Goal: Information Seeking & Learning: Learn about a topic

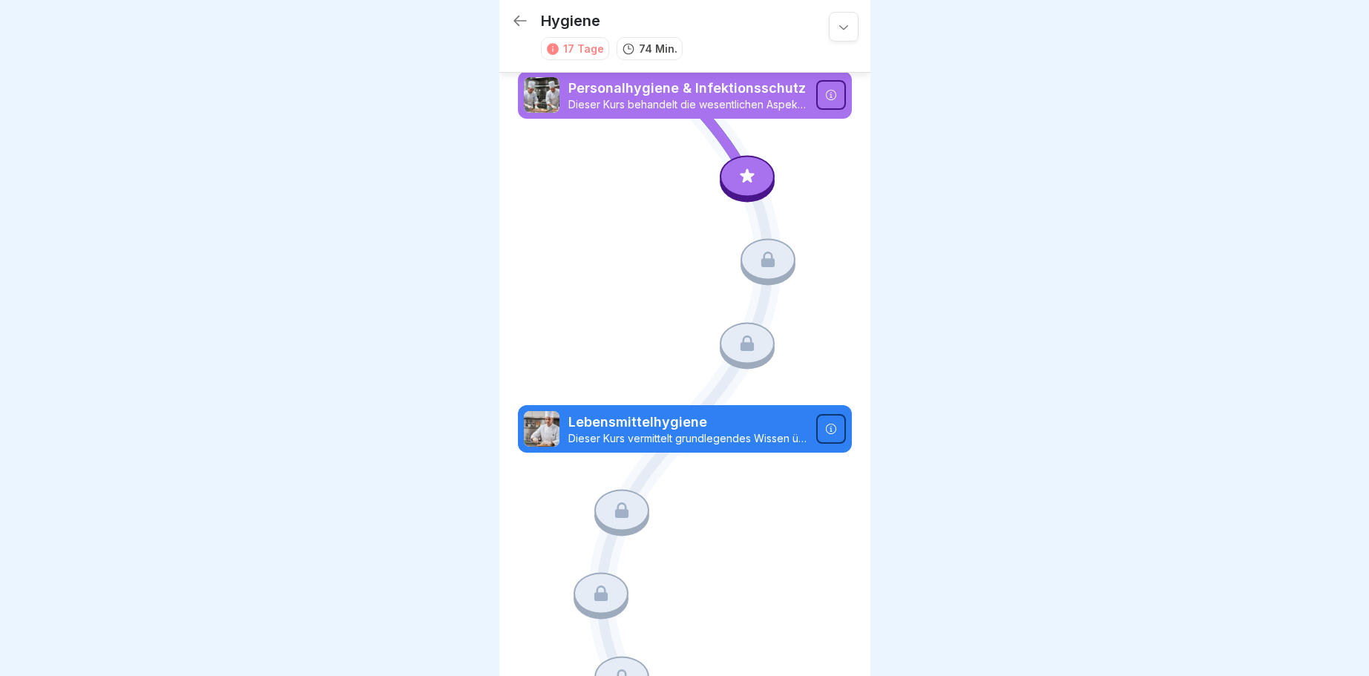
click at [758, 172] on div at bounding box center [747, 176] width 55 height 42
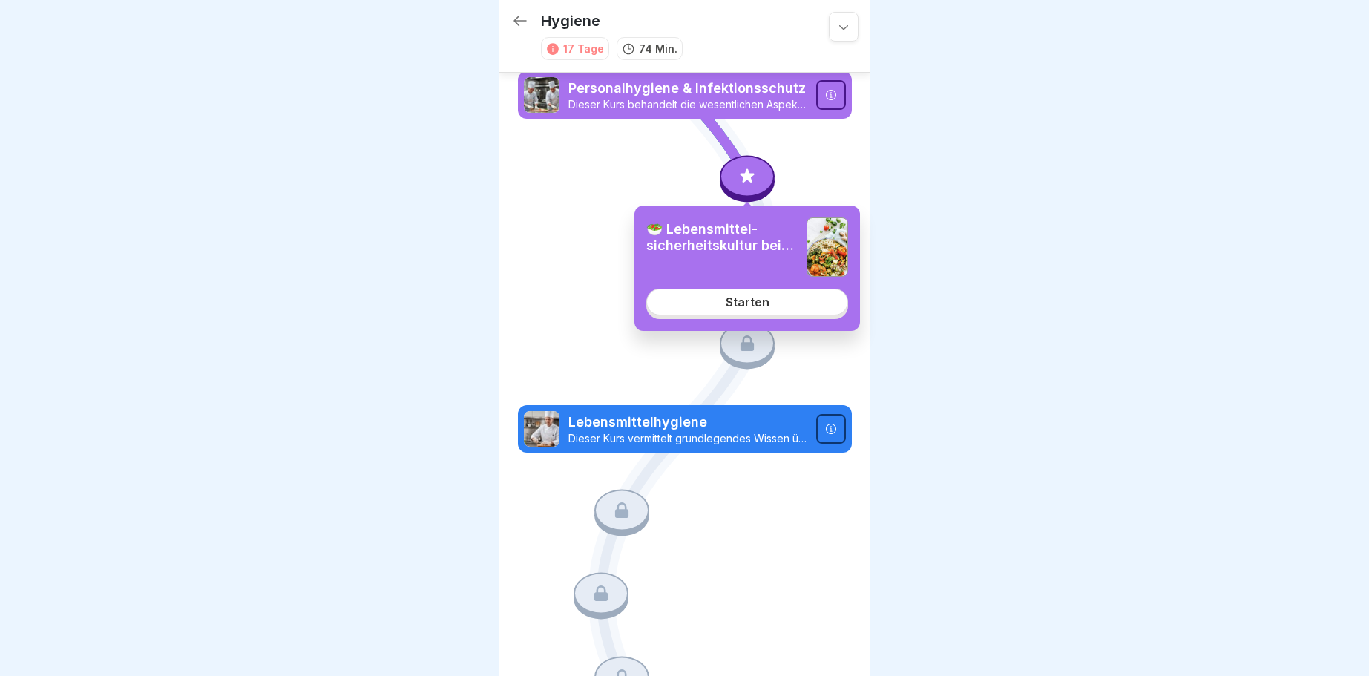
click at [745, 304] on div "Starten" at bounding box center [748, 301] width 44 height 13
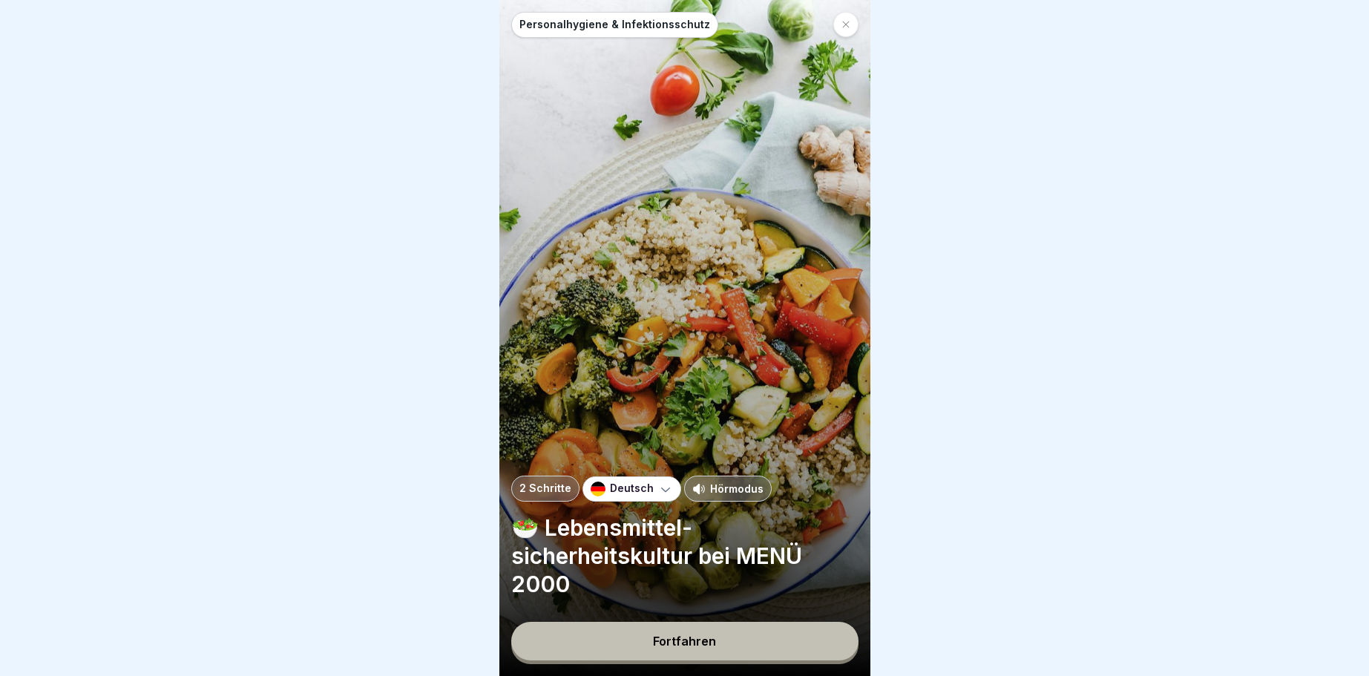
click at [708, 643] on div "Fortfahren" at bounding box center [684, 640] width 63 height 13
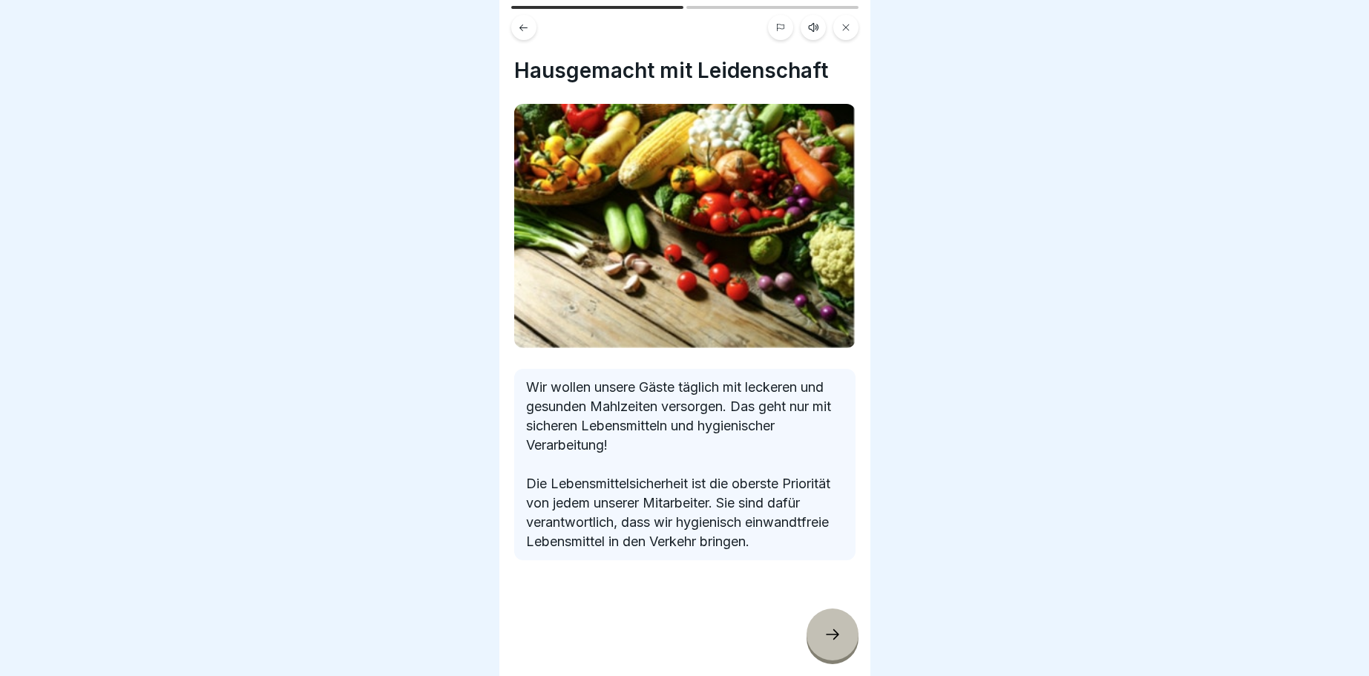
click at [827, 624] on div at bounding box center [832, 634] width 52 height 52
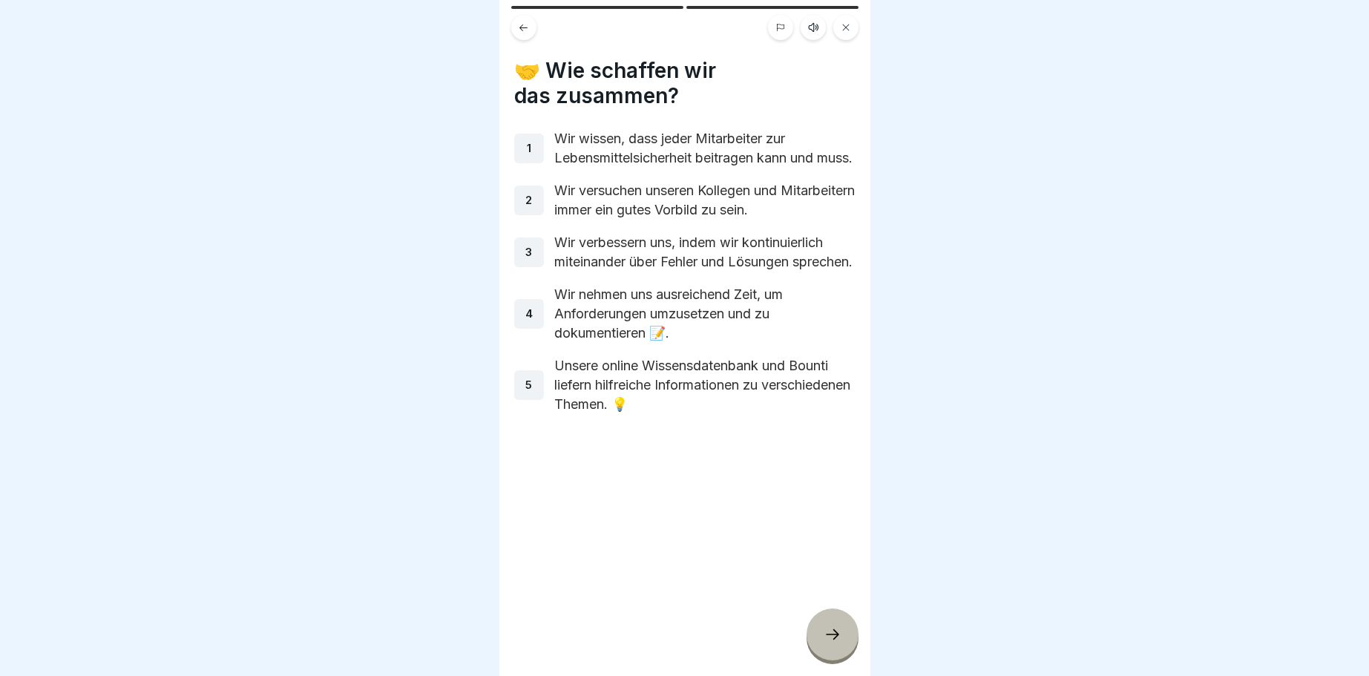
click at [841, 631] on icon at bounding box center [832, 634] width 18 height 18
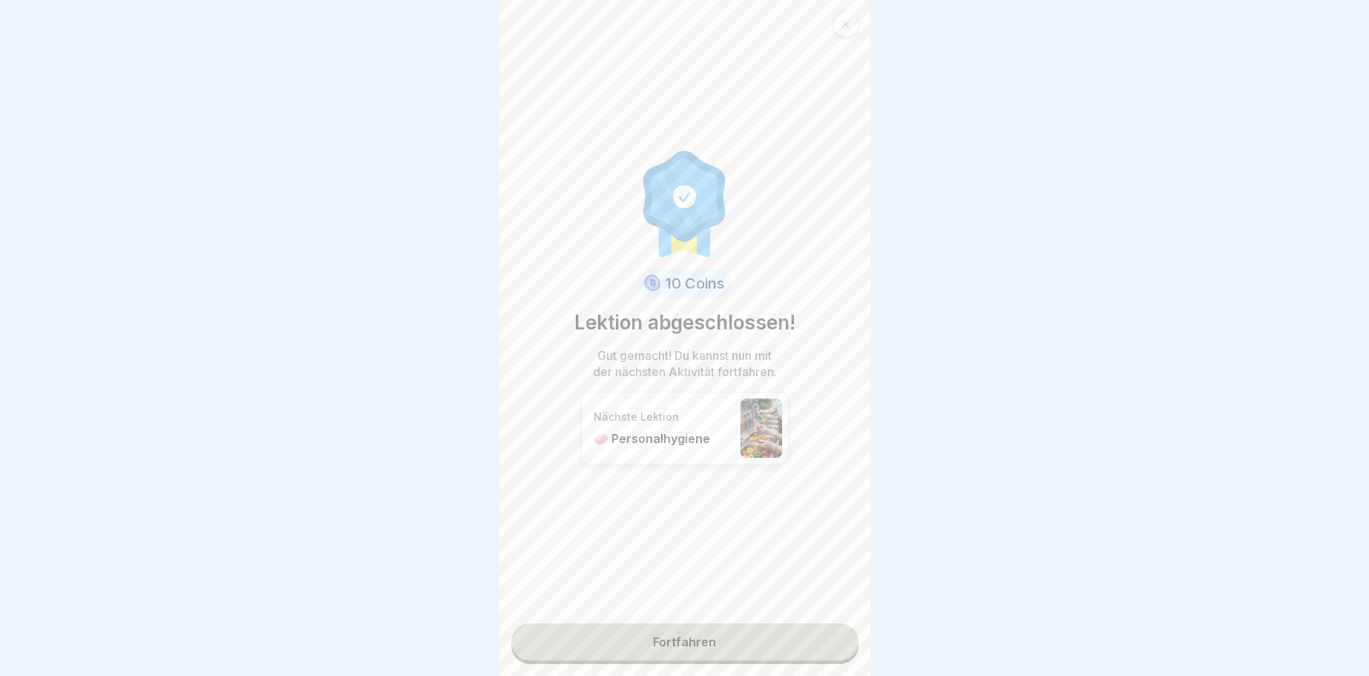
click at [688, 633] on link "Fortfahren" at bounding box center [684, 641] width 347 height 37
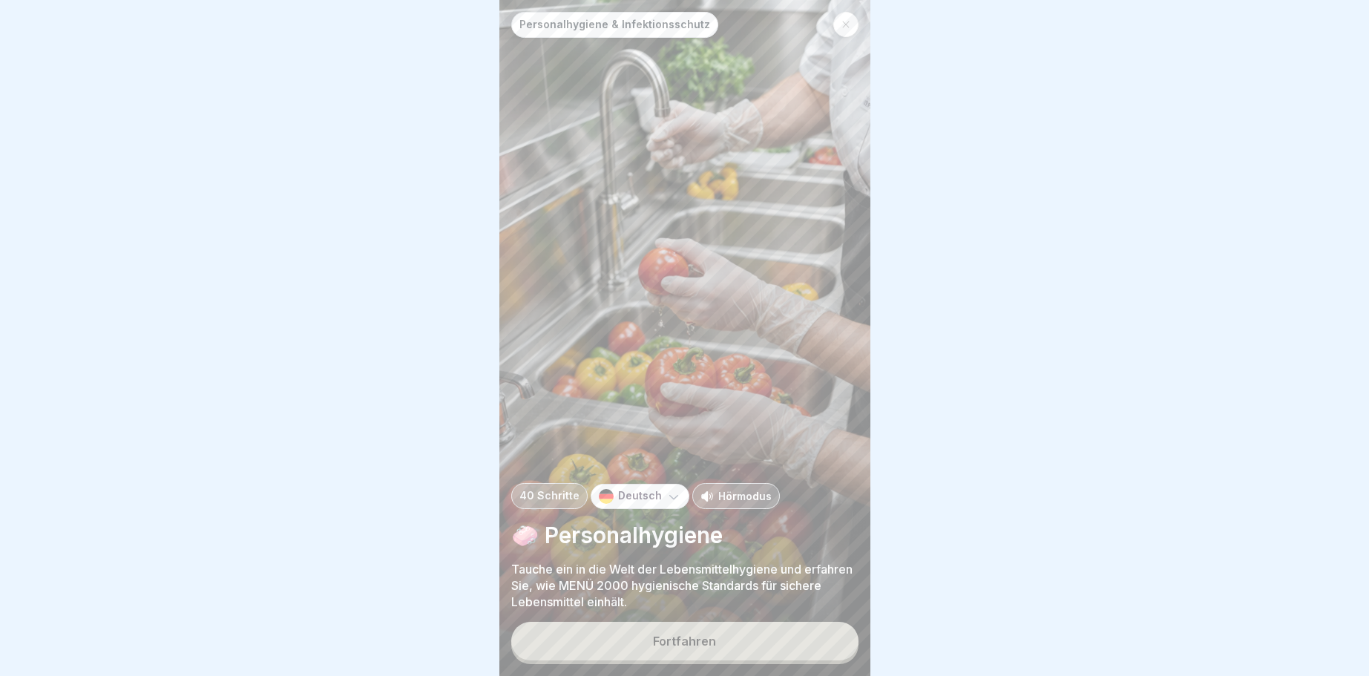
click at [686, 638] on div "Fortfahren" at bounding box center [684, 640] width 63 height 13
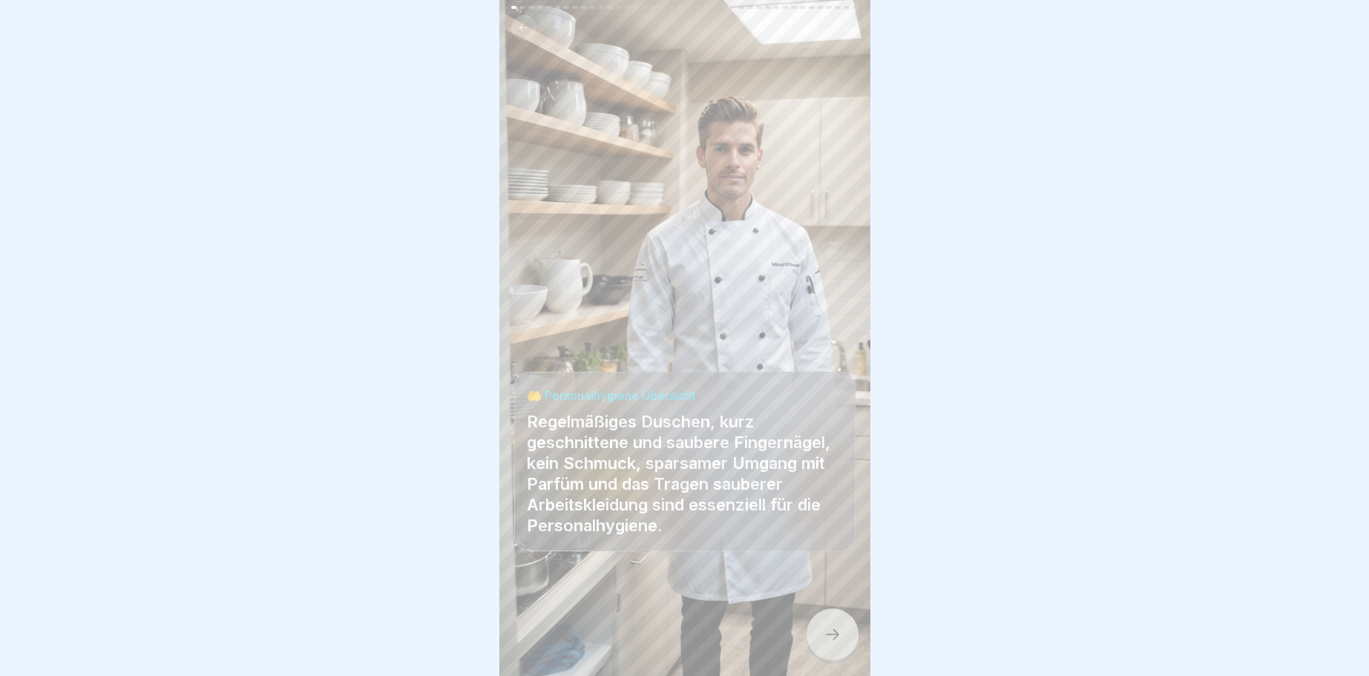
click at [827, 631] on icon at bounding box center [832, 634] width 18 height 18
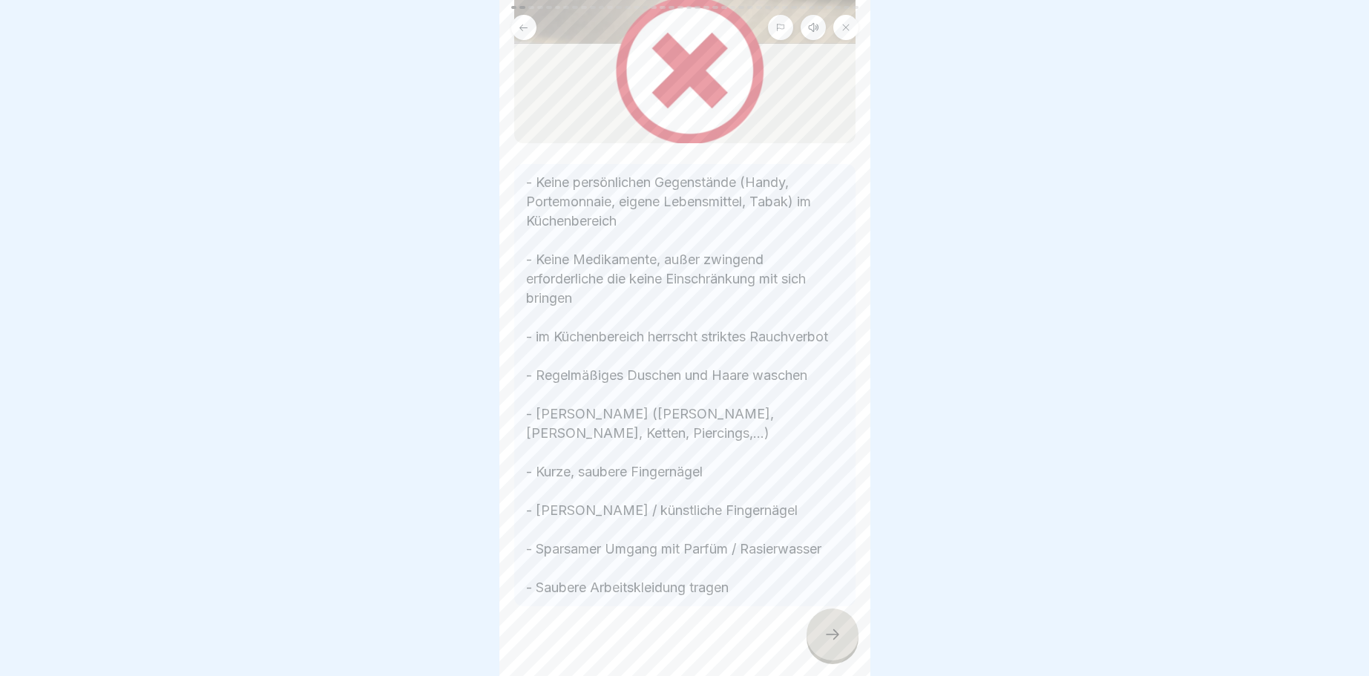
scroll to position [453, 0]
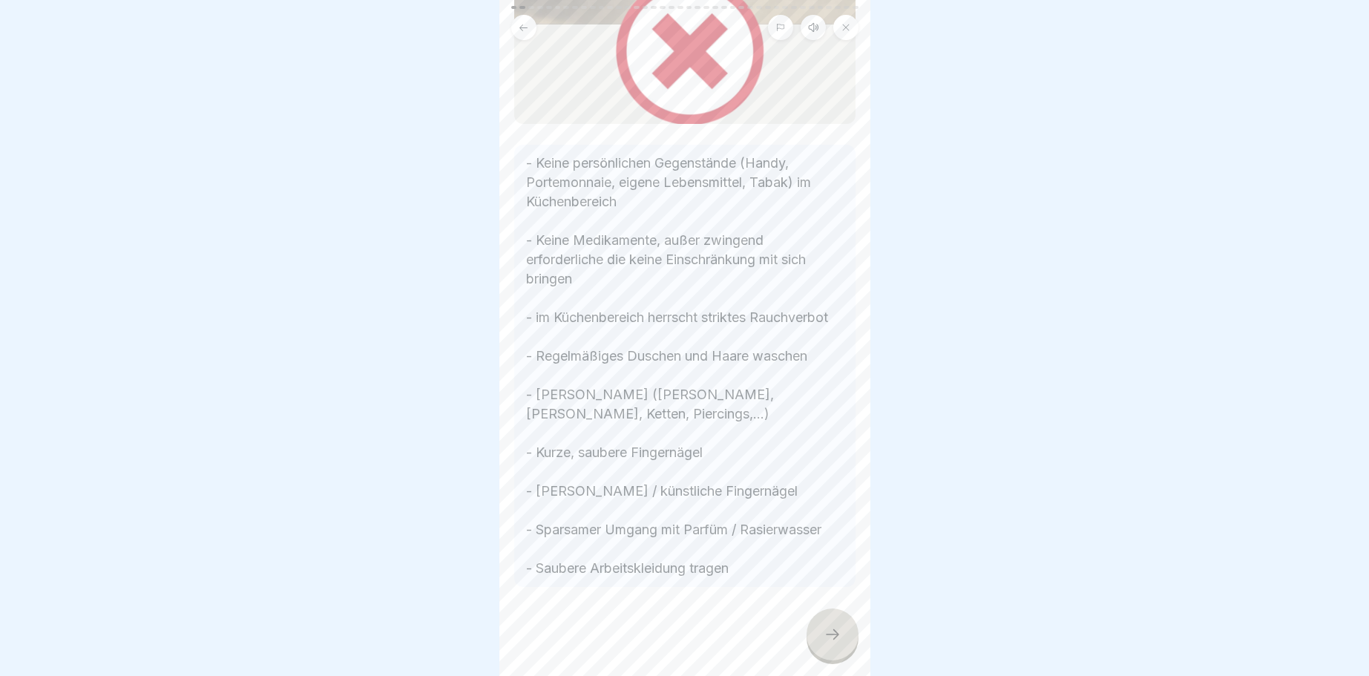
click at [832, 627] on div at bounding box center [832, 634] width 52 height 52
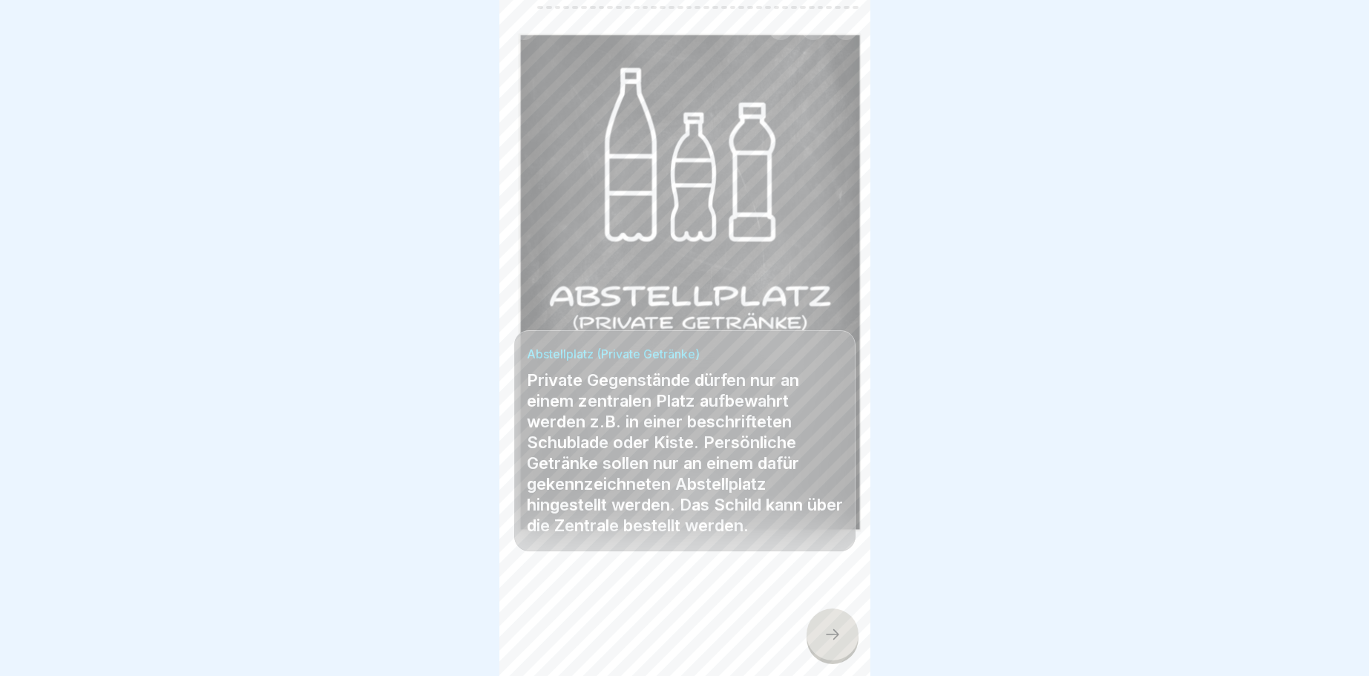
click at [829, 634] on icon at bounding box center [832, 634] width 18 height 18
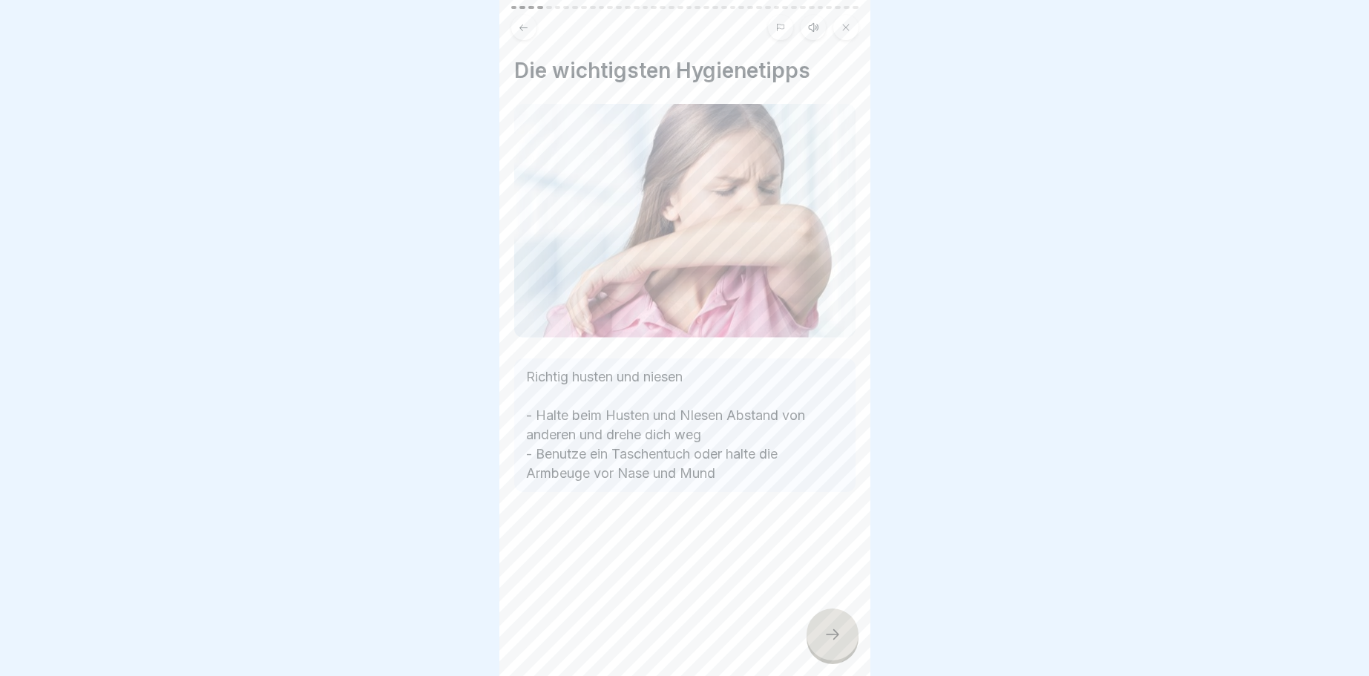
click at [833, 623] on div at bounding box center [832, 634] width 52 height 52
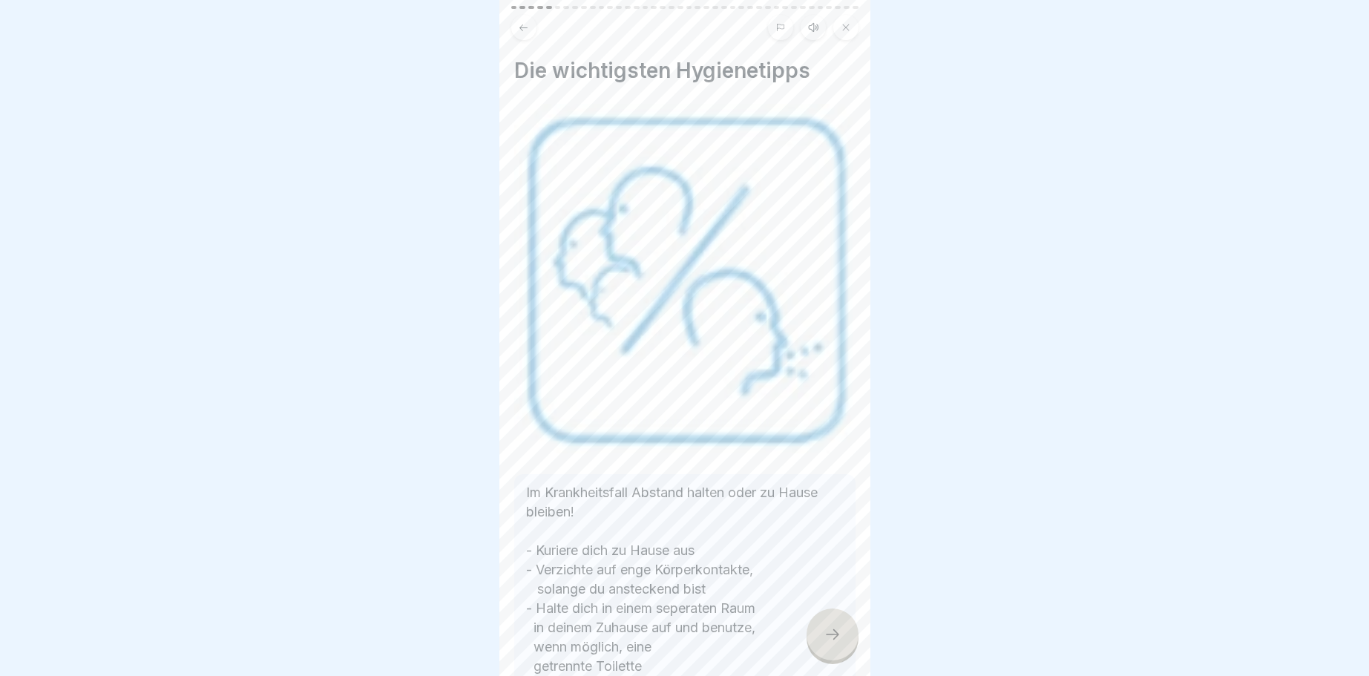
scroll to position [156, 0]
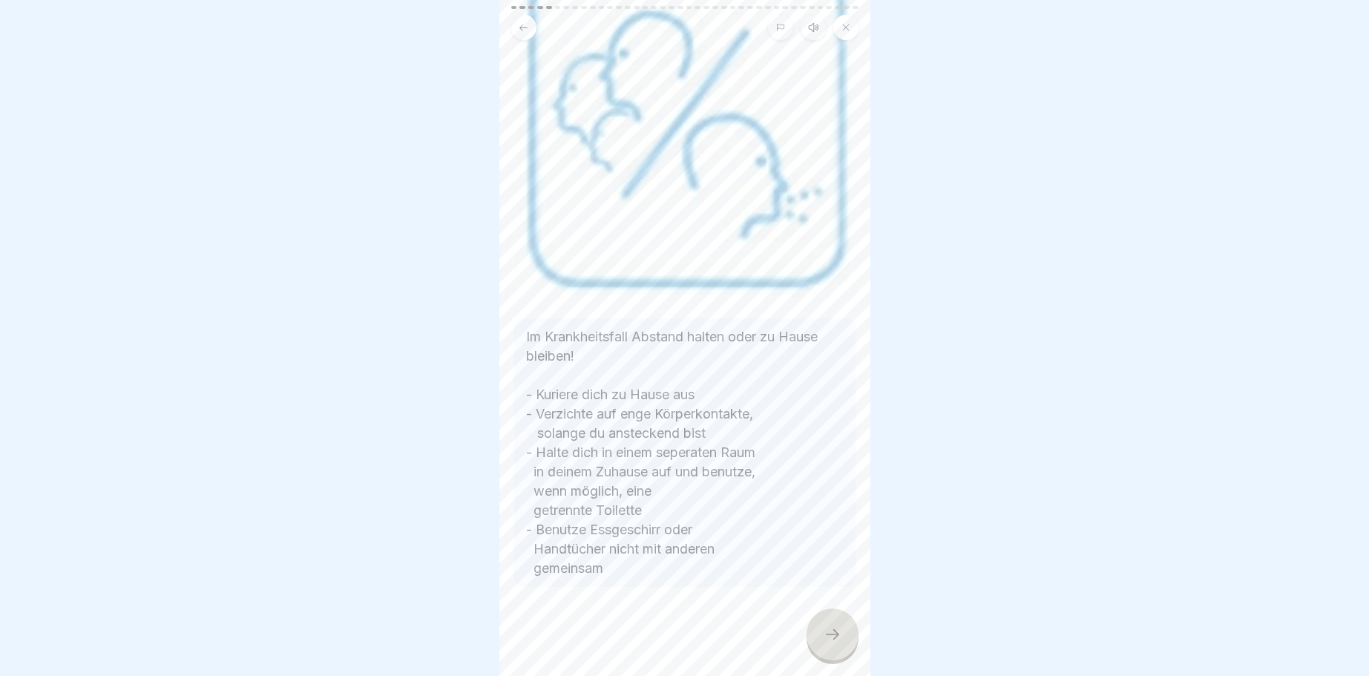
click at [834, 631] on icon at bounding box center [832, 634] width 18 height 18
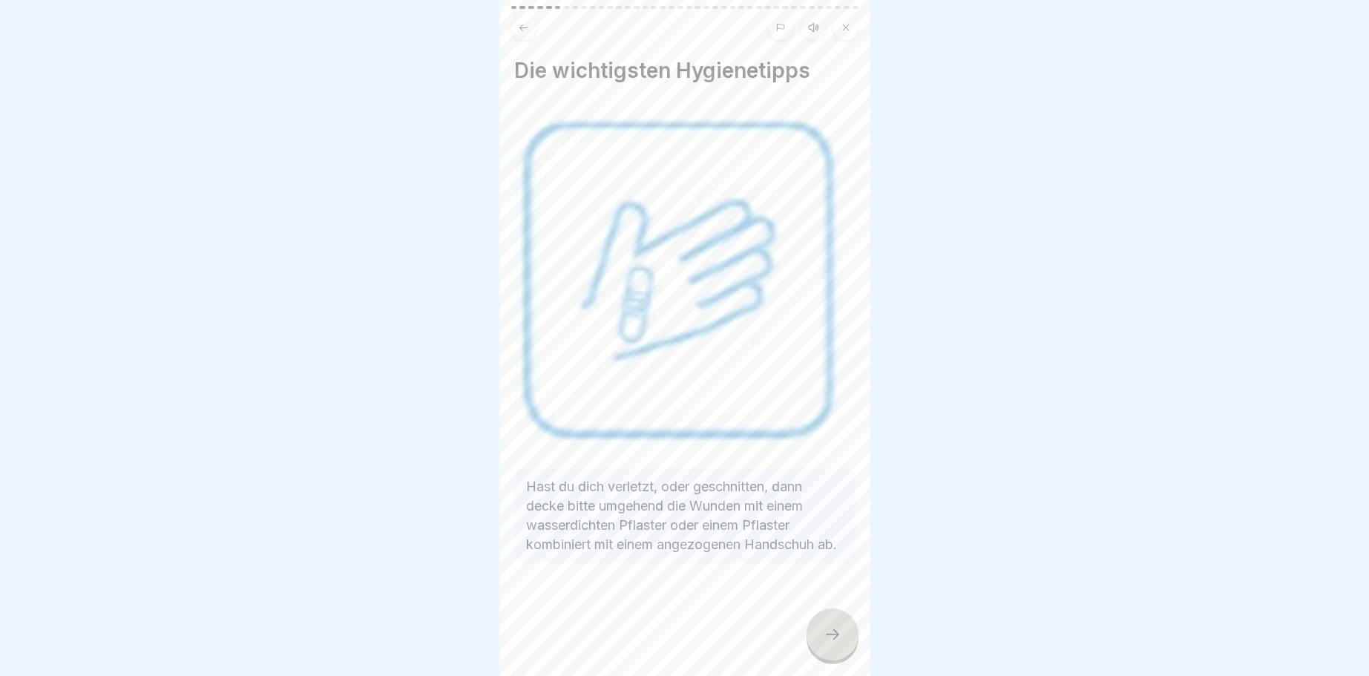
click at [832, 625] on div at bounding box center [832, 634] width 52 height 52
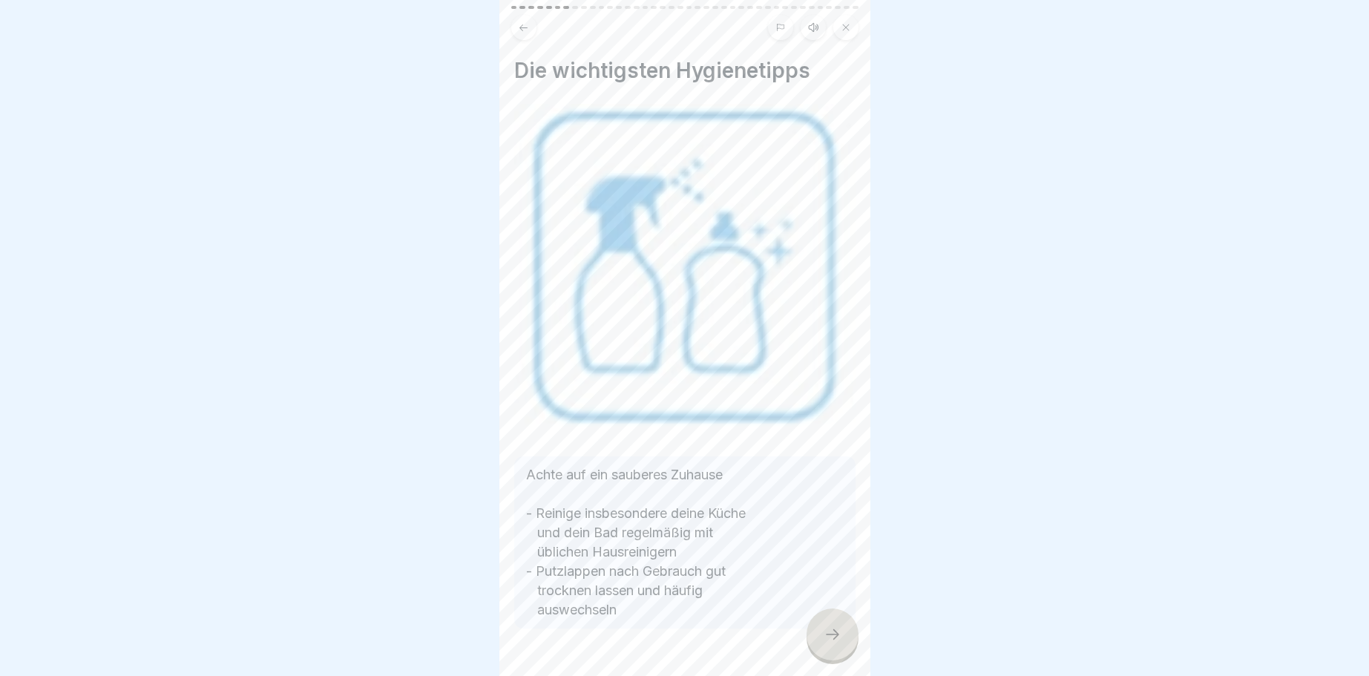
click at [823, 628] on div at bounding box center [832, 634] width 52 height 52
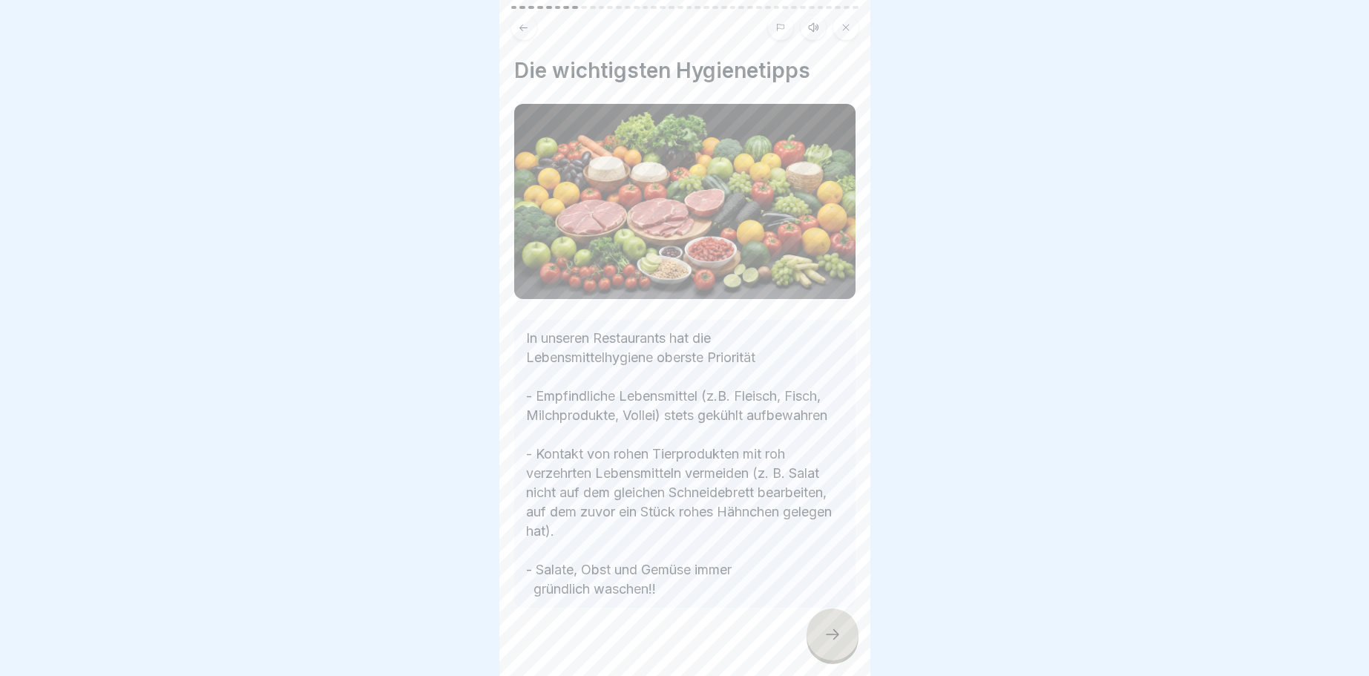
click at [836, 633] on icon at bounding box center [832, 634] width 18 height 18
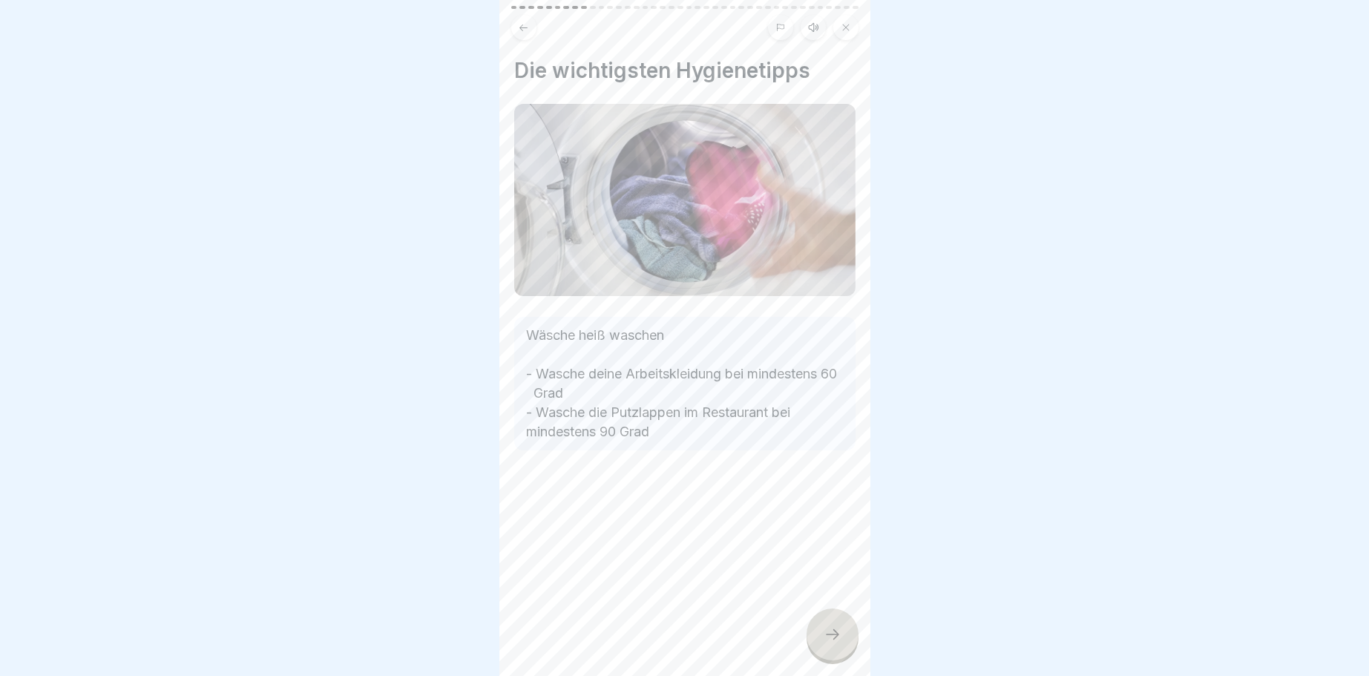
click at [829, 626] on div at bounding box center [832, 634] width 52 height 52
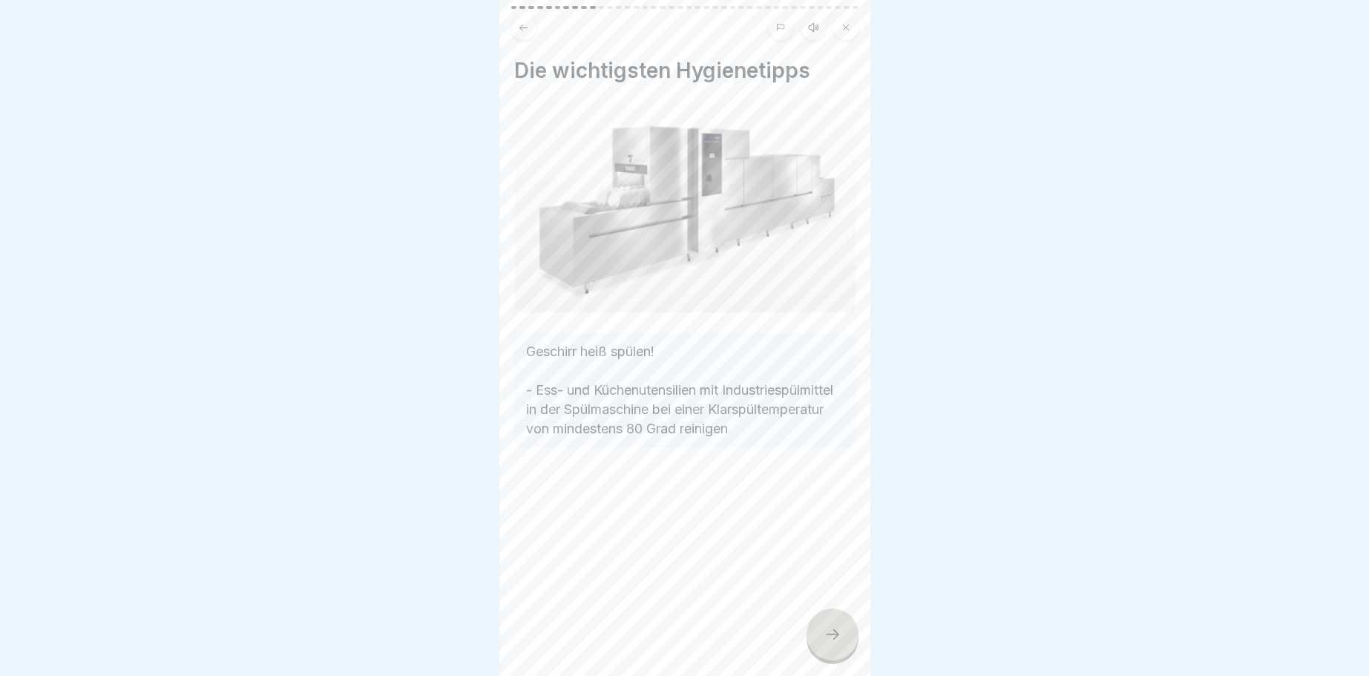
click at [830, 625] on div at bounding box center [832, 634] width 52 height 52
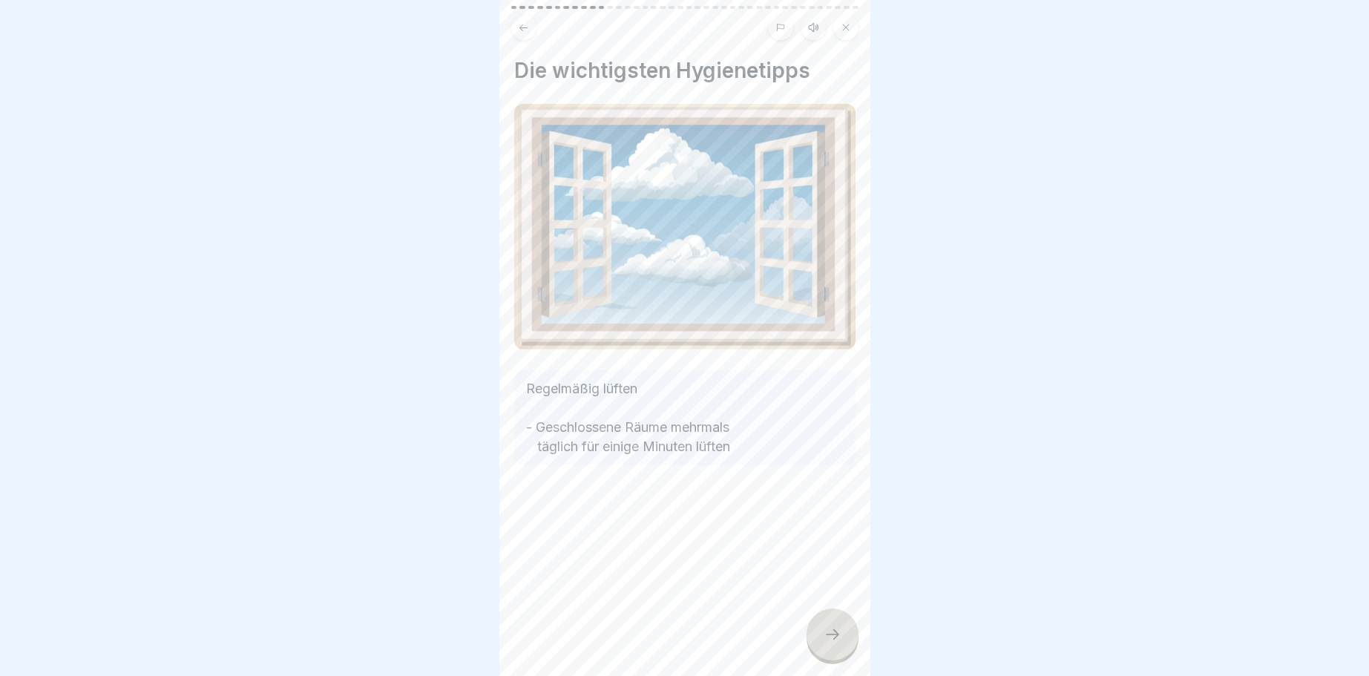
click at [835, 631] on icon at bounding box center [832, 634] width 18 height 18
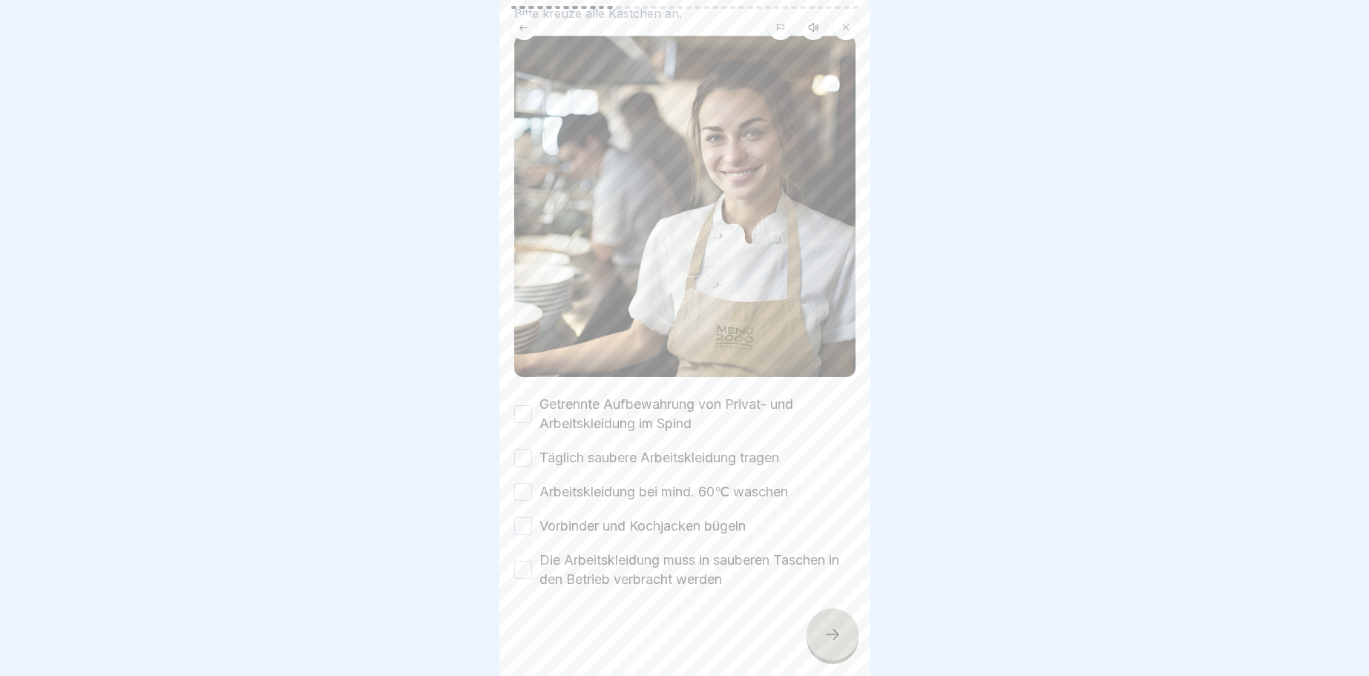
scroll to position [96, 0]
click at [526, 412] on button "Getrennte Aufbewahrung von Privat- und Arbeitskleidung im Spind" at bounding box center [523, 412] width 18 height 18
click at [519, 464] on button "Täglich saubere Arbeitskleidung tragen" at bounding box center [523, 456] width 18 height 18
click at [530, 490] on button "Arbeitskleidung bei mind. 60℃ waschen" at bounding box center [523, 490] width 18 height 18
click at [523, 526] on button "Vorbinder und Kochjacken bügeln" at bounding box center [523, 524] width 18 height 18
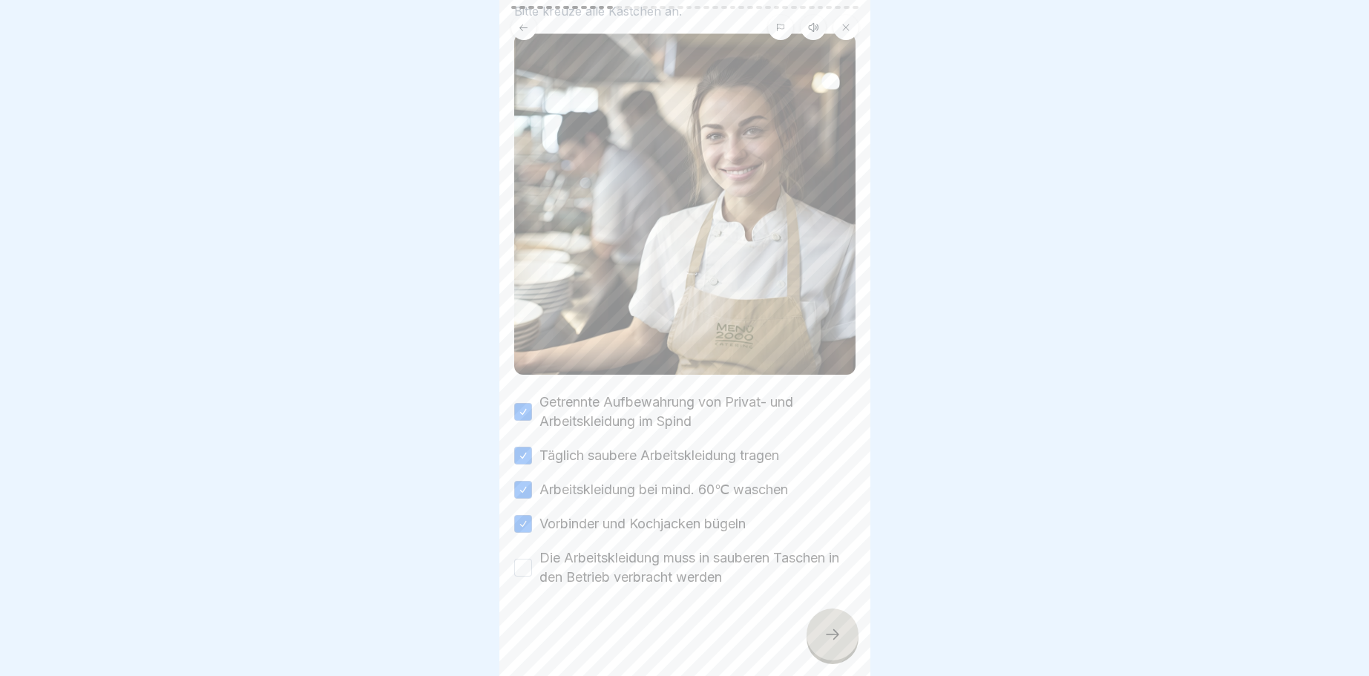
click at [523, 573] on button "Die Arbeitskleidung muss in sauberen Taschen in den Betrieb verbracht werden" at bounding box center [523, 568] width 18 height 18
click at [824, 628] on icon at bounding box center [832, 634] width 18 height 18
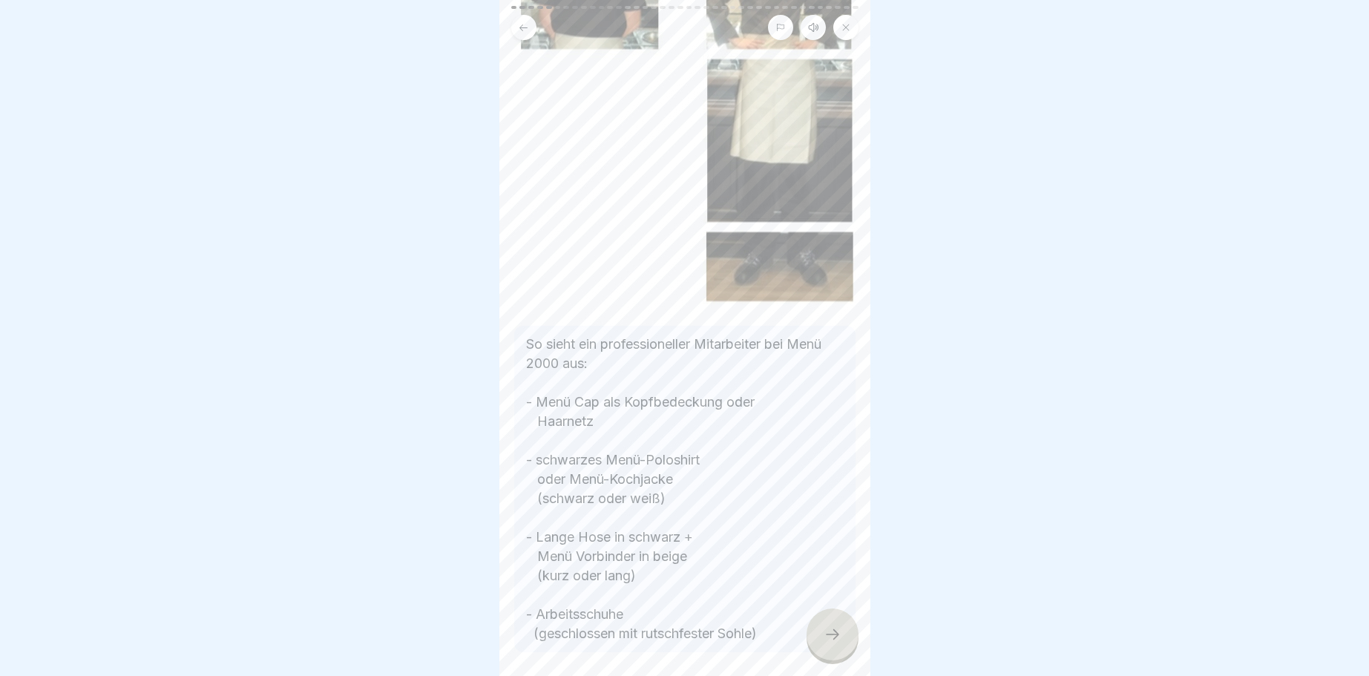
scroll to position [267, 0]
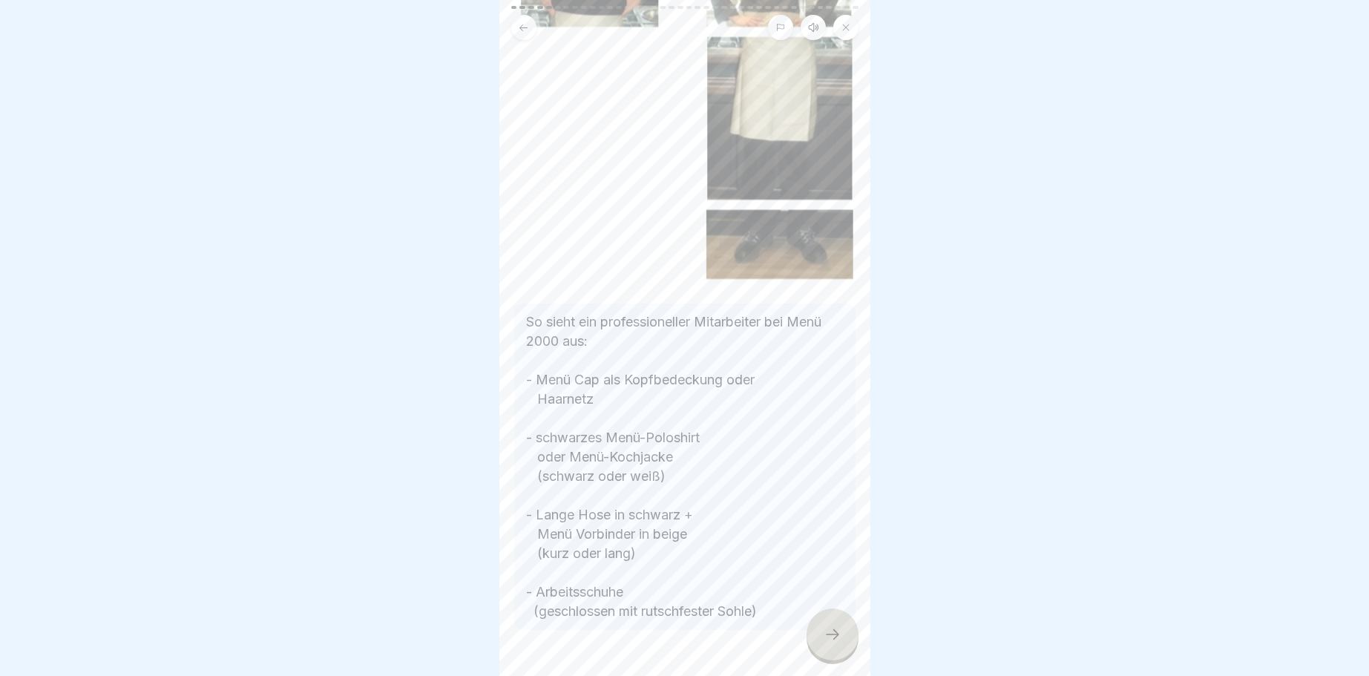
click at [839, 625] on div at bounding box center [832, 634] width 52 height 52
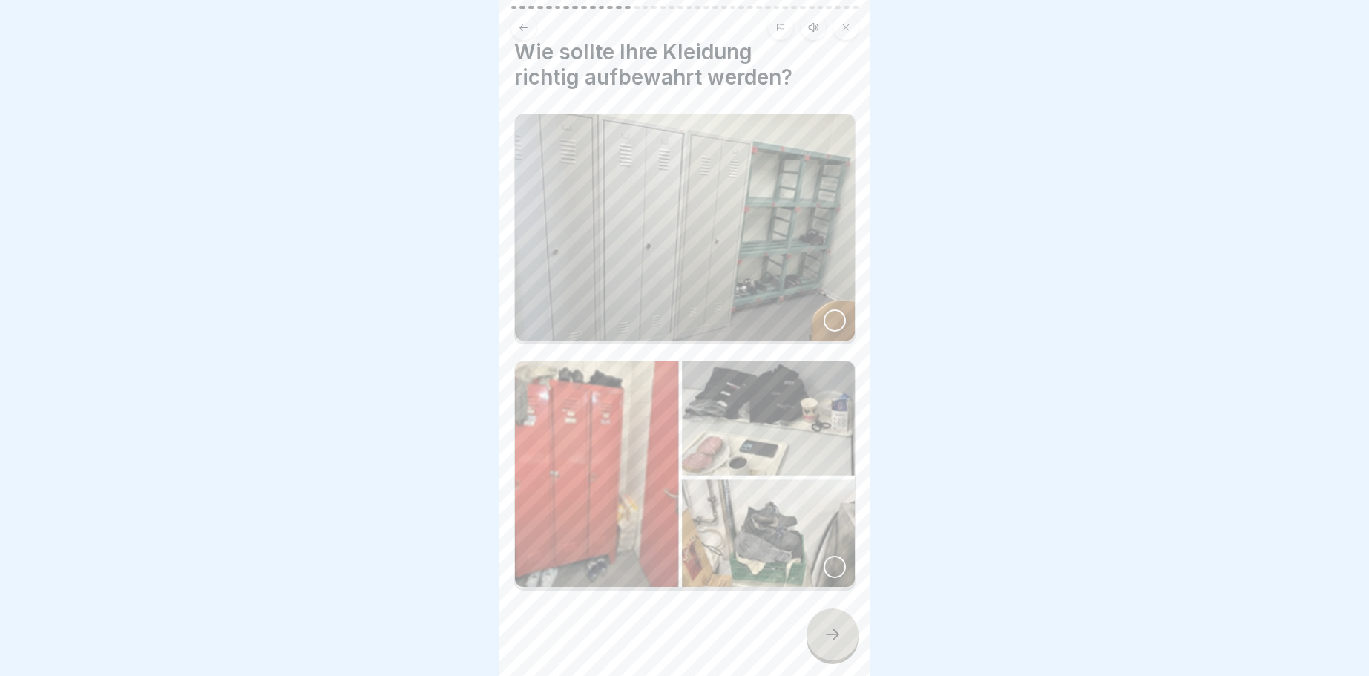
scroll to position [27, 0]
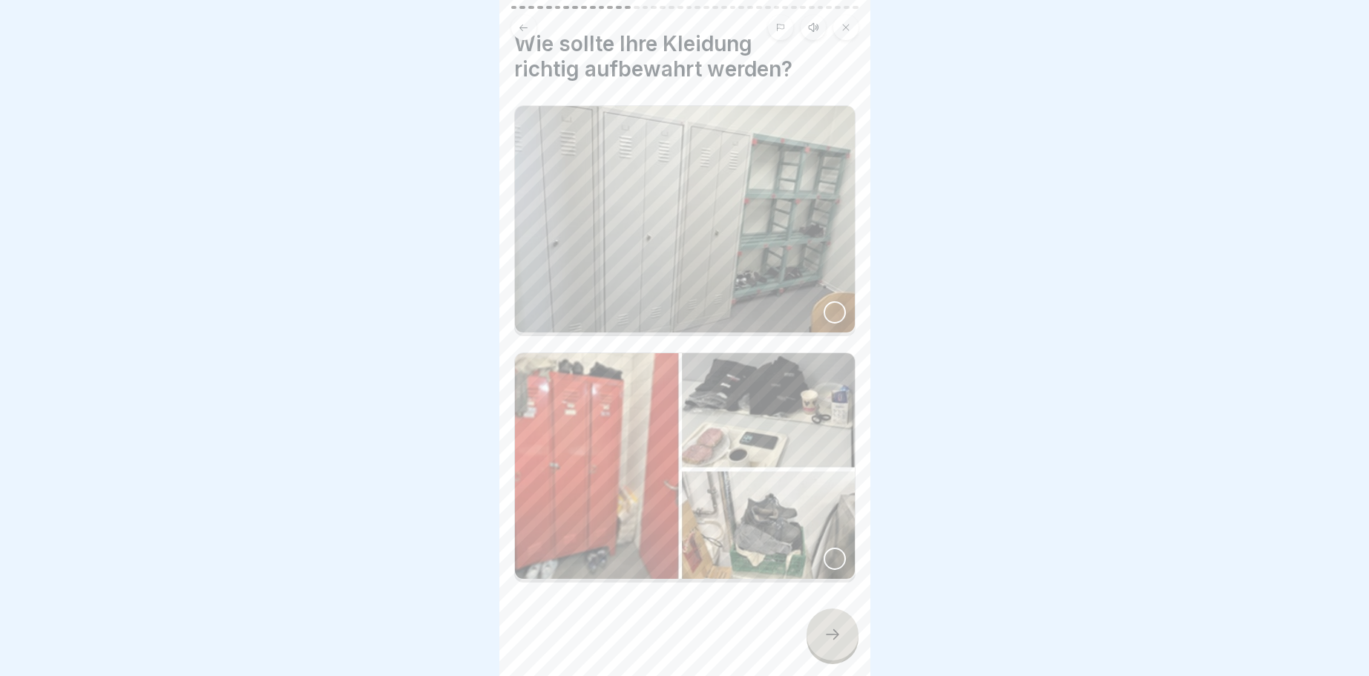
click at [825, 630] on icon at bounding box center [832, 634] width 18 height 18
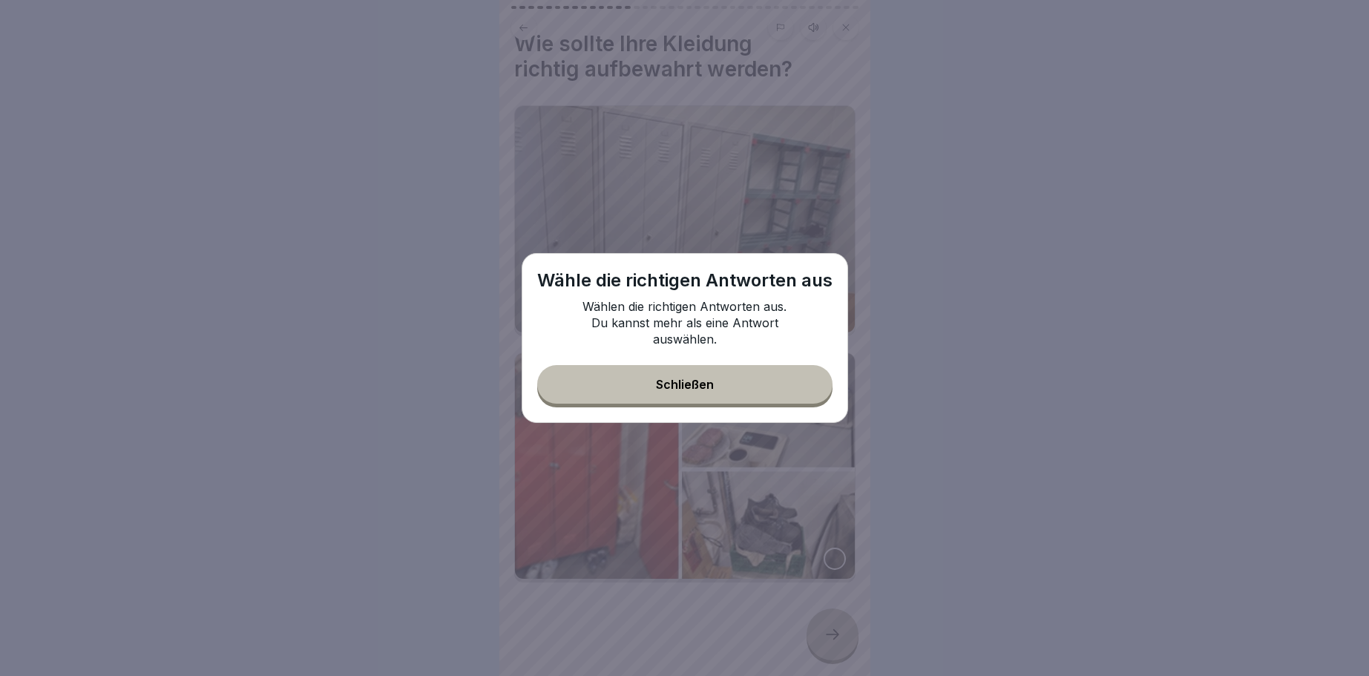
click at [691, 378] on button "Schließen" at bounding box center [684, 384] width 295 height 39
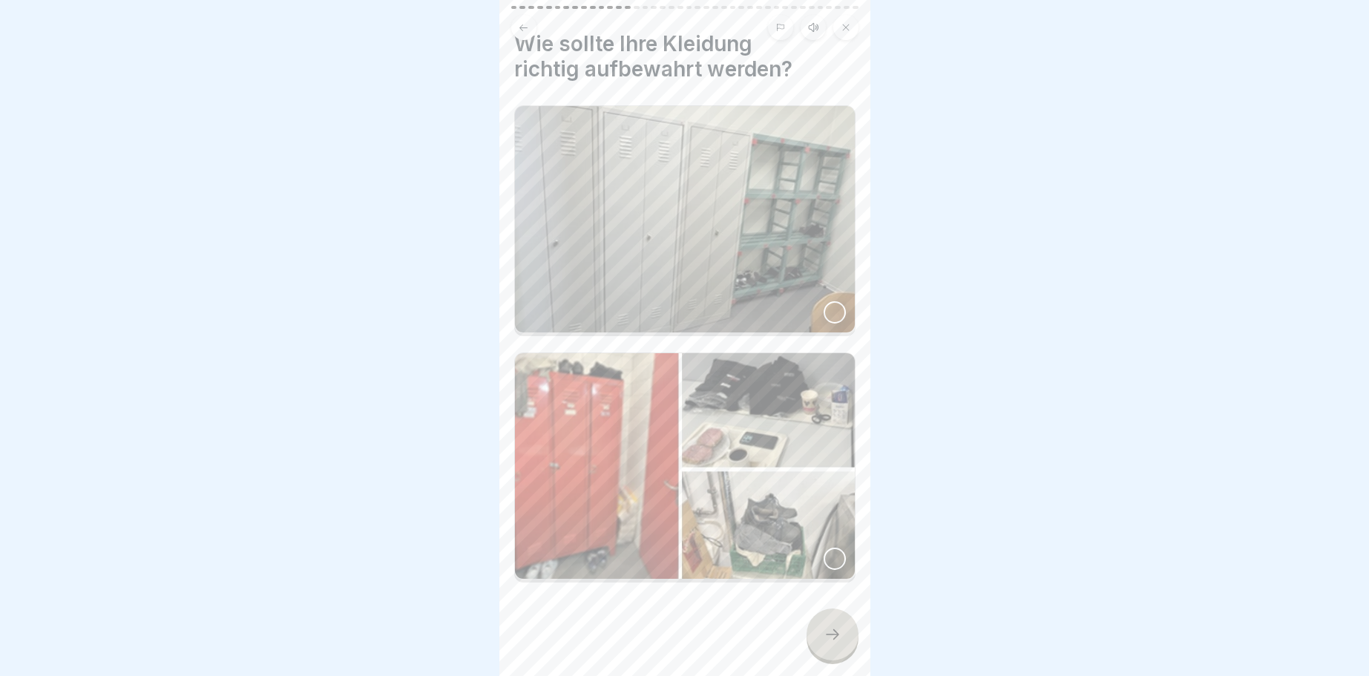
click at [835, 309] on div at bounding box center [834, 312] width 22 height 22
click at [839, 635] on icon at bounding box center [832, 634] width 18 height 18
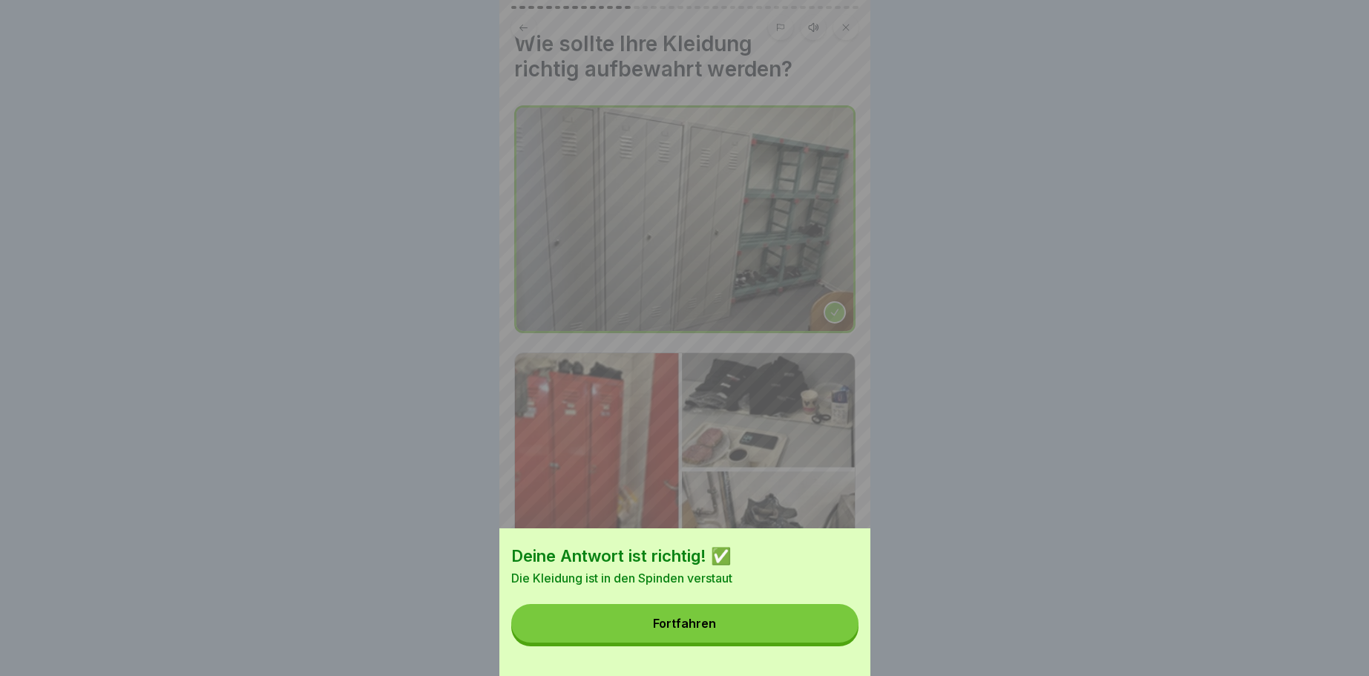
click at [668, 624] on div "Fortfahren" at bounding box center [684, 622] width 63 height 13
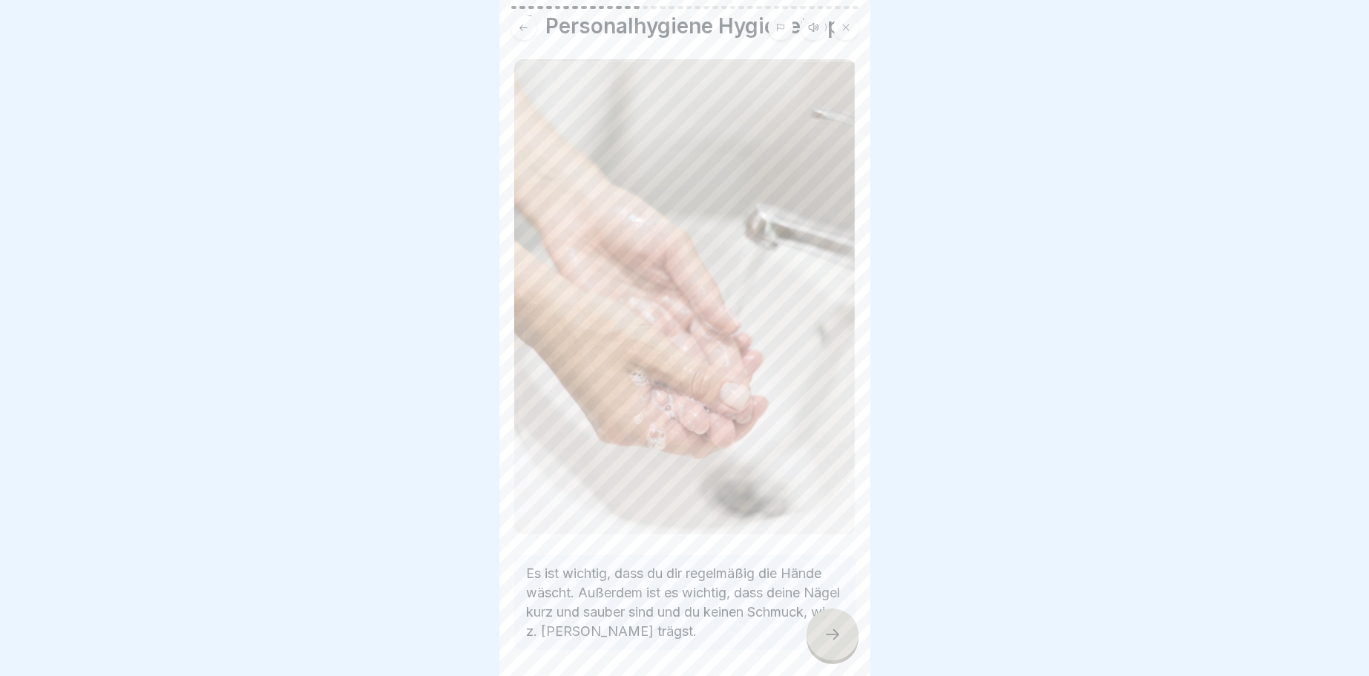
scroll to position [89, 0]
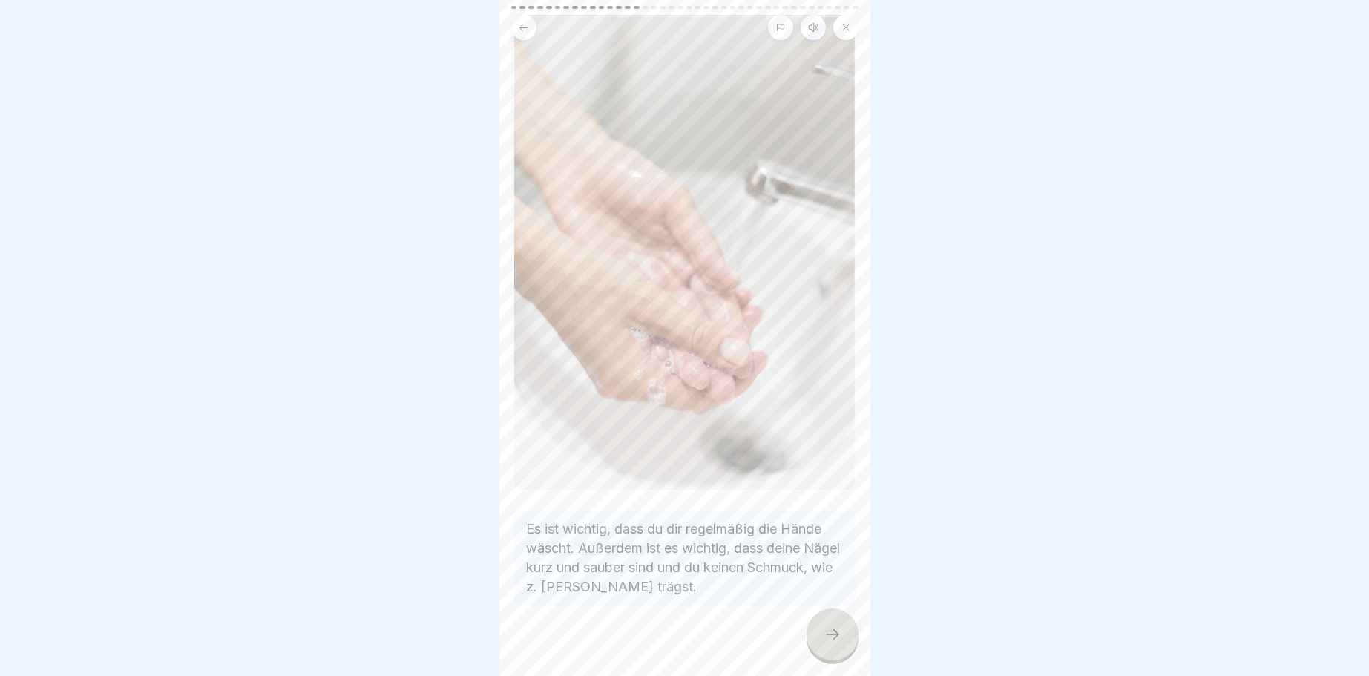
click at [829, 630] on icon at bounding box center [832, 634] width 18 height 18
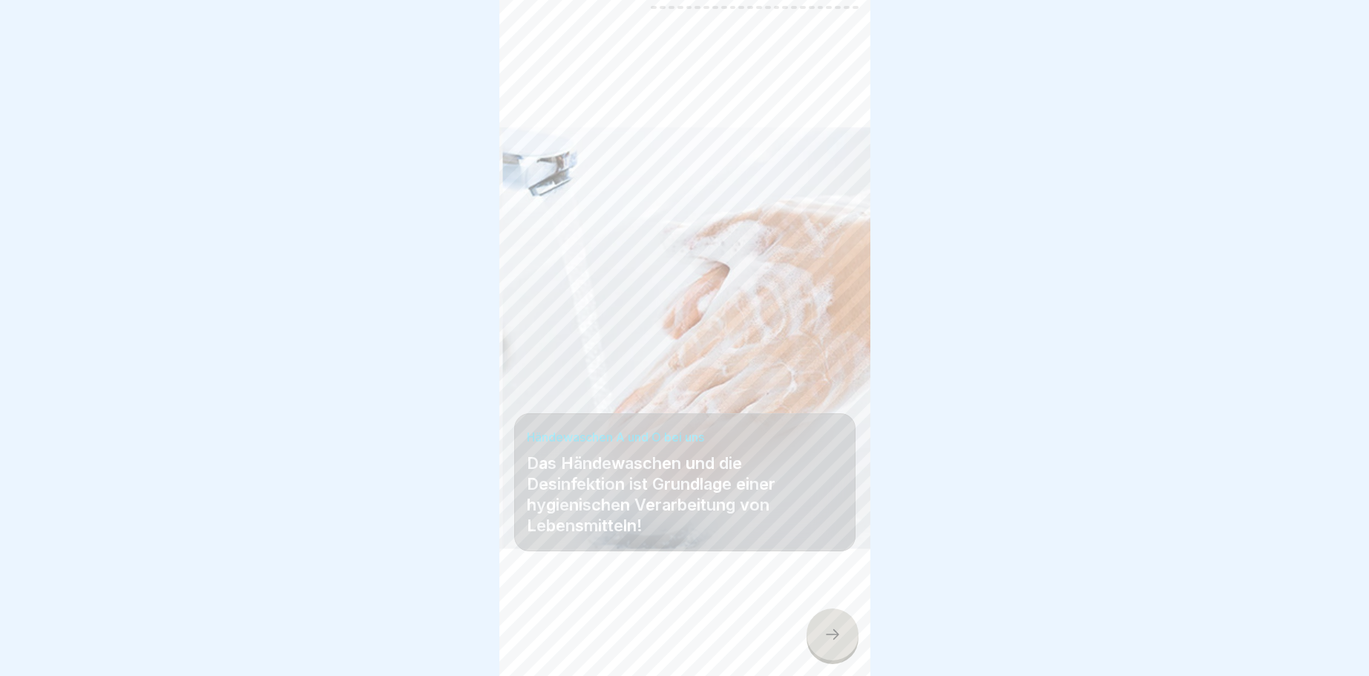
click at [835, 627] on div at bounding box center [832, 634] width 52 height 52
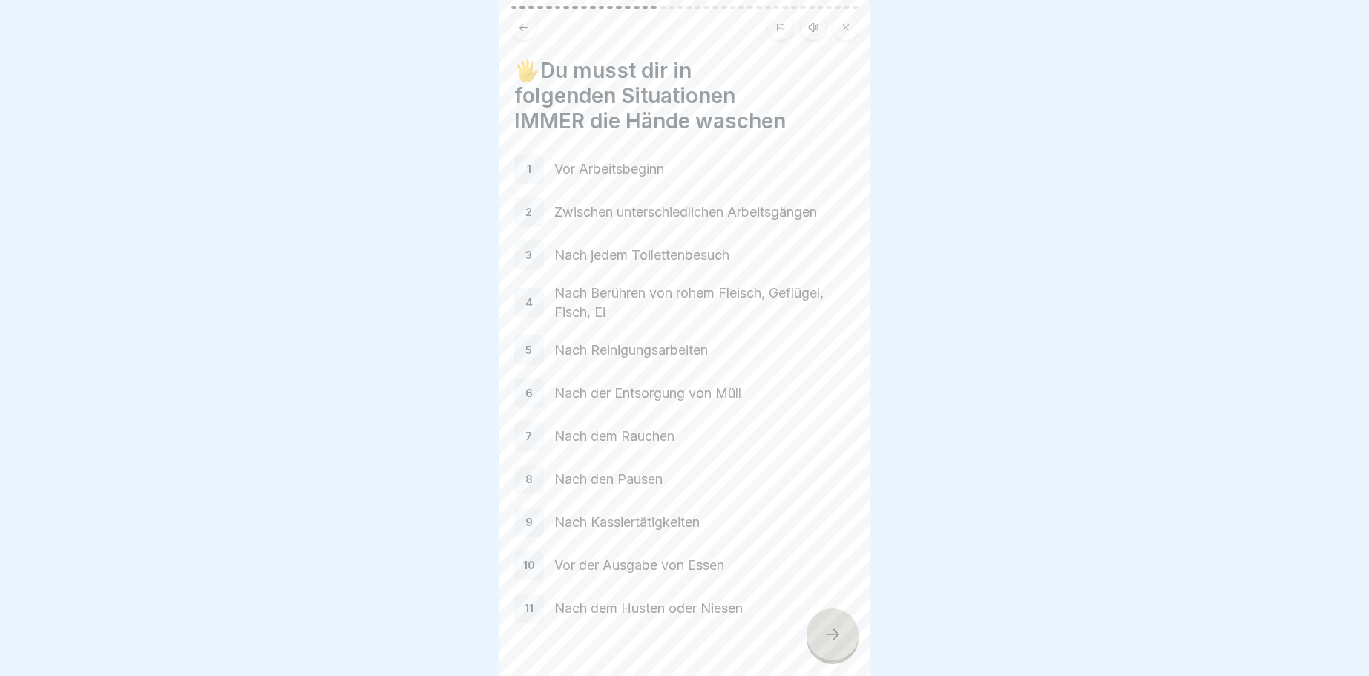
click at [528, 171] on p "1" at bounding box center [529, 168] width 4 height 13
click at [851, 633] on div at bounding box center [832, 634] width 52 height 52
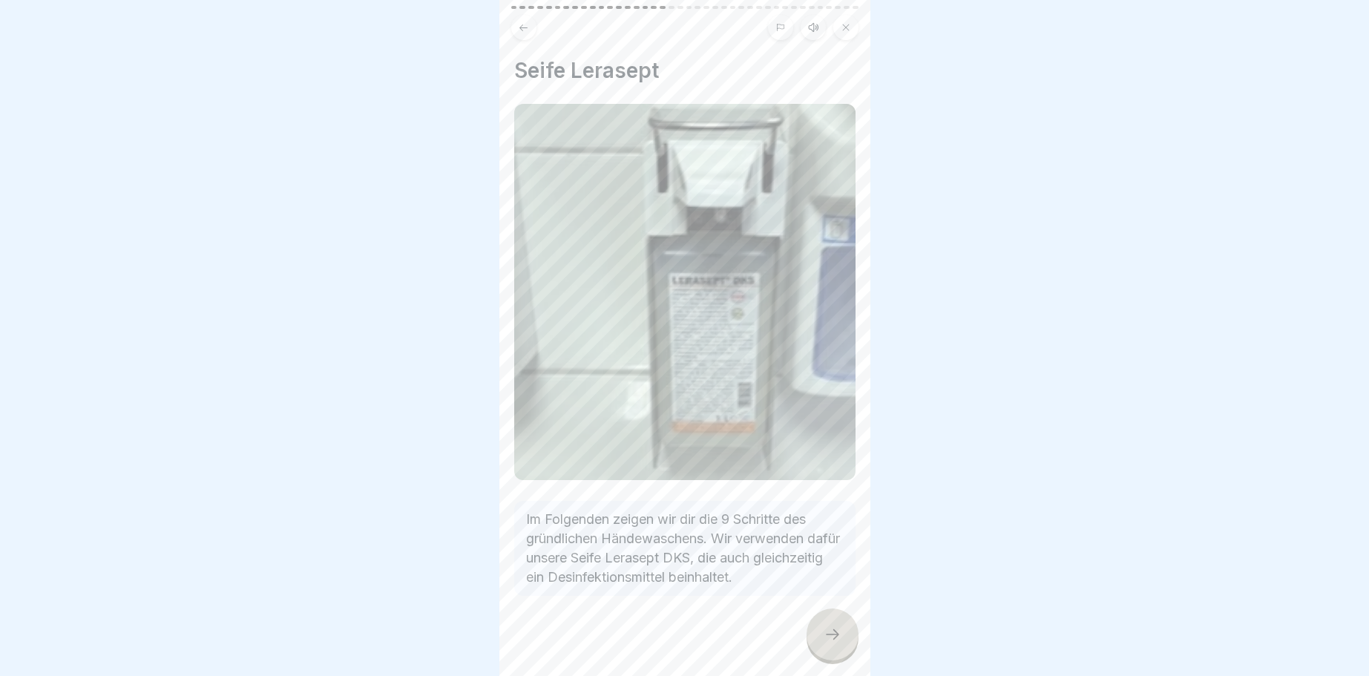
click at [834, 630] on icon at bounding box center [832, 634] width 18 height 18
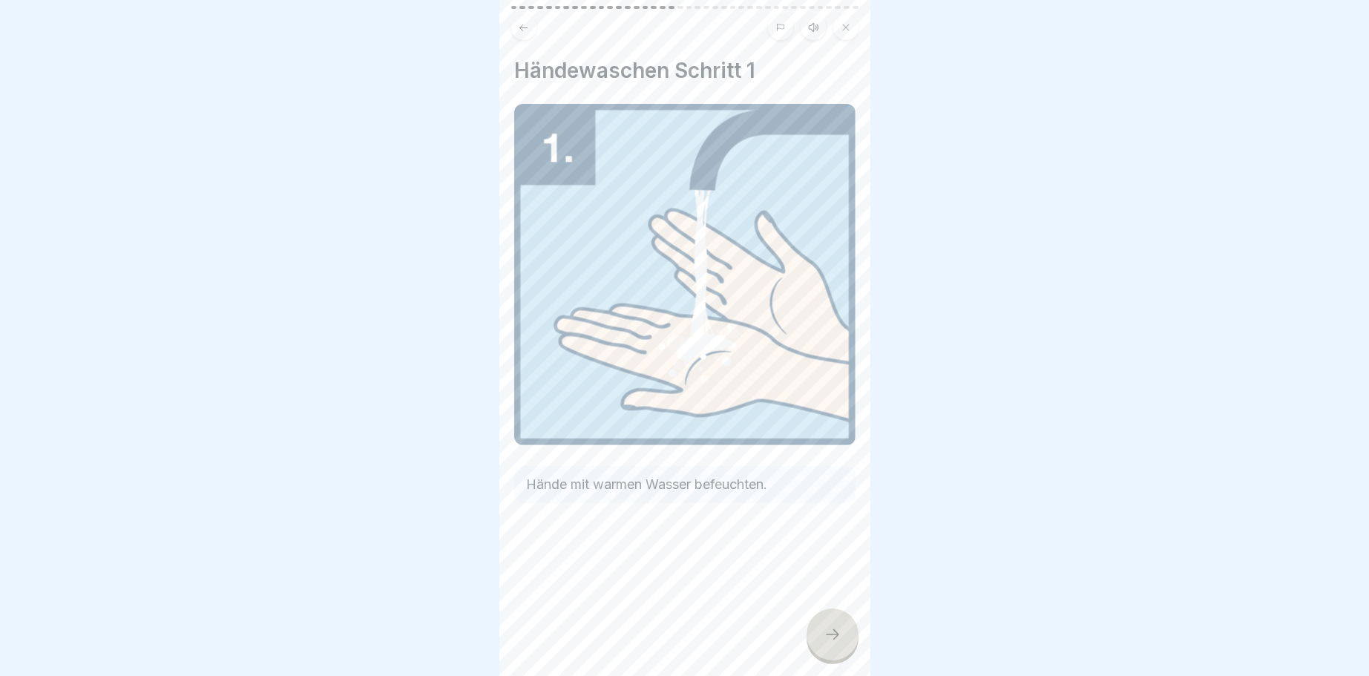
click at [828, 633] on icon at bounding box center [832, 634] width 18 height 18
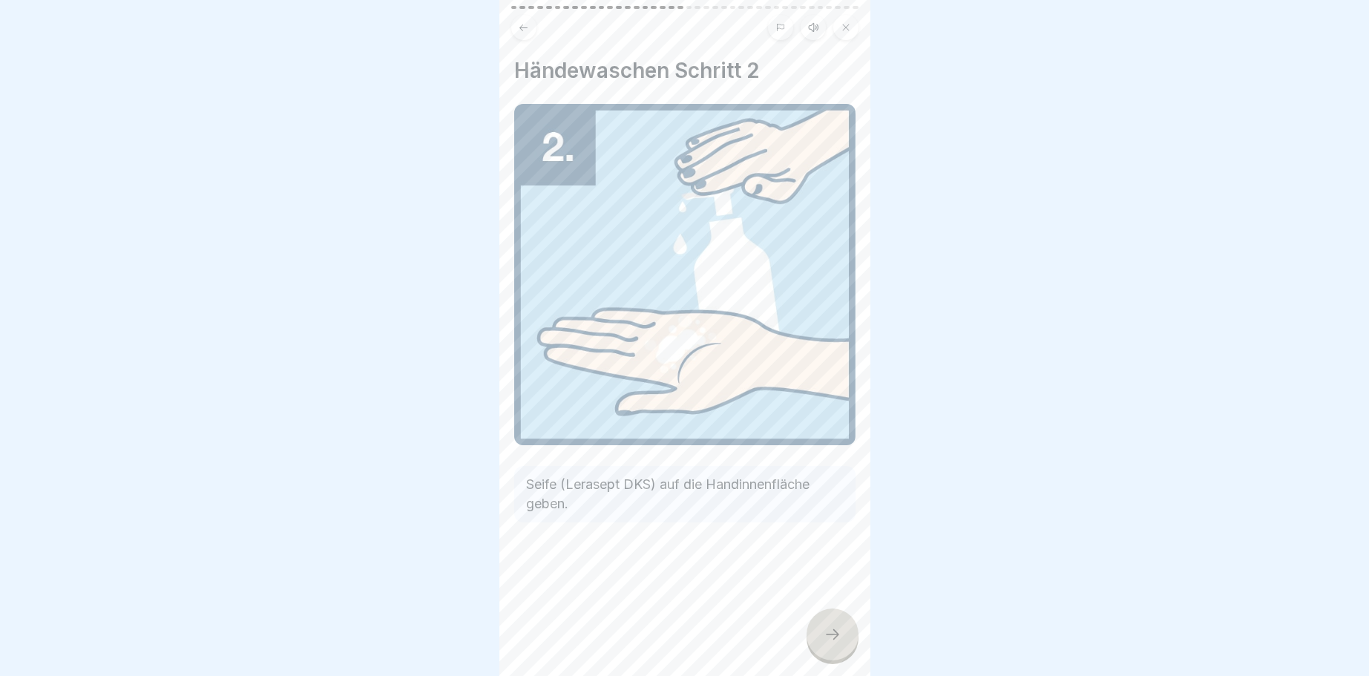
click at [837, 637] on icon at bounding box center [832, 634] width 18 height 18
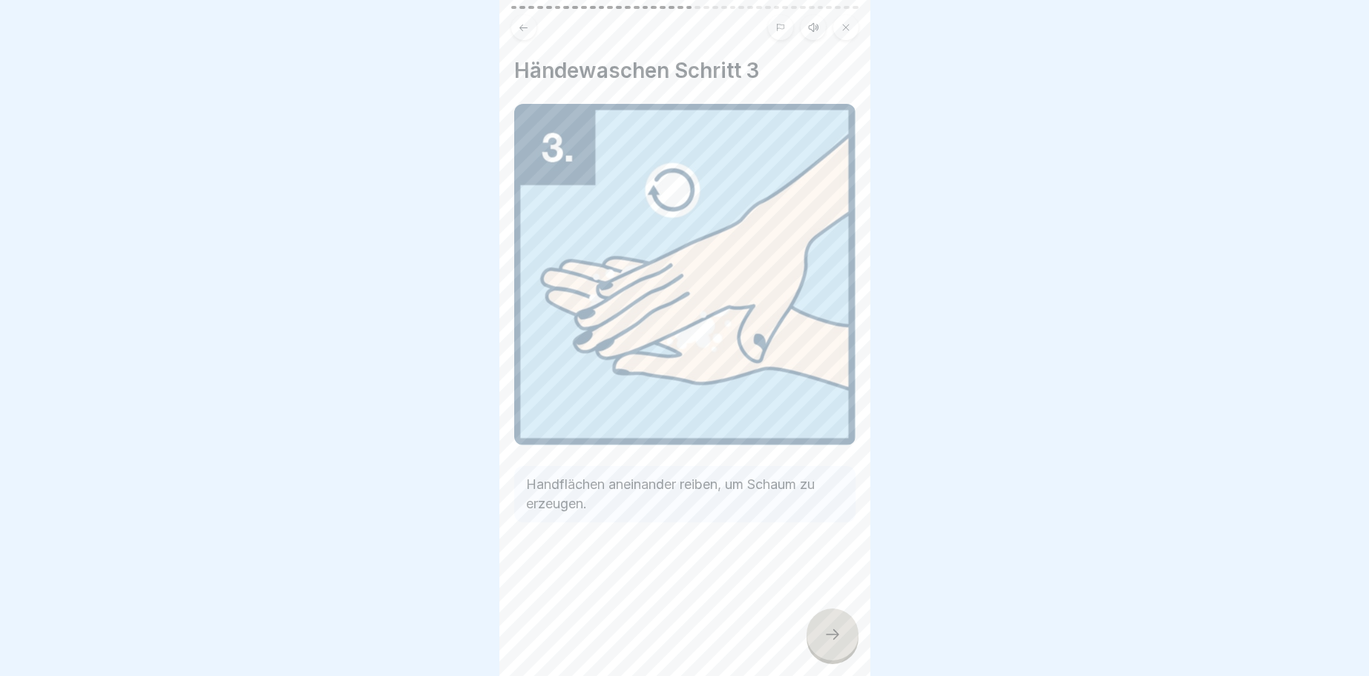
click at [826, 626] on div at bounding box center [832, 634] width 52 height 52
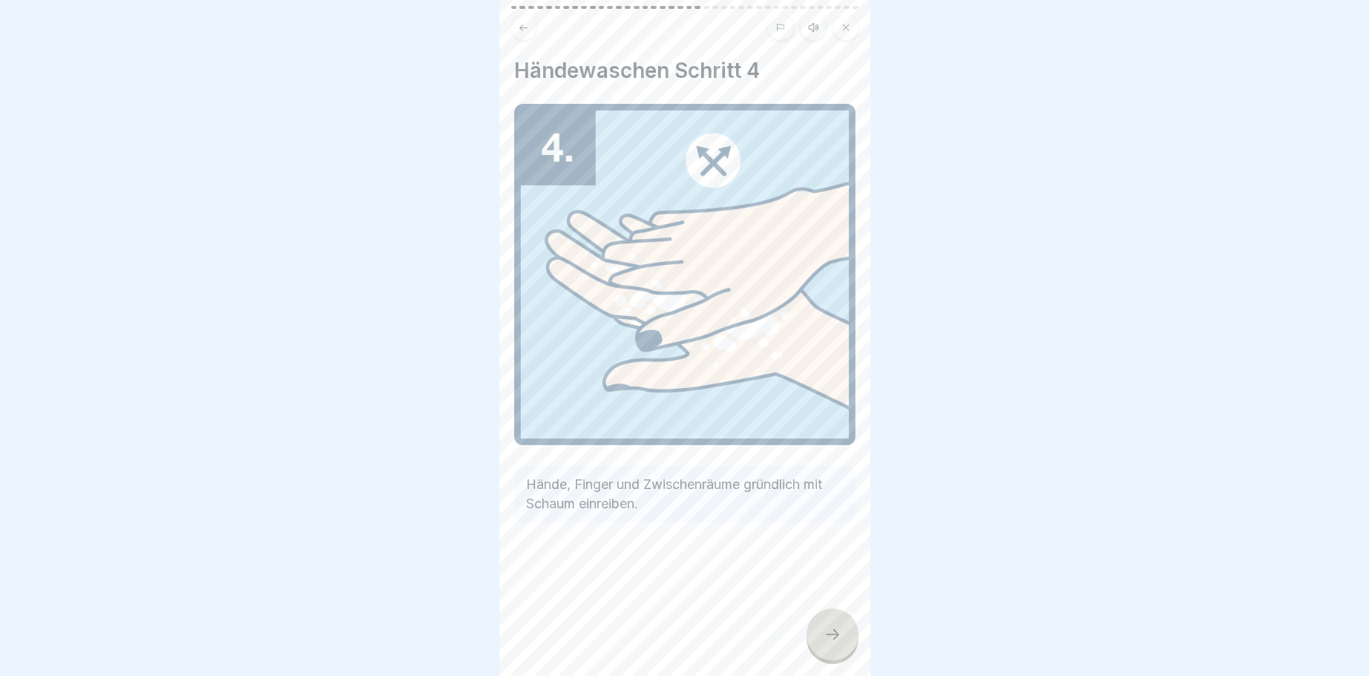
click at [838, 641] on icon at bounding box center [832, 634] width 18 height 18
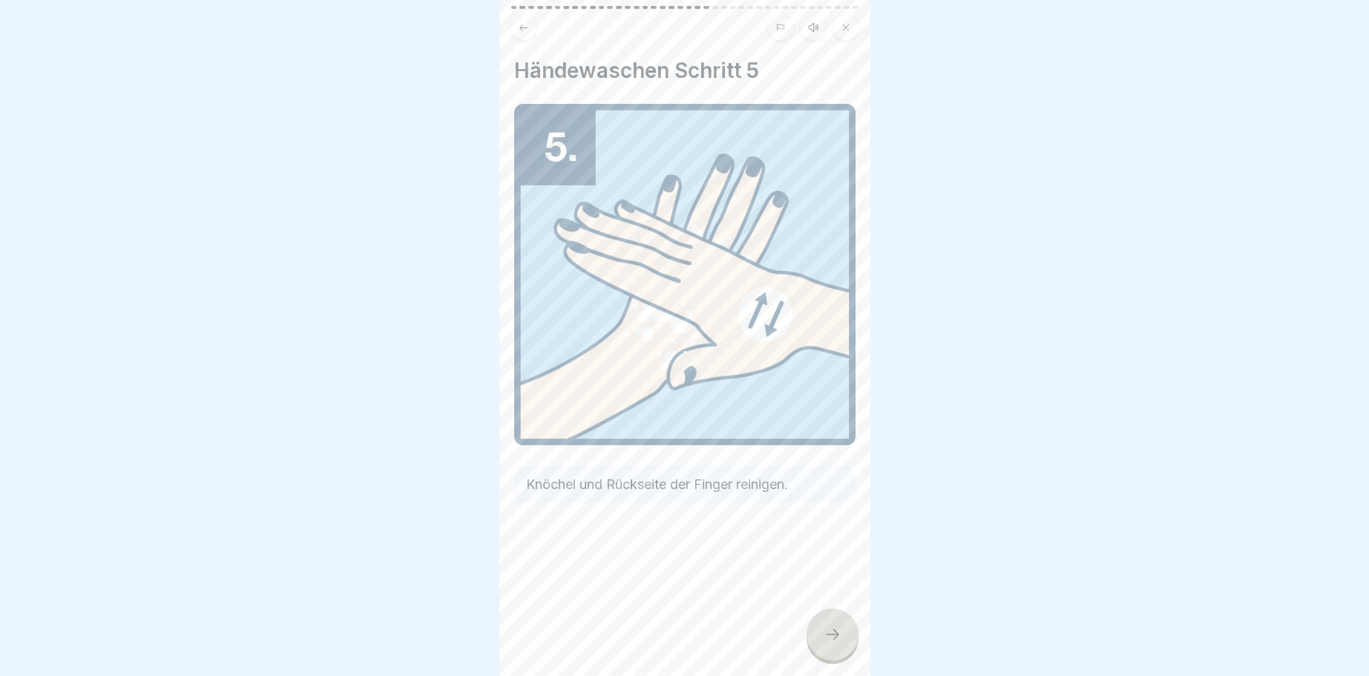
click at [828, 628] on icon at bounding box center [832, 634] width 18 height 18
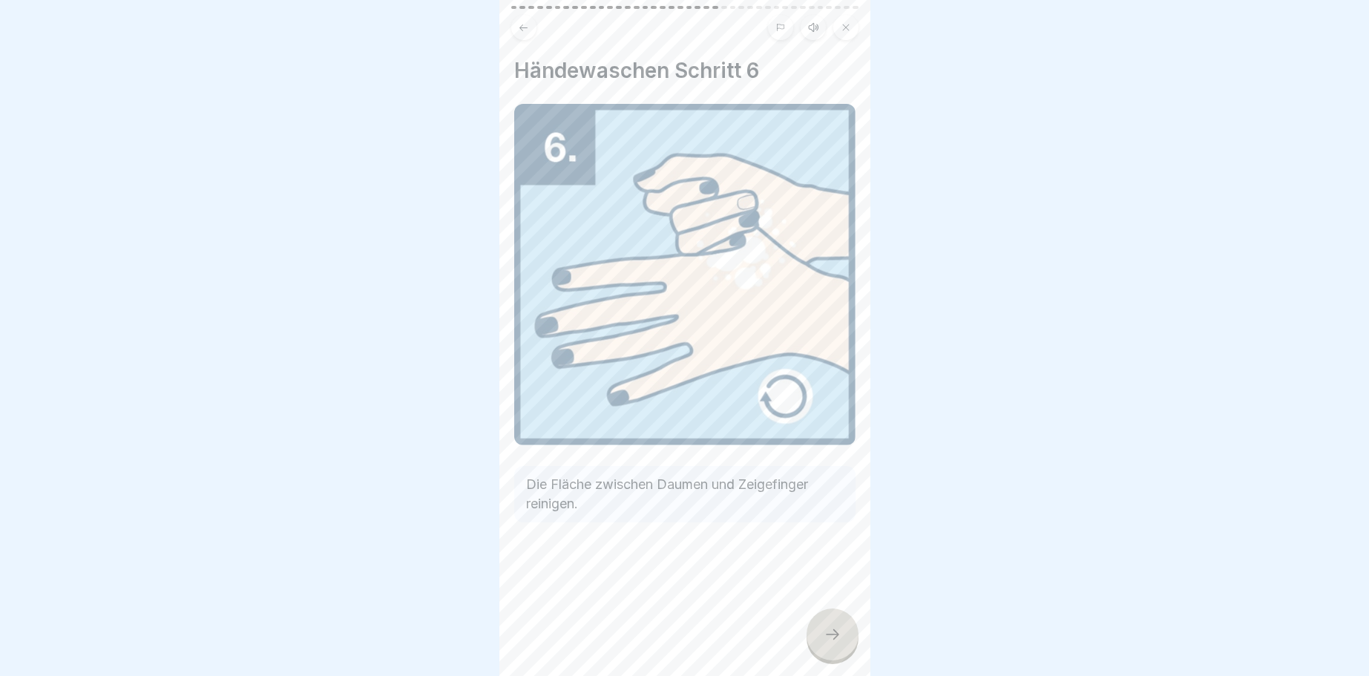
click at [834, 634] on icon at bounding box center [832, 634] width 18 height 18
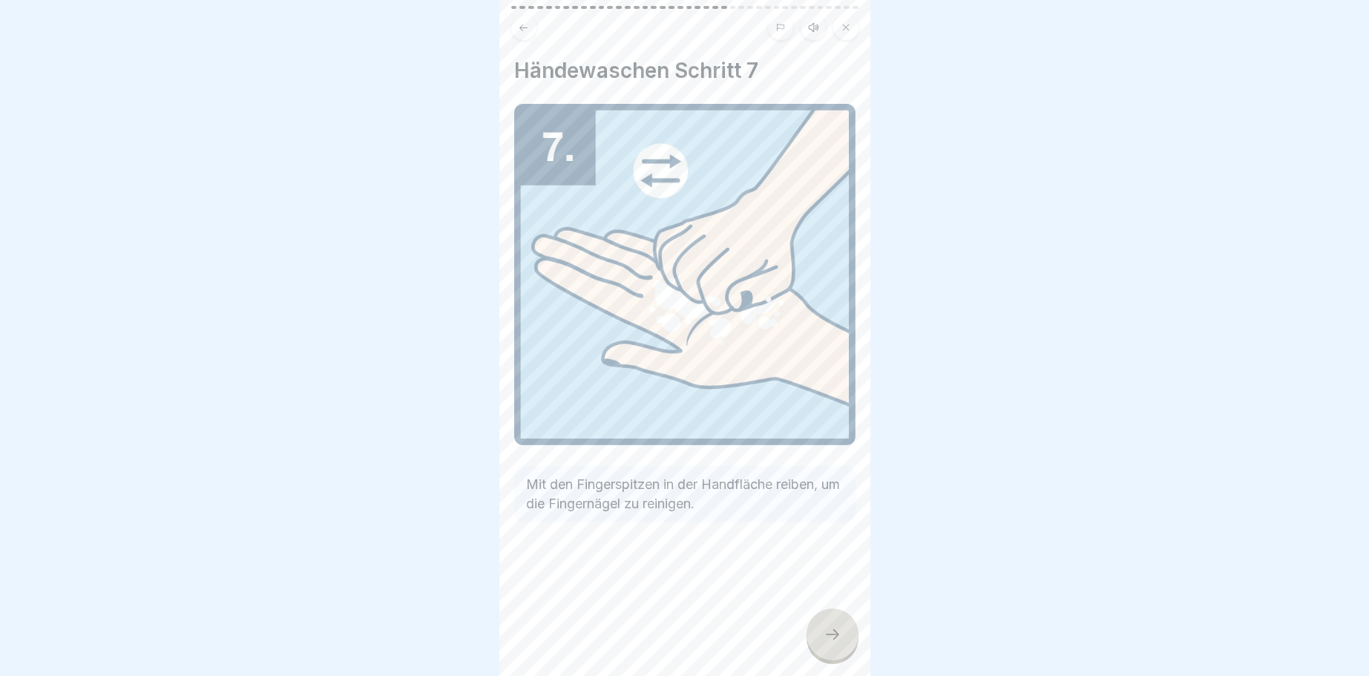
click at [844, 639] on div at bounding box center [832, 634] width 52 height 52
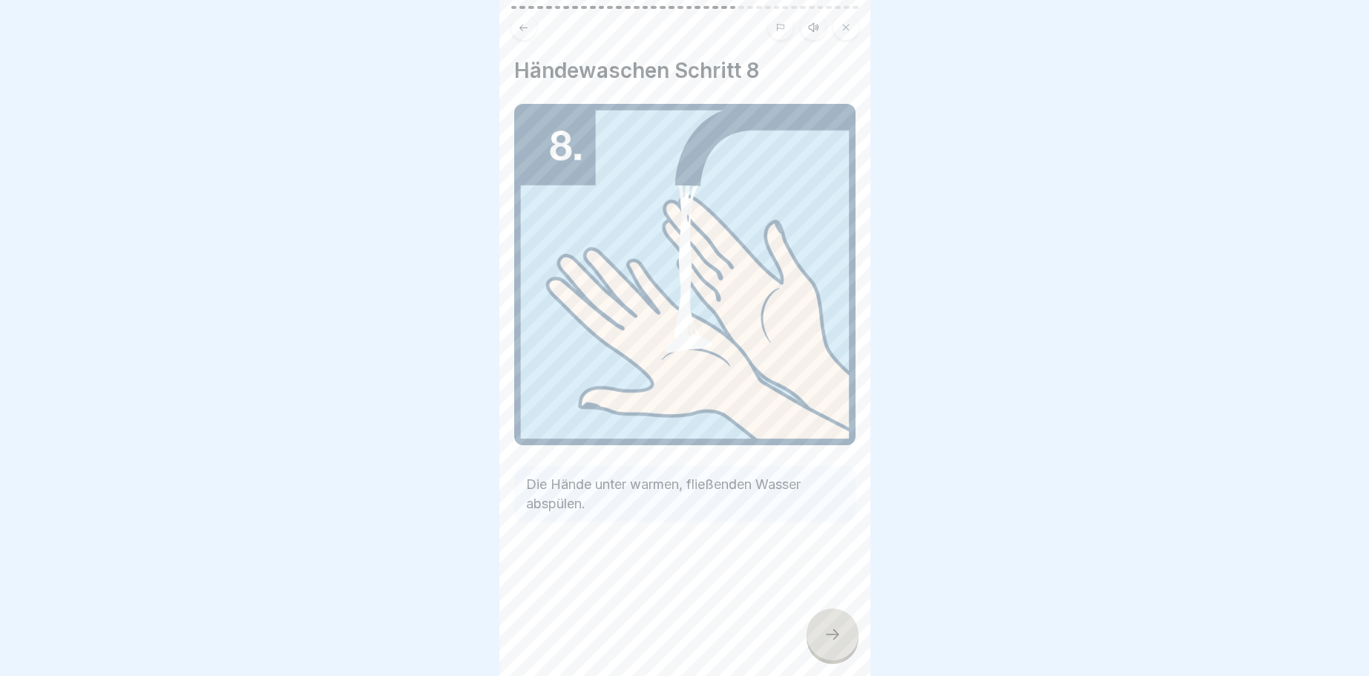
click at [827, 630] on icon at bounding box center [832, 634] width 18 height 18
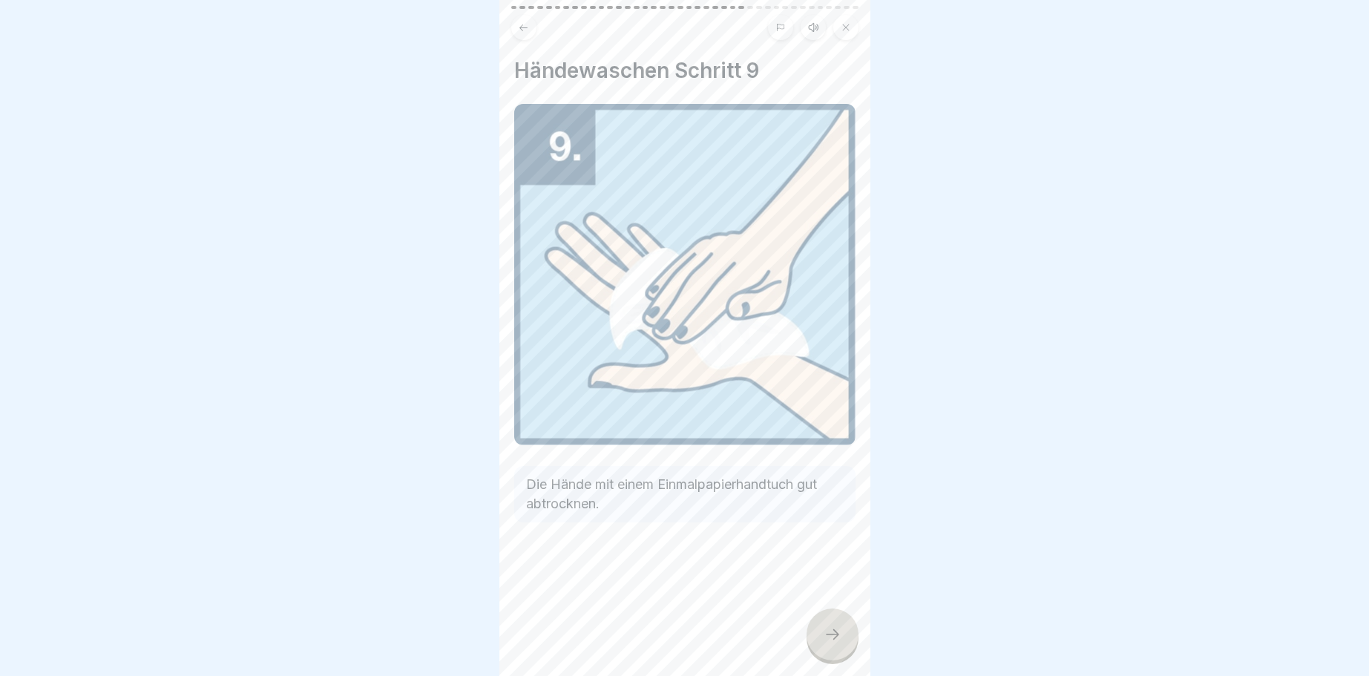
click at [836, 631] on icon at bounding box center [832, 634] width 18 height 18
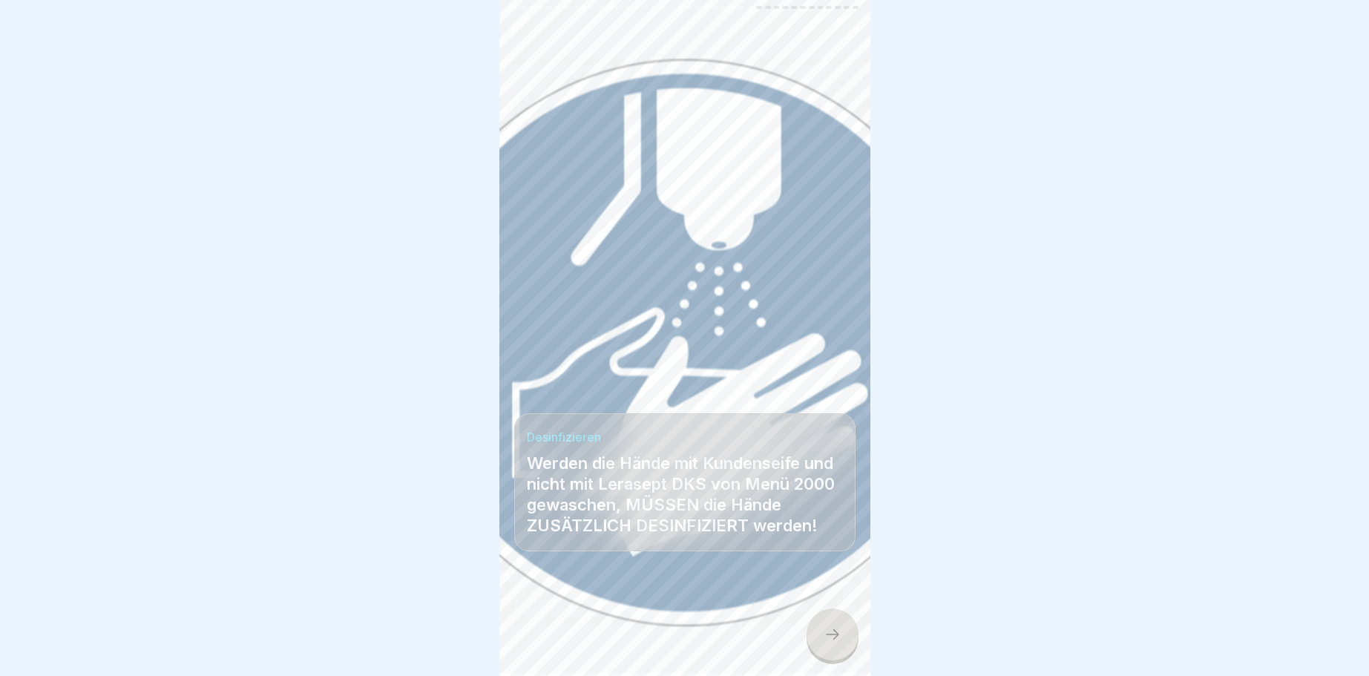
click at [838, 629] on icon at bounding box center [832, 634] width 18 height 18
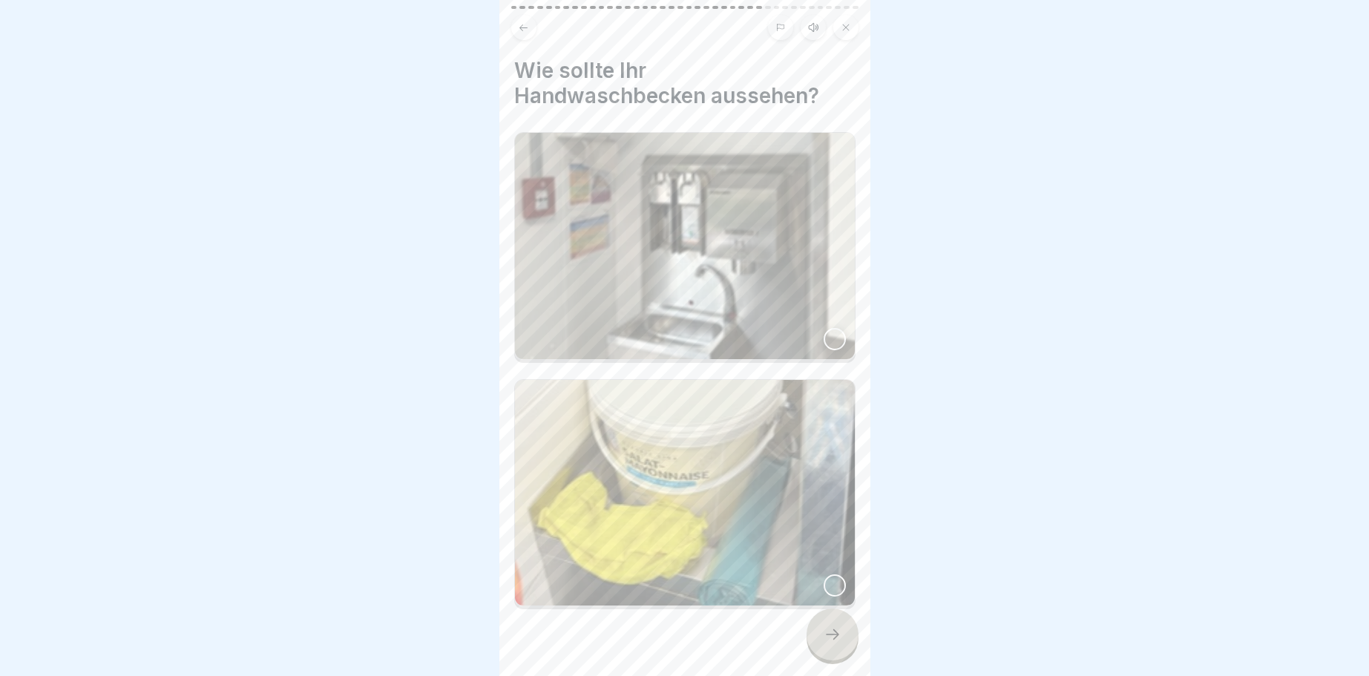
click at [830, 336] on div at bounding box center [834, 339] width 22 height 22
click at [824, 645] on div at bounding box center [832, 634] width 52 height 52
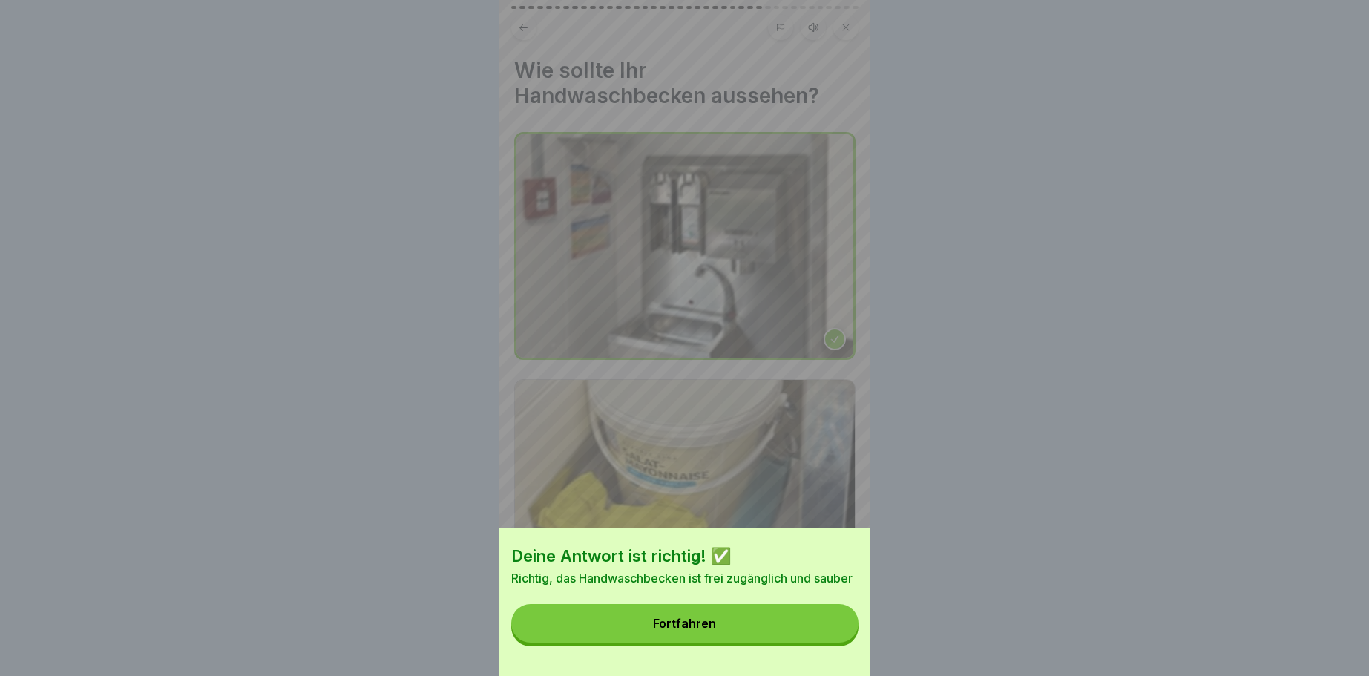
click at [691, 618] on div "Fortfahren" at bounding box center [684, 622] width 63 height 13
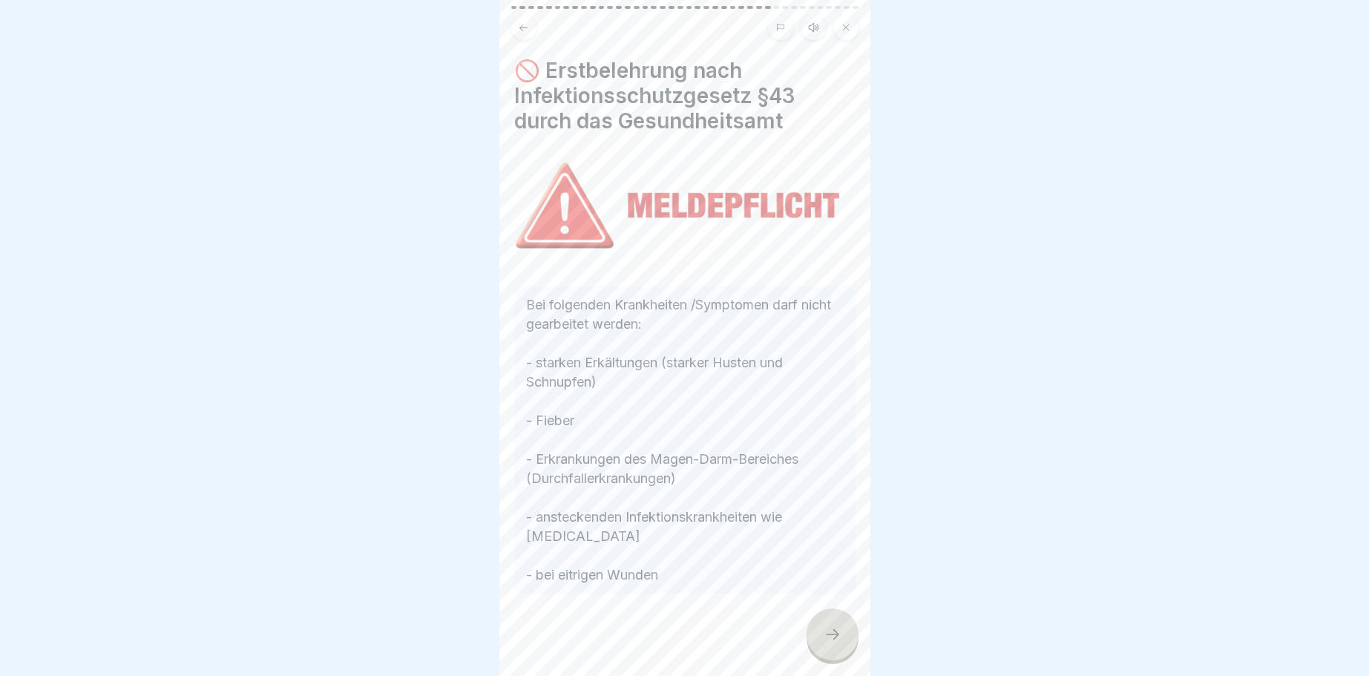
click at [841, 624] on div at bounding box center [832, 634] width 52 height 52
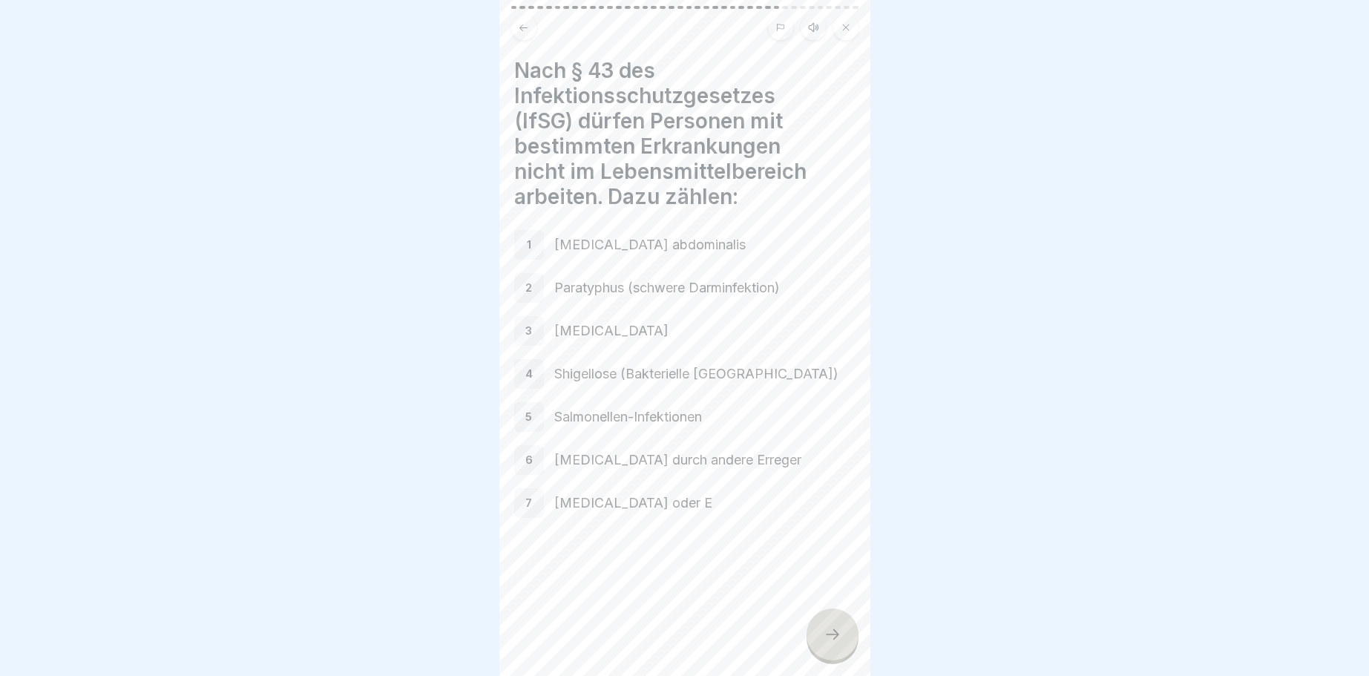
click at [829, 640] on icon at bounding box center [832, 634] width 18 height 18
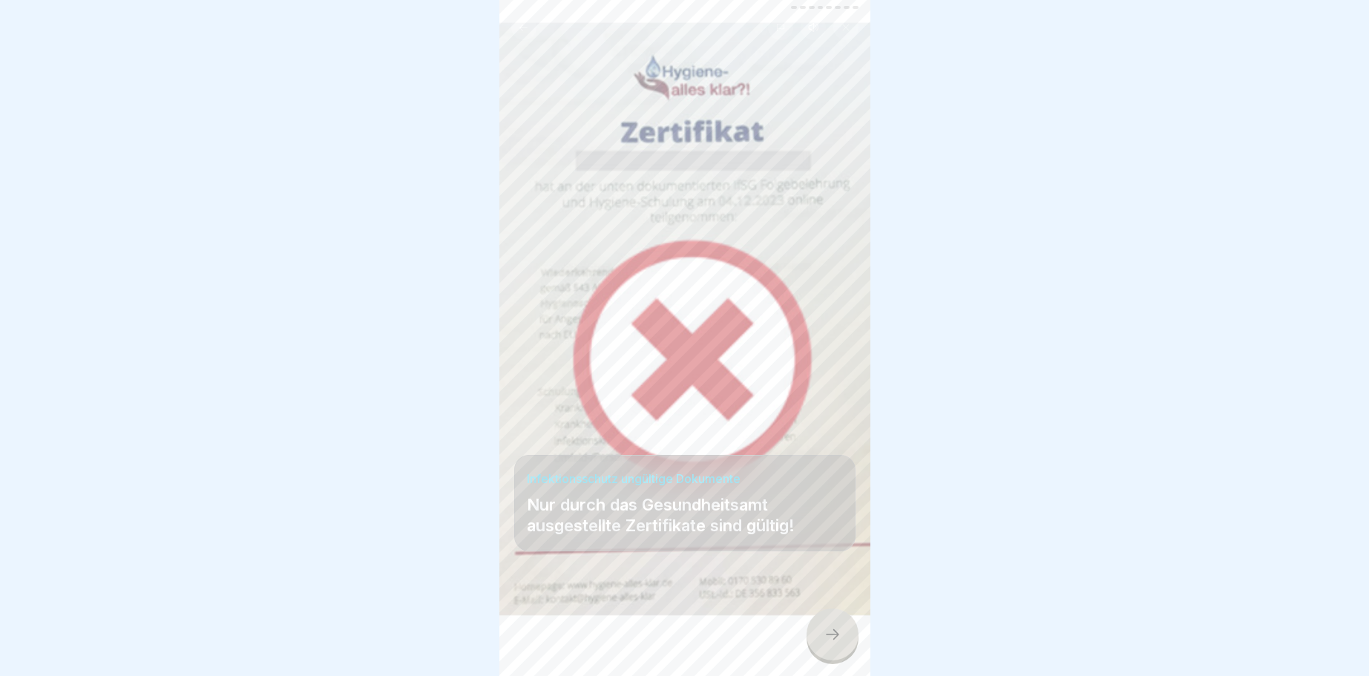
click at [832, 633] on icon at bounding box center [832, 634] width 18 height 18
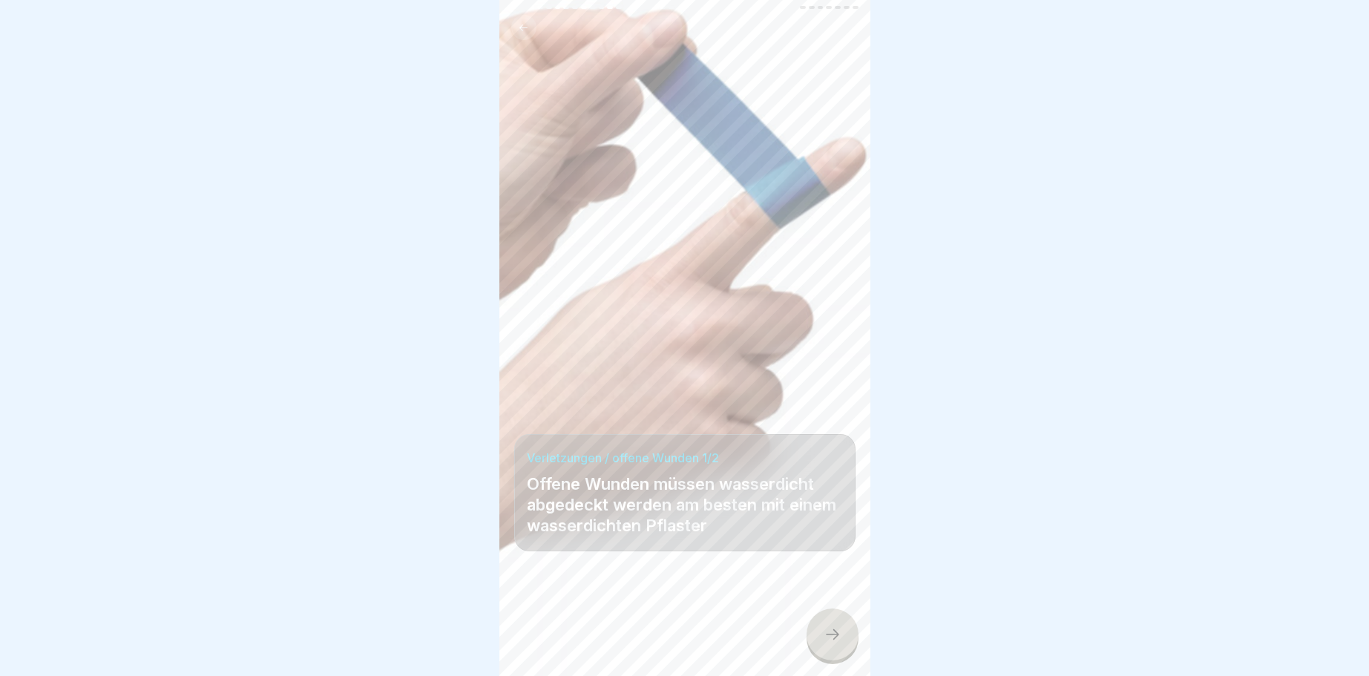
click at [836, 635] on icon at bounding box center [832, 634] width 18 height 18
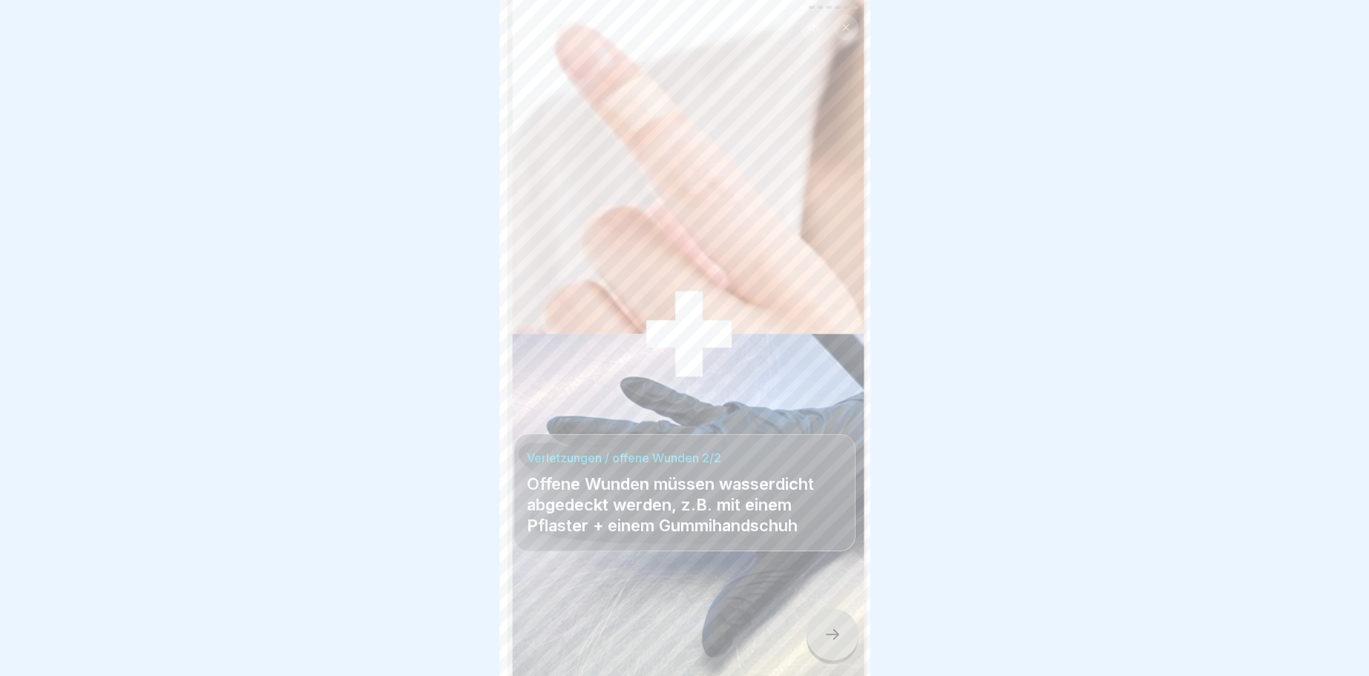
click at [826, 628] on icon at bounding box center [832, 634] width 18 height 18
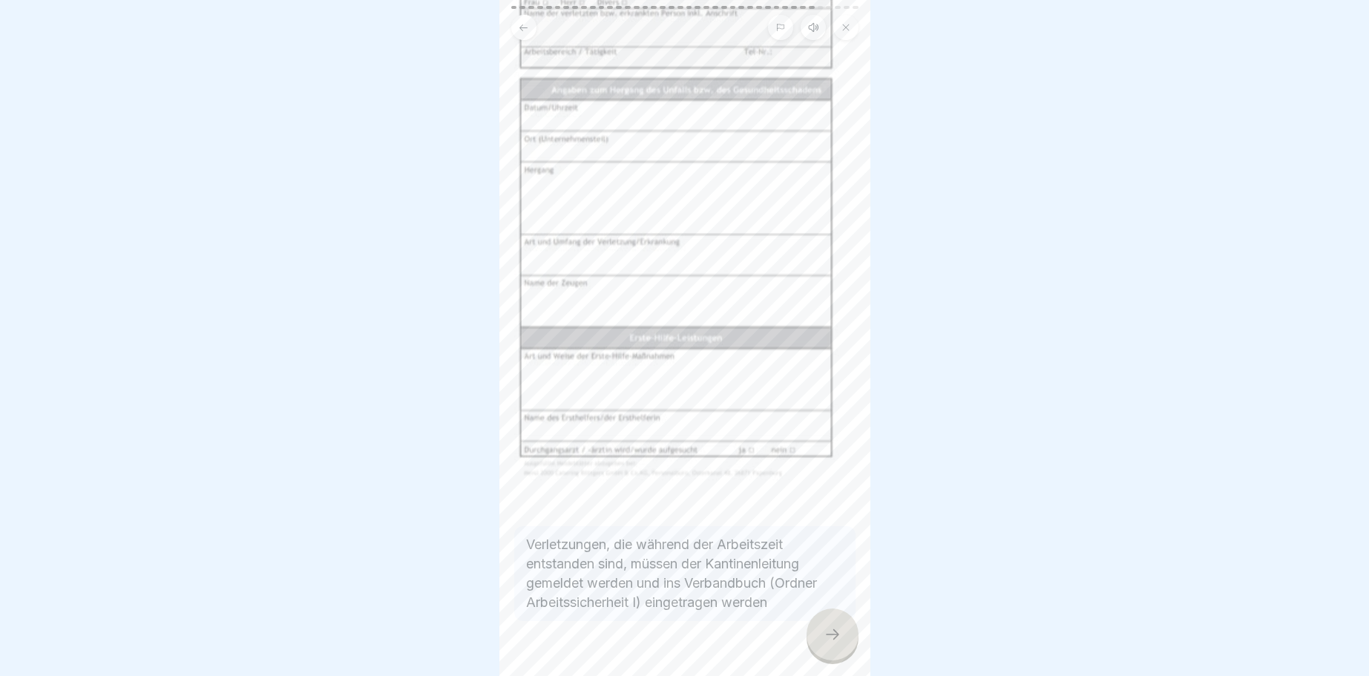
scroll to position [154, 0]
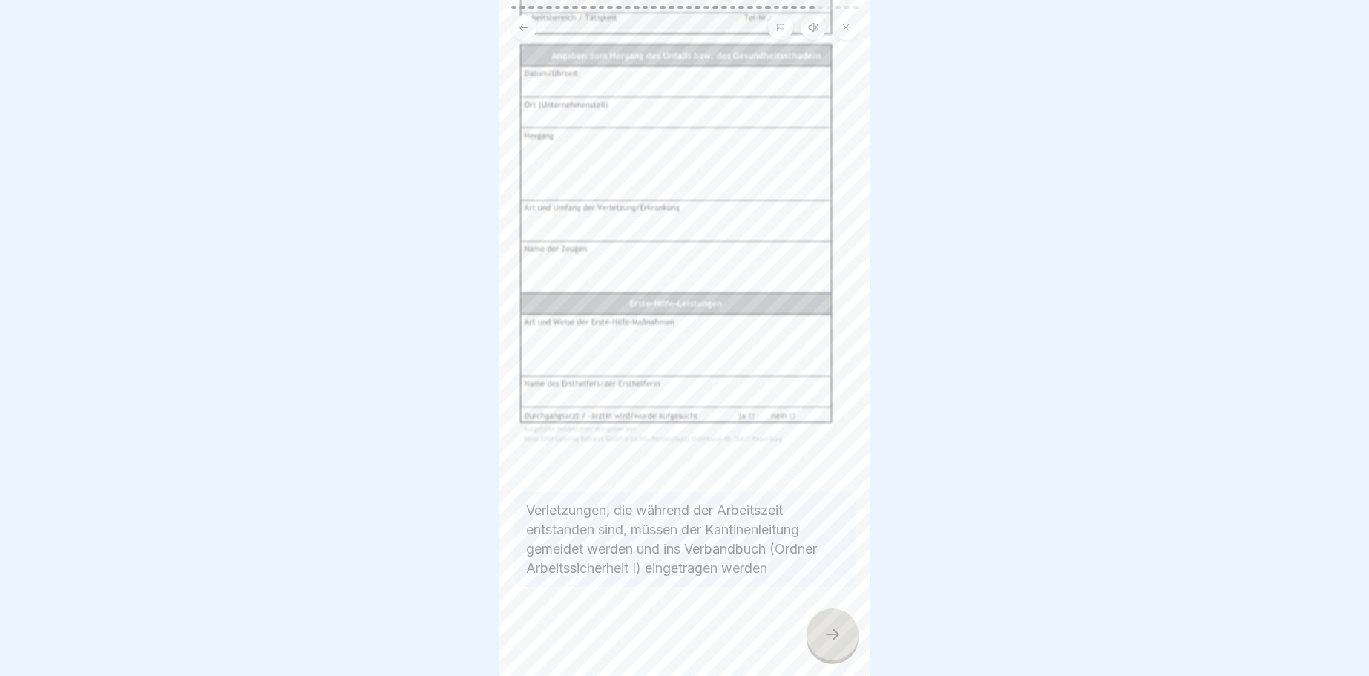
drag, startPoint x: 844, startPoint y: 634, endPoint x: 833, endPoint y: 634, distance: 11.2
click at [841, 635] on div at bounding box center [832, 634] width 52 height 52
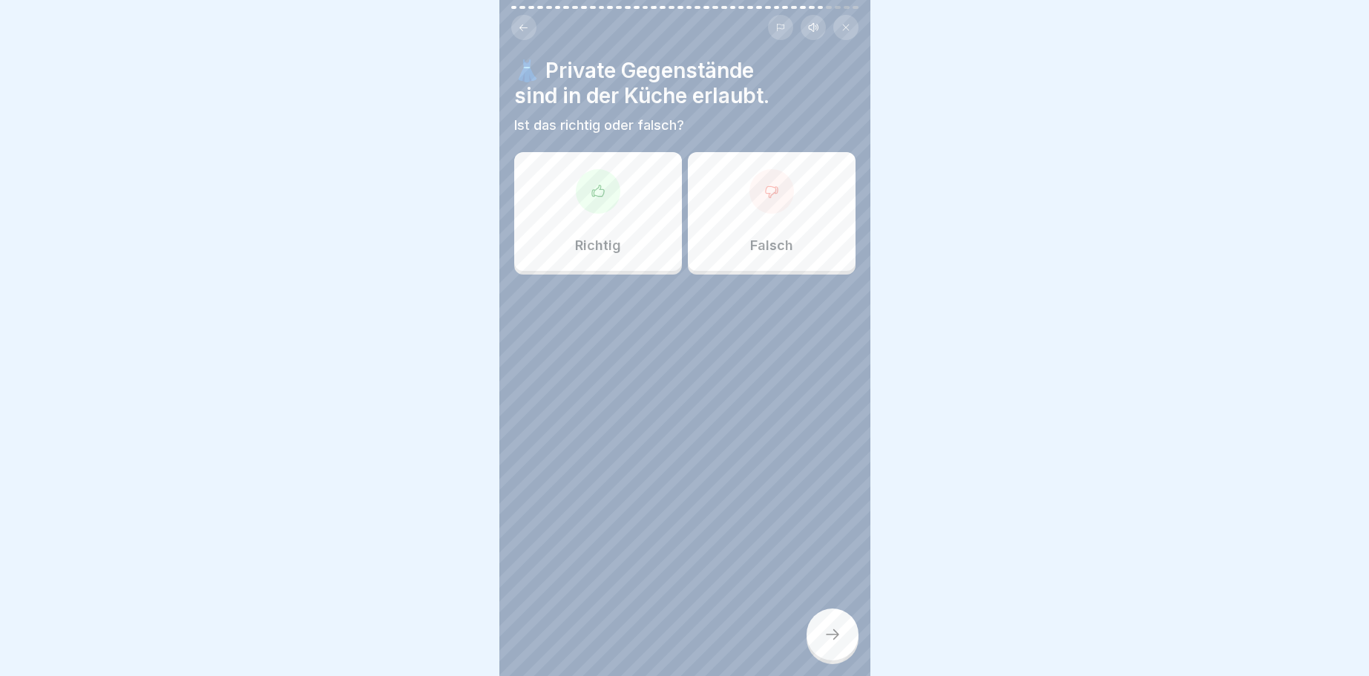
click at [600, 194] on icon at bounding box center [598, 191] width 15 height 15
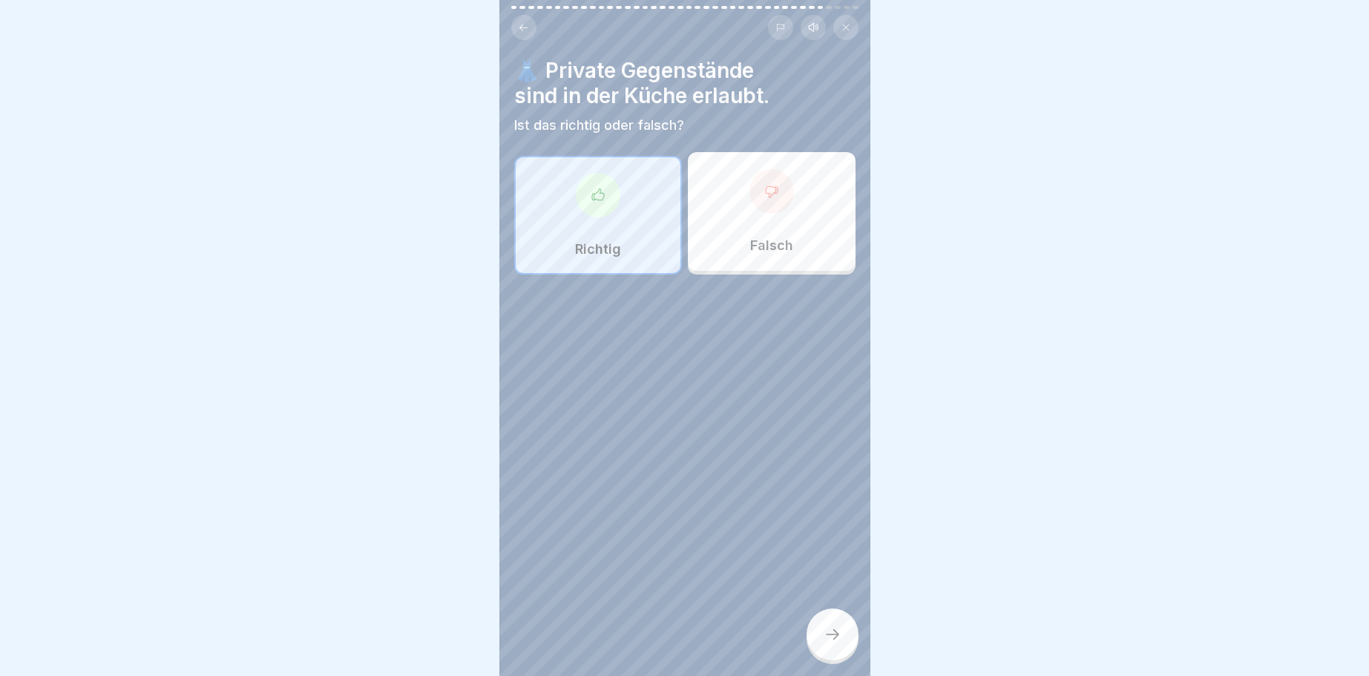
click at [832, 637] on icon at bounding box center [832, 634] width 18 height 18
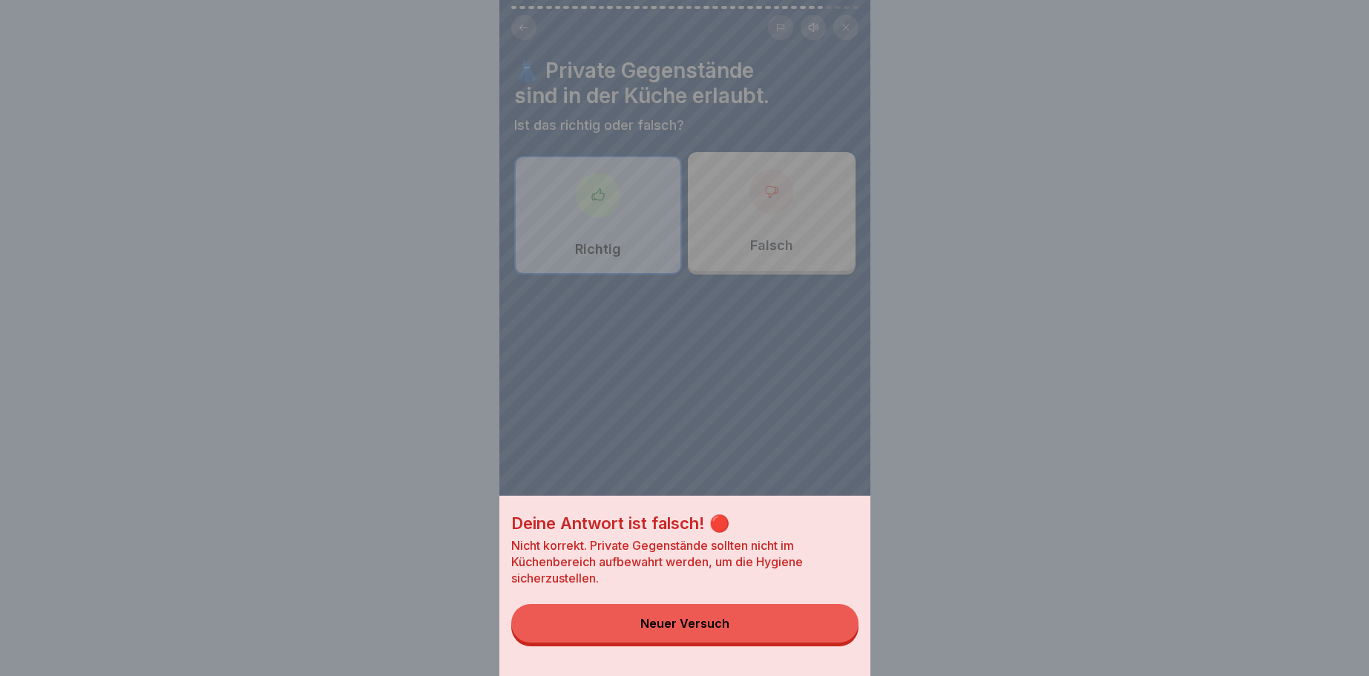
click at [663, 615] on button "Neuer Versuch" at bounding box center [684, 623] width 347 height 39
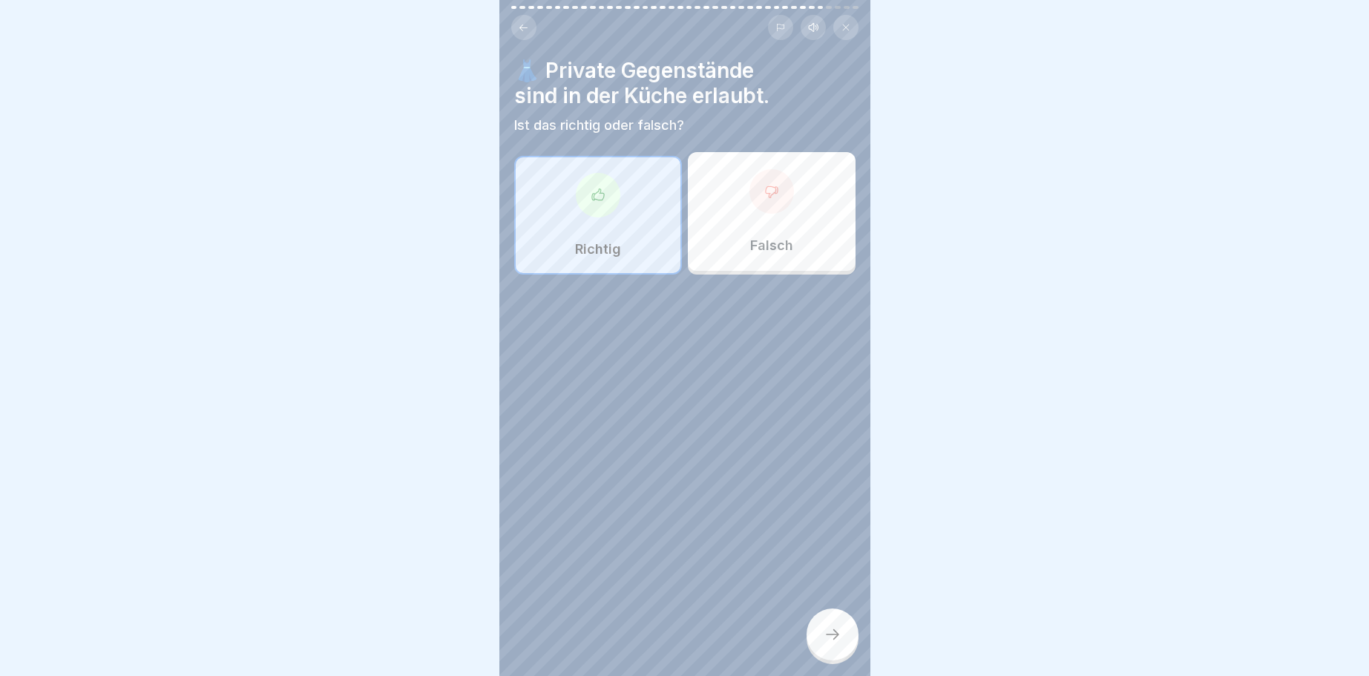
click at [762, 190] on div at bounding box center [771, 191] width 45 height 45
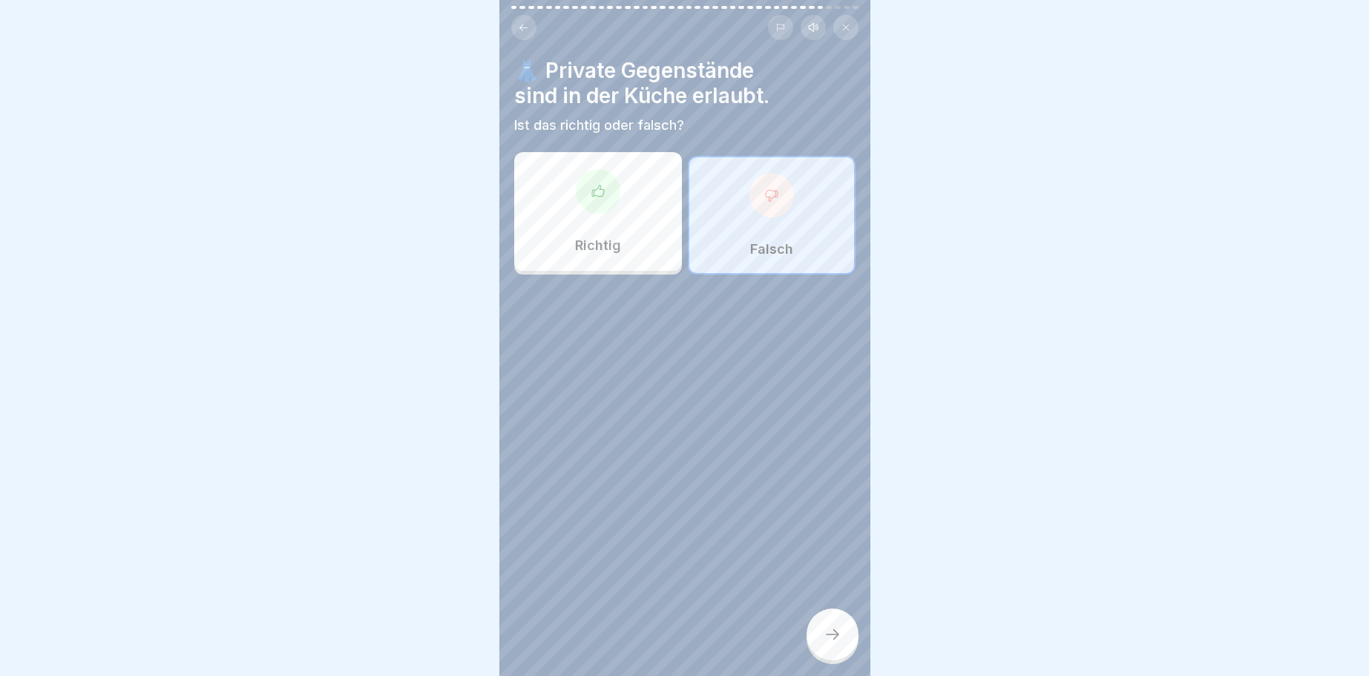
click at [824, 639] on icon at bounding box center [832, 634] width 18 height 18
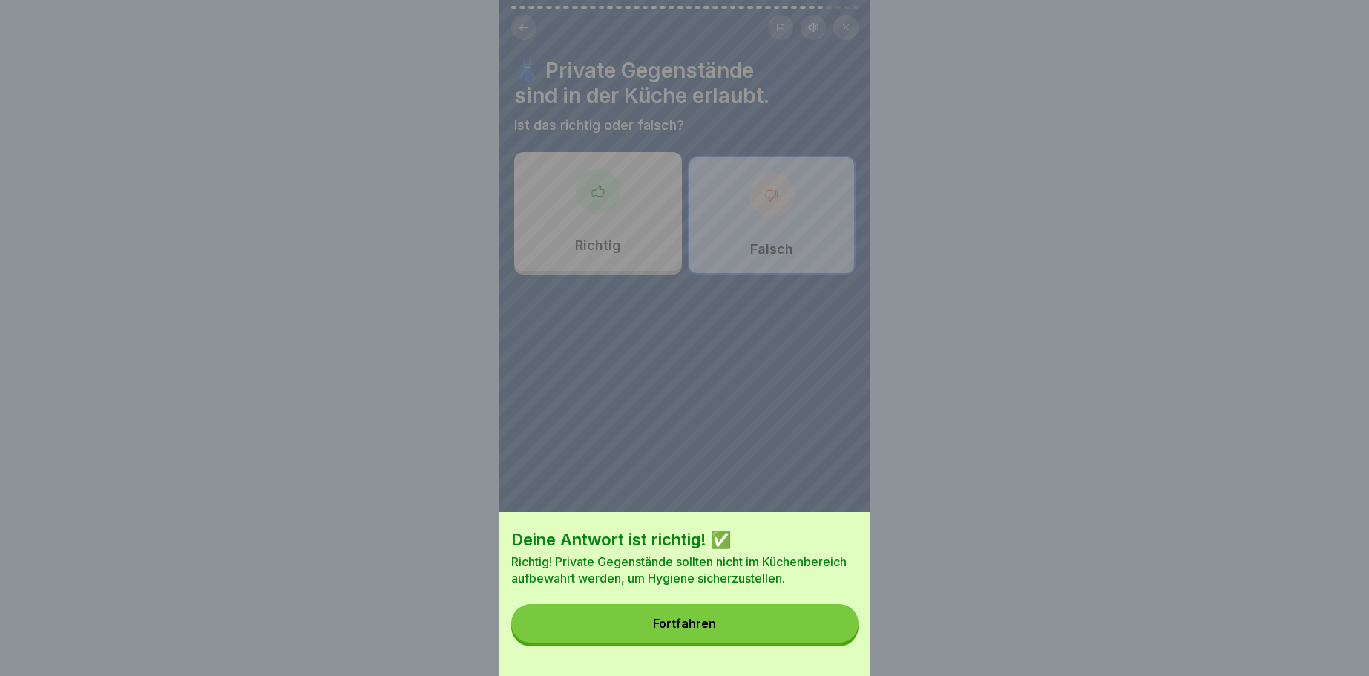
click at [674, 625] on div "Fortfahren" at bounding box center [684, 622] width 63 height 13
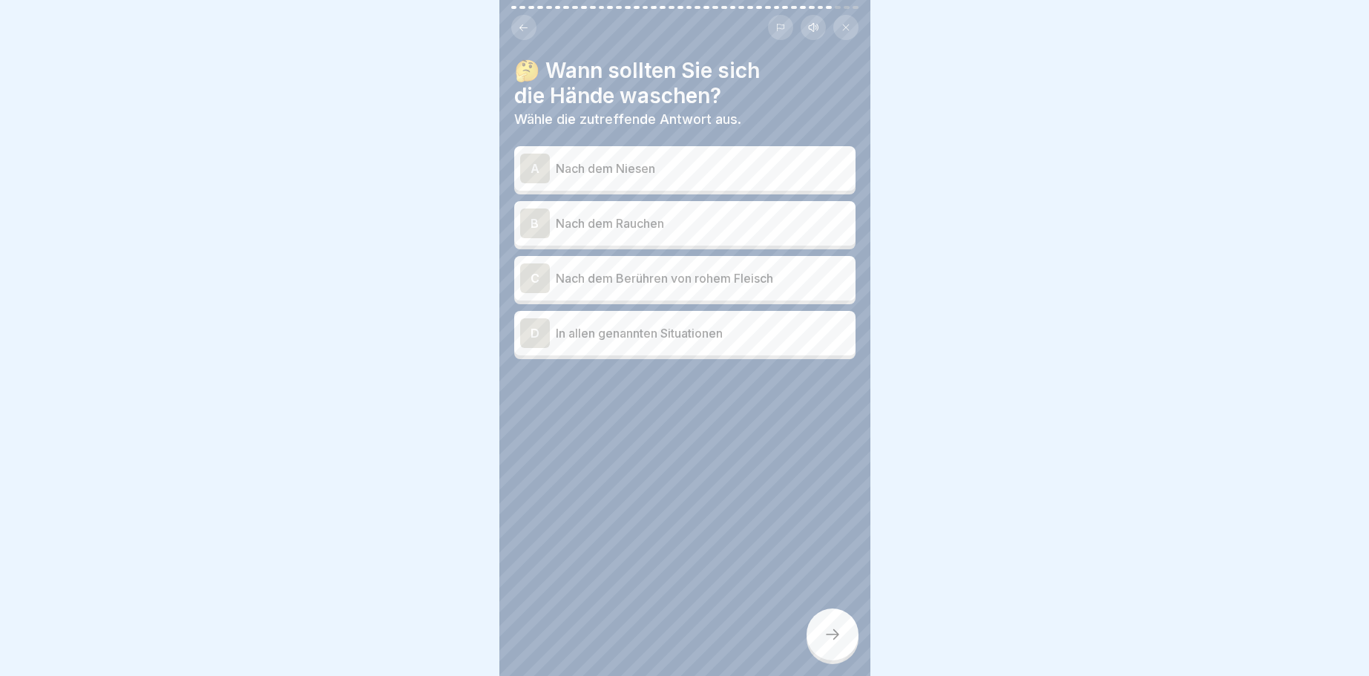
click at [534, 170] on div "A" at bounding box center [535, 169] width 30 height 30
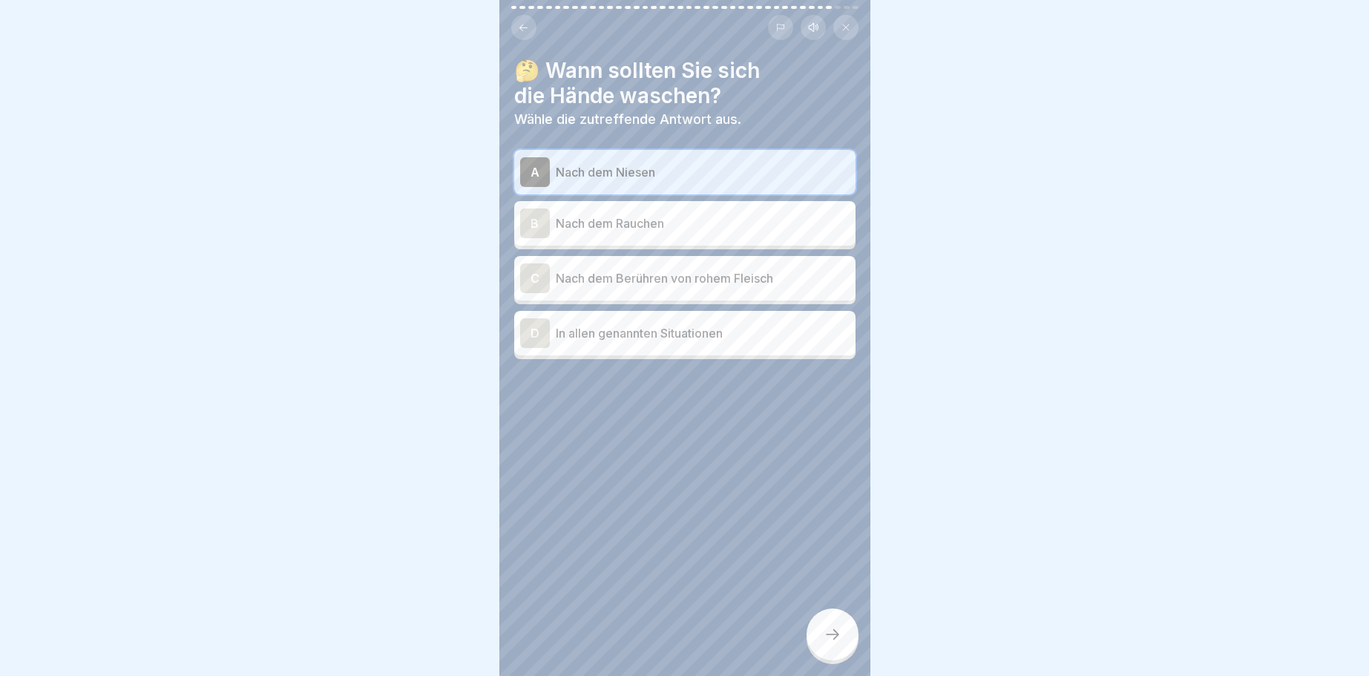
click at [533, 225] on div "B" at bounding box center [535, 223] width 30 height 30
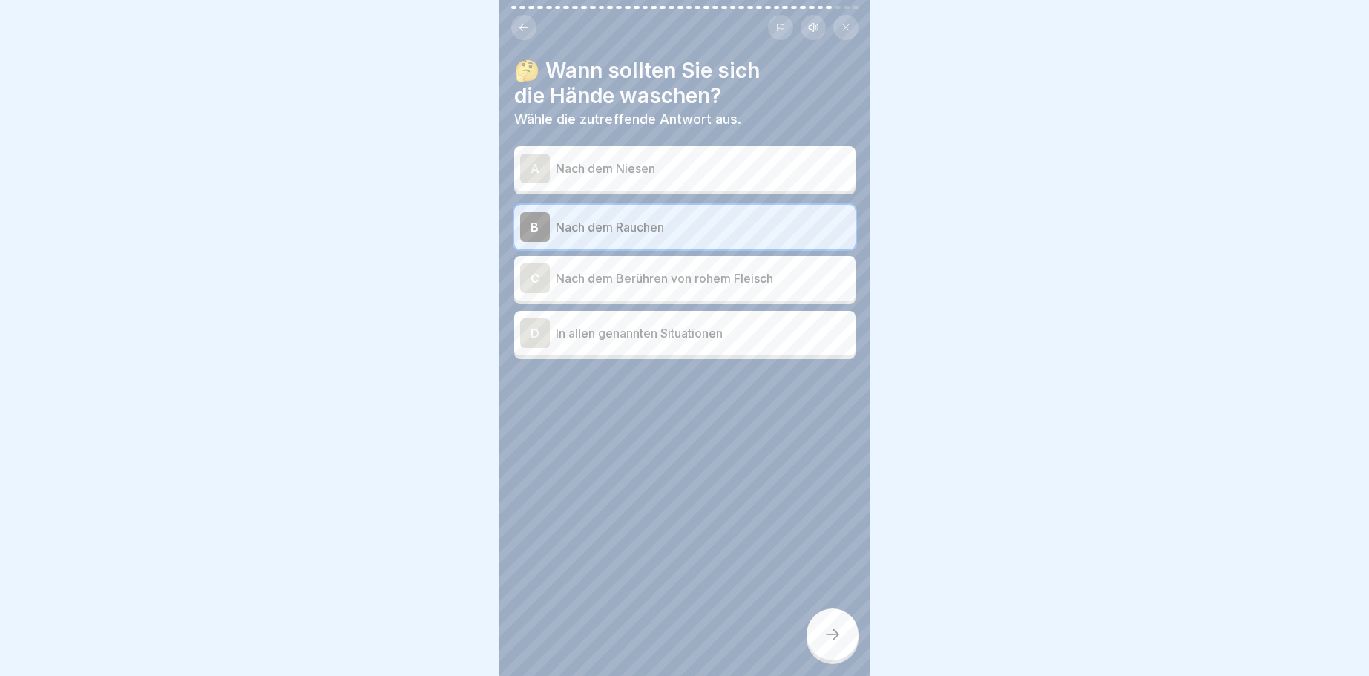
click at [531, 332] on div "D" at bounding box center [535, 333] width 30 height 30
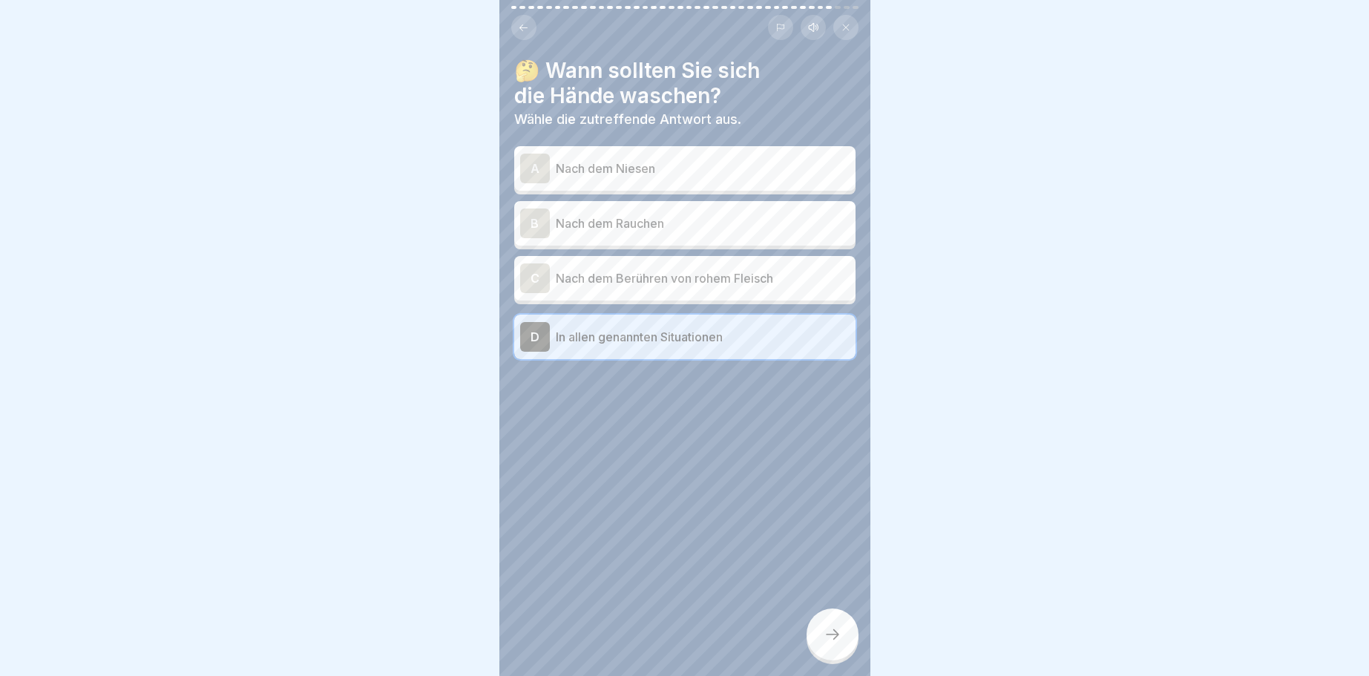
click at [829, 631] on icon at bounding box center [832, 634] width 18 height 18
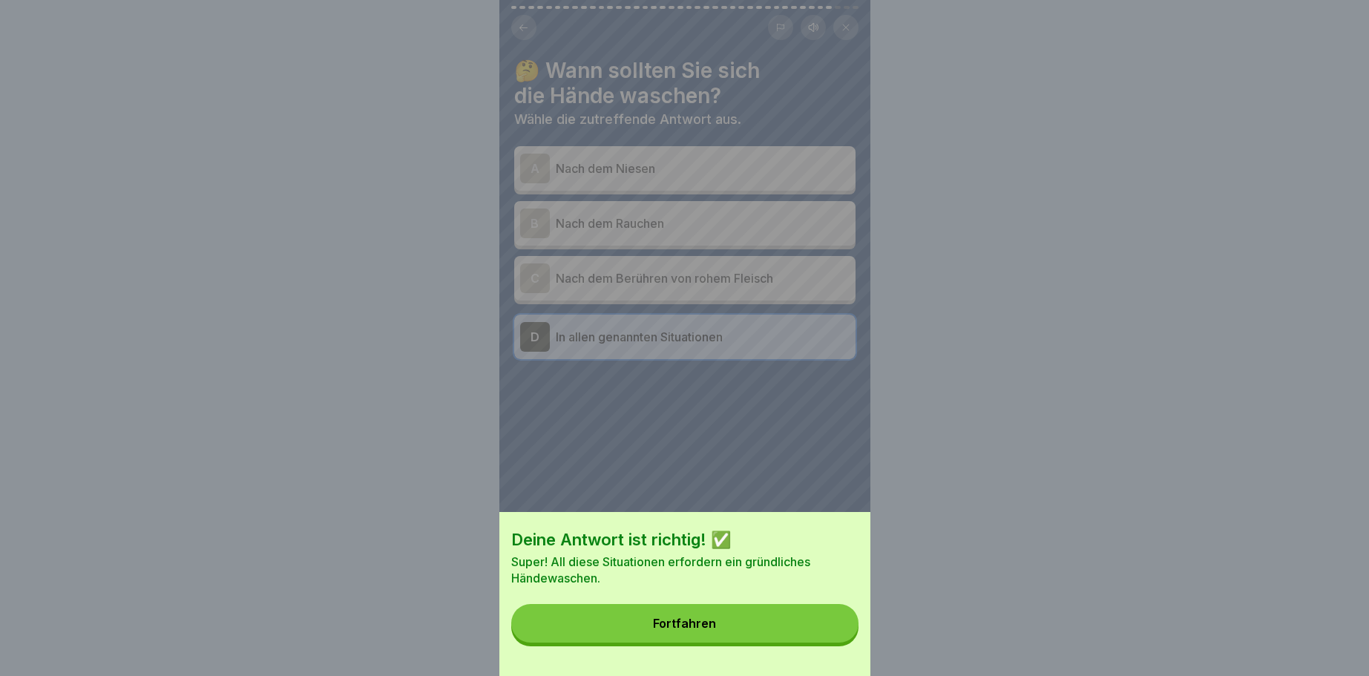
click at [689, 622] on div "Fortfahren" at bounding box center [684, 622] width 63 height 13
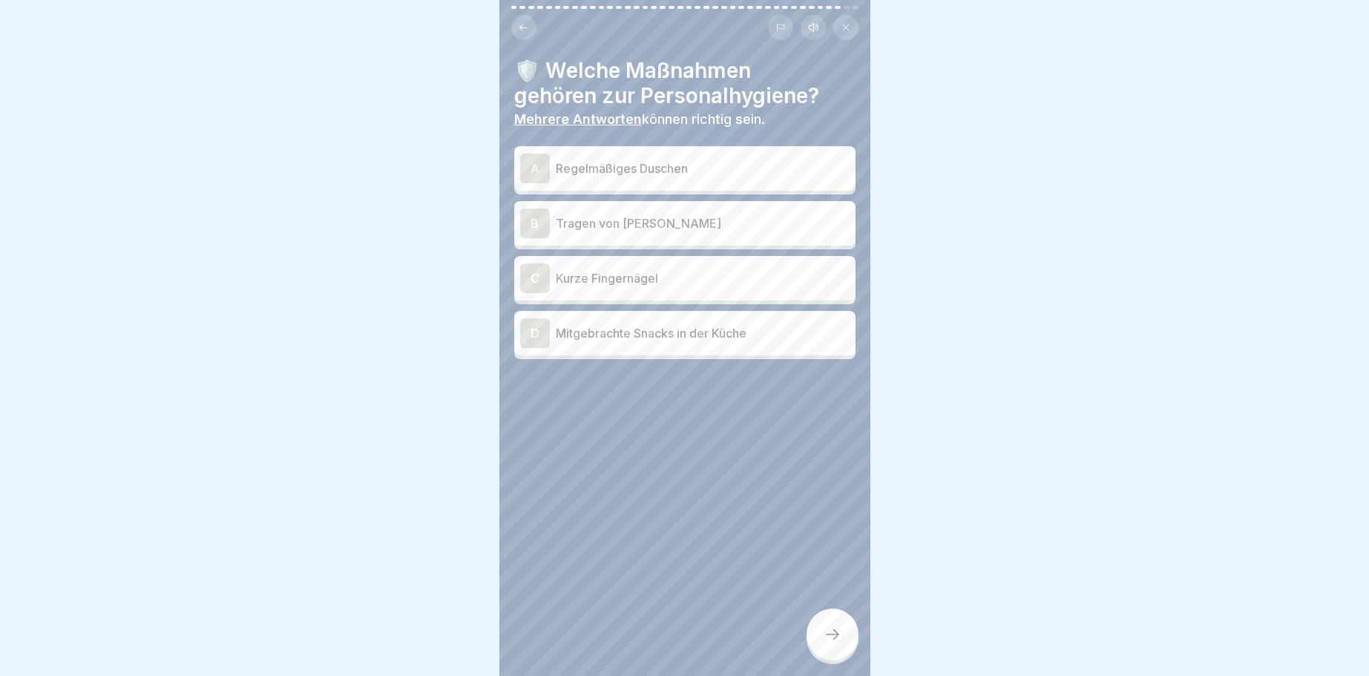
click at [529, 163] on div "A" at bounding box center [535, 169] width 30 height 30
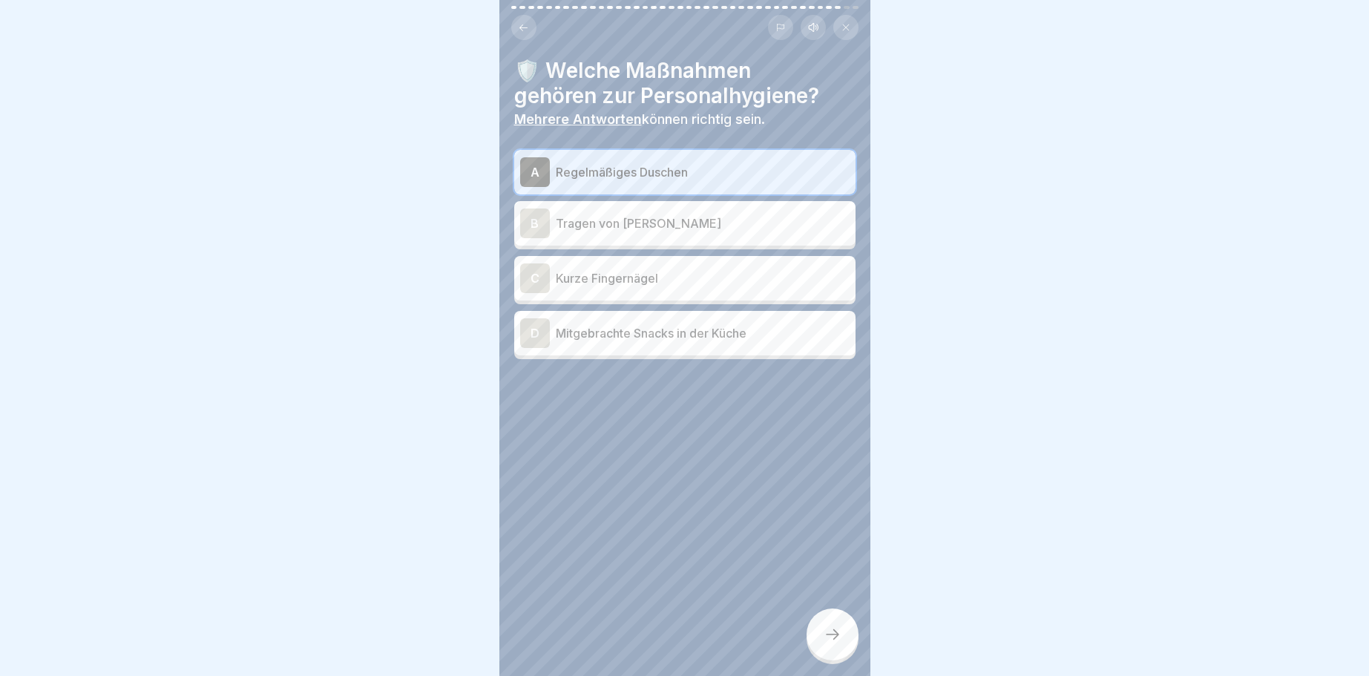
click at [531, 269] on div "C" at bounding box center [535, 278] width 30 height 30
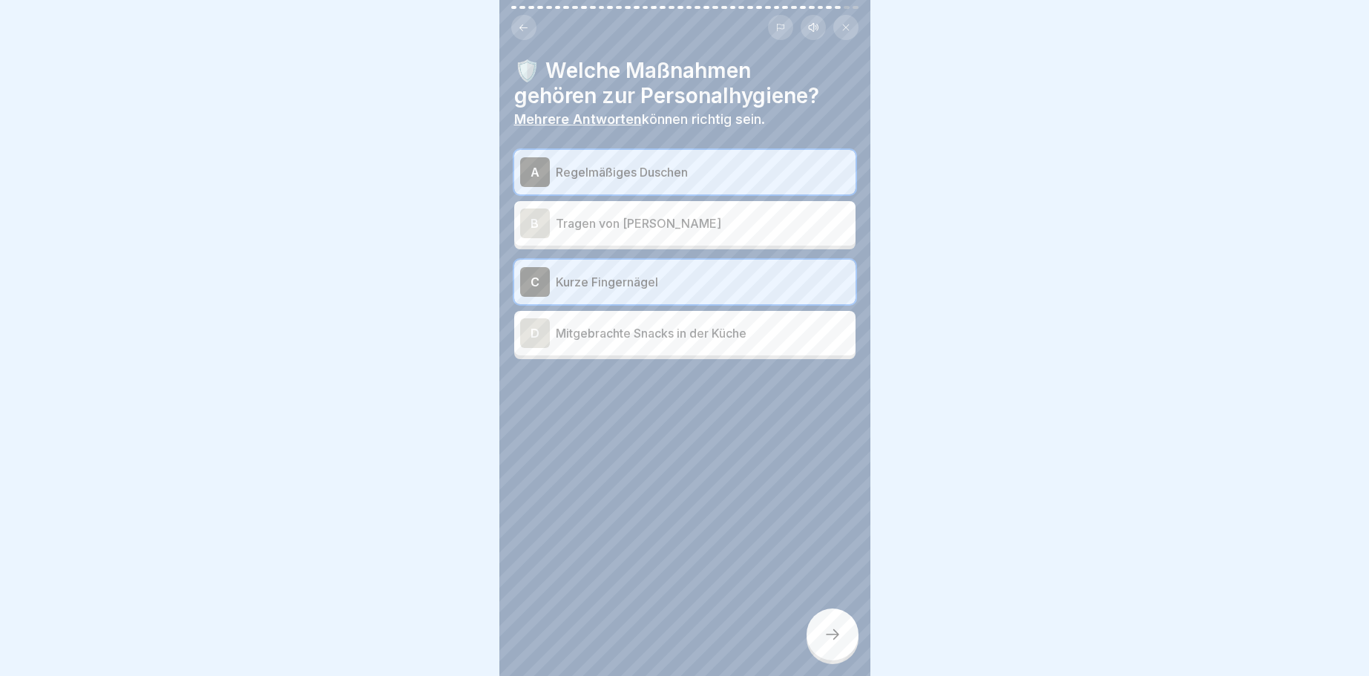
click at [829, 637] on icon at bounding box center [832, 634] width 18 height 18
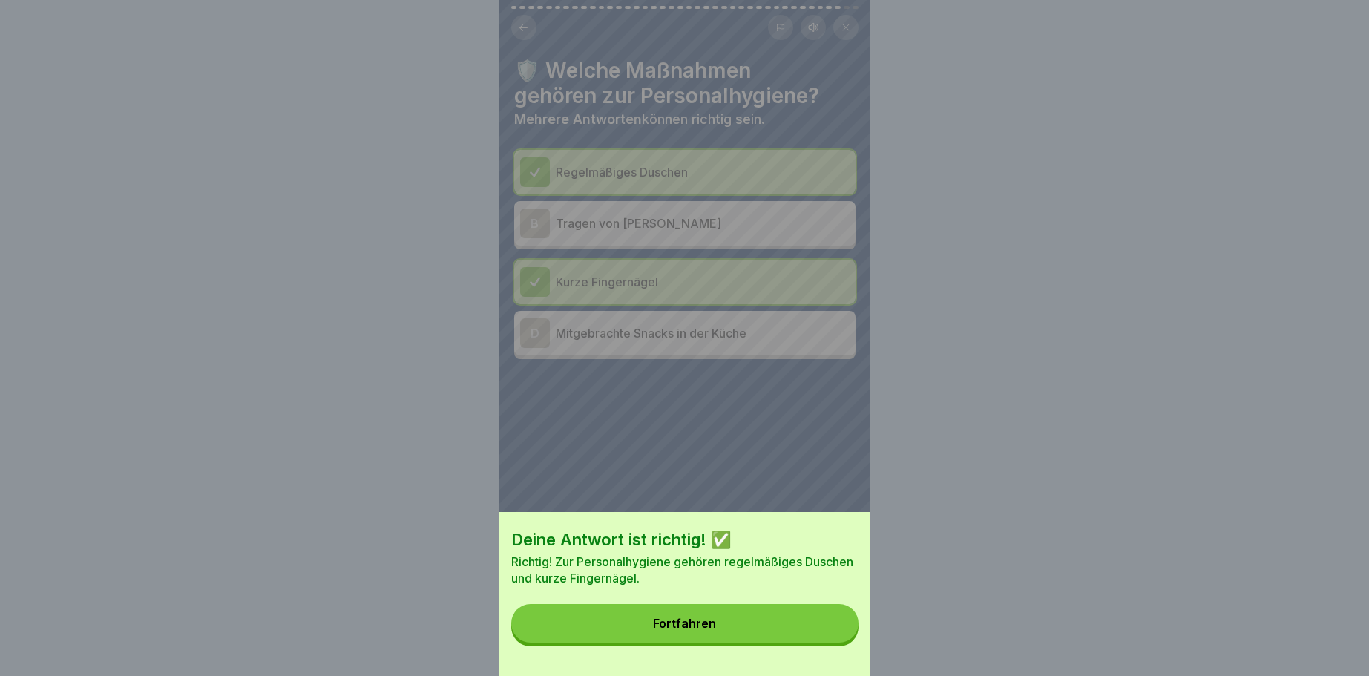
click at [712, 619] on div "Fortfahren" at bounding box center [684, 622] width 63 height 13
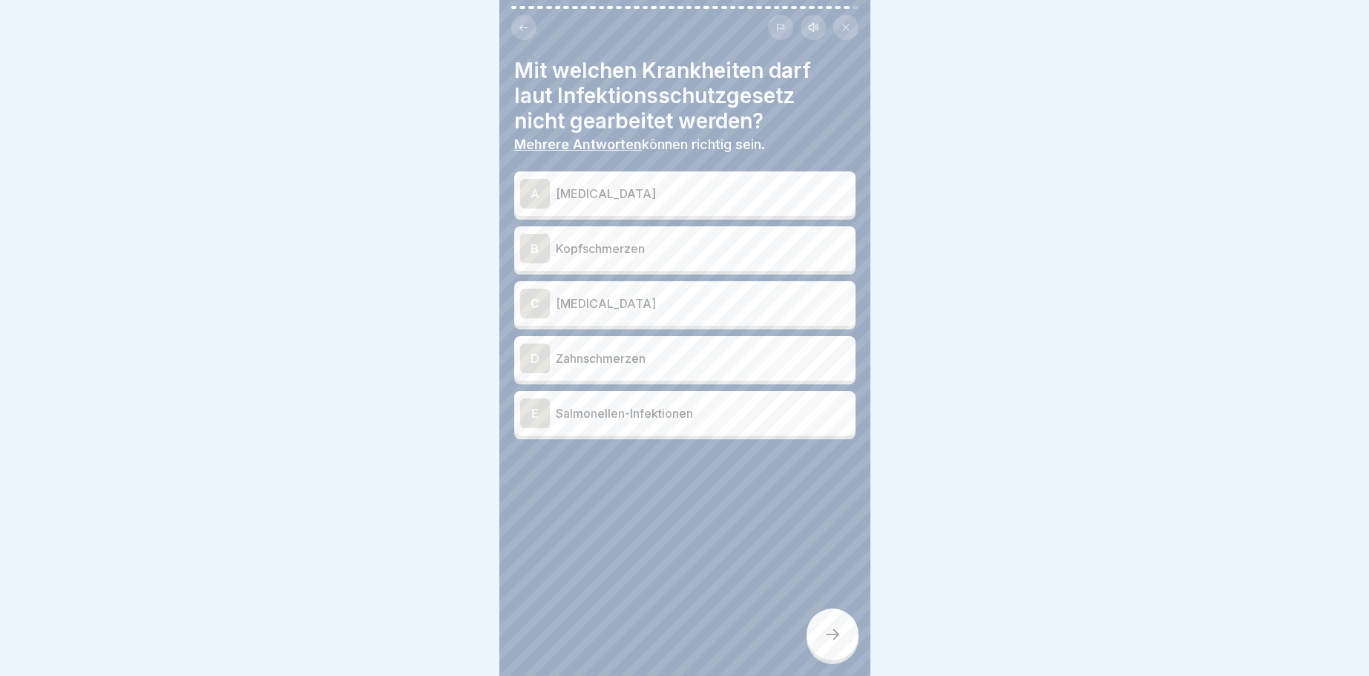
click at [533, 194] on div "A" at bounding box center [535, 194] width 30 height 30
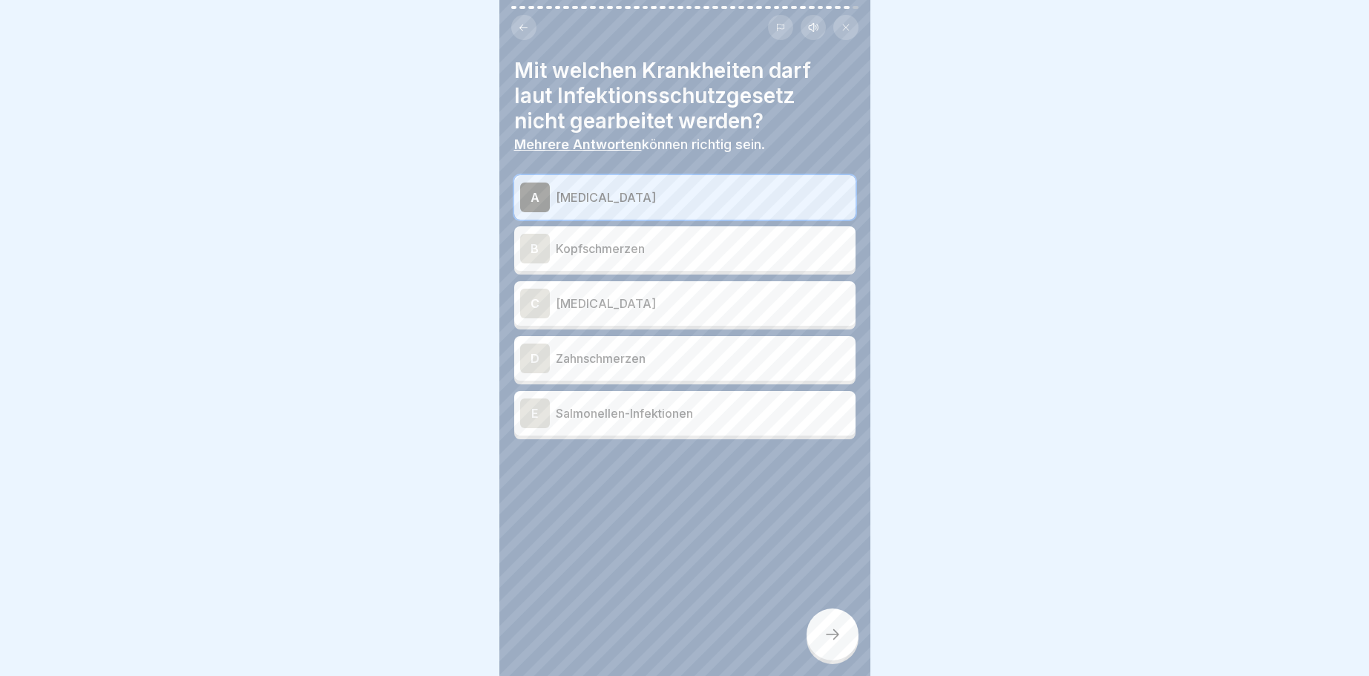
click at [531, 304] on div "C" at bounding box center [535, 304] width 30 height 30
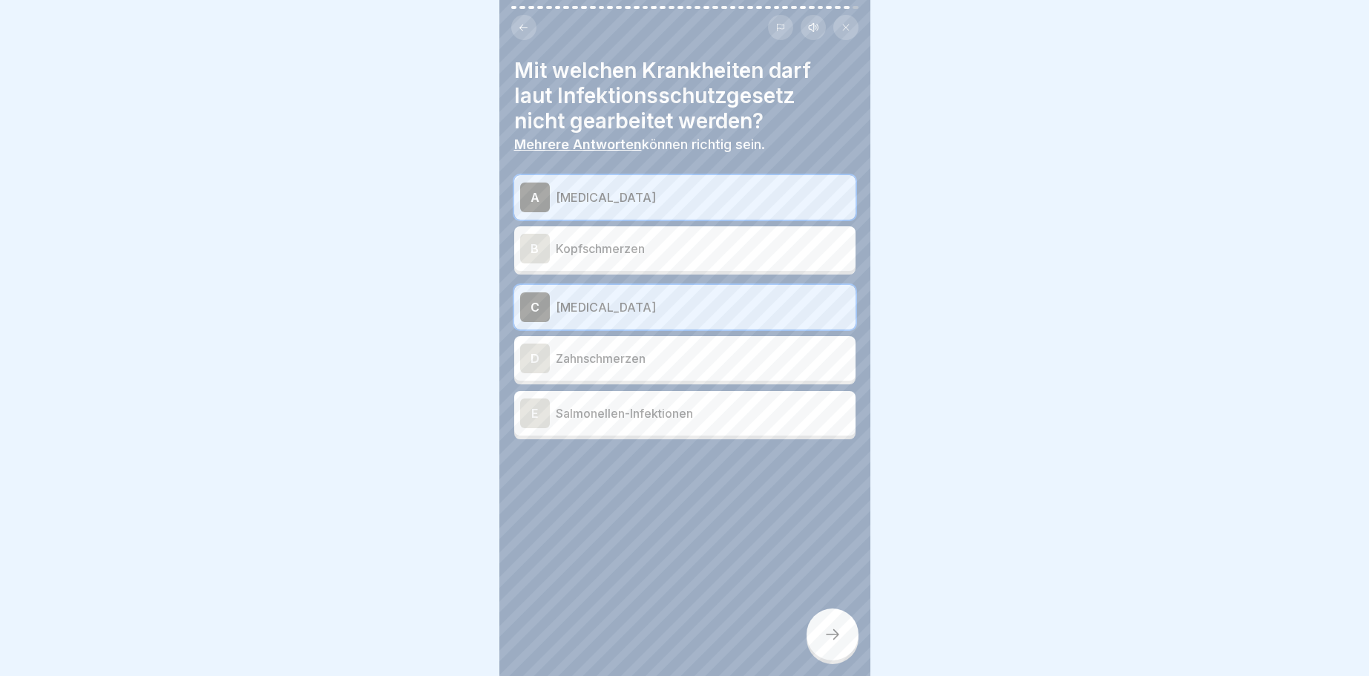
click at [539, 413] on div "E" at bounding box center [535, 413] width 30 height 30
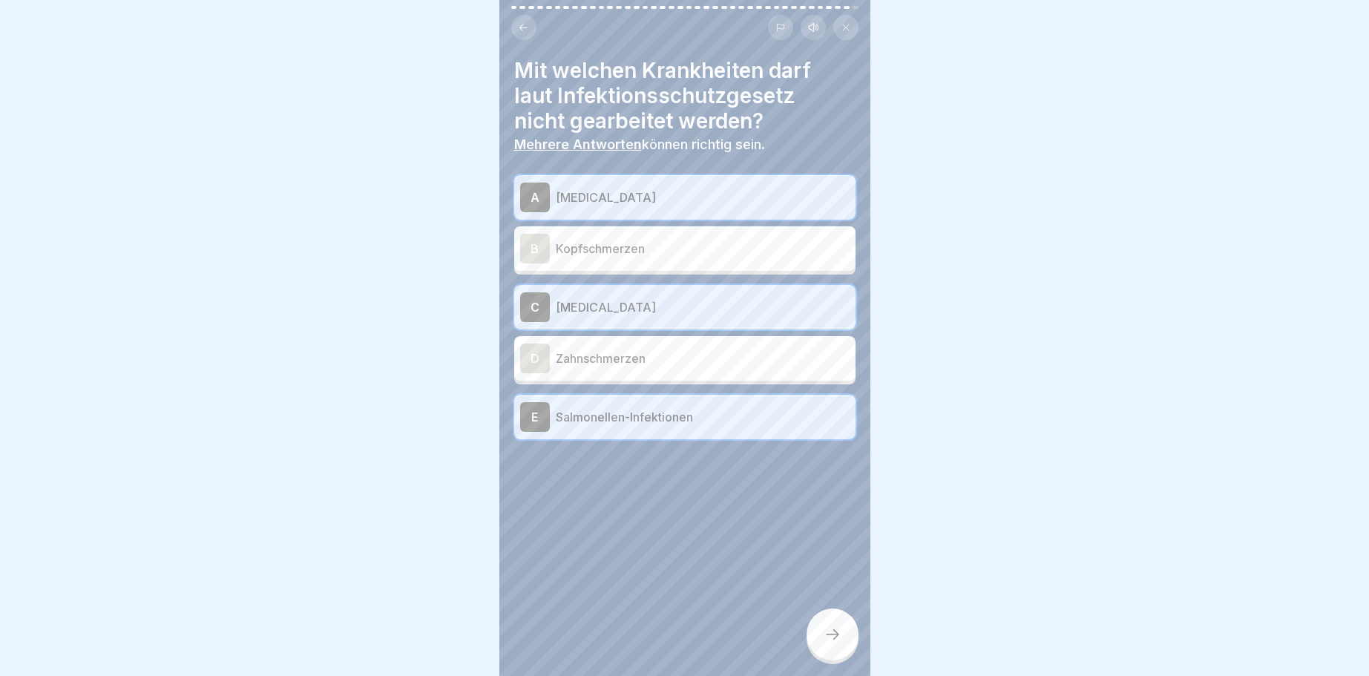
click at [827, 633] on icon at bounding box center [832, 634] width 18 height 18
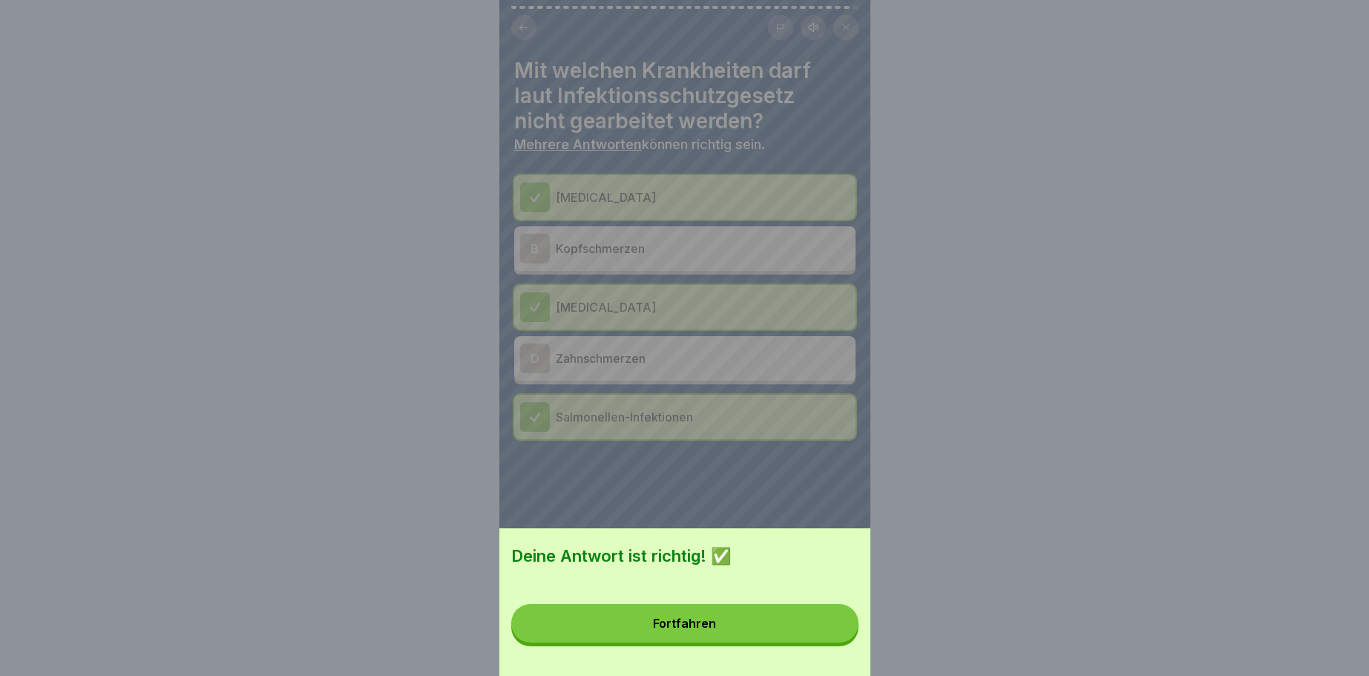
click at [715, 617] on button "Fortfahren" at bounding box center [684, 623] width 347 height 39
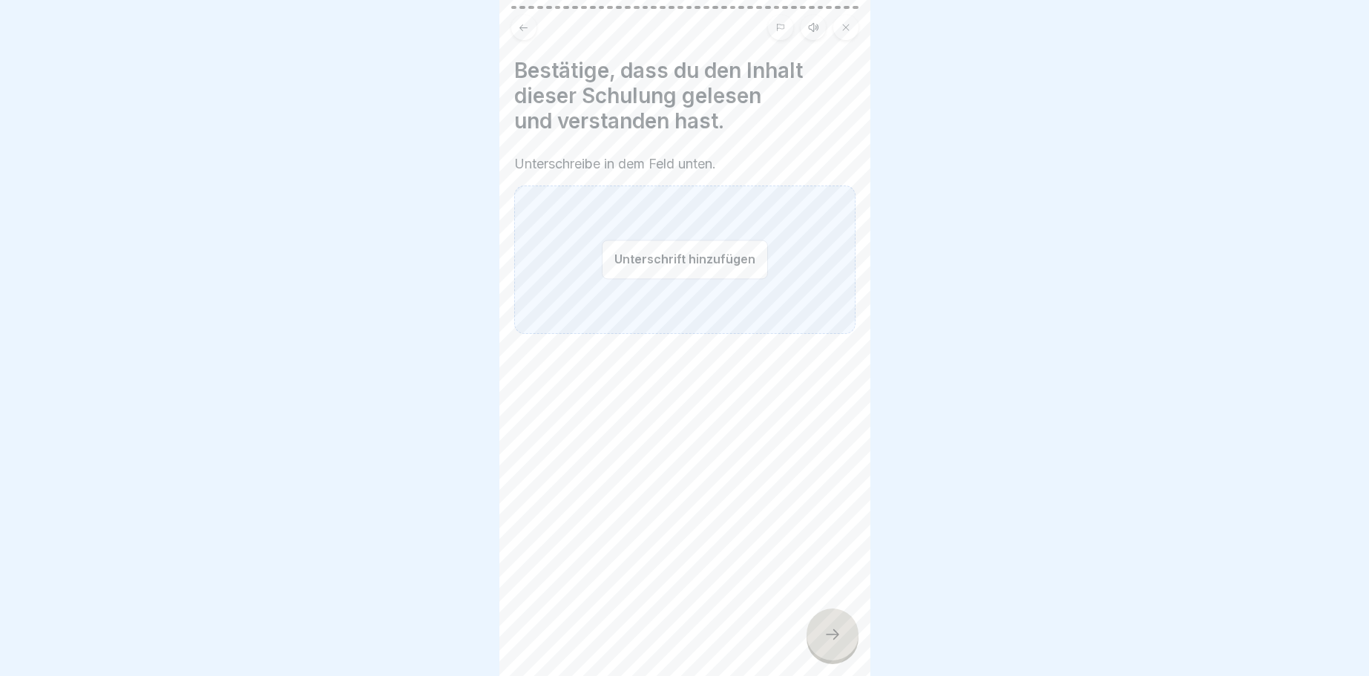
click at [631, 260] on button "Unterschrift hinzufügen" at bounding box center [685, 259] width 166 height 39
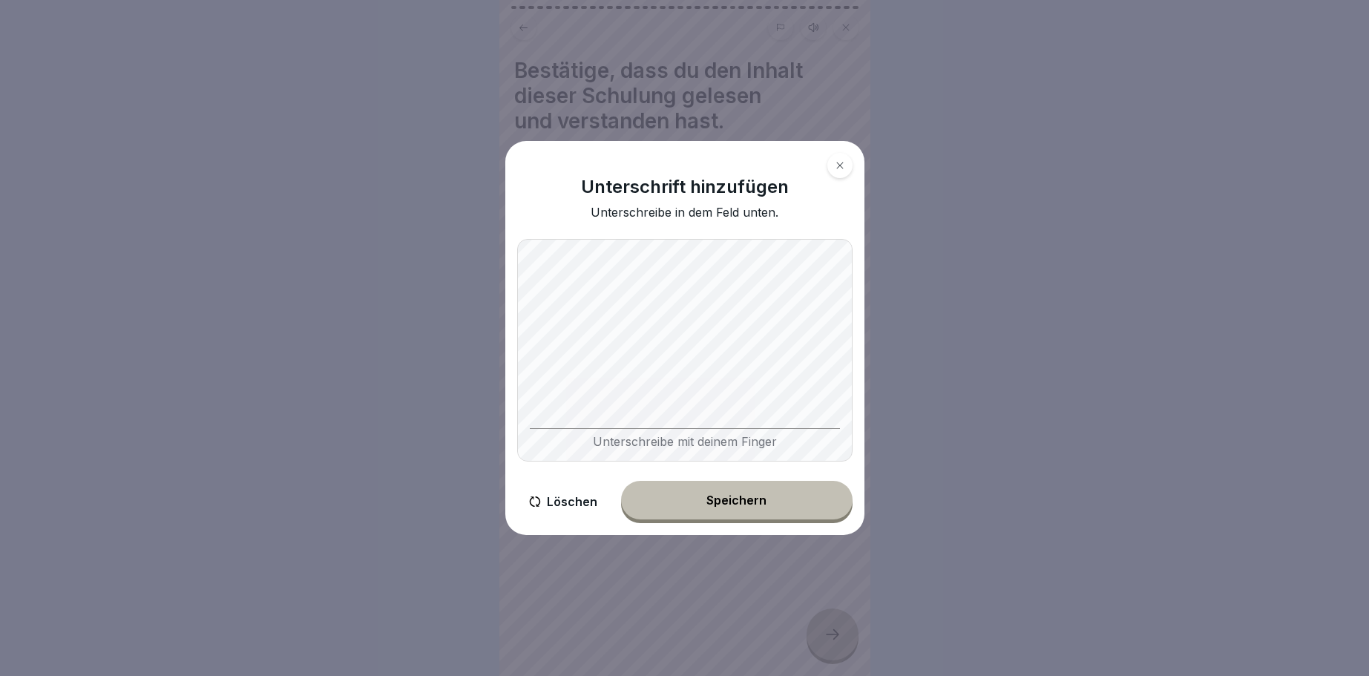
click at [723, 493] on button "Speichern" at bounding box center [736, 500] width 231 height 39
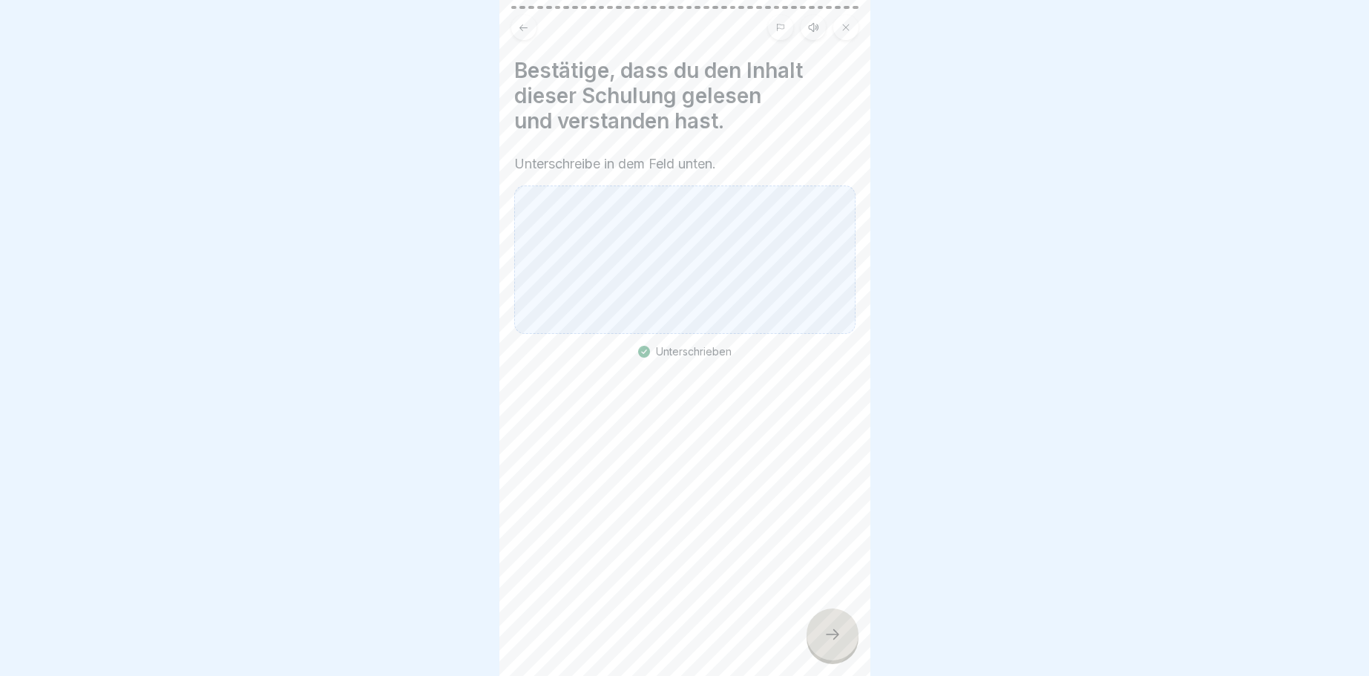
click at [834, 636] on icon at bounding box center [832, 634] width 18 height 18
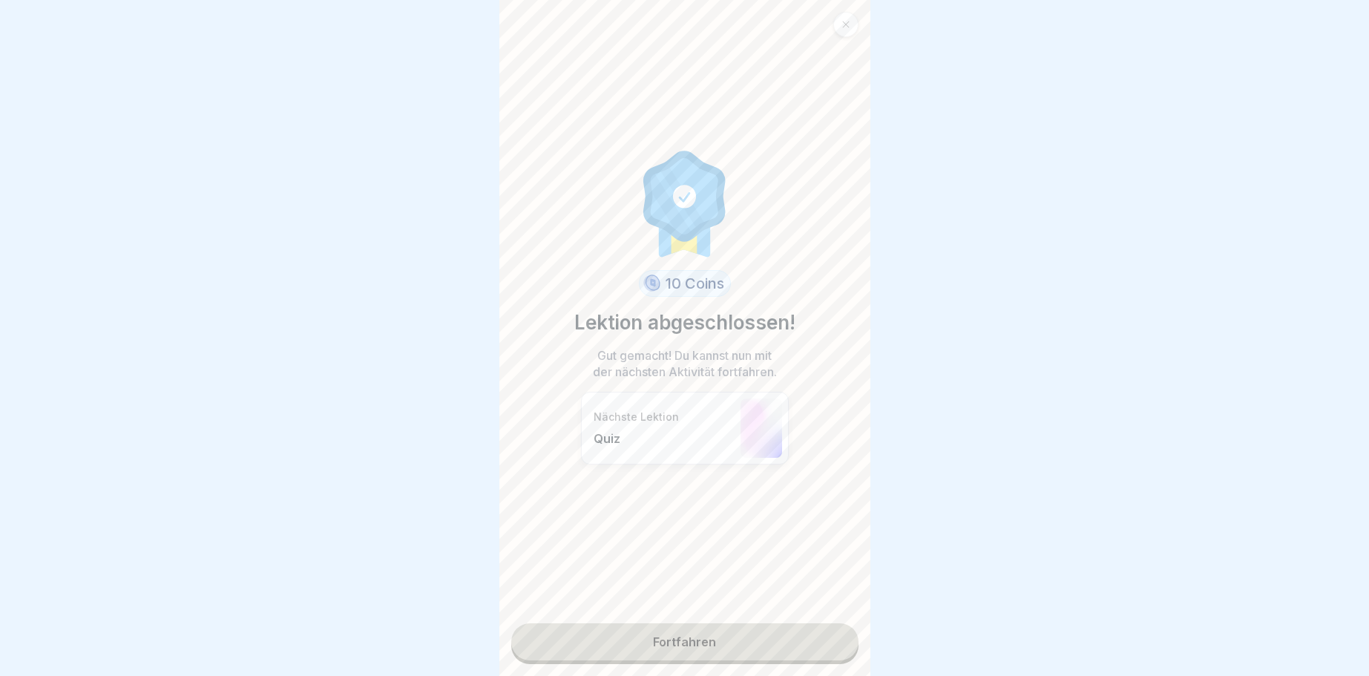
click at [699, 638] on link "Fortfahren" at bounding box center [684, 641] width 347 height 37
click at [781, 642] on link "Fortfahren" at bounding box center [684, 641] width 347 height 37
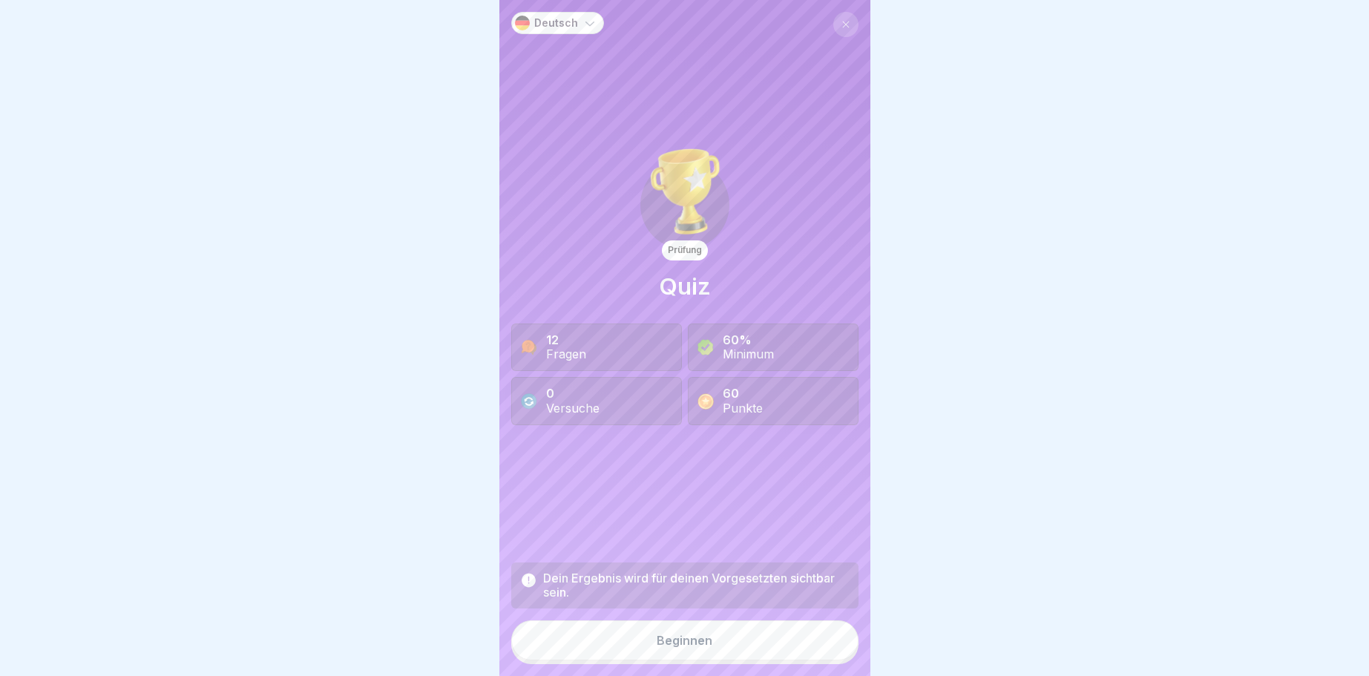
click at [710, 643] on div "Beginnen" at bounding box center [685, 640] width 56 height 13
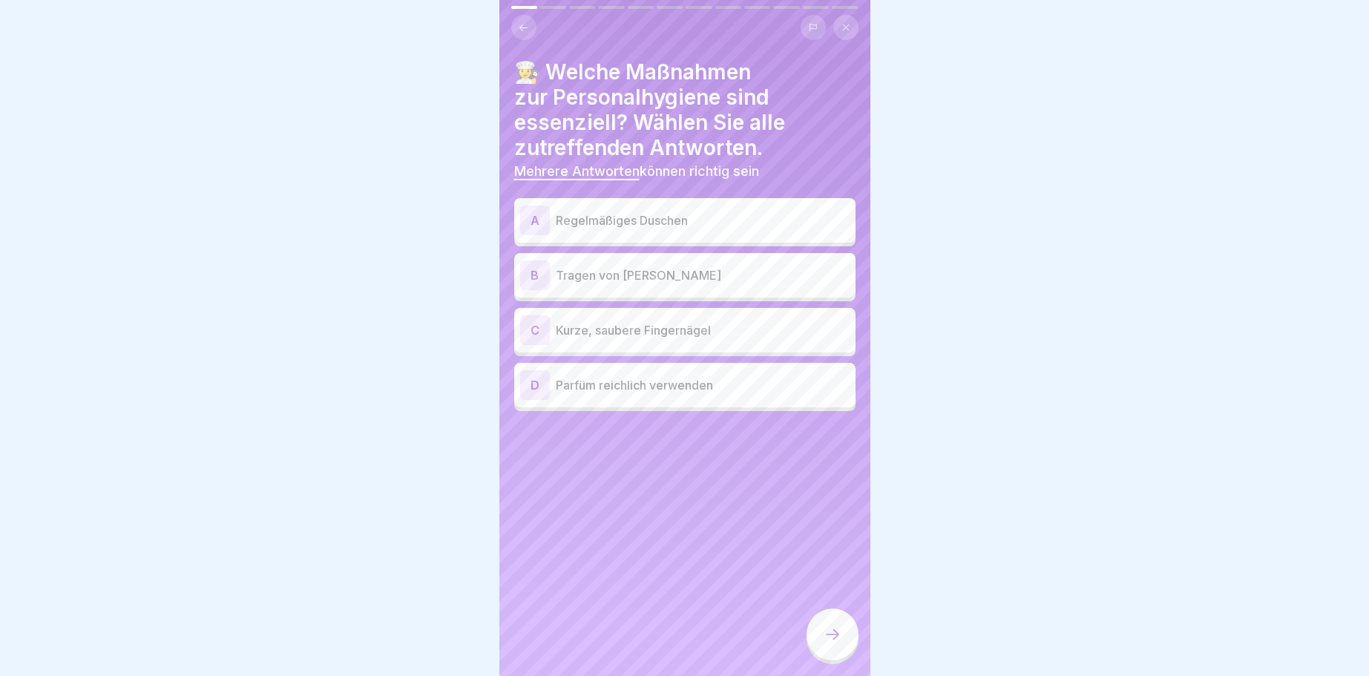
click at [570, 226] on p "Regelmäßiges Duschen" at bounding box center [703, 220] width 294 height 18
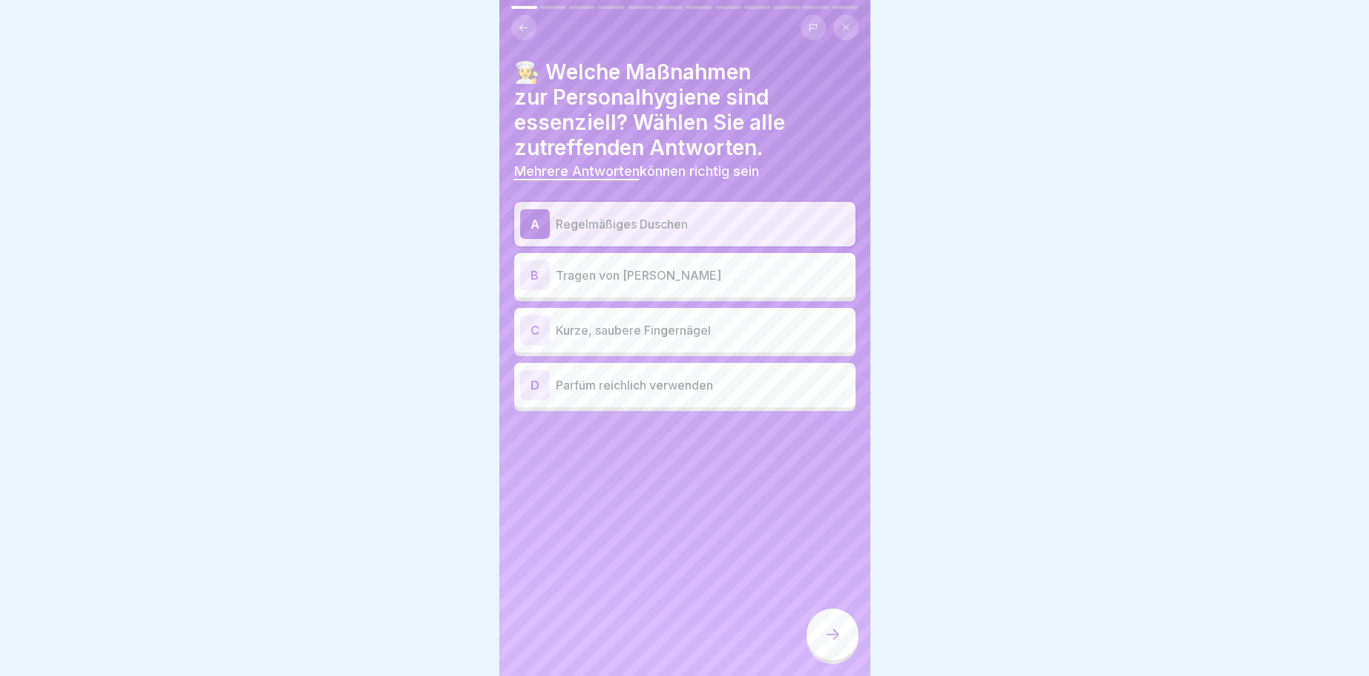
click at [651, 334] on p "Kurze, saubere Fingernägel" at bounding box center [703, 330] width 294 height 18
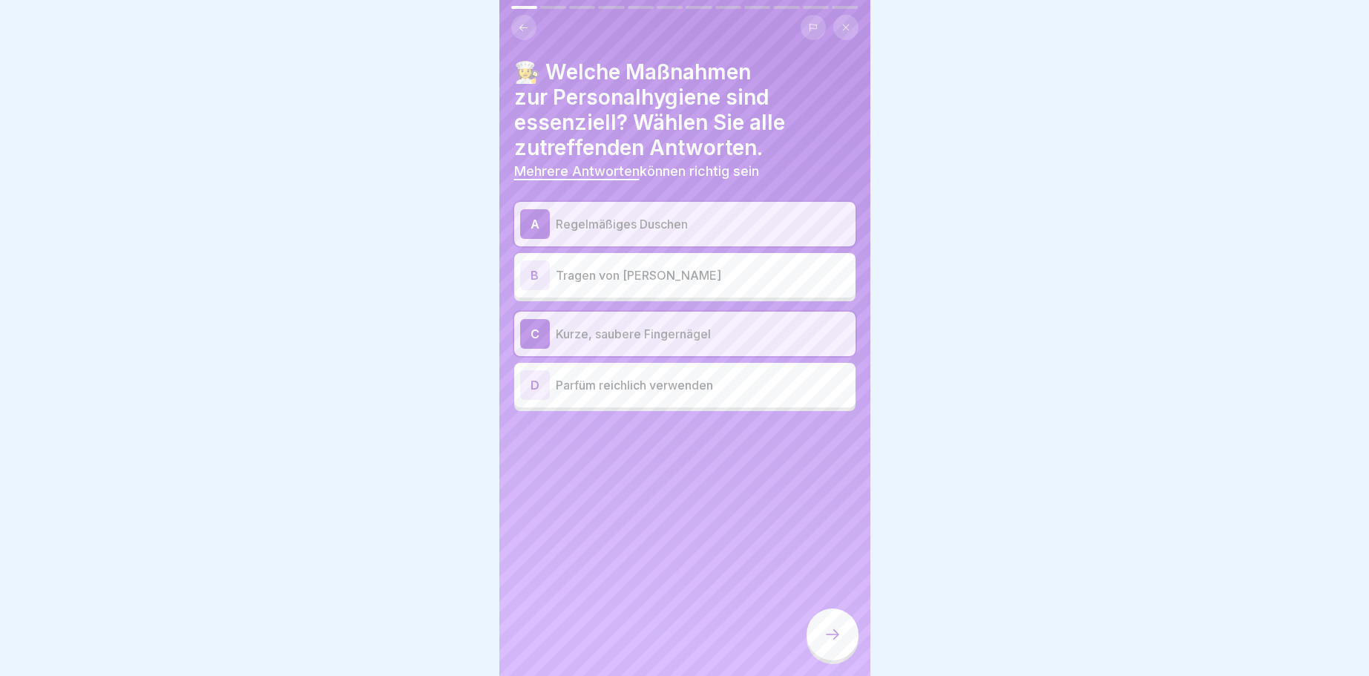
click at [820, 634] on div at bounding box center [832, 634] width 52 height 52
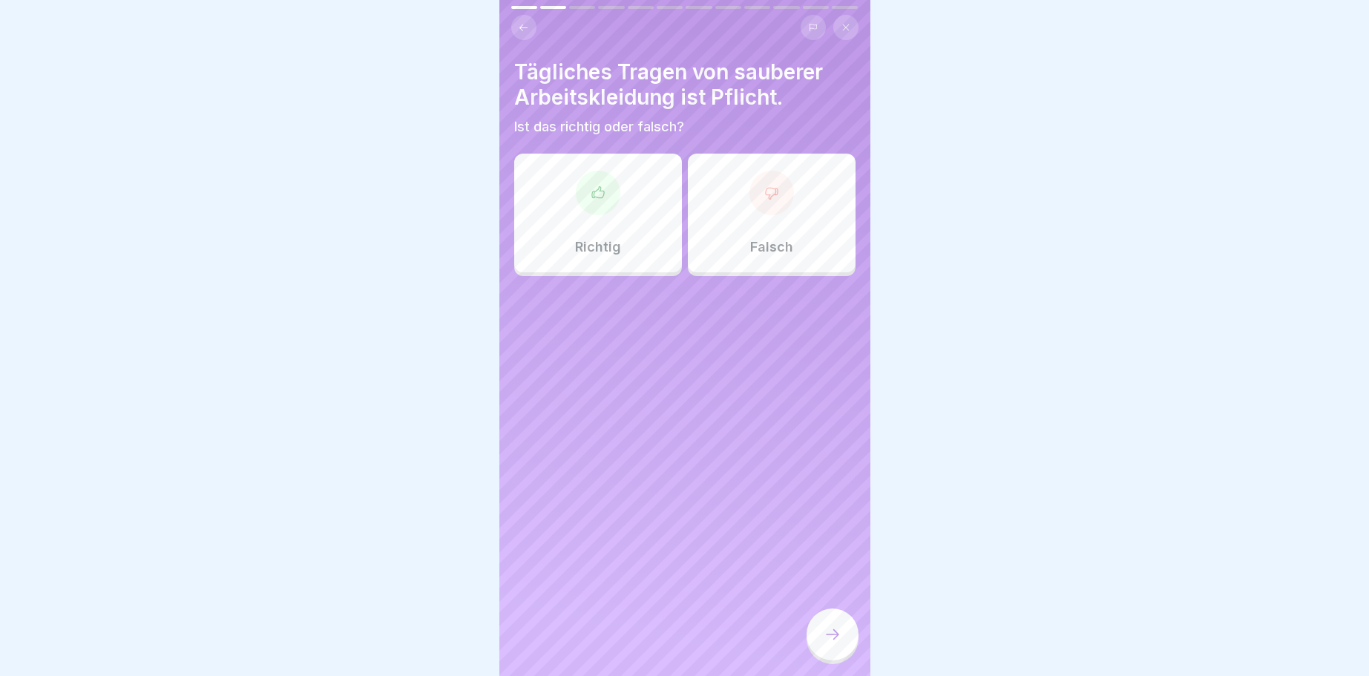
click at [599, 188] on icon at bounding box center [597, 191] width 12 height 11
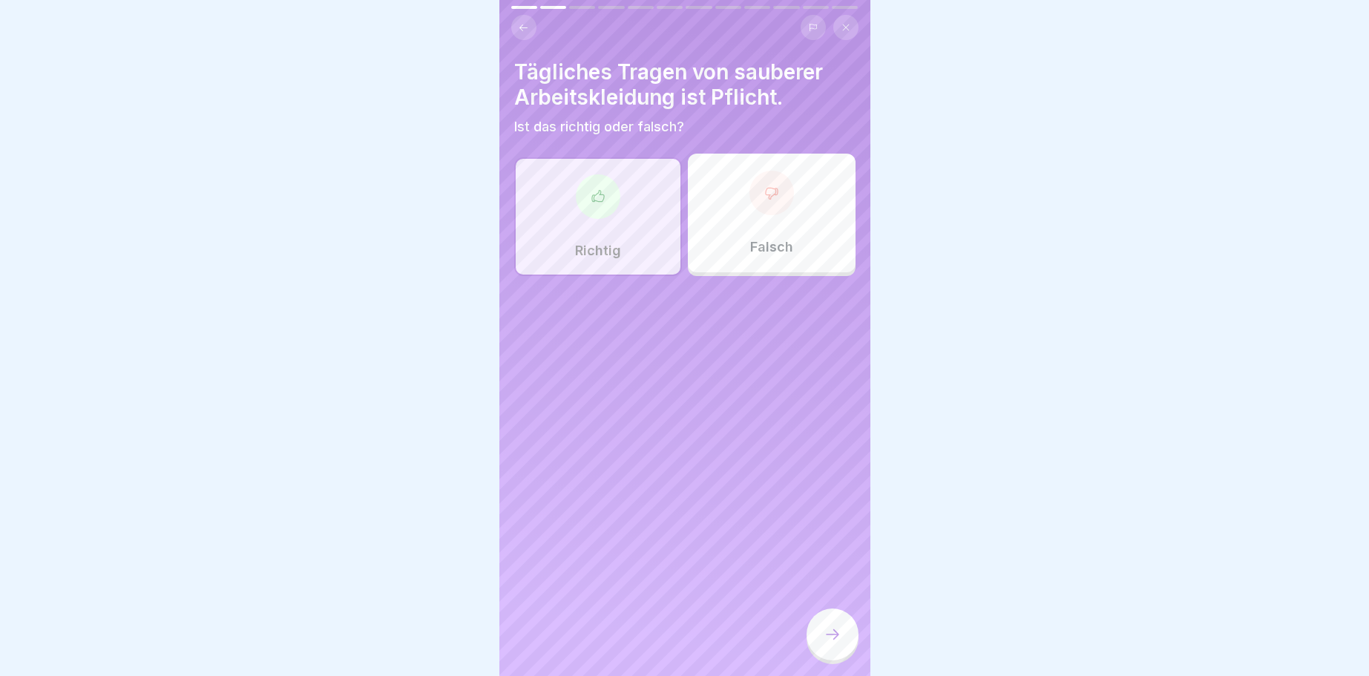
click at [841, 625] on div at bounding box center [832, 634] width 52 height 52
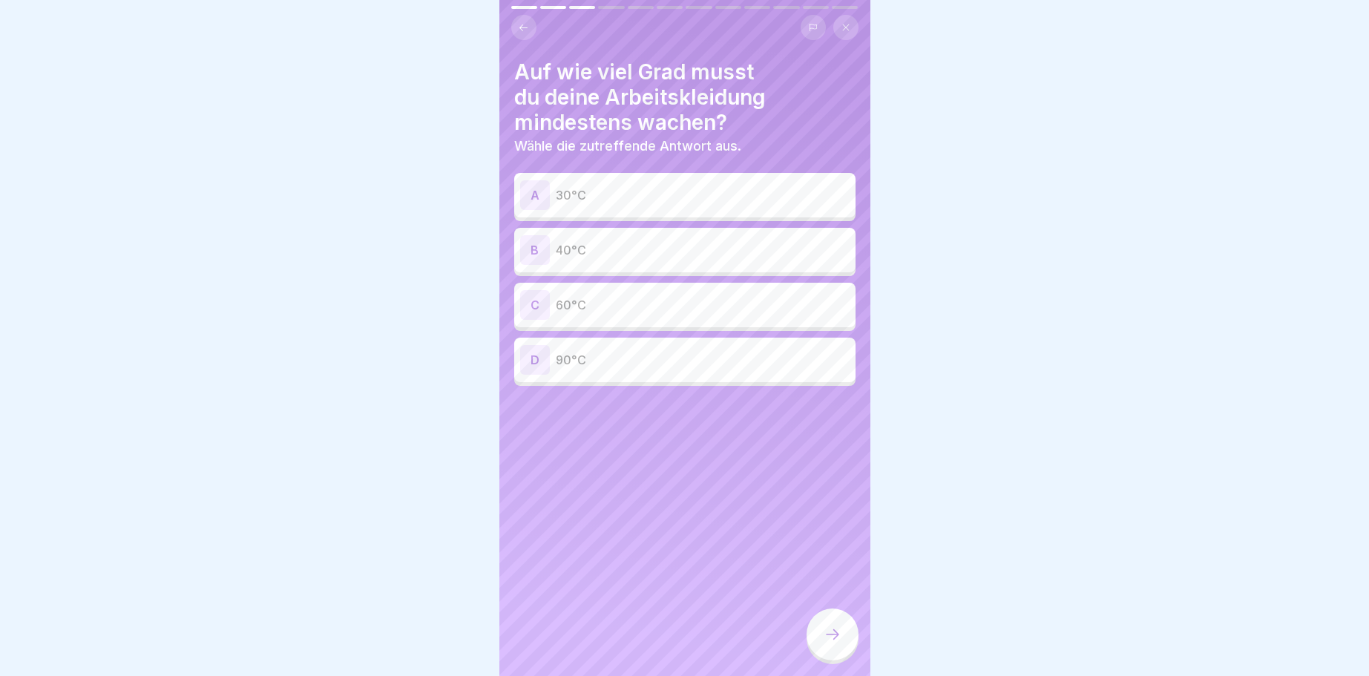
click at [581, 309] on p "60°C" at bounding box center [703, 305] width 294 height 18
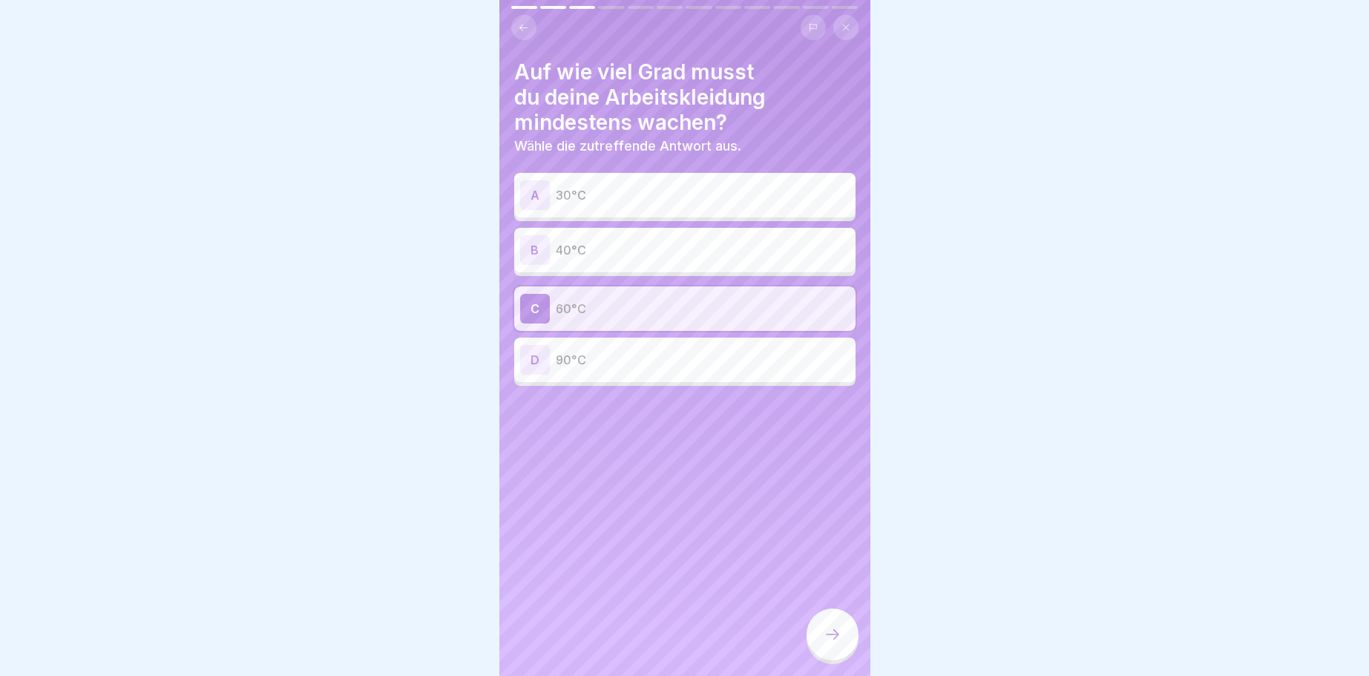
click at [819, 639] on div at bounding box center [832, 634] width 52 height 52
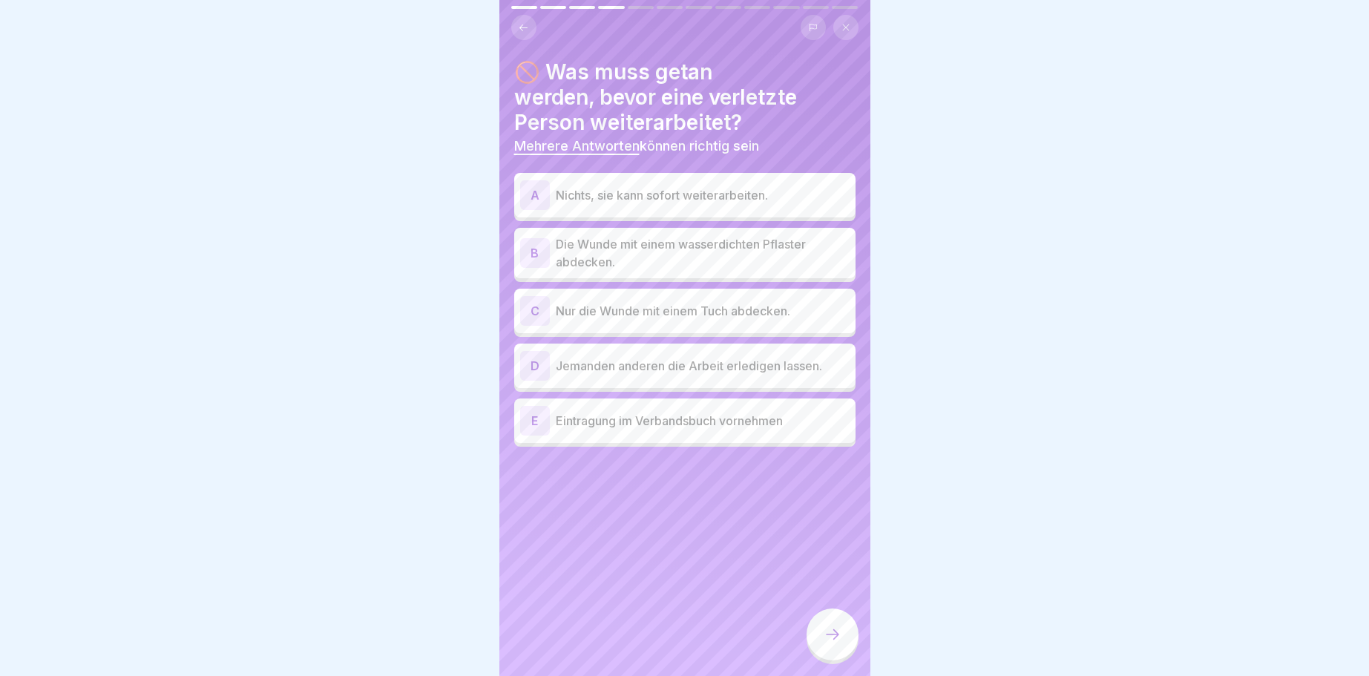
click at [603, 254] on p "Die Wunde mit einem wasserdichten Pflaster abdecken." at bounding box center [703, 253] width 294 height 36
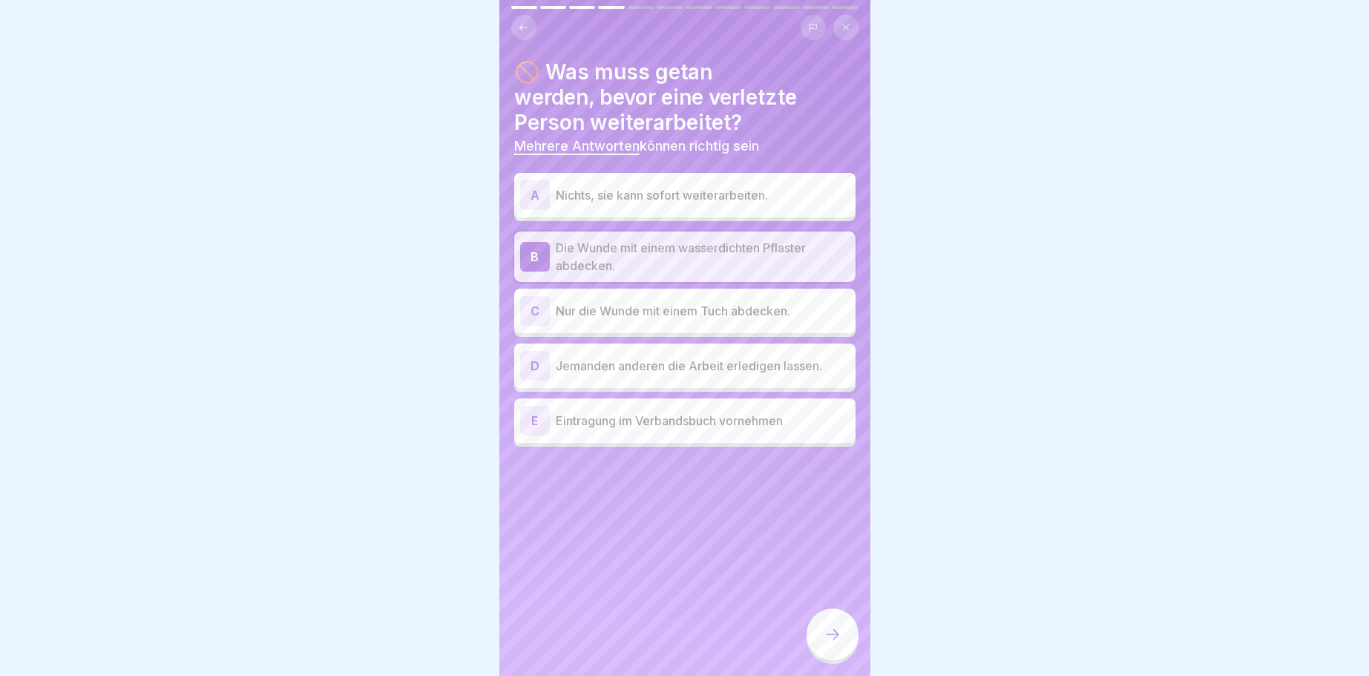
click at [674, 421] on p "Eintragung im Verbandsbuch vornehmen" at bounding box center [703, 421] width 294 height 18
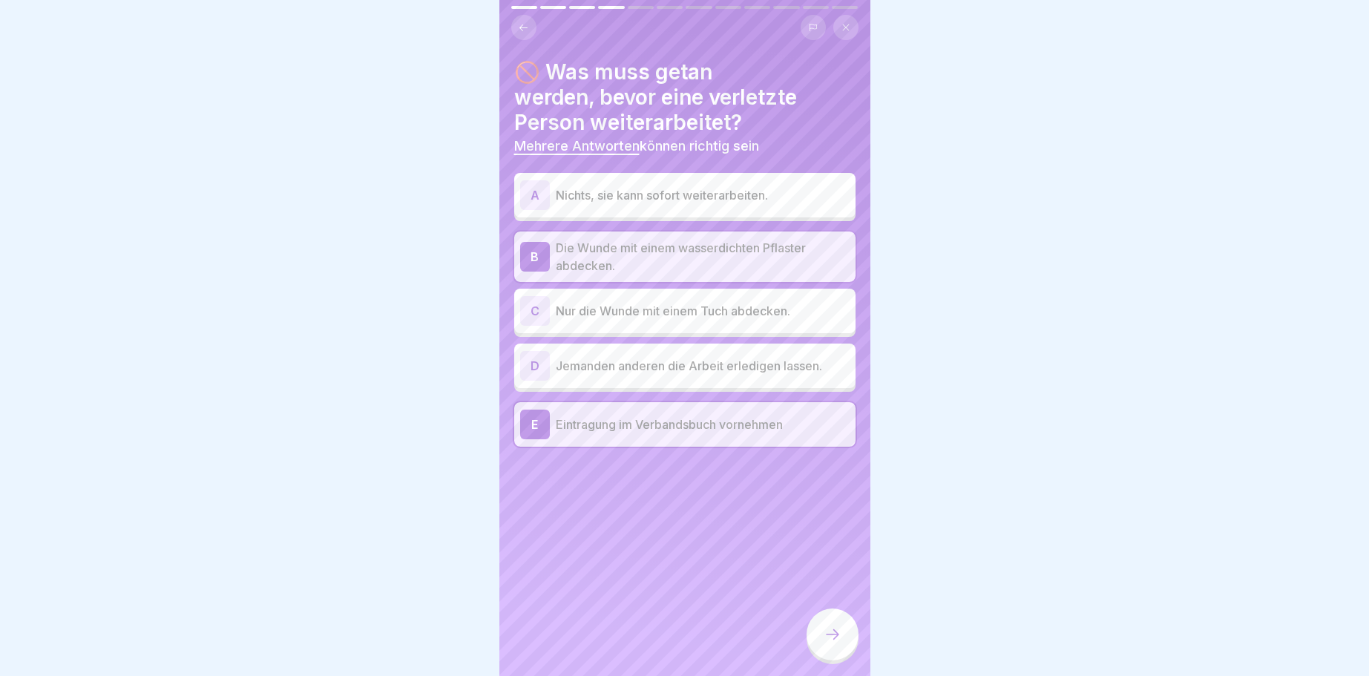
click at [841, 634] on div at bounding box center [832, 634] width 52 height 52
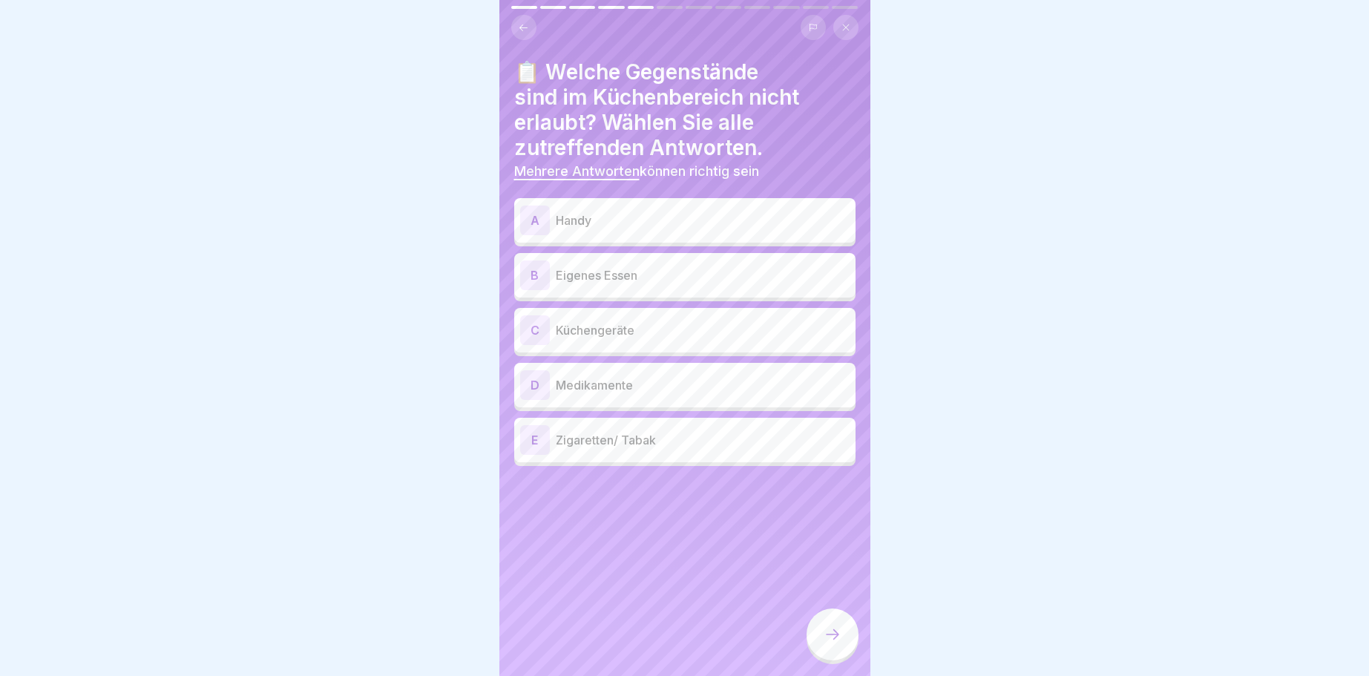
click at [570, 222] on p "Handy" at bounding box center [703, 220] width 294 height 18
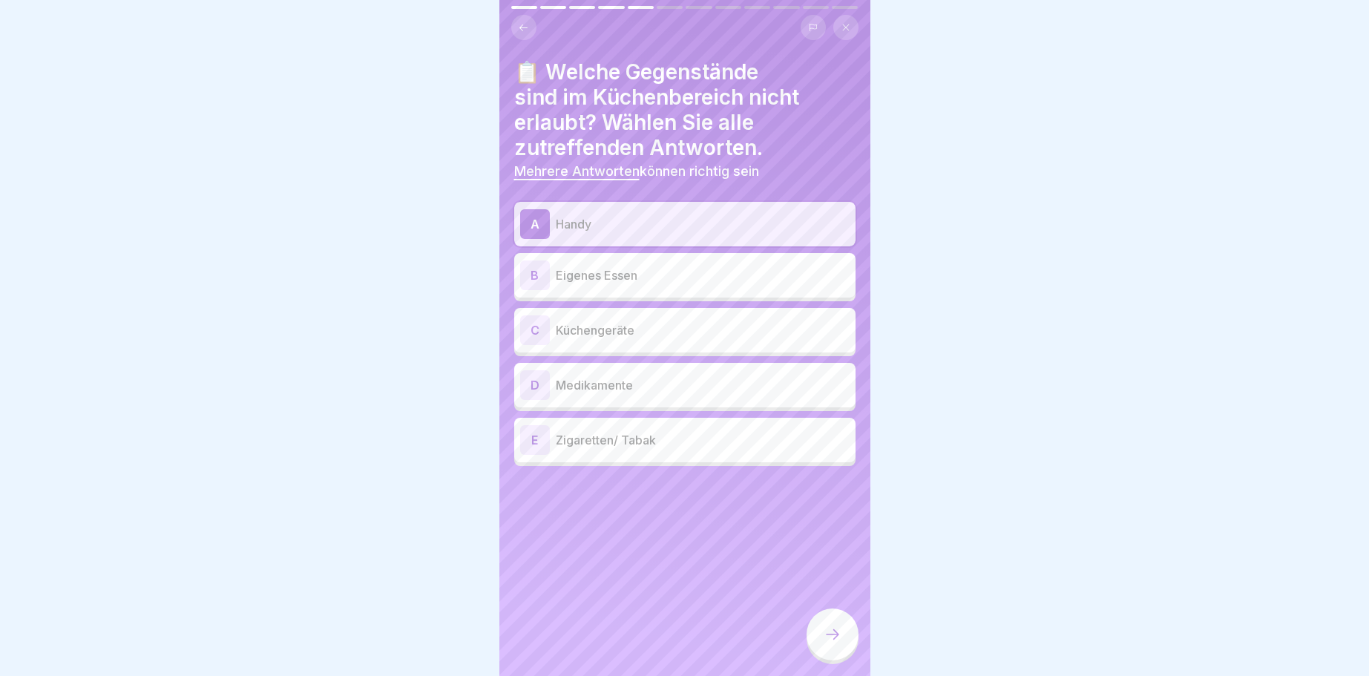
click at [599, 269] on p "Eigenes Essen" at bounding box center [703, 275] width 294 height 18
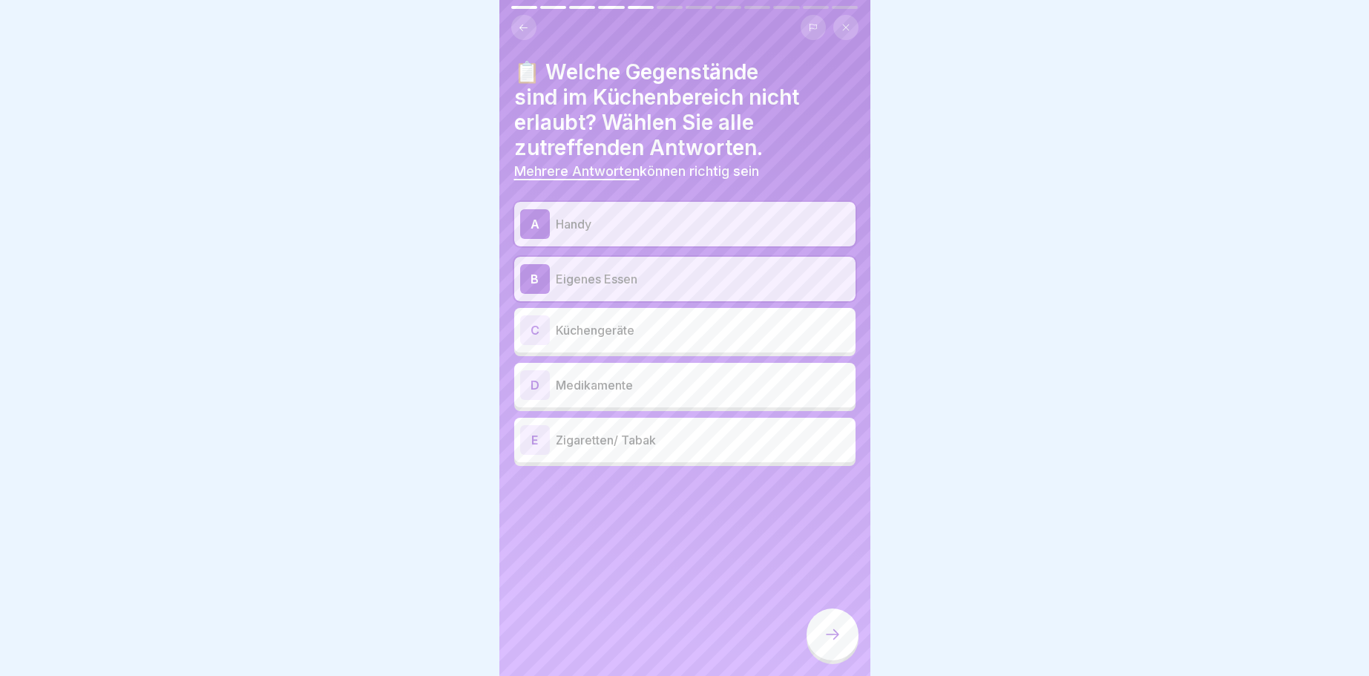
click at [652, 414] on div "A Handy B Eigenes Essen C Küchengeräte D Medikamente E Zigaretten/ Tabak" at bounding box center [684, 334] width 341 height 264
click at [609, 389] on p "Medikamente" at bounding box center [703, 385] width 294 height 18
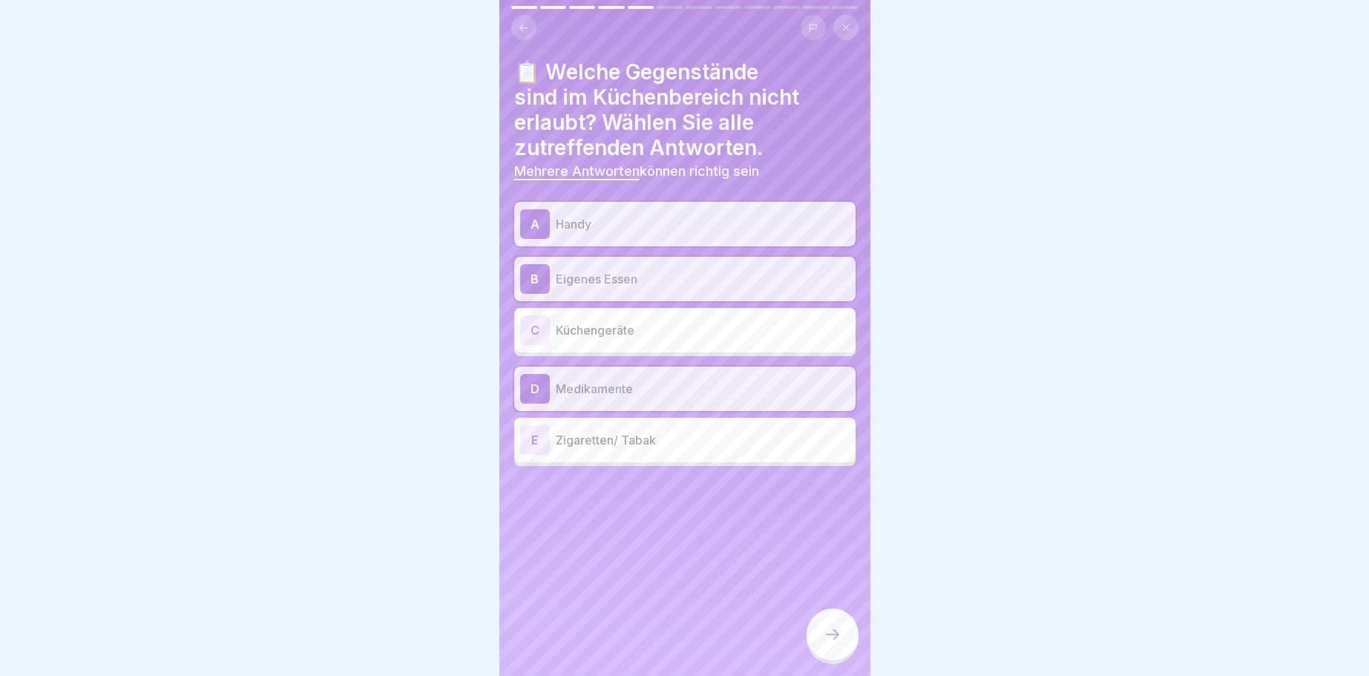
click at [628, 437] on p "Zigaretten/ Tabak" at bounding box center [703, 440] width 294 height 18
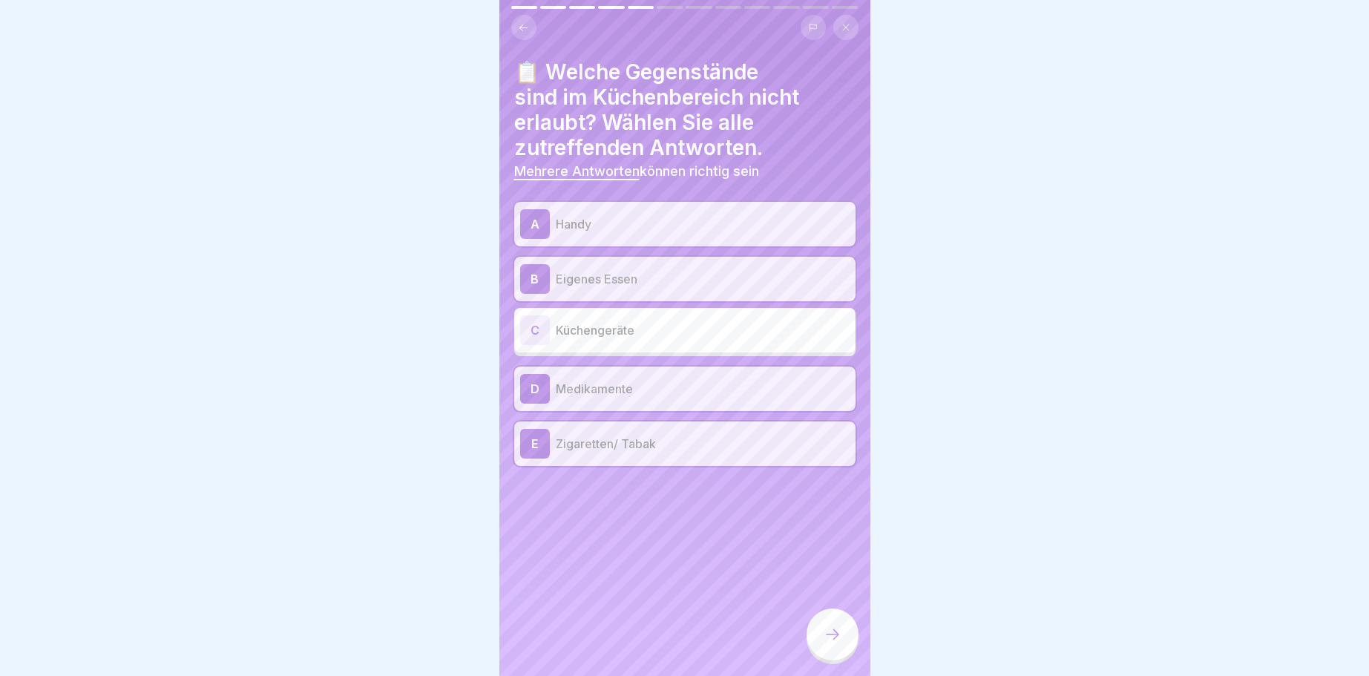
click at [822, 637] on div at bounding box center [832, 634] width 52 height 52
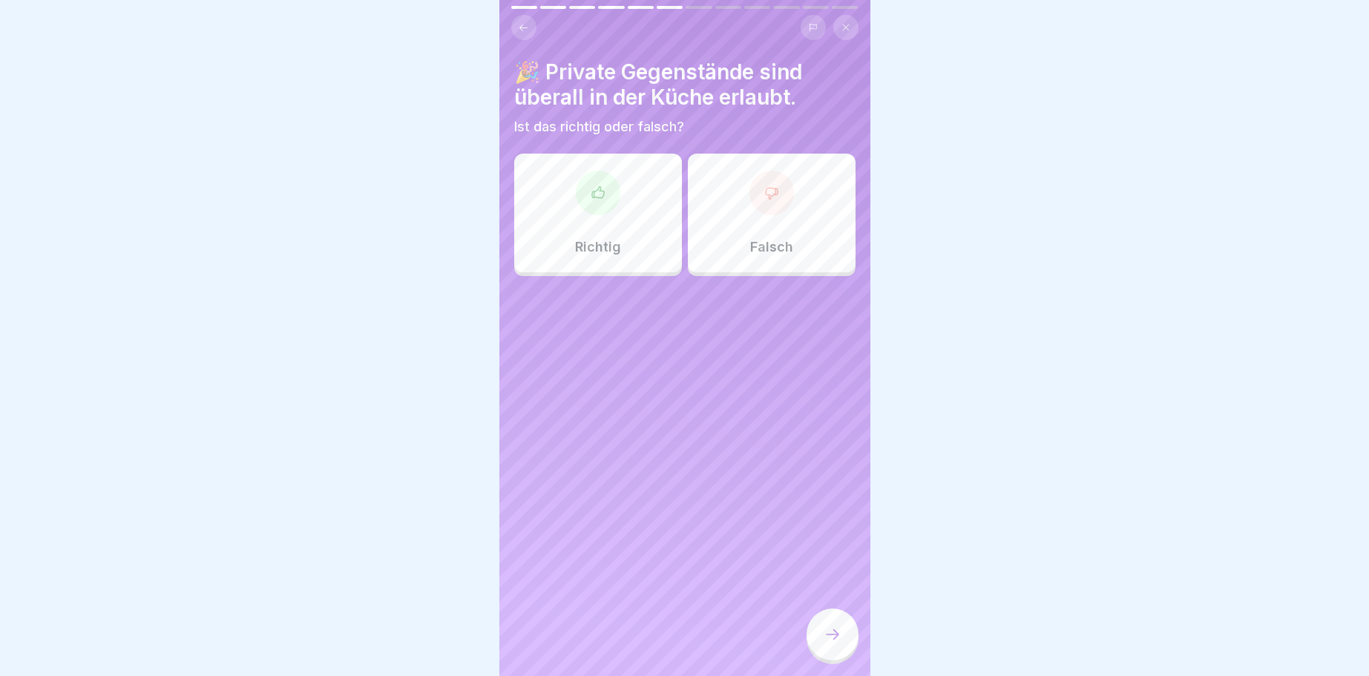
click at [769, 208] on div at bounding box center [771, 193] width 45 height 45
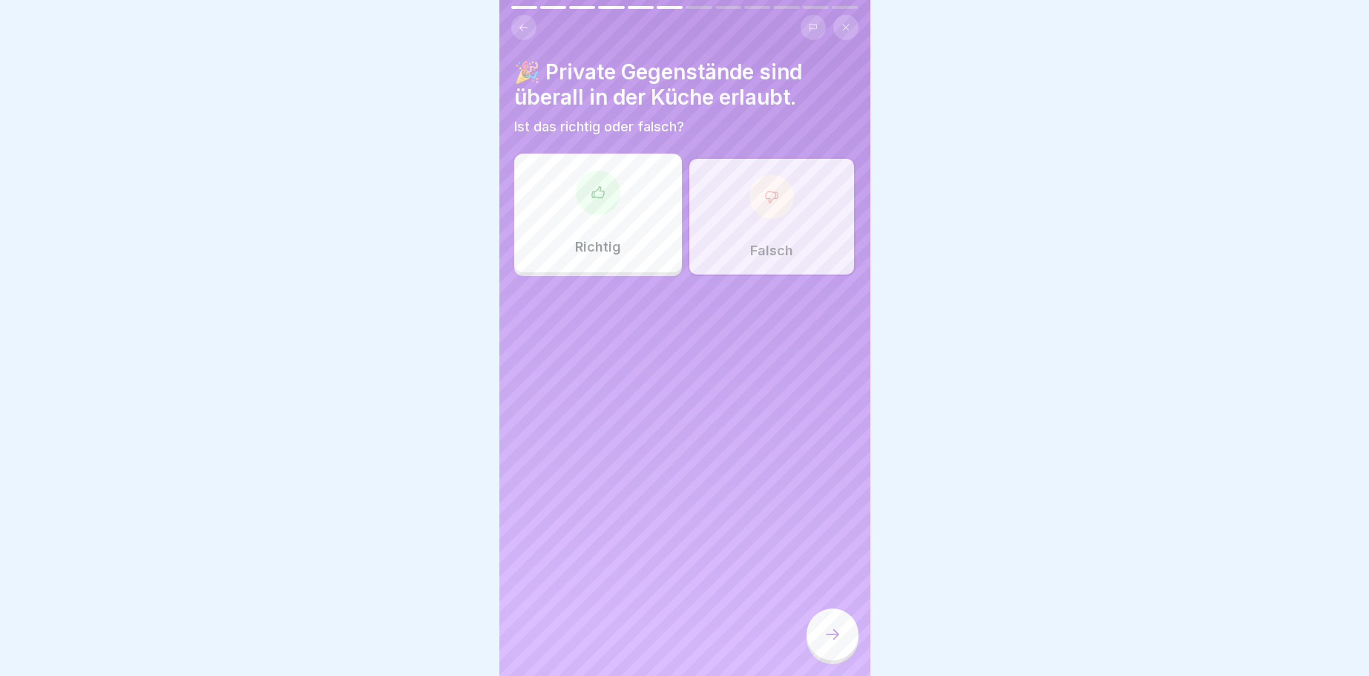
click at [831, 639] on icon at bounding box center [832, 634] width 18 height 18
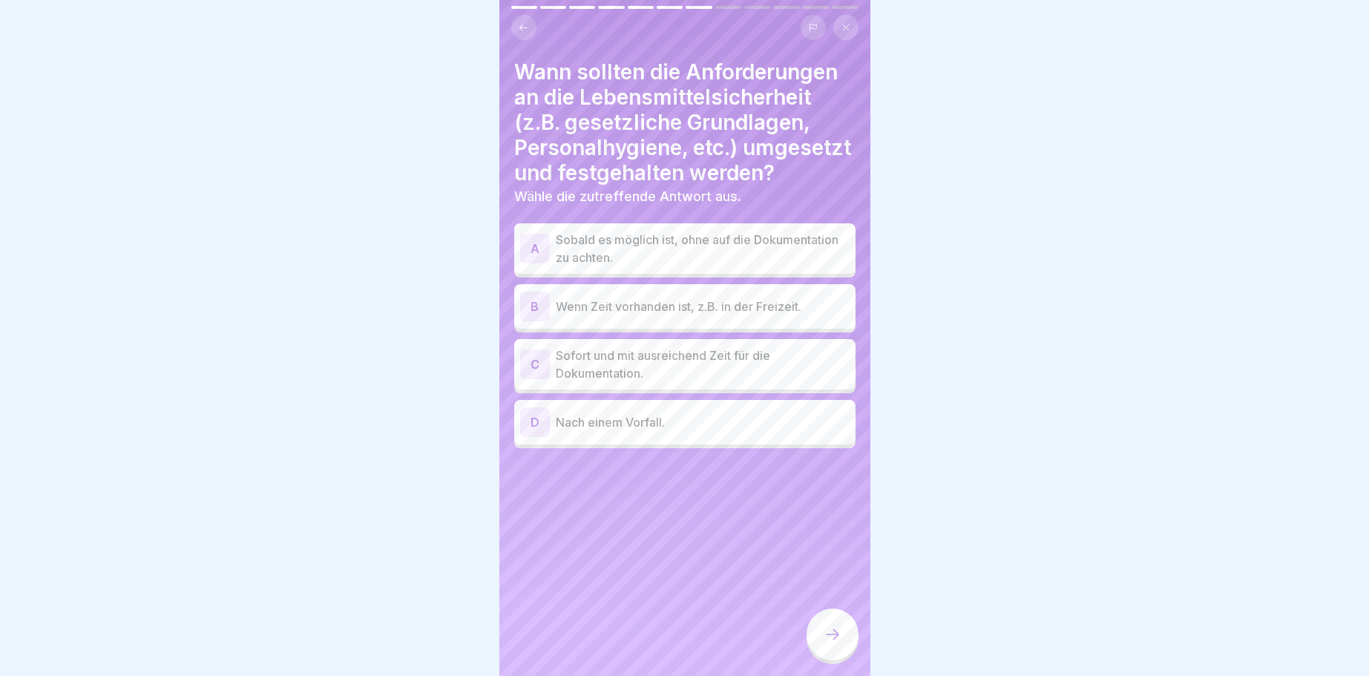
click at [650, 361] on p "Sofort und mit ausreichend Zeit für die Dokumentation." at bounding box center [703, 364] width 294 height 36
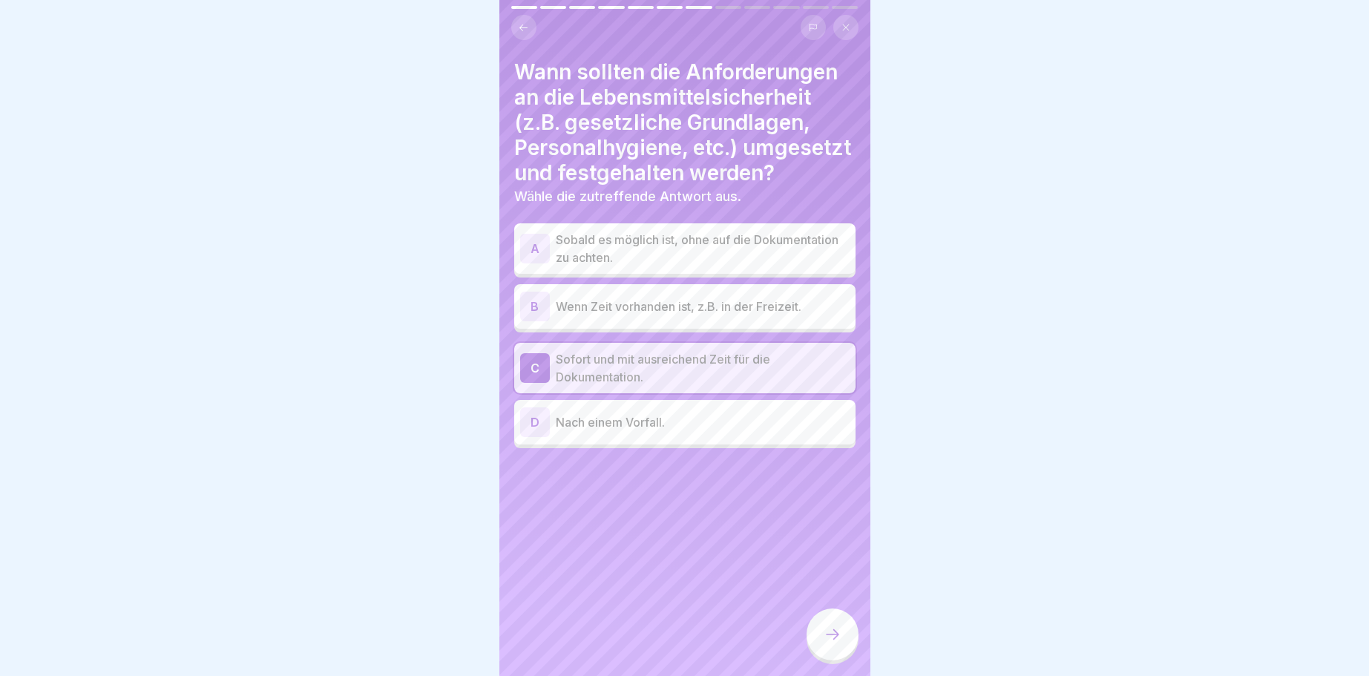
click at [665, 422] on p "Nach einem Vorfall." at bounding box center [703, 422] width 294 height 18
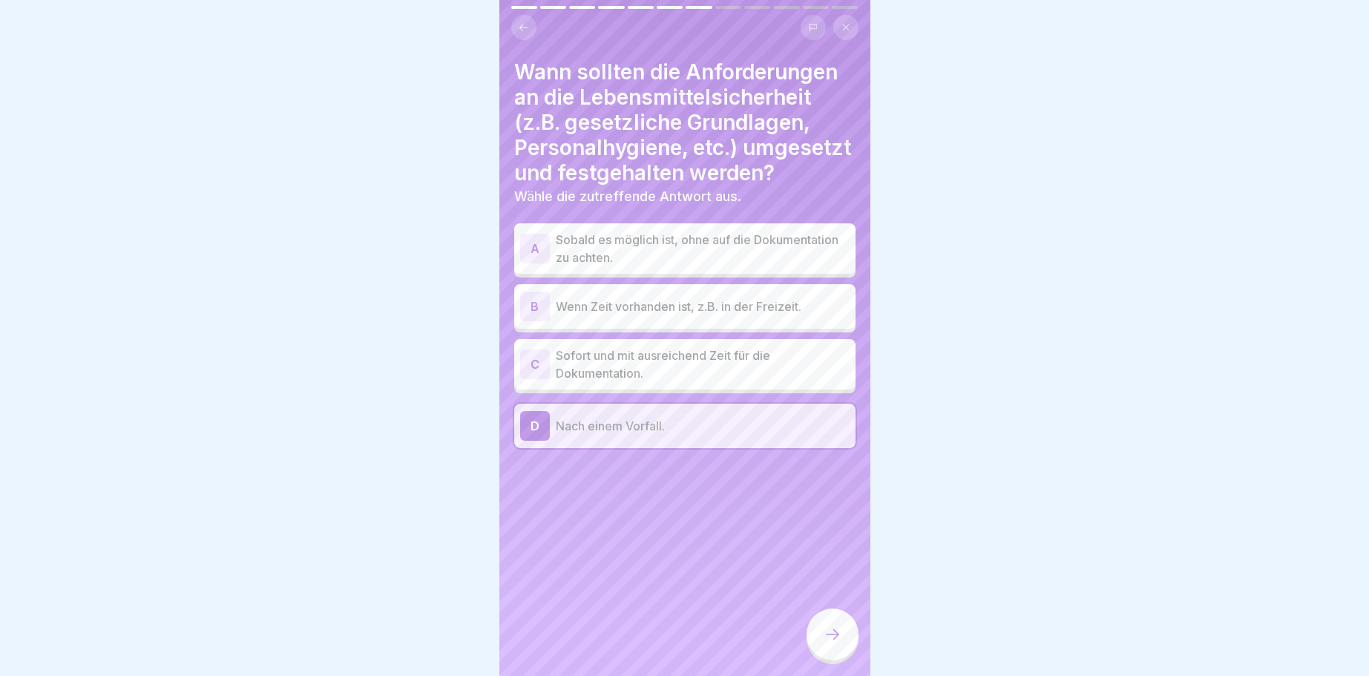
click at [835, 630] on icon at bounding box center [832, 634] width 18 height 18
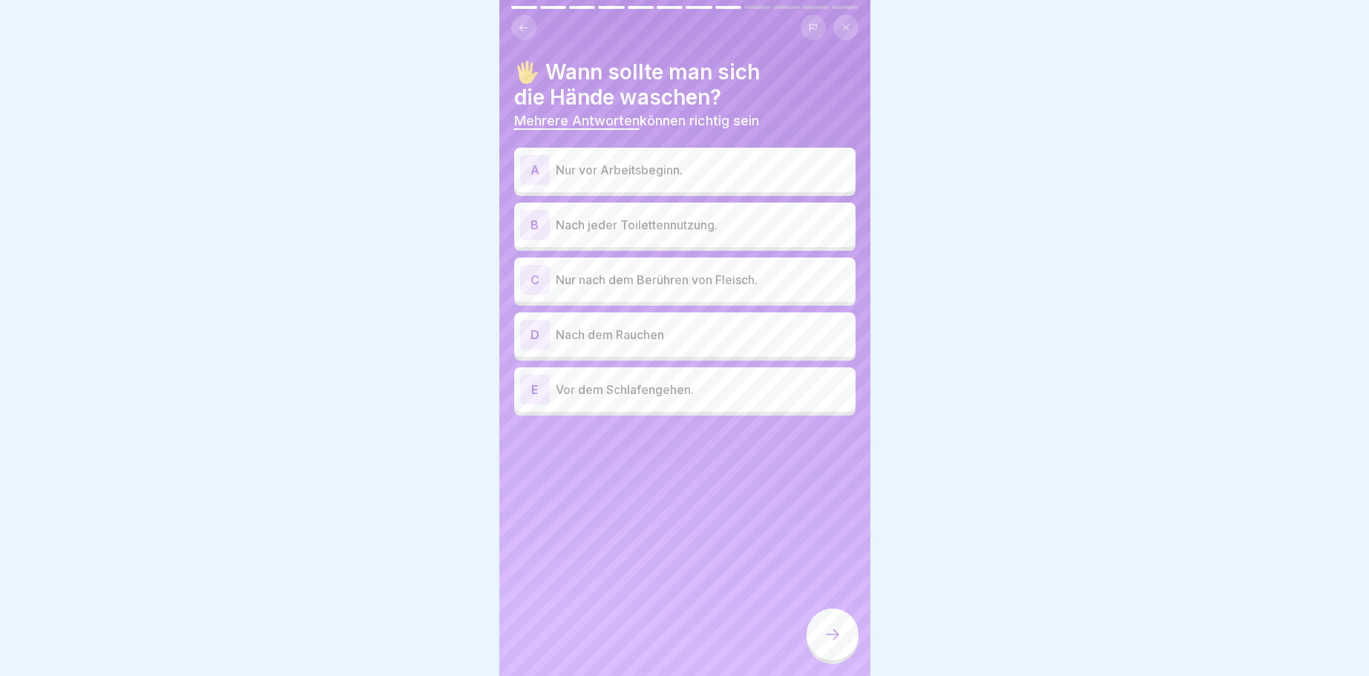
click at [537, 224] on div "B" at bounding box center [535, 225] width 30 height 30
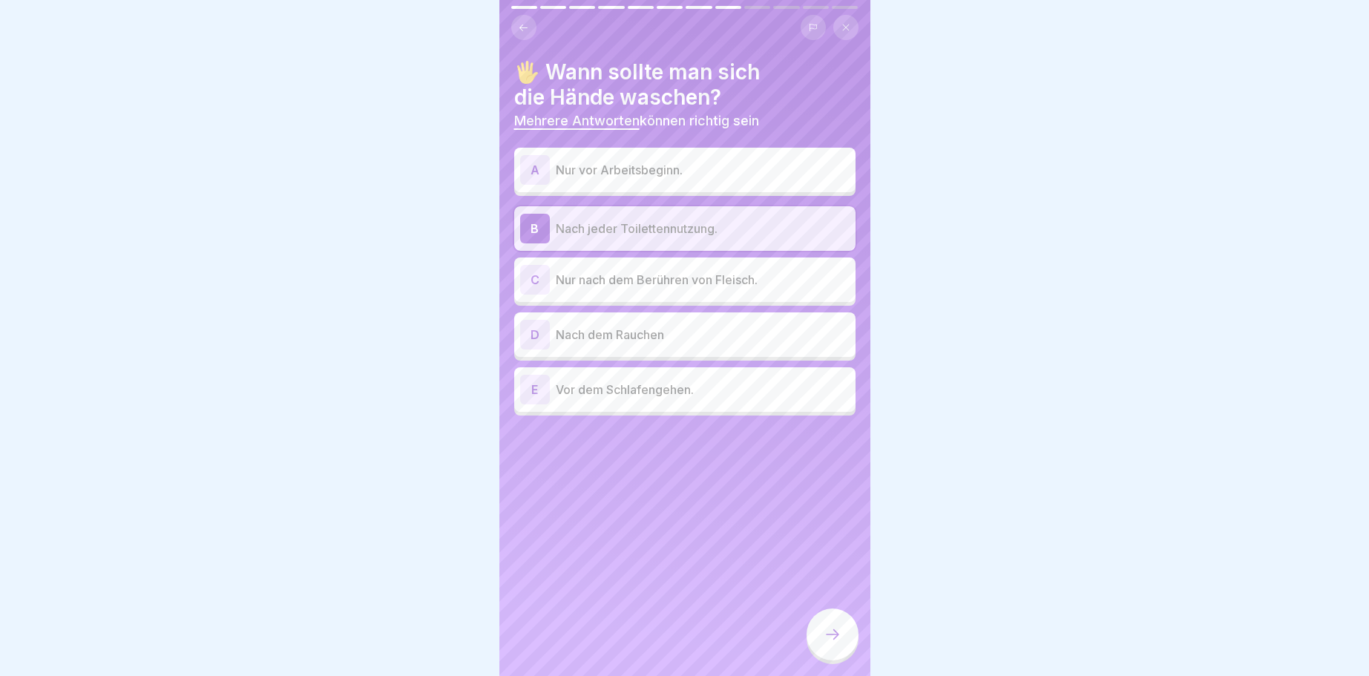
click at [538, 277] on div "C" at bounding box center [535, 280] width 30 height 30
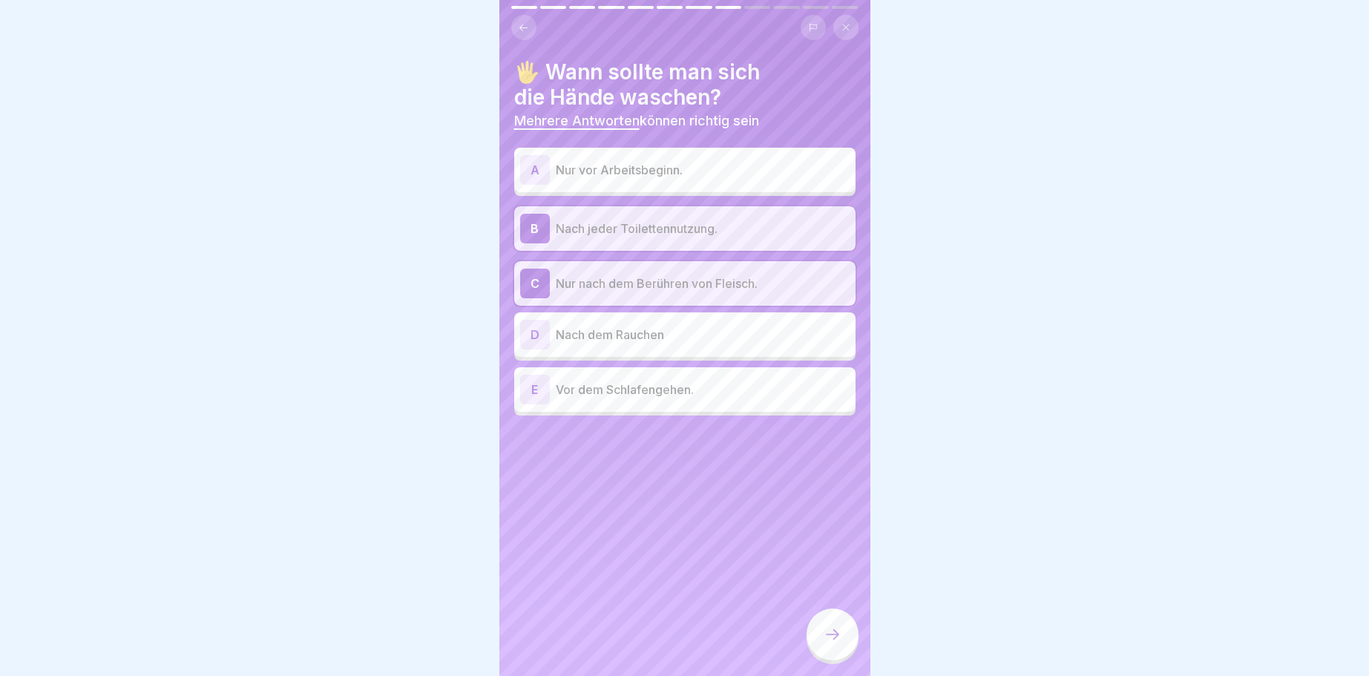
click at [530, 333] on div "D" at bounding box center [535, 335] width 30 height 30
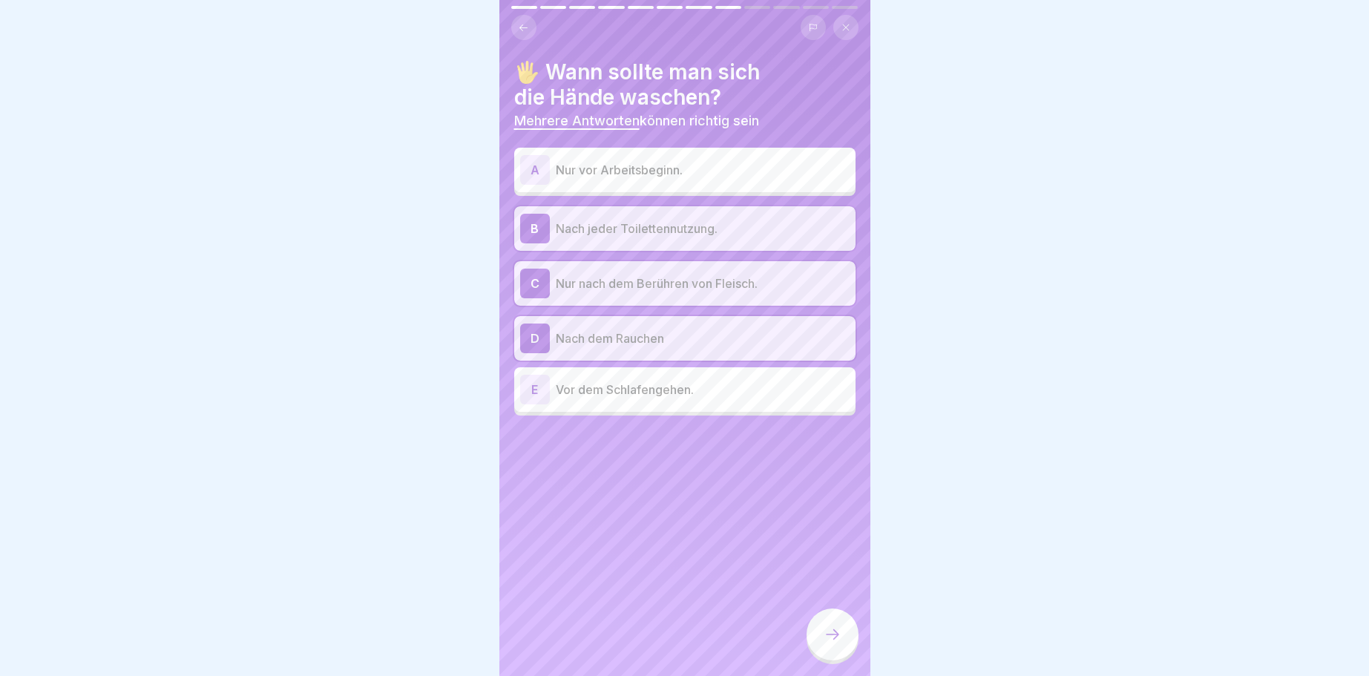
click at [537, 171] on div "A" at bounding box center [535, 170] width 30 height 30
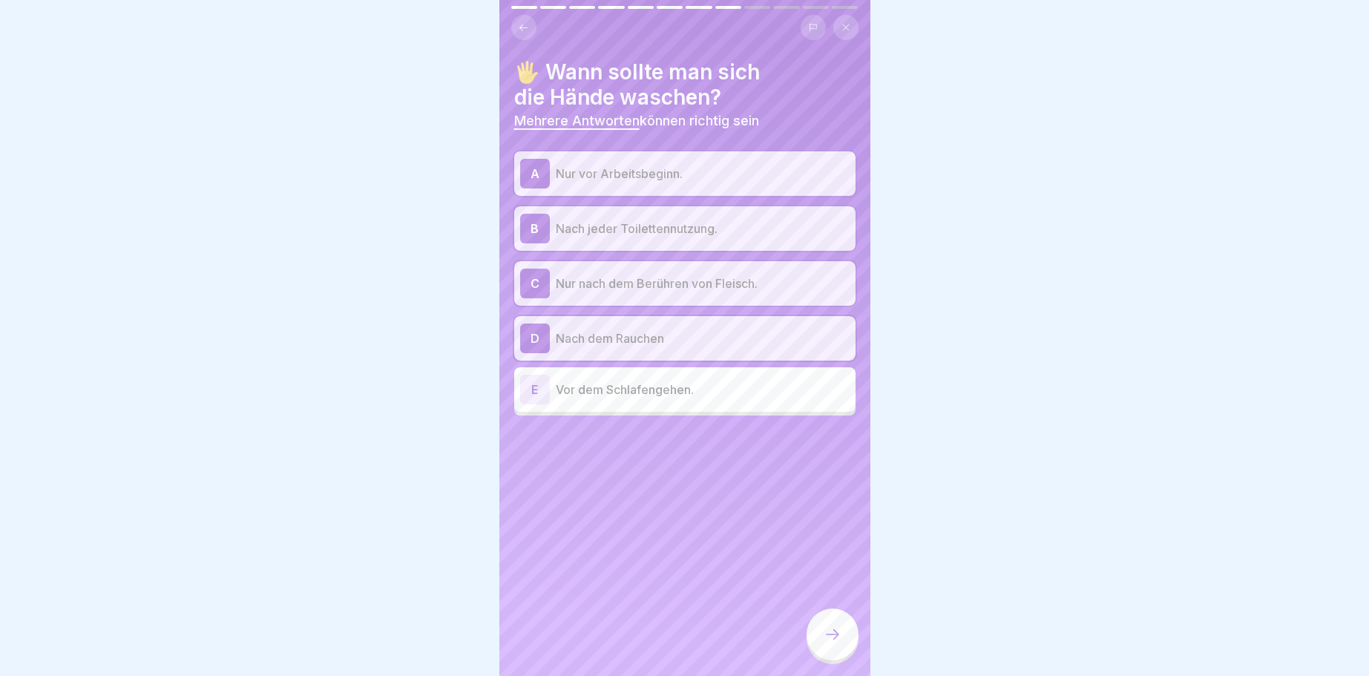
click at [832, 625] on div at bounding box center [832, 634] width 52 height 52
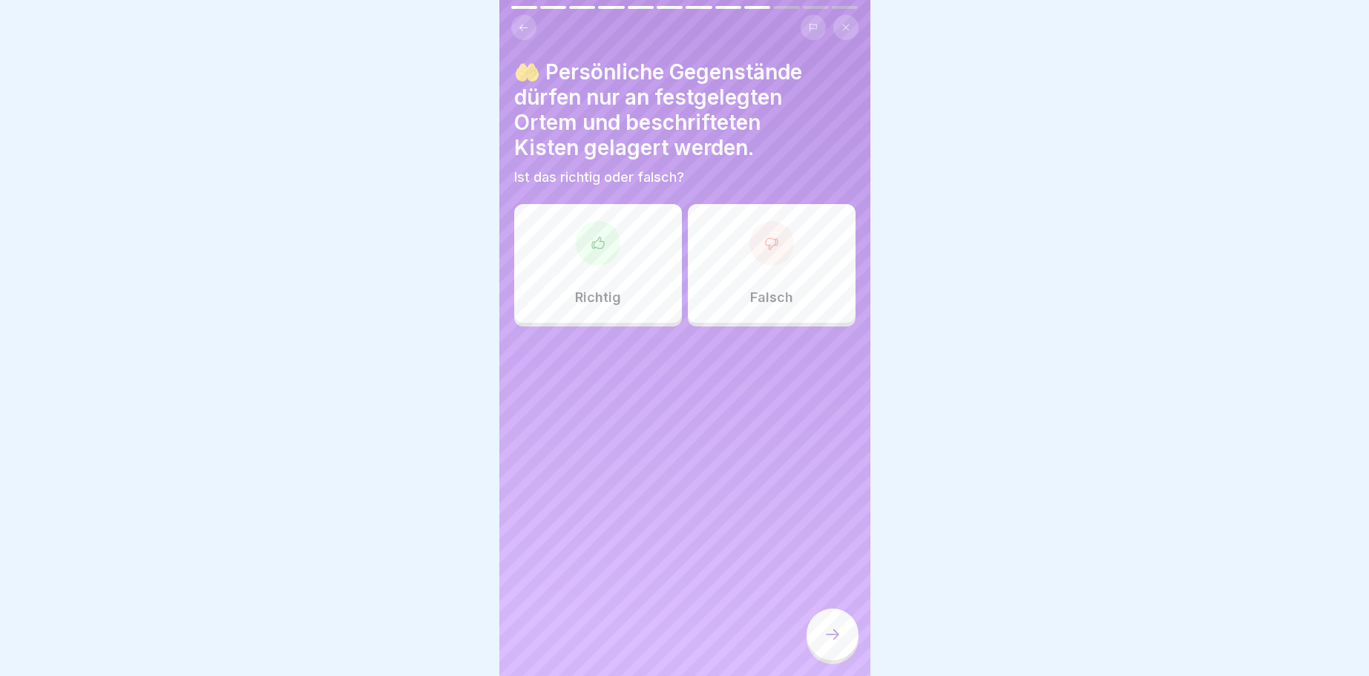
click at [599, 240] on icon at bounding box center [598, 243] width 15 height 15
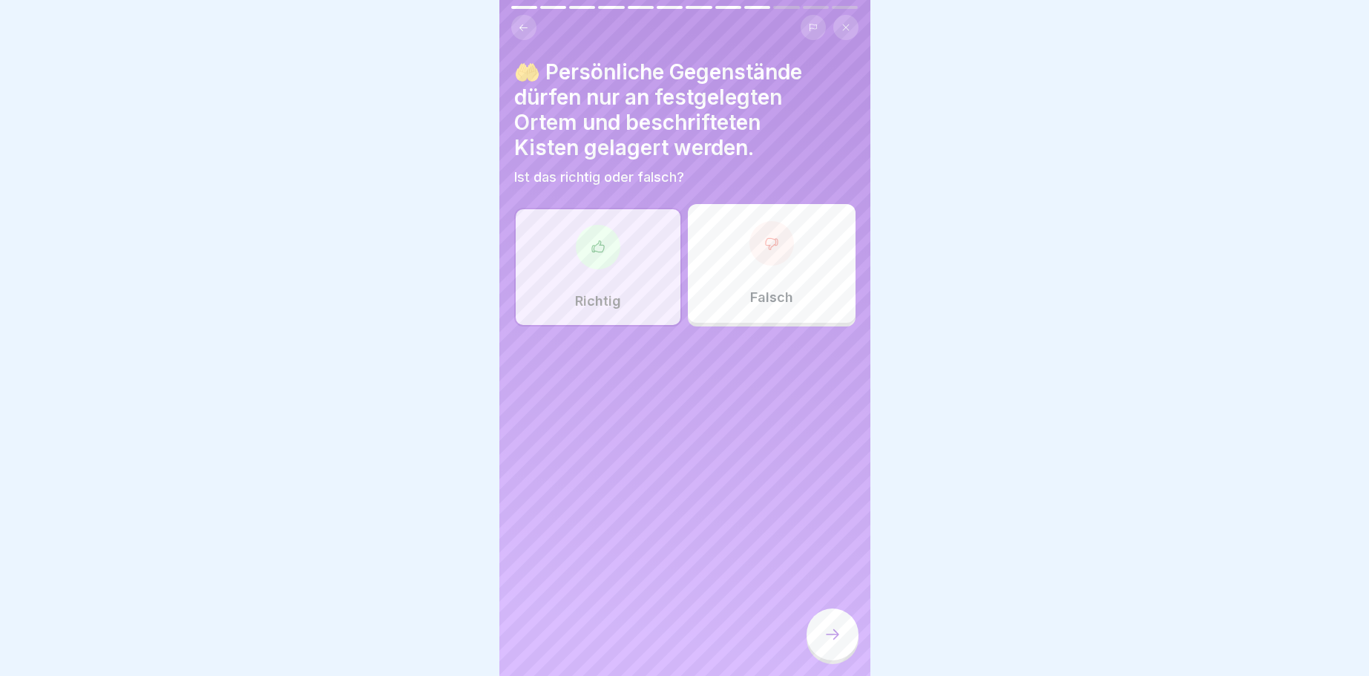
click at [832, 632] on icon at bounding box center [832, 634] width 18 height 18
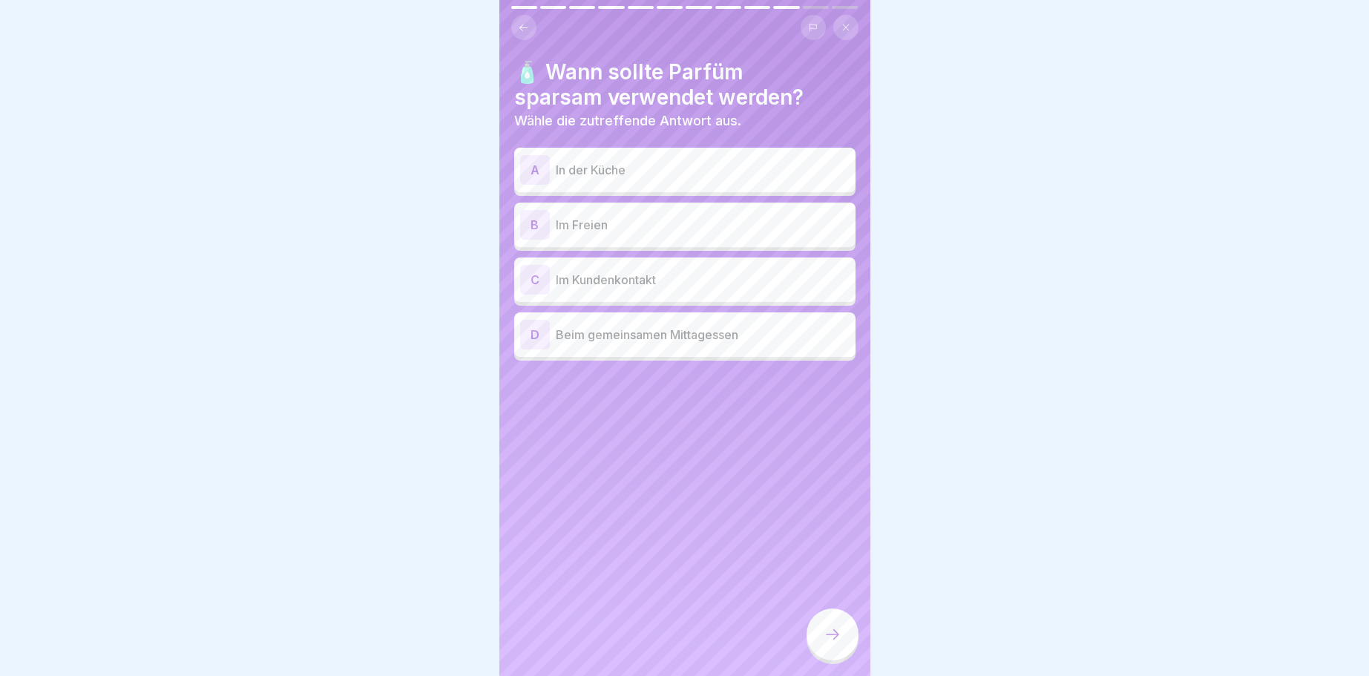
click at [533, 226] on div "B" at bounding box center [535, 225] width 30 height 30
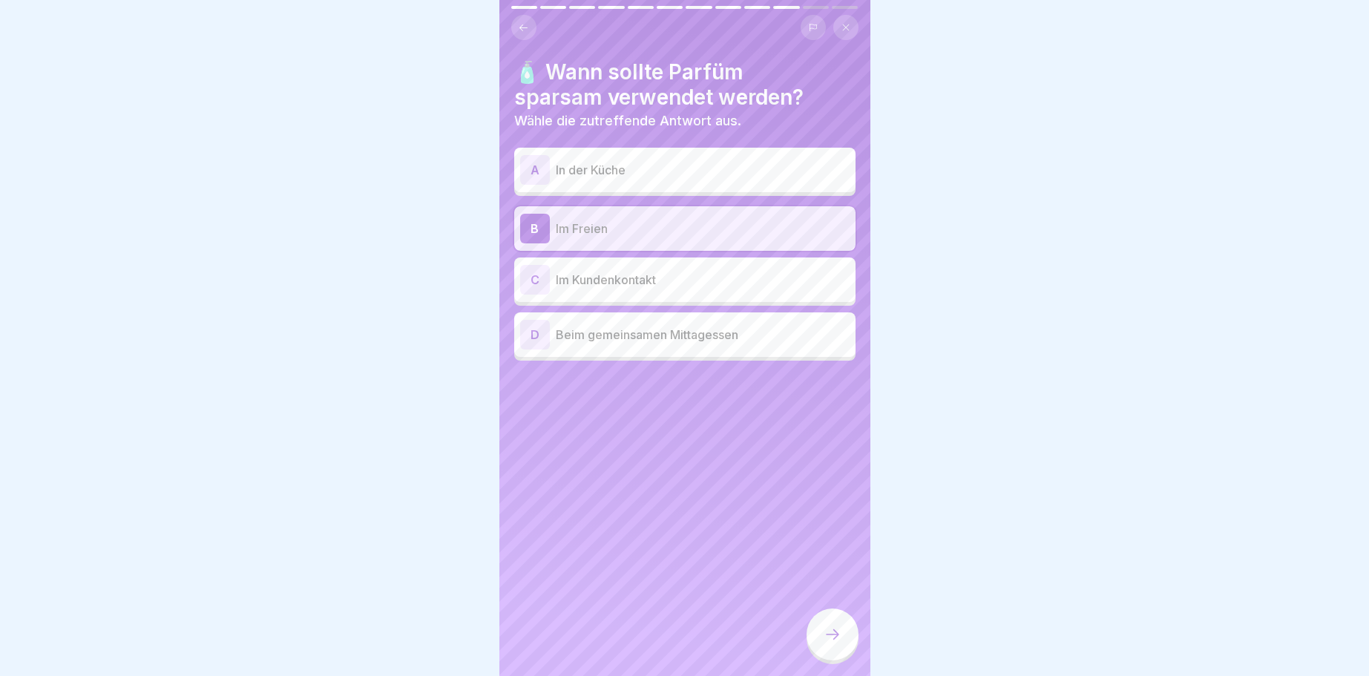
click at [824, 629] on icon at bounding box center [832, 634] width 18 height 18
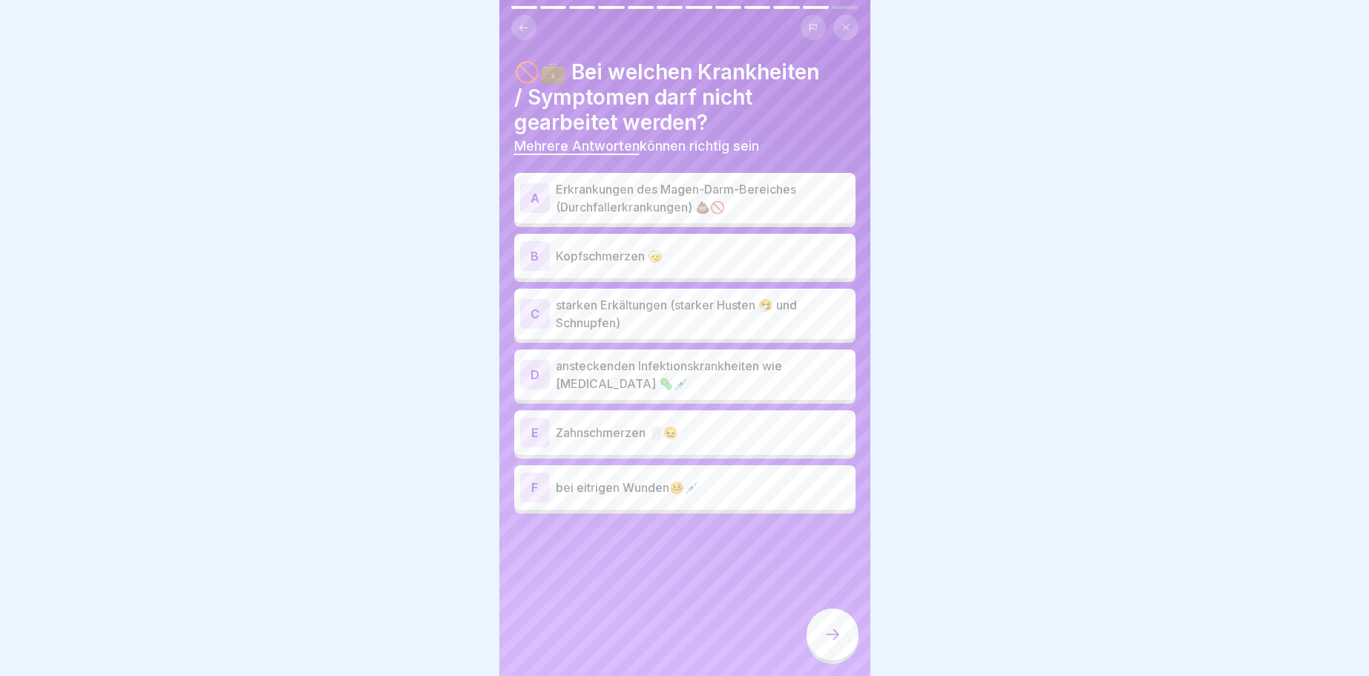
click at [538, 194] on div "A" at bounding box center [535, 198] width 30 height 30
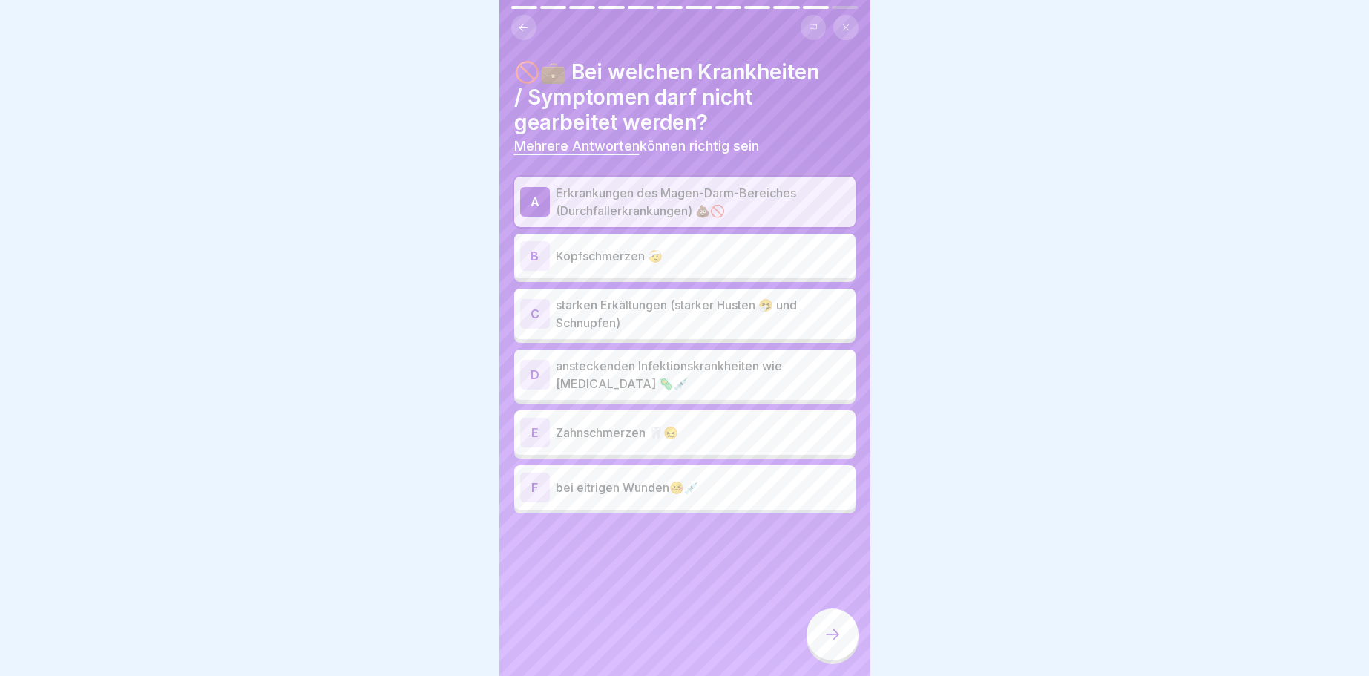
click at [533, 312] on div "C" at bounding box center [535, 314] width 30 height 30
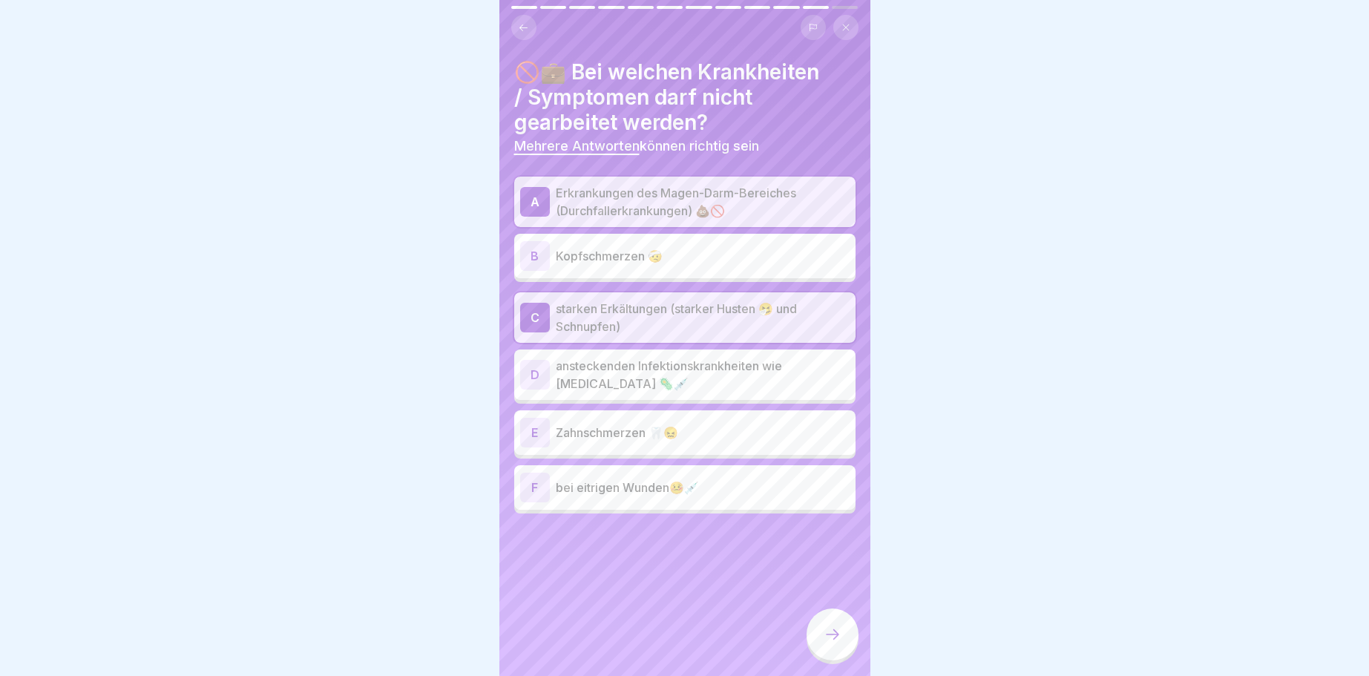
click at [531, 371] on div "D" at bounding box center [535, 375] width 30 height 30
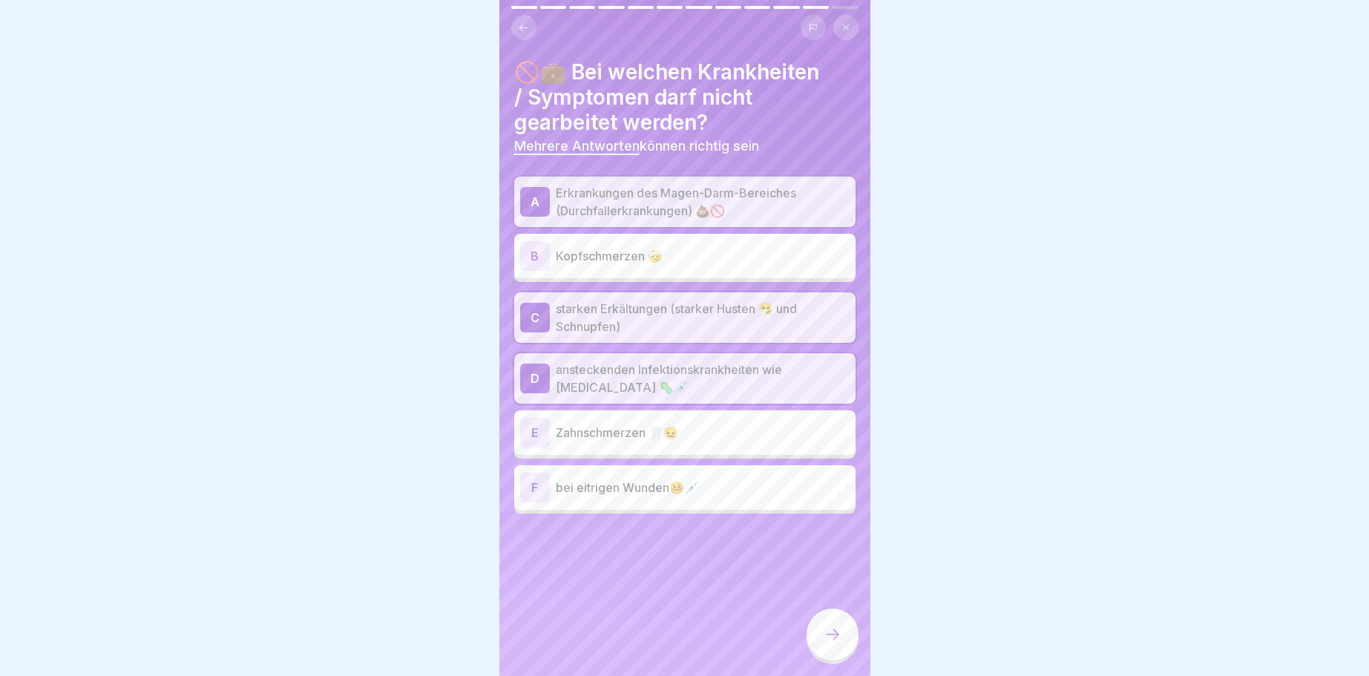
click at [527, 484] on div "F" at bounding box center [535, 488] width 30 height 30
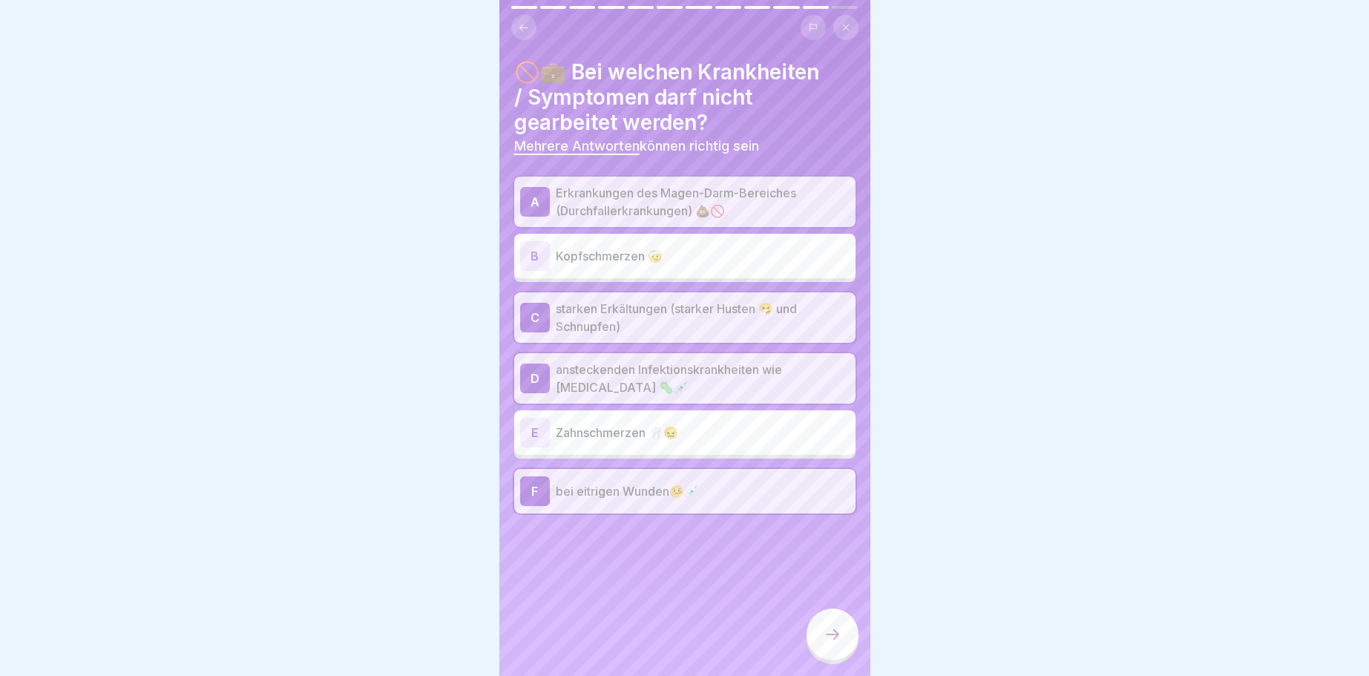
click at [829, 631] on icon at bounding box center [832, 634] width 18 height 18
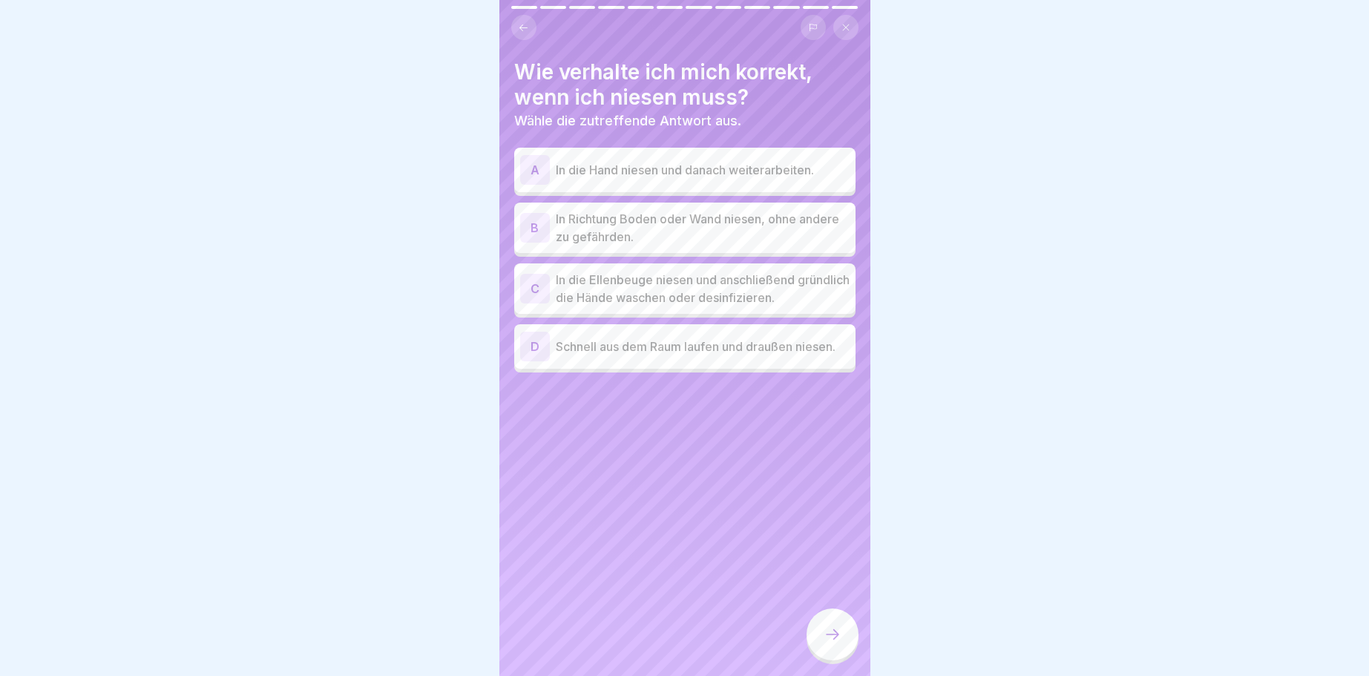
click at [537, 283] on div "C" at bounding box center [535, 289] width 30 height 30
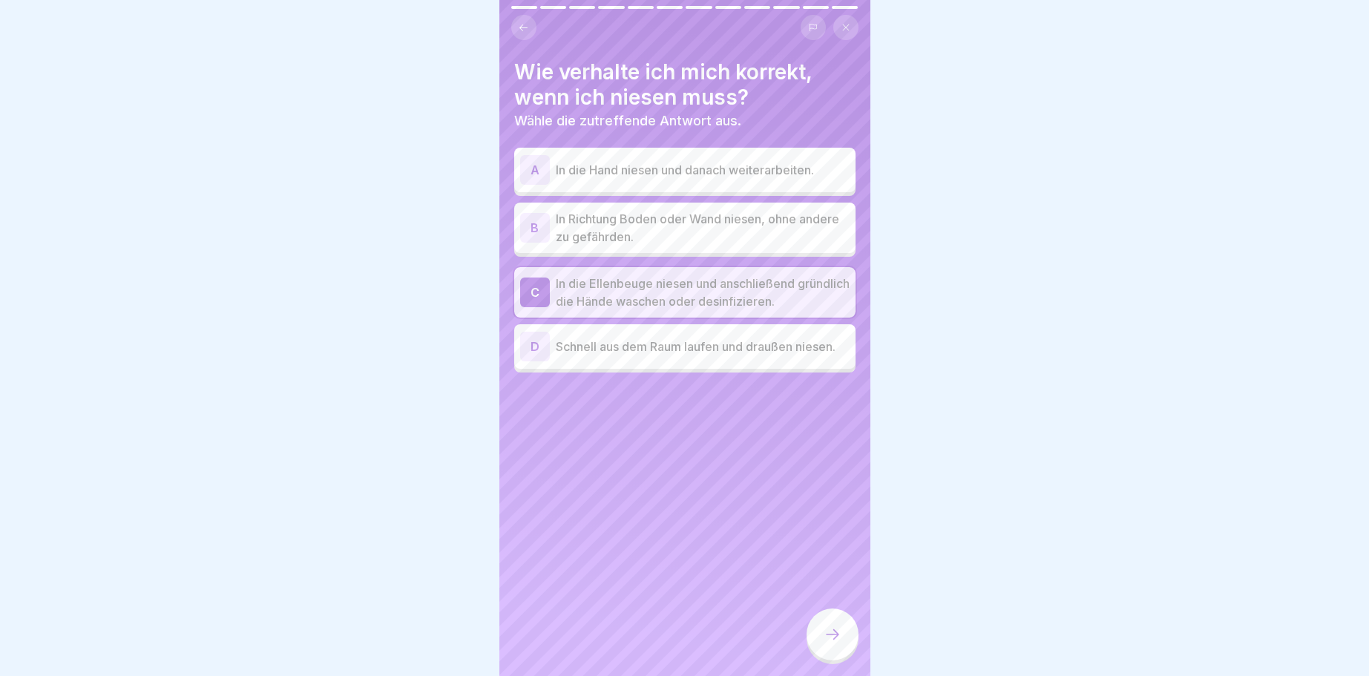
click at [837, 628] on icon at bounding box center [832, 634] width 18 height 18
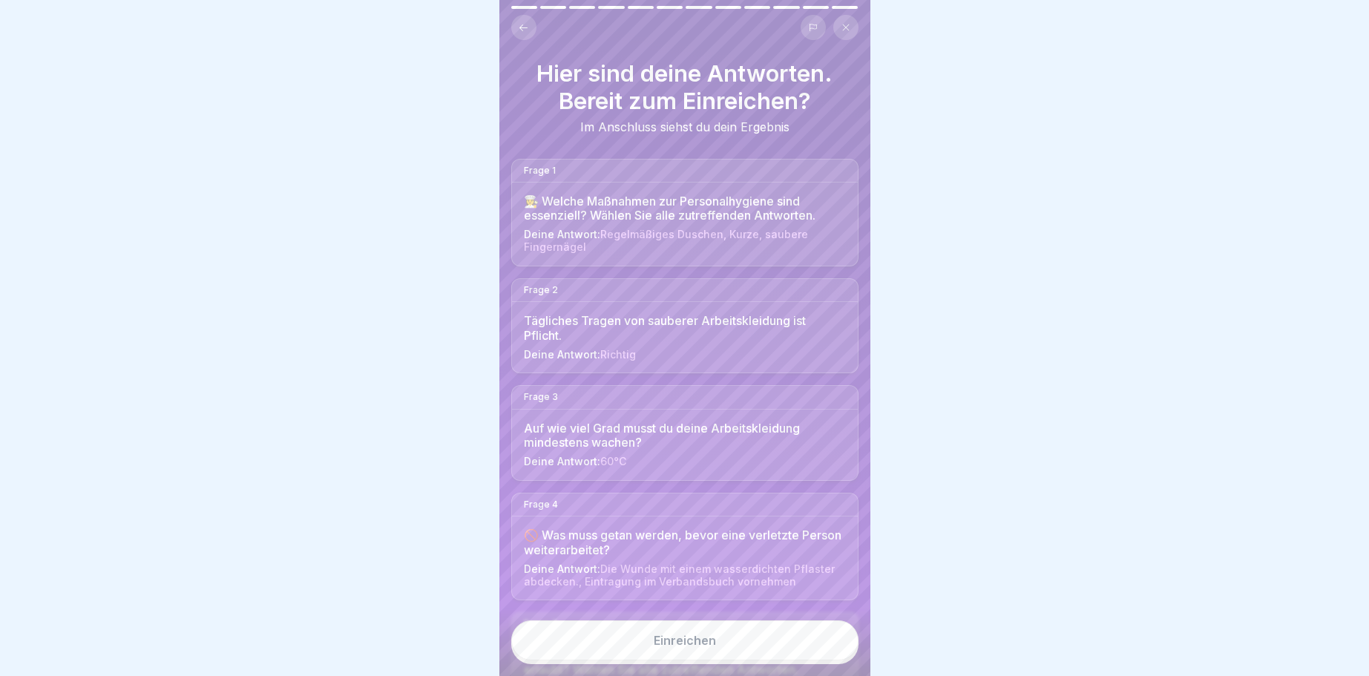
click at [695, 637] on div "Einreichen" at bounding box center [685, 640] width 62 height 13
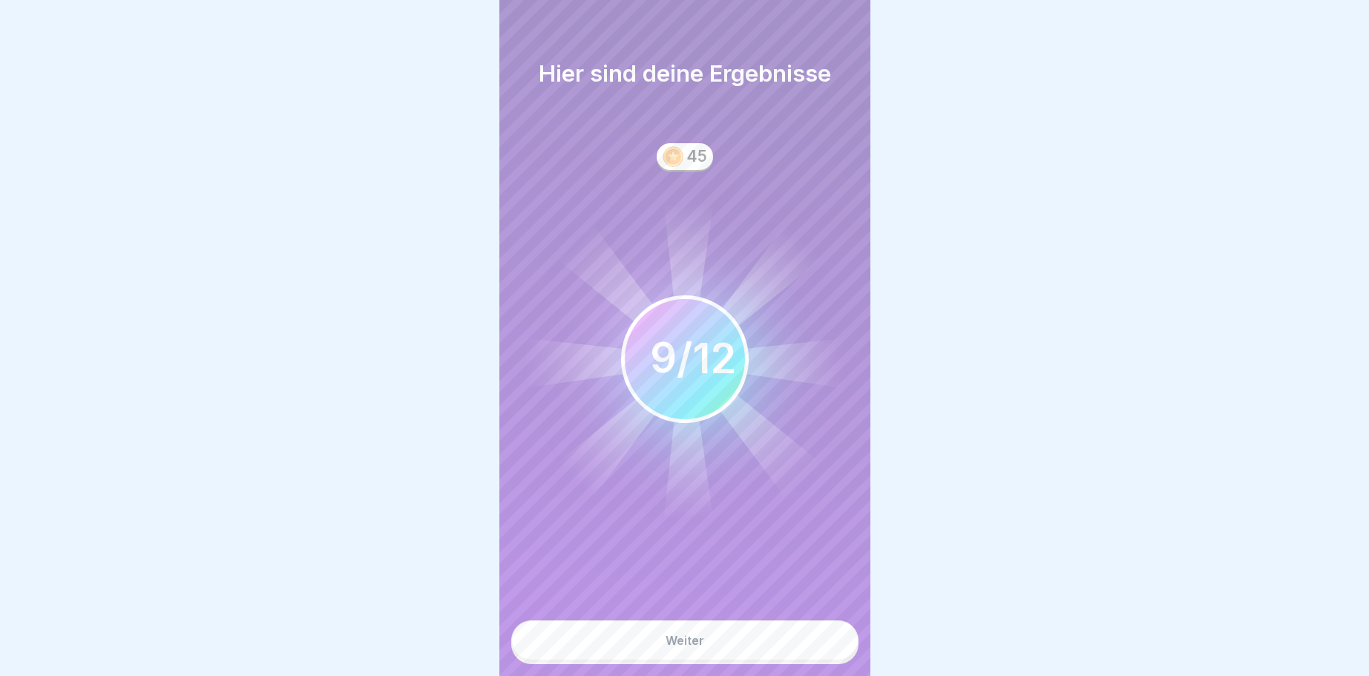
click at [691, 636] on div "Weiter" at bounding box center [684, 640] width 39 height 13
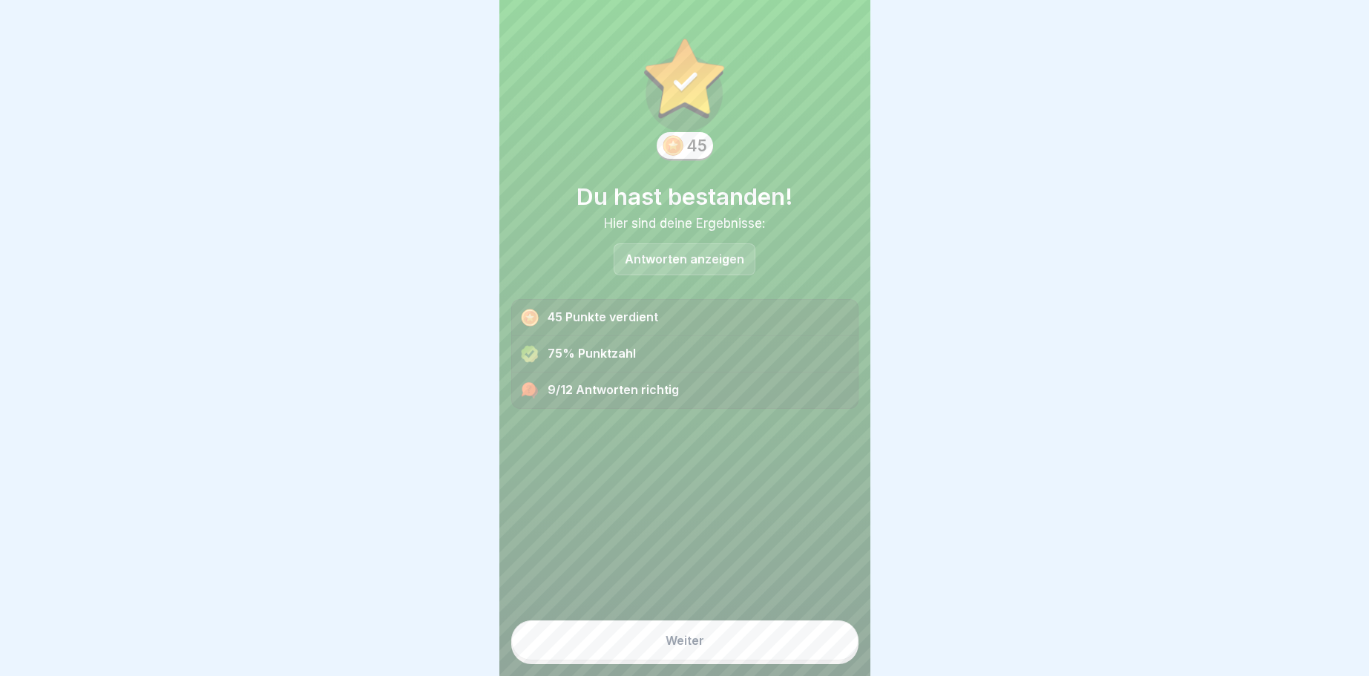
click at [694, 645] on div "Weiter" at bounding box center [684, 640] width 39 height 13
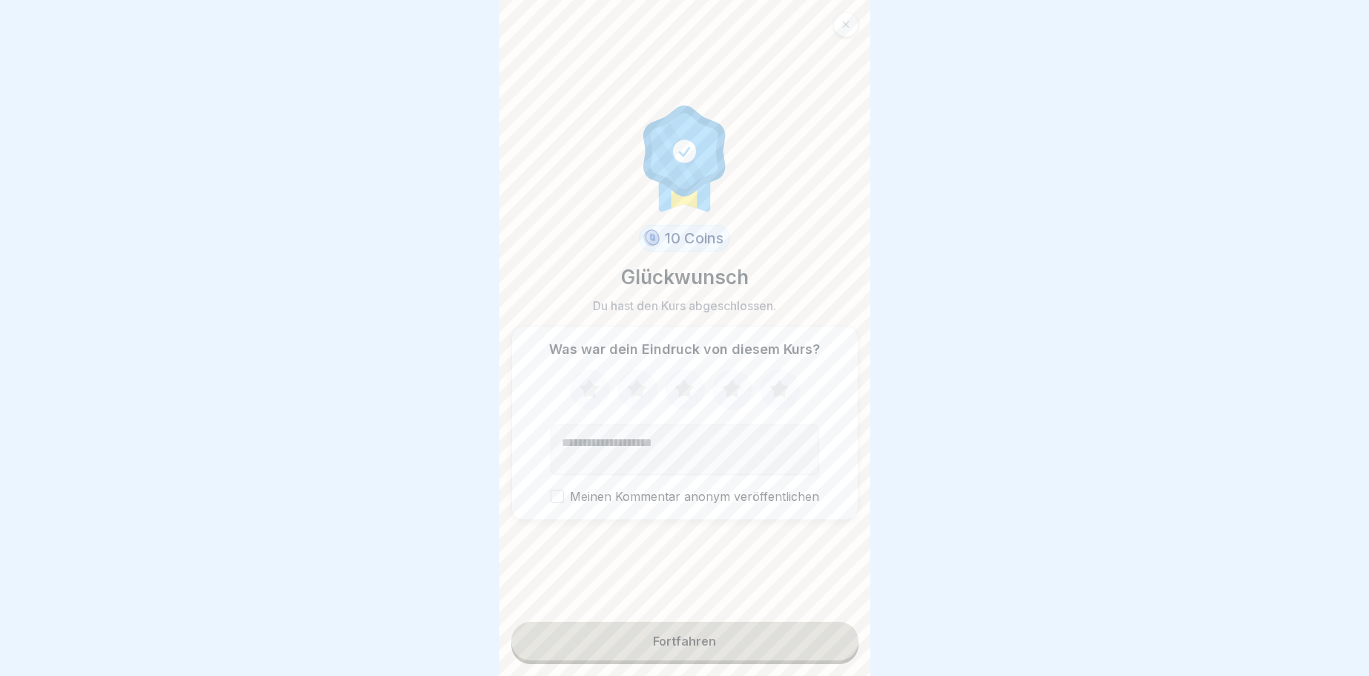
click at [702, 635] on div "Fortfahren" at bounding box center [684, 640] width 63 height 13
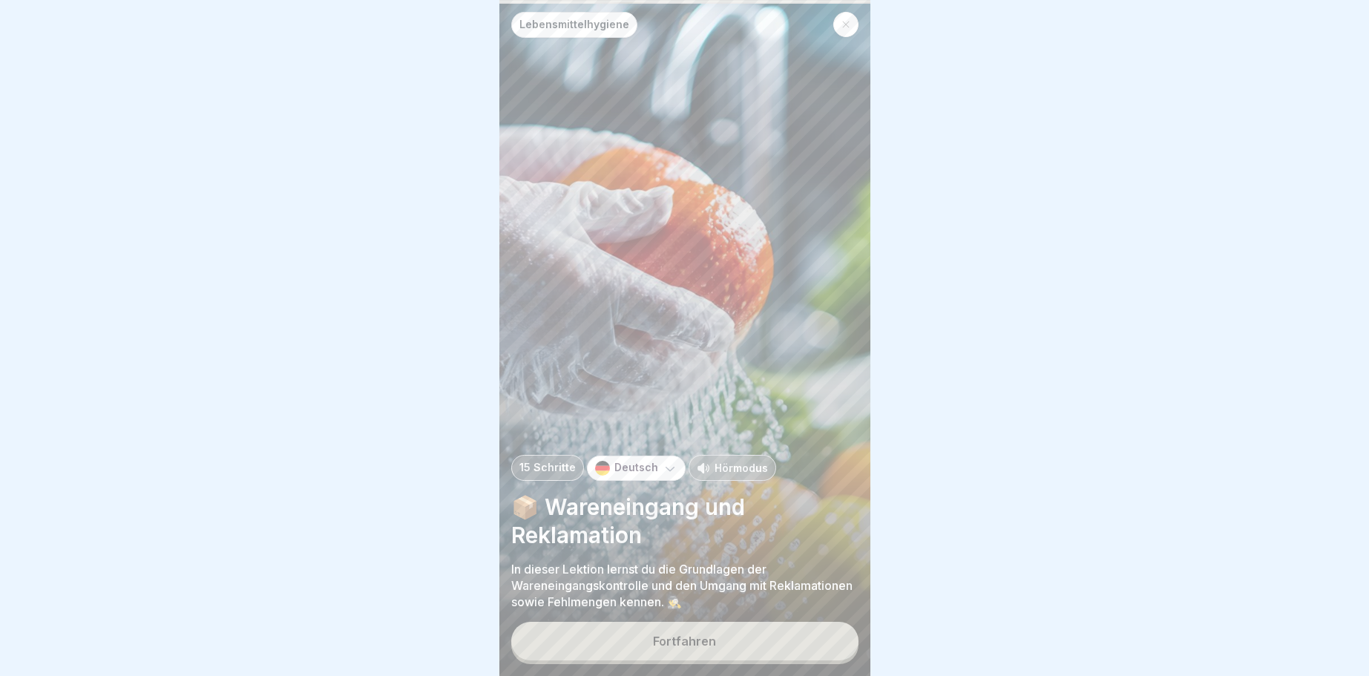
click at [706, 637] on div "Fortfahren" at bounding box center [684, 640] width 63 height 13
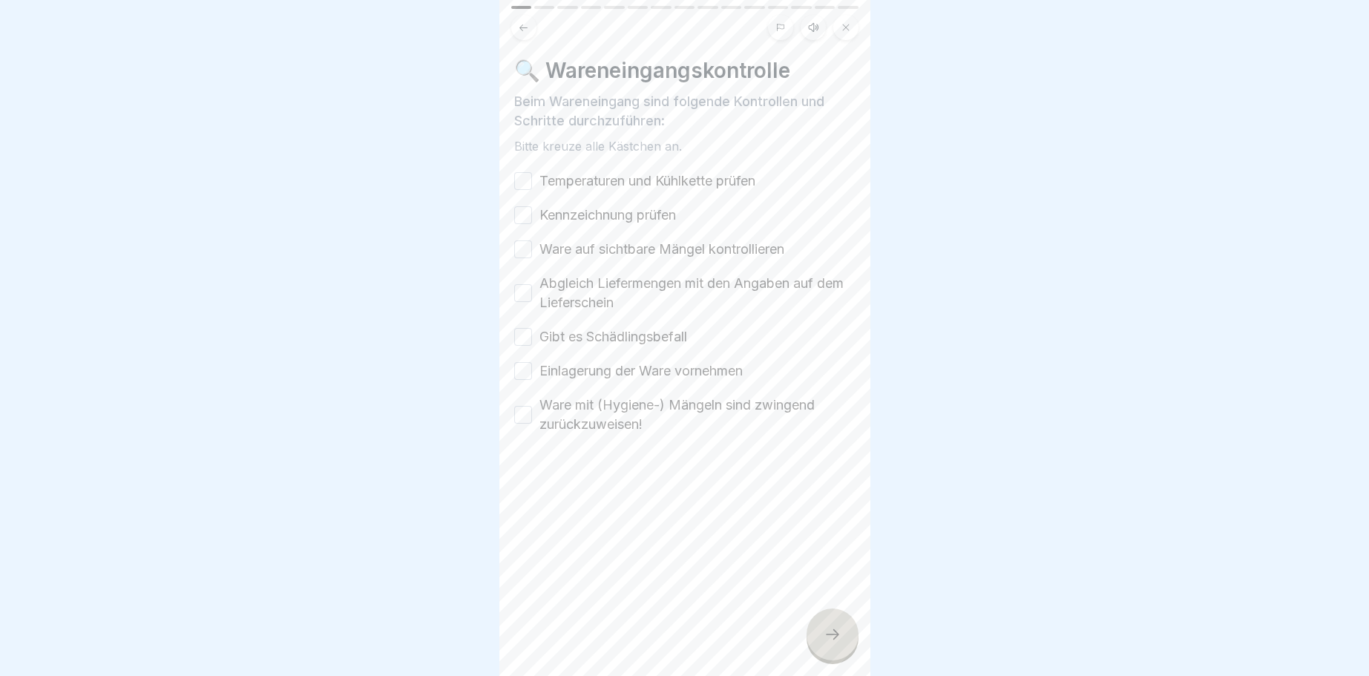
click at [524, 180] on button "Temperaturen und Kühlkette prüfen" at bounding box center [523, 181] width 18 height 18
click at [523, 215] on button "Kennzeichnung prüfen" at bounding box center [523, 215] width 18 height 18
click at [531, 254] on button "Ware auf sichtbare Mängel kontrollieren" at bounding box center [523, 249] width 18 height 18
click at [526, 292] on button "Abgleich Liefermengen mit den Angaben auf dem Lieferschein" at bounding box center [523, 293] width 18 height 18
click at [529, 332] on button "Gibt es Schädlingsbefall" at bounding box center [523, 337] width 18 height 18
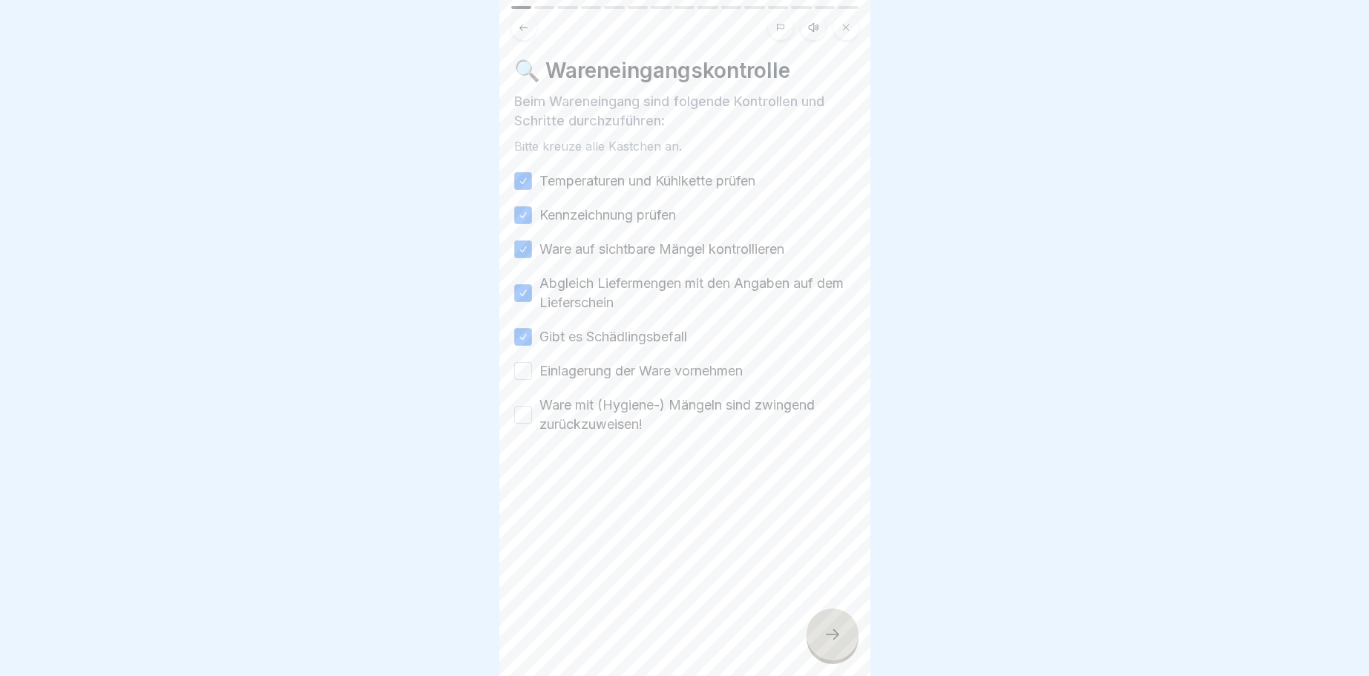
click at [520, 366] on button "Einlagerung der Ware vornehmen" at bounding box center [523, 371] width 18 height 18
click at [516, 414] on button "Ware mit (Hygiene-) Mängeln sind zwingend zurückzuweisen!" at bounding box center [523, 415] width 18 height 18
click at [833, 631] on icon at bounding box center [832, 634] width 18 height 18
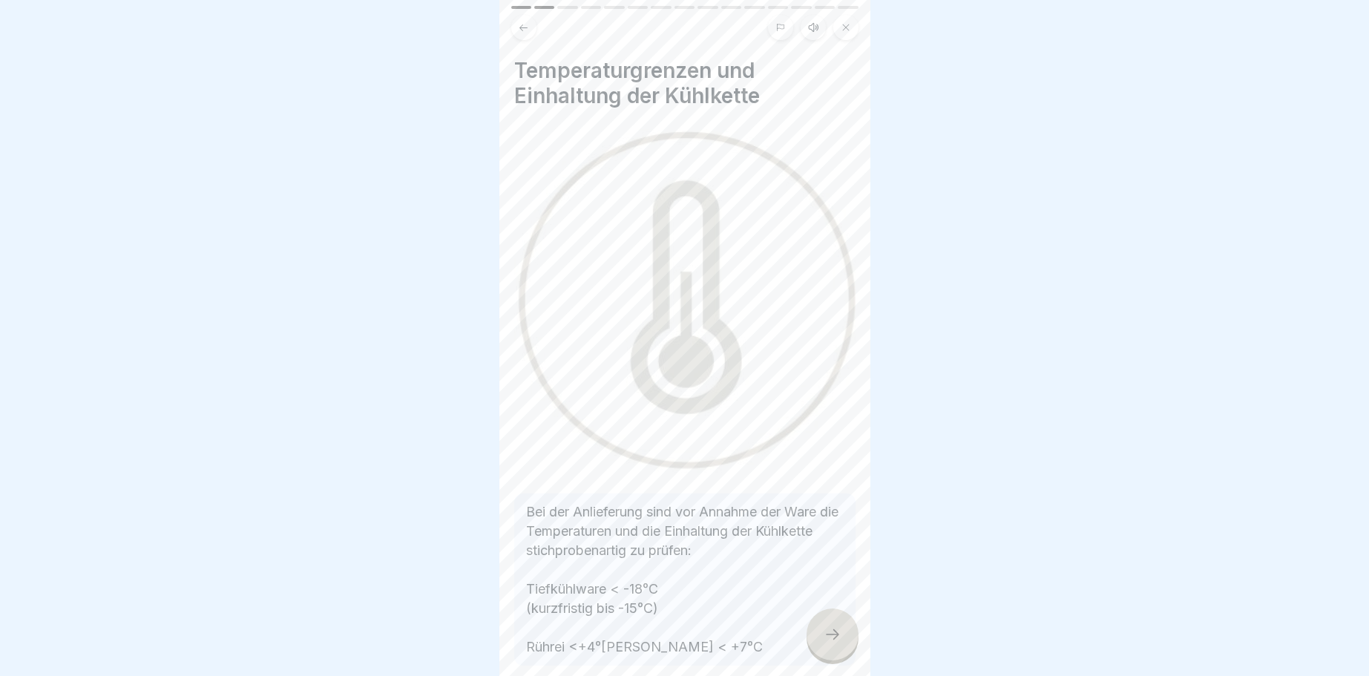
click at [832, 621] on div at bounding box center [832, 634] width 52 height 52
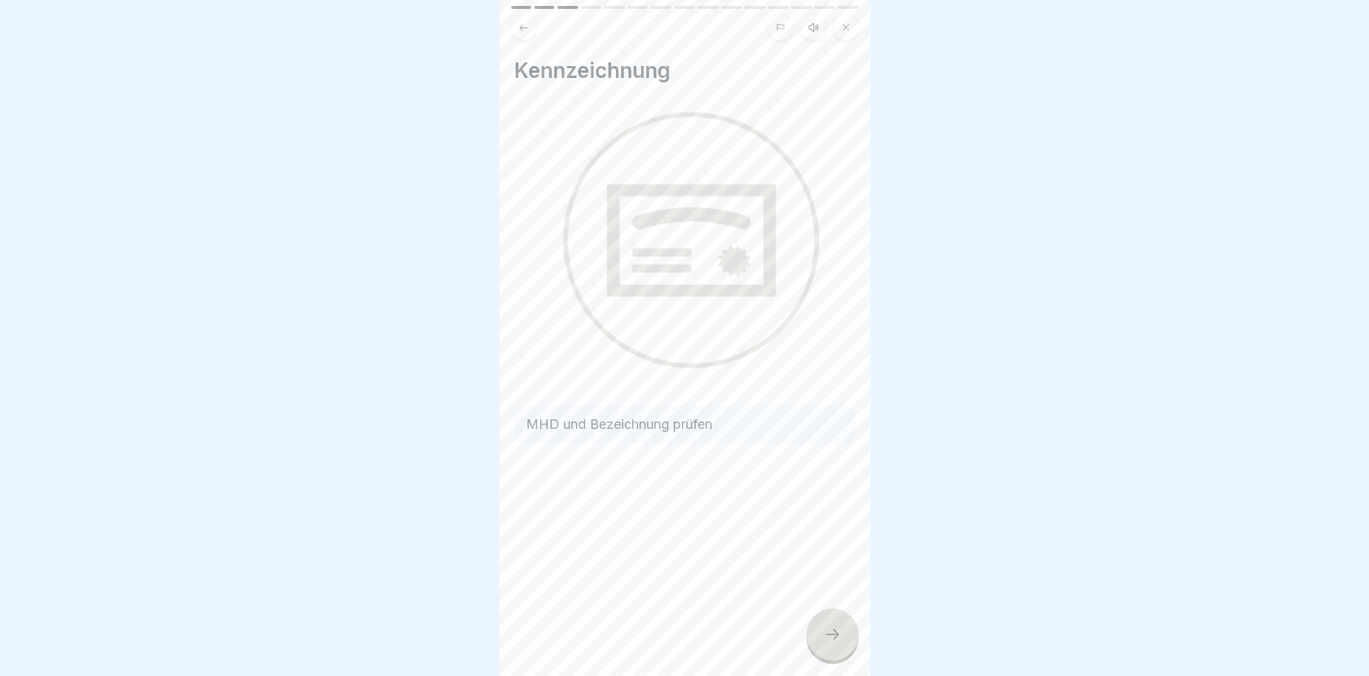
click at [838, 634] on icon at bounding box center [832, 634] width 18 height 18
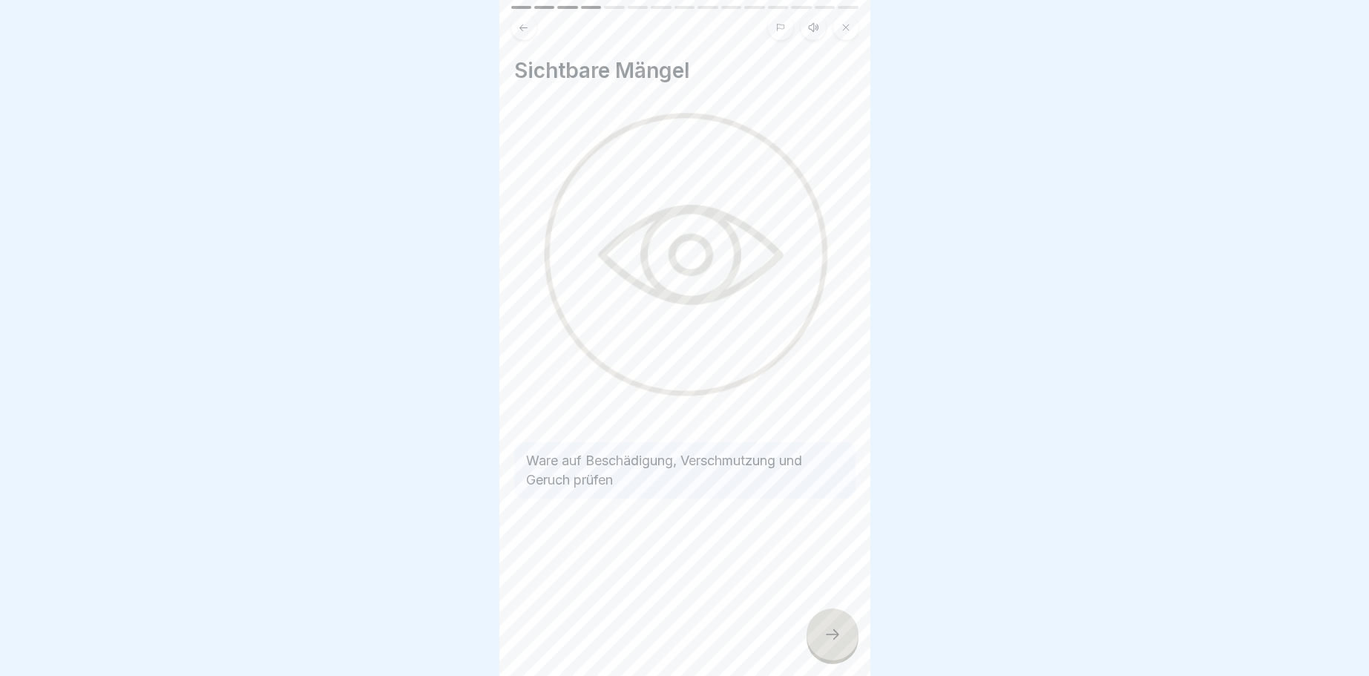
click at [836, 633] on icon at bounding box center [832, 634] width 18 height 18
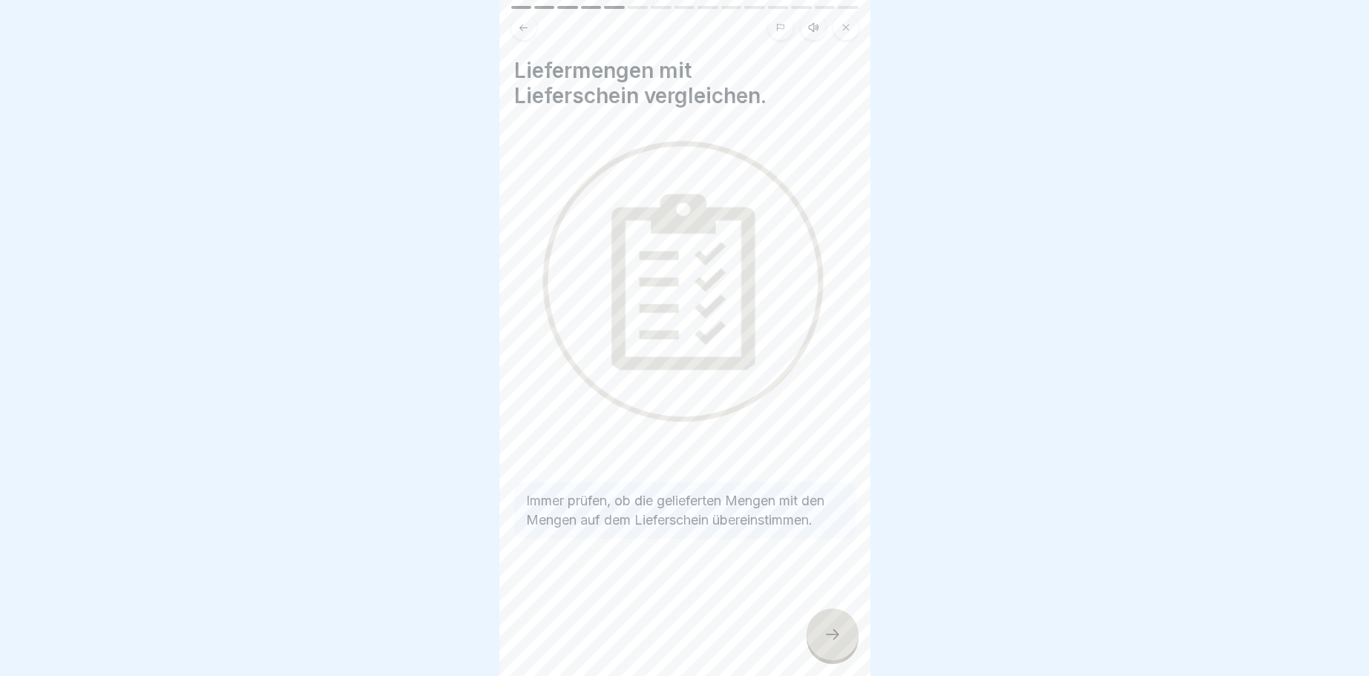
click at [835, 631] on icon at bounding box center [832, 634] width 18 height 18
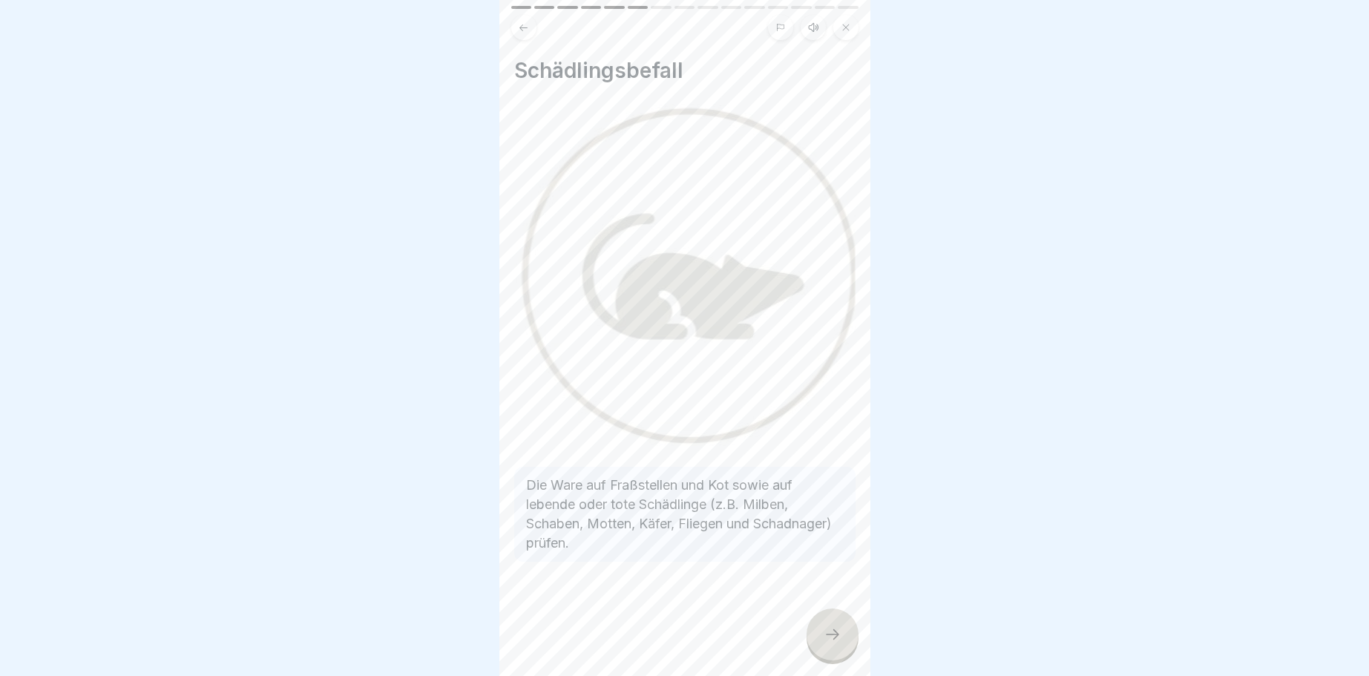
click at [828, 628] on icon at bounding box center [832, 634] width 18 height 18
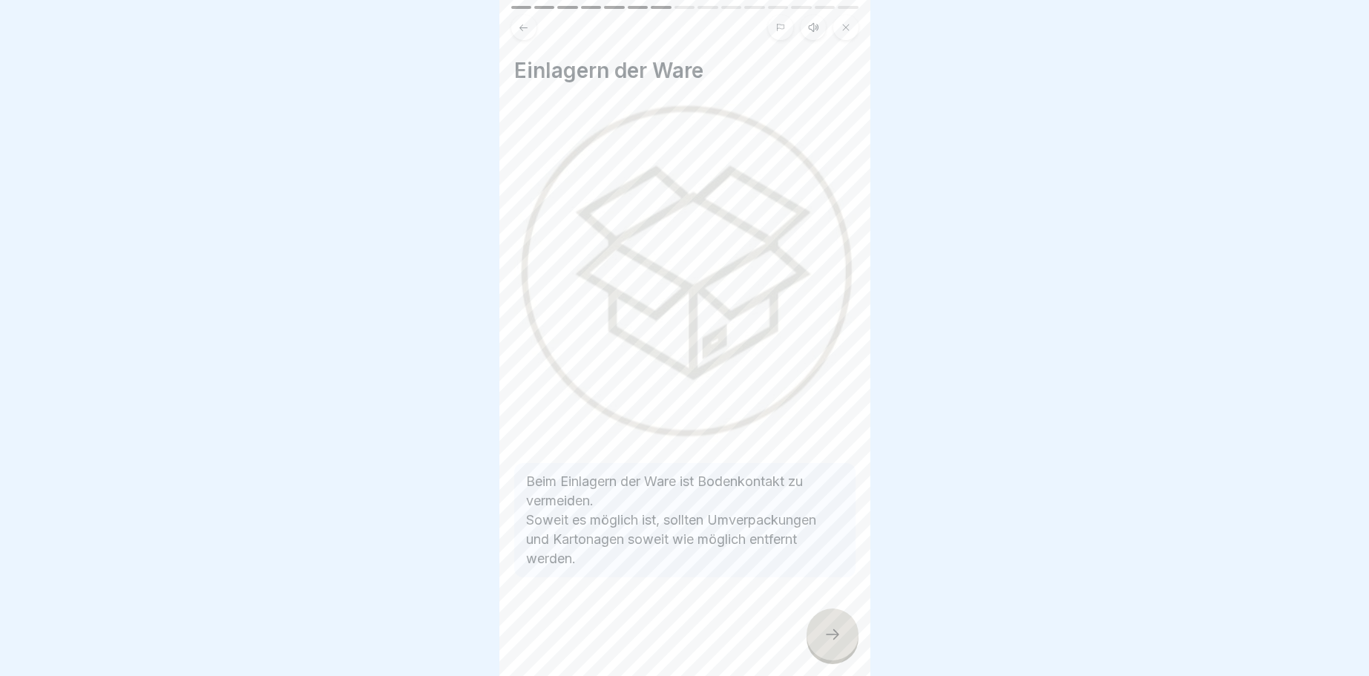
click at [836, 631] on icon at bounding box center [832, 634] width 18 height 18
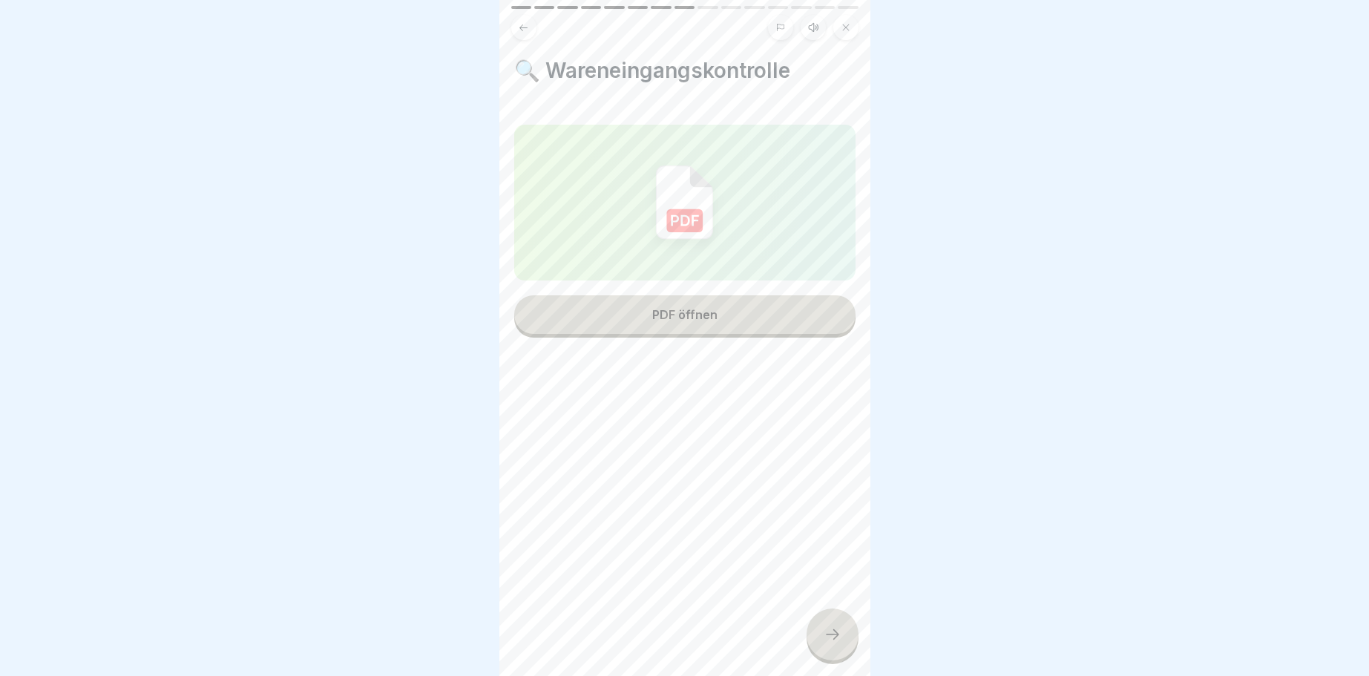
click at [680, 312] on div "PDF öffnen" at bounding box center [684, 314] width 65 height 13
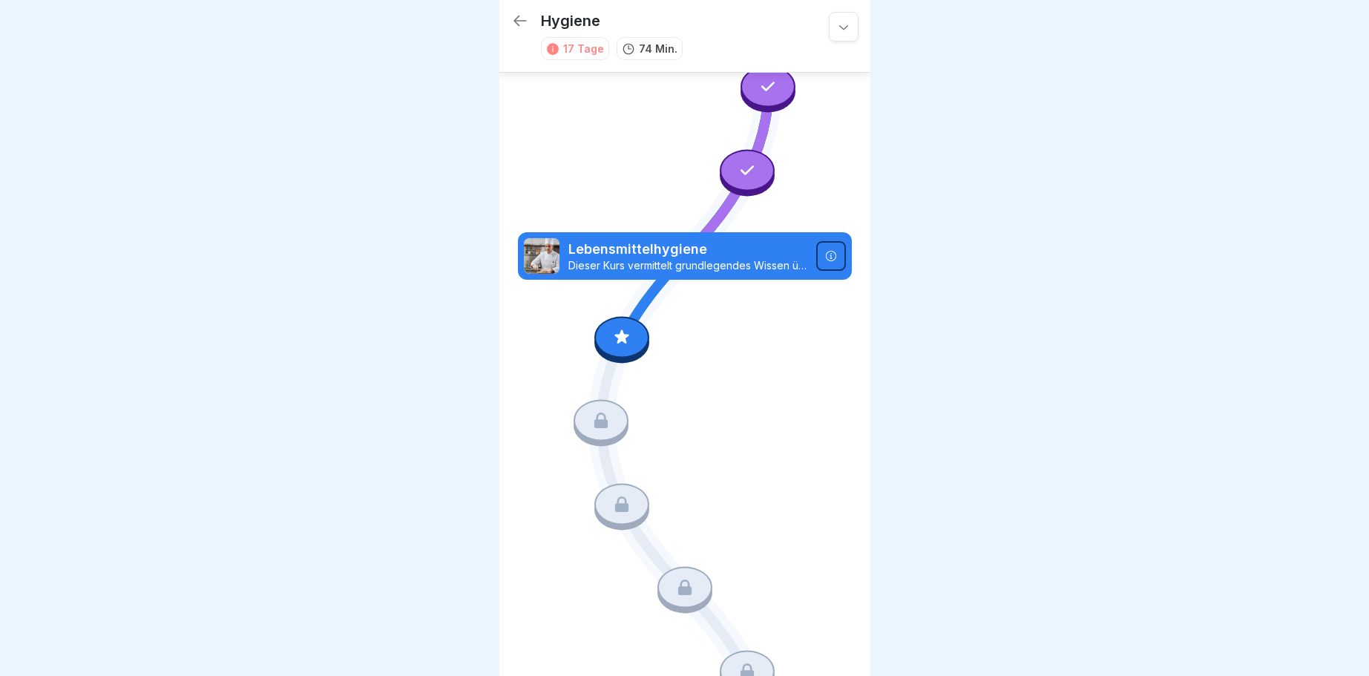
scroll to position [174, 0]
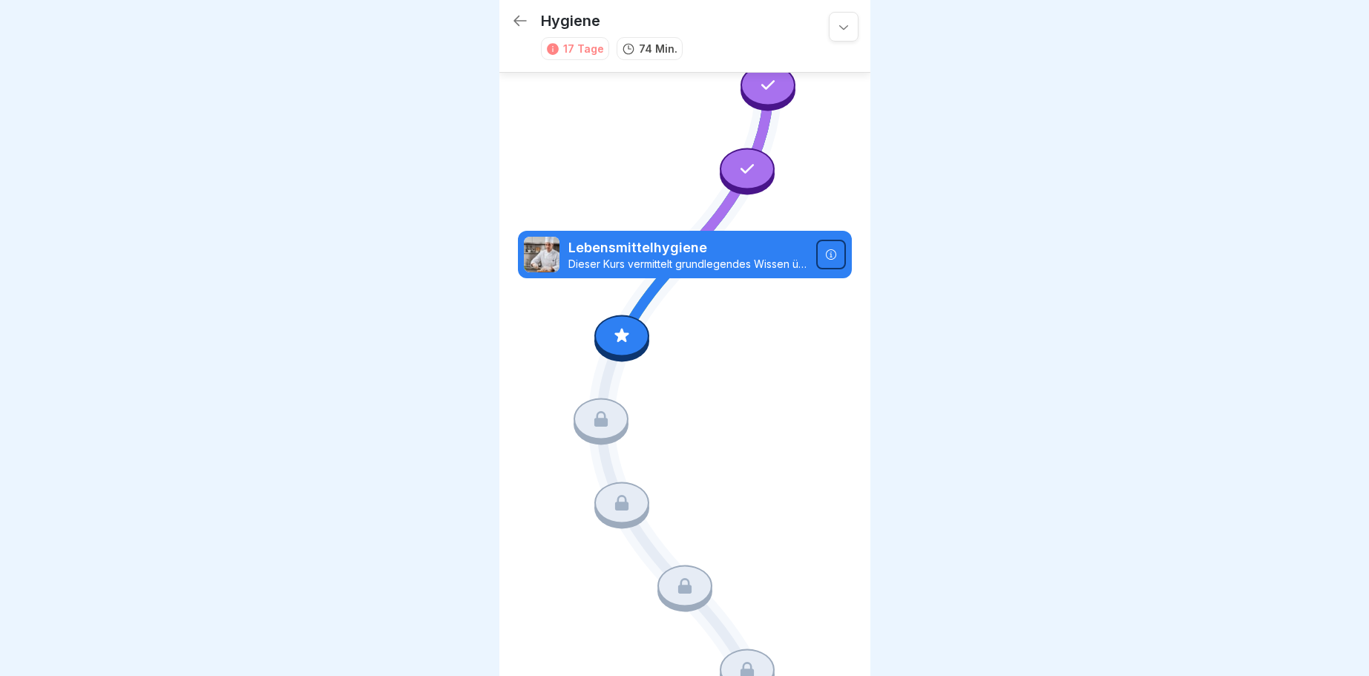
click at [619, 345] on div at bounding box center [621, 336] width 55 height 42
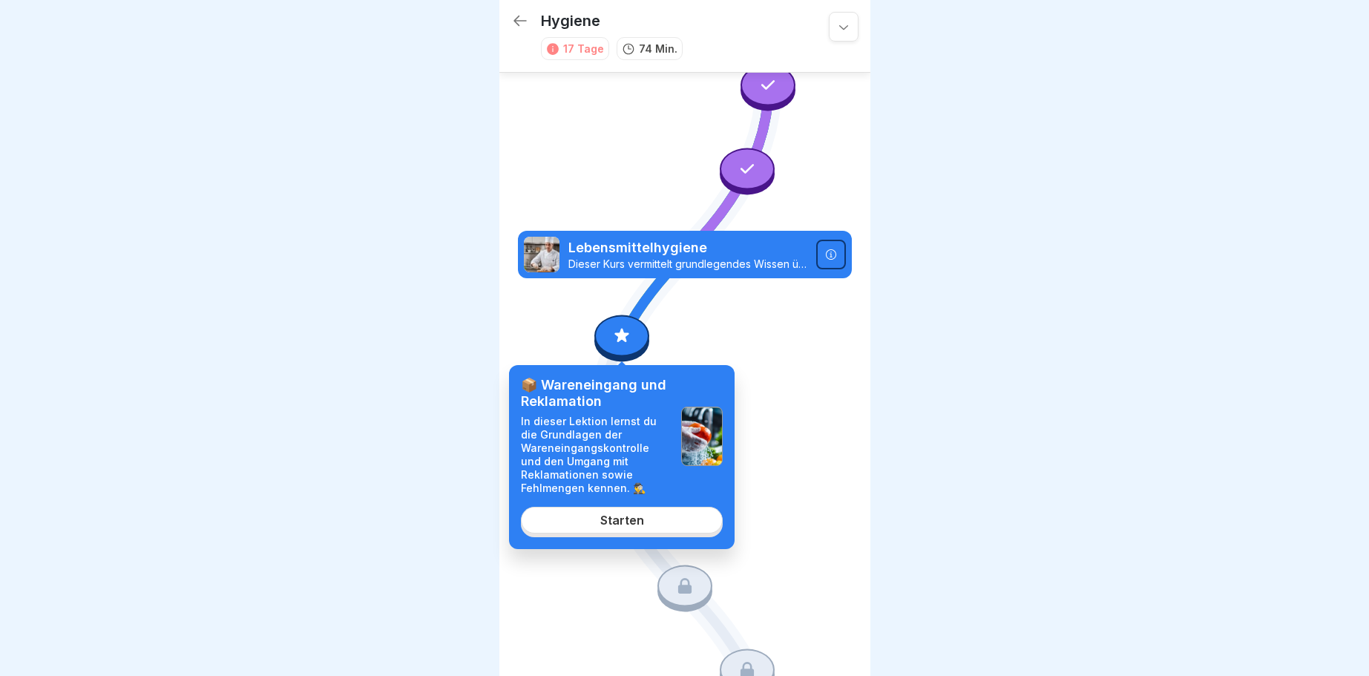
click at [622, 516] on div "Starten" at bounding box center [622, 519] width 44 height 13
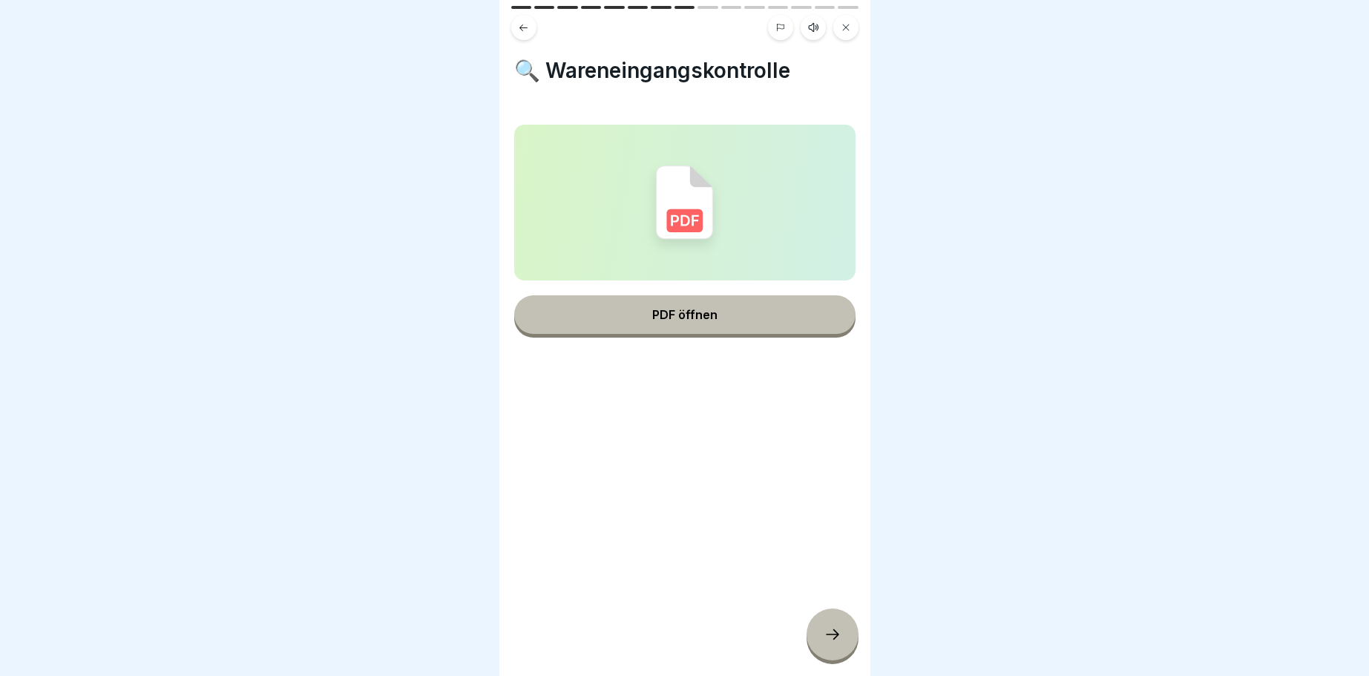
click at [708, 318] on div "PDF öffnen" at bounding box center [684, 314] width 65 height 13
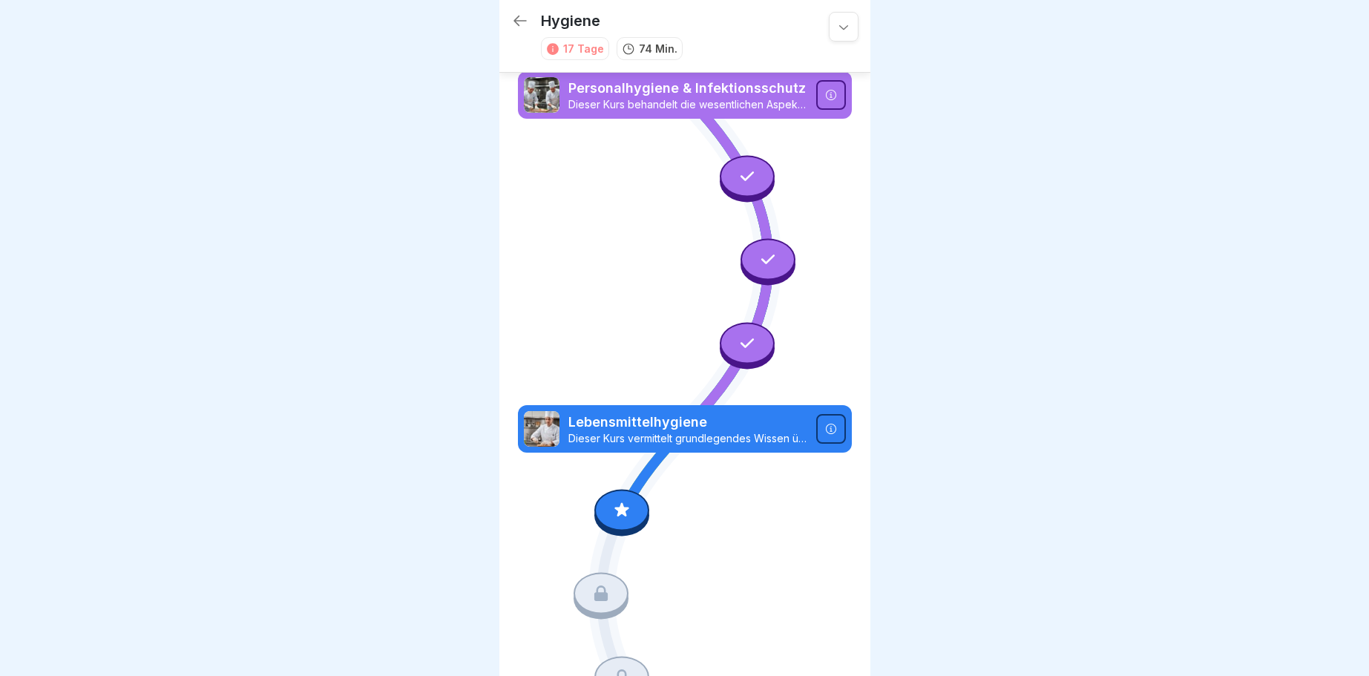
scroll to position [174, 0]
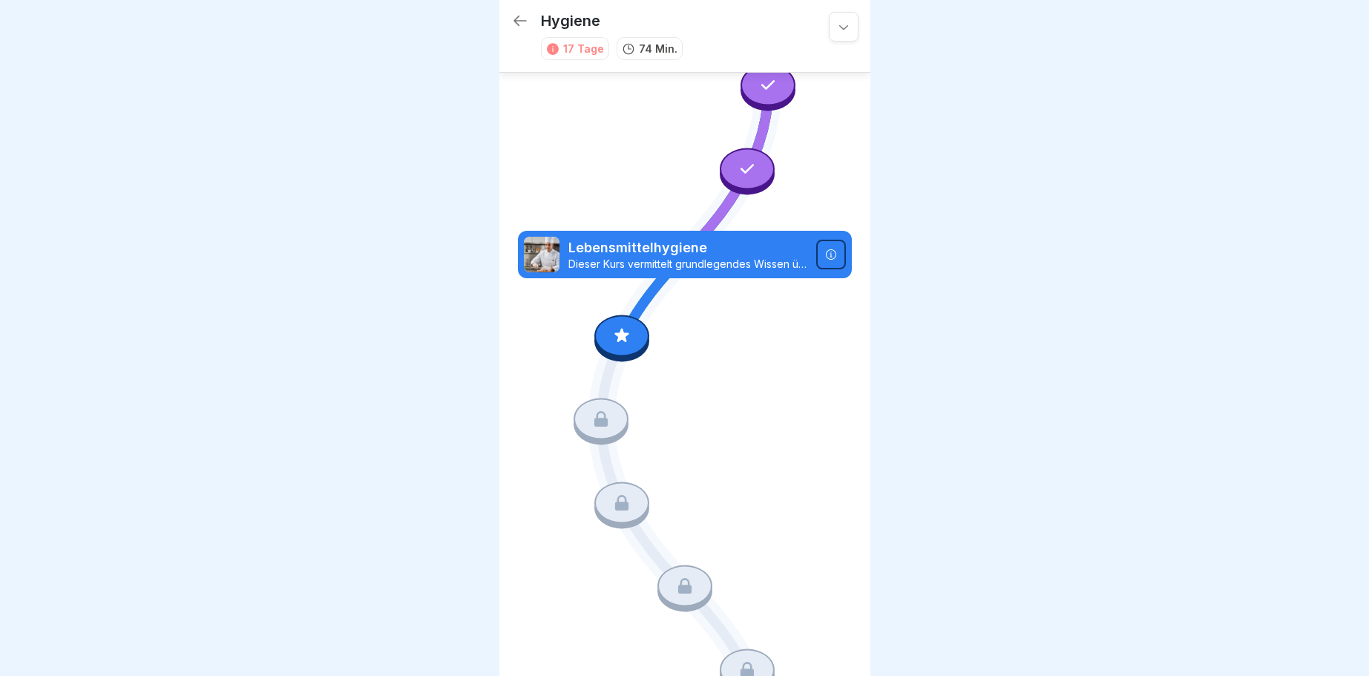
click at [625, 329] on div at bounding box center [621, 336] width 55 height 42
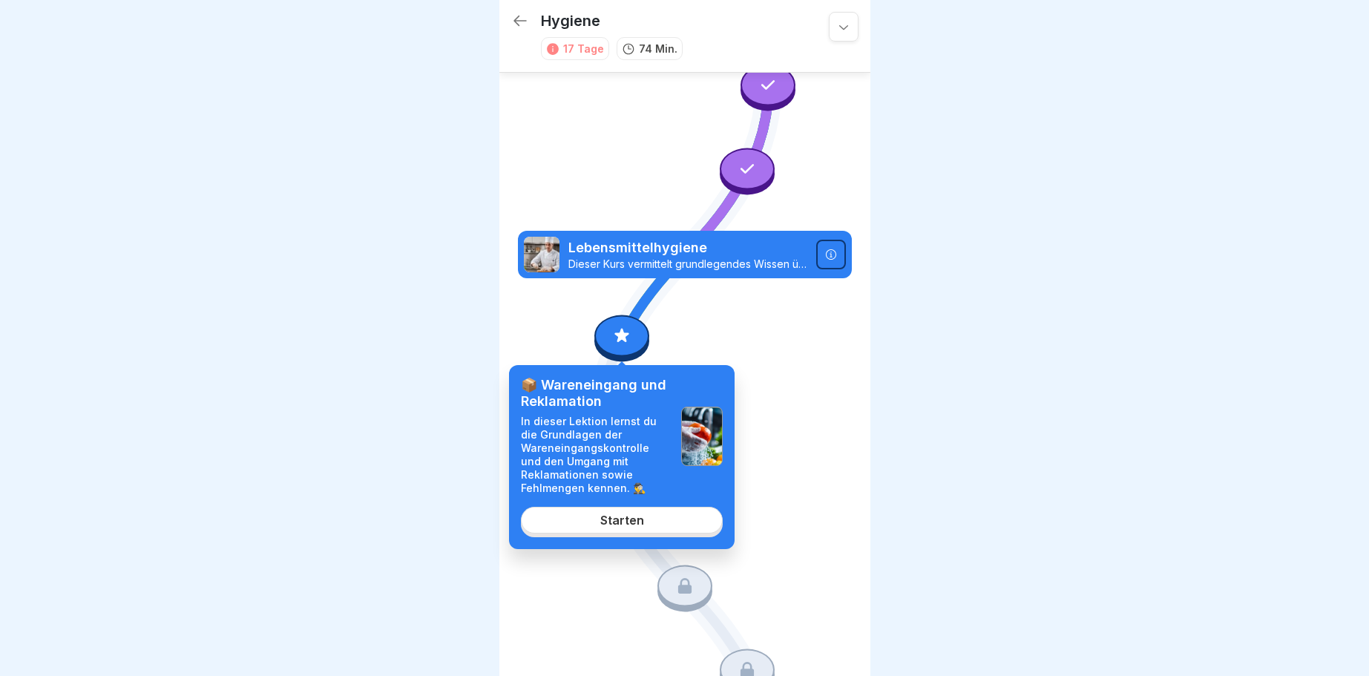
click at [641, 519] on div "Starten" at bounding box center [622, 519] width 44 height 13
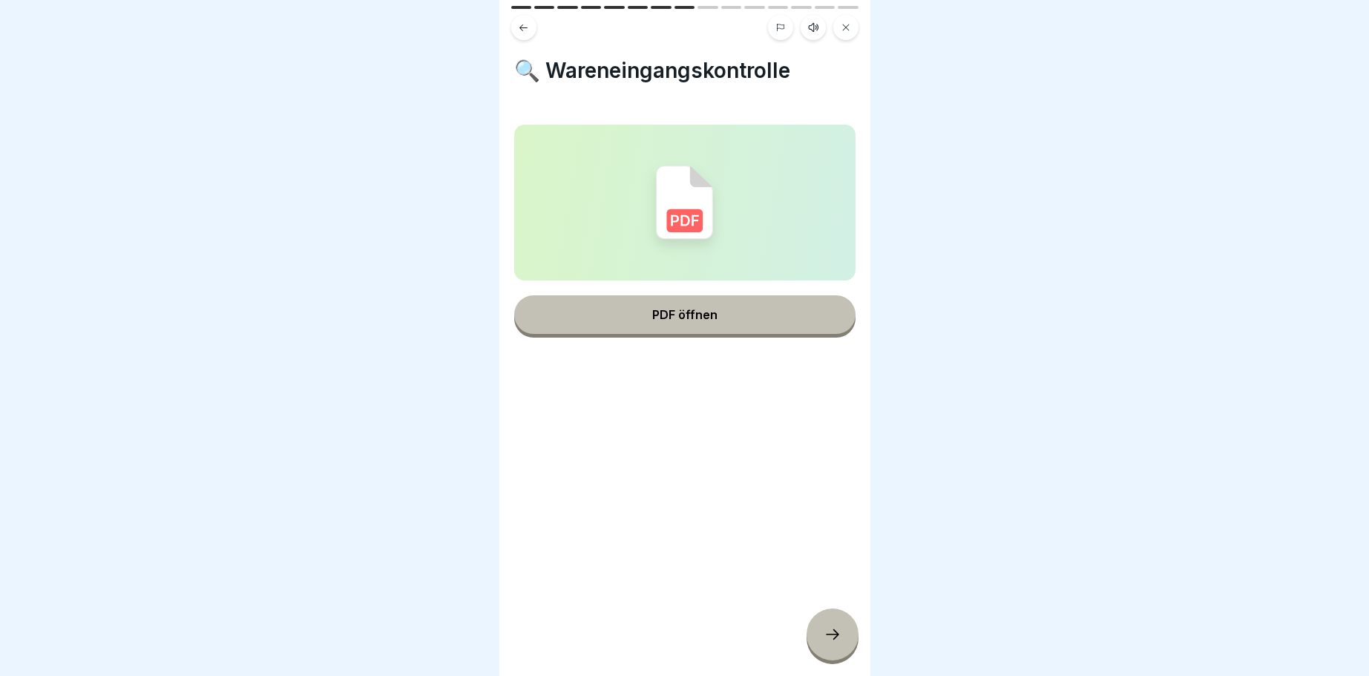
click at [834, 641] on icon at bounding box center [832, 634] width 18 height 18
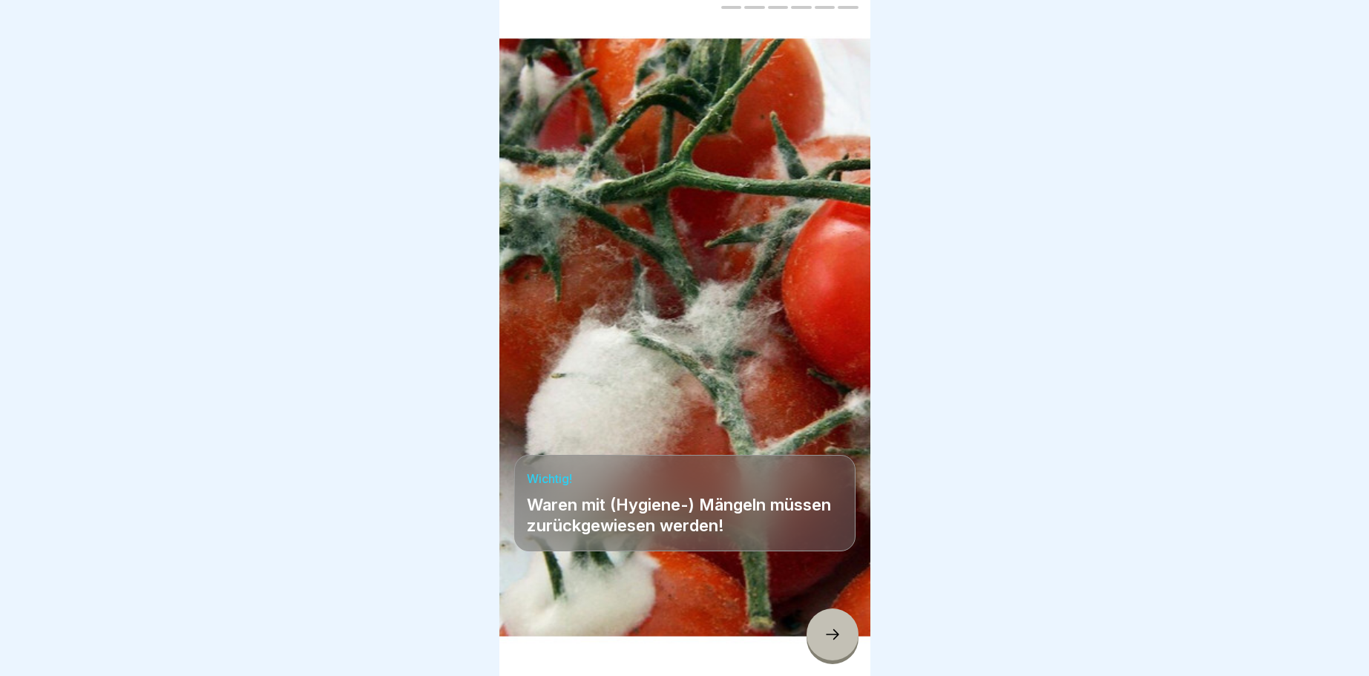
click at [832, 628] on icon at bounding box center [832, 634] width 18 height 18
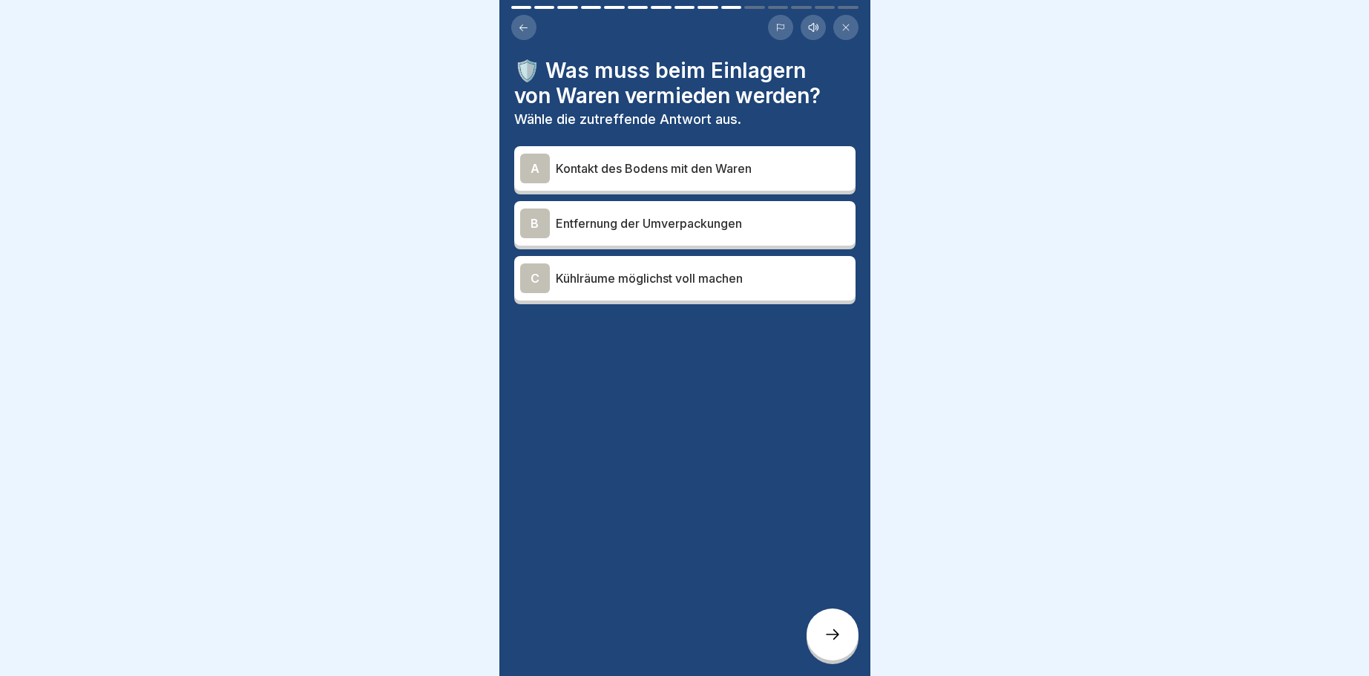
click at [533, 165] on div "A" at bounding box center [535, 169] width 30 height 30
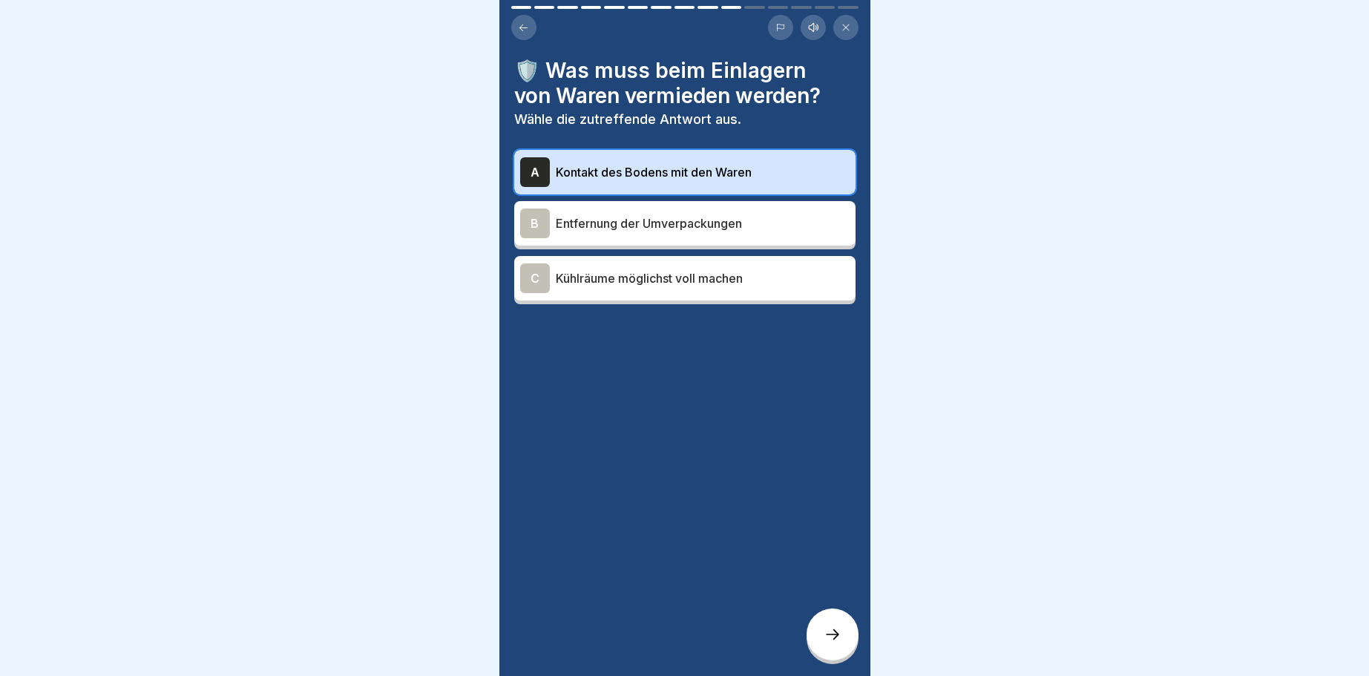
click at [529, 219] on div "B" at bounding box center [535, 223] width 30 height 30
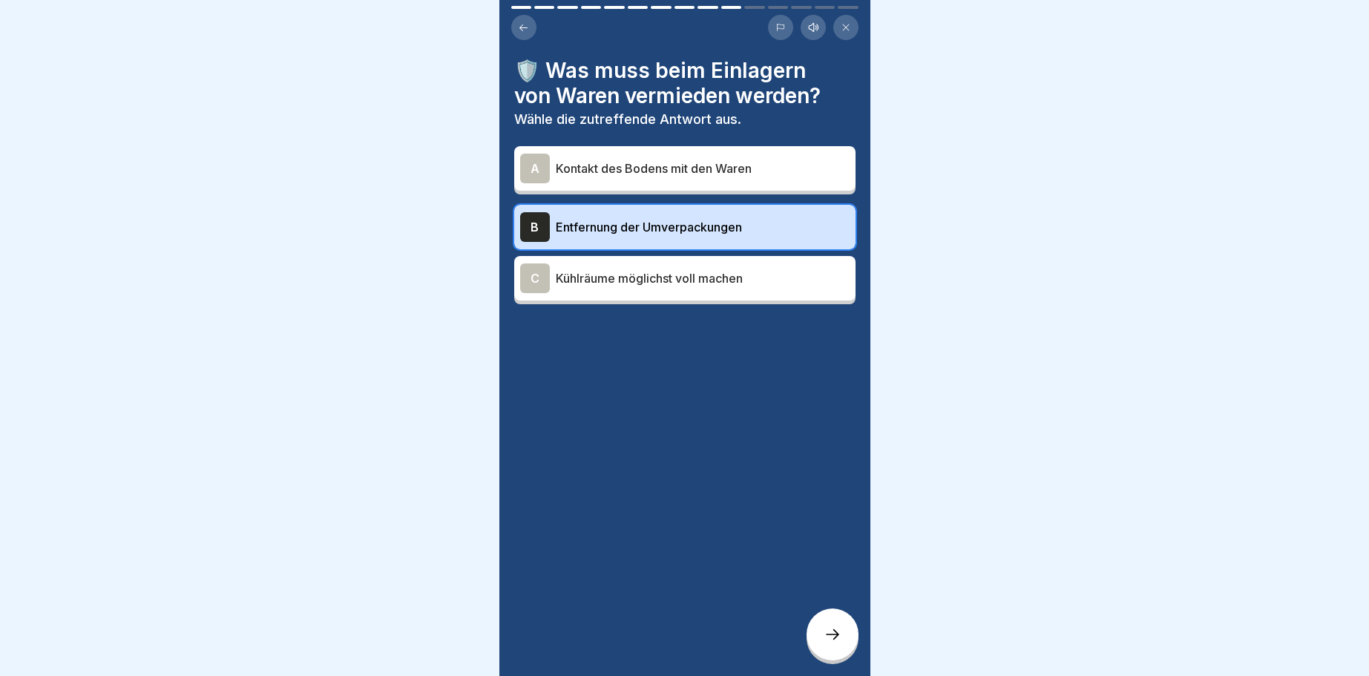
click at [841, 646] on div at bounding box center [832, 634] width 52 height 52
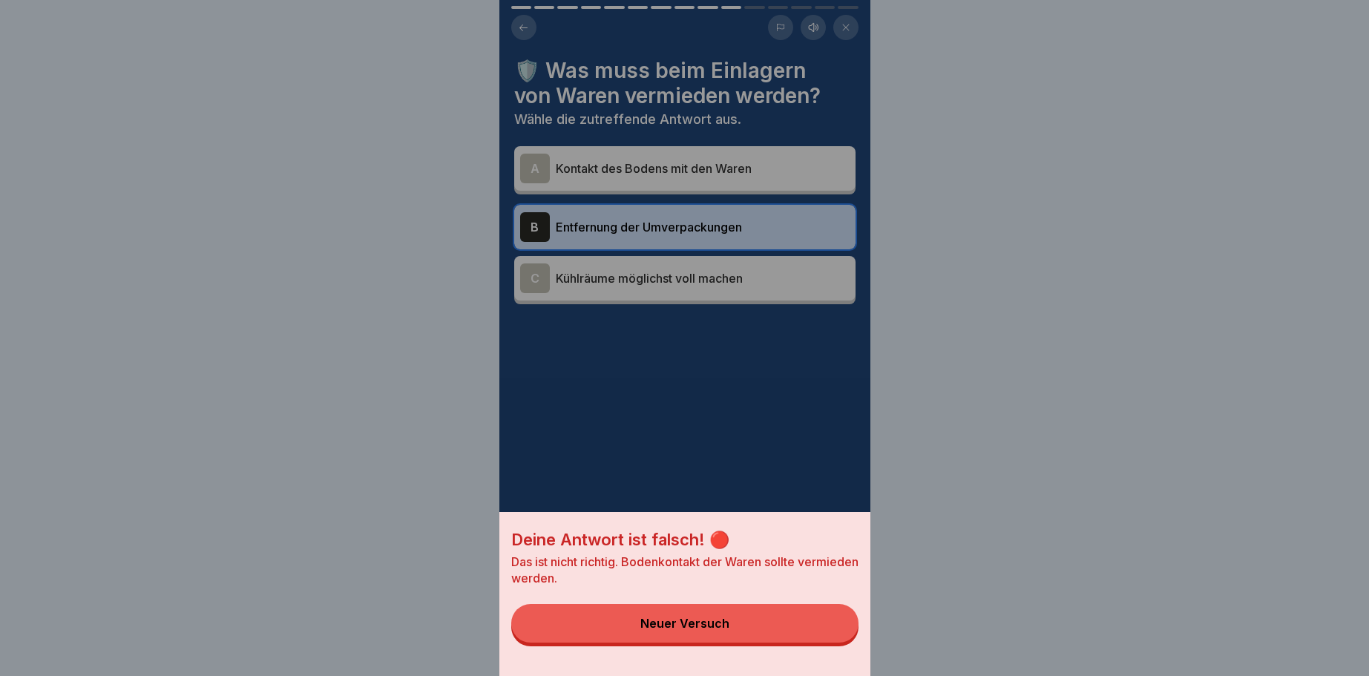
click at [666, 622] on div "Neuer Versuch" at bounding box center [684, 622] width 89 height 13
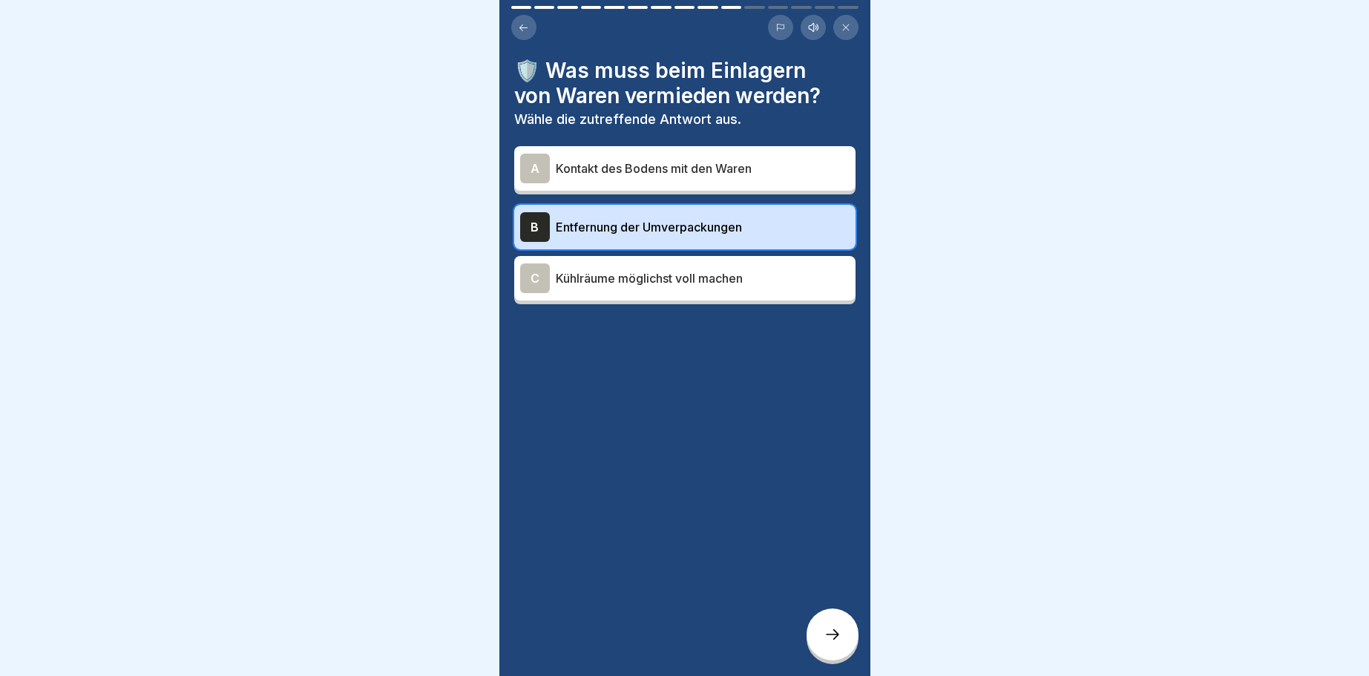
click at [539, 170] on div "A" at bounding box center [535, 169] width 30 height 30
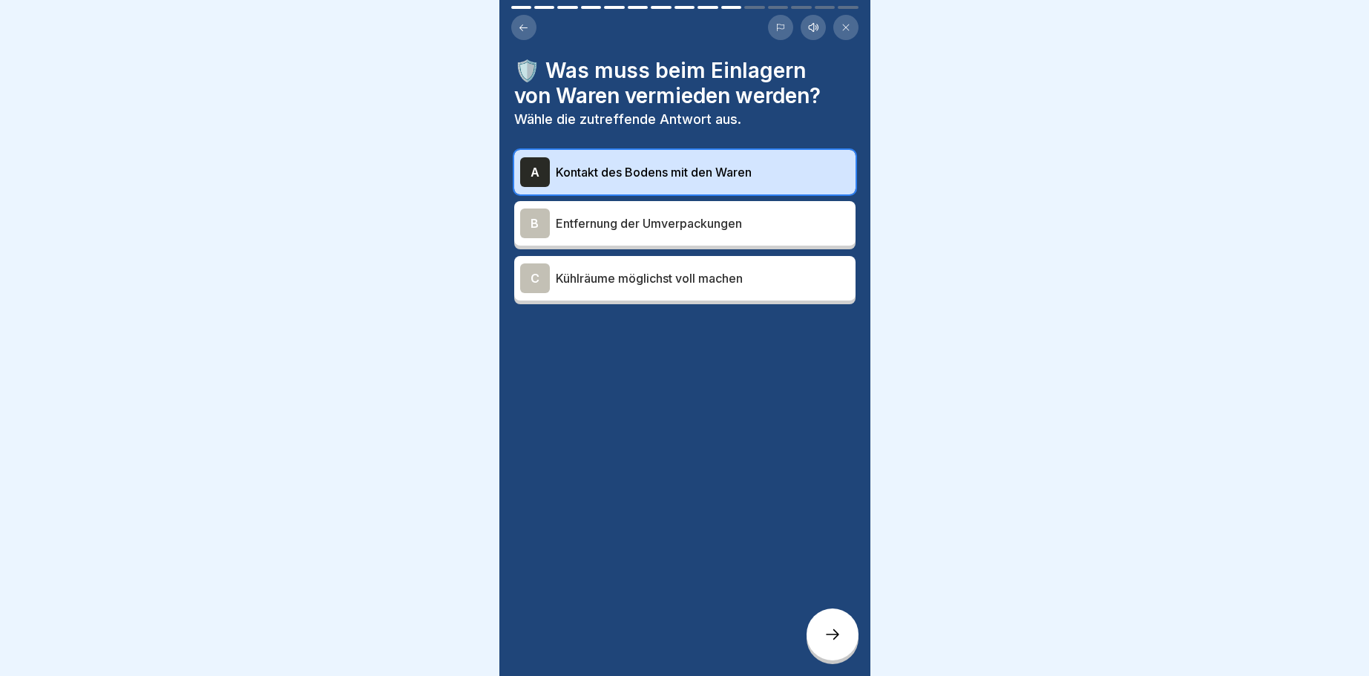
click at [836, 634] on icon at bounding box center [832, 634] width 13 height 10
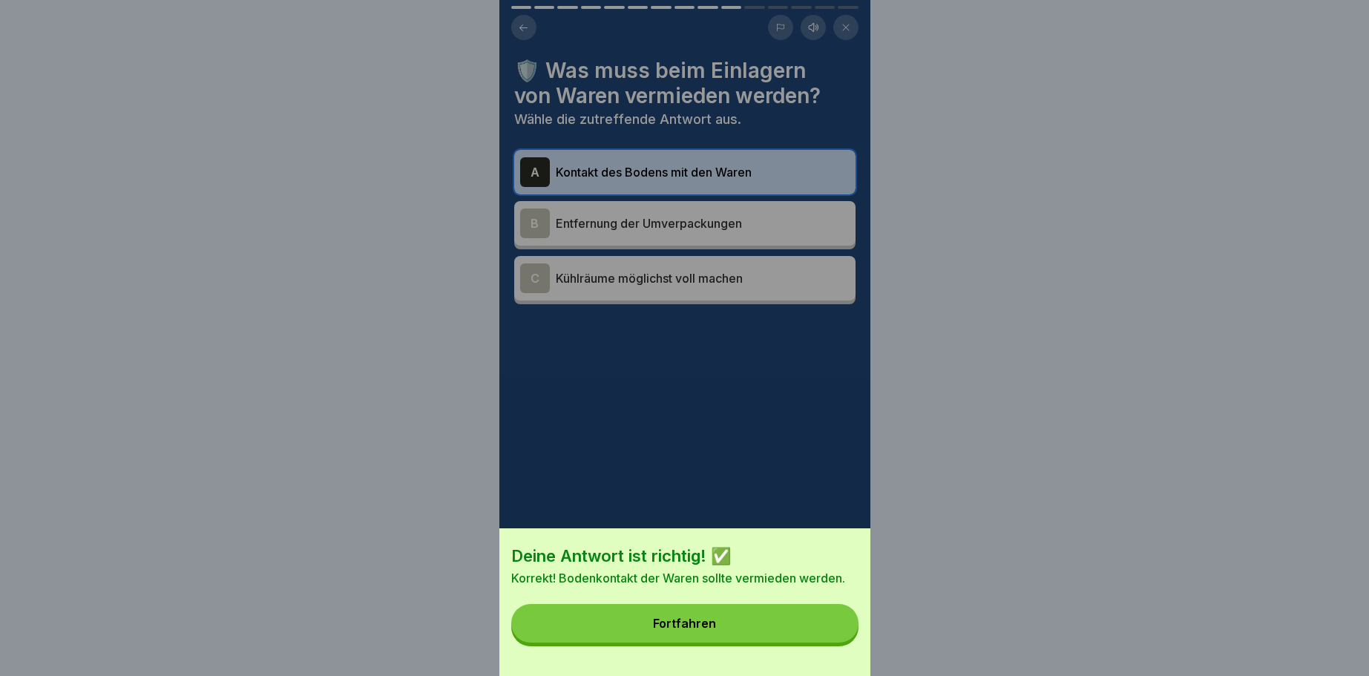
click at [760, 621] on button "Fortfahren" at bounding box center [684, 623] width 347 height 39
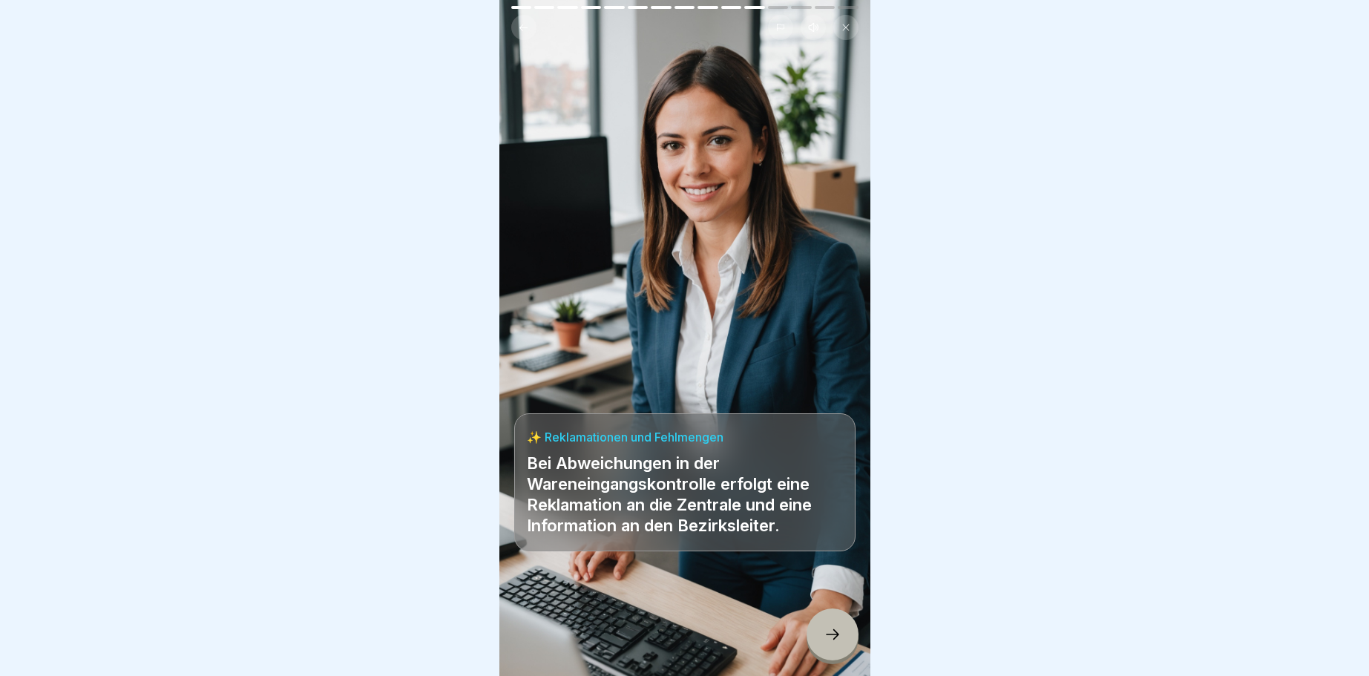
click at [832, 630] on icon at bounding box center [832, 634] width 18 height 18
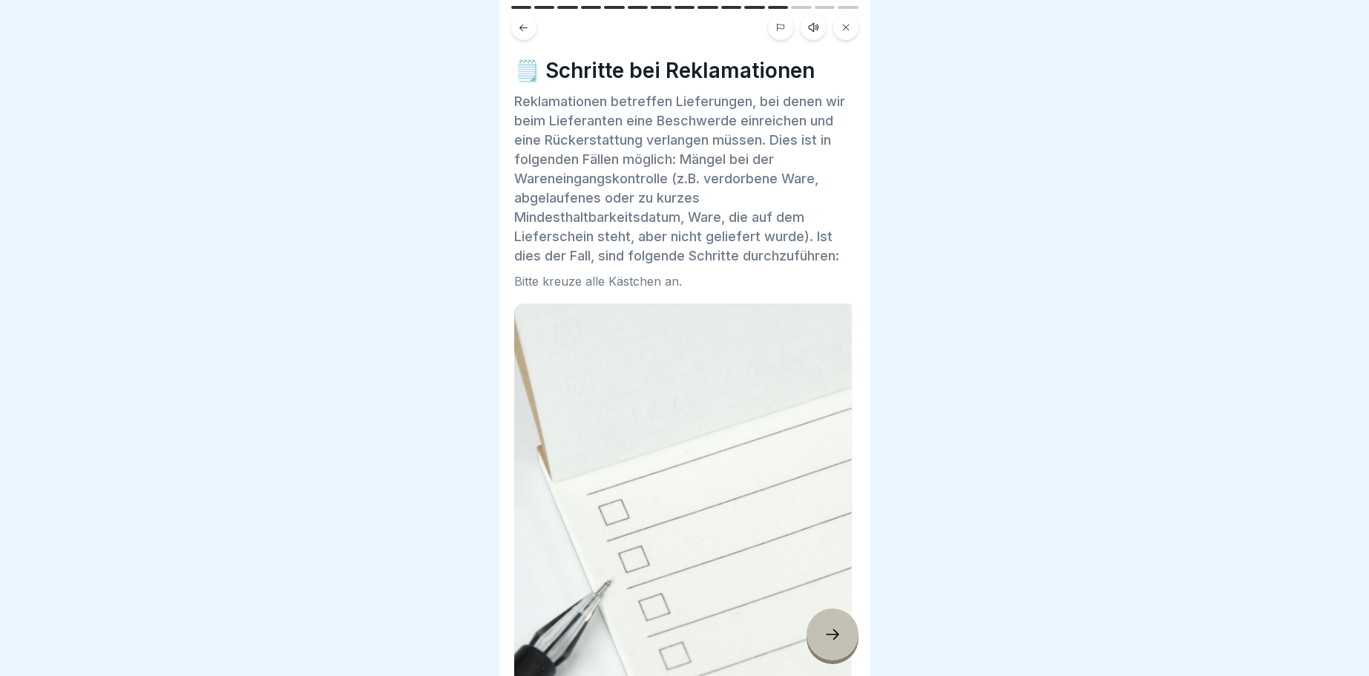
click at [837, 631] on icon at bounding box center [832, 634] width 18 height 18
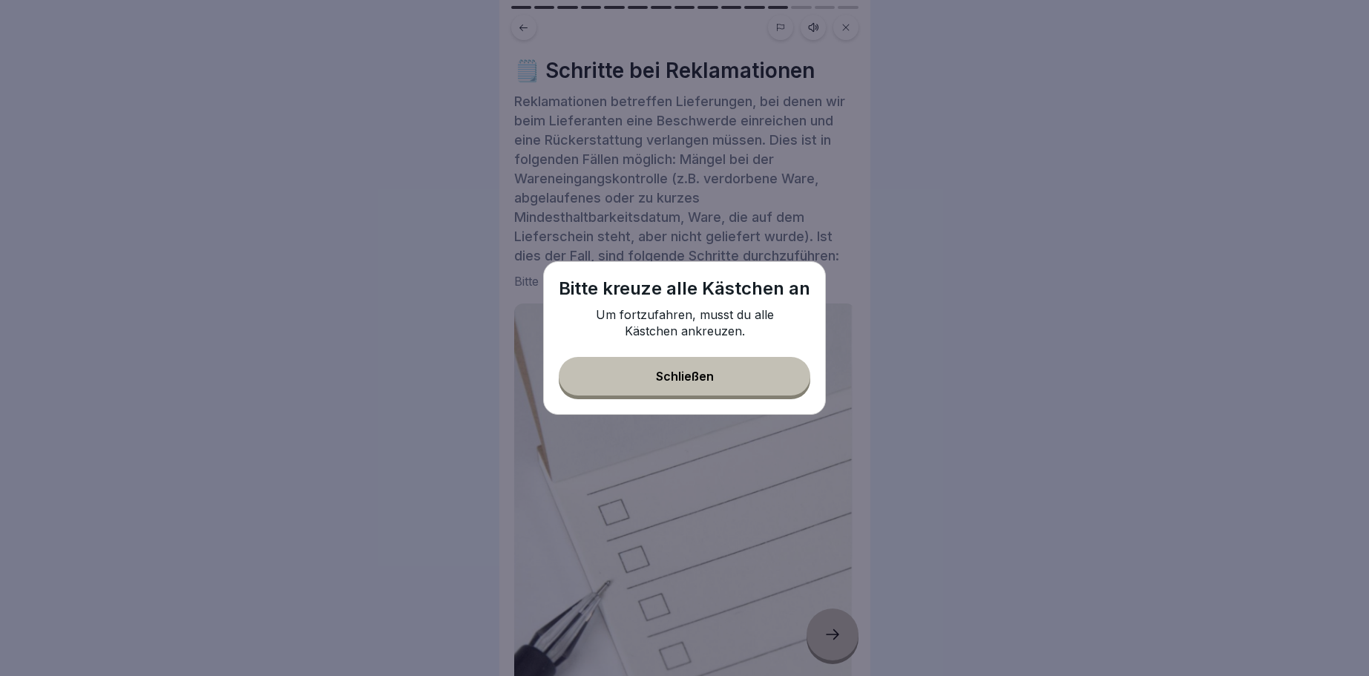
click at [668, 375] on div "Schließen" at bounding box center [685, 375] width 58 height 13
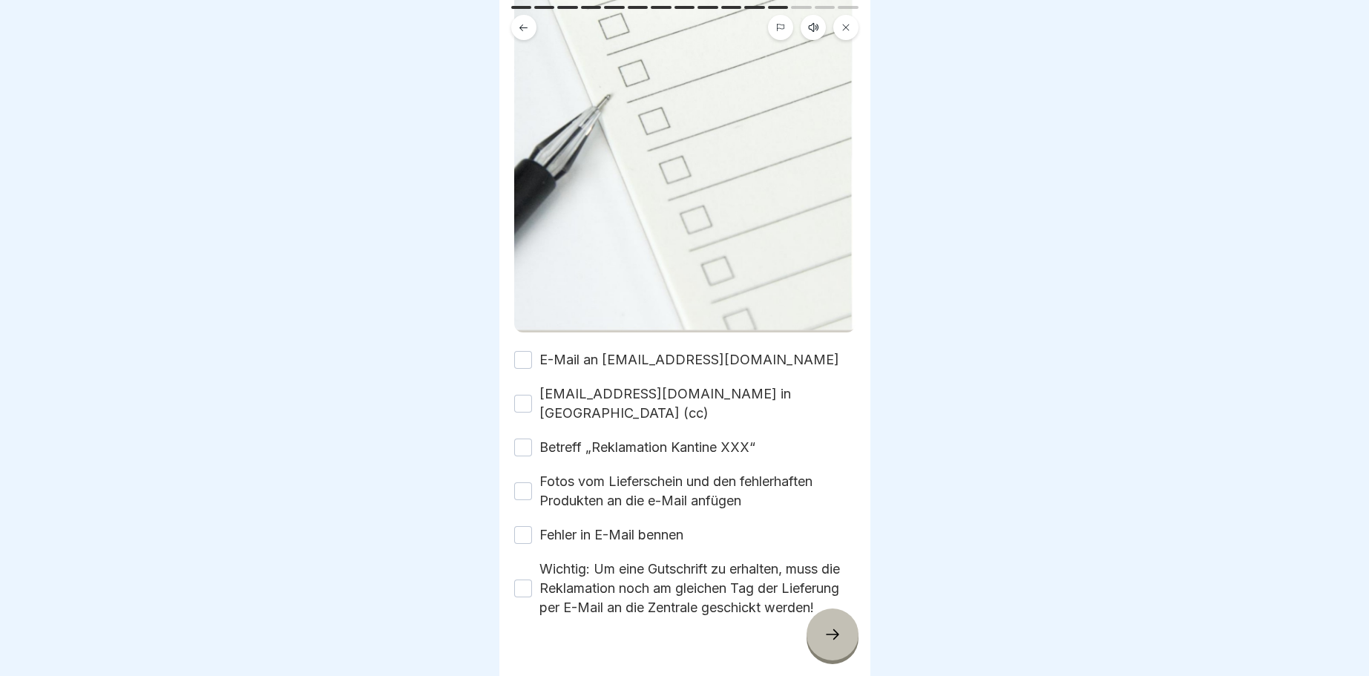
scroll to position [497, 0]
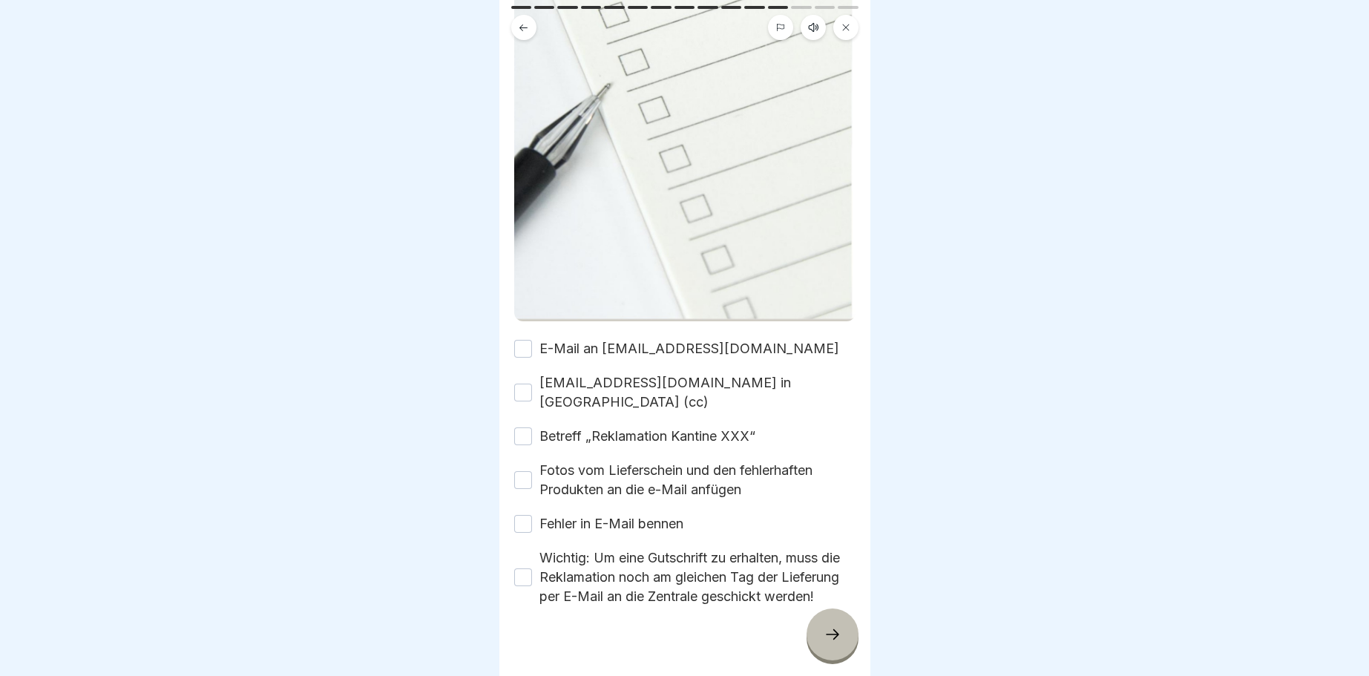
click at [524, 345] on button "E-Mail an lieferschein@menue2000.de" at bounding box center [523, 349] width 18 height 18
click at [523, 387] on button "kundenbetreuung@menue2000.de in Kopie (cc)" at bounding box center [523, 393] width 18 height 18
click at [526, 427] on button "Betreff „Reklamation Kantine XXX“" at bounding box center [523, 436] width 18 height 18
click at [519, 471] on button "Fotos vom Lieferschein und den fehlerhaften Produkten an die e-Mail anfügen" at bounding box center [523, 480] width 18 height 18
click at [522, 515] on button "Fehler in E-Mail bennen" at bounding box center [523, 524] width 18 height 18
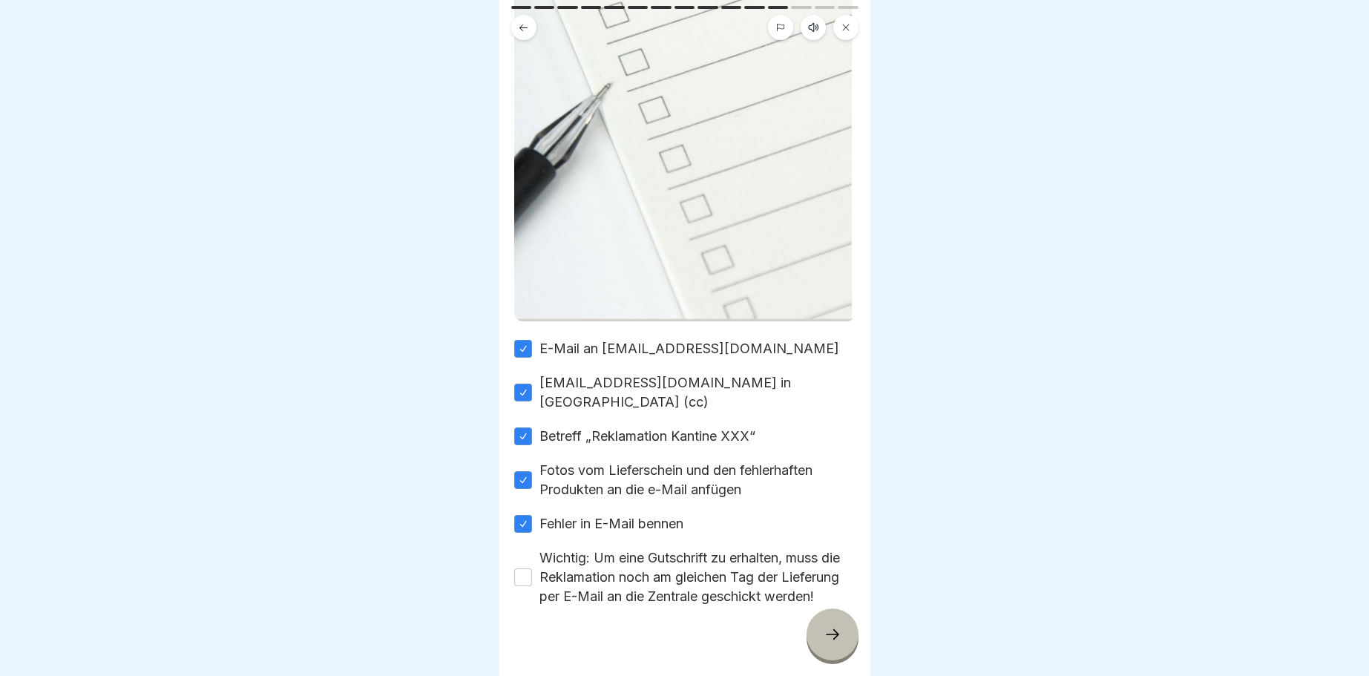
click at [523, 568] on button "Wichtig: Um eine Gutschrift zu erhalten, muss die Reklamation noch am gleichen …" at bounding box center [523, 577] width 18 height 18
click at [835, 634] on icon at bounding box center [832, 634] width 18 height 18
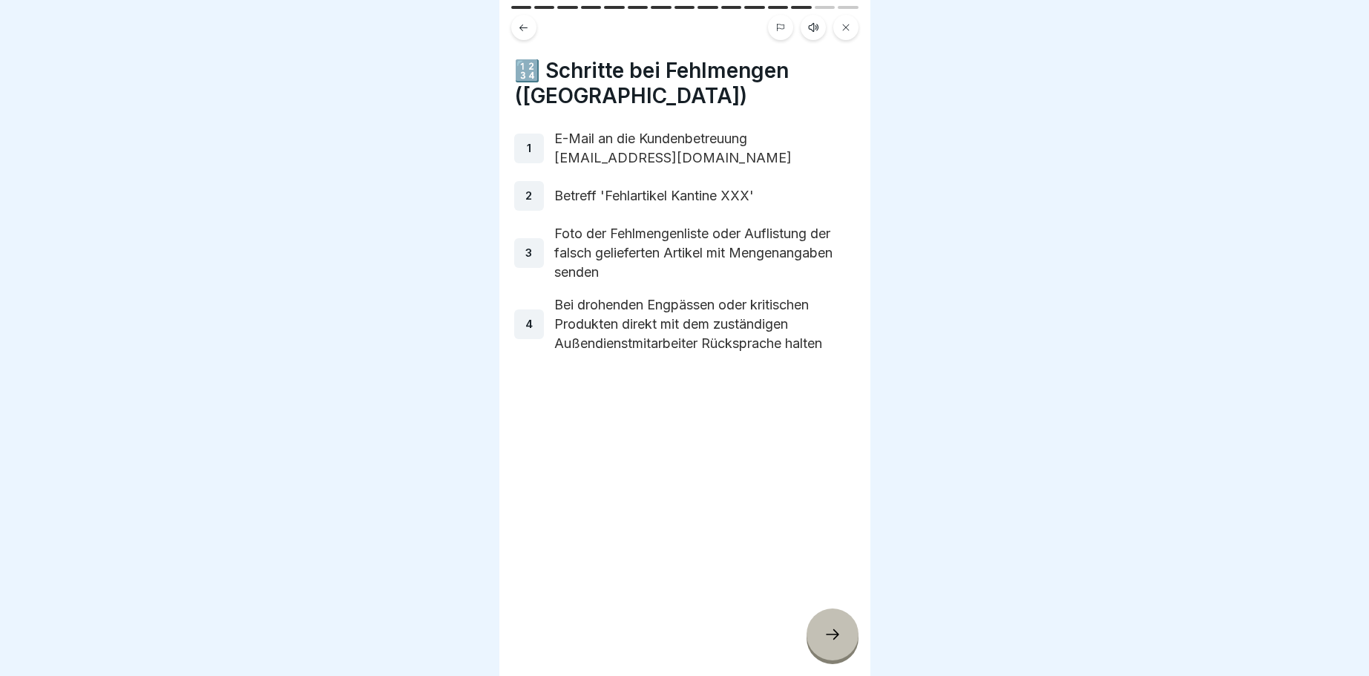
click at [525, 148] on div "1" at bounding box center [529, 149] width 30 height 30
click at [535, 151] on div "1" at bounding box center [529, 149] width 30 height 30
click at [841, 630] on icon at bounding box center [832, 634] width 18 height 18
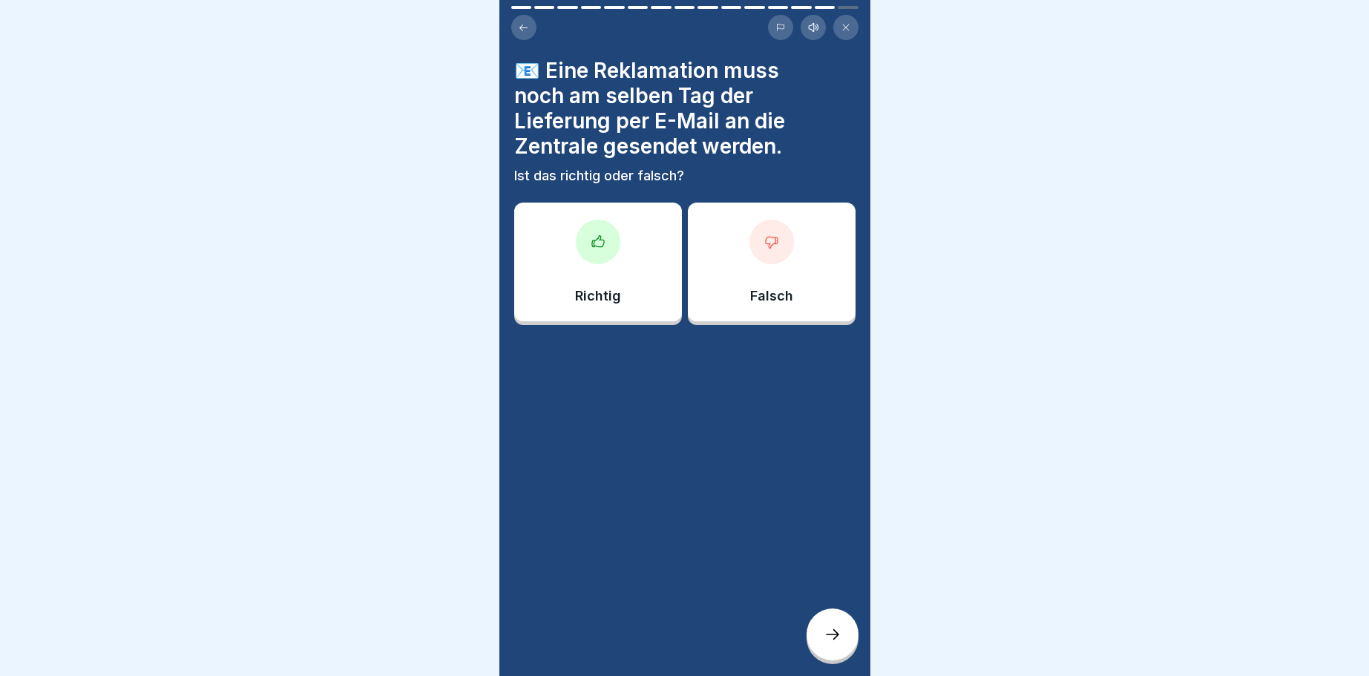
click at [581, 234] on div at bounding box center [598, 242] width 45 height 45
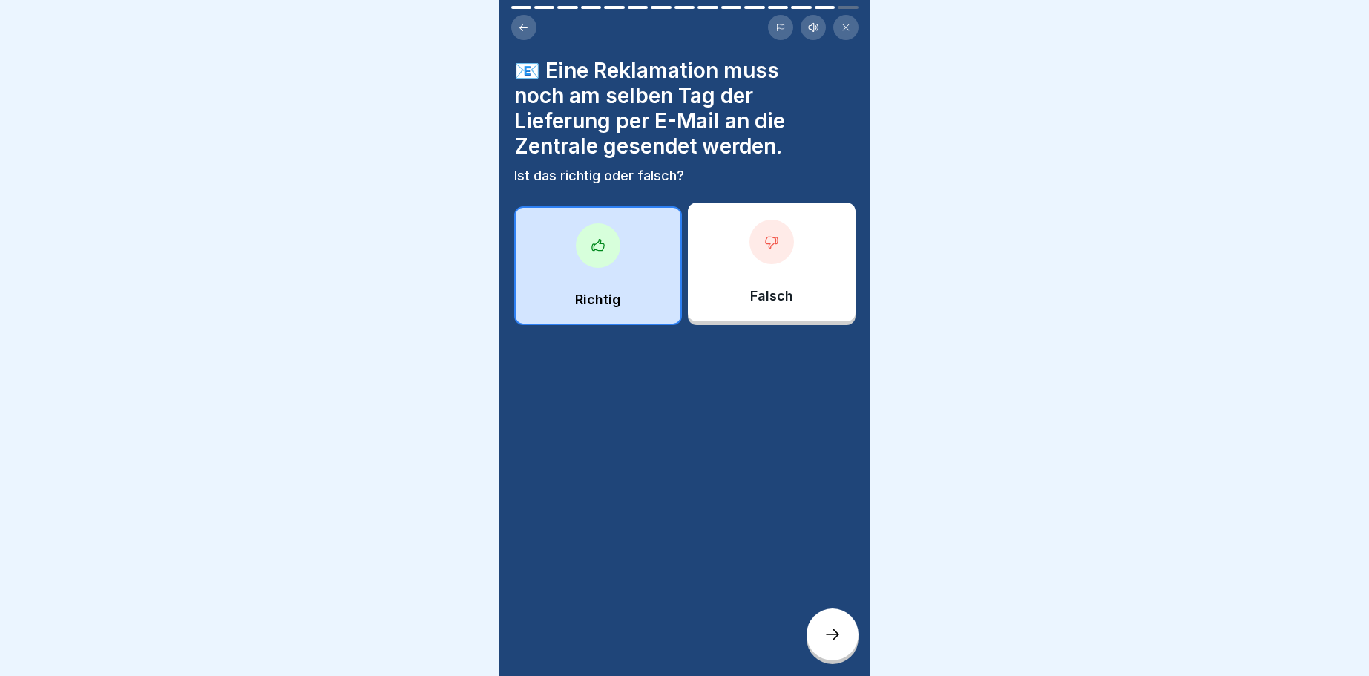
click at [836, 634] on icon at bounding box center [832, 634] width 18 height 18
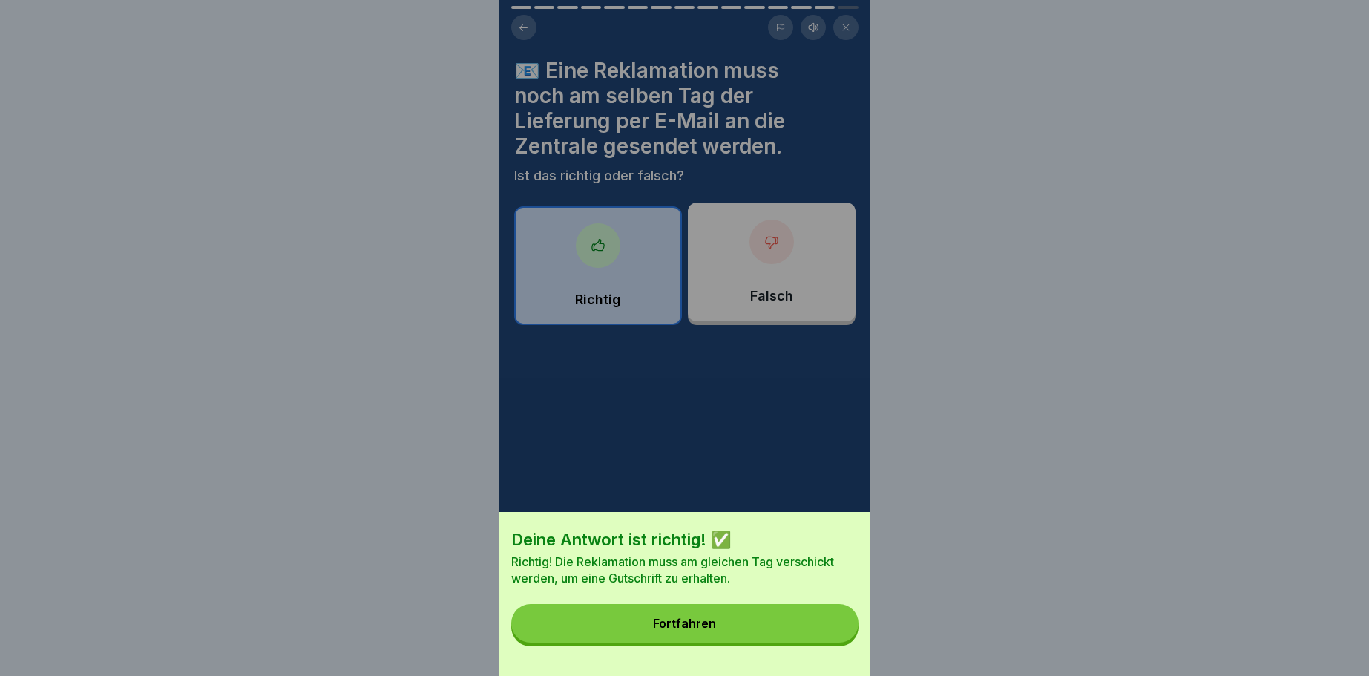
click at [690, 617] on button "Fortfahren" at bounding box center [684, 623] width 347 height 39
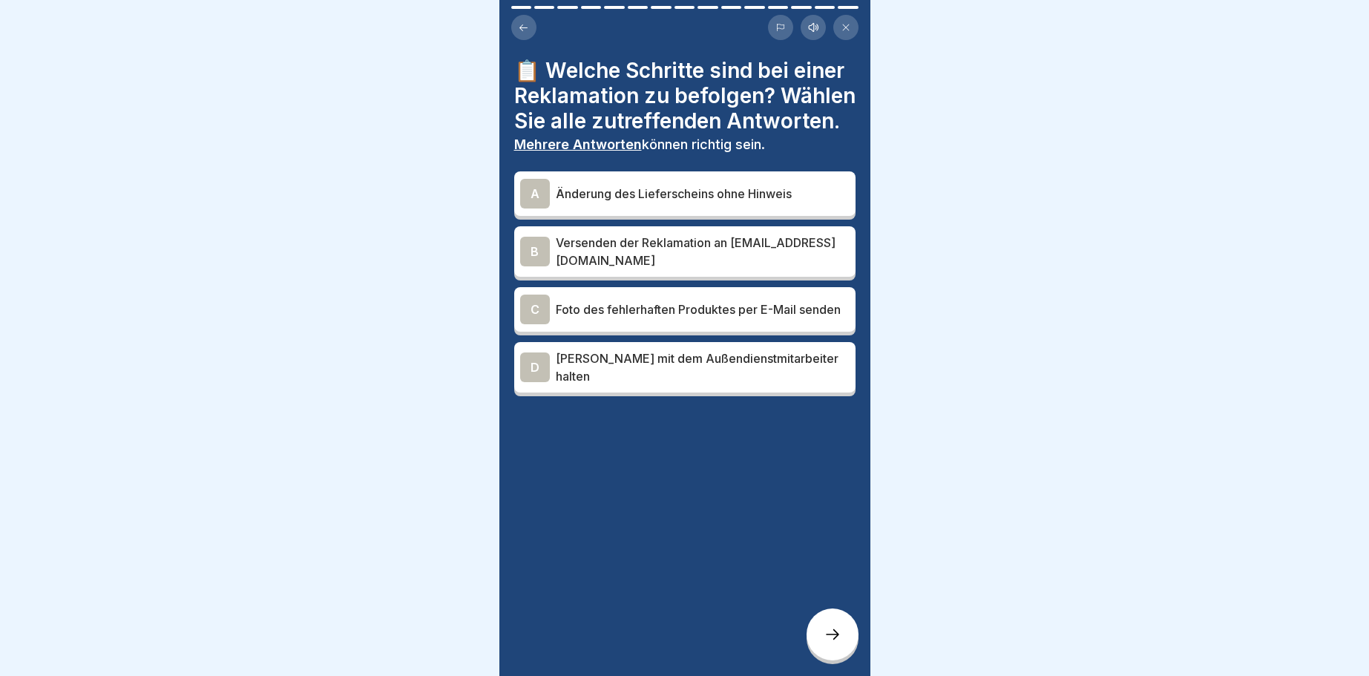
click at [538, 248] on div "B" at bounding box center [535, 252] width 30 height 30
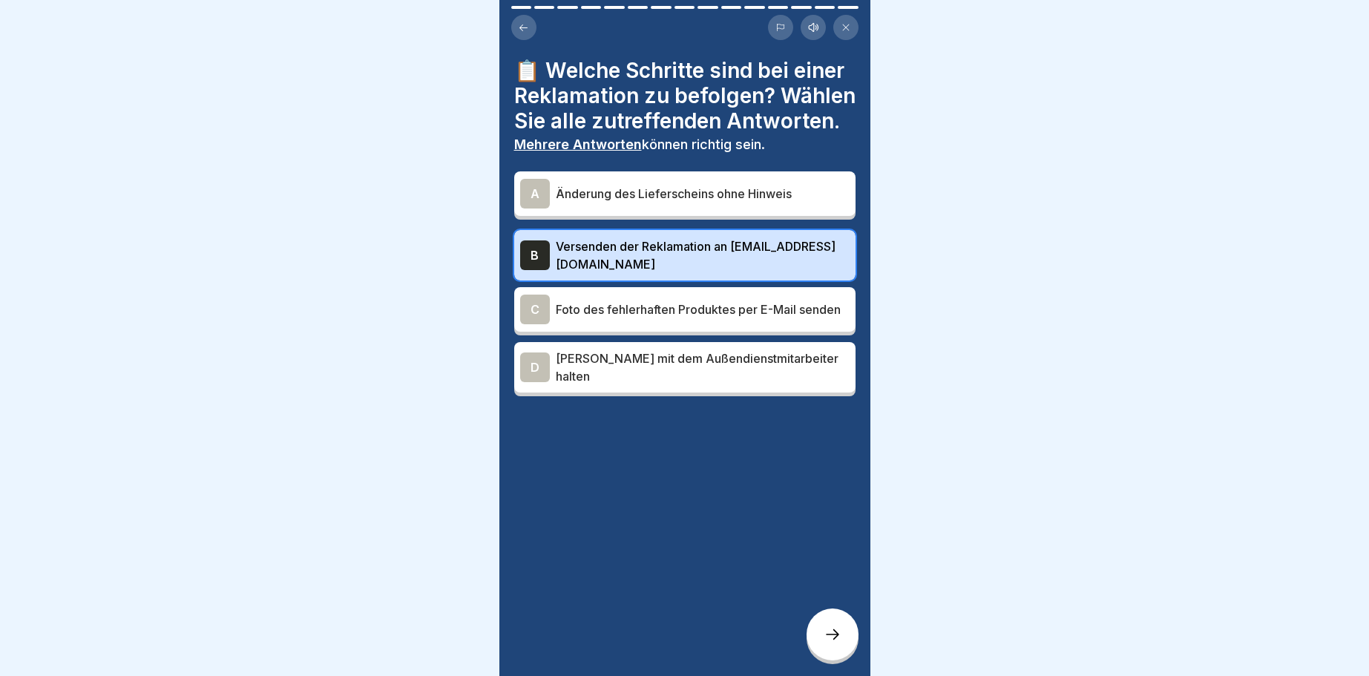
click at [525, 300] on div "C" at bounding box center [535, 310] width 30 height 30
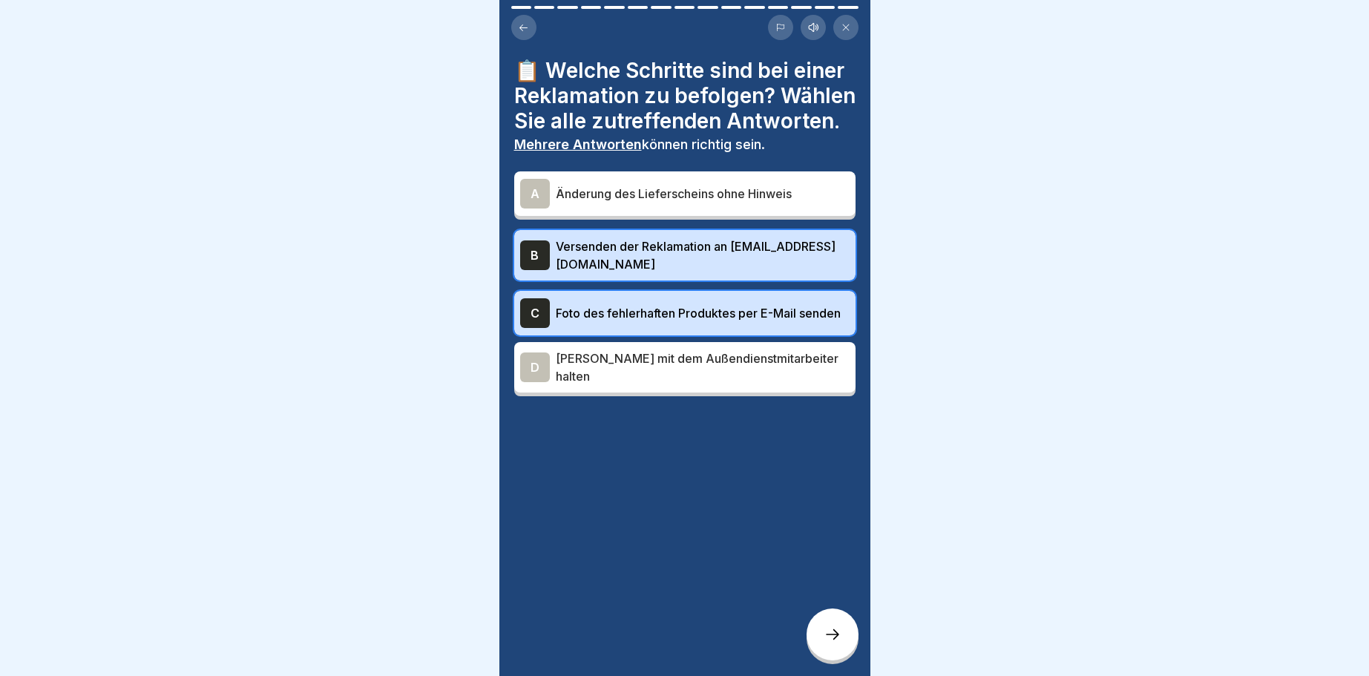
click at [831, 628] on icon at bounding box center [832, 634] width 18 height 18
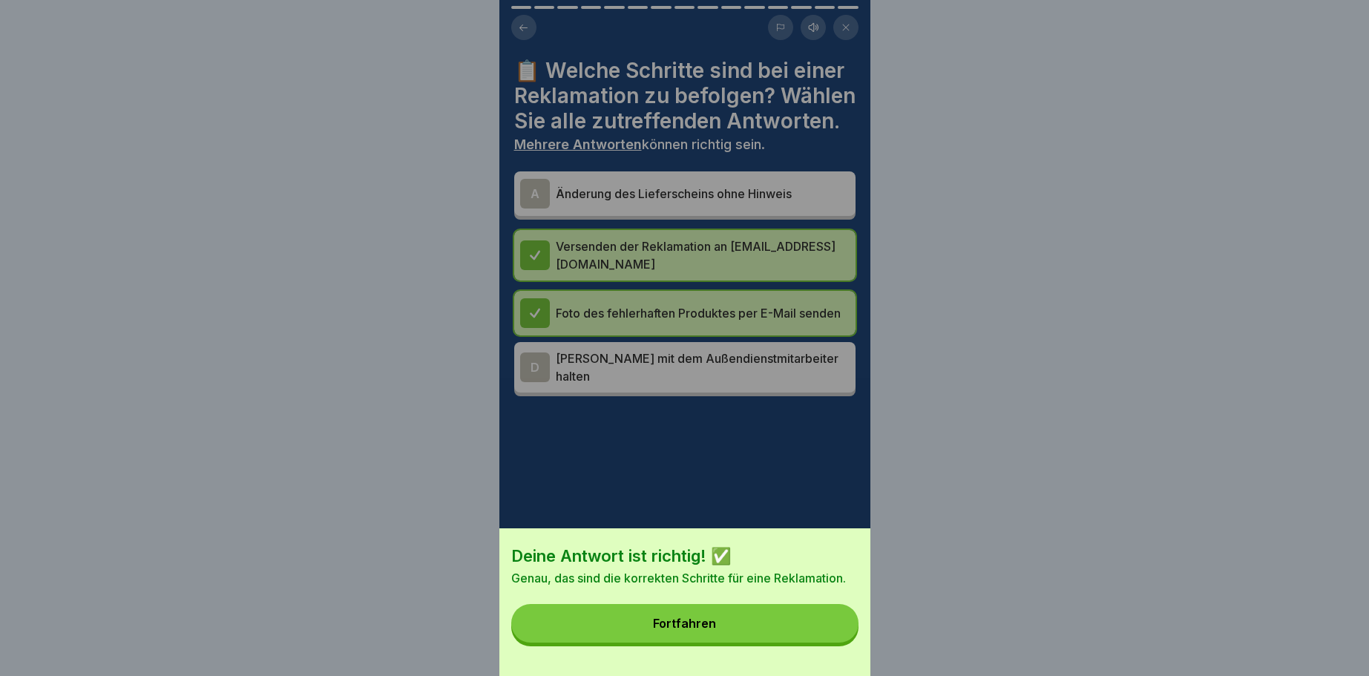
click at [708, 624] on div "Fortfahren" at bounding box center [684, 622] width 63 height 13
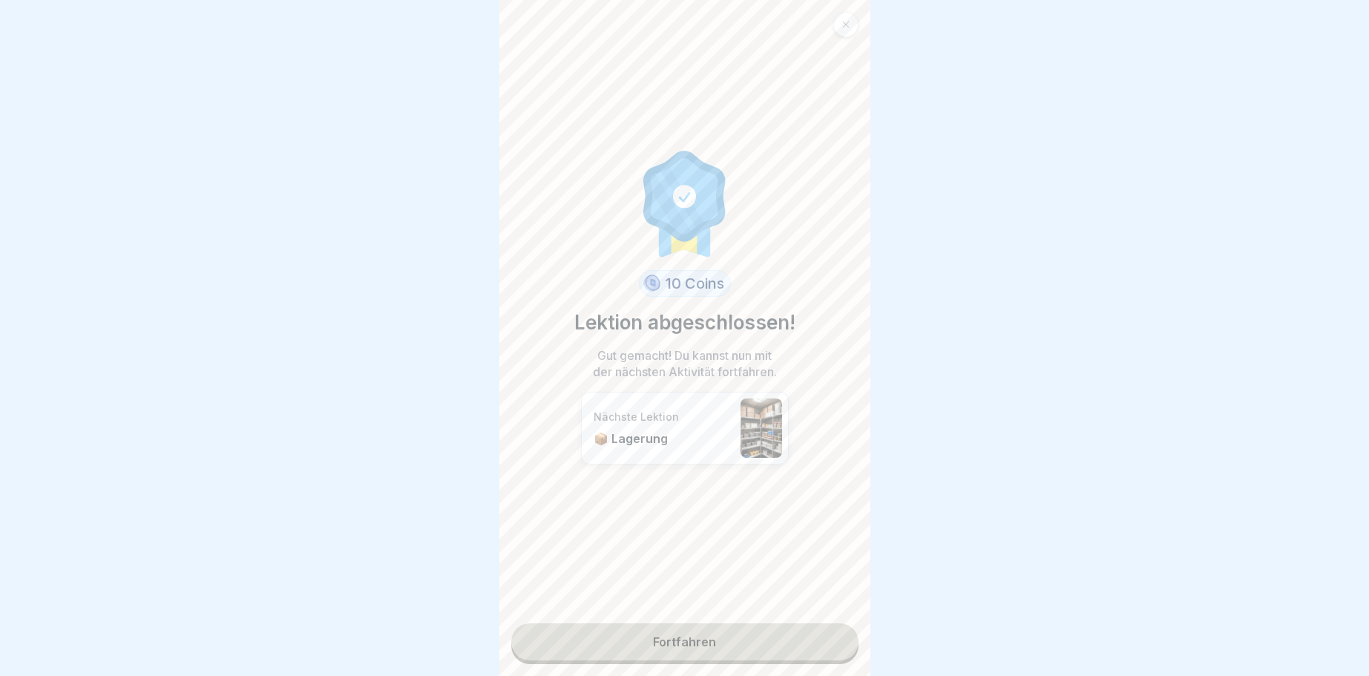
click at [700, 640] on link "Fortfahren" at bounding box center [684, 641] width 347 height 37
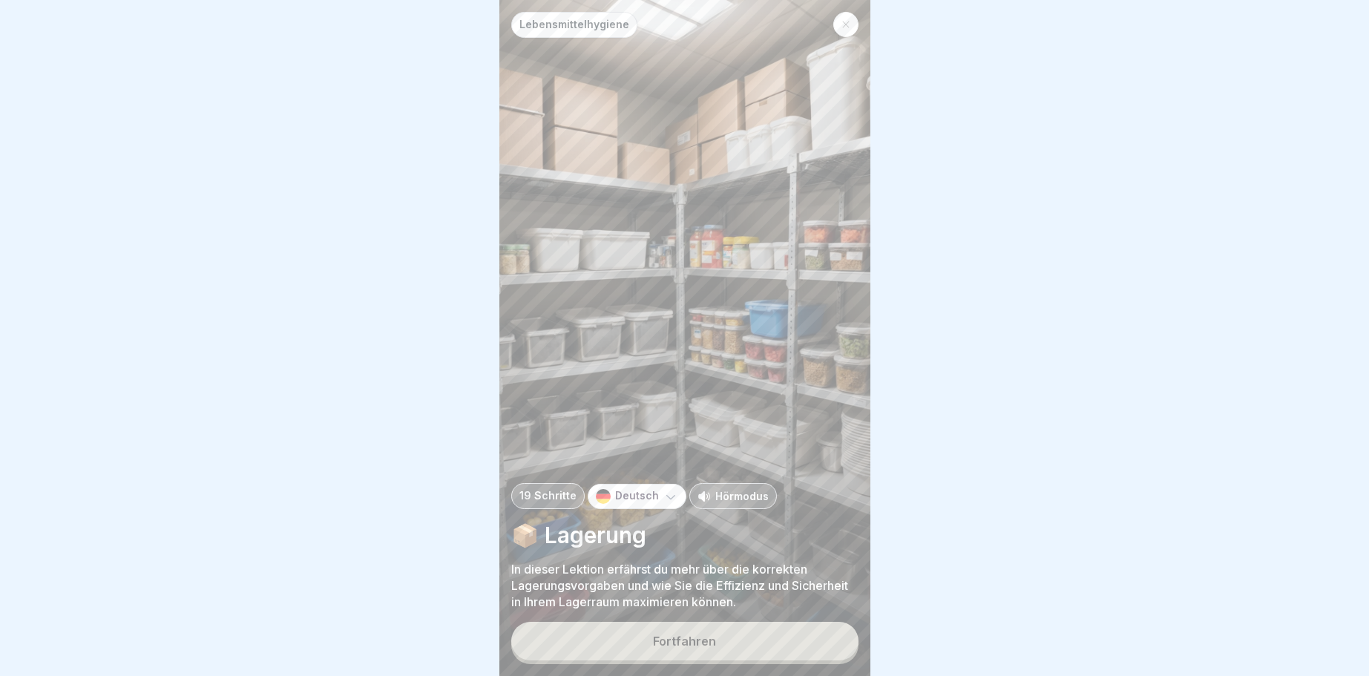
click at [654, 634] on button "Fortfahren" at bounding box center [684, 641] width 347 height 39
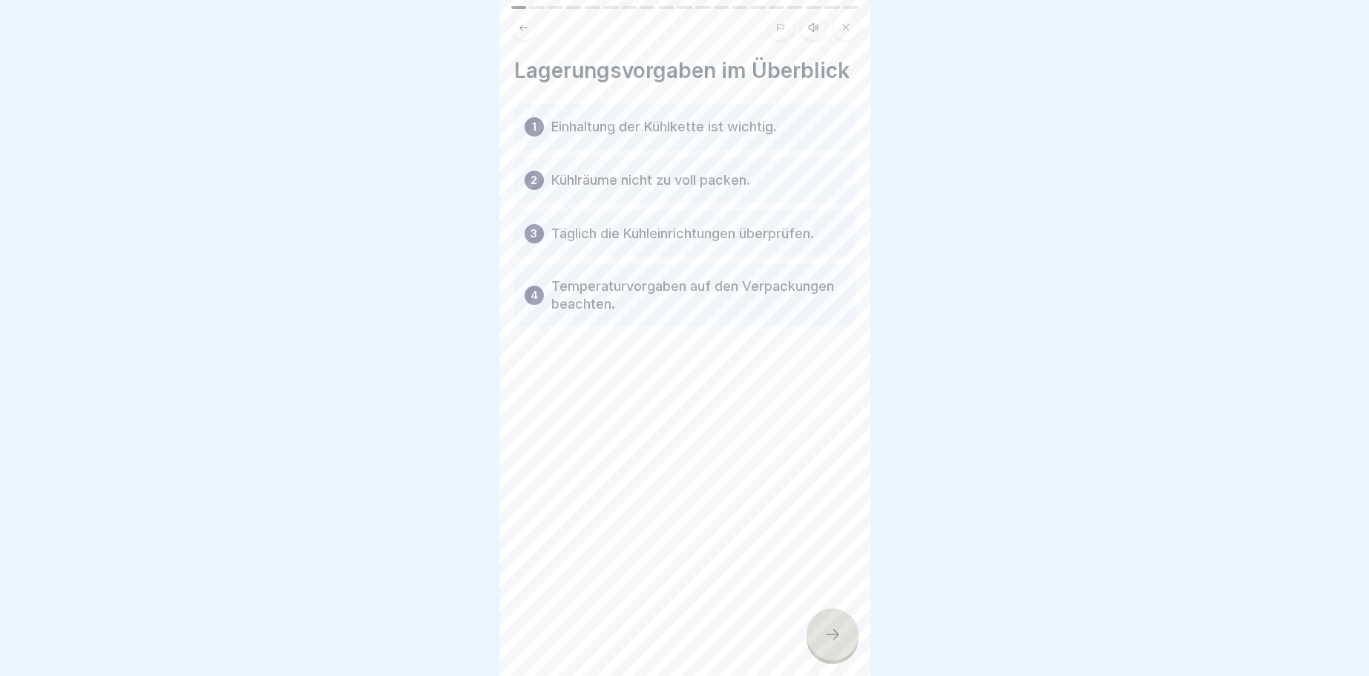
click at [846, 632] on div at bounding box center [832, 634] width 52 height 52
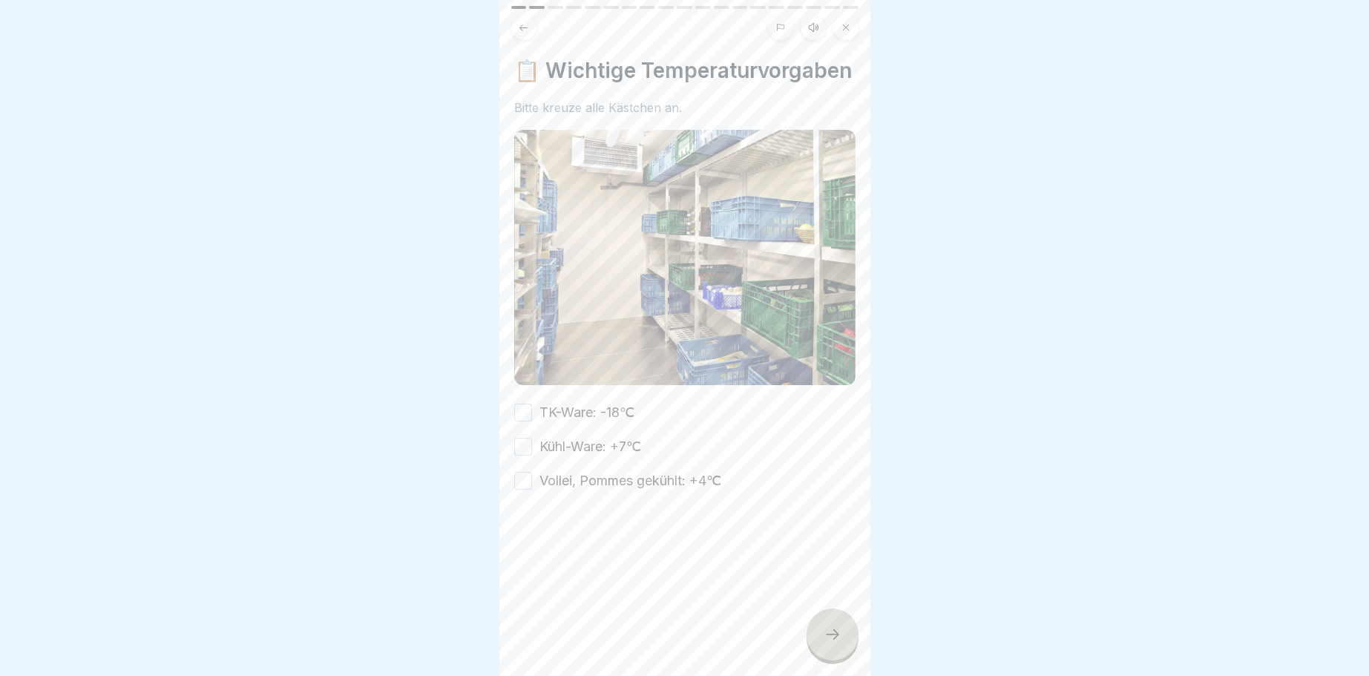
click at [520, 407] on button "TK-Ware: -18℃" at bounding box center [523, 413] width 18 height 18
click at [522, 450] on button "Kühl-Ware: +7℃" at bounding box center [523, 447] width 18 height 18
click at [522, 482] on button "Vollei, Pommes gekühlt: +4℃" at bounding box center [523, 481] width 18 height 18
click at [827, 634] on icon at bounding box center [832, 634] width 18 height 18
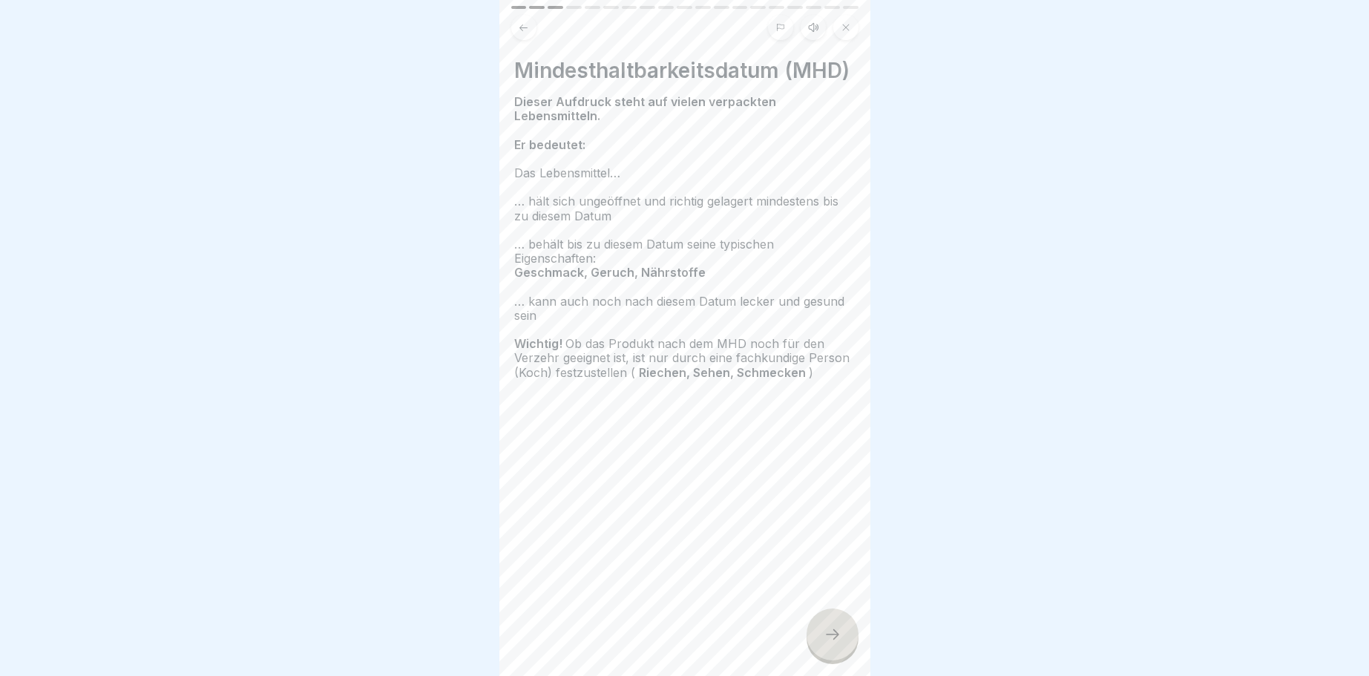
click at [831, 620] on div at bounding box center [832, 634] width 52 height 52
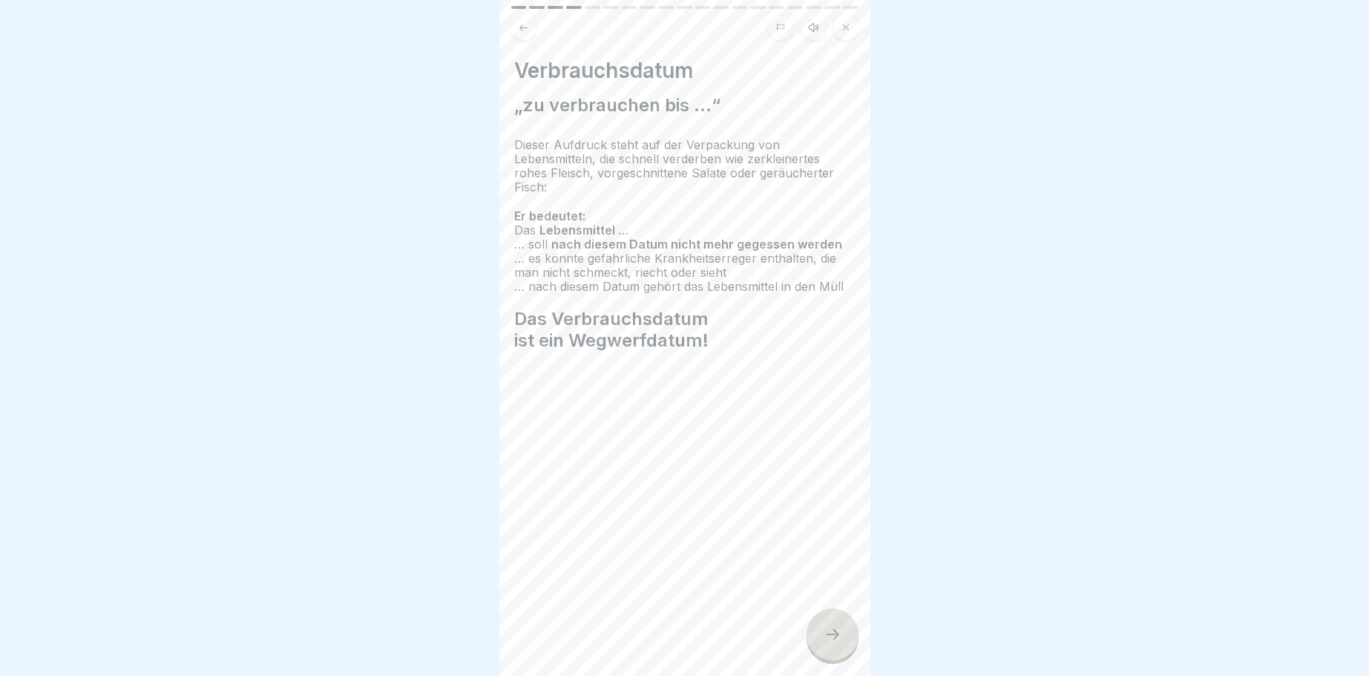
click at [826, 634] on icon at bounding box center [832, 634] width 18 height 18
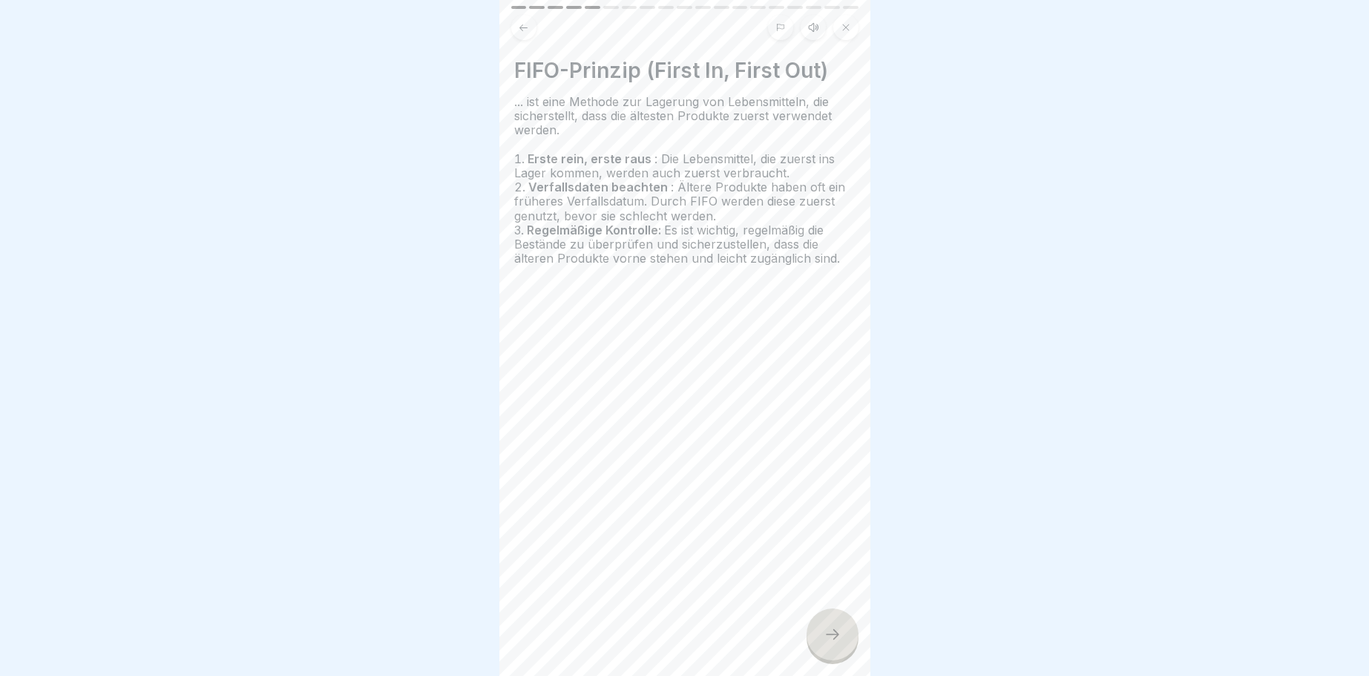
click at [838, 635] on icon at bounding box center [832, 634] width 18 height 18
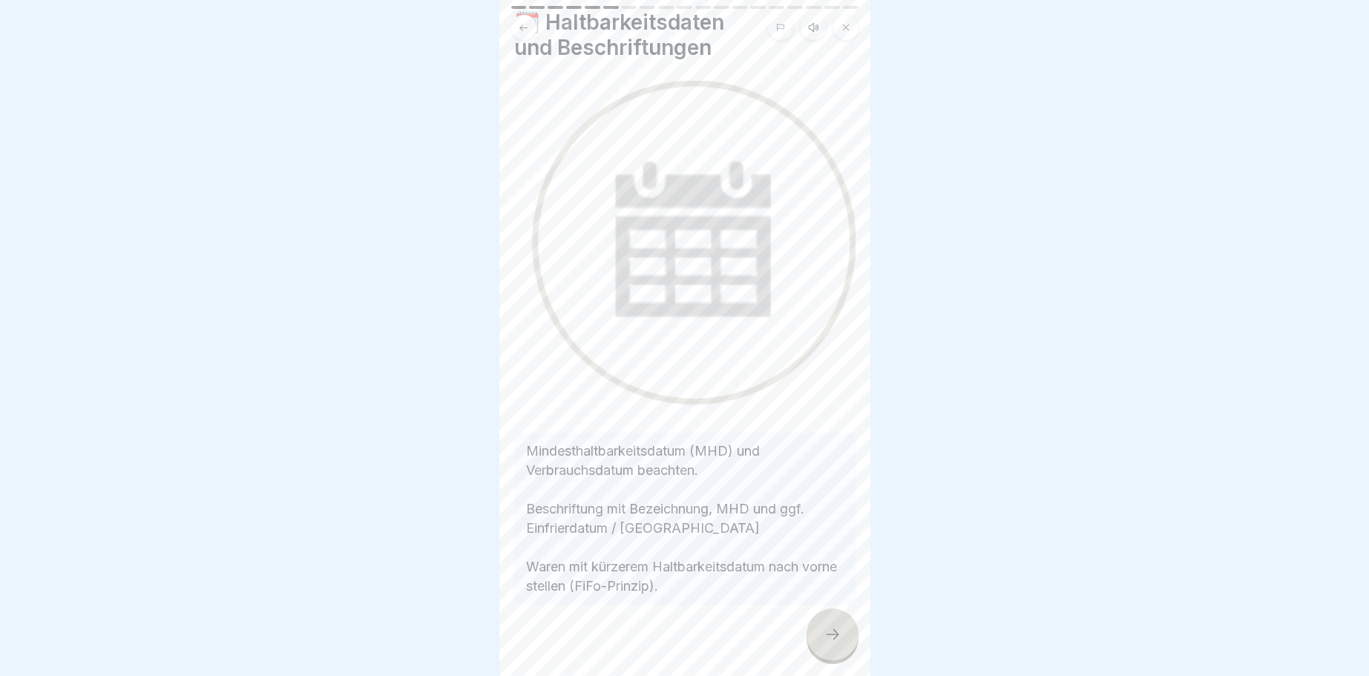
scroll to position [66, 0]
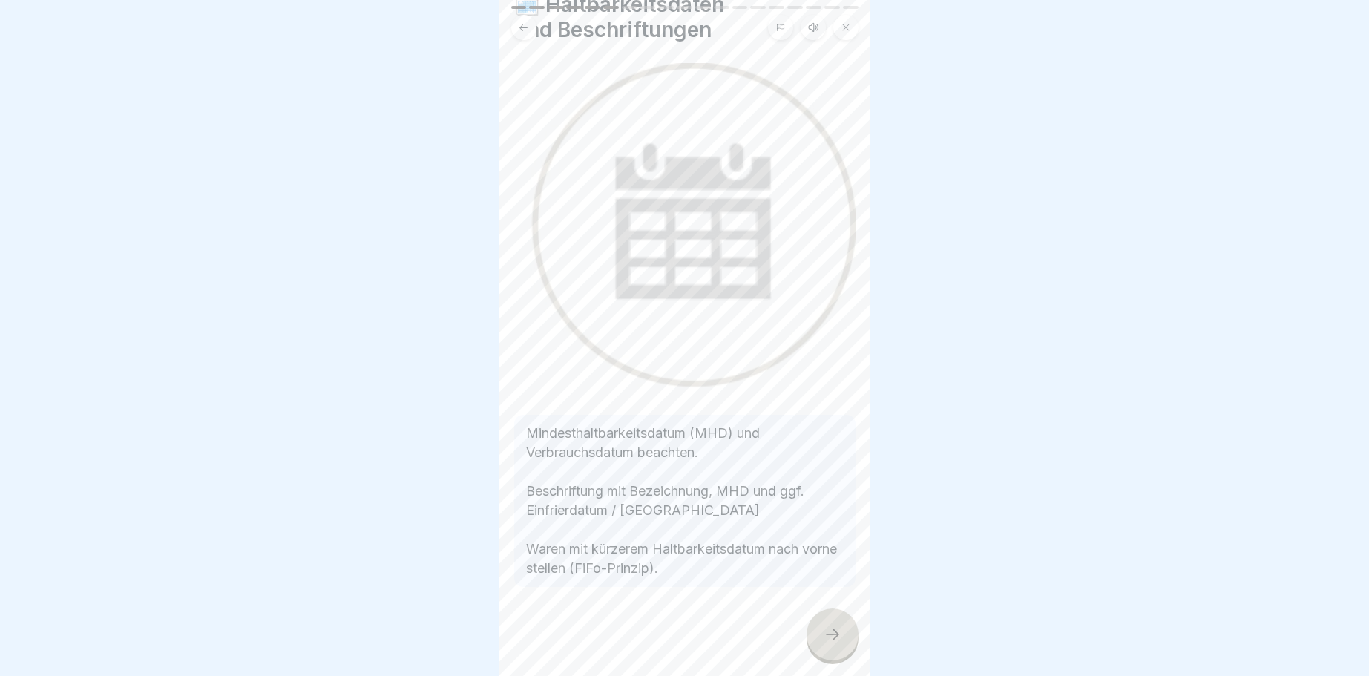
click at [835, 634] on icon at bounding box center [832, 634] width 18 height 18
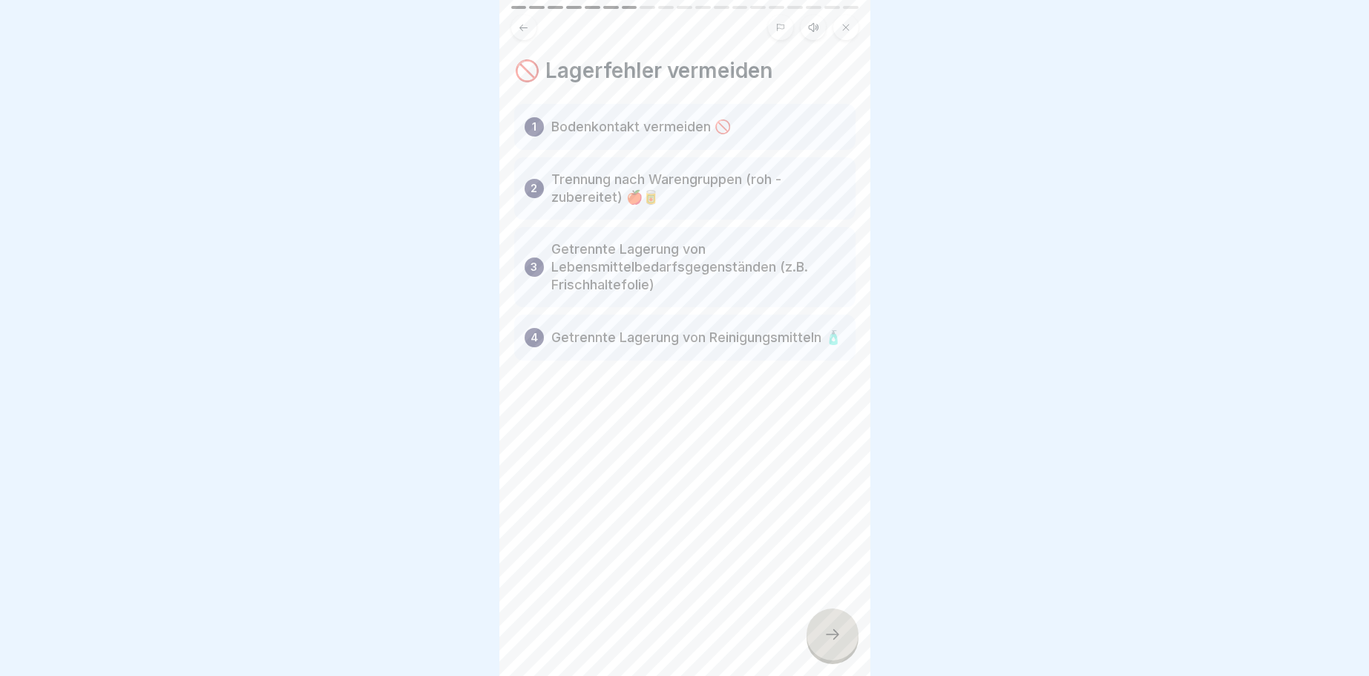
click at [841, 630] on icon at bounding box center [832, 634] width 18 height 18
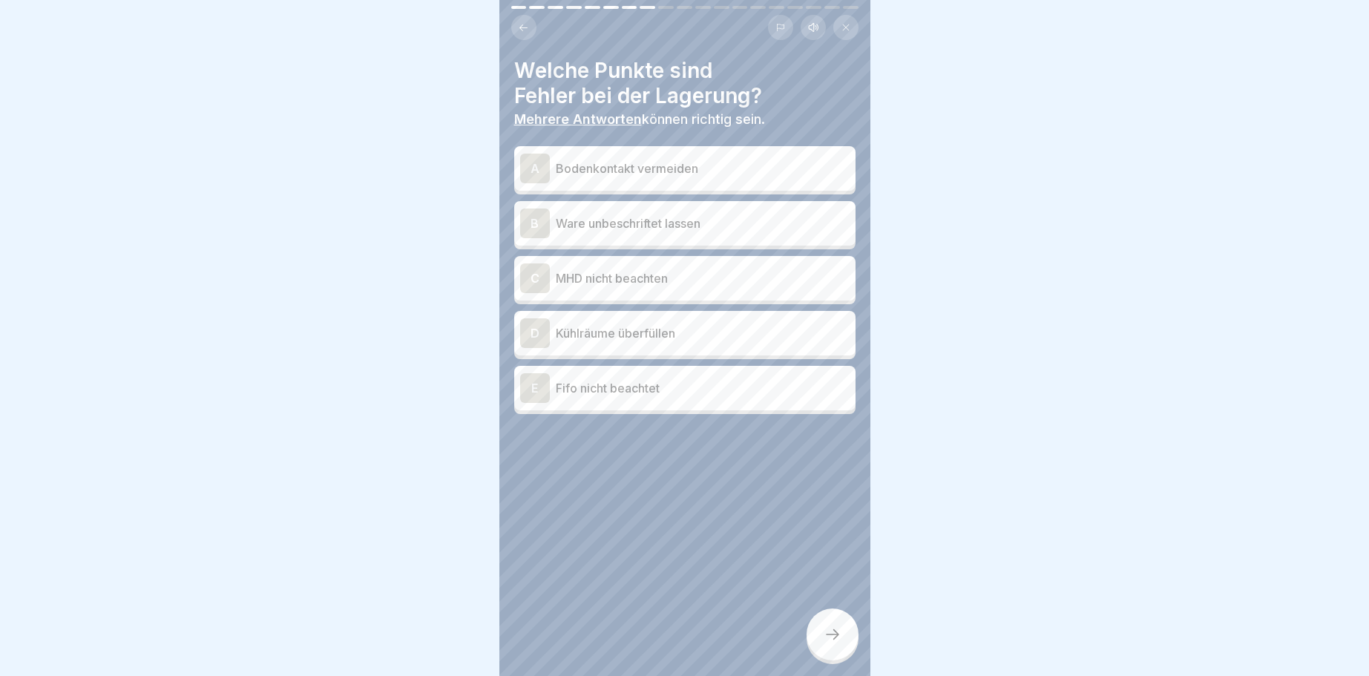
click at [523, 171] on div "A" at bounding box center [535, 169] width 30 height 30
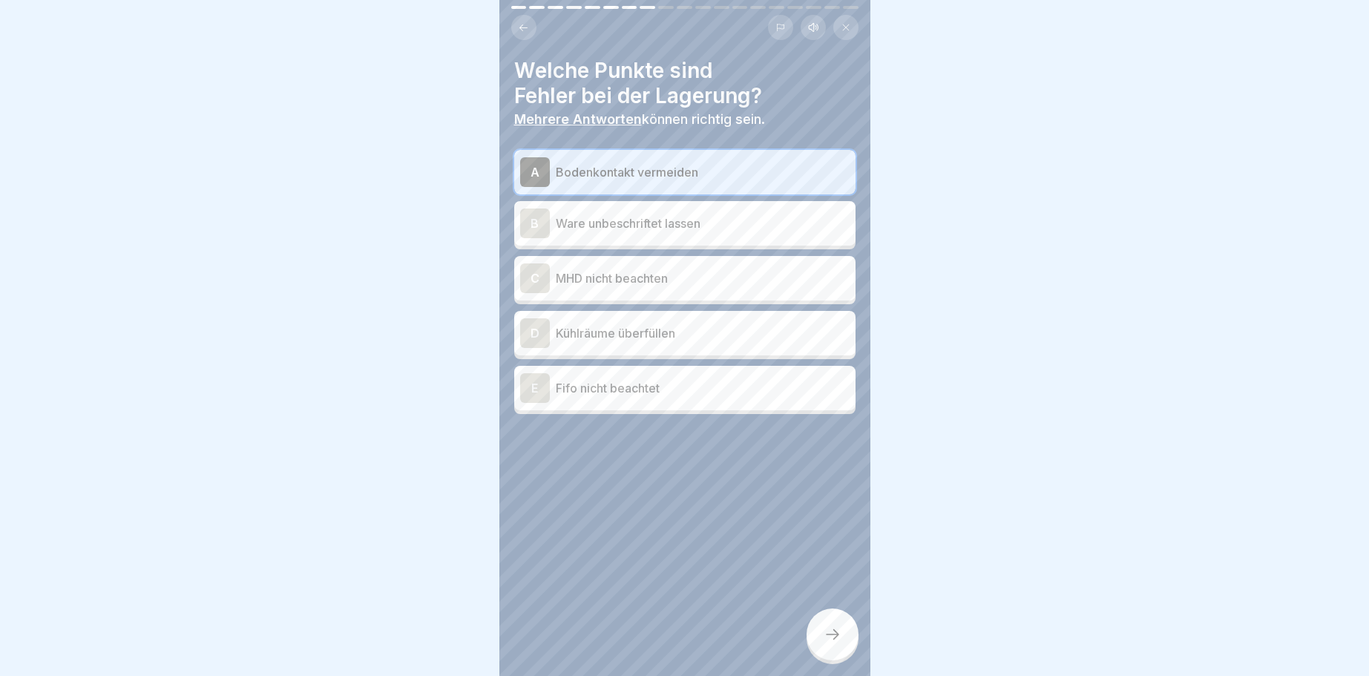
click at [532, 273] on div "C" at bounding box center [535, 278] width 30 height 30
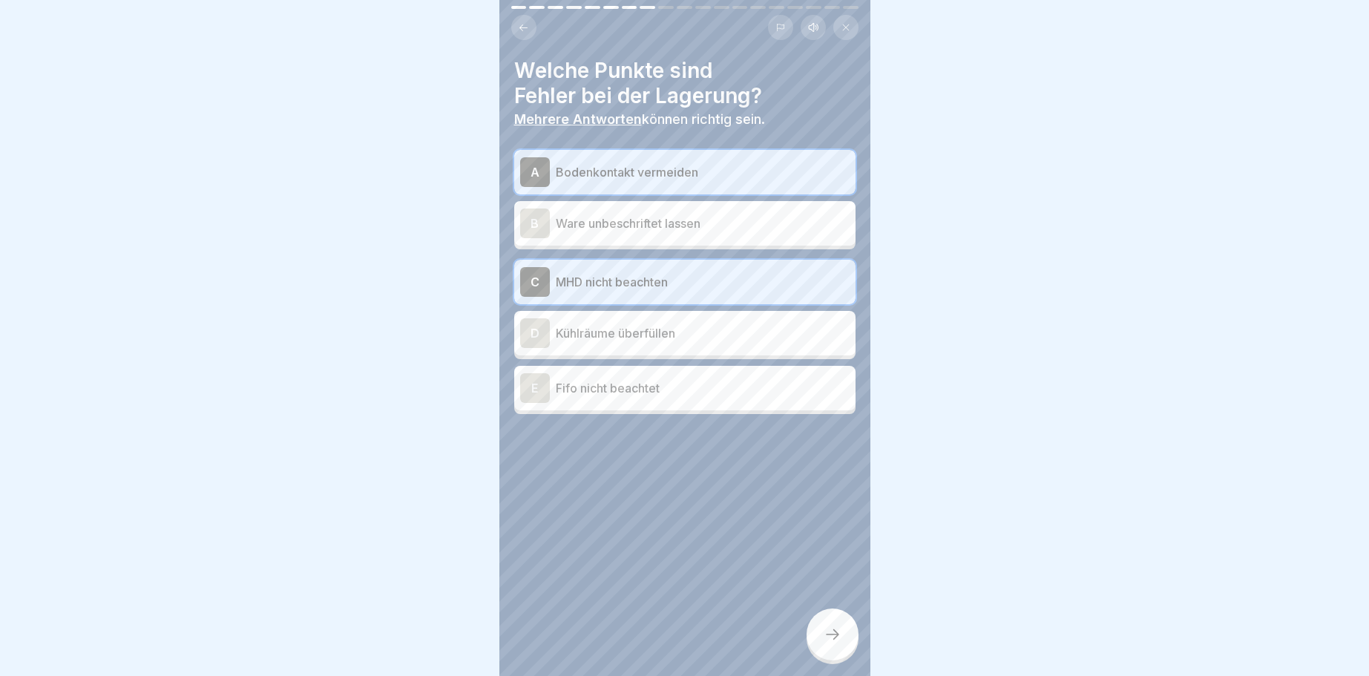
click at [541, 332] on div "D" at bounding box center [535, 333] width 30 height 30
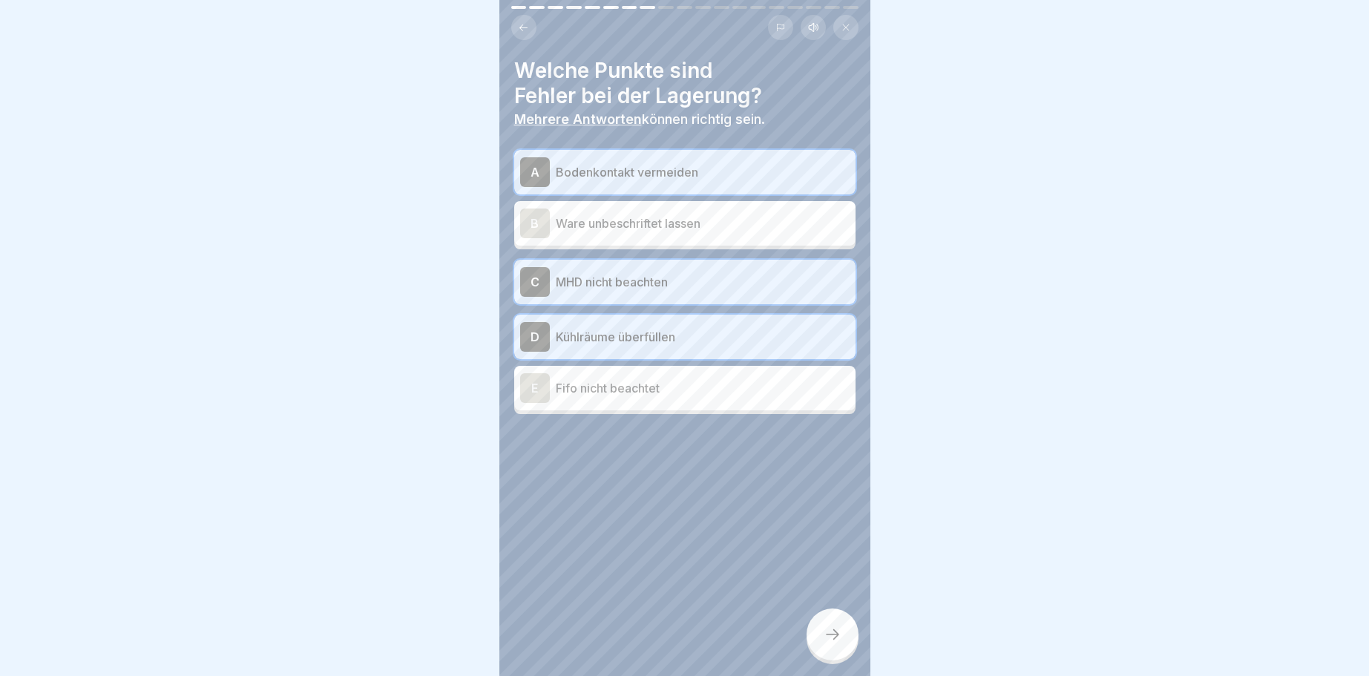
click at [535, 222] on div "B" at bounding box center [535, 223] width 30 height 30
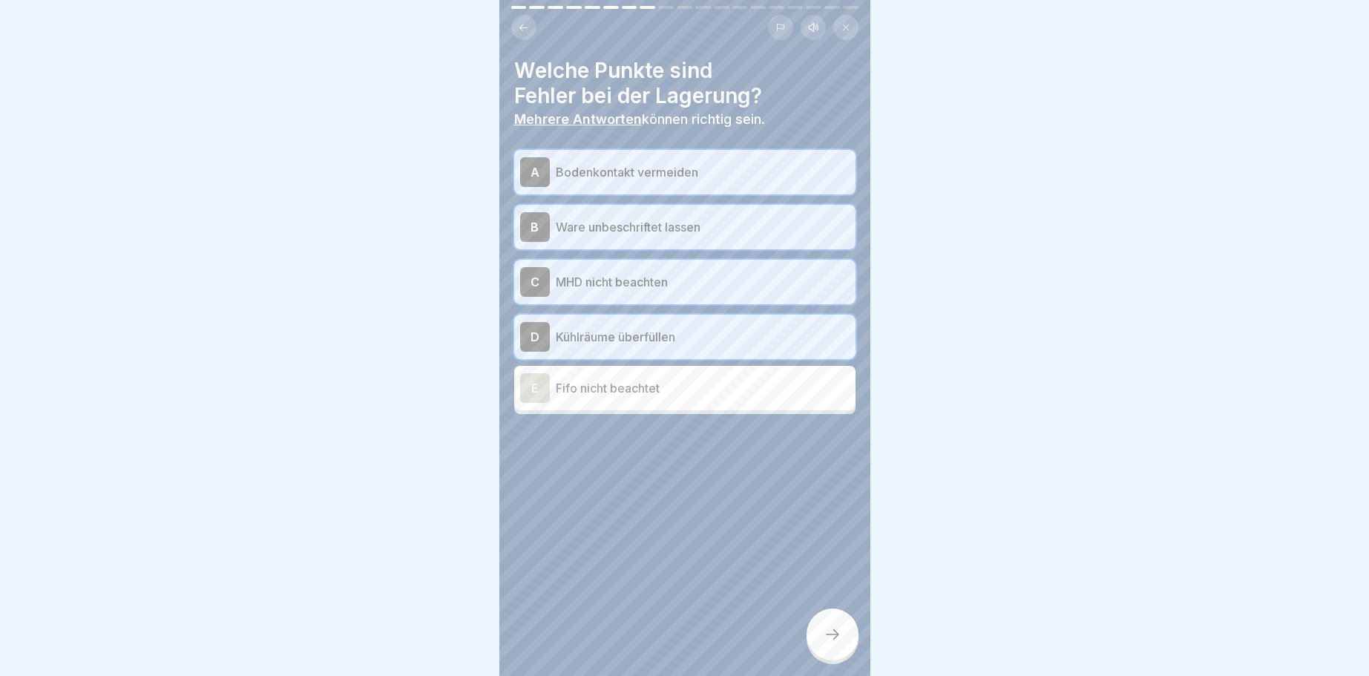
click at [535, 386] on div "E" at bounding box center [535, 388] width 30 height 30
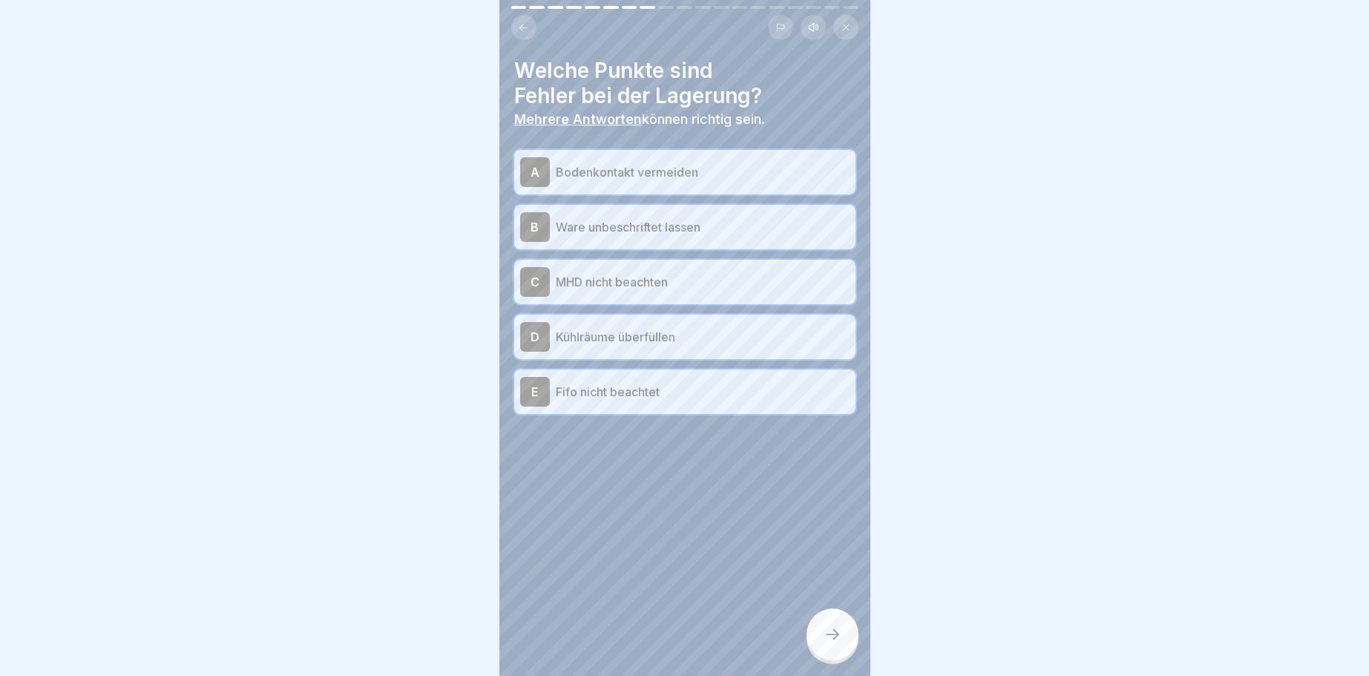
click at [844, 628] on div at bounding box center [832, 634] width 52 height 52
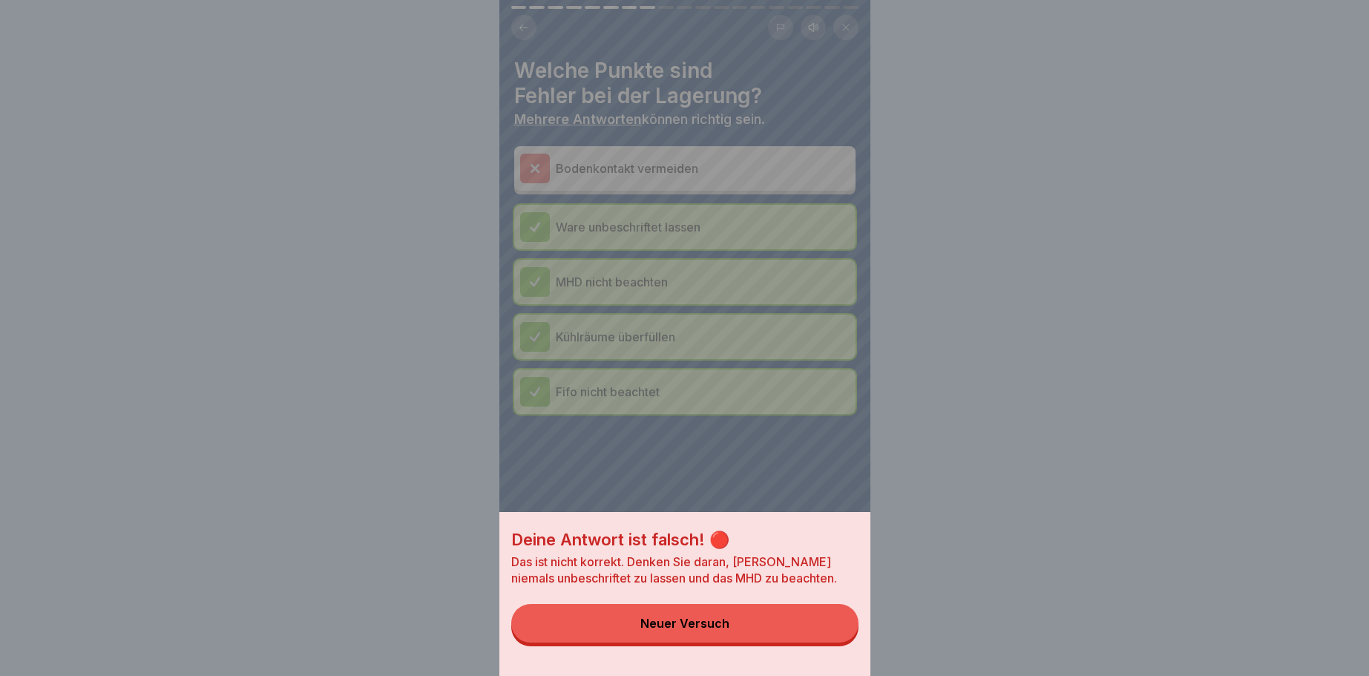
click at [673, 624] on div "Neuer Versuch" at bounding box center [684, 622] width 89 height 13
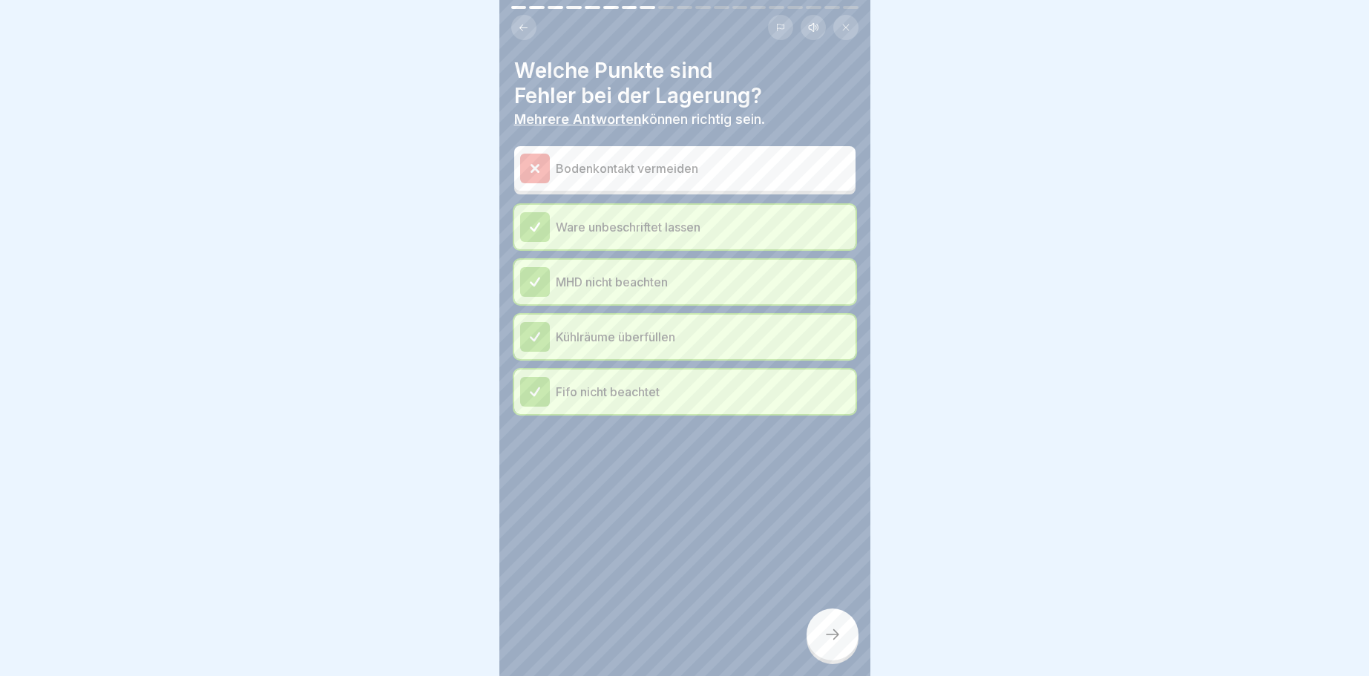
click at [533, 165] on icon at bounding box center [534, 168] width 7 height 7
click at [836, 627] on div at bounding box center [832, 634] width 52 height 52
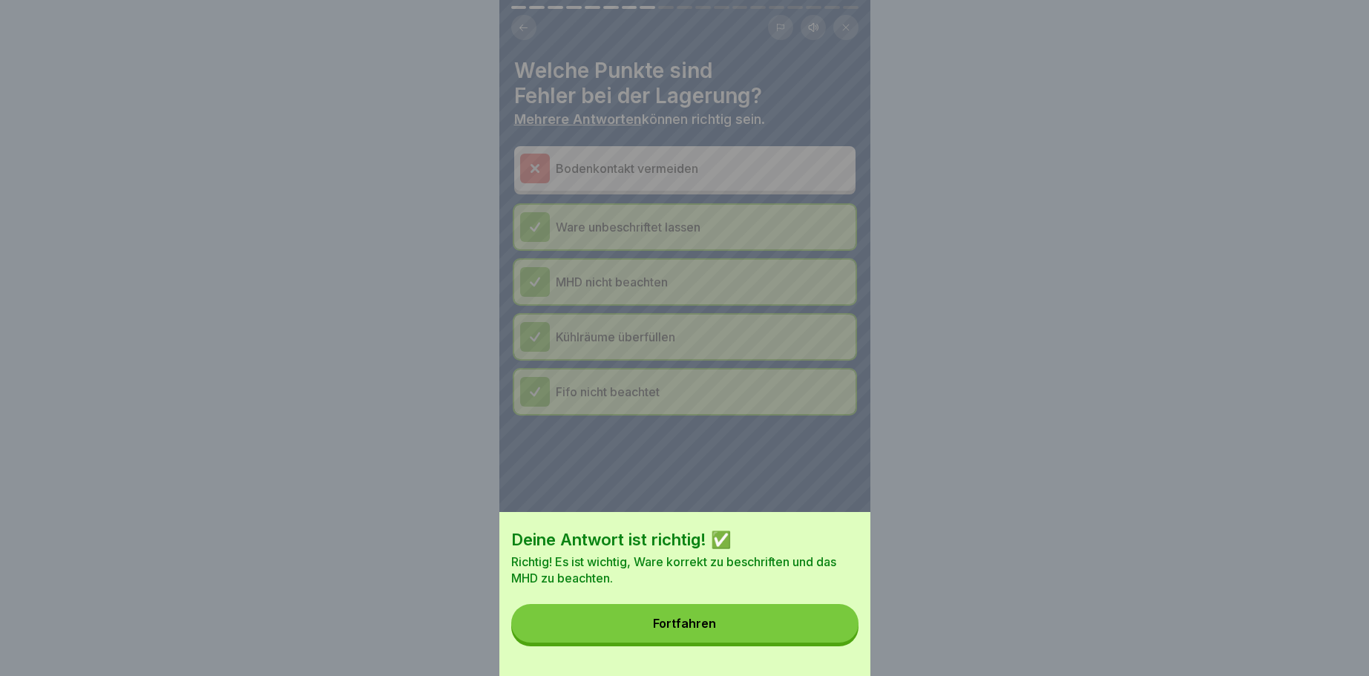
click at [710, 614] on button "Fortfahren" at bounding box center [684, 623] width 347 height 39
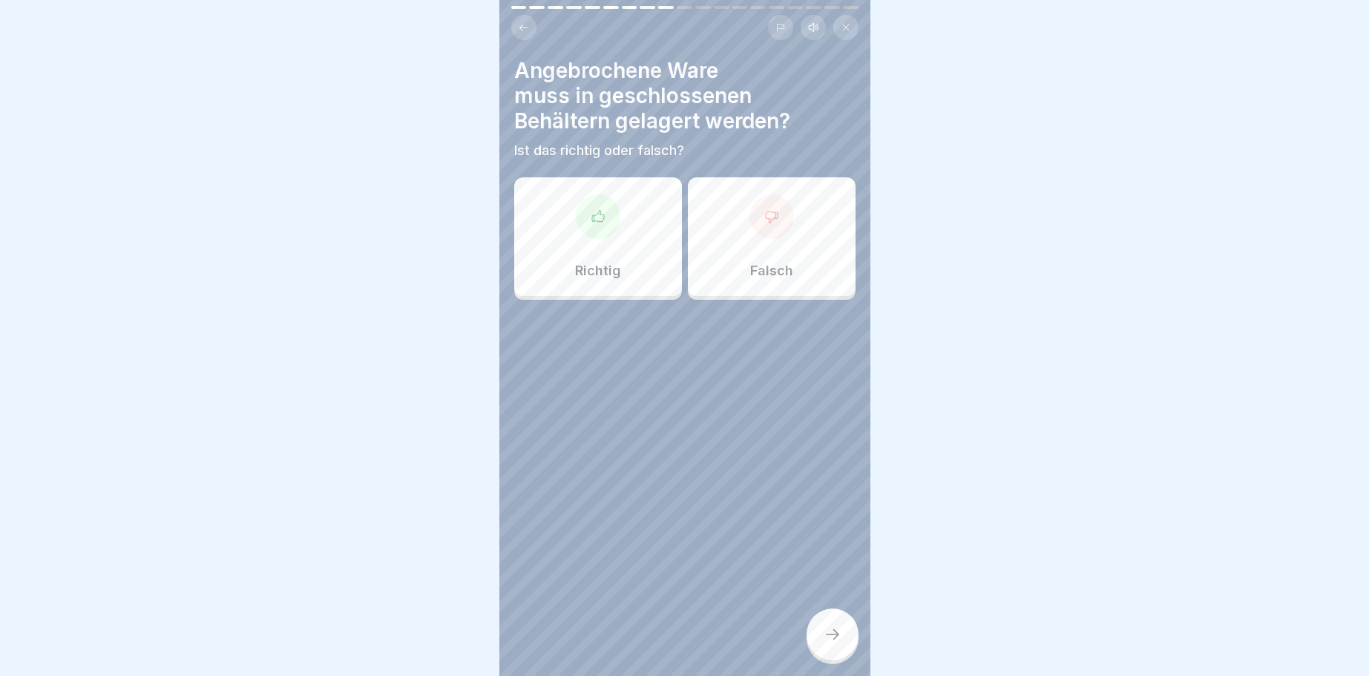
click at [596, 220] on icon at bounding box center [598, 216] width 15 height 15
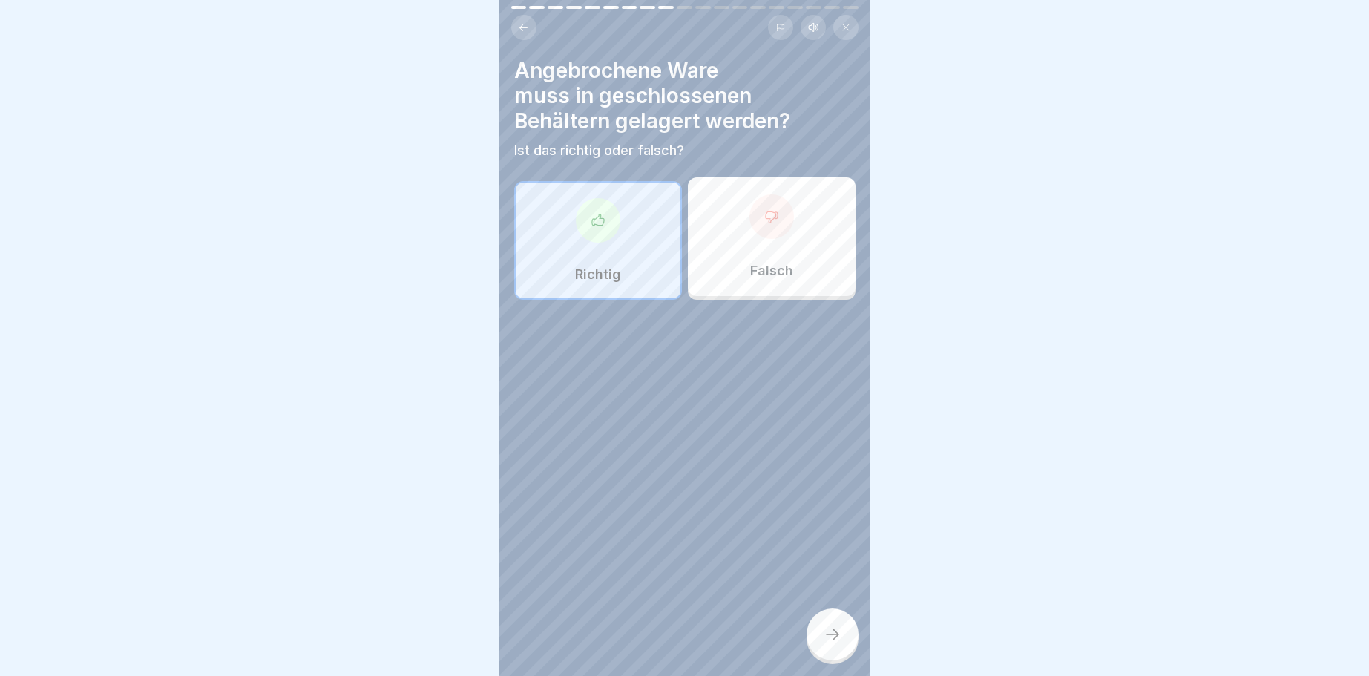
click at [848, 634] on div at bounding box center [832, 634] width 52 height 52
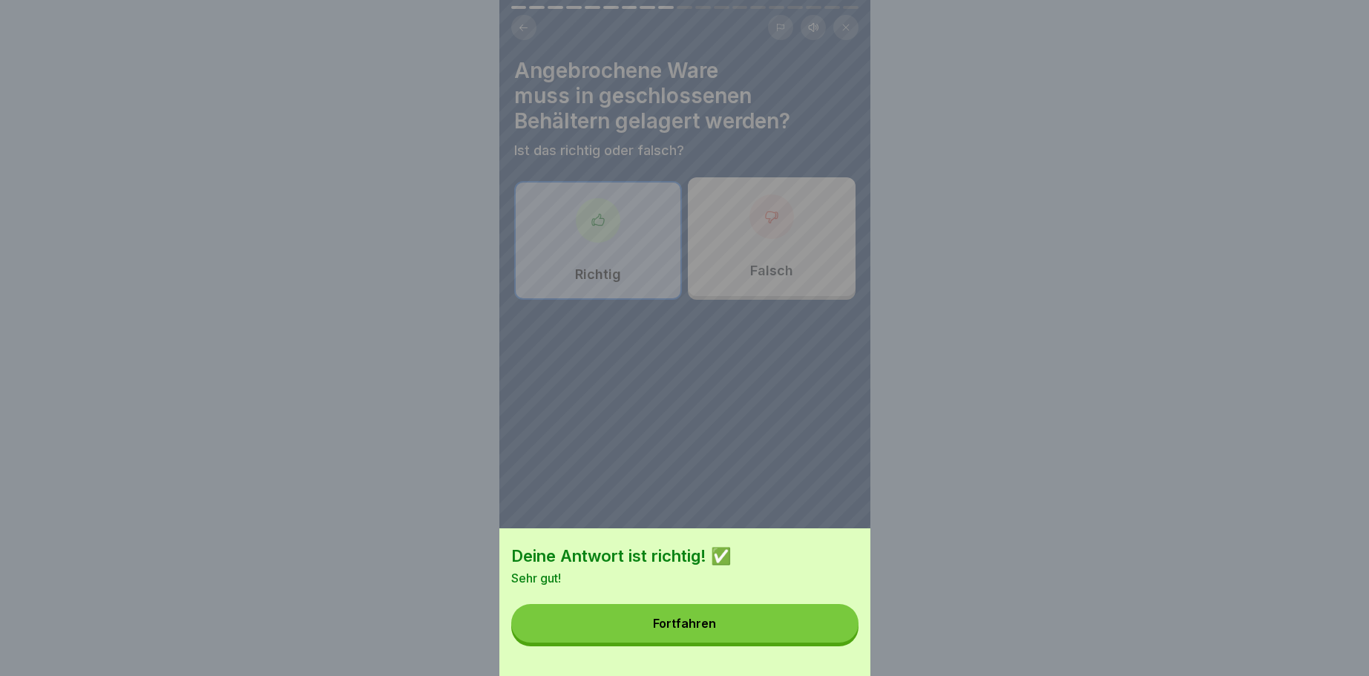
click at [698, 621] on div "Fortfahren" at bounding box center [684, 622] width 63 height 13
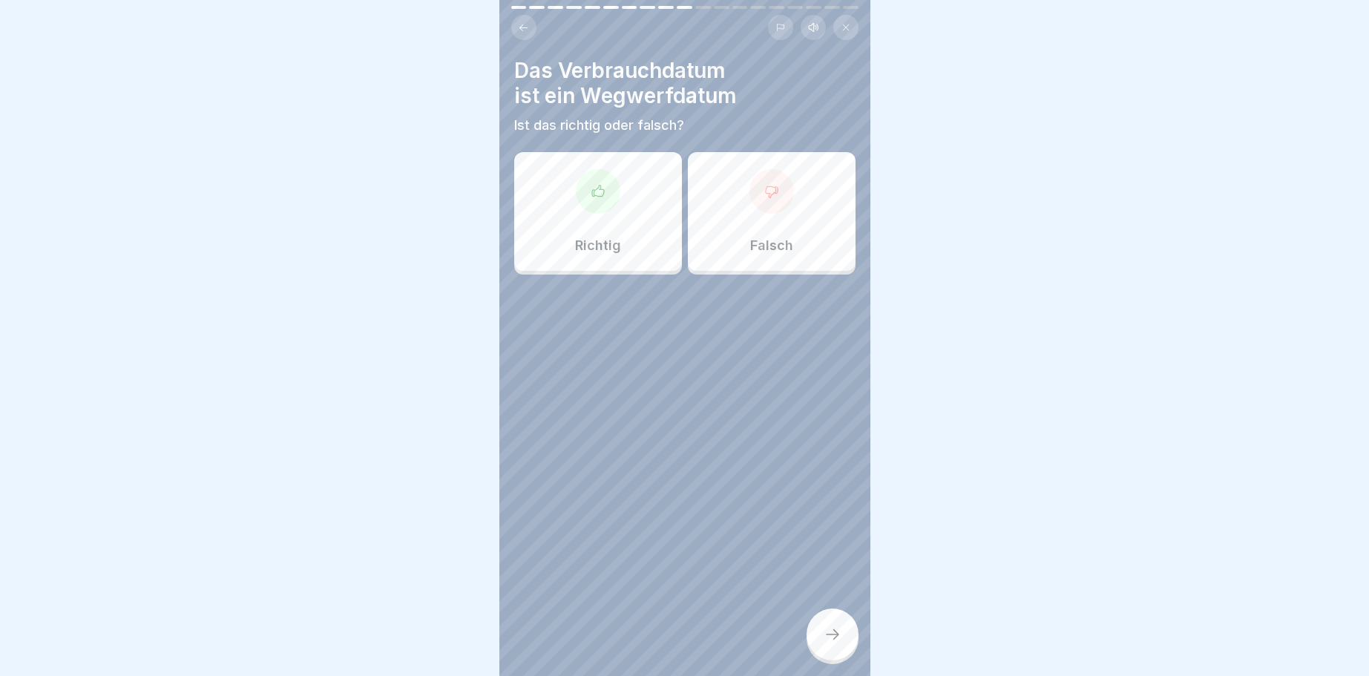
click at [597, 193] on icon at bounding box center [598, 191] width 15 height 15
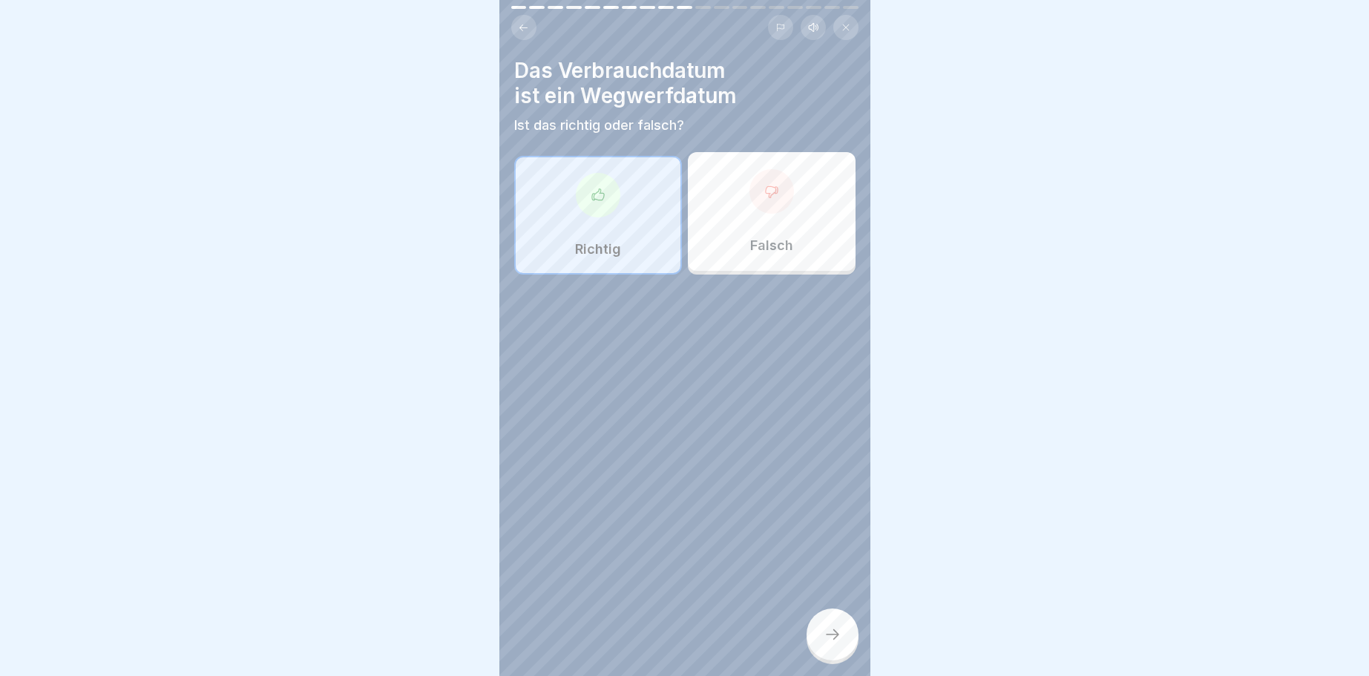
click at [831, 637] on icon at bounding box center [832, 634] width 18 height 18
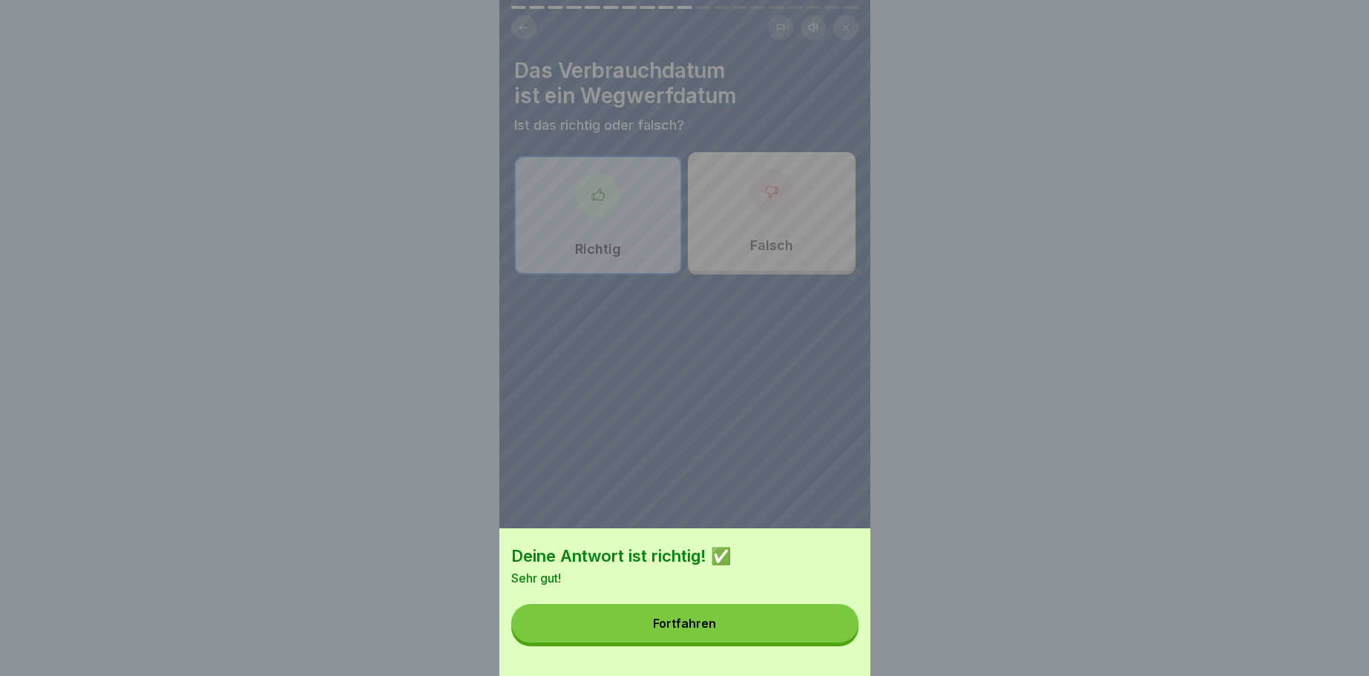
click at [713, 631] on button "Fortfahren" at bounding box center [684, 623] width 347 height 39
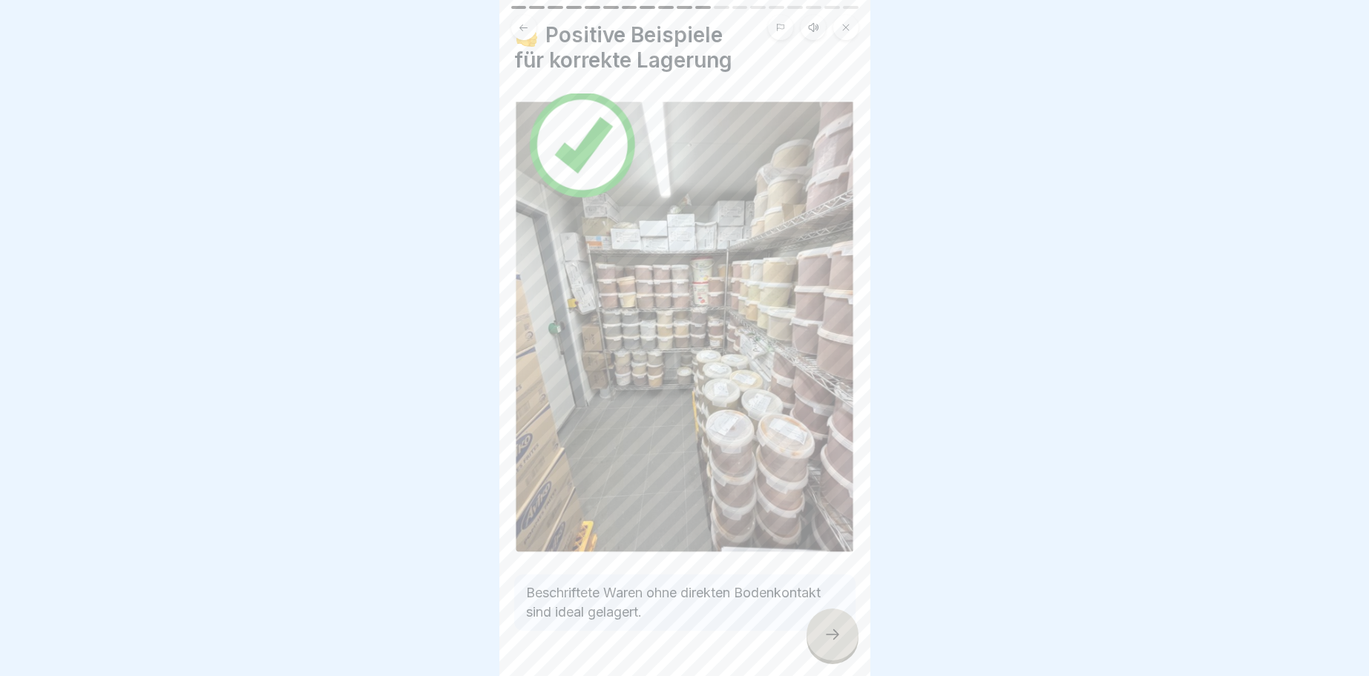
scroll to position [79, 0]
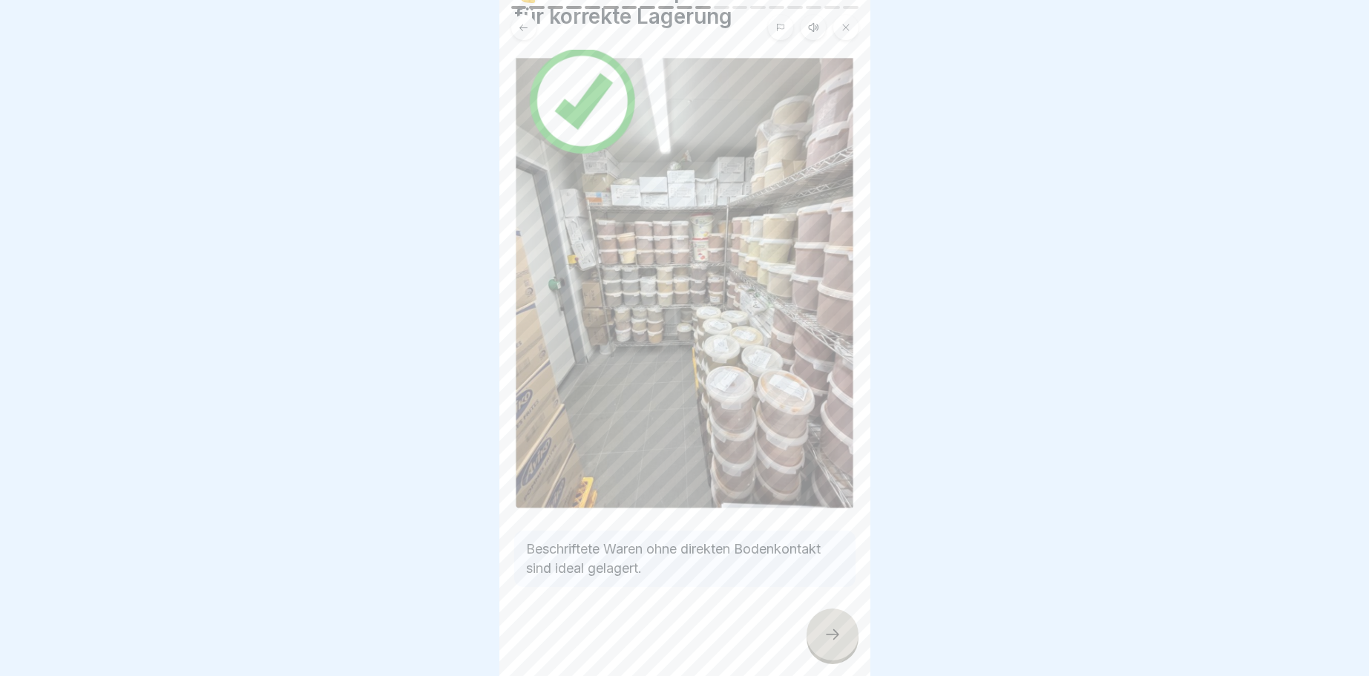
click at [844, 633] on div at bounding box center [832, 634] width 52 height 52
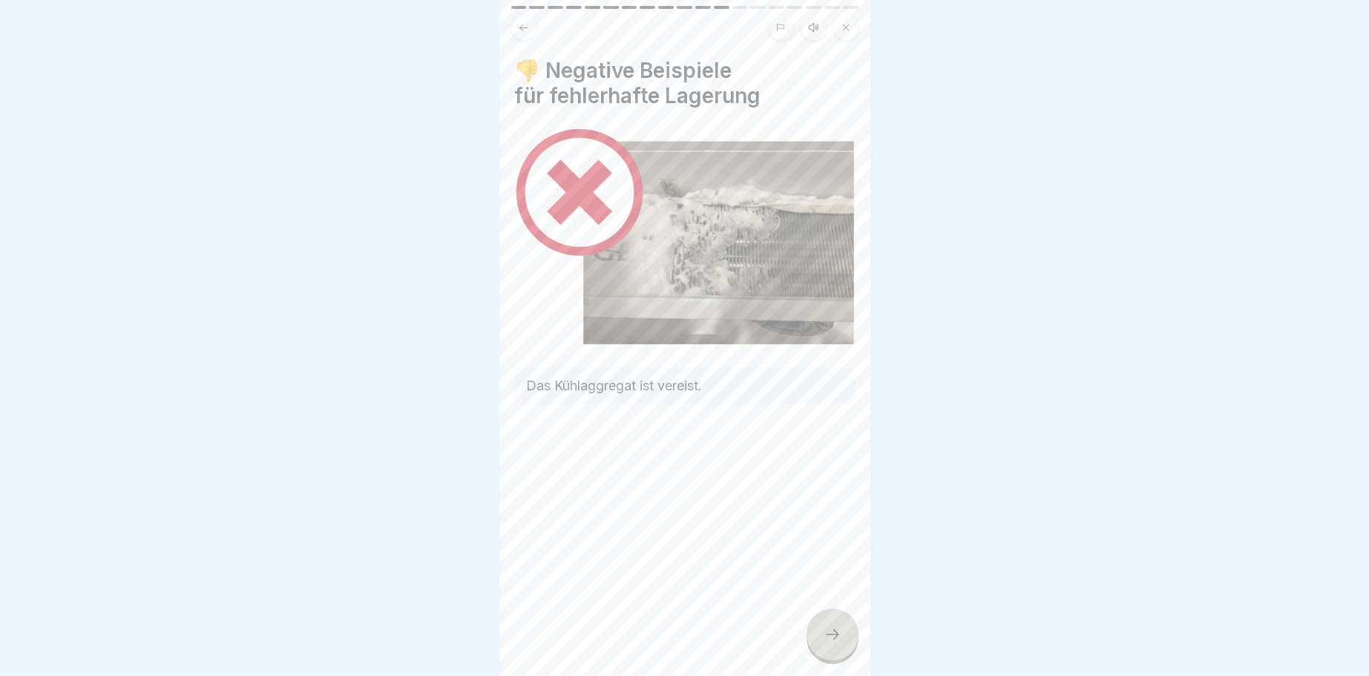
click at [835, 633] on icon at bounding box center [832, 634] width 18 height 18
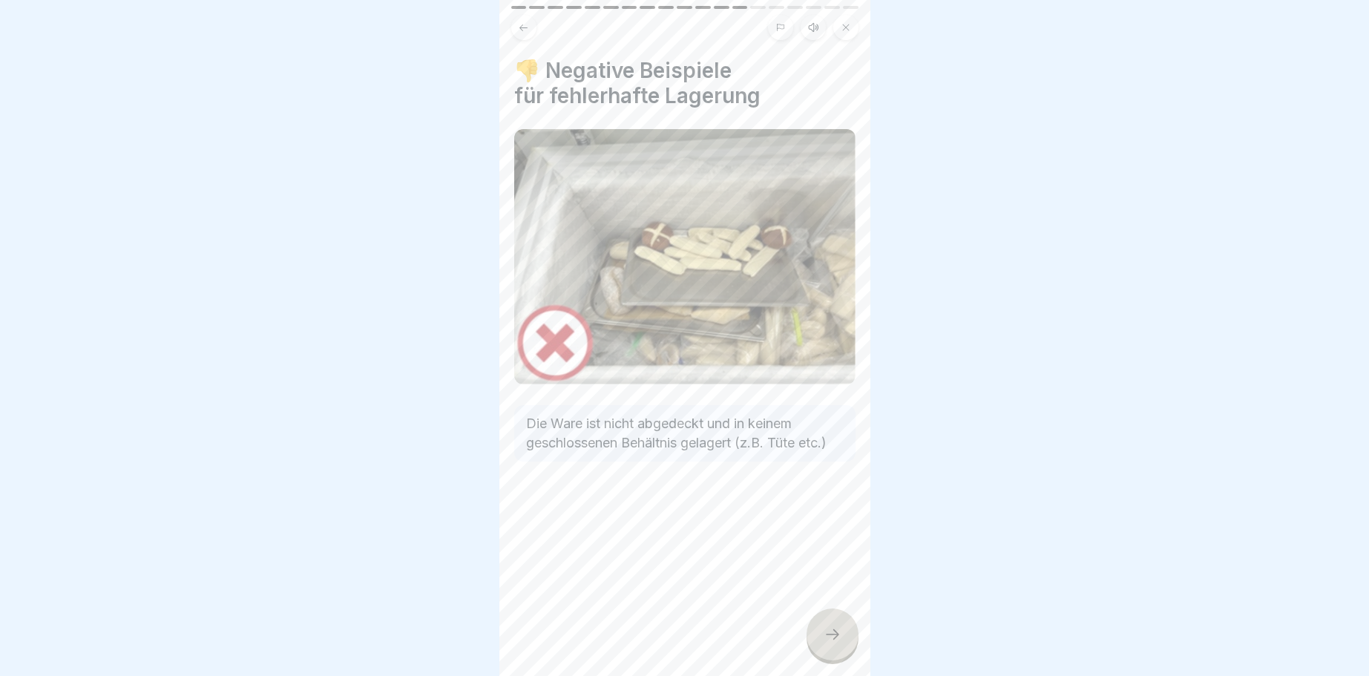
click at [835, 625] on div at bounding box center [832, 634] width 52 height 52
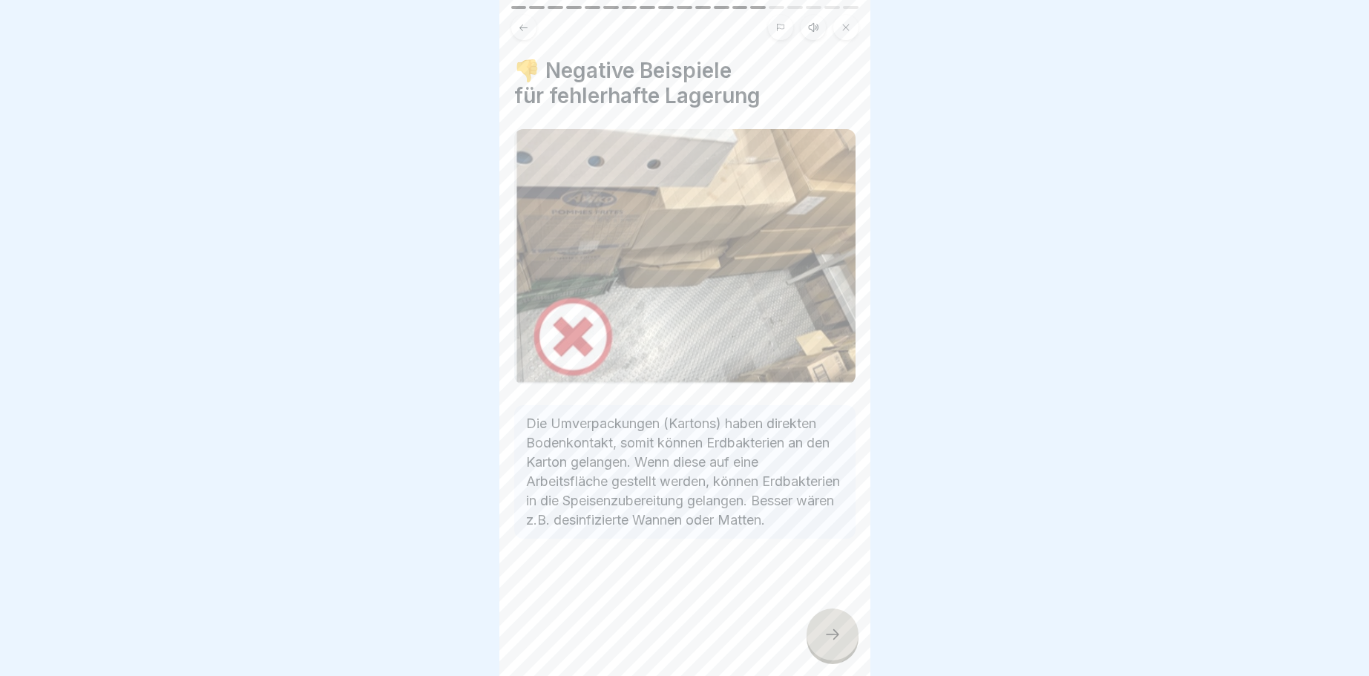
click at [839, 639] on div at bounding box center [832, 634] width 52 height 52
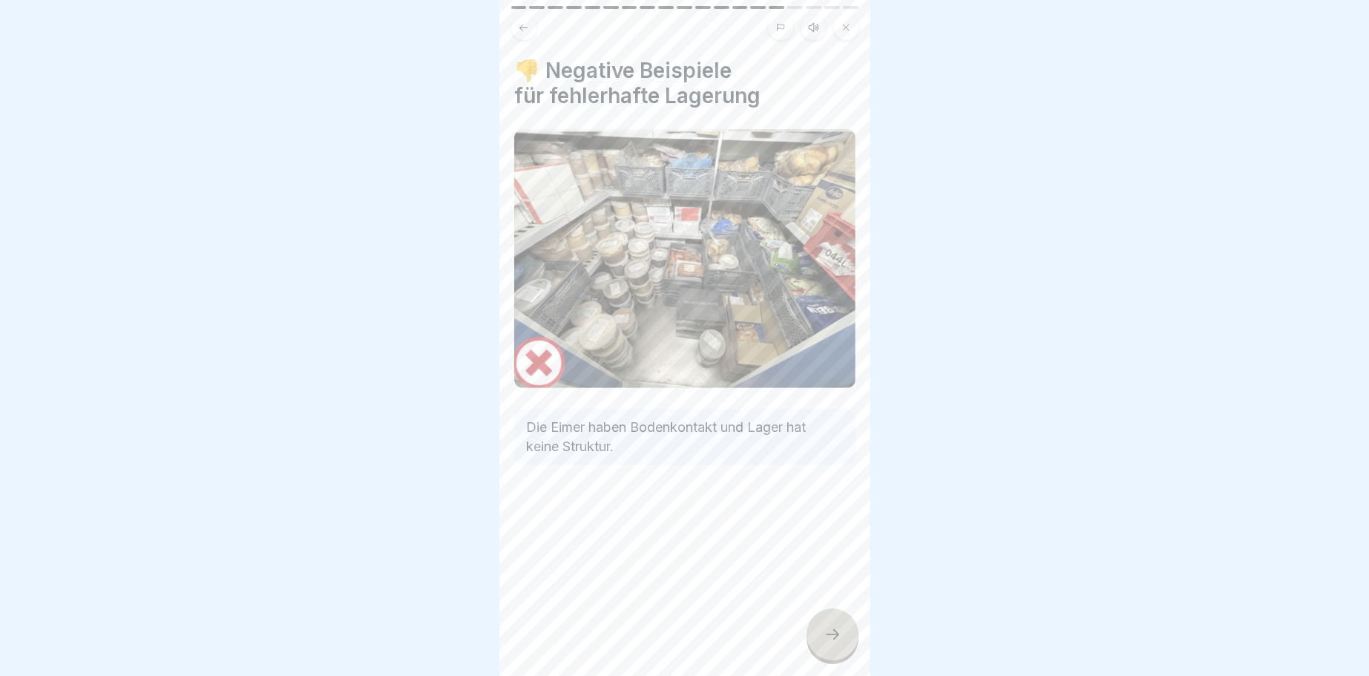
click at [831, 634] on icon at bounding box center [832, 634] width 18 height 18
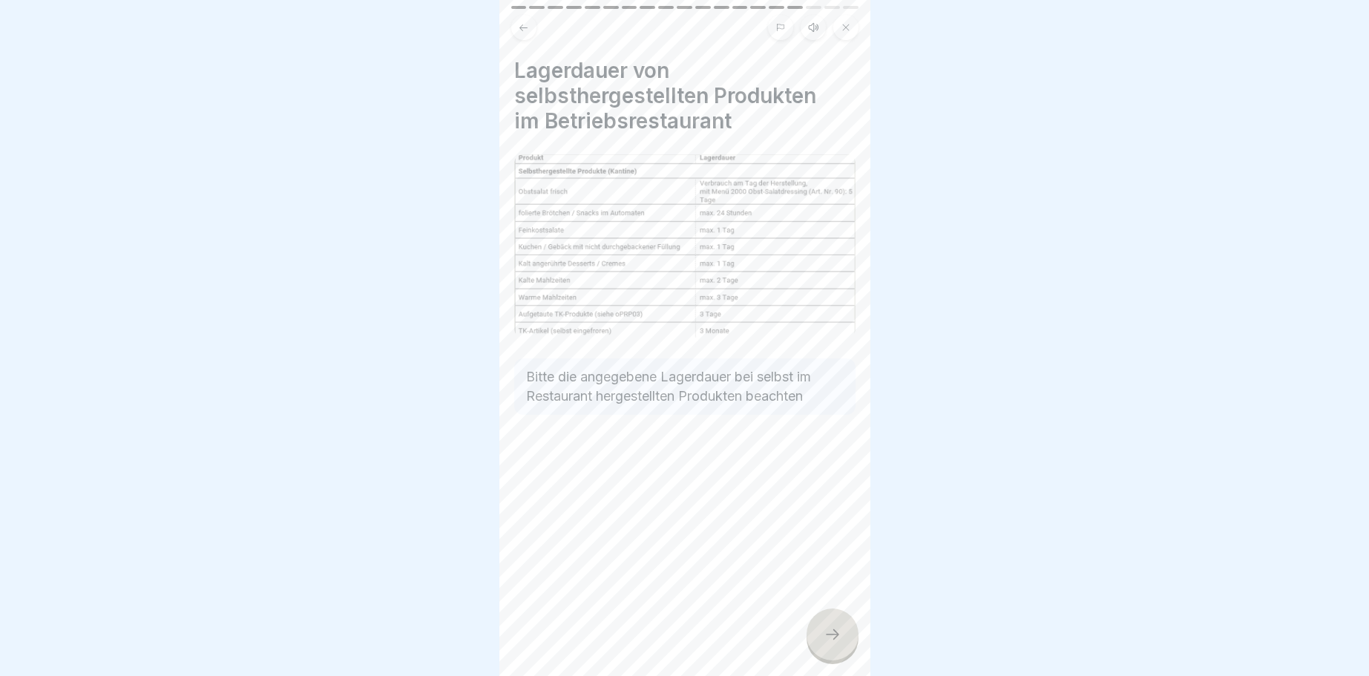
click at [832, 618] on div at bounding box center [832, 634] width 52 height 52
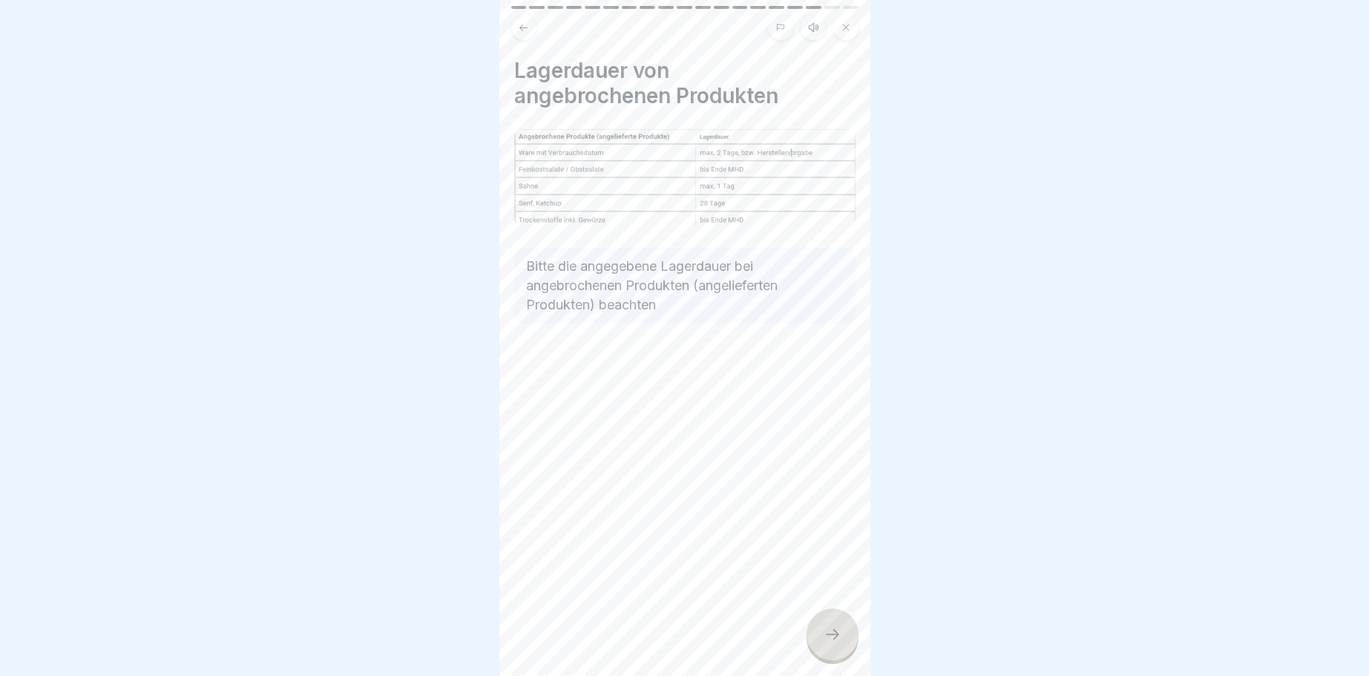
click at [835, 634] on icon at bounding box center [832, 634] width 18 height 18
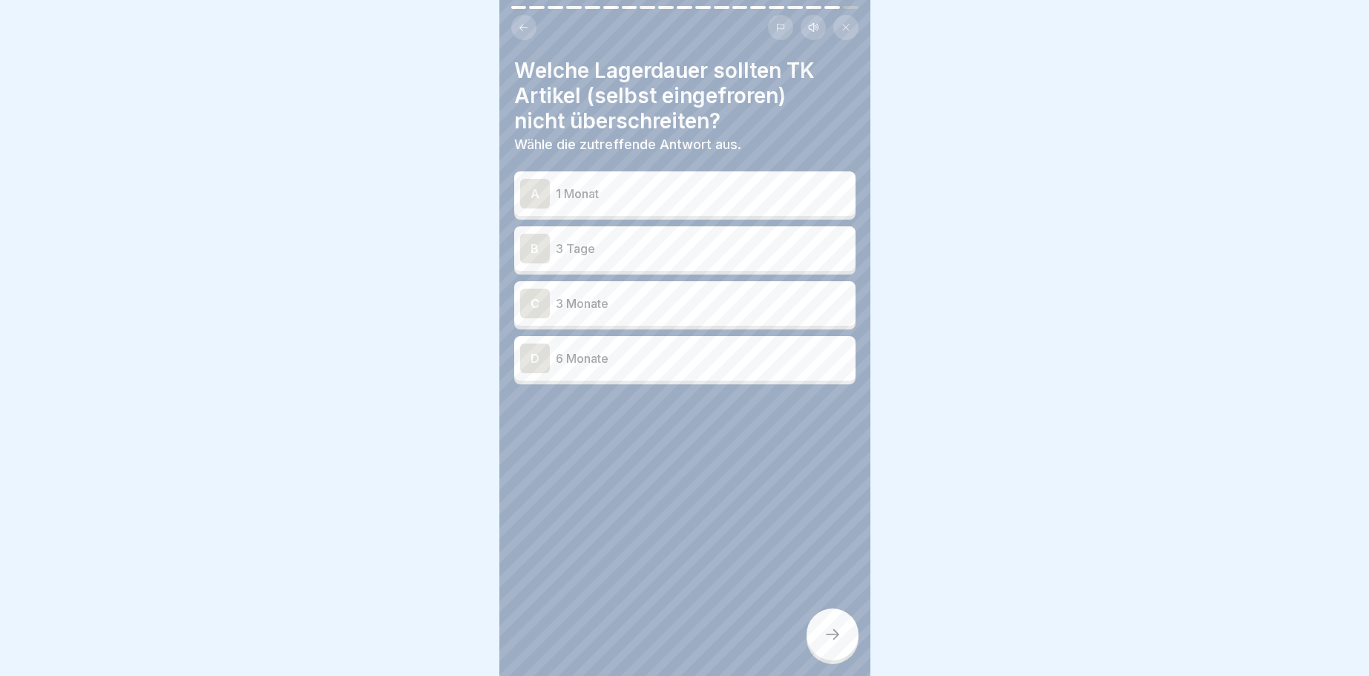
click at [540, 251] on div "B" at bounding box center [535, 249] width 30 height 30
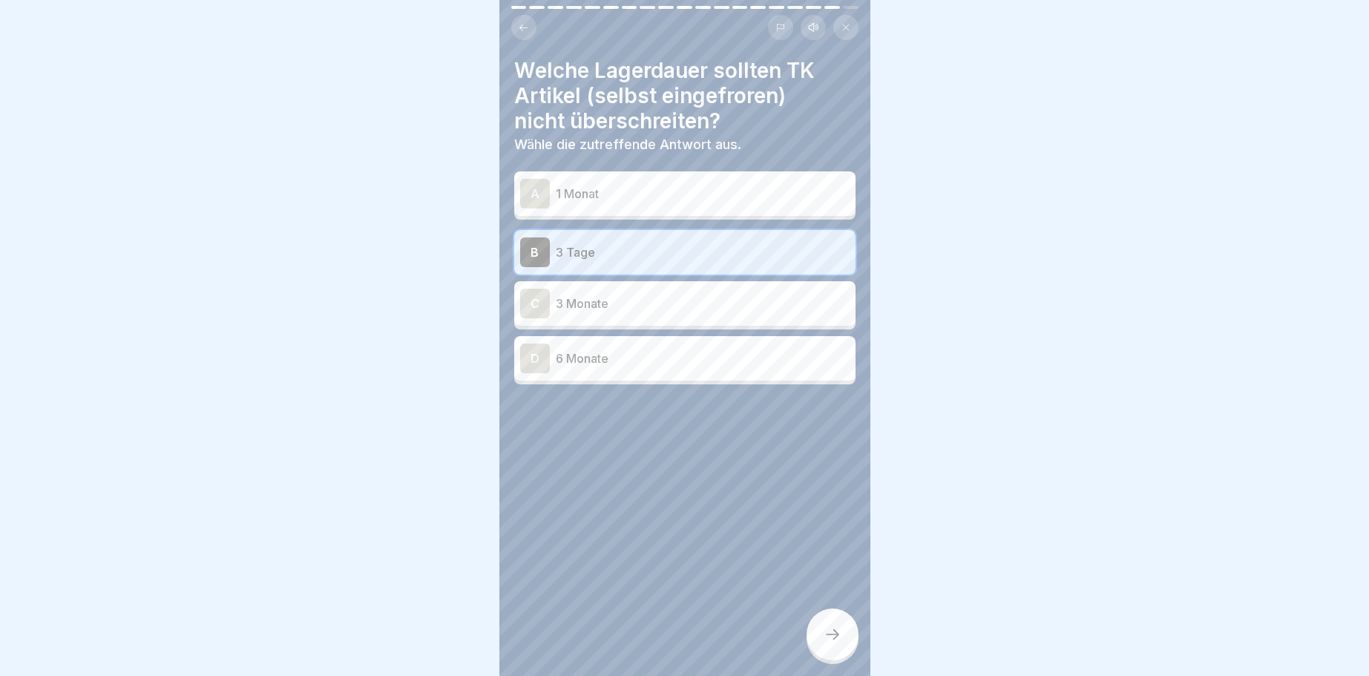
click at [821, 593] on div "Welche Lagerdauer sollten TK Artikel (selbst eingefroren) nicht überschreiten? …" at bounding box center [684, 338] width 371 height 676
click at [837, 639] on icon at bounding box center [832, 634] width 18 height 18
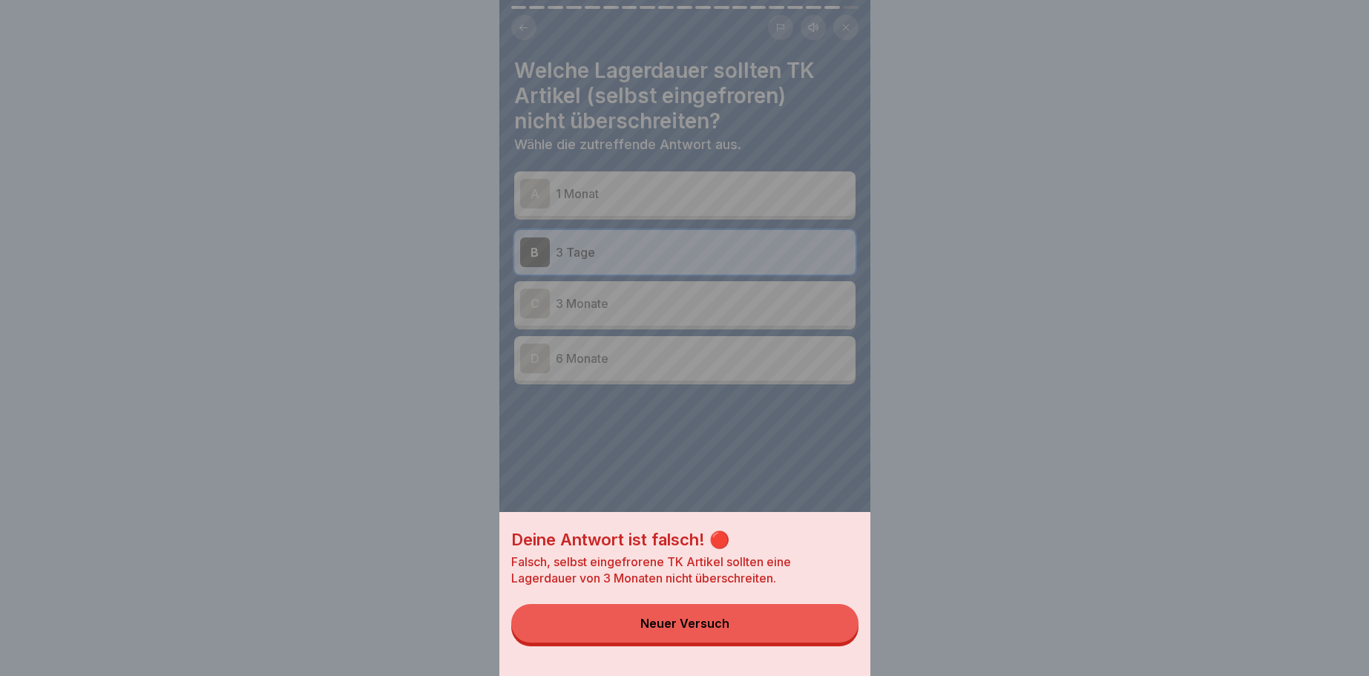
click at [685, 609] on button "Neuer Versuch" at bounding box center [684, 623] width 347 height 39
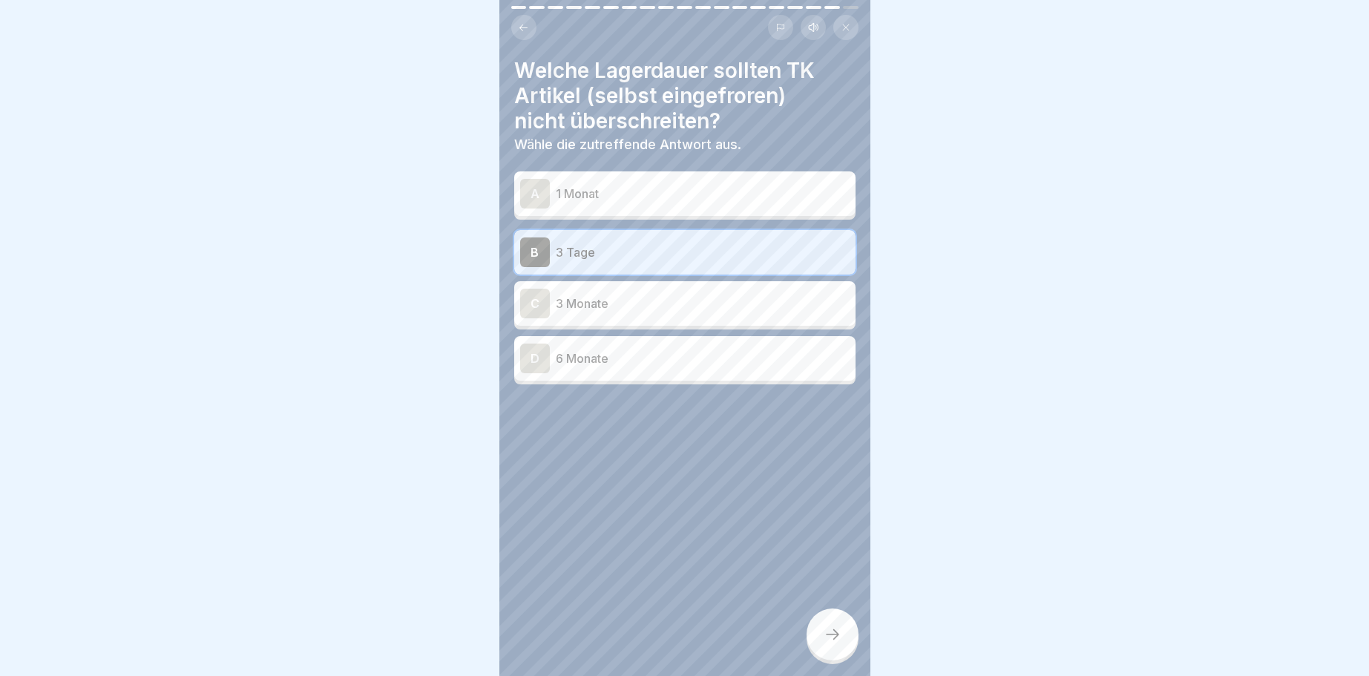
click at [535, 306] on div "C" at bounding box center [535, 304] width 30 height 30
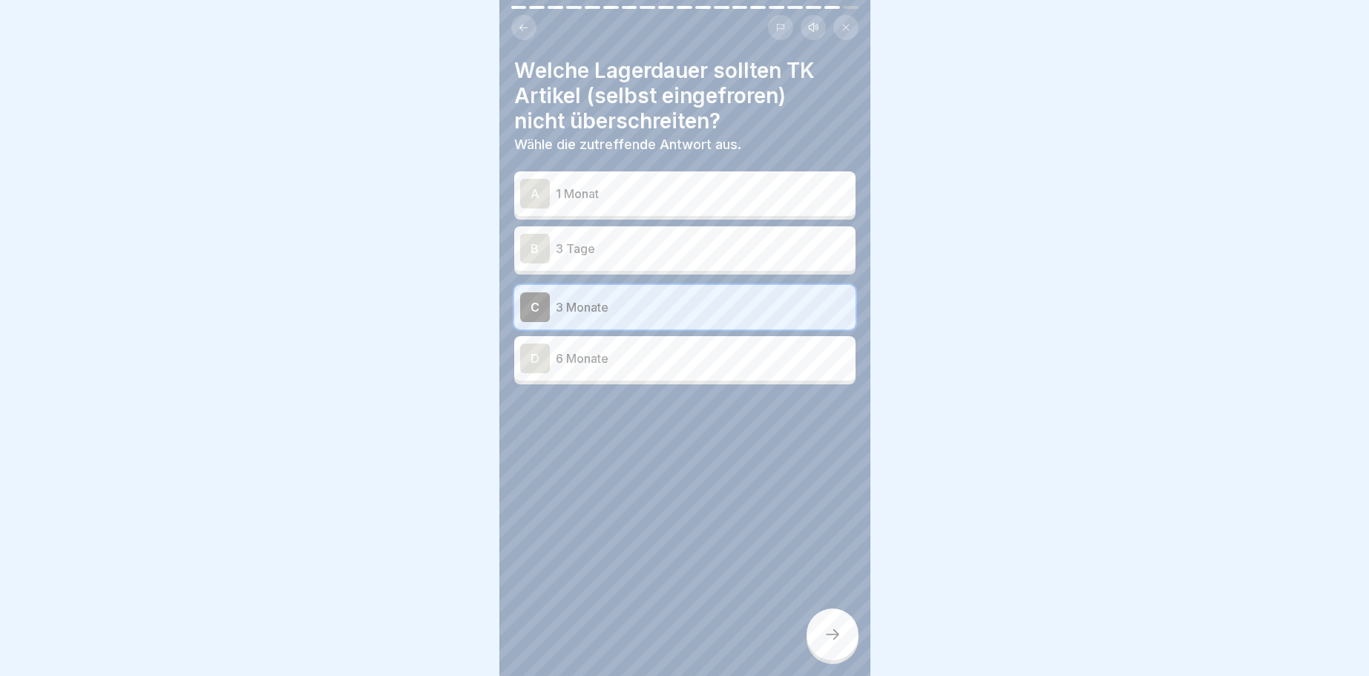
click at [828, 625] on div at bounding box center [832, 634] width 52 height 52
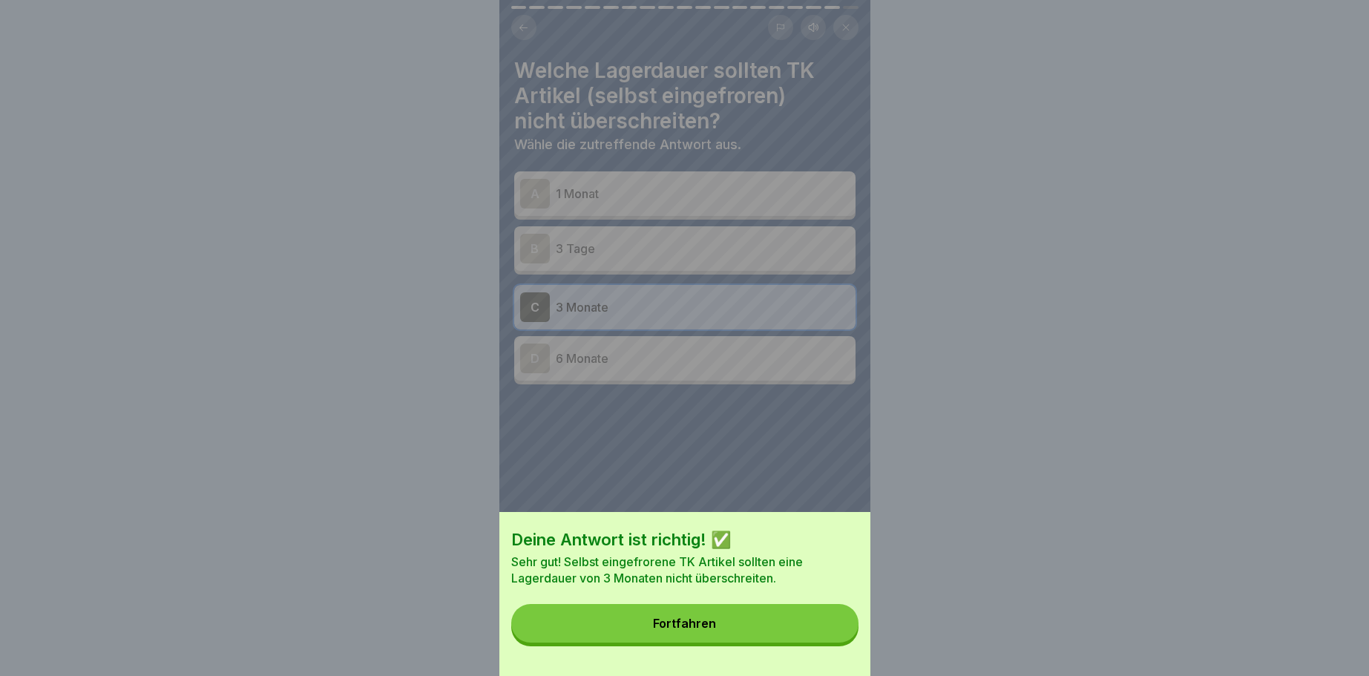
click at [700, 613] on button "Fortfahren" at bounding box center [684, 623] width 347 height 39
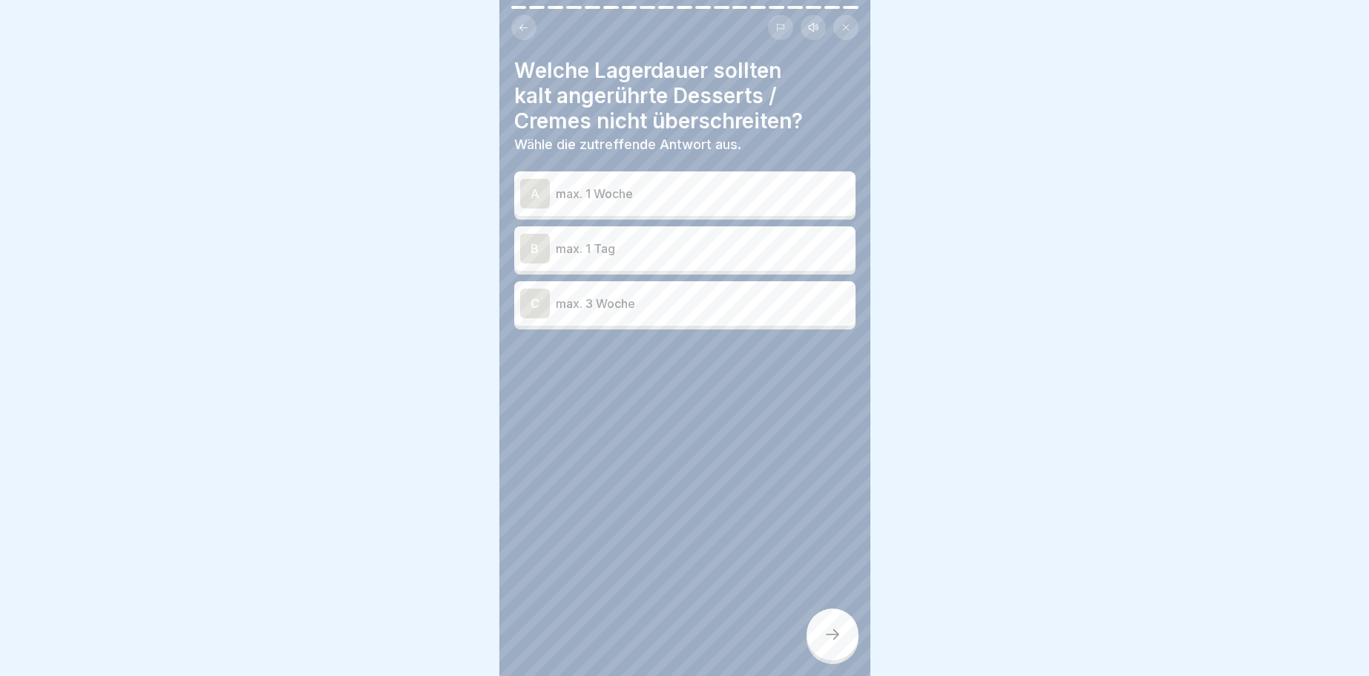
click at [533, 246] on div "B" at bounding box center [535, 249] width 30 height 30
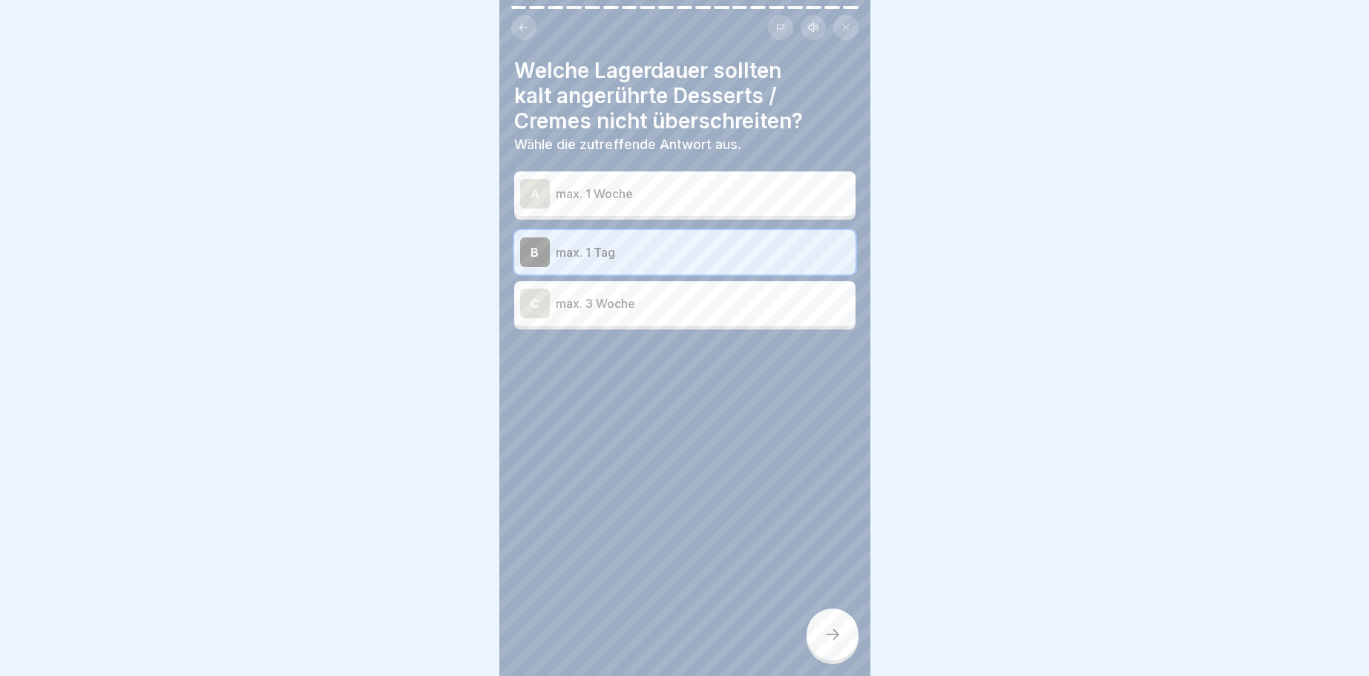
click at [832, 631] on icon at bounding box center [832, 634] width 18 height 18
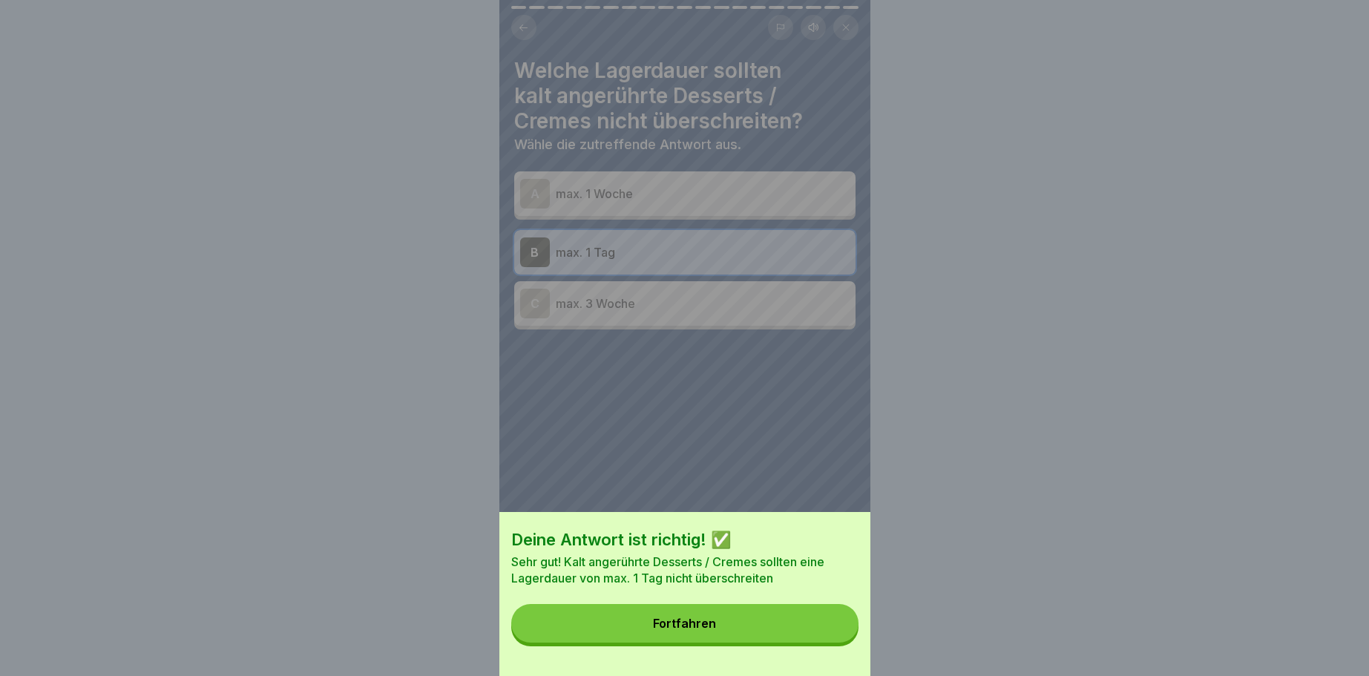
click at [709, 615] on button "Fortfahren" at bounding box center [684, 623] width 347 height 39
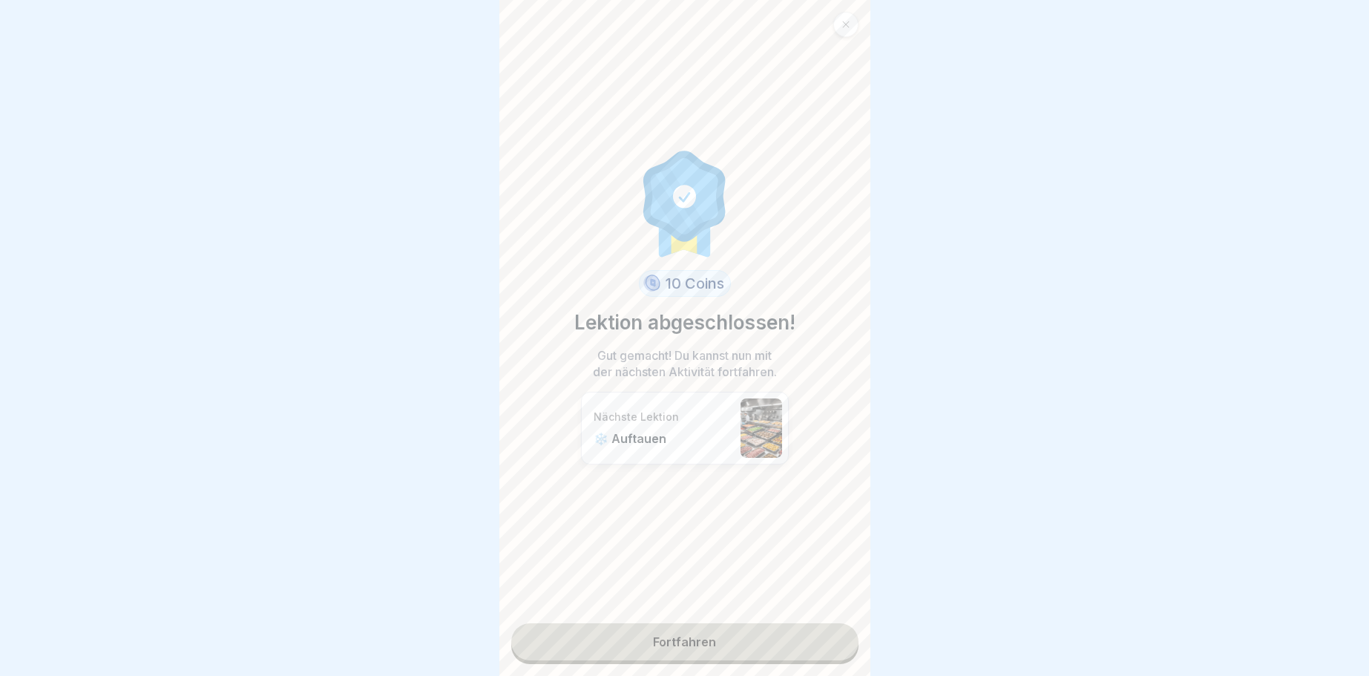
click at [674, 639] on link "Fortfahren" at bounding box center [684, 641] width 347 height 37
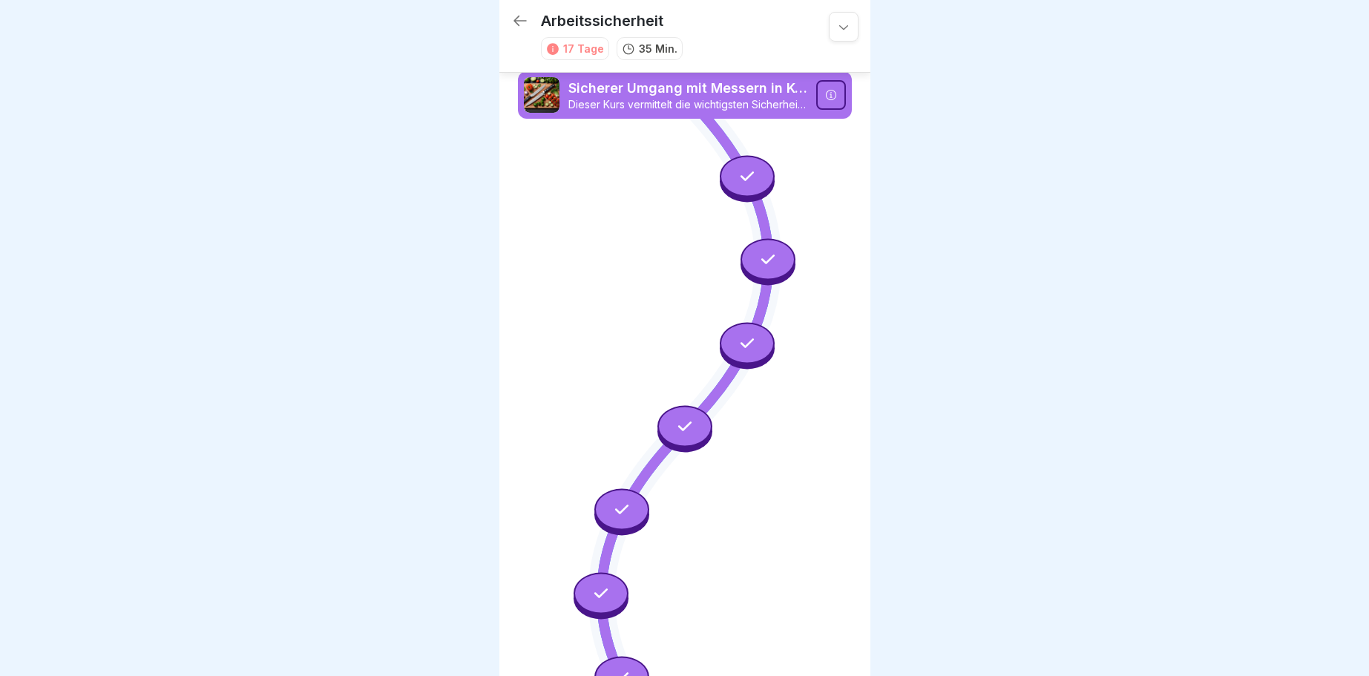
click at [848, 31] on icon at bounding box center [843, 26] width 15 height 15
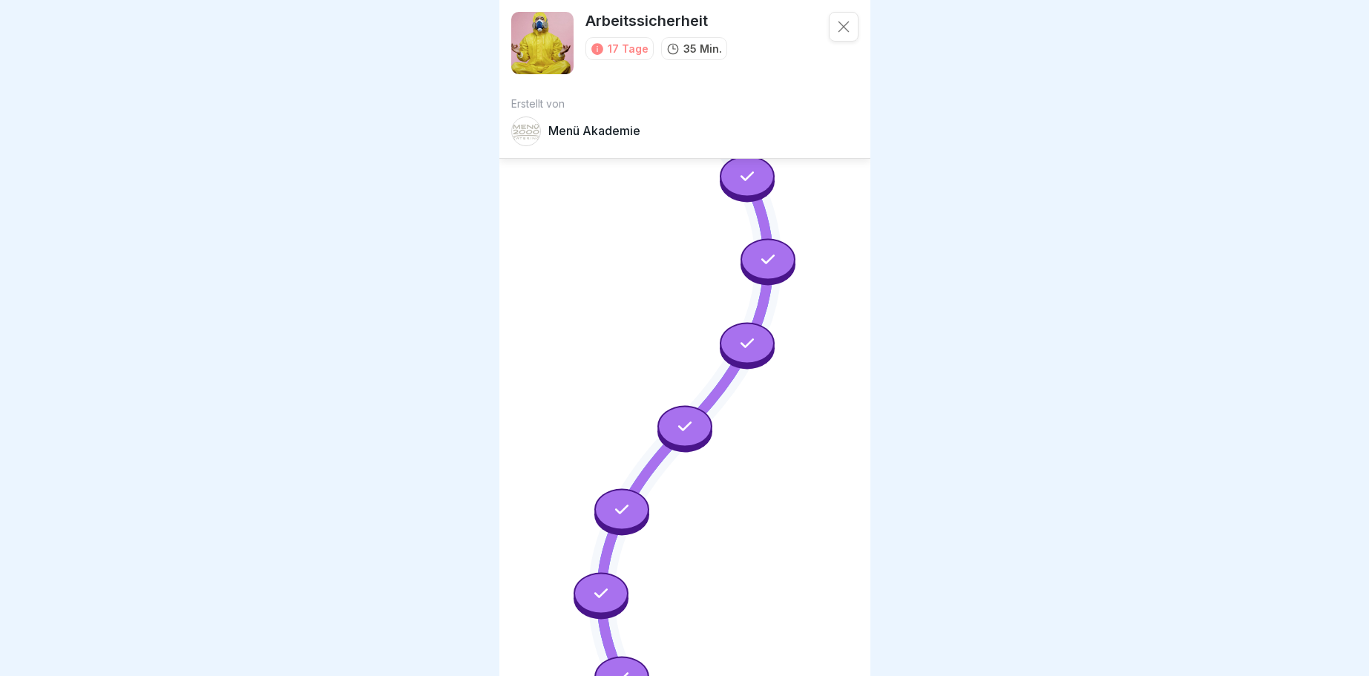
click at [1102, 16] on div at bounding box center [684, 338] width 1369 height 676
click at [838, 24] on icon at bounding box center [843, 26] width 15 height 15
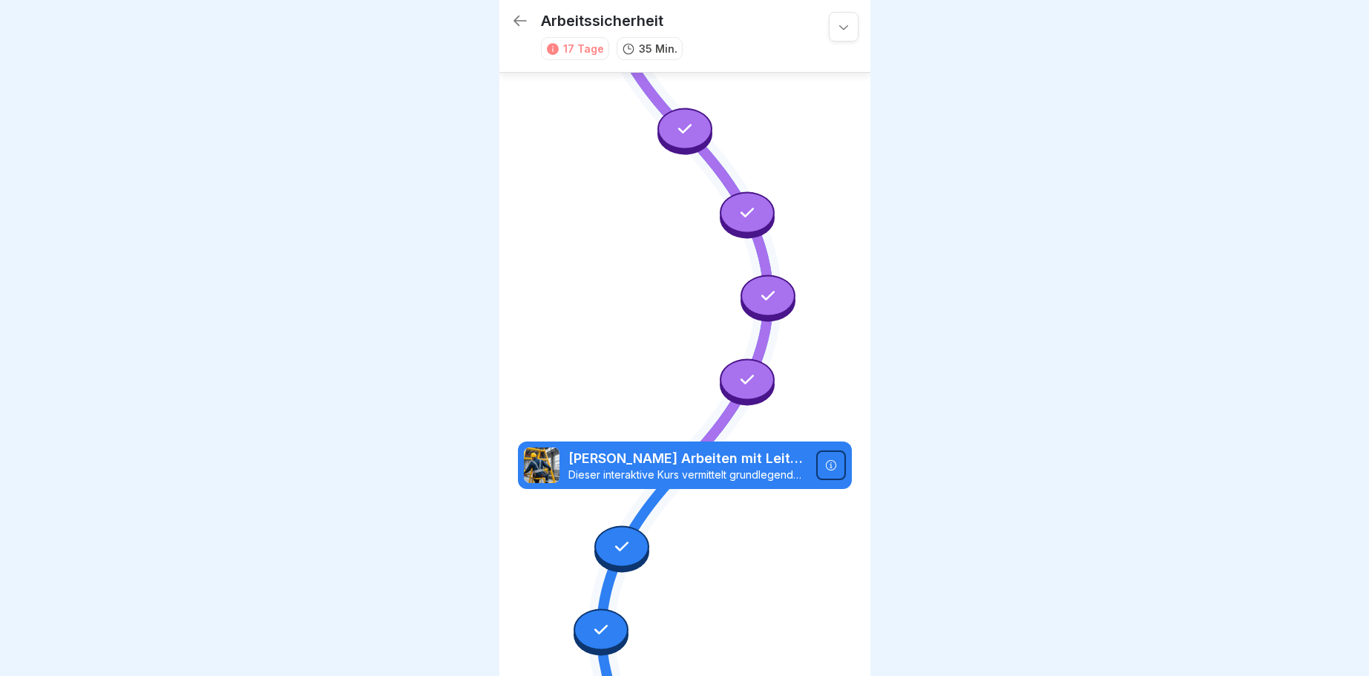
scroll to position [719, 0]
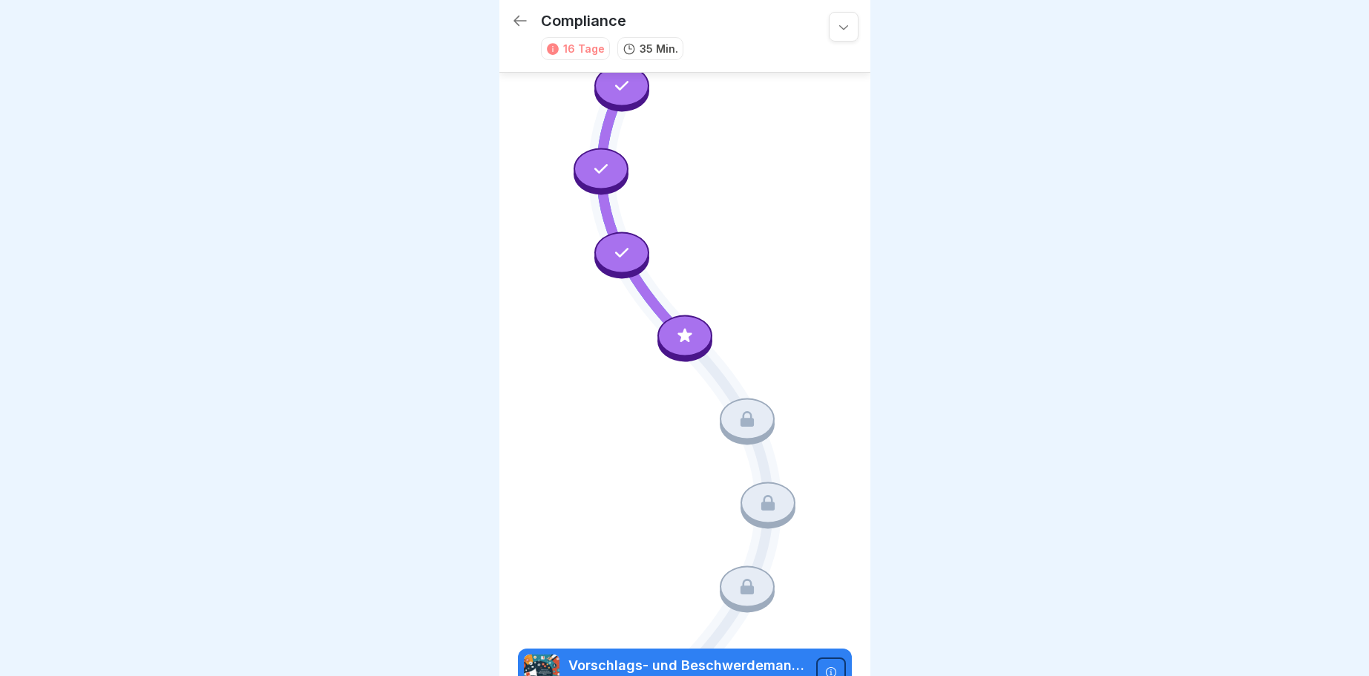
scroll to position [425, 0]
click at [687, 325] on div at bounding box center [684, 336] width 55 height 42
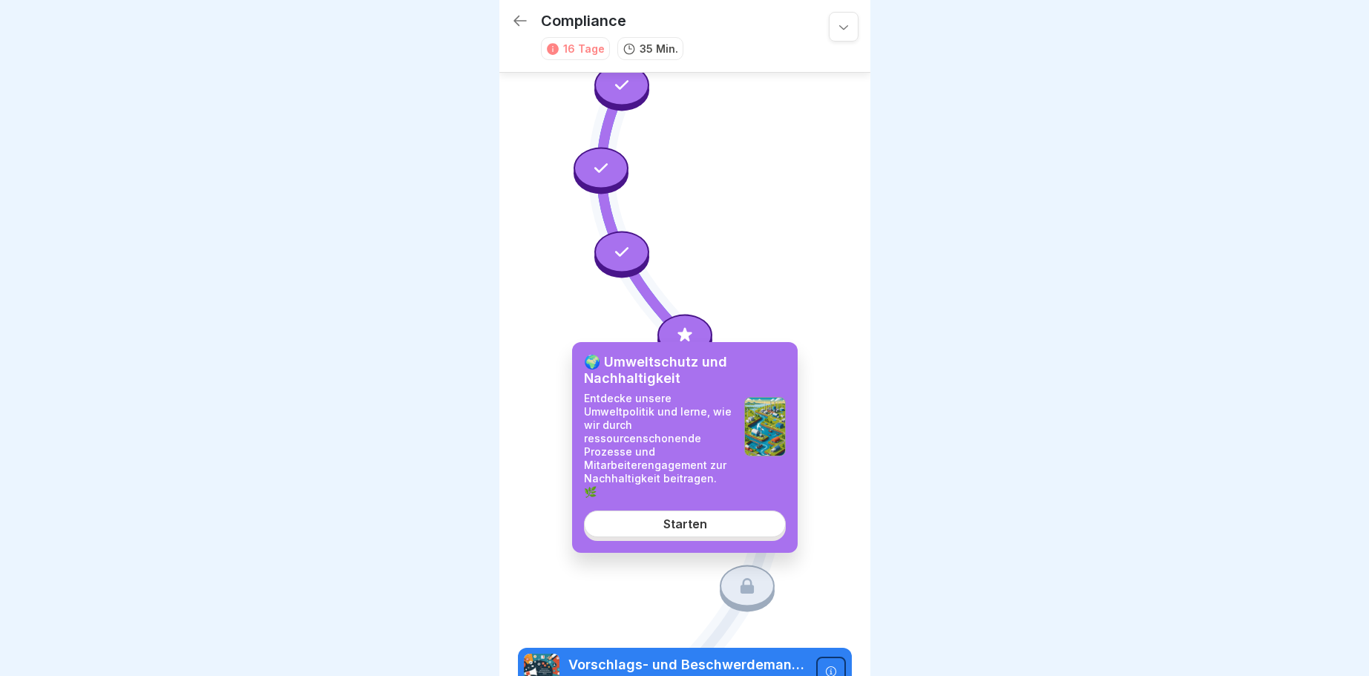
scroll to position [552, 0]
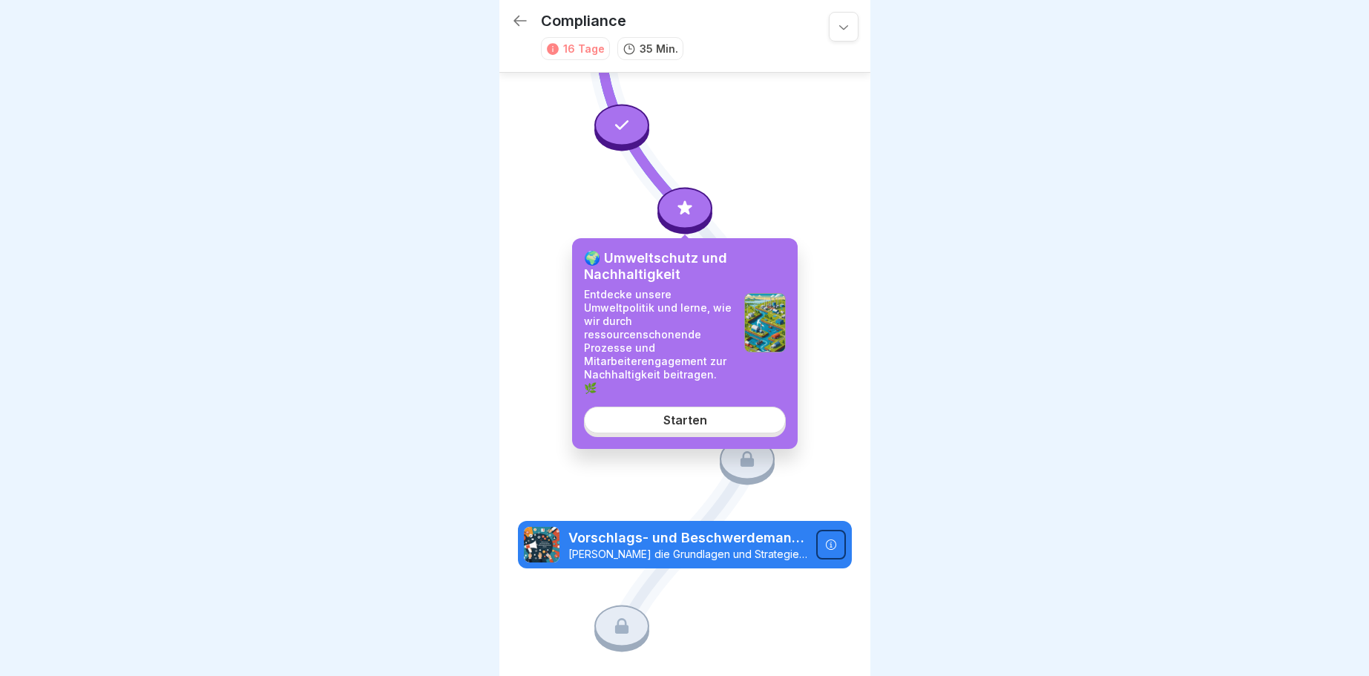
click at [829, 535] on div at bounding box center [831, 545] width 30 height 30
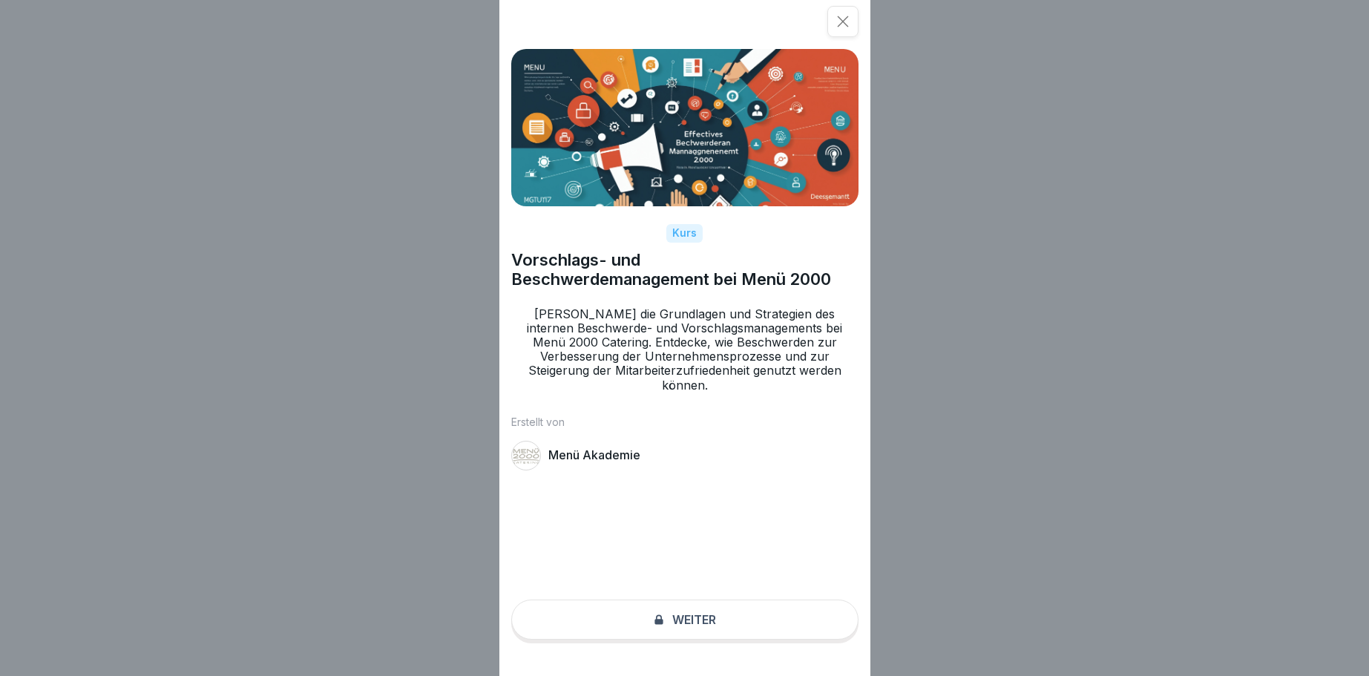
click at [847, 22] on icon at bounding box center [842, 21] width 15 height 15
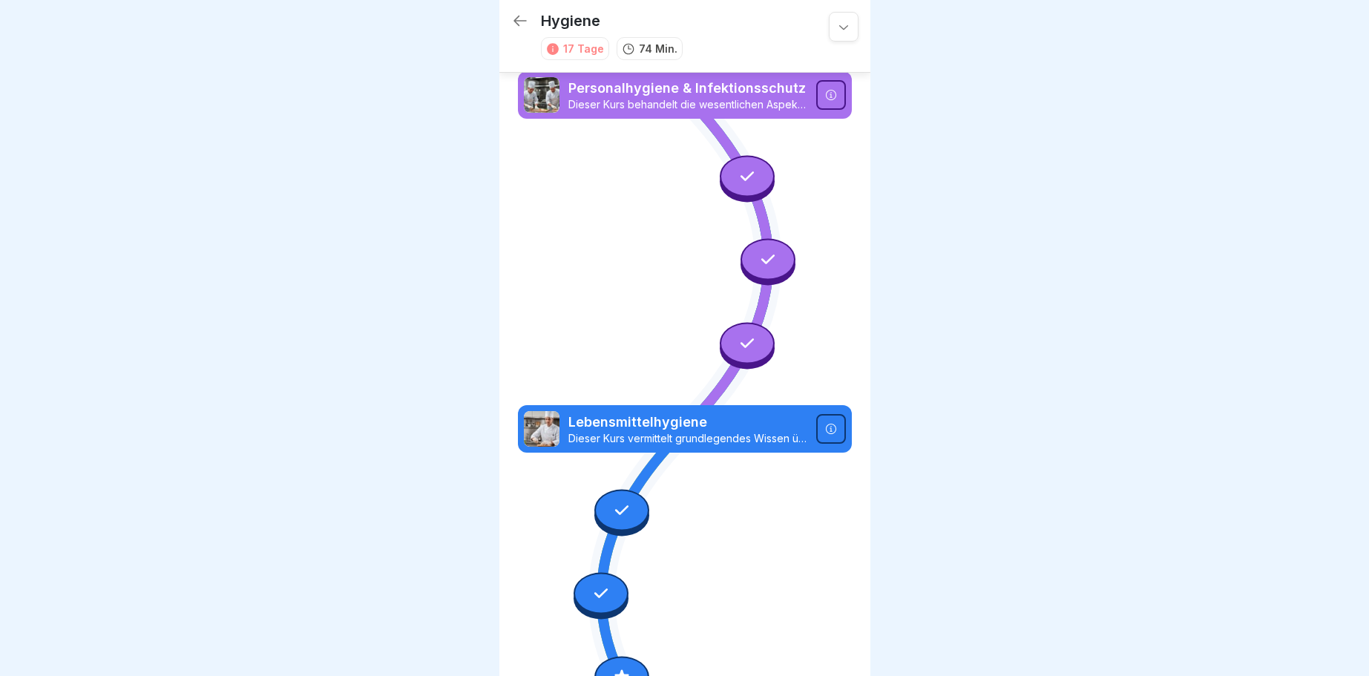
scroll to position [341, 0]
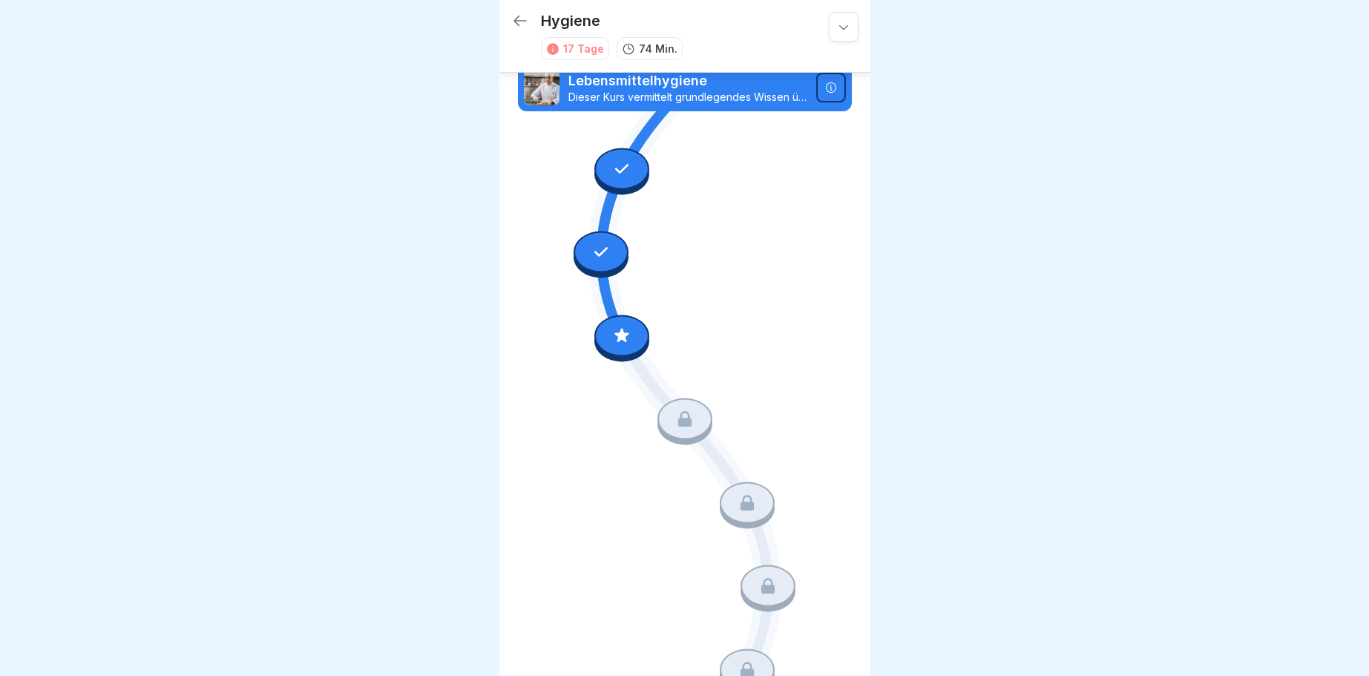
click at [614, 339] on icon at bounding box center [621, 335] width 19 height 19
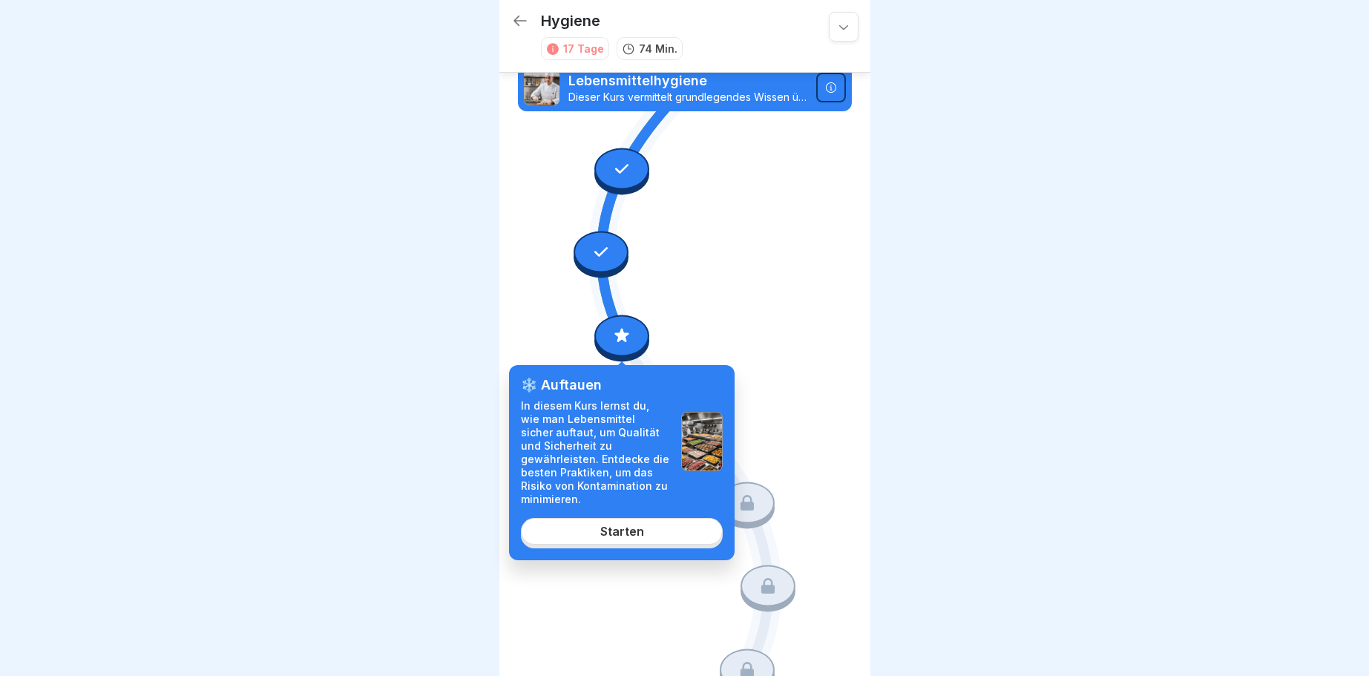
click at [611, 536] on div "Starten" at bounding box center [622, 530] width 44 height 13
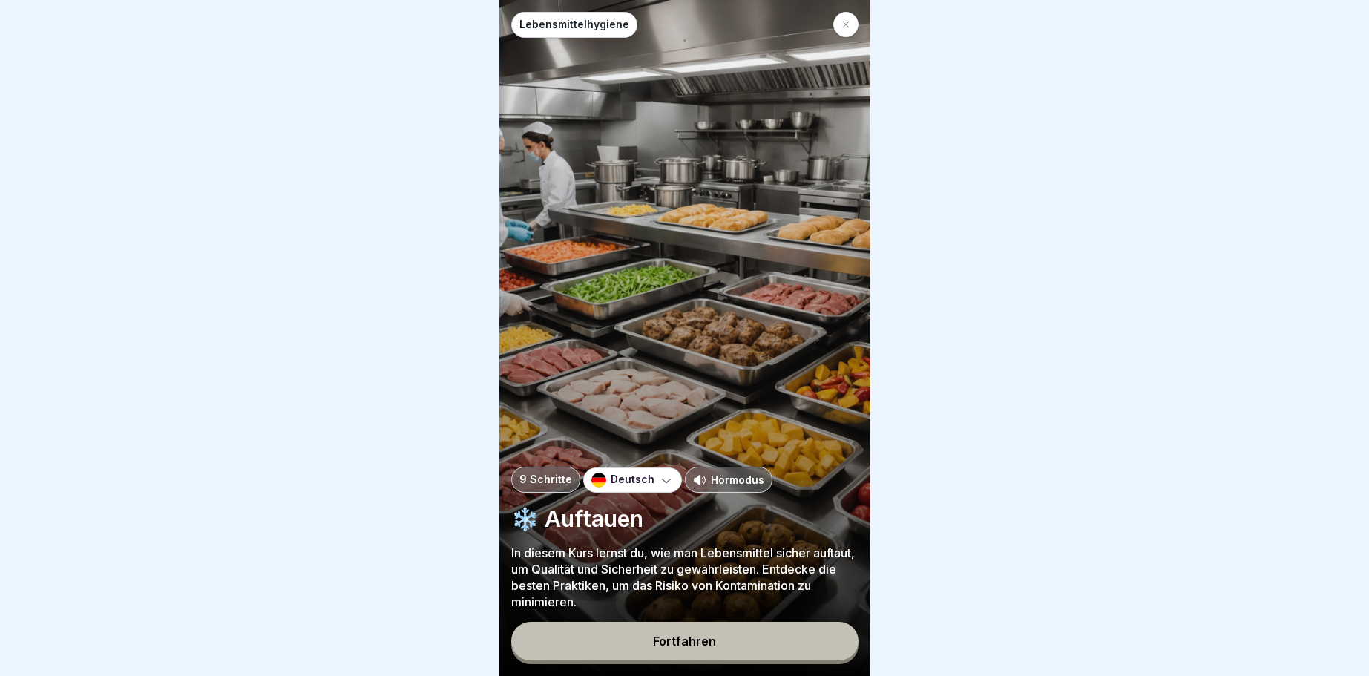
click at [668, 644] on div "Fortfahren" at bounding box center [684, 640] width 63 height 13
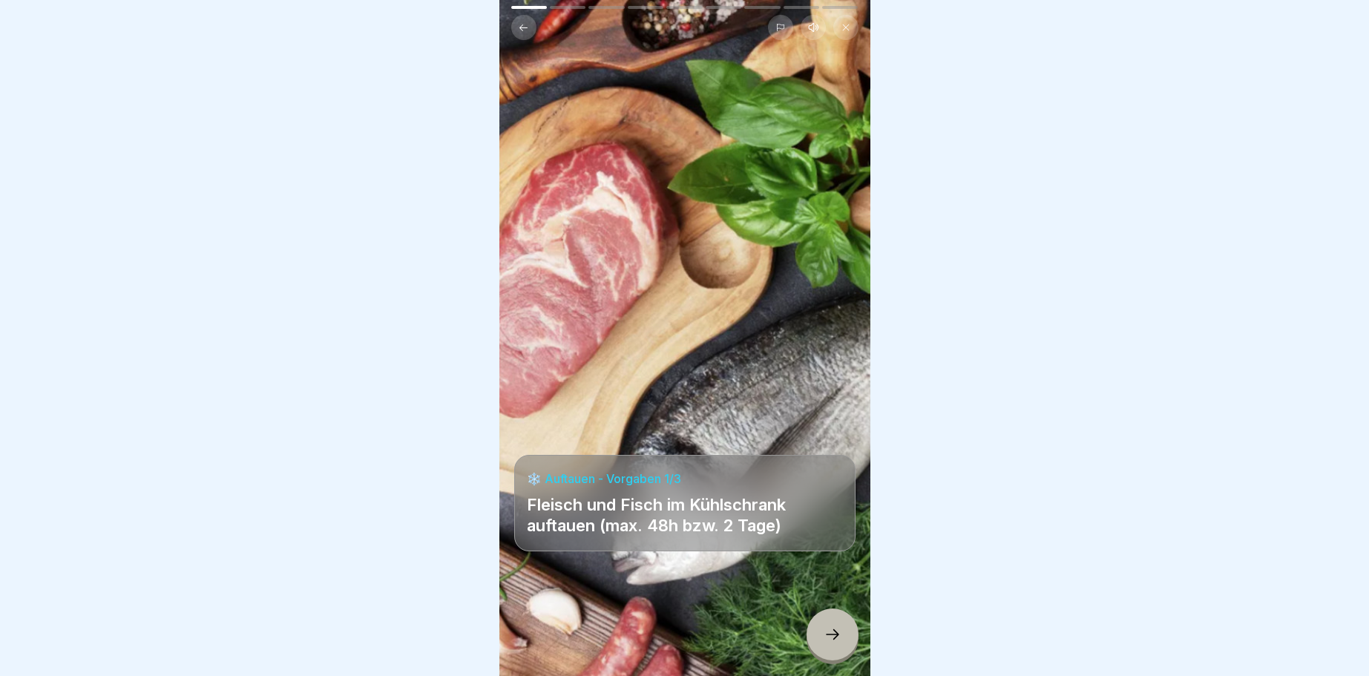
click at [830, 634] on icon at bounding box center [832, 634] width 18 height 18
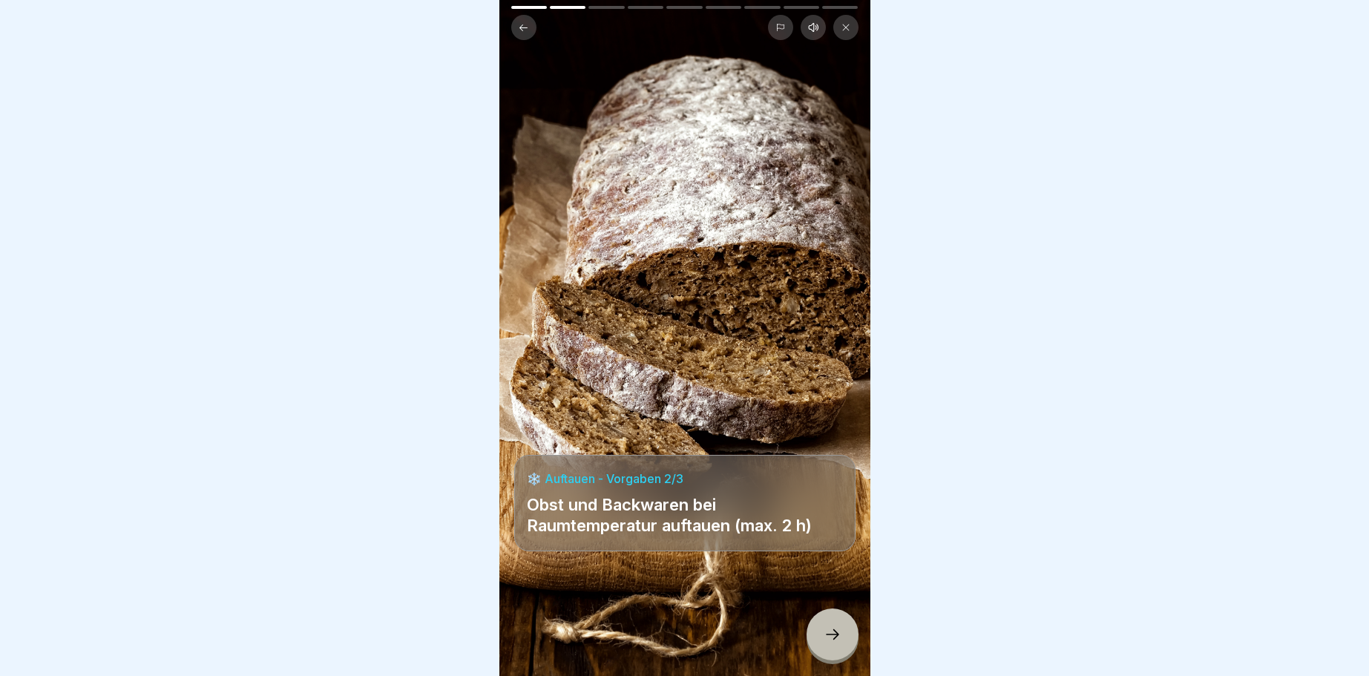
click at [840, 631] on icon at bounding box center [832, 634] width 18 height 18
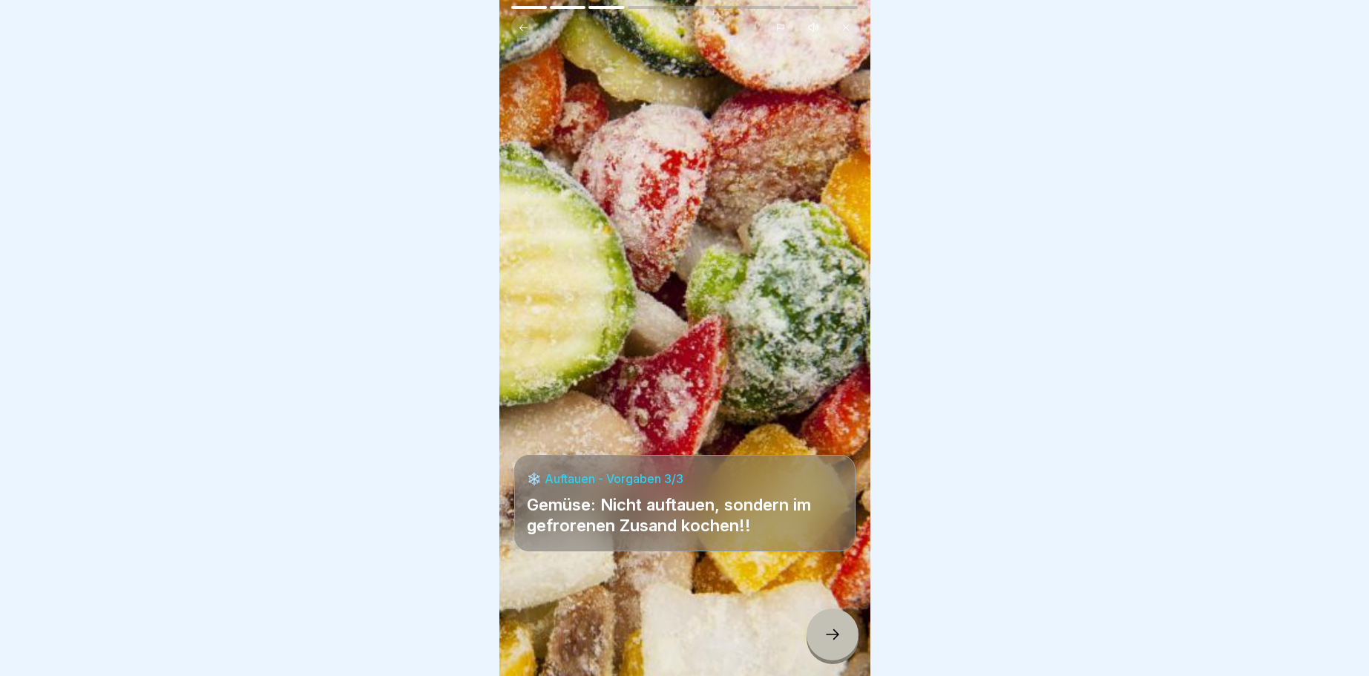
click at [826, 631] on icon at bounding box center [832, 634] width 18 height 18
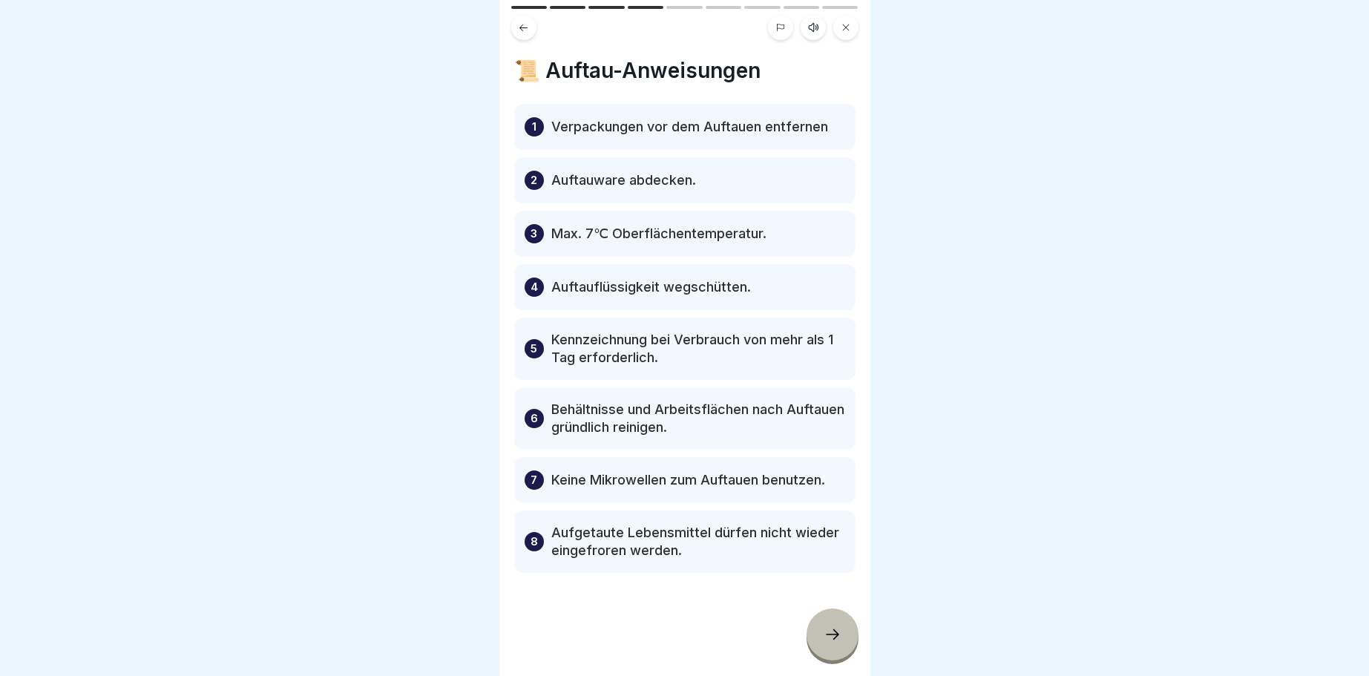
click at [833, 635] on icon at bounding box center [832, 634] width 18 height 18
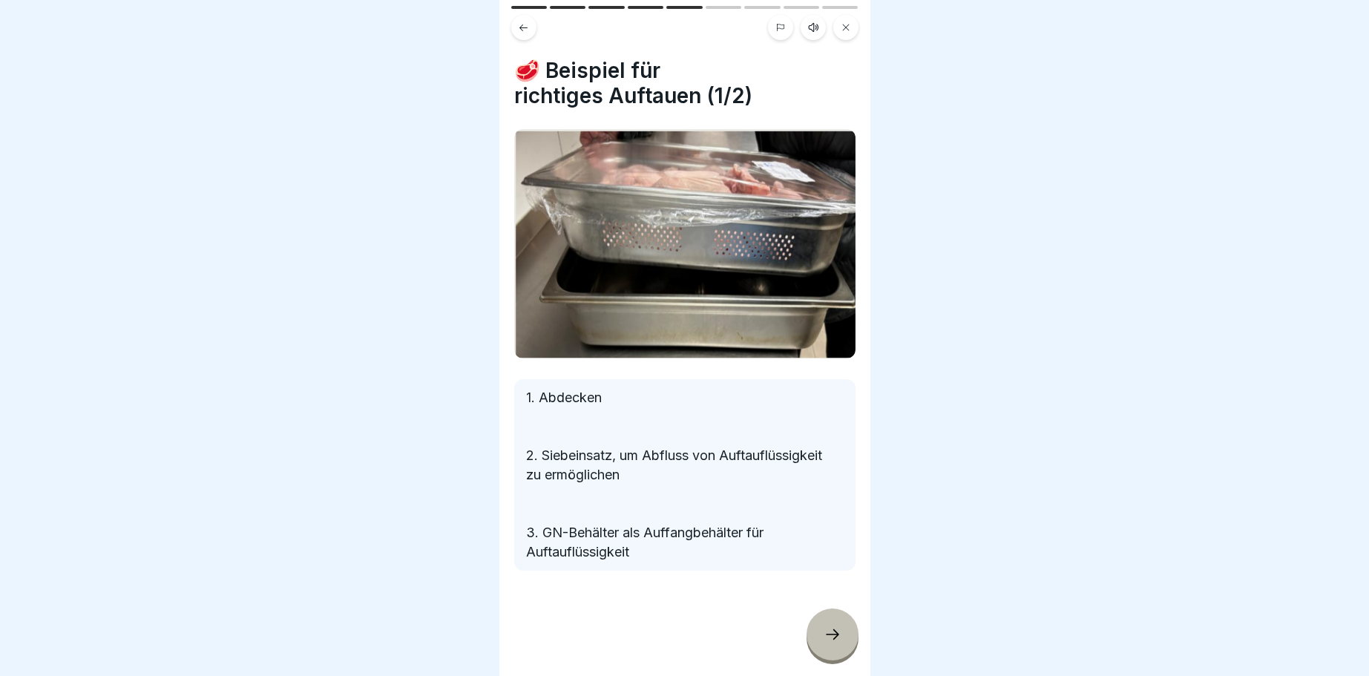
click at [833, 634] on icon at bounding box center [832, 634] width 18 height 18
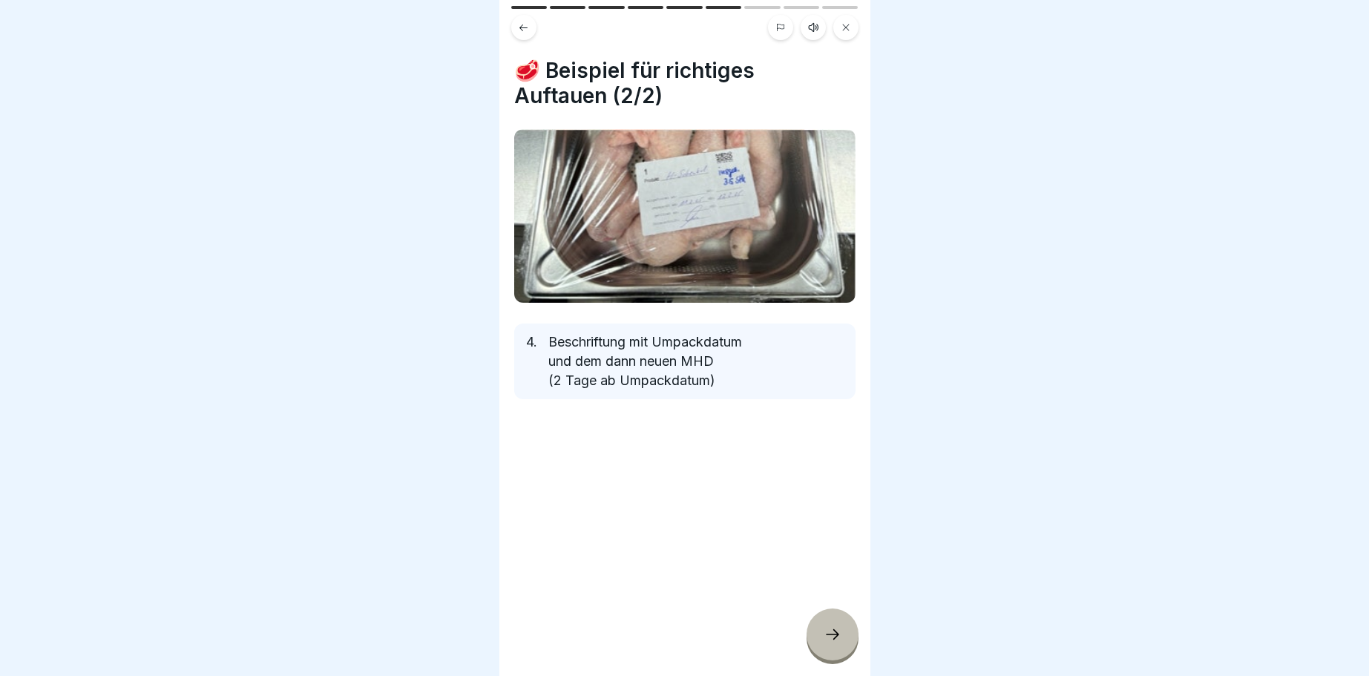
click at [840, 634] on icon at bounding box center [832, 634] width 18 height 18
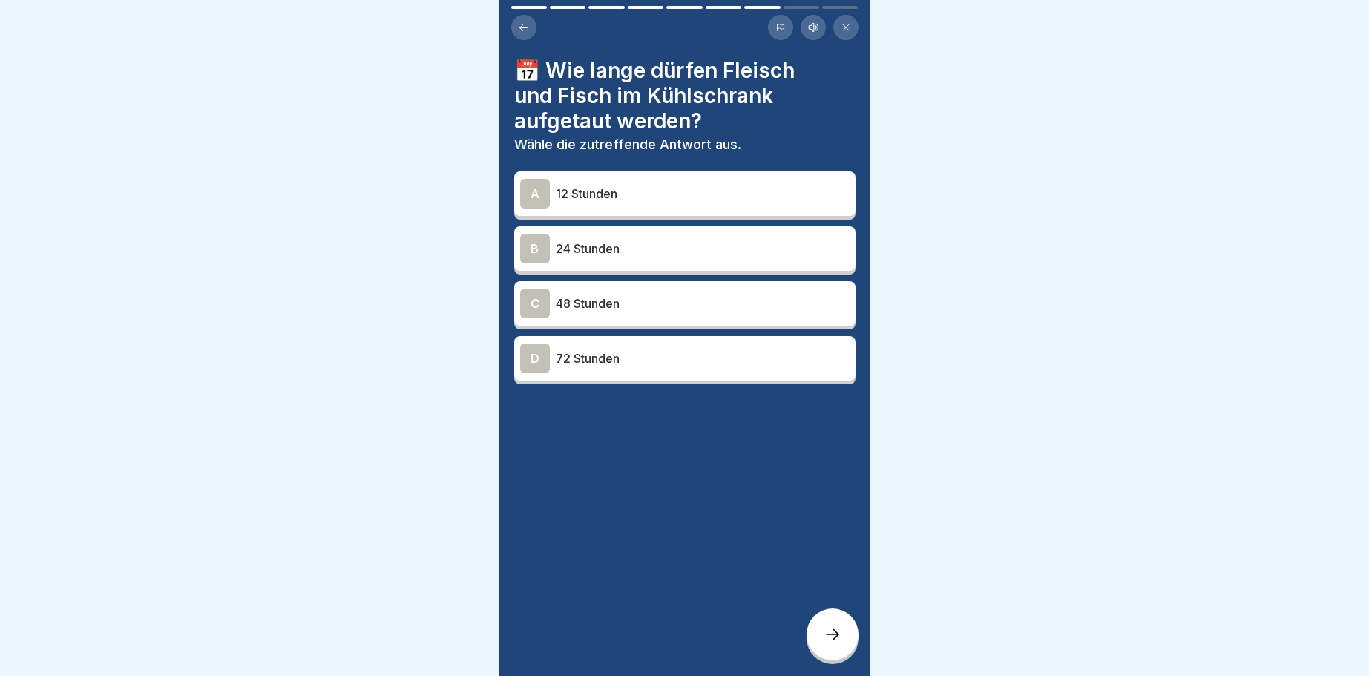
click at [536, 305] on div "C" at bounding box center [535, 304] width 30 height 30
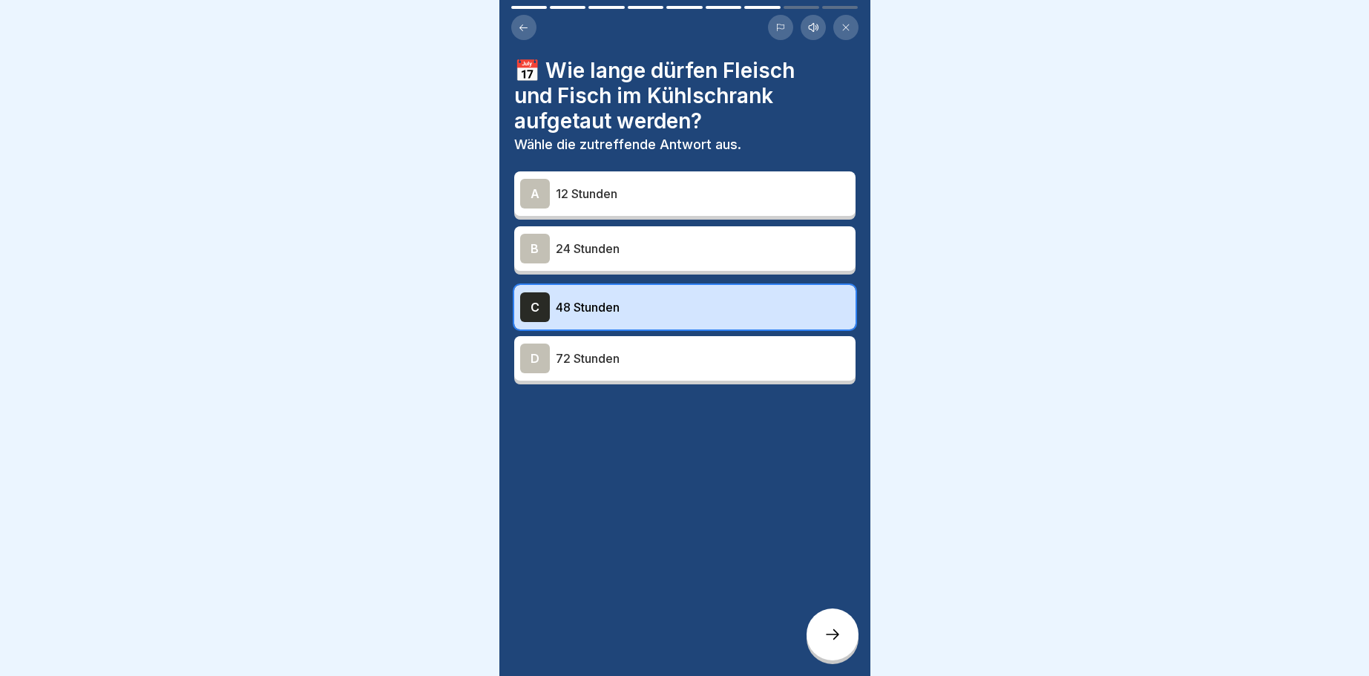
click at [836, 635] on icon at bounding box center [832, 634] width 18 height 18
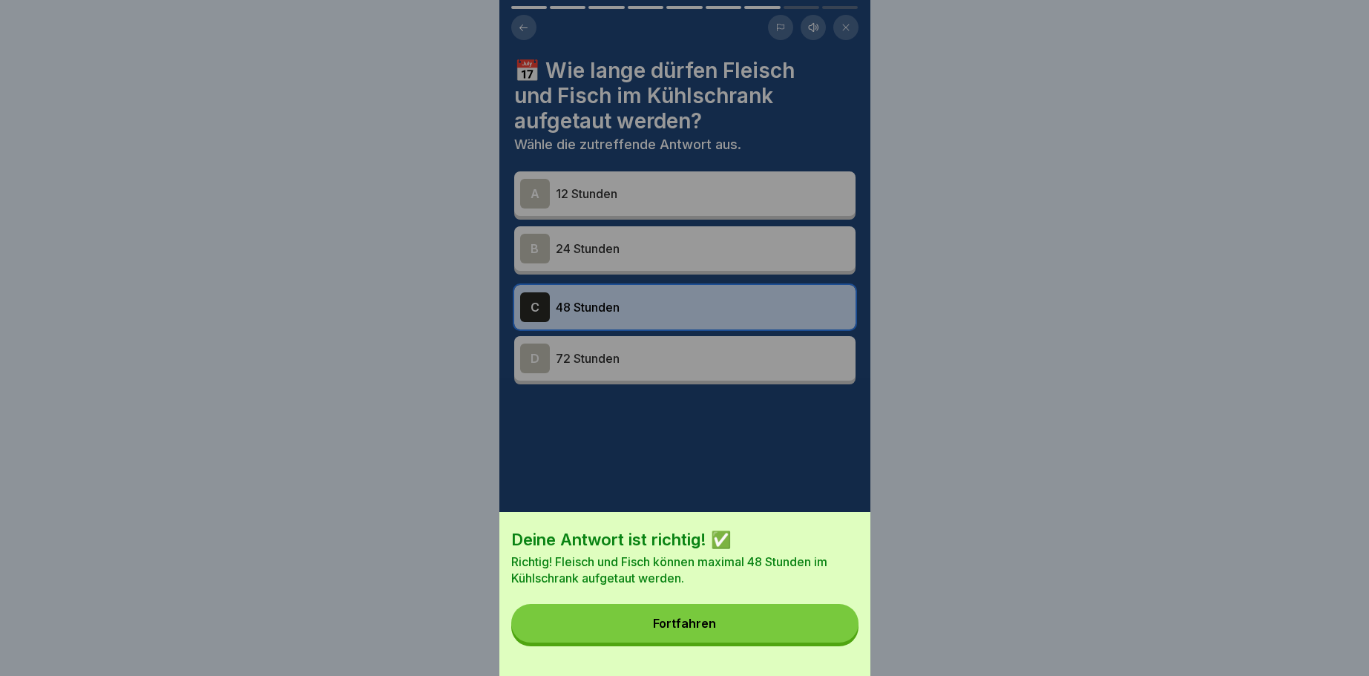
click at [708, 616] on button "Fortfahren" at bounding box center [684, 623] width 347 height 39
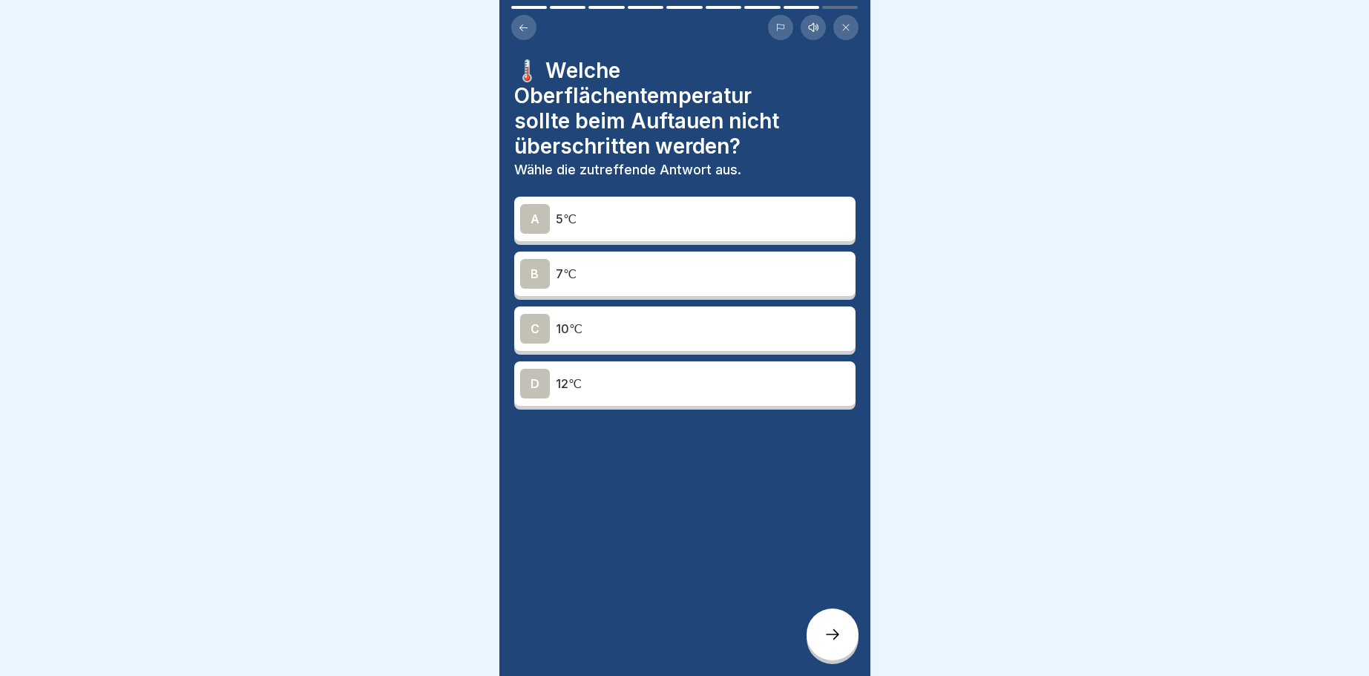
click at [536, 217] on div "A" at bounding box center [535, 219] width 30 height 30
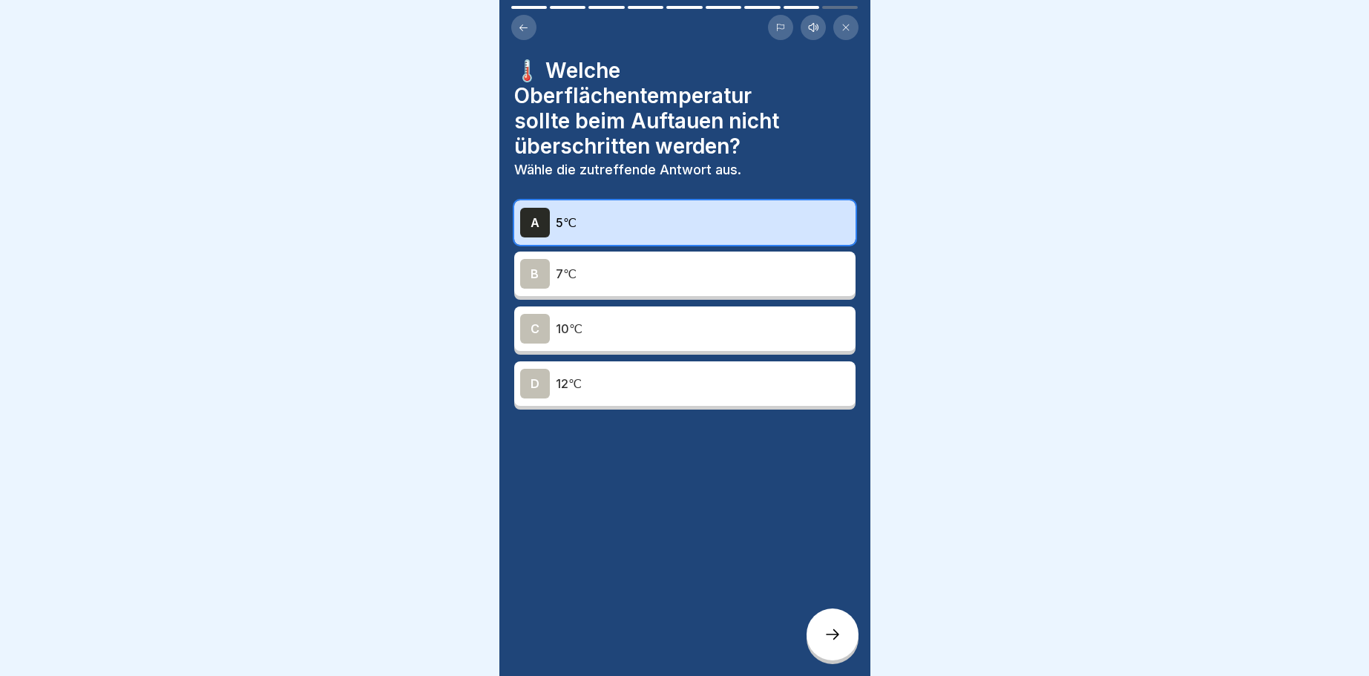
click at [838, 635] on icon at bounding box center [832, 634] width 13 height 10
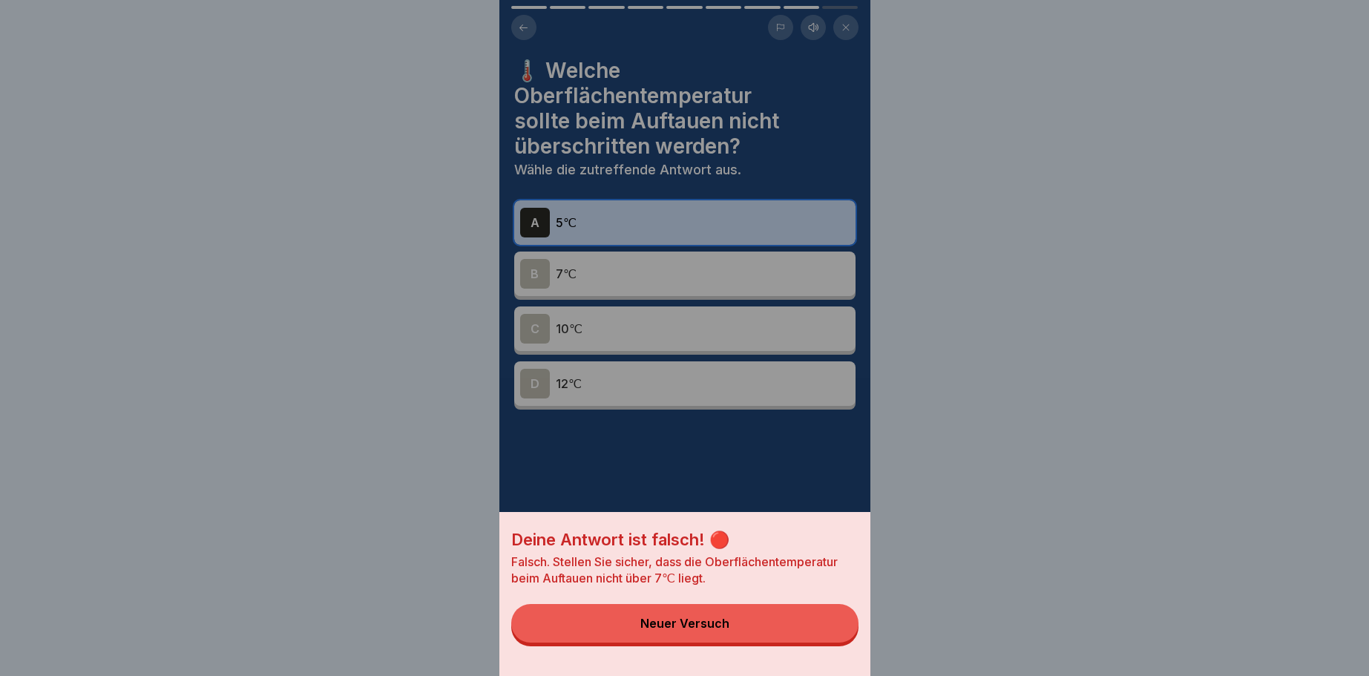
drag, startPoint x: 707, startPoint y: 626, endPoint x: 706, endPoint y: 618, distance: 8.3
click at [706, 619] on div "Neuer Versuch" at bounding box center [684, 622] width 89 height 13
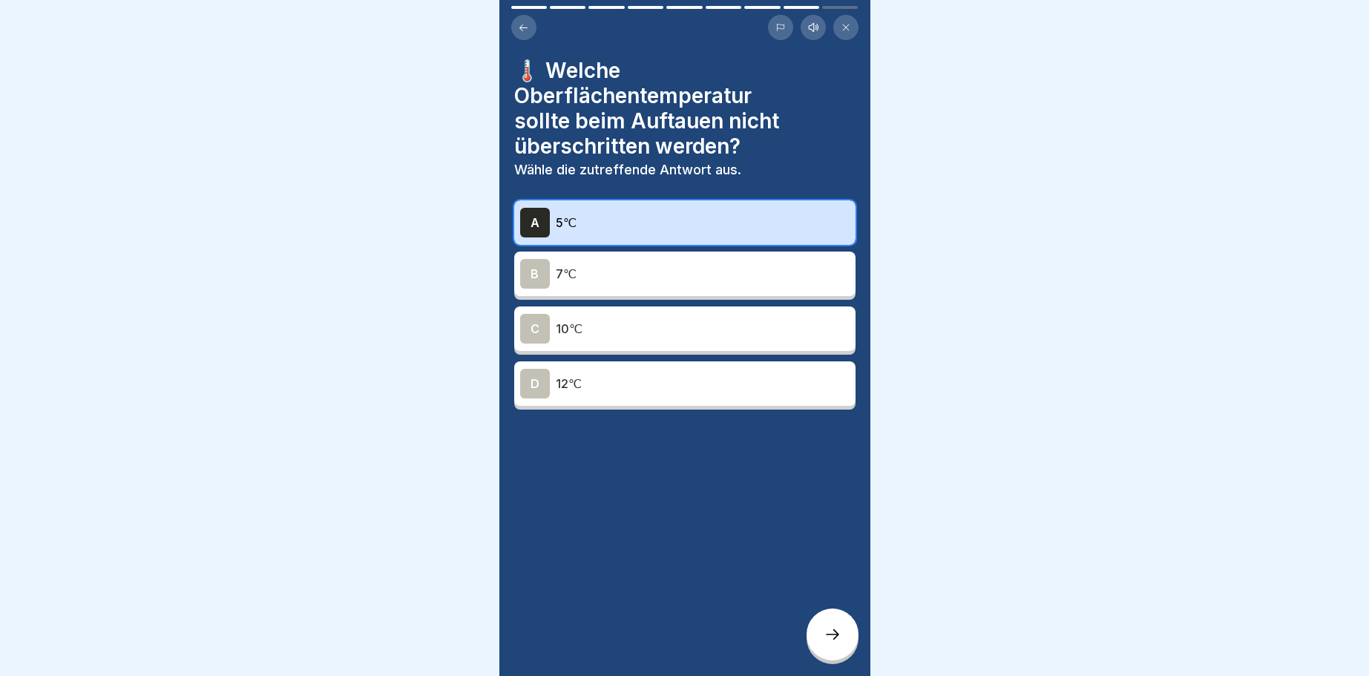
click at [530, 267] on div "B" at bounding box center [535, 274] width 30 height 30
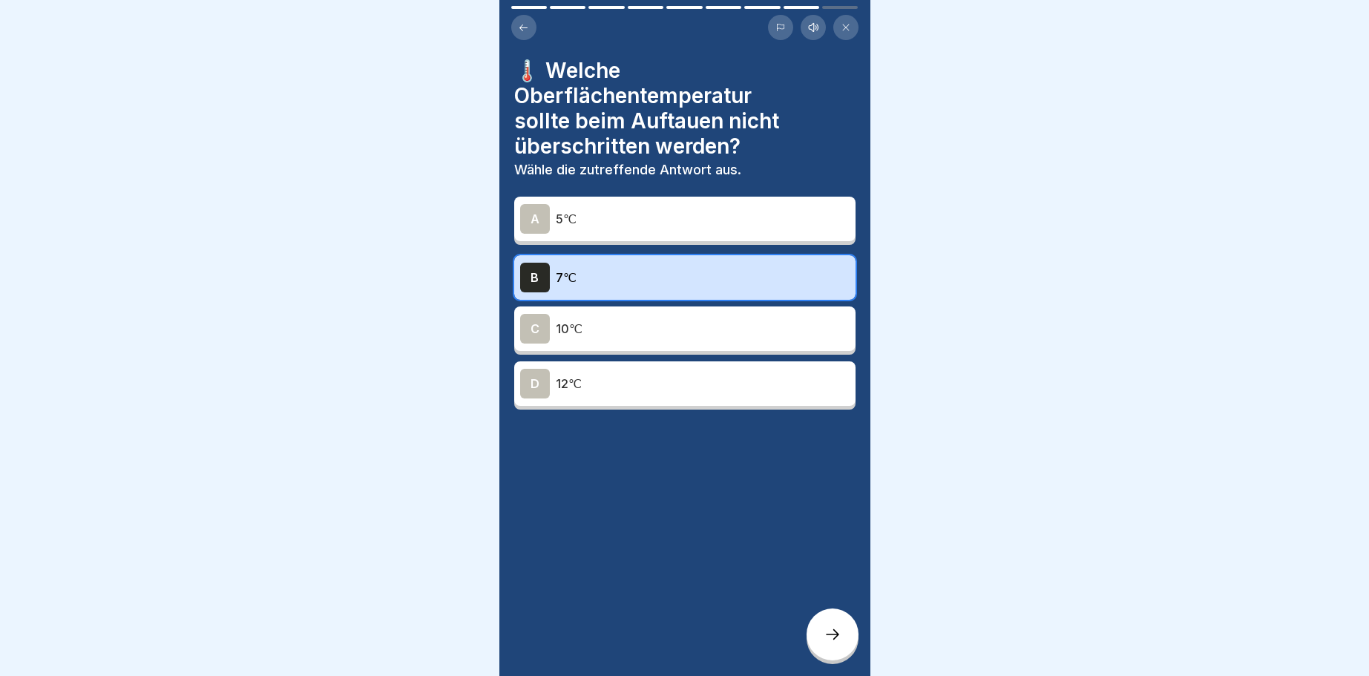
click at [827, 633] on icon at bounding box center [832, 634] width 18 height 18
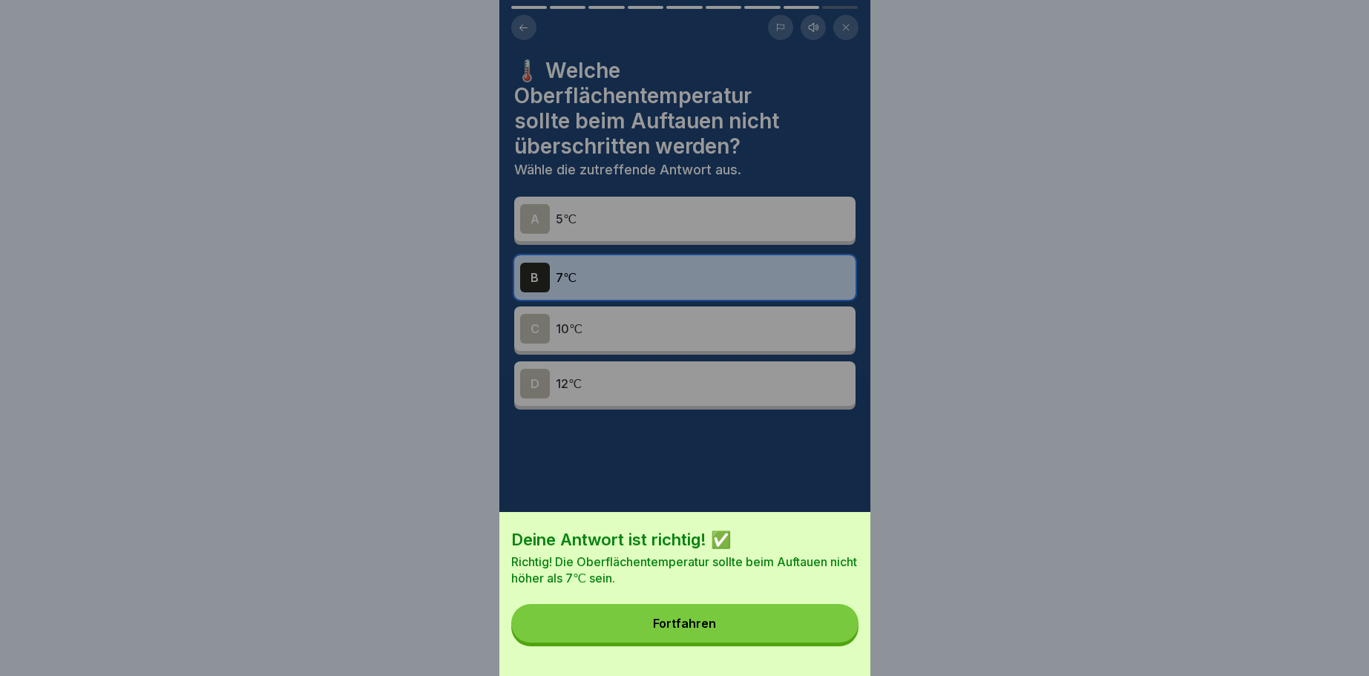
click at [720, 621] on button "Fortfahren" at bounding box center [684, 623] width 347 height 39
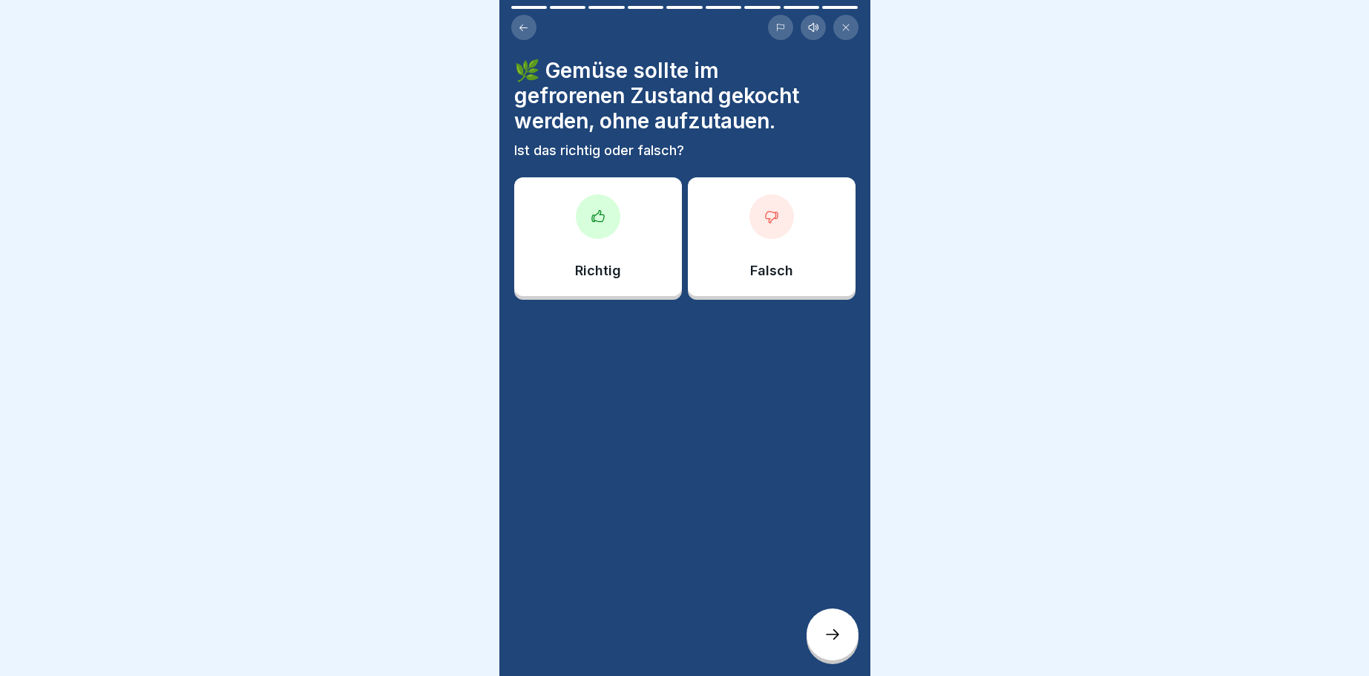
click at [586, 211] on div at bounding box center [598, 216] width 45 height 45
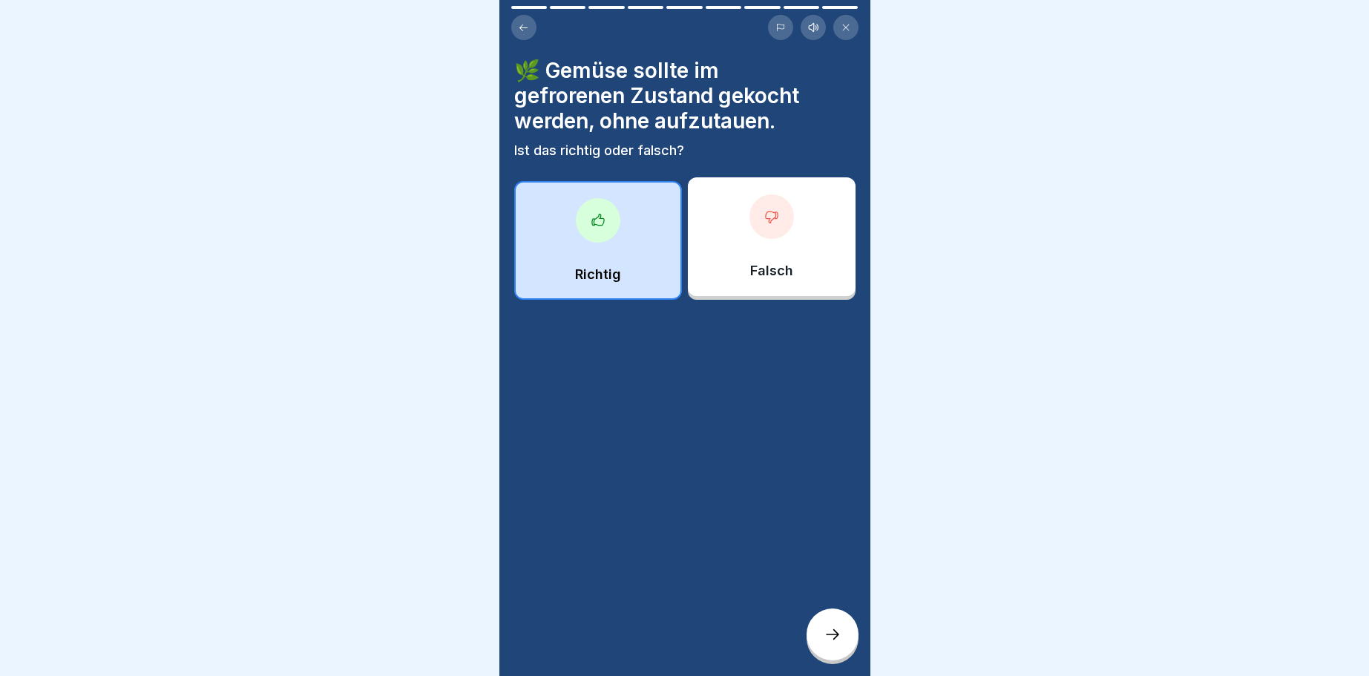
click at [826, 630] on icon at bounding box center [832, 634] width 18 height 18
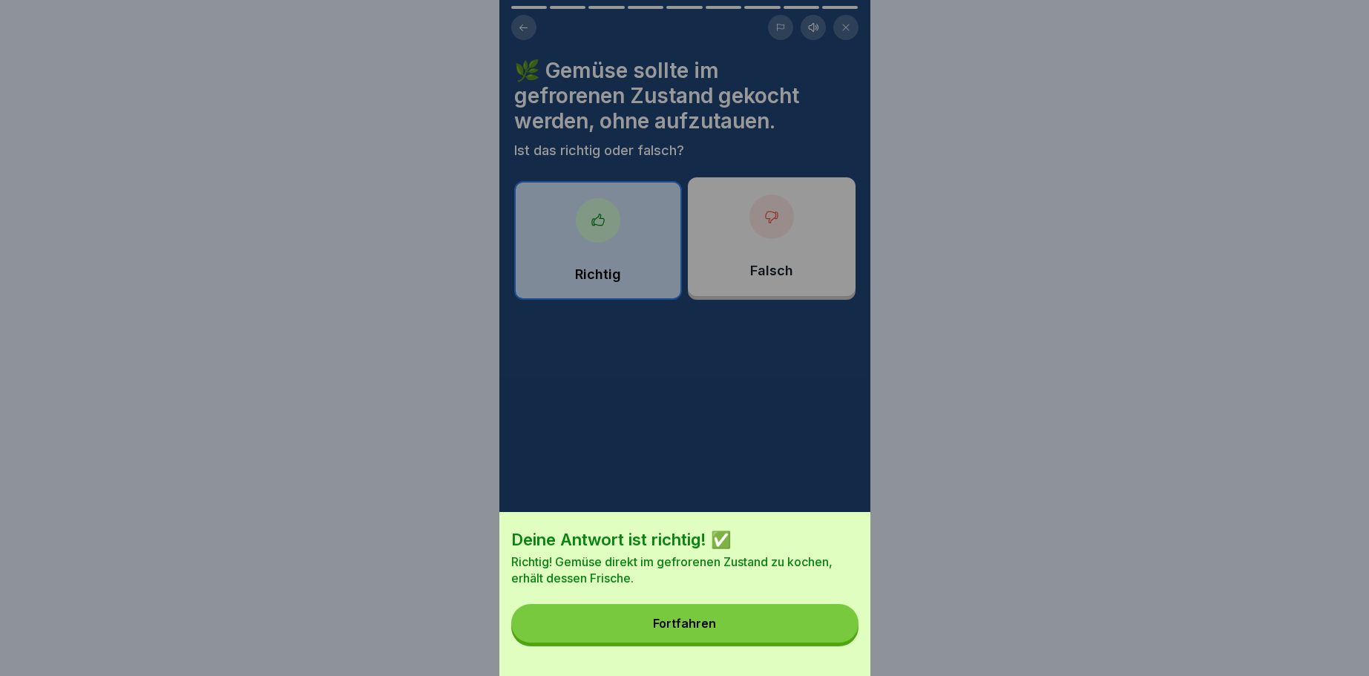
click at [690, 621] on div "Fortfahren" at bounding box center [684, 622] width 63 height 13
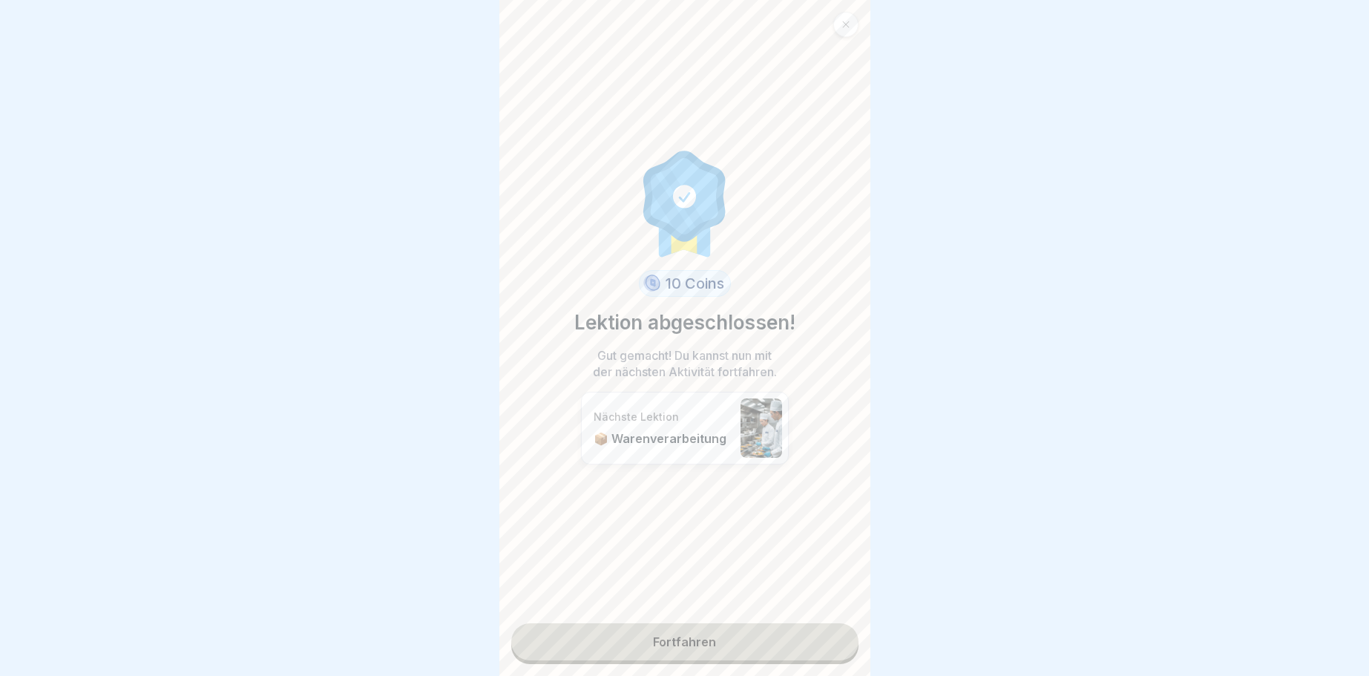
click at [676, 631] on link "Fortfahren" at bounding box center [684, 641] width 347 height 37
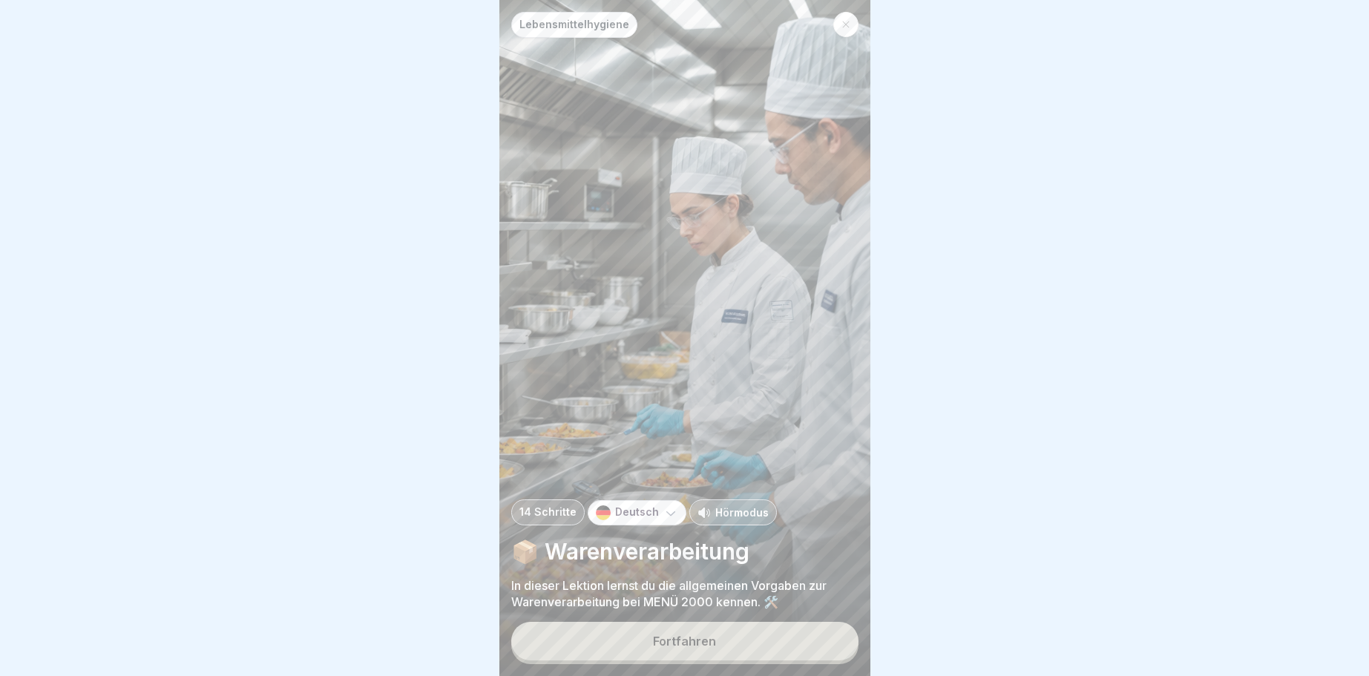
click at [698, 639] on div "Fortfahren" at bounding box center [684, 640] width 63 height 13
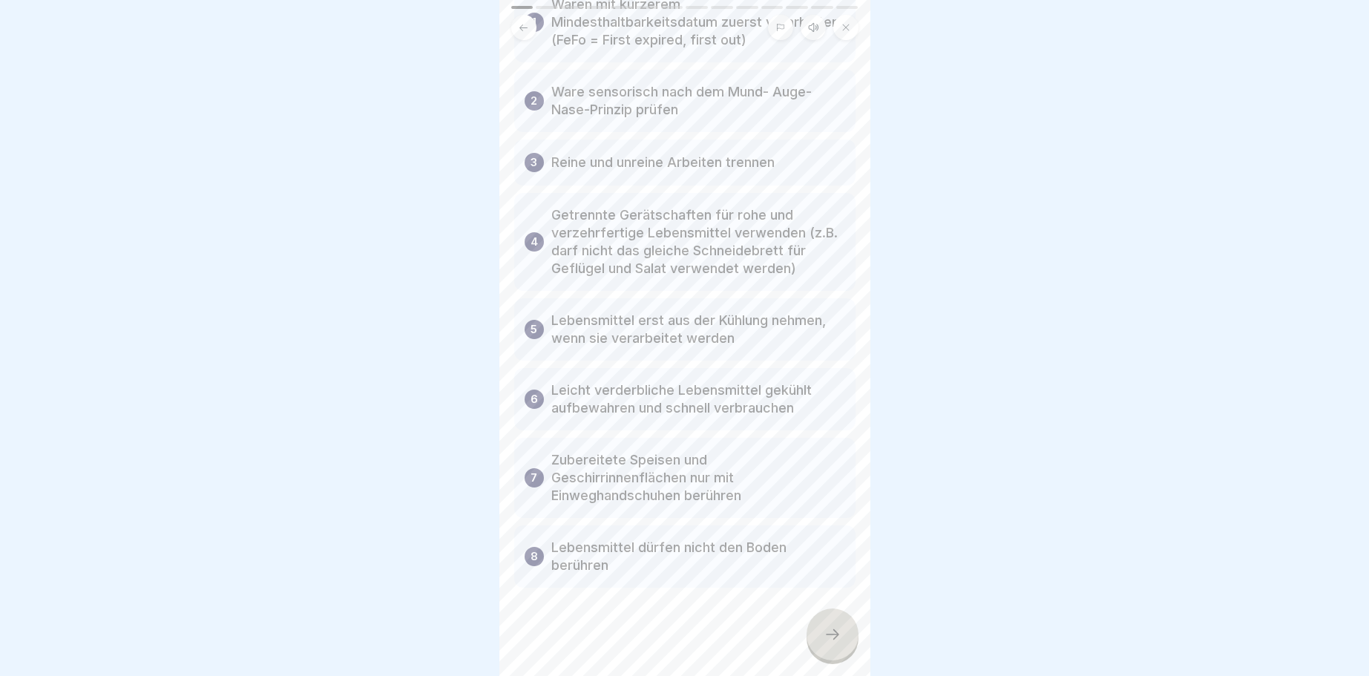
scroll to position [148, 0]
click at [832, 634] on icon at bounding box center [832, 634] width 18 height 18
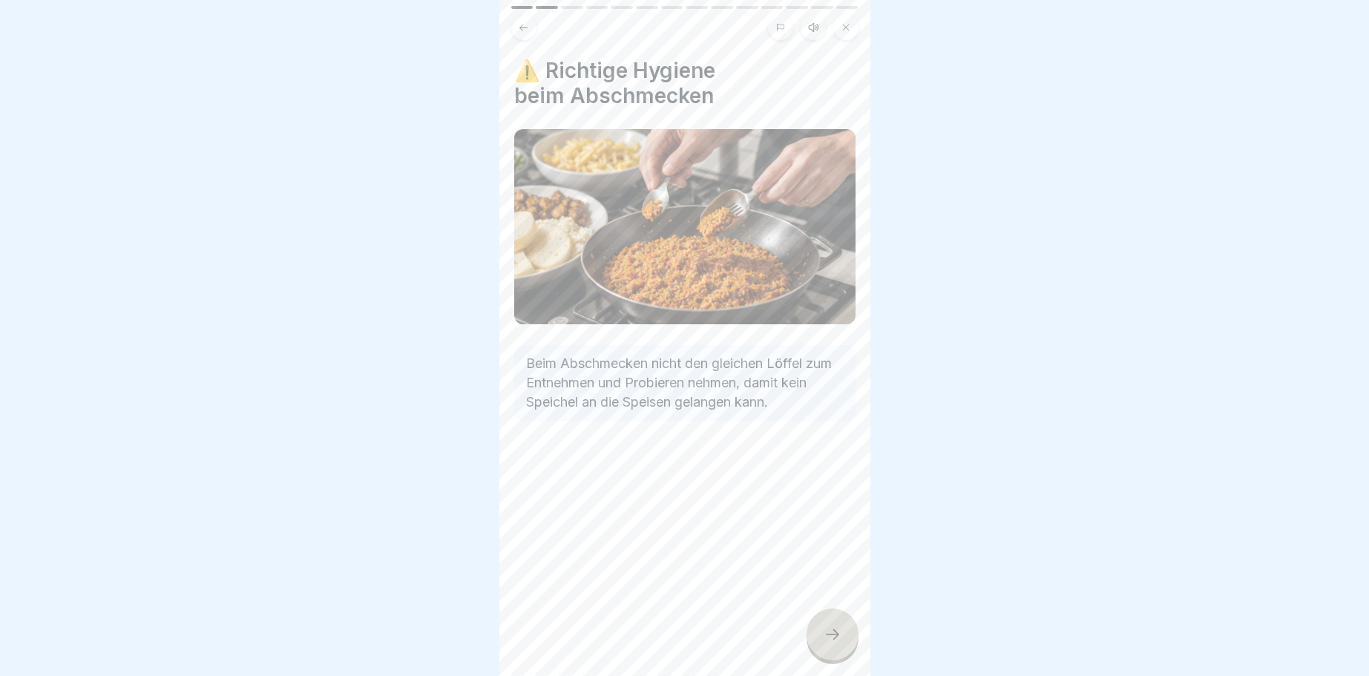
click at [826, 634] on icon at bounding box center [832, 634] width 18 height 18
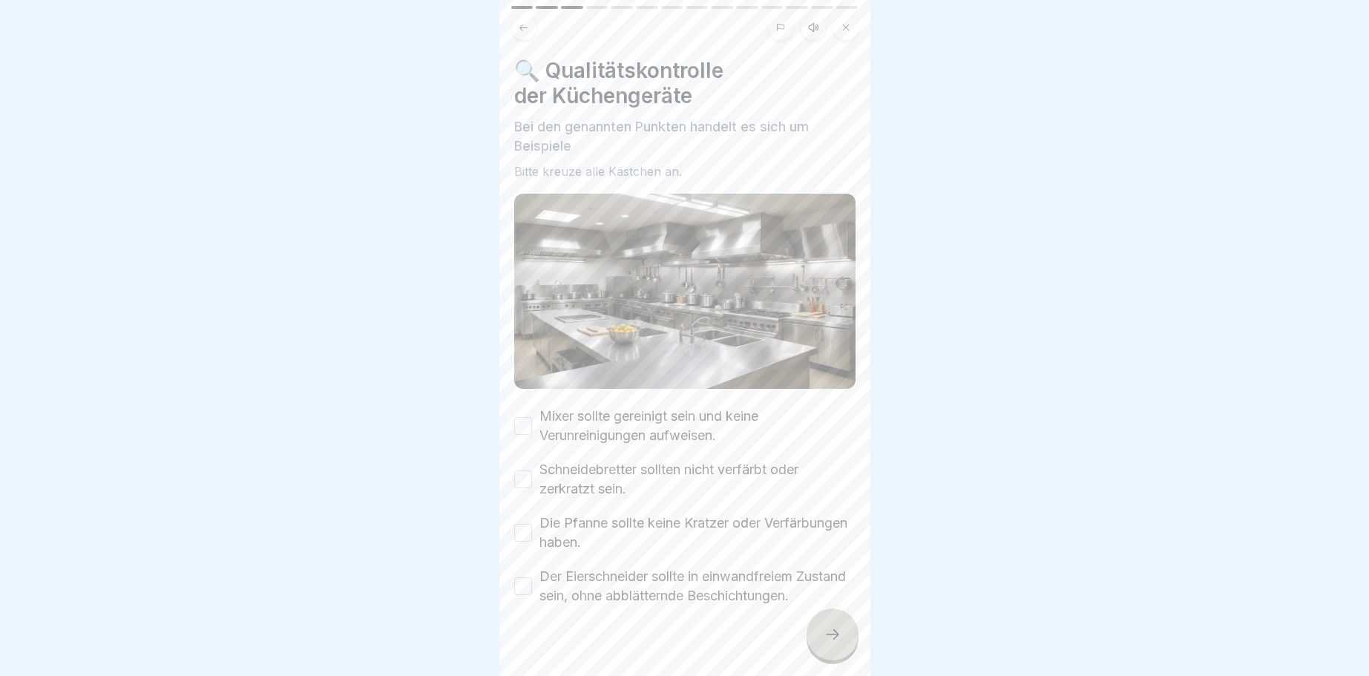
click at [522, 428] on button "Mixer sollte gereinigt sein und keine Verunreinigungen aufweisen." at bounding box center [523, 426] width 18 height 18
click at [518, 481] on button "Schneidebretter sollten nicht verfärbt oder zerkratzt sein." at bounding box center [523, 479] width 18 height 18
click at [517, 534] on button "Die Pfanne sollte keine Kratzer oder Verfärbungen haben." at bounding box center [523, 533] width 18 height 18
click at [524, 585] on button "Der Eierschneider sollte in einwandfreiem Zustand sein, ohne abblätternde Besch…" at bounding box center [523, 586] width 18 height 18
click at [841, 630] on icon at bounding box center [832, 634] width 18 height 18
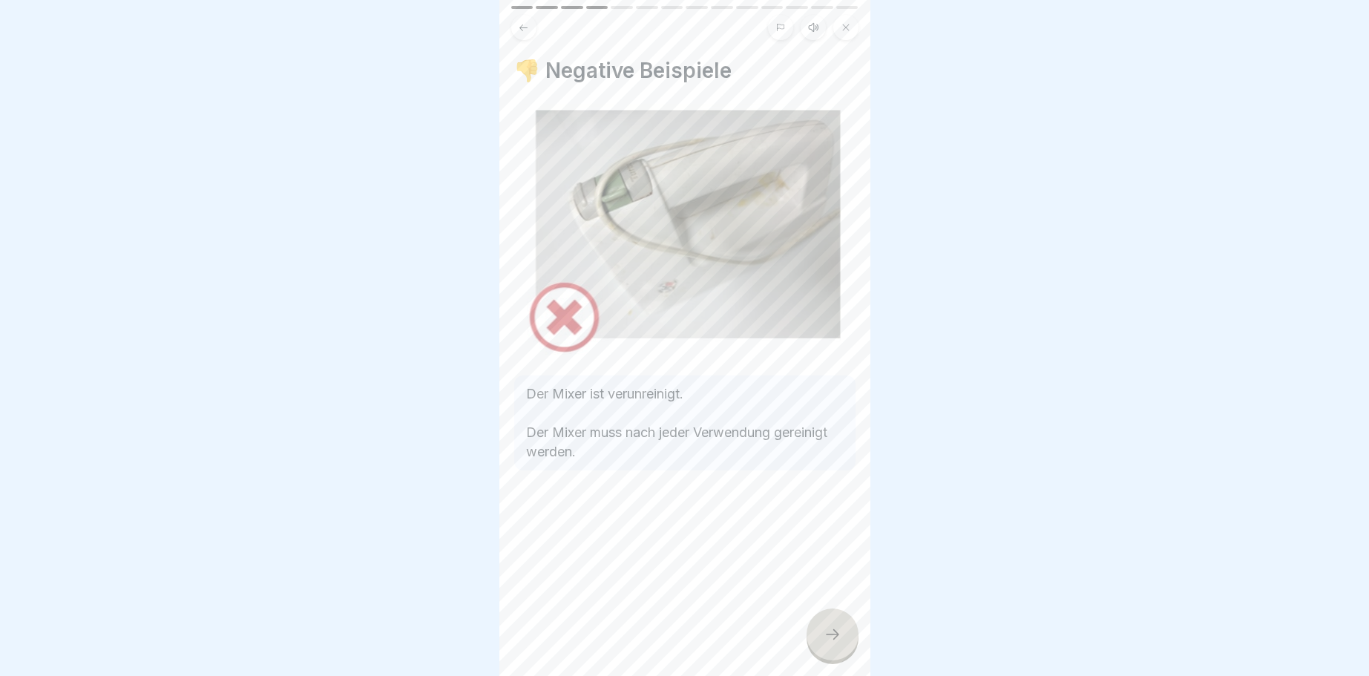
click at [832, 632] on icon at bounding box center [832, 634] width 18 height 18
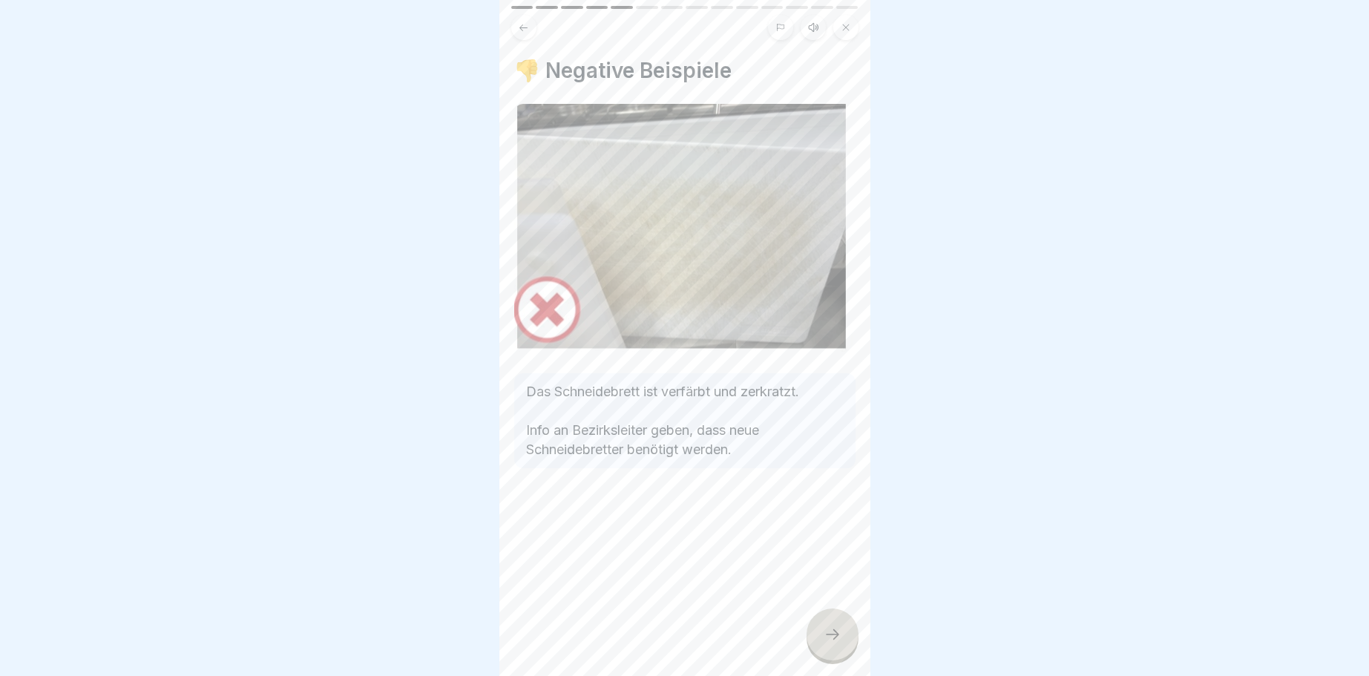
click at [823, 633] on icon at bounding box center [832, 634] width 18 height 18
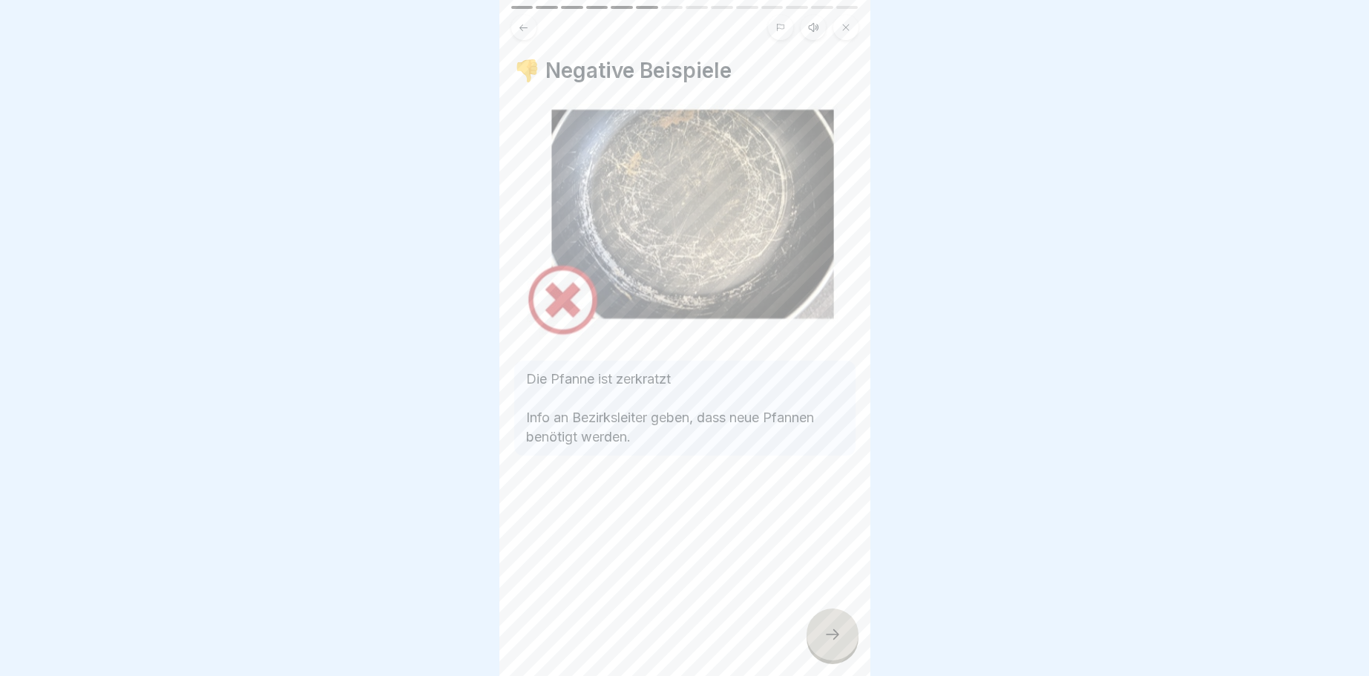
click at [832, 628] on div at bounding box center [832, 634] width 52 height 52
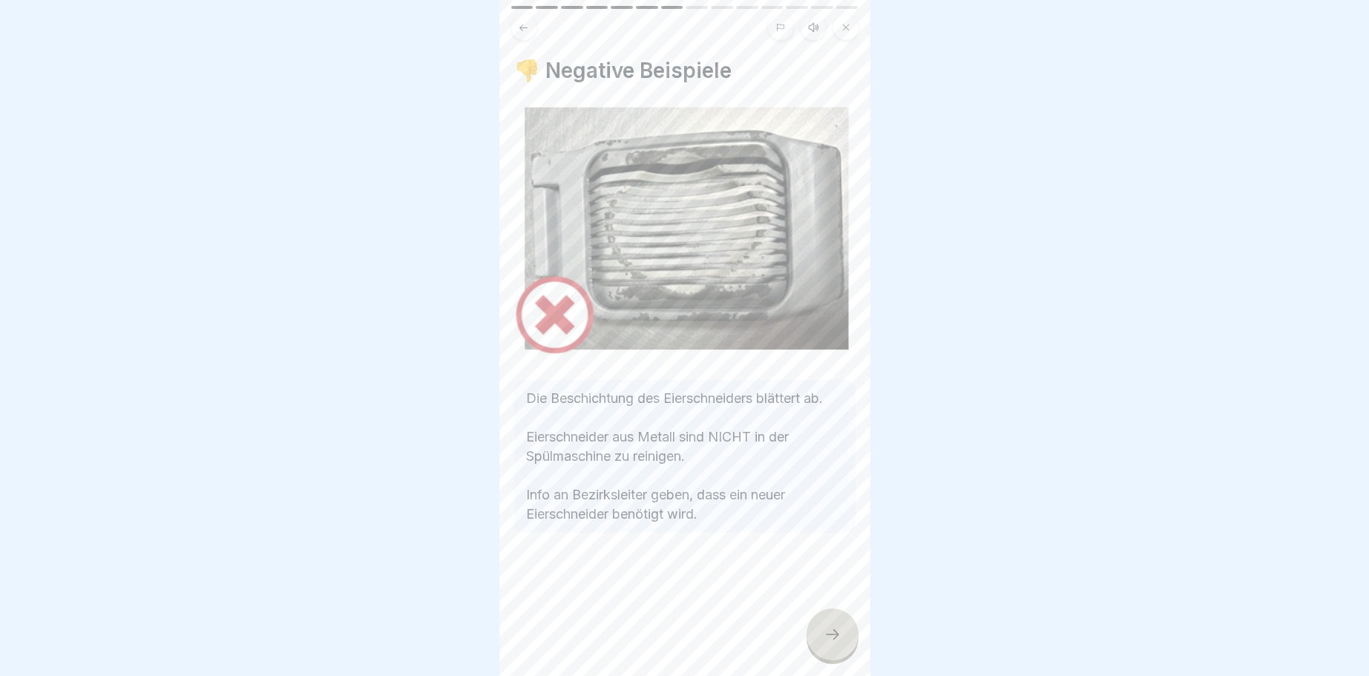
click at [824, 635] on icon at bounding box center [832, 634] width 18 height 18
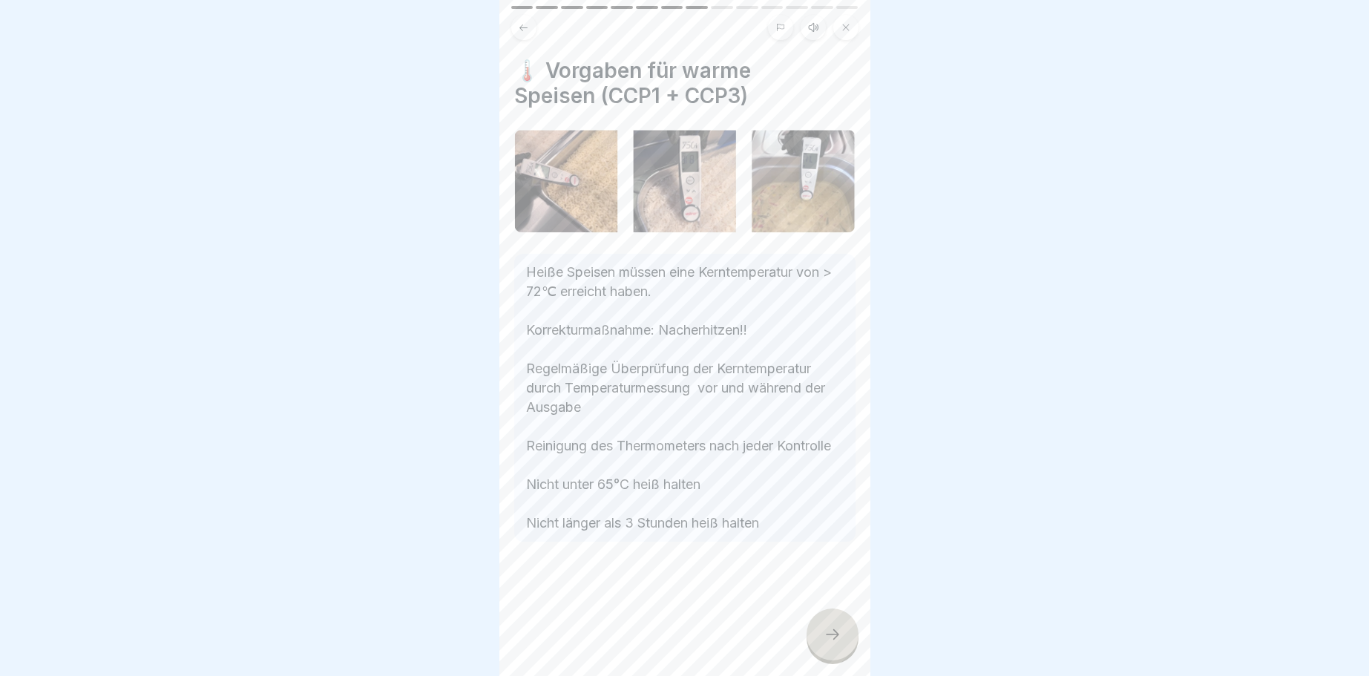
click at [840, 630] on icon at bounding box center [832, 634] width 18 height 18
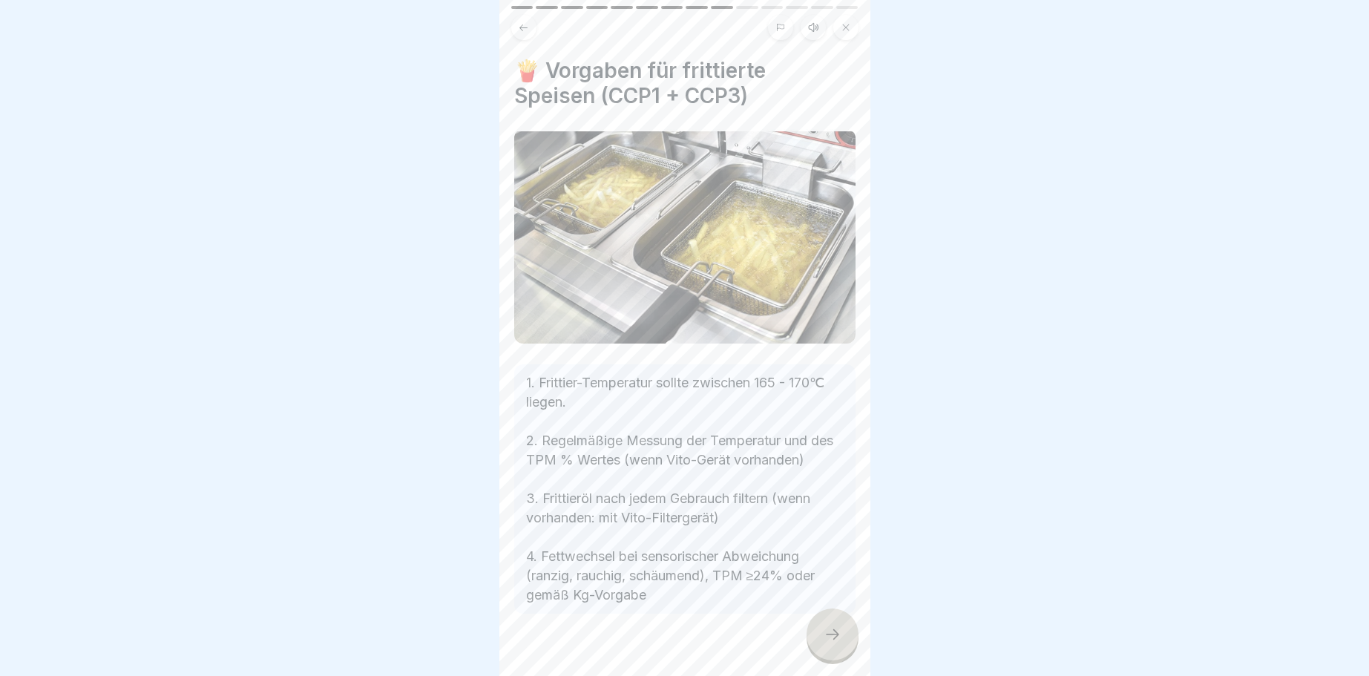
click at [838, 642] on icon at bounding box center [832, 634] width 18 height 18
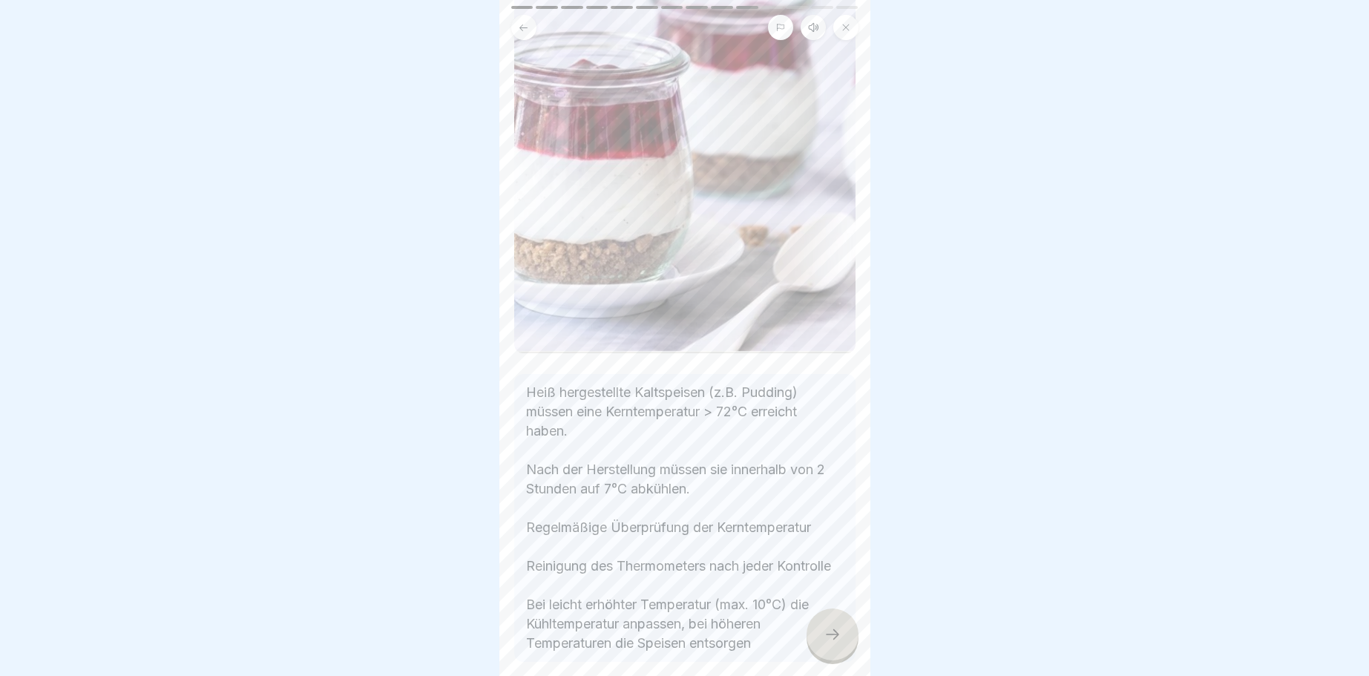
scroll to position [381, 0]
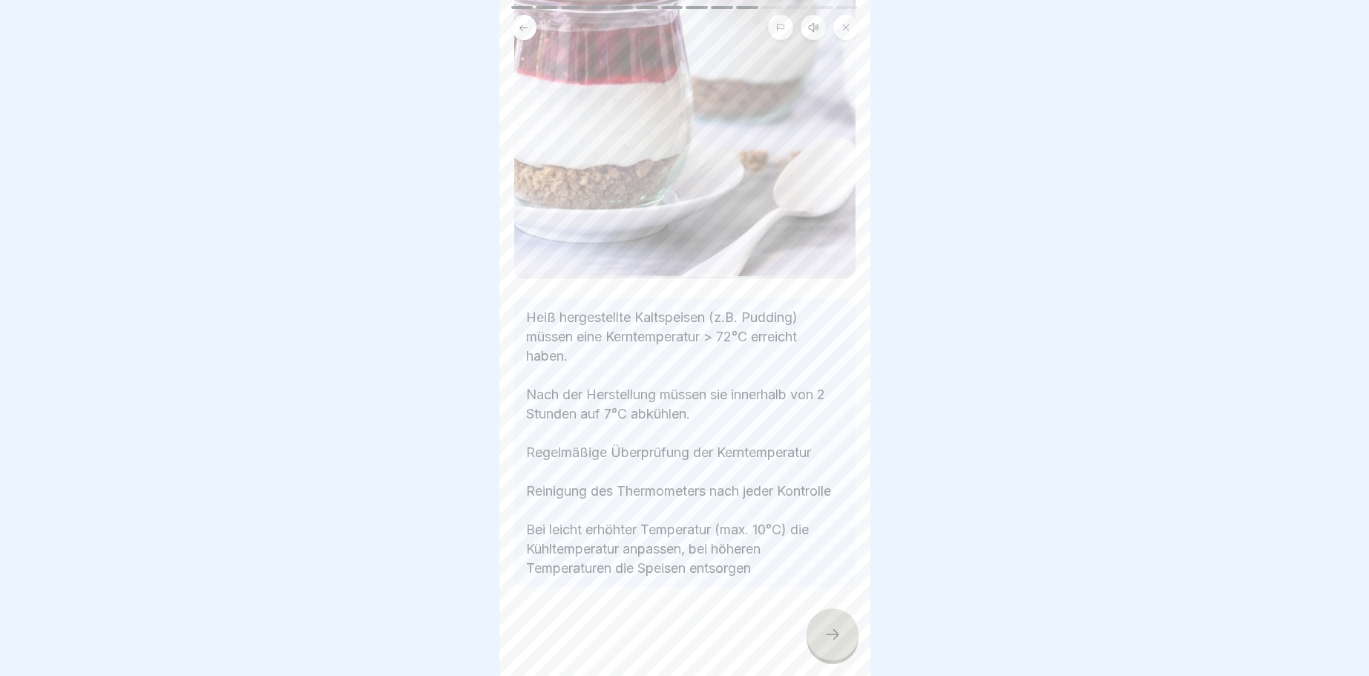
click at [826, 634] on icon at bounding box center [832, 634] width 18 height 18
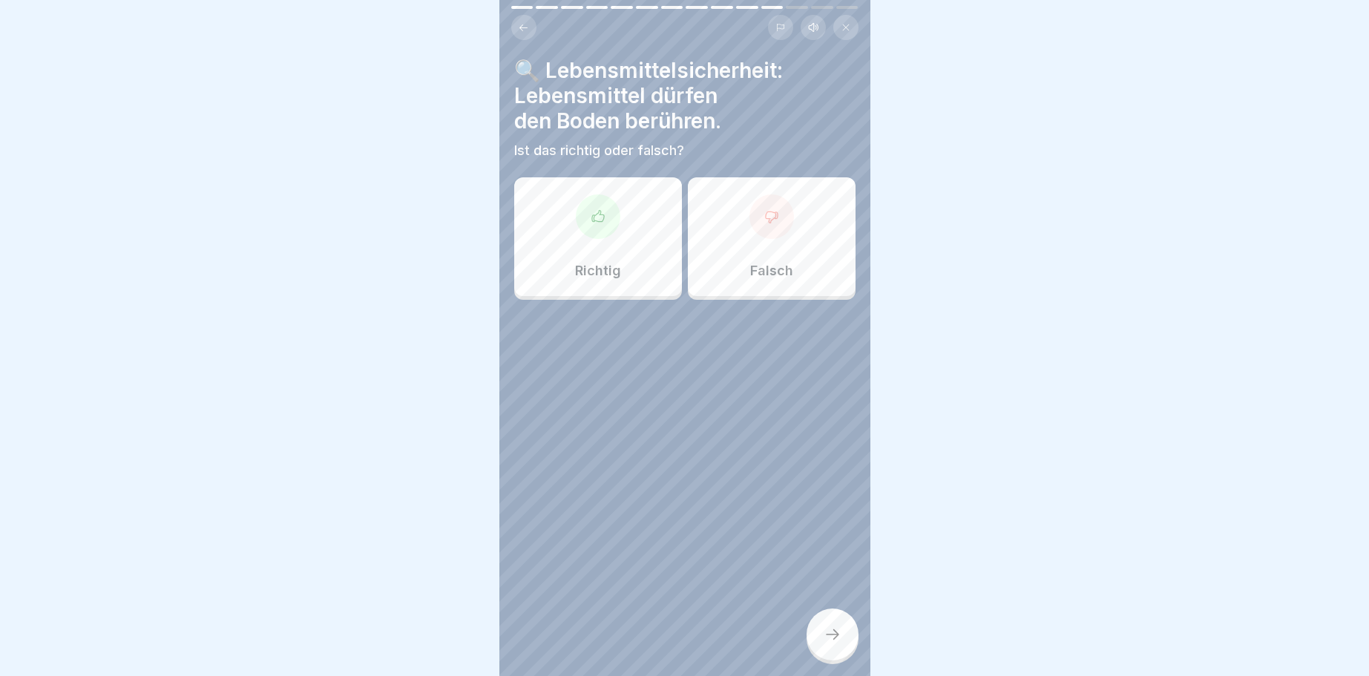
click at [769, 216] on icon at bounding box center [771, 216] width 15 height 15
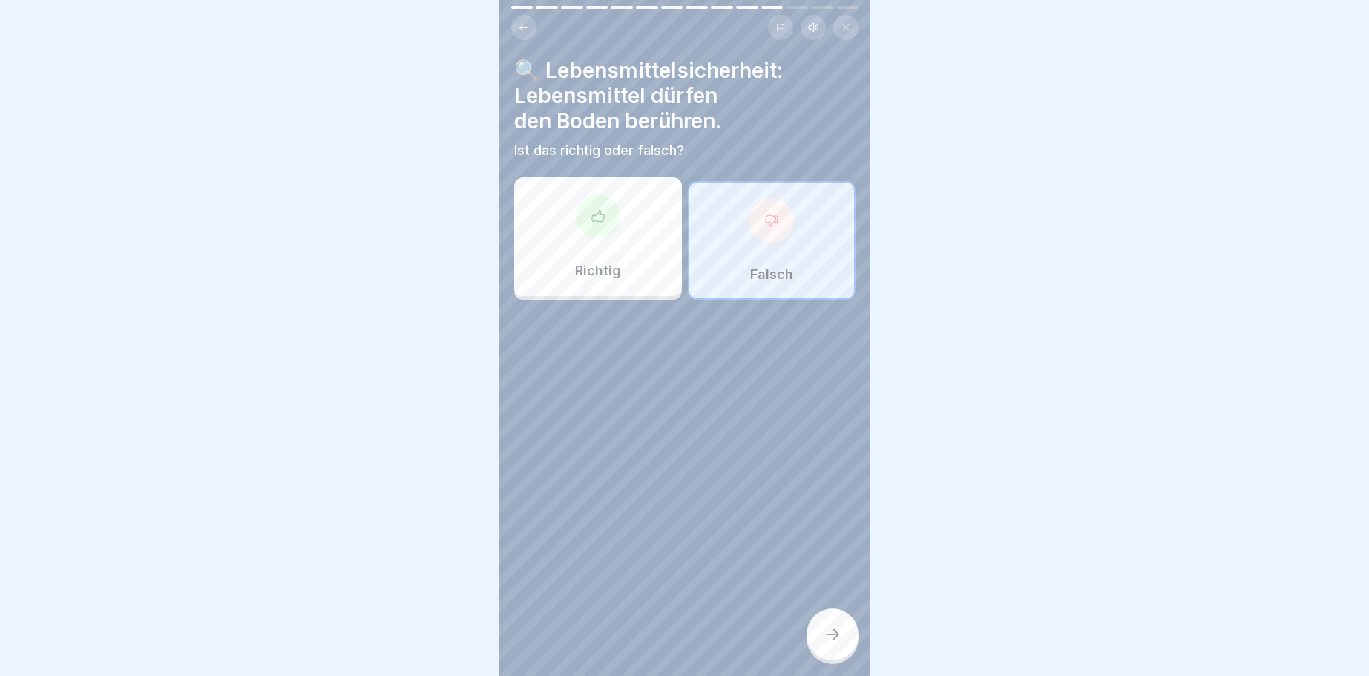
click at [838, 628] on icon at bounding box center [832, 634] width 18 height 18
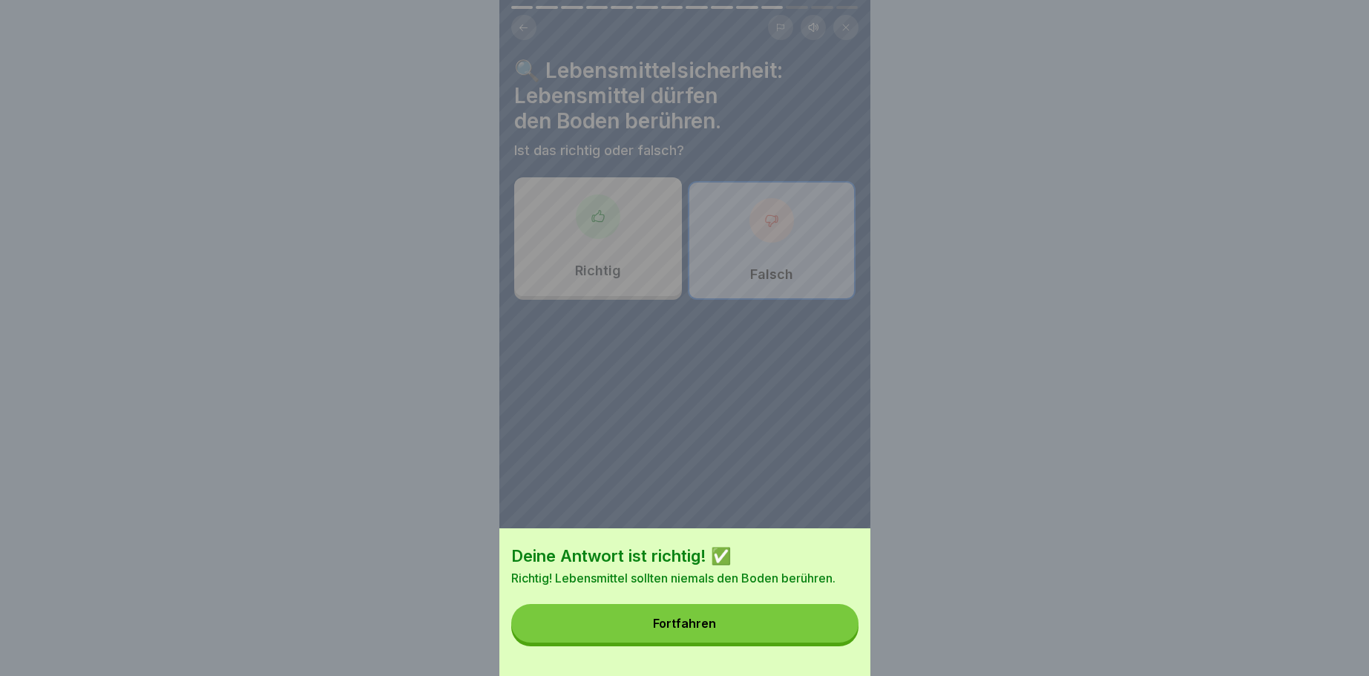
click at [718, 617] on button "Fortfahren" at bounding box center [684, 623] width 347 height 39
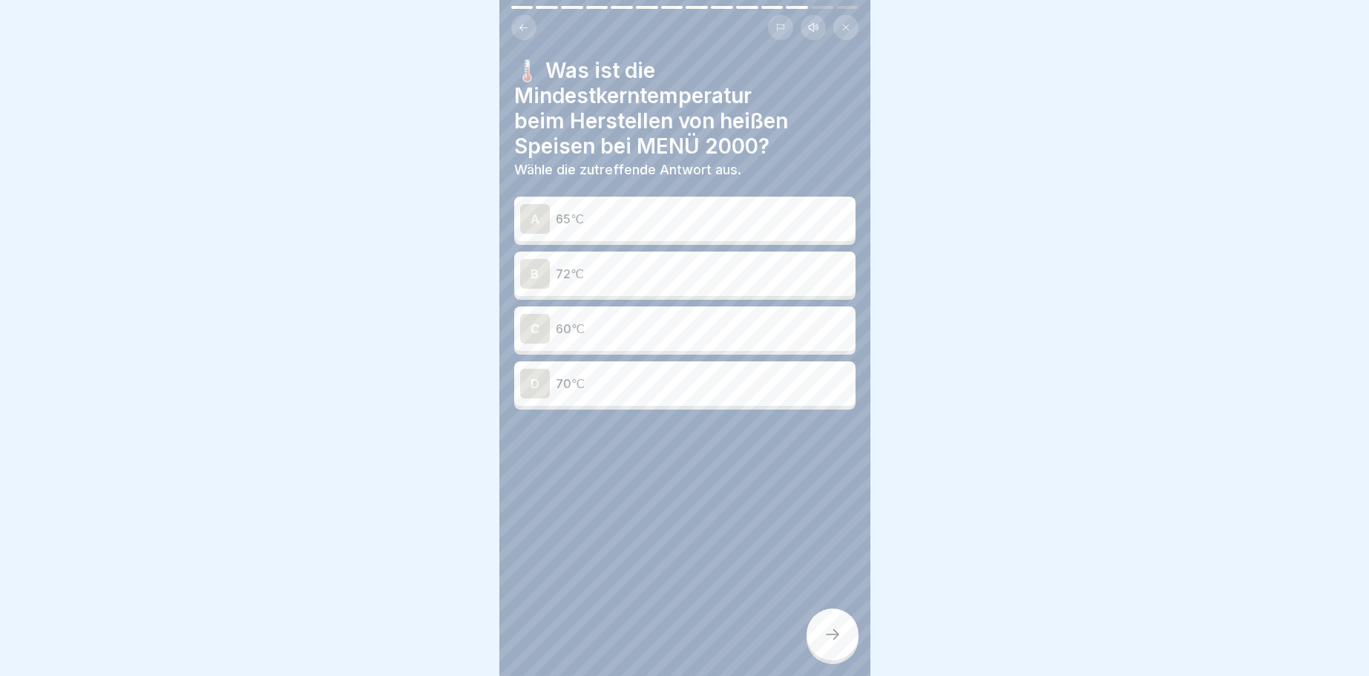
click at [539, 271] on div "B" at bounding box center [535, 274] width 30 height 30
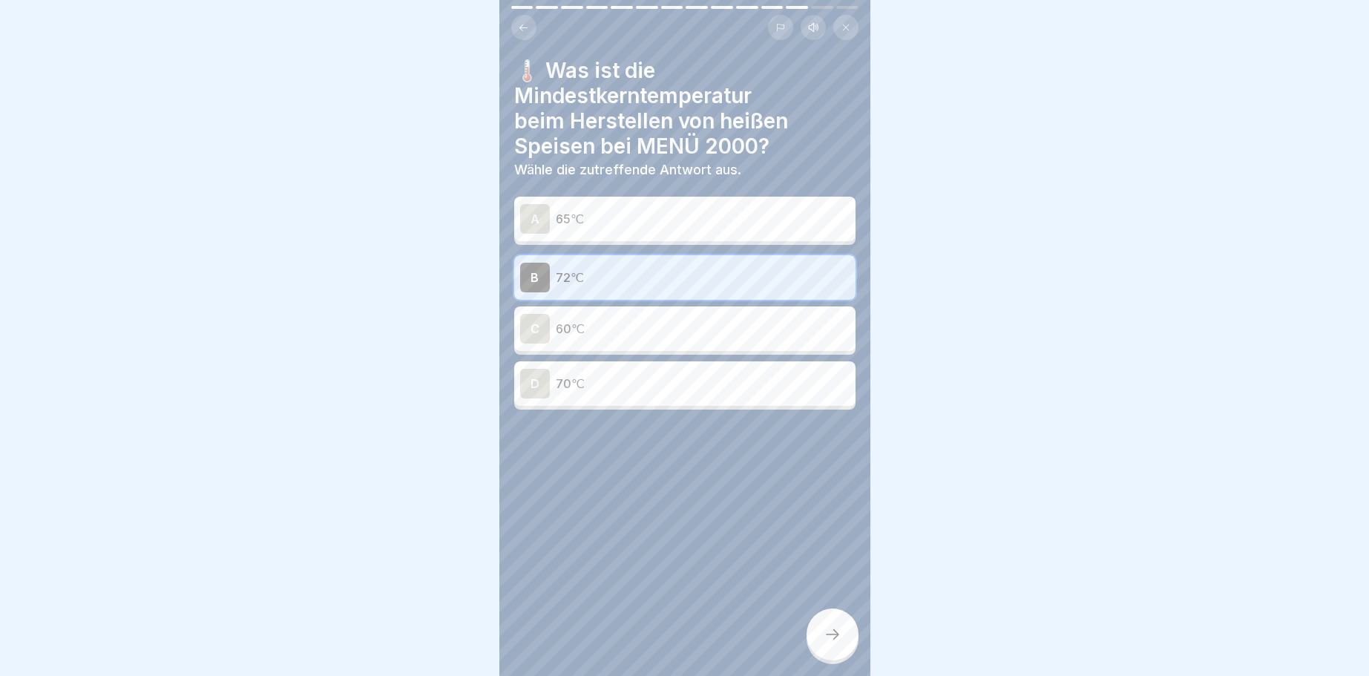
click at [834, 637] on icon at bounding box center [832, 634] width 18 height 18
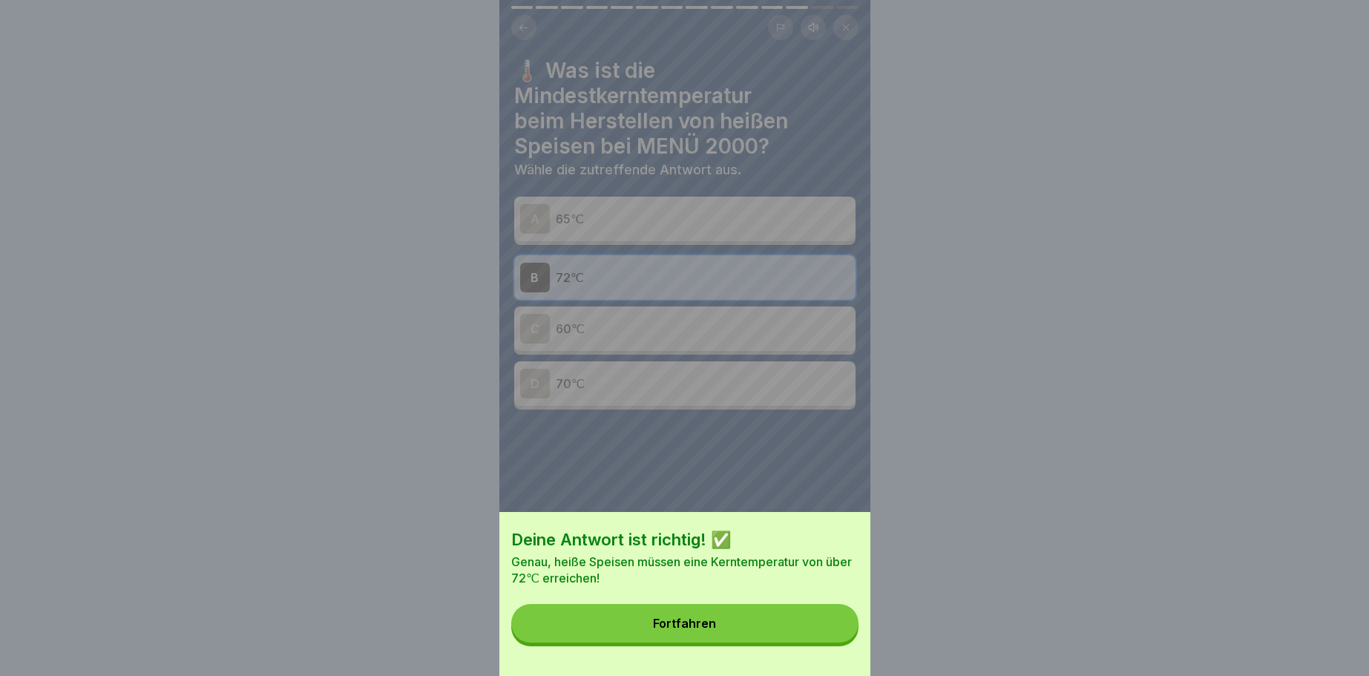
click at [718, 622] on button "Fortfahren" at bounding box center [684, 623] width 347 height 39
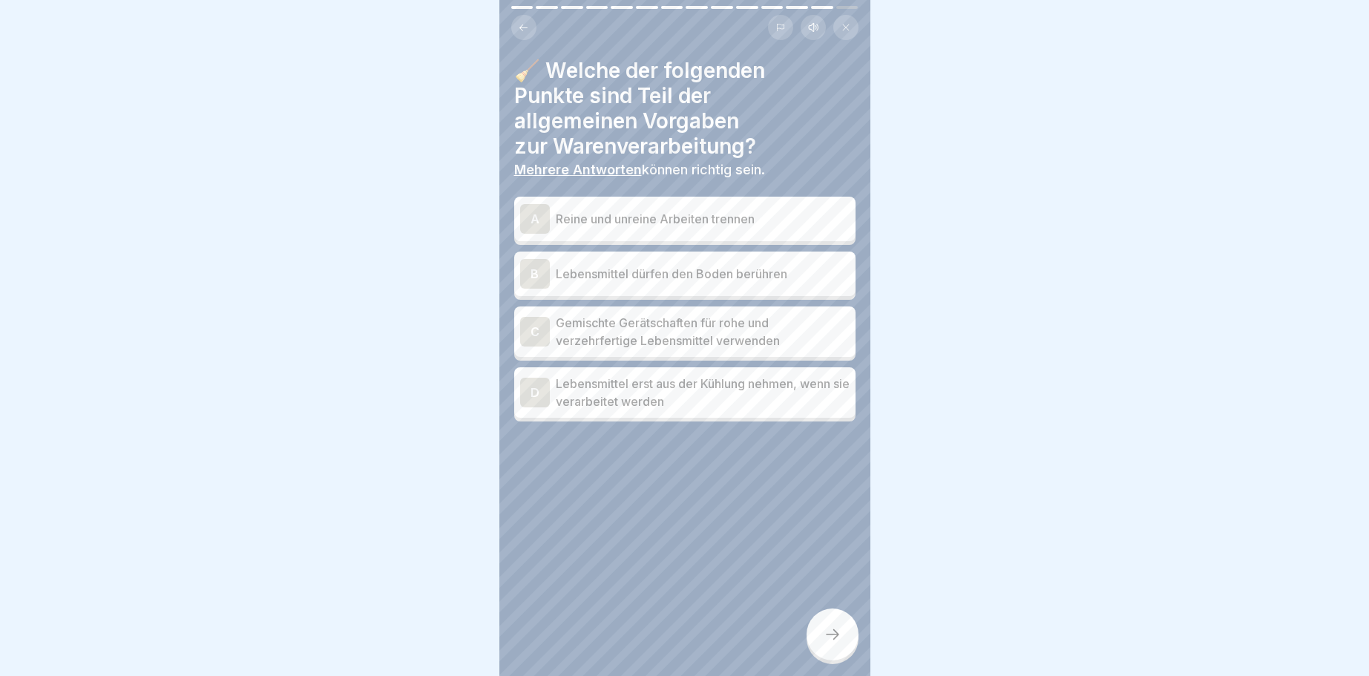
click at [533, 389] on div "D" at bounding box center [535, 393] width 30 height 30
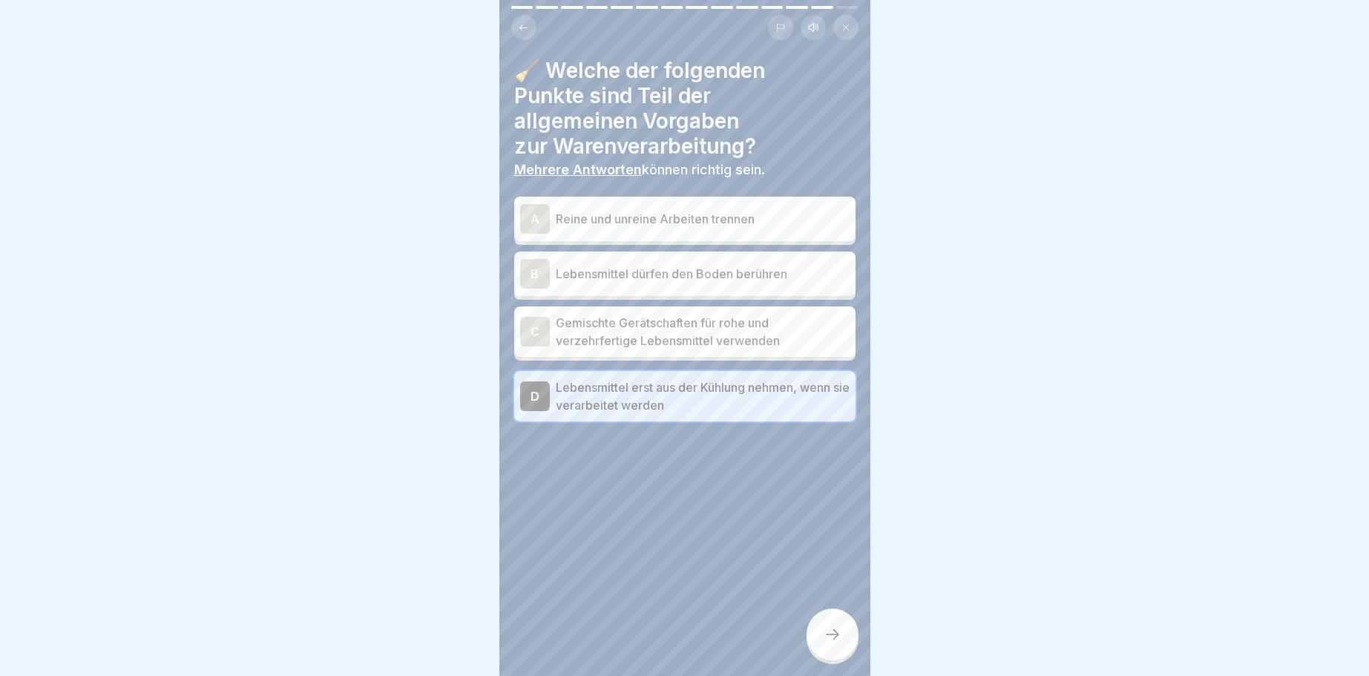
click at [536, 218] on div "A" at bounding box center [535, 219] width 30 height 30
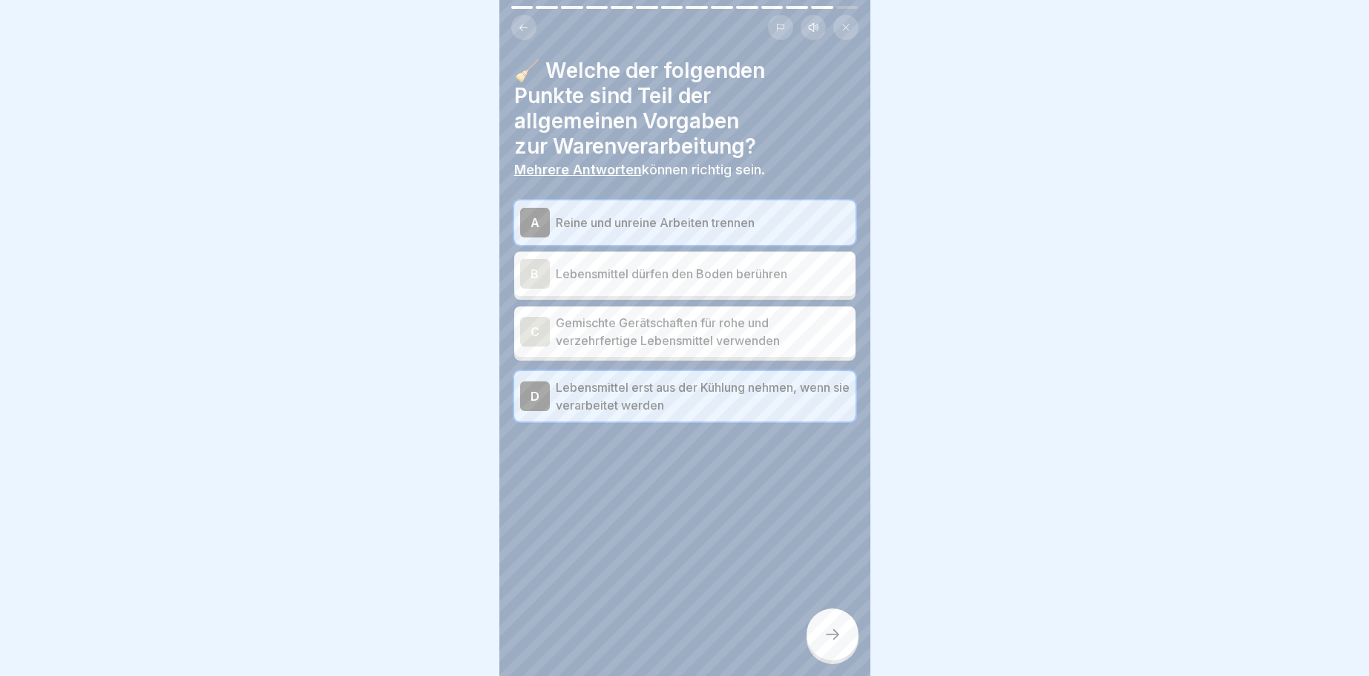
click at [844, 639] on div at bounding box center [832, 634] width 52 height 52
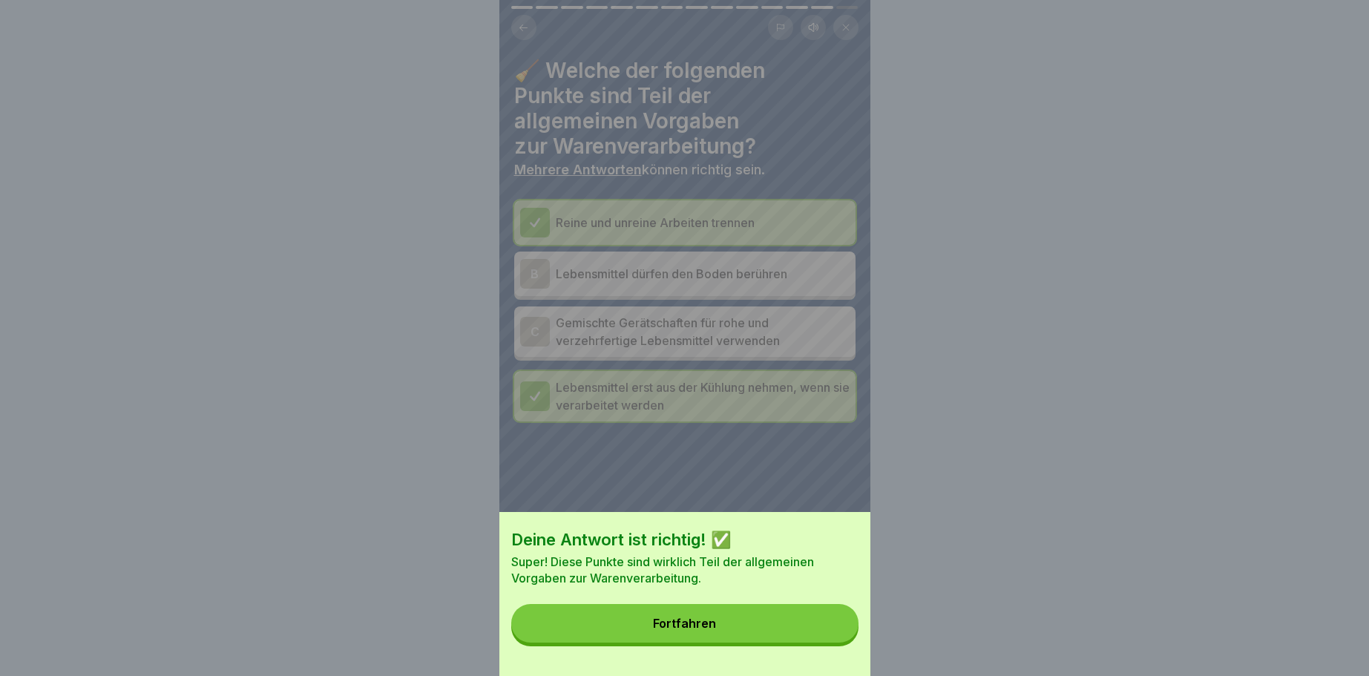
click at [703, 614] on button "Fortfahren" at bounding box center [684, 623] width 347 height 39
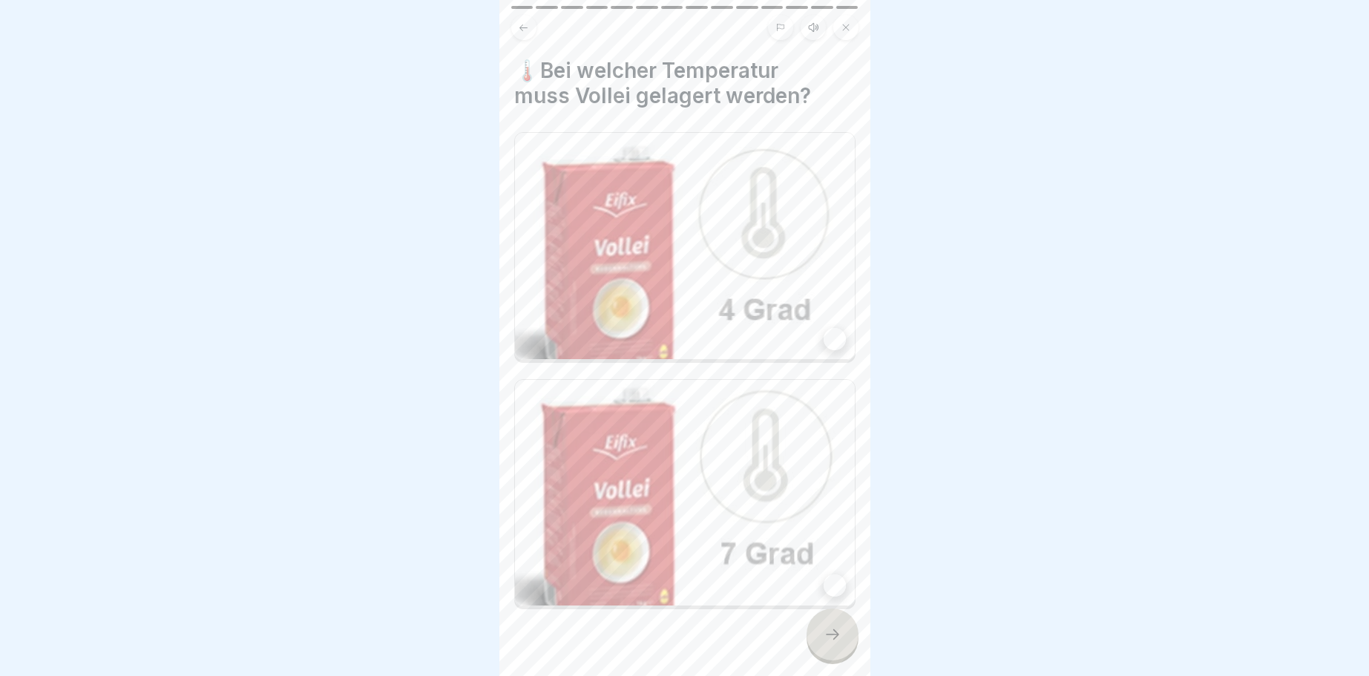
scroll to position [27, 0]
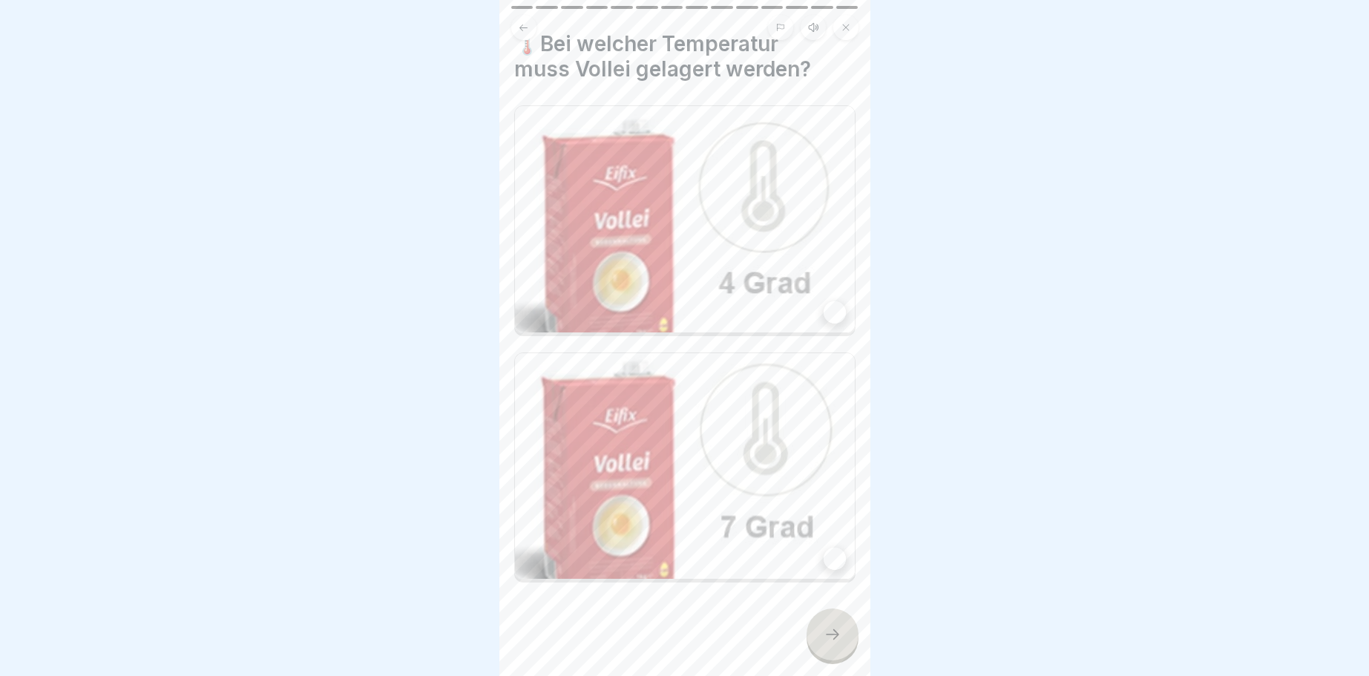
click at [787, 186] on img at bounding box center [685, 219] width 340 height 226
click at [835, 637] on icon at bounding box center [832, 634] width 18 height 18
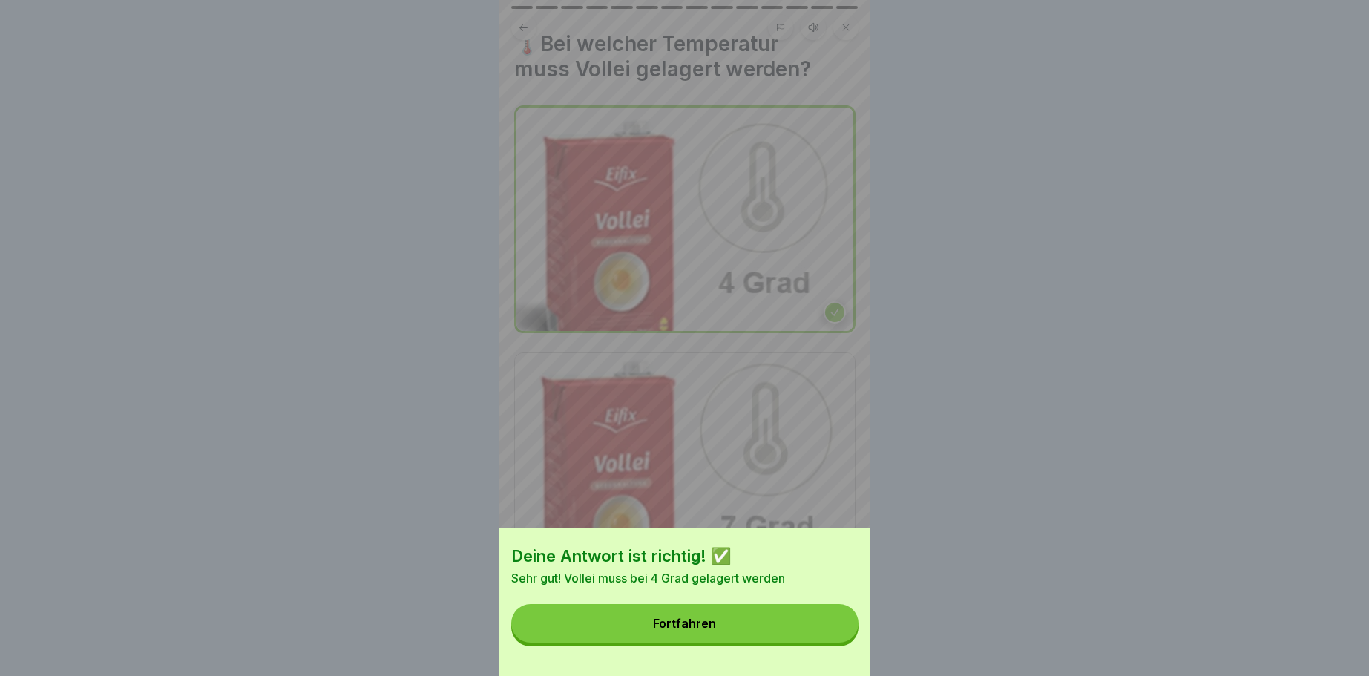
click at [677, 618] on div "Fortfahren" at bounding box center [684, 622] width 63 height 13
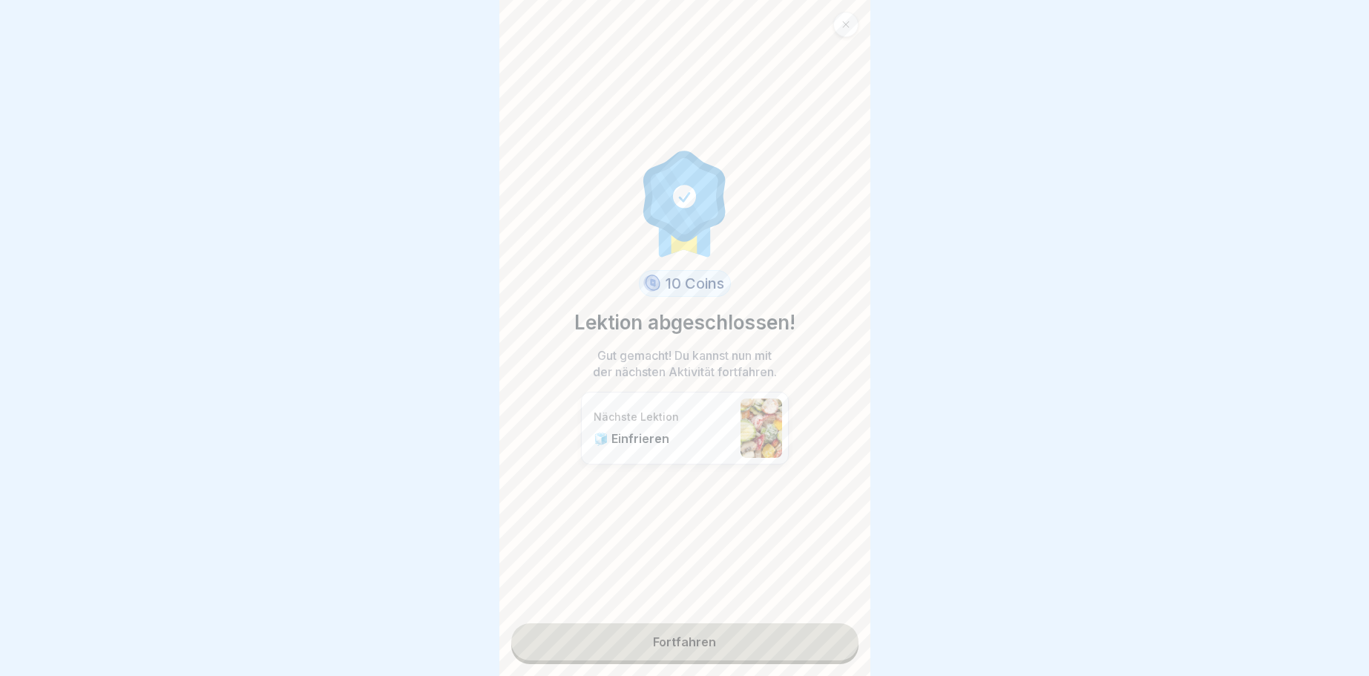
click at [677, 647] on link "Fortfahren" at bounding box center [684, 641] width 347 height 37
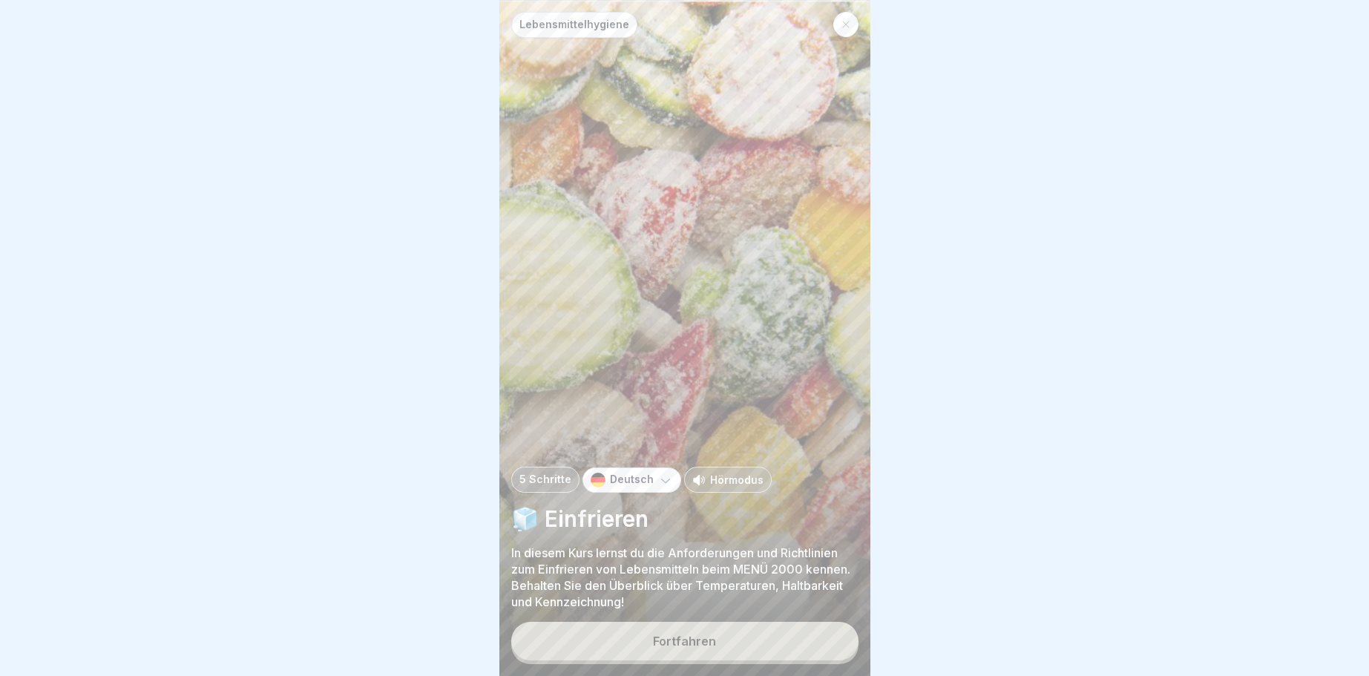
click at [680, 637] on div "Fortfahren" at bounding box center [684, 640] width 63 height 13
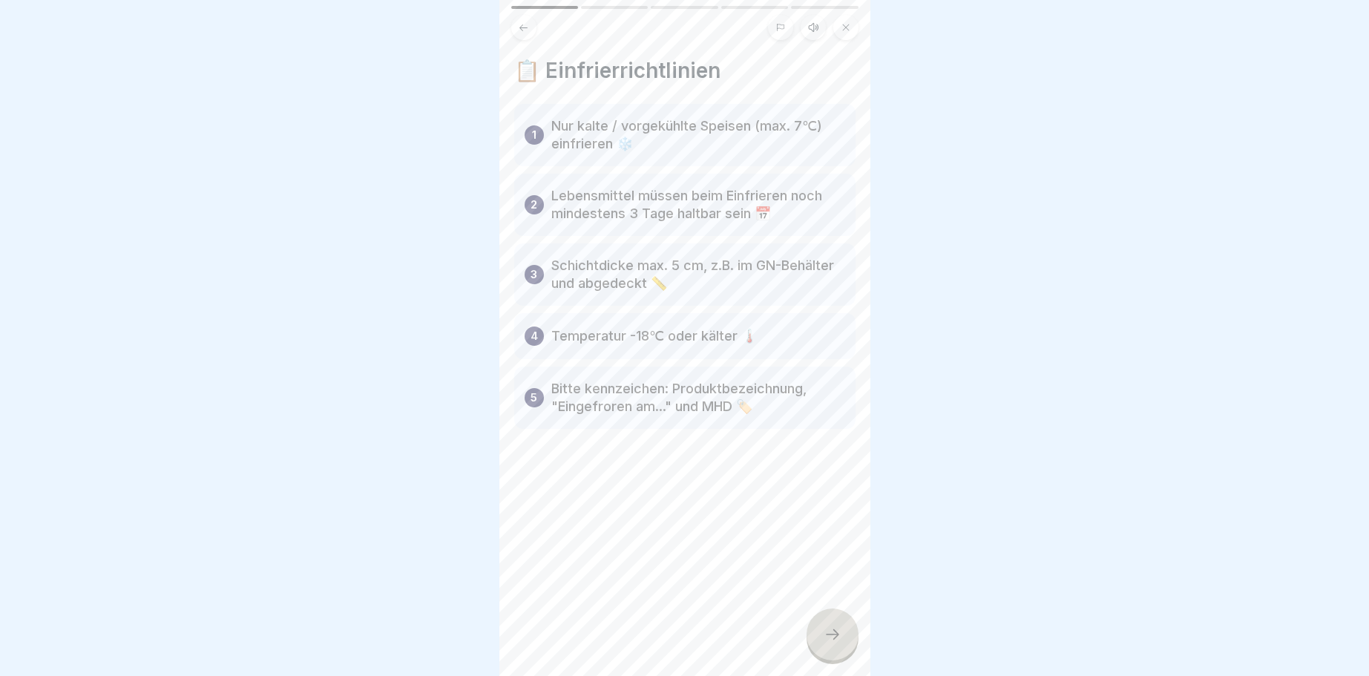
click at [829, 625] on div at bounding box center [832, 634] width 52 height 52
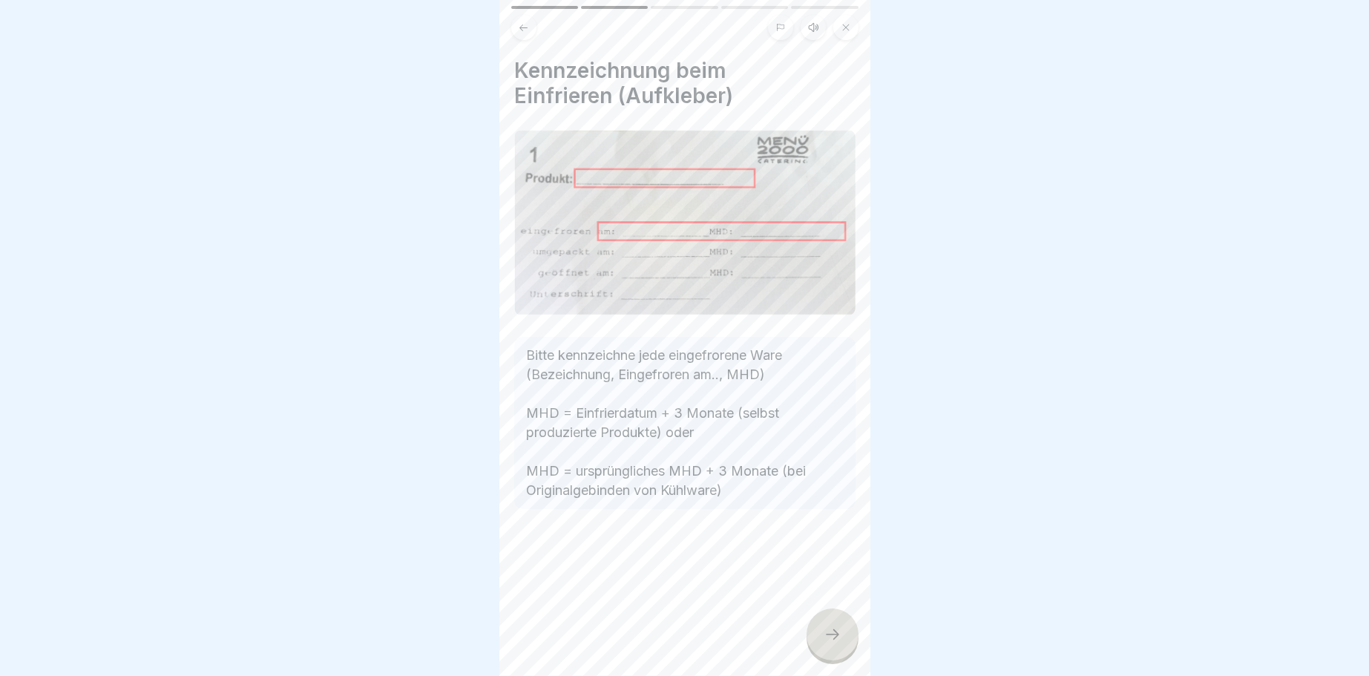
click at [836, 633] on icon at bounding box center [832, 634] width 18 height 18
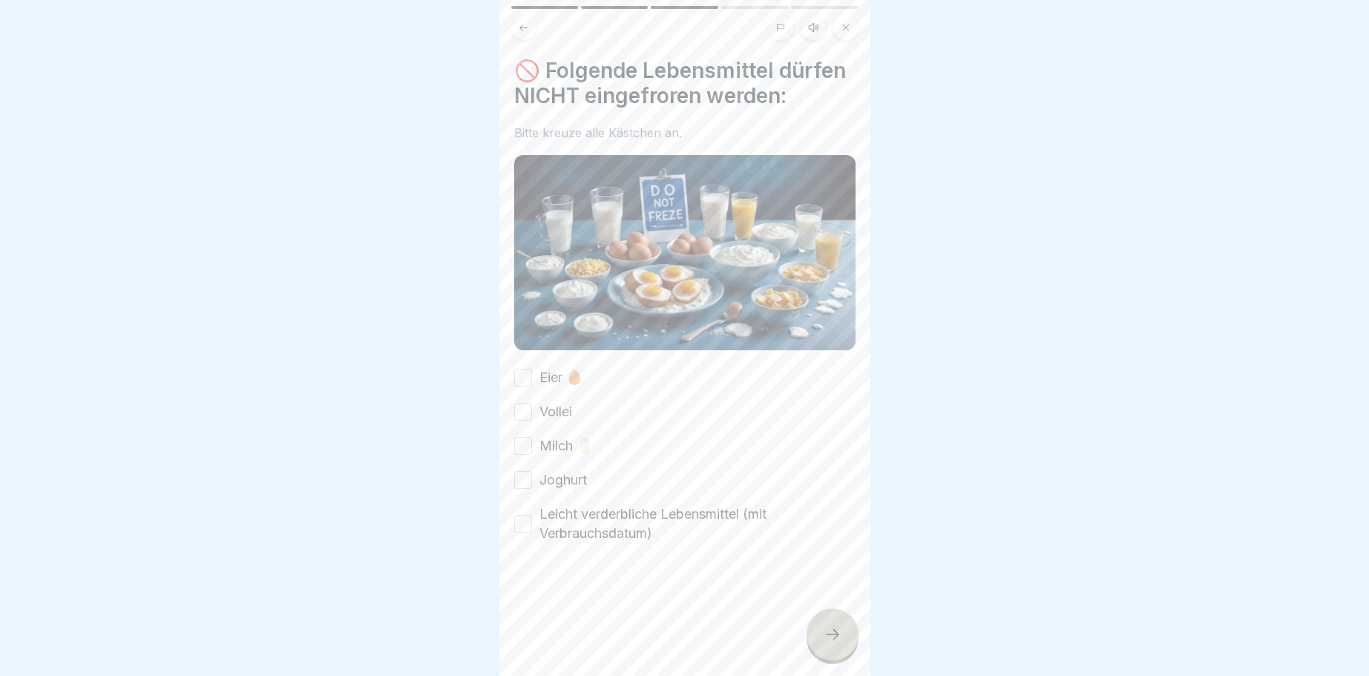
click at [527, 376] on button "Eier 🥚" at bounding box center [523, 378] width 18 height 18
click at [524, 405] on button "Vollei" at bounding box center [523, 412] width 18 height 18
click at [533, 449] on div "Milch 🥛" at bounding box center [553, 445] width 79 height 19
click at [520, 478] on button "Joghurt" at bounding box center [523, 480] width 18 height 18
click at [523, 525] on button "Leicht verderbliche Lebensmittel (mit Verbrauchsdatum)" at bounding box center [523, 524] width 18 height 18
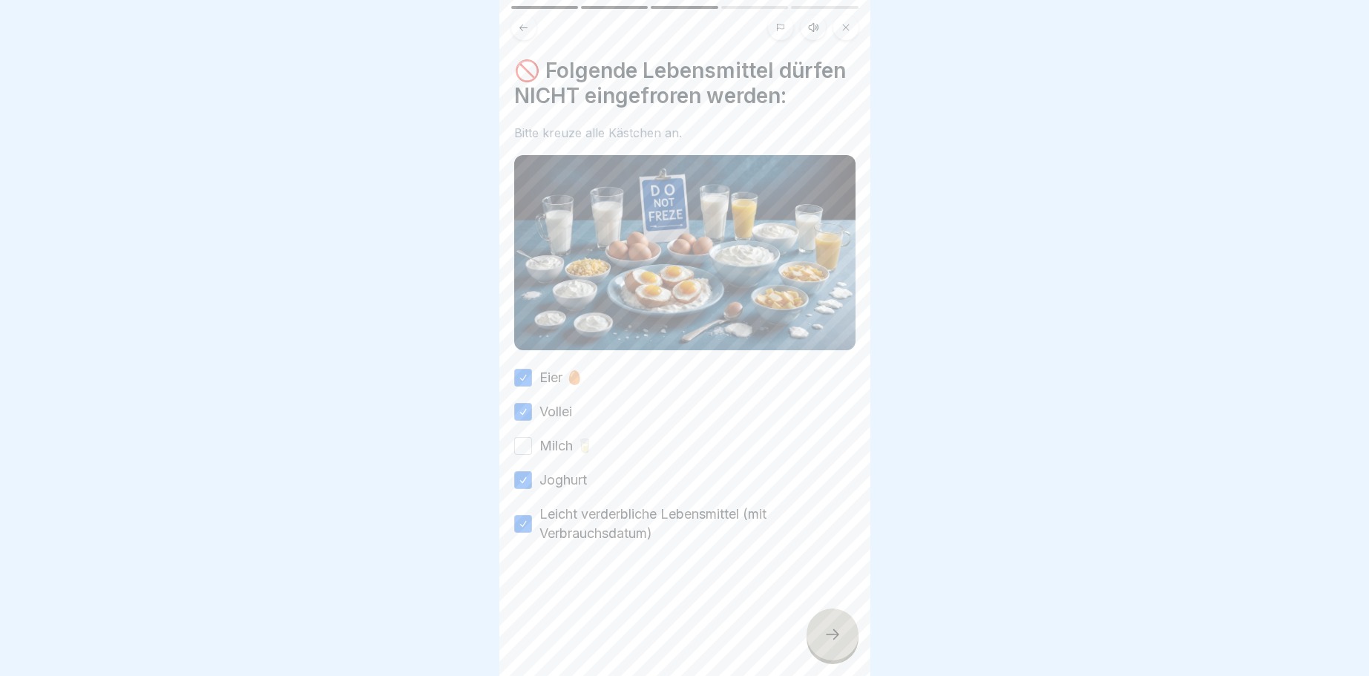
click at [520, 440] on button "Milch 🥛" at bounding box center [523, 446] width 18 height 18
click at [836, 628] on icon at bounding box center [832, 634] width 18 height 18
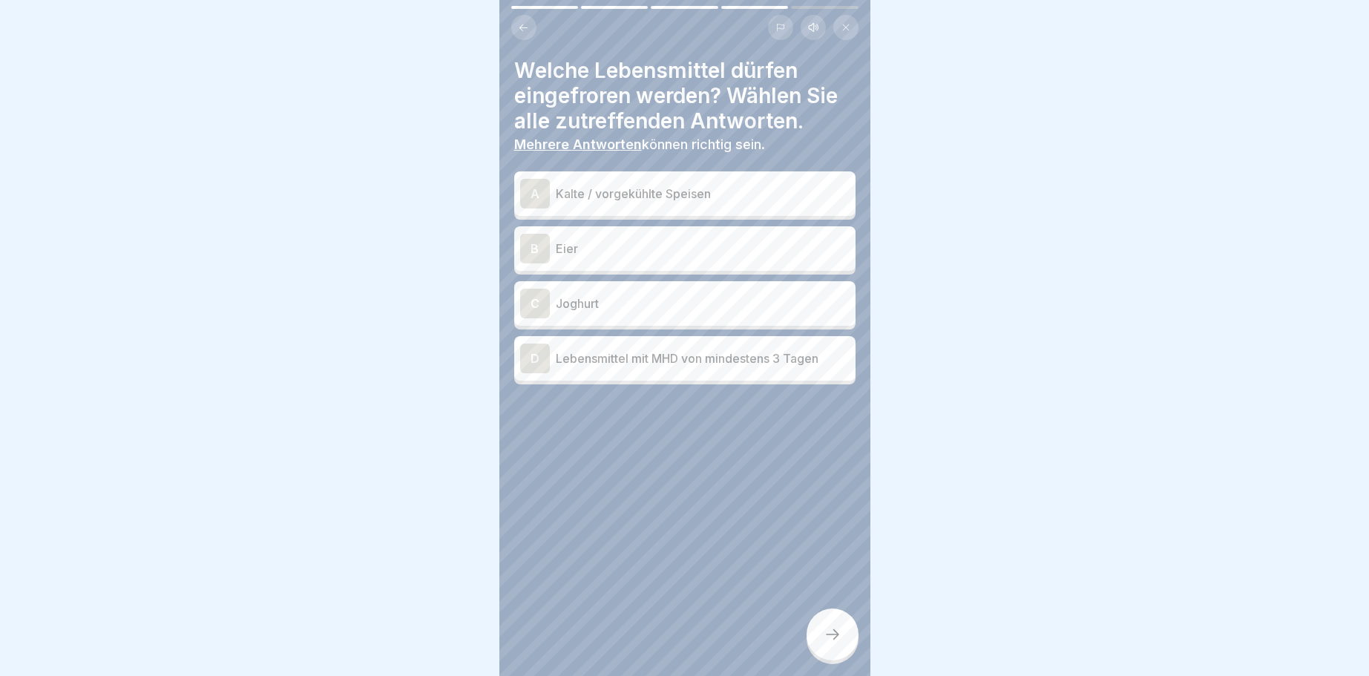
click at [533, 357] on div "D" at bounding box center [535, 358] width 30 height 30
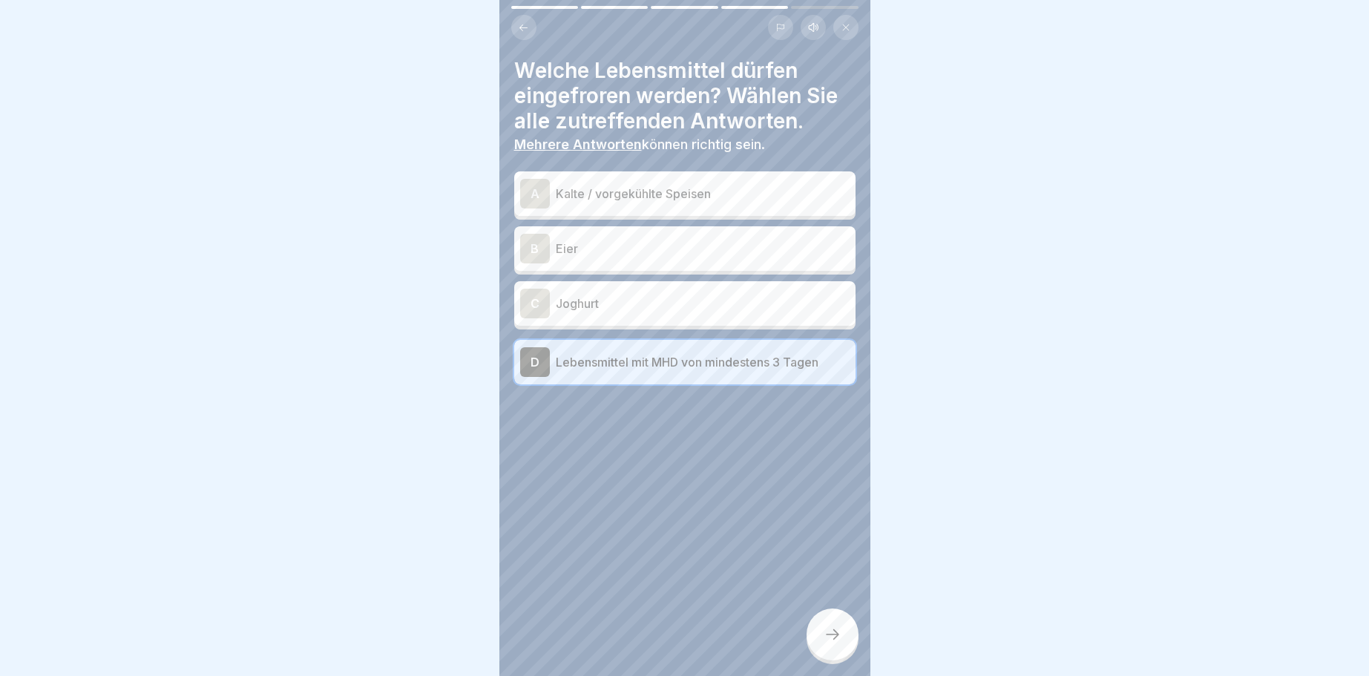
click at [533, 356] on div "D" at bounding box center [535, 362] width 30 height 30
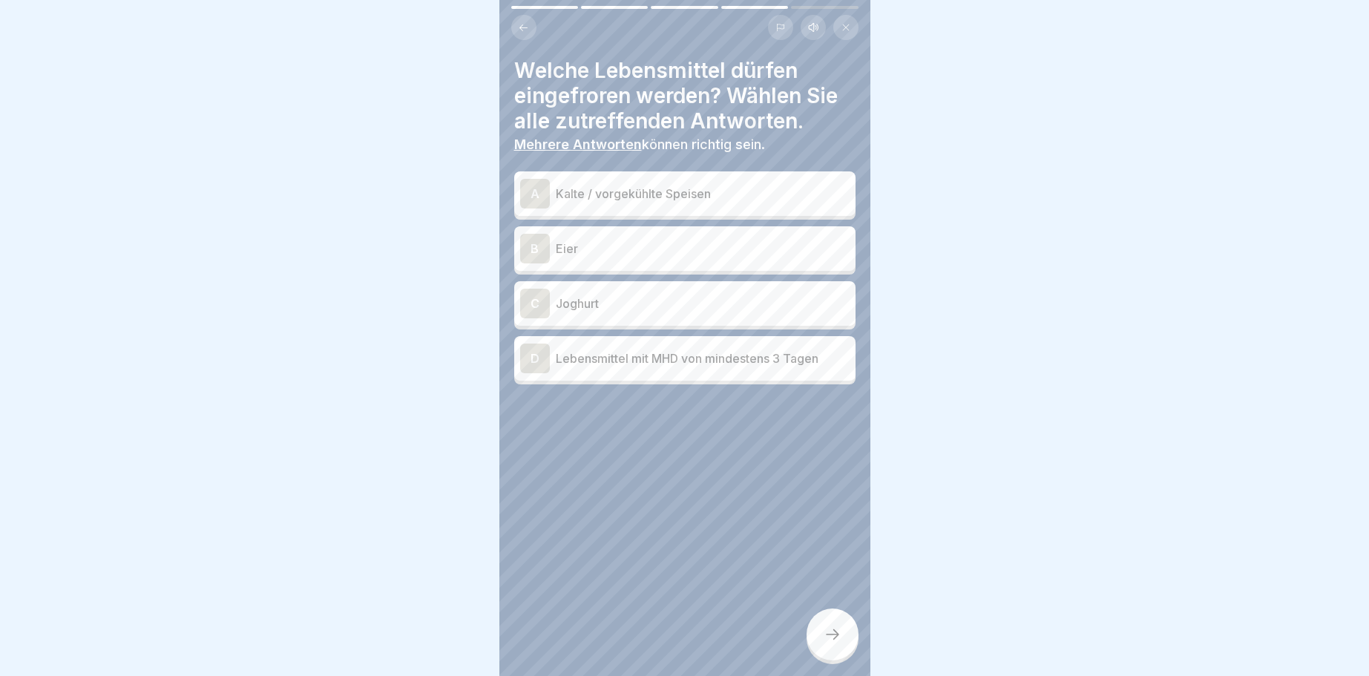
click at [533, 186] on div "A" at bounding box center [535, 194] width 30 height 30
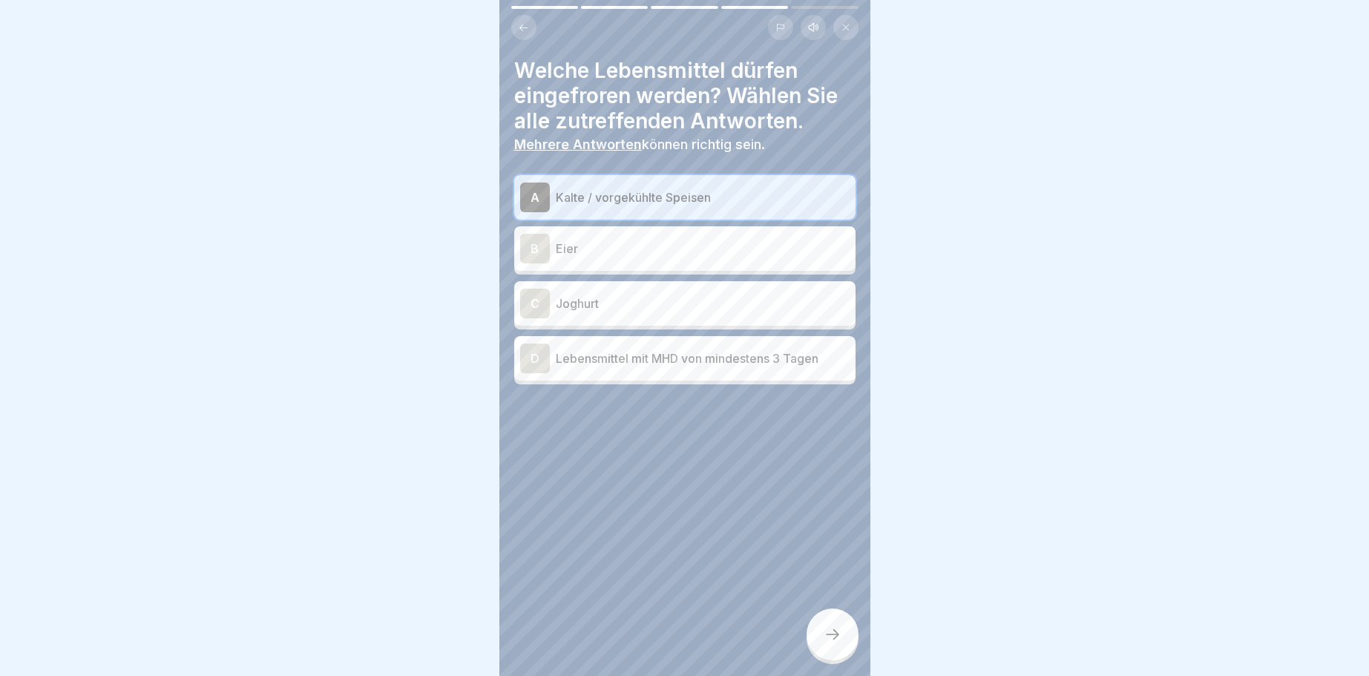
click at [833, 631] on icon at bounding box center [832, 634] width 18 height 18
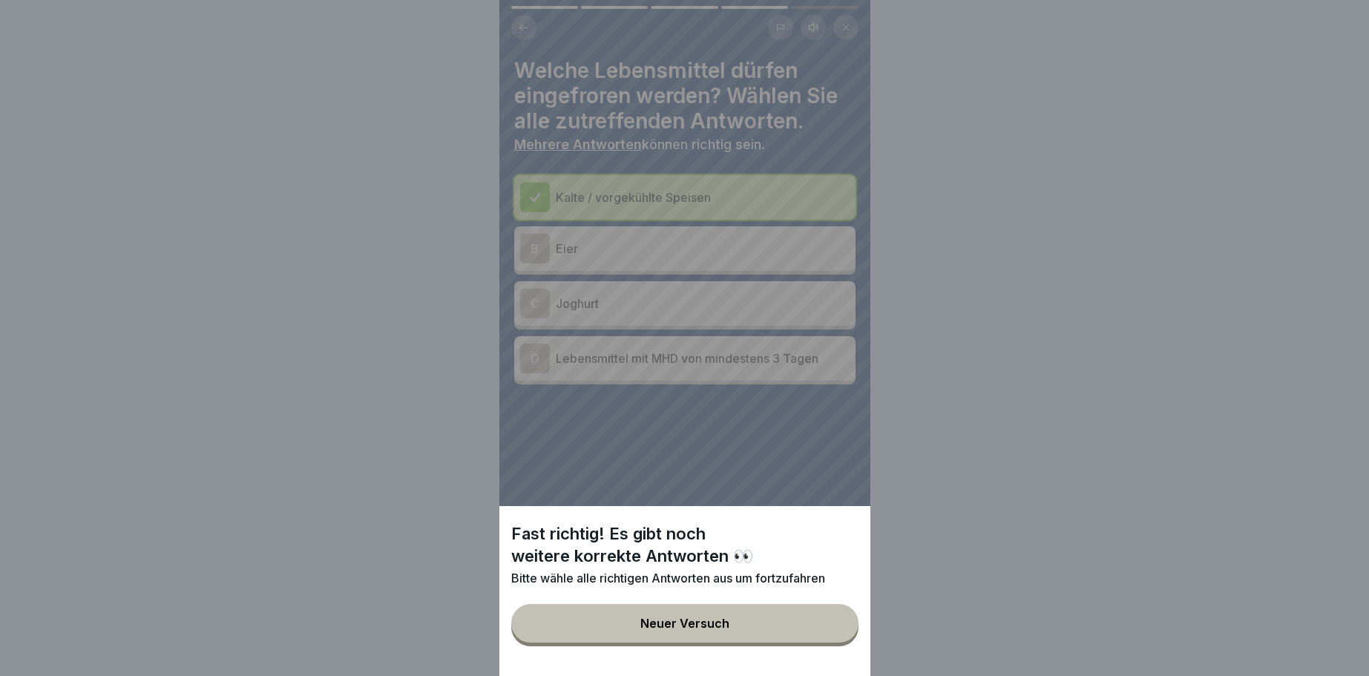
click at [547, 358] on div "Fast richtig! Es gibt noch weitere korrekte Antworten 👀 Bitte wähle alle richti…" at bounding box center [684, 338] width 371 height 676
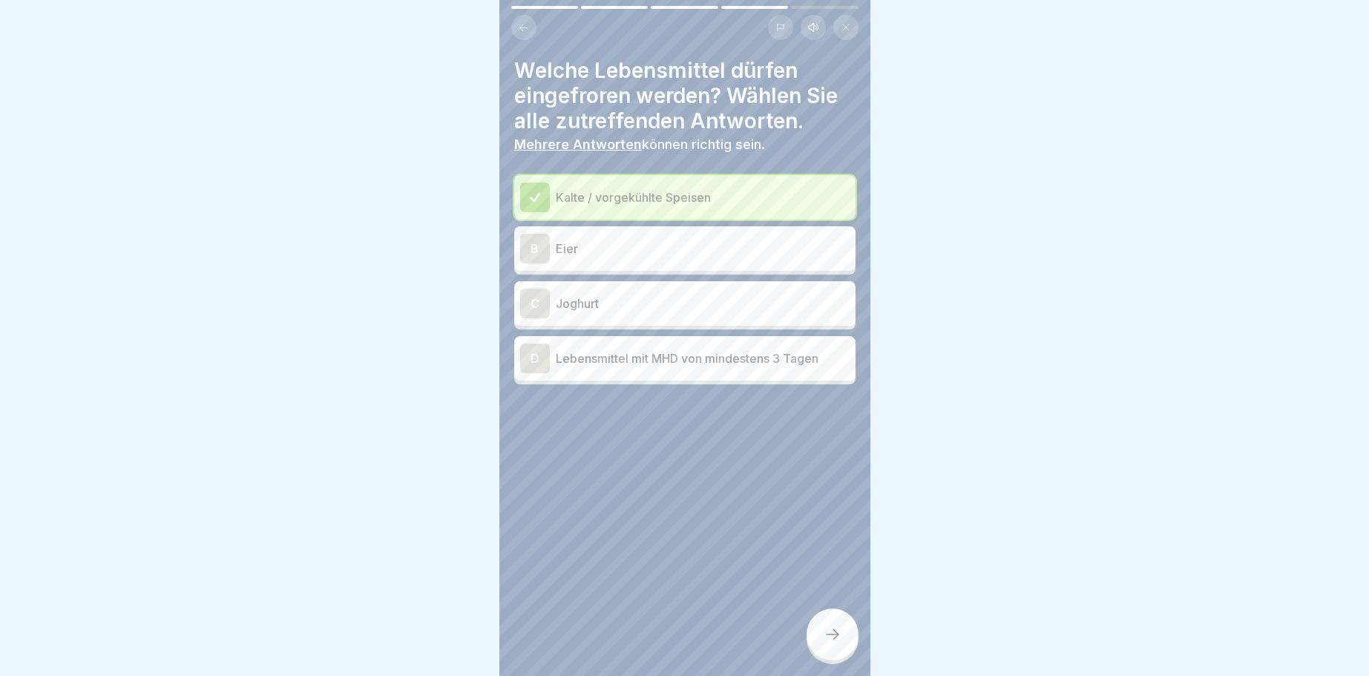
click at [539, 347] on div "D" at bounding box center [535, 358] width 30 height 30
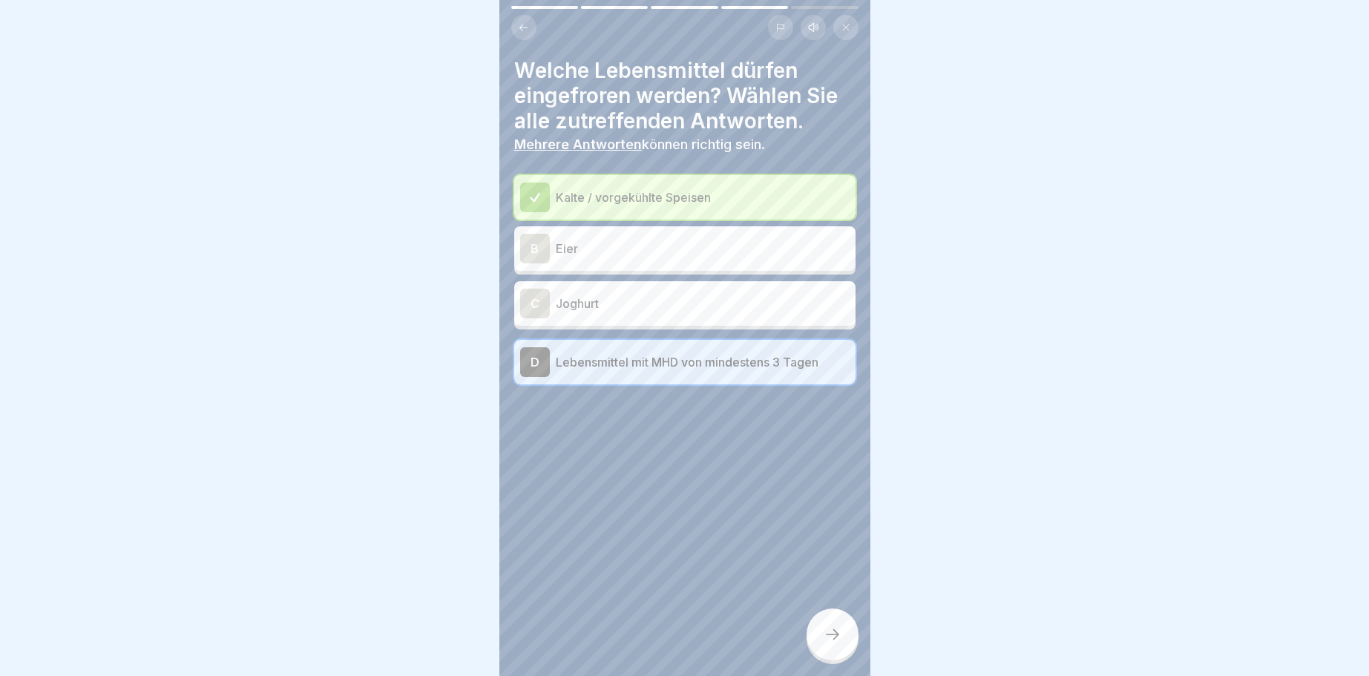
click at [837, 632] on icon at bounding box center [832, 634] width 18 height 18
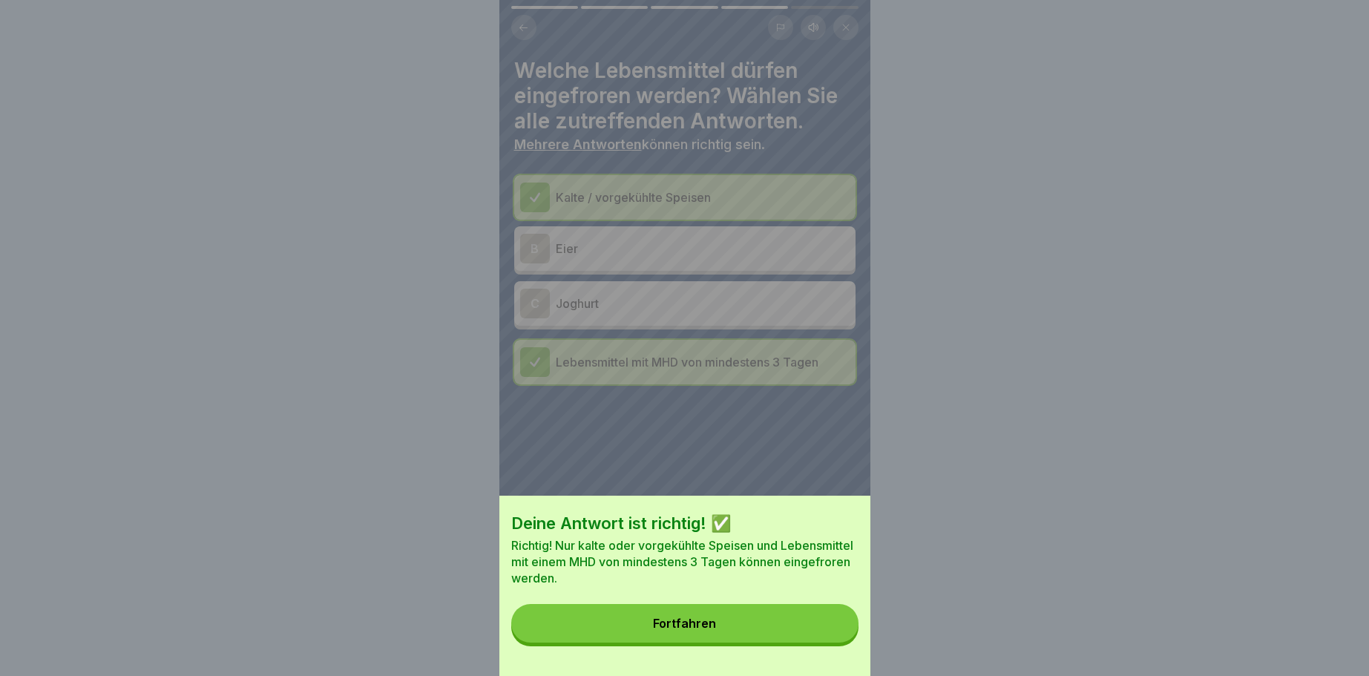
click at [688, 618] on div "Fortfahren" at bounding box center [684, 622] width 63 height 13
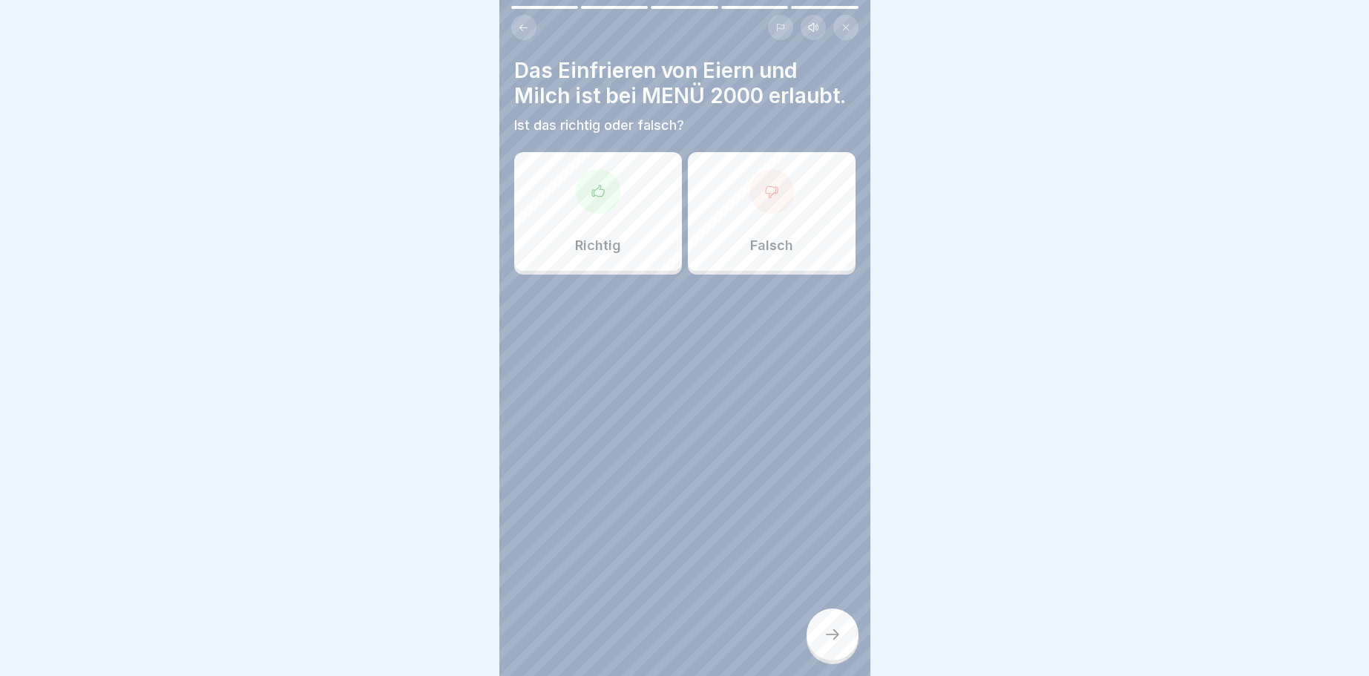
click at [776, 190] on icon at bounding box center [771, 191] width 12 height 11
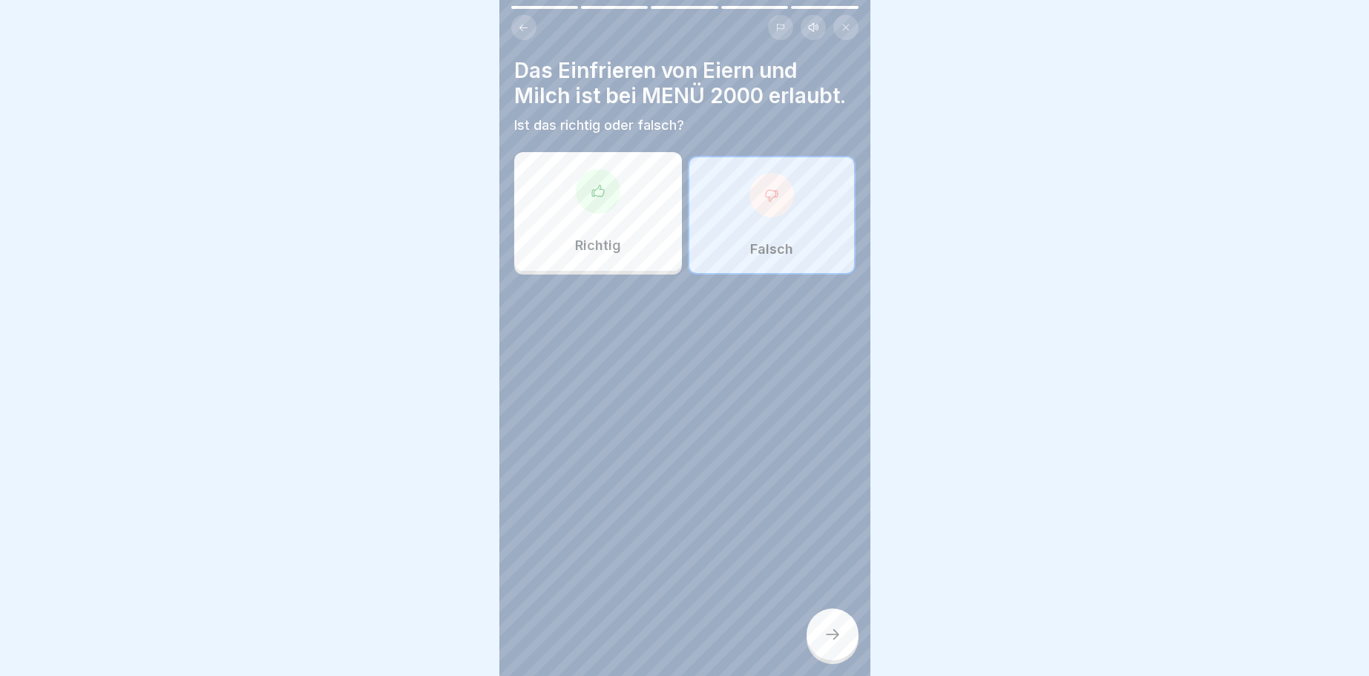
click at [833, 631] on icon at bounding box center [832, 634] width 18 height 18
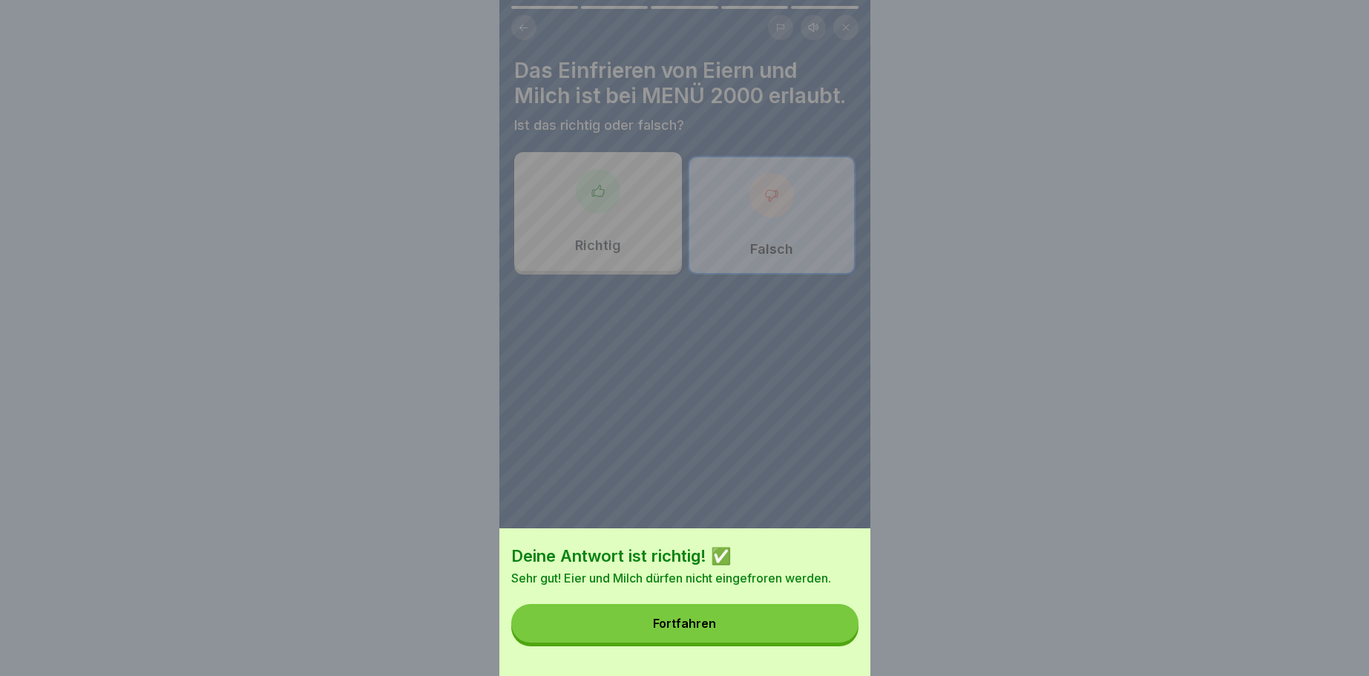
click at [678, 613] on button "Fortfahren" at bounding box center [684, 623] width 347 height 39
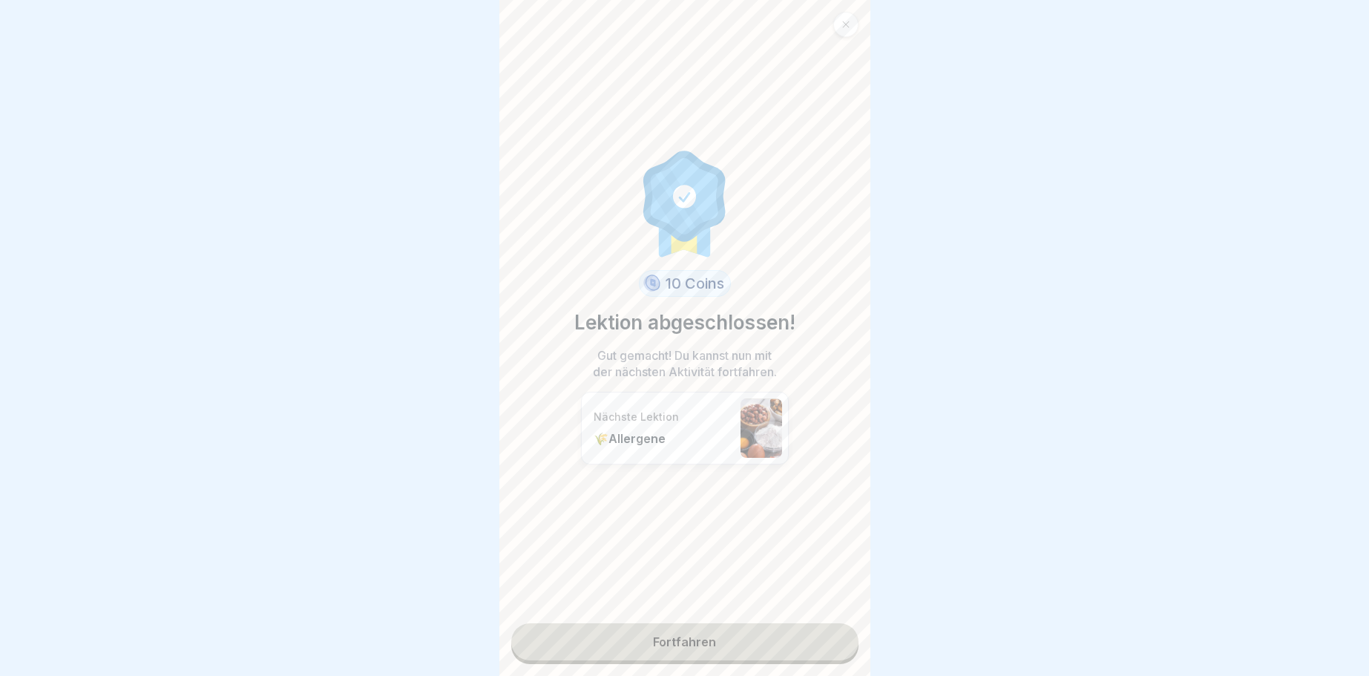
click at [673, 635] on link "Fortfahren" at bounding box center [684, 641] width 347 height 37
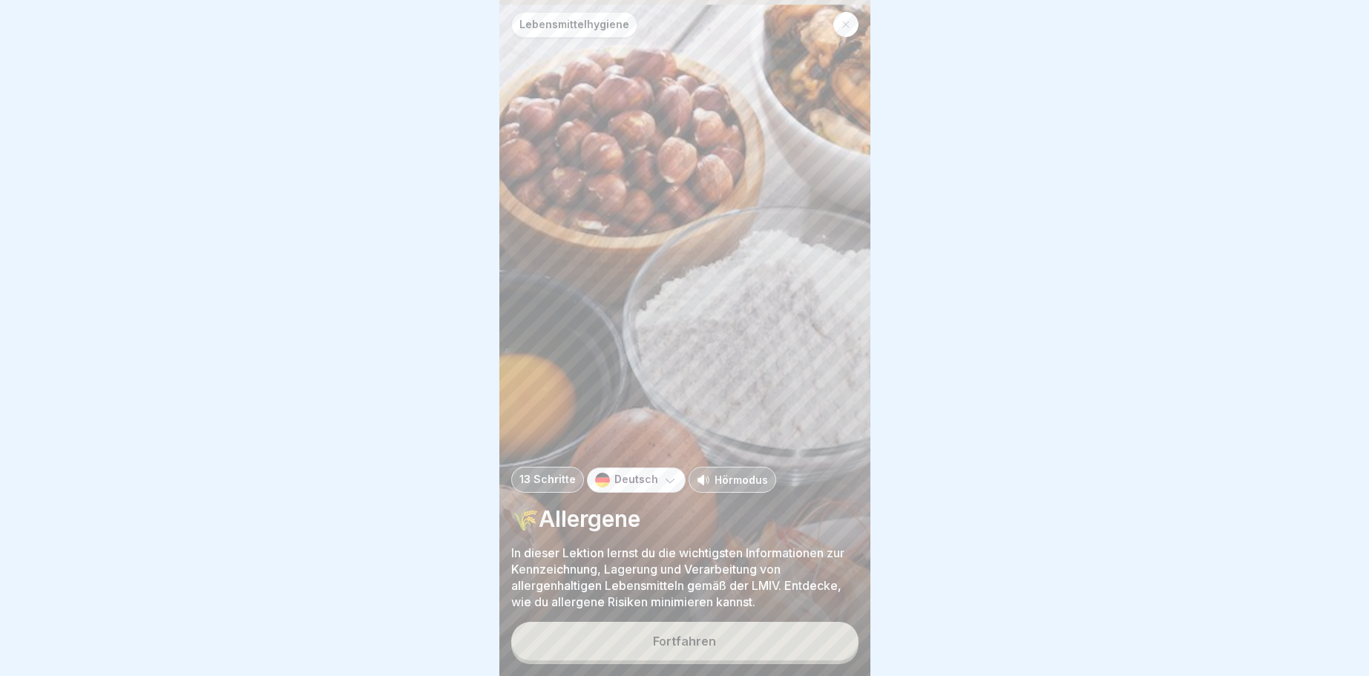
click at [692, 634] on div "Fortfahren" at bounding box center [684, 640] width 63 height 13
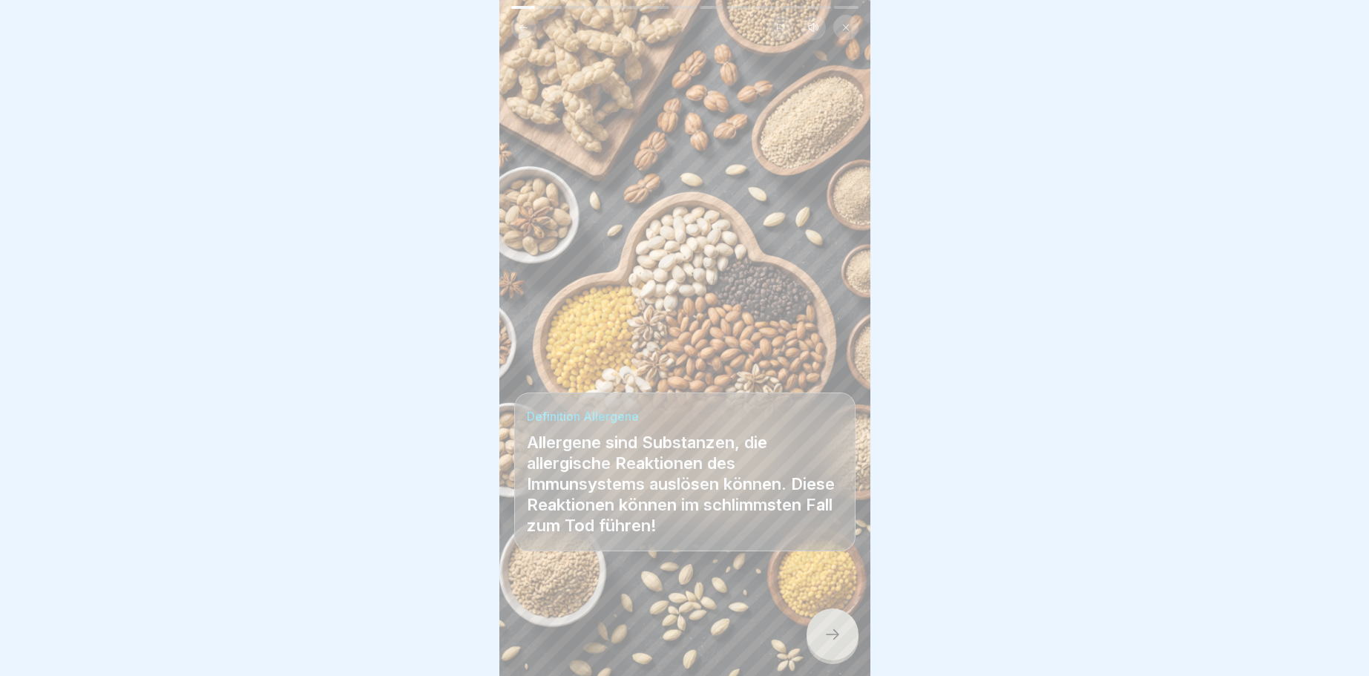
click at [829, 630] on icon at bounding box center [832, 634] width 18 height 18
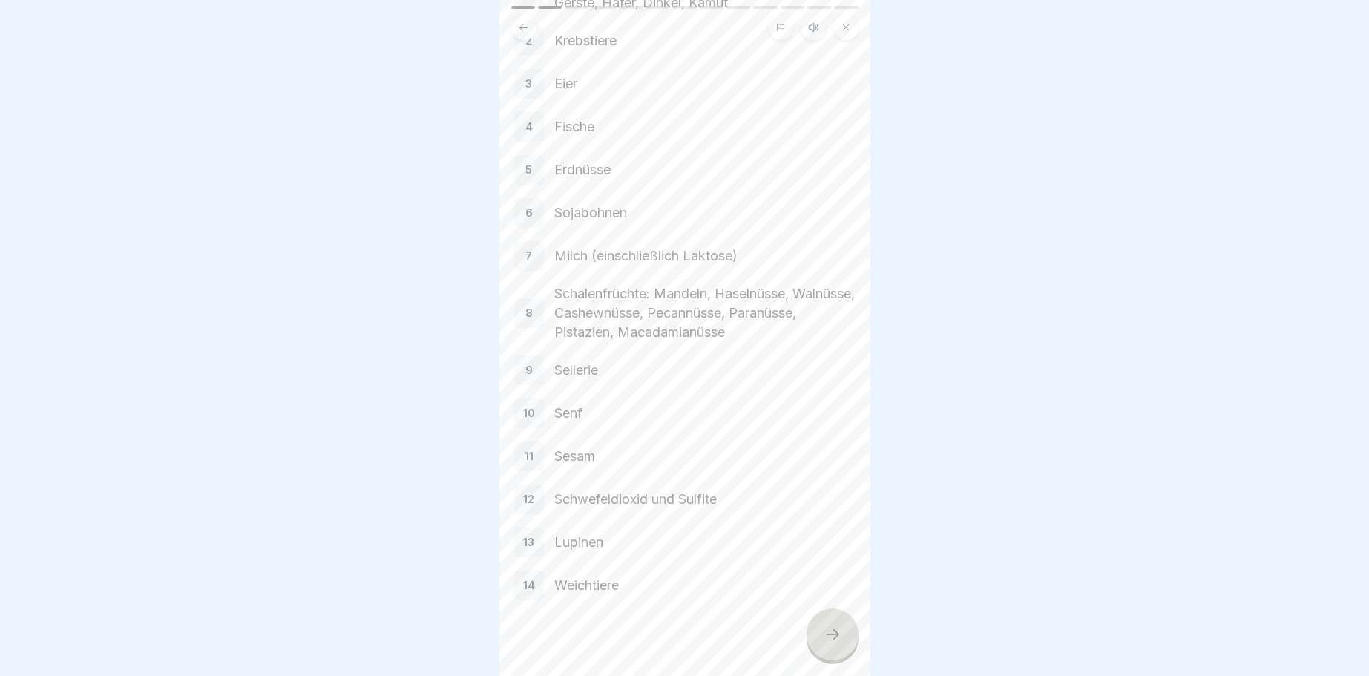
scroll to position [168, 0]
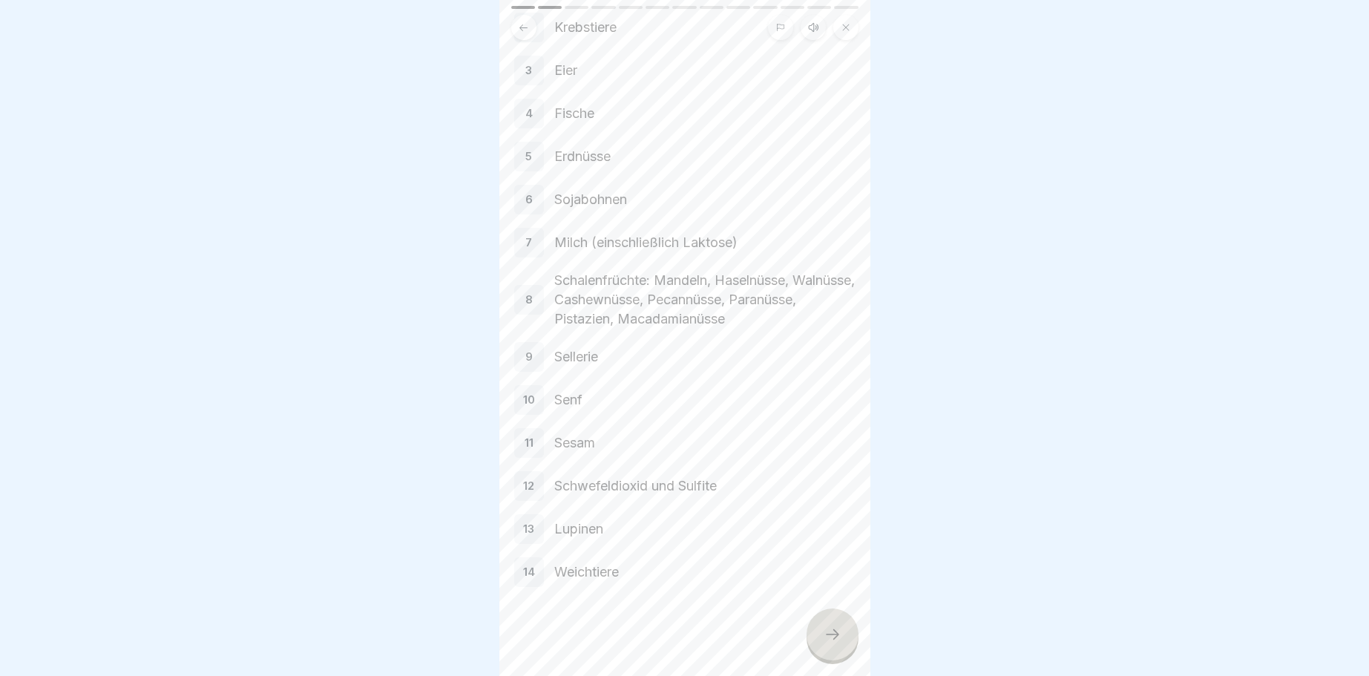
click at [832, 629] on icon at bounding box center [832, 634] width 18 height 18
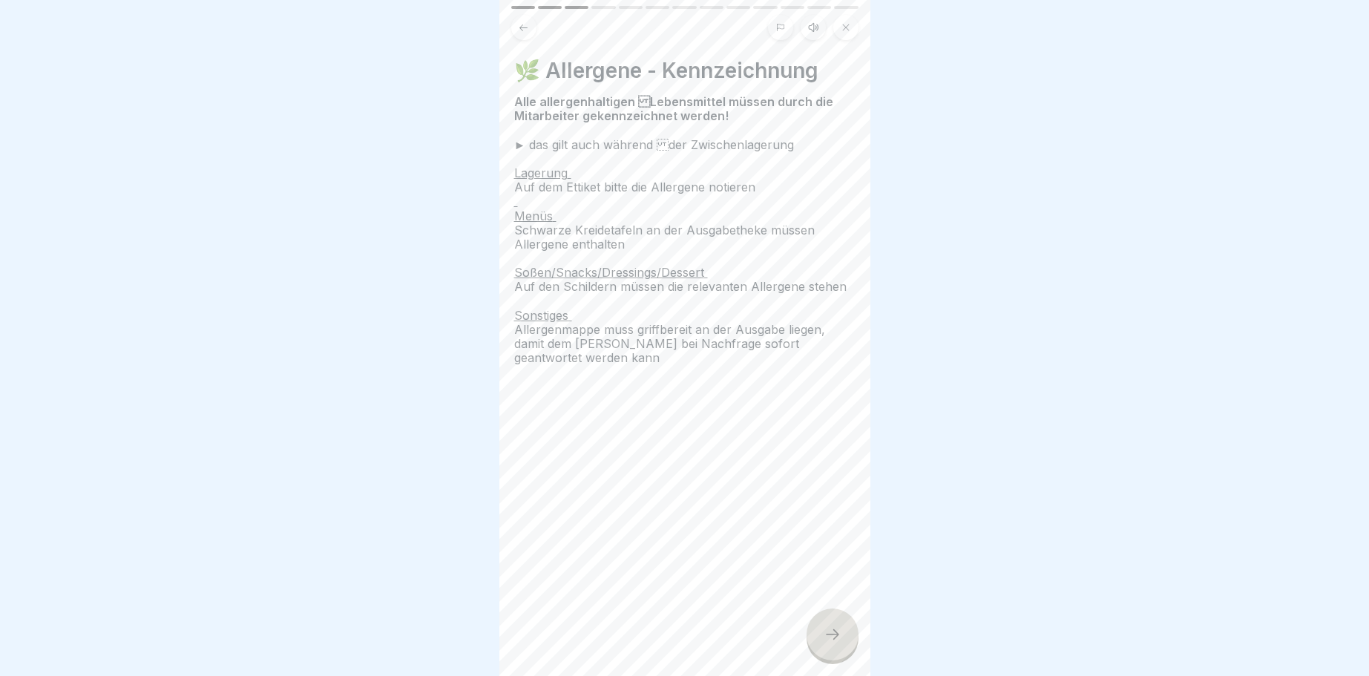
click at [835, 619] on div at bounding box center [832, 634] width 52 height 52
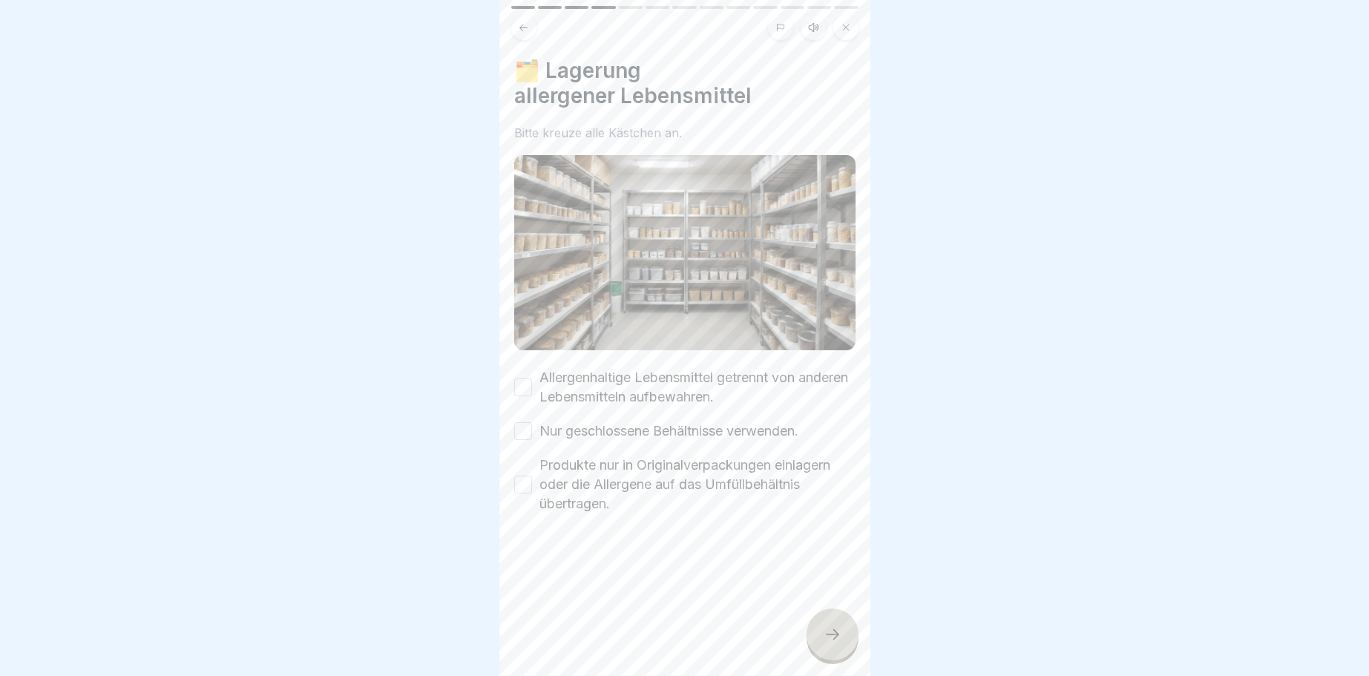
click at [526, 387] on button "Allergenhaltige Lebensmittel getrennt von anderen Lebensmitteln aufbewahren." at bounding box center [523, 387] width 18 height 18
click at [524, 428] on button "Nur geschlossene Behältnisse verwenden." at bounding box center [523, 431] width 18 height 18
click at [523, 487] on button "Produkte nur in Originalverpackungen einlagern oder die Allergene auf das Umfül…" at bounding box center [523, 485] width 18 height 18
click at [838, 626] on div at bounding box center [832, 634] width 52 height 52
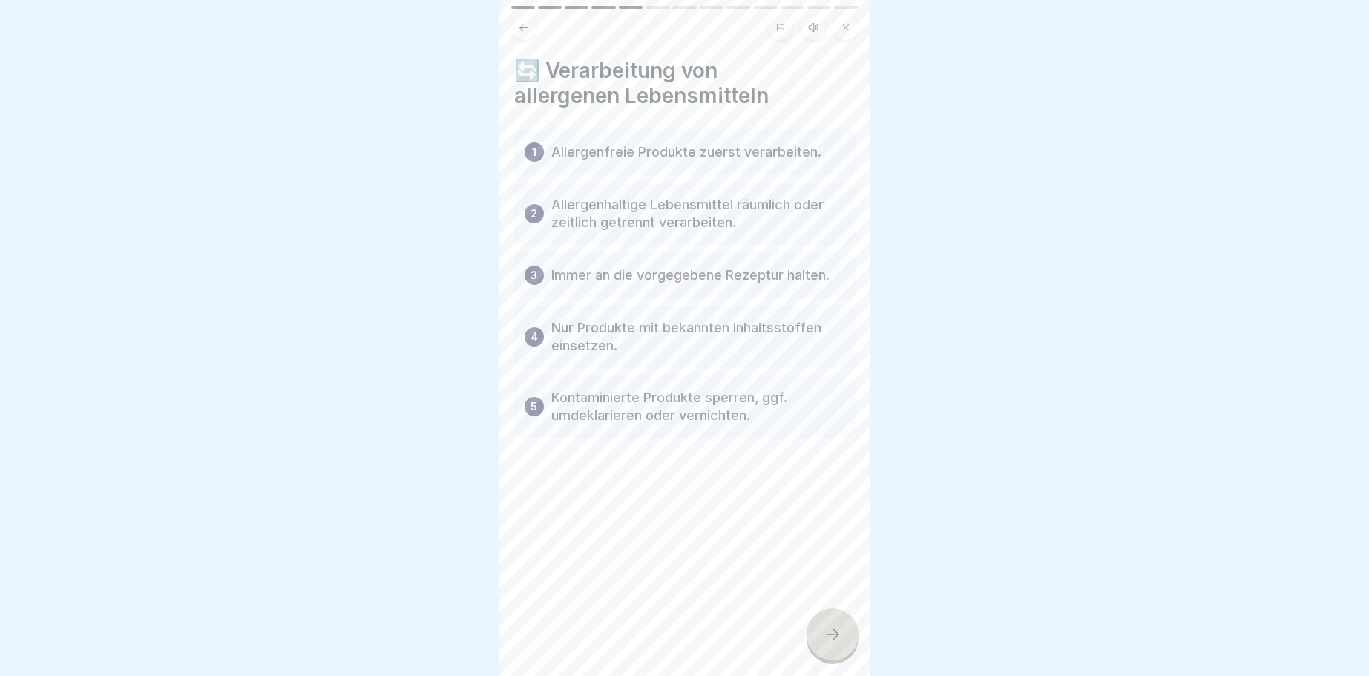
click at [835, 629] on icon at bounding box center [832, 634] width 18 height 18
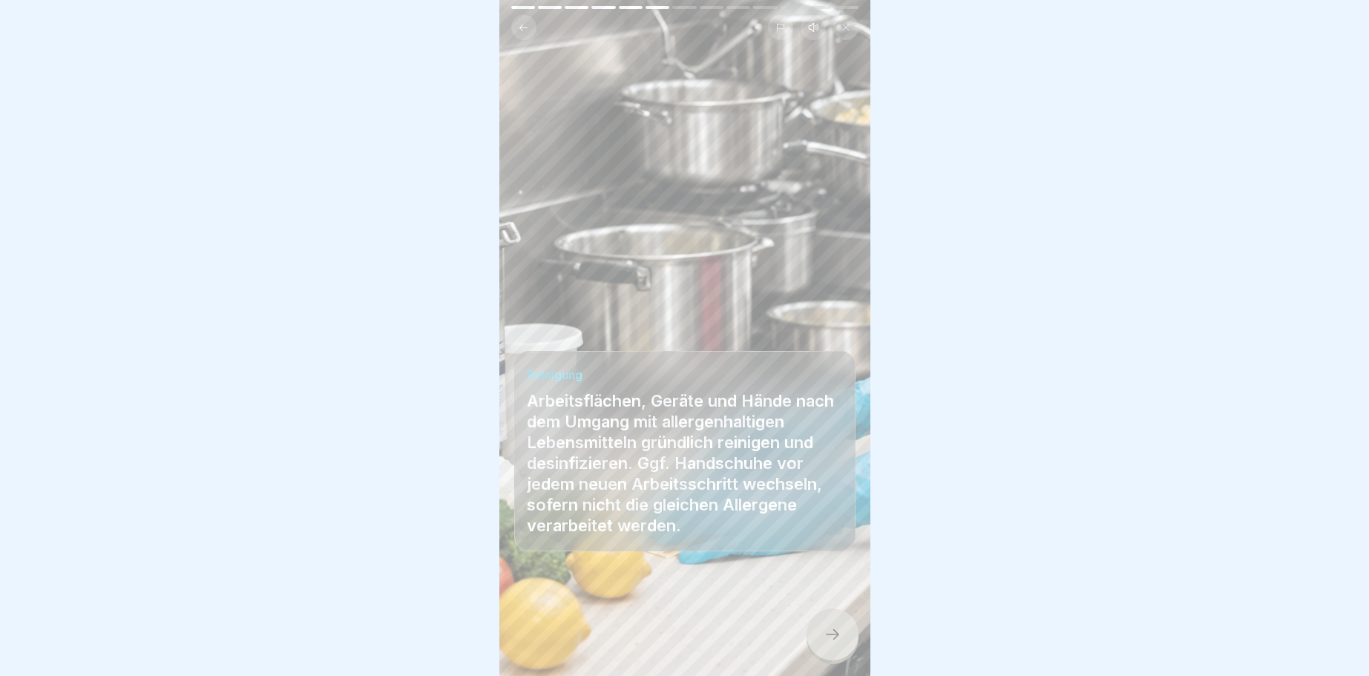
click at [831, 634] on icon at bounding box center [832, 634] width 18 height 18
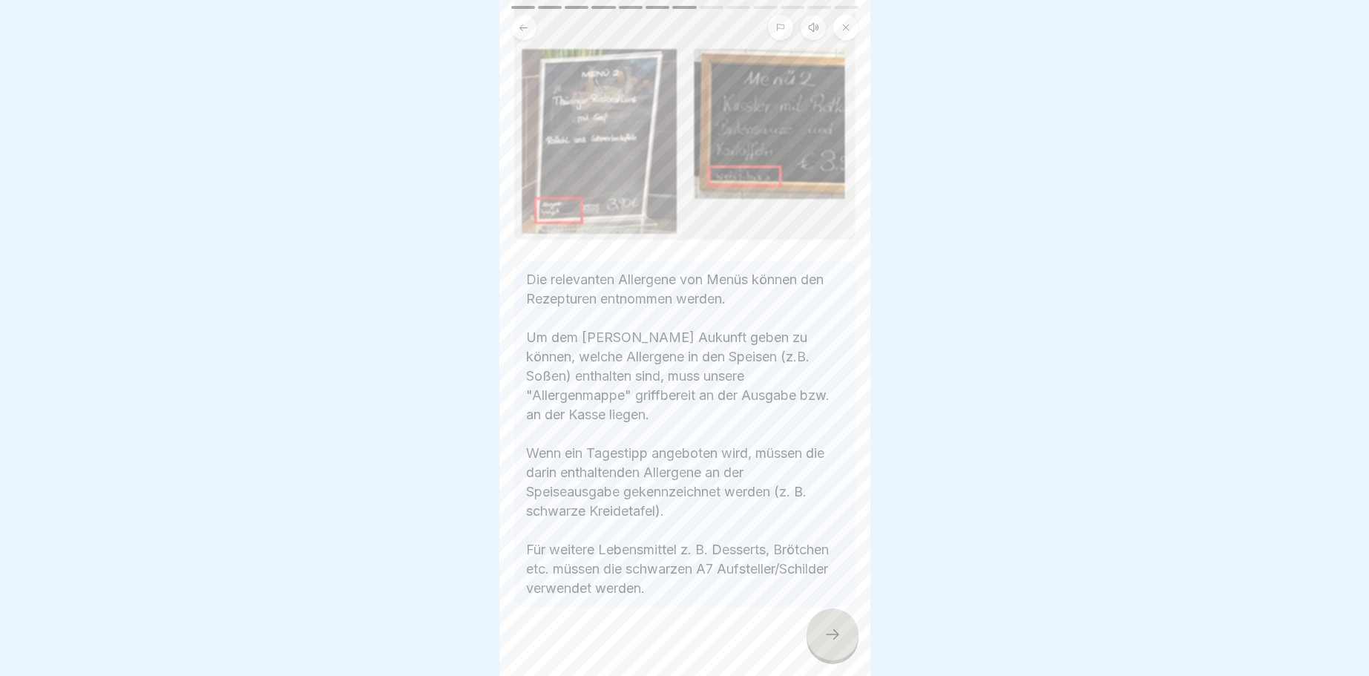
scroll to position [340, 0]
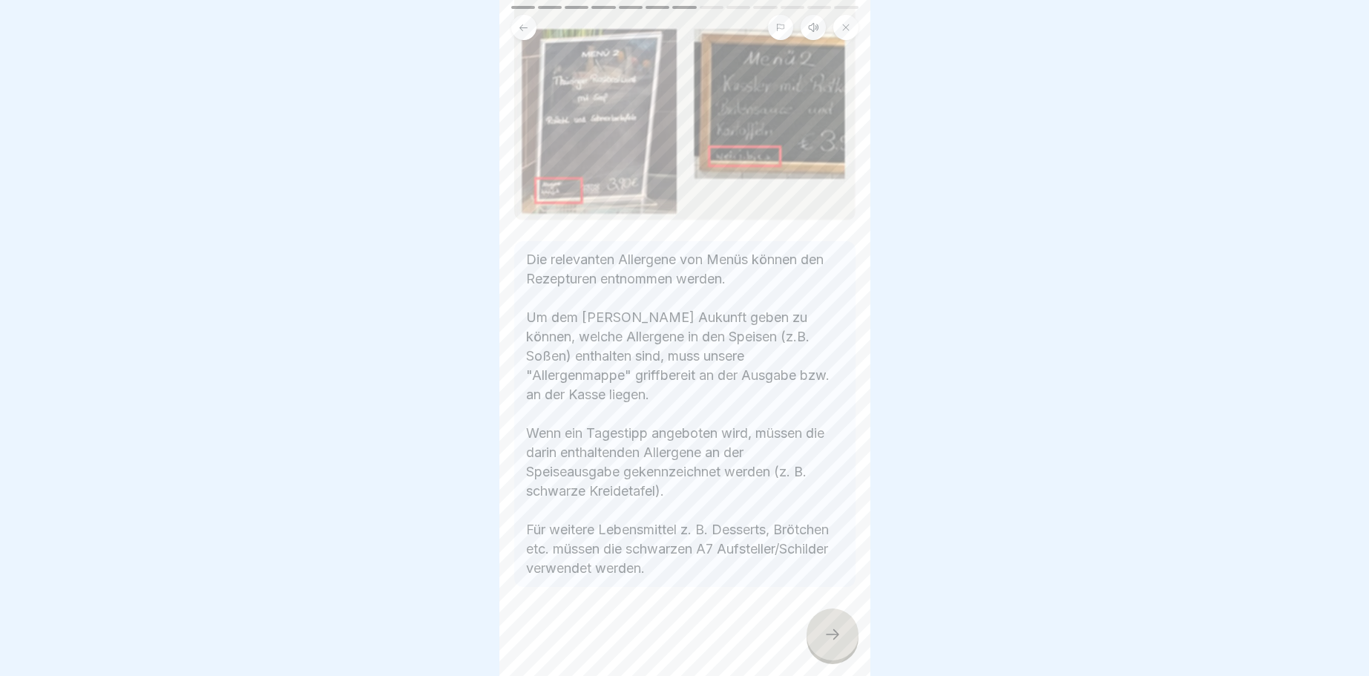
click at [828, 619] on div at bounding box center [832, 634] width 52 height 52
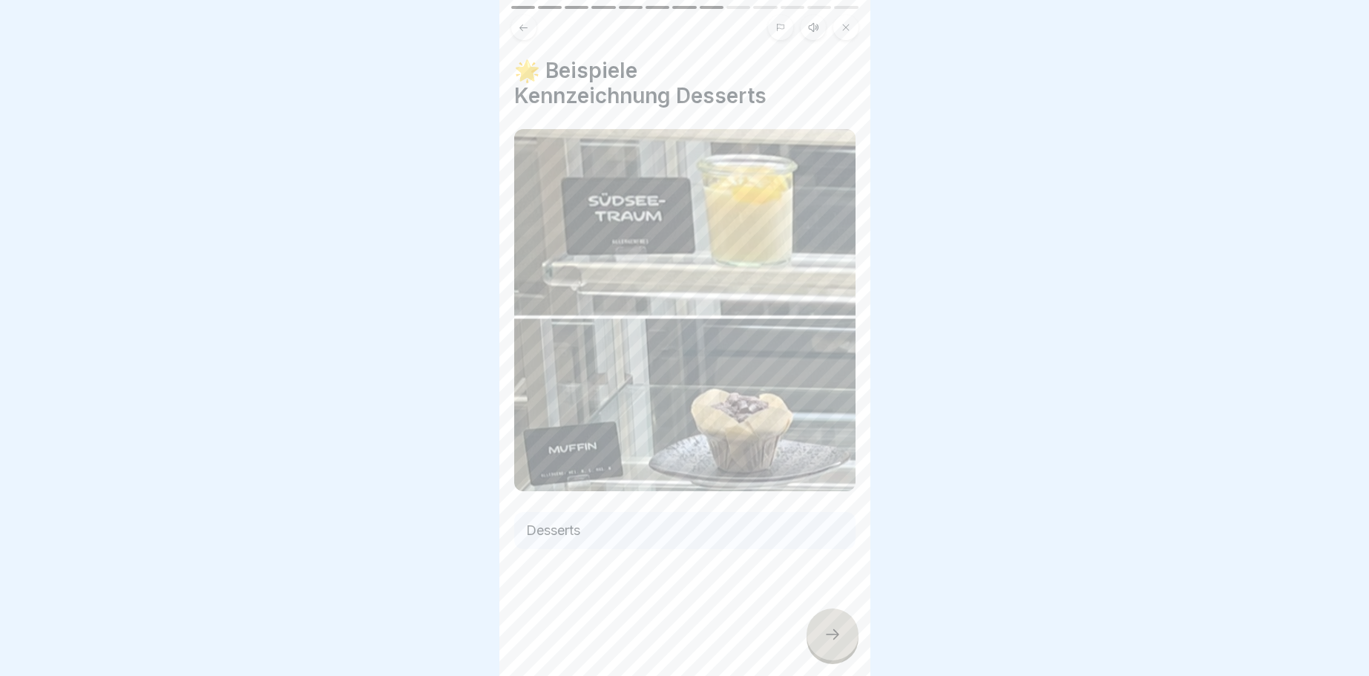
click at [838, 628] on icon at bounding box center [832, 634] width 18 height 18
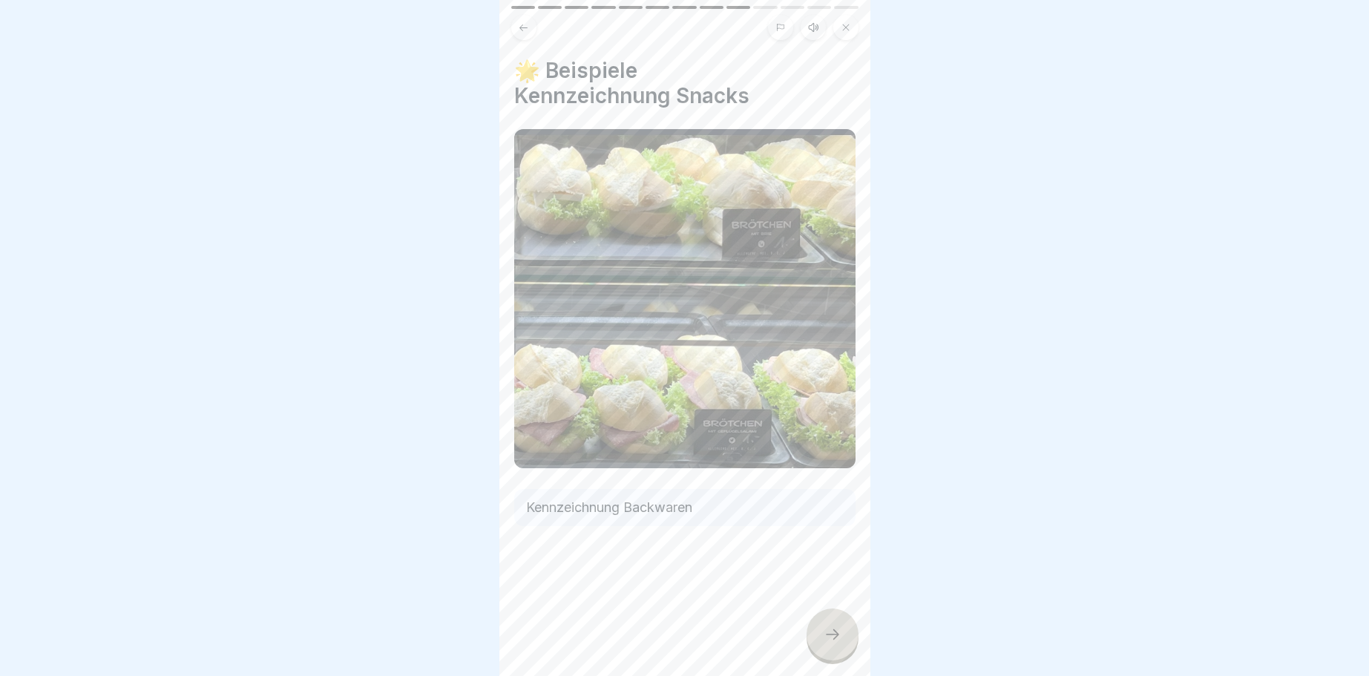
click at [802, 608] on div at bounding box center [684, 570] width 341 height 89
click at [841, 631] on div at bounding box center [832, 634] width 52 height 52
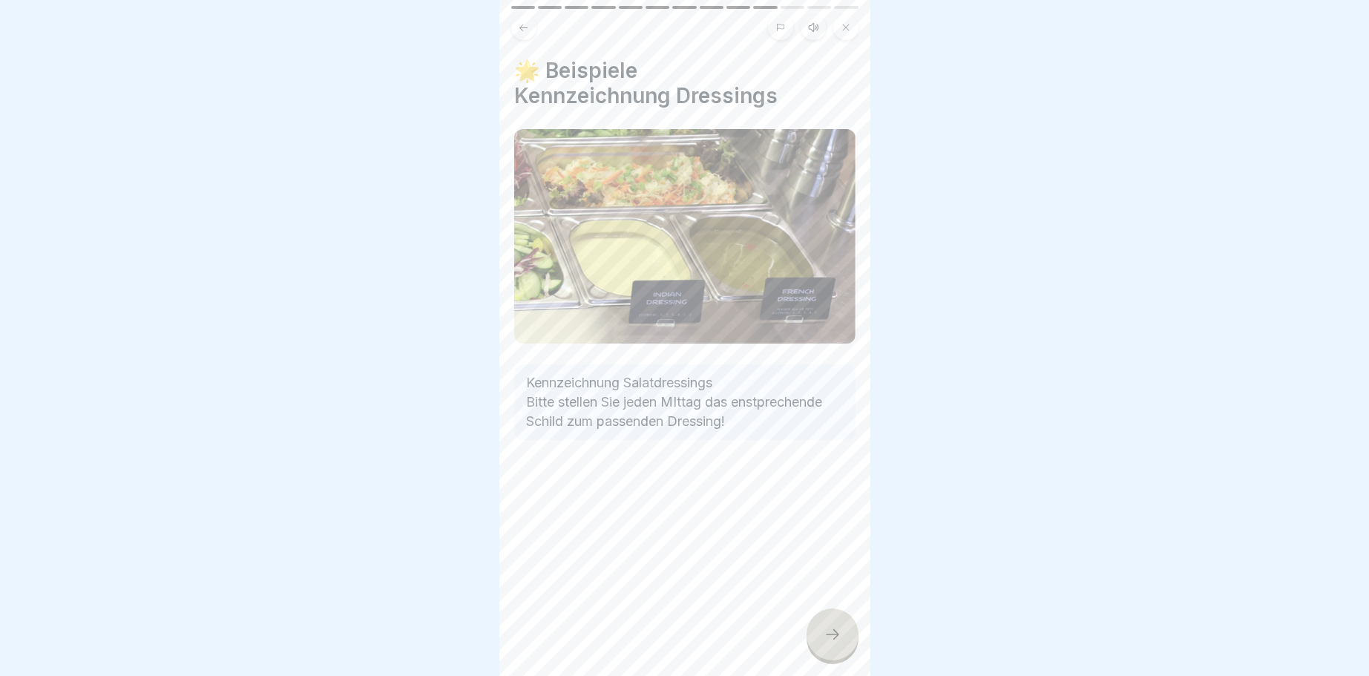
click at [828, 634] on icon at bounding box center [832, 634] width 18 height 18
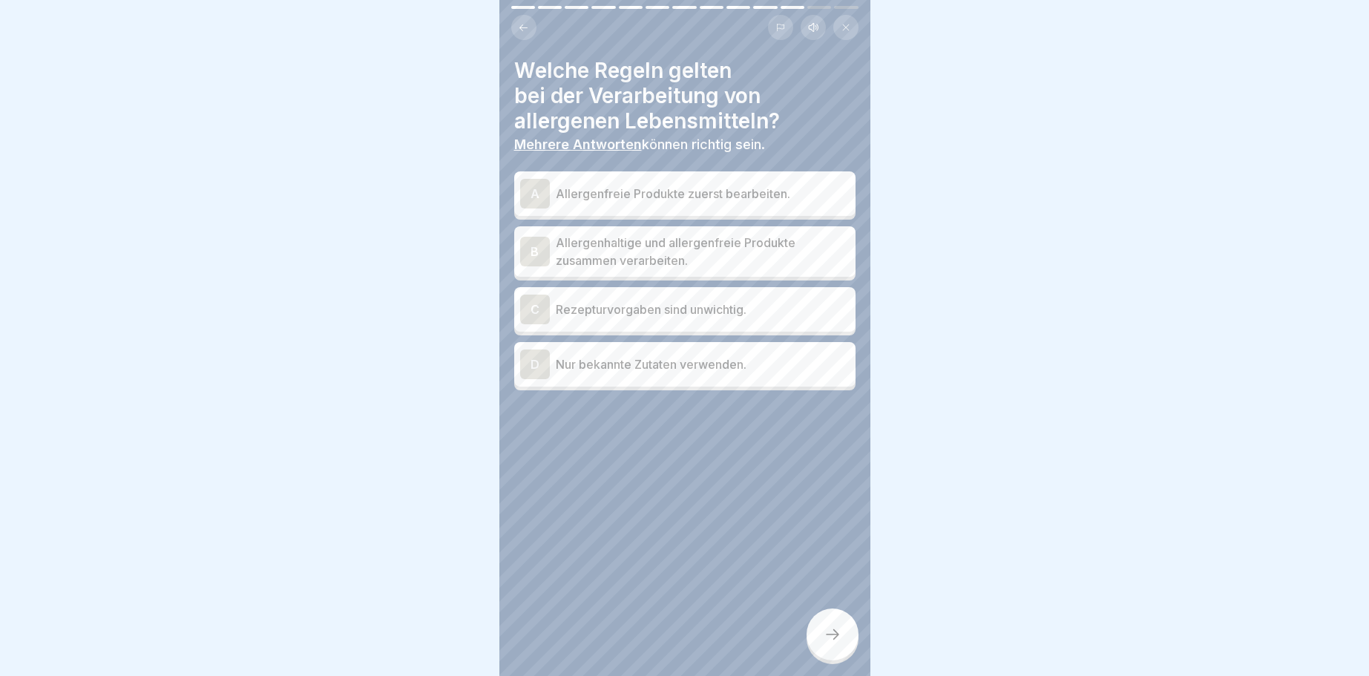
click at [540, 301] on div "C" at bounding box center [535, 310] width 30 height 30
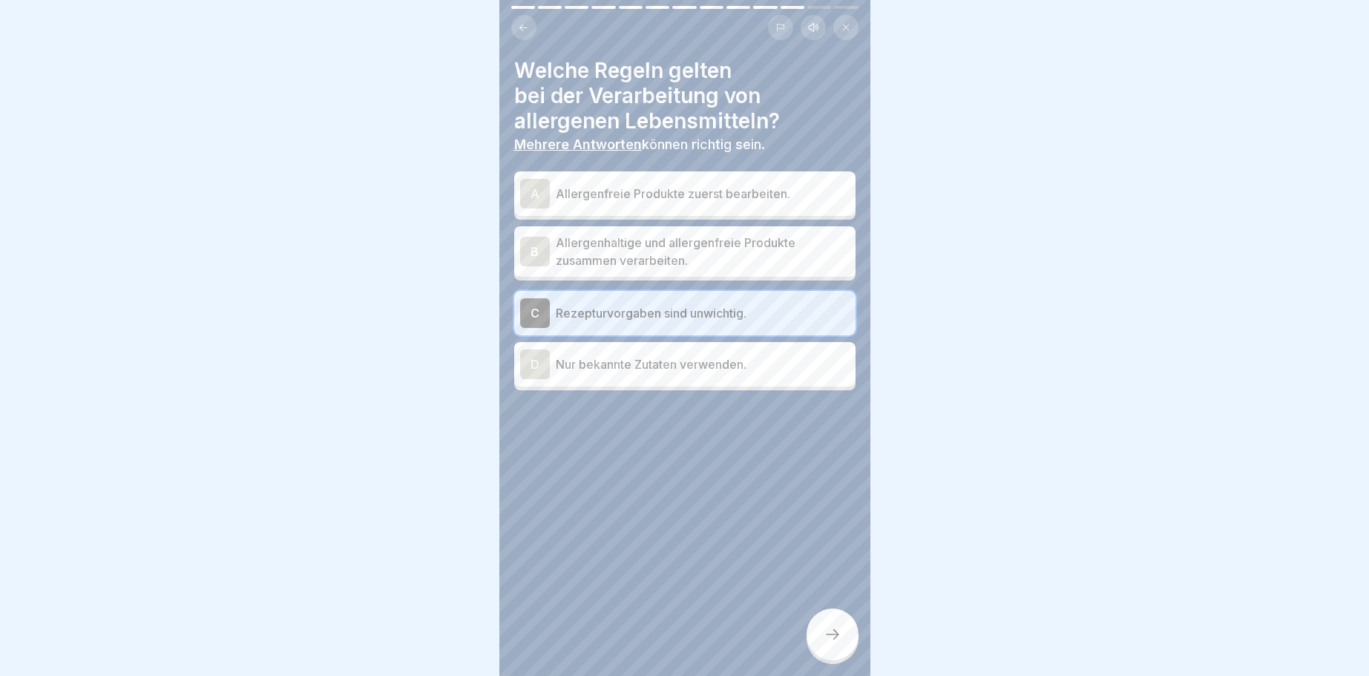
click at [532, 364] on div "D" at bounding box center [535, 364] width 30 height 30
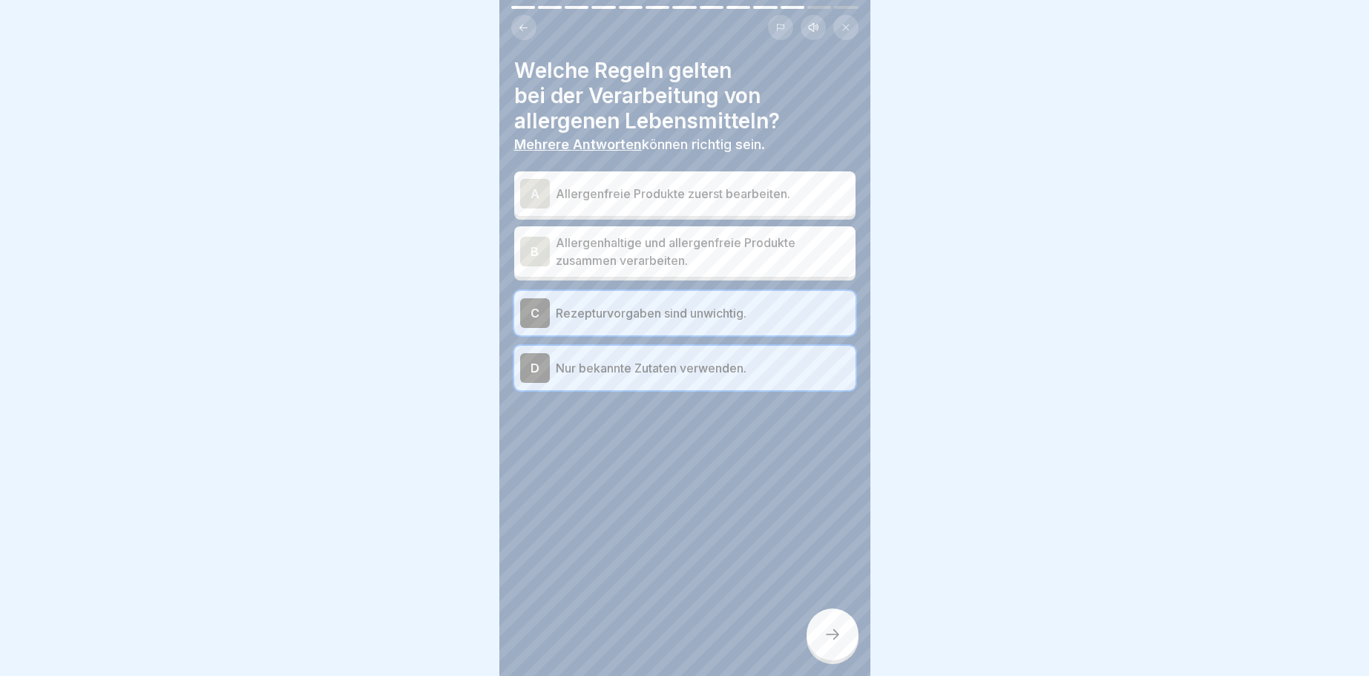
click at [528, 191] on div "A" at bounding box center [535, 194] width 30 height 30
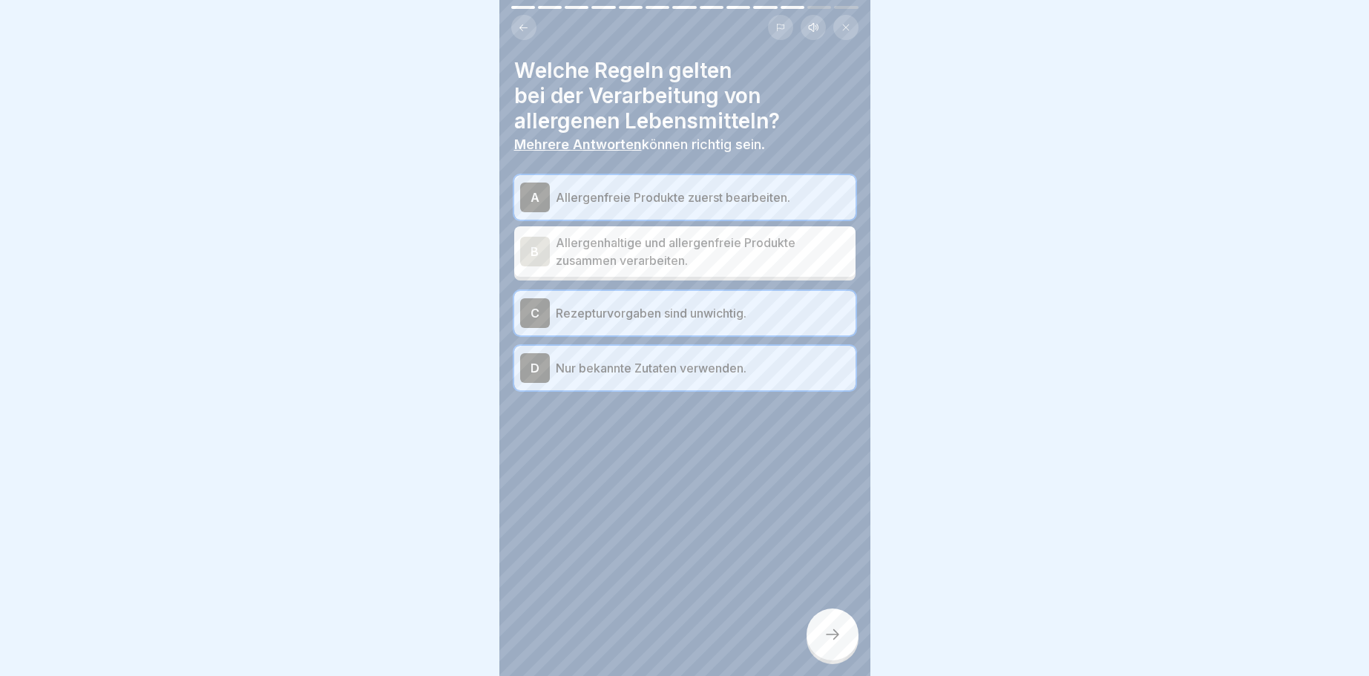
click at [842, 625] on div at bounding box center [832, 634] width 52 height 52
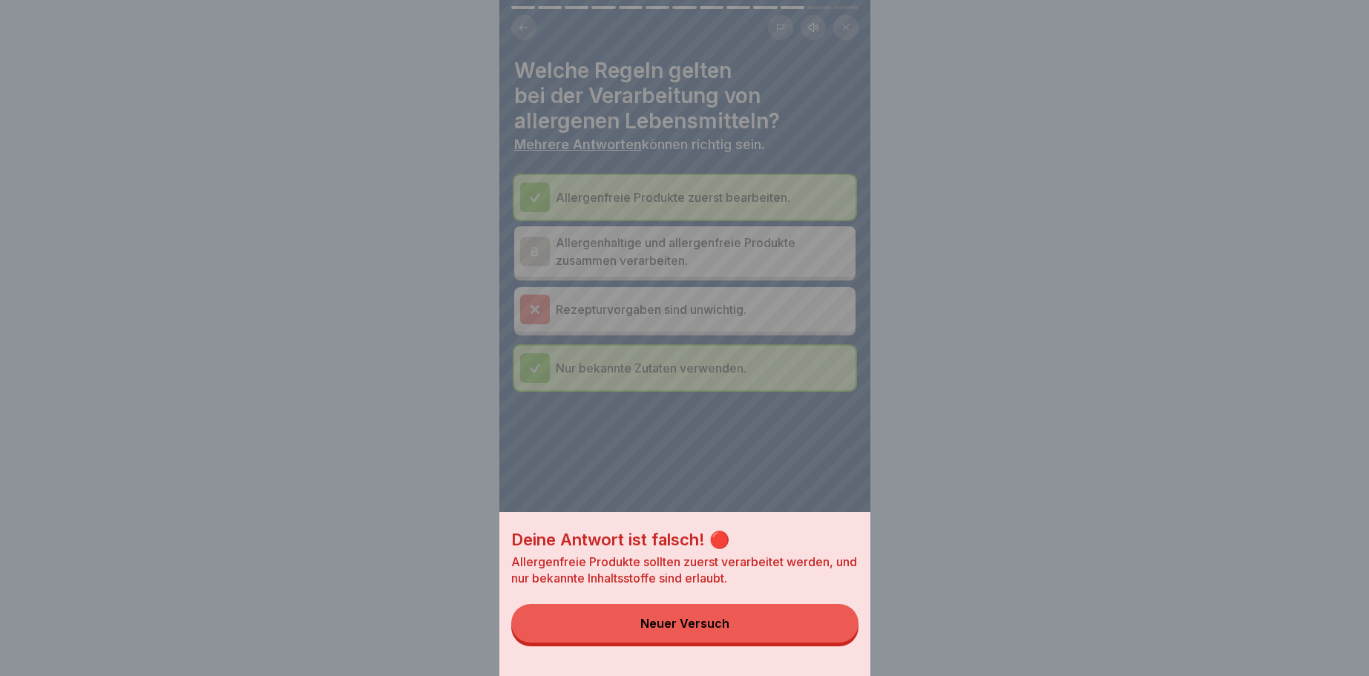
click at [530, 307] on div "Deine Antwort ist falsch! 🔴 Allergenfreie Produkte sollten zuerst verarbeitet w…" at bounding box center [684, 338] width 371 height 676
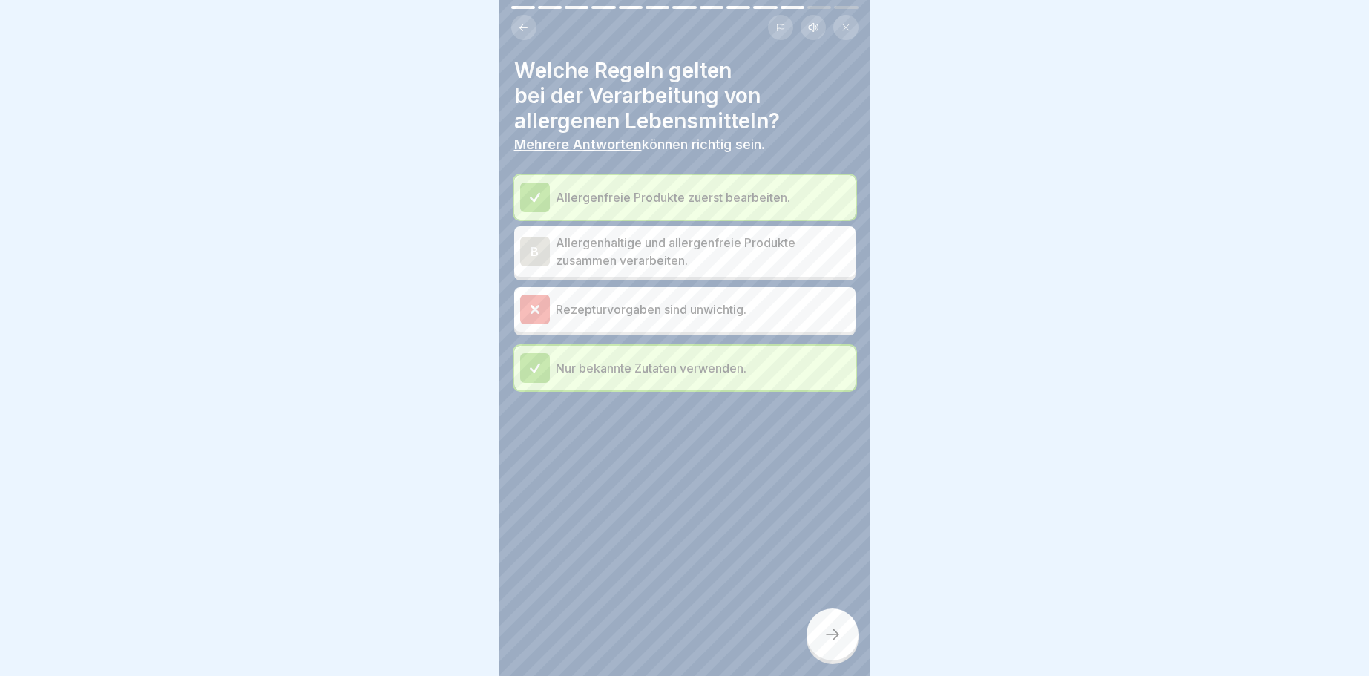
click at [833, 639] on icon at bounding box center [832, 634] width 18 height 18
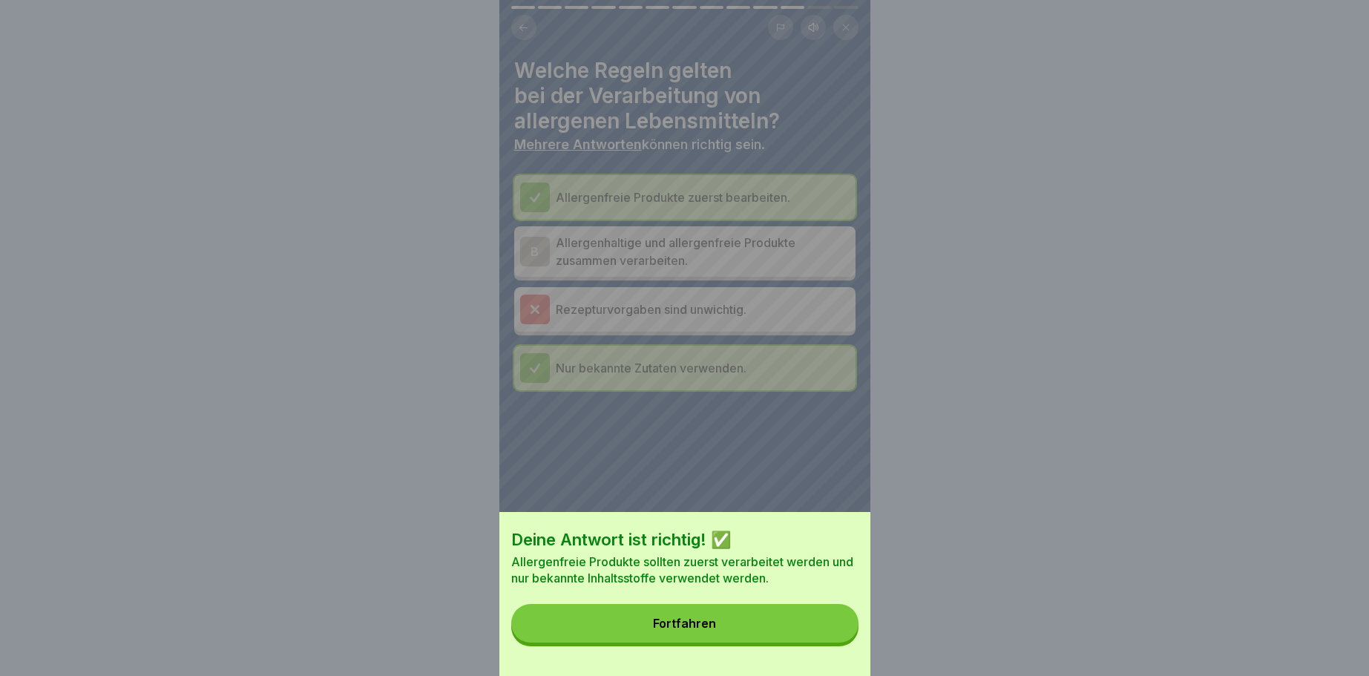
click at [704, 614] on button "Fortfahren" at bounding box center [684, 623] width 347 height 39
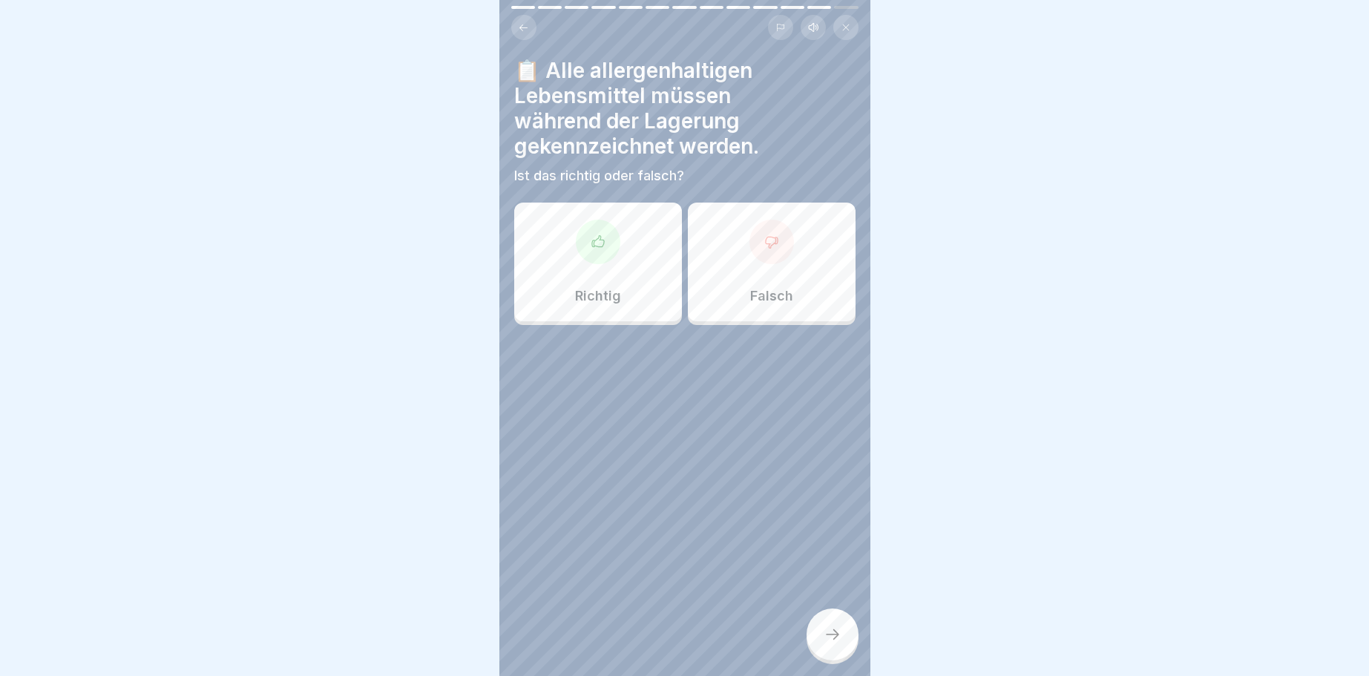
click at [590, 242] on div at bounding box center [598, 242] width 45 height 45
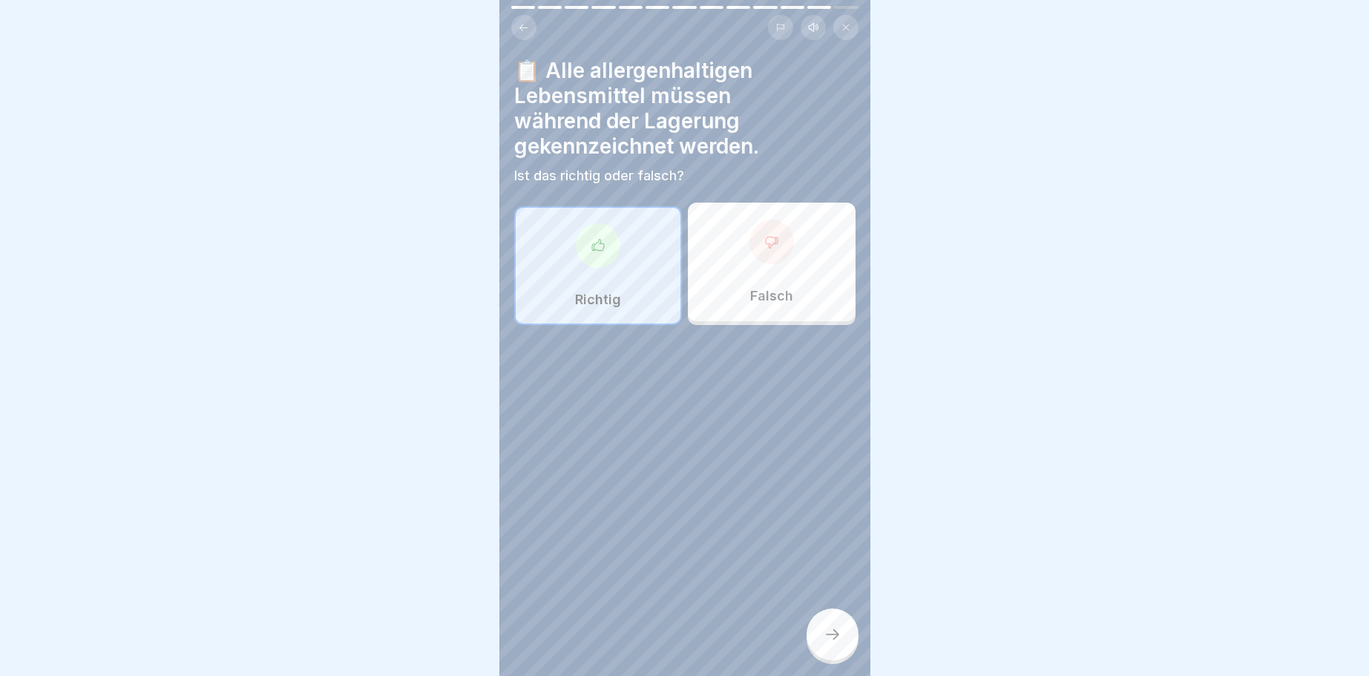
click at [831, 641] on icon at bounding box center [832, 634] width 18 height 18
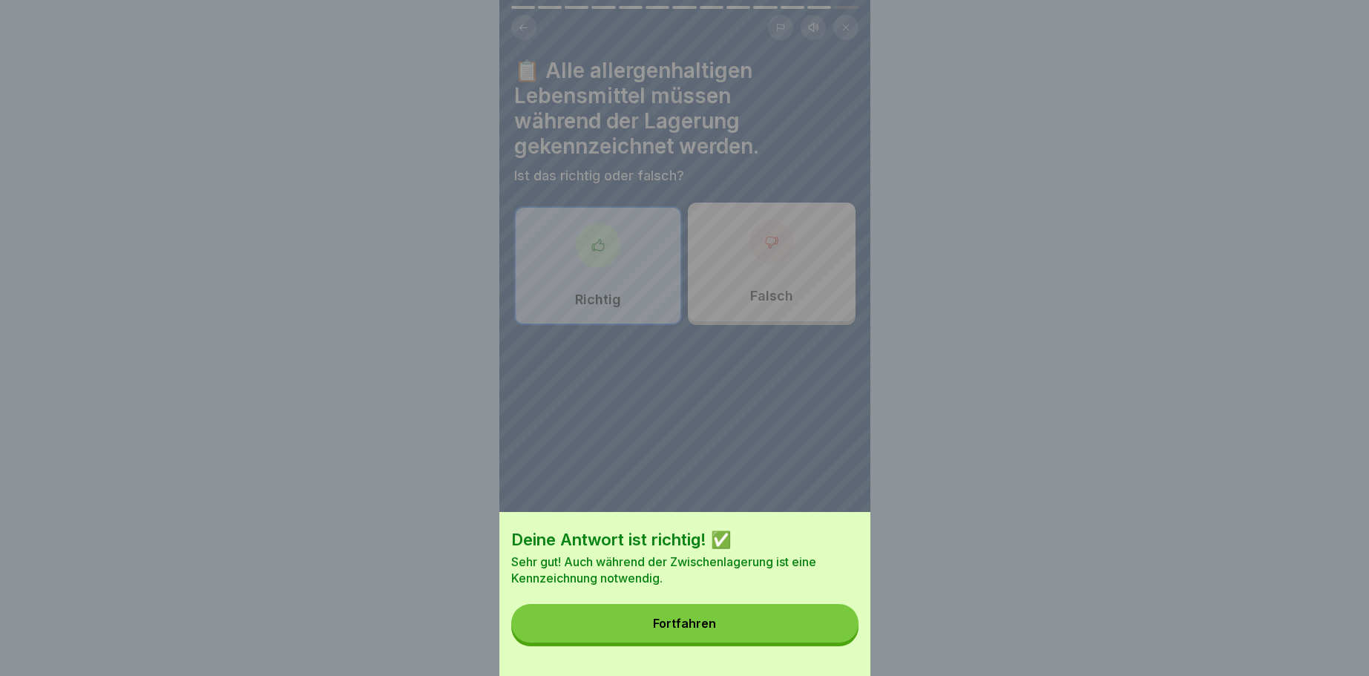
click at [753, 616] on button "Fortfahren" at bounding box center [684, 623] width 347 height 39
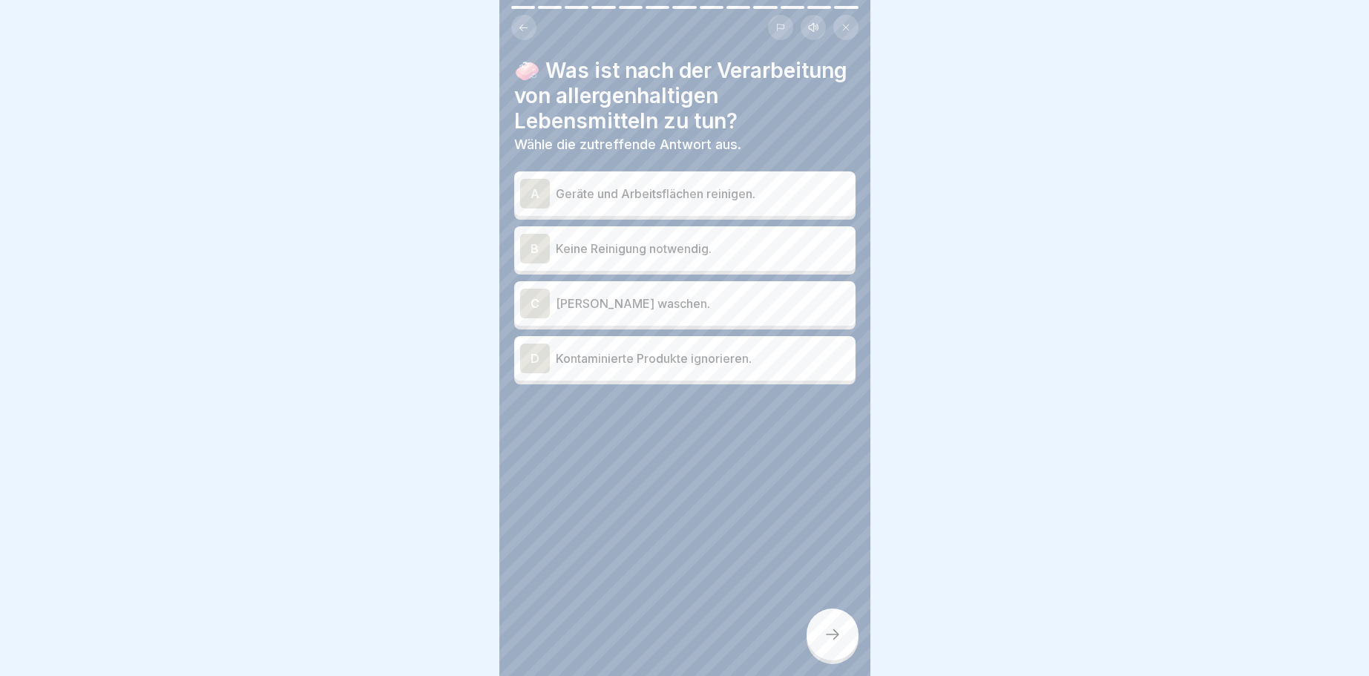
click at [538, 193] on div "A" at bounding box center [535, 194] width 30 height 30
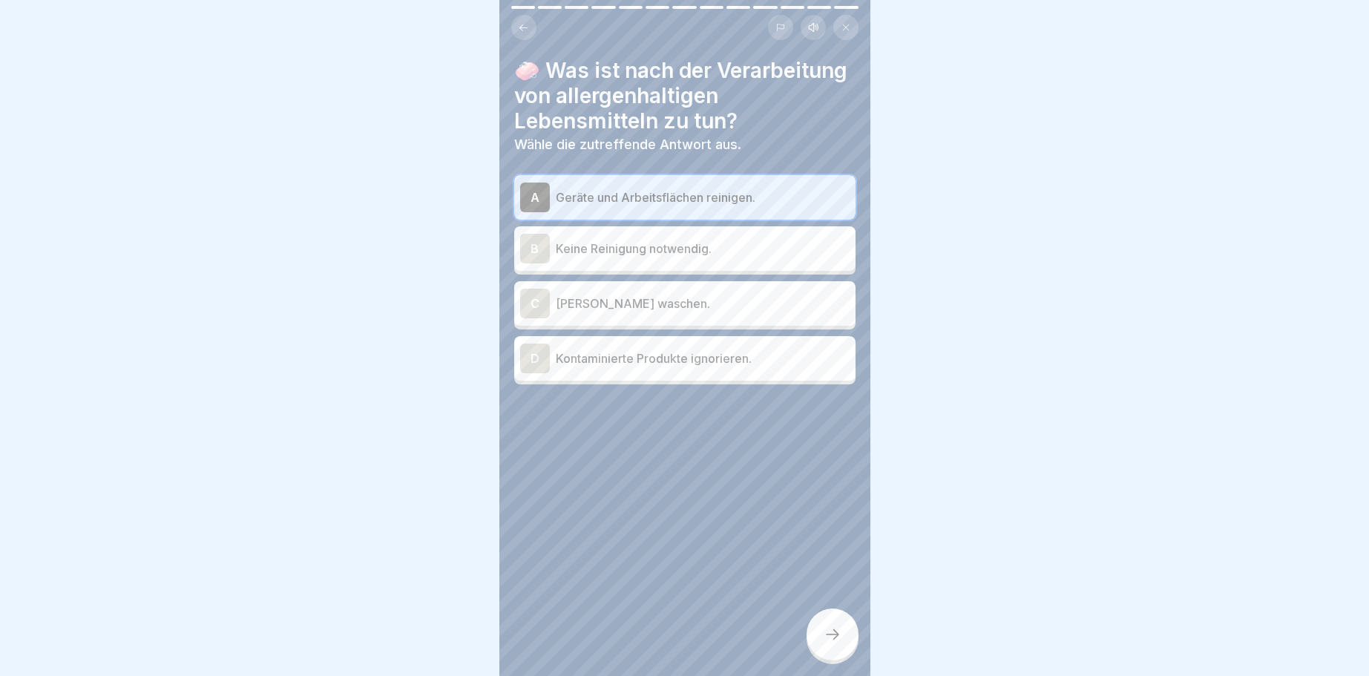
click at [539, 299] on div "C" at bounding box center [535, 304] width 30 height 30
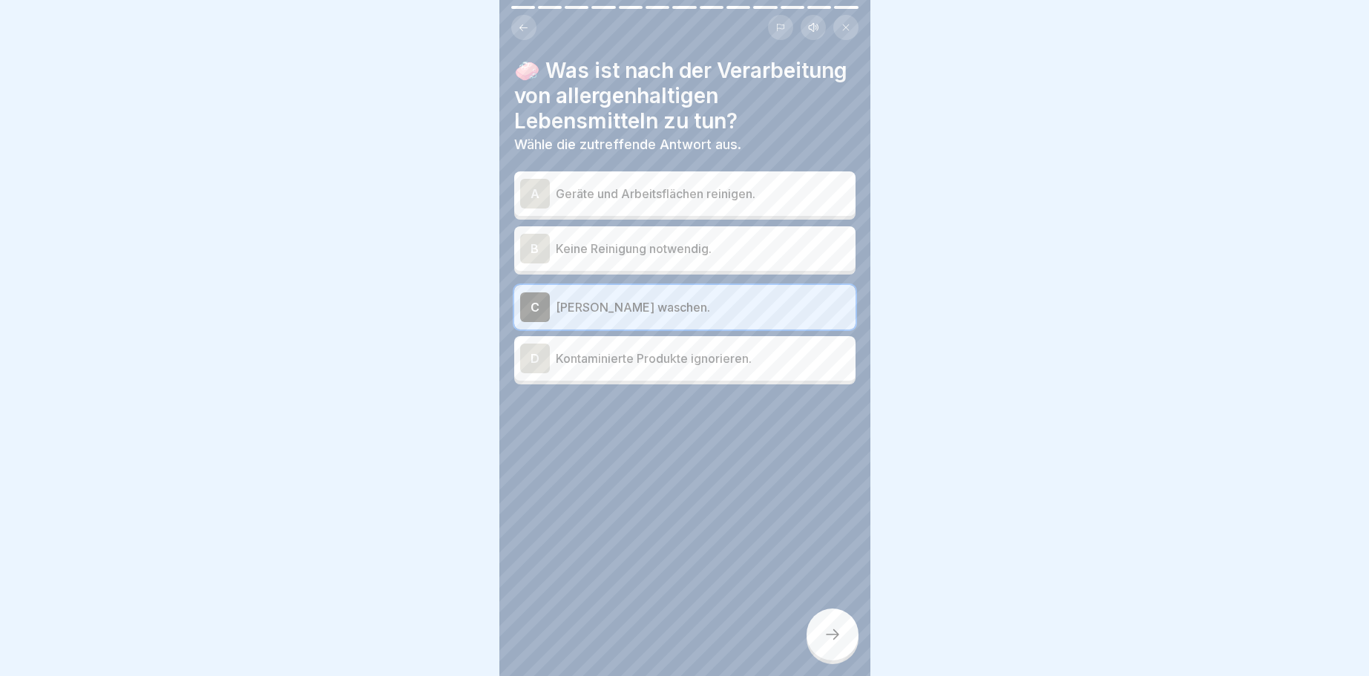
click at [535, 195] on div "A" at bounding box center [535, 194] width 30 height 30
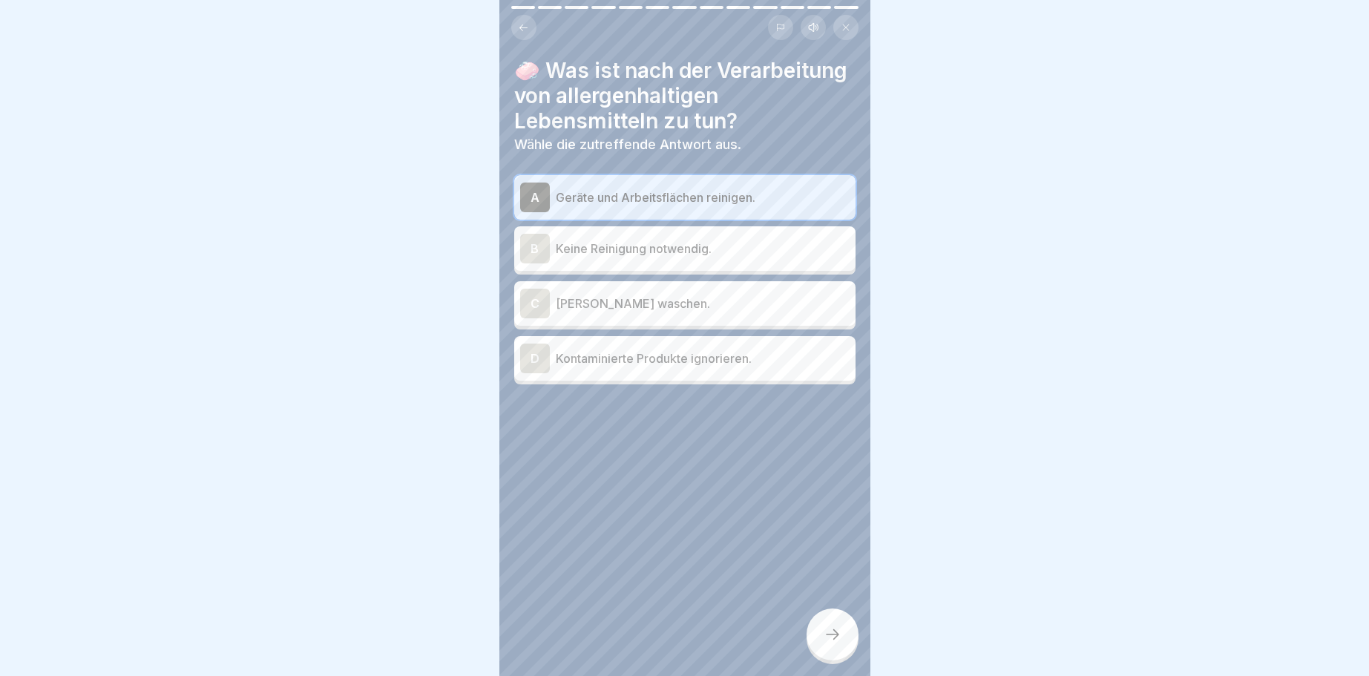
click at [838, 628] on icon at bounding box center [832, 634] width 18 height 18
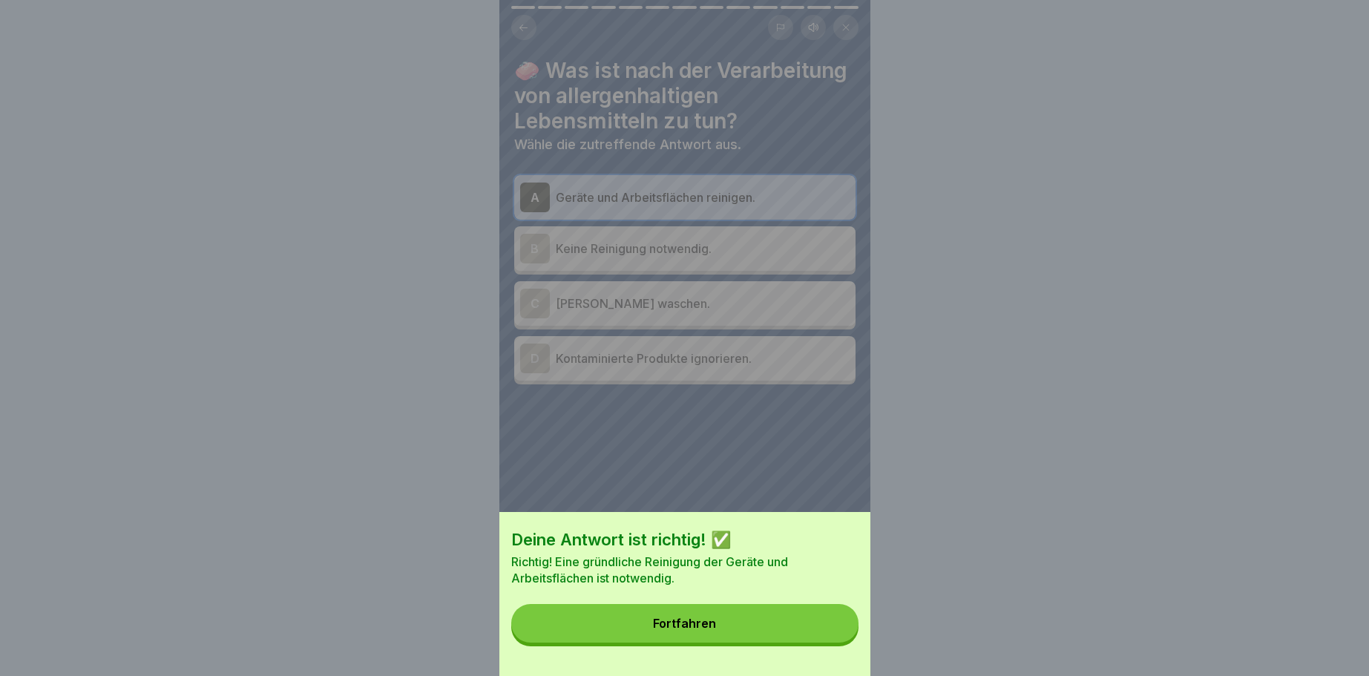
click at [686, 622] on div "Fortfahren" at bounding box center [684, 622] width 63 height 13
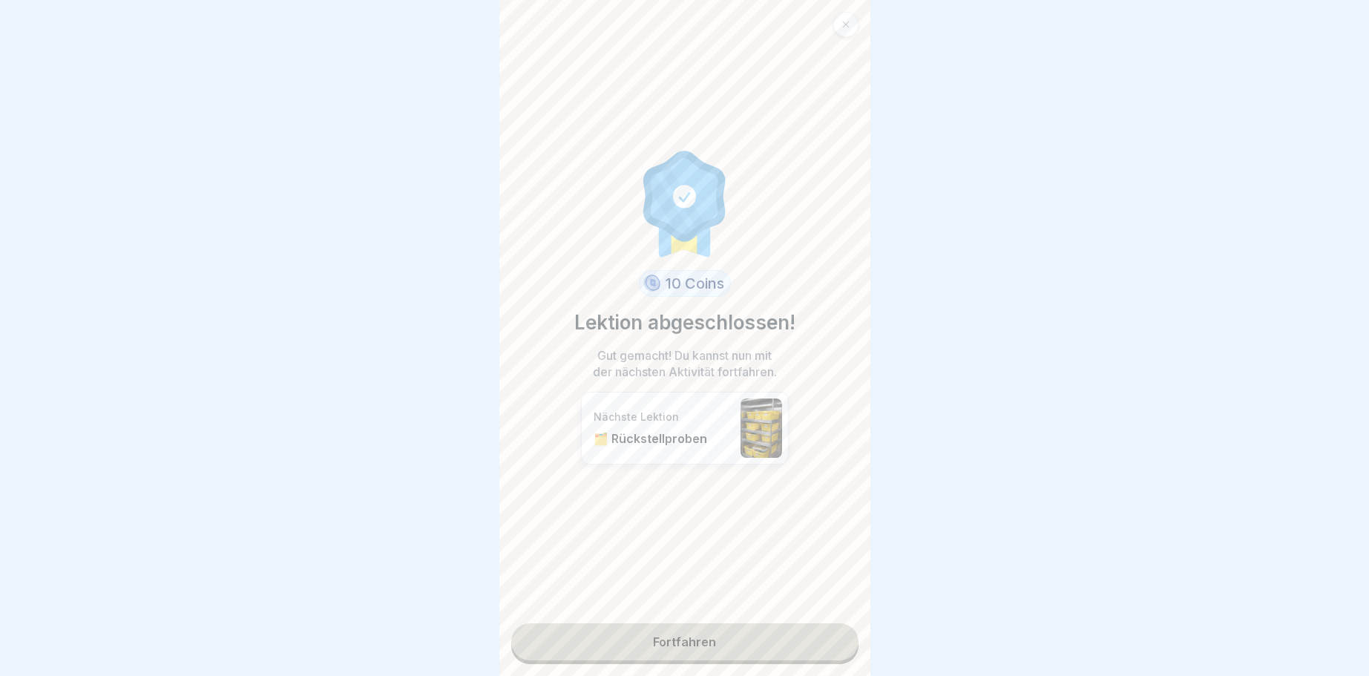
click at [697, 637] on link "Fortfahren" at bounding box center [684, 641] width 347 height 37
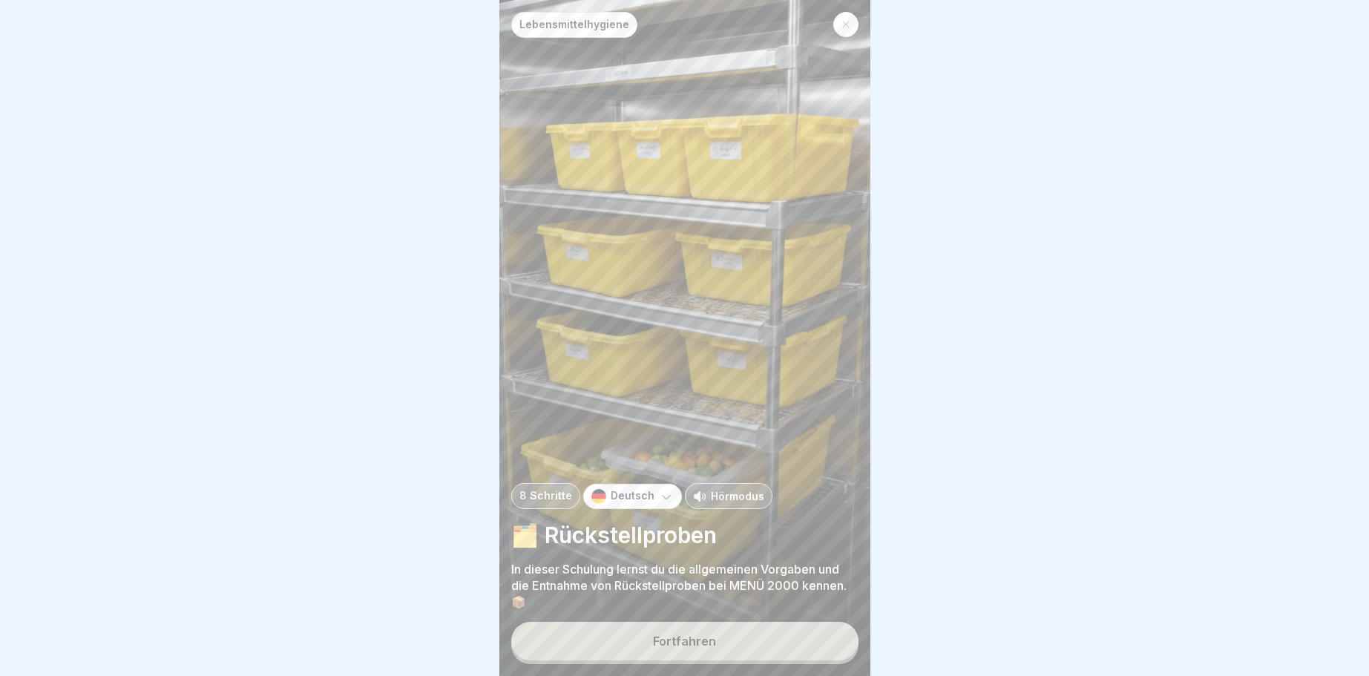
click at [664, 635] on div "Fortfahren" at bounding box center [684, 640] width 63 height 13
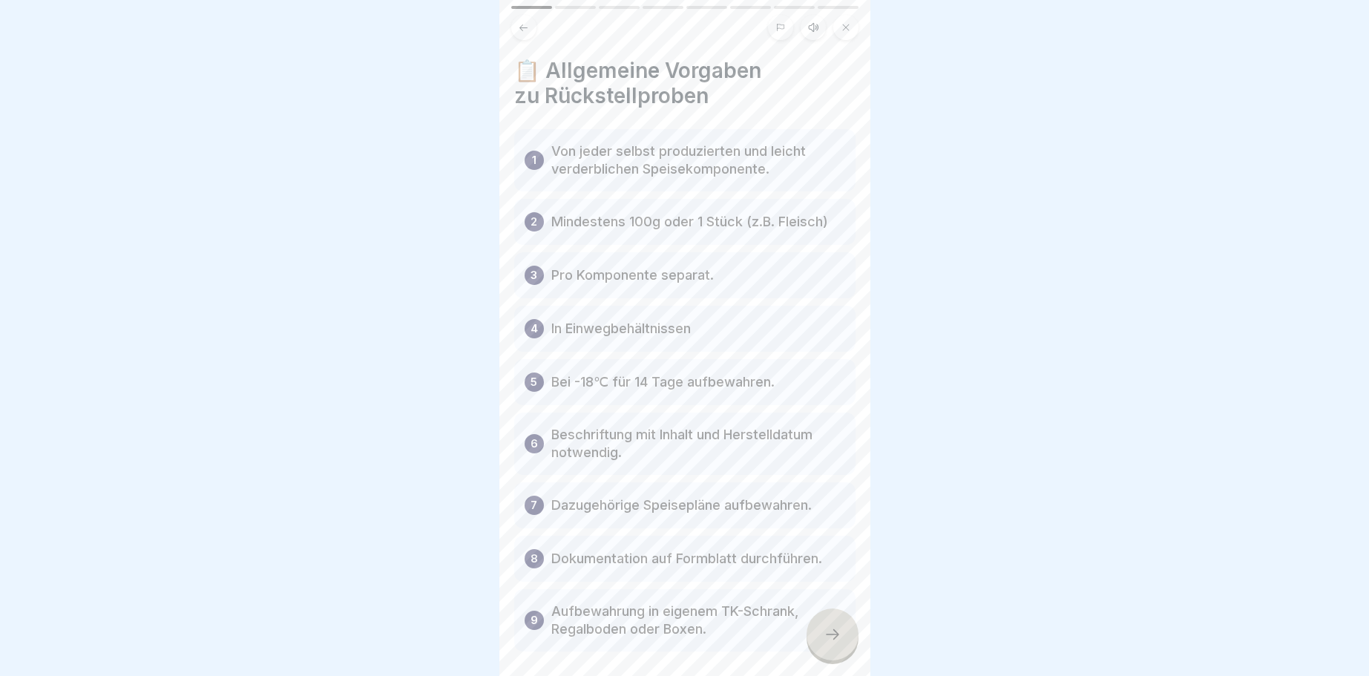
click at [835, 627] on div at bounding box center [832, 634] width 52 height 52
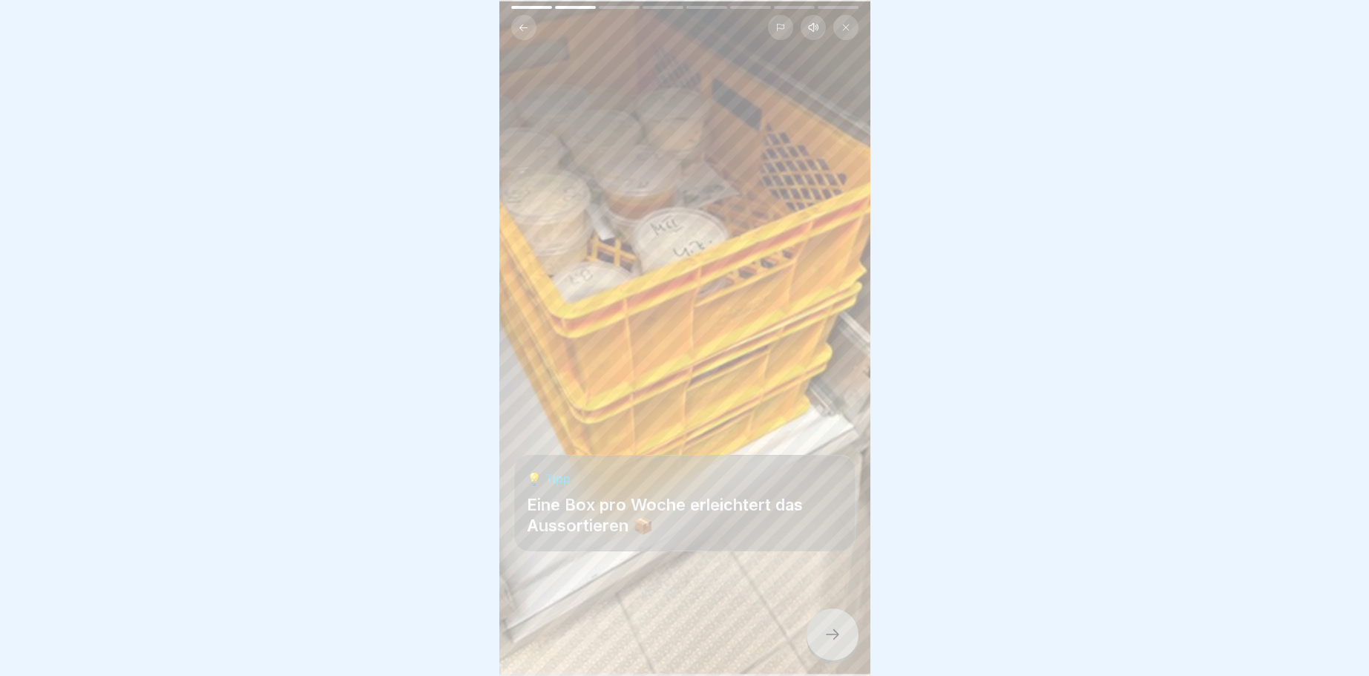
click at [836, 634] on icon at bounding box center [832, 634] width 13 height 10
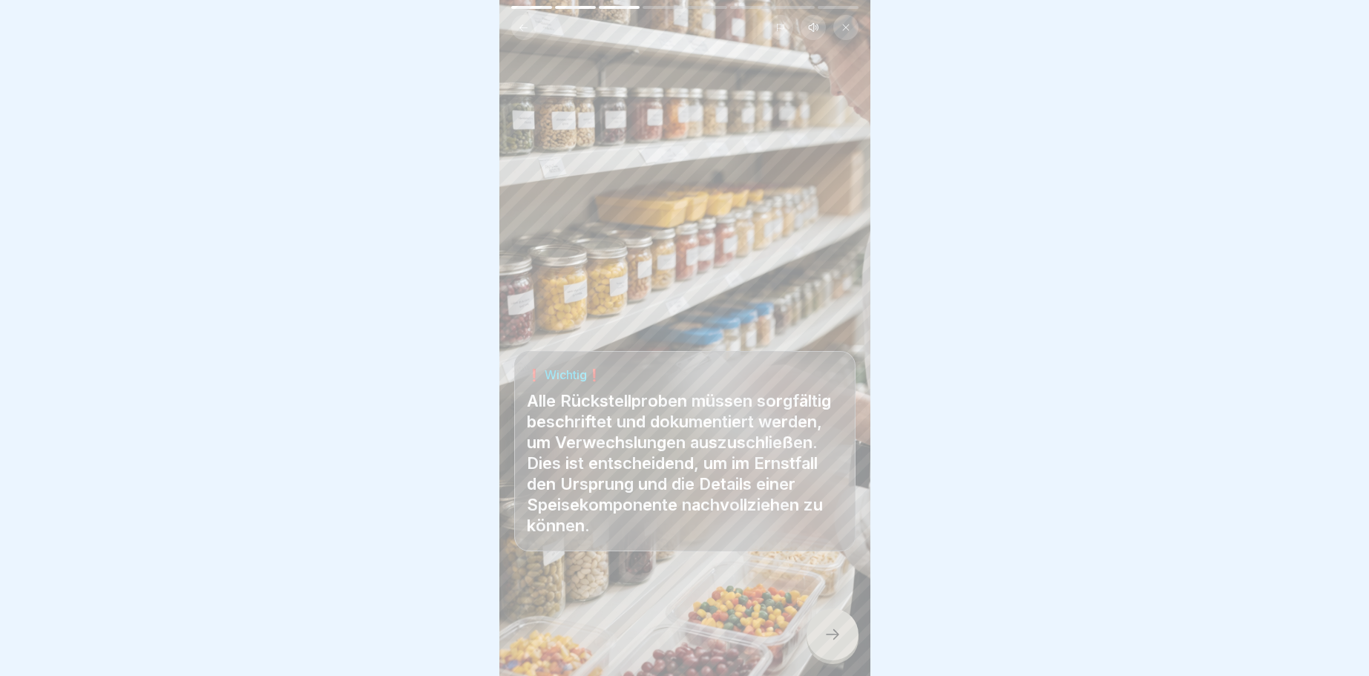
click at [835, 631] on icon at bounding box center [832, 634] width 18 height 18
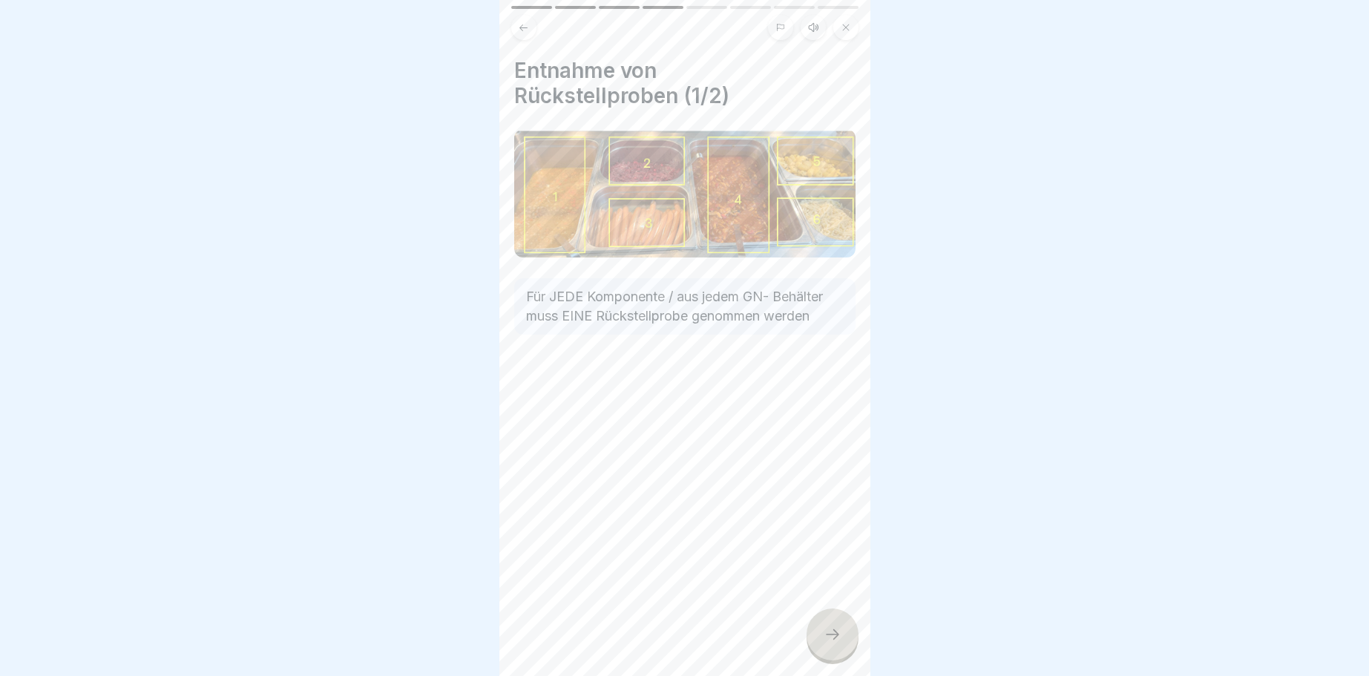
click at [834, 627] on div at bounding box center [832, 634] width 52 height 52
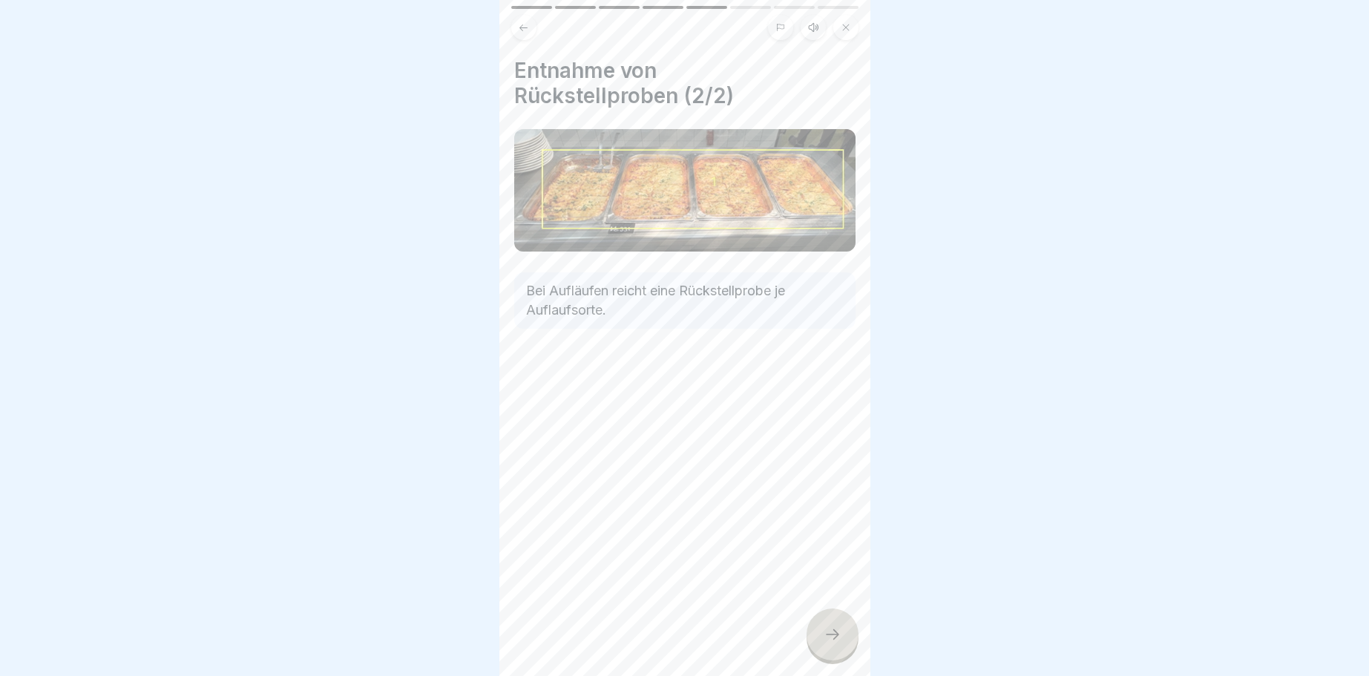
click at [835, 631] on icon at bounding box center [832, 634] width 18 height 18
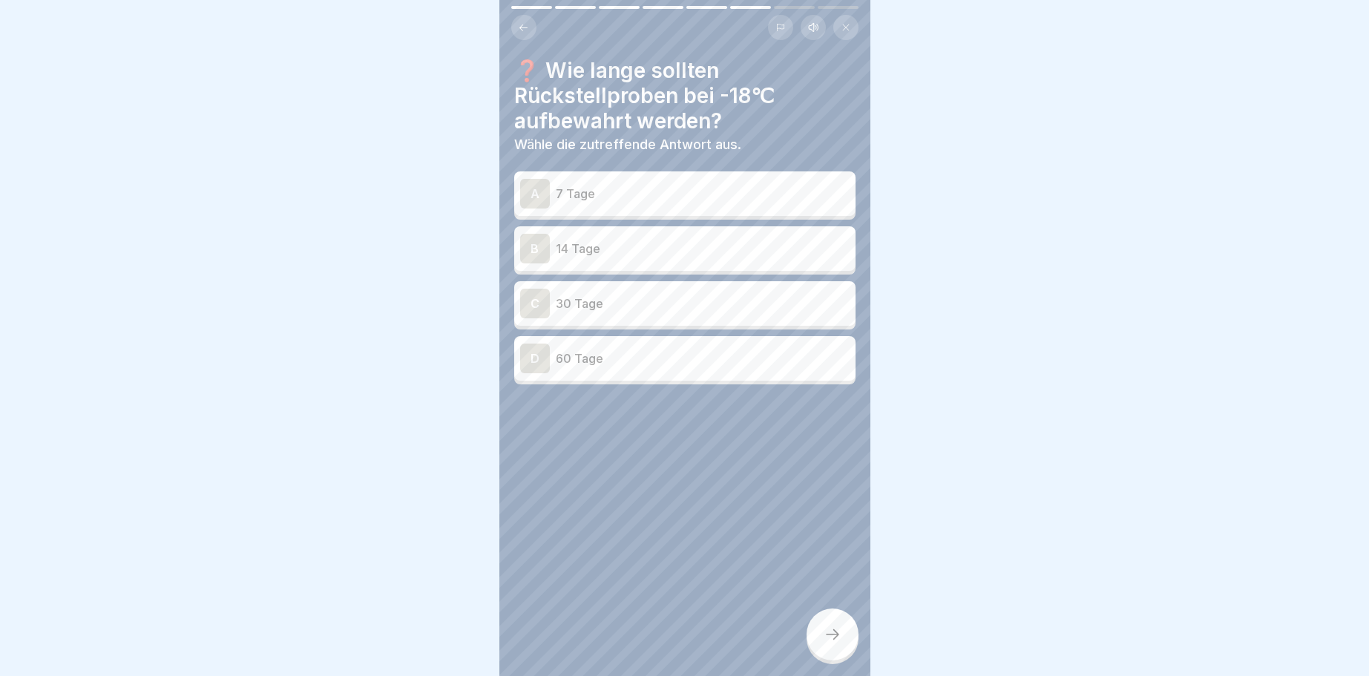
click at [532, 246] on div "B" at bounding box center [535, 249] width 30 height 30
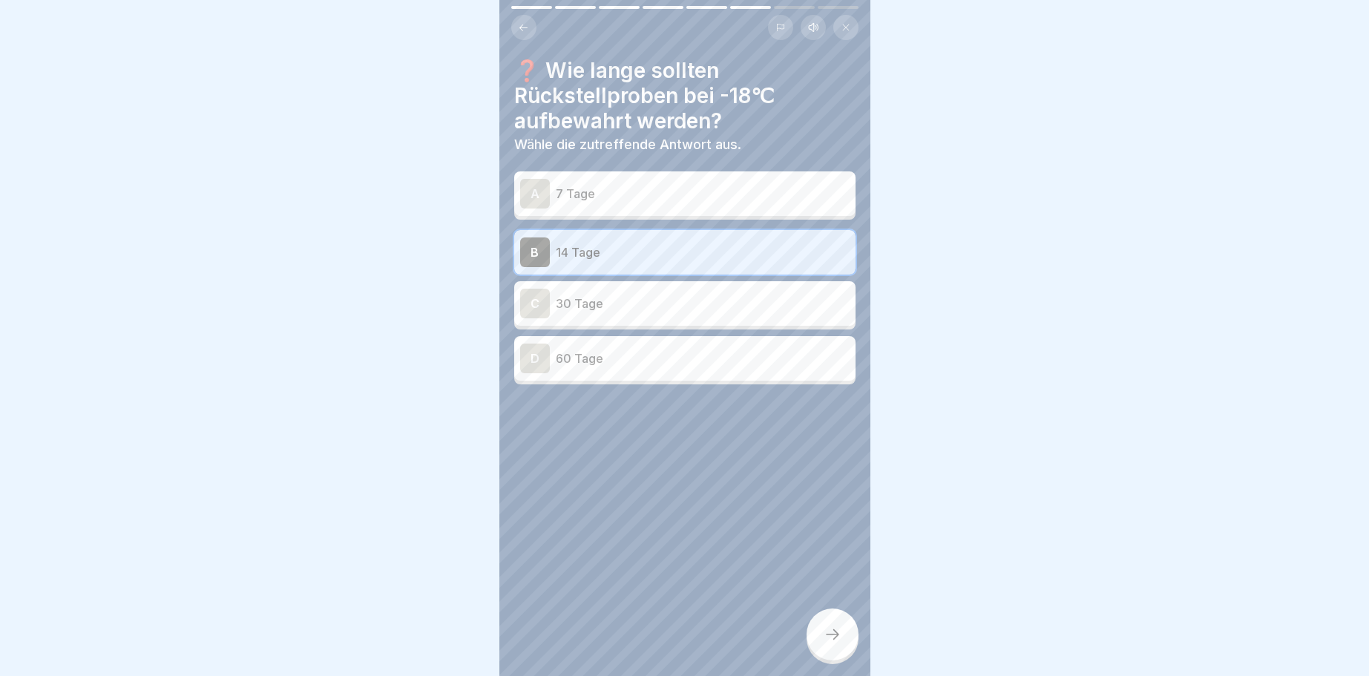
click at [842, 631] on div at bounding box center [832, 634] width 52 height 52
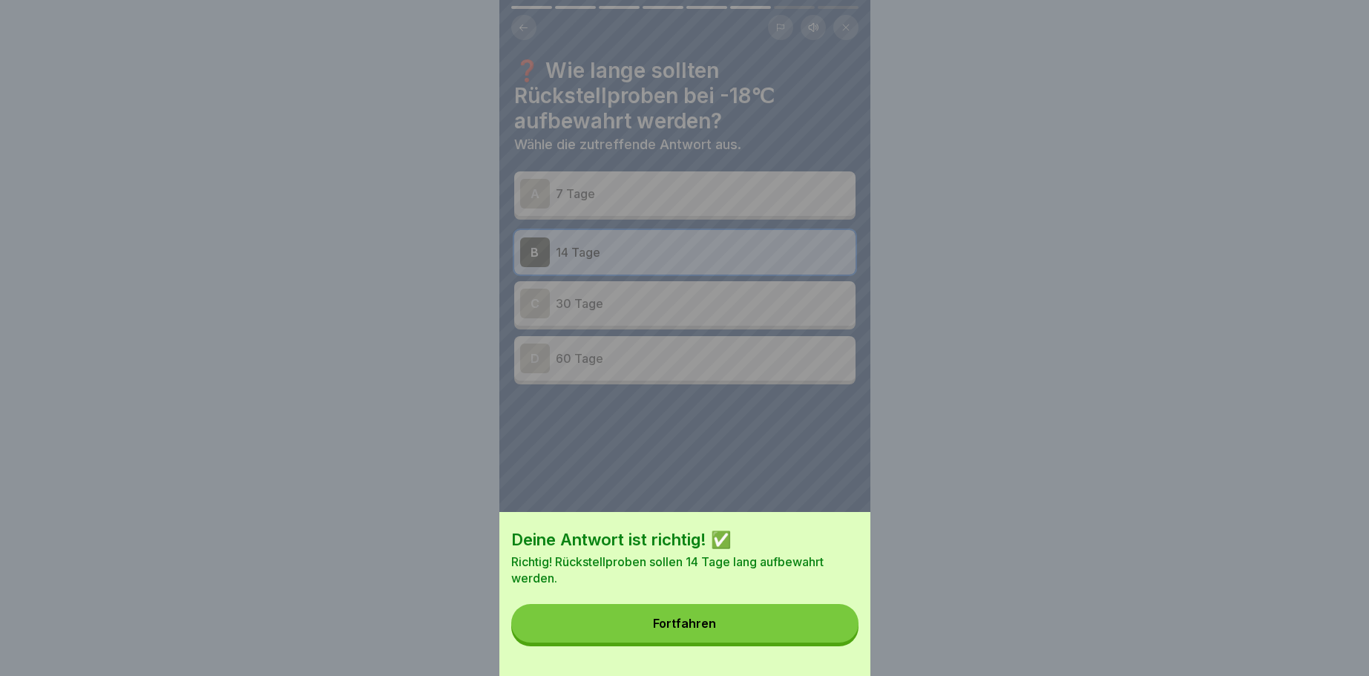
click at [696, 623] on div "Fortfahren" at bounding box center [684, 622] width 63 height 13
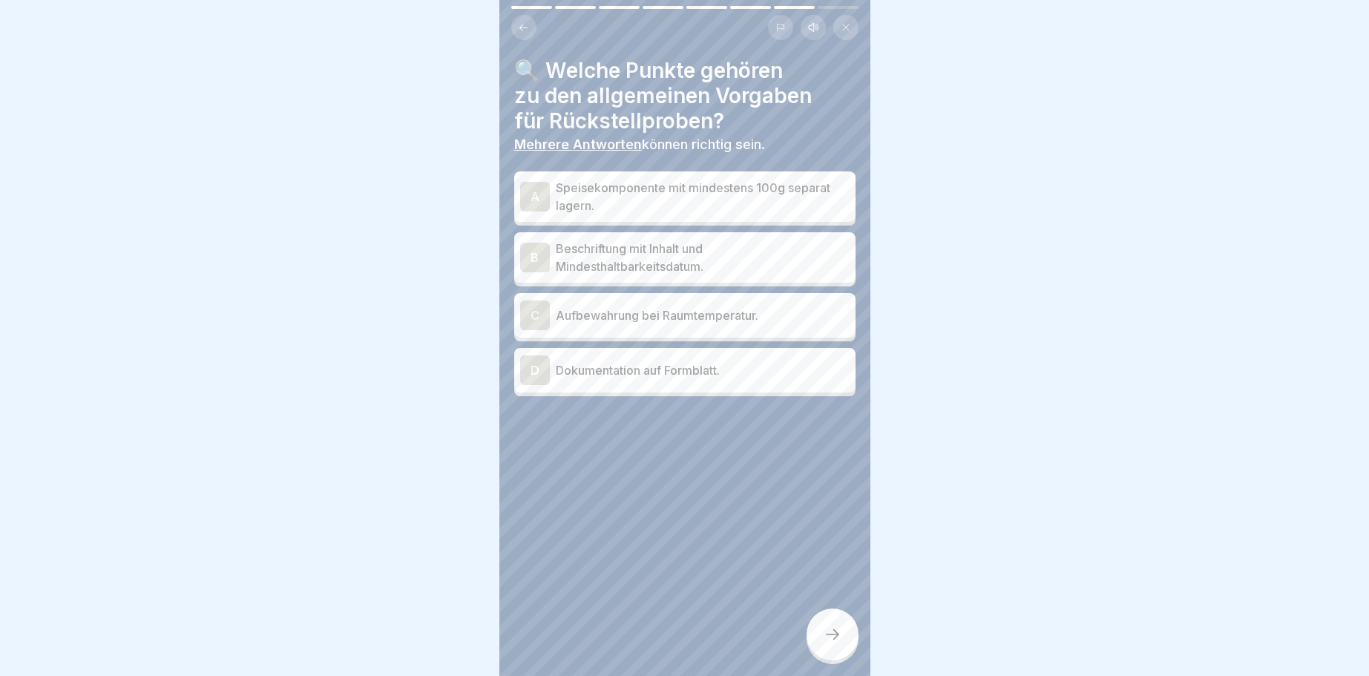
click at [536, 197] on div "A" at bounding box center [535, 197] width 30 height 30
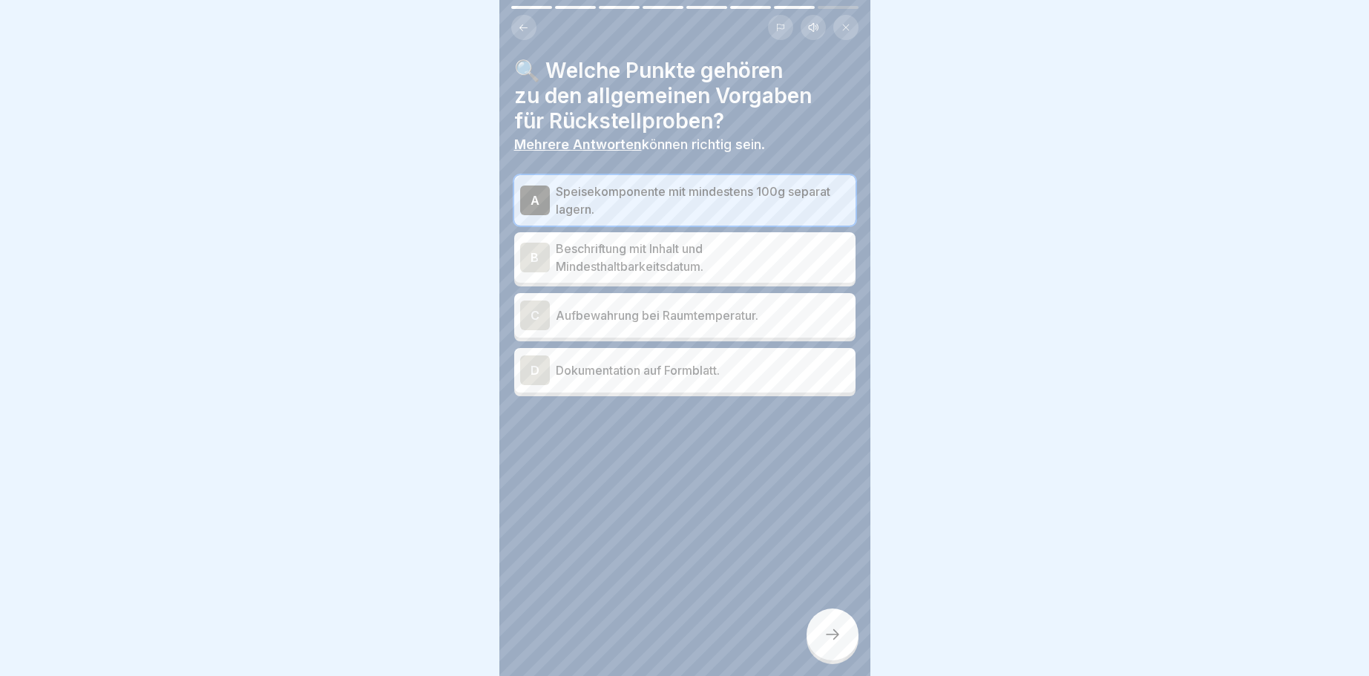
click at [534, 254] on div "B" at bounding box center [535, 258] width 30 height 30
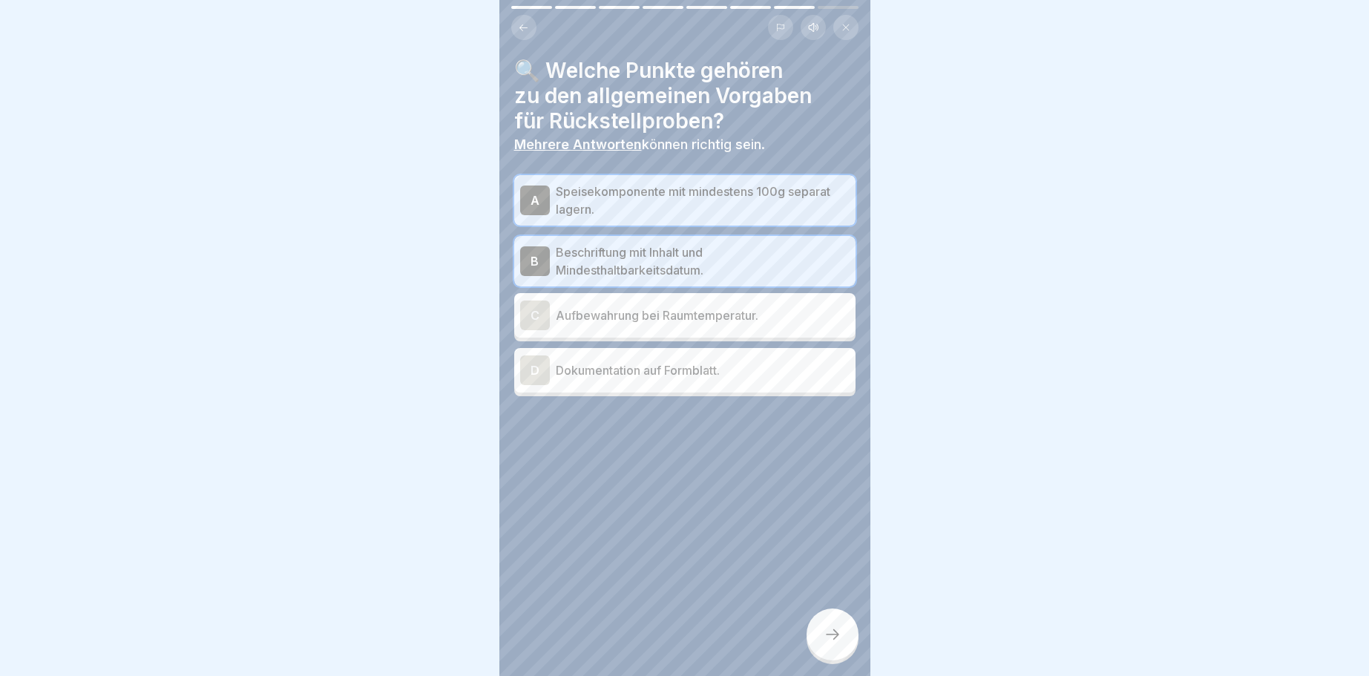
click at [530, 313] on div "C" at bounding box center [535, 315] width 30 height 30
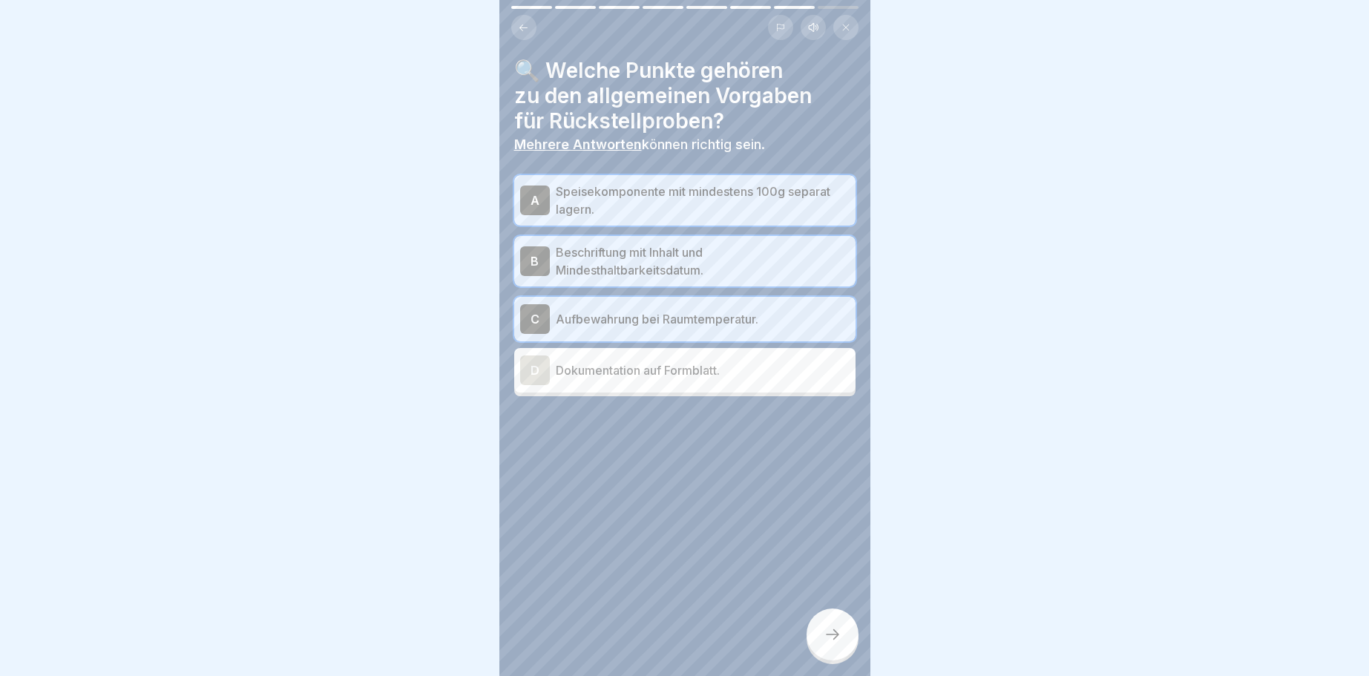
click at [527, 366] on div "D" at bounding box center [535, 370] width 30 height 30
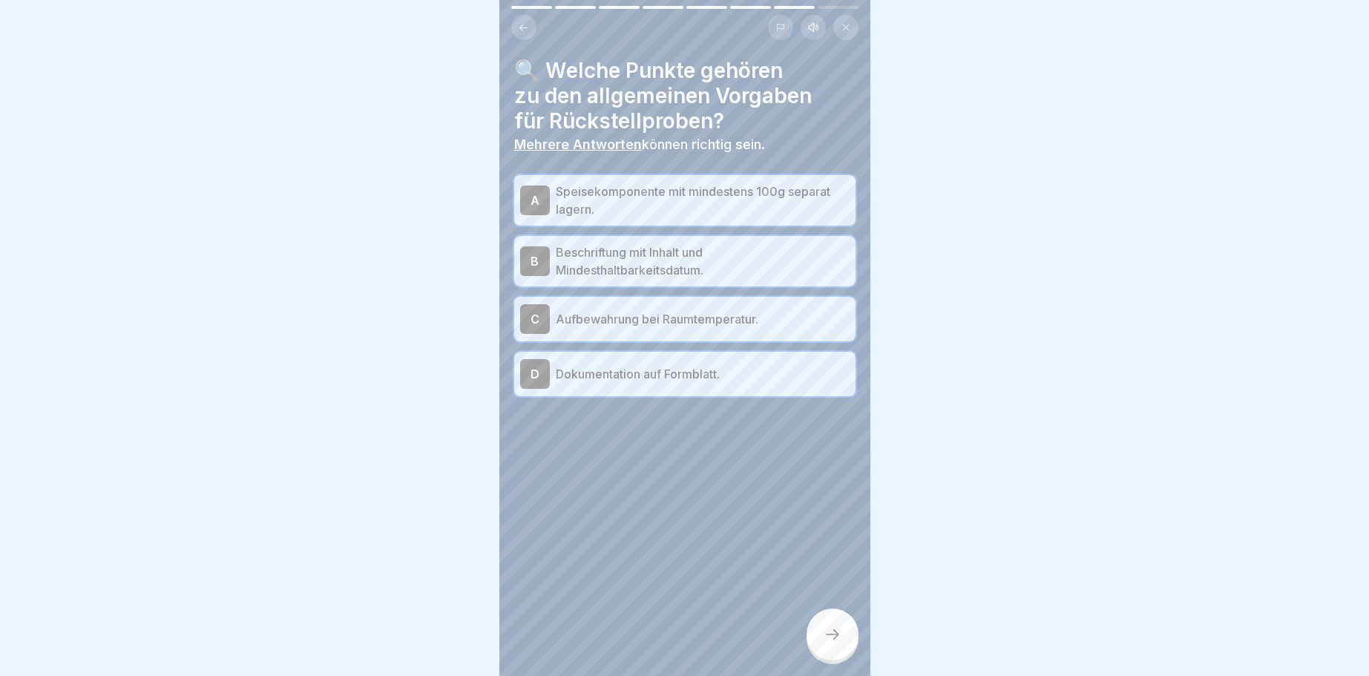
click at [838, 631] on icon at bounding box center [832, 634] width 18 height 18
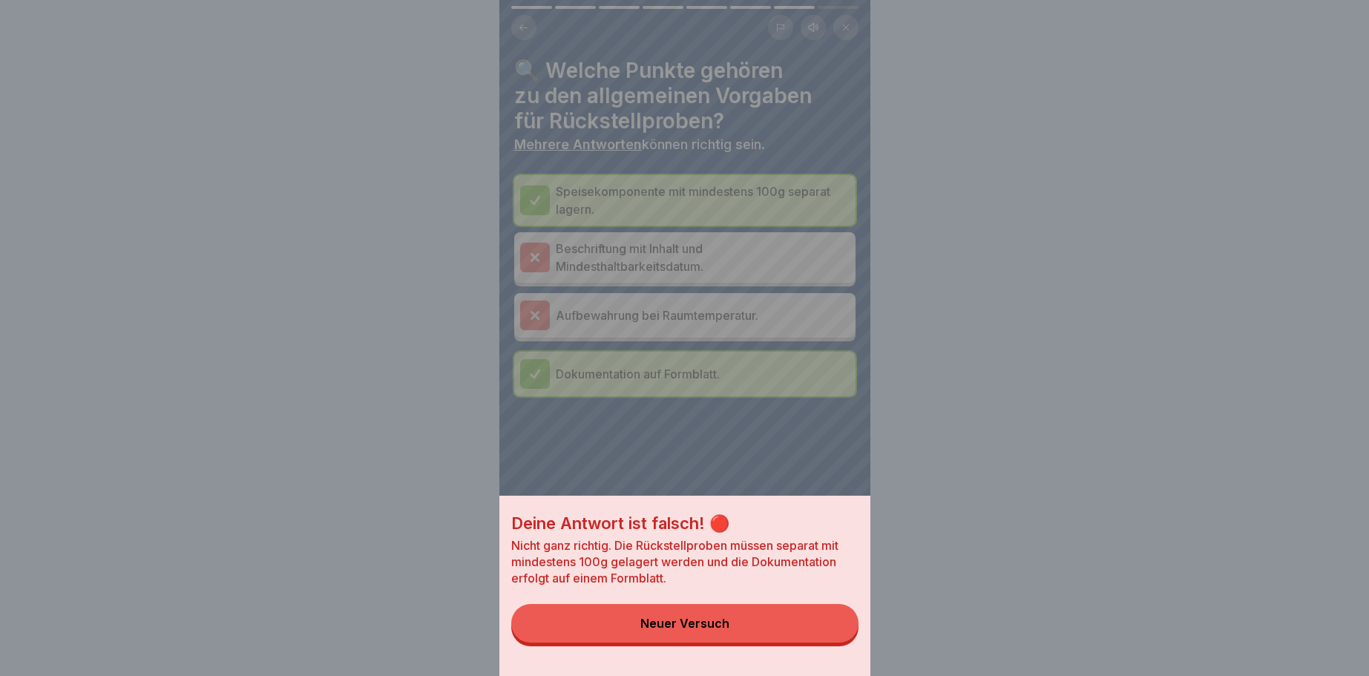
click at [532, 256] on div "Deine Antwort ist falsch! 🔴 Nicht ganz richtig. Die Rückstellproben müssen sepa…" at bounding box center [684, 338] width 371 height 676
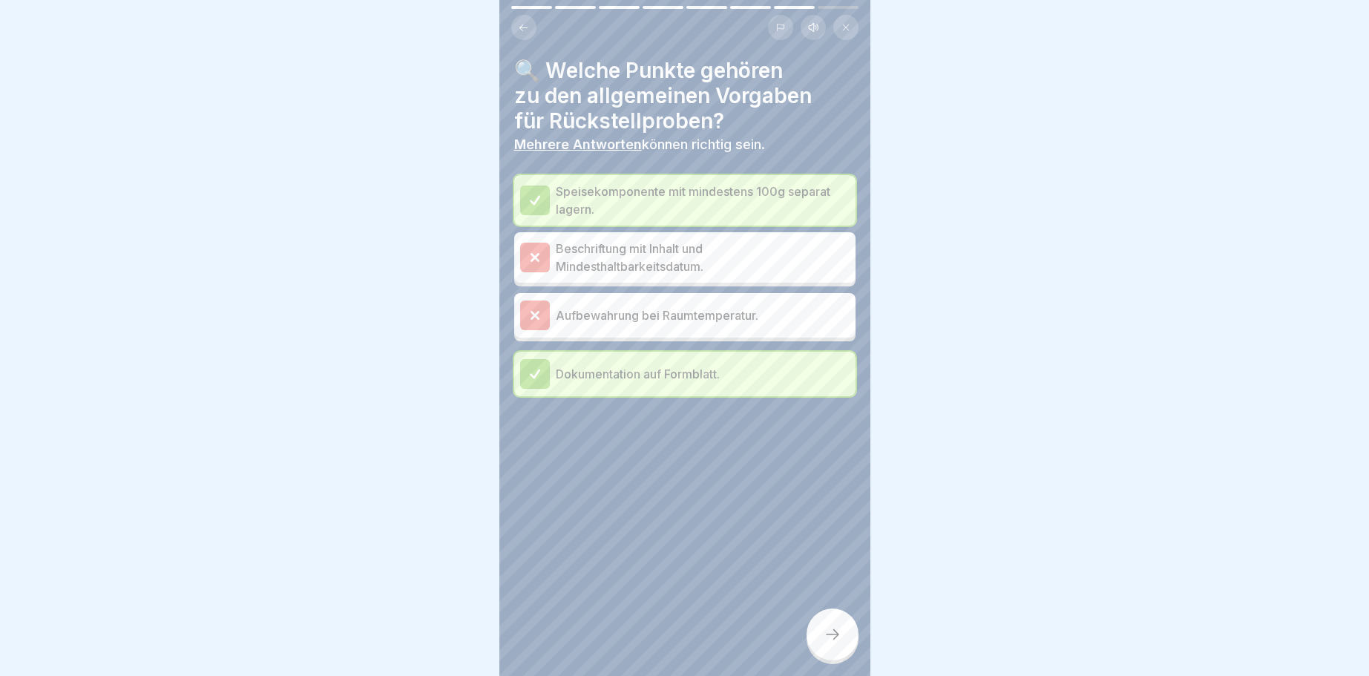
click at [843, 639] on div at bounding box center [832, 634] width 52 height 52
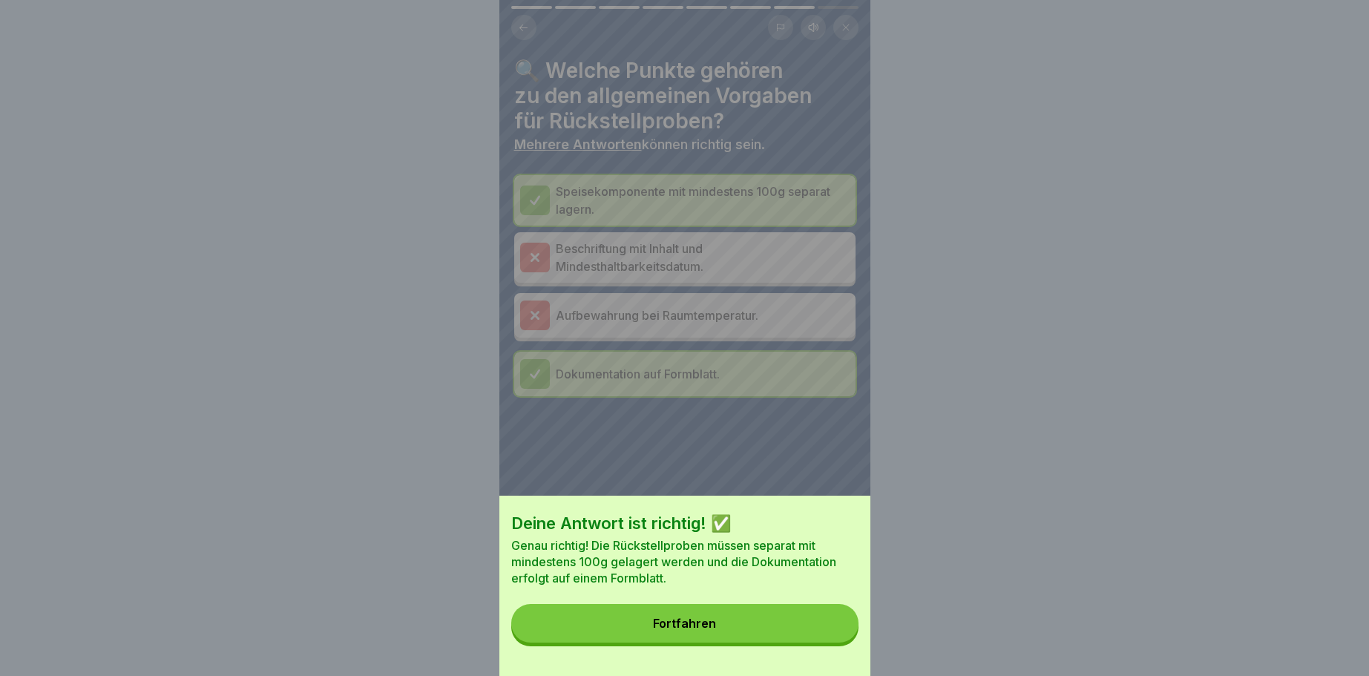
click at [680, 617] on button "Fortfahren" at bounding box center [684, 623] width 347 height 39
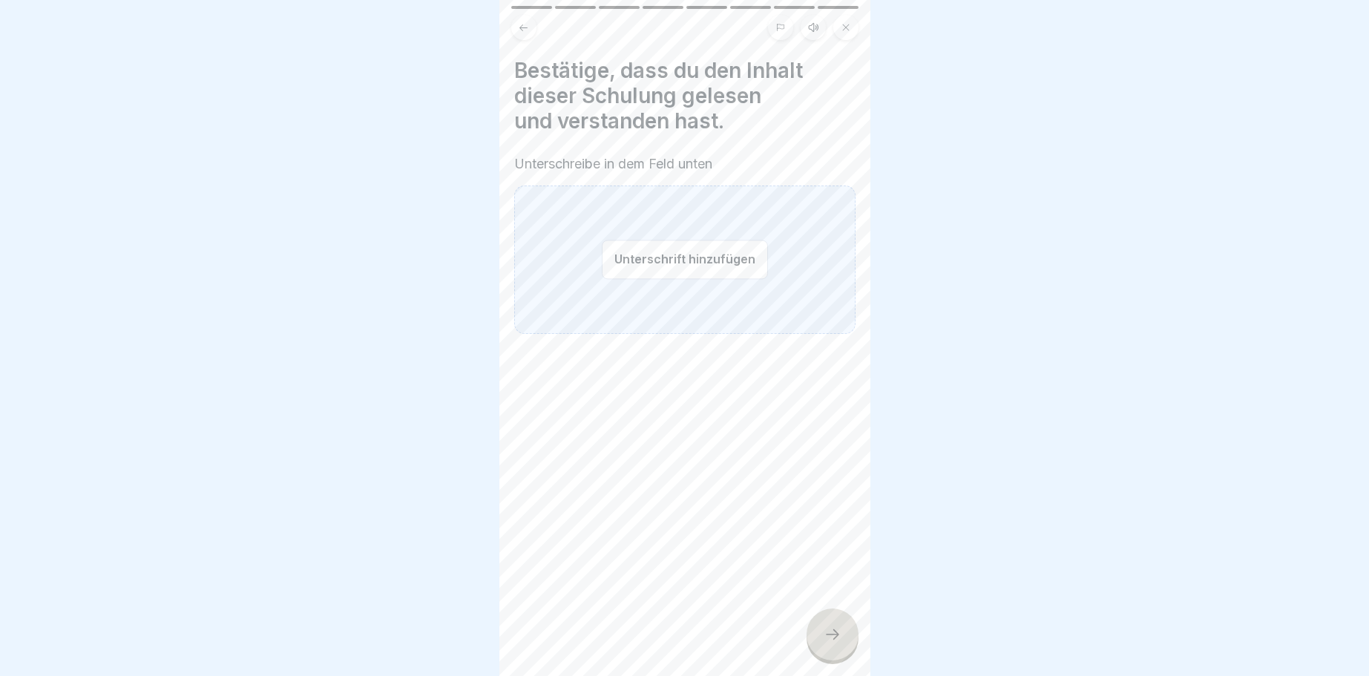
click at [618, 254] on button "Unterschrift hinzufügen" at bounding box center [685, 259] width 166 height 39
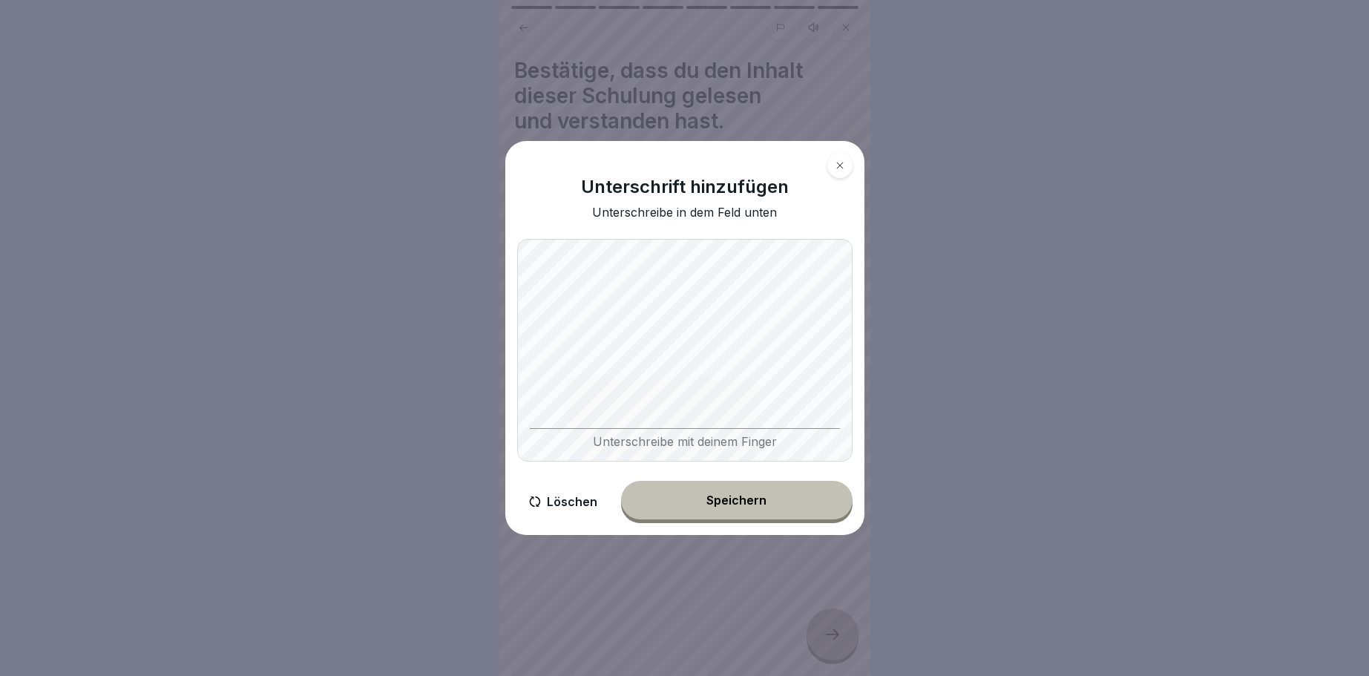
click at [744, 498] on div "Speichern" at bounding box center [736, 499] width 60 height 13
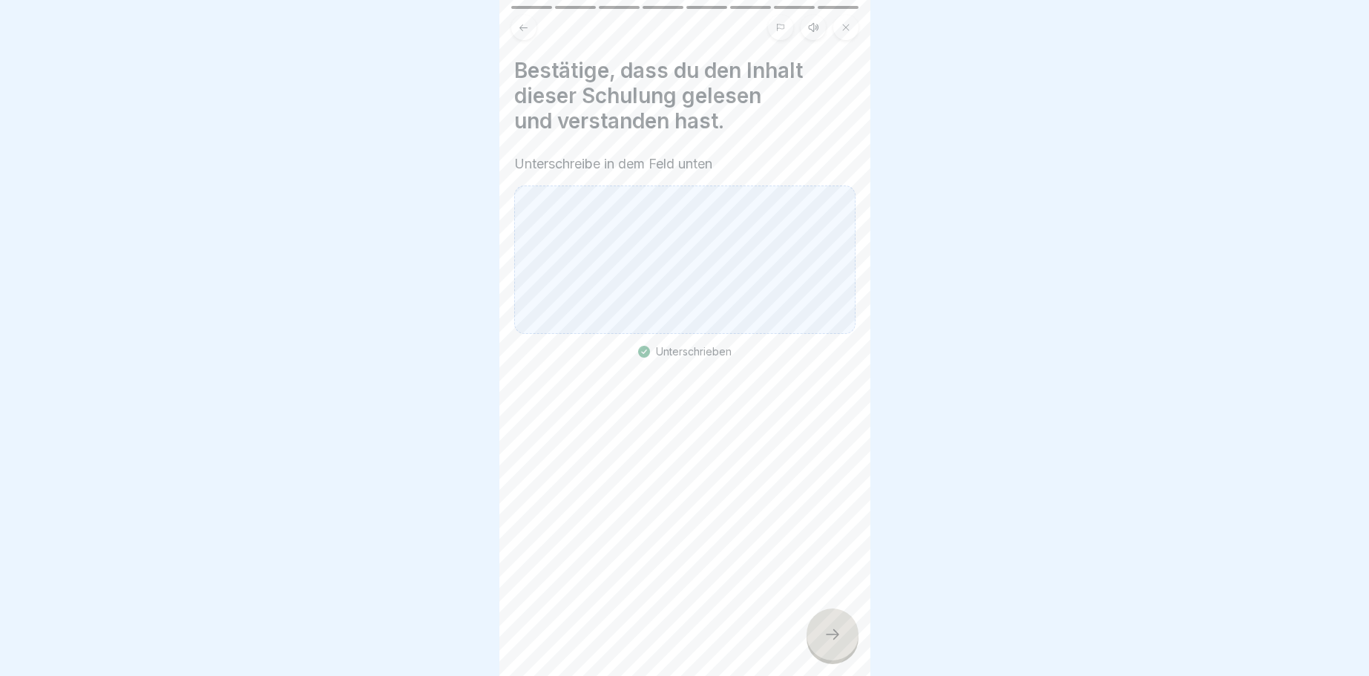
click at [685, 260] on div at bounding box center [684, 259] width 341 height 148
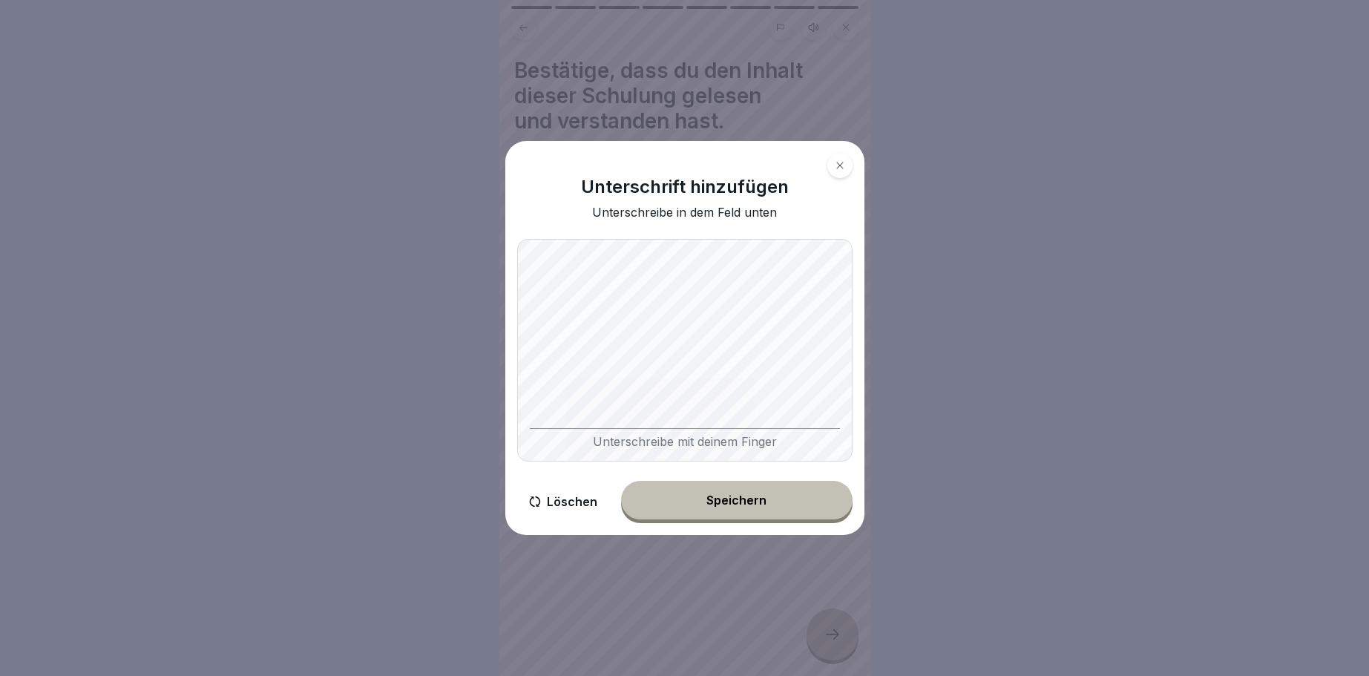
click at [740, 498] on div "Speichern" at bounding box center [736, 499] width 60 height 13
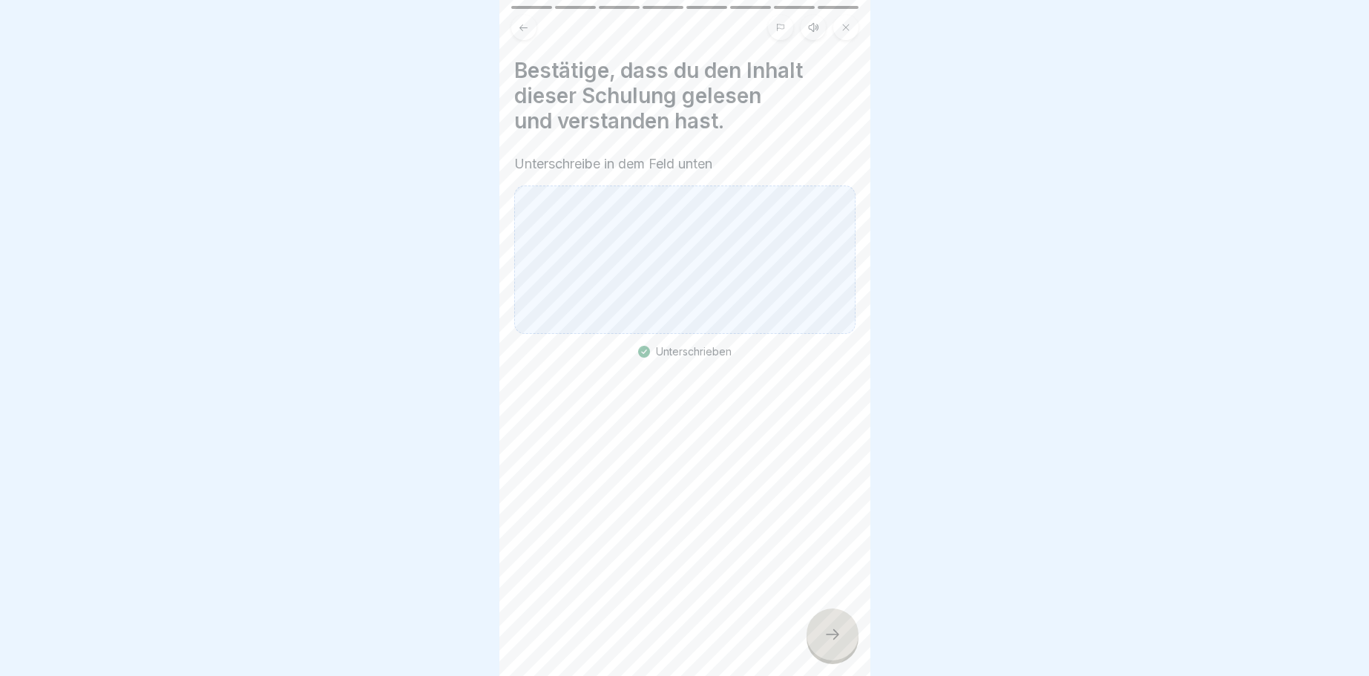
click at [829, 625] on div at bounding box center [832, 634] width 52 height 52
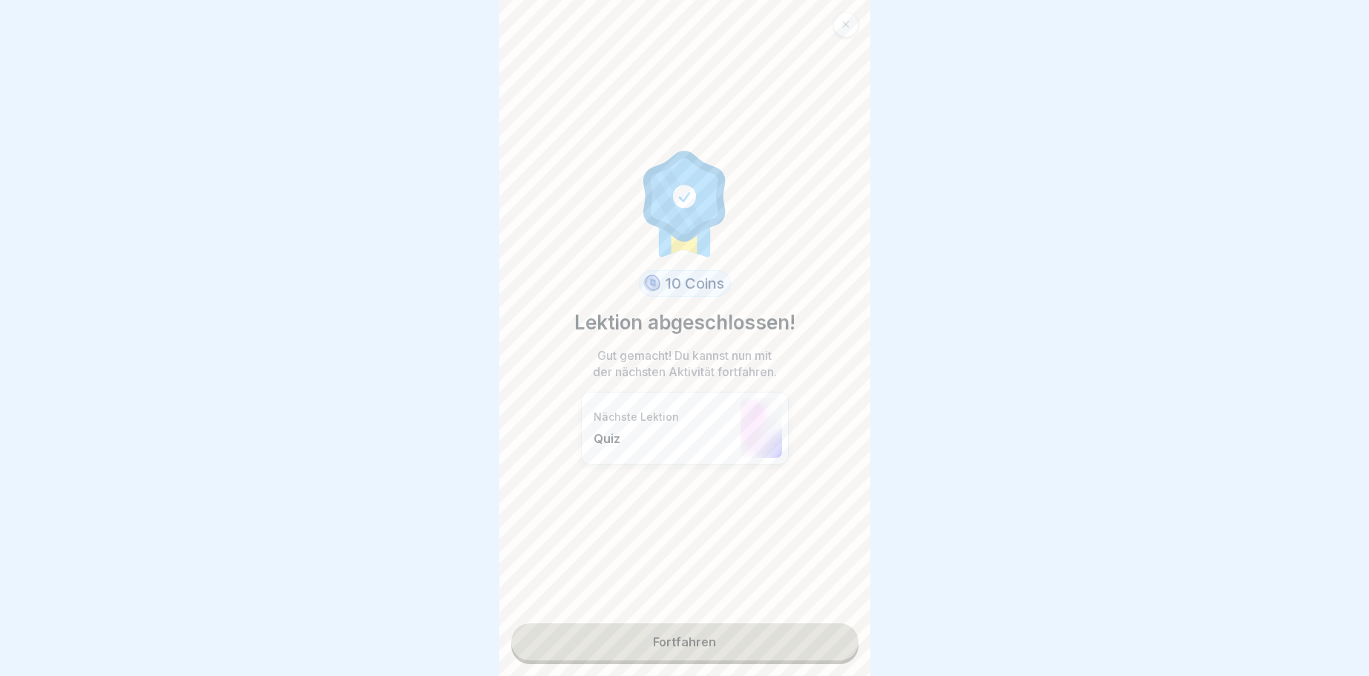
click at [695, 638] on link "Fortfahren" at bounding box center [684, 641] width 347 height 37
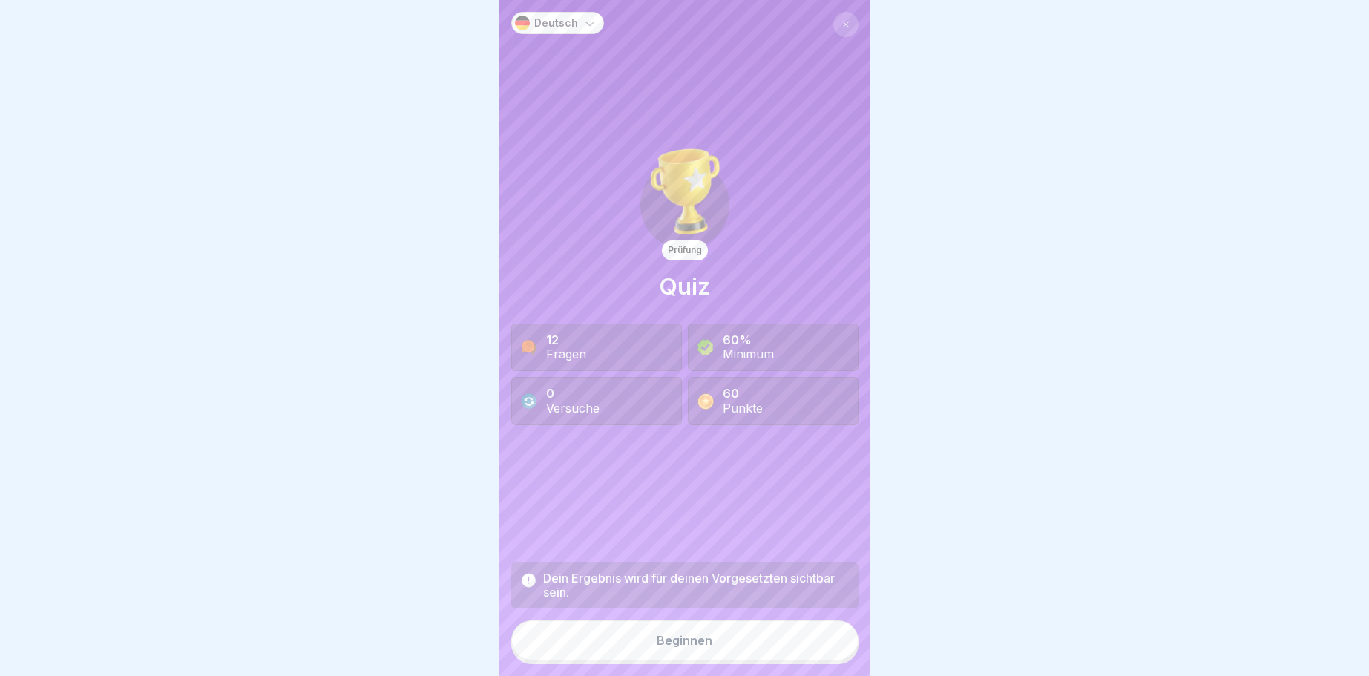
click at [685, 638] on div "Beginnen" at bounding box center [685, 640] width 56 height 13
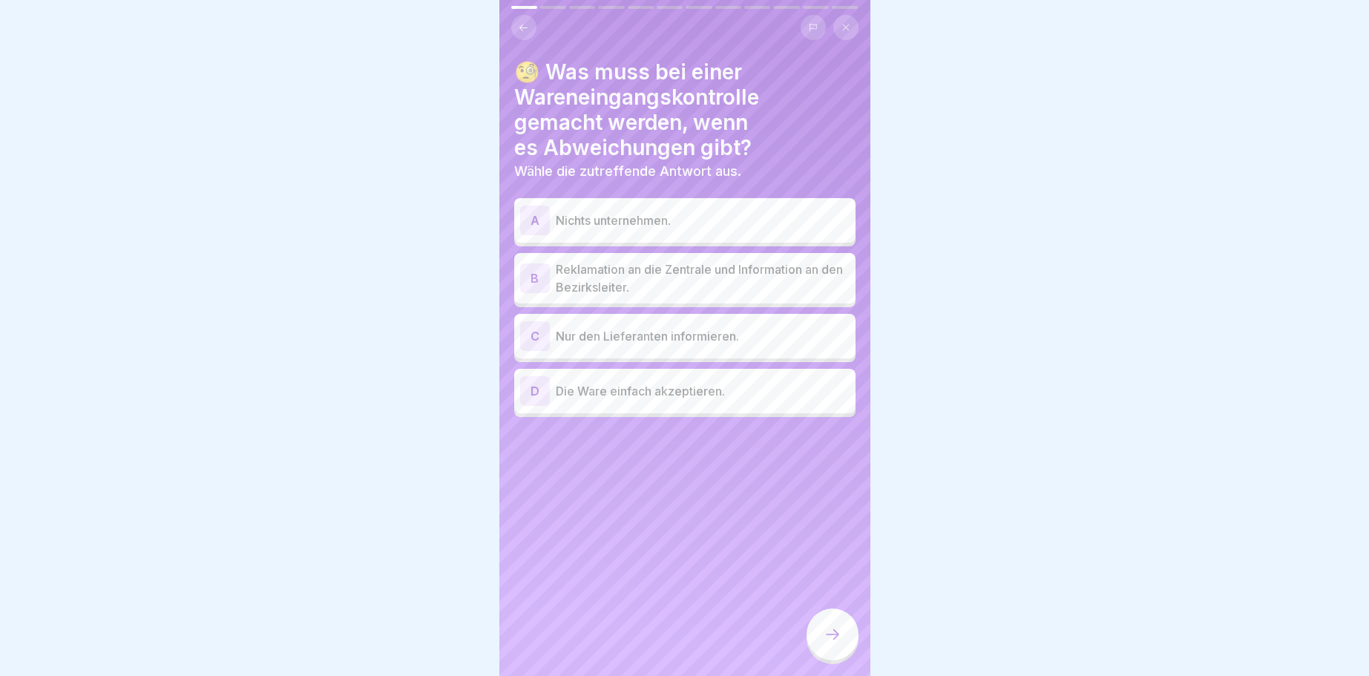
click at [530, 273] on div "B" at bounding box center [535, 278] width 30 height 30
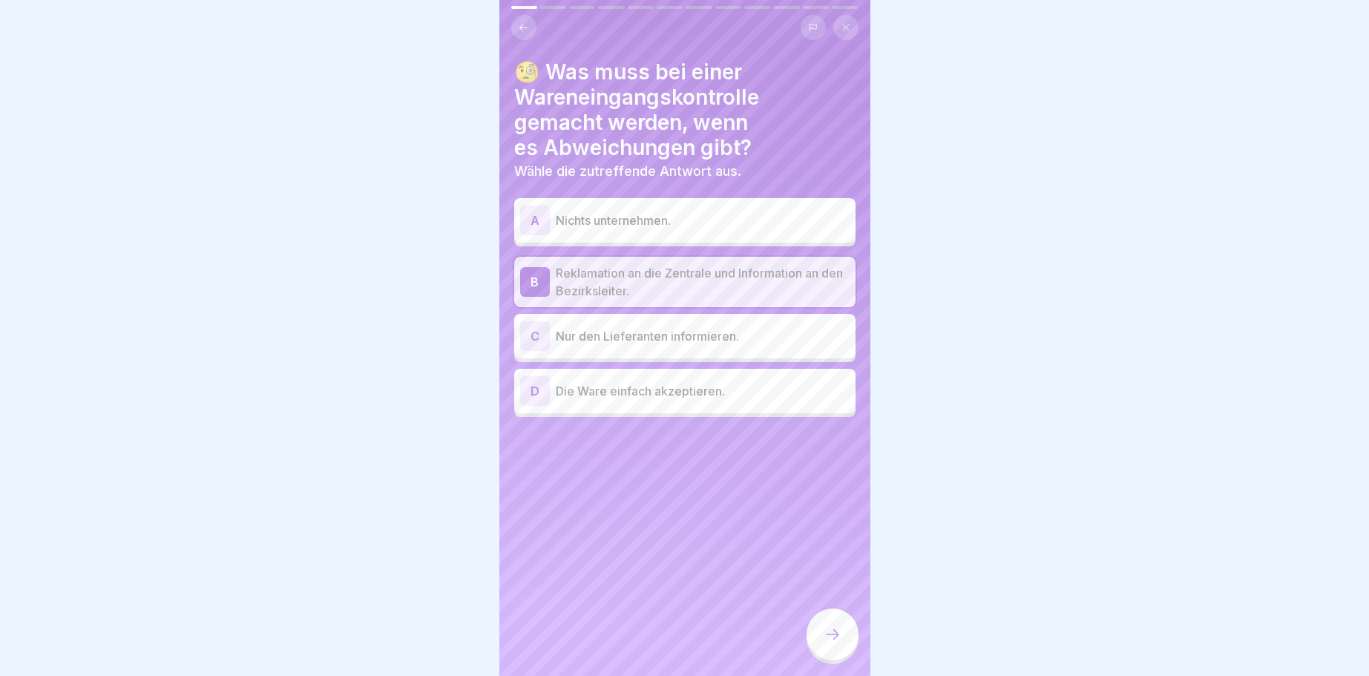
click at [536, 335] on div "C" at bounding box center [535, 336] width 30 height 30
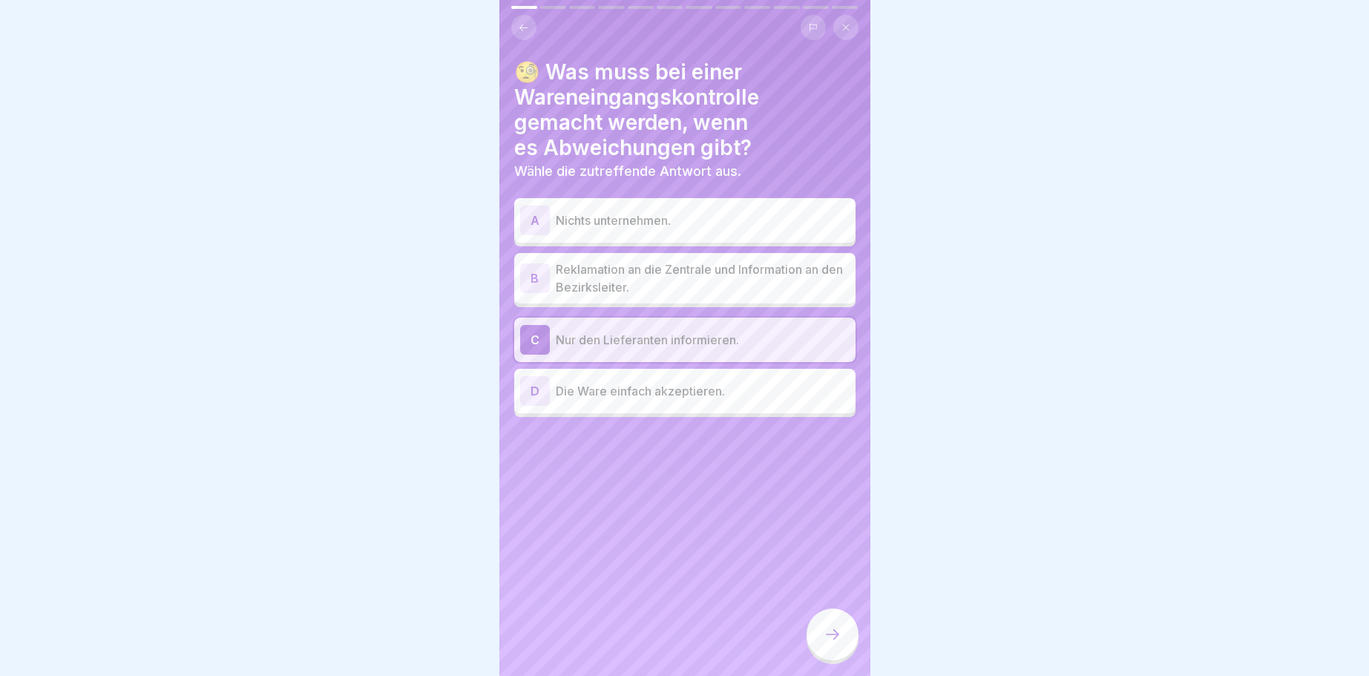
click at [534, 273] on div "B" at bounding box center [535, 278] width 30 height 30
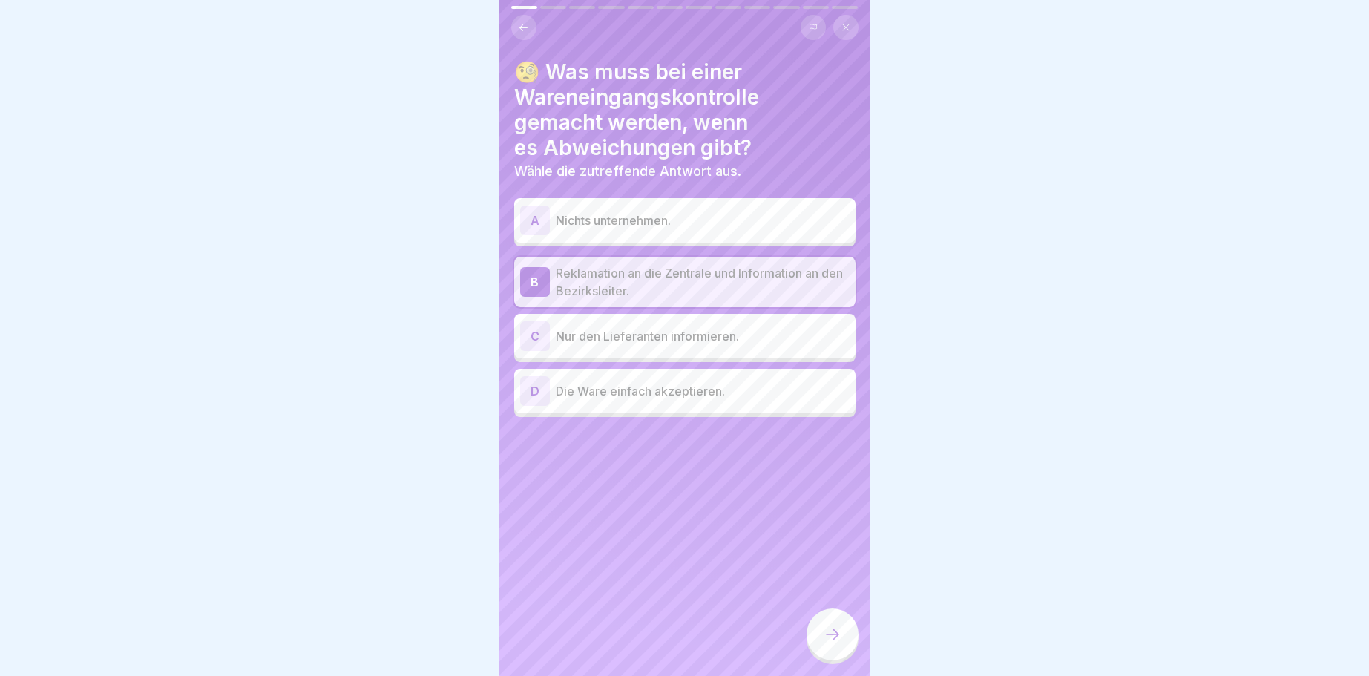
click at [837, 631] on icon at bounding box center [832, 634] width 18 height 18
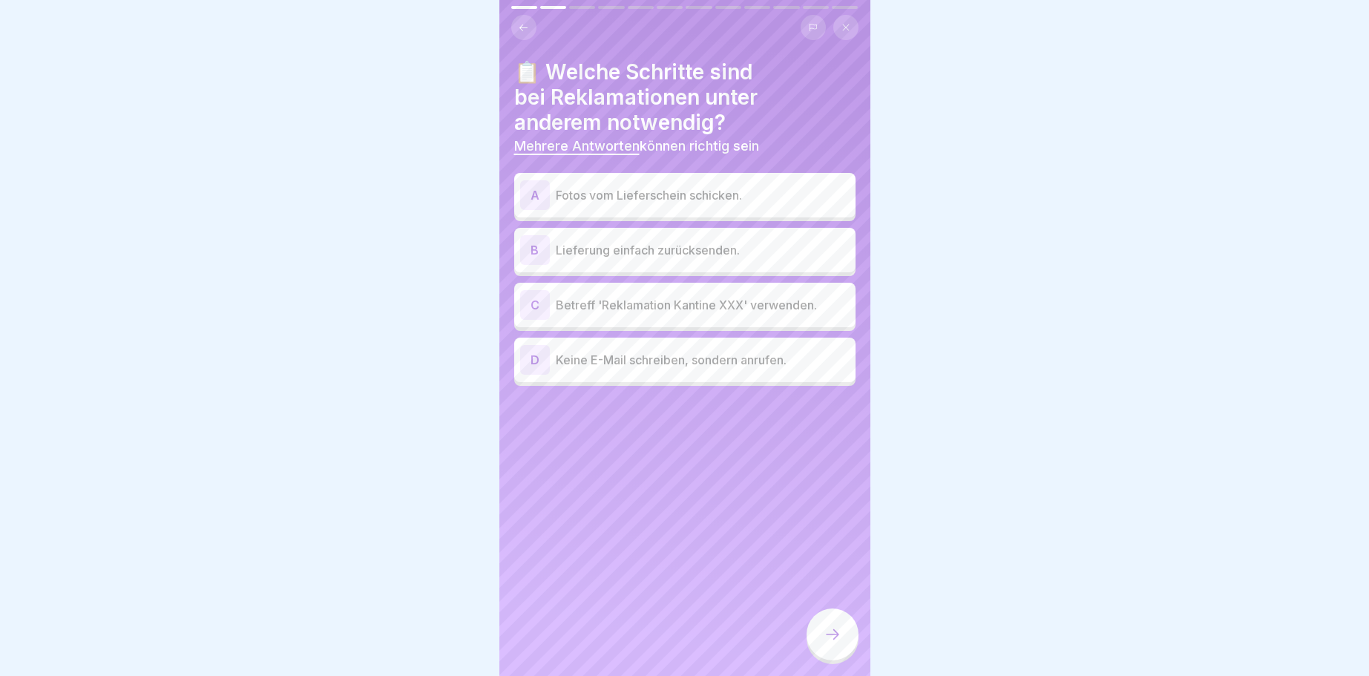
click at [531, 194] on div "A" at bounding box center [535, 195] width 30 height 30
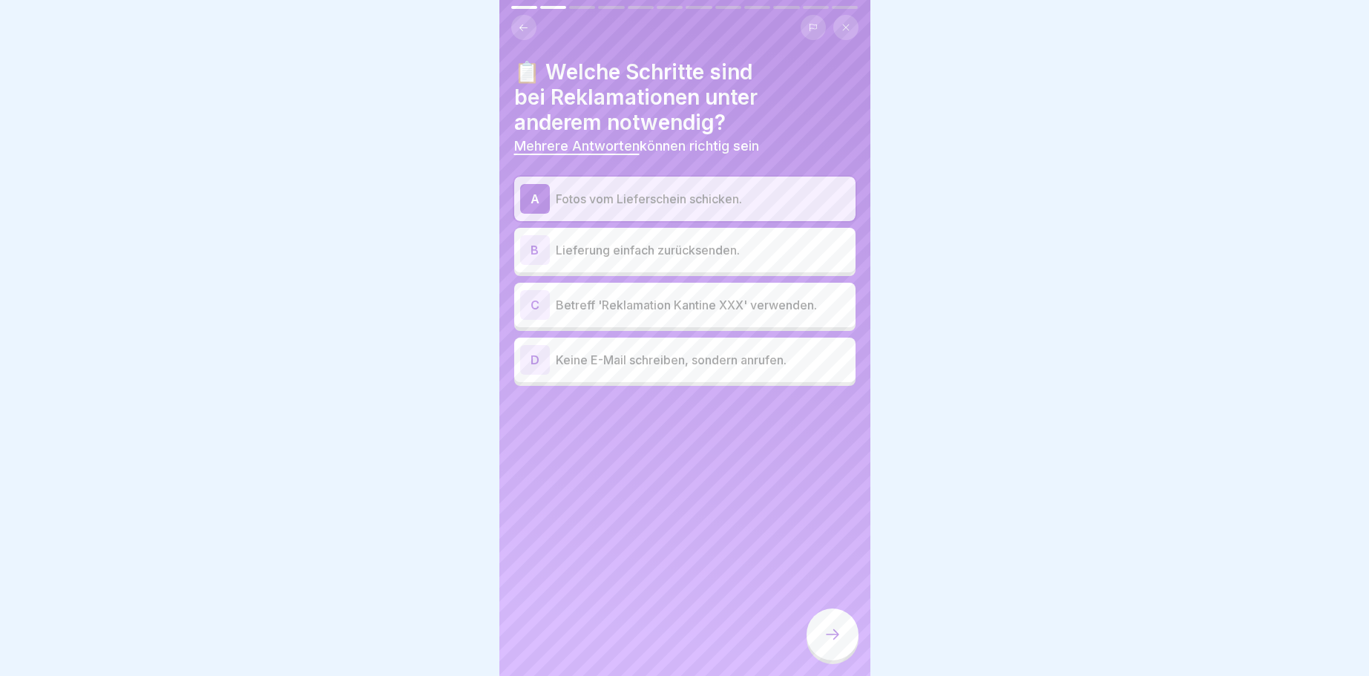
click at [541, 300] on div "C" at bounding box center [535, 305] width 30 height 30
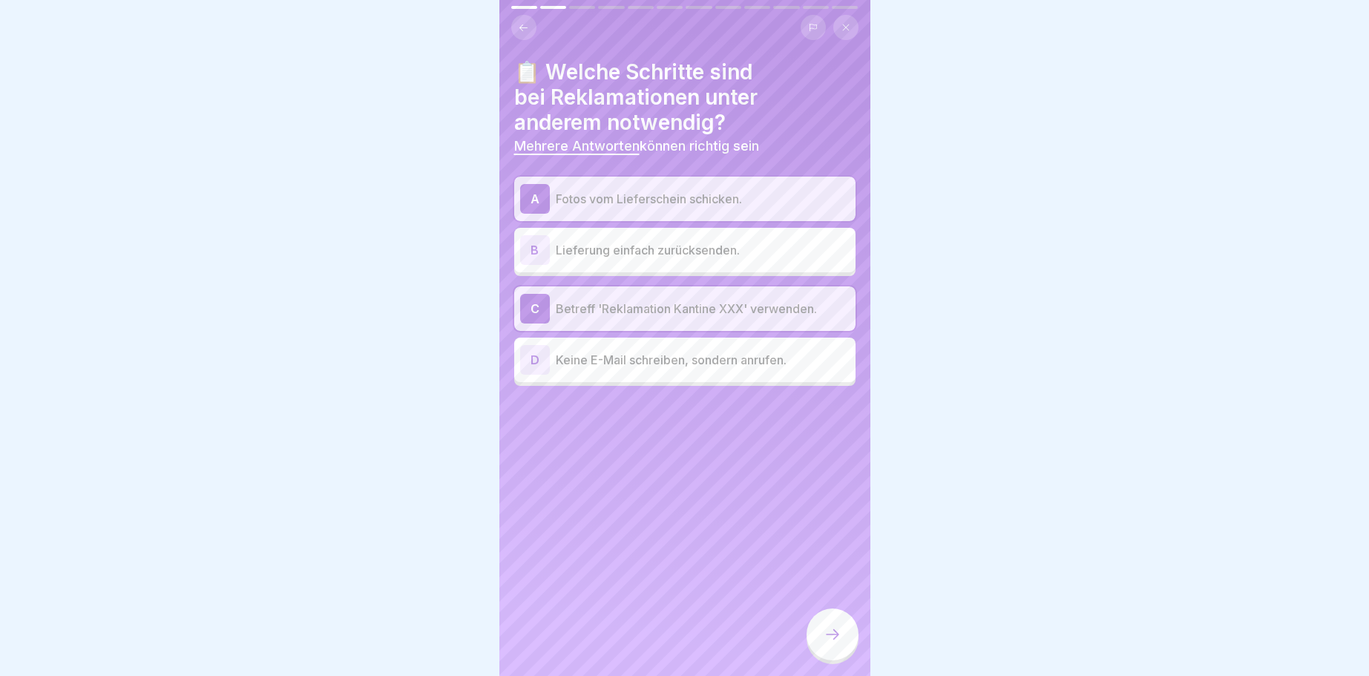
click at [539, 362] on div "D" at bounding box center [535, 360] width 30 height 30
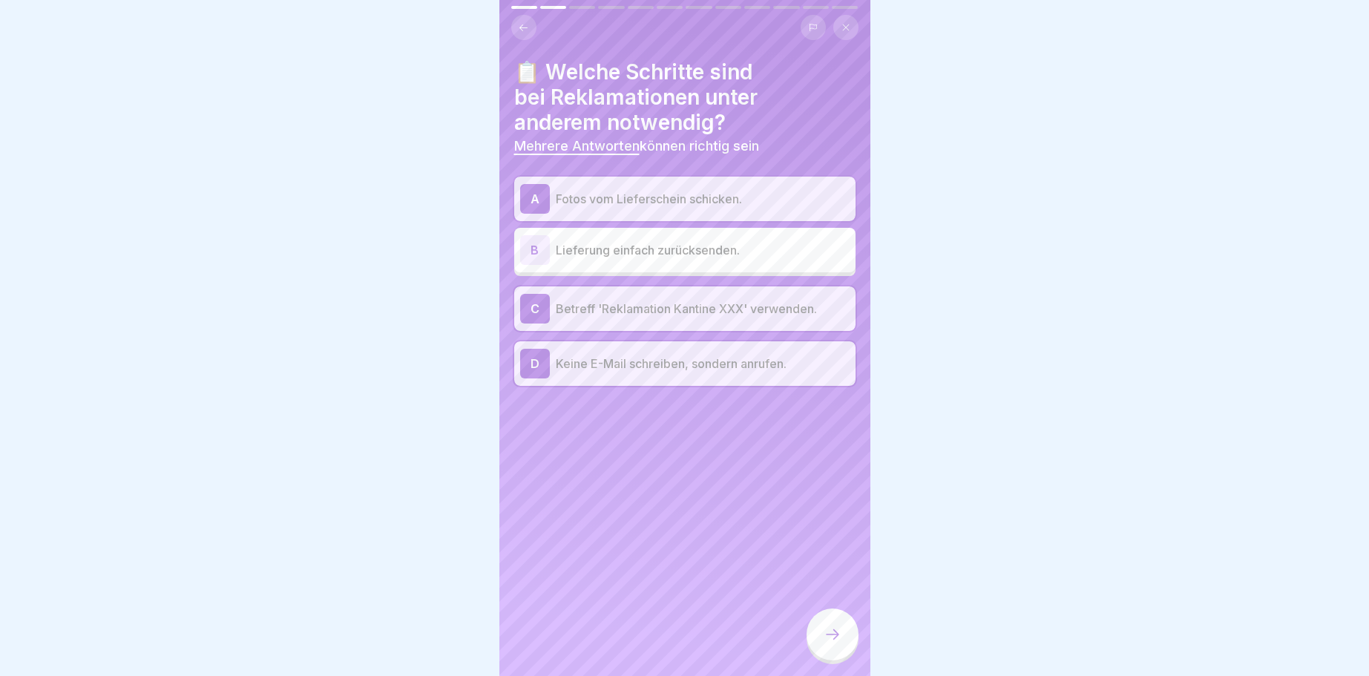
click at [822, 629] on div at bounding box center [832, 634] width 52 height 52
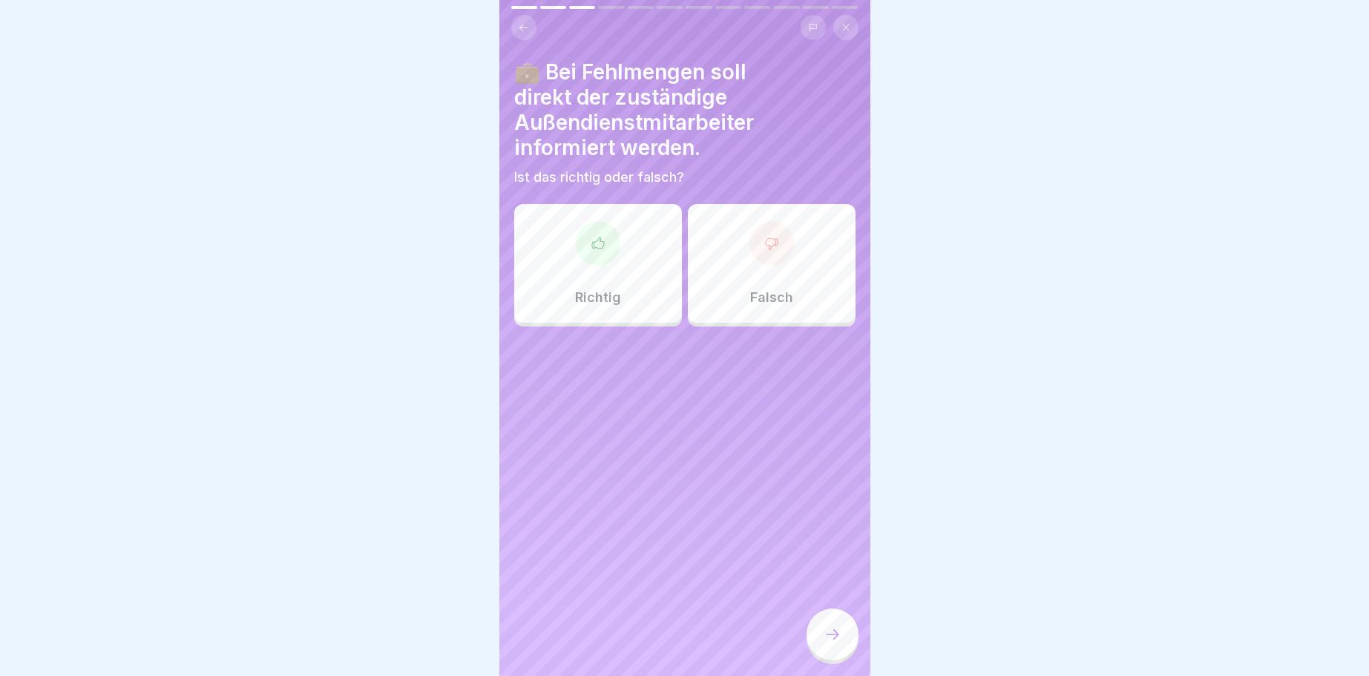
click at [605, 235] on div at bounding box center [598, 243] width 45 height 45
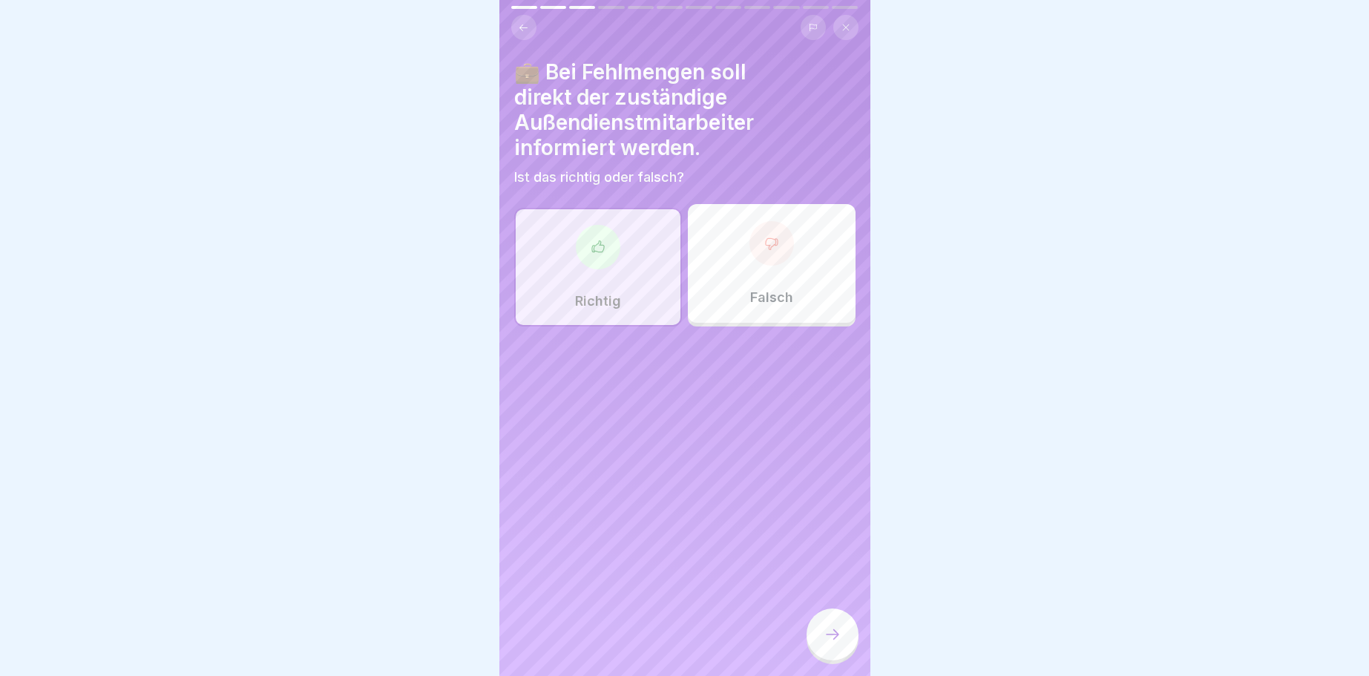
click at [841, 629] on icon at bounding box center [832, 634] width 18 height 18
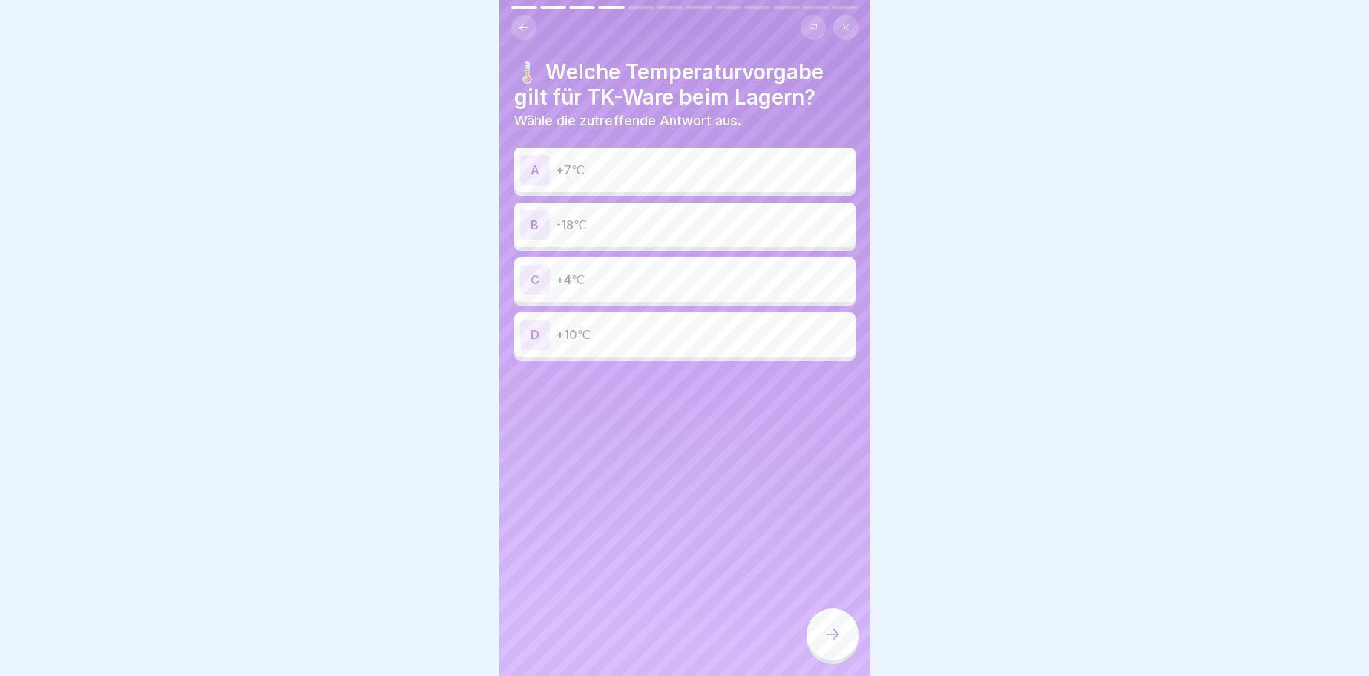
click at [533, 167] on div "A" at bounding box center [535, 170] width 30 height 30
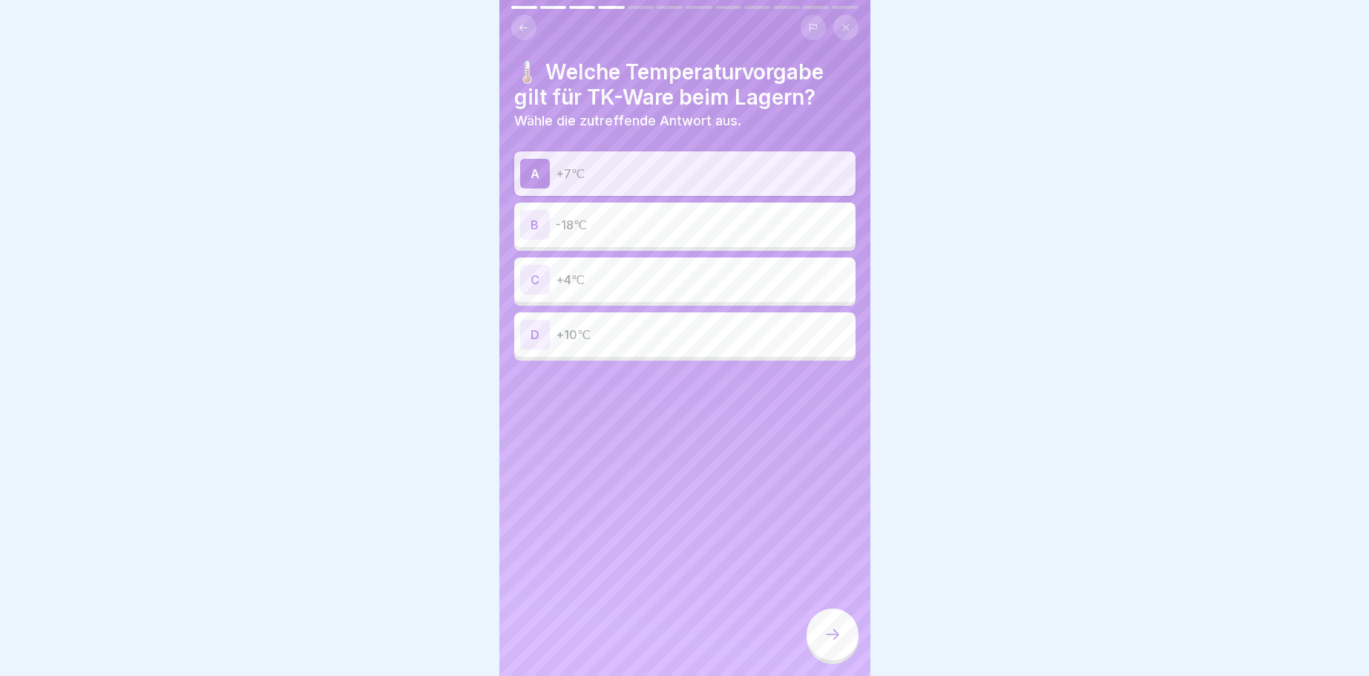
click at [836, 632] on icon at bounding box center [832, 634] width 18 height 18
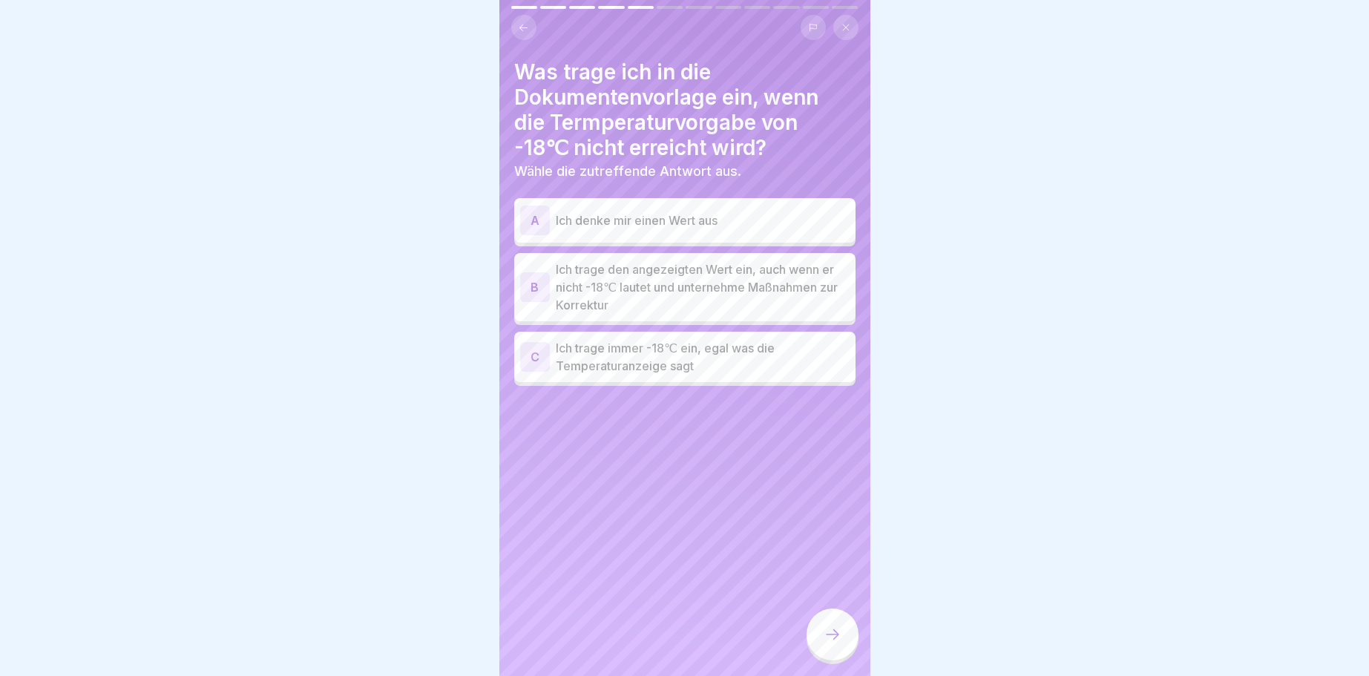
click at [534, 286] on div "B" at bounding box center [535, 287] width 30 height 30
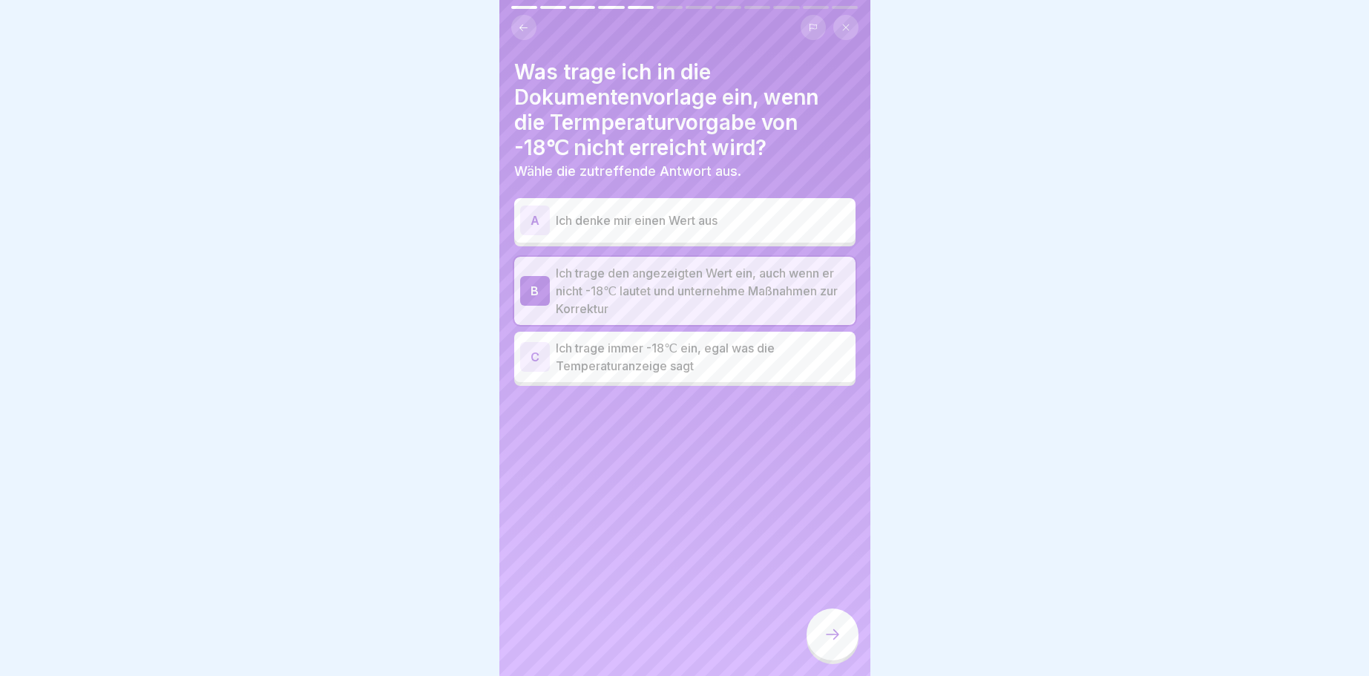
click at [837, 631] on icon at bounding box center [832, 634] width 18 height 18
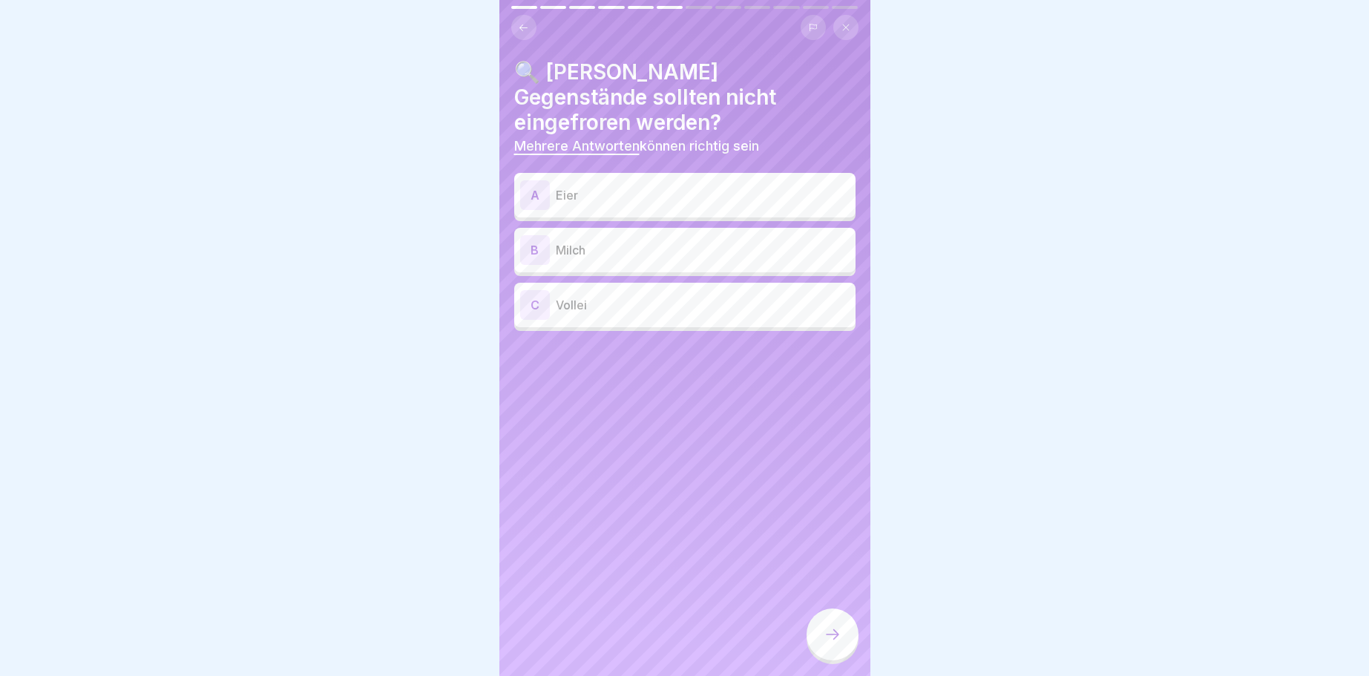
click at [530, 180] on div "A" at bounding box center [535, 195] width 30 height 30
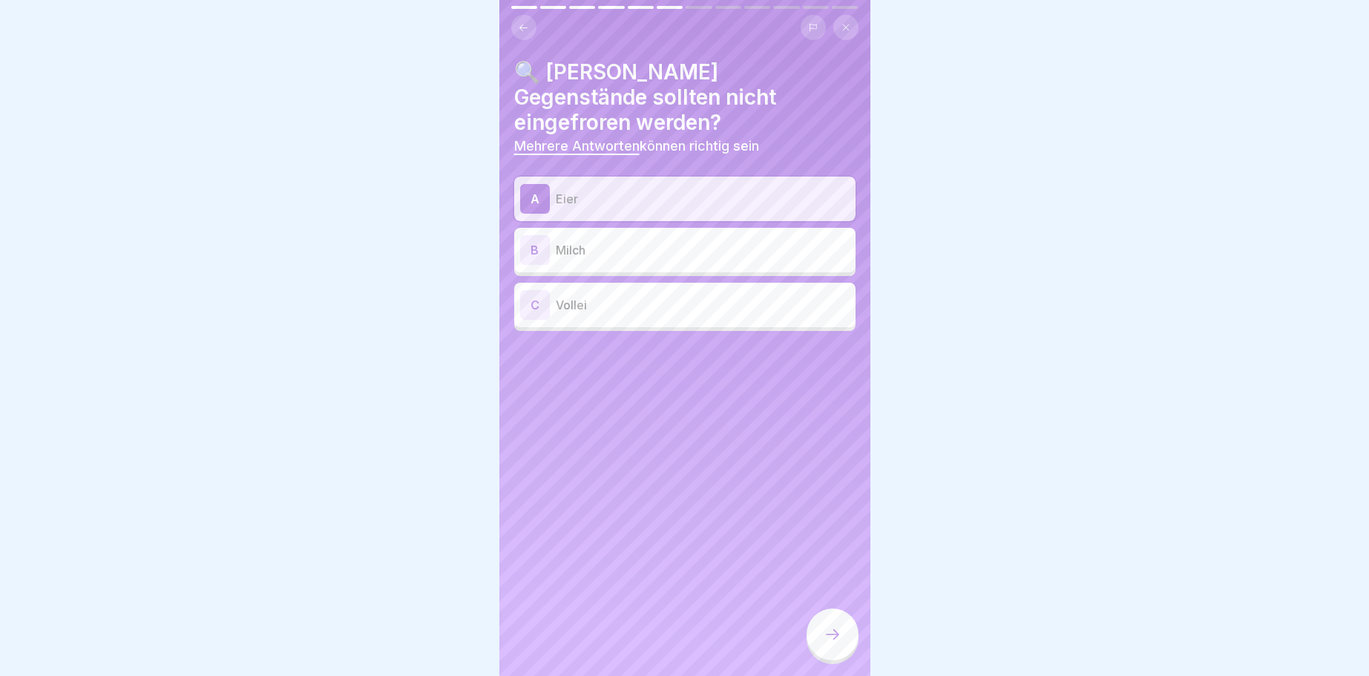
click at [537, 235] on div "B" at bounding box center [535, 250] width 30 height 30
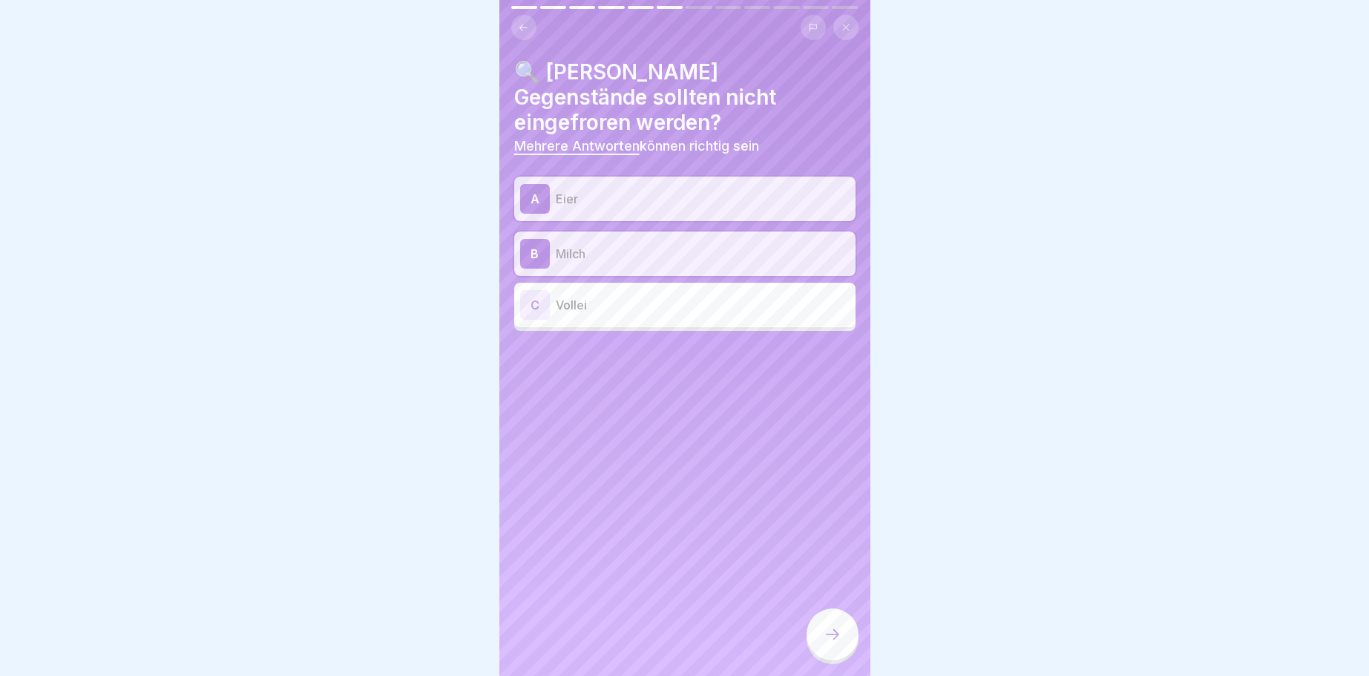
click at [539, 290] on div "C" at bounding box center [535, 305] width 30 height 30
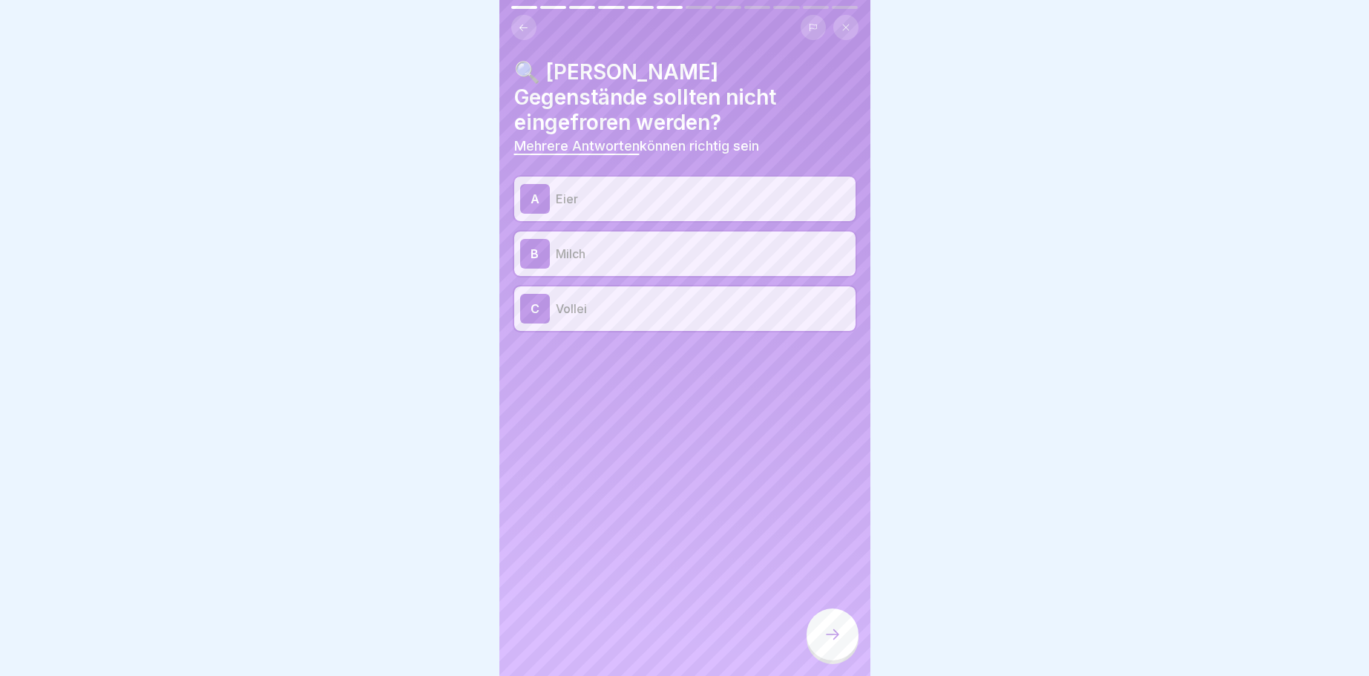
click at [830, 629] on icon at bounding box center [832, 634] width 18 height 18
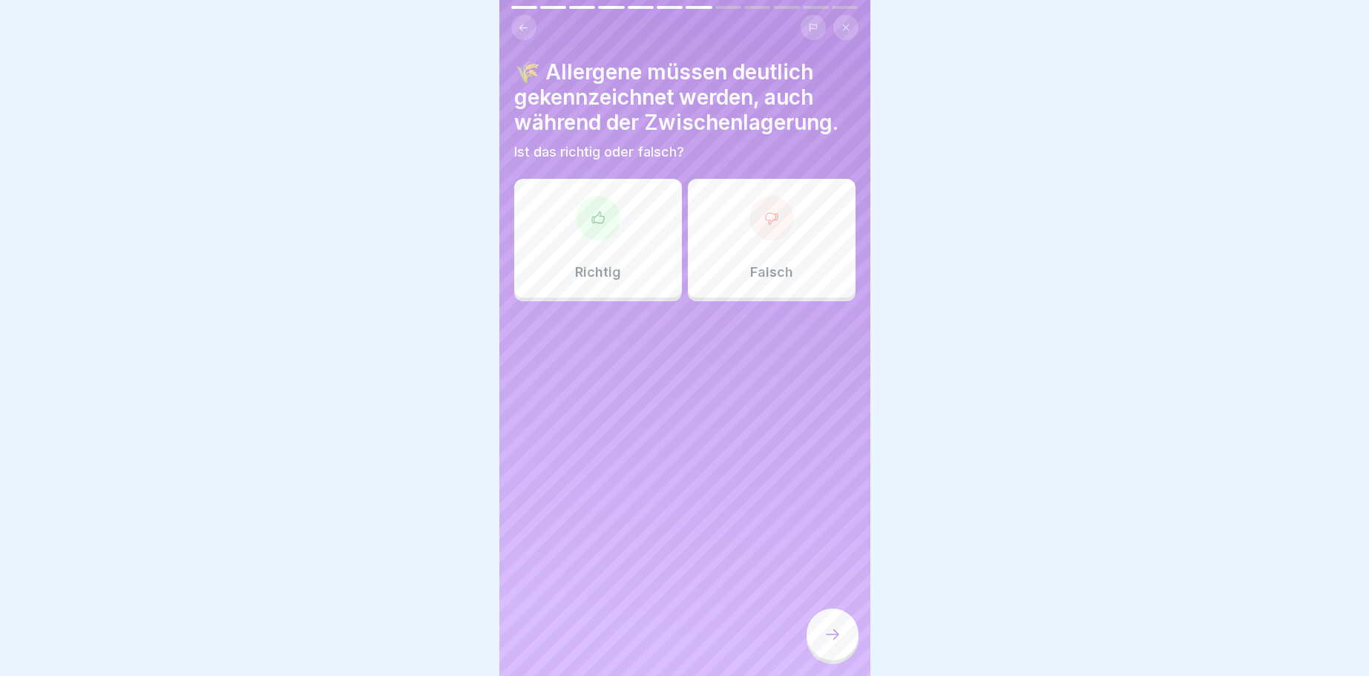
click at [605, 214] on div at bounding box center [598, 218] width 45 height 45
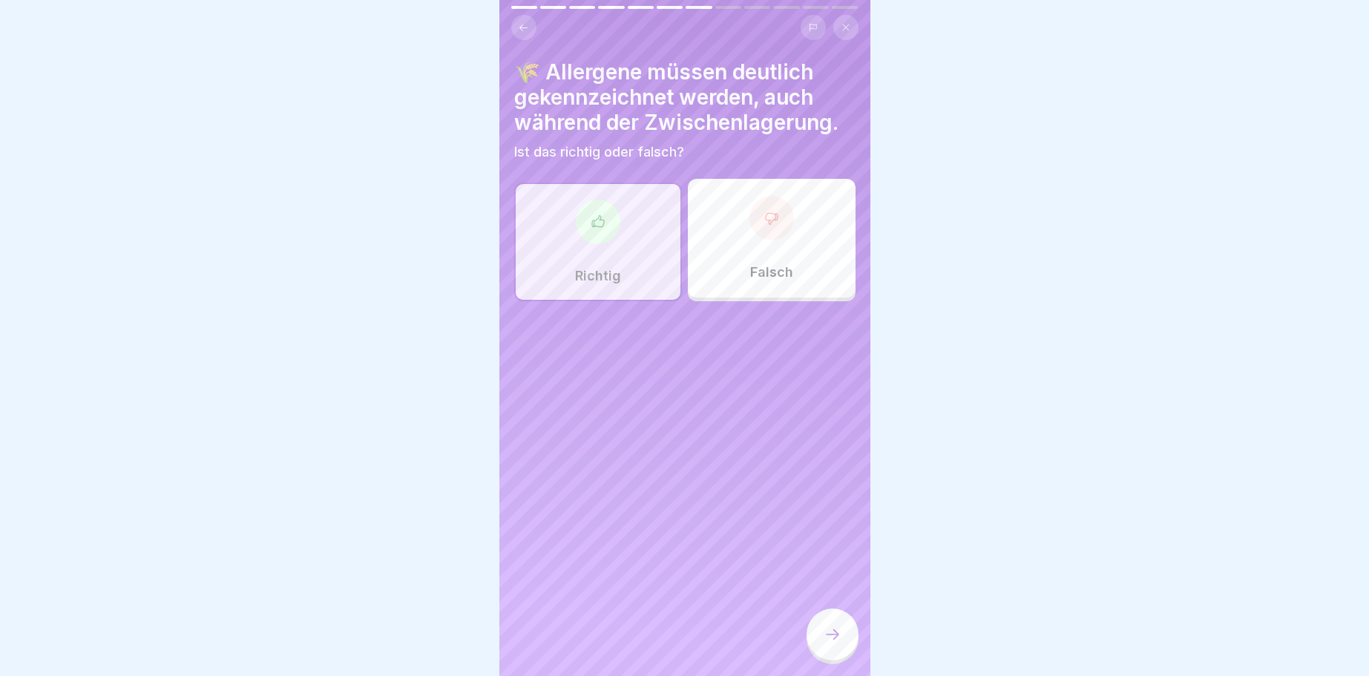
click at [834, 632] on icon at bounding box center [832, 634] width 18 height 18
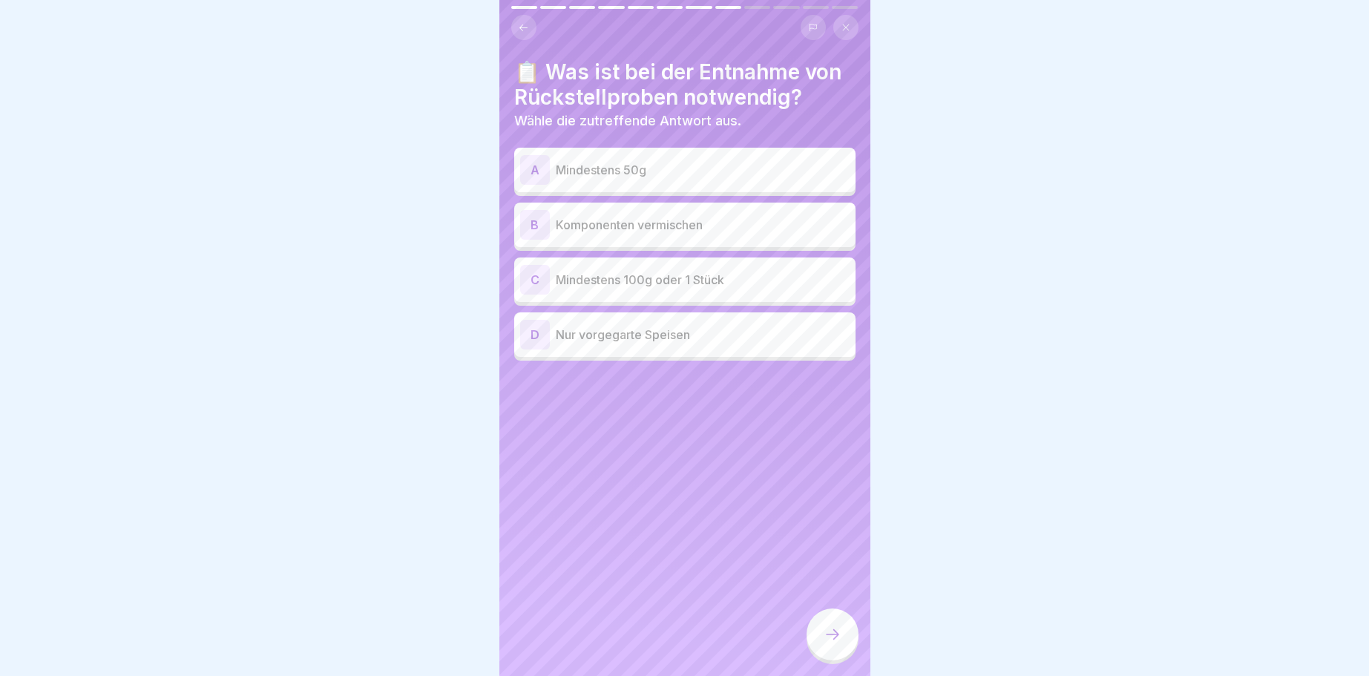
click at [533, 168] on div "A" at bounding box center [535, 170] width 30 height 30
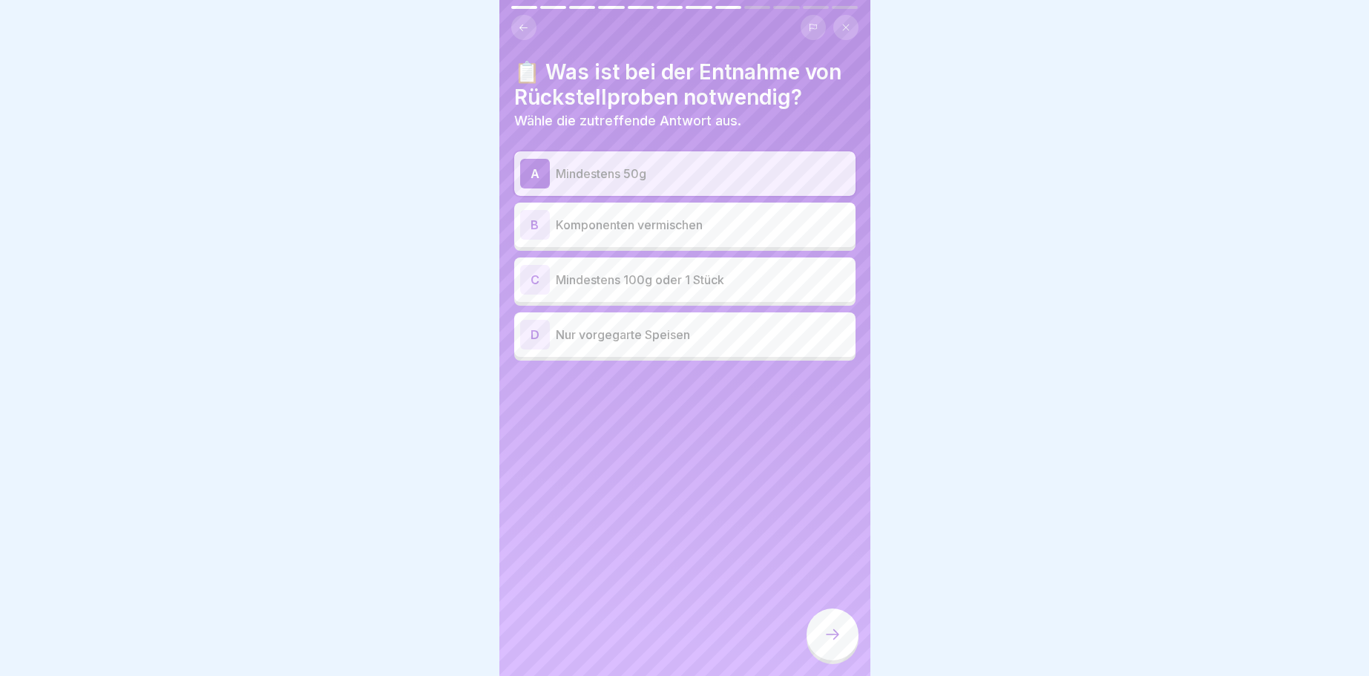
click at [829, 632] on icon at bounding box center [832, 634] width 18 height 18
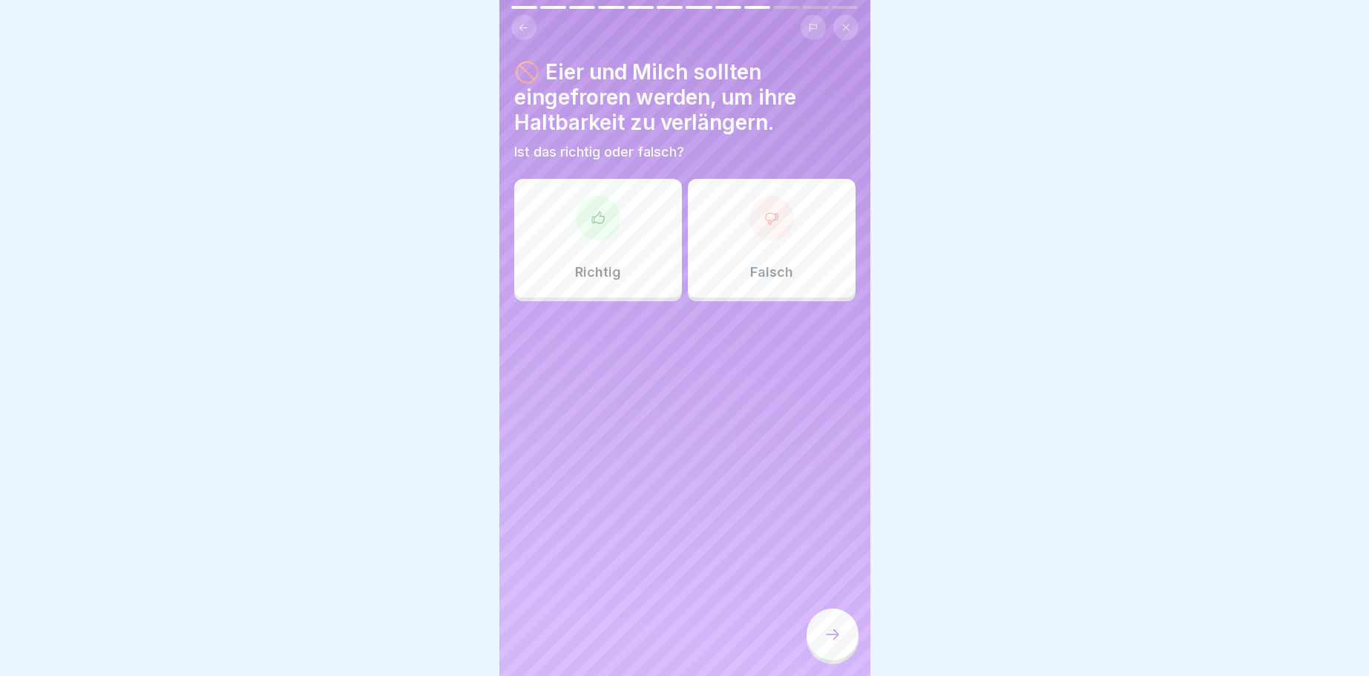
click at [771, 209] on div at bounding box center [771, 218] width 45 height 45
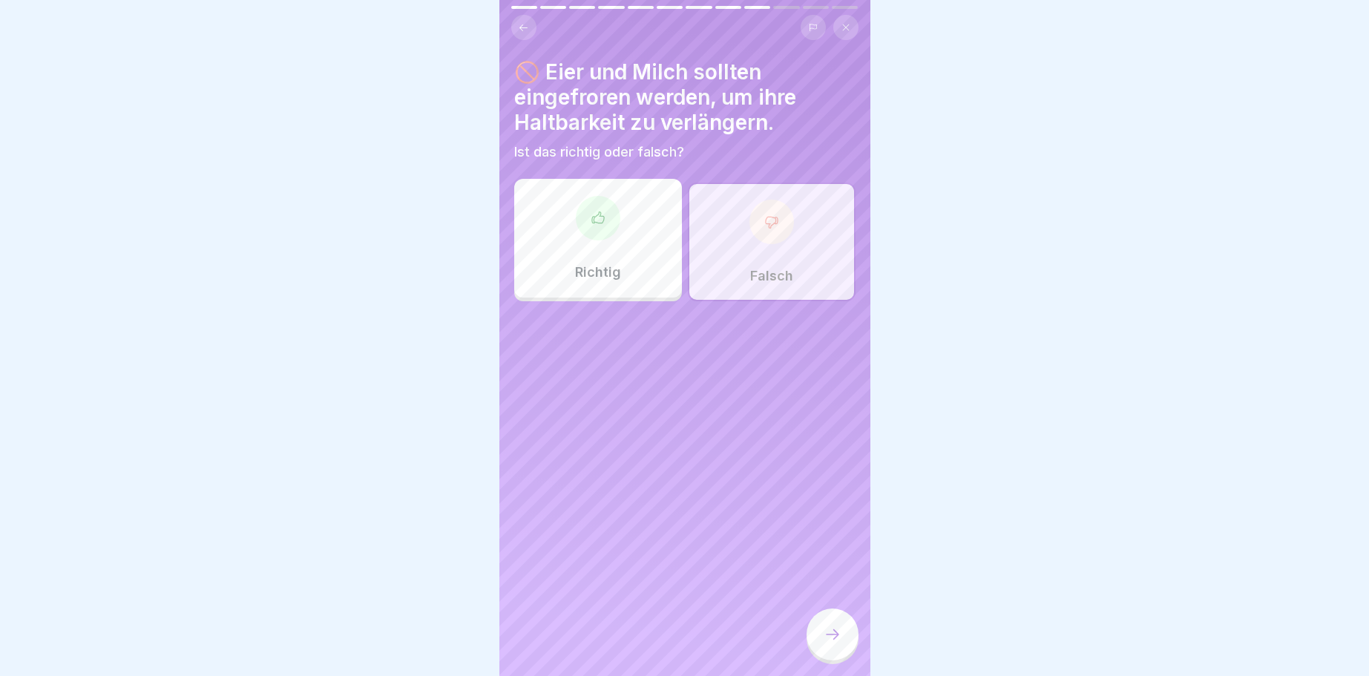
click at [842, 639] on div at bounding box center [832, 634] width 52 height 52
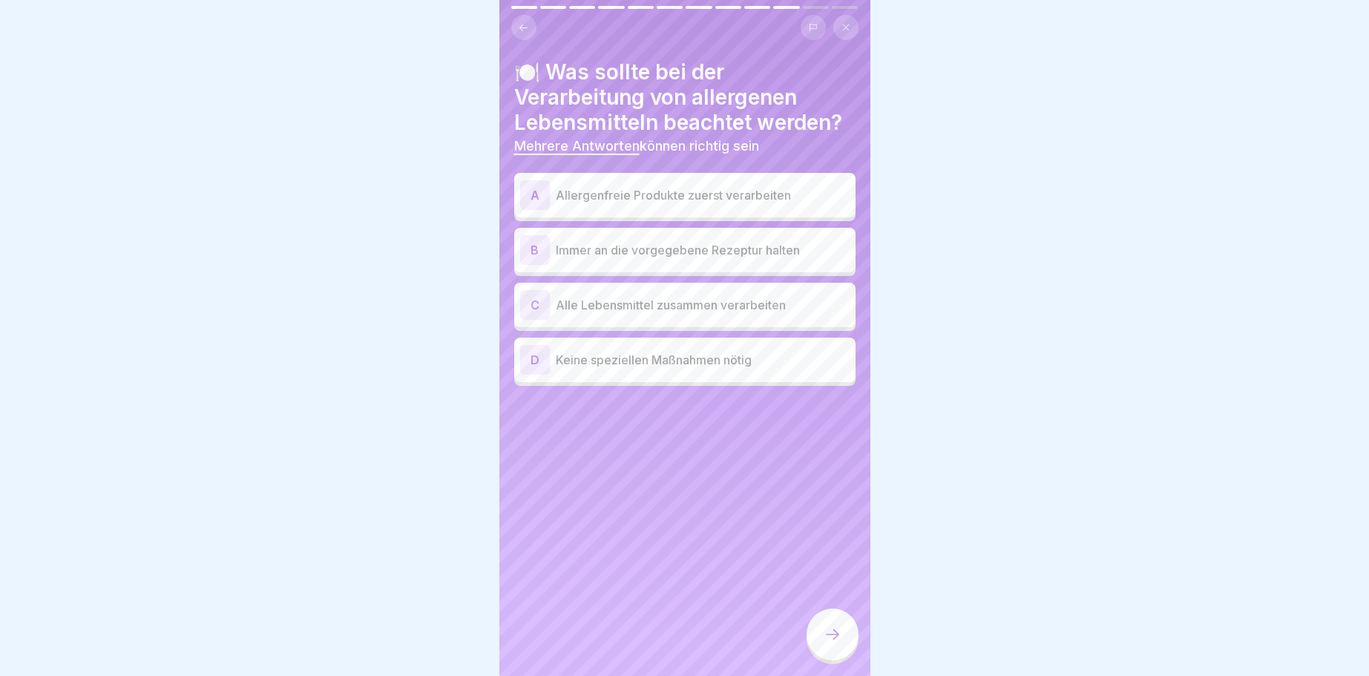
click at [536, 251] on div "B" at bounding box center [535, 250] width 30 height 30
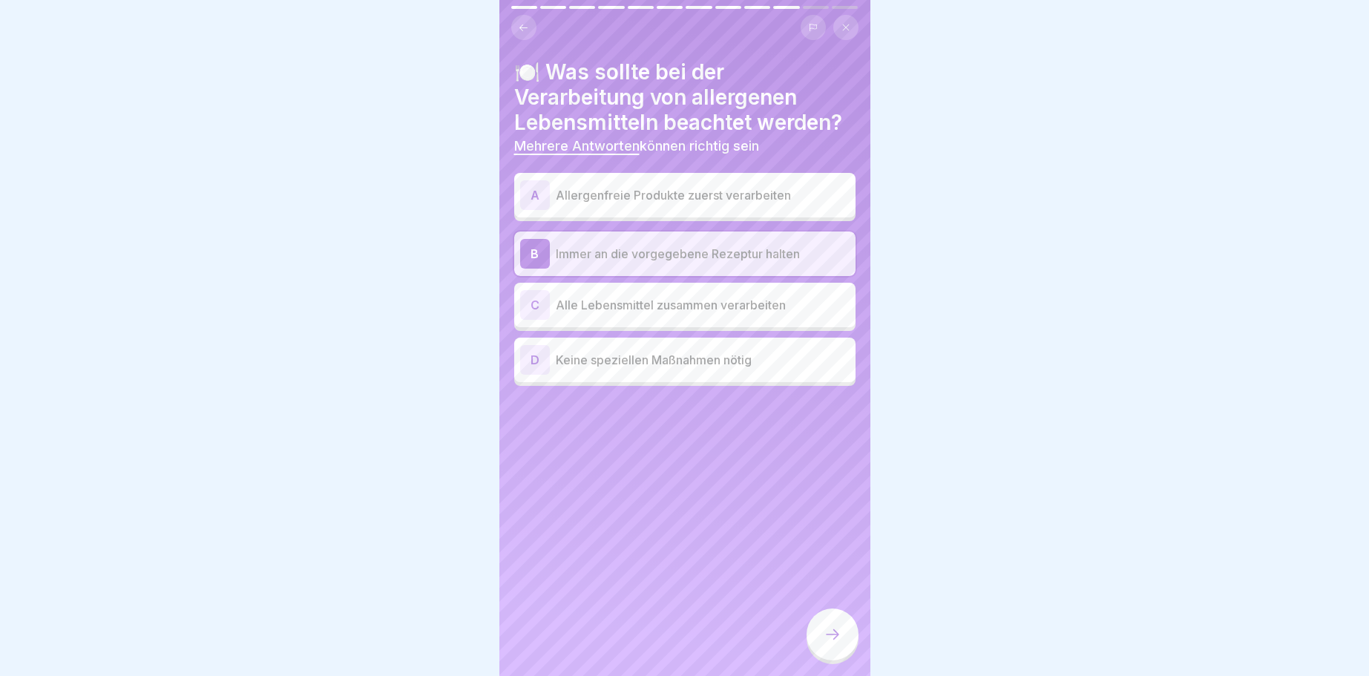
click at [822, 634] on div at bounding box center [832, 634] width 52 height 52
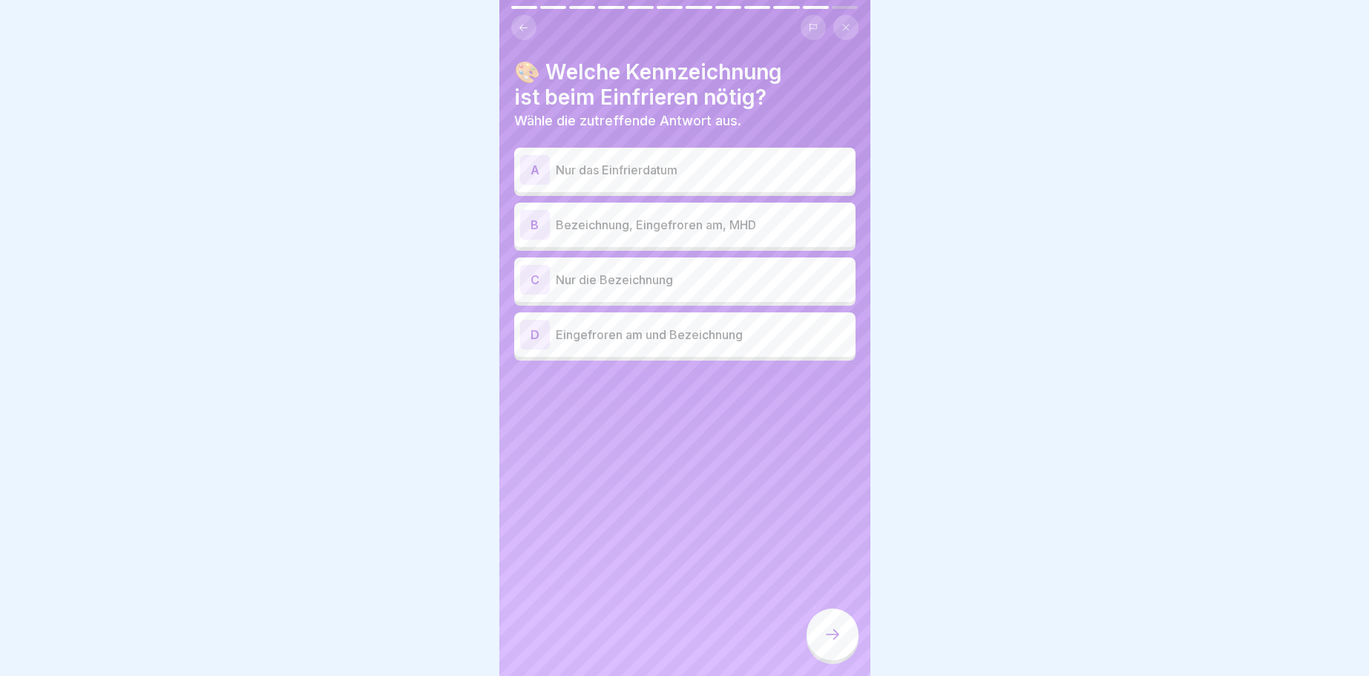
click at [539, 223] on div "B" at bounding box center [535, 225] width 30 height 30
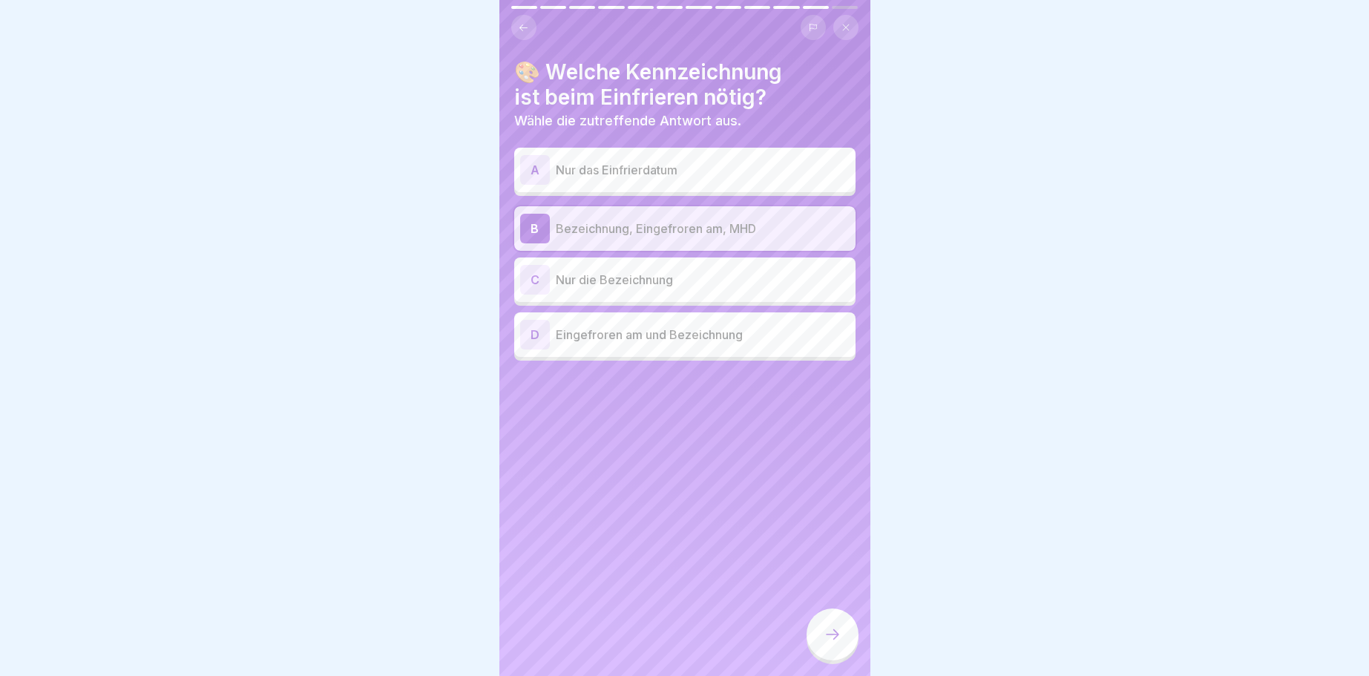
click at [834, 634] on icon at bounding box center [832, 634] width 18 height 18
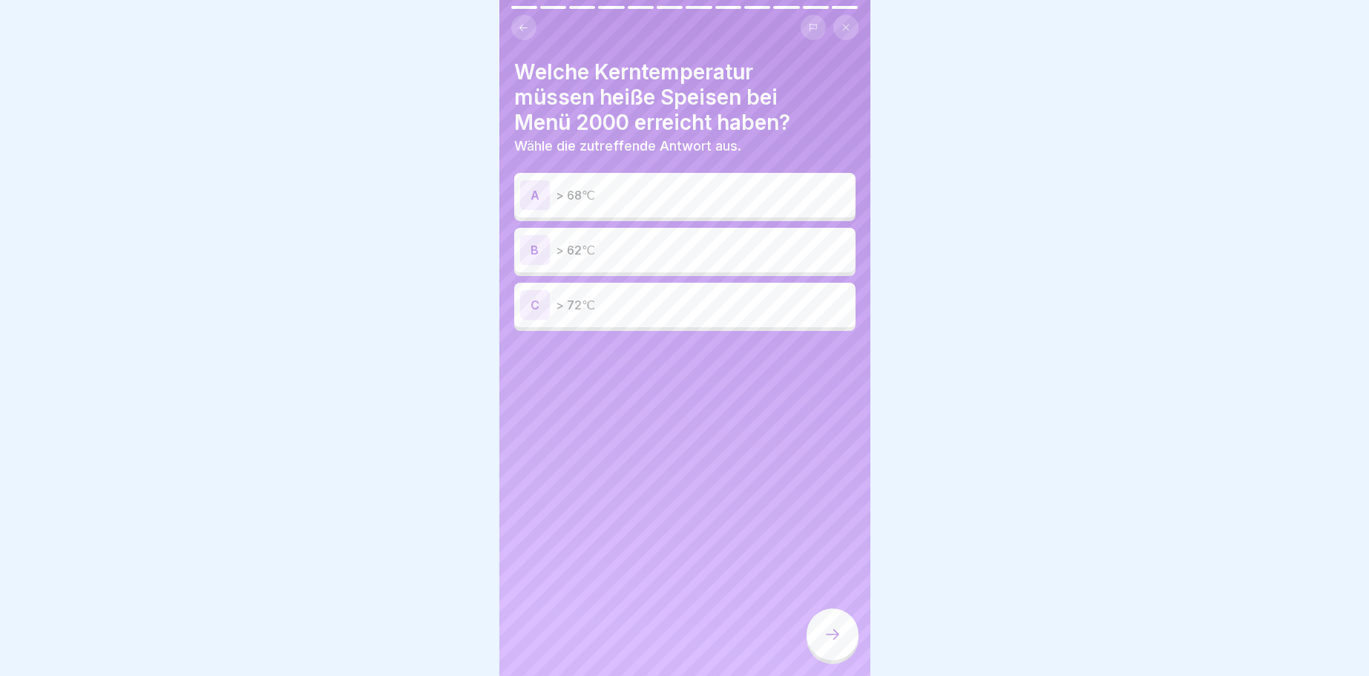
click at [533, 300] on div "C" at bounding box center [535, 305] width 30 height 30
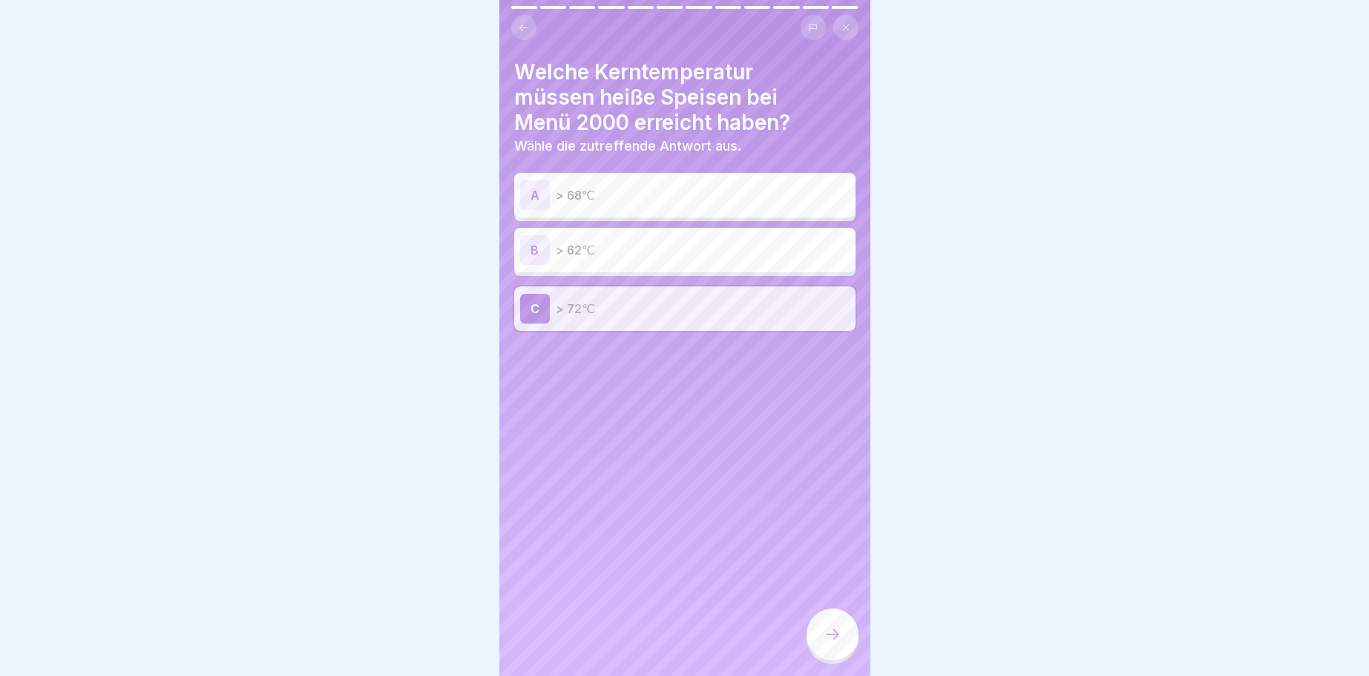
click at [832, 646] on div at bounding box center [832, 634] width 52 height 52
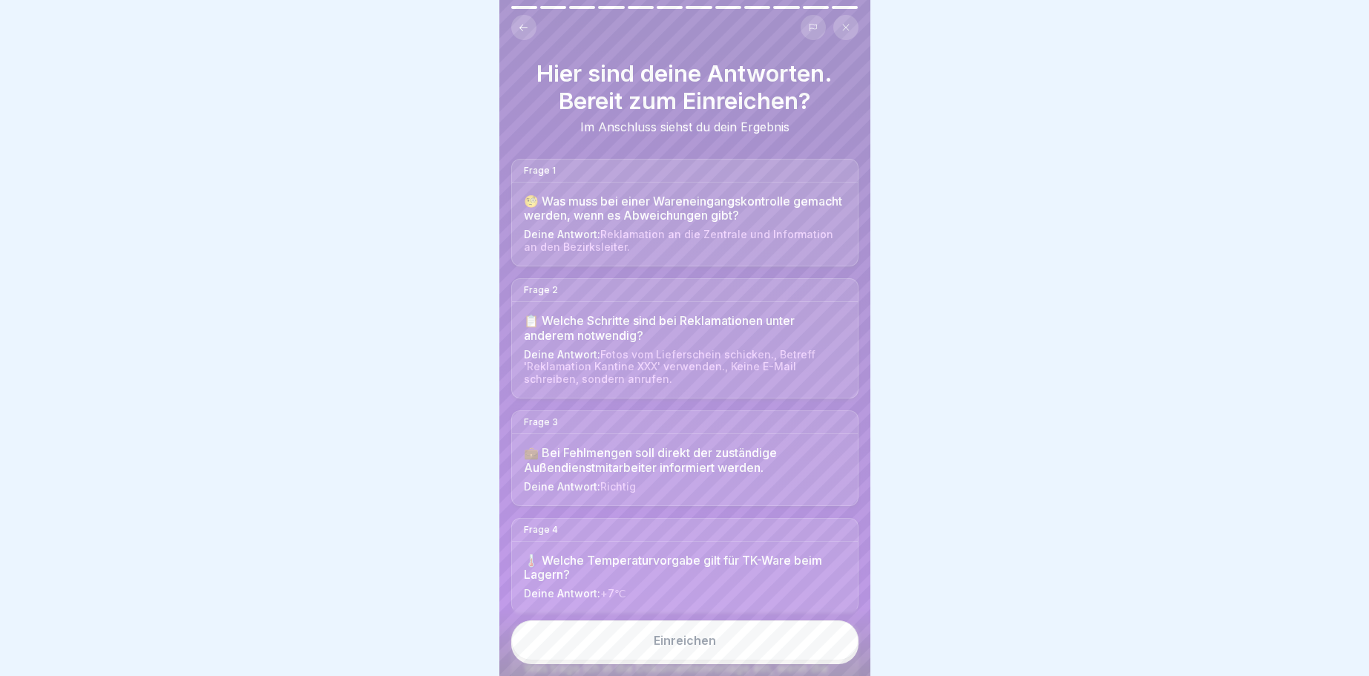
click at [685, 641] on div "Einreichen" at bounding box center [685, 640] width 62 height 13
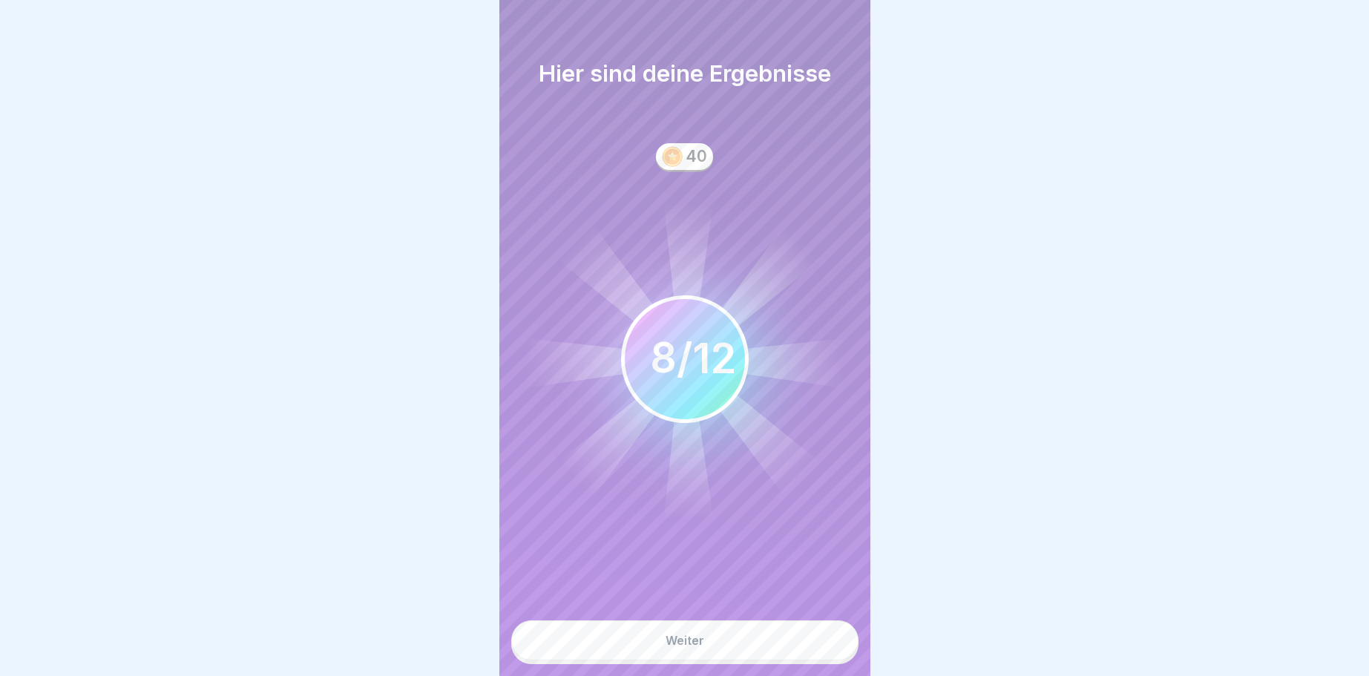
click at [684, 645] on div "Weiter" at bounding box center [684, 640] width 39 height 13
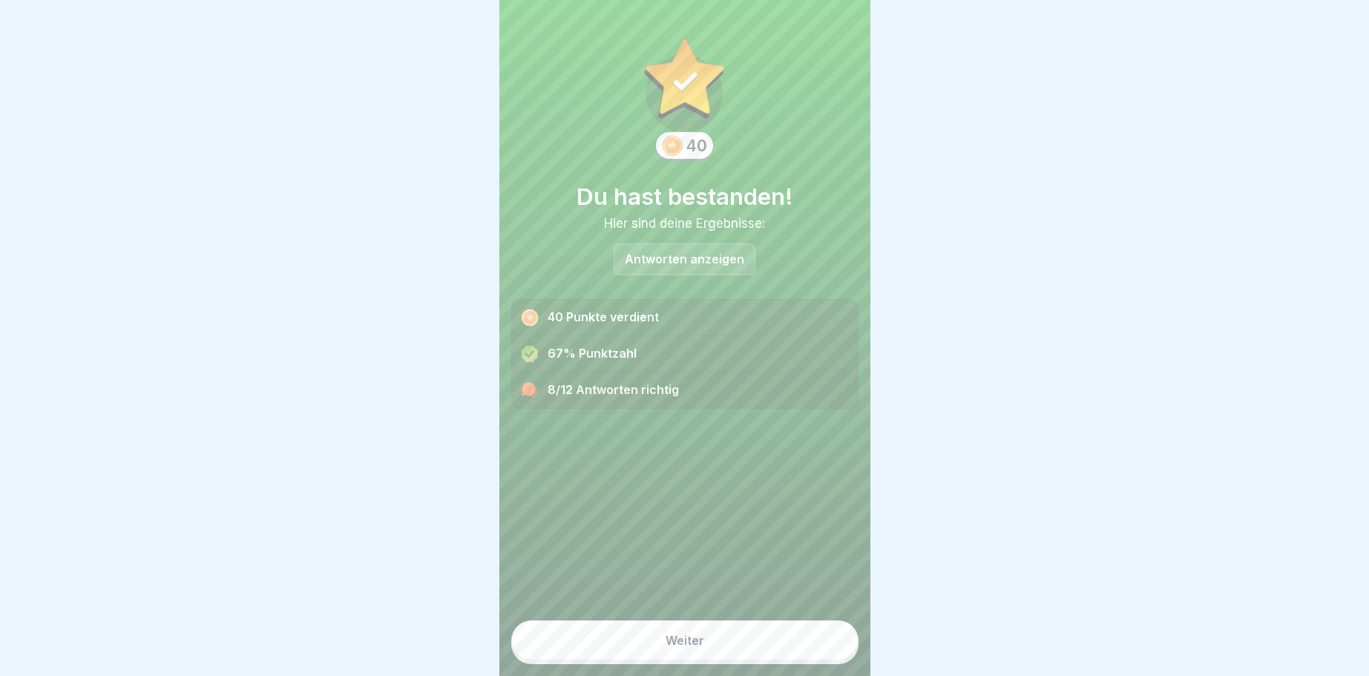
click at [687, 642] on div "Weiter" at bounding box center [684, 640] width 39 height 13
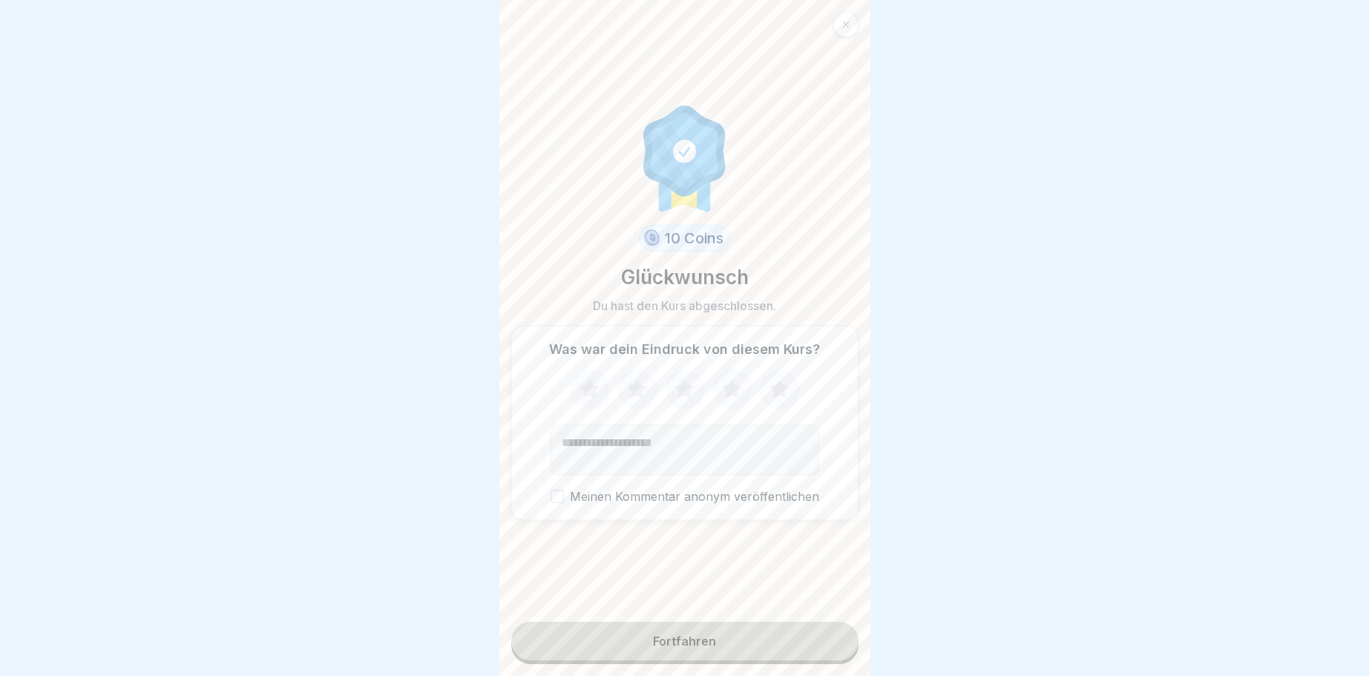
click at [694, 639] on div "Fortfahren" at bounding box center [684, 640] width 63 height 13
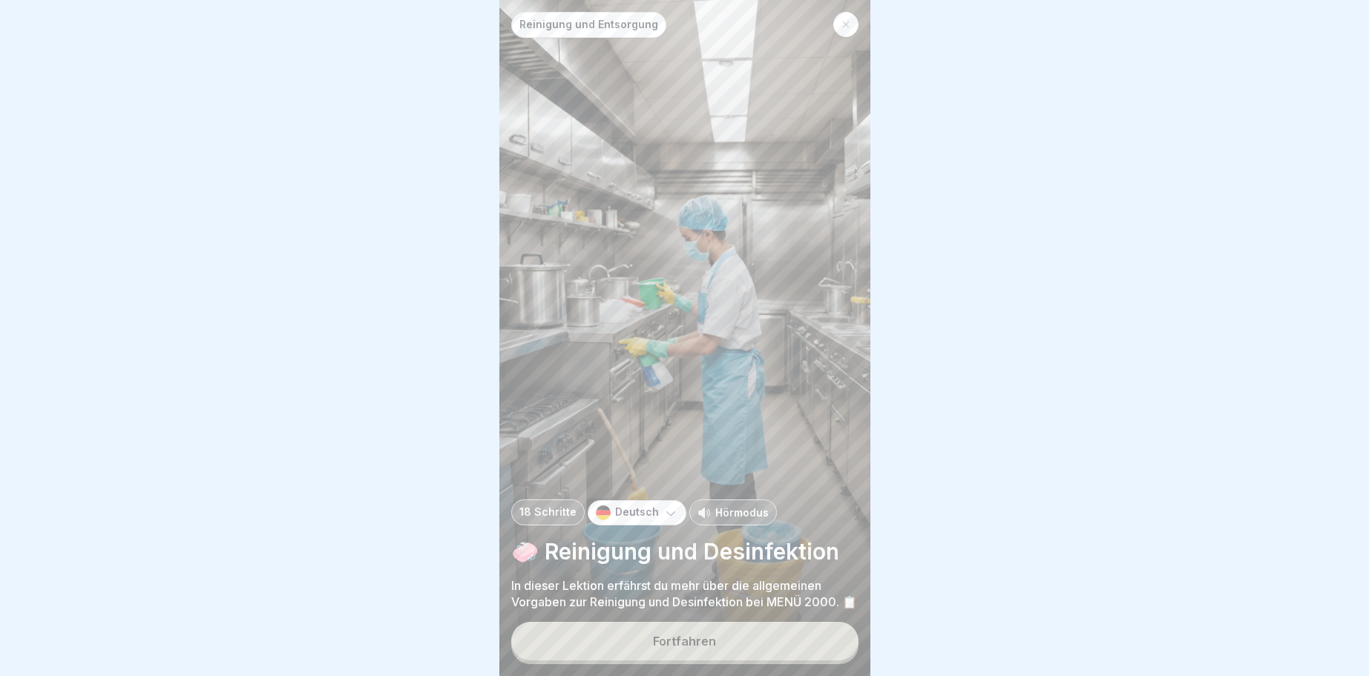
click at [685, 634] on div "Fortfahren" at bounding box center [684, 640] width 63 height 13
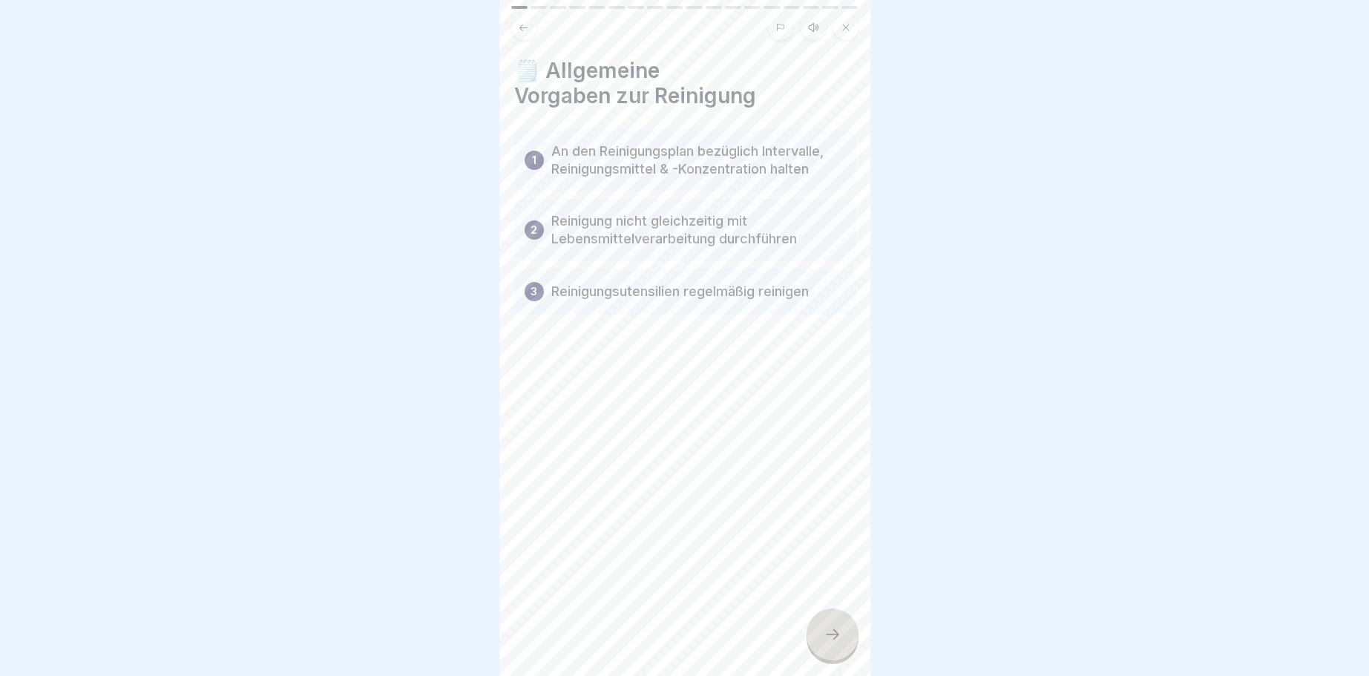
click at [842, 631] on div at bounding box center [832, 634] width 52 height 52
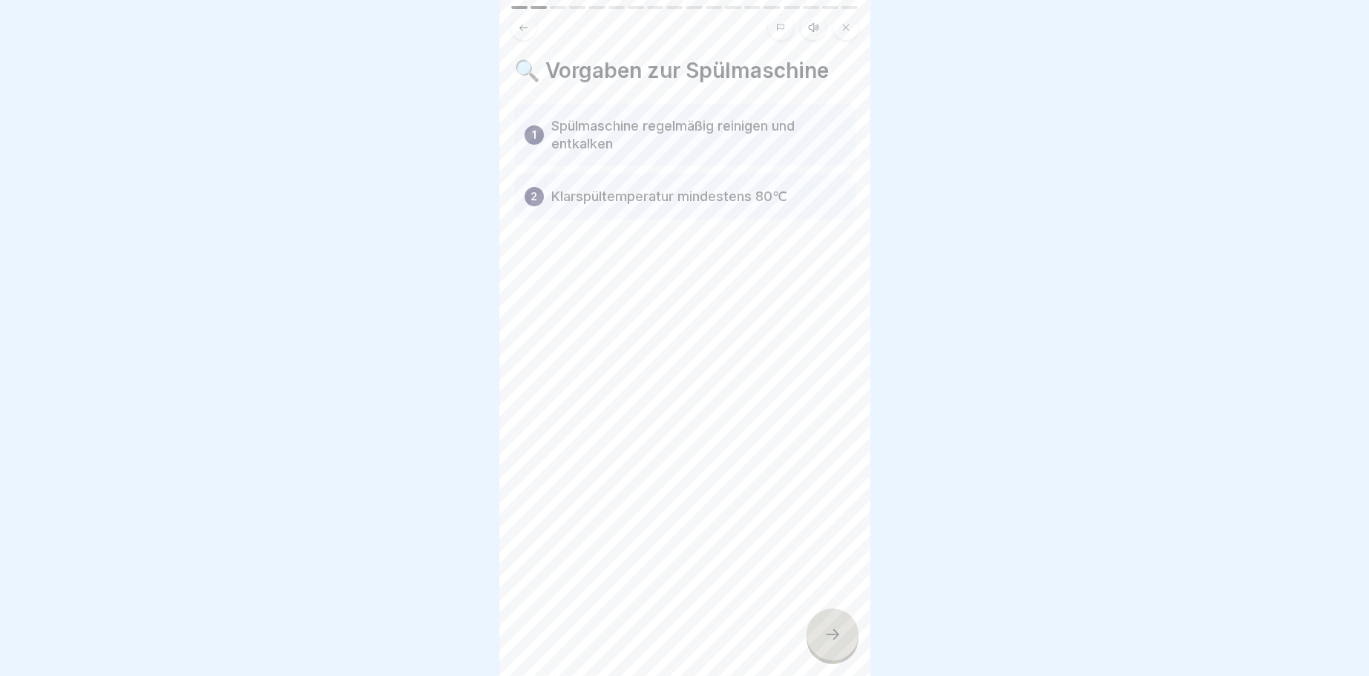
click at [833, 630] on icon at bounding box center [832, 634] width 18 height 18
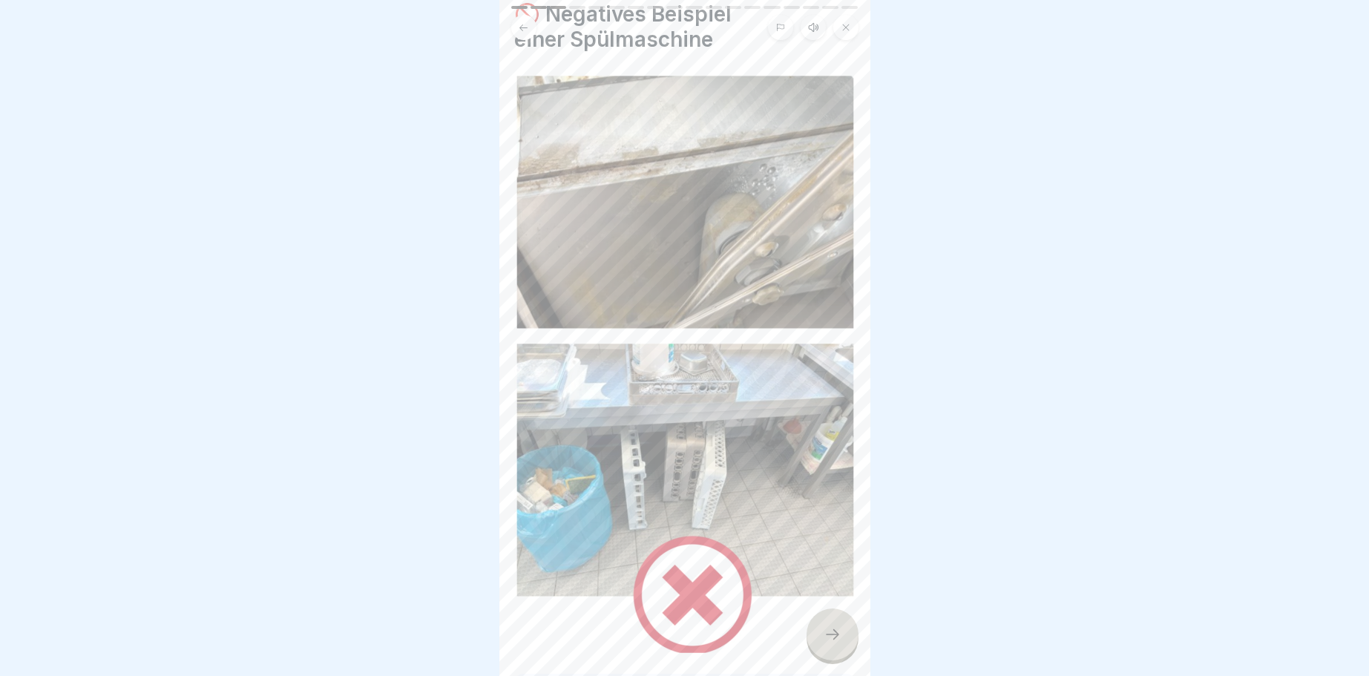
scroll to position [89, 0]
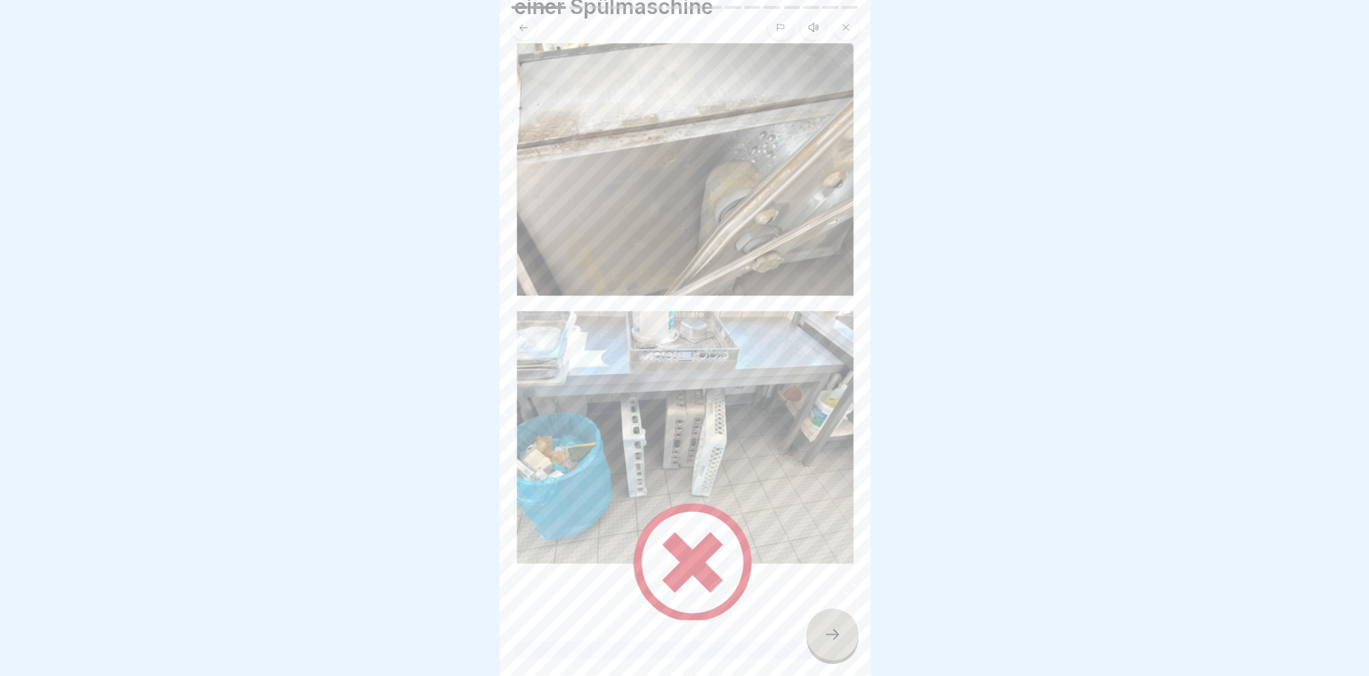
click at [830, 628] on icon at bounding box center [832, 634] width 18 height 18
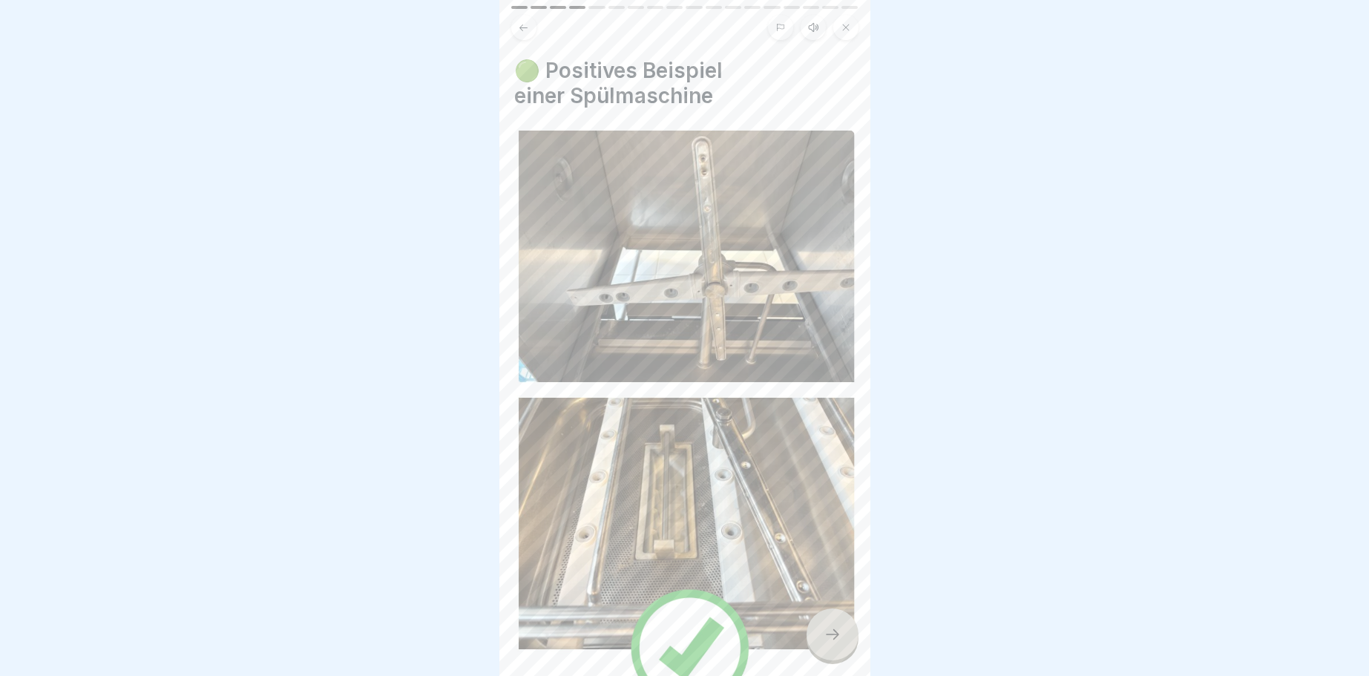
click at [832, 625] on div at bounding box center [832, 634] width 52 height 52
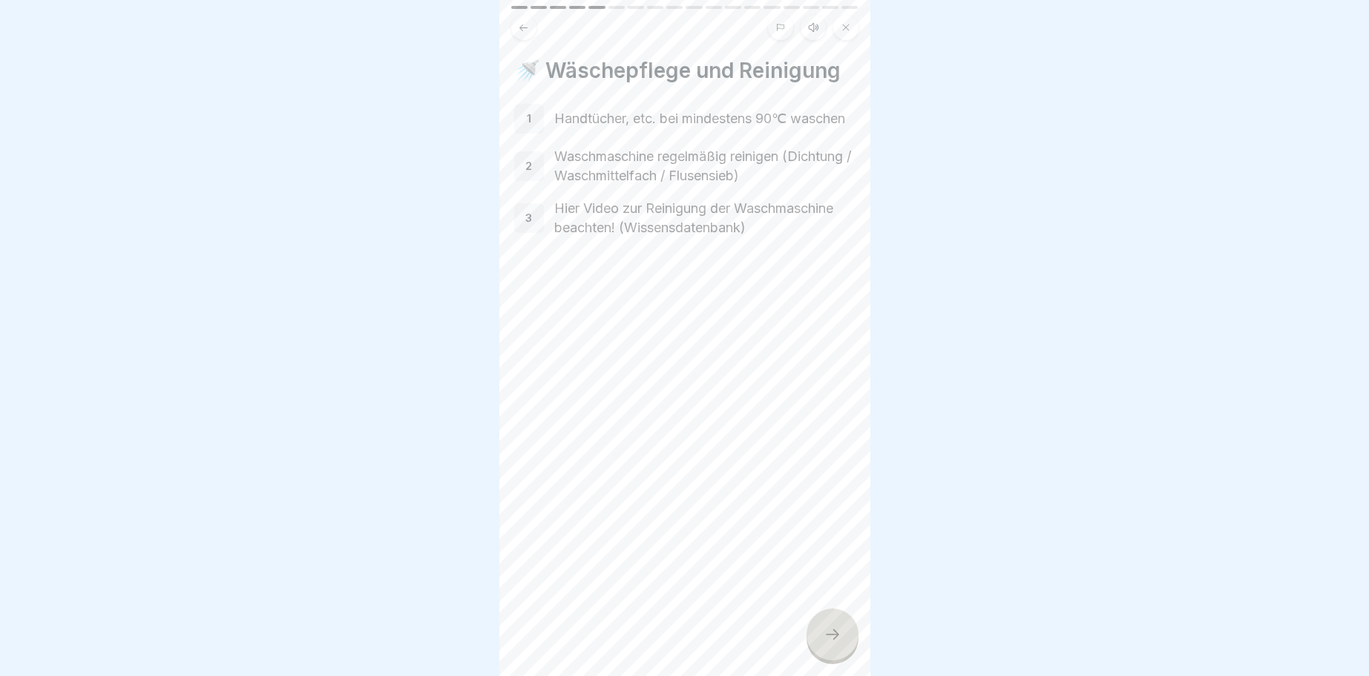
click at [834, 635] on icon at bounding box center [832, 634] width 18 height 18
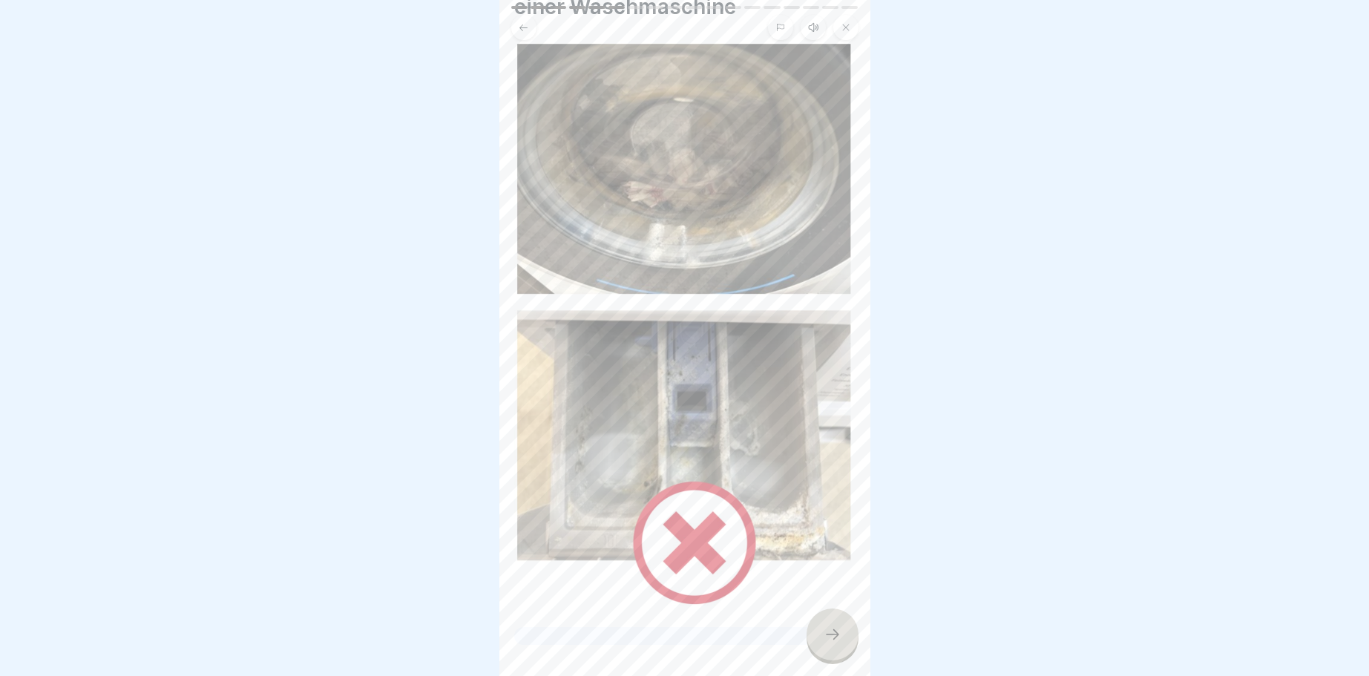
drag, startPoint x: 833, startPoint y: 632, endPoint x: 824, endPoint y: 631, distance: 8.9
click at [829, 633] on icon at bounding box center [832, 634] width 18 height 18
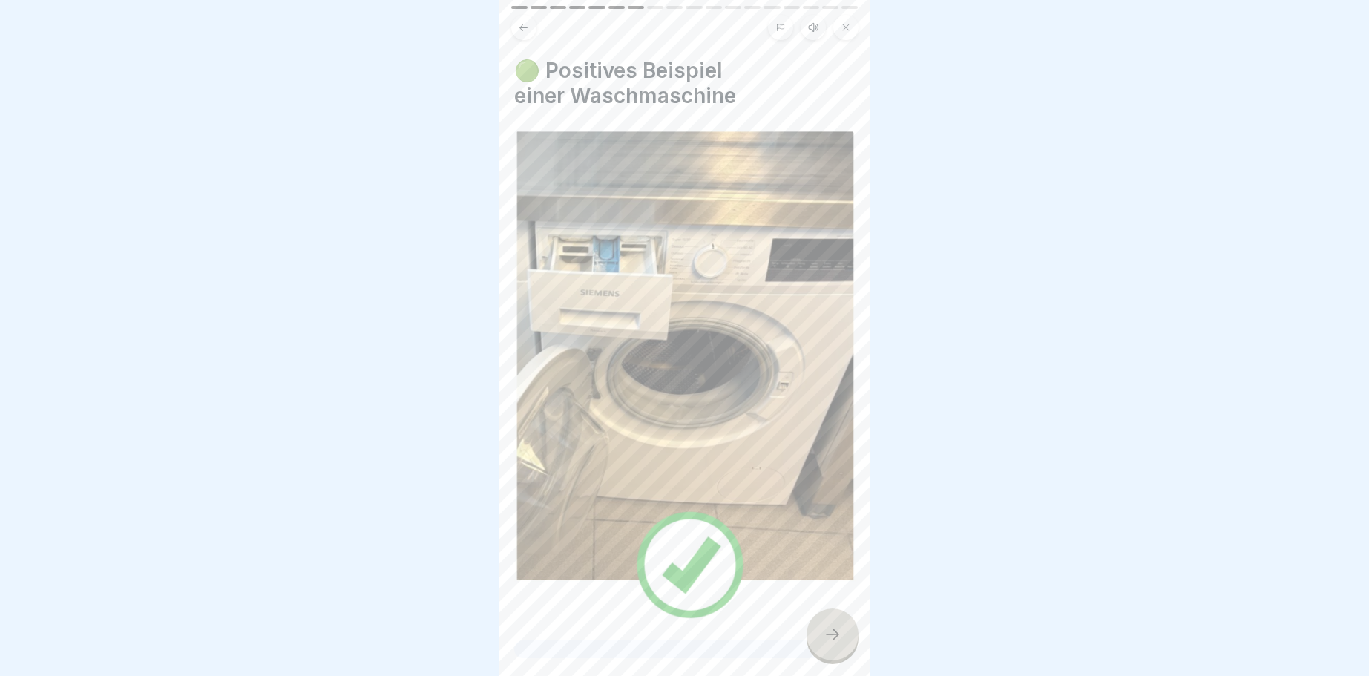
click at [831, 631] on icon at bounding box center [832, 634] width 18 height 18
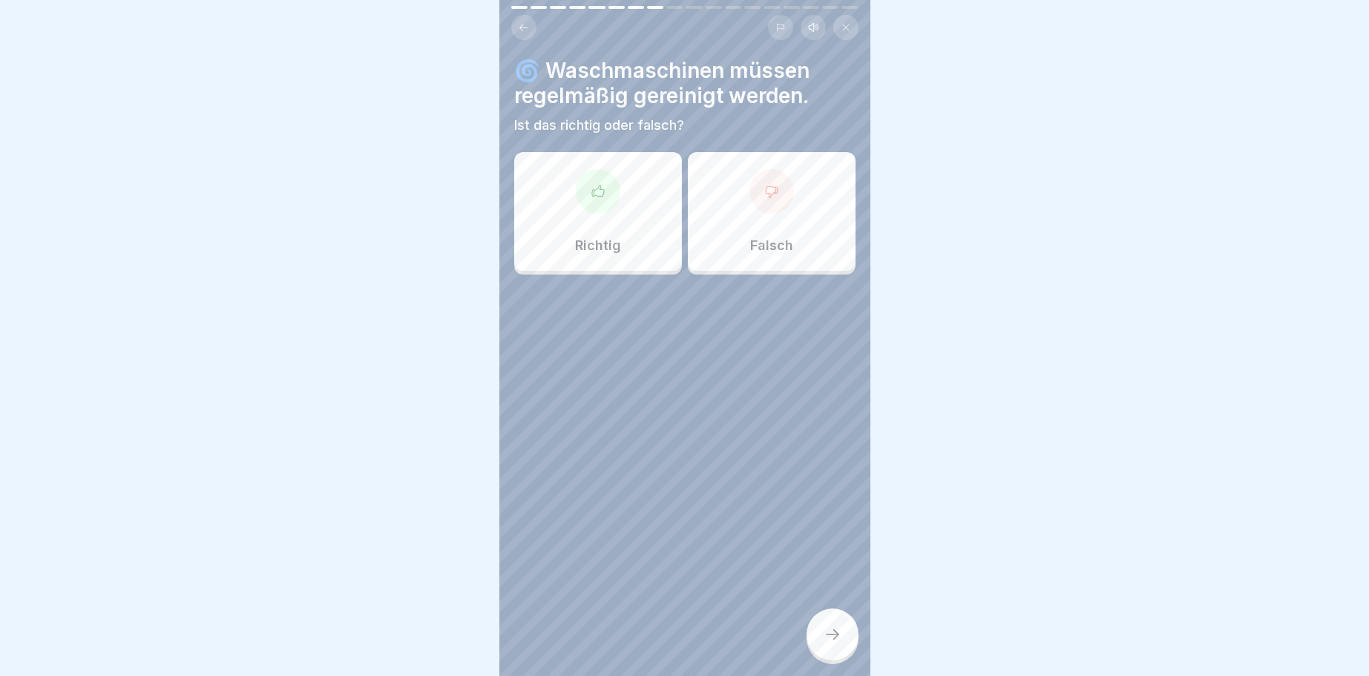
click at [593, 191] on icon at bounding box center [598, 191] width 15 height 15
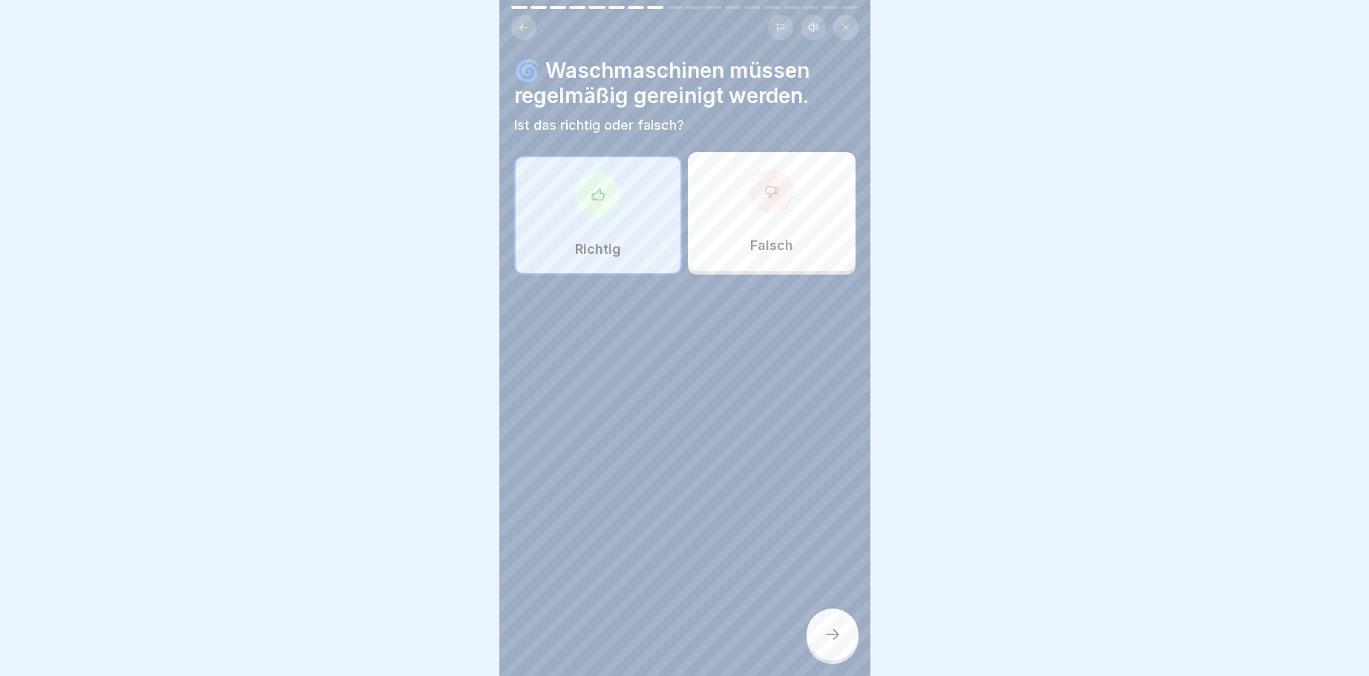
click at [835, 631] on icon at bounding box center [832, 634] width 18 height 18
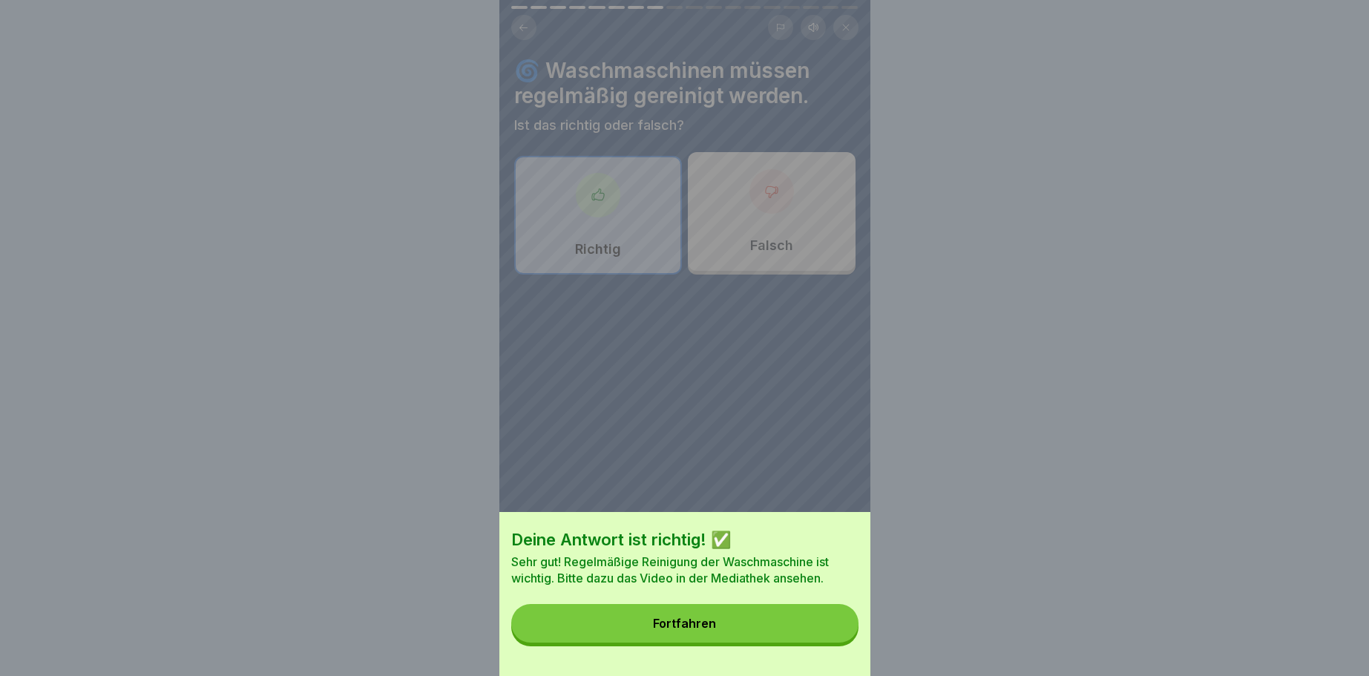
click at [658, 615] on button "Fortfahren" at bounding box center [684, 623] width 347 height 39
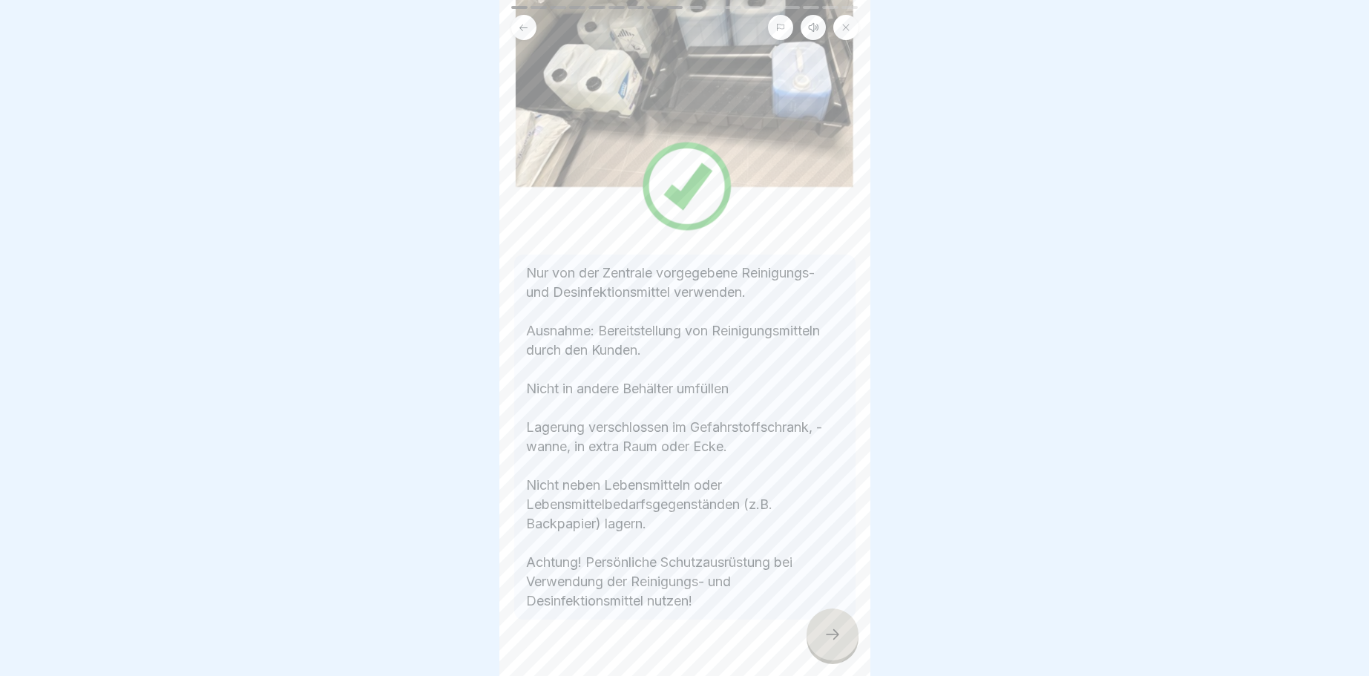
scroll to position [228, 0]
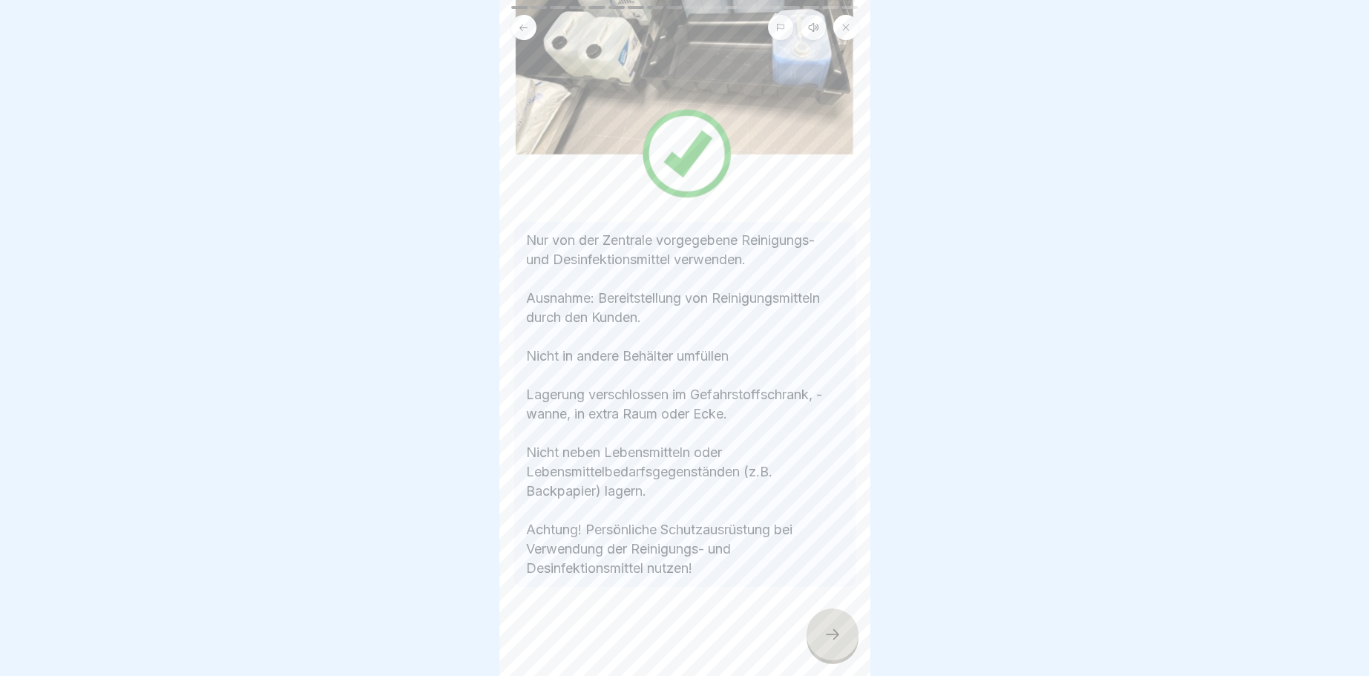
click at [839, 628] on icon at bounding box center [832, 634] width 18 height 18
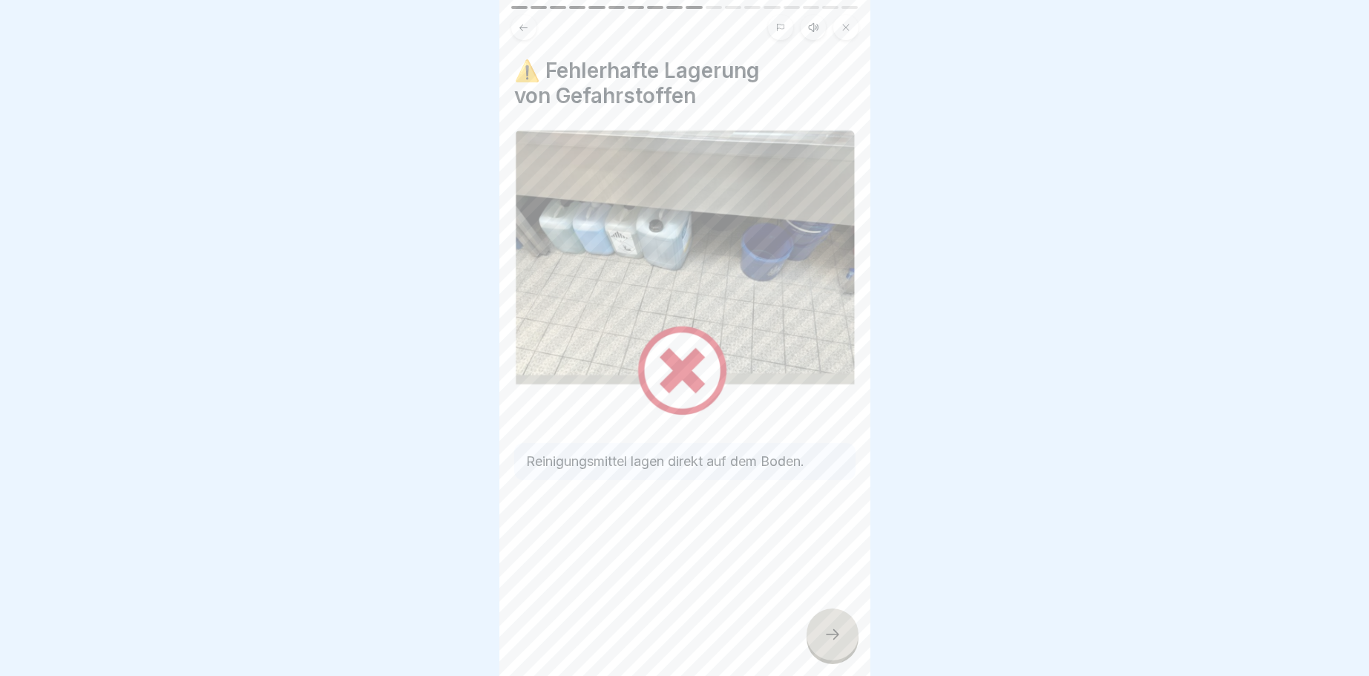
click at [823, 625] on div at bounding box center [832, 634] width 52 height 52
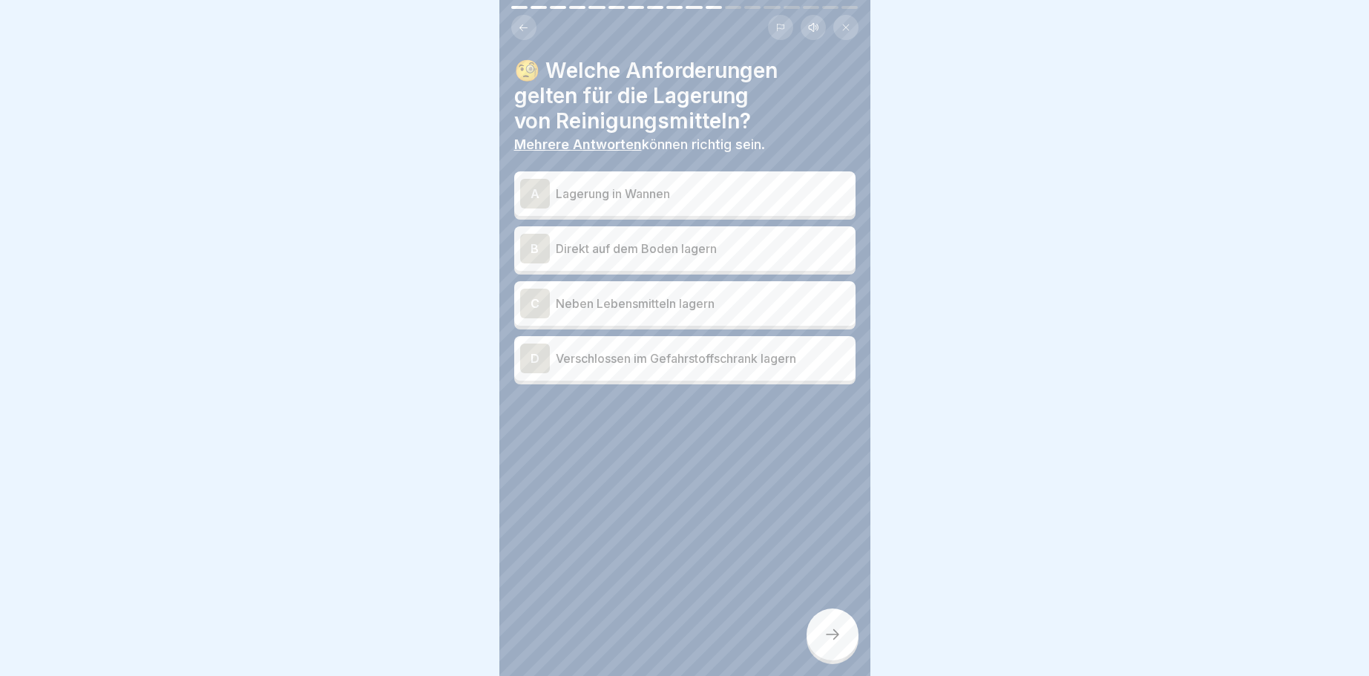
click at [532, 353] on div "D" at bounding box center [535, 358] width 30 height 30
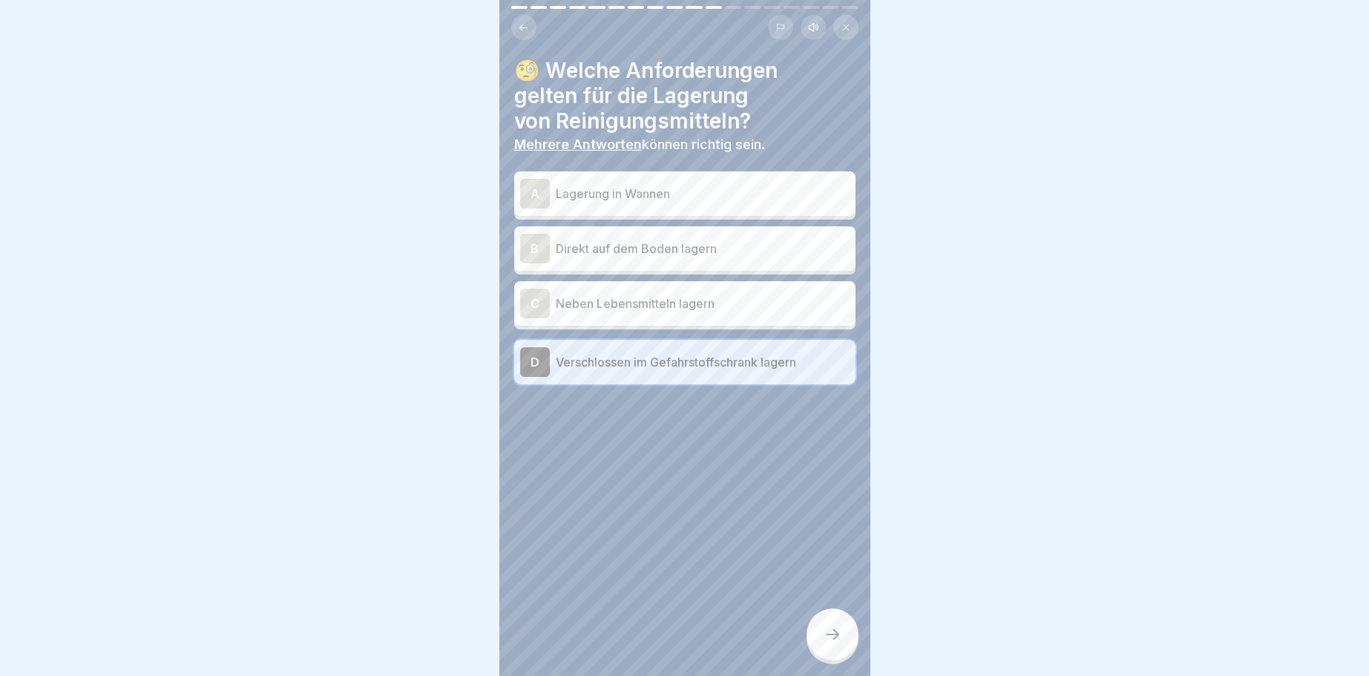
click at [838, 623] on div at bounding box center [832, 634] width 52 height 52
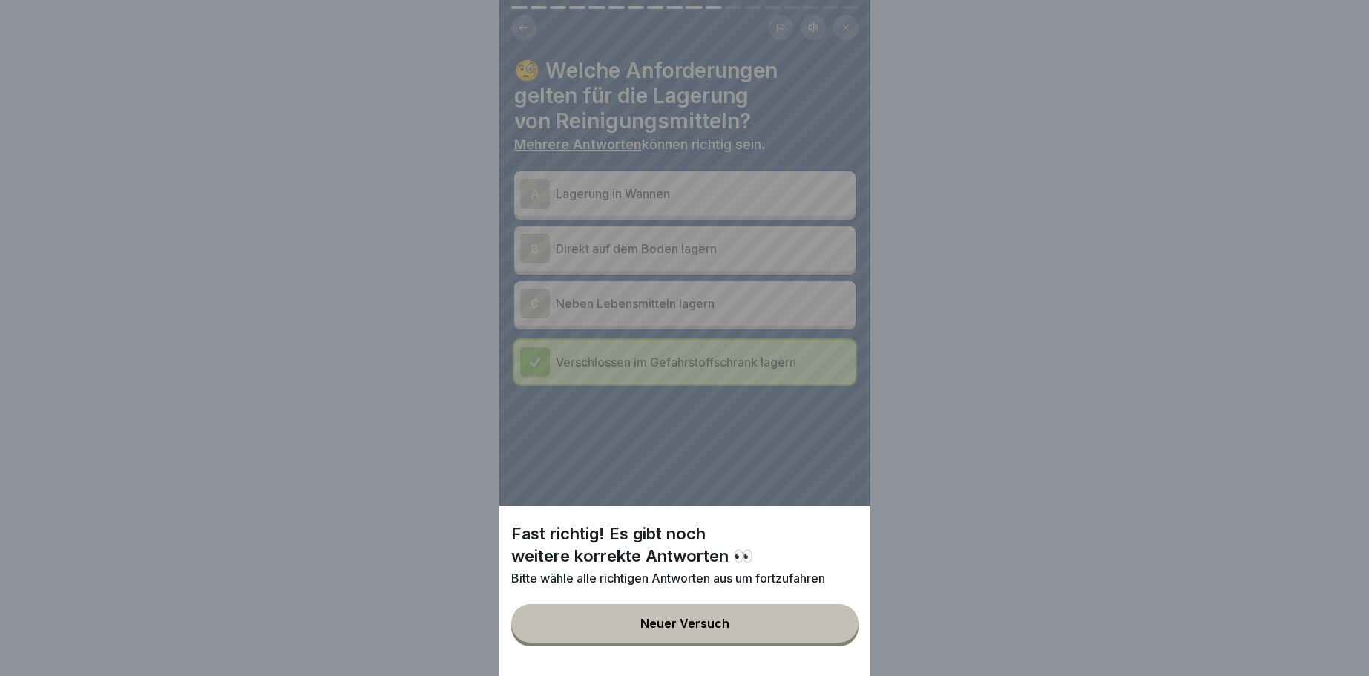
click at [710, 616] on button "Neuer Versuch" at bounding box center [684, 623] width 347 height 39
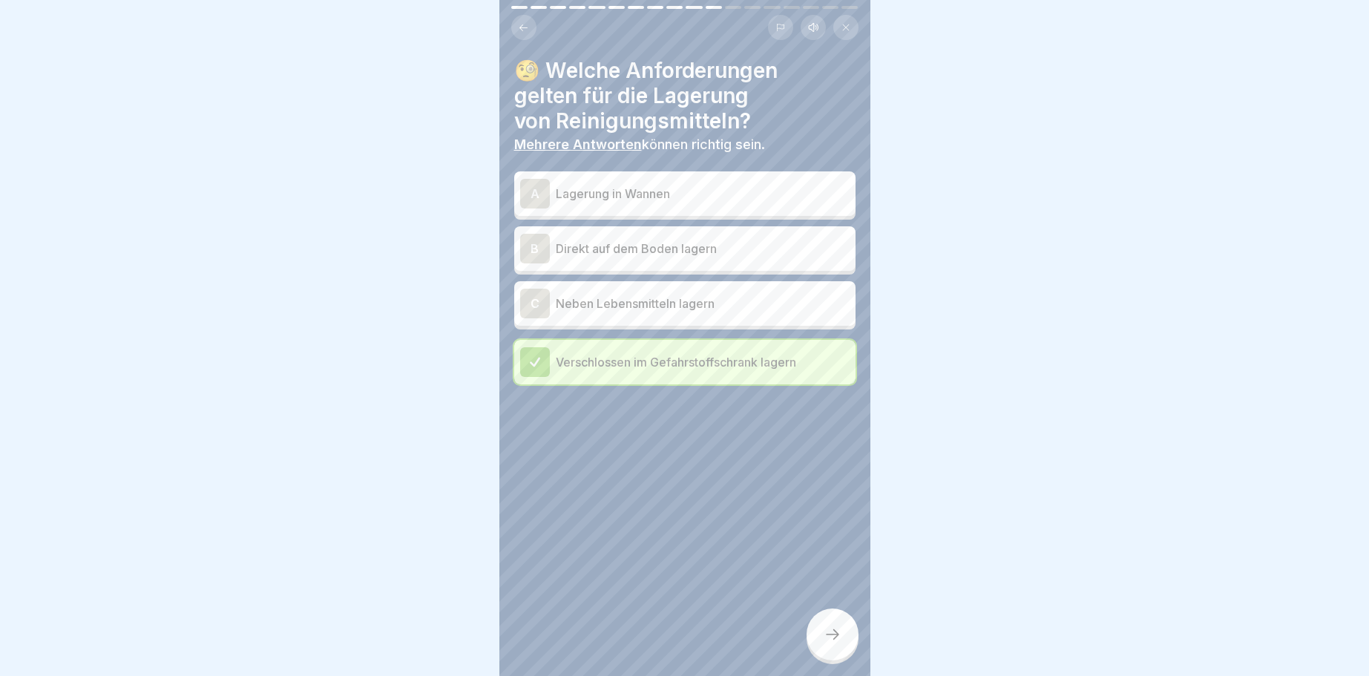
click at [543, 189] on div "A" at bounding box center [535, 194] width 30 height 30
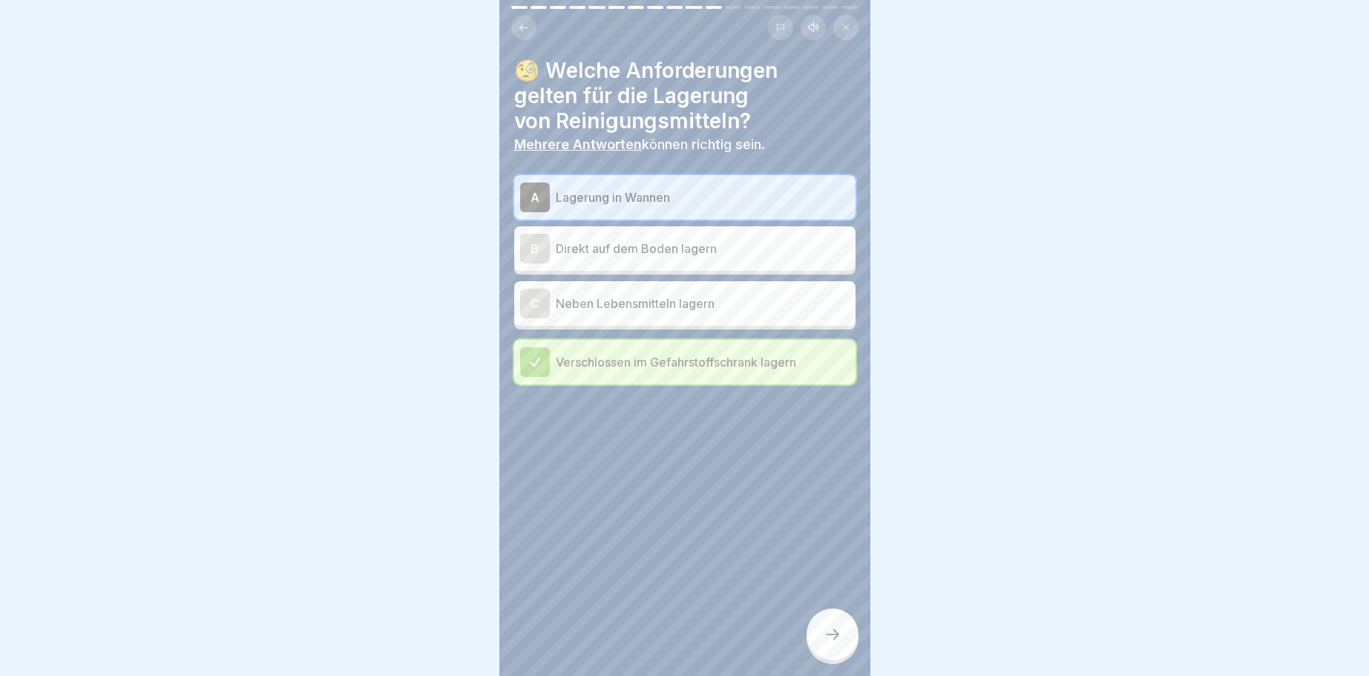
click at [841, 631] on div at bounding box center [832, 634] width 52 height 52
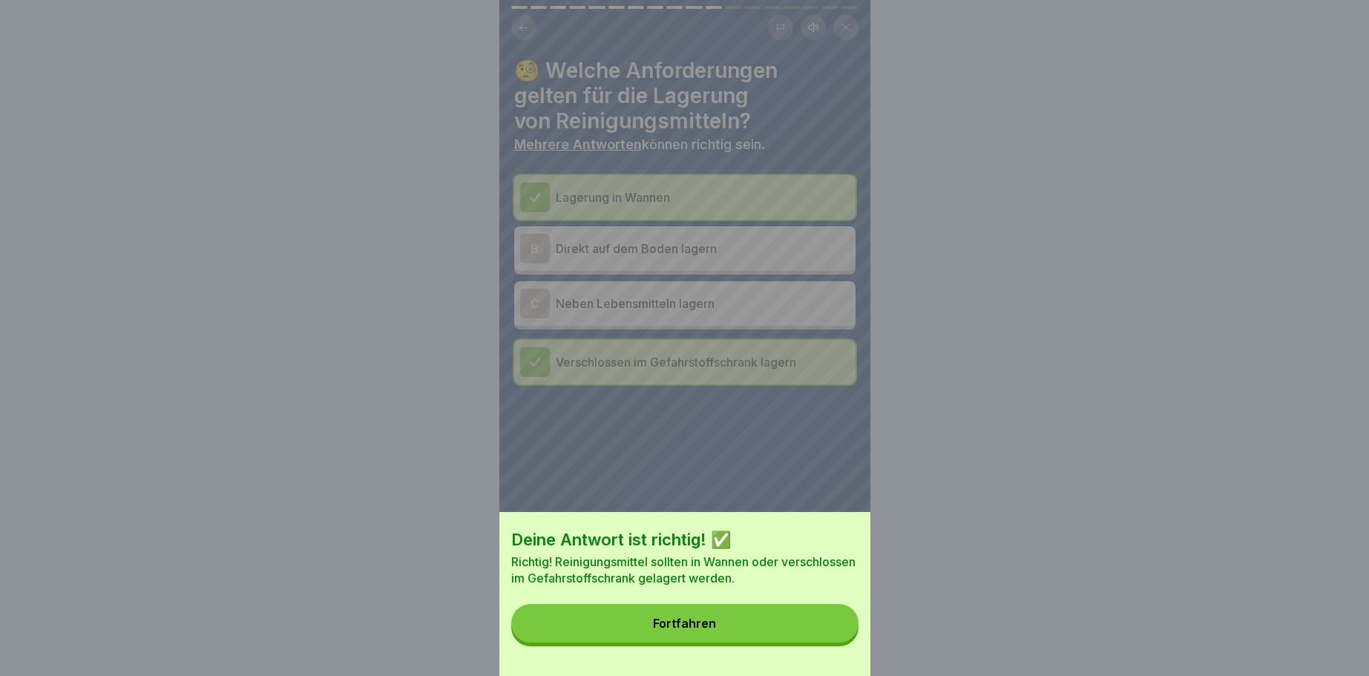
click at [706, 616] on button "Fortfahren" at bounding box center [684, 623] width 347 height 39
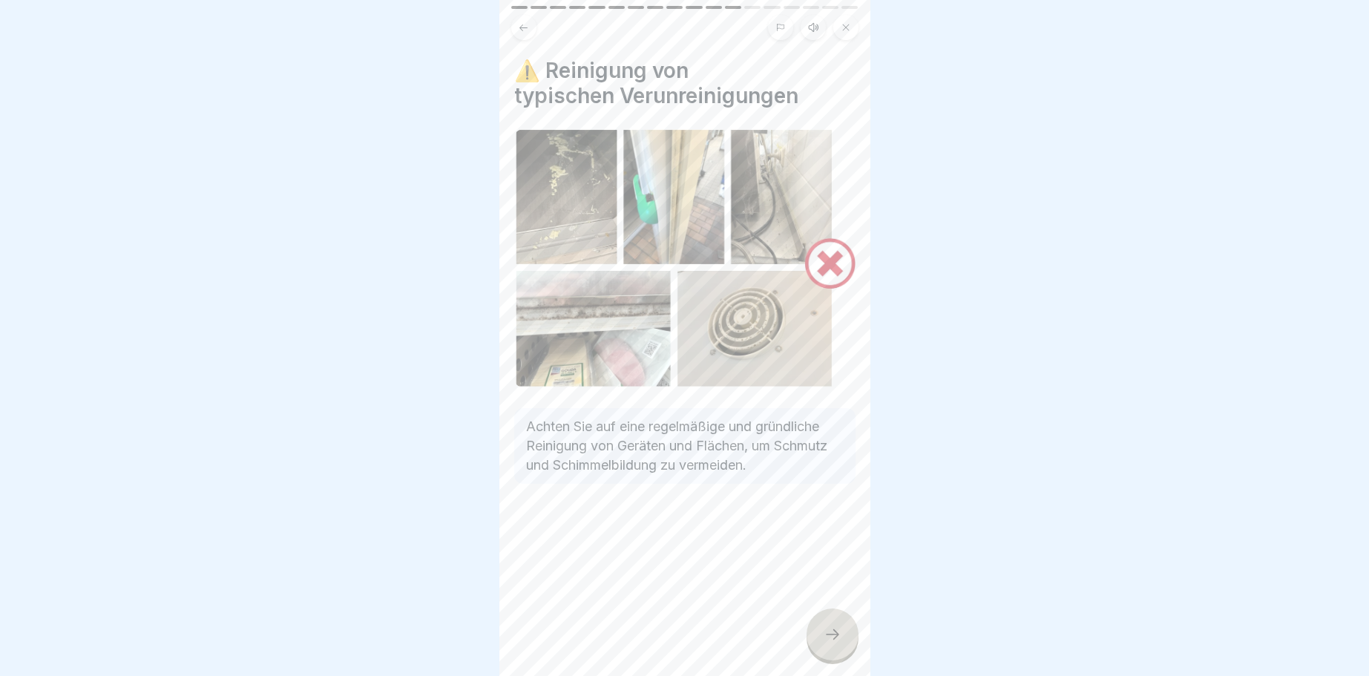
click at [826, 637] on icon at bounding box center [832, 634] width 18 height 18
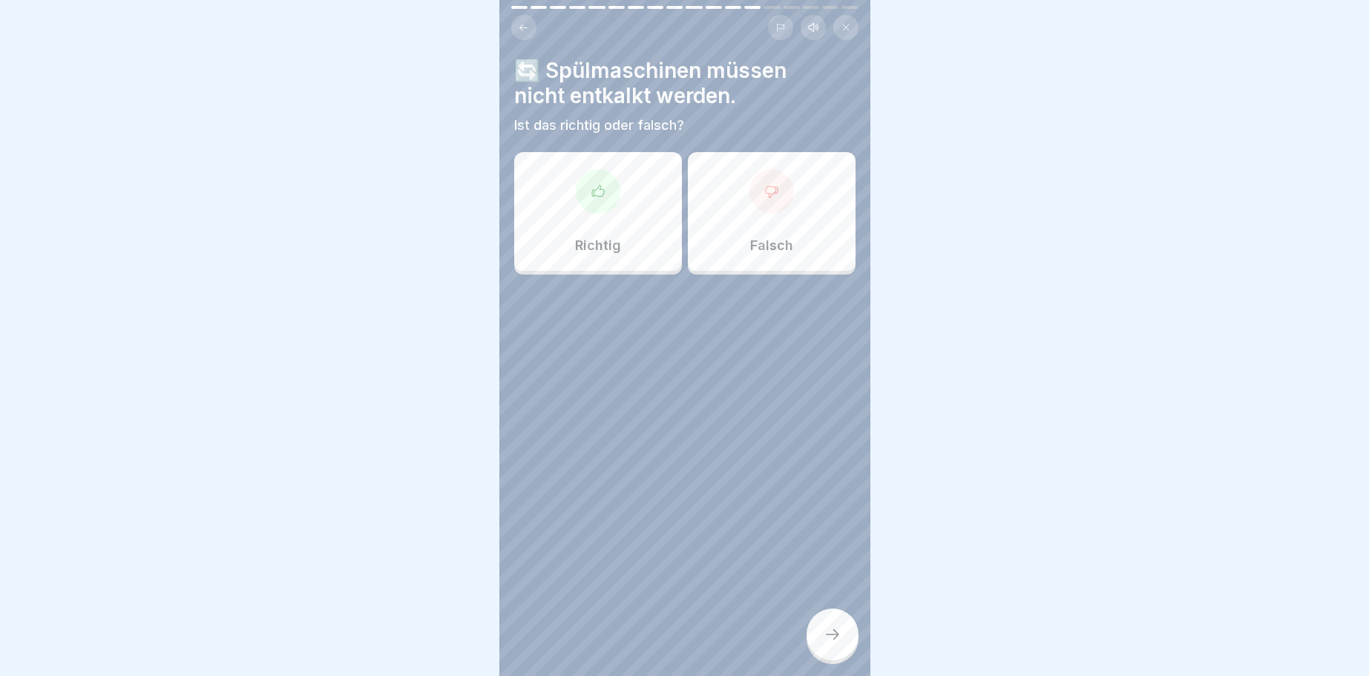
click at [767, 197] on icon at bounding box center [771, 191] width 15 height 15
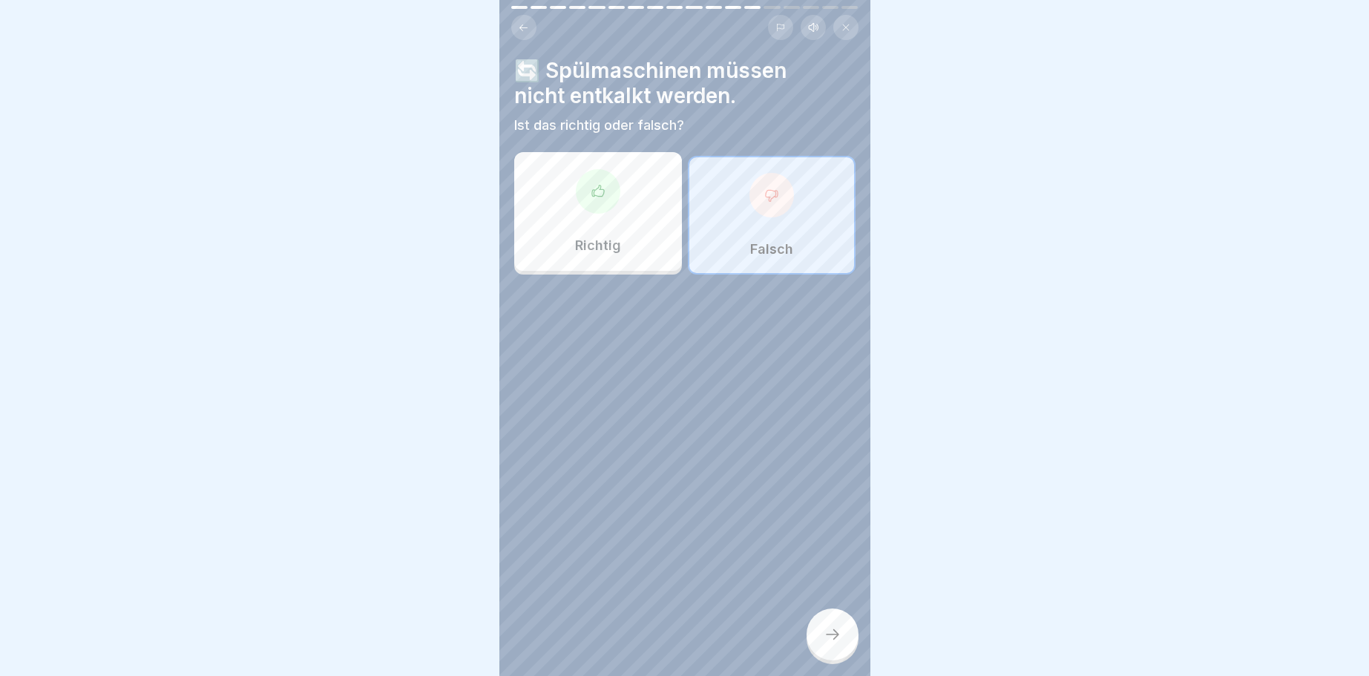
click at [835, 639] on icon at bounding box center [832, 634] width 18 height 18
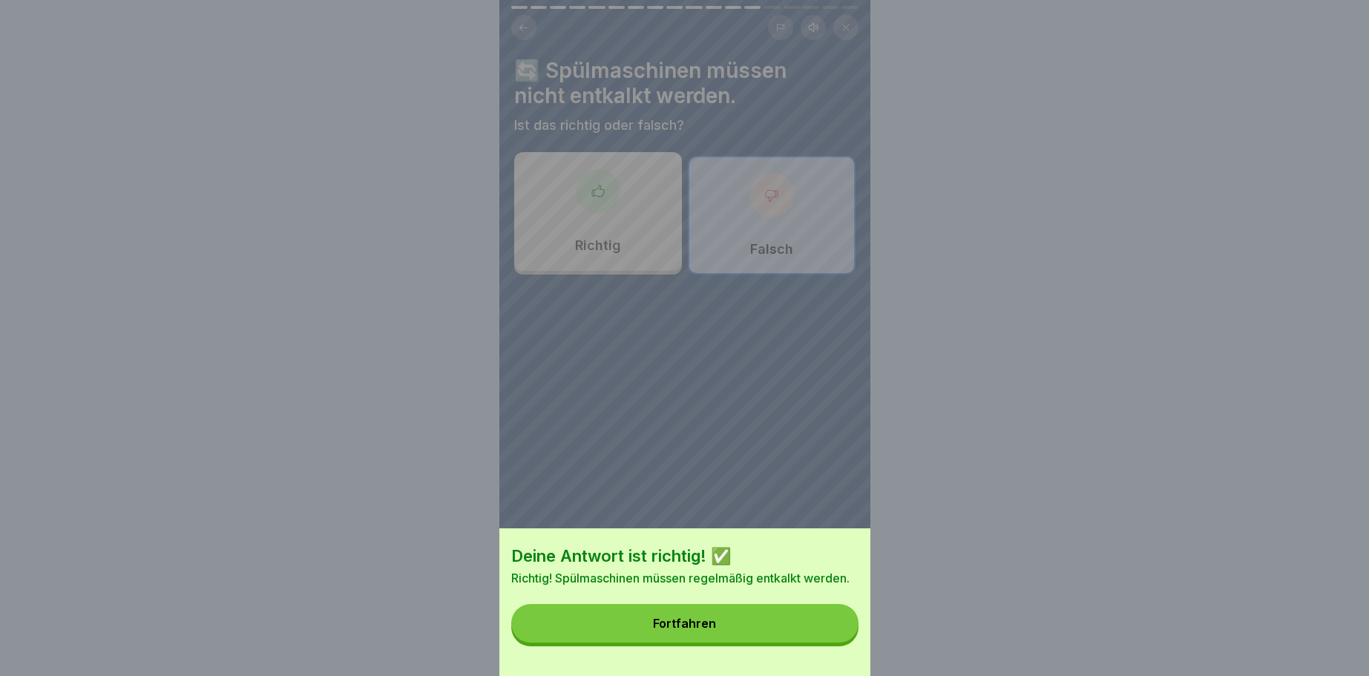
click at [717, 619] on button "Fortfahren" at bounding box center [684, 623] width 347 height 39
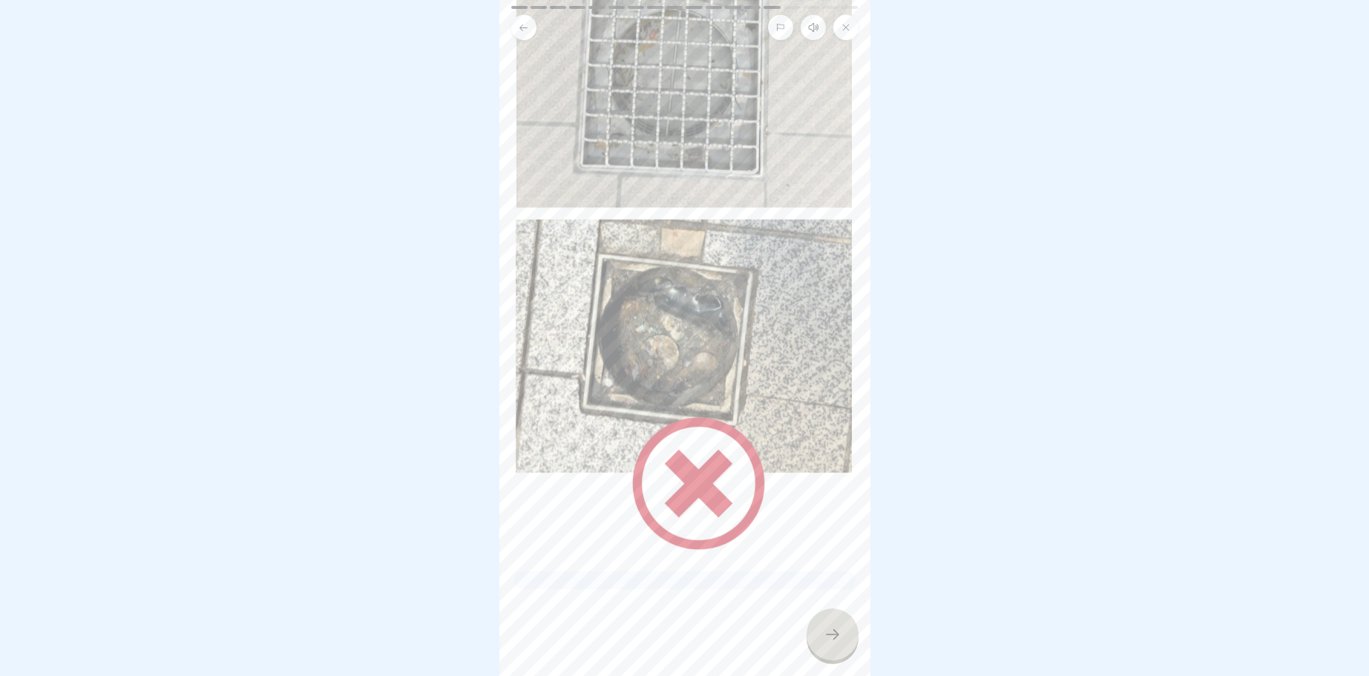
scroll to position [178, 0]
click at [836, 634] on icon at bounding box center [832, 634] width 18 height 18
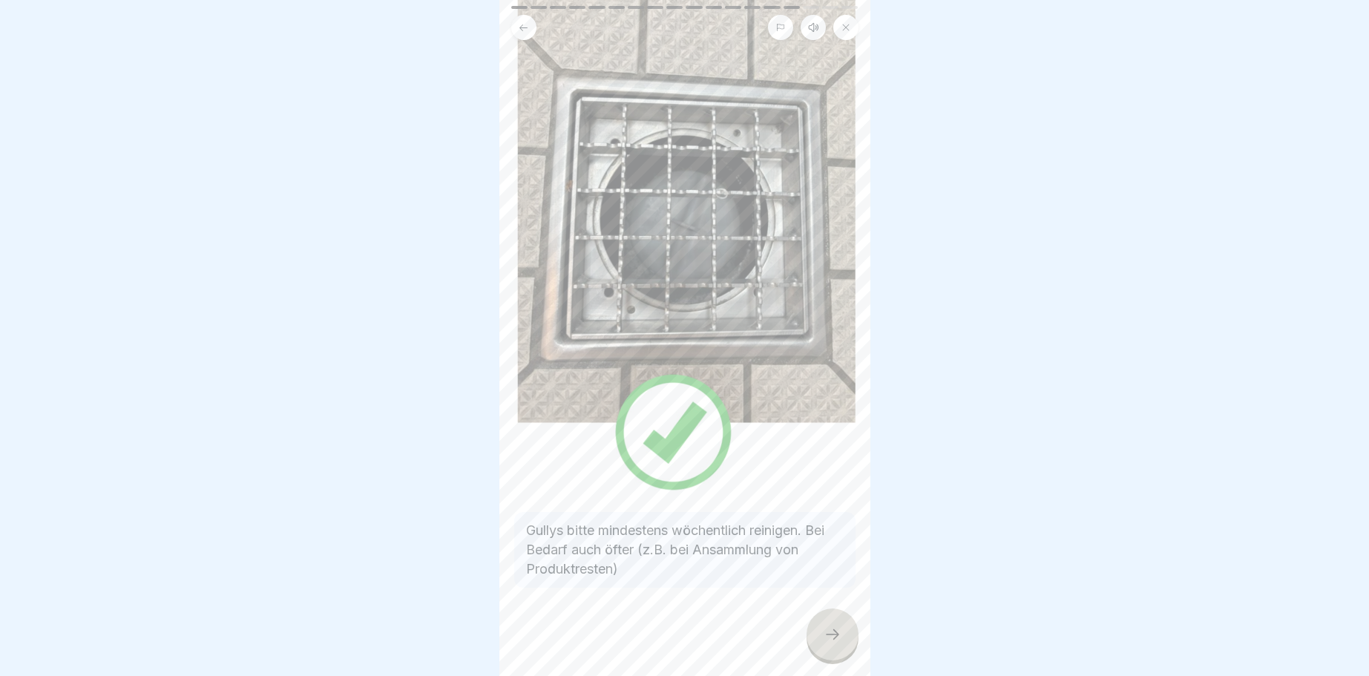
scroll to position [136, 0]
click at [830, 637] on icon at bounding box center [832, 634] width 18 height 18
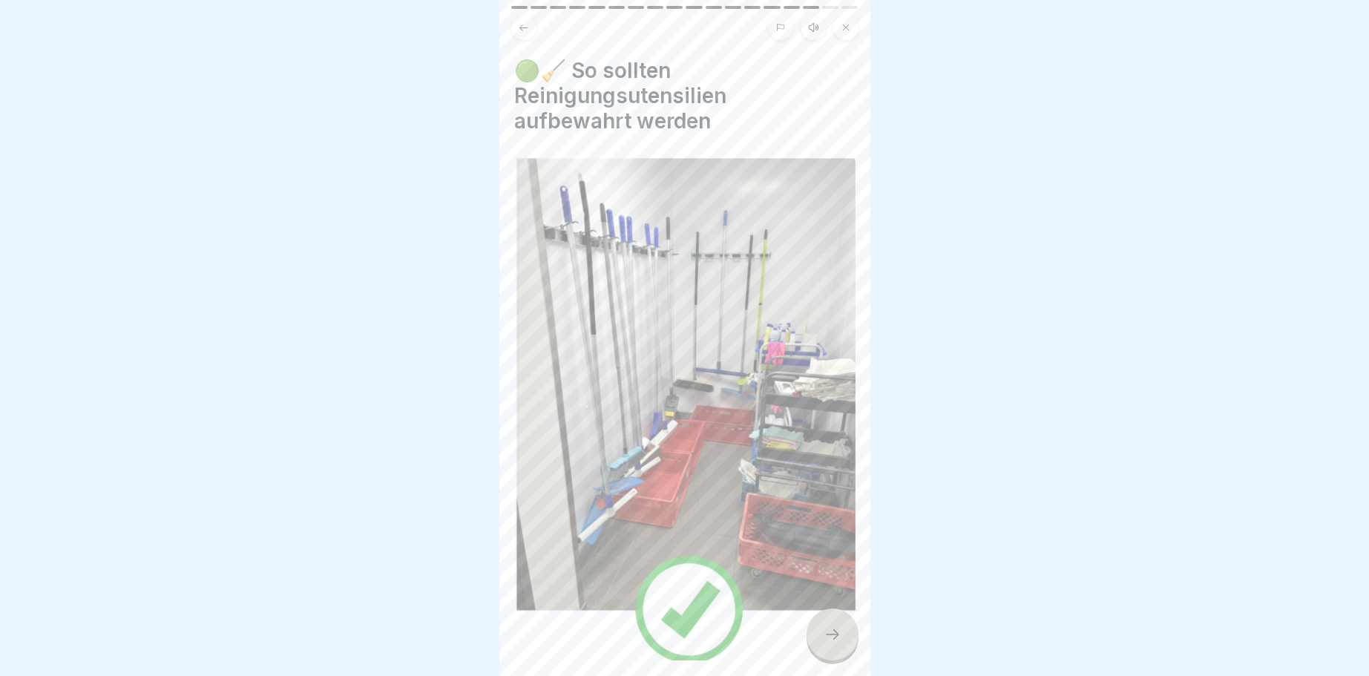
click at [828, 634] on icon at bounding box center [832, 634] width 18 height 18
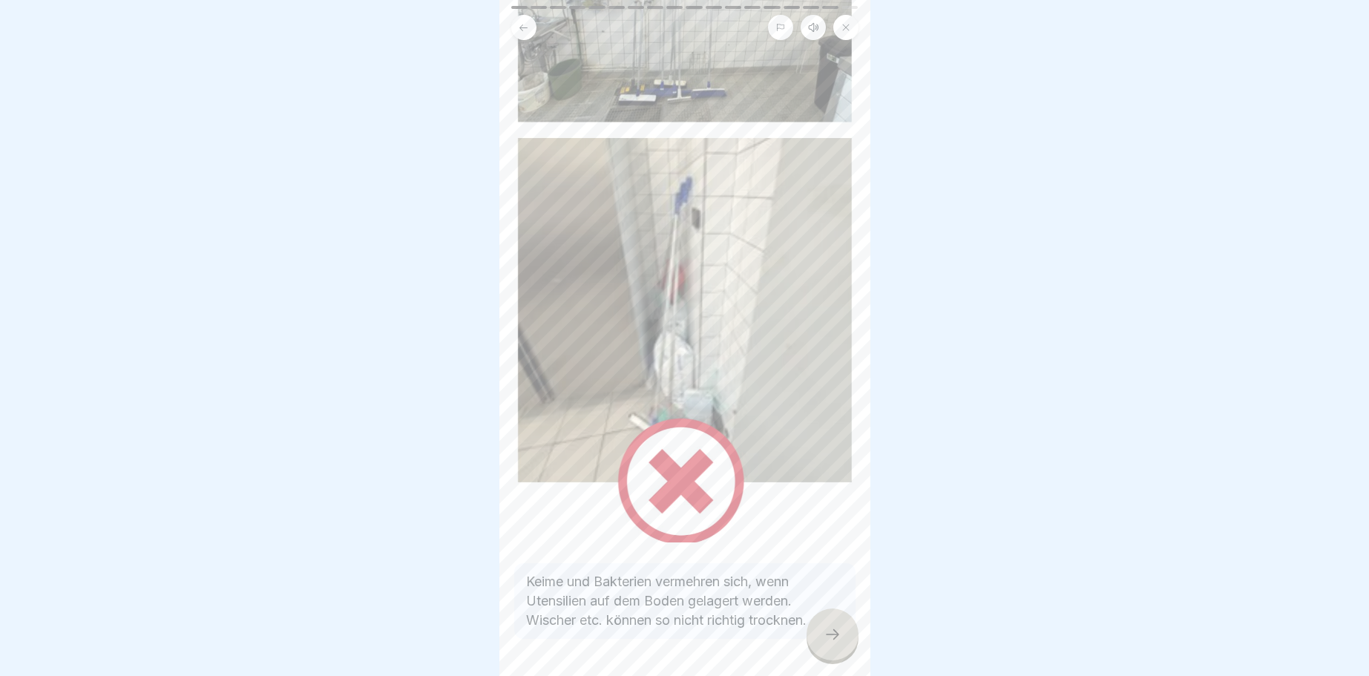
scroll to position [205, 0]
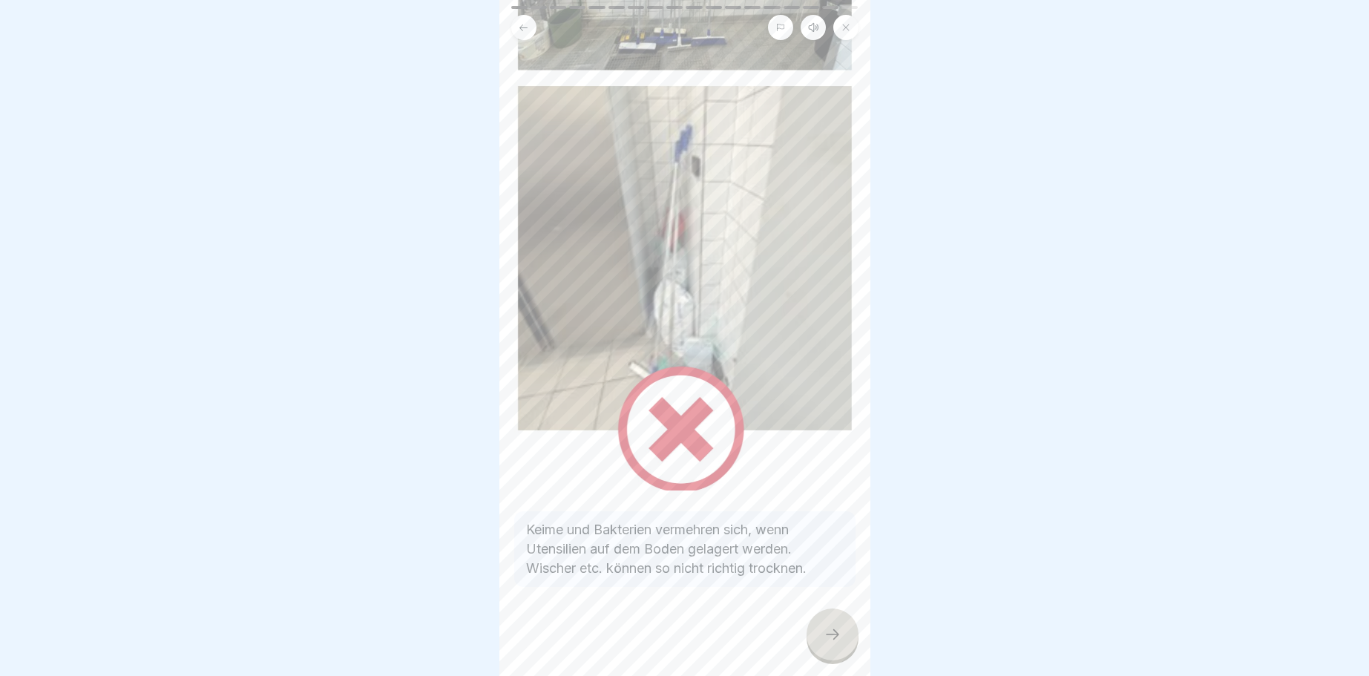
click at [830, 628] on icon at bounding box center [832, 634] width 18 height 18
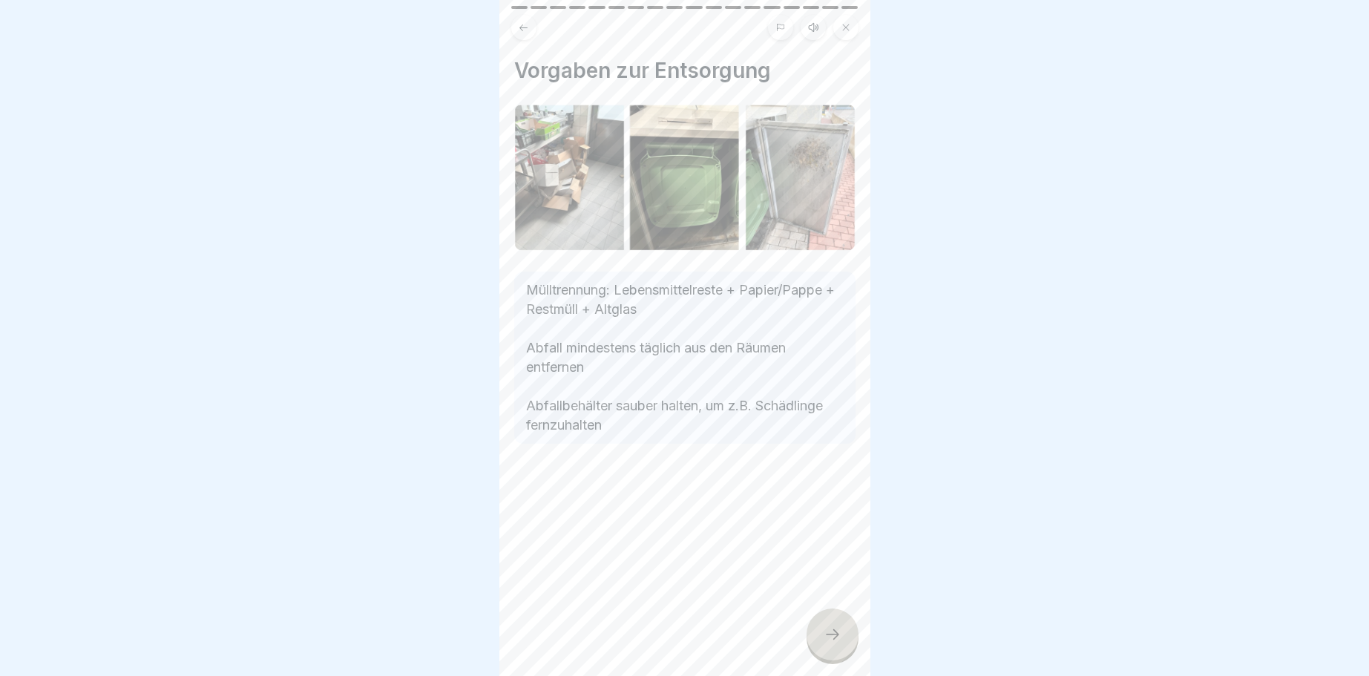
click at [842, 622] on div at bounding box center [832, 634] width 52 height 52
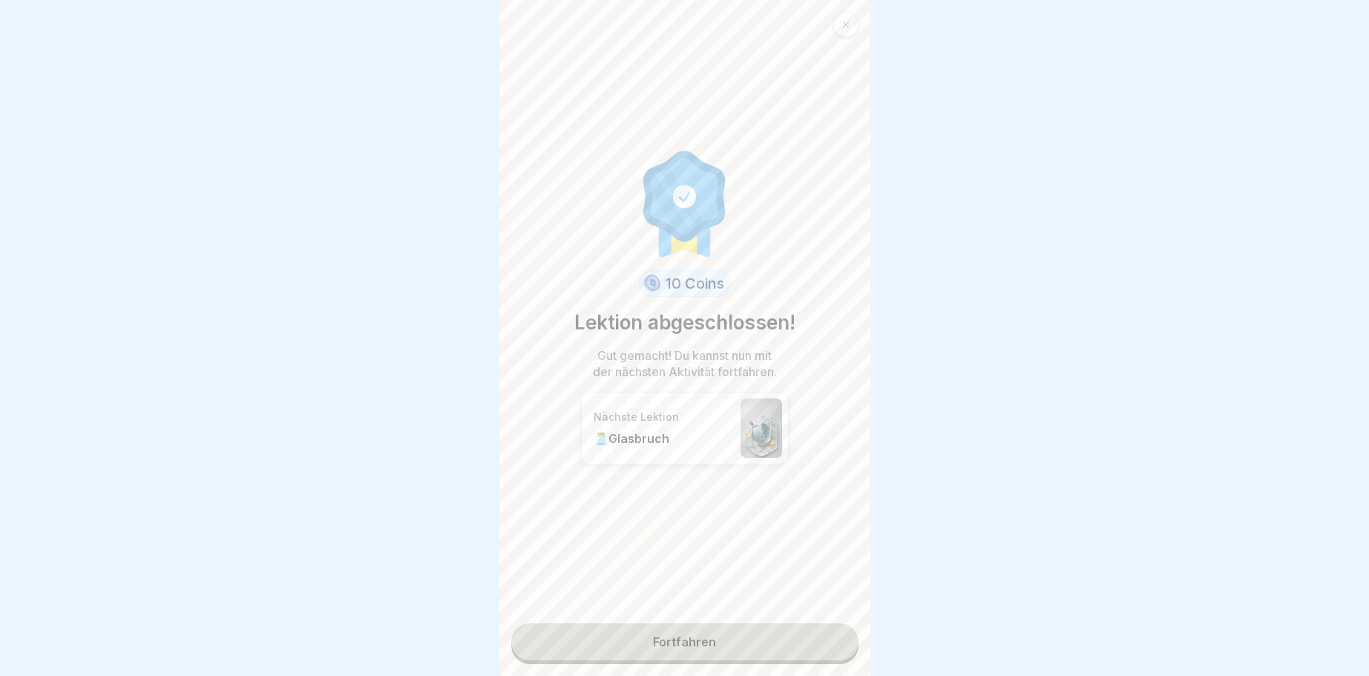
click at [690, 639] on link "Fortfahren" at bounding box center [684, 641] width 347 height 37
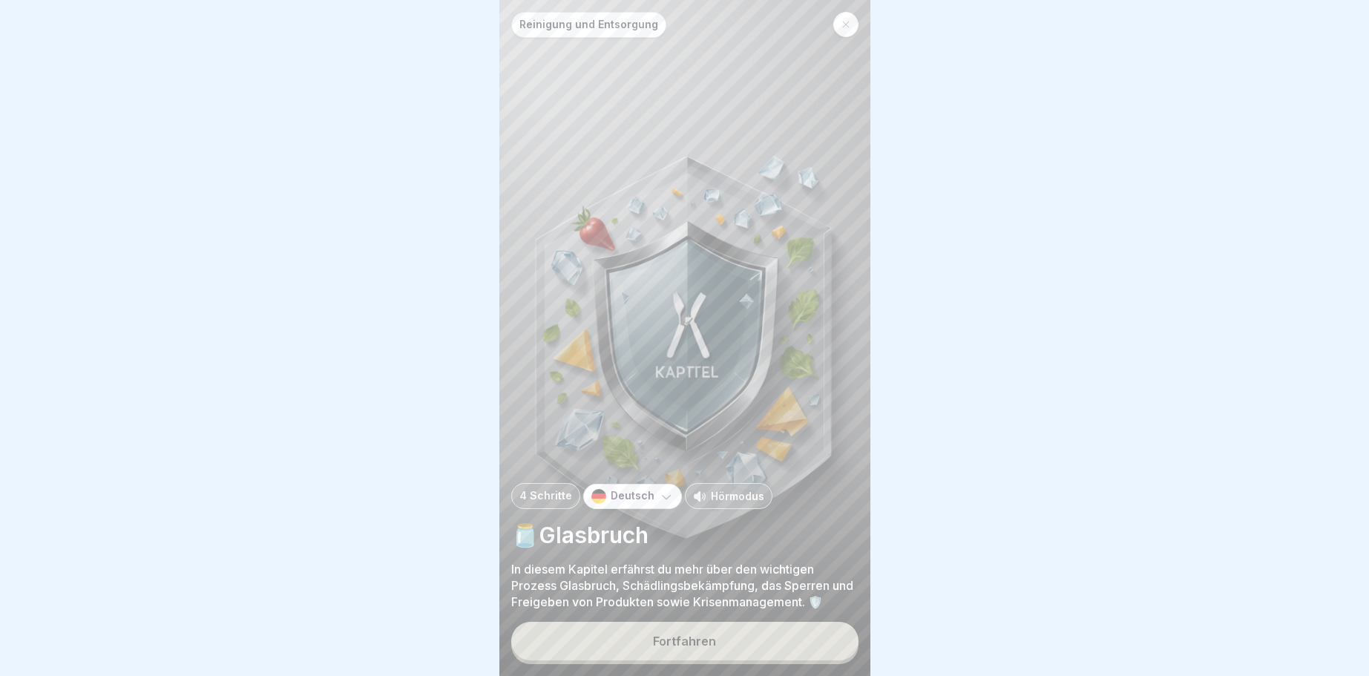
click at [703, 648] on div "Fortfahren" at bounding box center [684, 640] width 63 height 13
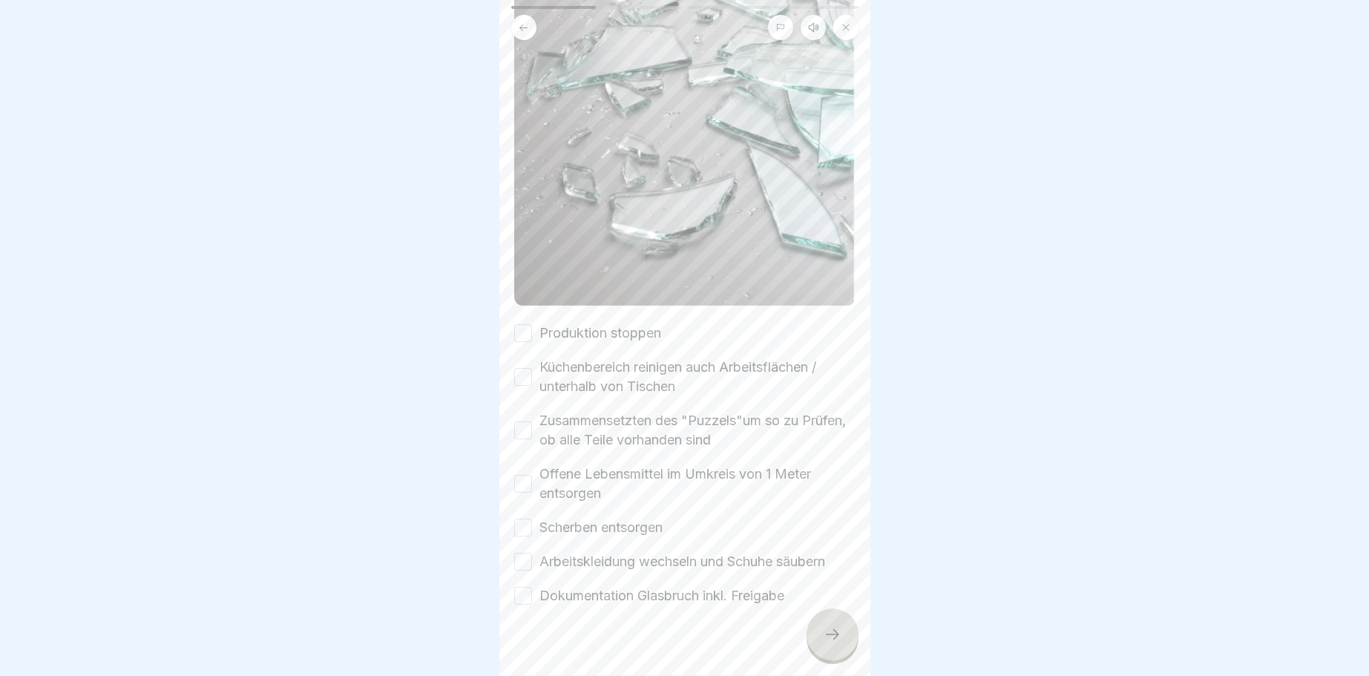
scroll to position [341, 0]
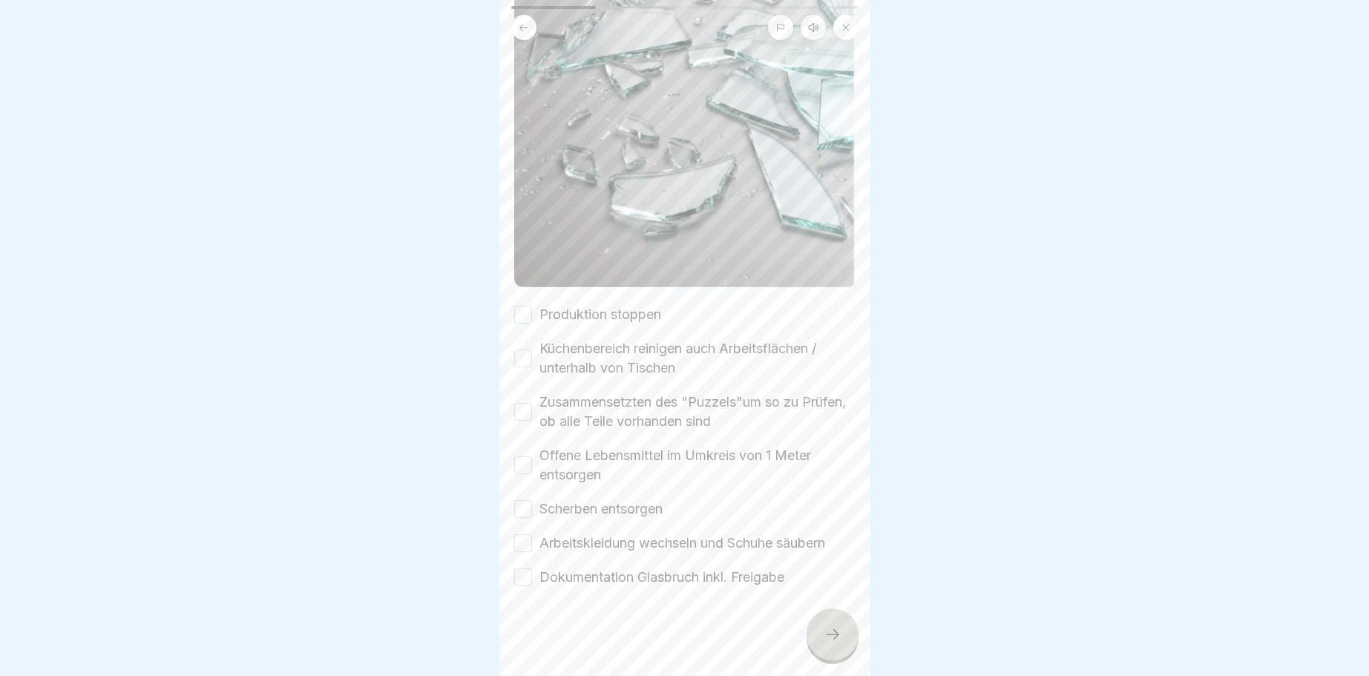
click at [821, 629] on div at bounding box center [832, 634] width 52 height 52
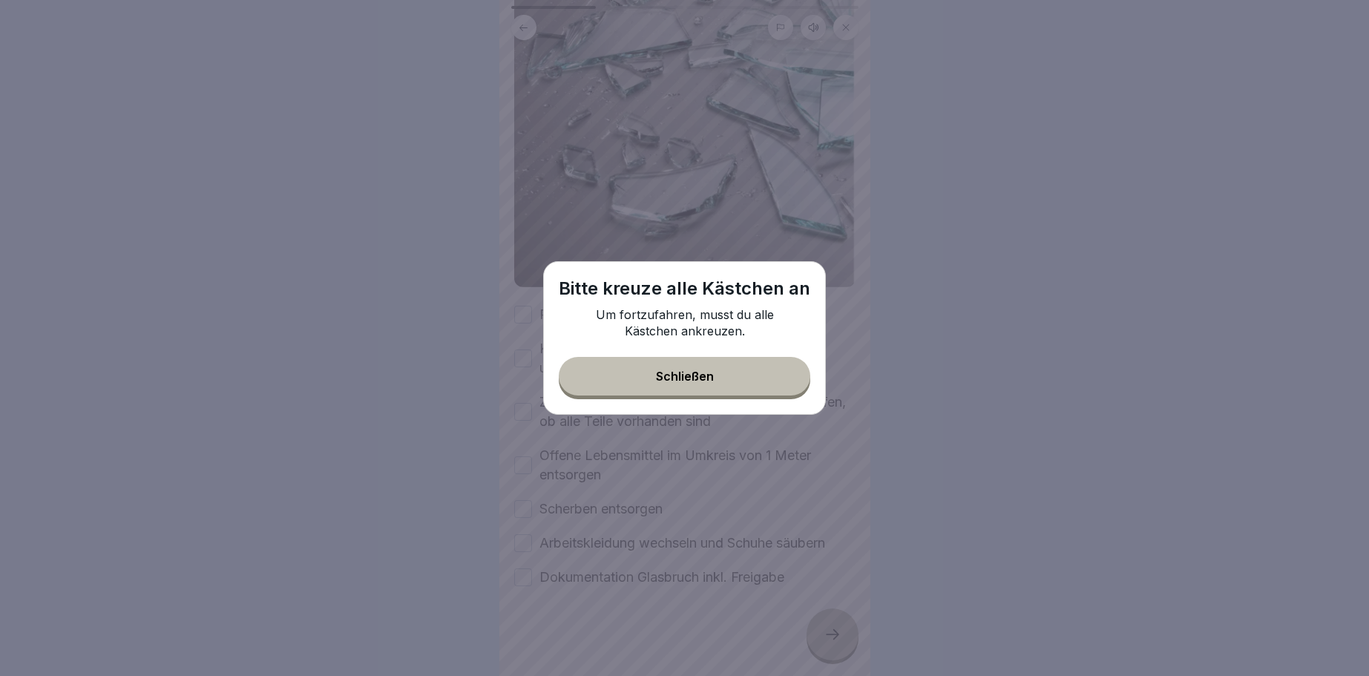
click at [697, 368] on button "Schließen" at bounding box center [684, 376] width 251 height 39
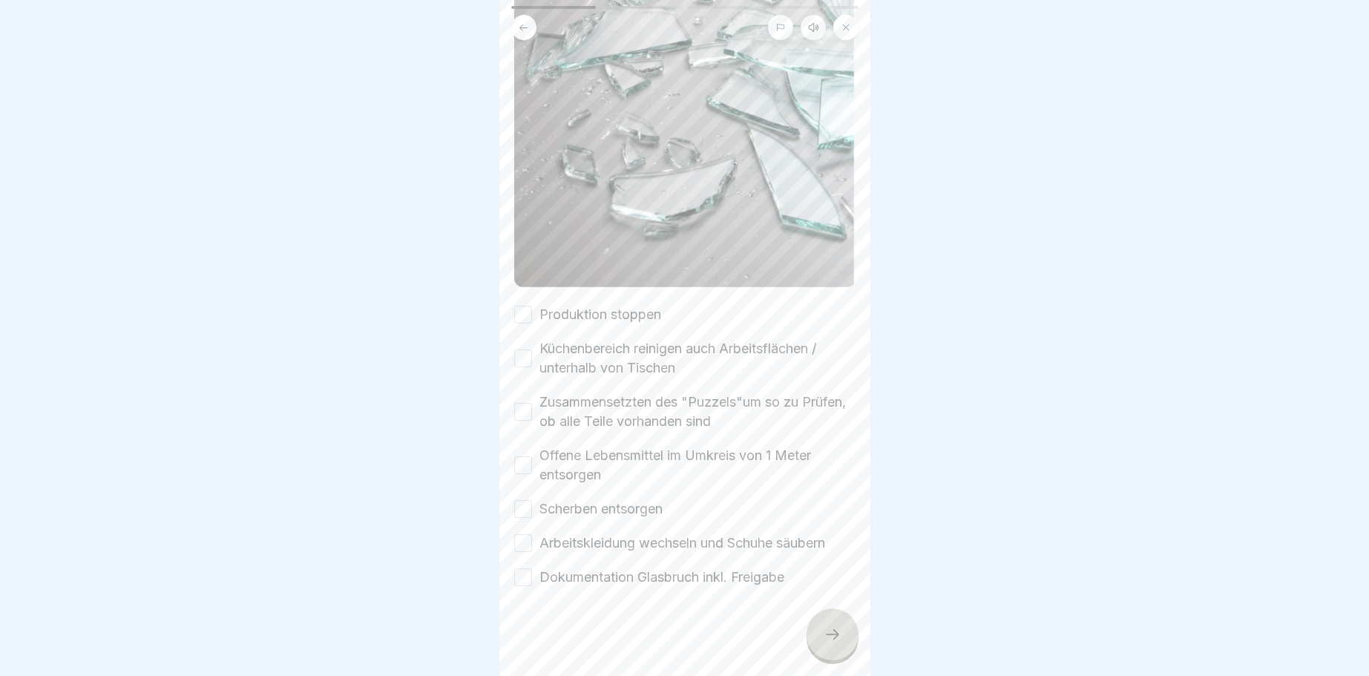
click at [530, 312] on button "Produktion stoppen" at bounding box center [523, 315] width 18 height 18
drag, startPoint x: 524, startPoint y: 356, endPoint x: 535, endPoint y: 365, distance: 14.3
click at [535, 365] on div "Küchenbereich reinigen auch Arbeitsflächen / unterhalb von Tischen" at bounding box center [684, 358] width 341 height 39
click at [528, 361] on button "Küchenbereich reinigen auch Arbeitsflächen / unterhalb von Tischen" at bounding box center [523, 358] width 18 height 18
click at [522, 416] on button "Zusammensetzten des "Puzzels"um so zu Prüfen, ob alle Teile vorhanden sind" at bounding box center [523, 412] width 18 height 18
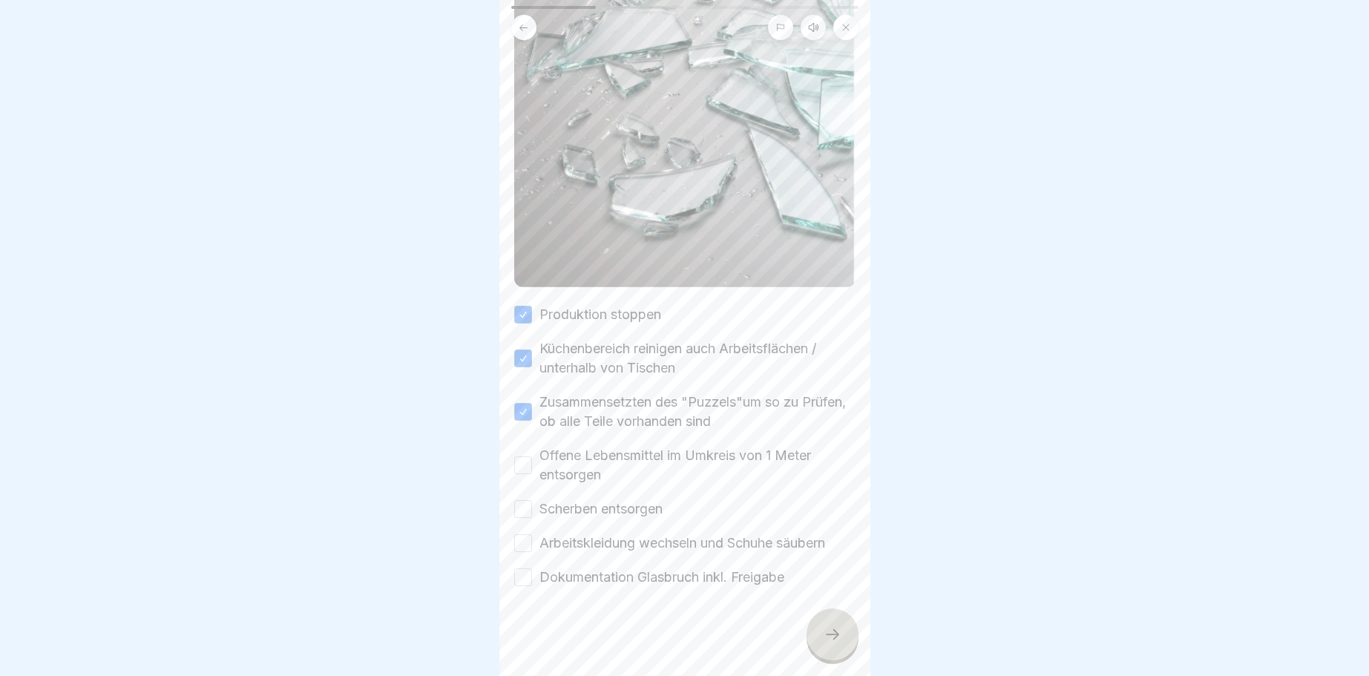
click at [522, 462] on button "Offene Lebensmittel im Umkreis von 1 Meter entsorgen" at bounding box center [523, 465] width 18 height 18
drag, startPoint x: 522, startPoint y: 507, endPoint x: 520, endPoint y: 545, distance: 37.9
click at [522, 515] on button "Scherben entsorgen" at bounding box center [523, 509] width 18 height 18
click at [524, 542] on button "Arbeitskleidung wechseln und Schuhe säubern" at bounding box center [523, 543] width 18 height 18
click at [522, 574] on button "Dokumentation Glasbruch inkl. Freigabe" at bounding box center [523, 577] width 18 height 18
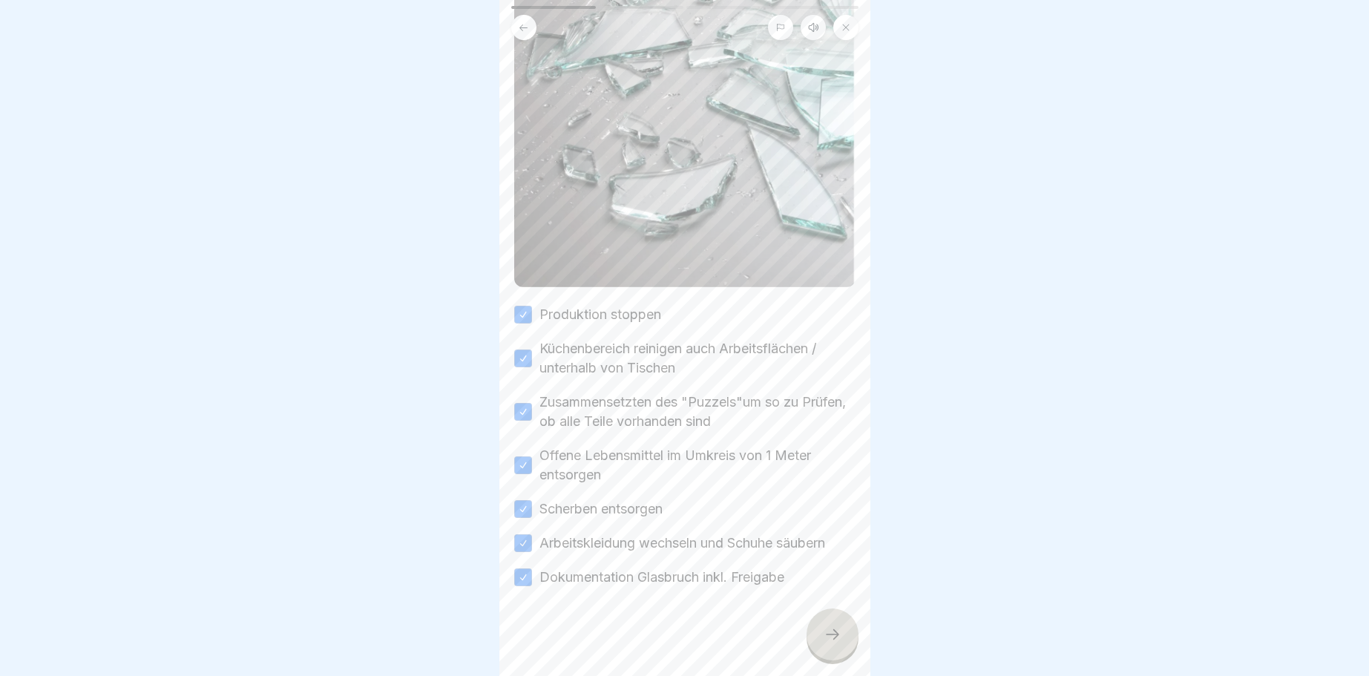
click at [831, 628] on icon at bounding box center [832, 634] width 18 height 18
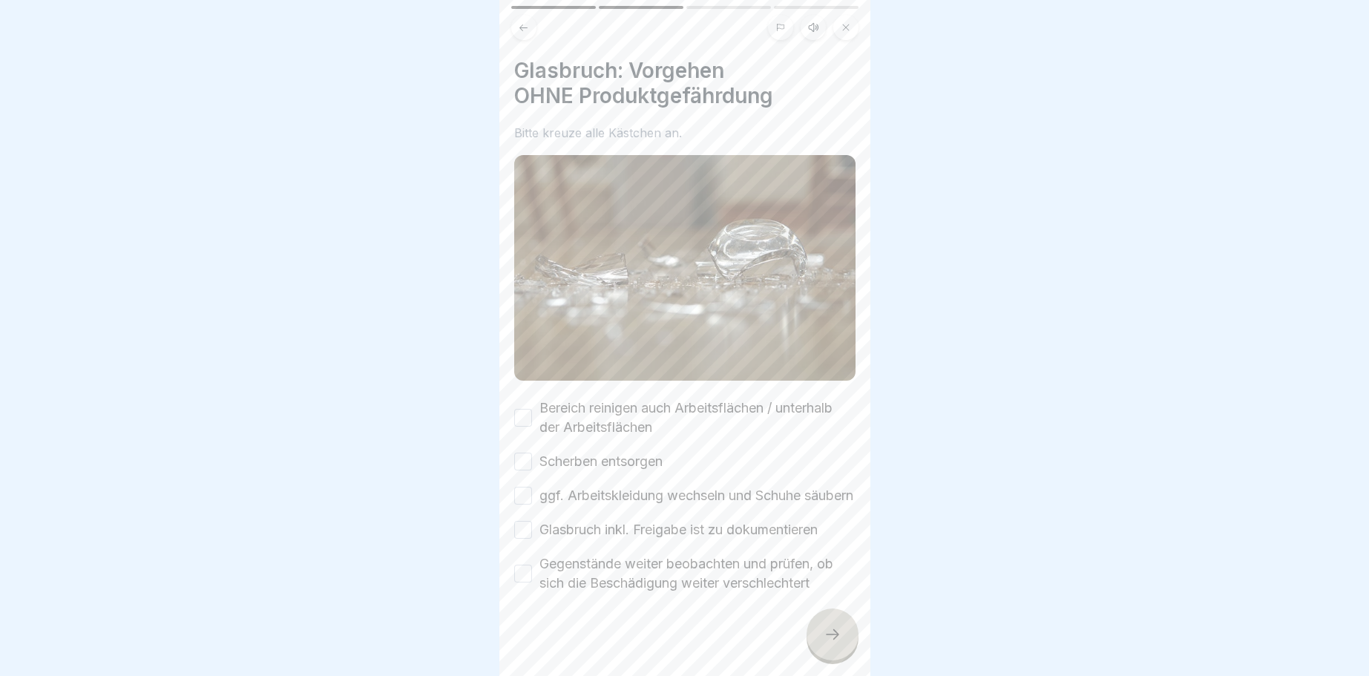
click at [521, 417] on button "Bereich reinigen auch Arbeitsflächen / unterhalb der Arbeitsflächen" at bounding box center [523, 418] width 18 height 18
click at [515, 457] on button "Scherben entsorgen" at bounding box center [523, 462] width 18 height 18
click at [519, 504] on button "ggf. Arbeitskleidung wechseln und Schuhe säubern" at bounding box center [523, 496] width 18 height 18
drag, startPoint x: 527, startPoint y: 543, endPoint x: 531, endPoint y: 573, distance: 30.7
click at [528, 539] on button "Glasbruch inkl. Freigabe ist zu dokumentieren" at bounding box center [523, 530] width 18 height 18
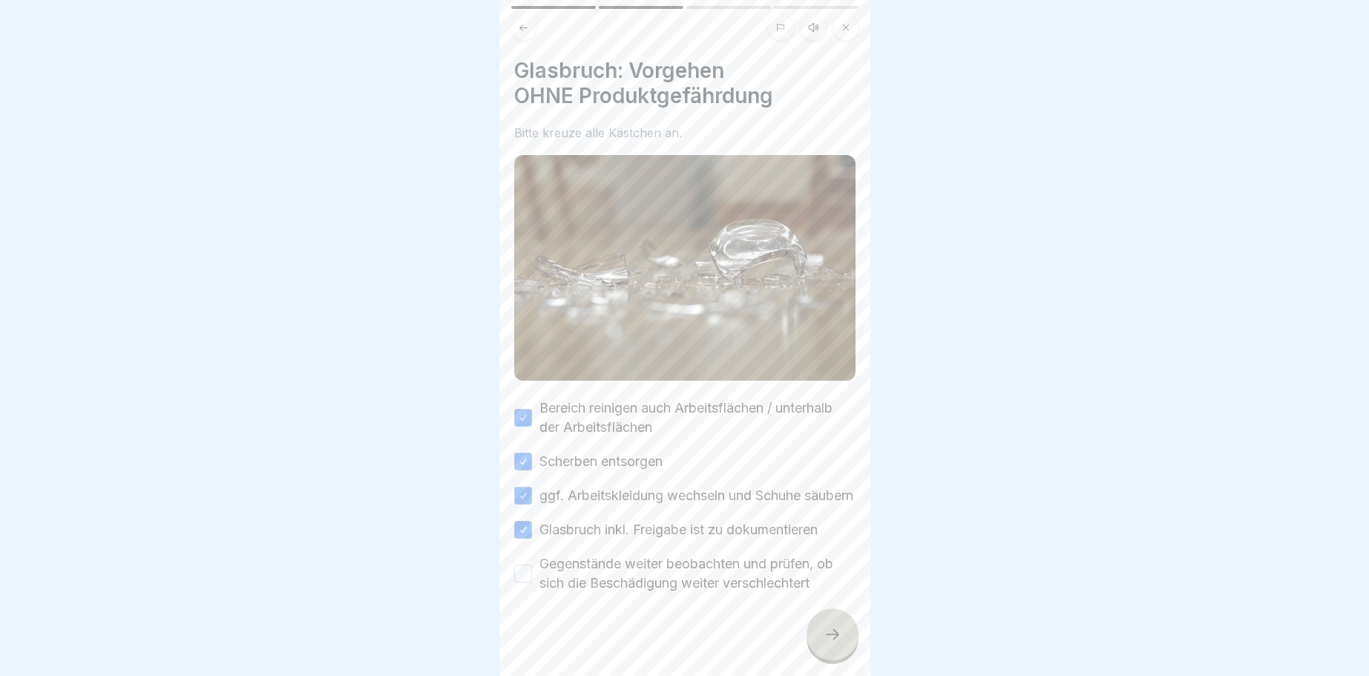
drag, startPoint x: 524, startPoint y: 594, endPoint x: 541, endPoint y: 595, distance: 16.3
click at [524, 582] on button "Gegenstände weiter beobachten und prüfen, ob sich die Beschädigung weiter versc…" at bounding box center [523, 574] width 18 height 18
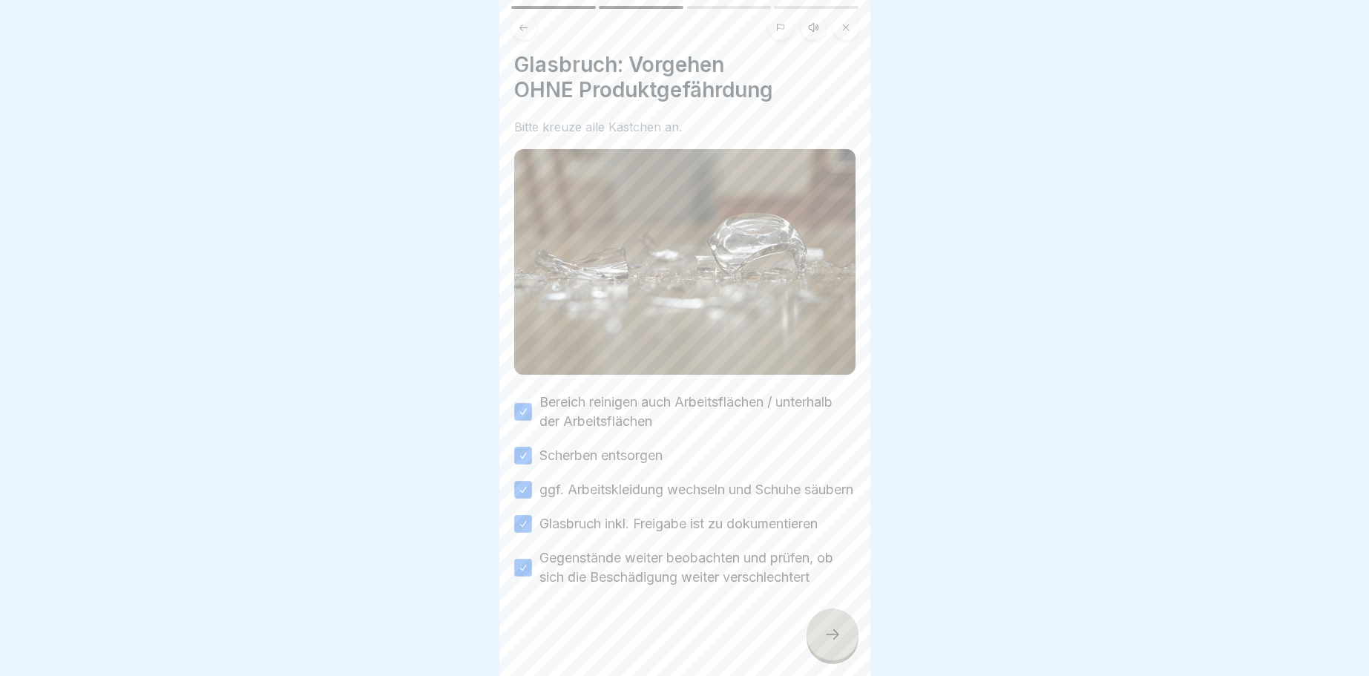
click at [836, 628] on icon at bounding box center [832, 634] width 18 height 18
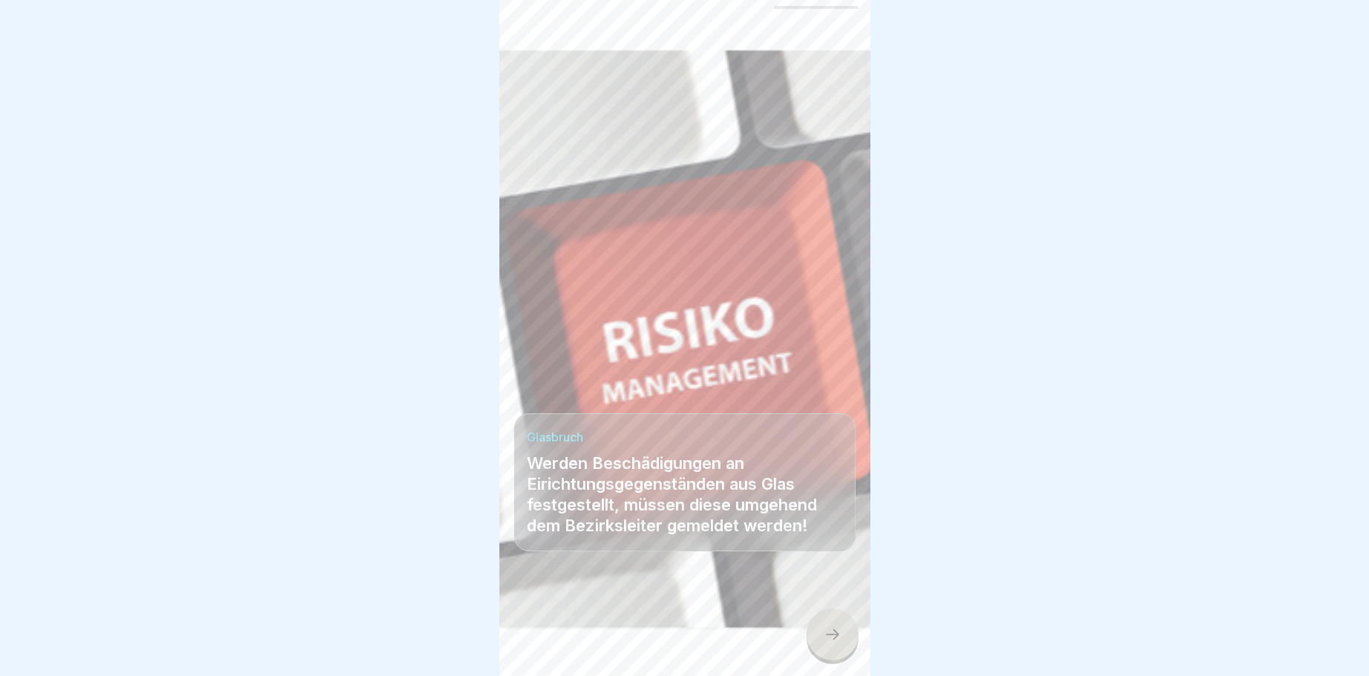
click at [832, 630] on icon at bounding box center [832, 634] width 18 height 18
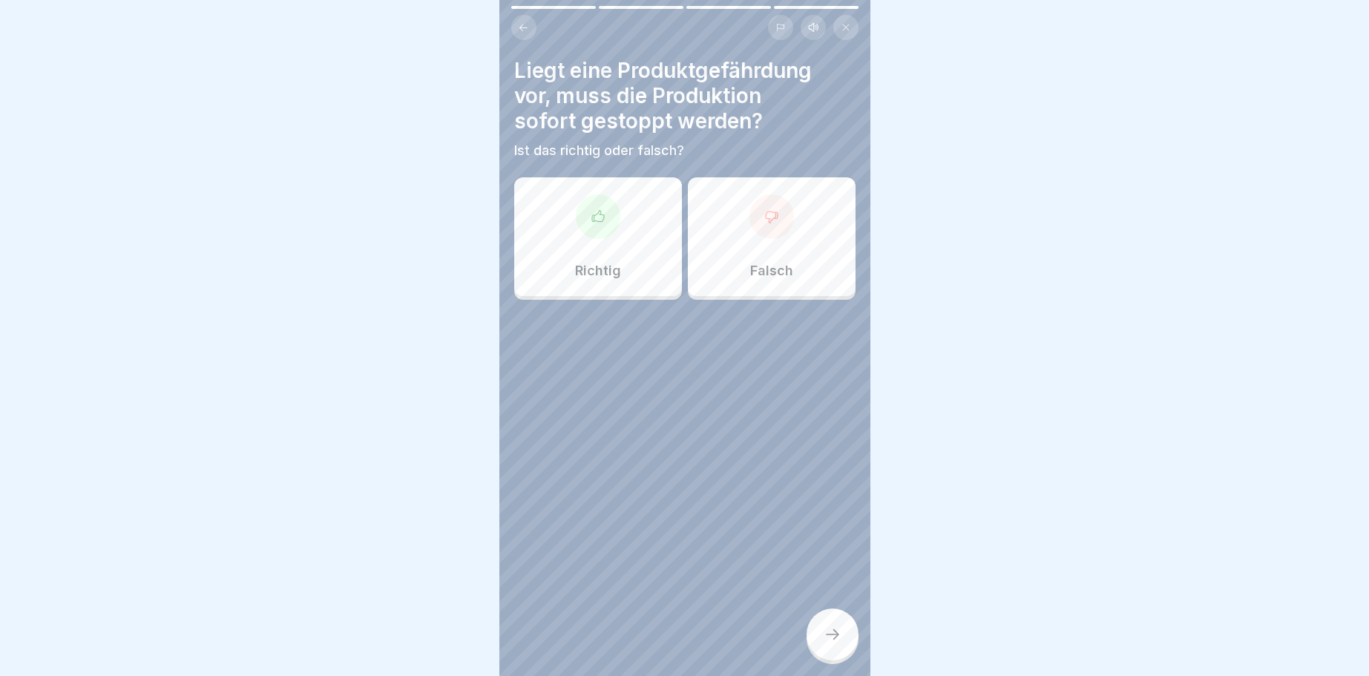
click at [585, 228] on div at bounding box center [598, 216] width 45 height 45
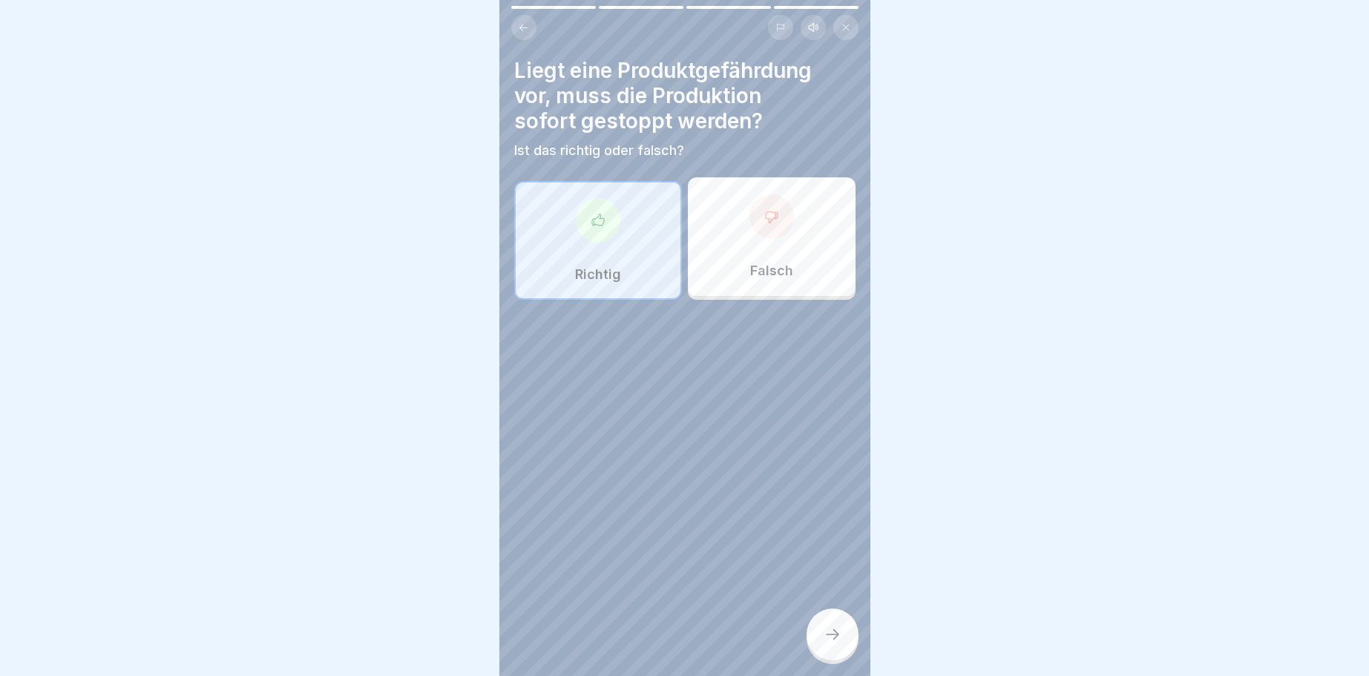
click at [826, 633] on icon at bounding box center [832, 634] width 18 height 18
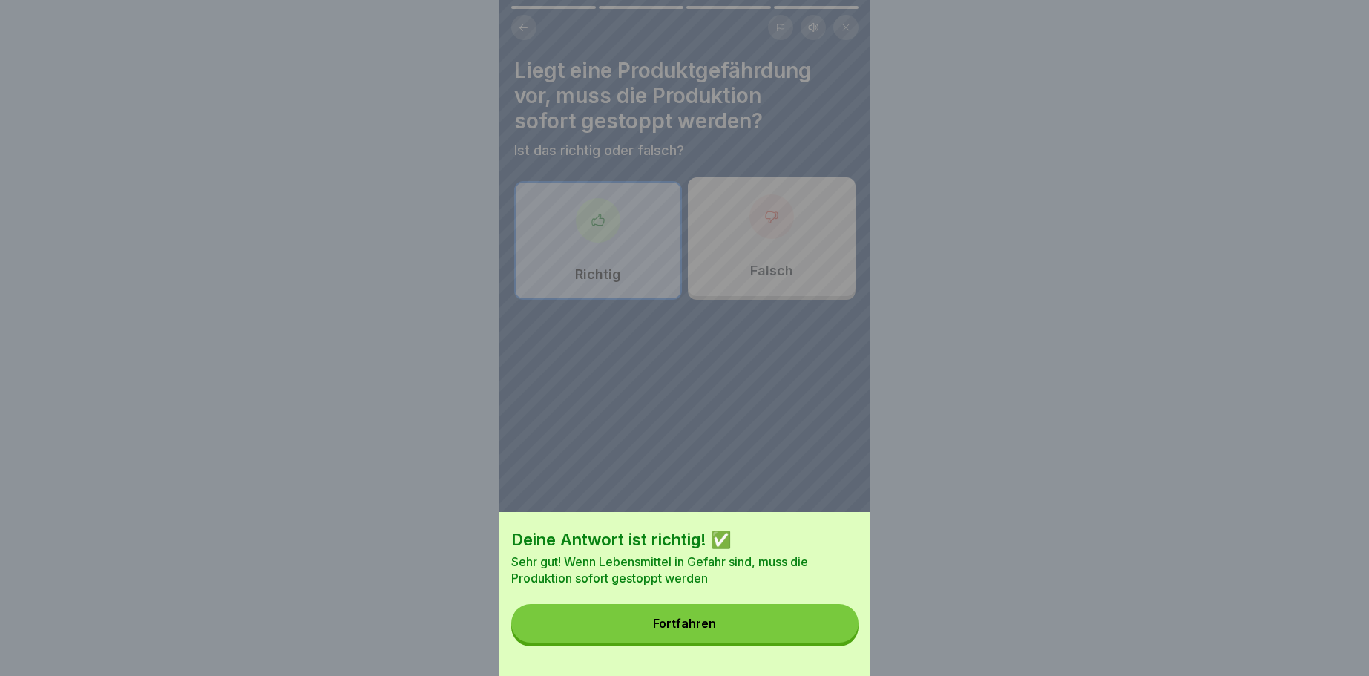
click at [689, 612] on button "Fortfahren" at bounding box center [684, 623] width 347 height 39
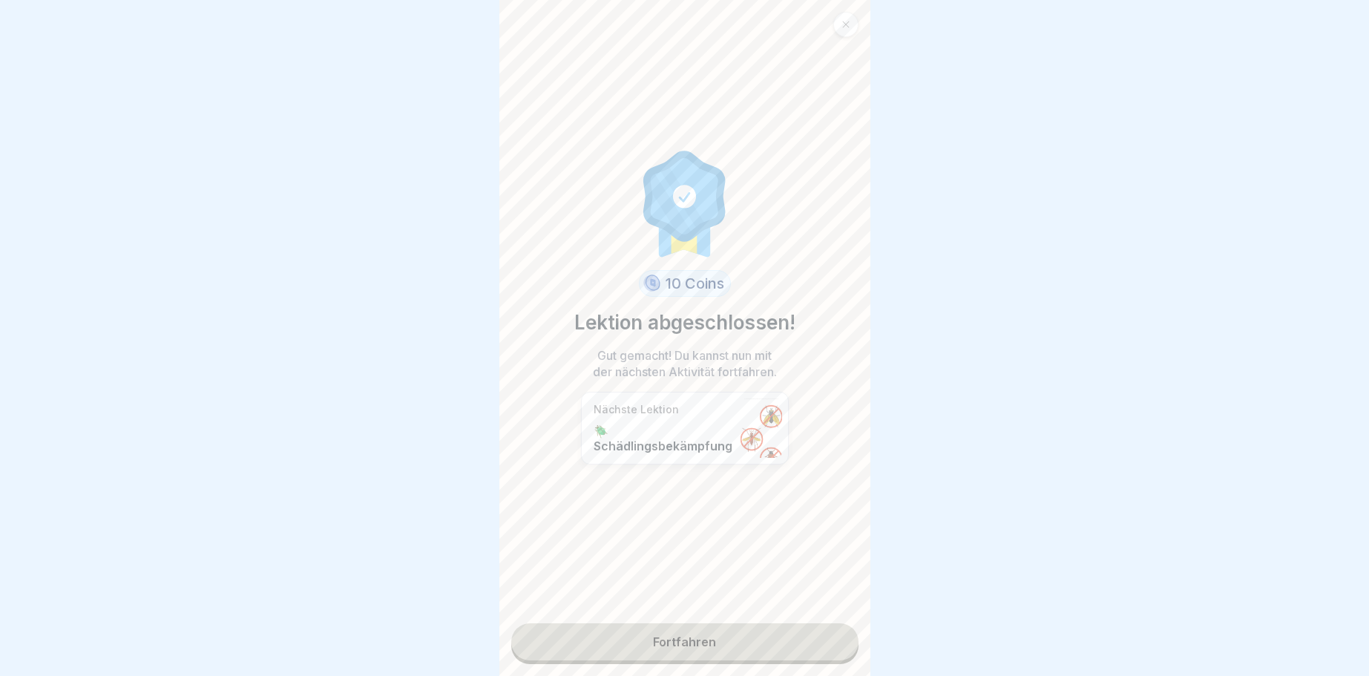
click at [660, 638] on link "Fortfahren" at bounding box center [684, 641] width 347 height 37
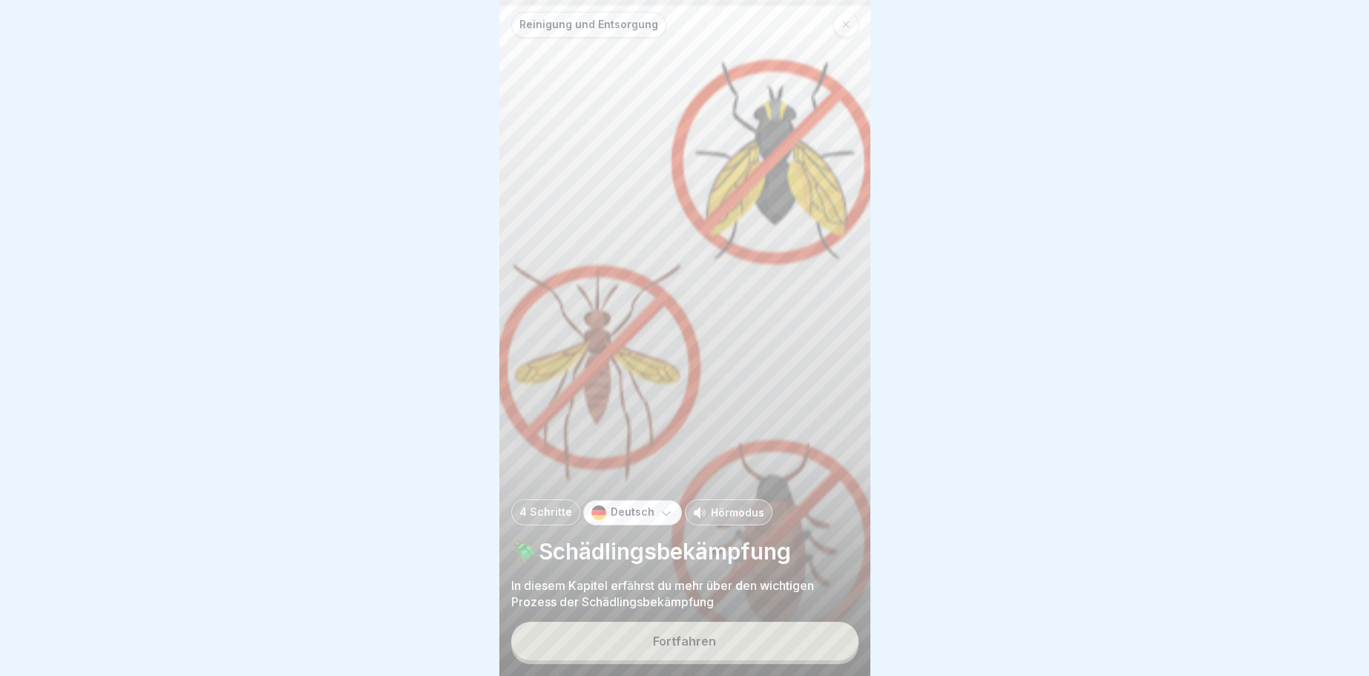
click at [693, 639] on div "Fortfahren" at bounding box center [684, 640] width 63 height 13
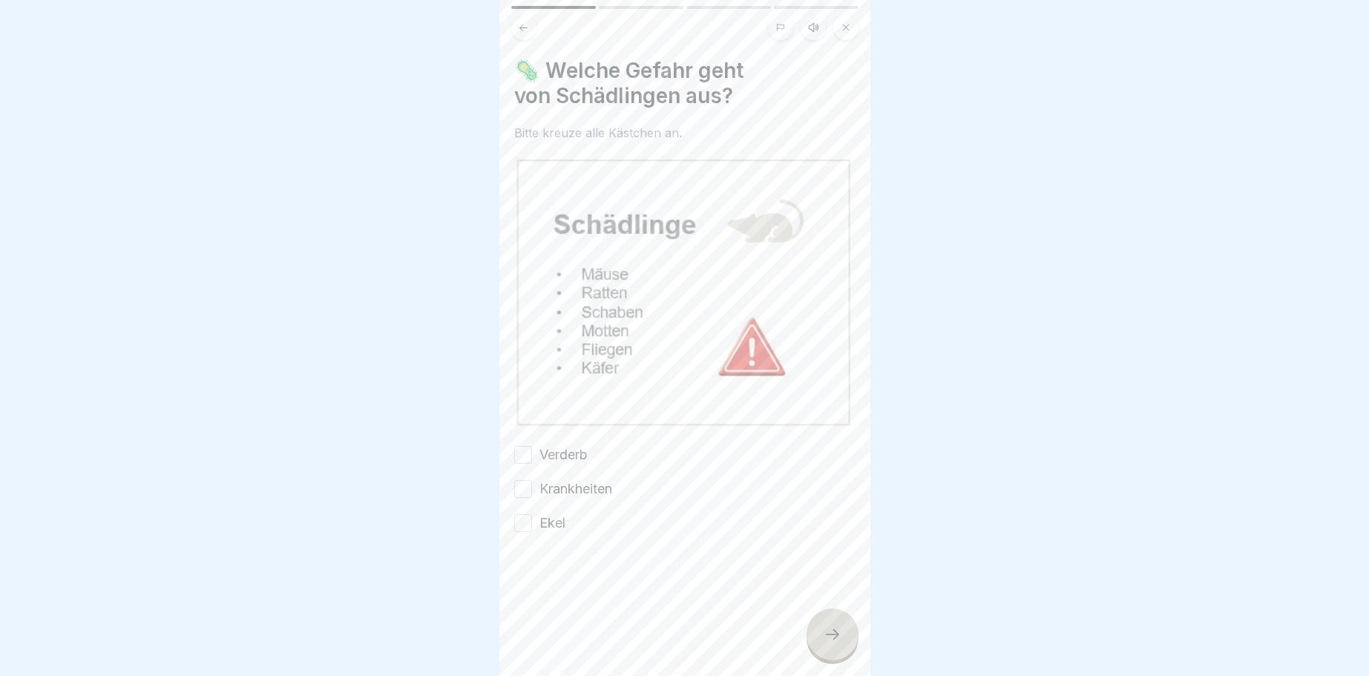
click at [519, 485] on button "Krankheiten" at bounding box center [523, 489] width 18 height 18
click at [530, 445] on div "🦠 Welche Gefahr geht von Schädlingen aus? Bitte kreuze alle Kästchen an. Verder…" at bounding box center [684, 295] width 341 height 475
click at [517, 523] on button "Ekel" at bounding box center [523, 523] width 18 height 18
click at [521, 455] on button "Verderb" at bounding box center [523, 455] width 18 height 18
click at [836, 632] on icon at bounding box center [832, 634] width 18 height 18
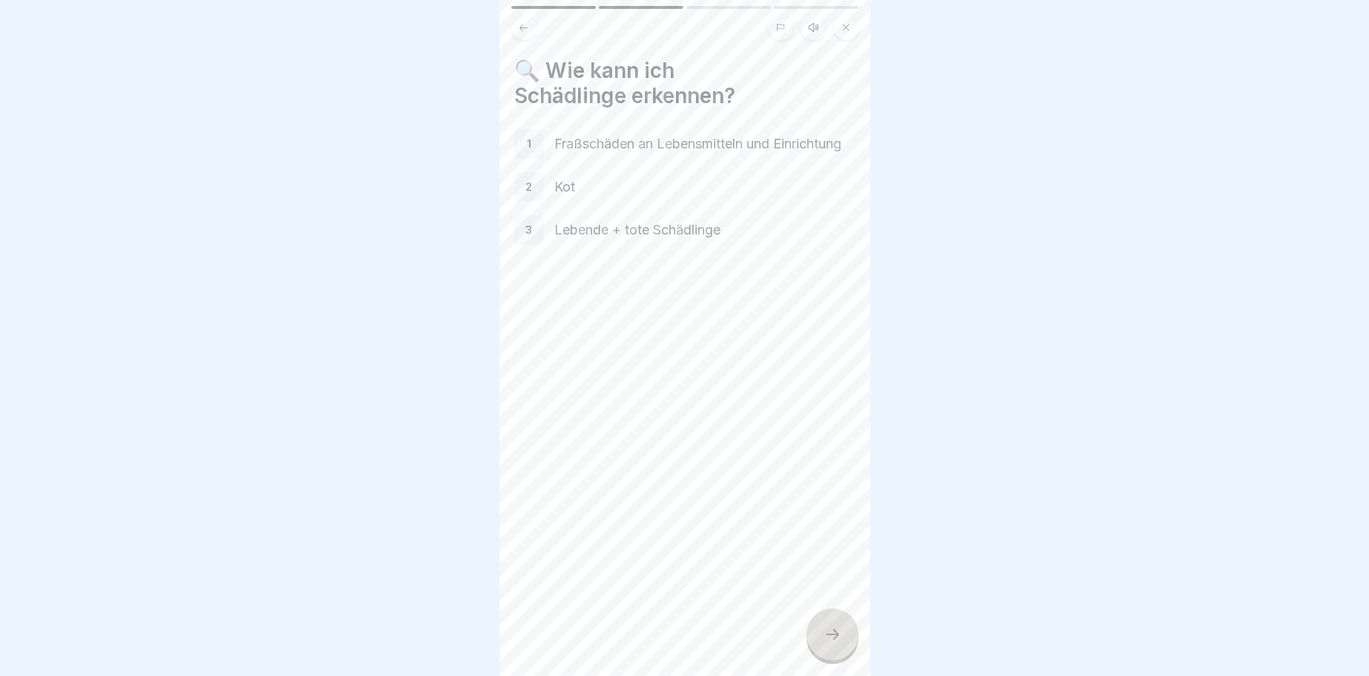
click at [835, 631] on icon at bounding box center [832, 634] width 18 height 18
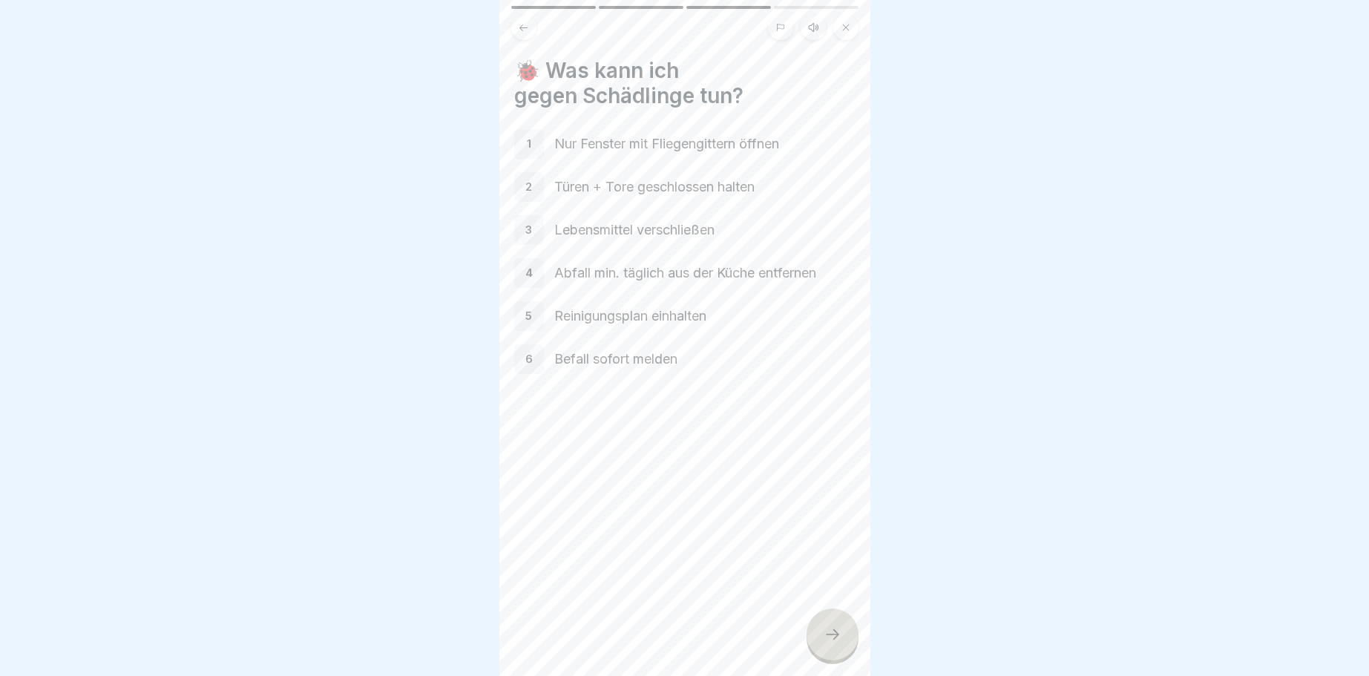
click at [829, 623] on div at bounding box center [832, 634] width 52 height 52
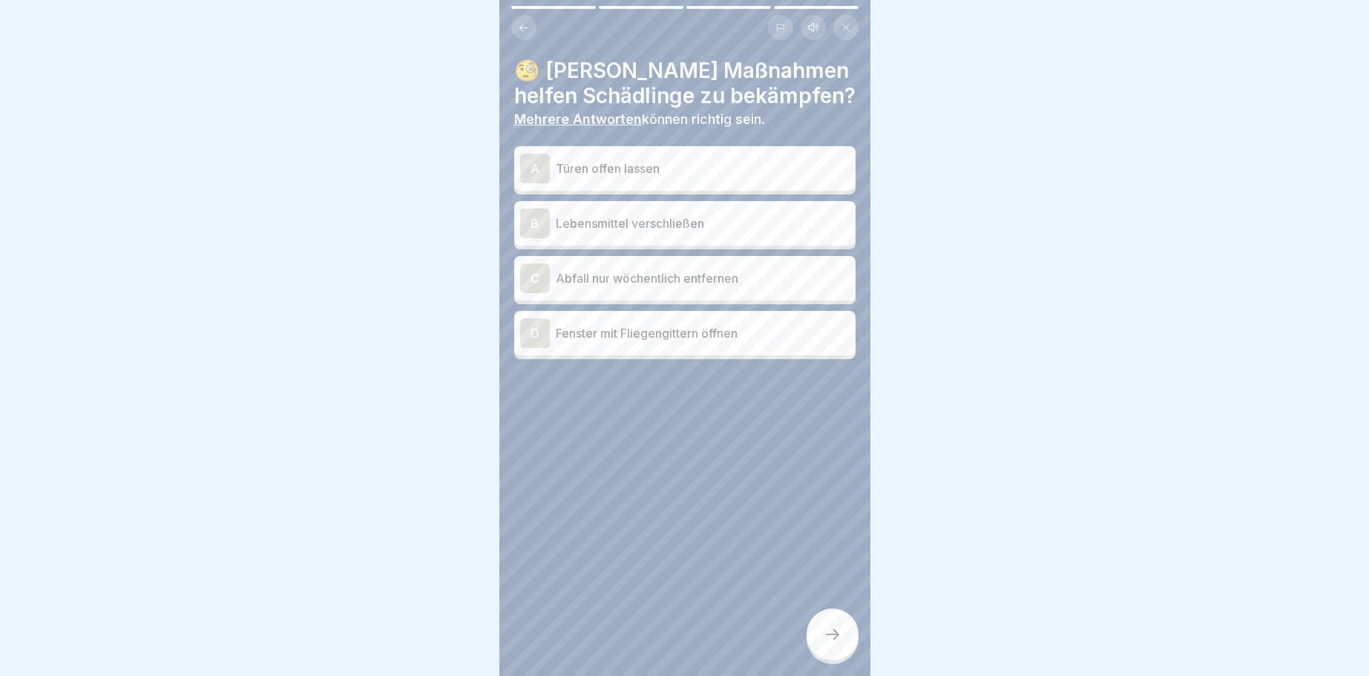
click at [530, 220] on div "B" at bounding box center [535, 223] width 30 height 30
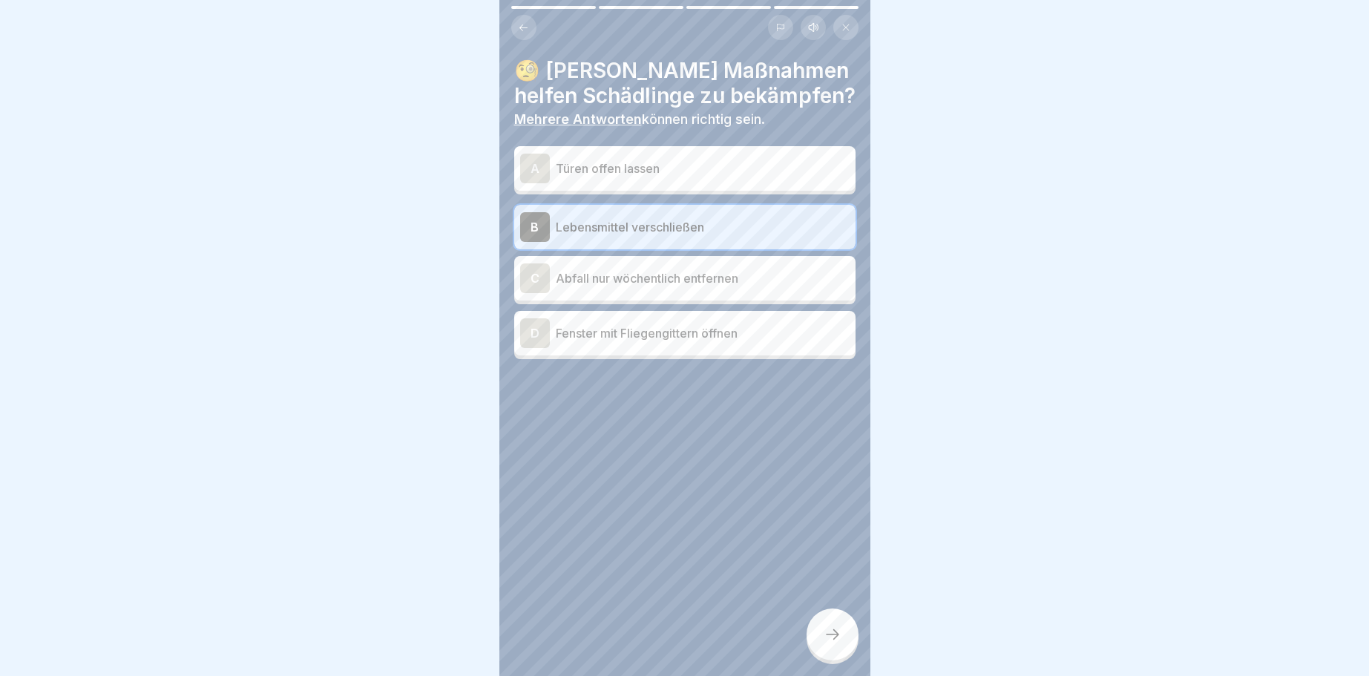
click at [837, 630] on icon at bounding box center [832, 634] width 18 height 18
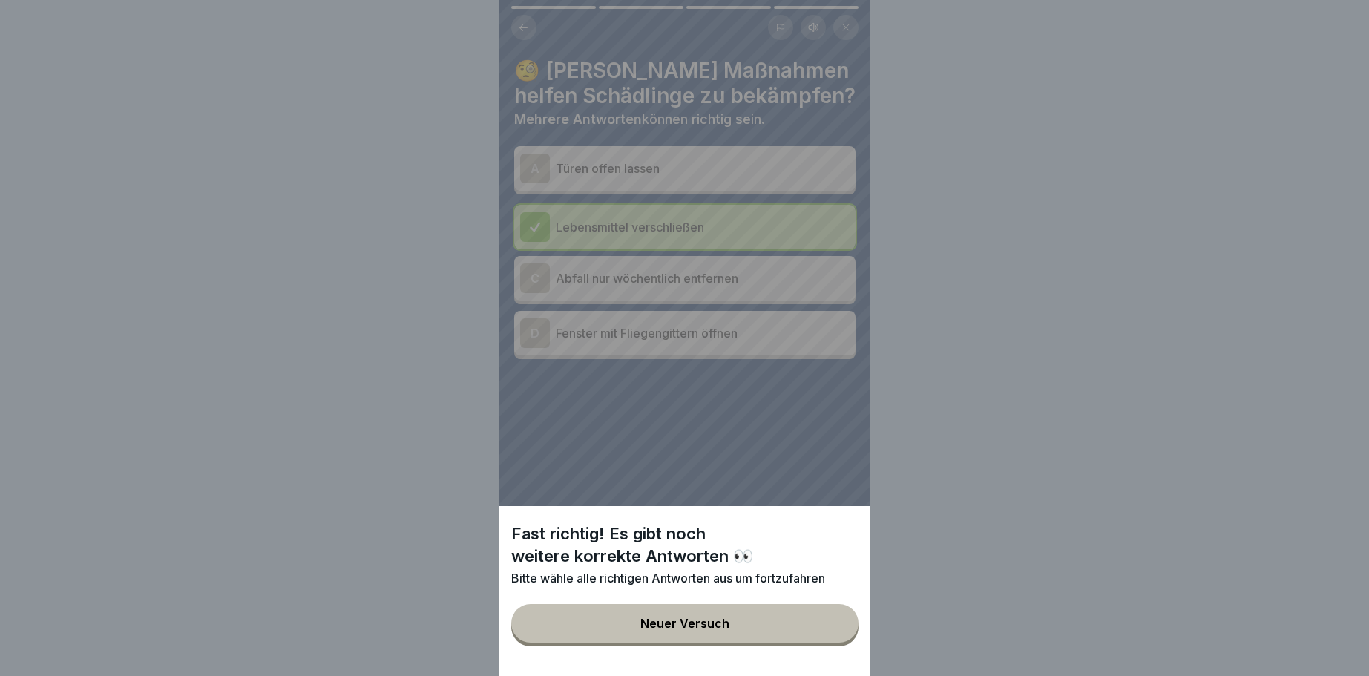
click at [536, 164] on div "Fast richtig! Es gibt noch weitere korrekte Antworten 👀 Bitte wähle alle richti…" at bounding box center [684, 338] width 371 height 676
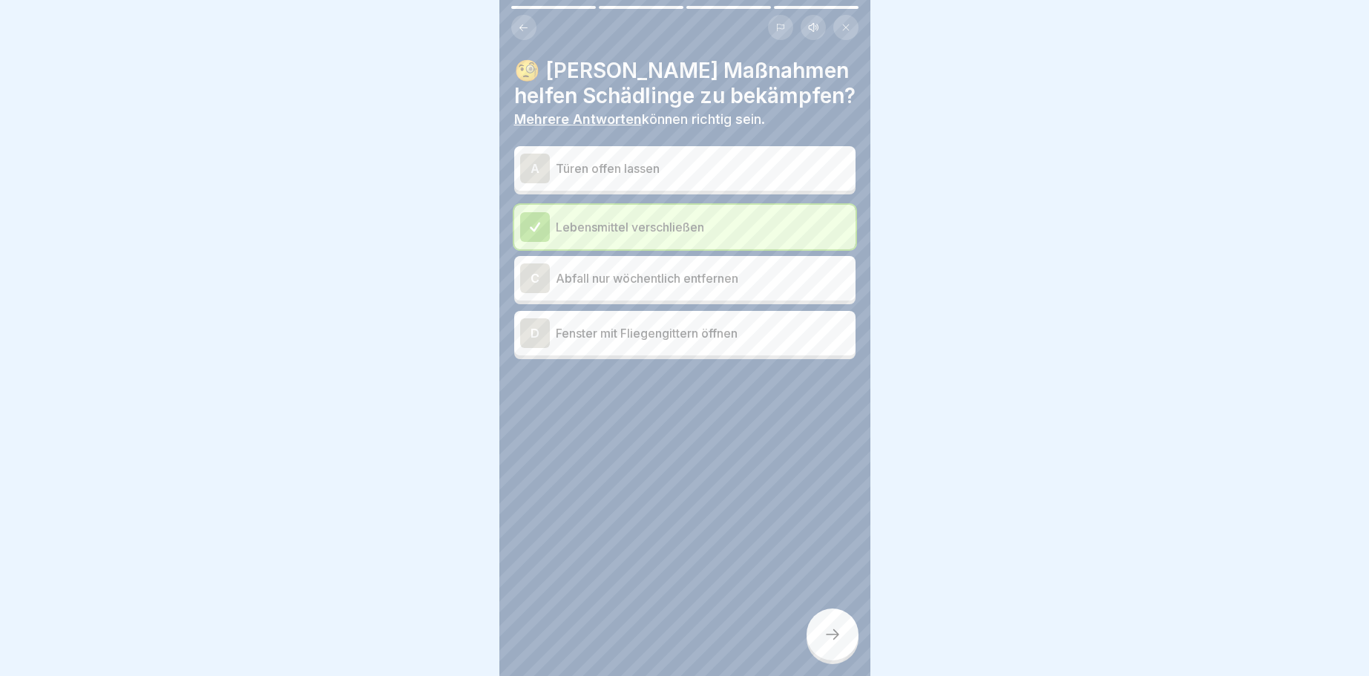
click at [536, 331] on div "D" at bounding box center [535, 333] width 30 height 30
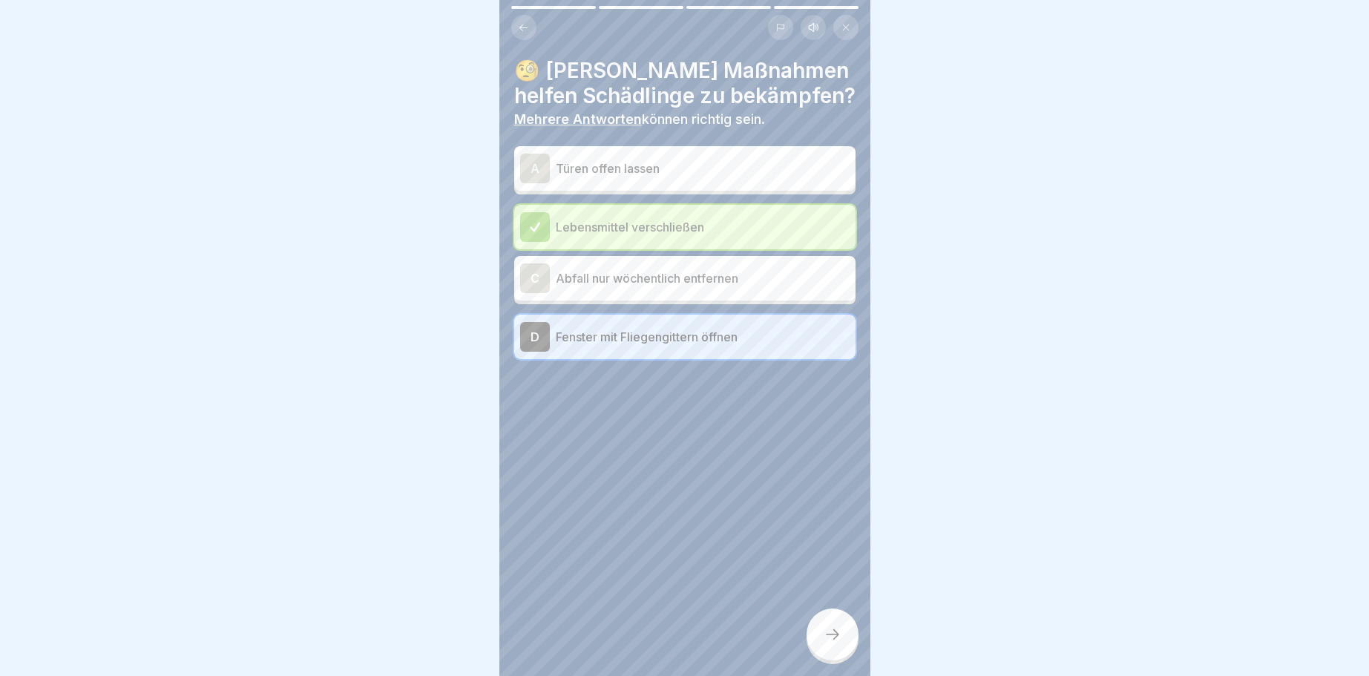
click at [535, 162] on div "A" at bounding box center [535, 169] width 30 height 30
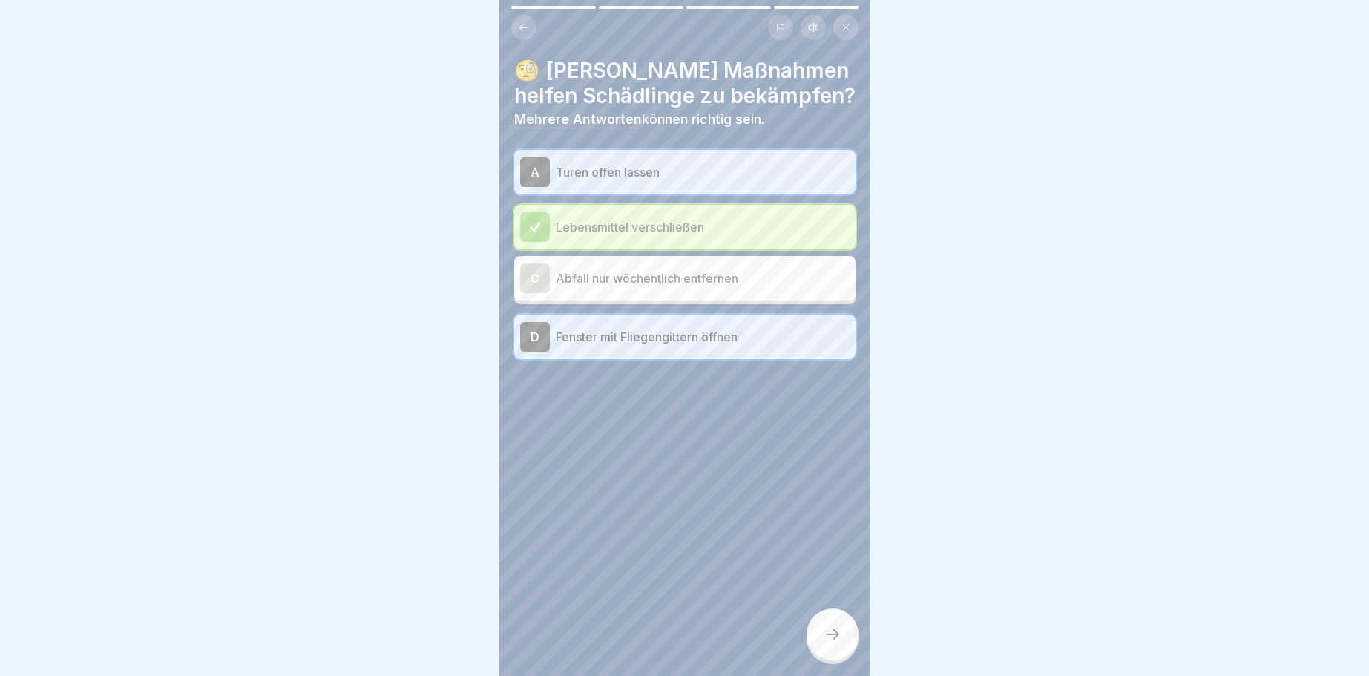
click at [532, 273] on div "C" at bounding box center [535, 278] width 30 height 30
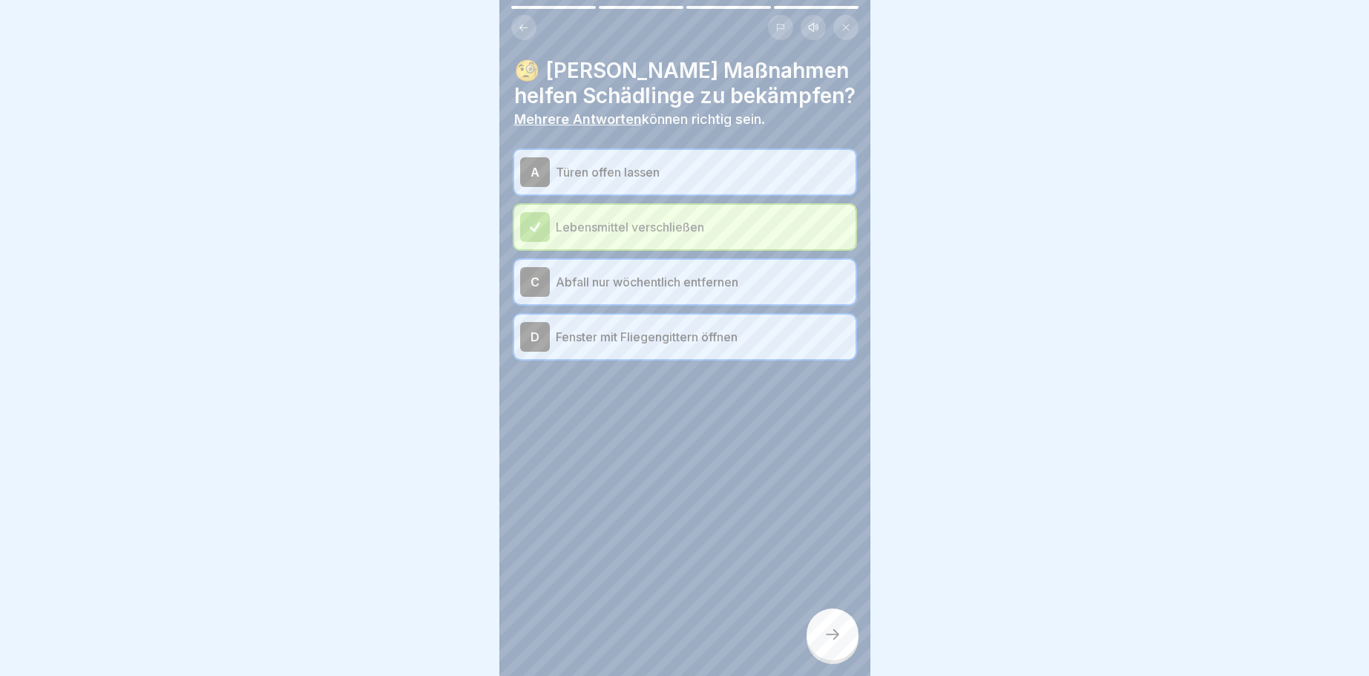
click at [838, 629] on icon at bounding box center [832, 634] width 18 height 18
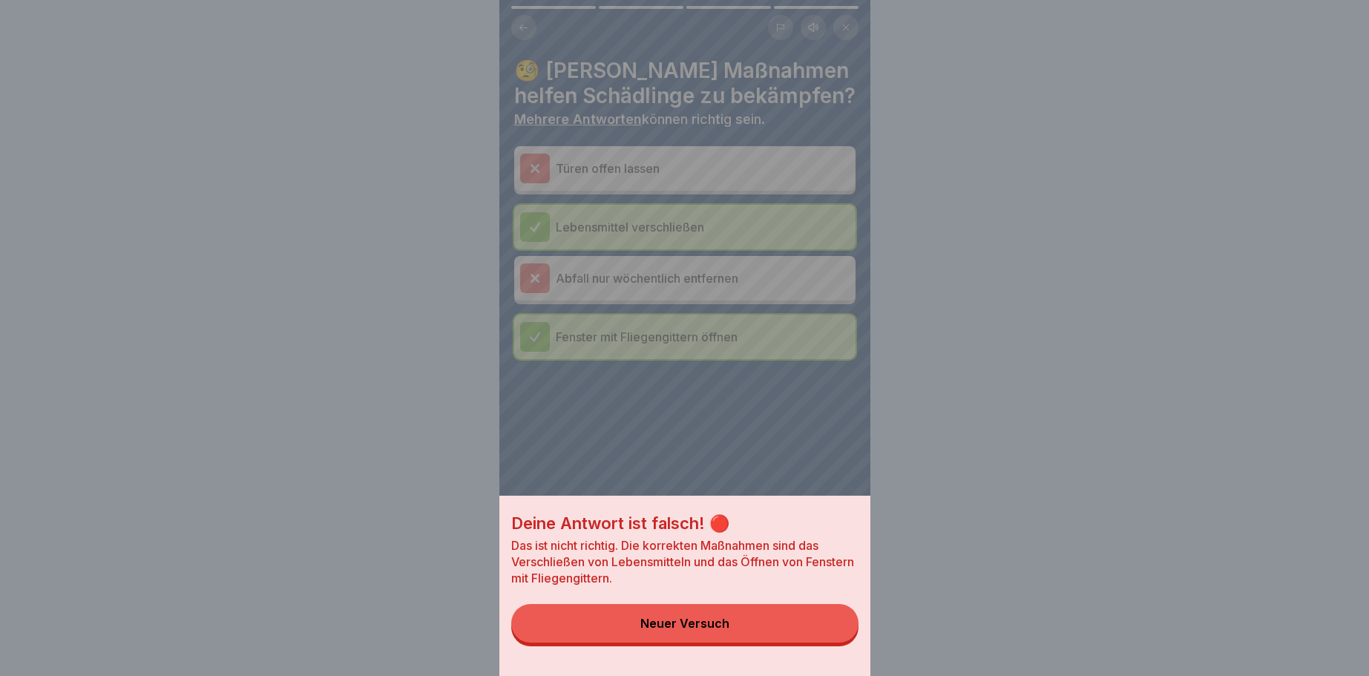
click at [726, 625] on div "Neuer Versuch" at bounding box center [684, 622] width 89 height 13
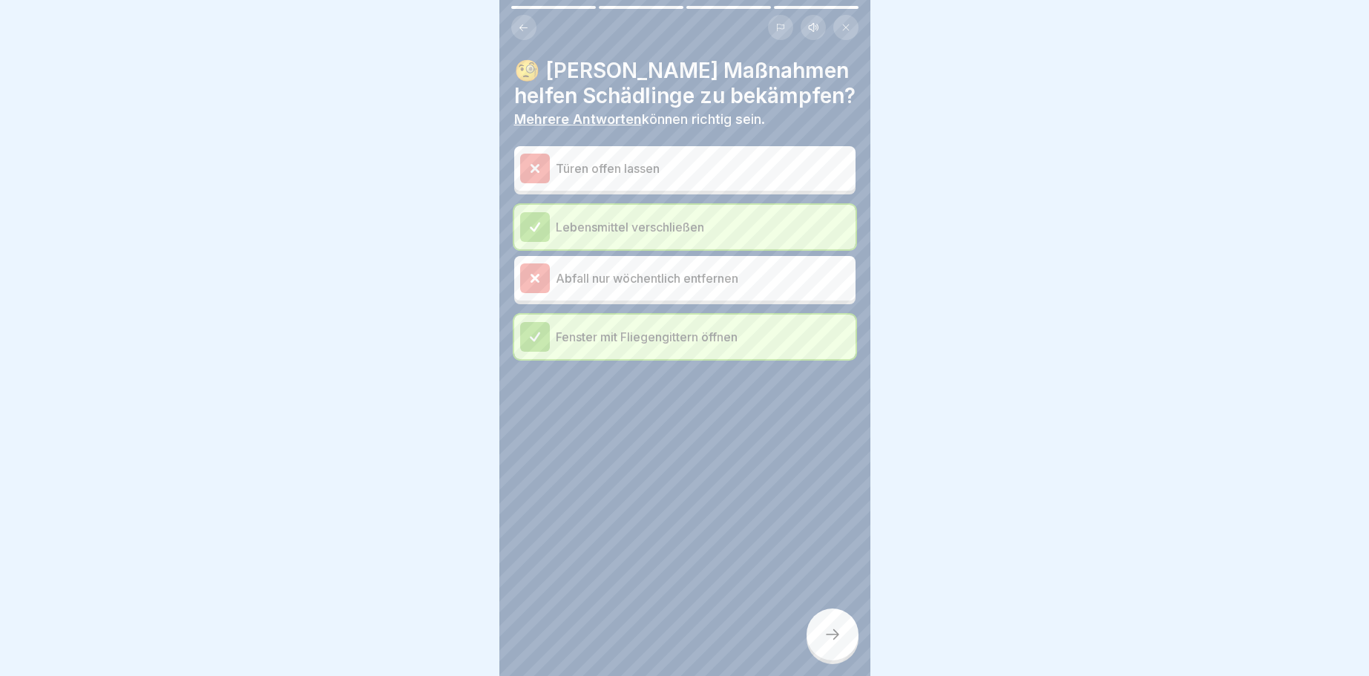
click at [833, 642] on icon at bounding box center [832, 634] width 18 height 18
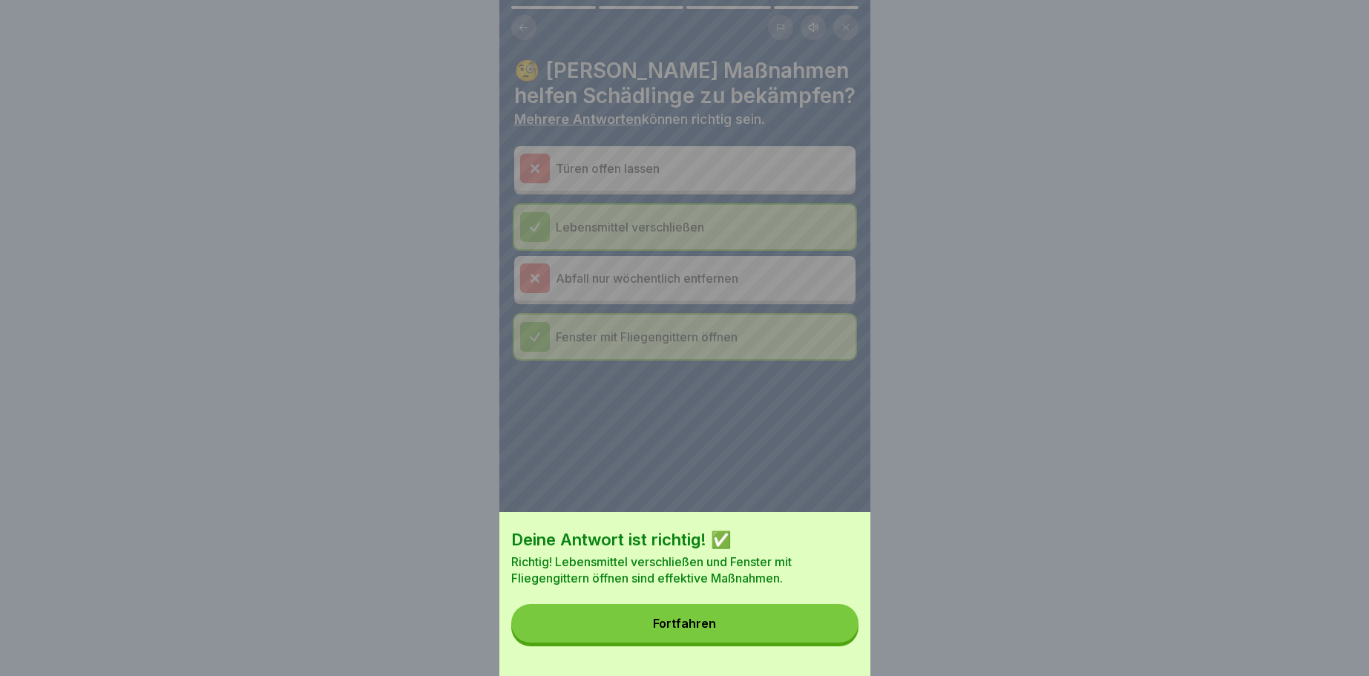
click at [711, 625] on div "Fortfahren" at bounding box center [684, 622] width 63 height 13
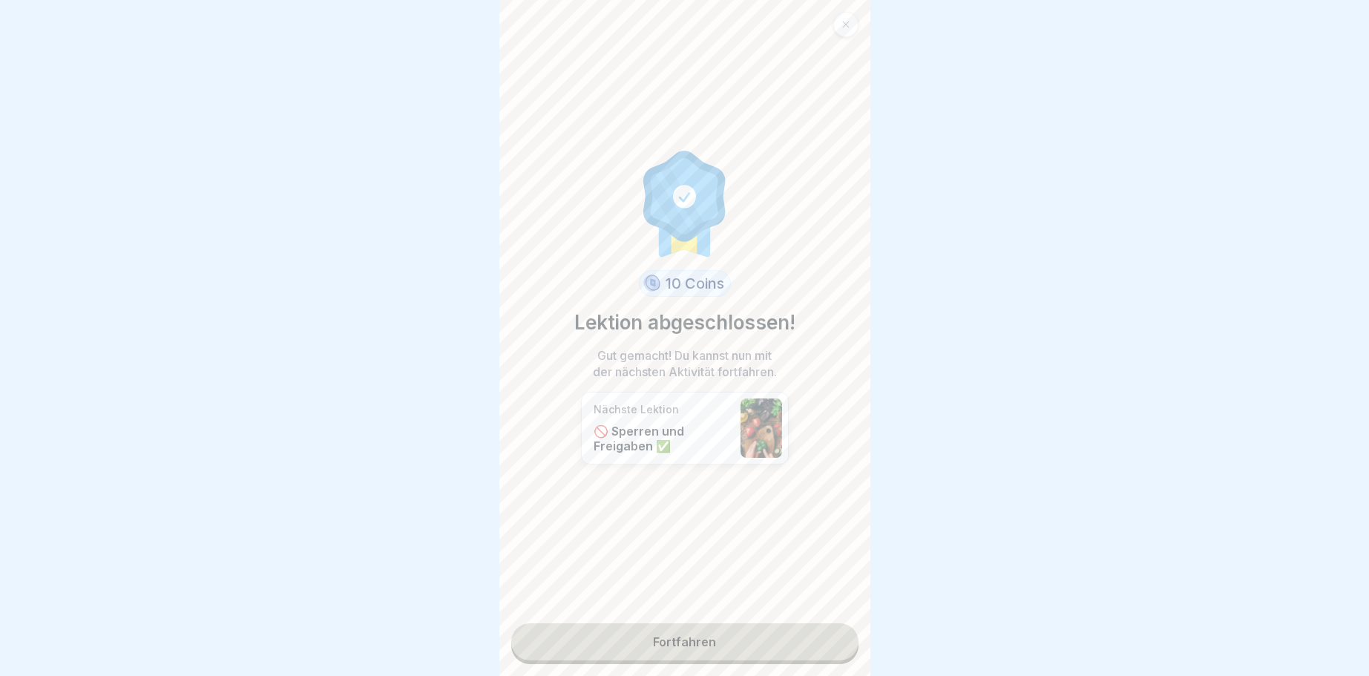
click at [686, 643] on link "Fortfahren" at bounding box center [684, 641] width 347 height 37
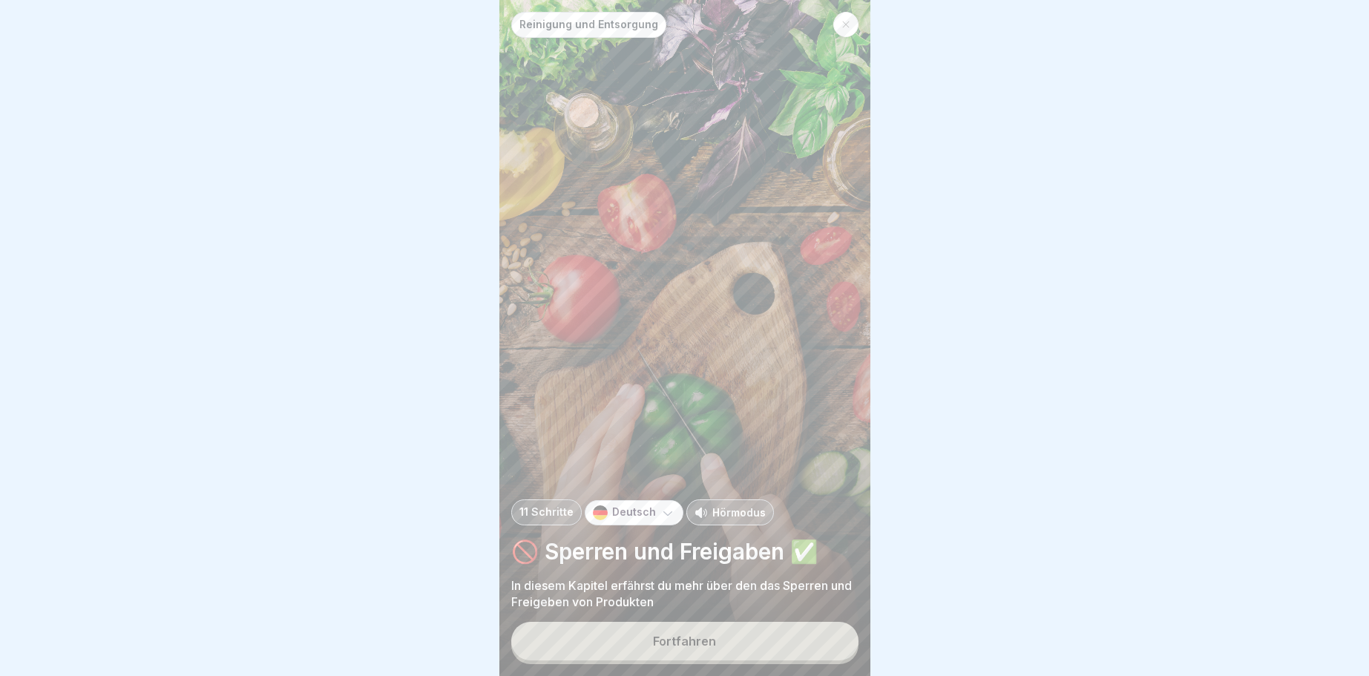
click at [703, 636] on div "Fortfahren" at bounding box center [684, 640] width 63 height 13
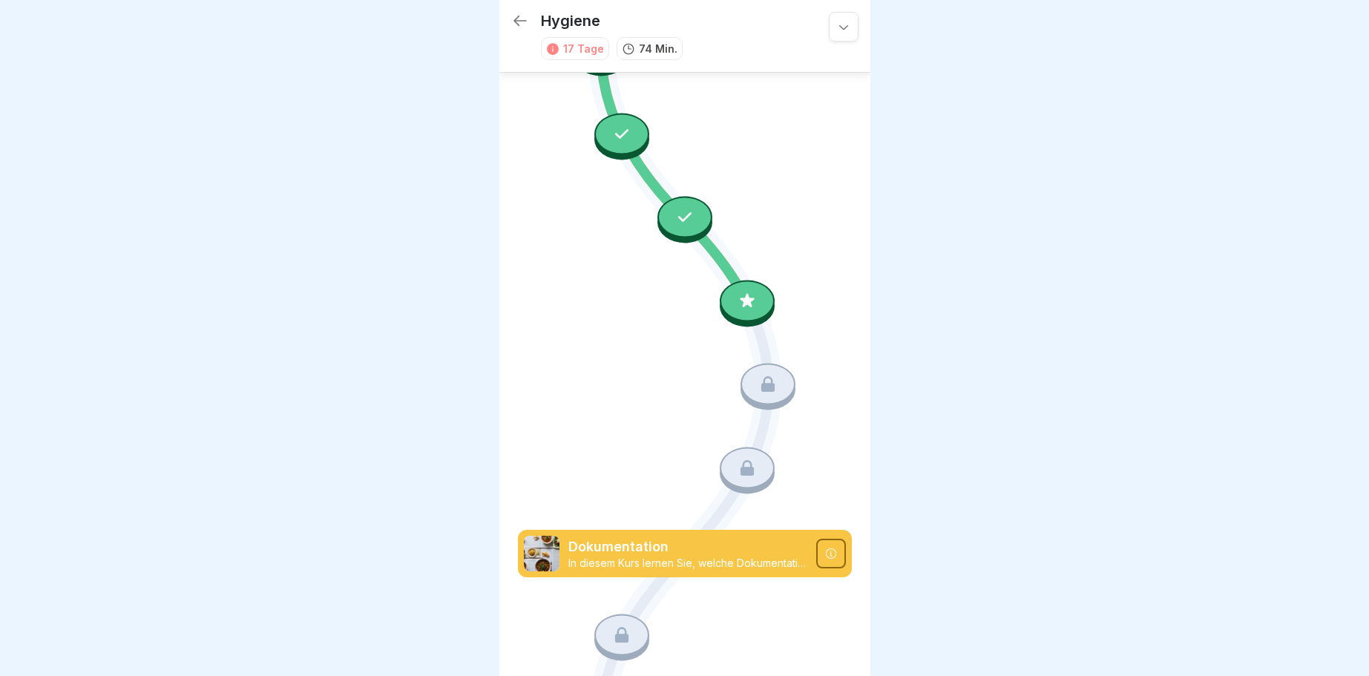
scroll to position [1214, 0]
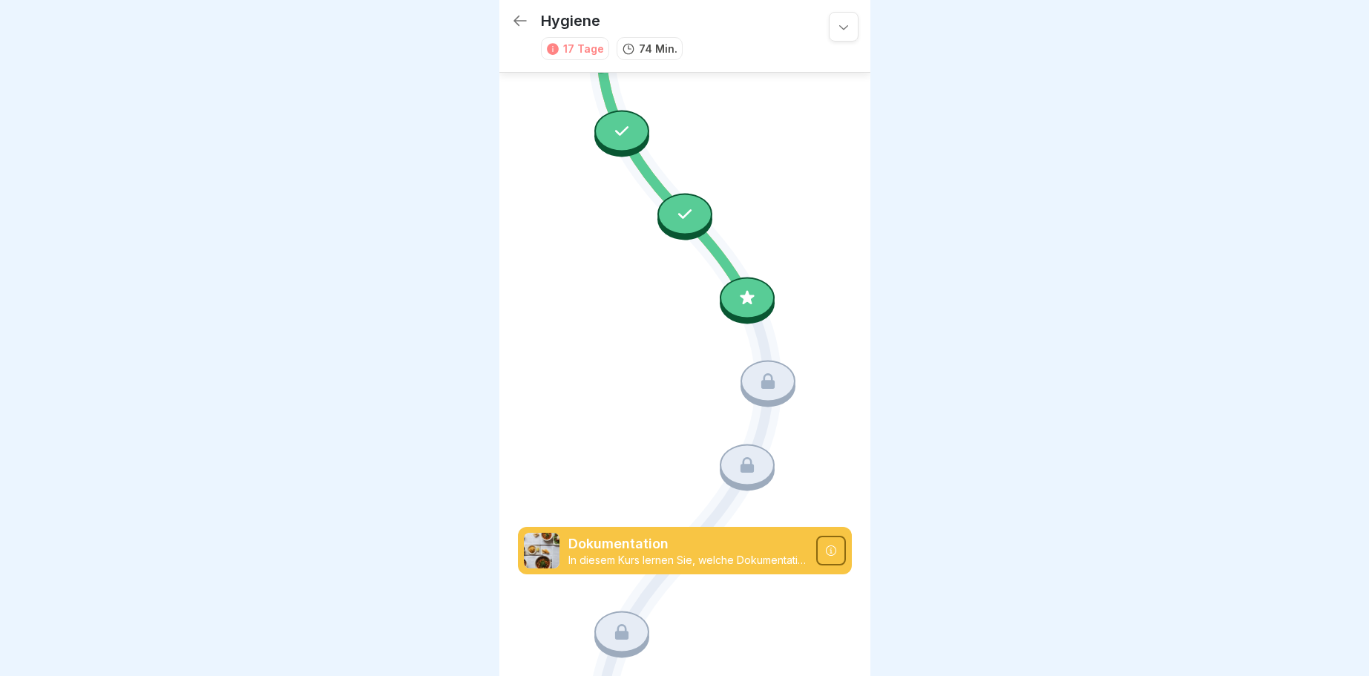
click at [747, 297] on icon at bounding box center [747, 297] width 14 height 14
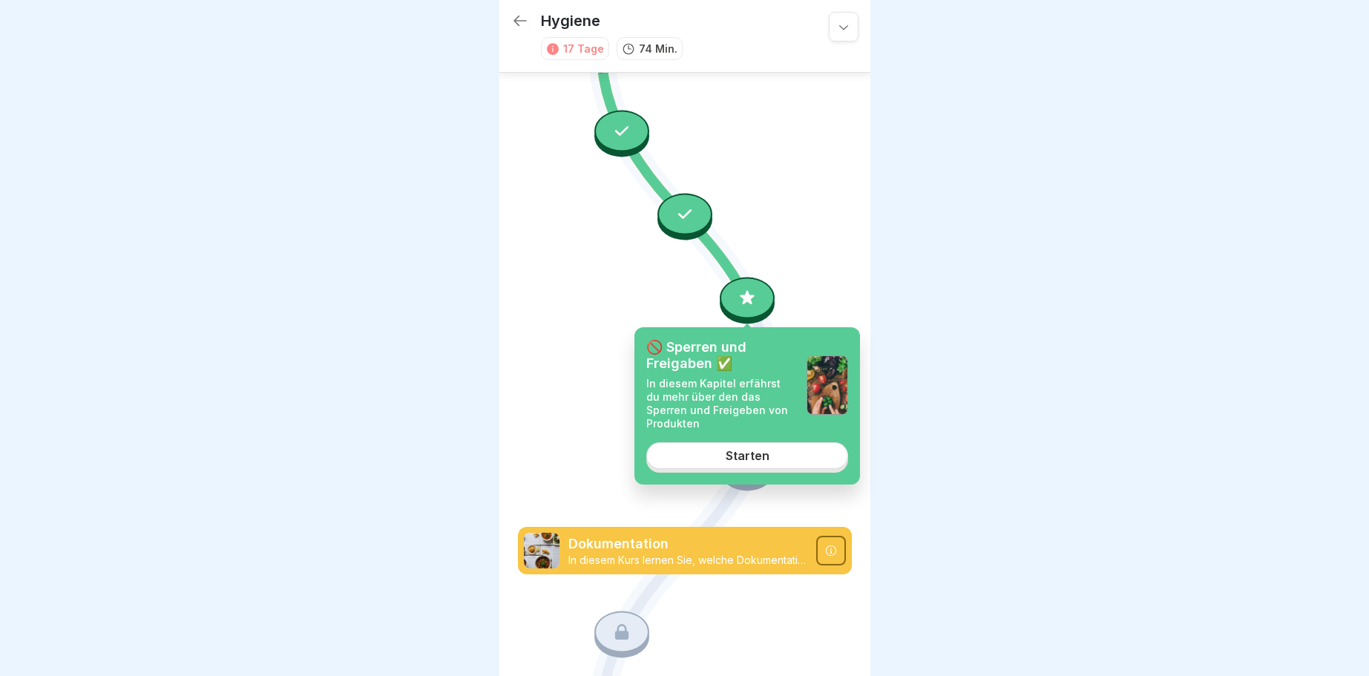
click at [753, 450] on link "Starten" at bounding box center [747, 455] width 202 height 27
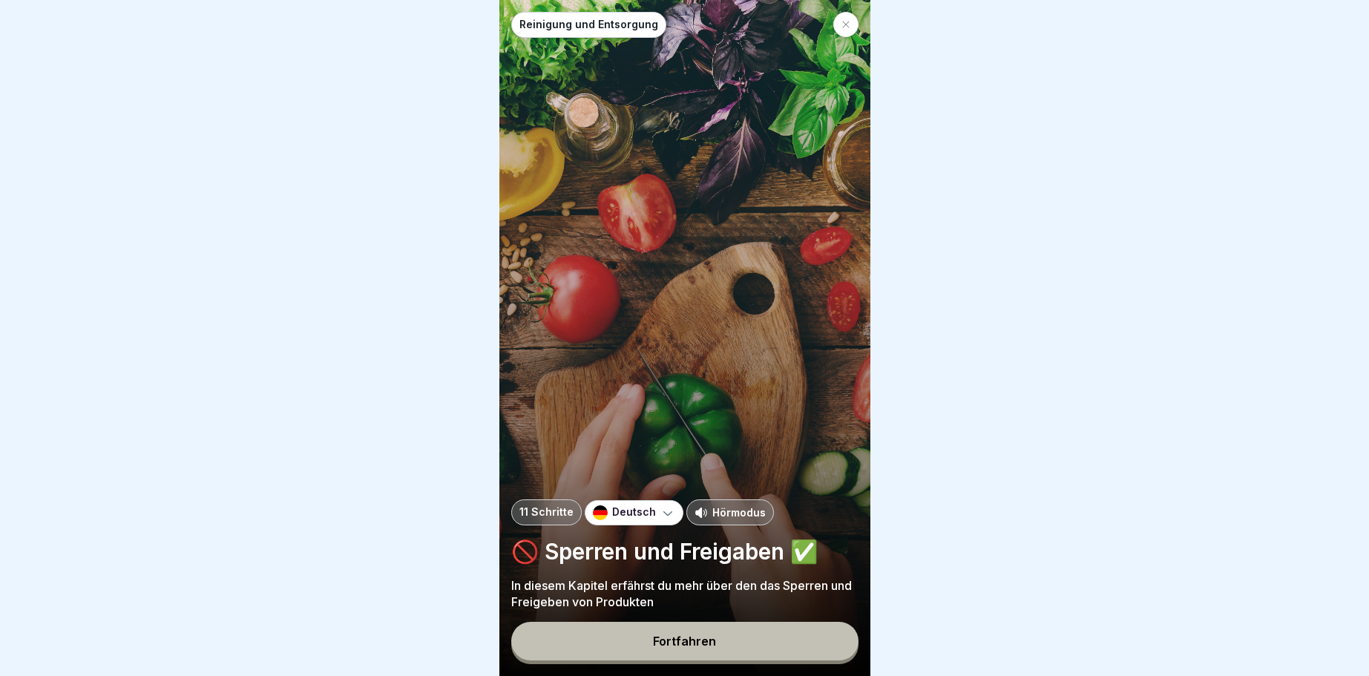
click at [676, 637] on div "Fortfahren" at bounding box center [684, 640] width 63 height 13
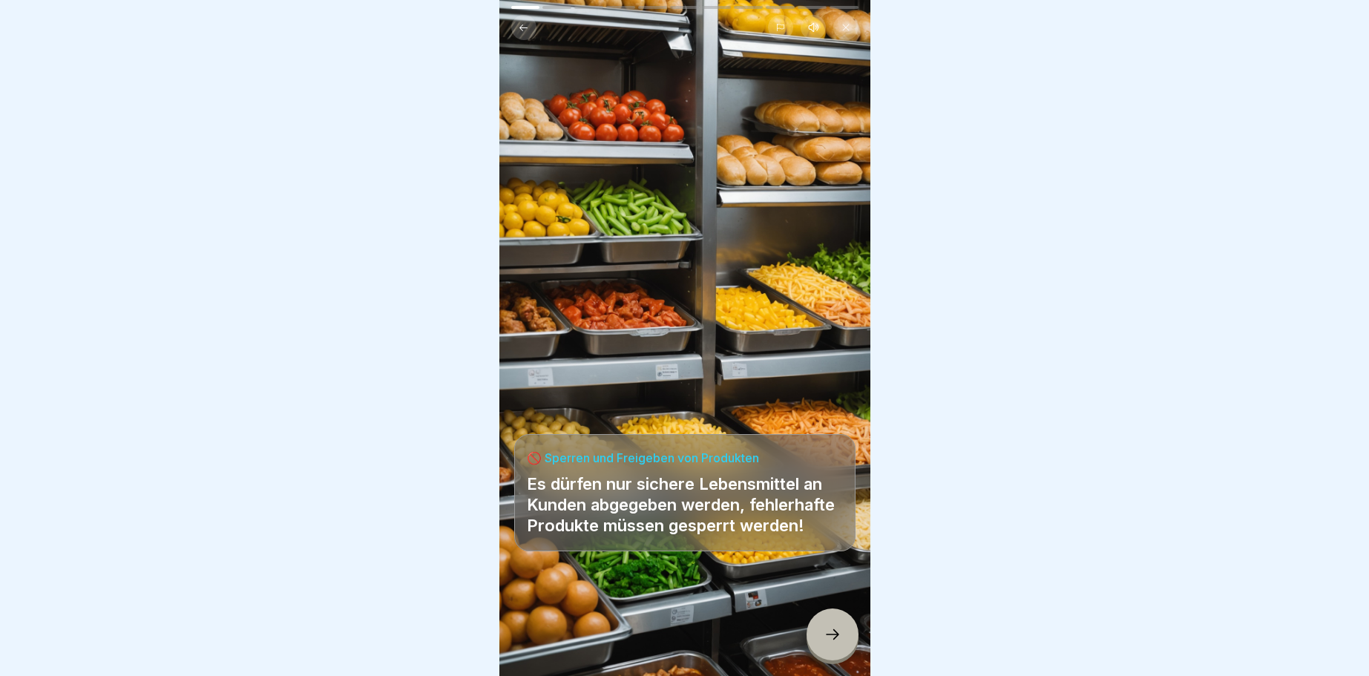
click at [828, 628] on icon at bounding box center [832, 634] width 18 height 18
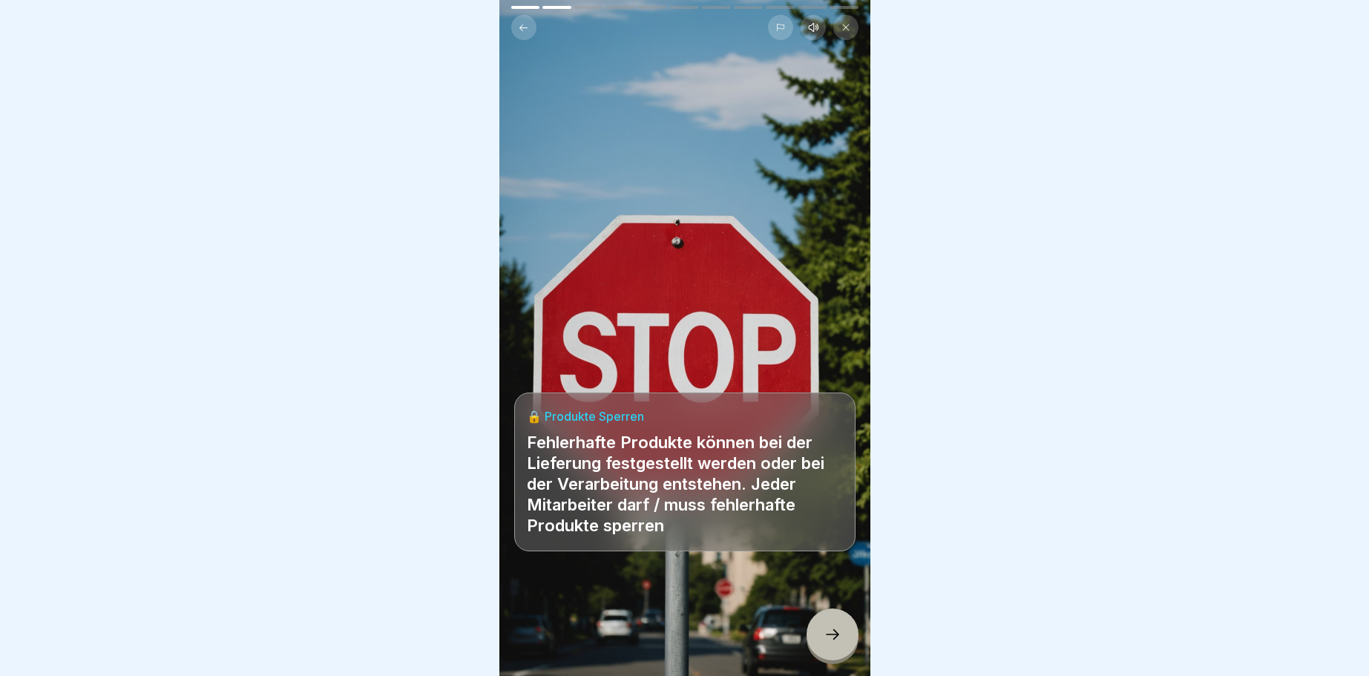
click at [838, 637] on icon at bounding box center [832, 634] width 18 height 18
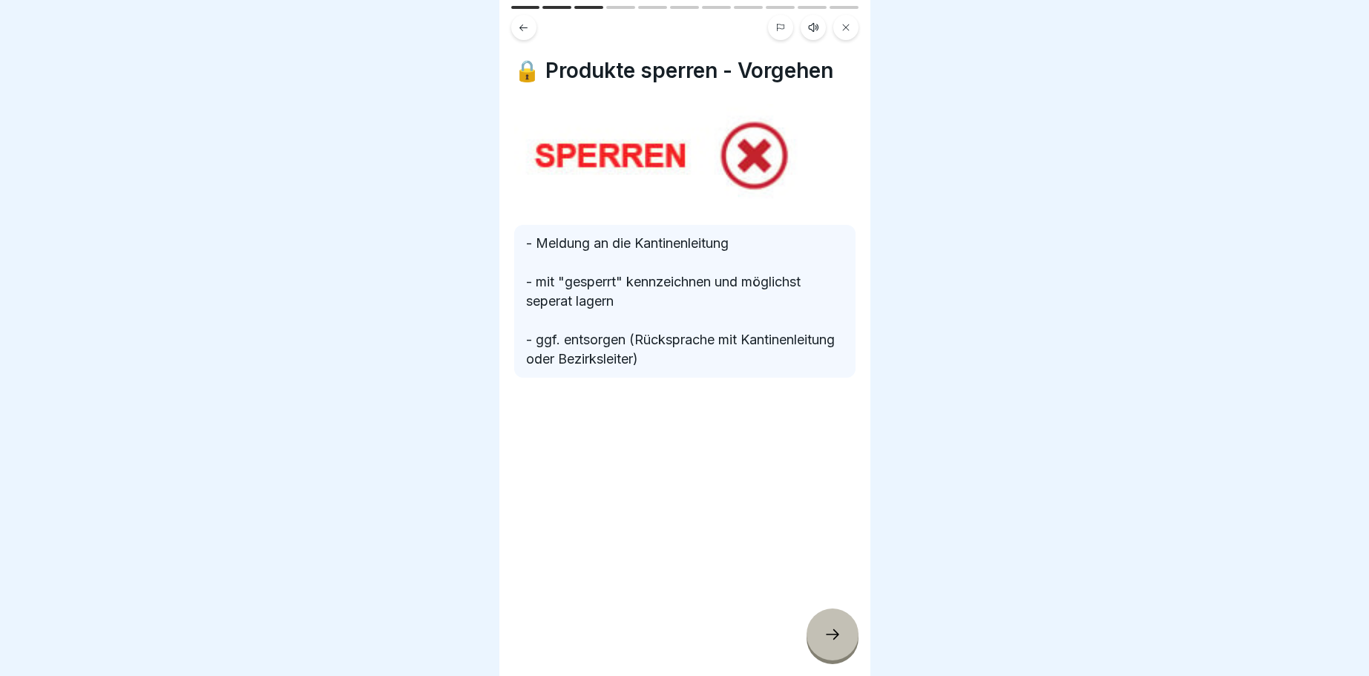
click at [824, 630] on icon at bounding box center [832, 634] width 18 height 18
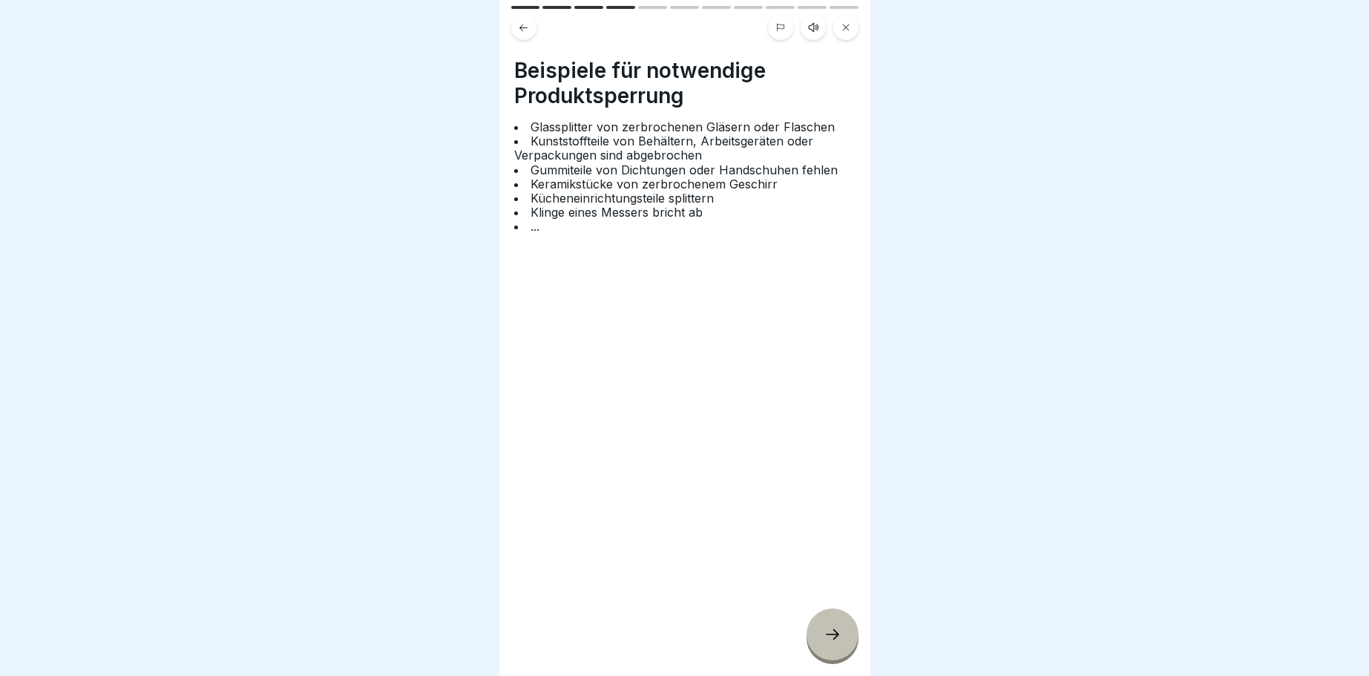
click at [827, 634] on icon at bounding box center [832, 634] width 18 height 18
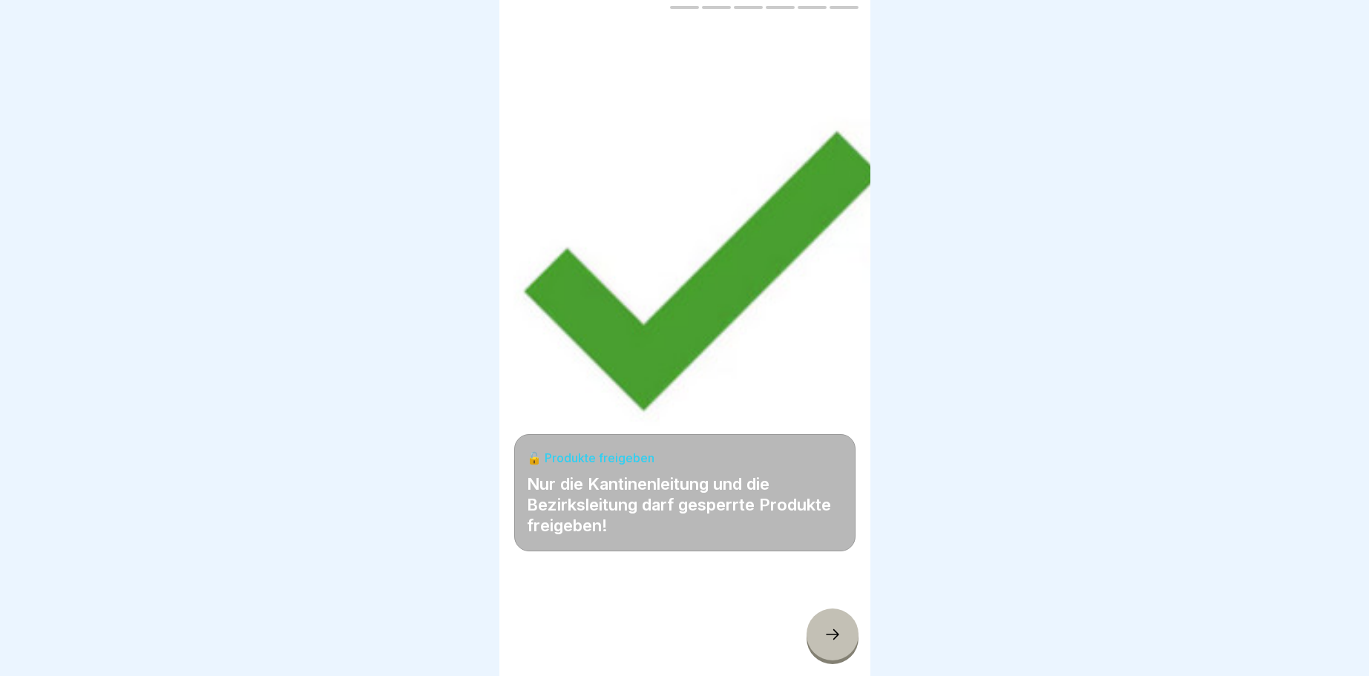
click at [831, 631] on icon at bounding box center [832, 634] width 18 height 18
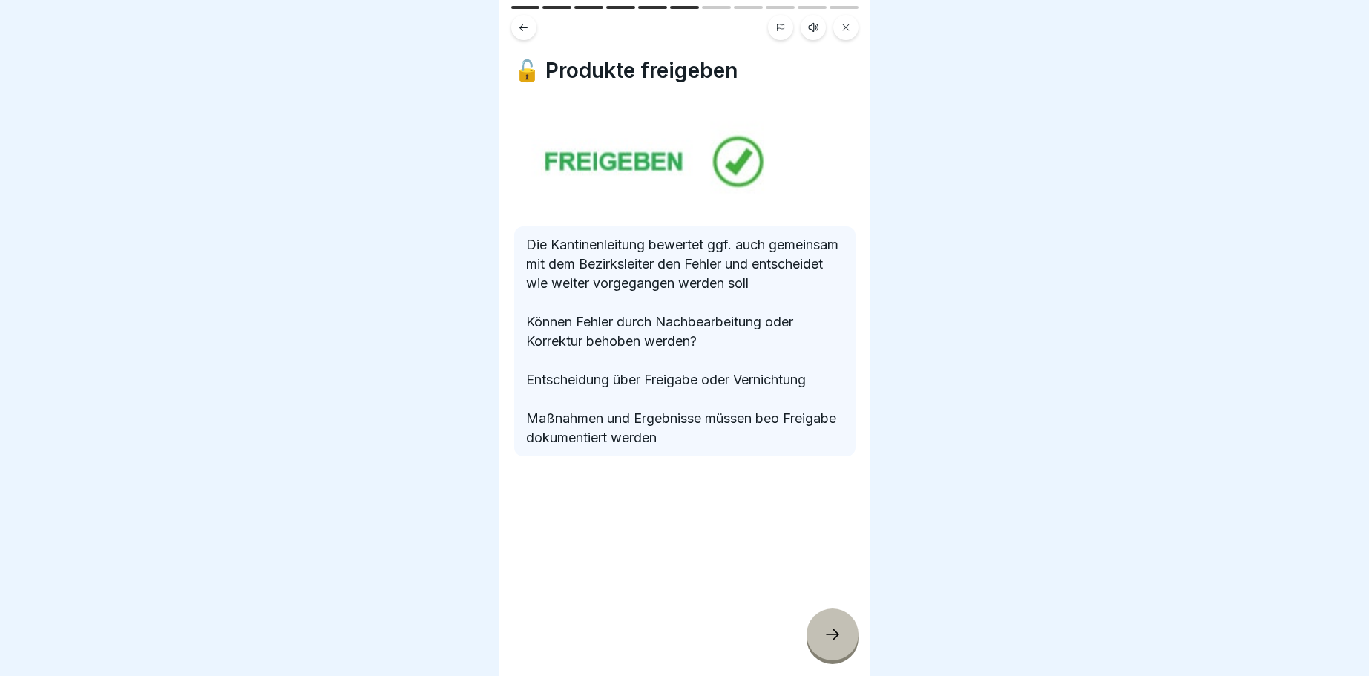
click at [833, 627] on div at bounding box center [832, 634] width 52 height 52
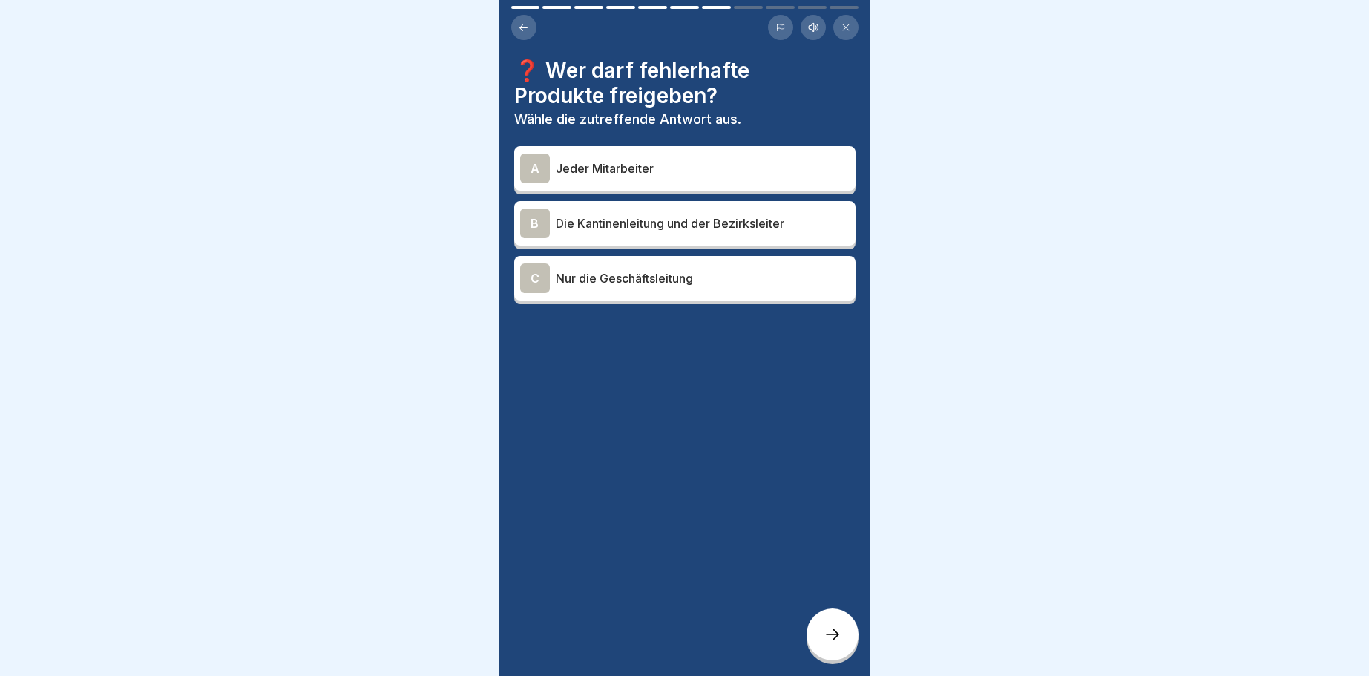
click at [529, 222] on div "B" at bounding box center [535, 223] width 30 height 30
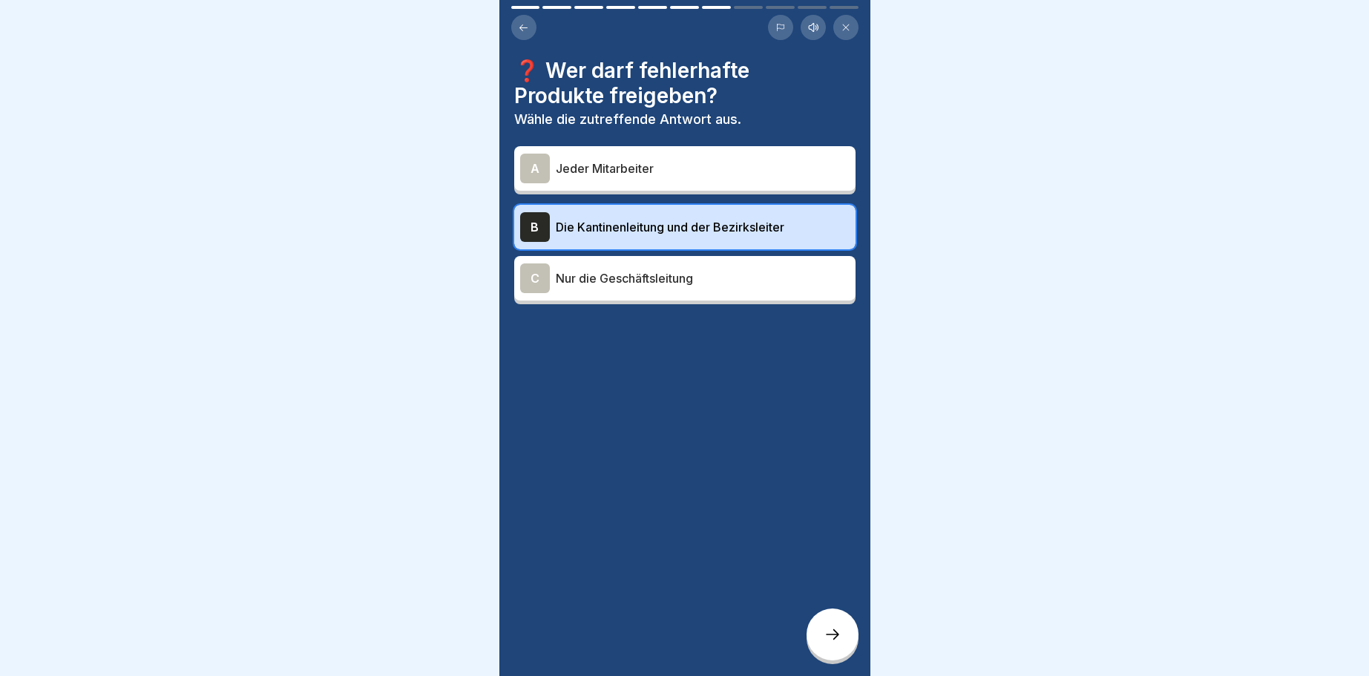
click at [828, 637] on icon at bounding box center [832, 634] width 18 height 18
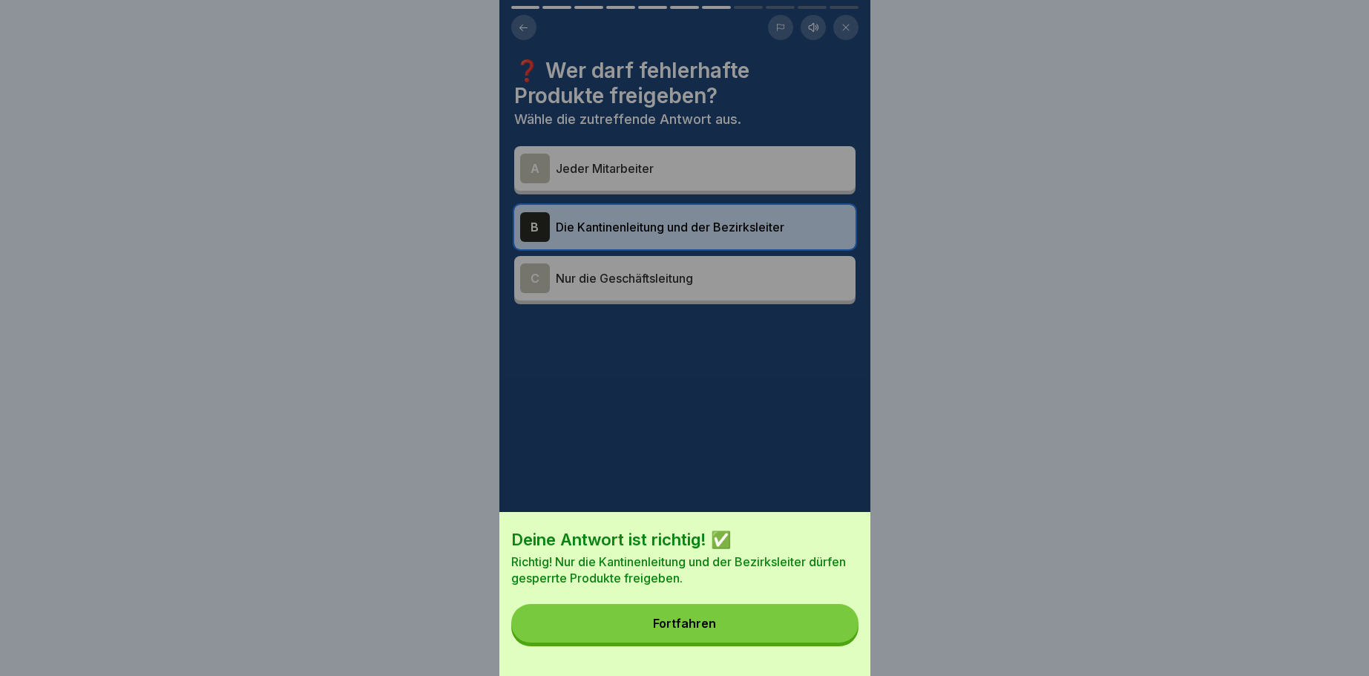
click at [680, 619] on div "Fortfahren" at bounding box center [684, 622] width 63 height 13
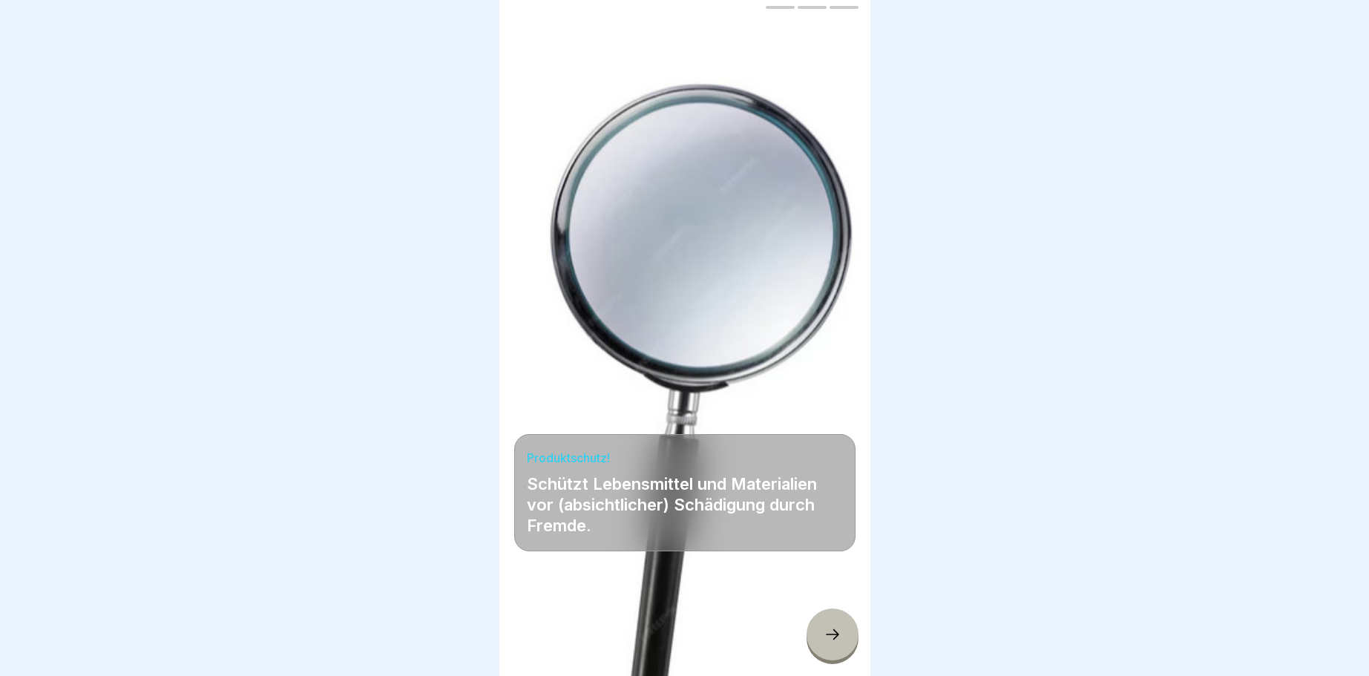
click at [827, 631] on icon at bounding box center [832, 634] width 18 height 18
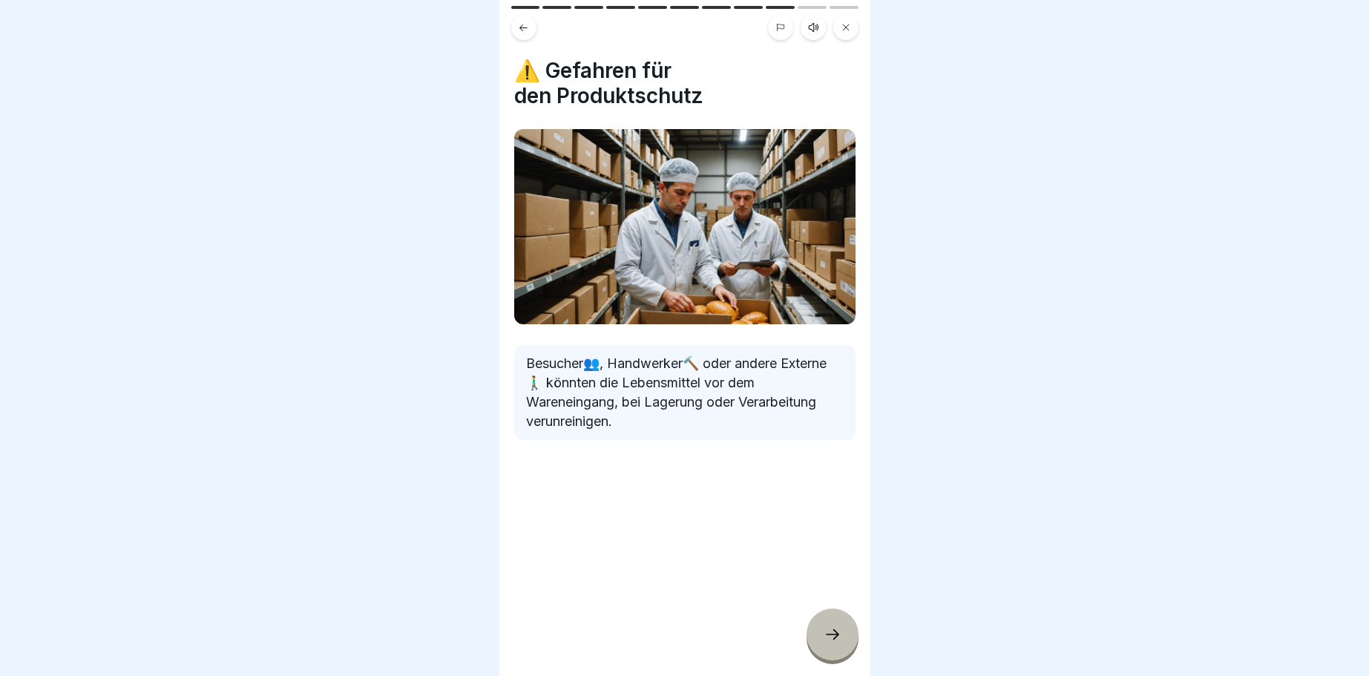
click at [833, 633] on icon at bounding box center [832, 634] width 18 height 18
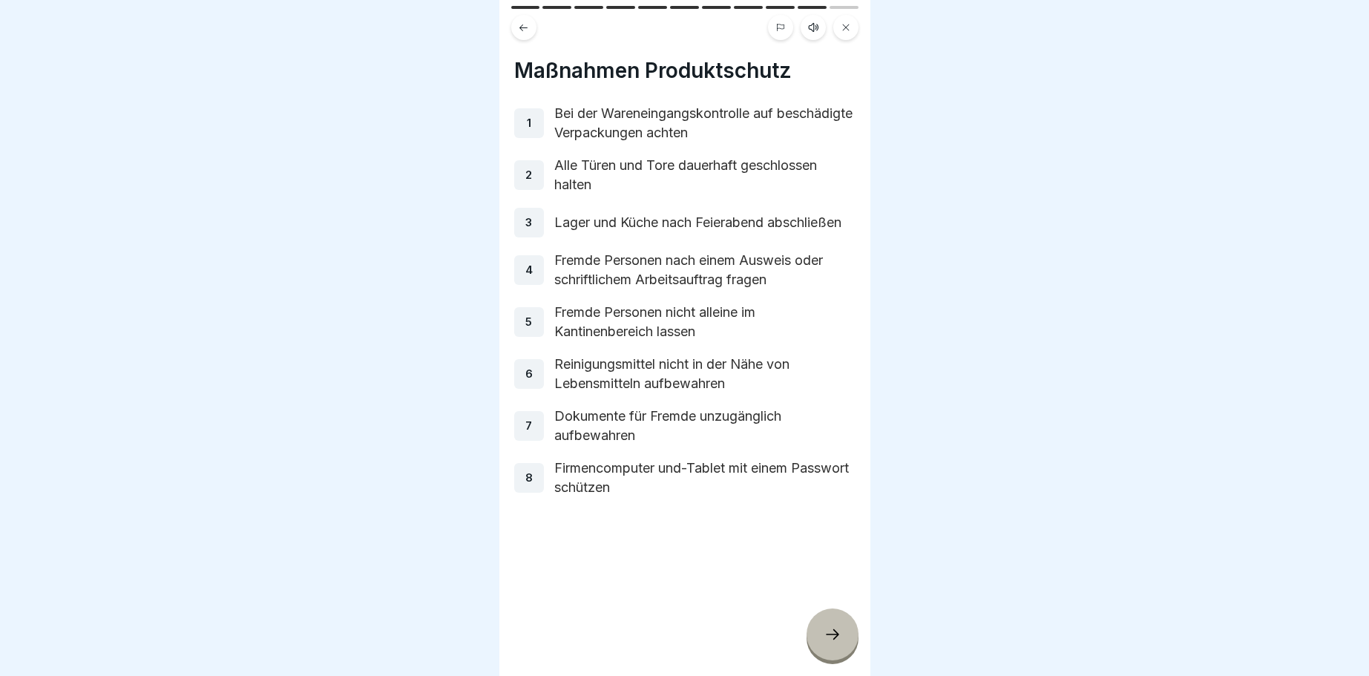
click at [833, 634] on icon at bounding box center [832, 634] width 18 height 18
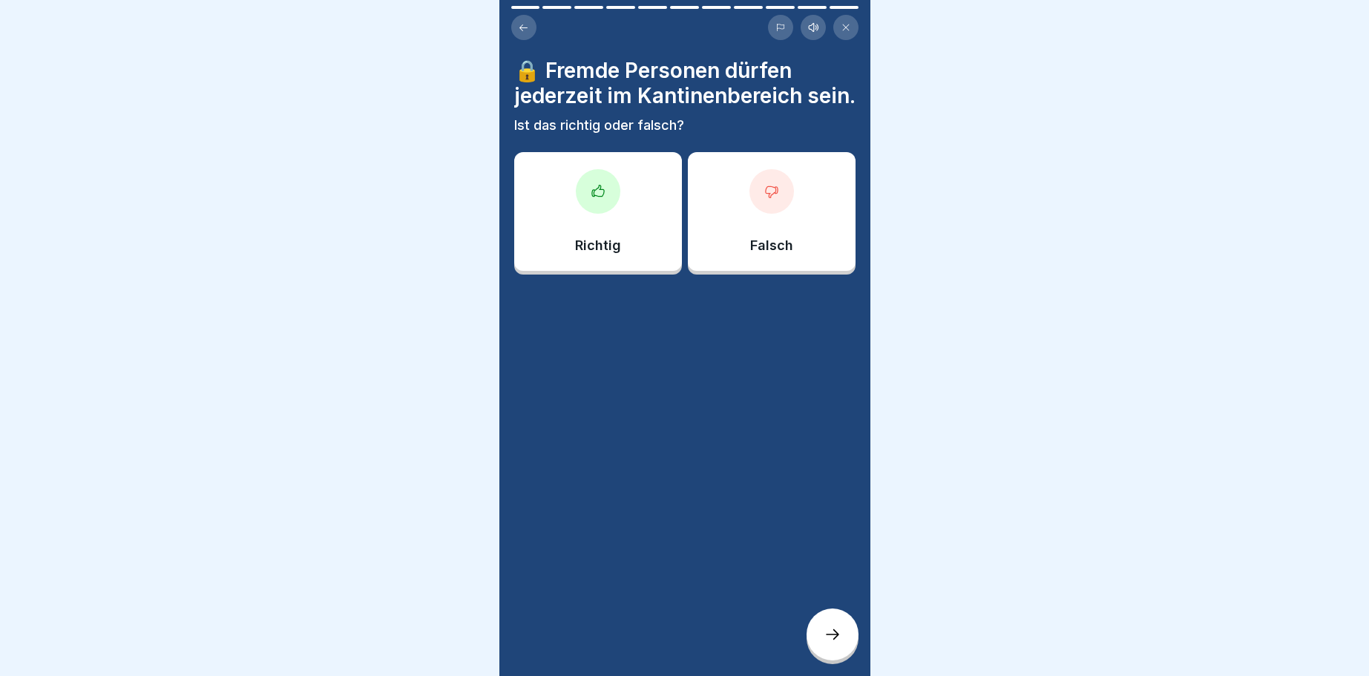
click at [773, 194] on icon at bounding box center [771, 191] width 12 height 11
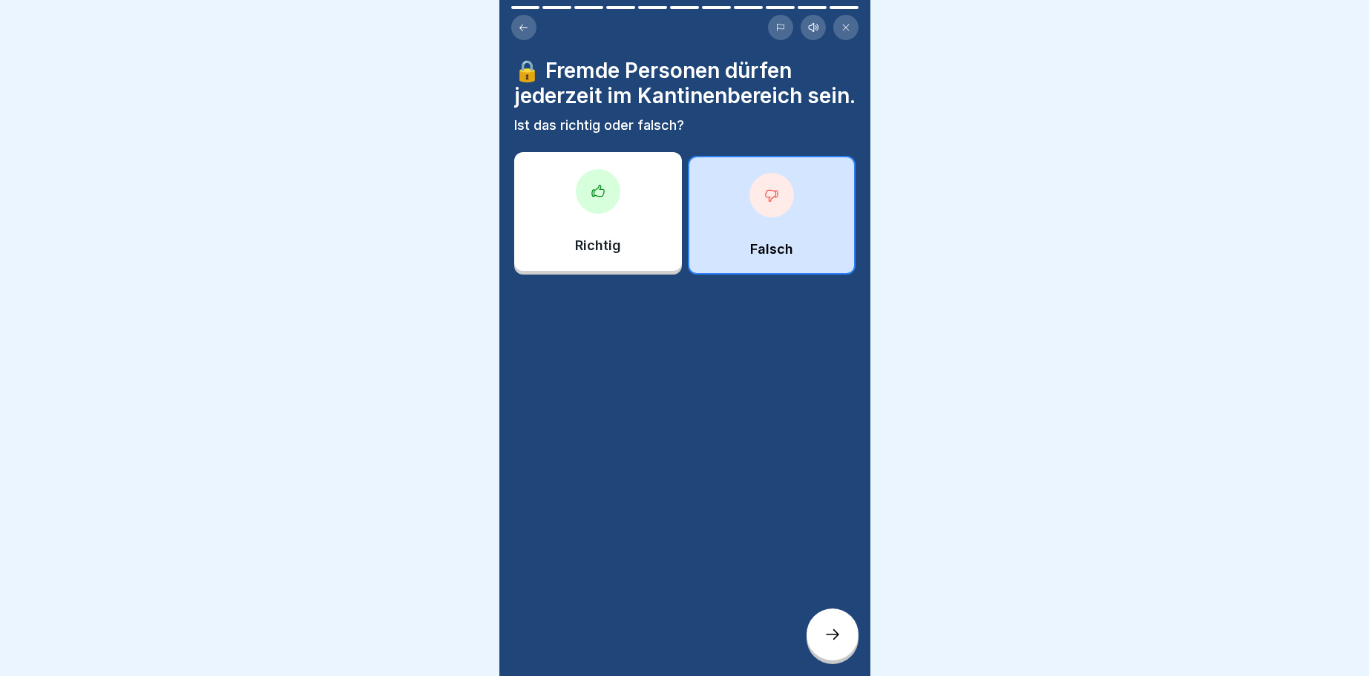
click at [841, 635] on div at bounding box center [832, 634] width 52 height 52
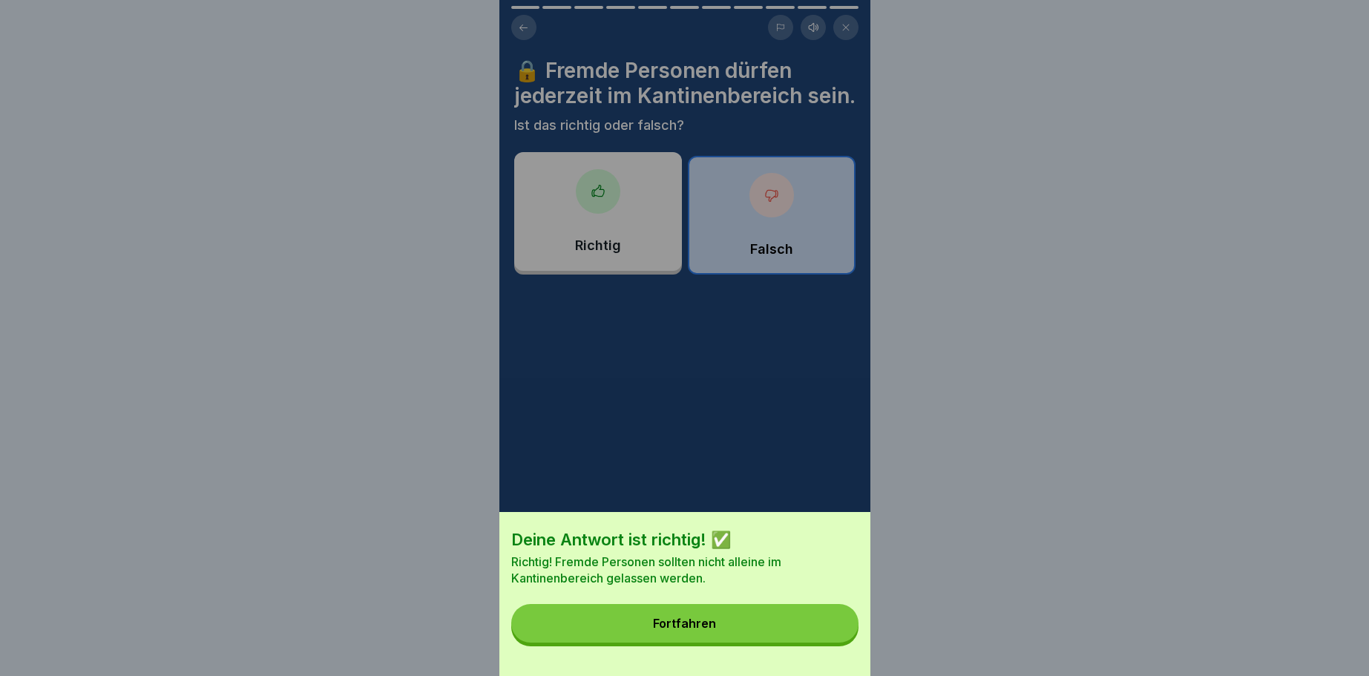
click at [724, 611] on button "Fortfahren" at bounding box center [684, 623] width 347 height 39
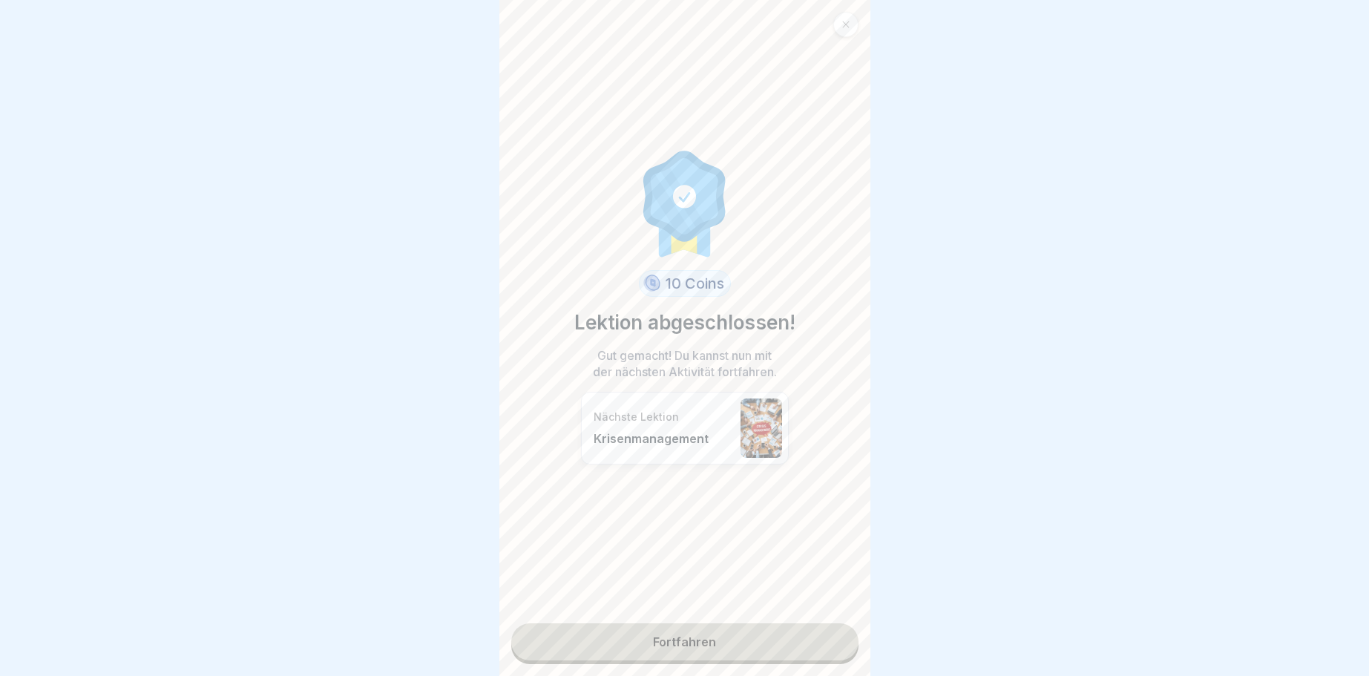
click at [665, 642] on link "Fortfahren" at bounding box center [684, 641] width 347 height 37
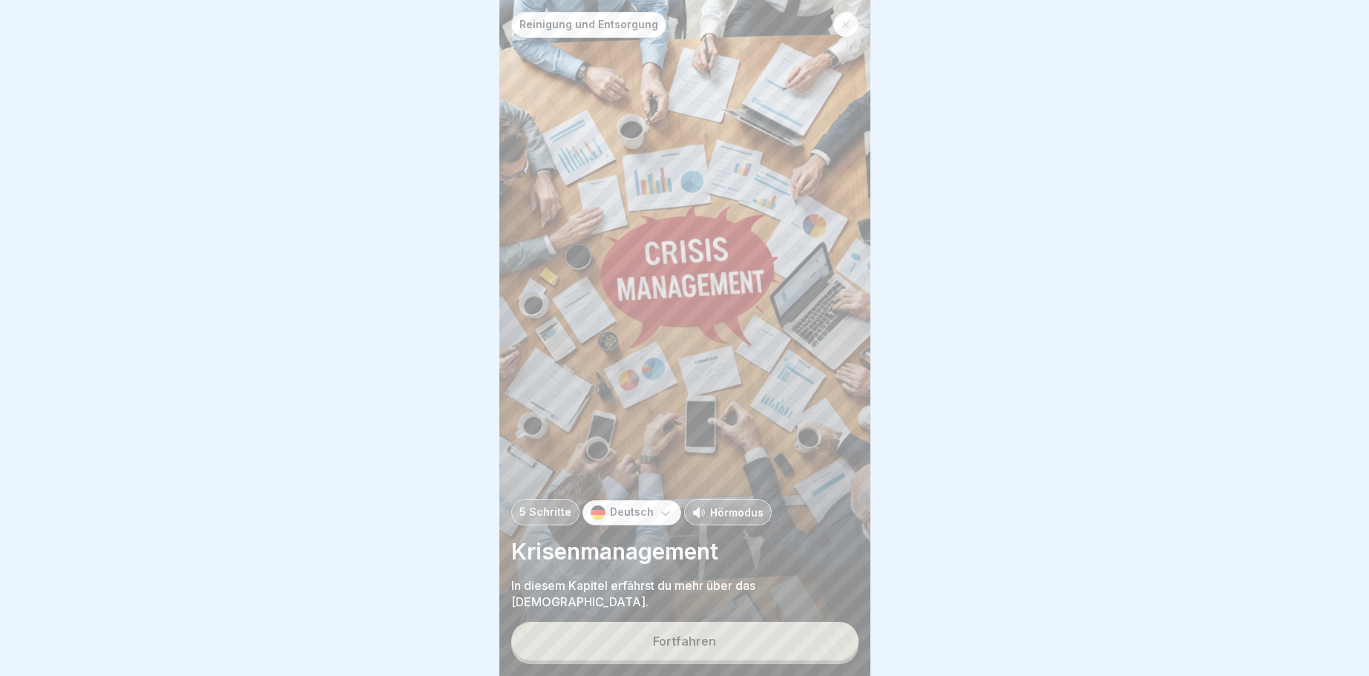
click at [685, 636] on div "Fortfahren" at bounding box center [684, 640] width 63 height 13
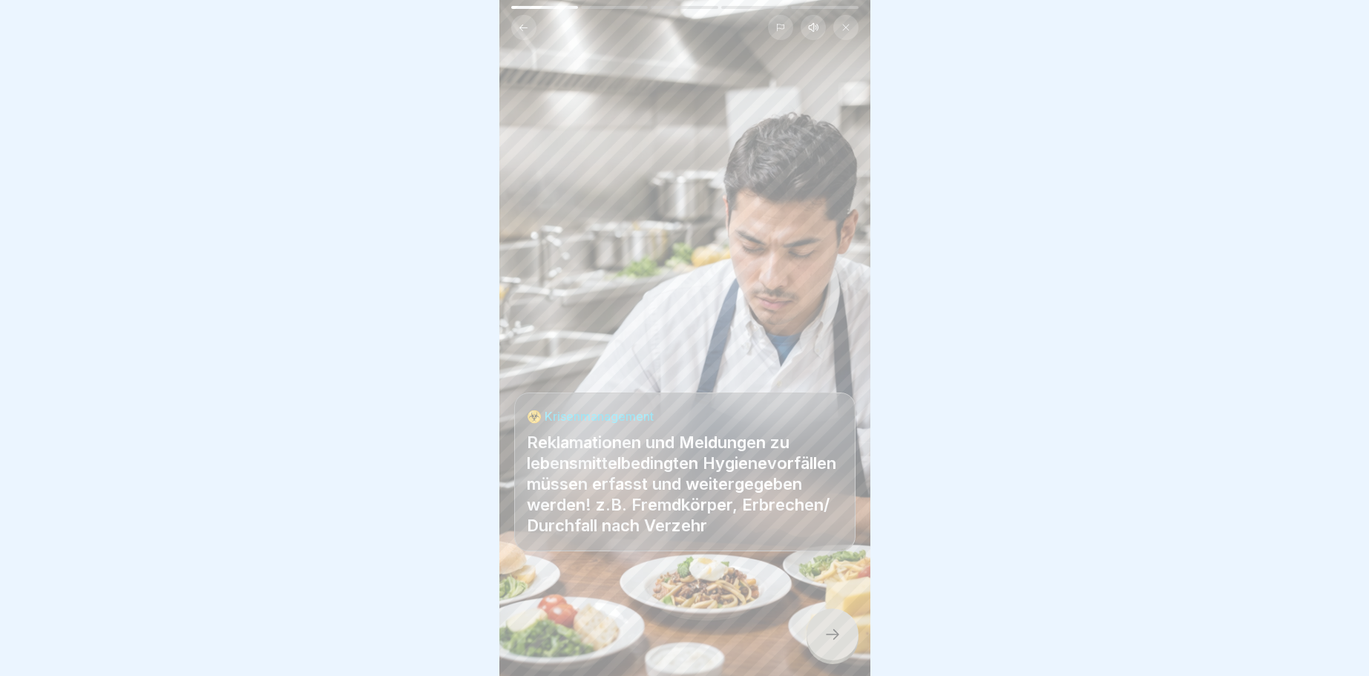
click at [839, 626] on div at bounding box center [832, 634] width 52 height 52
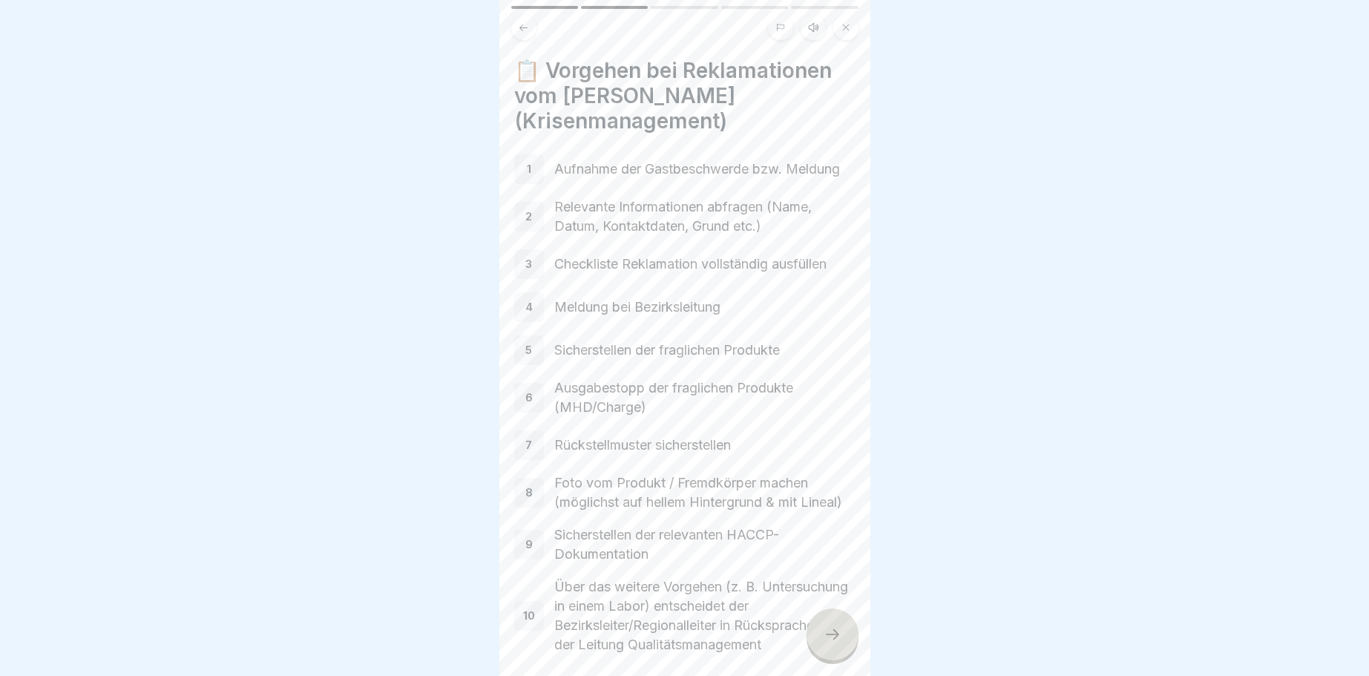
scroll to position [42, 0]
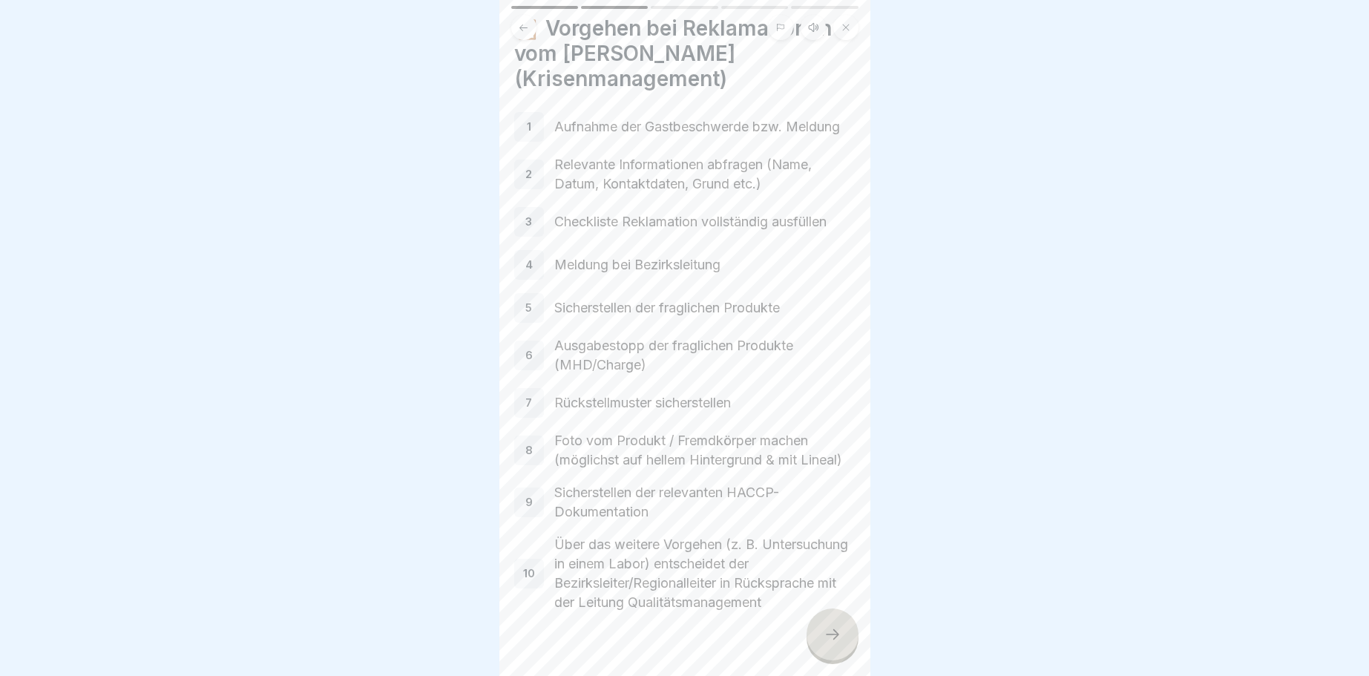
click at [833, 634] on icon at bounding box center [832, 634] width 18 height 18
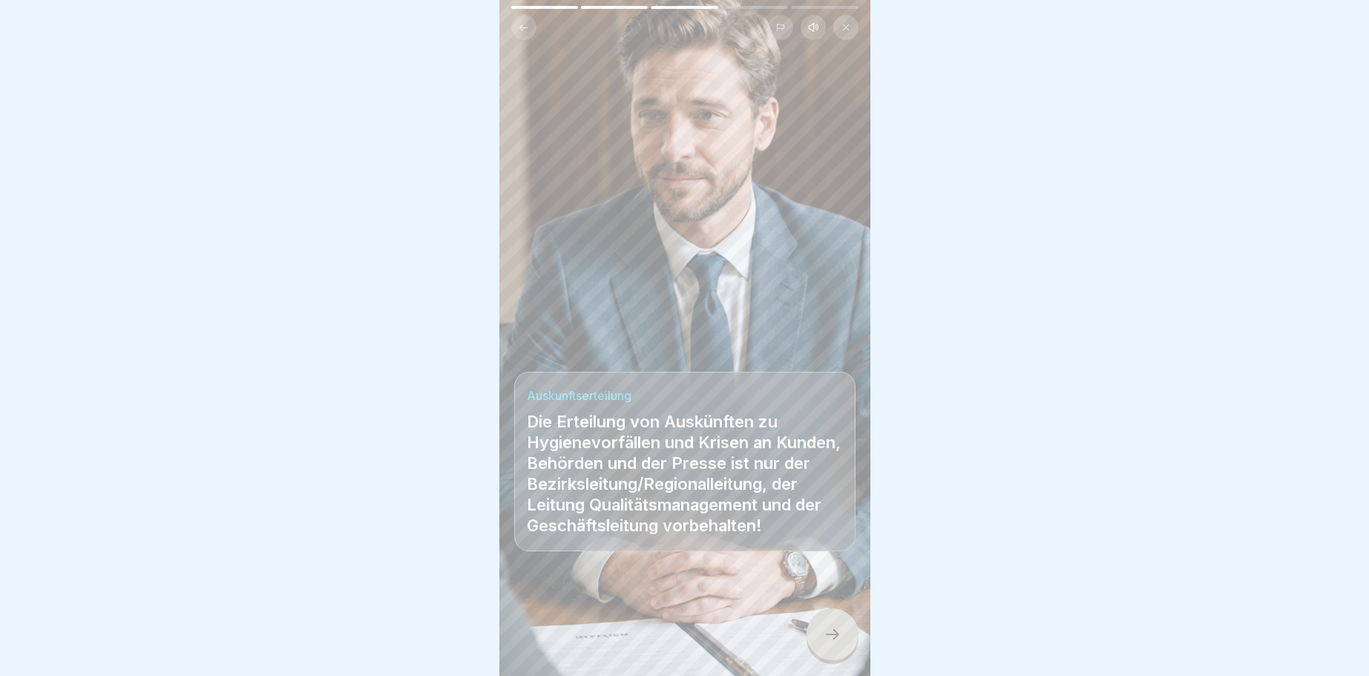
click at [837, 634] on icon at bounding box center [832, 634] width 18 height 18
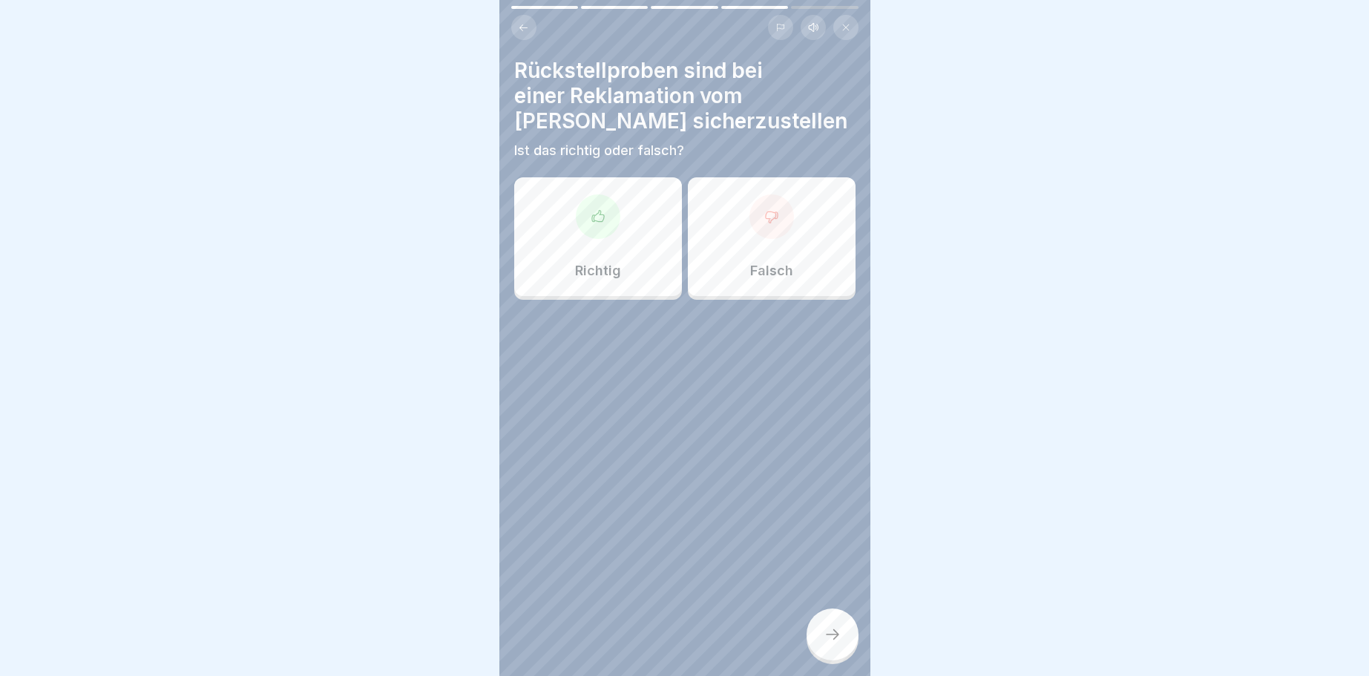
click at [774, 227] on div at bounding box center [771, 216] width 45 height 45
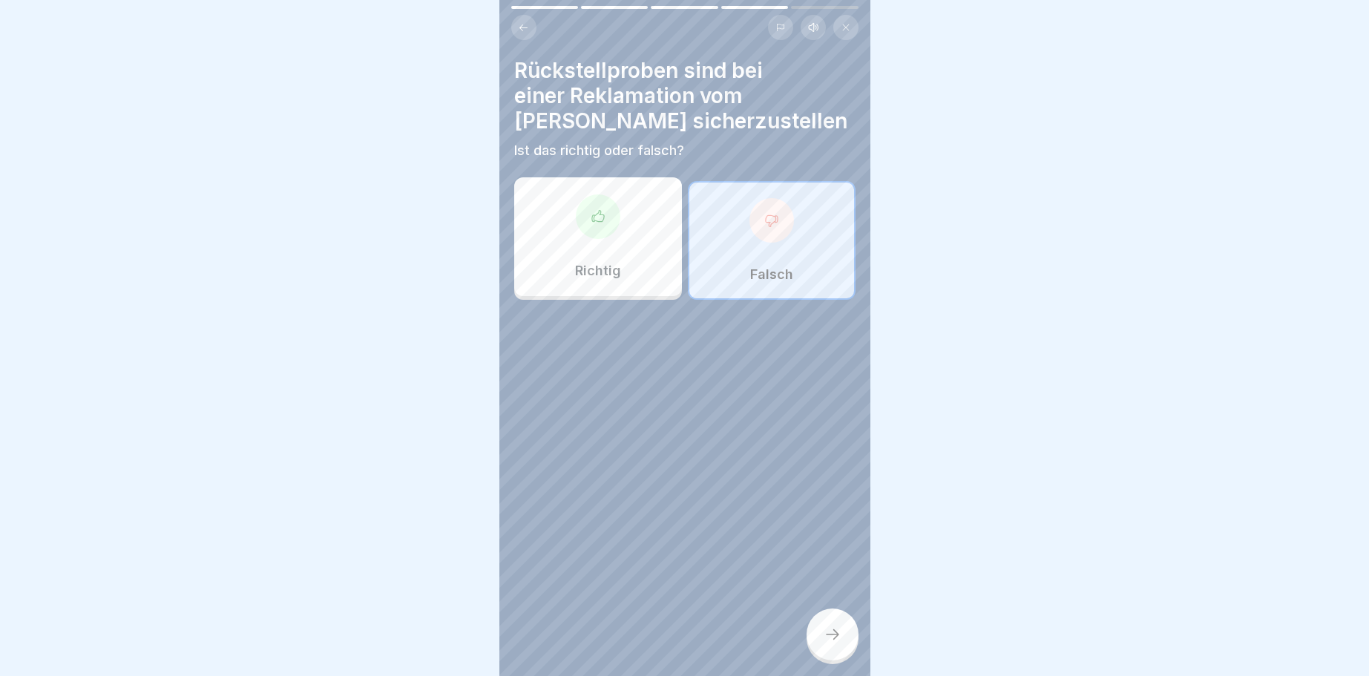
click at [840, 634] on icon at bounding box center [832, 634] width 18 height 18
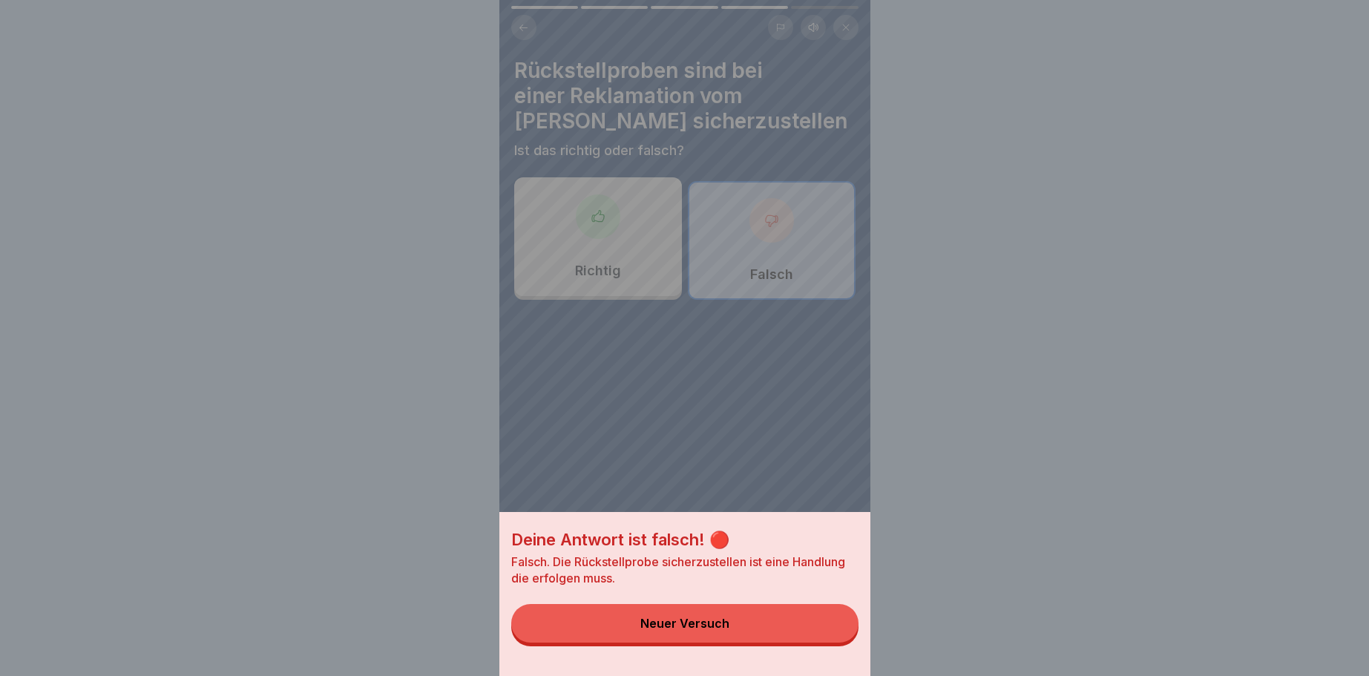
click at [706, 612] on button "Neuer Versuch" at bounding box center [684, 623] width 347 height 39
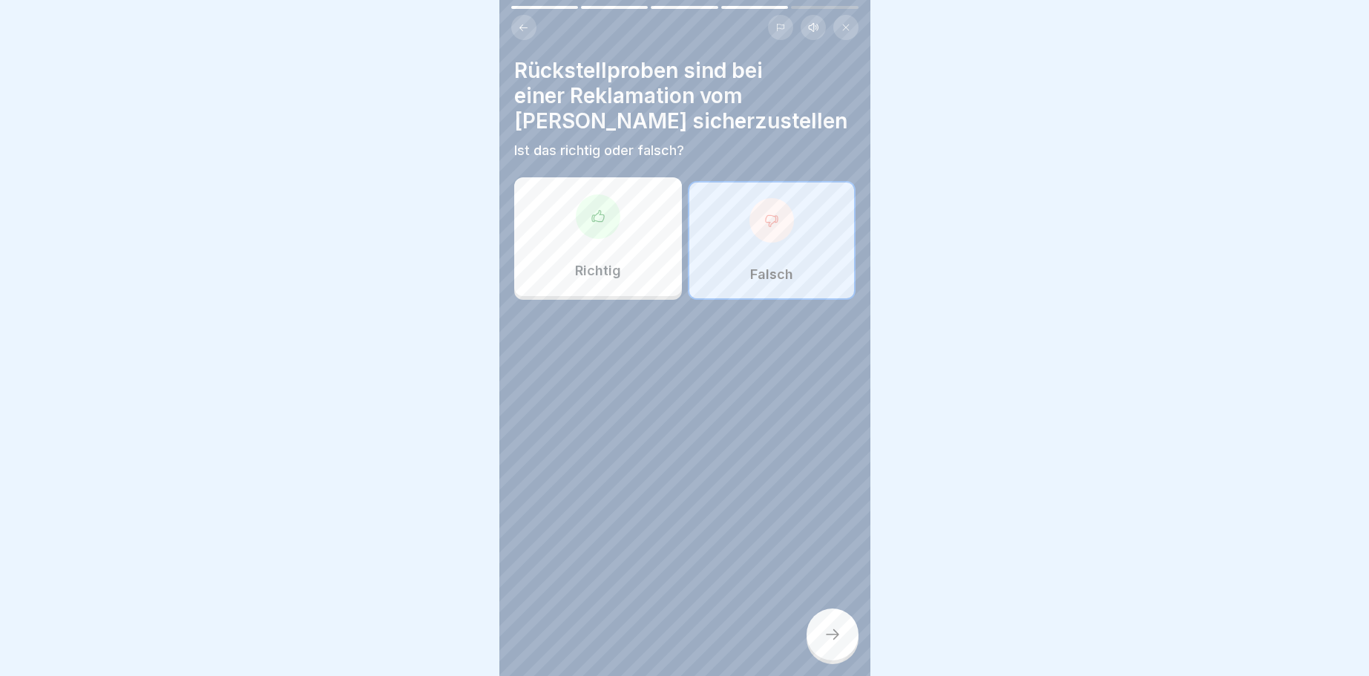
click at [591, 216] on icon at bounding box center [598, 216] width 15 height 15
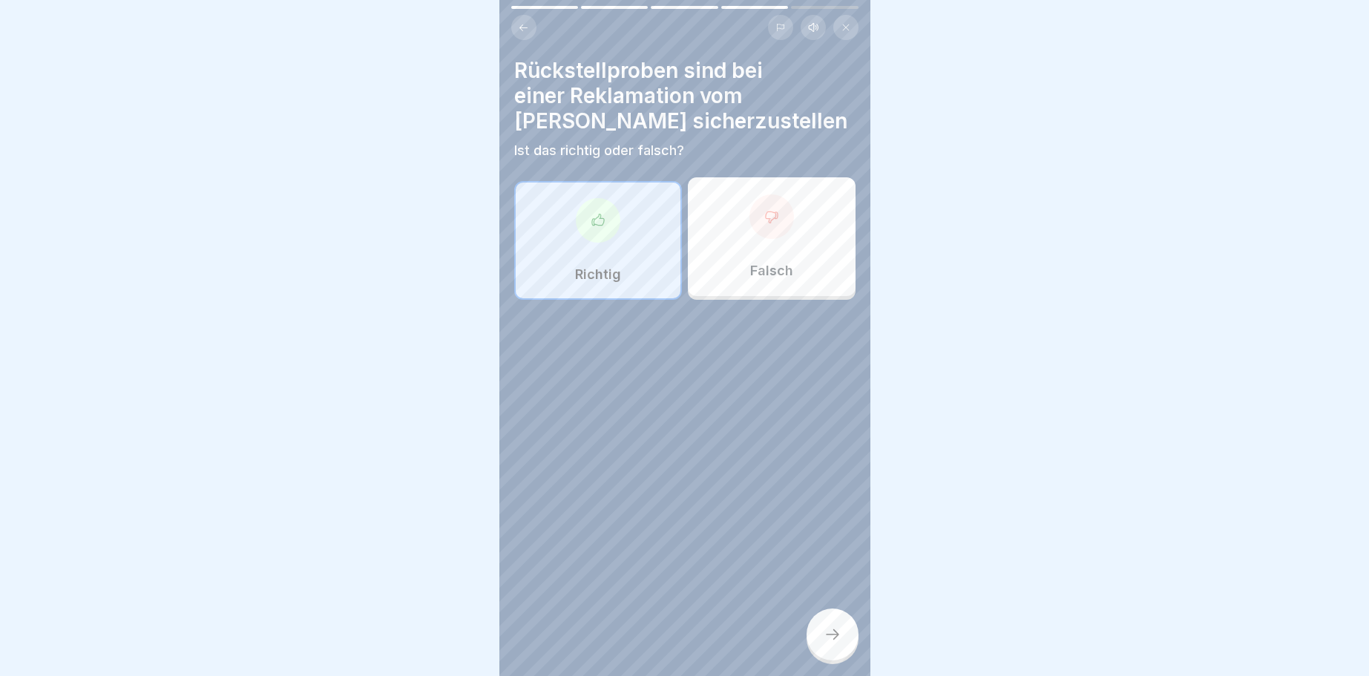
click at [832, 631] on icon at bounding box center [832, 634] width 18 height 18
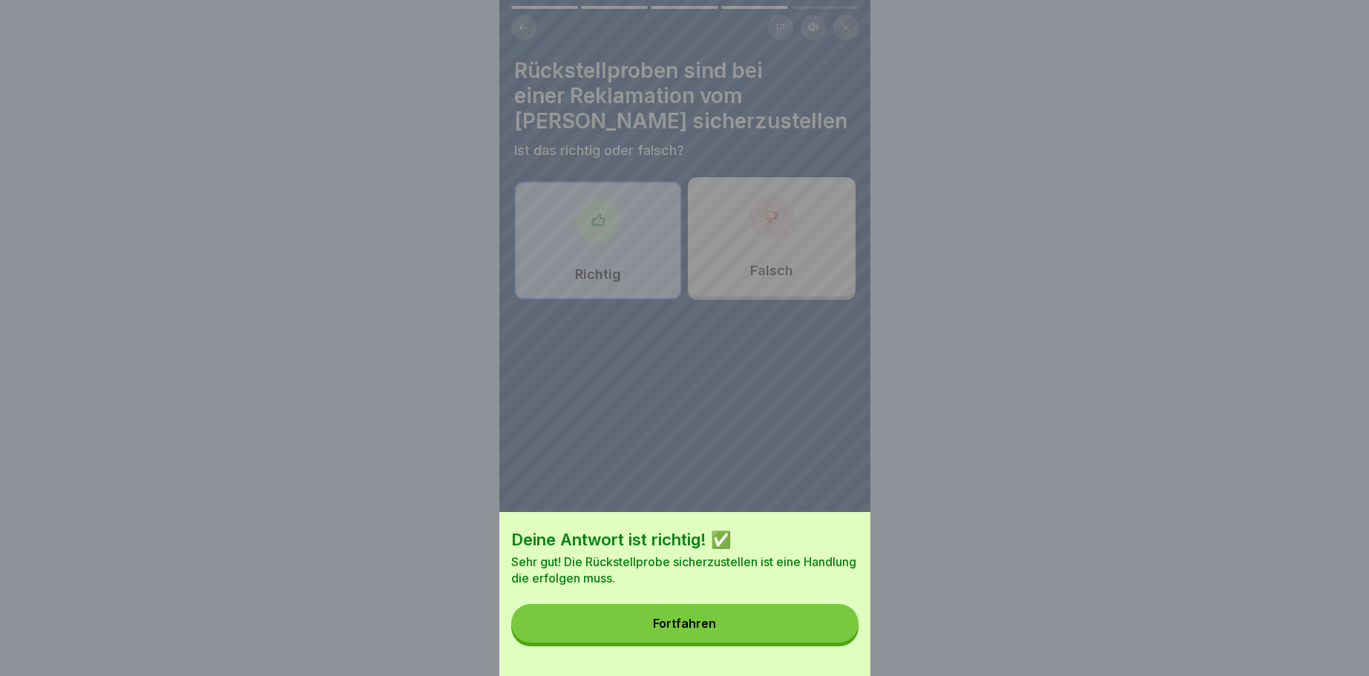
click at [707, 624] on div "Fortfahren" at bounding box center [684, 622] width 63 height 13
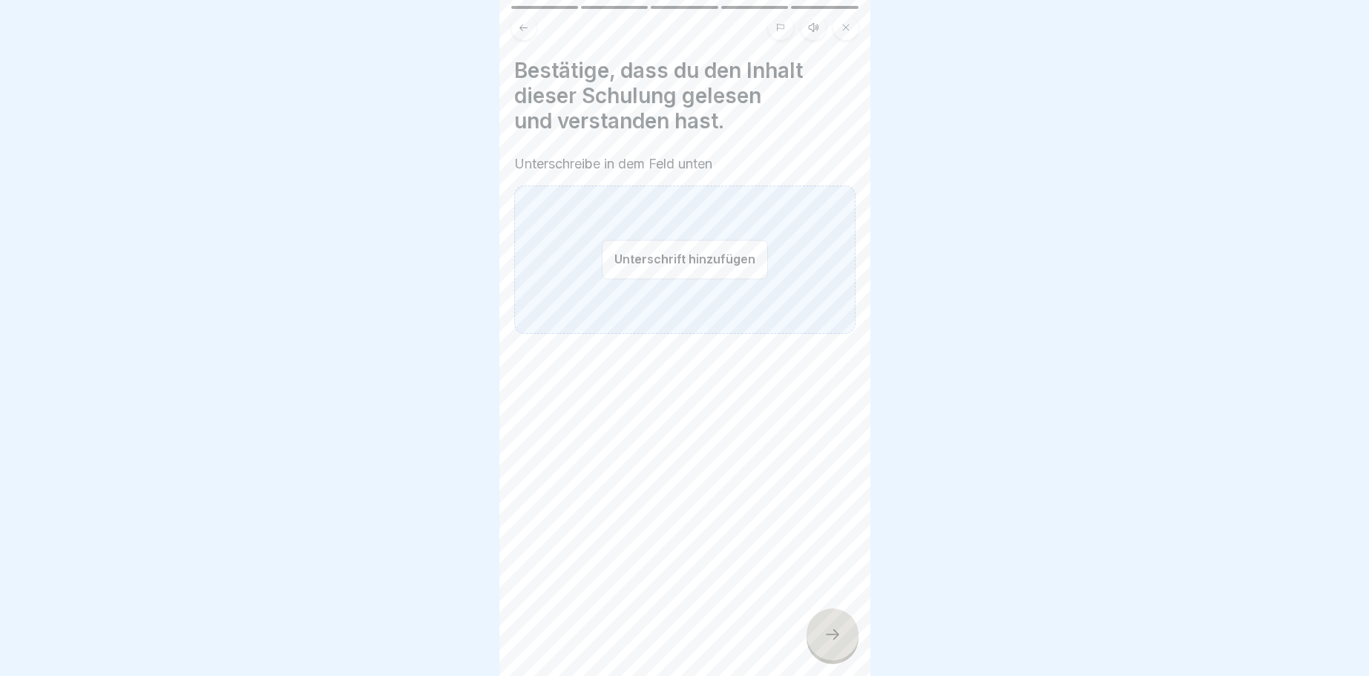
click at [609, 261] on button "Unterschrift hinzufügen" at bounding box center [685, 259] width 166 height 39
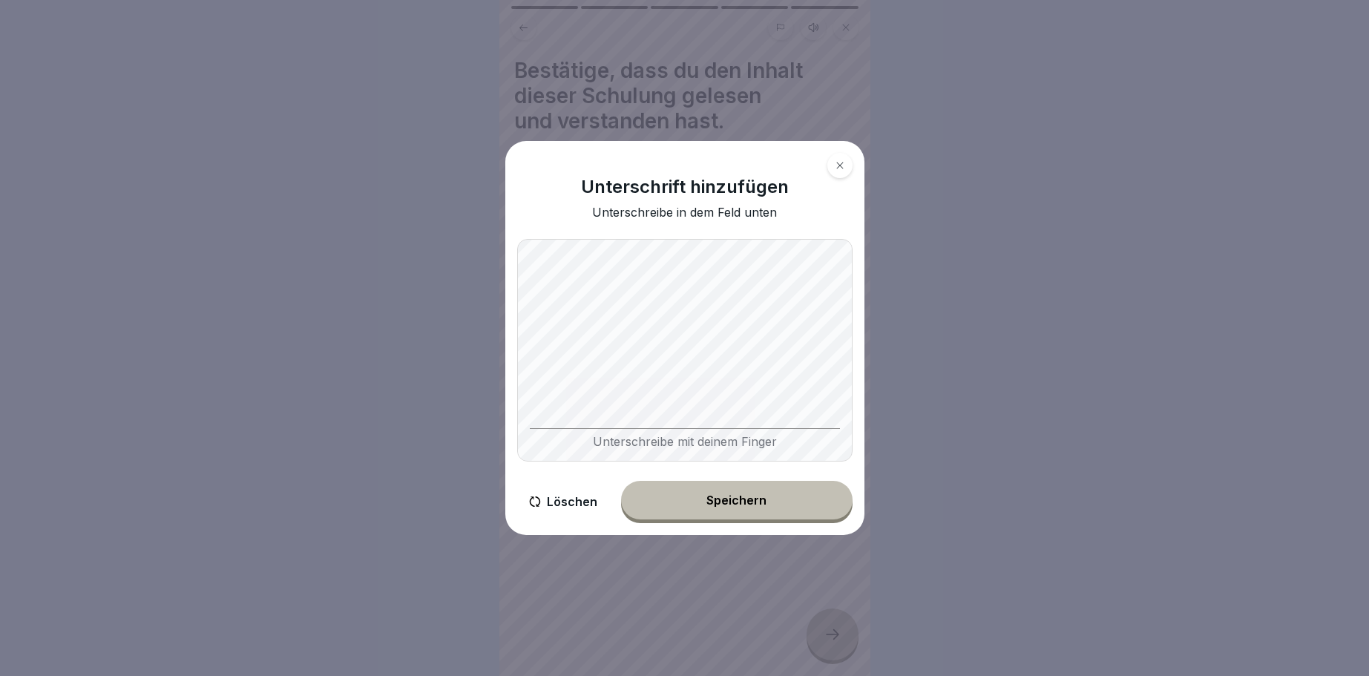
click at [832, 438] on div "Unterschreibe mit deinem Finger" at bounding box center [684, 350] width 335 height 223
click at [738, 493] on button "Speichern" at bounding box center [736, 500] width 231 height 39
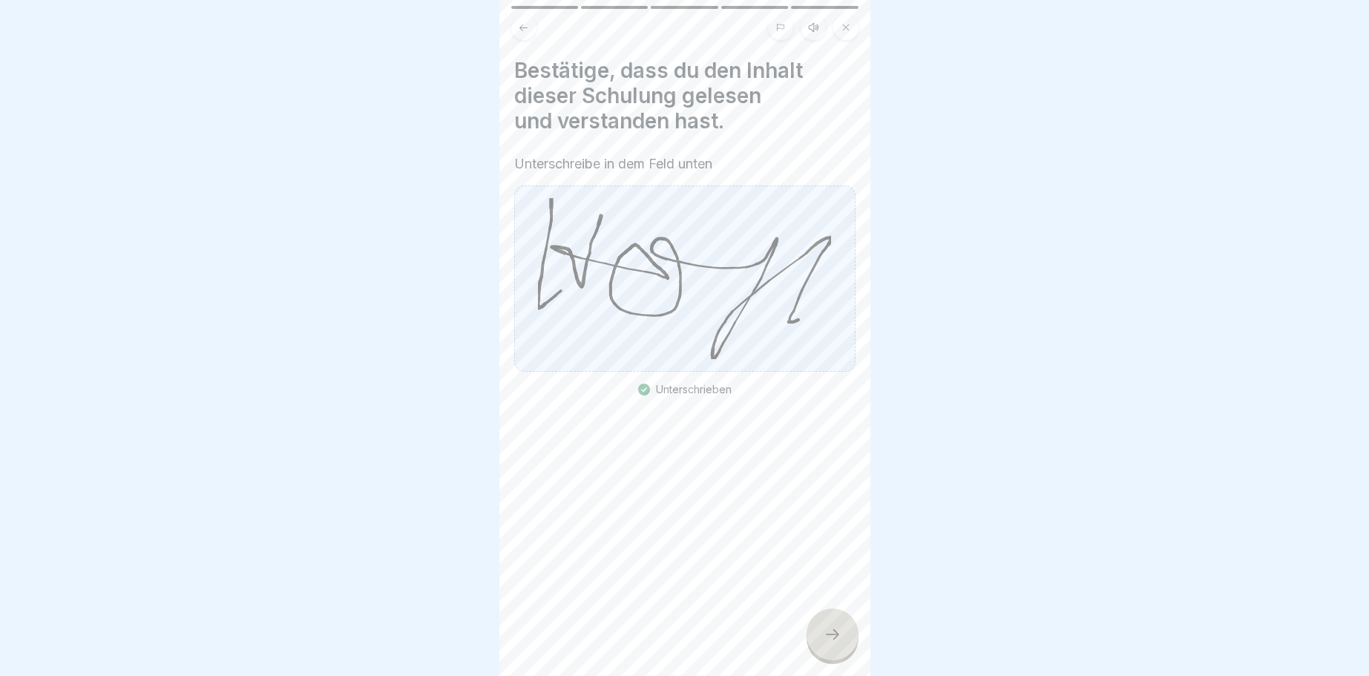
click at [841, 635] on div at bounding box center [832, 634] width 52 height 52
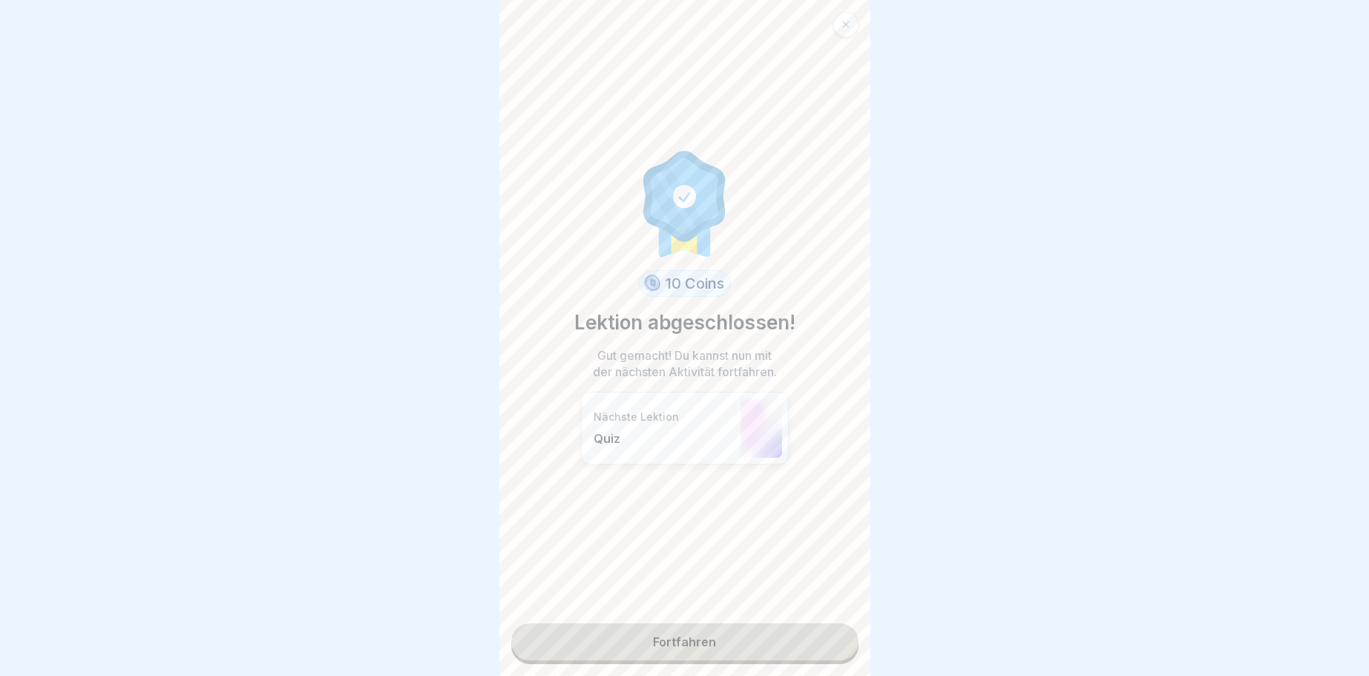
click at [685, 637] on link "Fortfahren" at bounding box center [684, 641] width 347 height 37
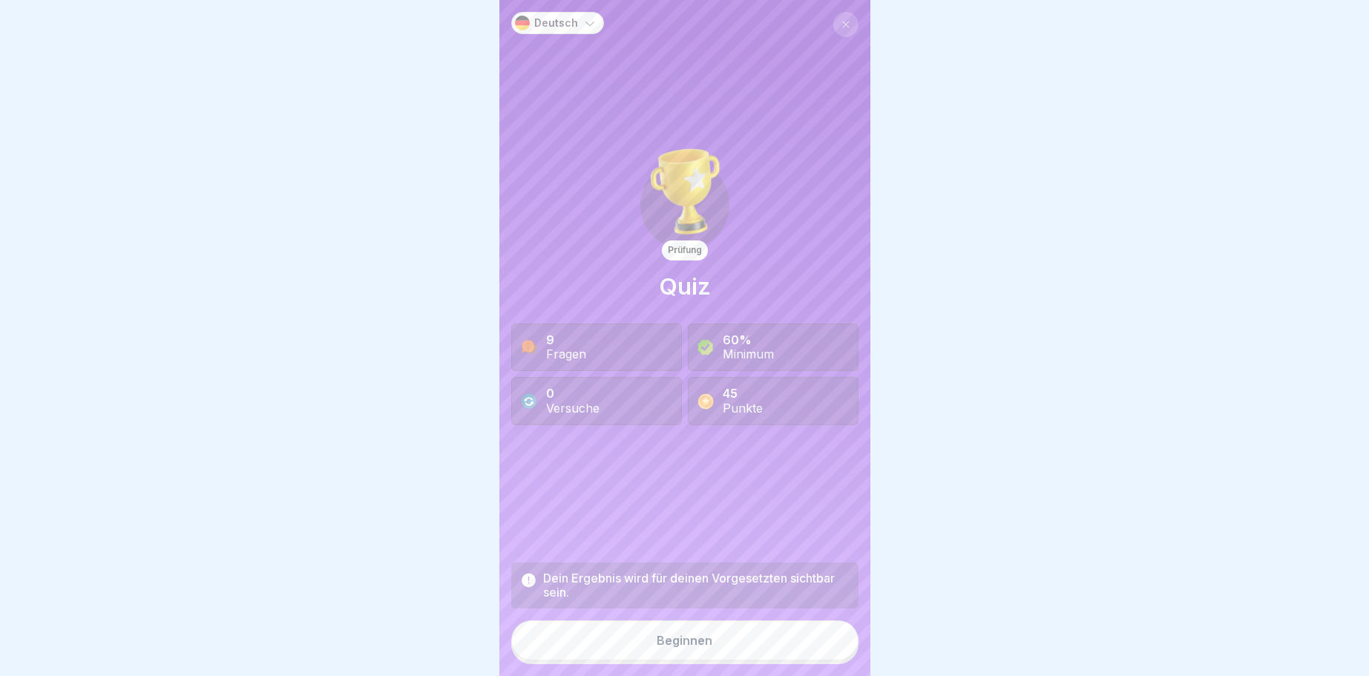
click at [691, 634] on div "Beginnen" at bounding box center [685, 640] width 56 height 13
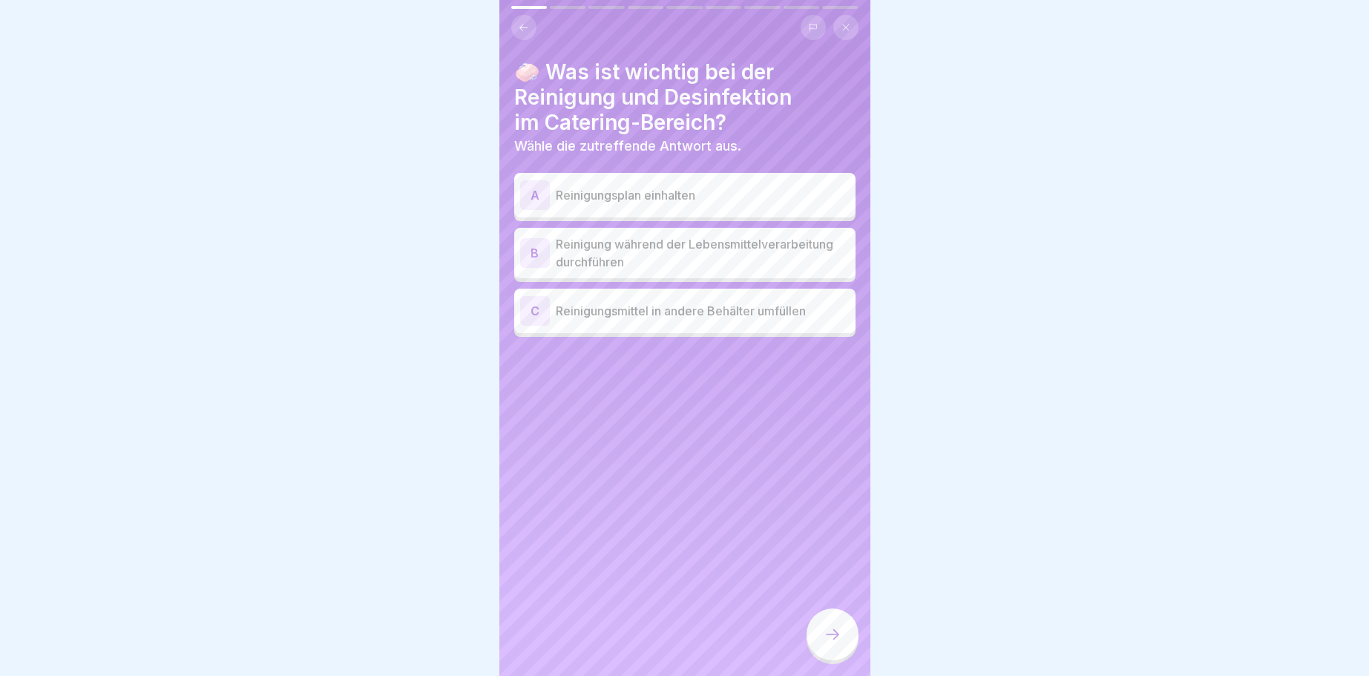
click at [533, 187] on div "A" at bounding box center [535, 195] width 30 height 30
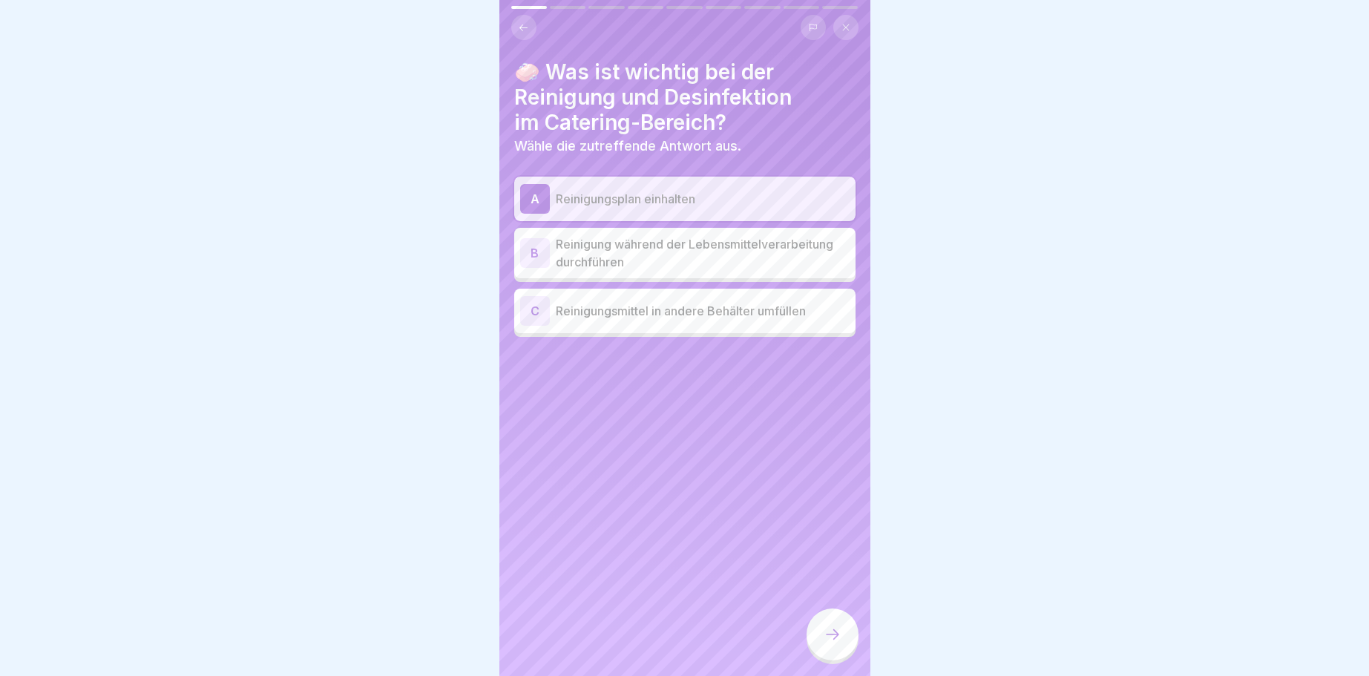
click at [532, 249] on div "B" at bounding box center [535, 253] width 30 height 30
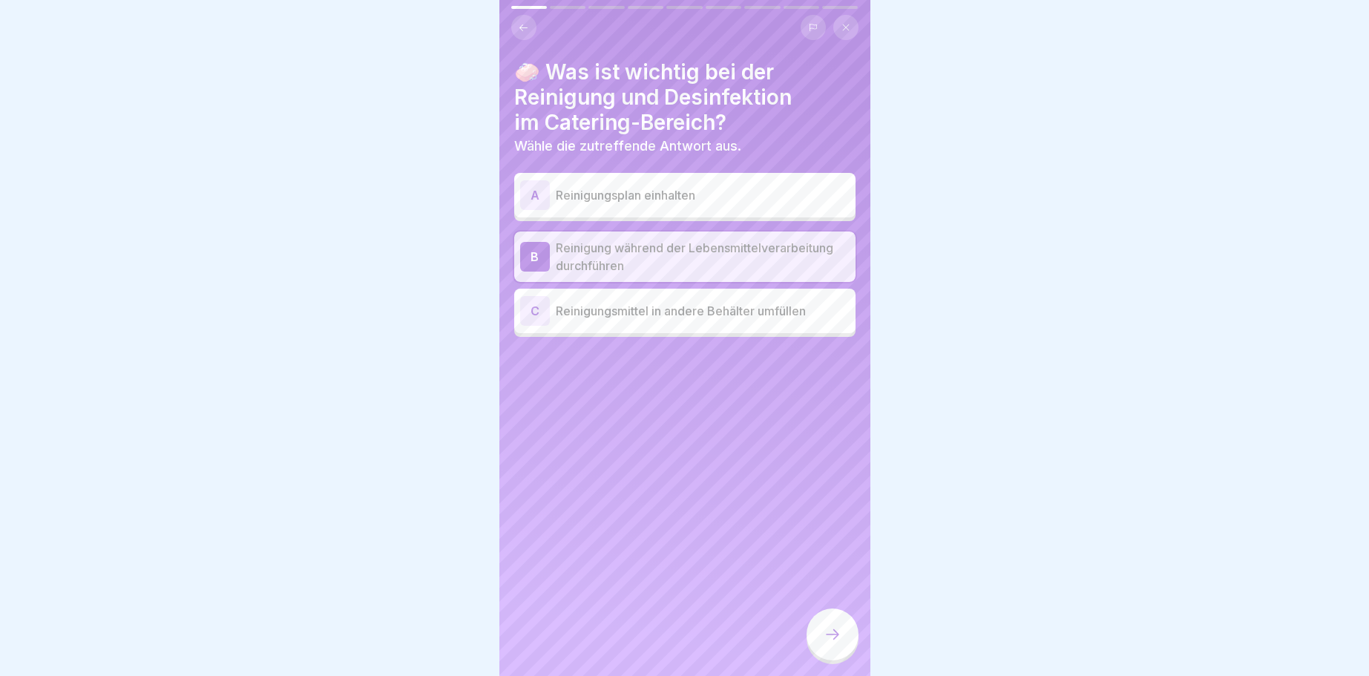
click at [839, 635] on icon at bounding box center [832, 634] width 18 height 18
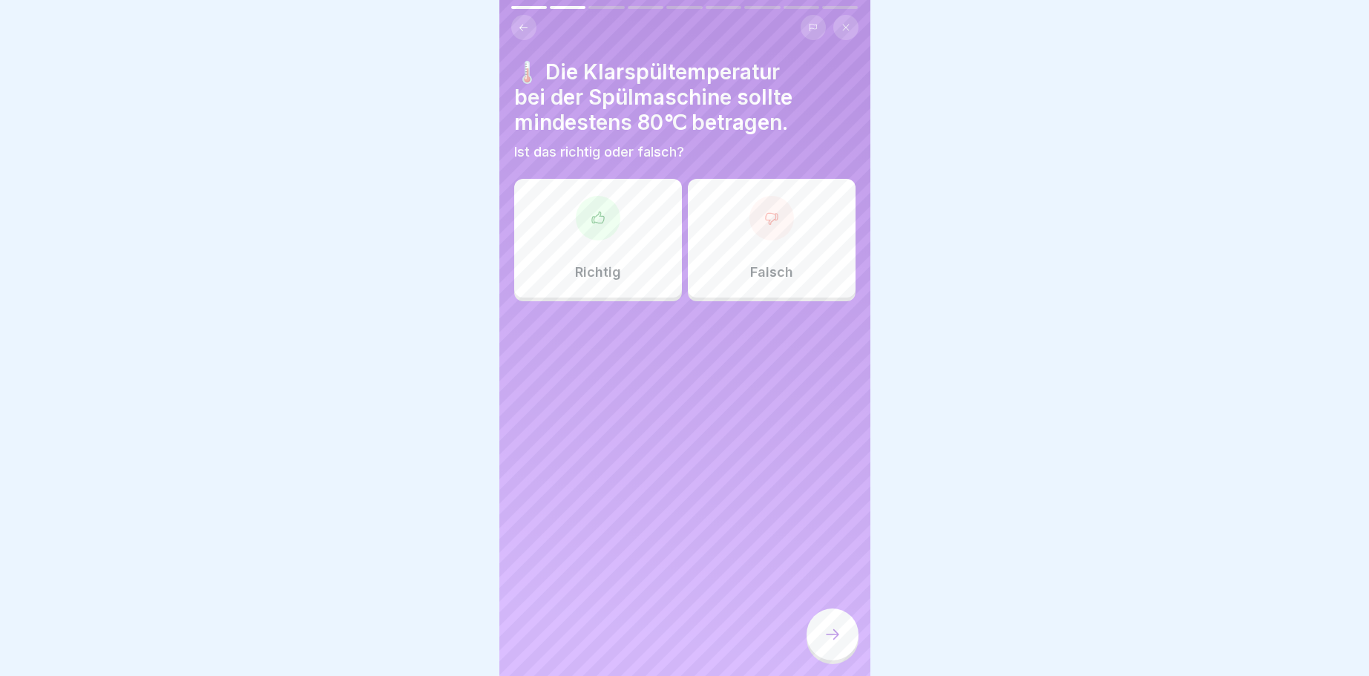
click at [593, 214] on icon at bounding box center [598, 218] width 15 height 15
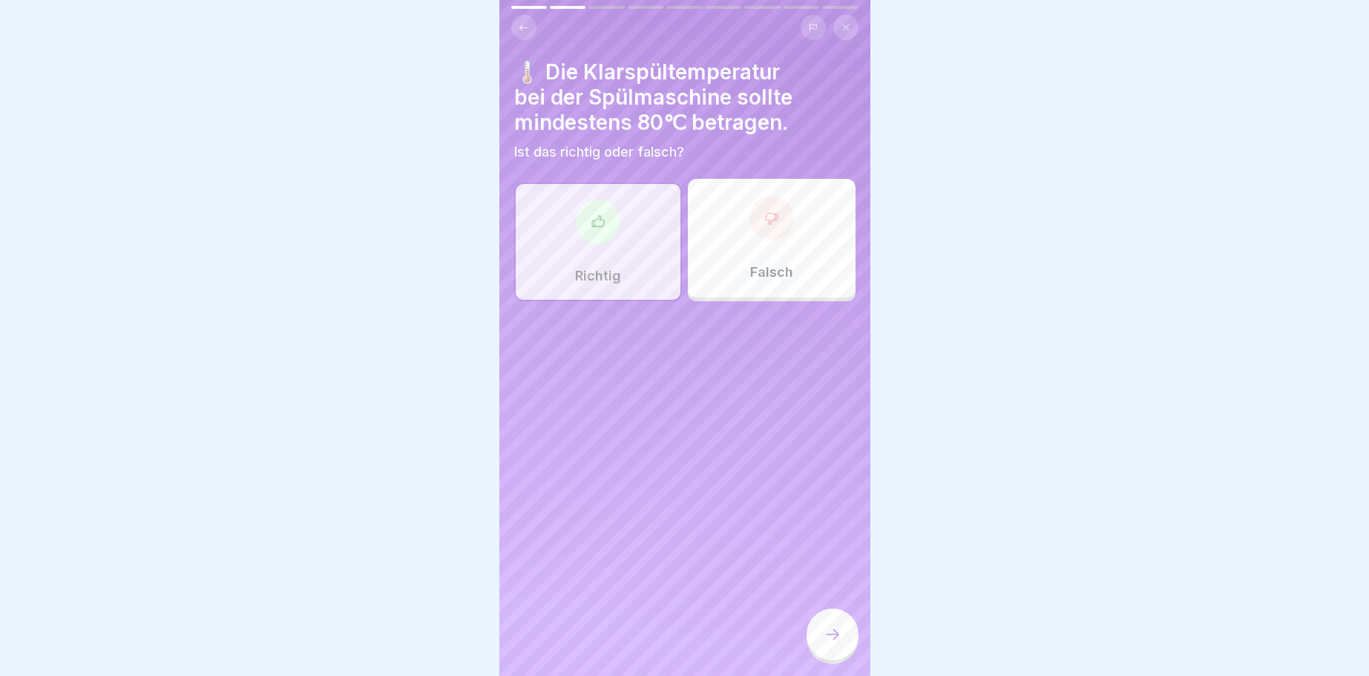
click at [829, 631] on icon at bounding box center [832, 634] width 18 height 18
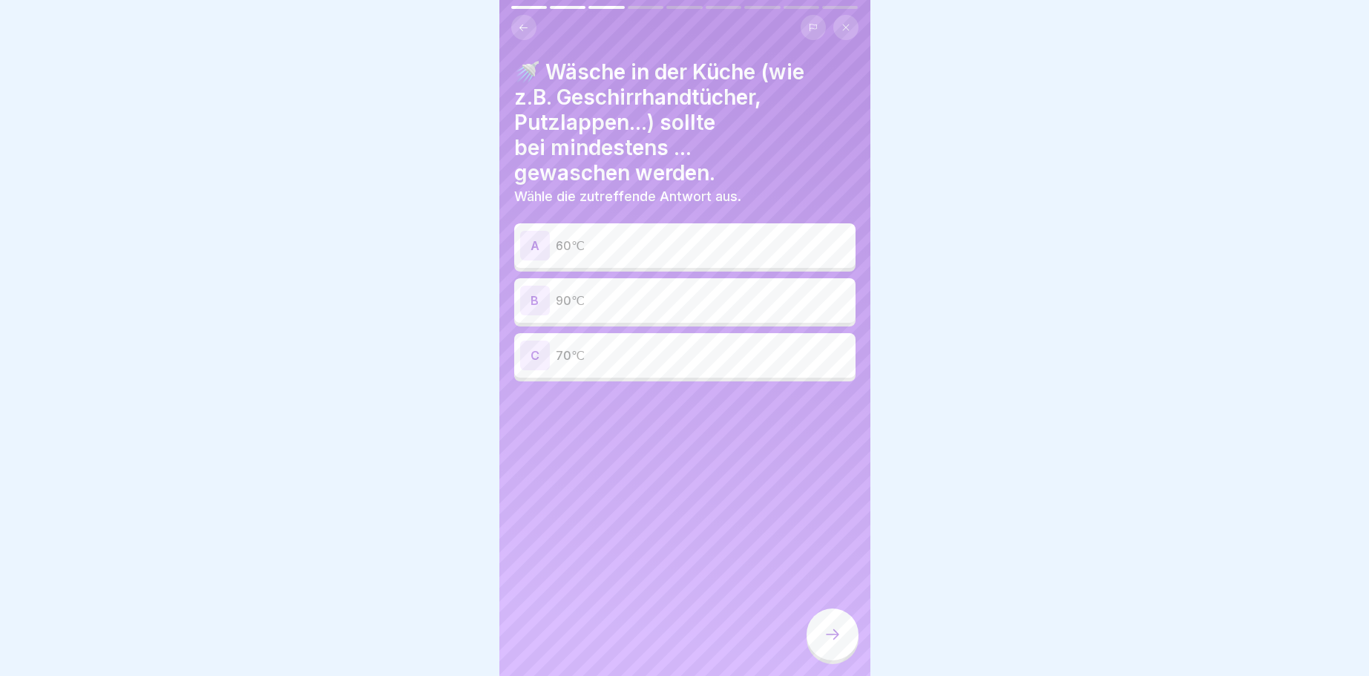
click at [530, 246] on div "A" at bounding box center [535, 246] width 30 height 30
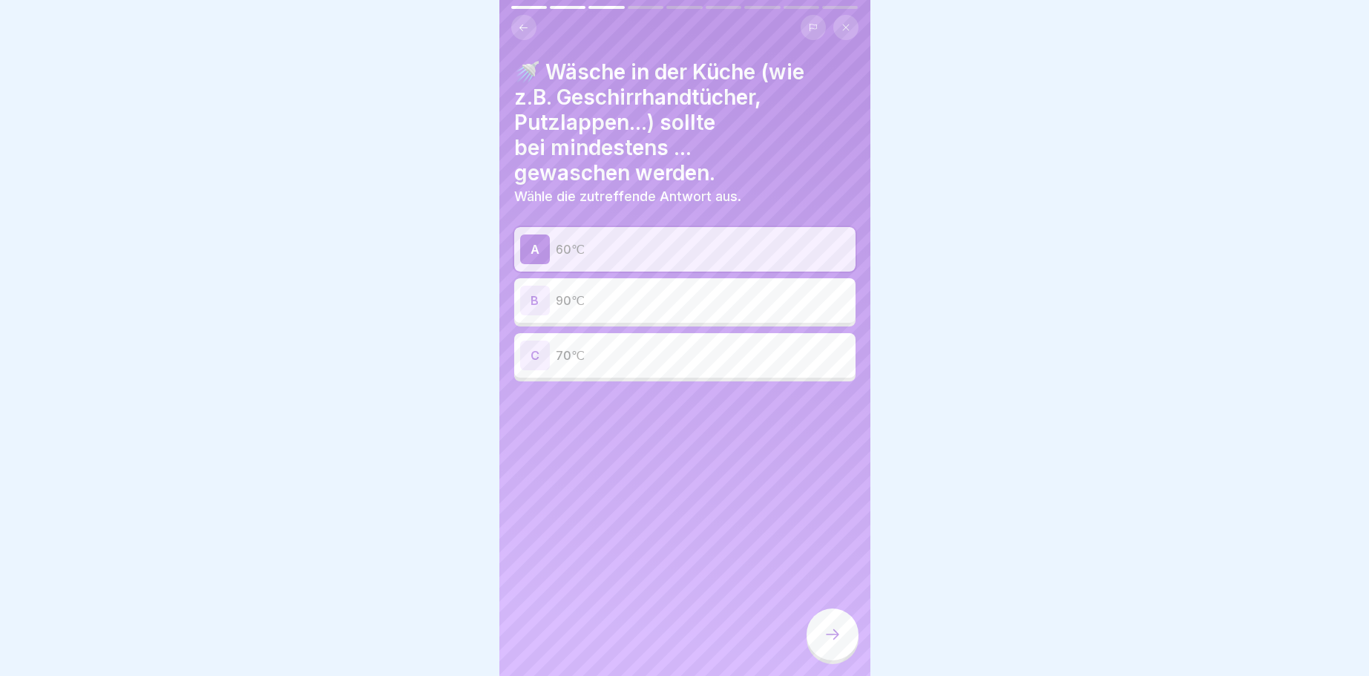
click at [825, 629] on icon at bounding box center [832, 634] width 18 height 18
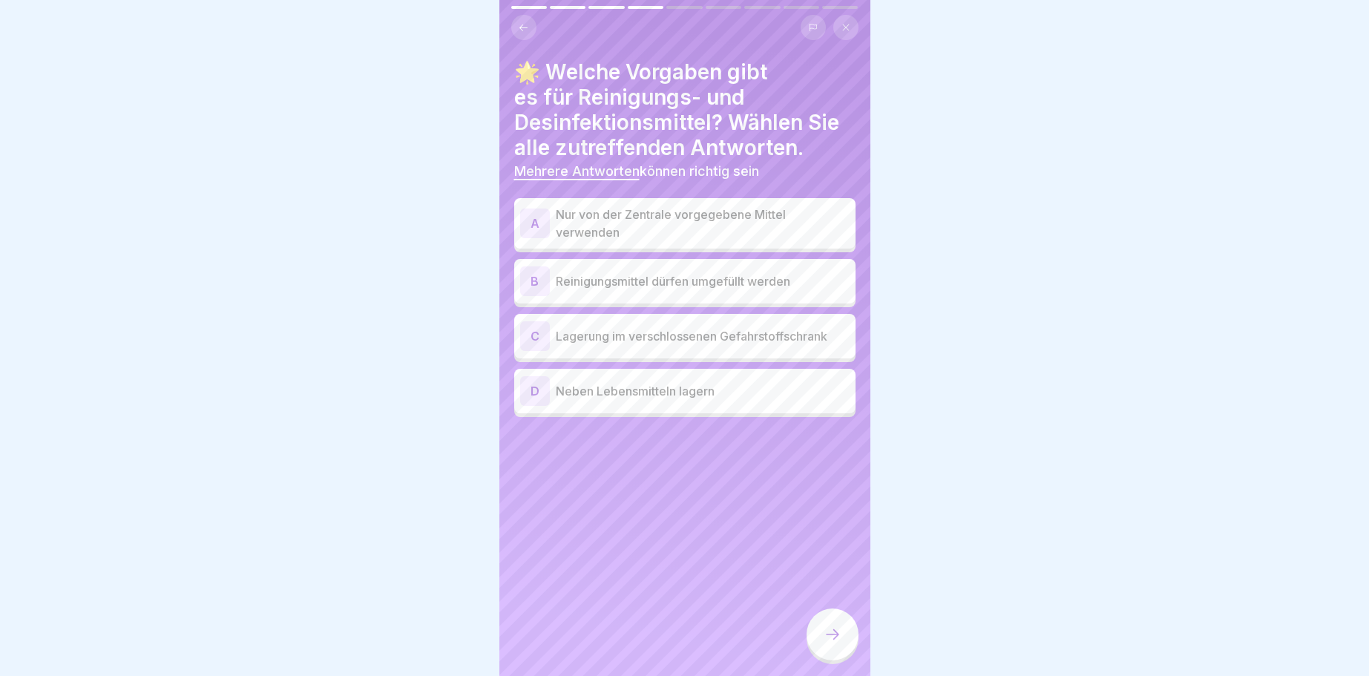
click at [538, 223] on div "A" at bounding box center [535, 223] width 30 height 30
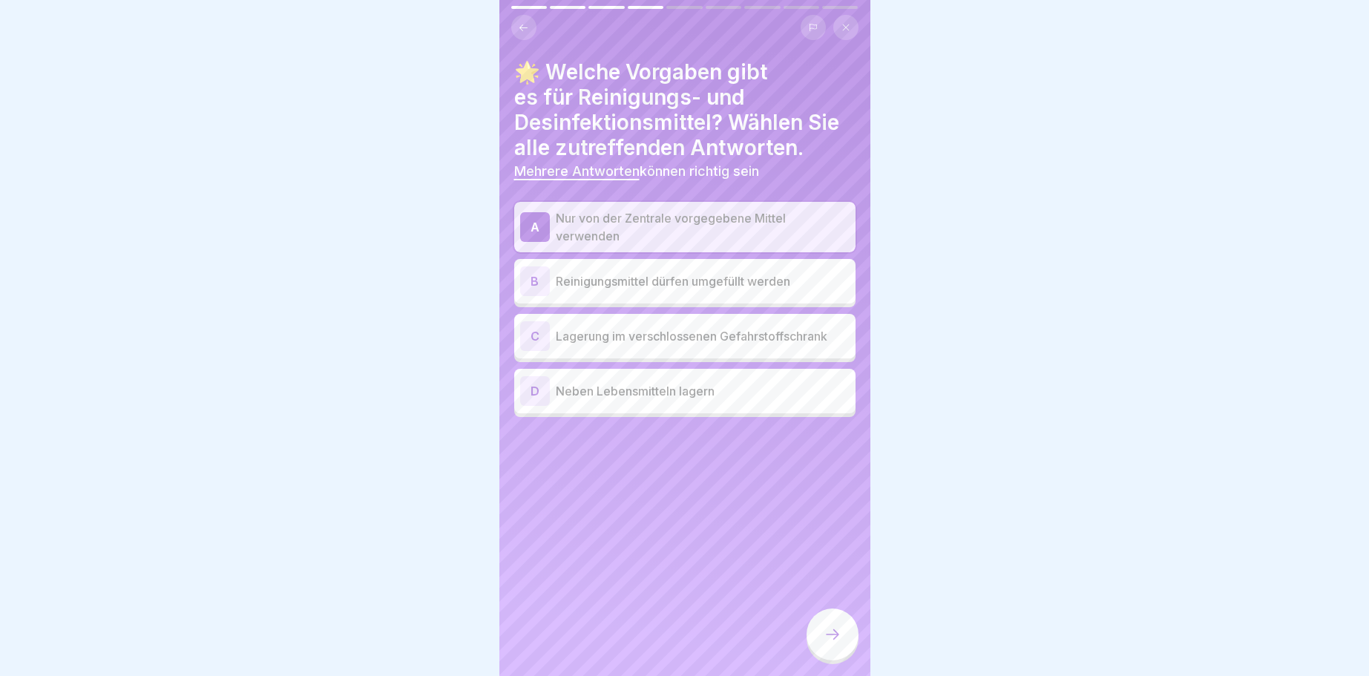
click at [539, 337] on div "C" at bounding box center [535, 336] width 30 height 30
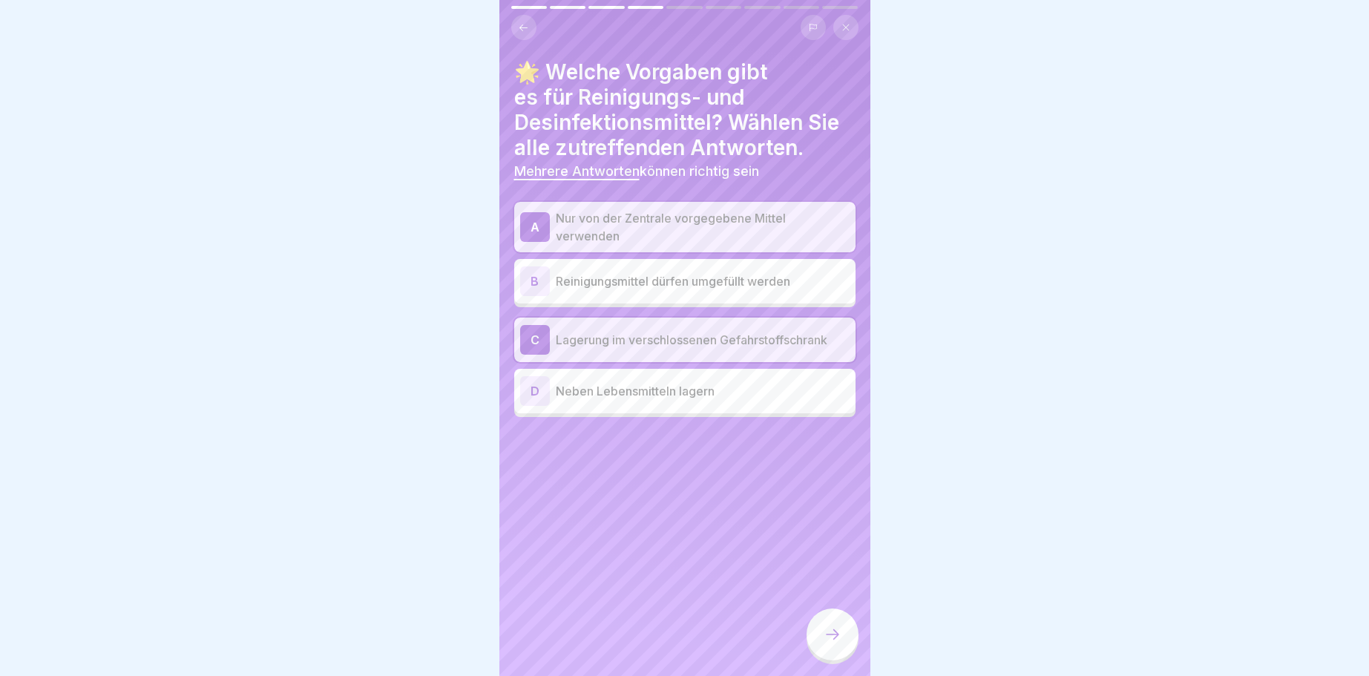
click at [840, 637] on icon at bounding box center [832, 634] width 18 height 18
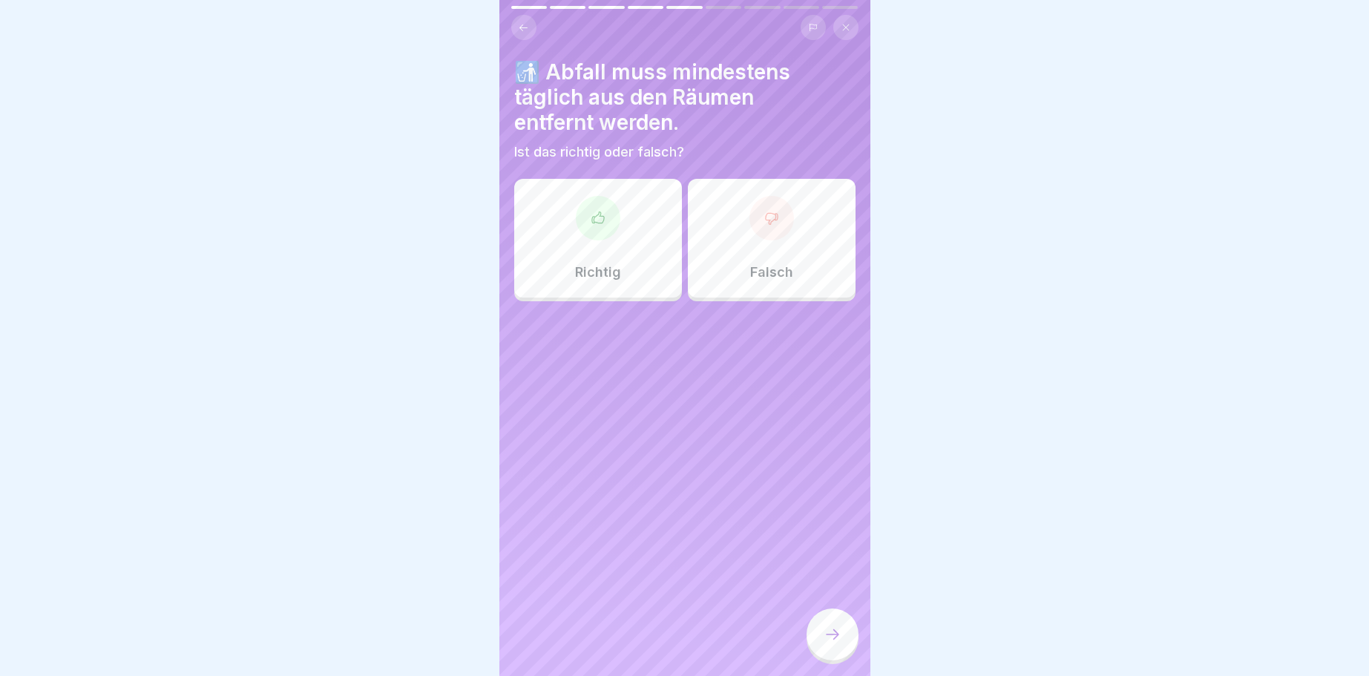
click at [606, 226] on div at bounding box center [598, 218] width 45 height 45
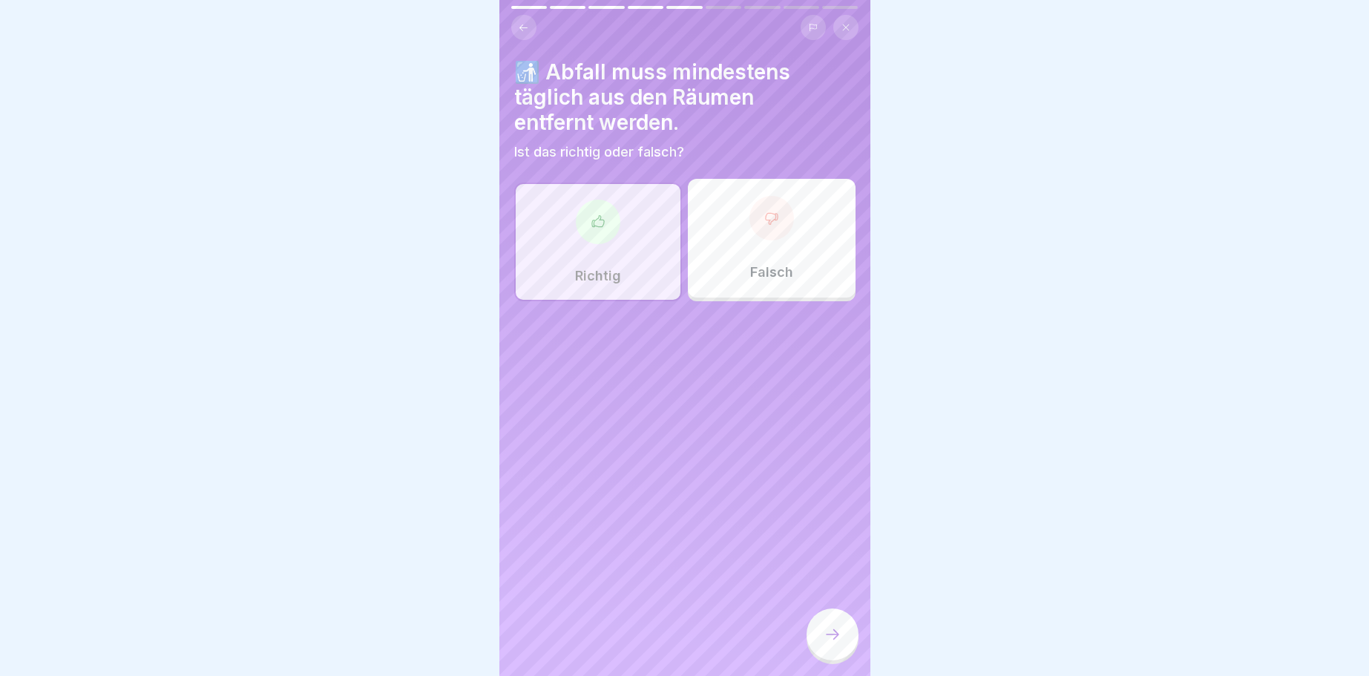
click at [826, 626] on div at bounding box center [832, 634] width 52 height 52
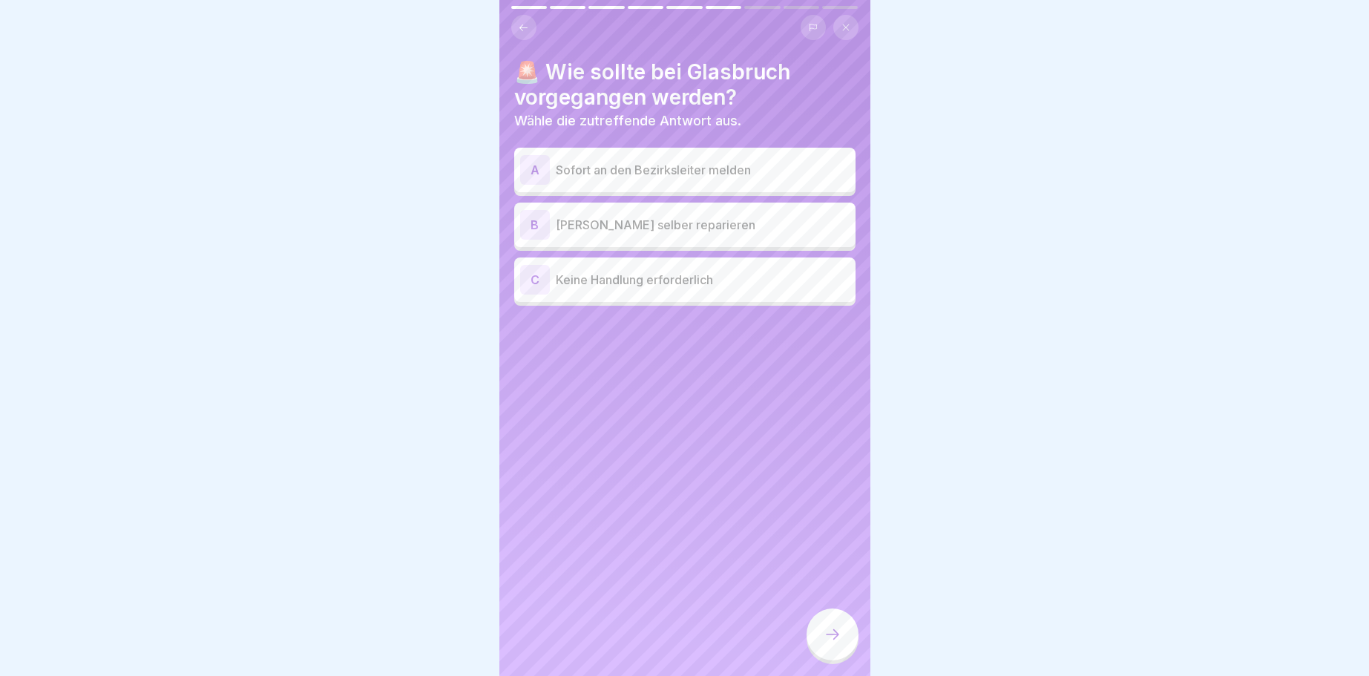
click at [530, 171] on div "A" at bounding box center [535, 170] width 30 height 30
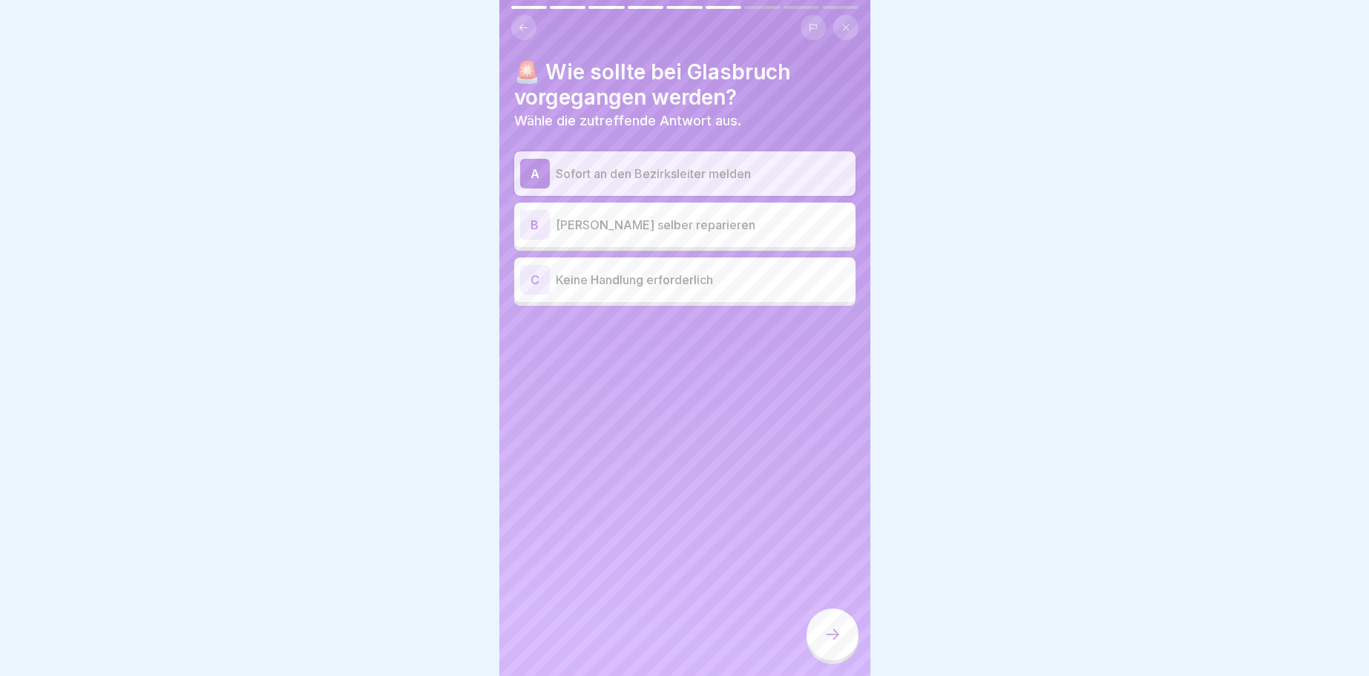
click at [832, 628] on icon at bounding box center [832, 634] width 18 height 18
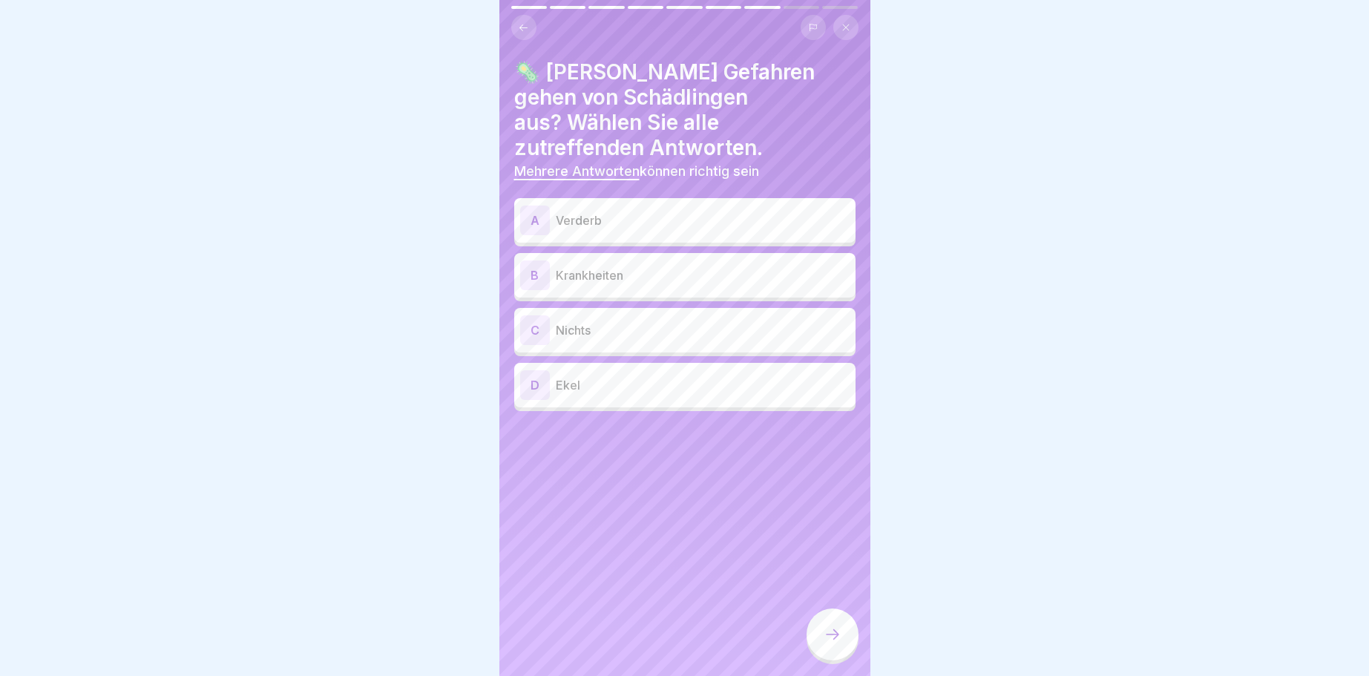
click at [530, 260] on div "B" at bounding box center [535, 275] width 30 height 30
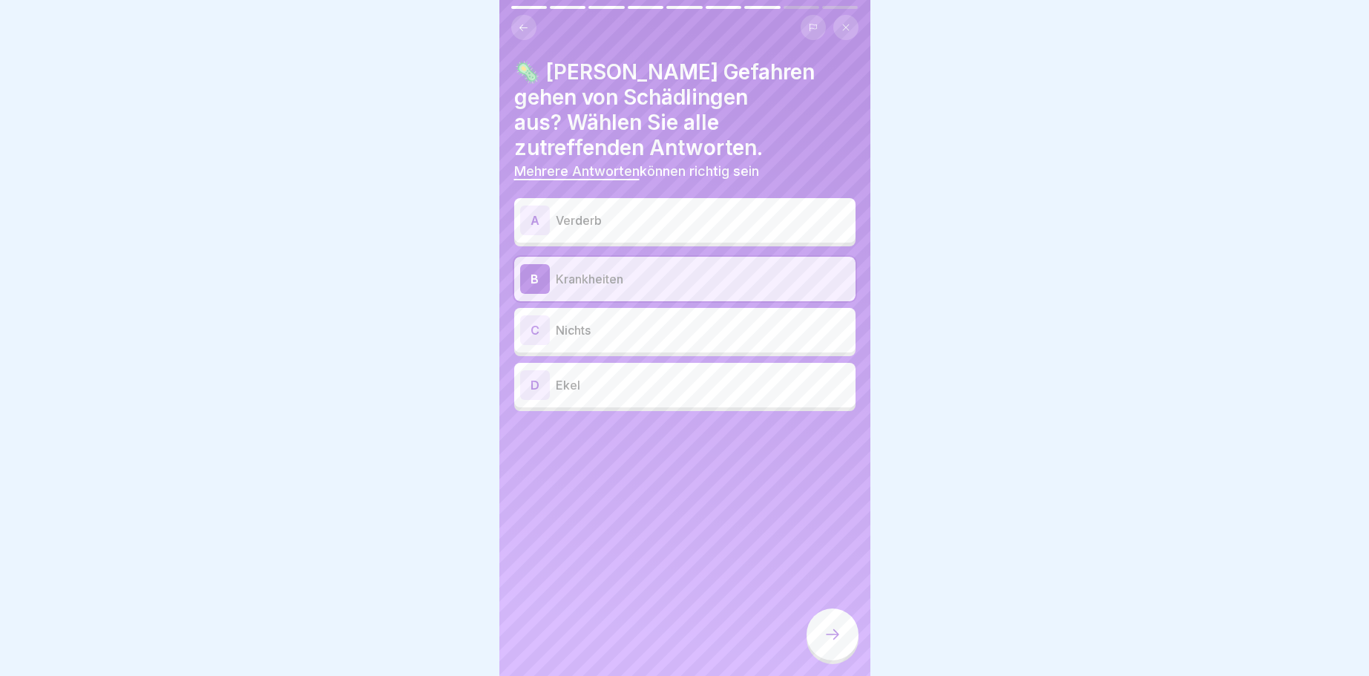
click at [533, 370] on div "D" at bounding box center [535, 385] width 30 height 30
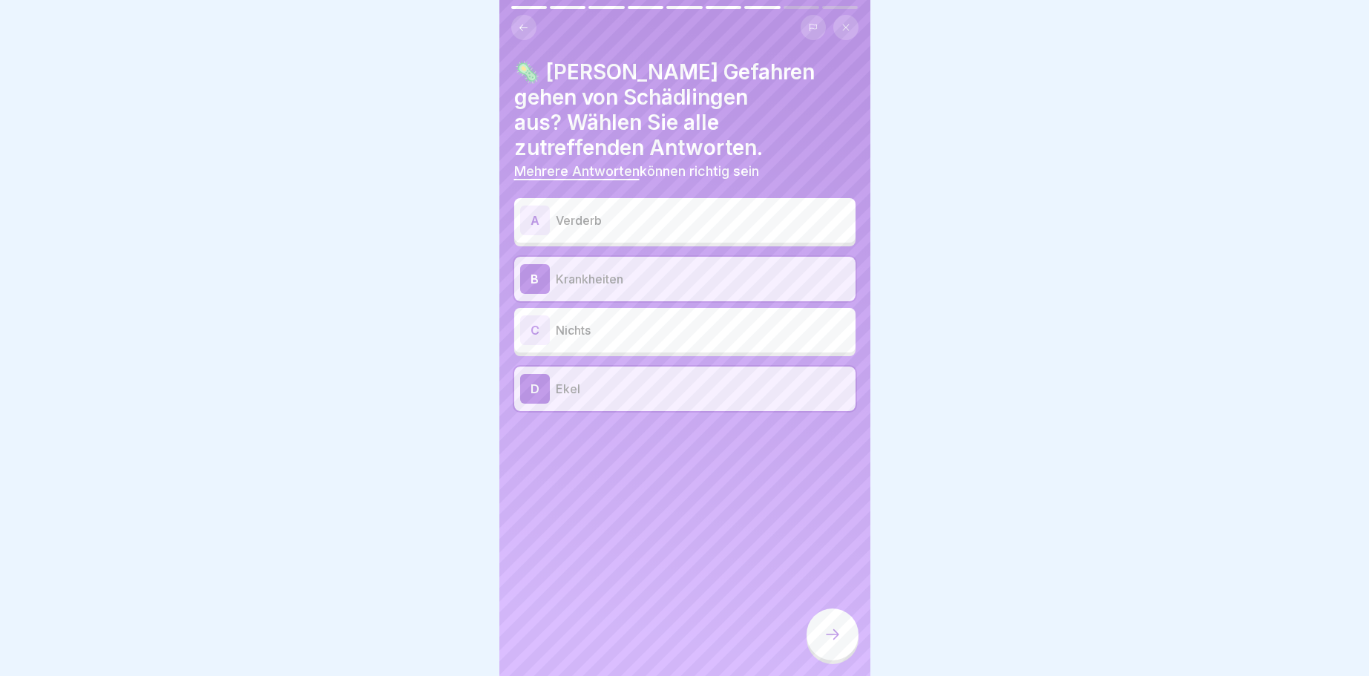
click at [530, 205] on div "A" at bounding box center [535, 220] width 30 height 30
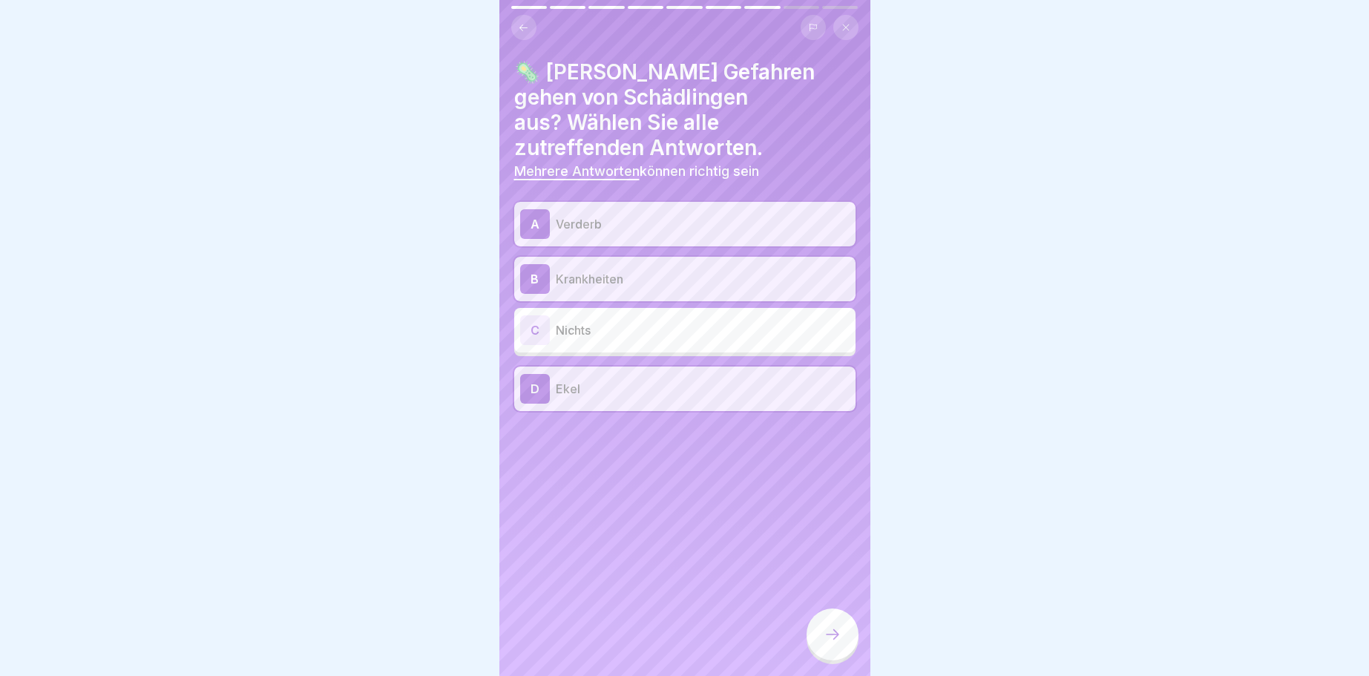
click at [837, 630] on icon at bounding box center [832, 634] width 18 height 18
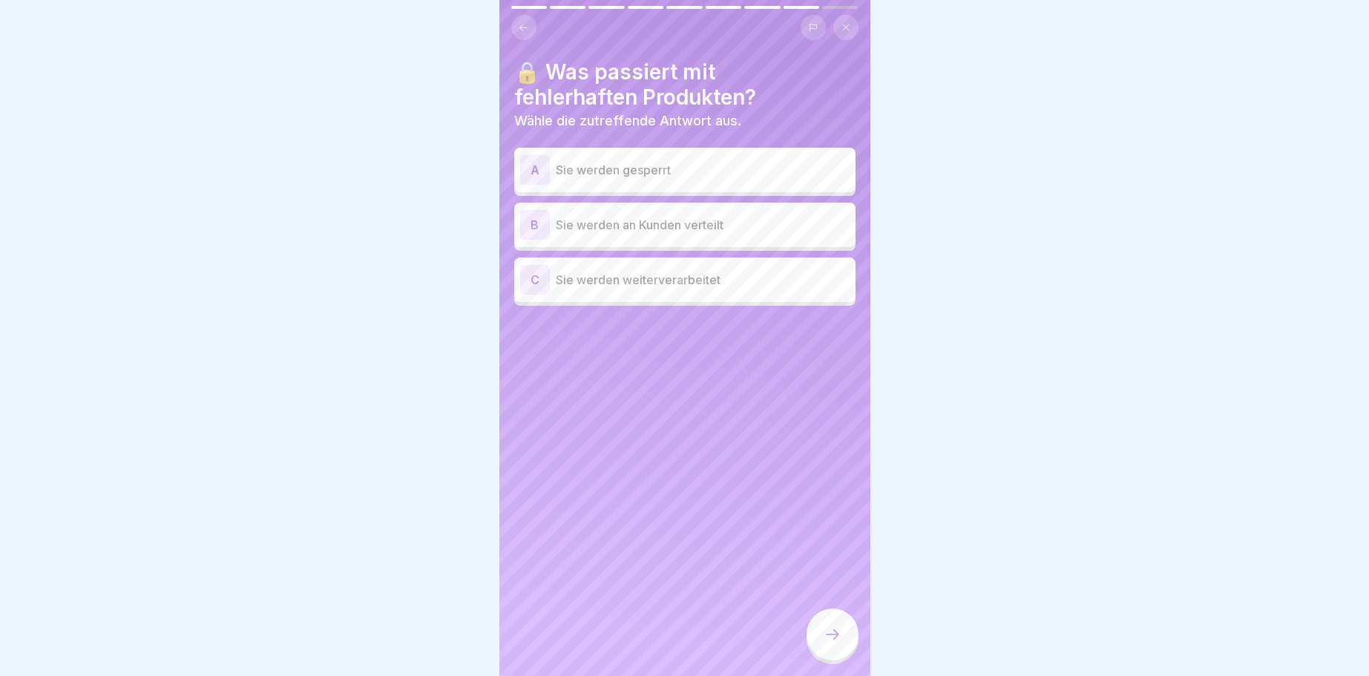
click at [534, 171] on div "A" at bounding box center [535, 170] width 30 height 30
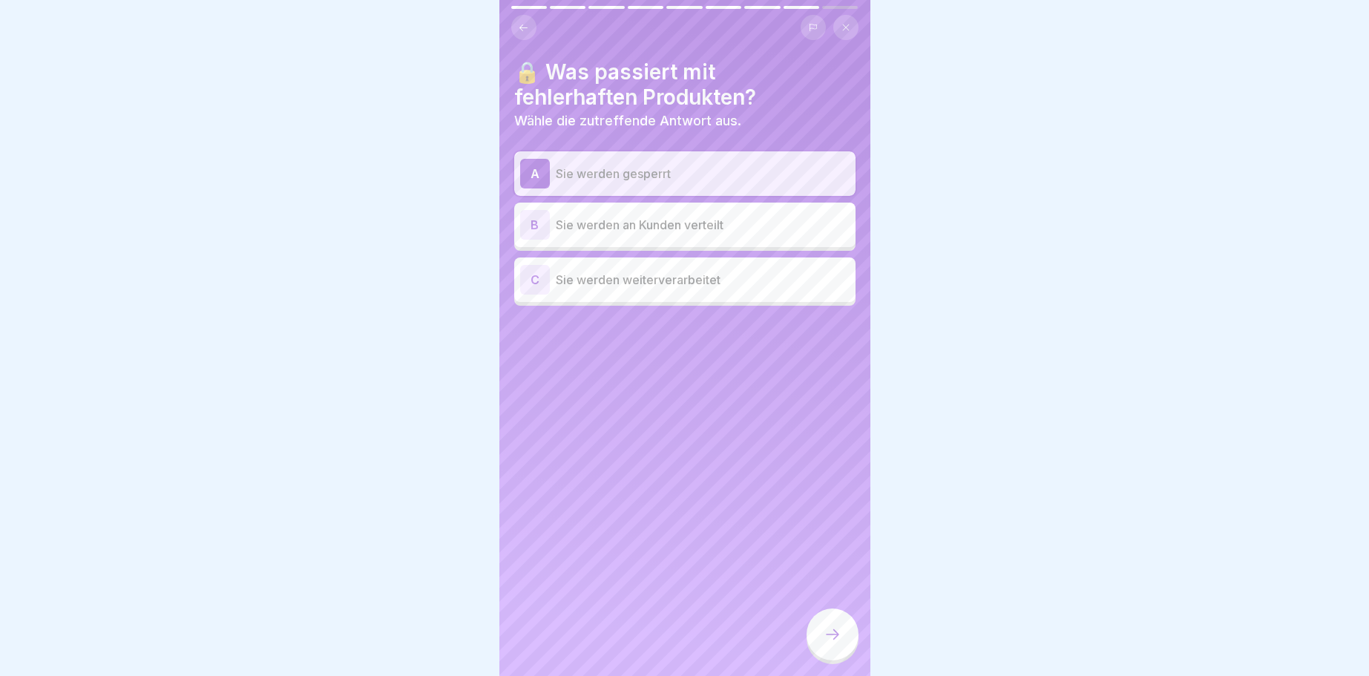
click at [837, 637] on icon at bounding box center [832, 634] width 13 height 10
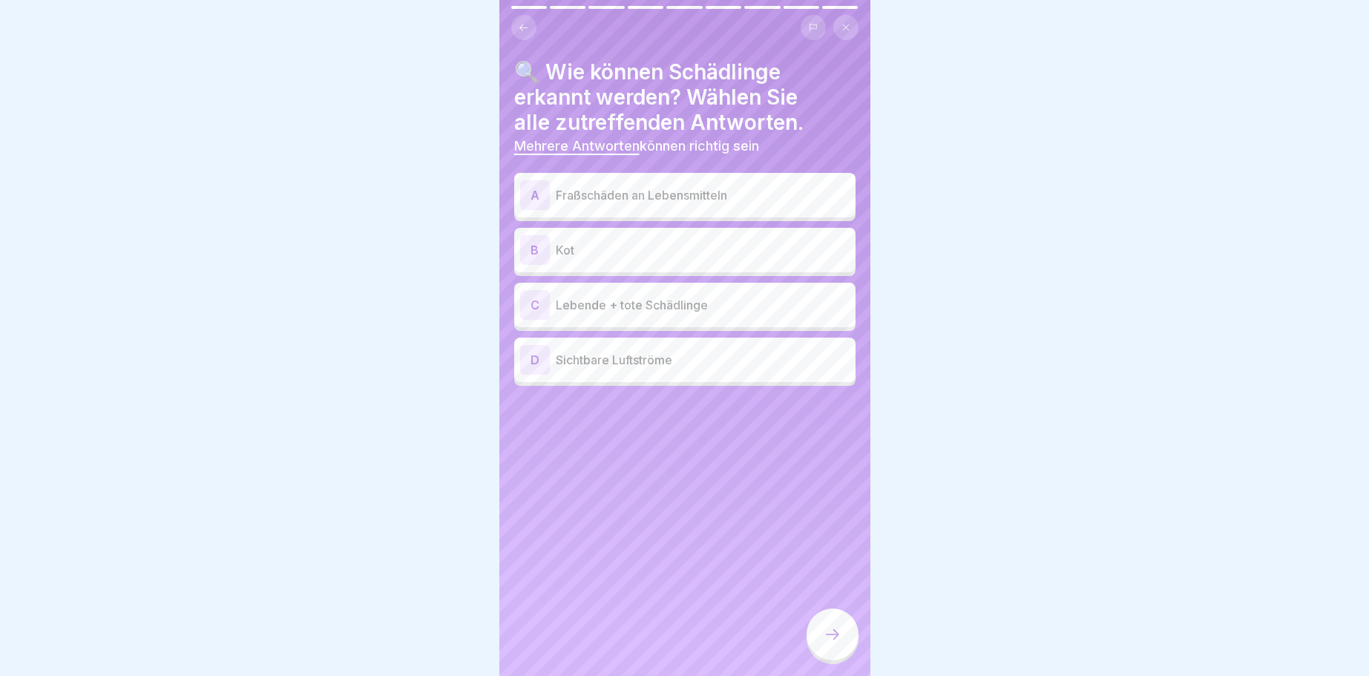
click at [533, 196] on div "A" at bounding box center [535, 195] width 30 height 30
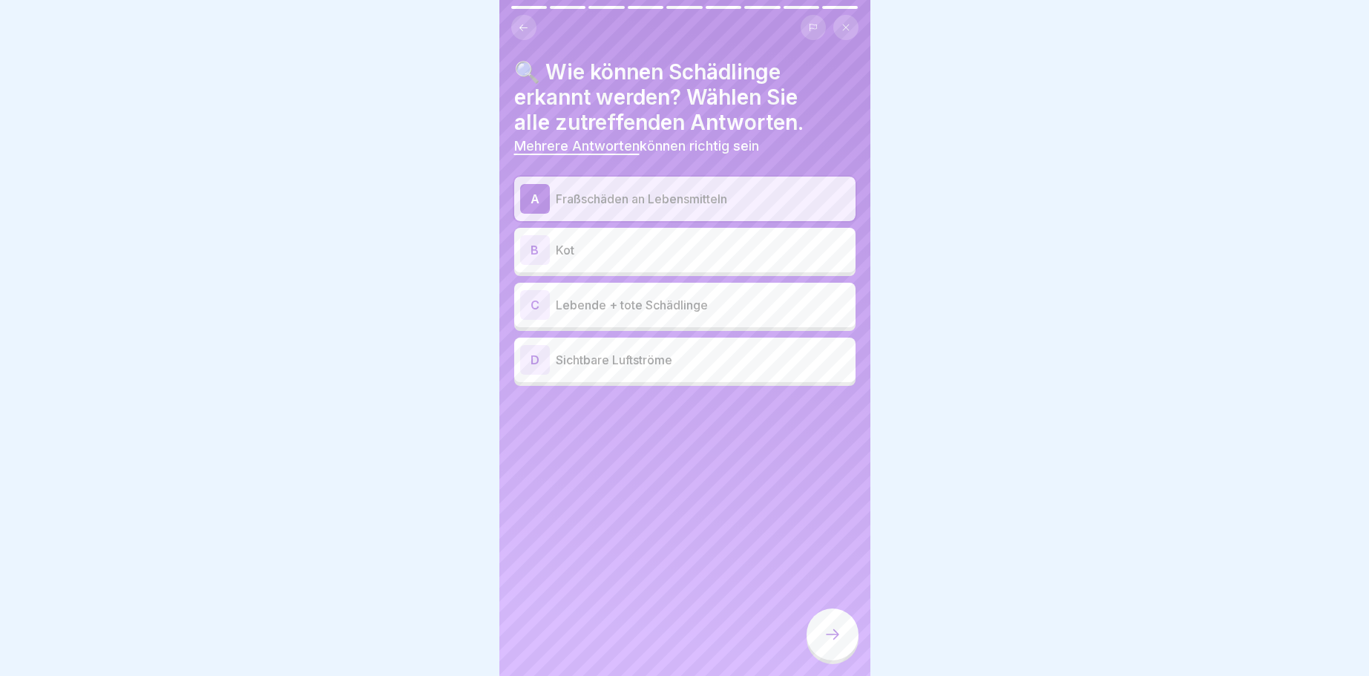
click at [535, 253] on div "B" at bounding box center [535, 250] width 30 height 30
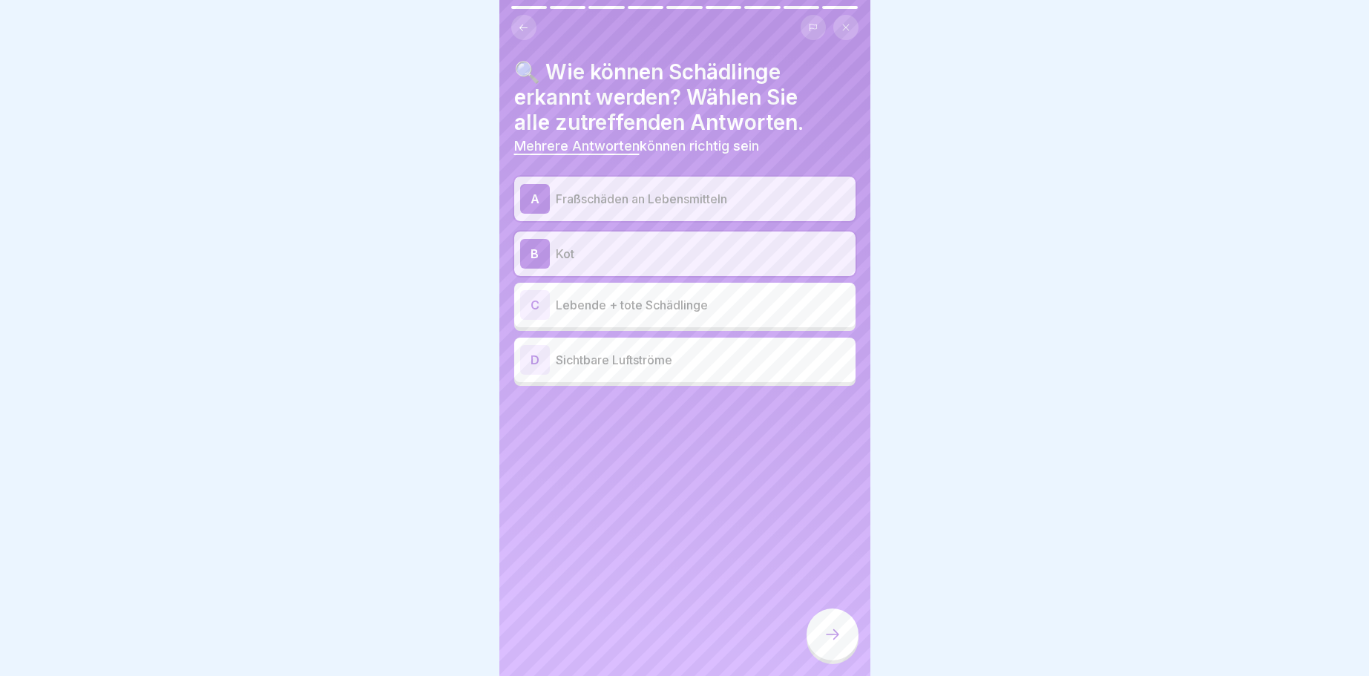
click at [524, 304] on div "C" at bounding box center [535, 305] width 30 height 30
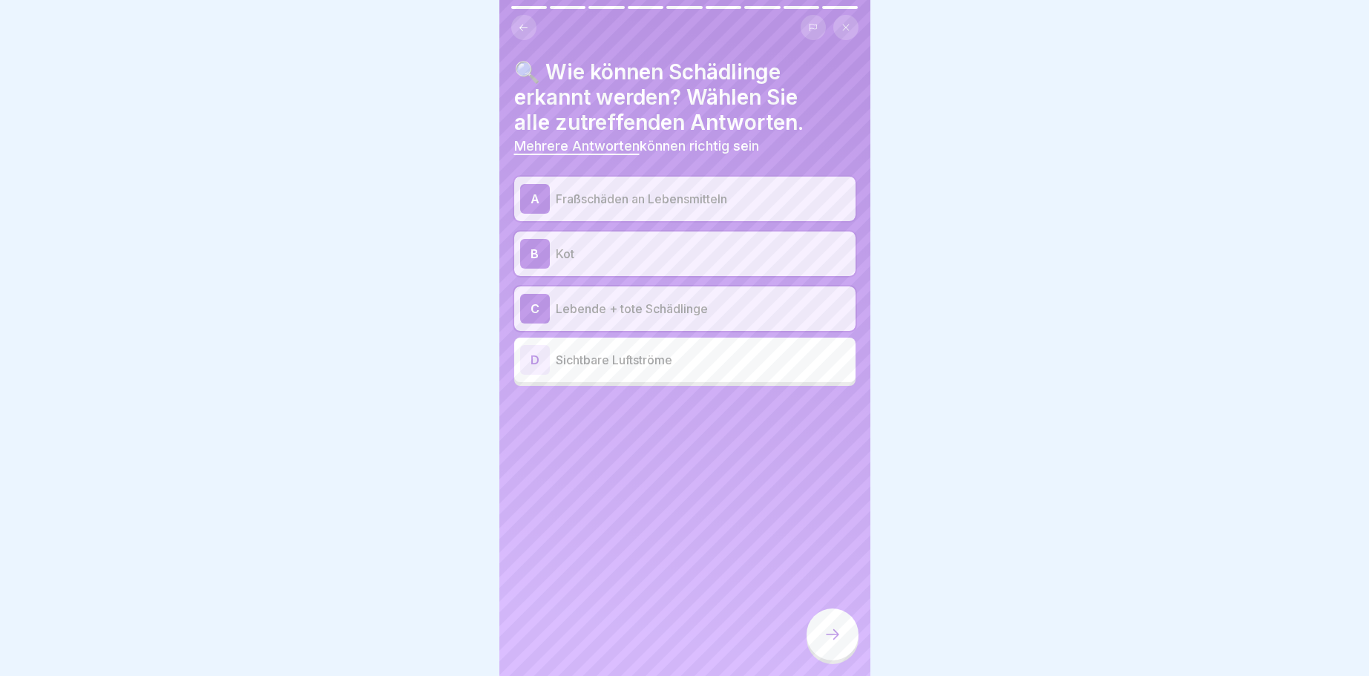
click at [835, 629] on icon at bounding box center [832, 634] width 18 height 18
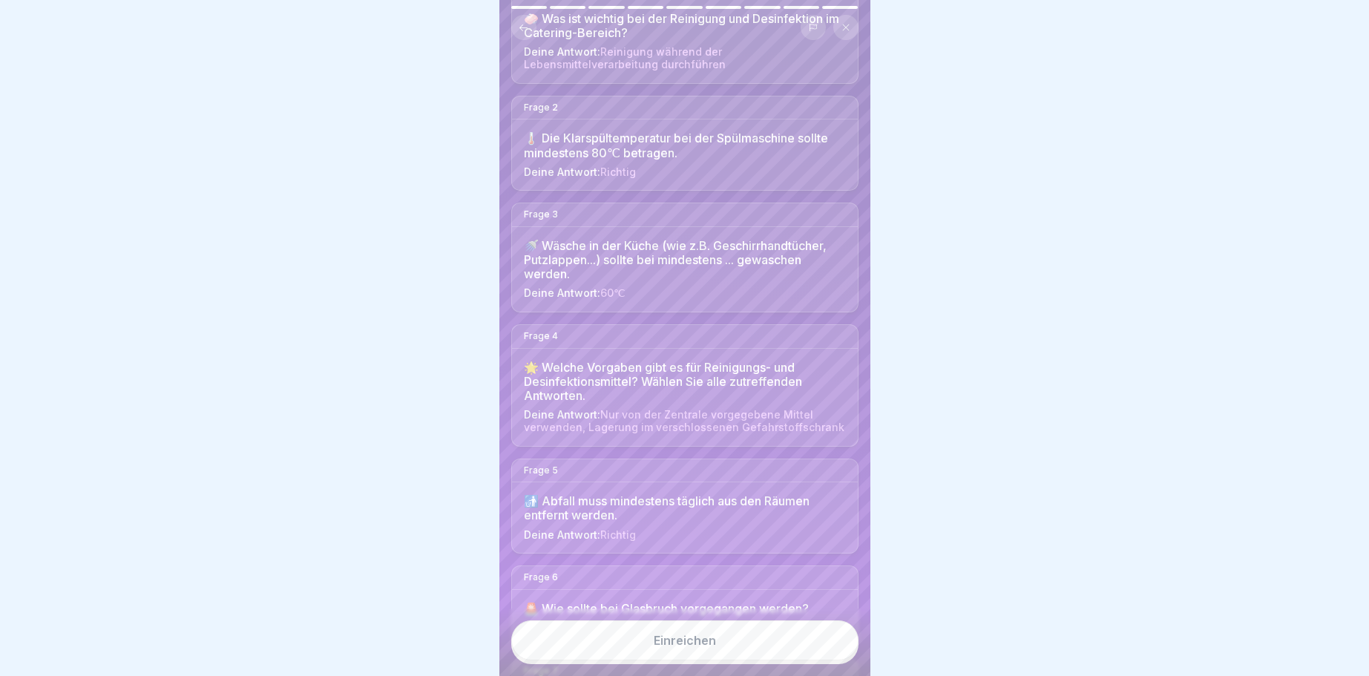
scroll to position [267, 0]
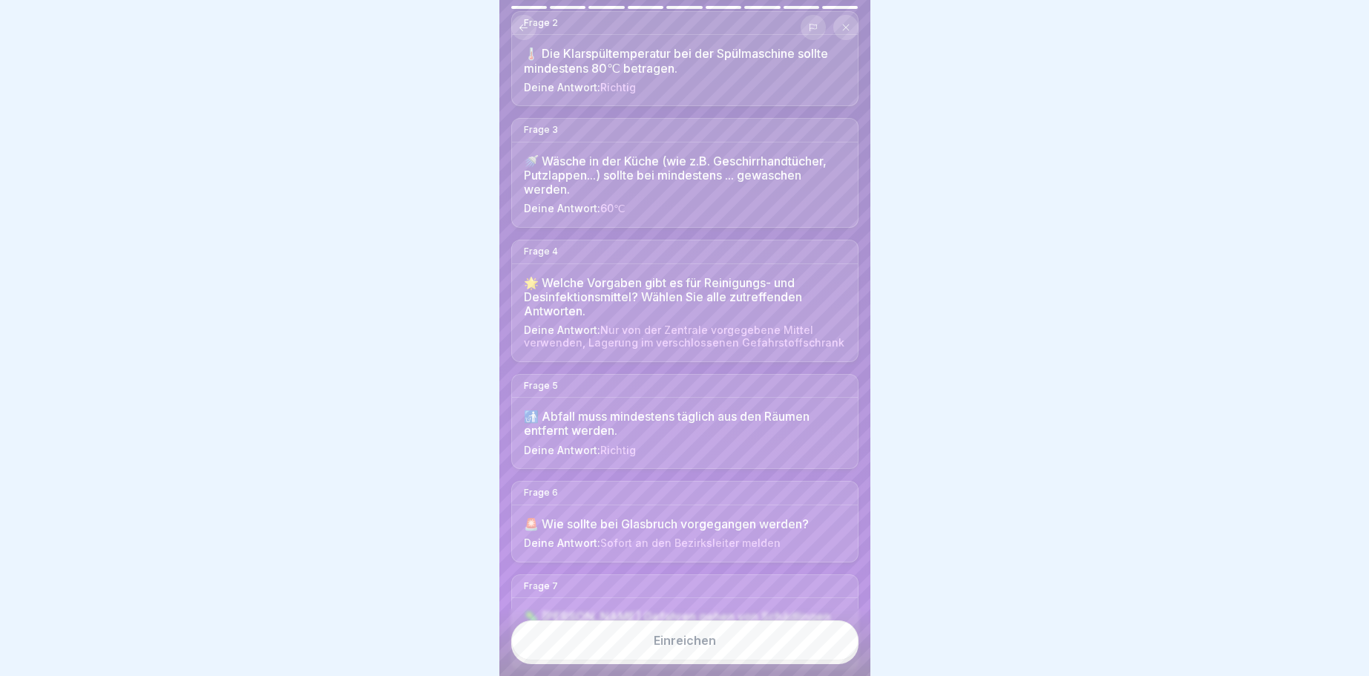
click at [705, 636] on div "Einreichen" at bounding box center [685, 640] width 62 height 13
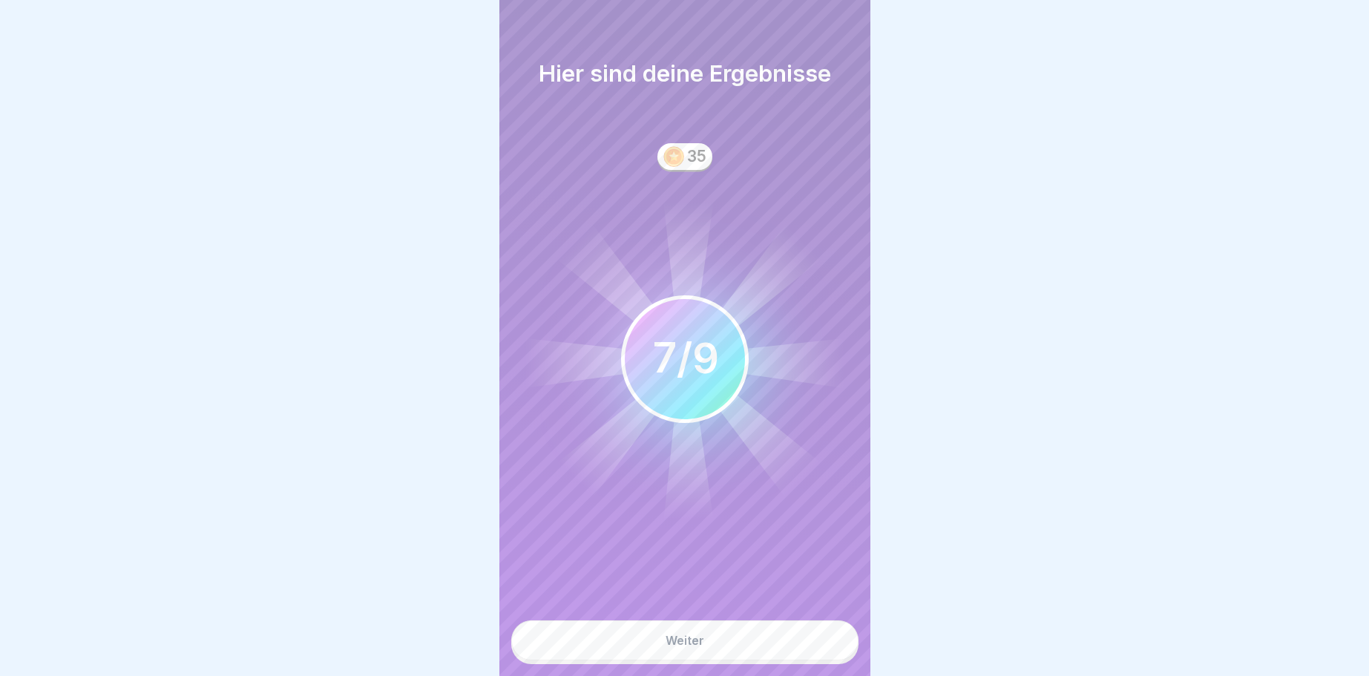
click at [686, 634] on div "Weiter" at bounding box center [684, 640] width 39 height 13
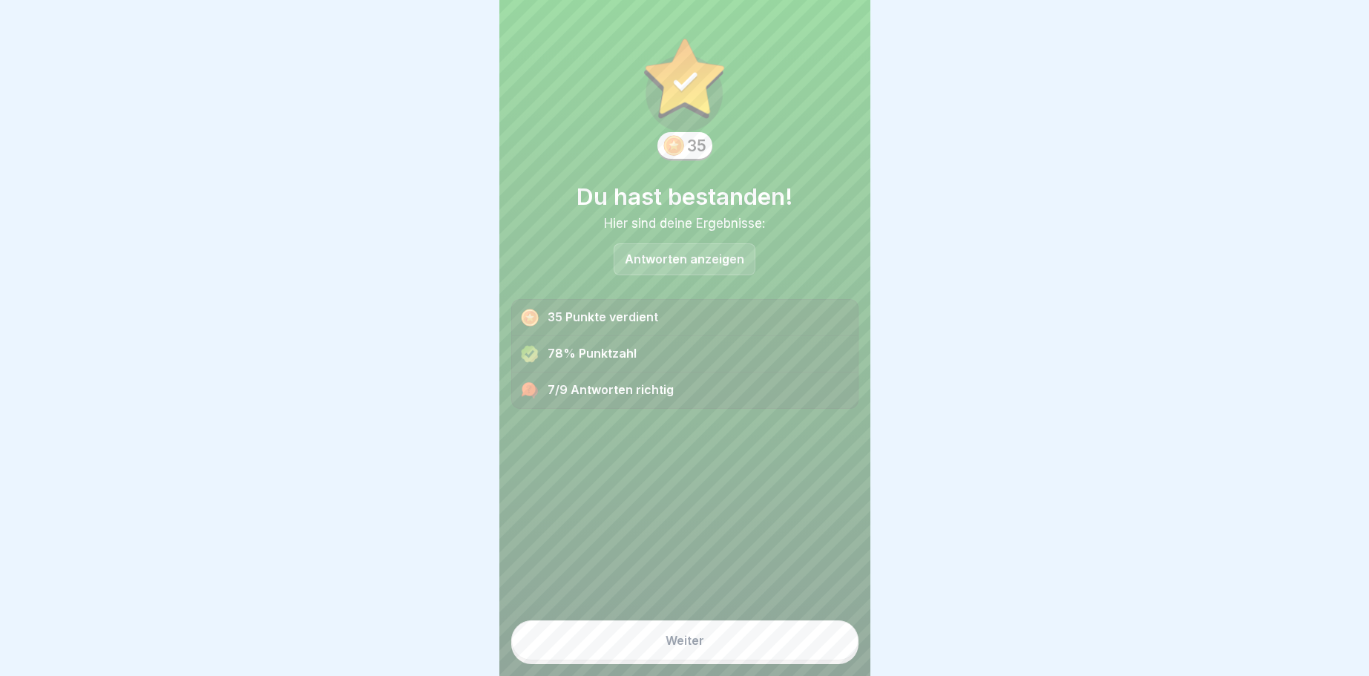
click at [675, 635] on div "Weiter" at bounding box center [684, 640] width 39 height 13
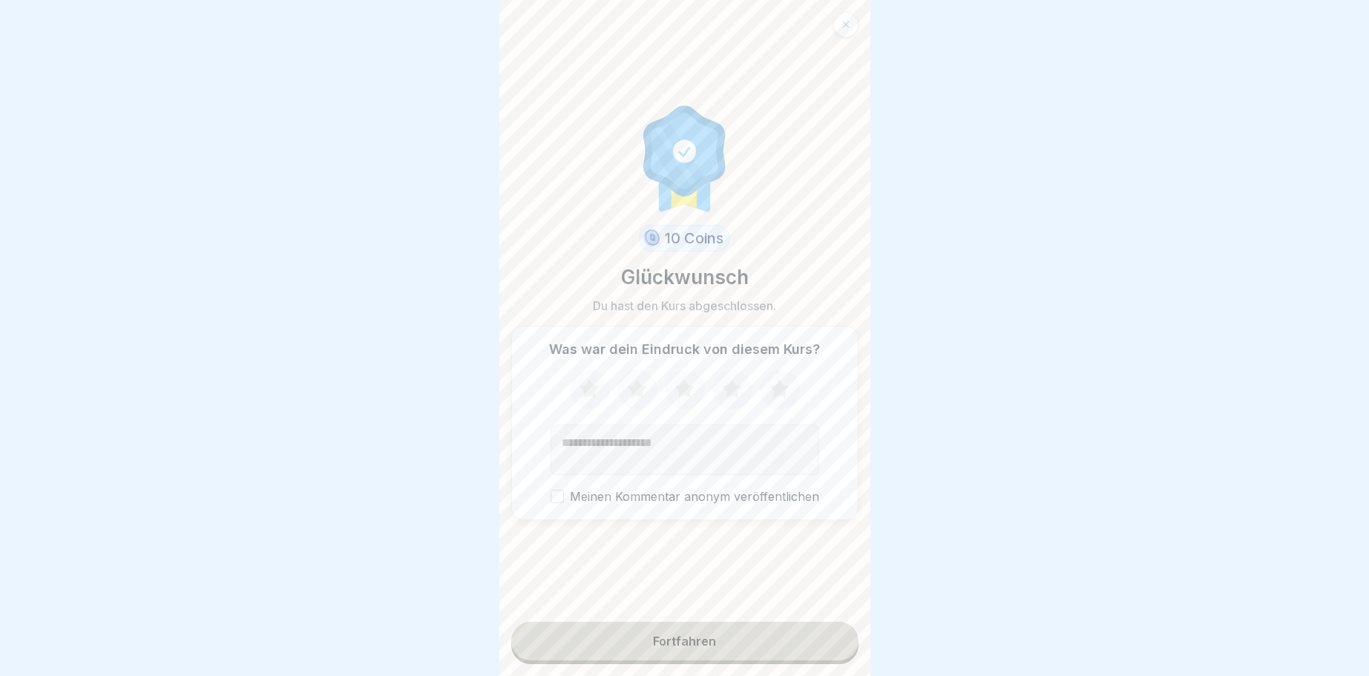
click at [687, 634] on div "Fortfahren" at bounding box center [684, 640] width 63 height 13
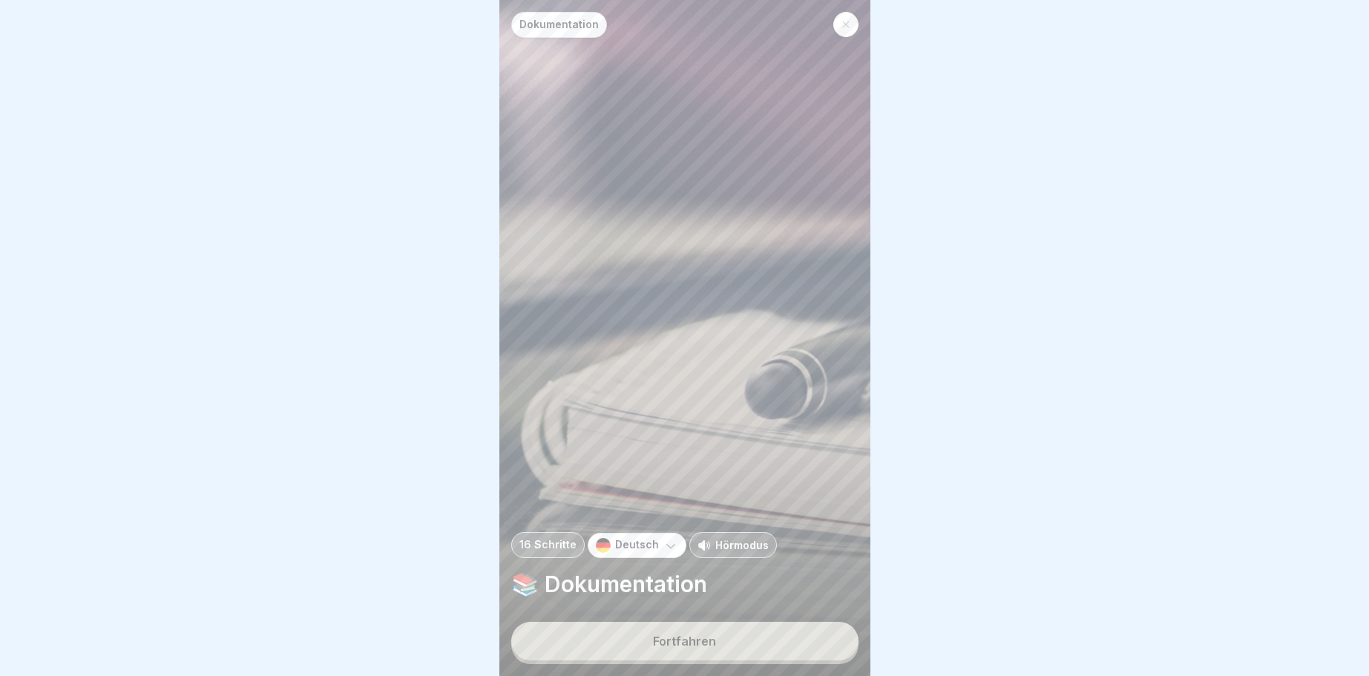
click at [700, 639] on div "Fortfahren" at bounding box center [684, 640] width 63 height 13
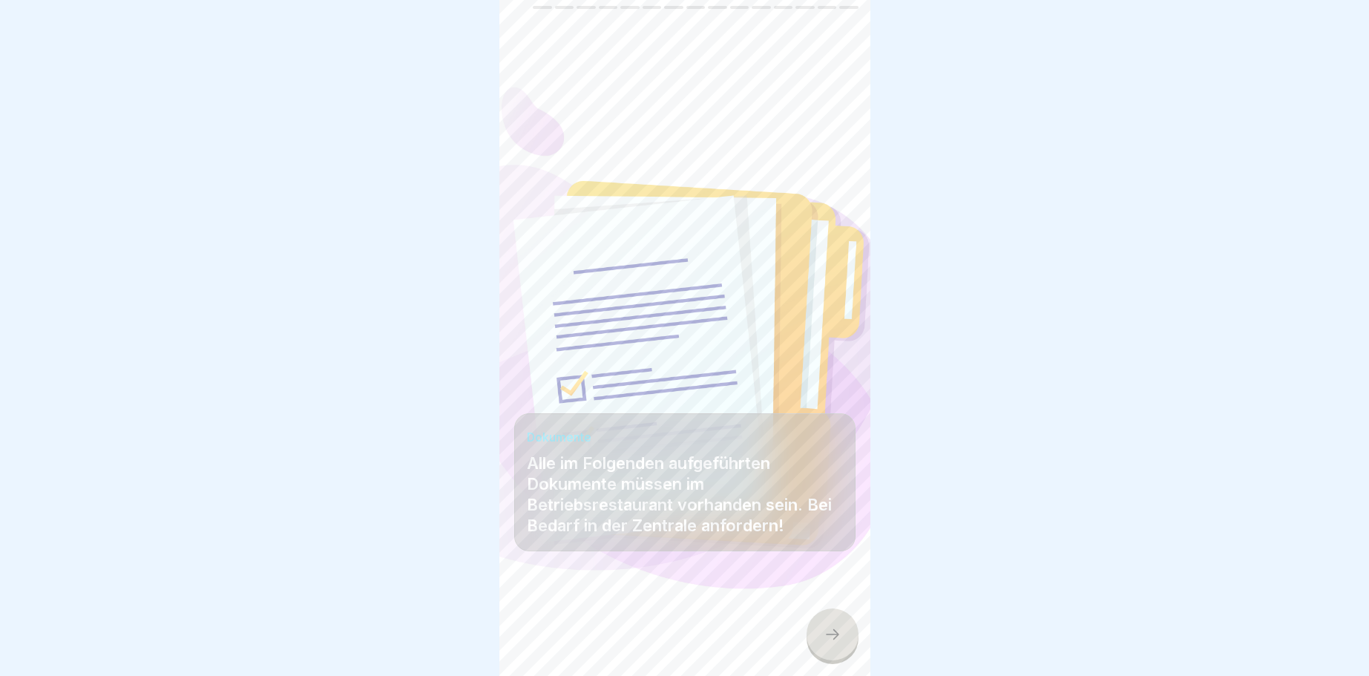
click at [829, 631] on icon at bounding box center [832, 634] width 18 height 18
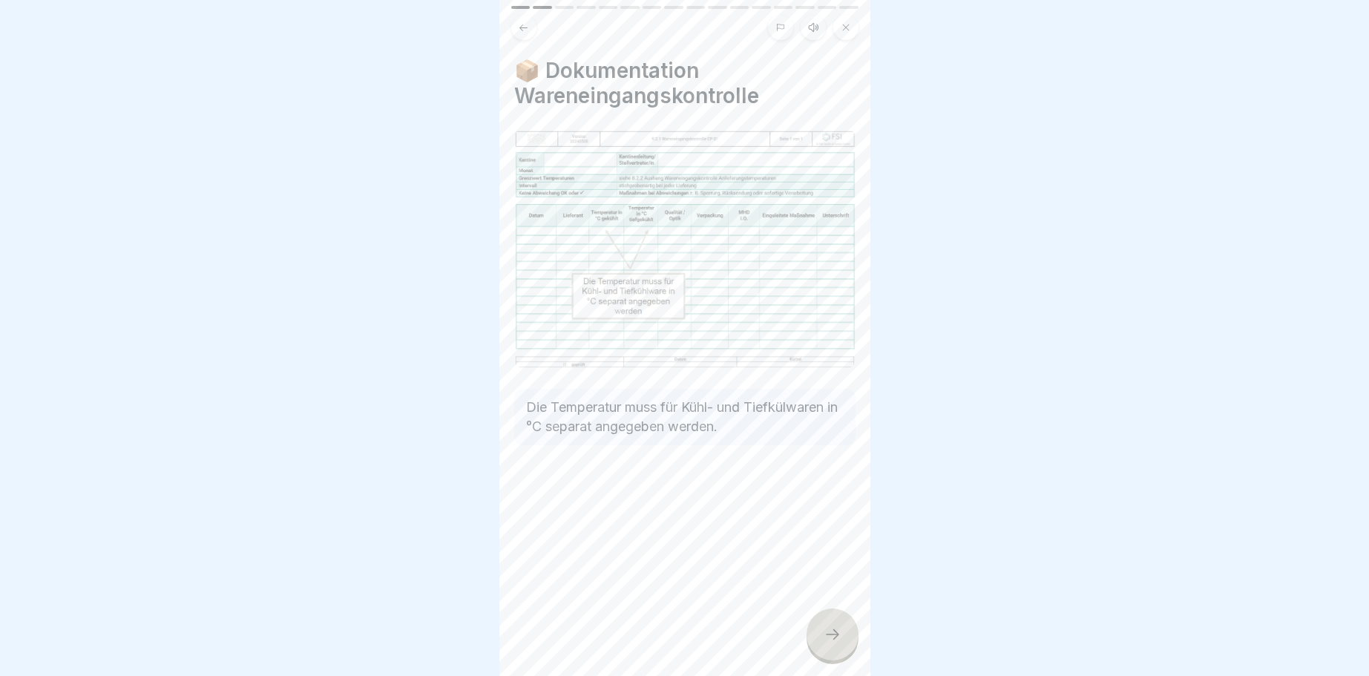
click at [840, 632] on icon at bounding box center [832, 634] width 18 height 18
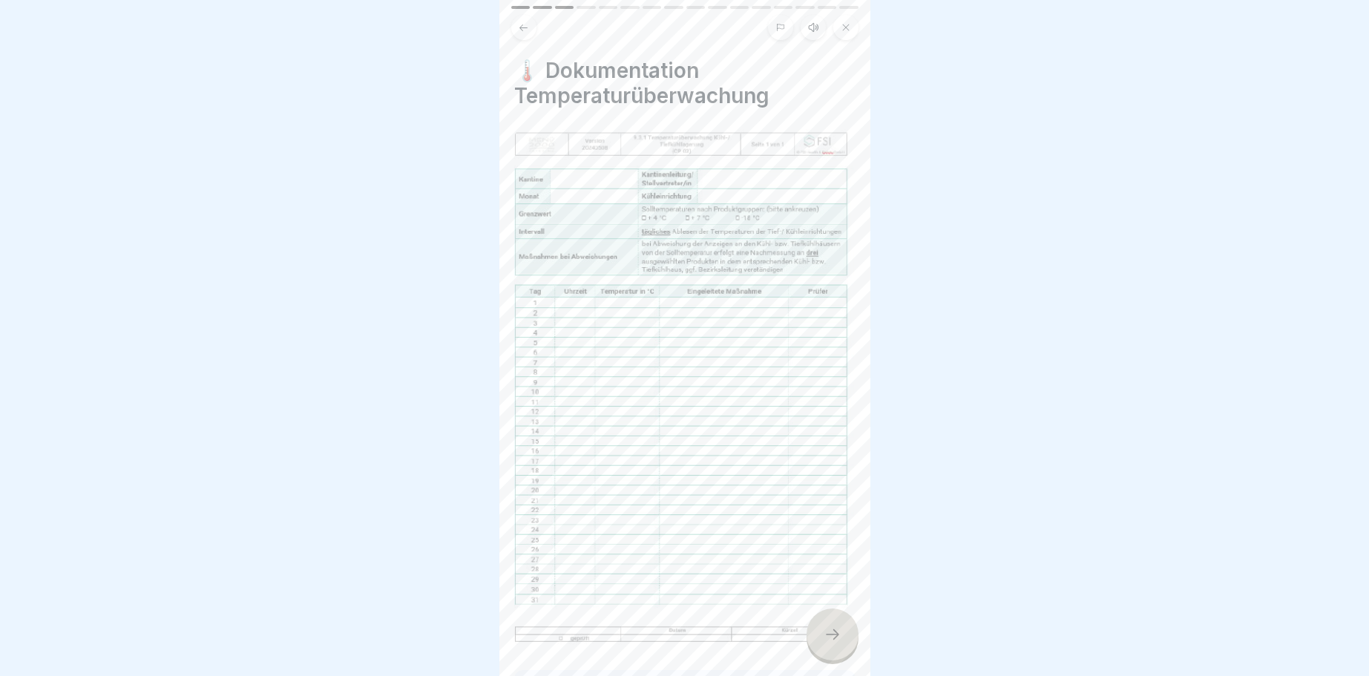
click at [833, 625] on div at bounding box center [832, 634] width 52 height 52
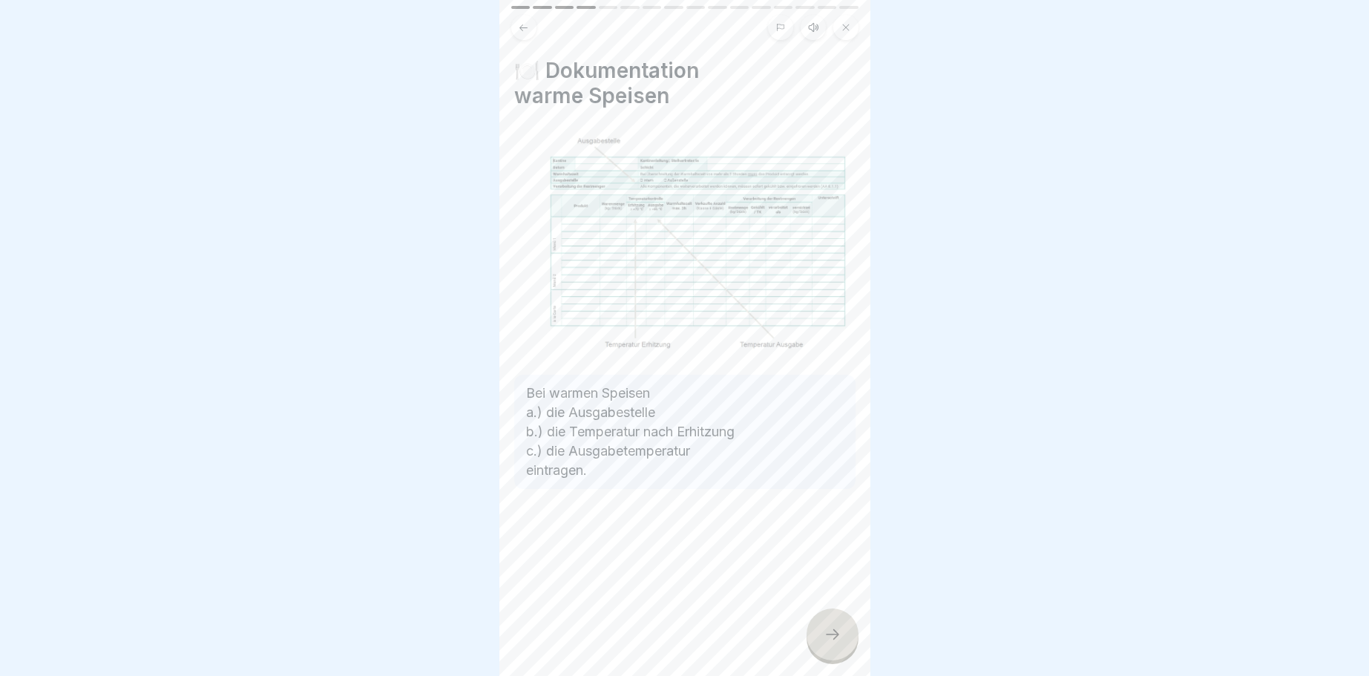
click at [835, 634] on icon at bounding box center [832, 634] width 13 height 10
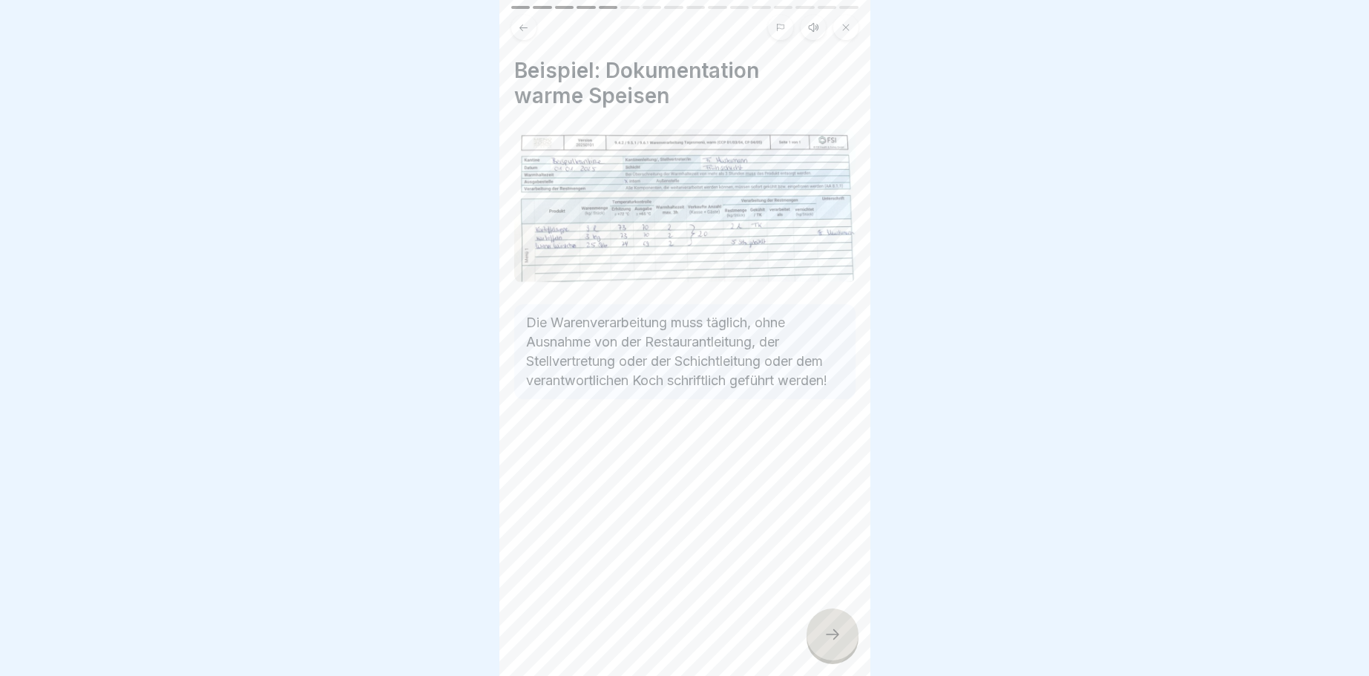
click at [841, 629] on div at bounding box center [832, 634] width 52 height 52
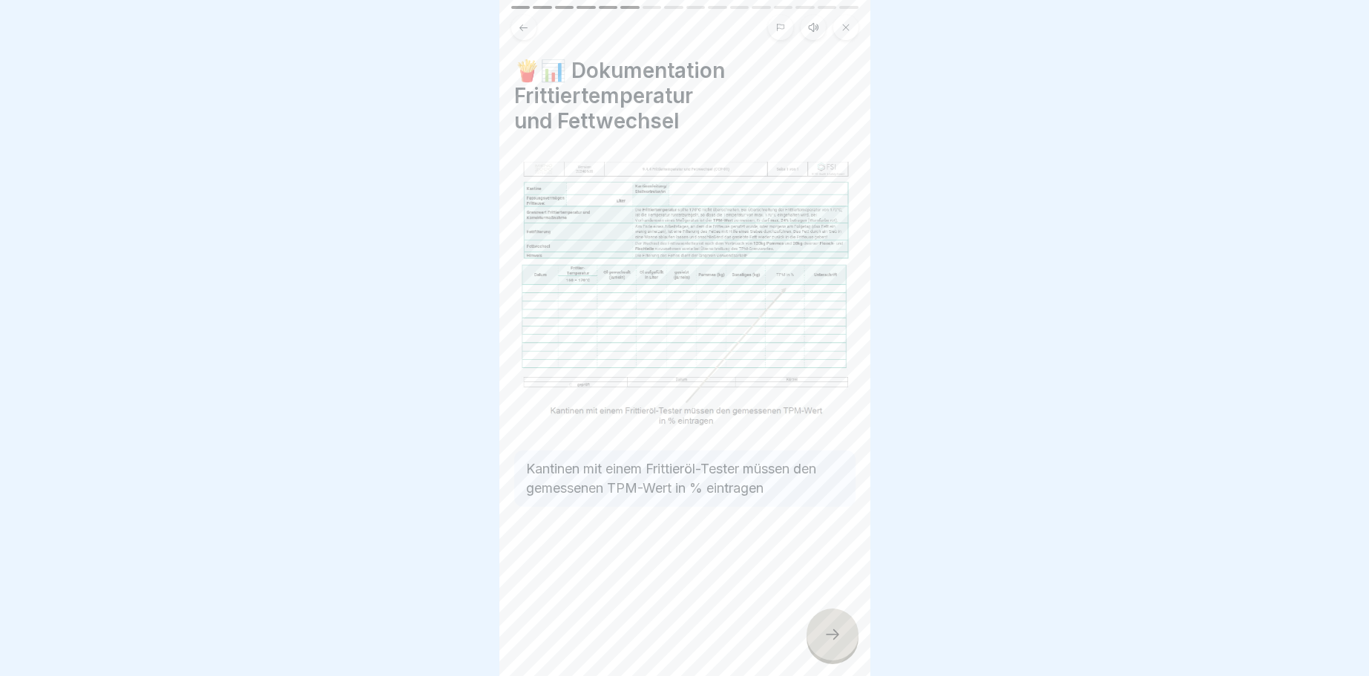
click at [839, 629] on icon at bounding box center [832, 634] width 18 height 18
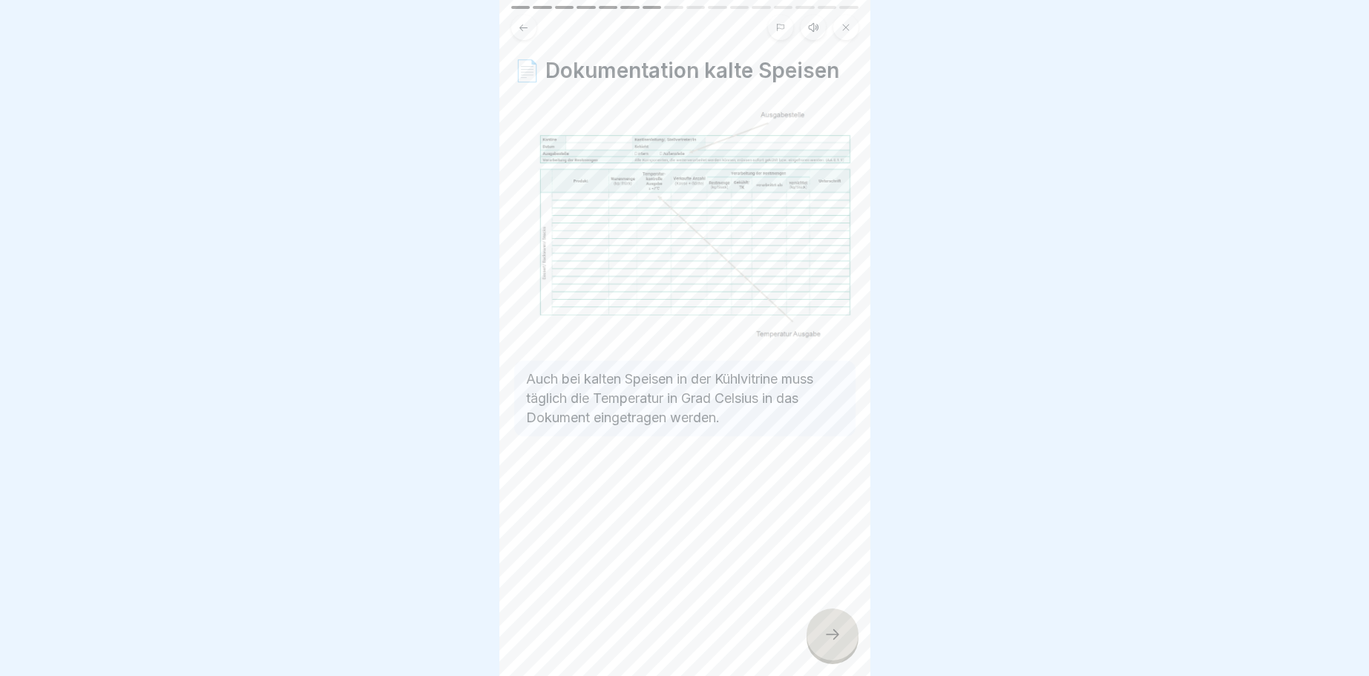
click at [840, 627] on div at bounding box center [832, 634] width 52 height 52
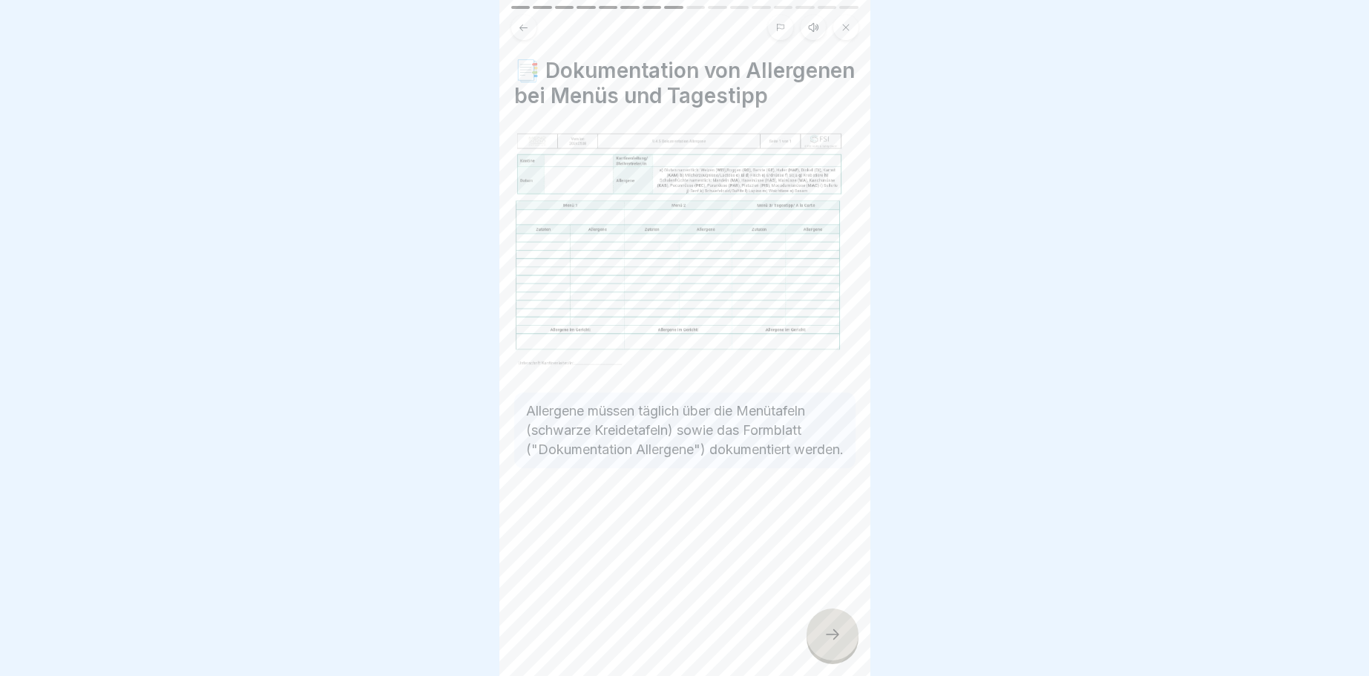
click at [835, 627] on div at bounding box center [832, 634] width 52 height 52
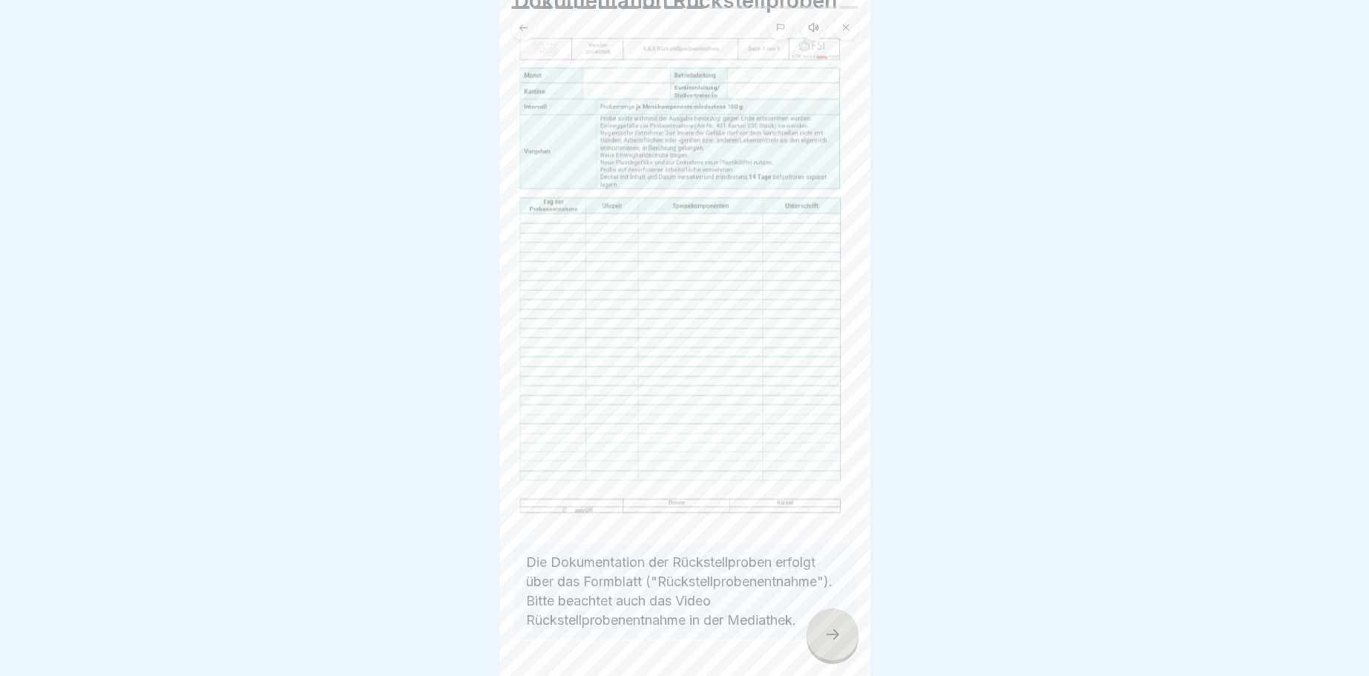
scroll to position [122, 0]
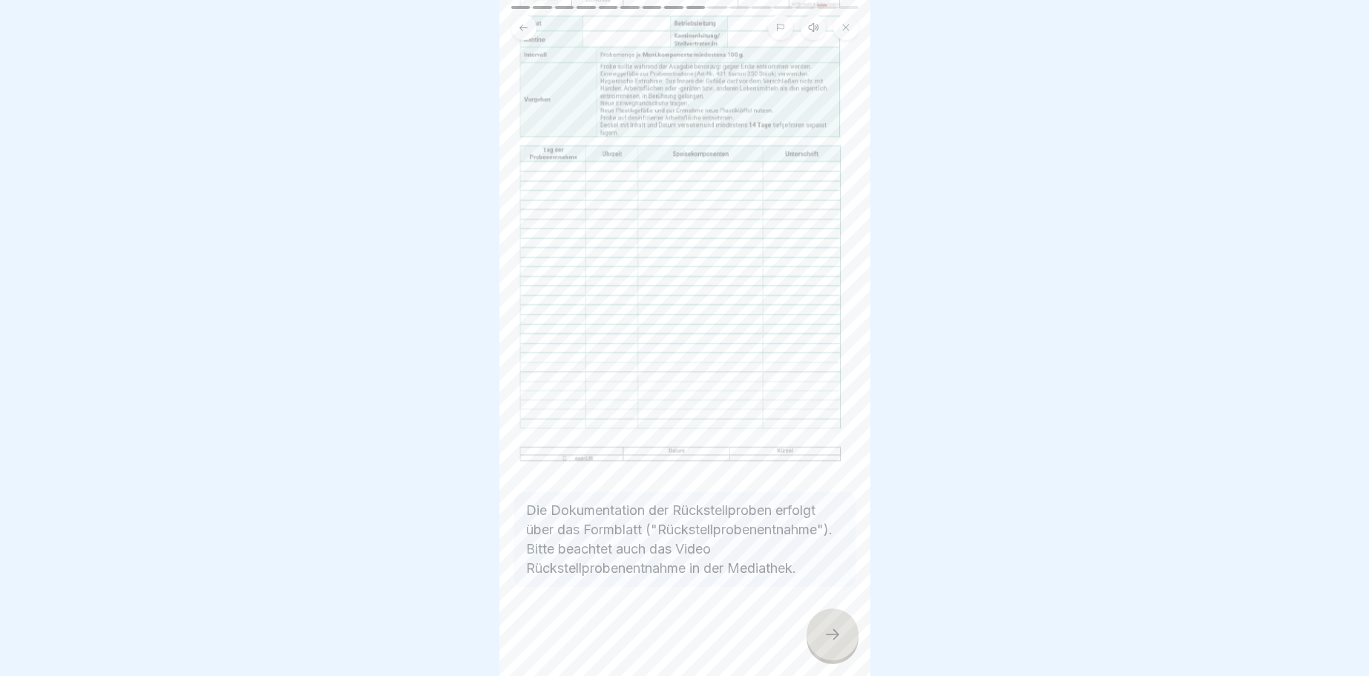
click at [837, 633] on icon at bounding box center [832, 634] width 18 height 18
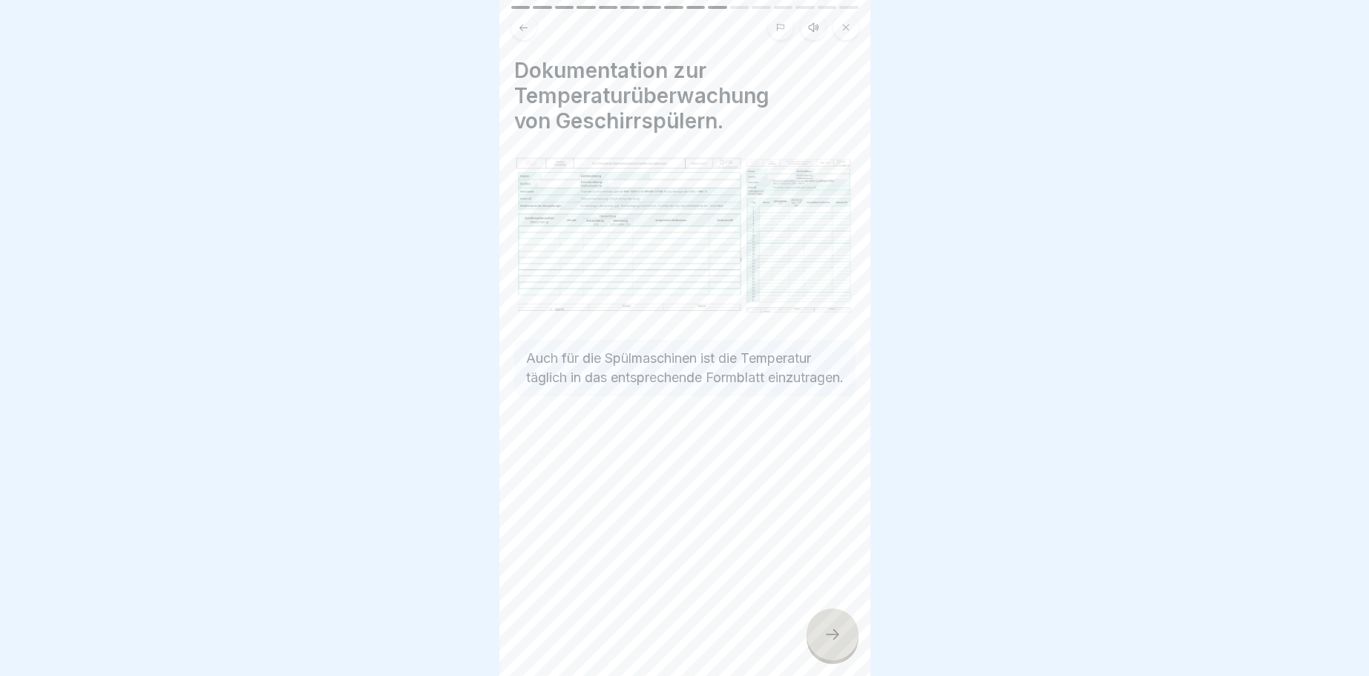
click at [817, 628] on div at bounding box center [832, 634] width 52 height 52
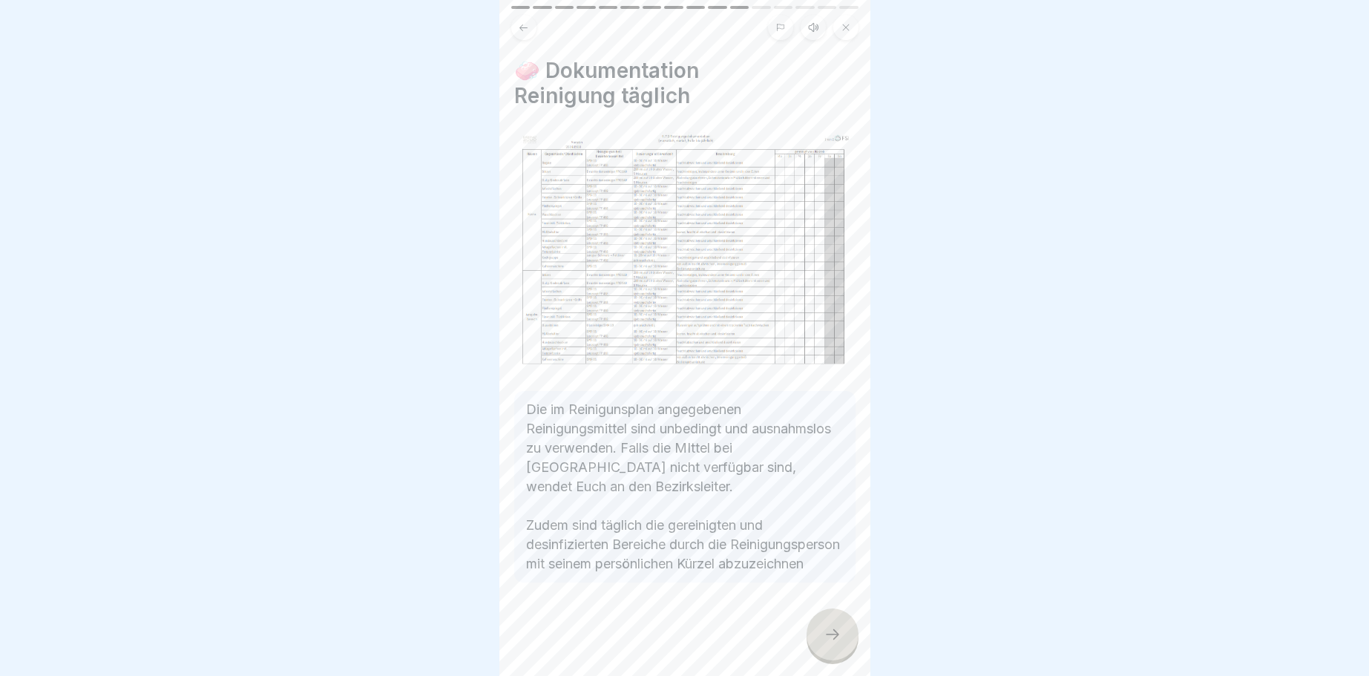
click at [832, 628] on icon at bounding box center [832, 634] width 18 height 18
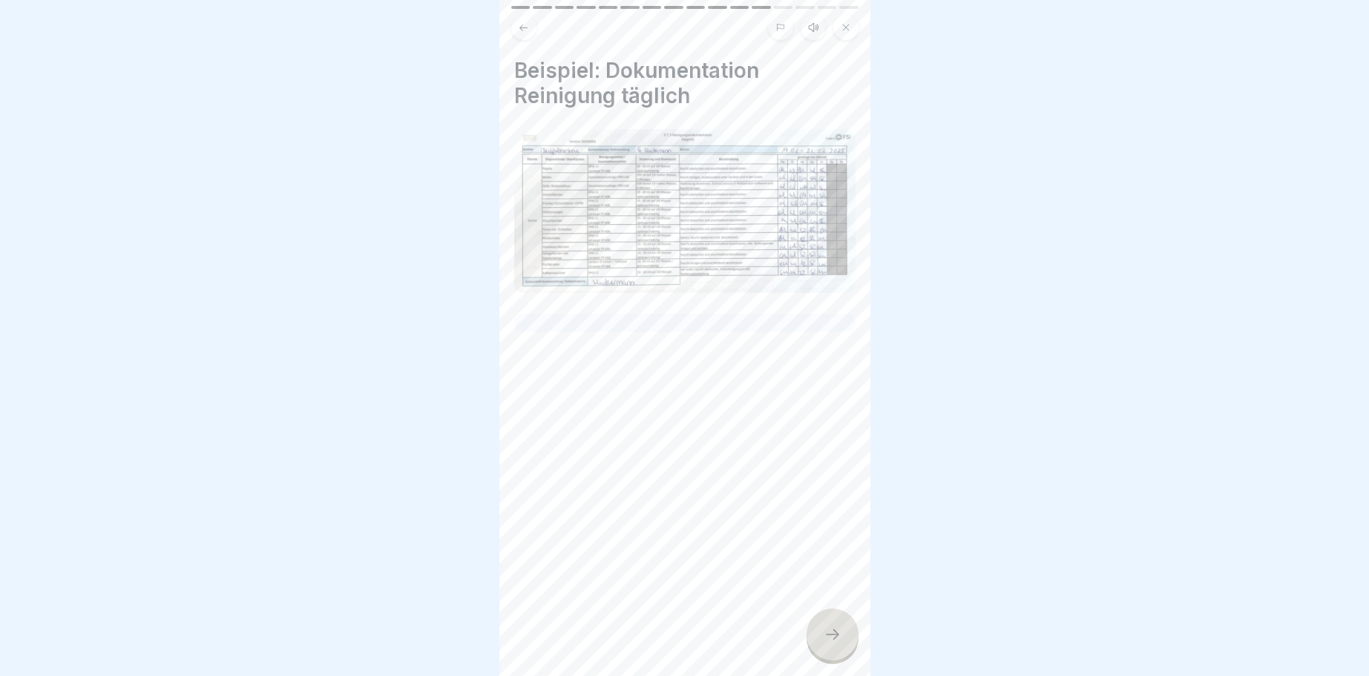
click at [832, 641] on icon at bounding box center [832, 634] width 18 height 18
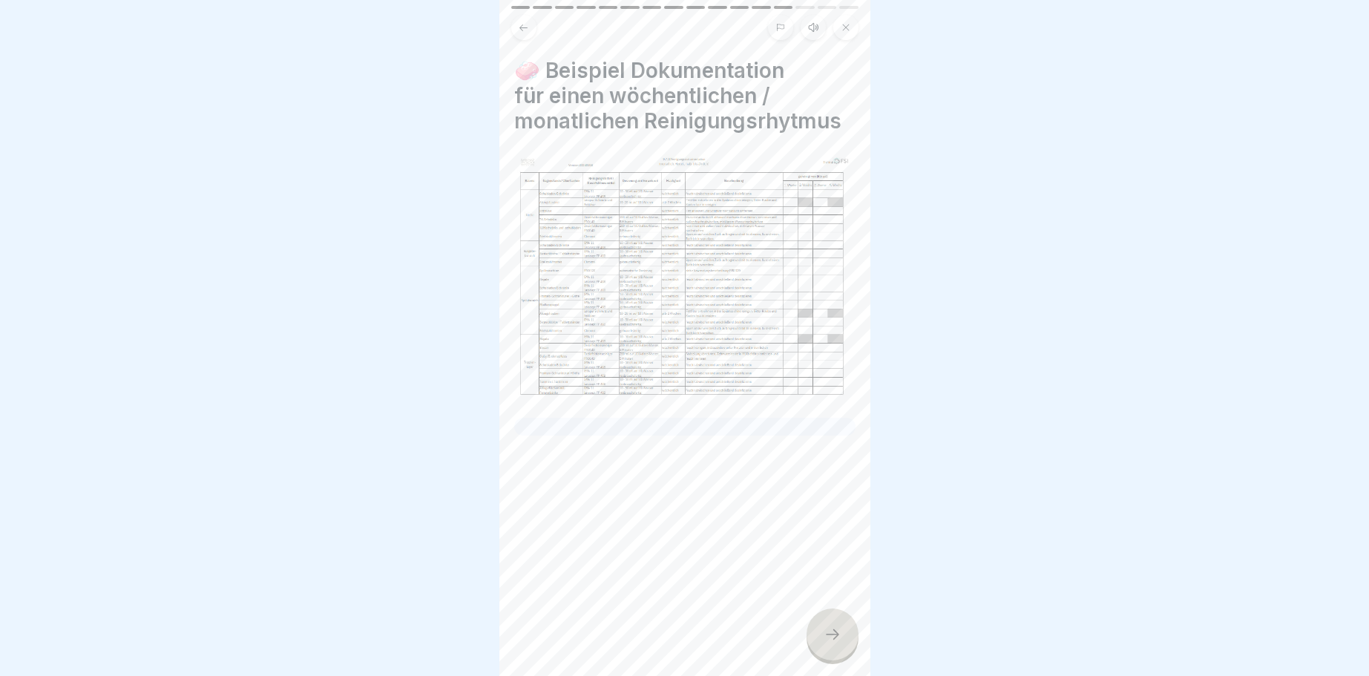
click at [820, 637] on div at bounding box center [832, 634] width 52 height 52
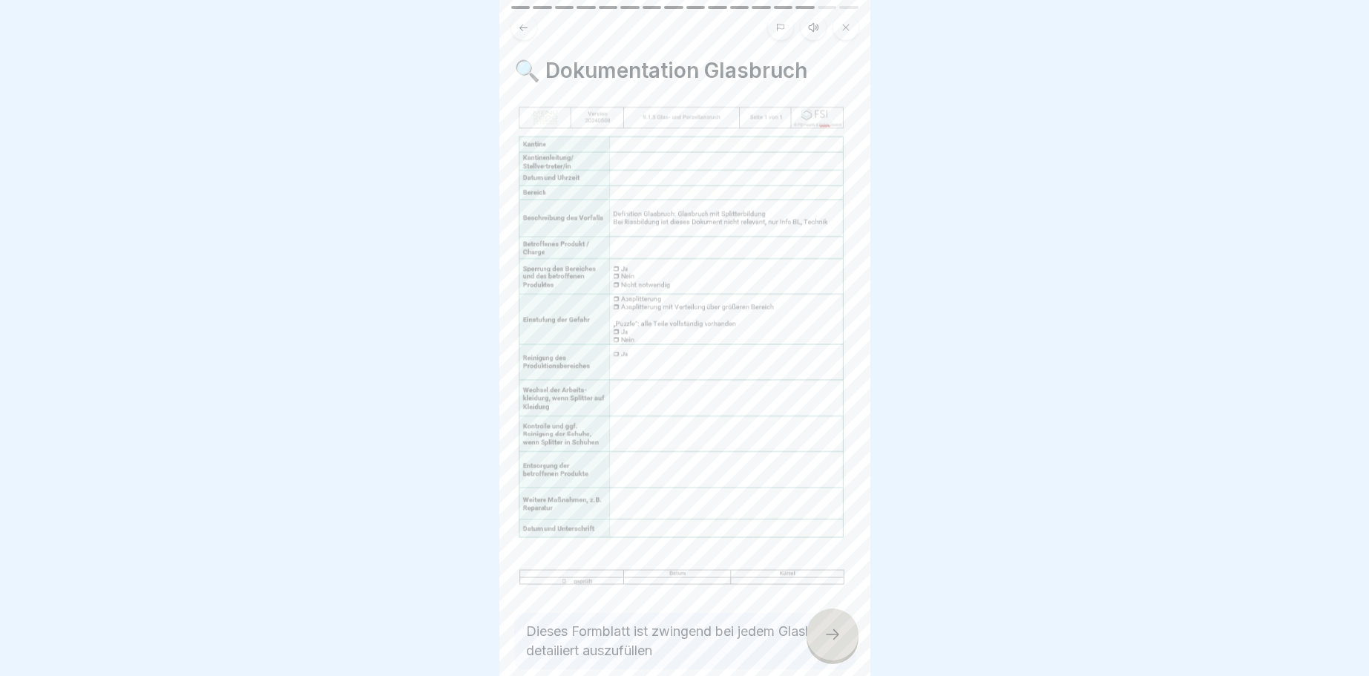
click at [838, 636] on icon at bounding box center [832, 634] width 13 height 10
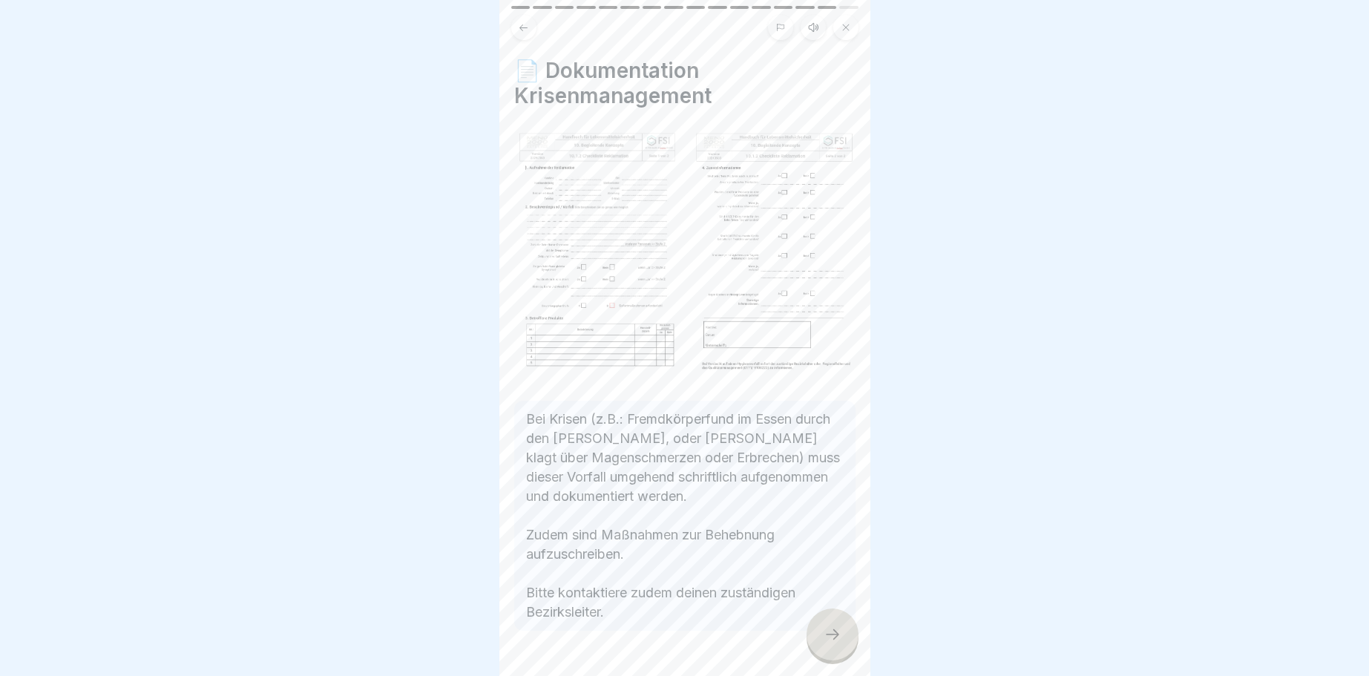
click at [837, 625] on div at bounding box center [832, 634] width 52 height 52
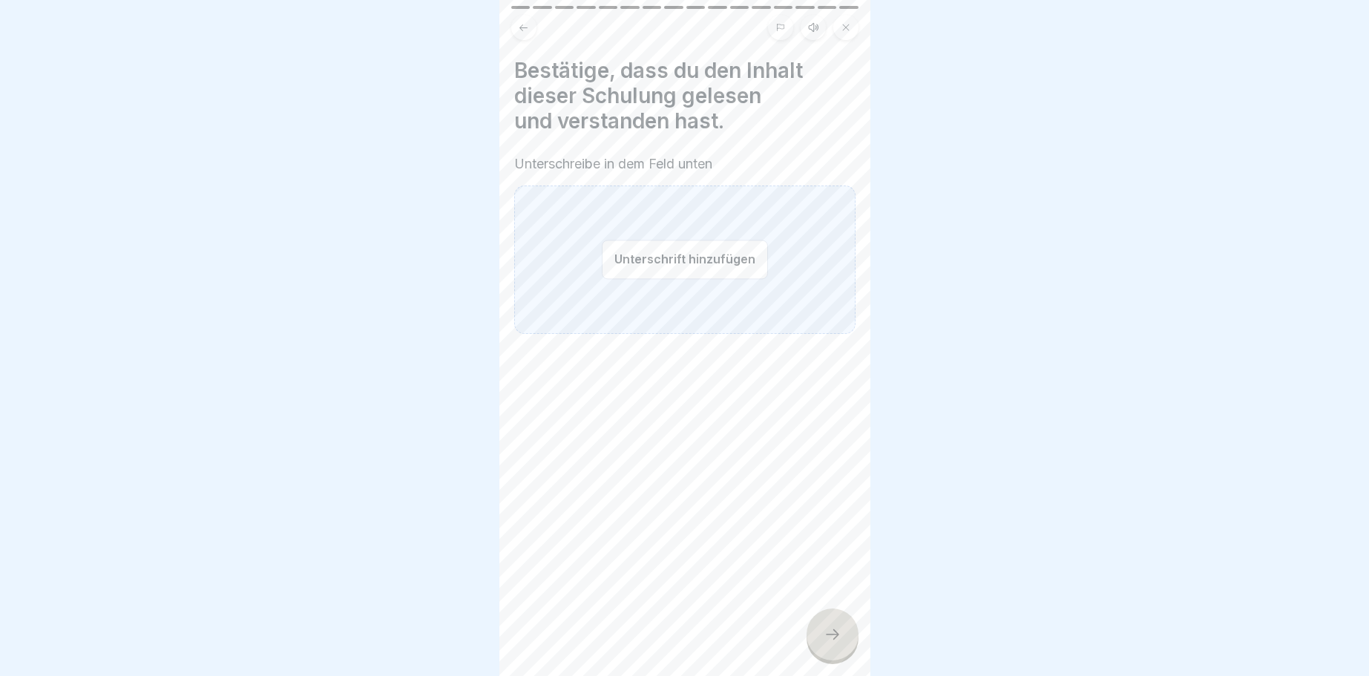
click at [639, 256] on button "Unterschrift hinzufügen" at bounding box center [685, 259] width 166 height 39
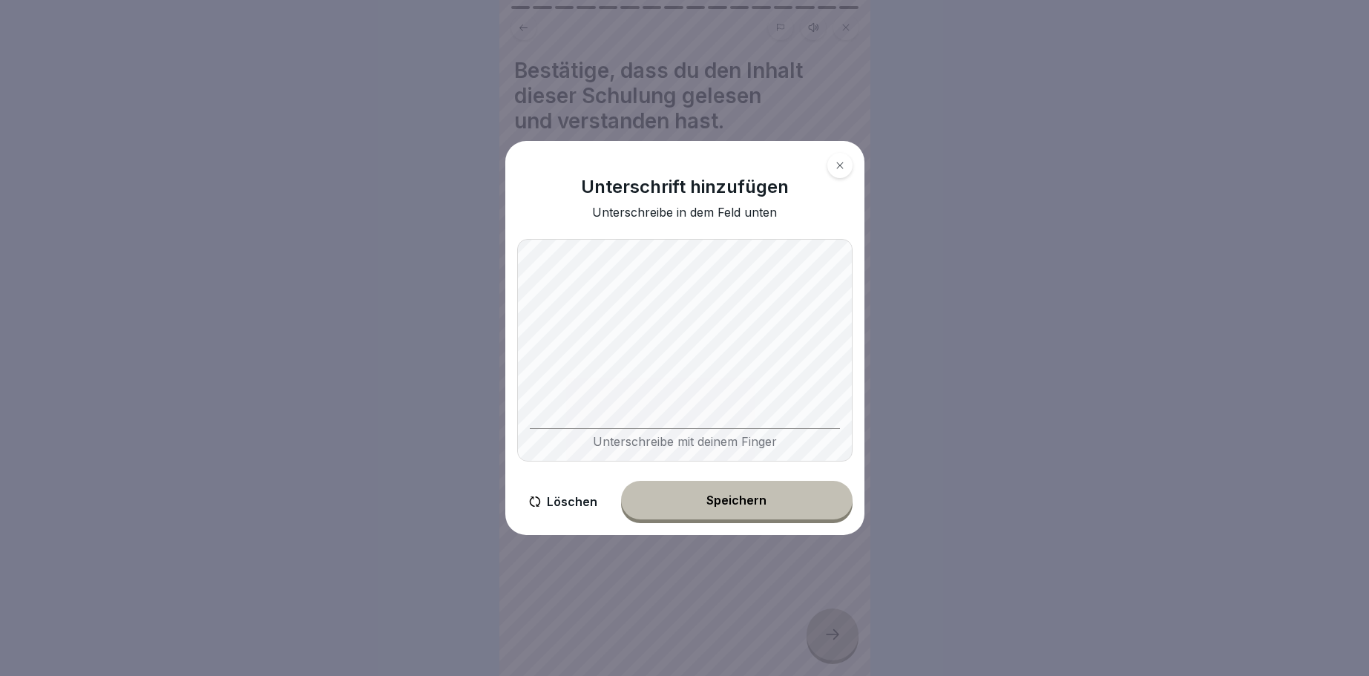
click at [726, 499] on div "Speichern" at bounding box center [736, 499] width 60 height 13
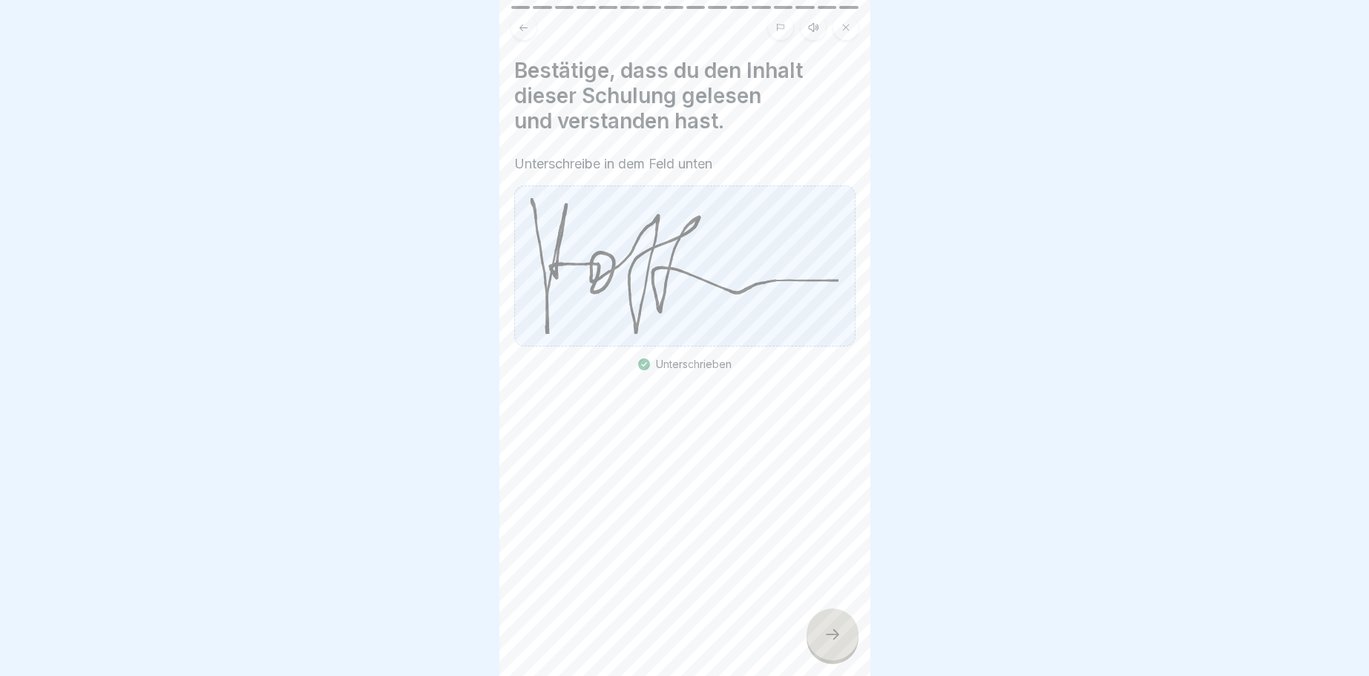
click at [826, 634] on icon at bounding box center [832, 634] width 18 height 18
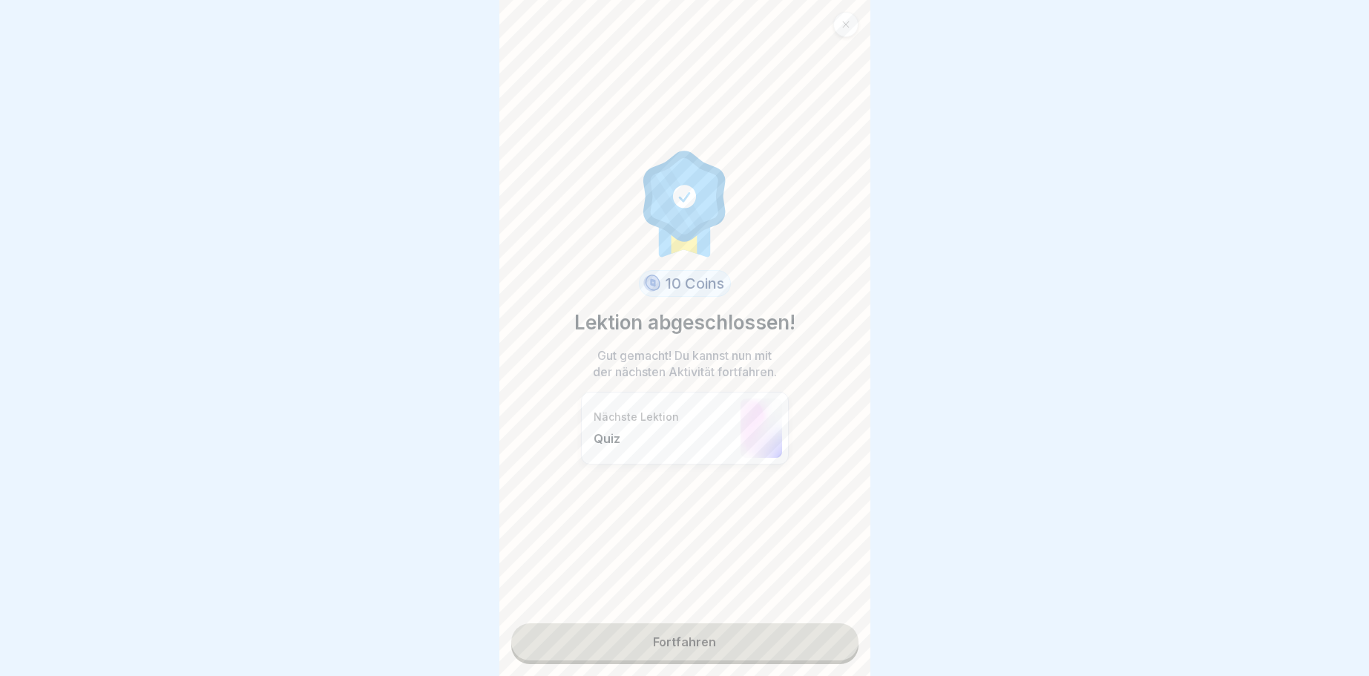
click at [684, 646] on link "Fortfahren" at bounding box center [684, 641] width 347 height 37
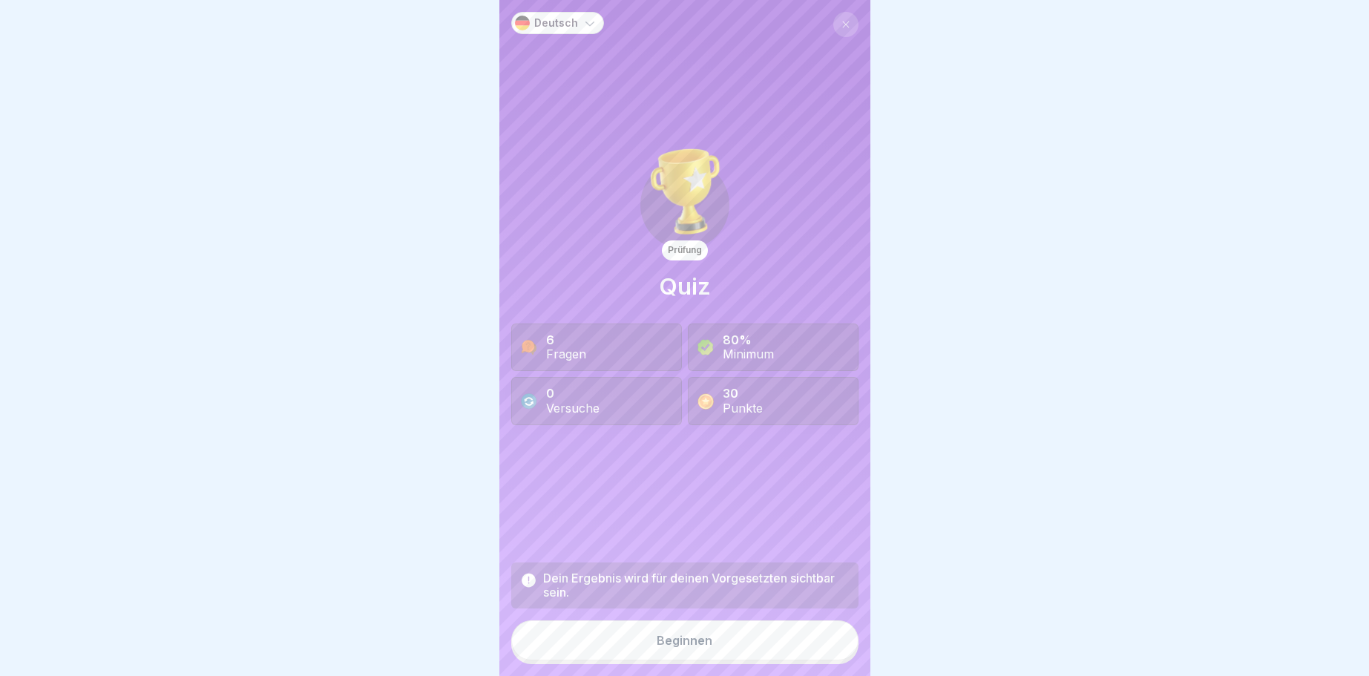
click at [700, 637] on div "Beginnen" at bounding box center [685, 640] width 56 height 13
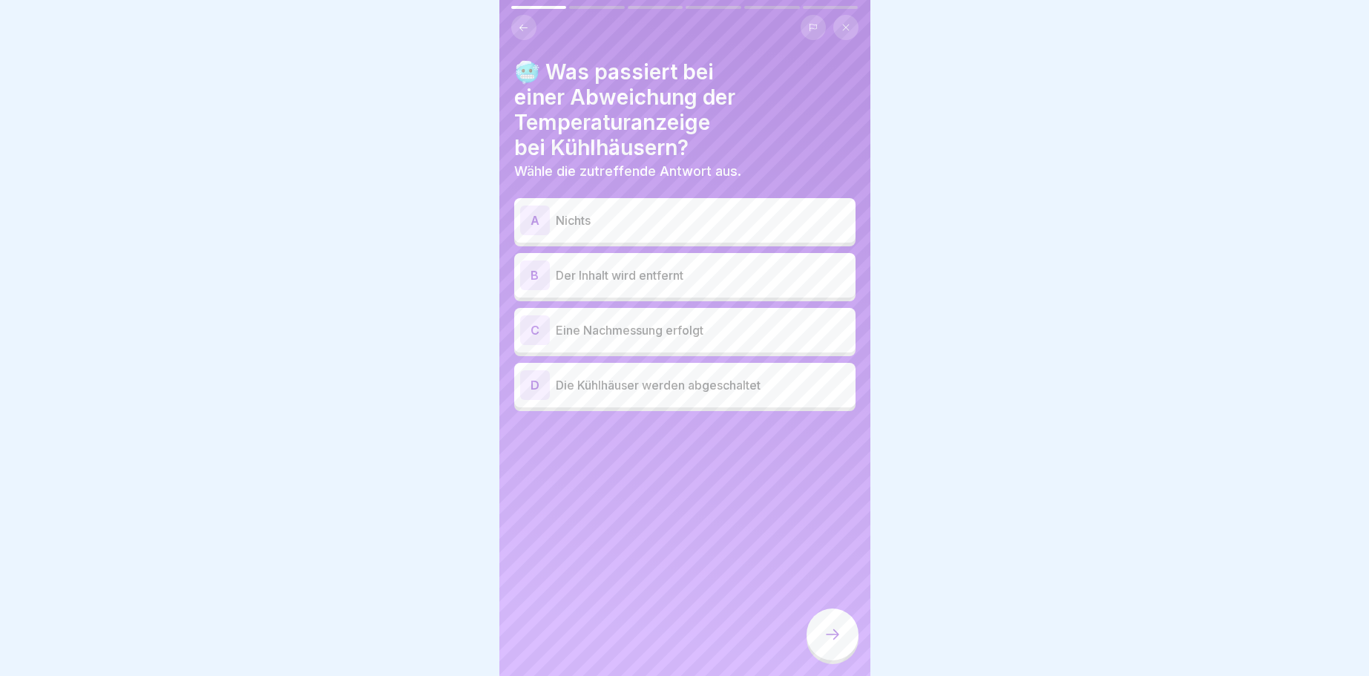
click at [530, 332] on div "C" at bounding box center [535, 330] width 30 height 30
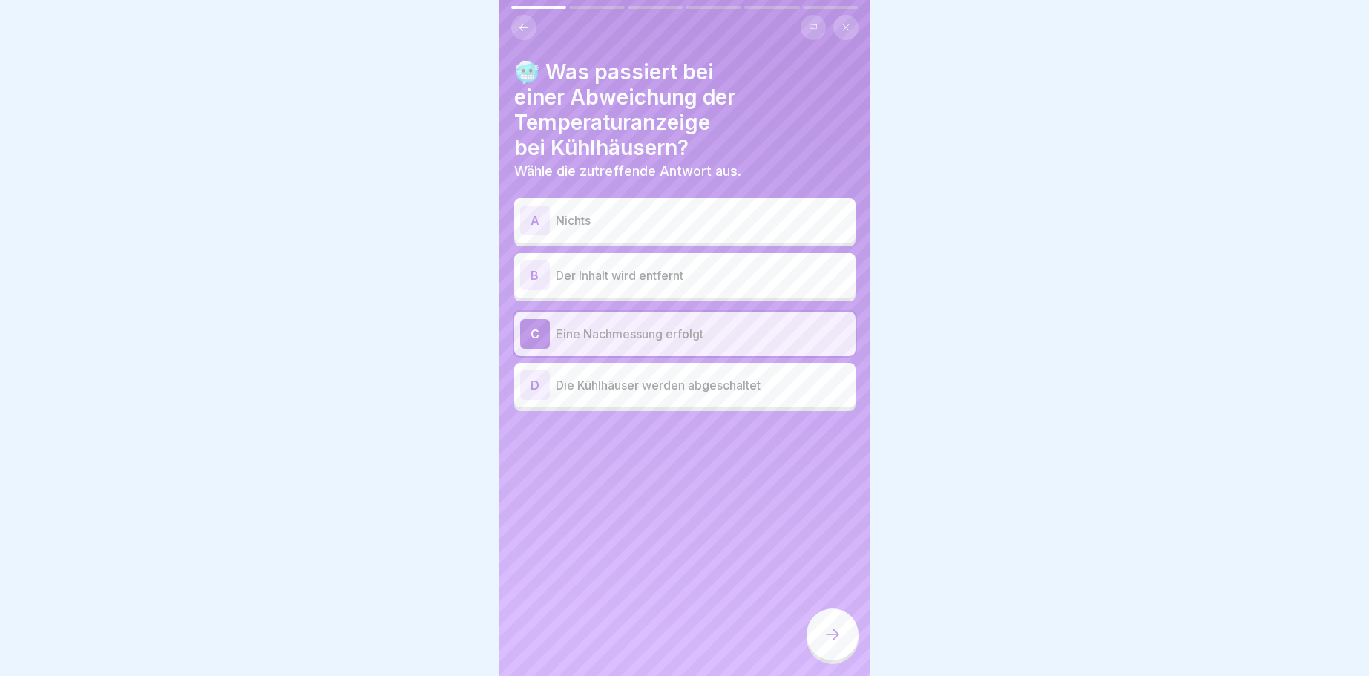
click at [833, 624] on div at bounding box center [832, 634] width 52 height 52
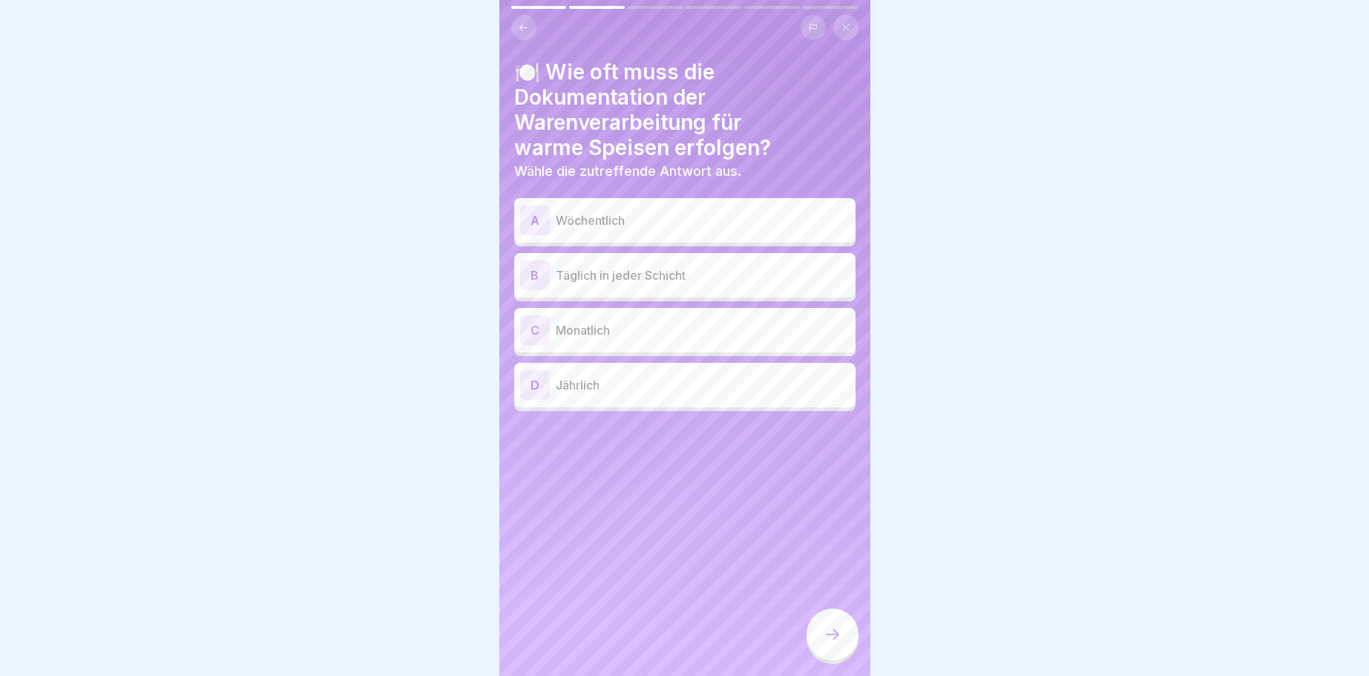
click at [531, 272] on div "B" at bounding box center [535, 275] width 30 height 30
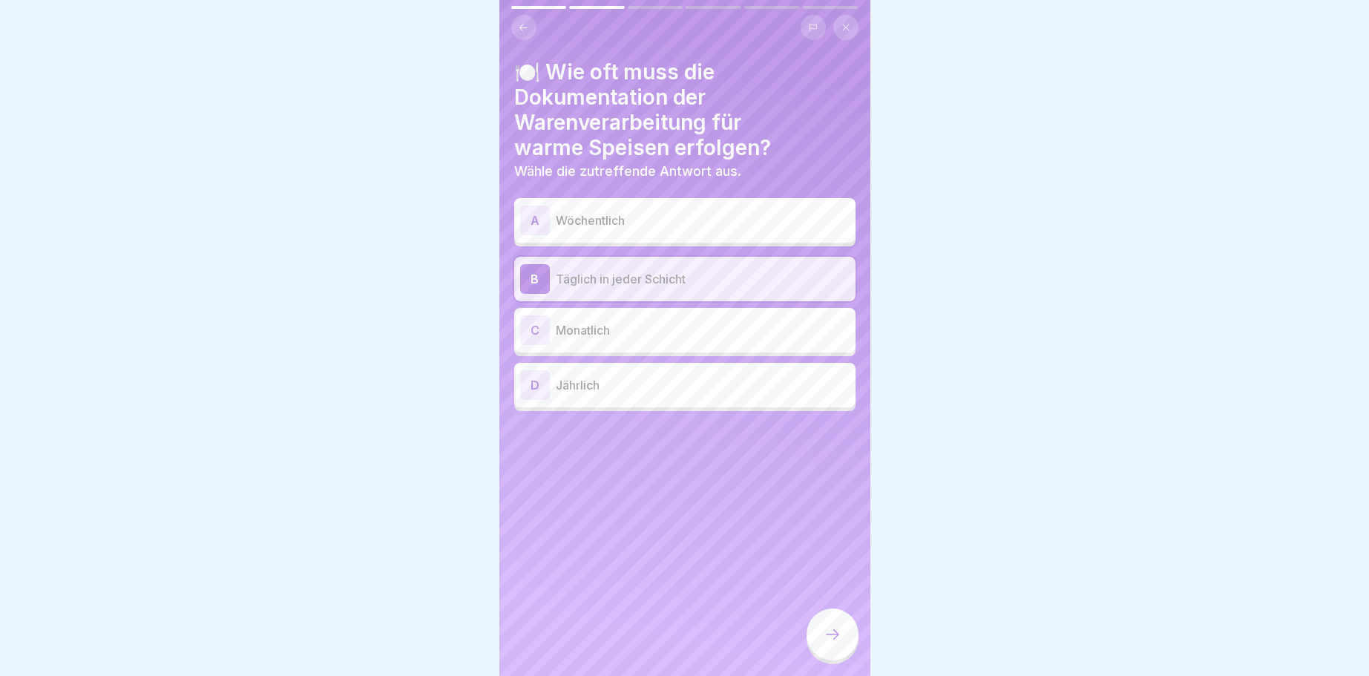
click at [841, 625] on div at bounding box center [832, 634] width 52 height 52
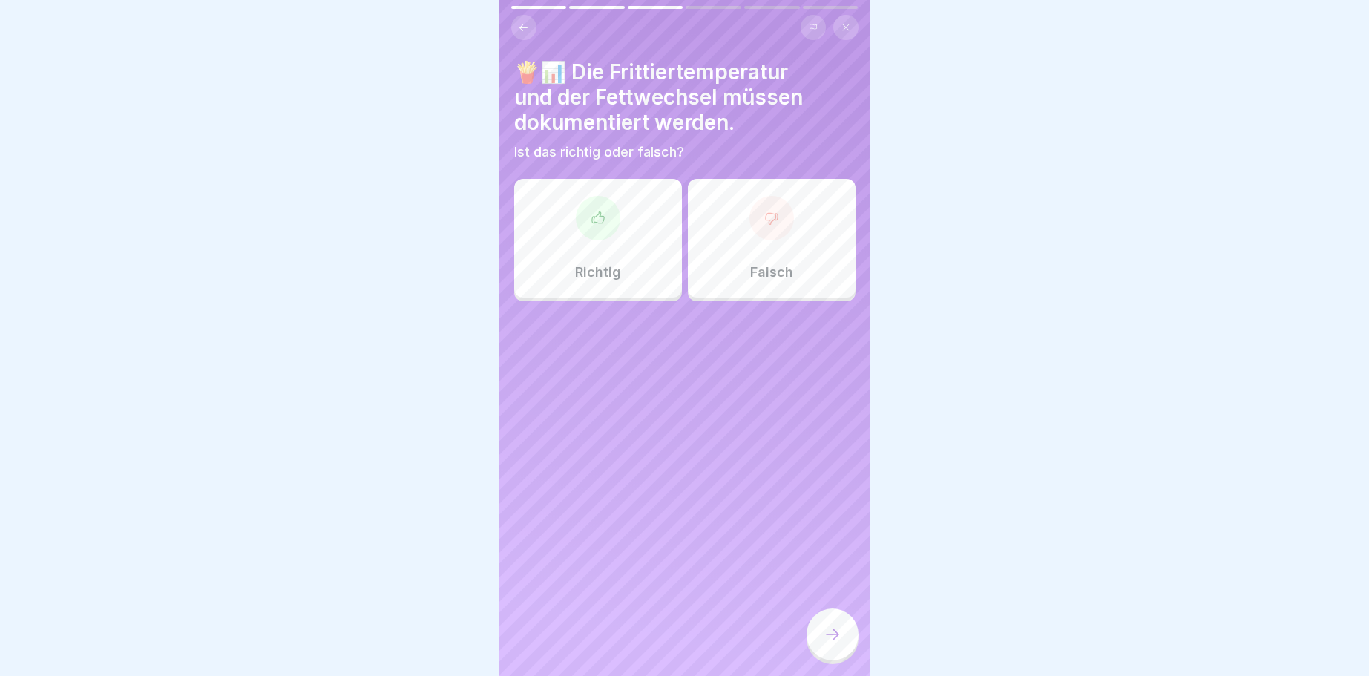
click at [596, 214] on icon at bounding box center [598, 218] width 15 height 15
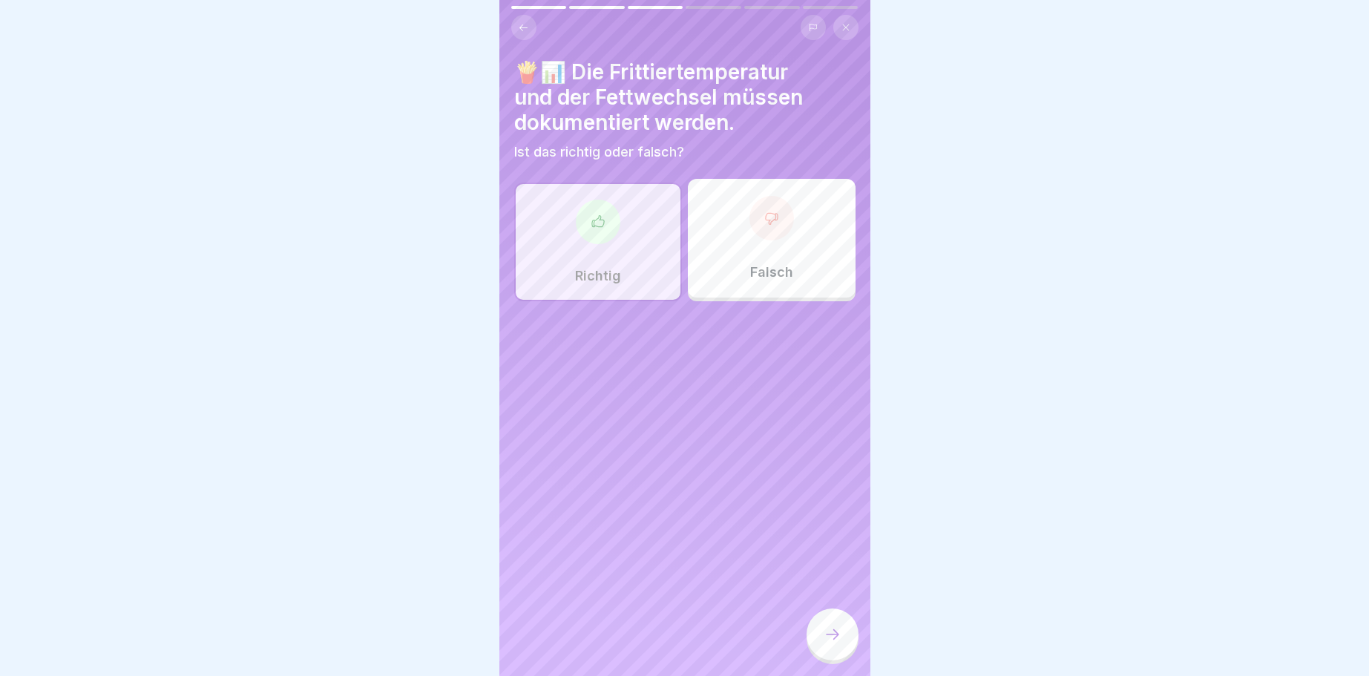
click at [835, 630] on icon at bounding box center [832, 634] width 18 height 18
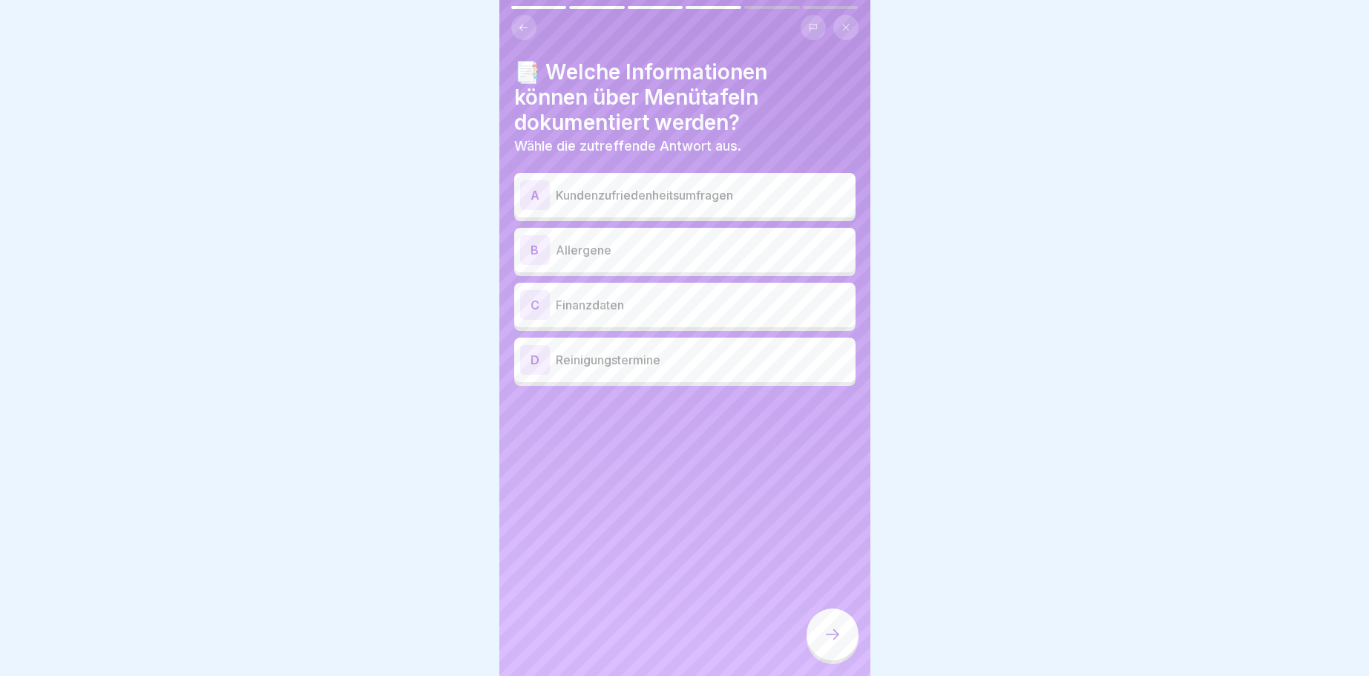
click at [533, 242] on div "B" at bounding box center [535, 250] width 30 height 30
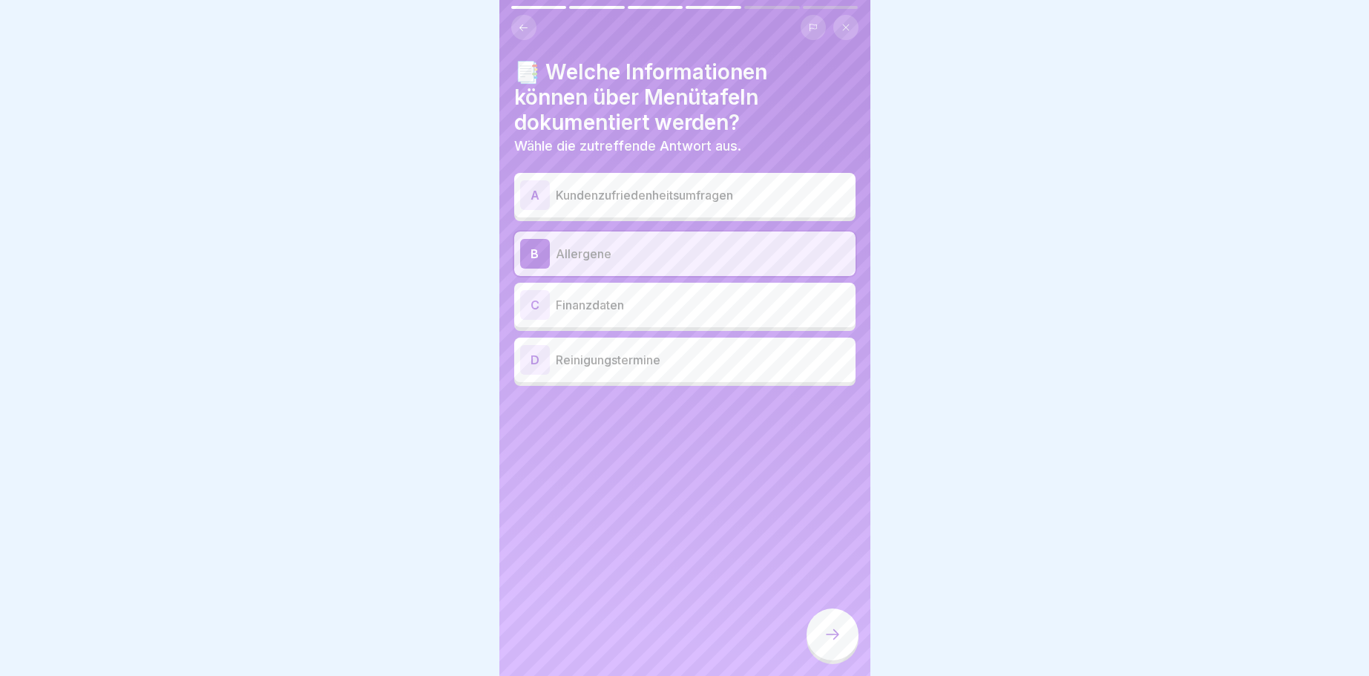
click at [827, 629] on icon at bounding box center [832, 634] width 18 height 18
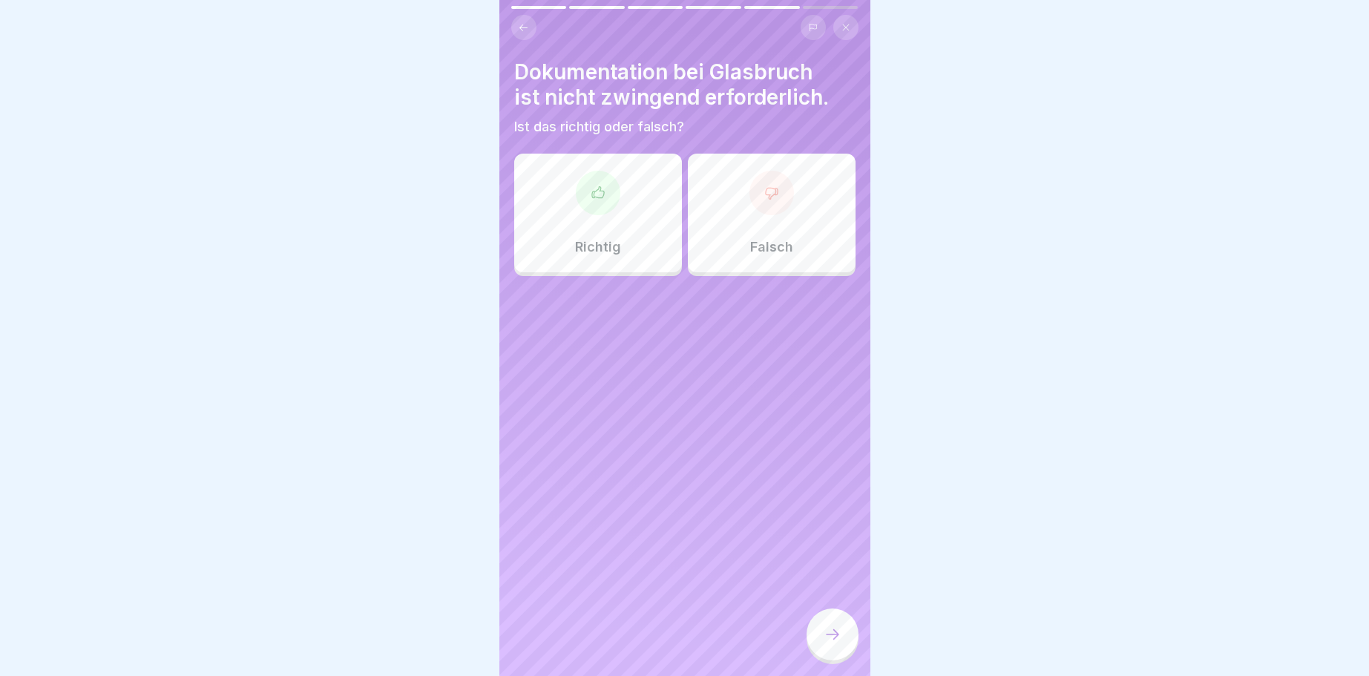
click at [775, 188] on icon at bounding box center [771, 192] width 15 height 15
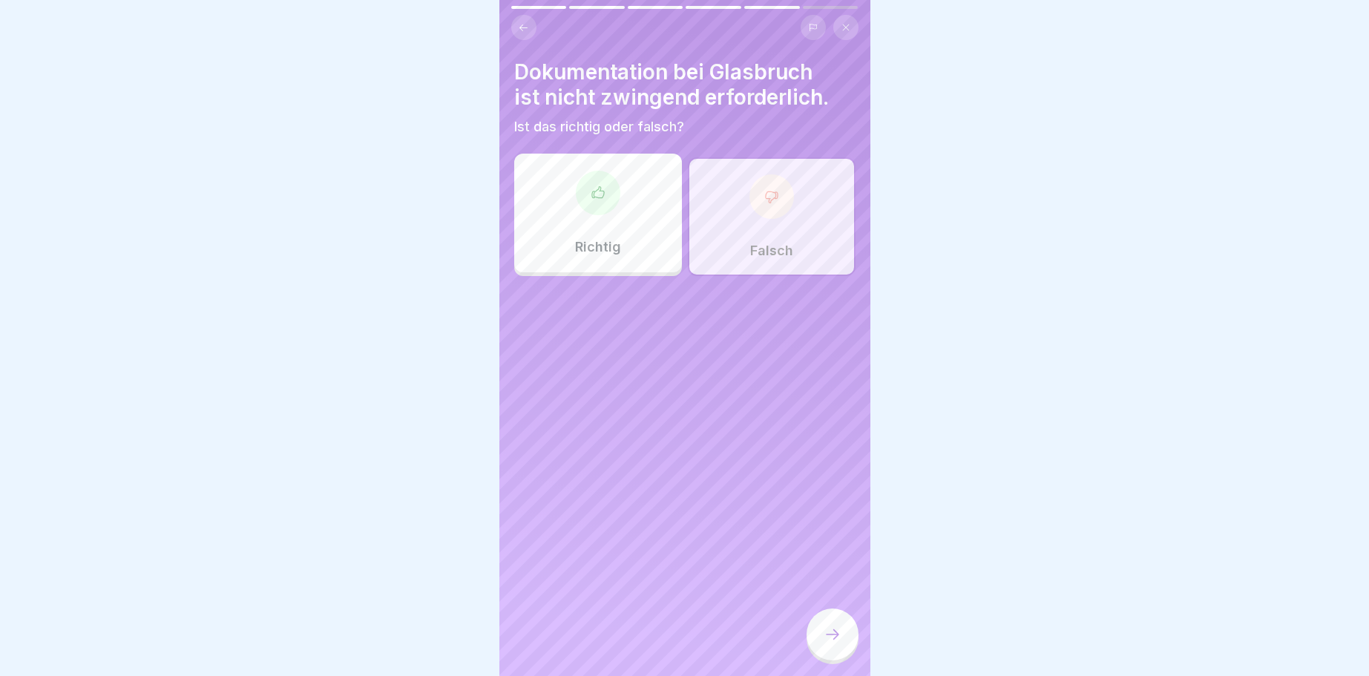
click at [826, 634] on icon at bounding box center [832, 634] width 18 height 18
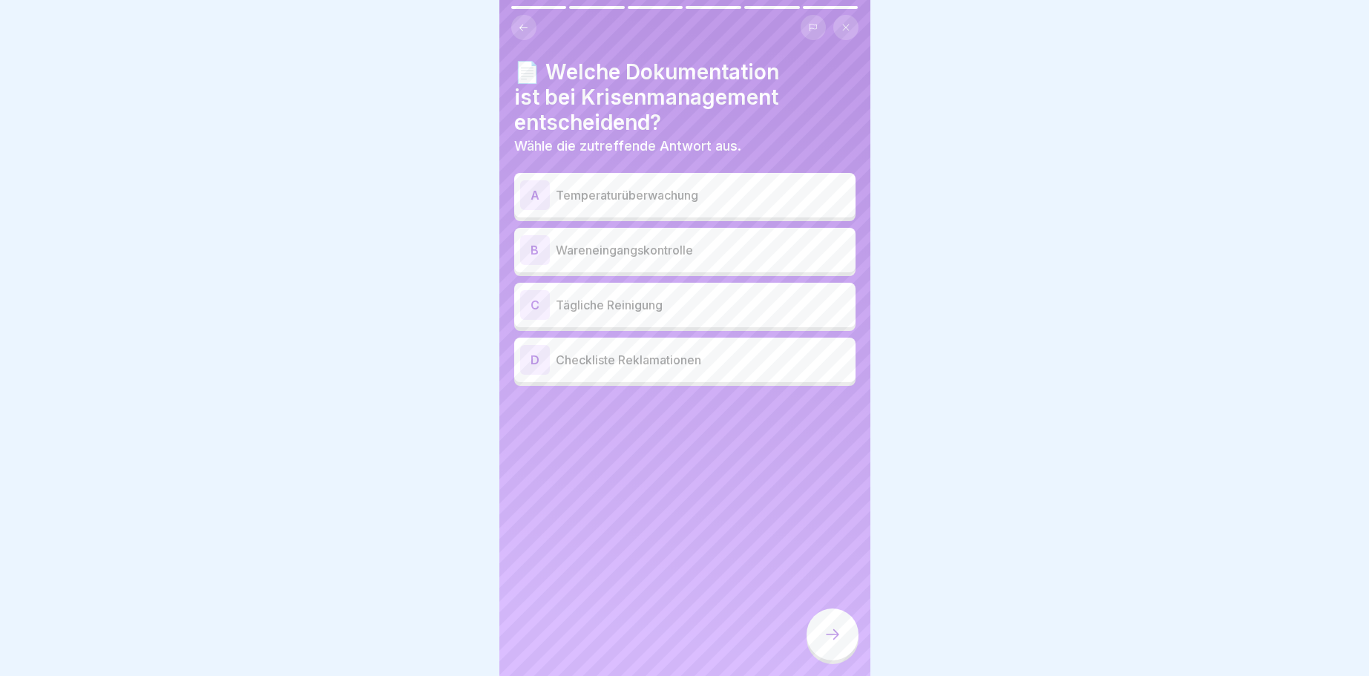
click at [533, 249] on div "B" at bounding box center [535, 250] width 30 height 30
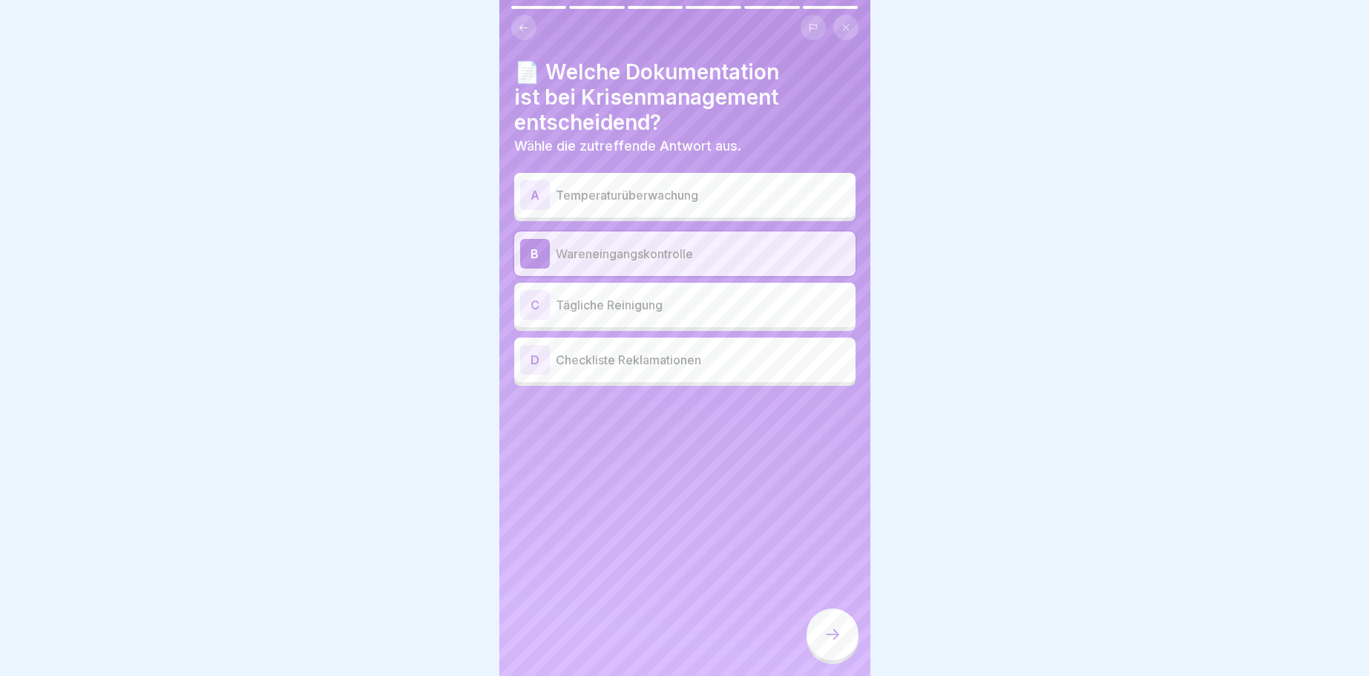
click at [844, 645] on div at bounding box center [832, 634] width 52 height 52
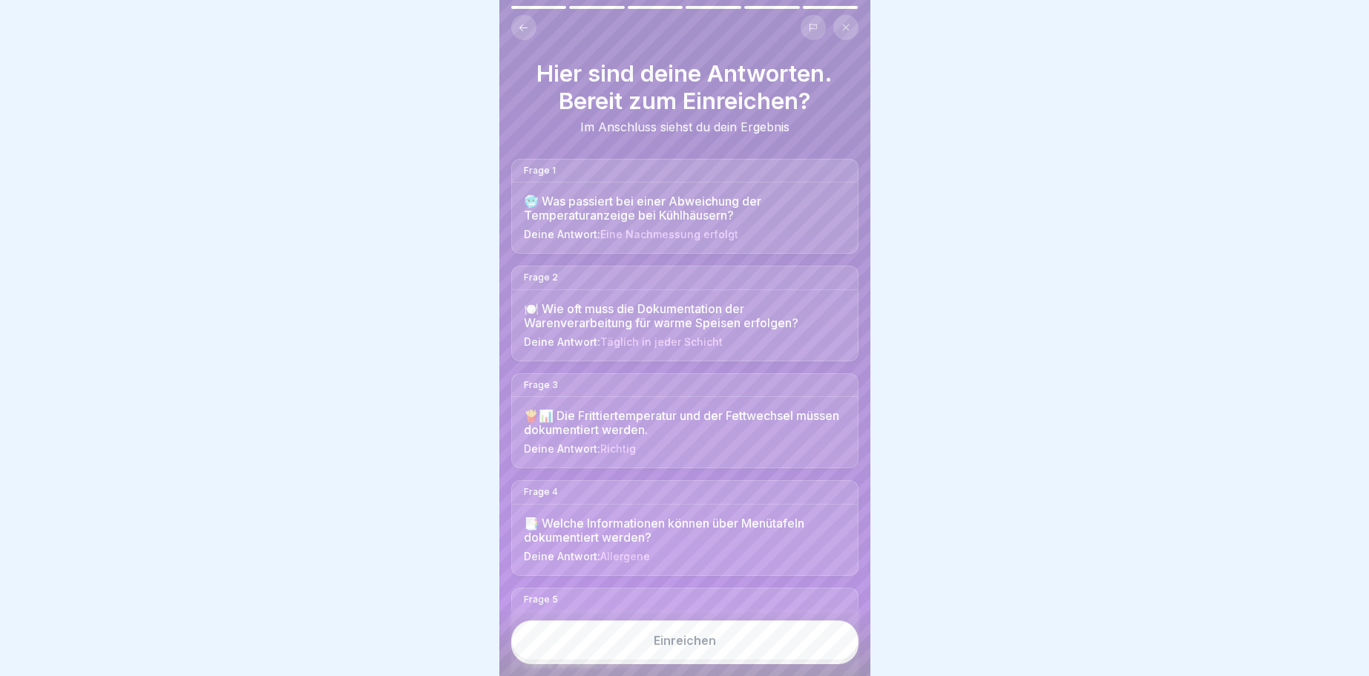
click at [679, 629] on button "Einreichen" at bounding box center [684, 640] width 347 height 40
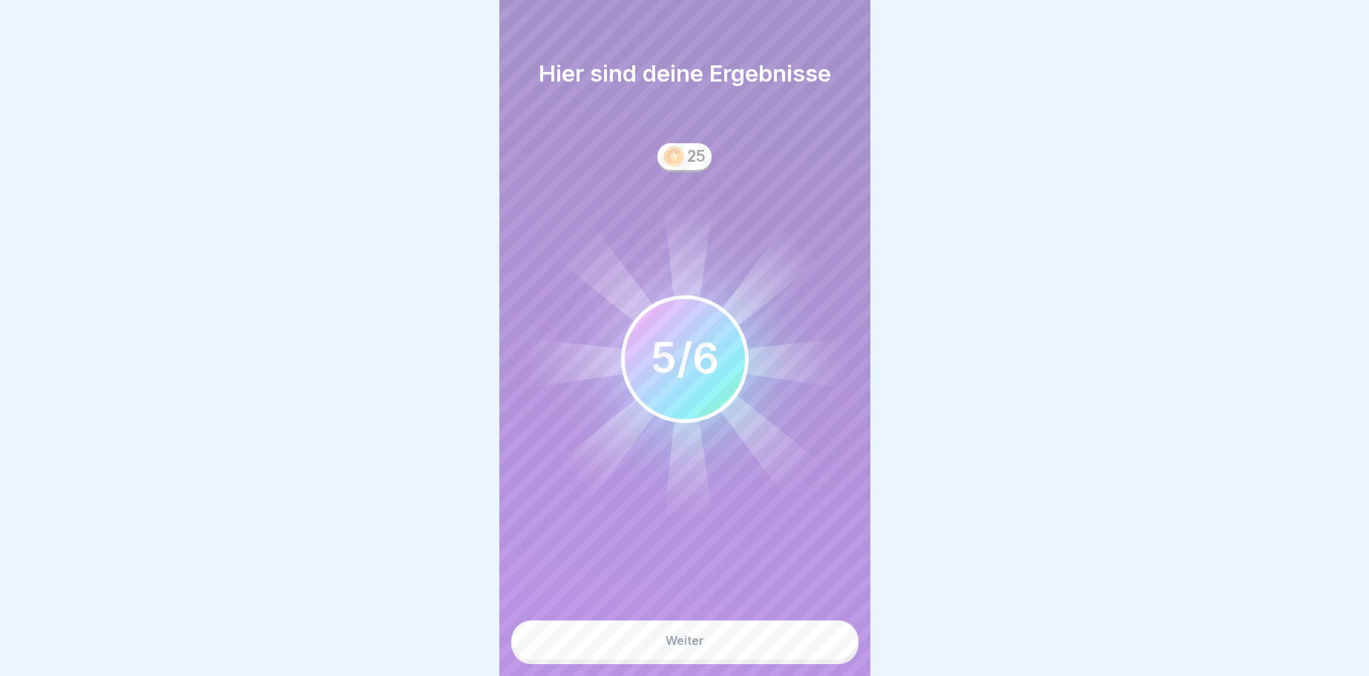
click at [686, 634] on div "Weiter" at bounding box center [684, 640] width 39 height 13
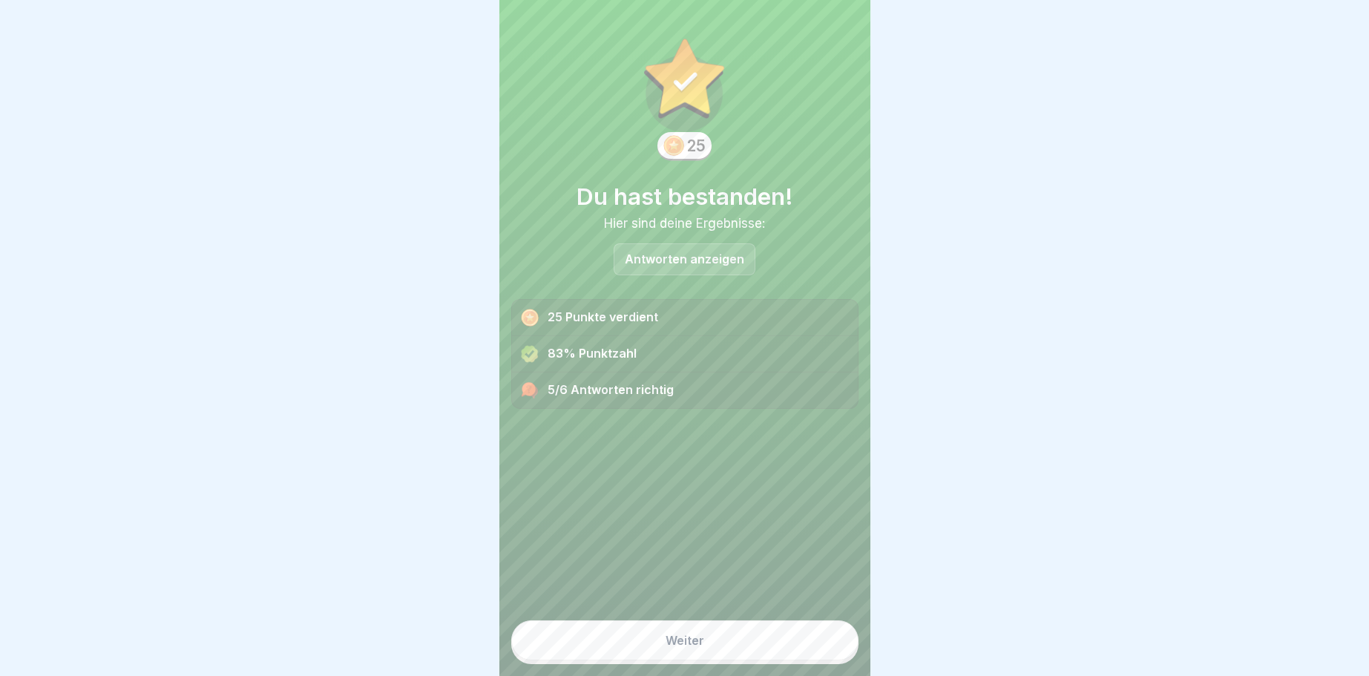
click at [689, 643] on div "Weiter" at bounding box center [684, 640] width 39 height 13
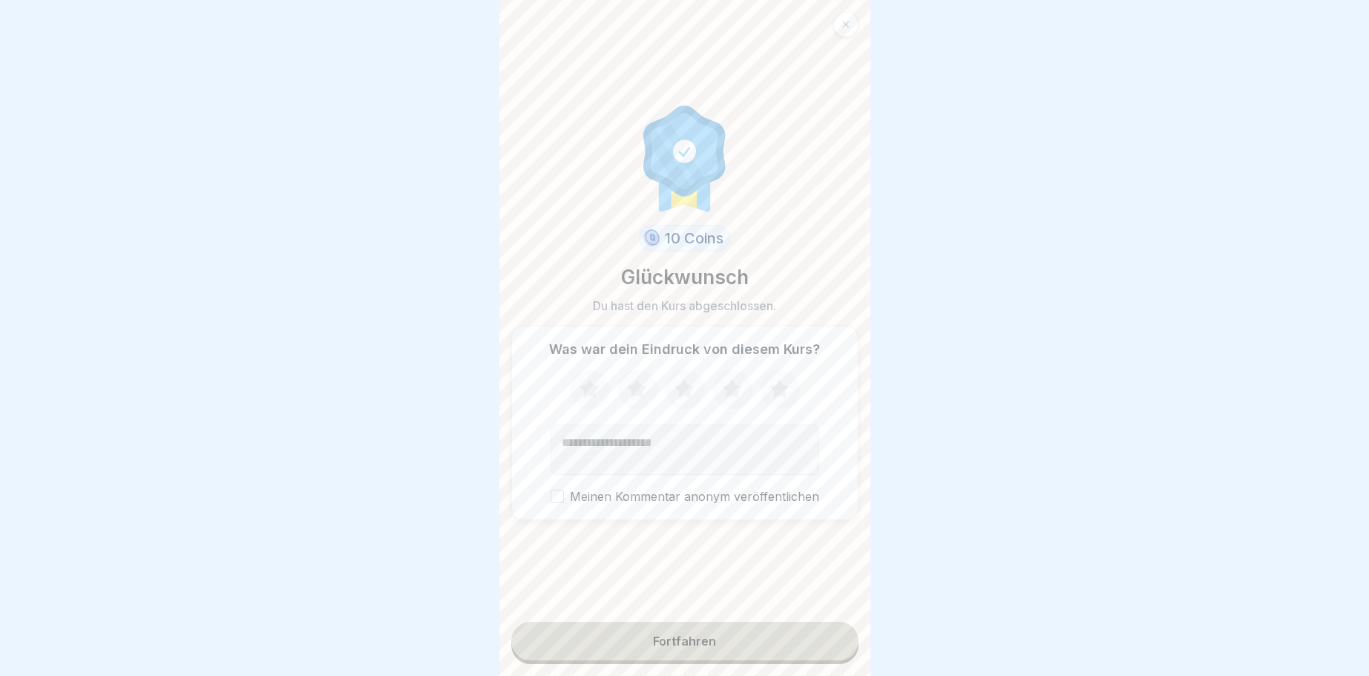
click at [671, 638] on div "Fortfahren" at bounding box center [684, 640] width 63 height 13
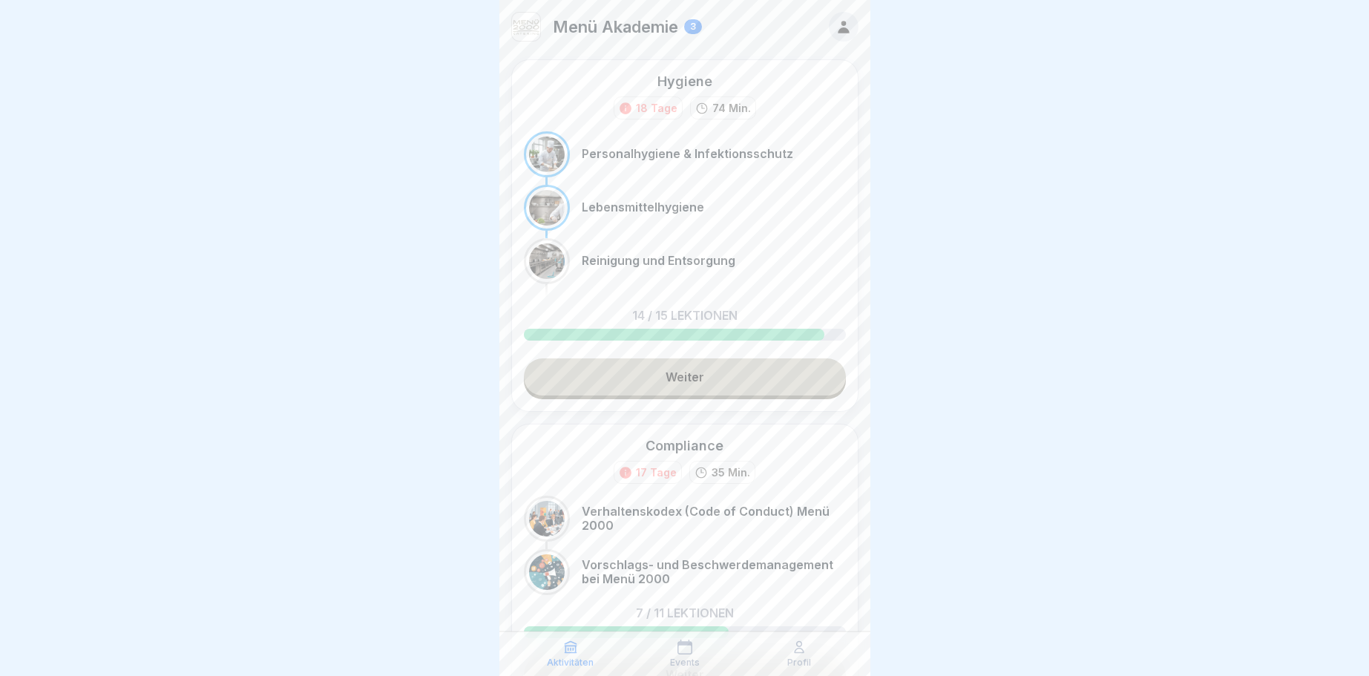
click at [694, 378] on link "Weiter" at bounding box center [685, 376] width 322 height 37
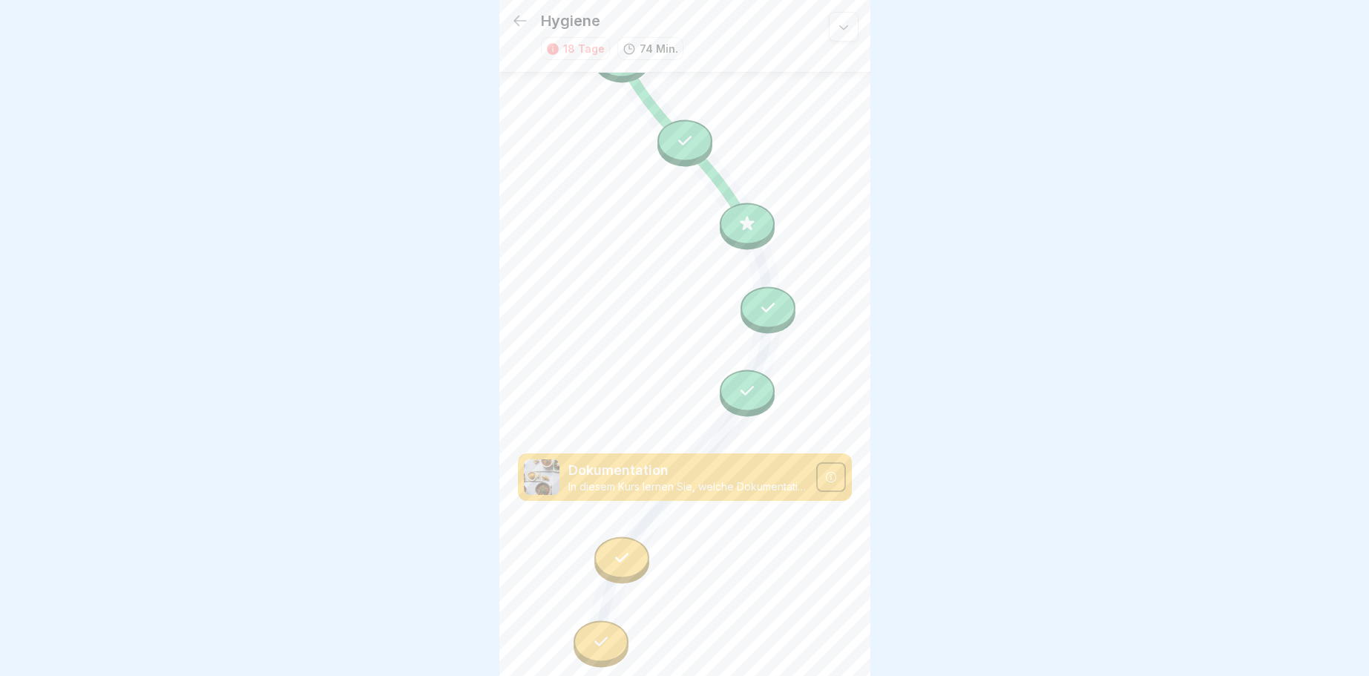
scroll to position [1303, 0]
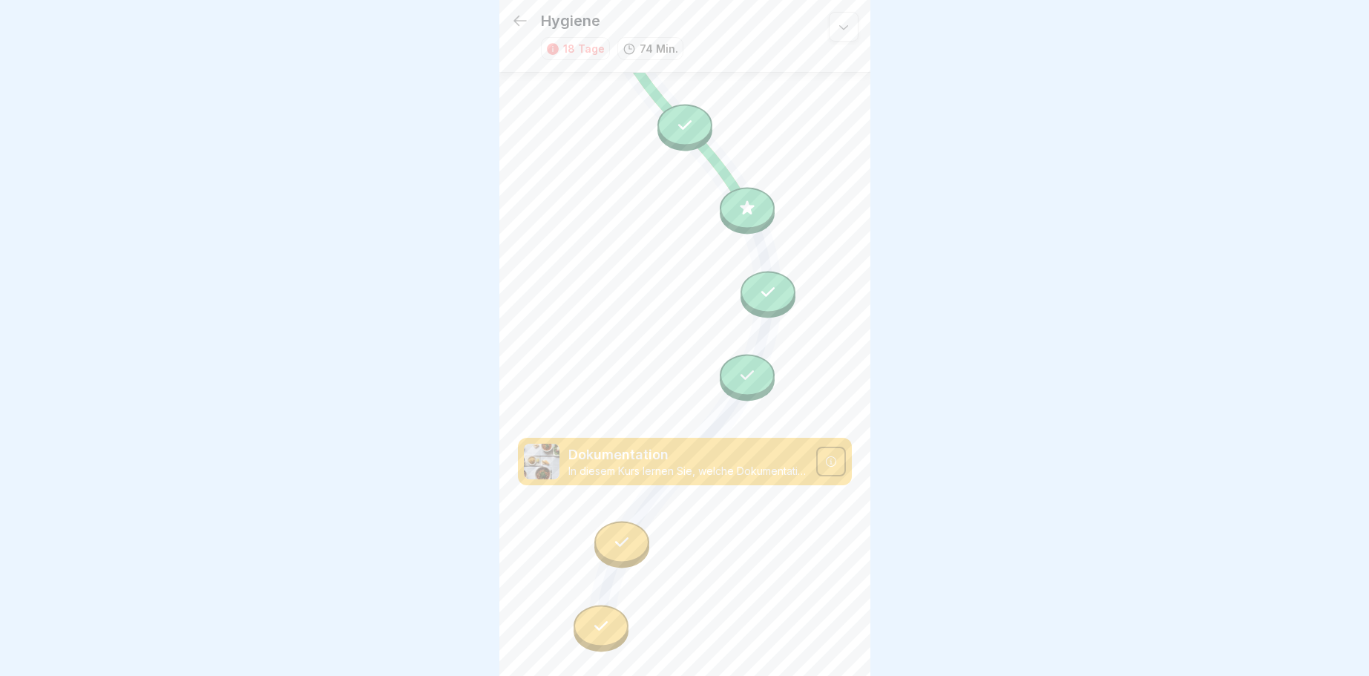
click at [620, 535] on div at bounding box center [621, 543] width 55 height 42
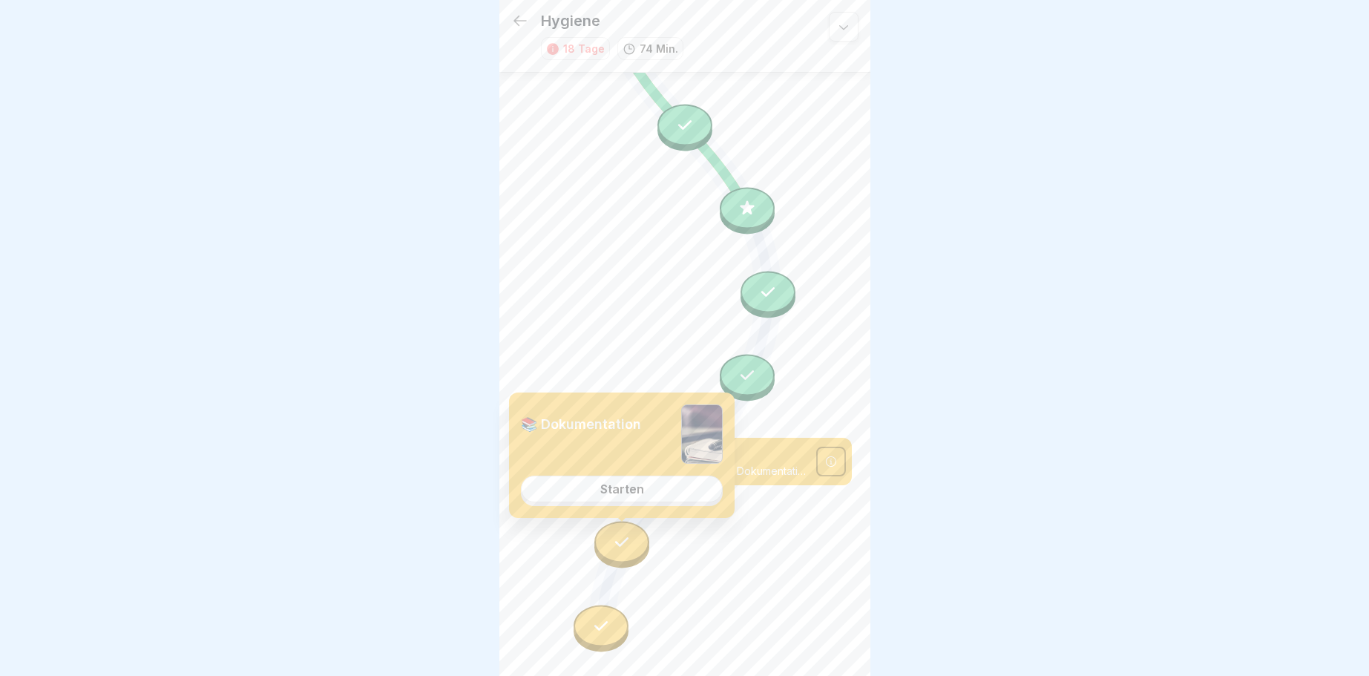
click at [622, 485] on div "Starten" at bounding box center [622, 488] width 44 height 13
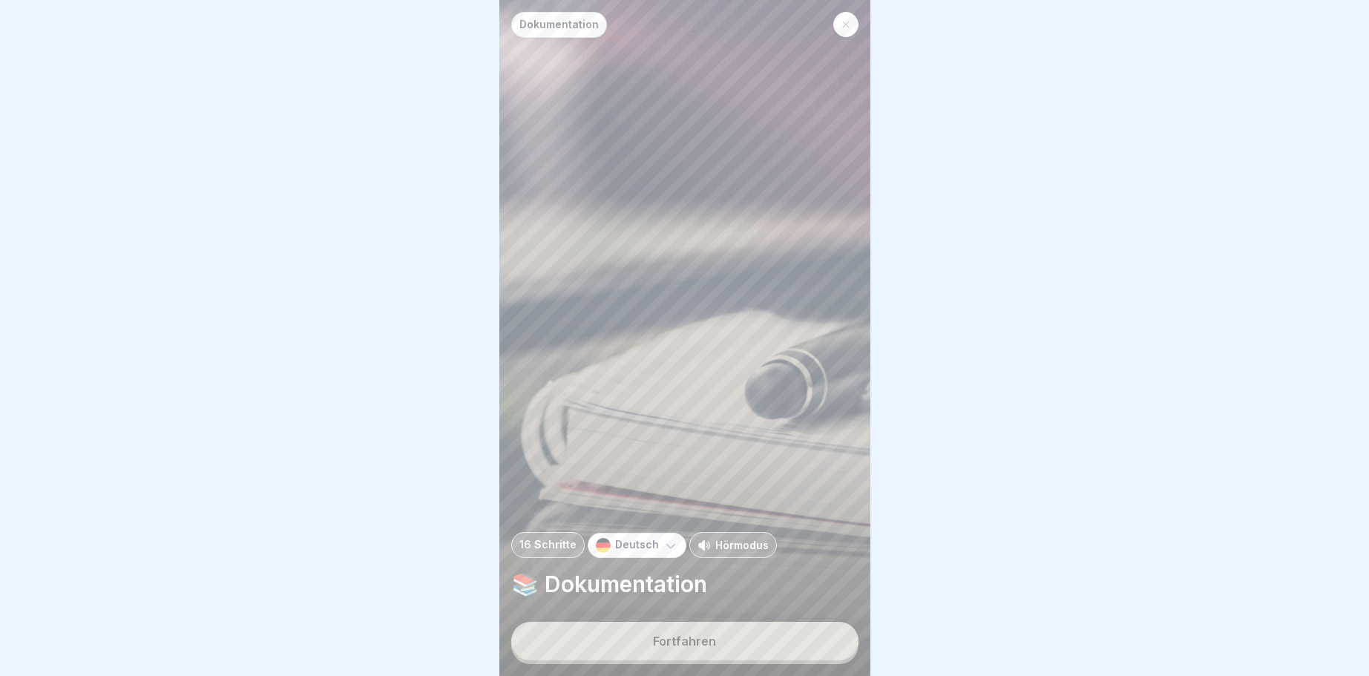
click at [680, 638] on div "Fortfahren" at bounding box center [684, 640] width 63 height 13
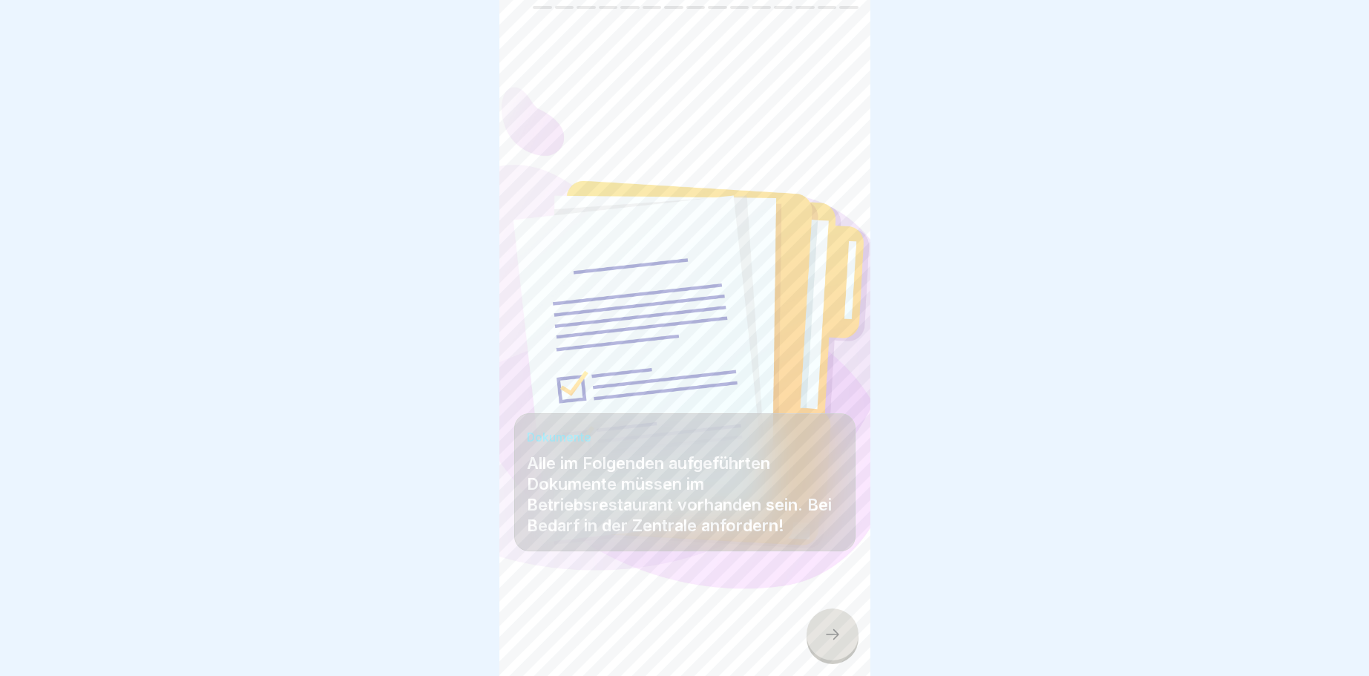
click at [824, 628] on icon at bounding box center [832, 634] width 18 height 18
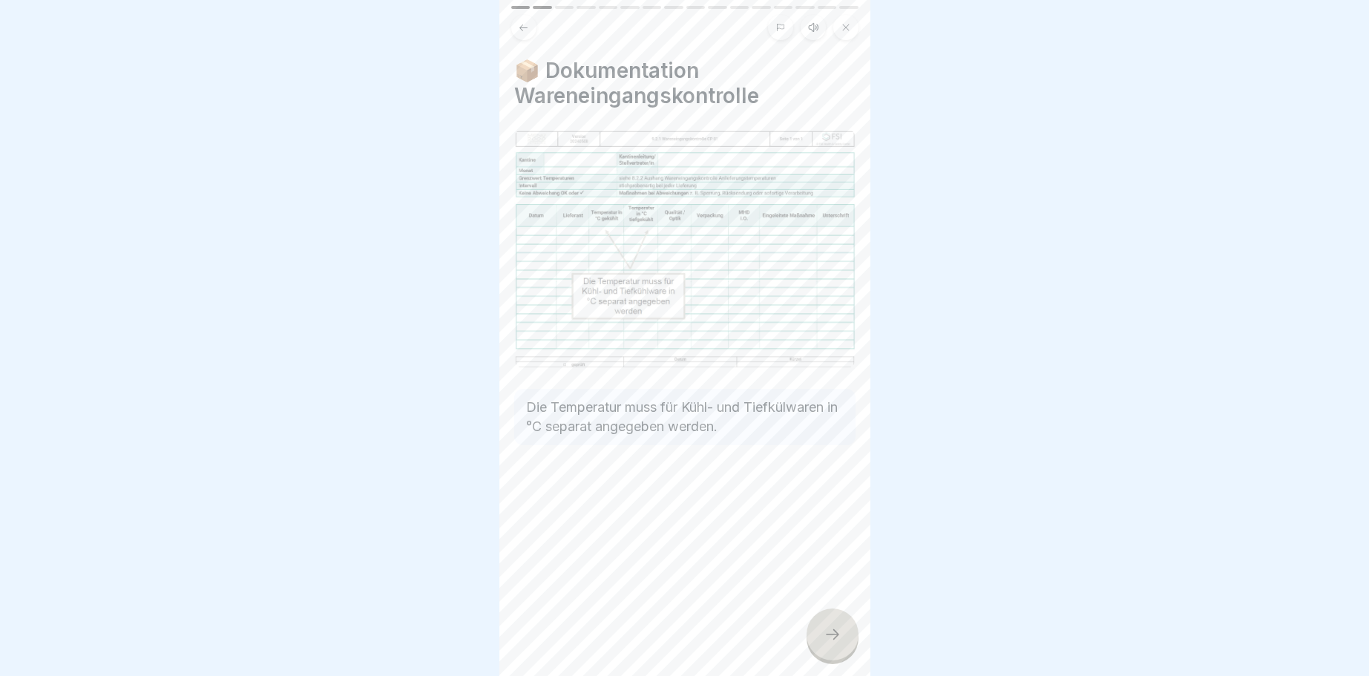
click at [833, 640] on icon at bounding box center [832, 634] width 18 height 18
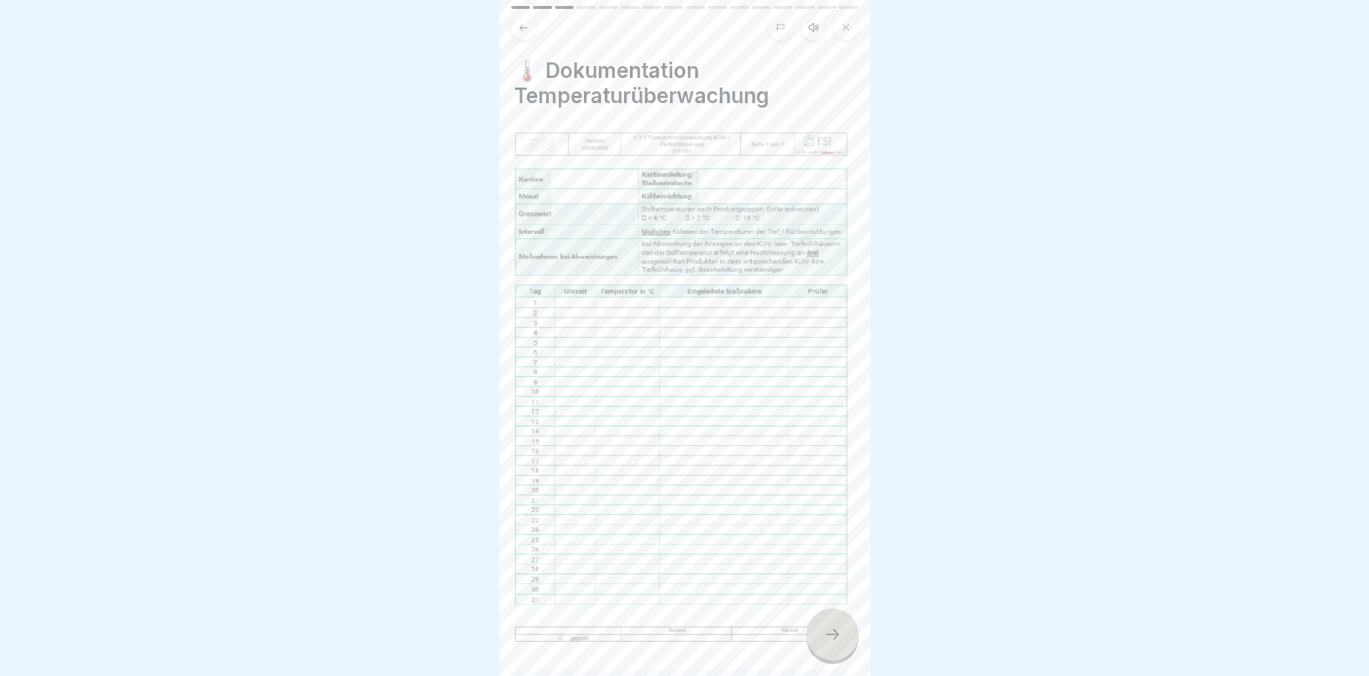
click at [835, 639] on icon at bounding box center [832, 634] width 18 height 18
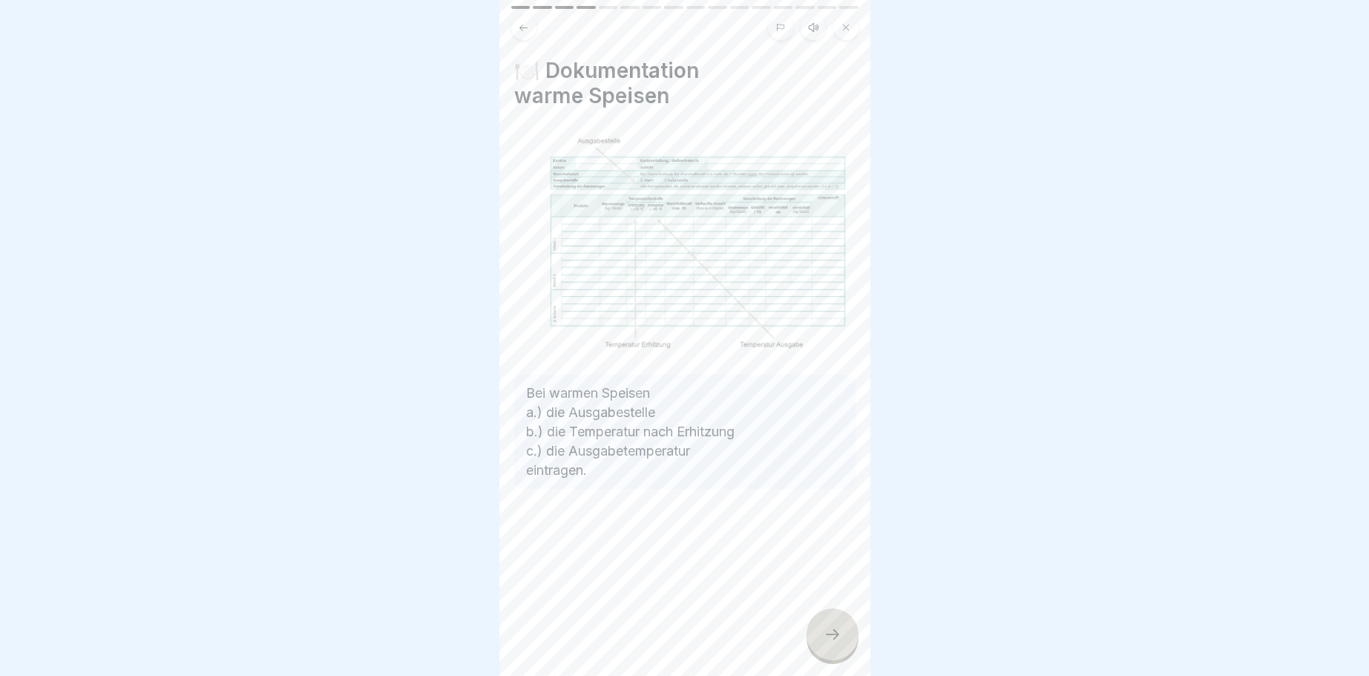
click at [836, 639] on icon at bounding box center [832, 634] width 18 height 18
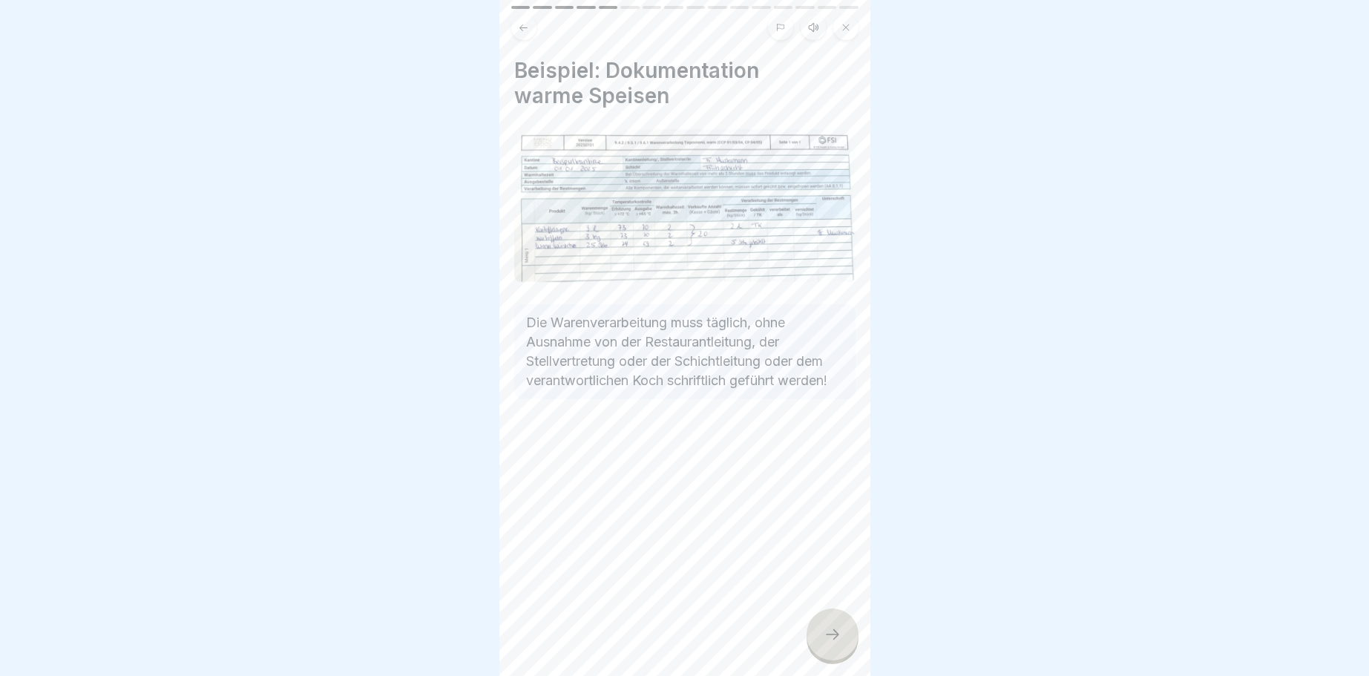
click at [838, 634] on icon at bounding box center [832, 634] width 18 height 18
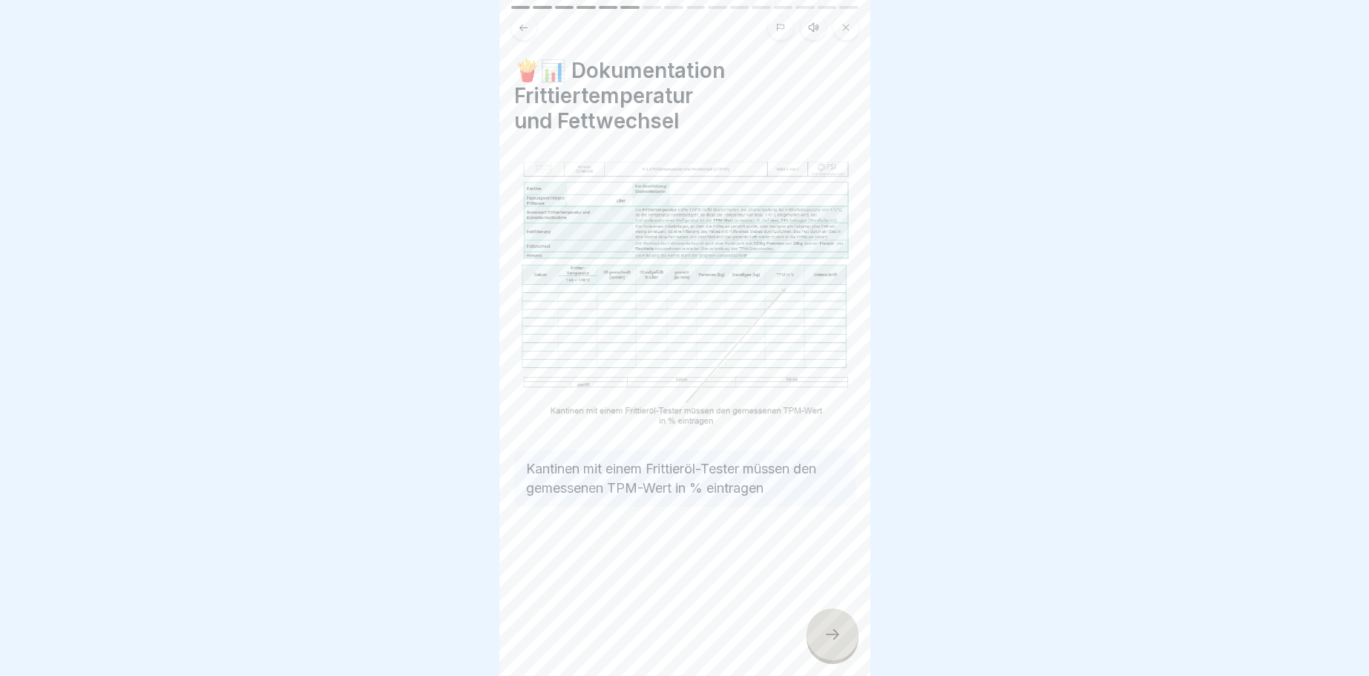
click at [838, 634] on icon at bounding box center [832, 634] width 18 height 18
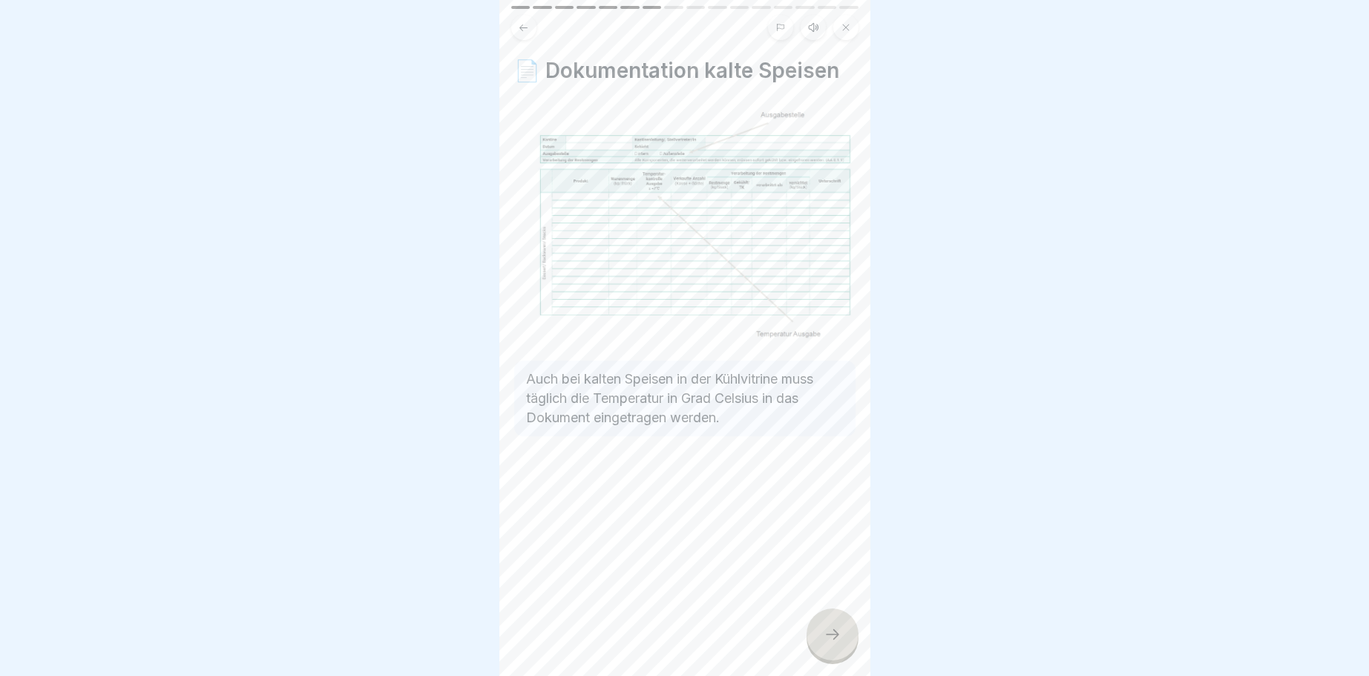
click at [838, 634] on icon at bounding box center [832, 634] width 18 height 18
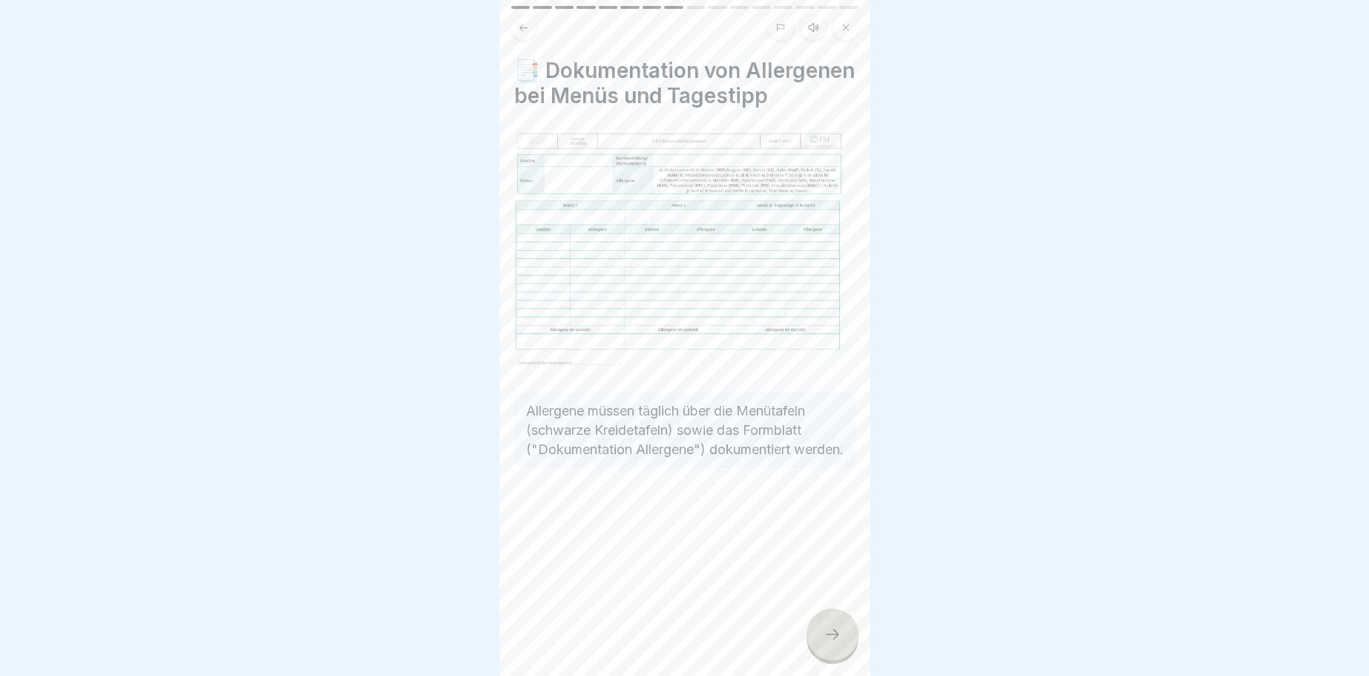
click at [841, 632] on div at bounding box center [832, 634] width 52 height 52
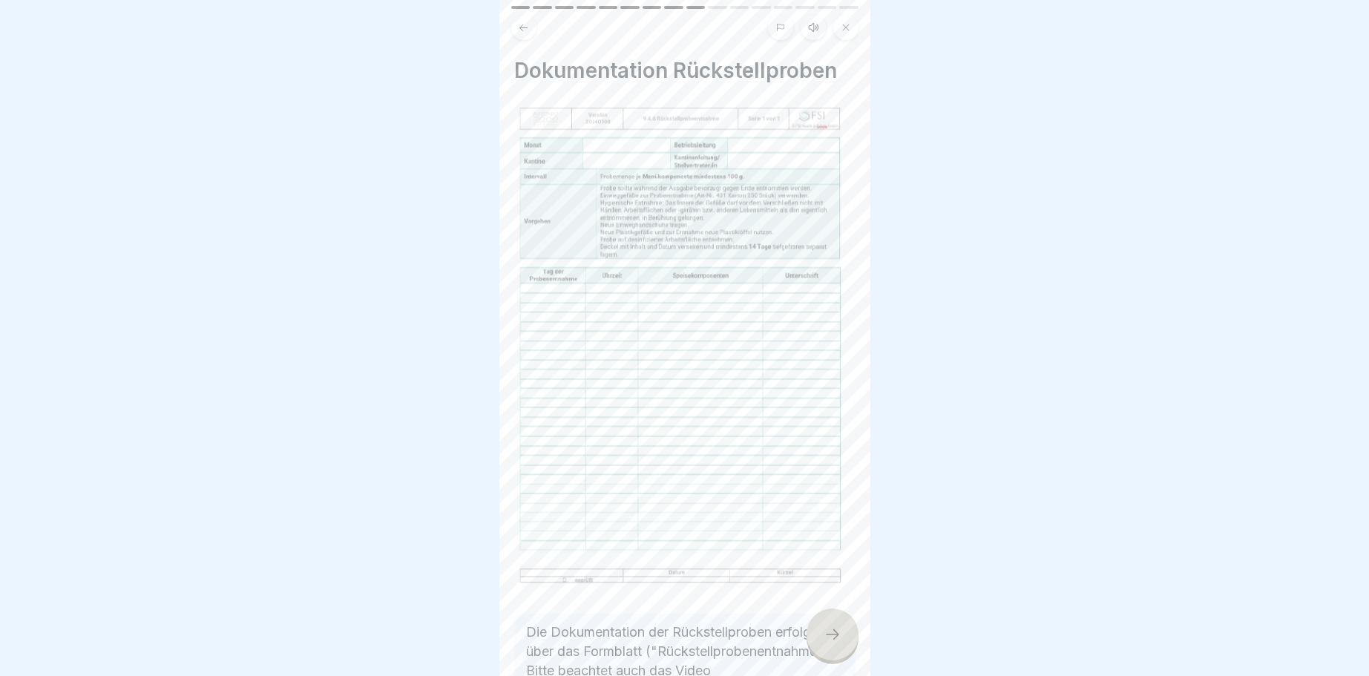
click at [843, 628] on div at bounding box center [832, 634] width 52 height 52
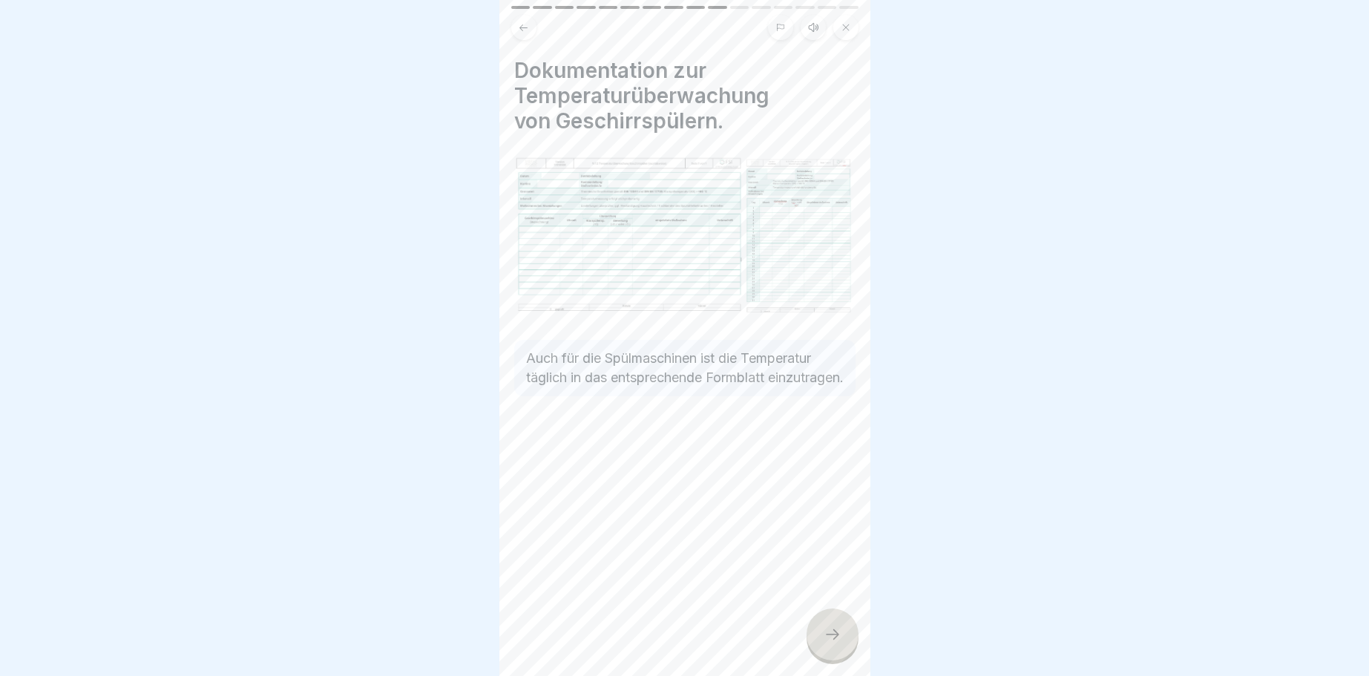
click at [843, 628] on div at bounding box center [832, 634] width 52 height 52
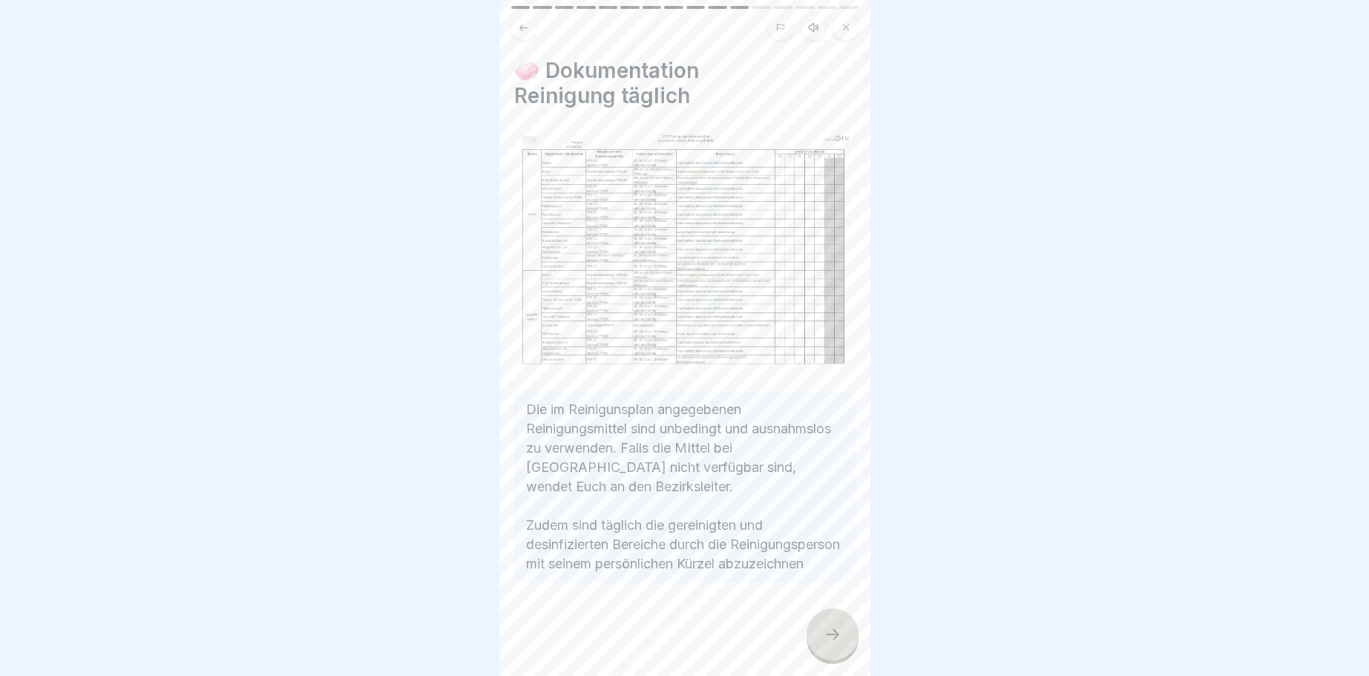
click at [855, 622] on div "Dokumentation 16 Schritte Deutsch Hörmodus 📚 Dokumentation Fortfahren Dokumente…" at bounding box center [684, 338] width 371 height 676
click at [819, 631] on div at bounding box center [832, 634] width 52 height 52
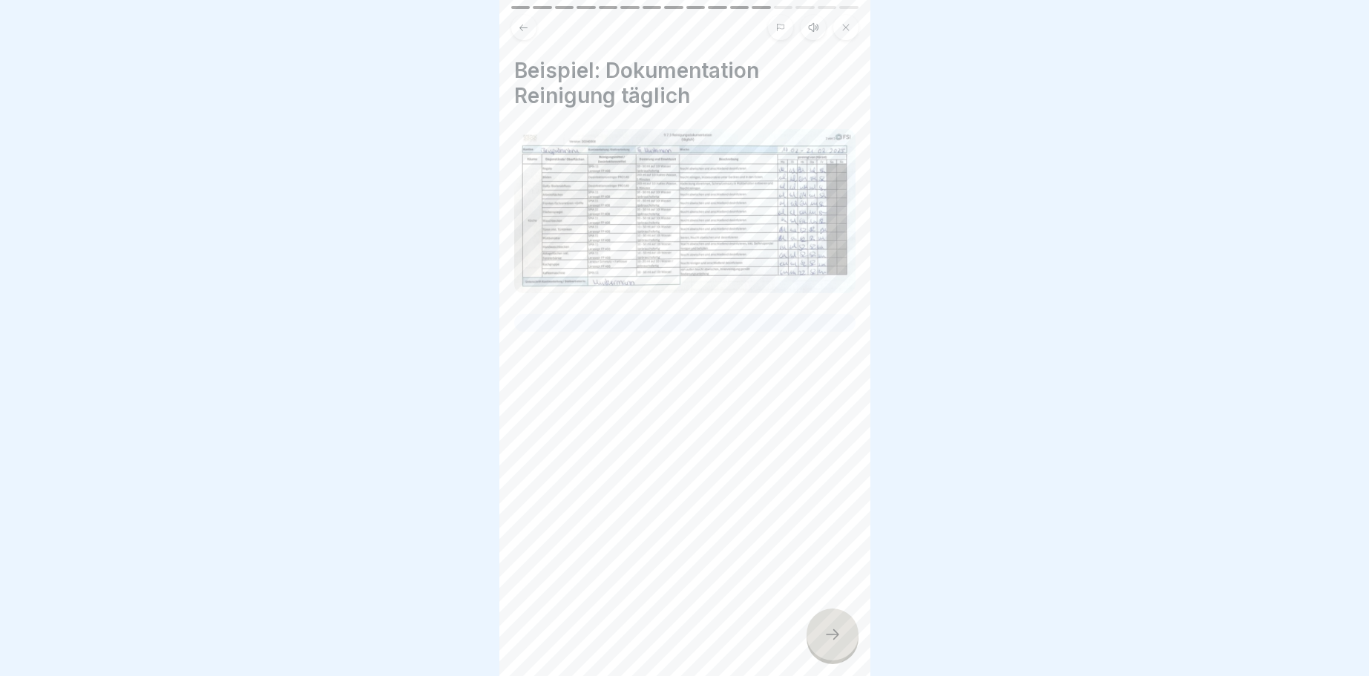
click at [819, 631] on div at bounding box center [832, 634] width 52 height 52
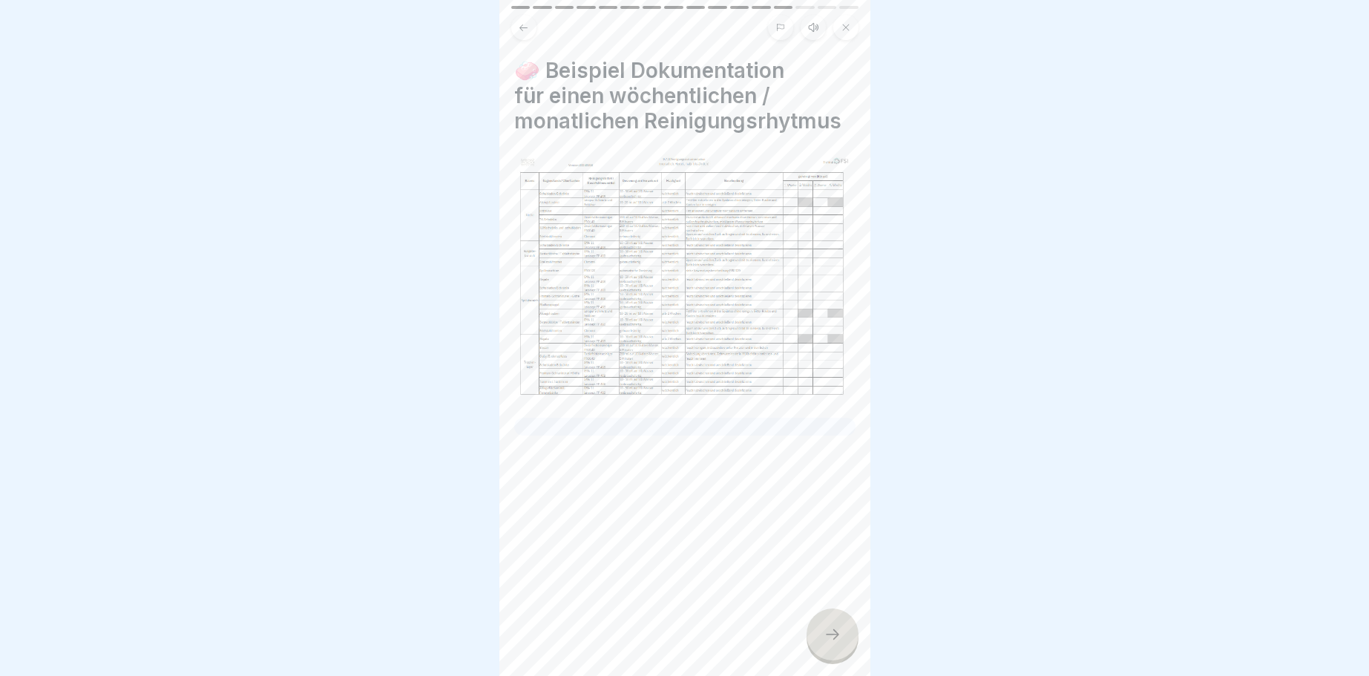
click at [819, 631] on div at bounding box center [832, 634] width 52 height 52
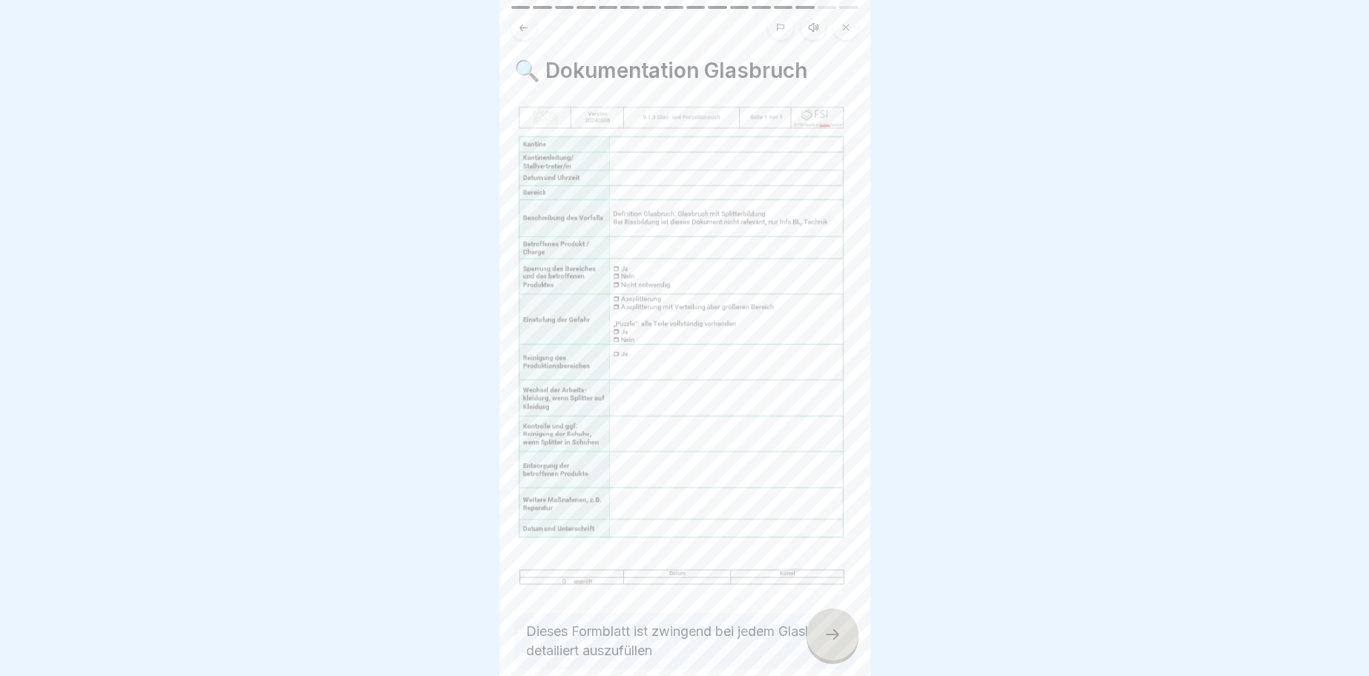
click at [819, 631] on div at bounding box center [832, 634] width 52 height 52
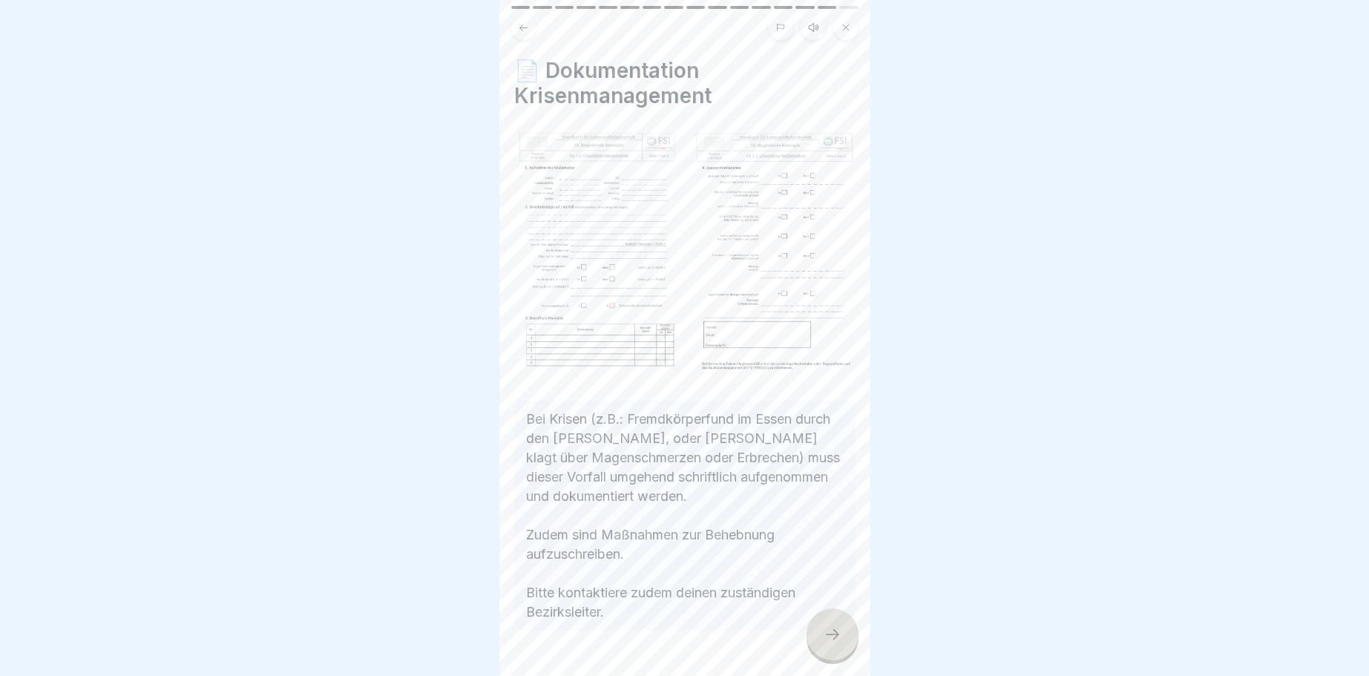
click at [817, 631] on div at bounding box center [832, 634] width 52 height 52
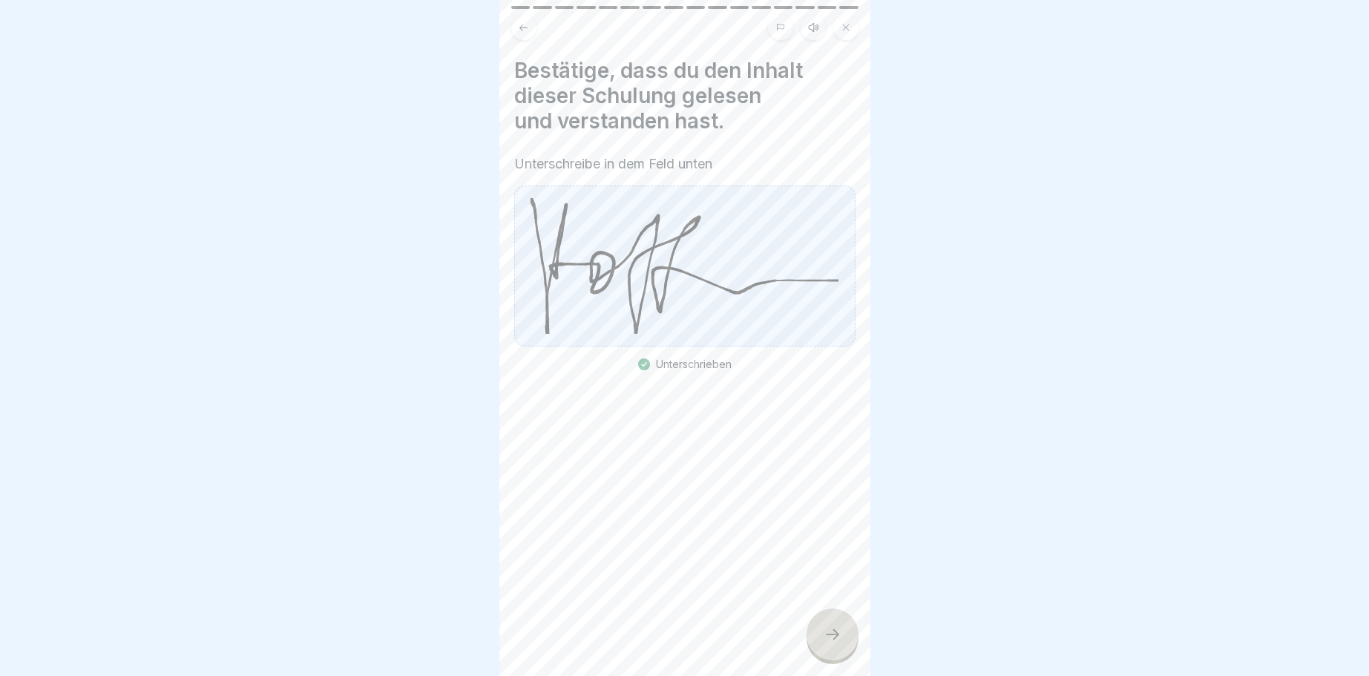
click at [818, 634] on div at bounding box center [832, 634] width 52 height 52
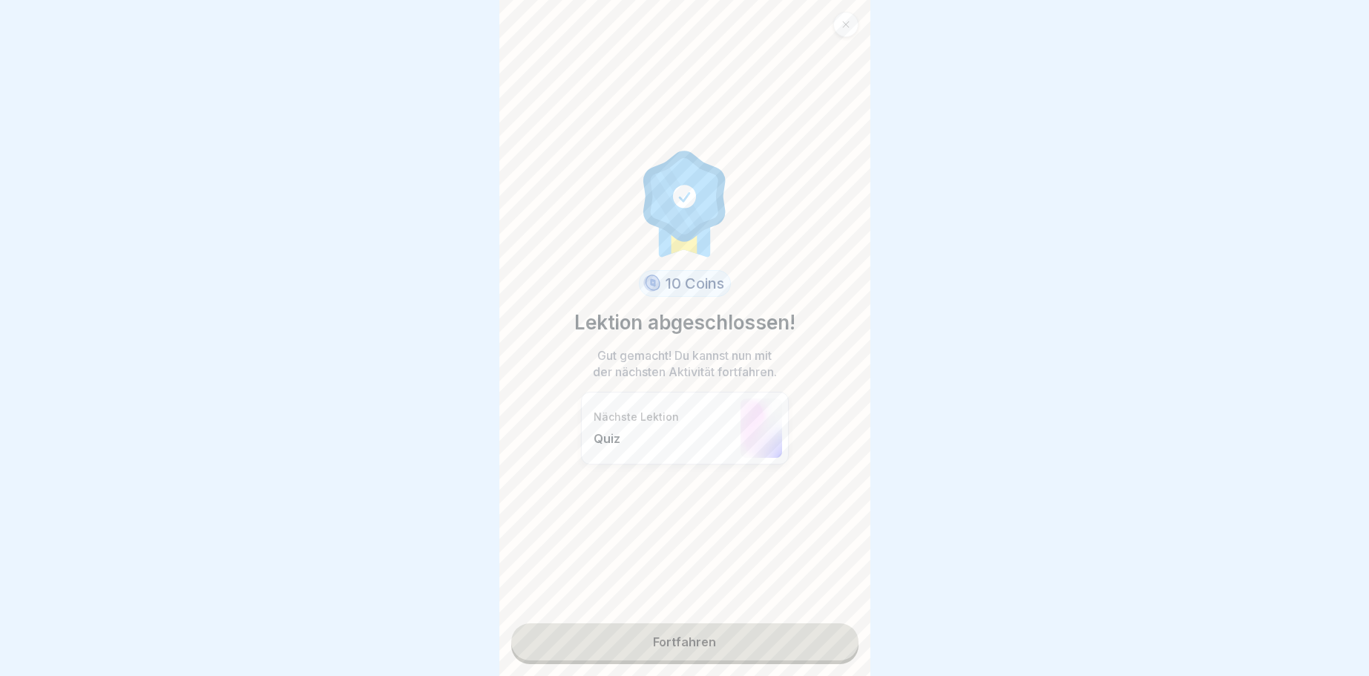
click at [844, 24] on icon at bounding box center [845, 24] width 9 height 9
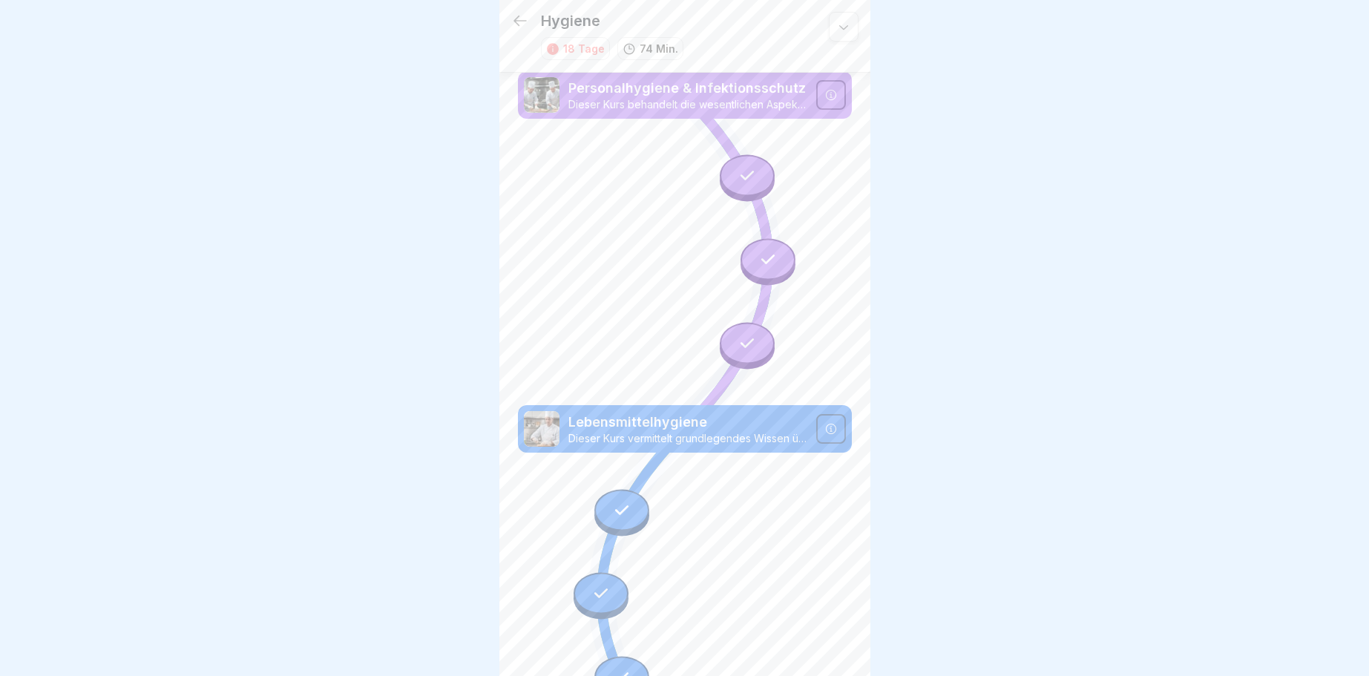
click at [514, 21] on icon at bounding box center [520, 21] width 18 height 18
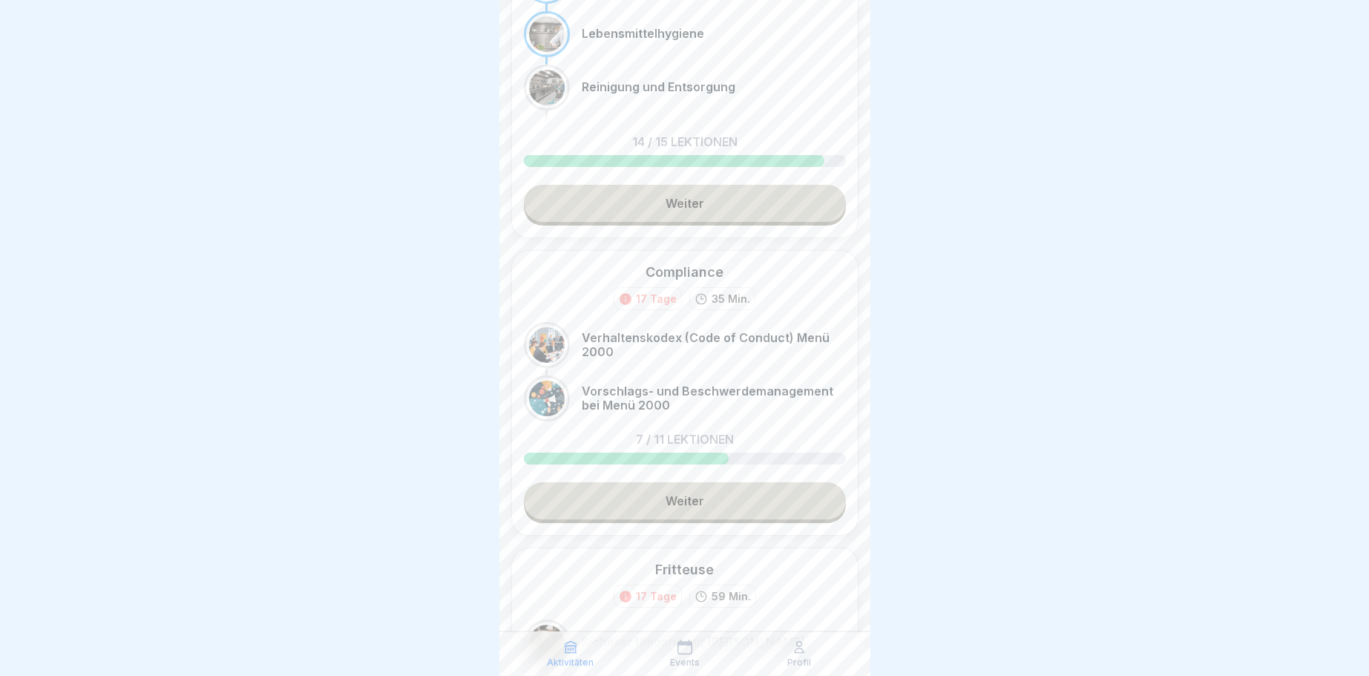
scroll to position [267, 0]
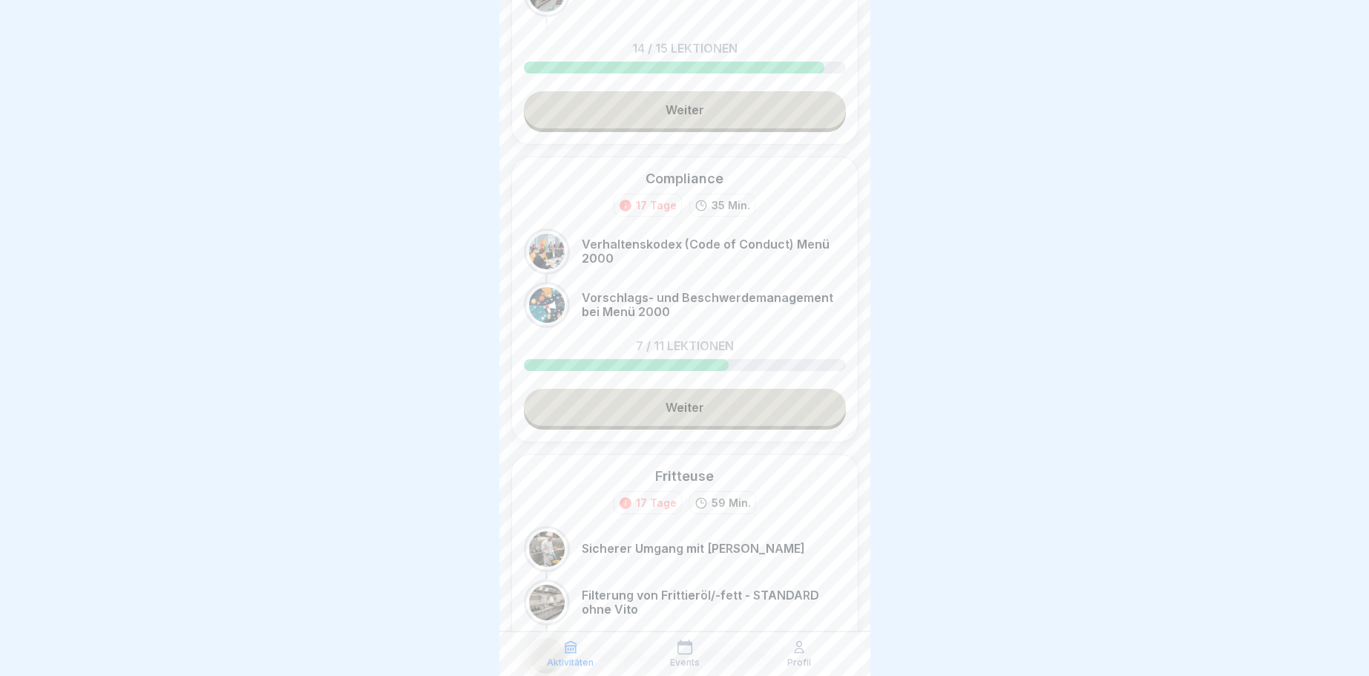
click at [673, 405] on link "Weiter" at bounding box center [685, 407] width 322 height 37
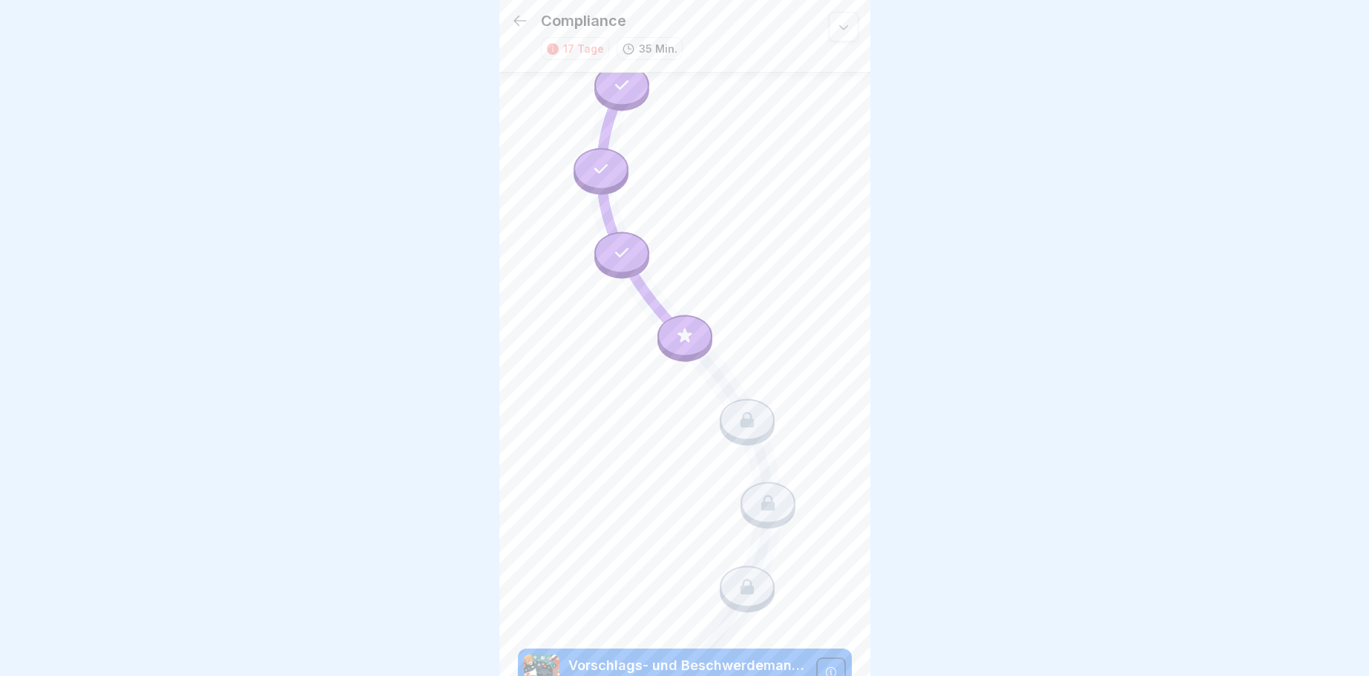
scroll to position [425, 0]
drag, startPoint x: 754, startPoint y: 422, endPoint x: 779, endPoint y: 431, distance: 26.0
click at [765, 427] on div at bounding box center [747, 419] width 55 height 42
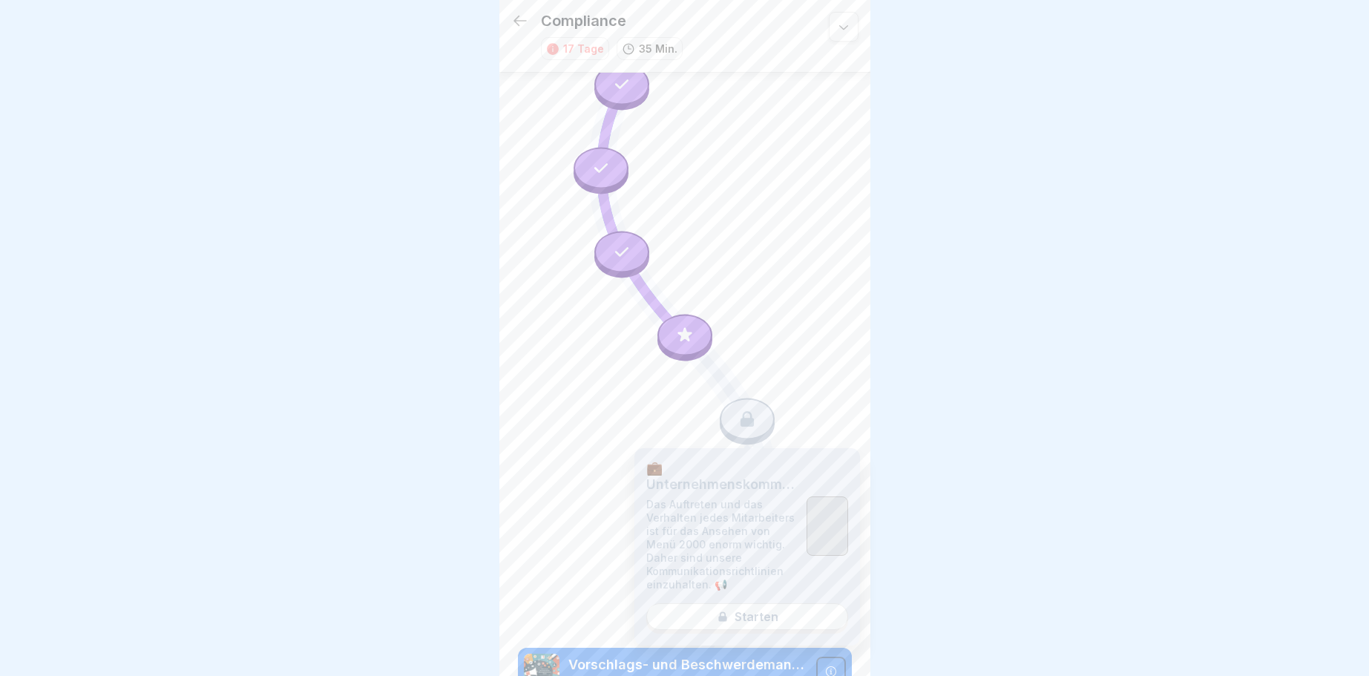
click at [753, 614] on div "💼 Unternehmenskommunikation Das Auftreten und das Verhalten jedes Mitarbeiters …" at bounding box center [747, 546] width 226 height 197
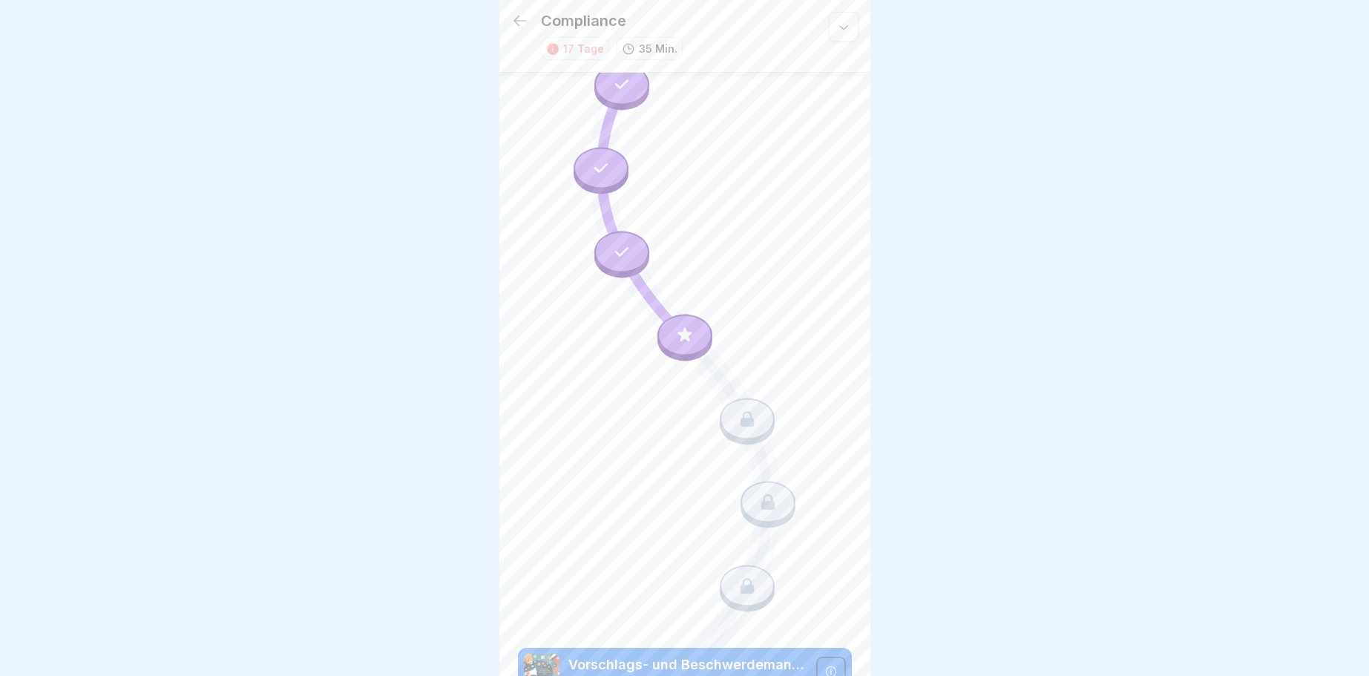
click at [844, 22] on icon at bounding box center [843, 26] width 15 height 15
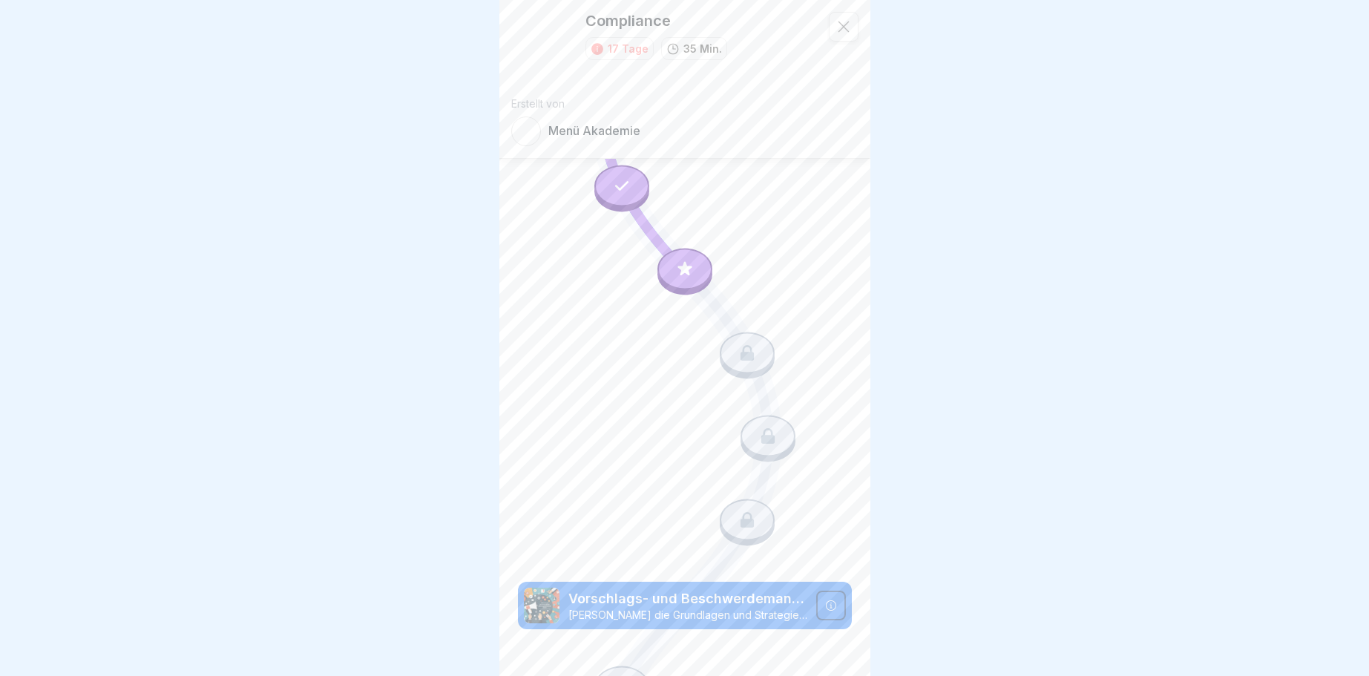
scroll to position [552, 0]
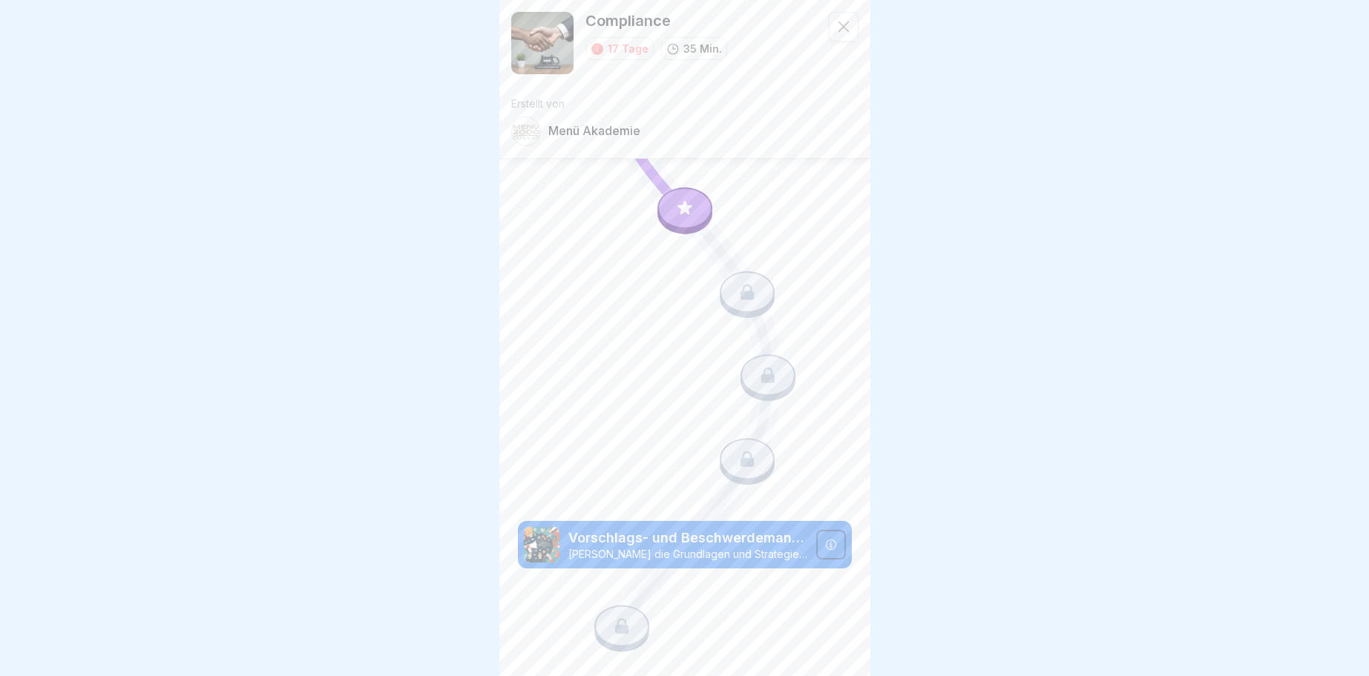
click at [684, 198] on div at bounding box center [684, 209] width 55 height 42
click at [830, 25] on div at bounding box center [844, 27] width 30 height 30
click at [733, 284] on div at bounding box center [747, 292] width 55 height 42
click at [519, 21] on icon at bounding box center [519, 21] width 13 height 10
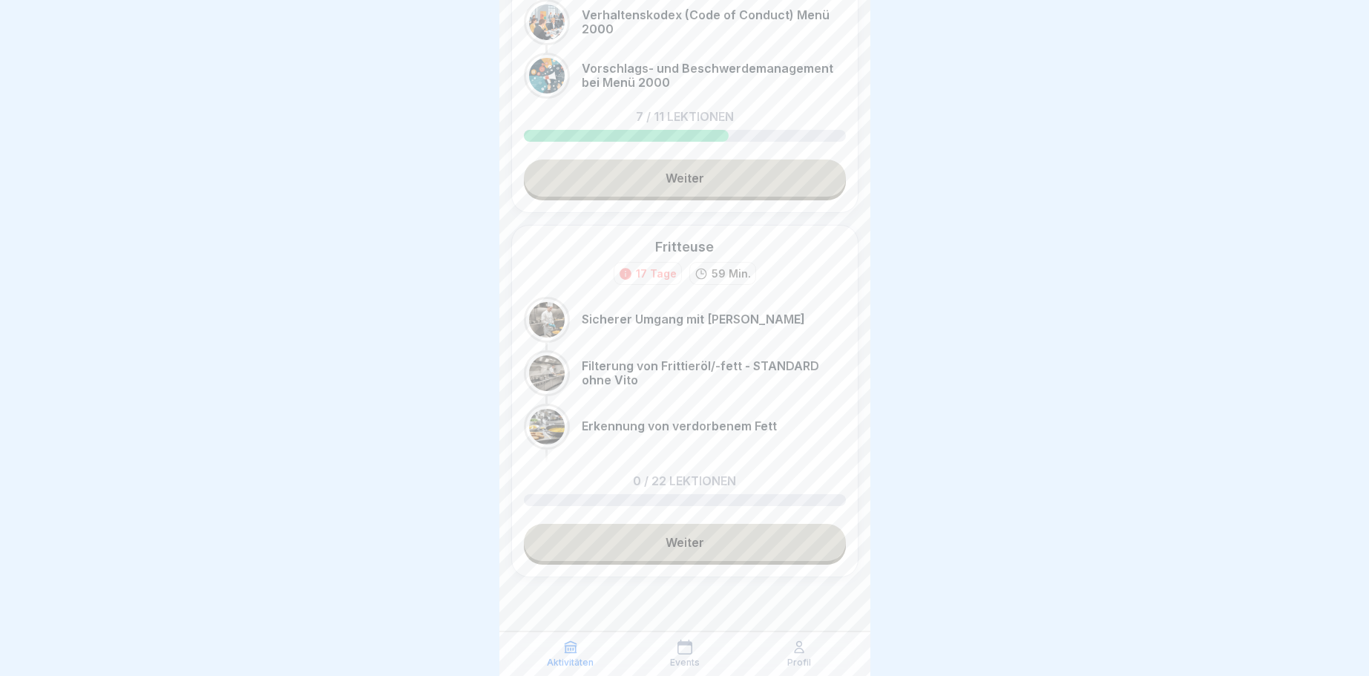
scroll to position [499, 0]
click at [696, 534] on link "Weiter" at bounding box center [685, 540] width 322 height 37
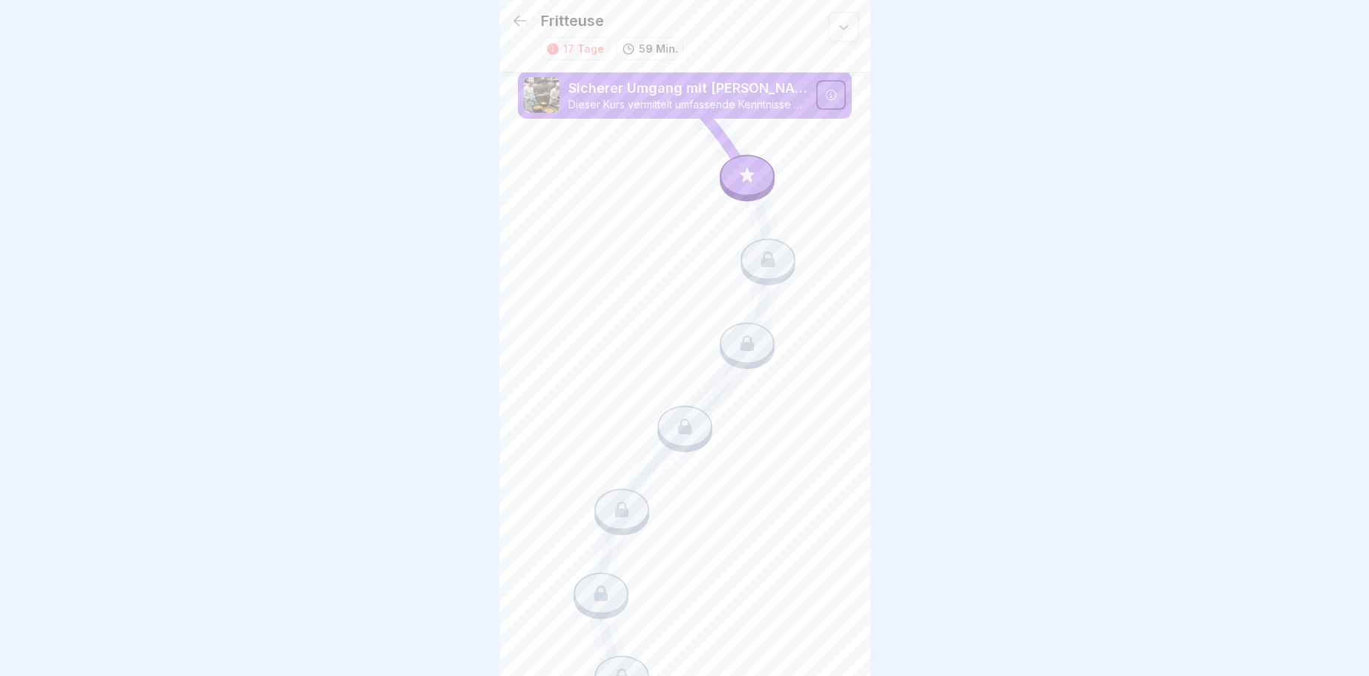
click at [844, 27] on icon at bounding box center [843, 26] width 15 height 15
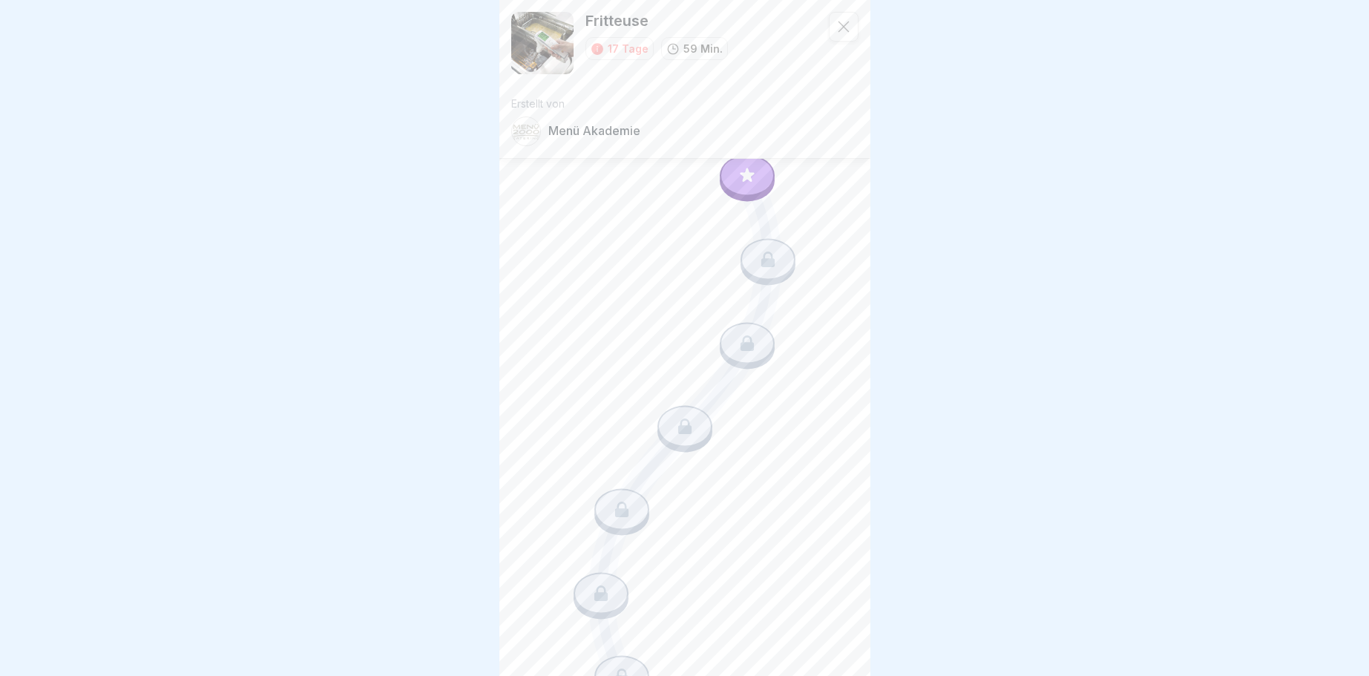
click at [842, 27] on icon at bounding box center [843, 26] width 15 height 15
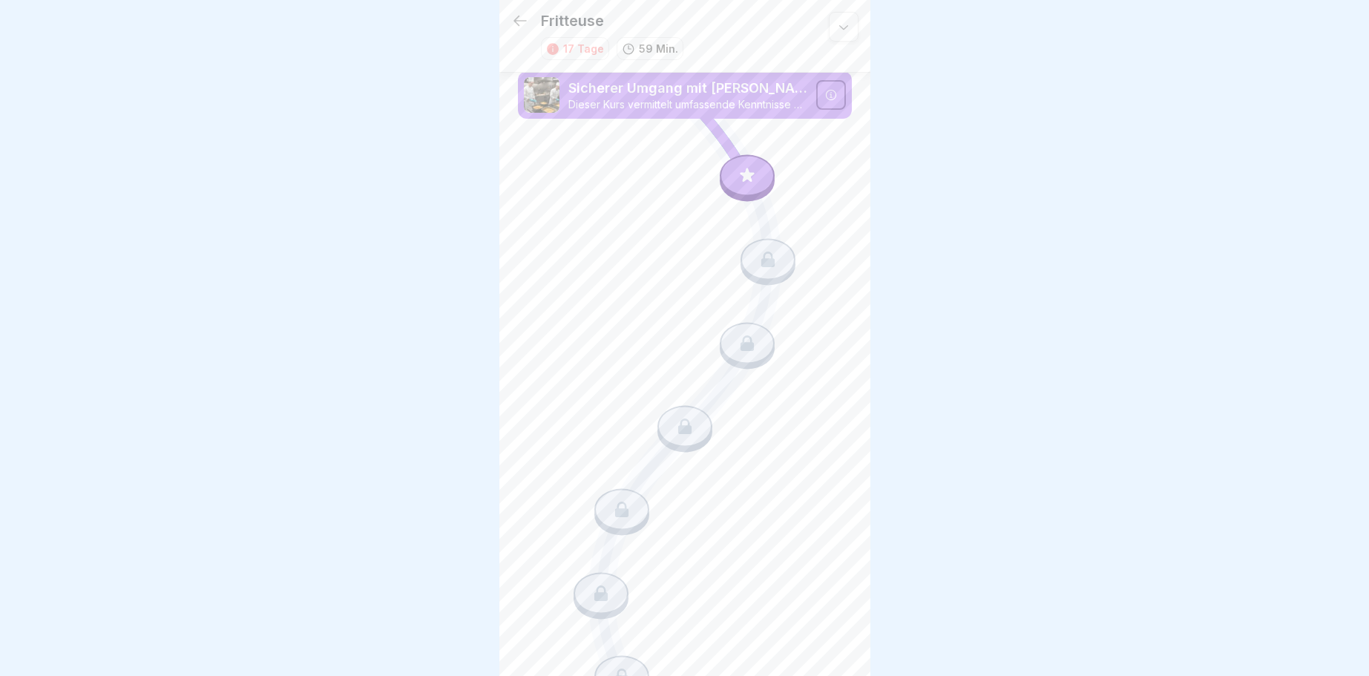
click at [829, 93] on icon at bounding box center [831, 95] width 12 height 12
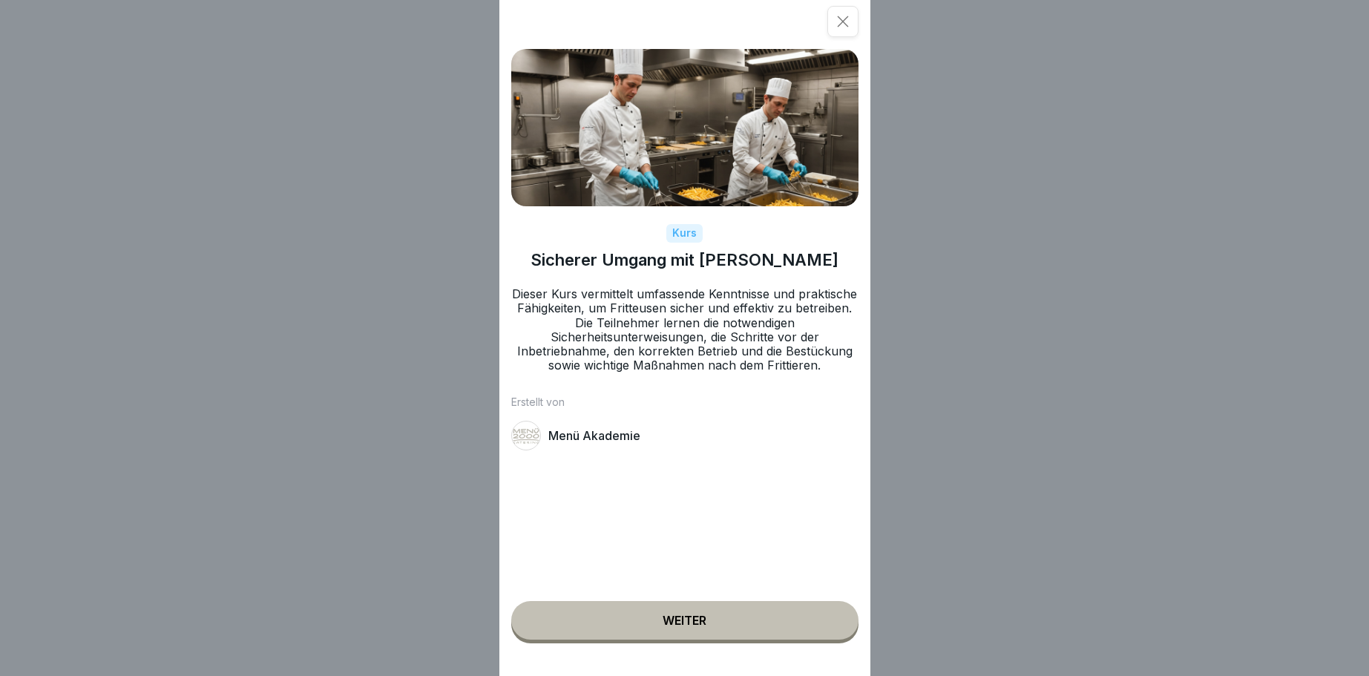
click at [700, 620] on div "Weiter" at bounding box center [684, 620] width 44 height 13
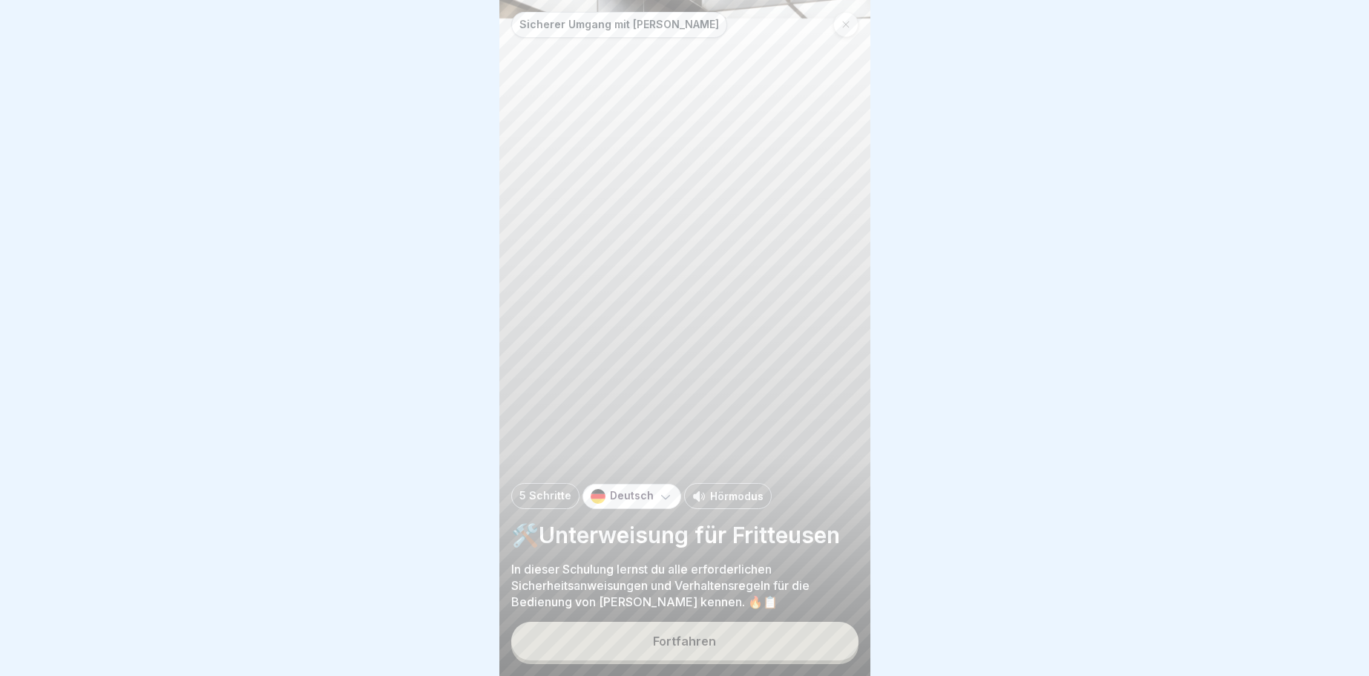
click at [700, 637] on div "Fortfahren" at bounding box center [684, 640] width 63 height 13
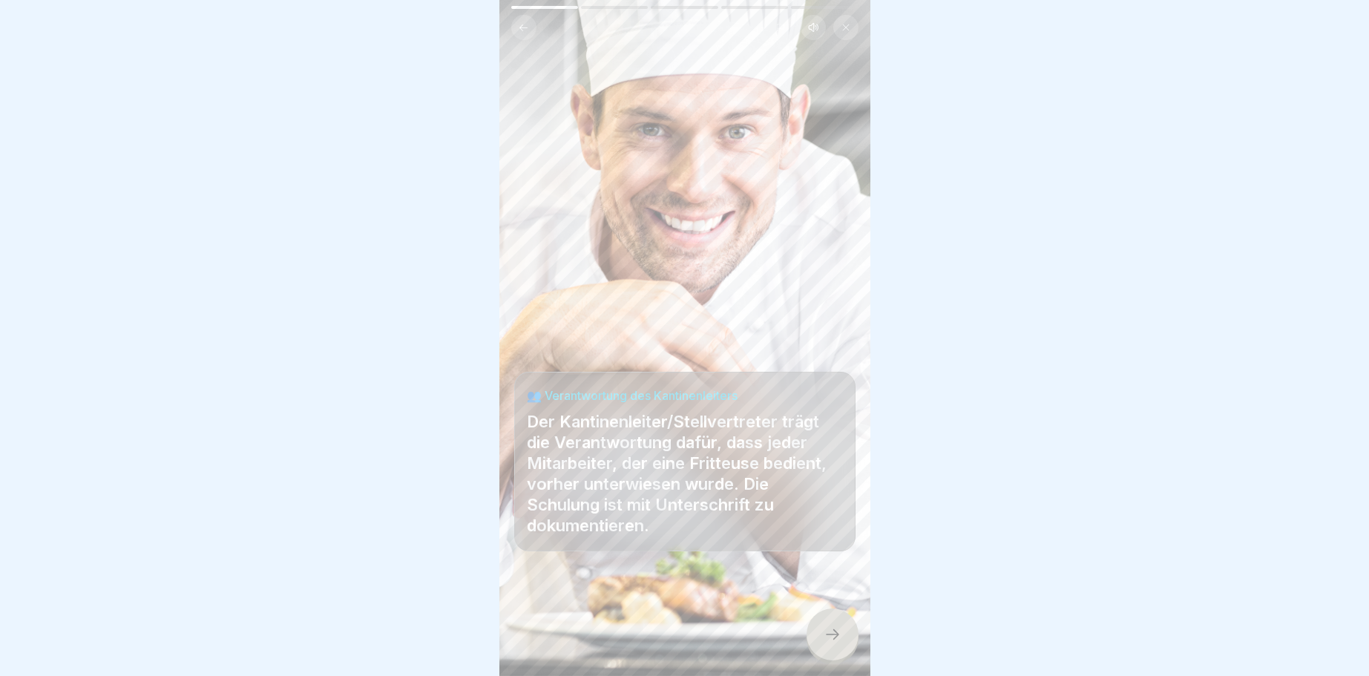
click at [836, 628] on icon at bounding box center [832, 634] width 18 height 18
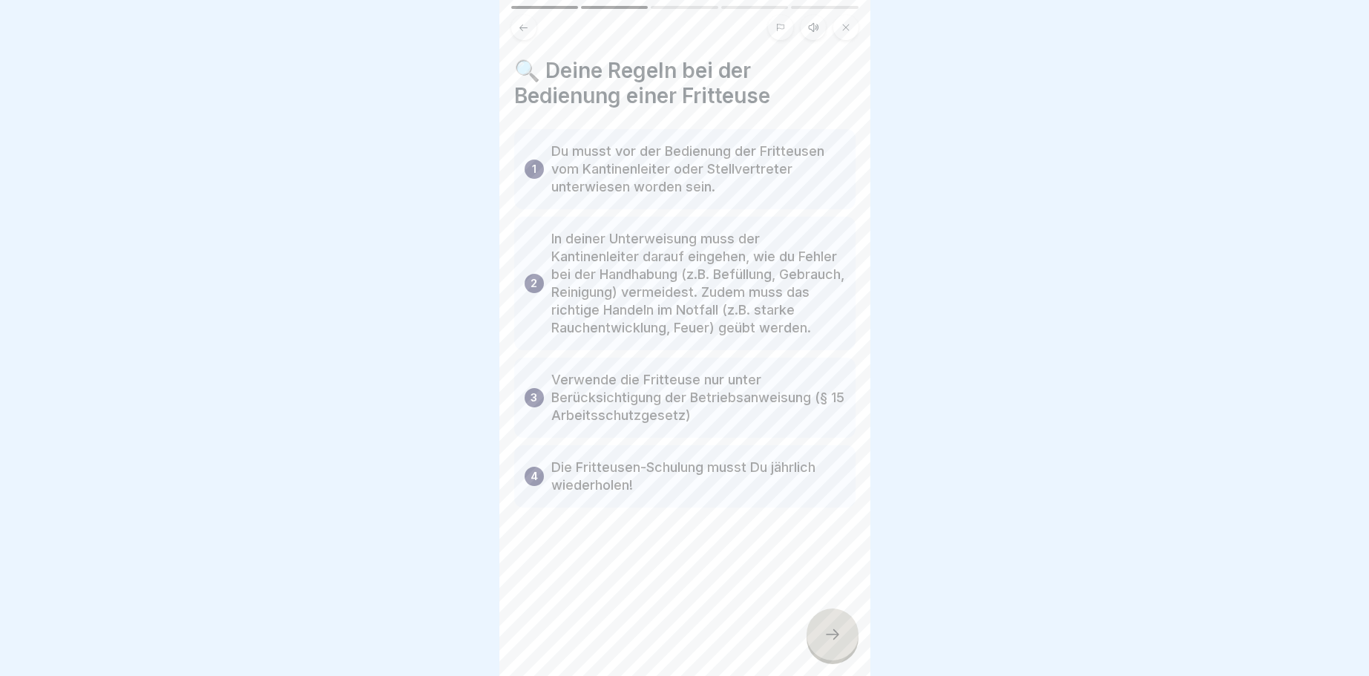
drag, startPoint x: 835, startPoint y: 636, endPoint x: 849, endPoint y: 638, distance: 15.0
click at [837, 636] on icon at bounding box center [832, 634] width 18 height 18
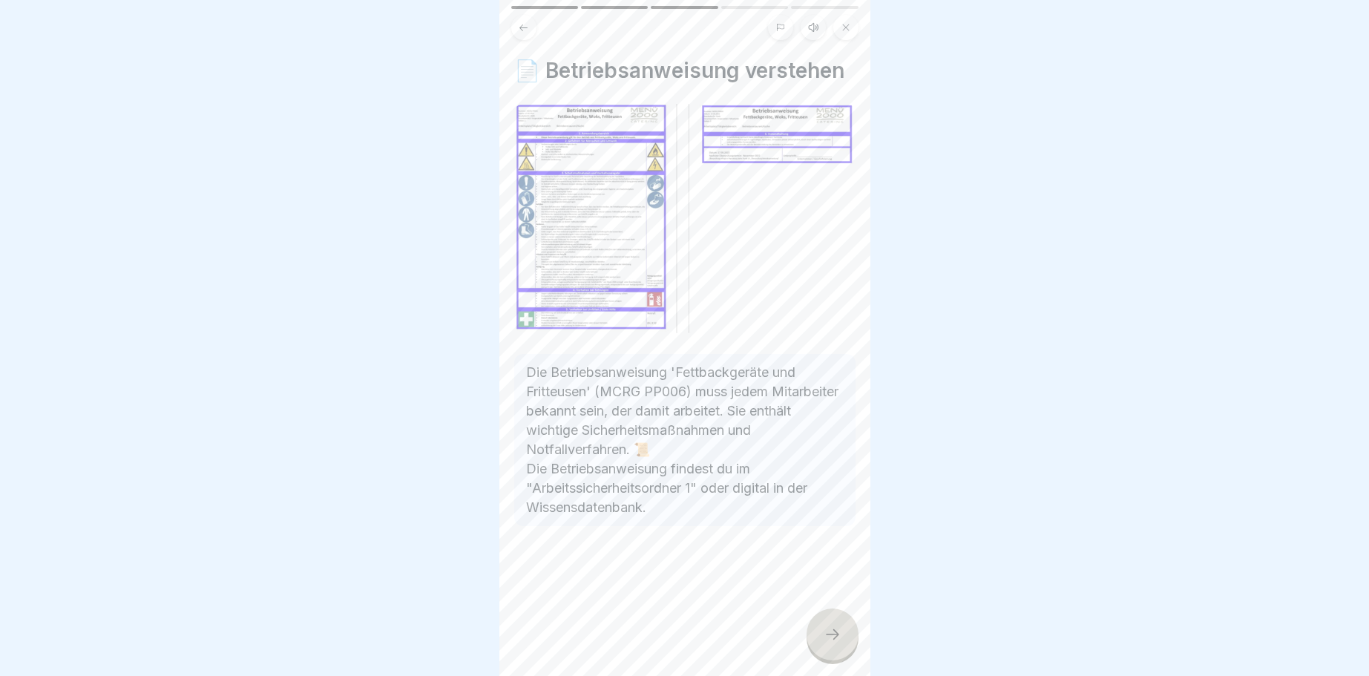
click at [826, 625] on div at bounding box center [832, 634] width 52 height 52
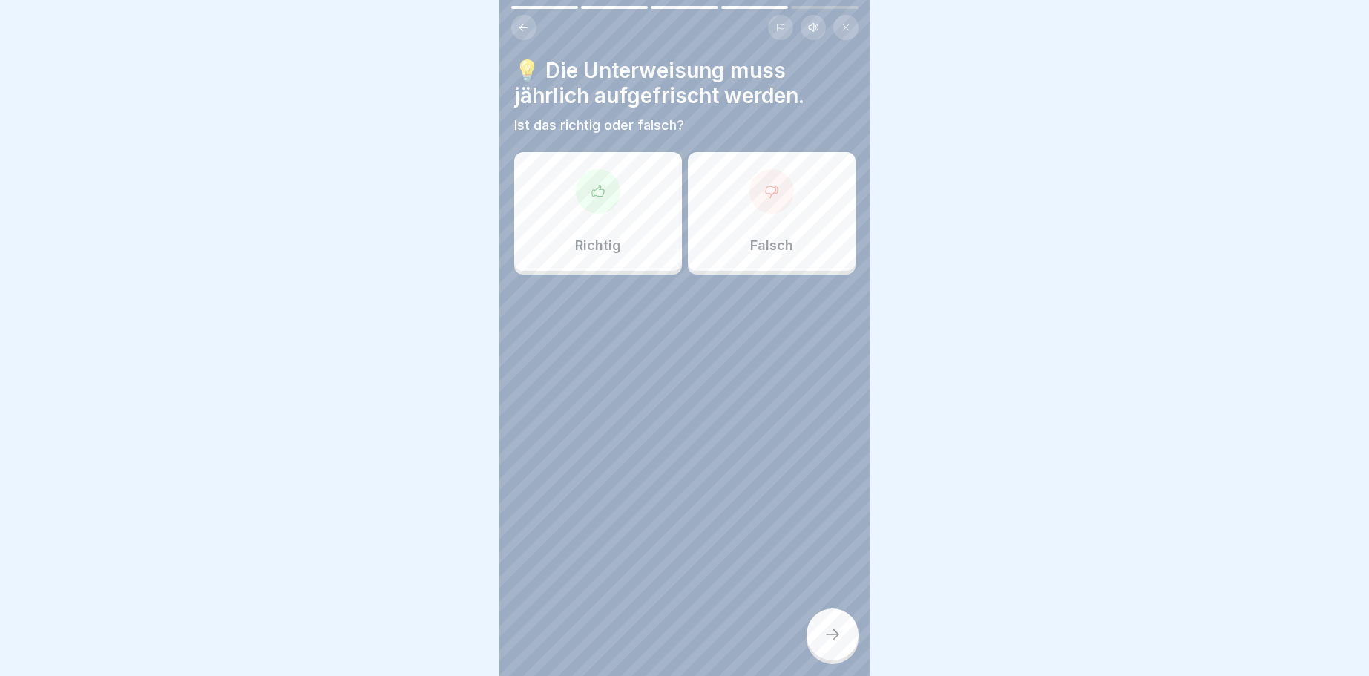
click at [599, 199] on div at bounding box center [598, 191] width 45 height 45
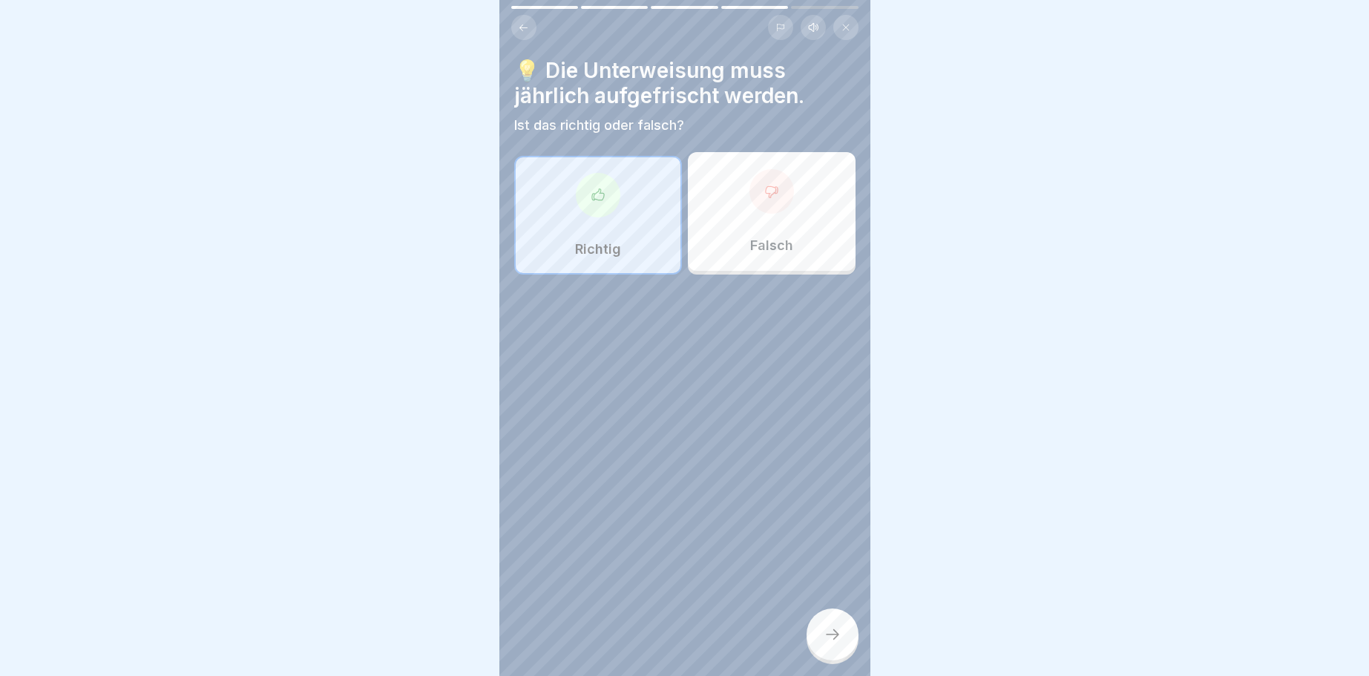
click at [836, 636] on icon at bounding box center [832, 634] width 18 height 18
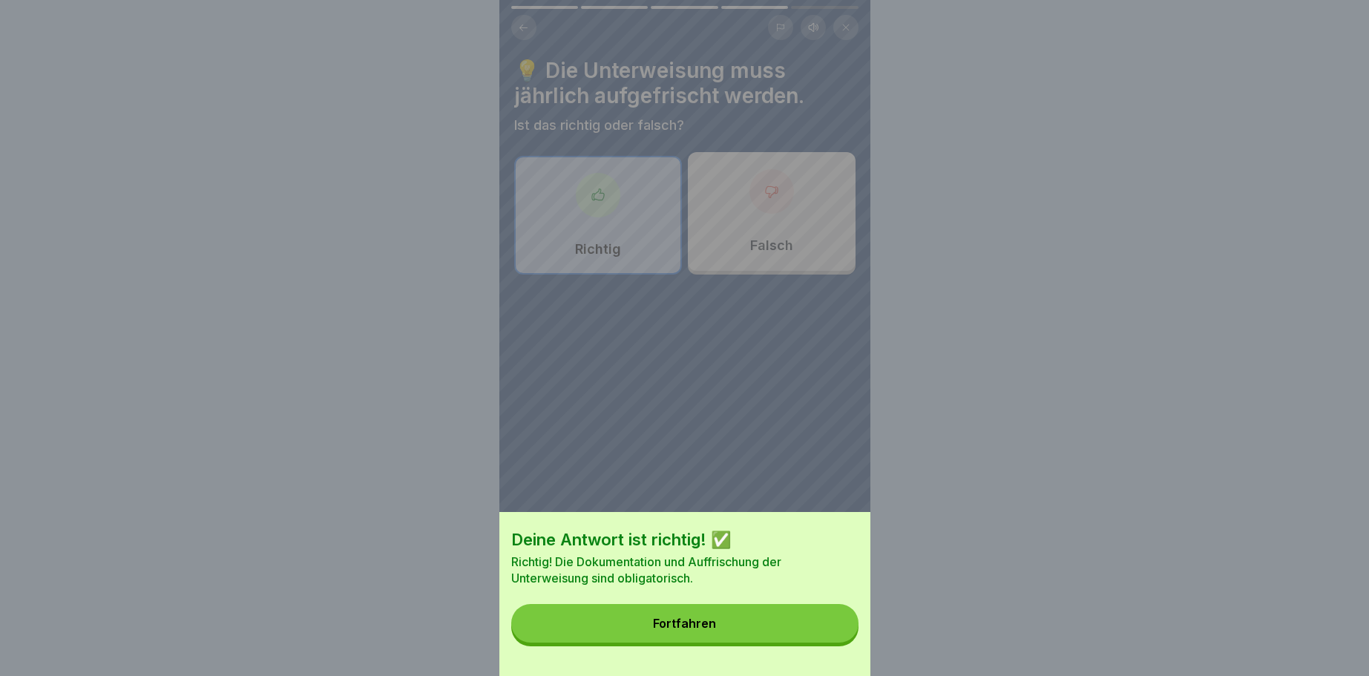
click at [694, 622] on div "Fortfahren" at bounding box center [684, 622] width 63 height 13
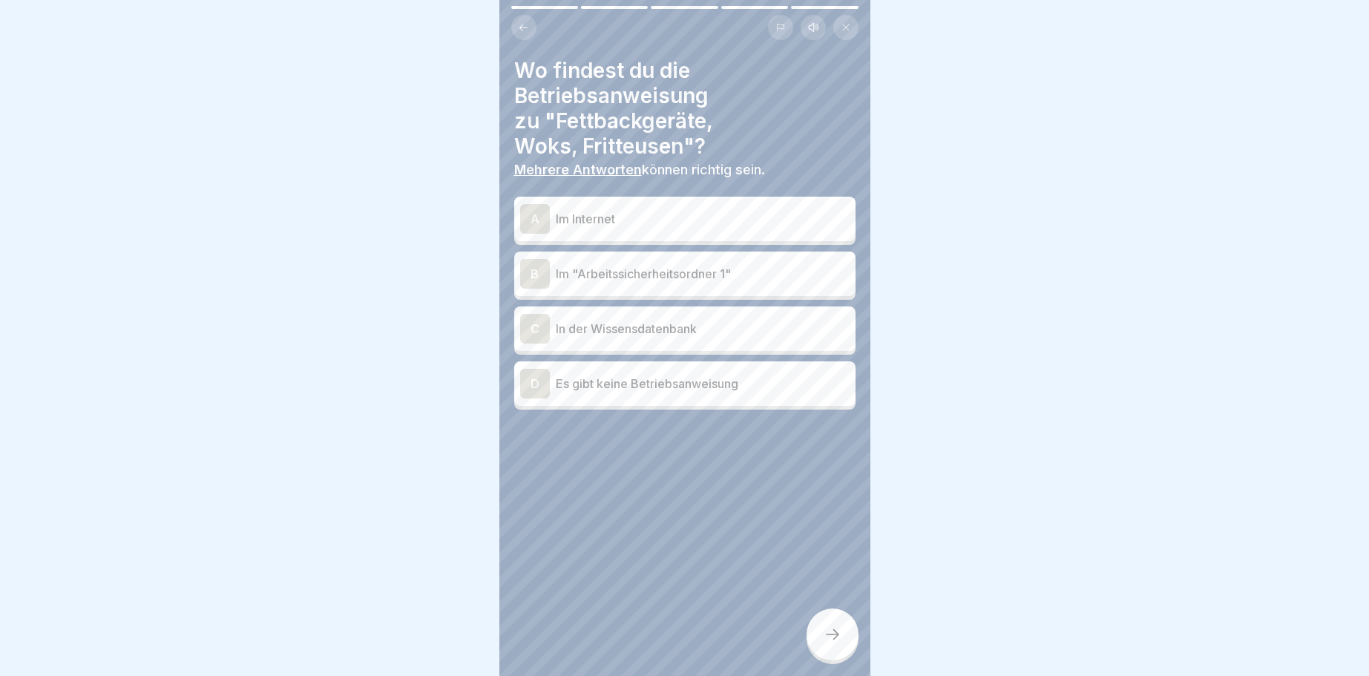
click at [532, 270] on div "B" at bounding box center [535, 274] width 30 height 30
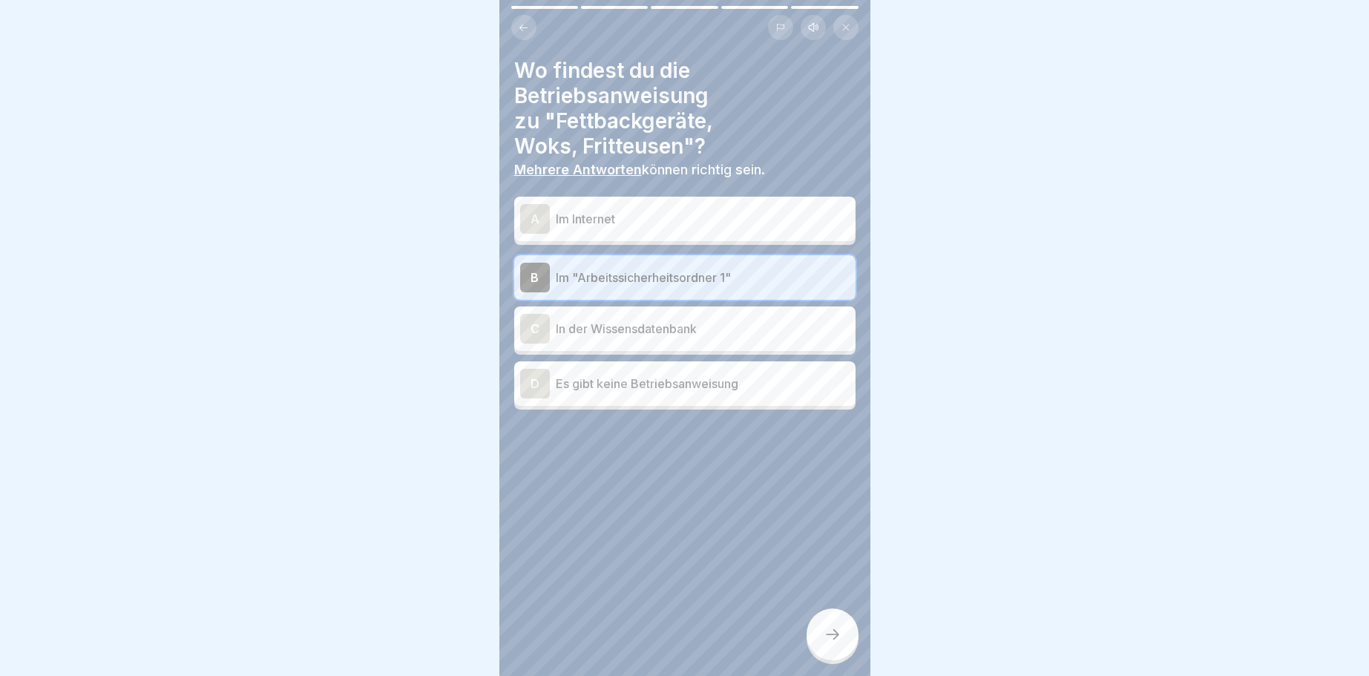
click at [828, 639] on icon at bounding box center [832, 634] width 18 height 18
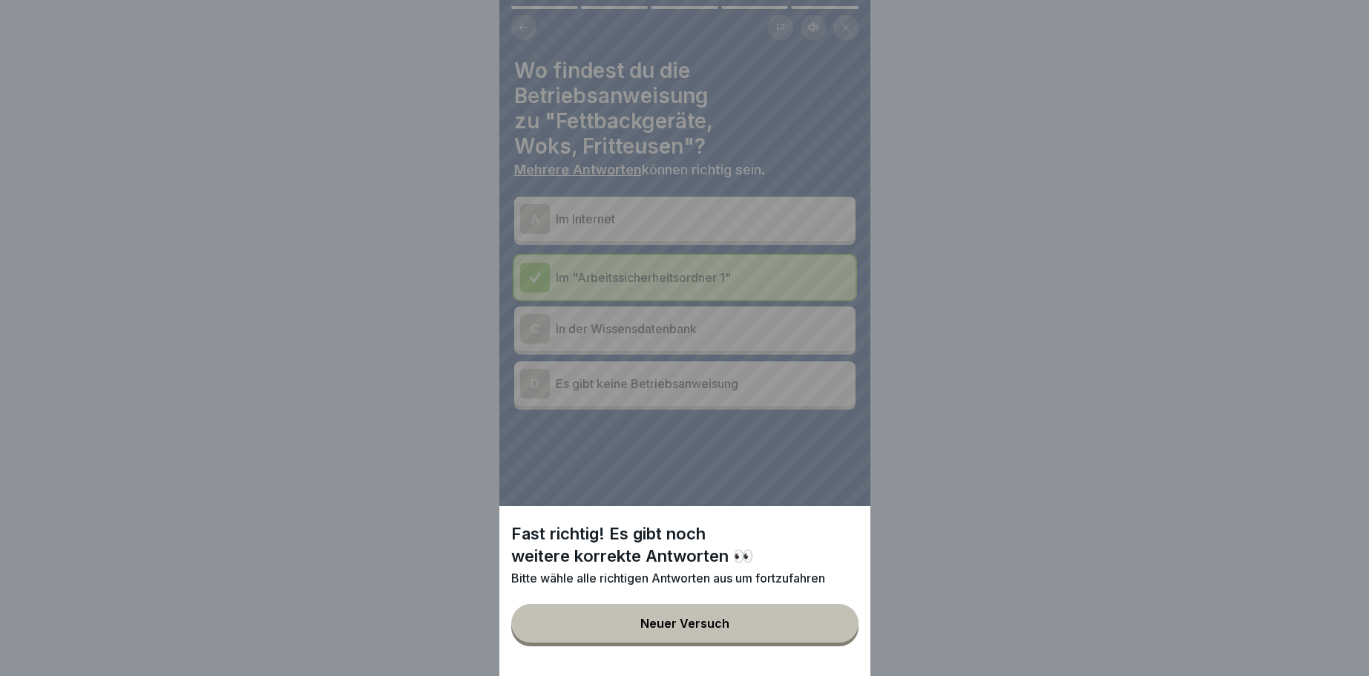
click at [684, 614] on button "Neuer Versuch" at bounding box center [684, 623] width 347 height 39
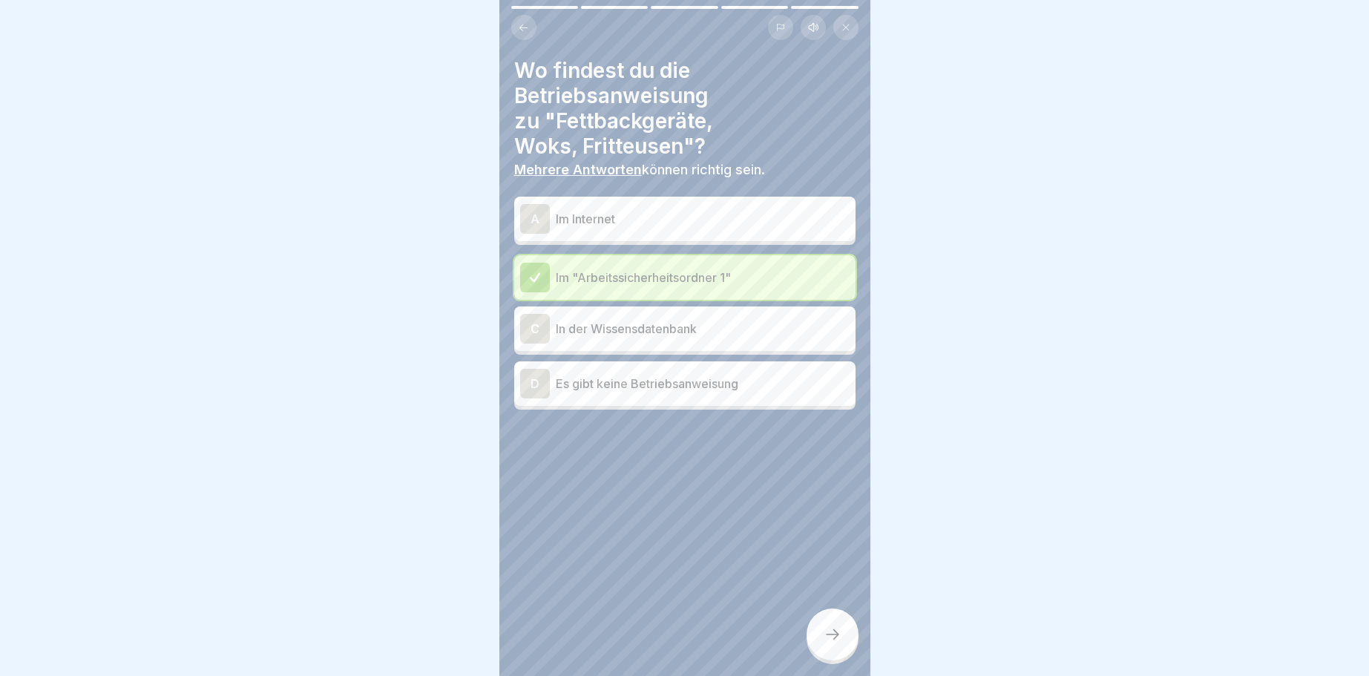
click at [533, 323] on div "C" at bounding box center [535, 329] width 30 height 30
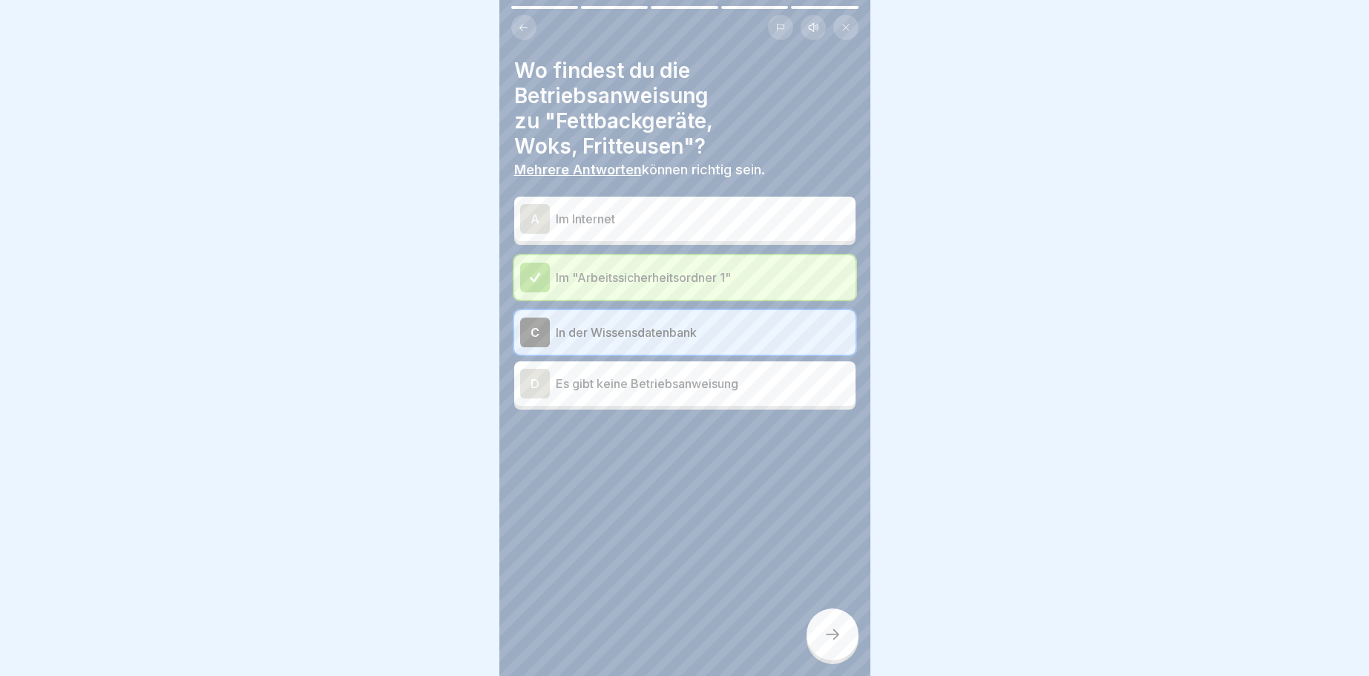
click at [833, 637] on icon at bounding box center [832, 634] width 18 height 18
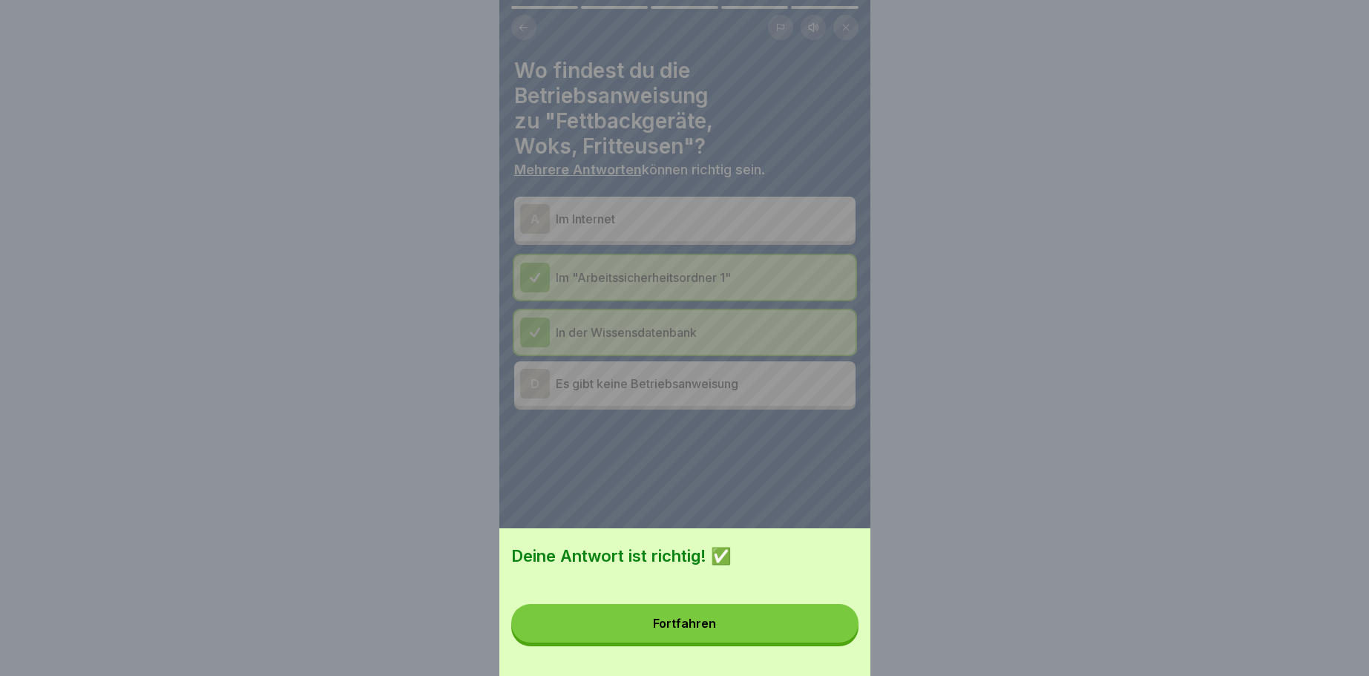
drag, startPoint x: 688, startPoint y: 625, endPoint x: 677, endPoint y: 627, distance: 11.3
click at [685, 625] on div "Fortfahren" at bounding box center [684, 622] width 63 height 13
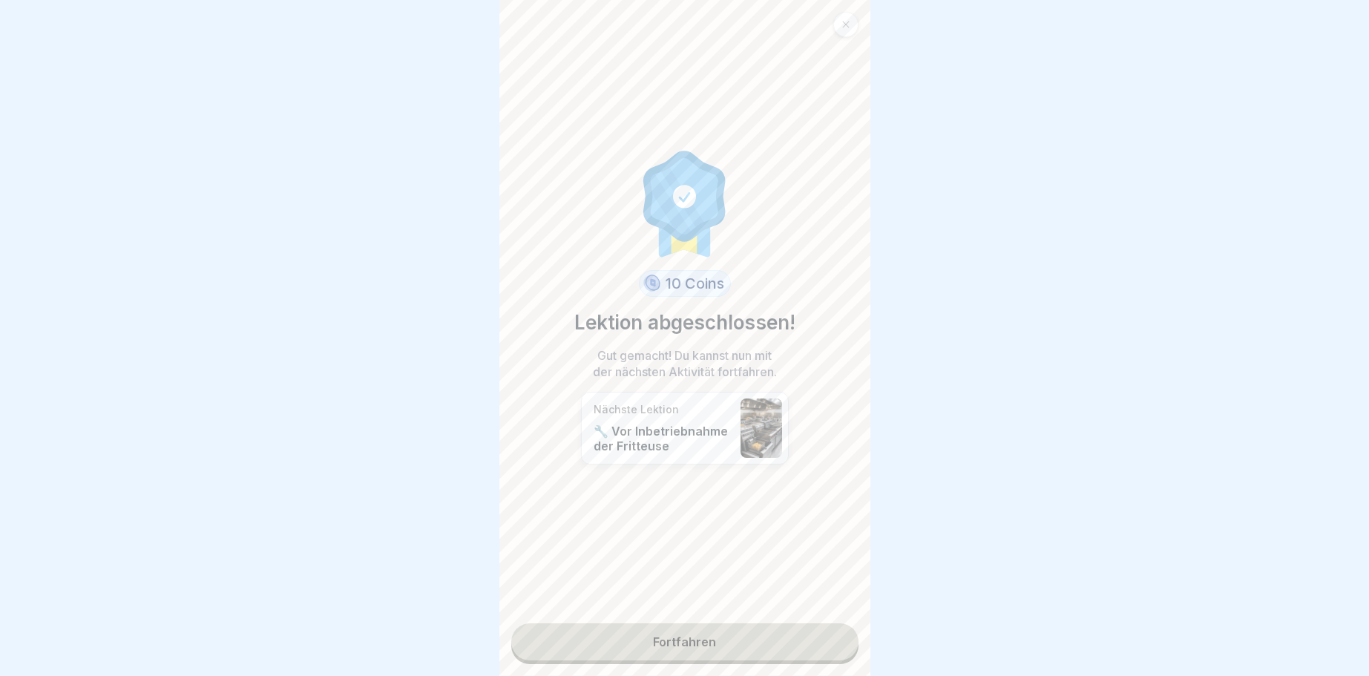
click at [677, 634] on link "Fortfahren" at bounding box center [684, 641] width 347 height 37
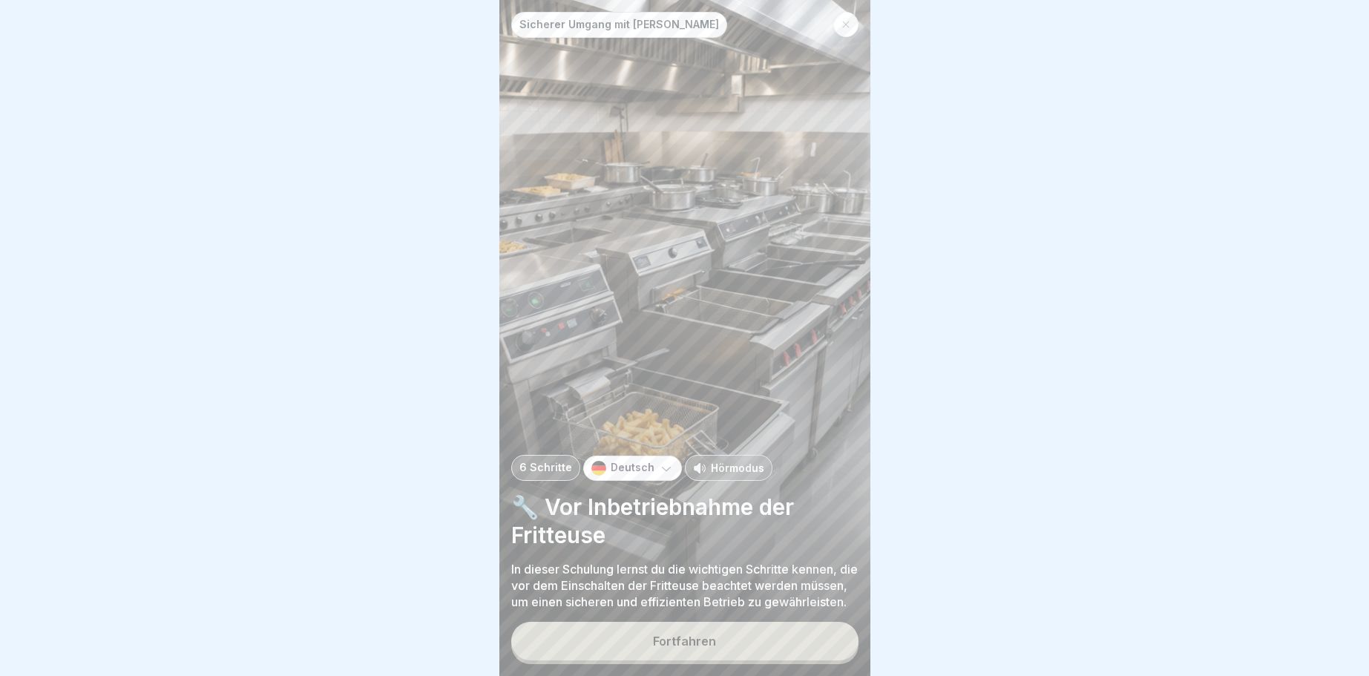
click at [701, 643] on div "Fortfahren" at bounding box center [684, 640] width 63 height 13
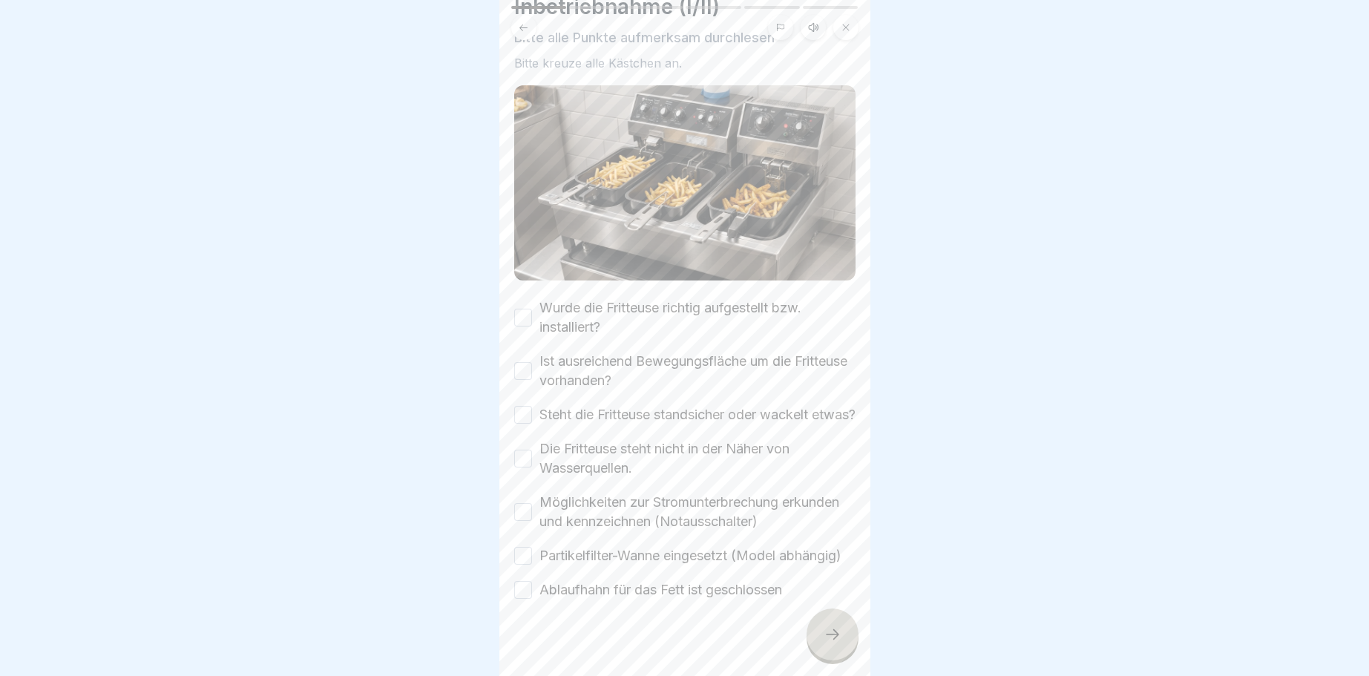
scroll to position [121, 0]
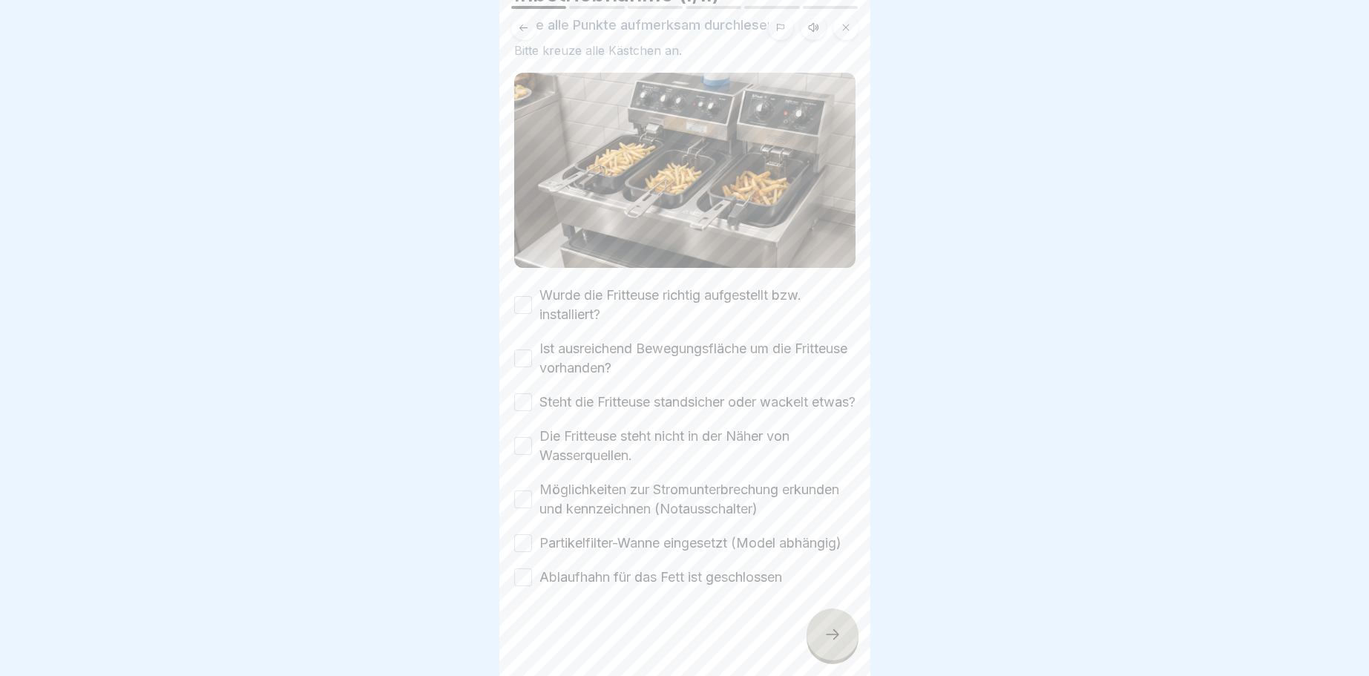
click at [527, 296] on button "Wurde die Fritteuse richtig aufgestellt bzw. installiert?" at bounding box center [523, 305] width 18 height 18
drag, startPoint x: 516, startPoint y: 335, endPoint x: 519, endPoint y: 346, distance: 10.6
click at [516, 349] on button "Ist ausreichend Bewegungsfläche um die Fritteuse vorhanden?" at bounding box center [523, 358] width 18 height 18
drag, startPoint x: 522, startPoint y: 395, endPoint x: 522, endPoint y: 415, distance: 20.0
click at [522, 398] on button "Steht die Fritteuse standsicher oder wackelt etwas?" at bounding box center [523, 402] width 18 height 18
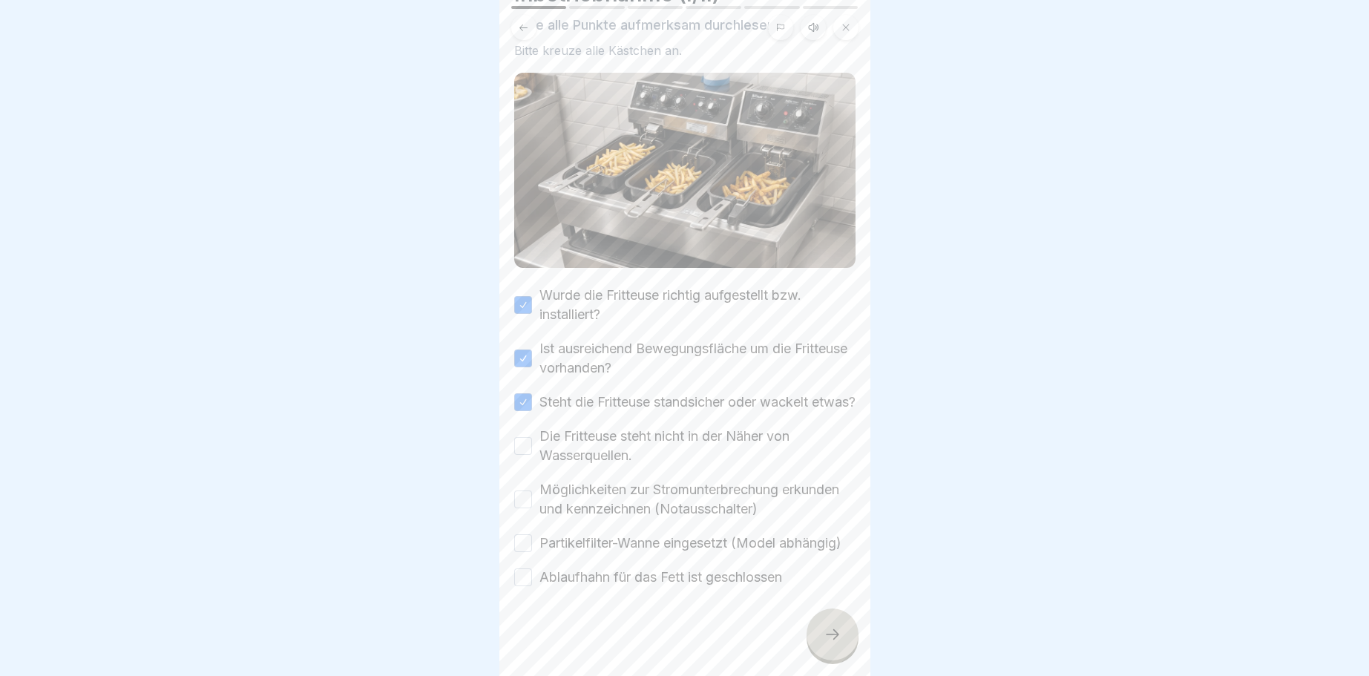
click at [522, 450] on button "Die Fritteuse steht nicht in der Näher von Wasserquellen." at bounding box center [523, 446] width 18 height 18
drag, startPoint x: 522, startPoint y: 496, endPoint x: 513, endPoint y: 526, distance: 31.0
click at [522, 499] on button "Möglichkeiten zur Stromunterbrechung erkunden und kennzeichnen (Notausschalter)" at bounding box center [523, 499] width 18 height 18
click at [524, 539] on button "Partikelfilter-Wanne eingesetzt (Model abhängig)" at bounding box center [523, 543] width 18 height 18
click at [521, 578] on button "Ablaufhahn für das Fett ist geschlossen" at bounding box center [523, 577] width 18 height 18
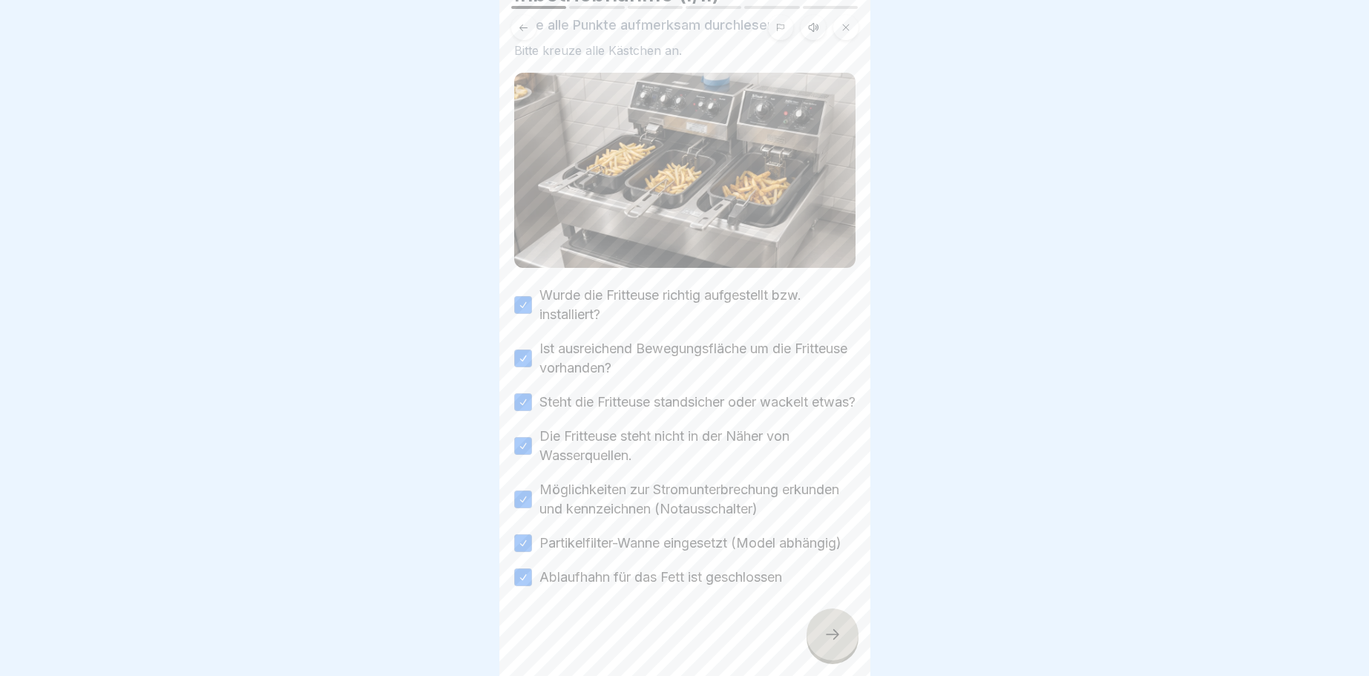
click at [838, 627] on div at bounding box center [832, 634] width 52 height 52
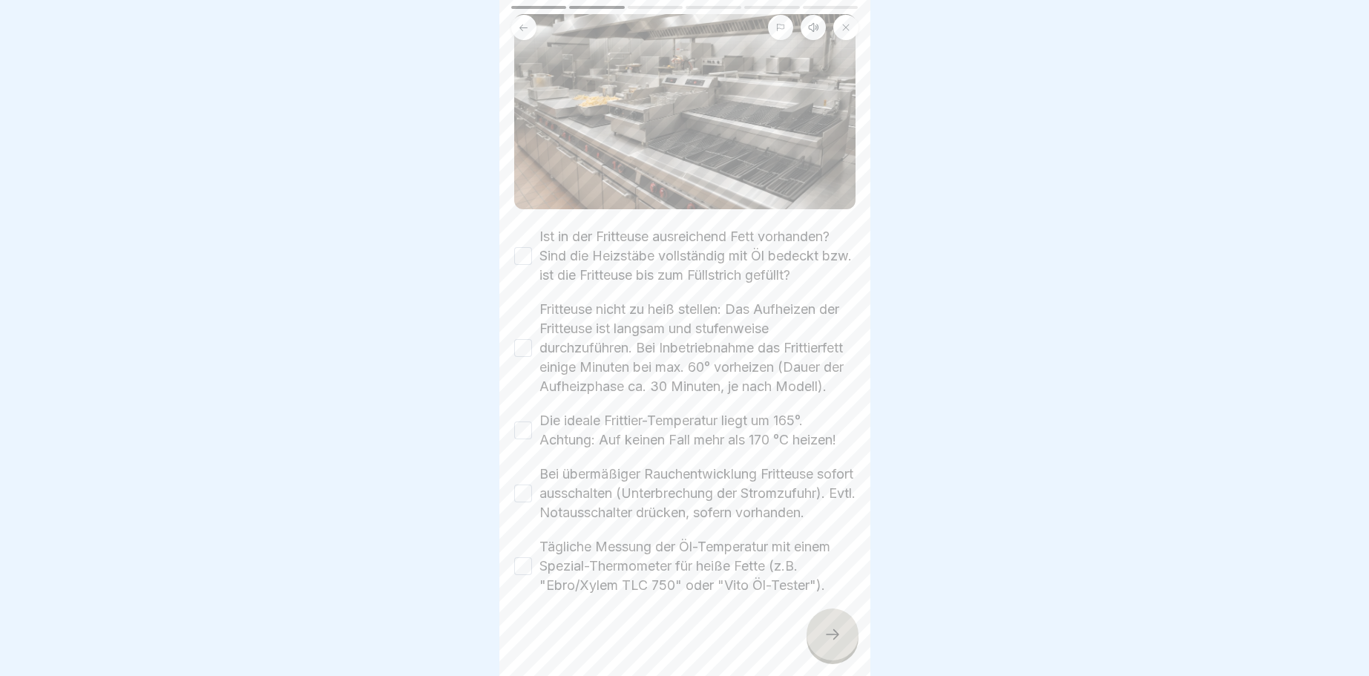
scroll to position [188, 0]
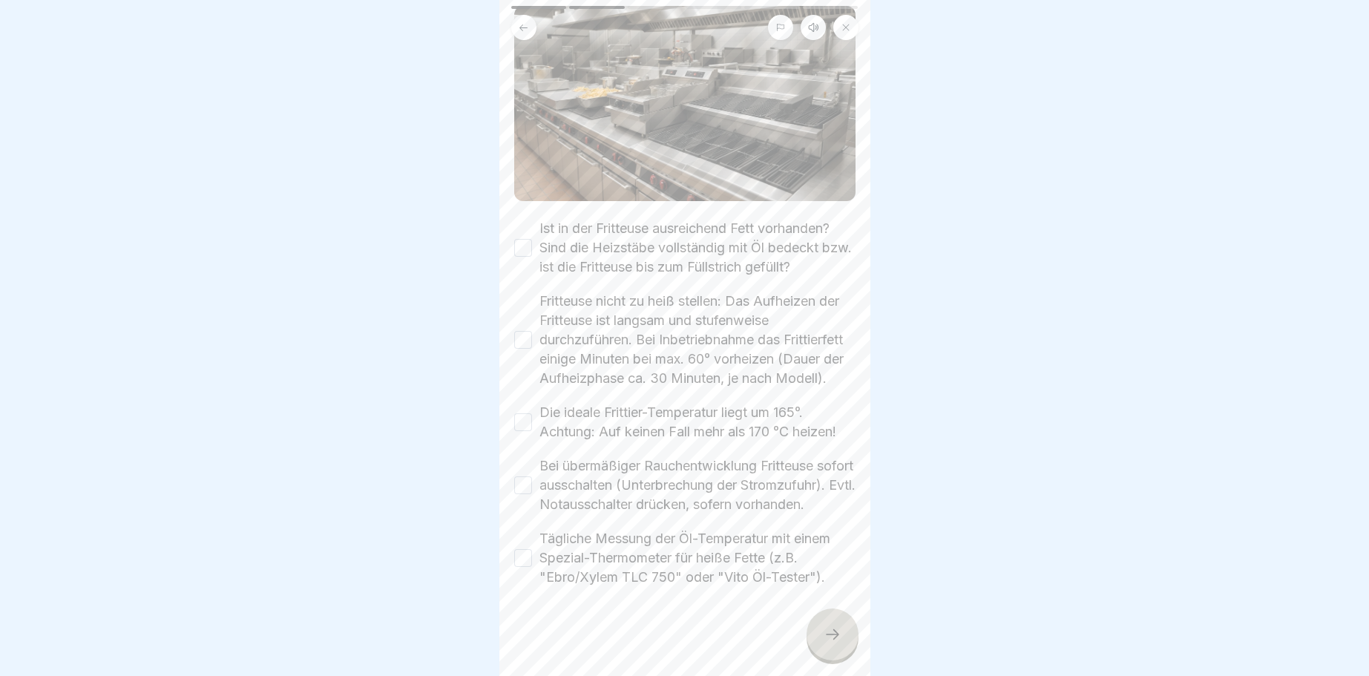
click at [840, 627] on div at bounding box center [832, 634] width 52 height 52
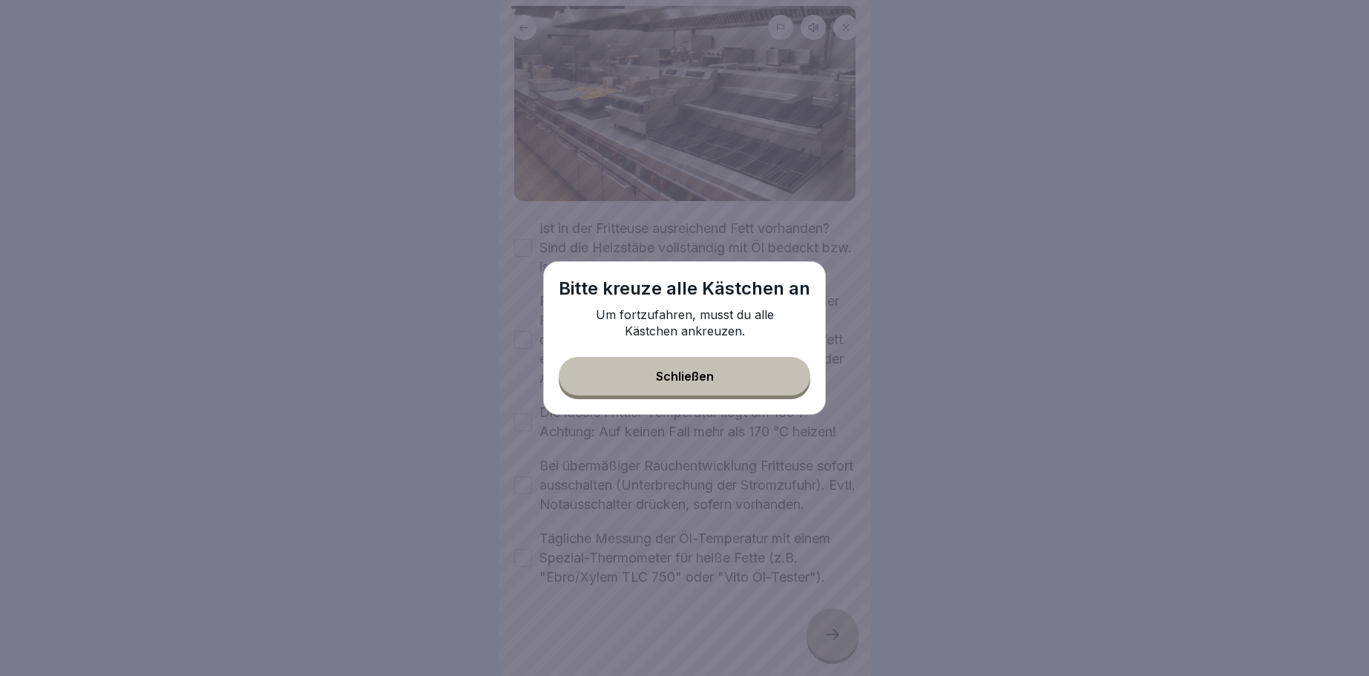
click at [670, 376] on div "Schließen" at bounding box center [685, 375] width 58 height 13
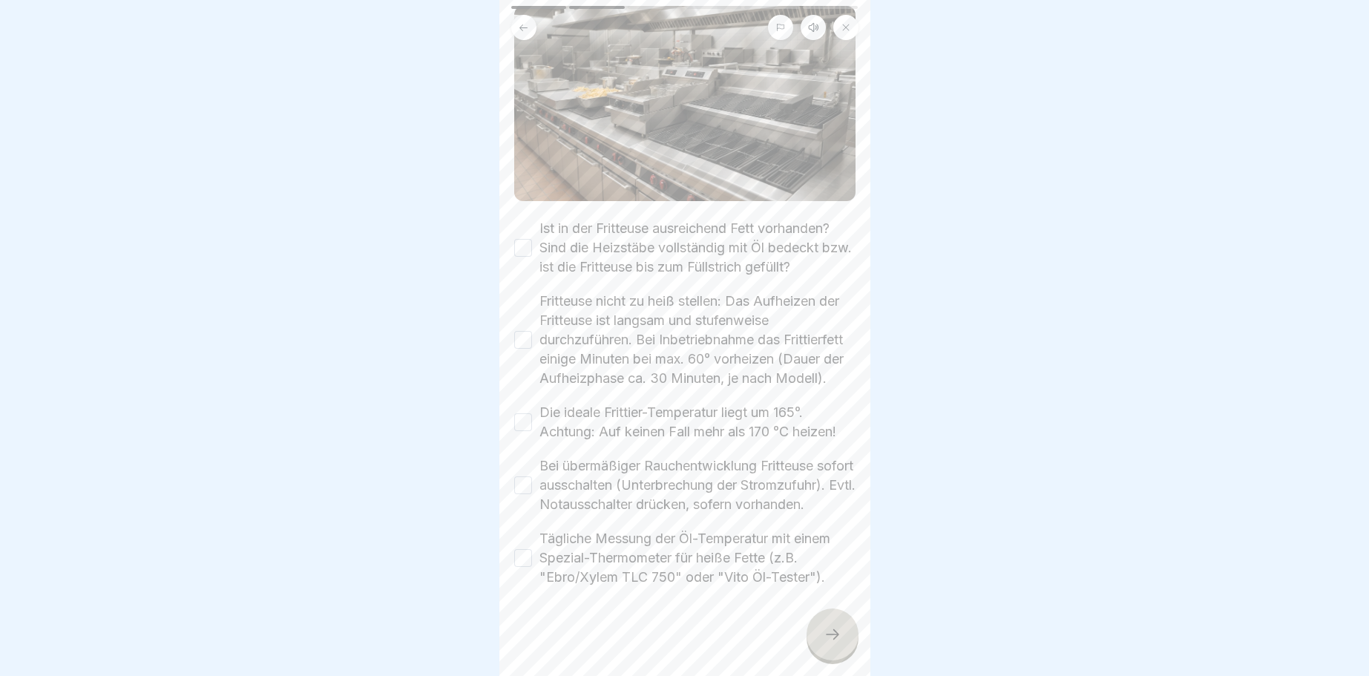
drag, startPoint x: 521, startPoint y: 227, endPoint x: 513, endPoint y: 282, distance: 55.5
click at [519, 249] on div "Ist in der Fritteuse ausreichend Fett vorhanden? Sind die Heizstäbe vollständig…" at bounding box center [684, 248] width 341 height 58
click at [531, 316] on div "Fritteuse nicht zu heiß stellen: Das Aufheizen der Fritteuse ist langsam und st…" at bounding box center [684, 340] width 341 height 96
click at [520, 239] on button "Ist in der Fritteuse ausreichend Fett vorhanden? Sind die Heizstäbe vollständig…" at bounding box center [523, 248] width 18 height 18
click at [518, 331] on button "Fritteuse nicht zu heiß stellen: Das Aufheizen der Fritteuse ist langsam und st…" at bounding box center [523, 340] width 18 height 18
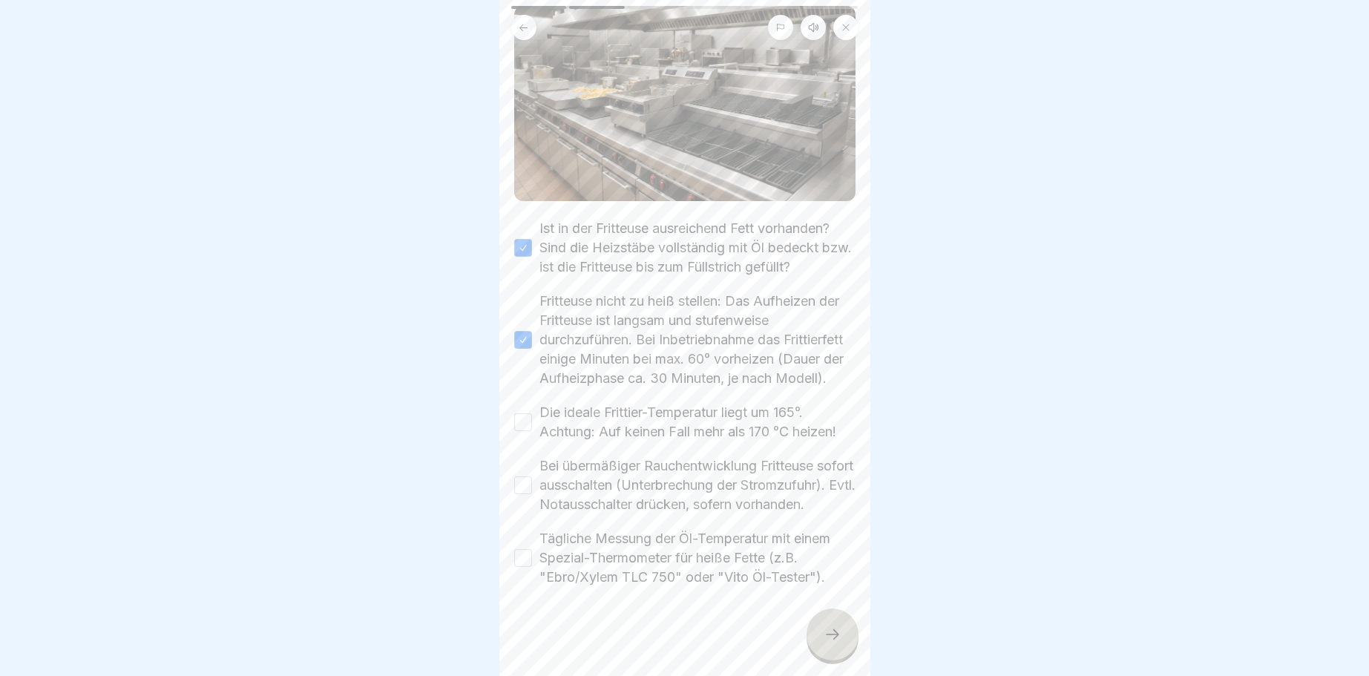
drag, startPoint x: 523, startPoint y: 406, endPoint x: 524, endPoint y: 456, distance: 50.5
click at [522, 418] on div "Die ideale Frittier-Temperatur liegt um 165°. Achtung: Auf keinen Fall mehr als…" at bounding box center [684, 422] width 341 height 39
drag, startPoint x: 528, startPoint y: 479, endPoint x: 507, endPoint y: 550, distance: 74.4
click at [527, 481] on button "Bei übermäßiger Rauchentwicklung Fritteuse sofort ausschalten (Unterbrechung de…" at bounding box center [523, 485] width 18 height 18
click at [523, 556] on button "Tägliche Messung der Öl-Temperatur mit einem Spezial-Thermometer für heiße Fett…" at bounding box center [523, 558] width 18 height 18
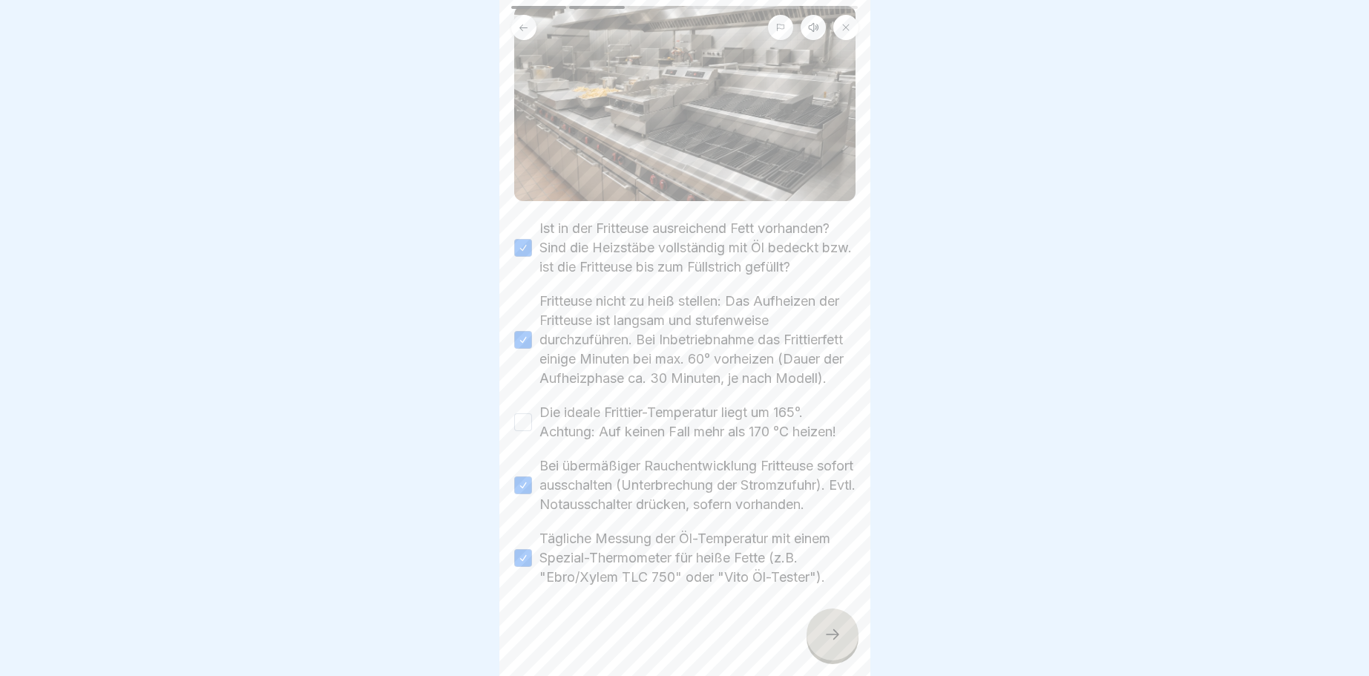
click at [832, 635] on icon at bounding box center [832, 634] width 18 height 18
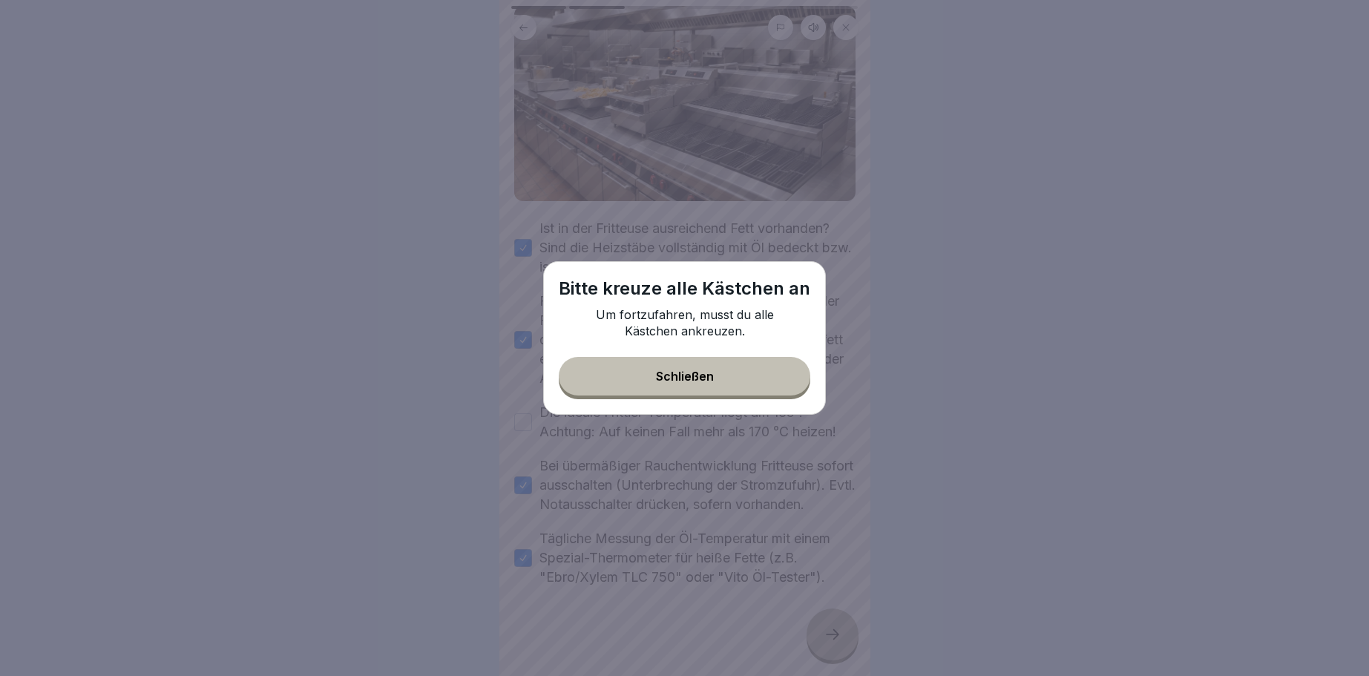
click at [685, 370] on button "Schließen" at bounding box center [684, 376] width 251 height 39
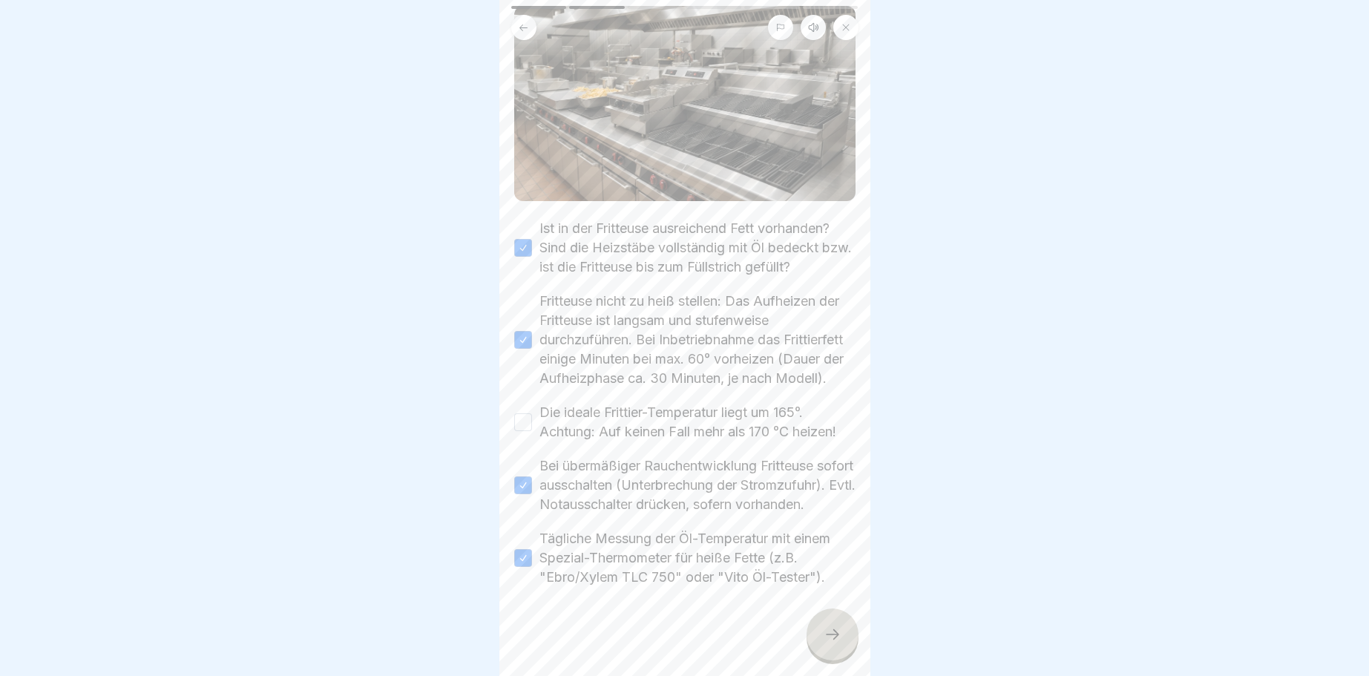
click at [516, 413] on button "Die ideale Frittier-Temperatur liegt um 165°. Achtung: Auf keinen Fall mehr als…" at bounding box center [523, 422] width 18 height 18
click at [815, 629] on div at bounding box center [832, 634] width 52 height 52
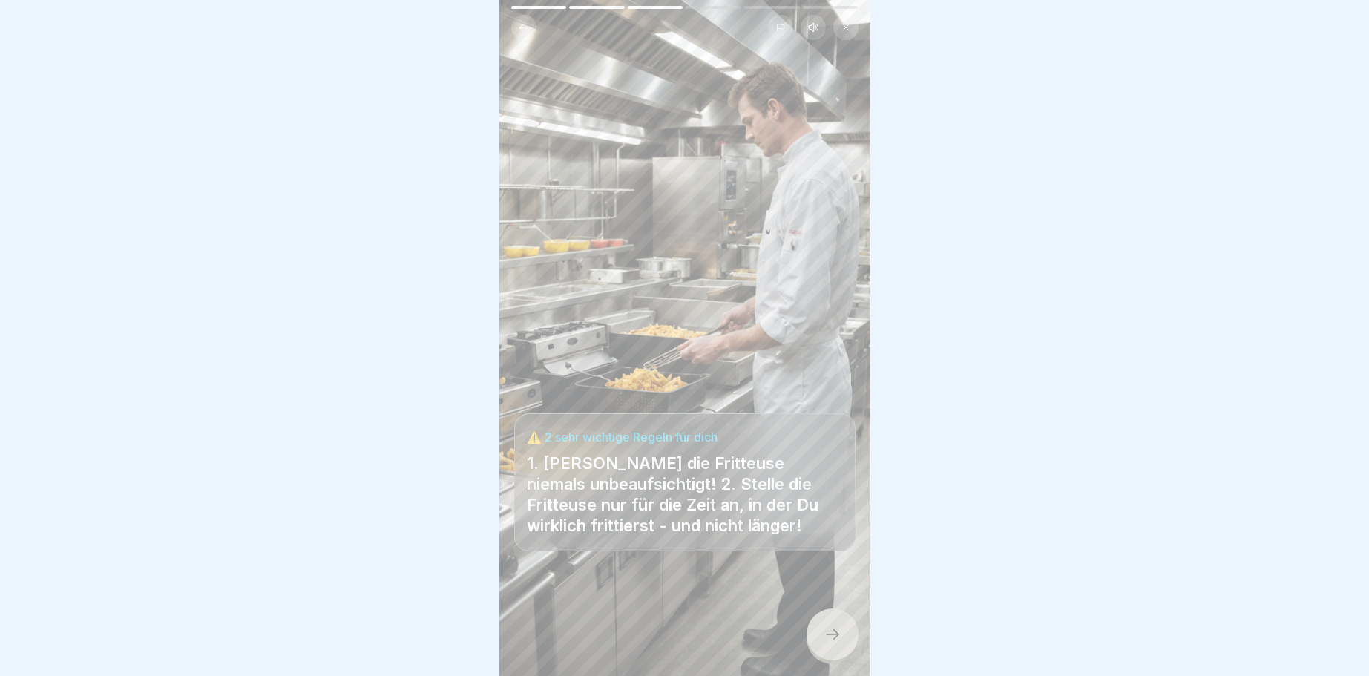
click at [823, 629] on div at bounding box center [832, 634] width 52 height 52
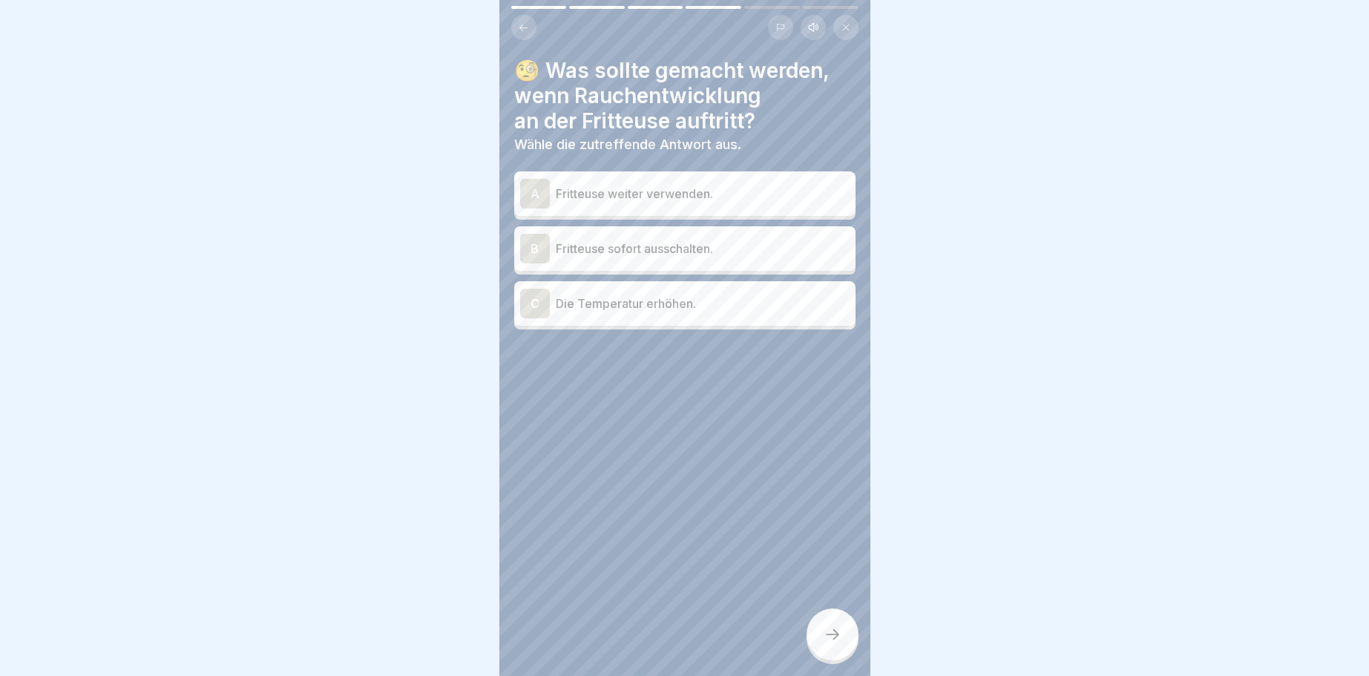
click at [533, 246] on div "B" at bounding box center [535, 249] width 30 height 30
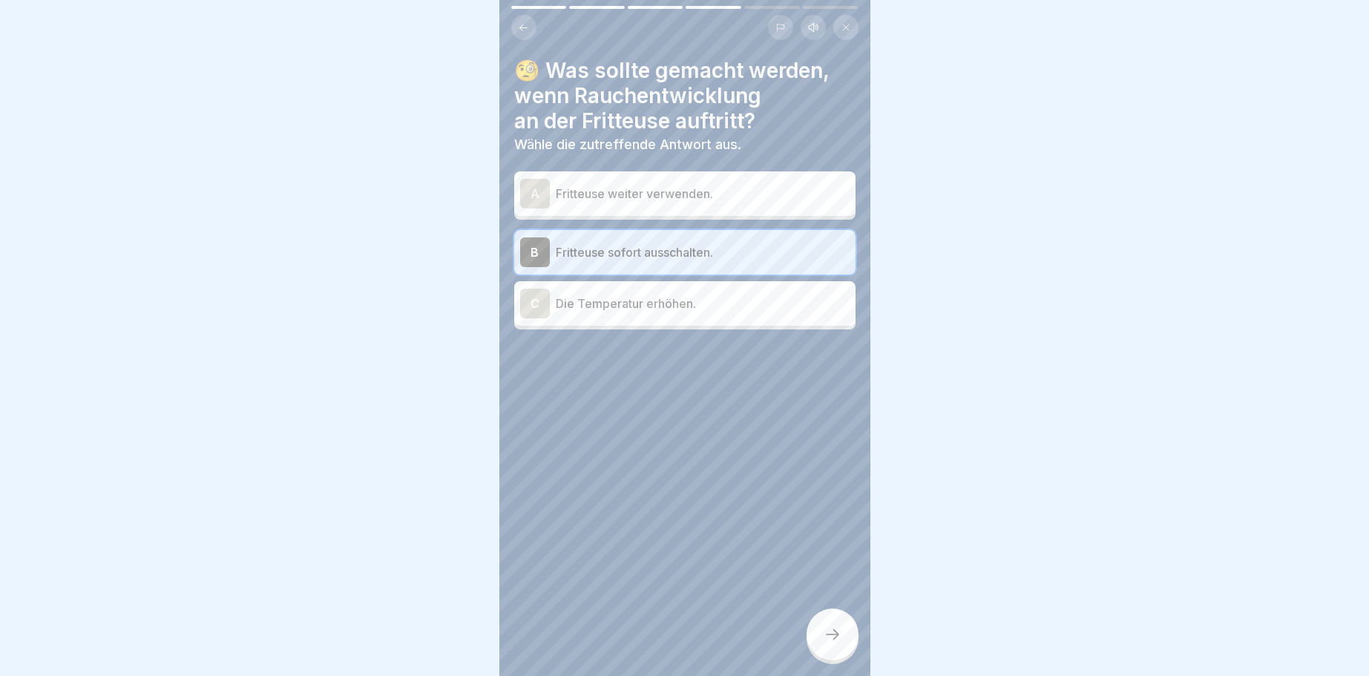
click at [838, 633] on icon at bounding box center [832, 634] width 18 height 18
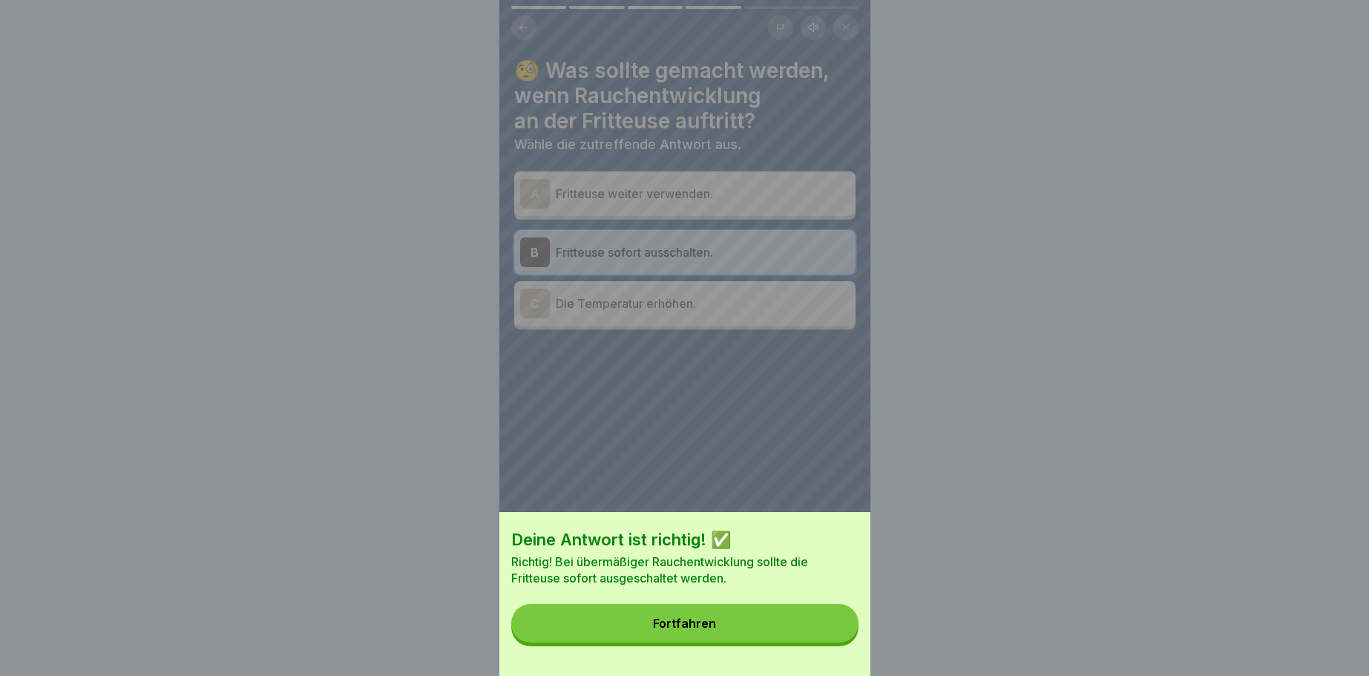
click at [662, 616] on button "Fortfahren" at bounding box center [684, 623] width 347 height 39
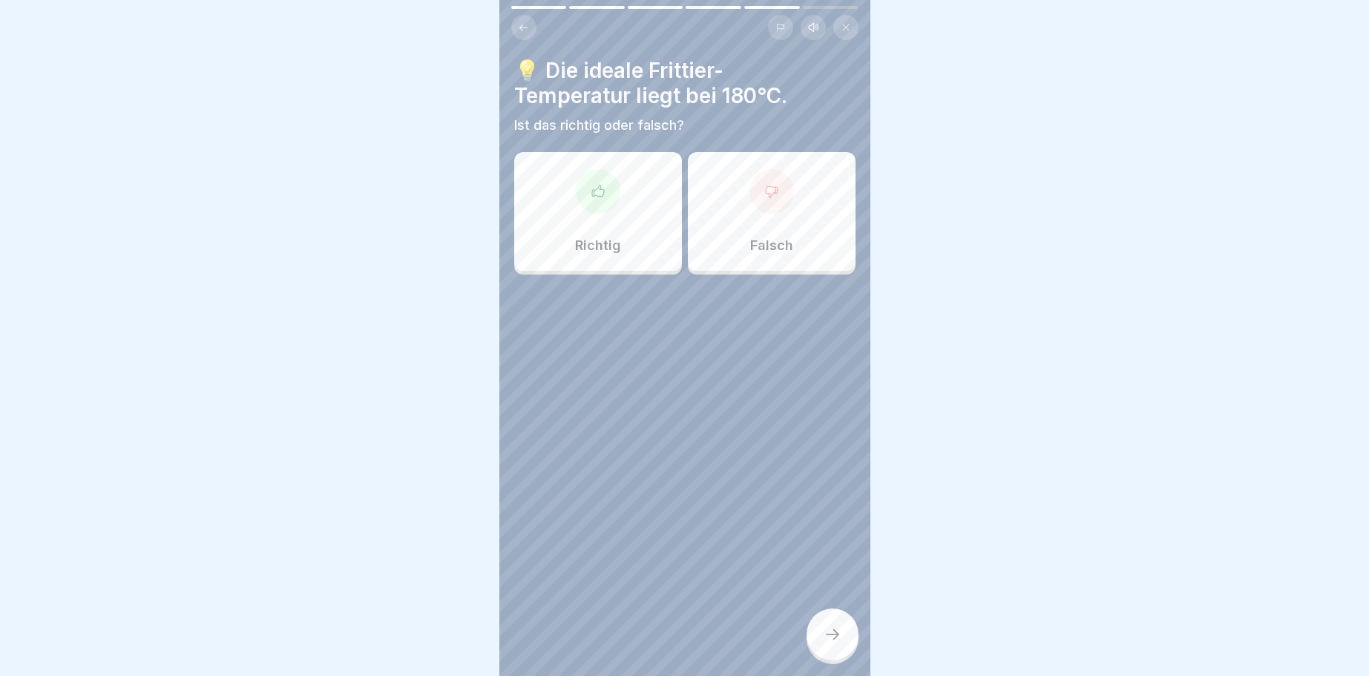
click at [782, 188] on div at bounding box center [771, 191] width 45 height 45
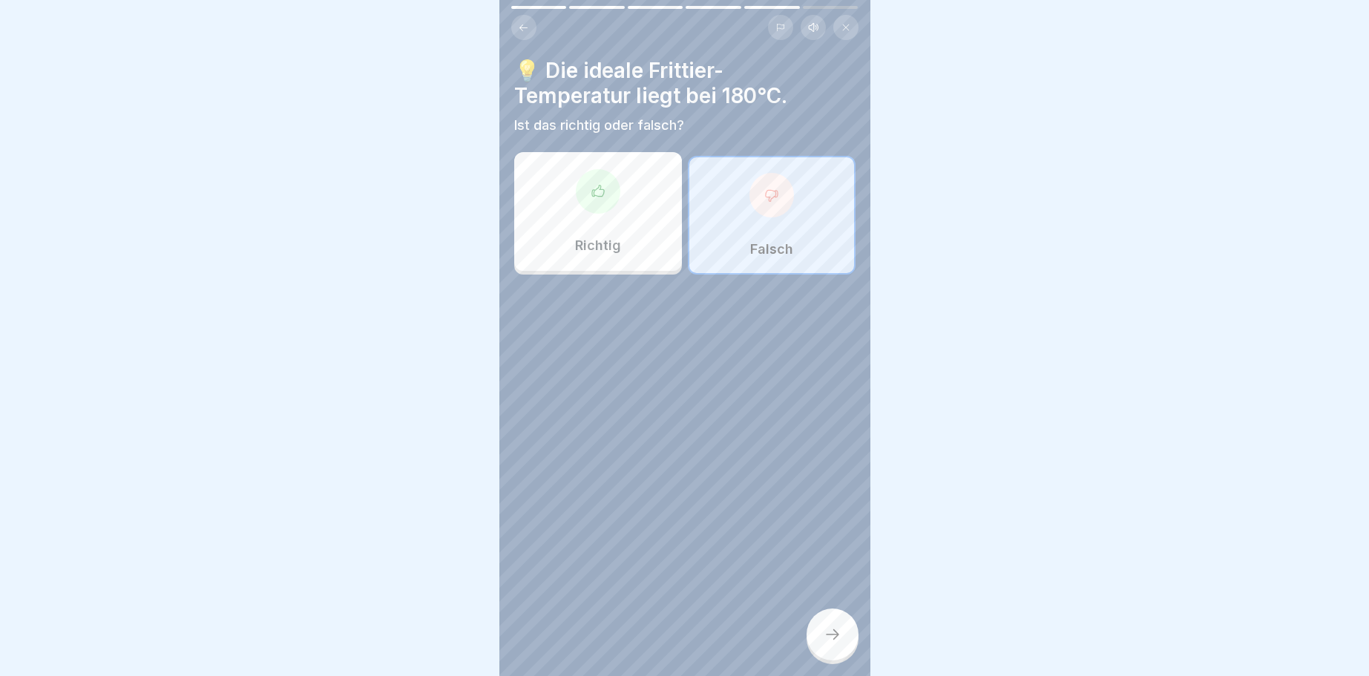
click at [838, 631] on icon at bounding box center [832, 634] width 18 height 18
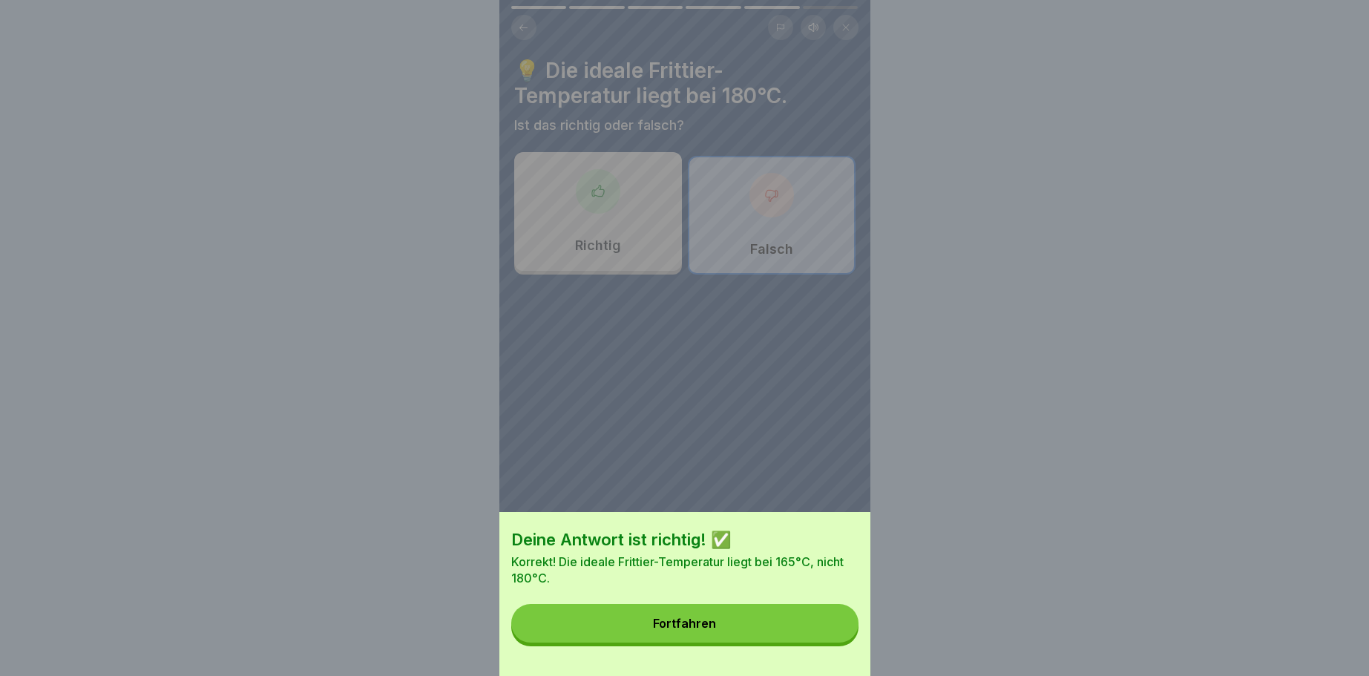
click at [680, 620] on div "Fortfahren" at bounding box center [684, 622] width 63 height 13
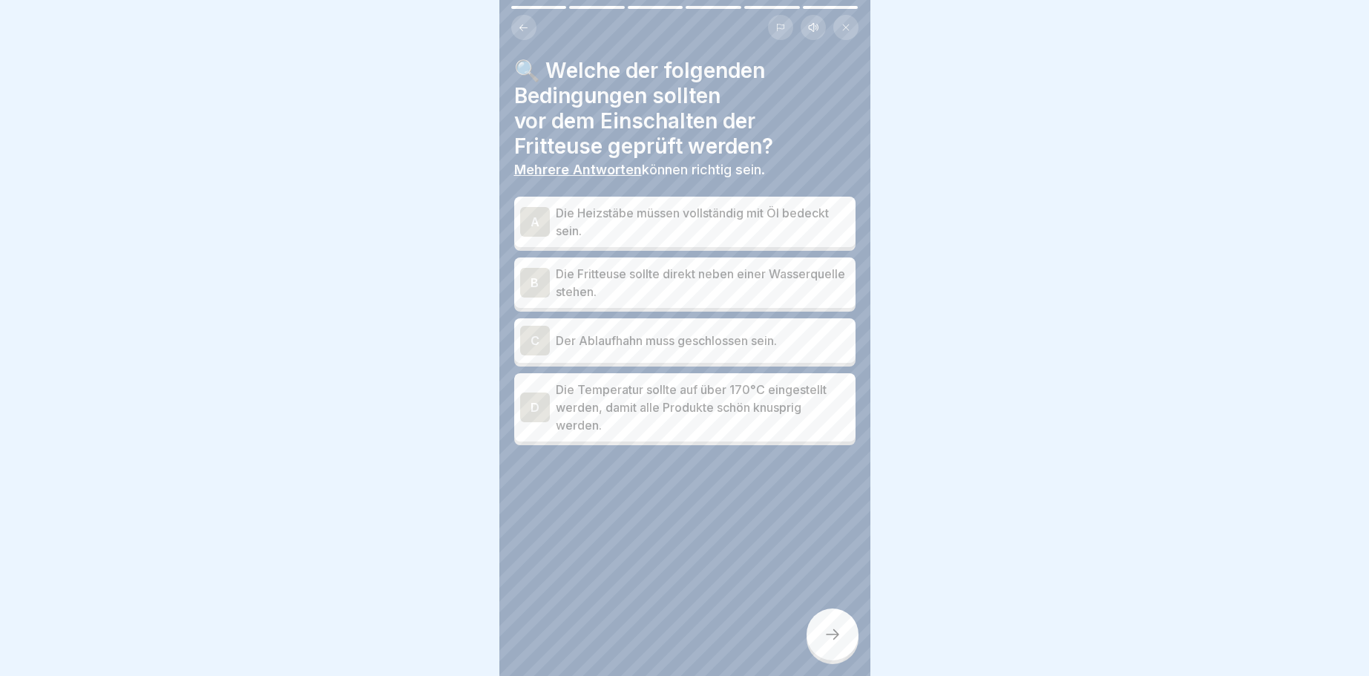
click at [530, 219] on div "A" at bounding box center [535, 222] width 30 height 30
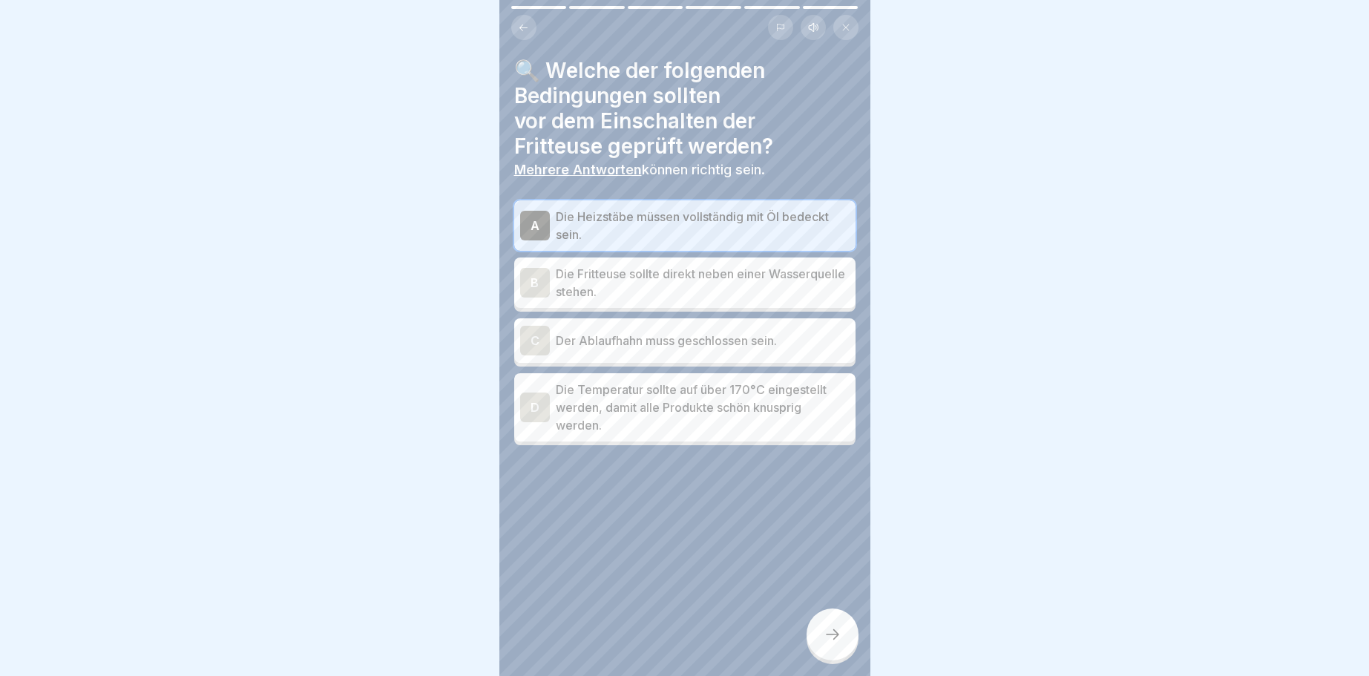
click at [533, 338] on div "C" at bounding box center [535, 341] width 30 height 30
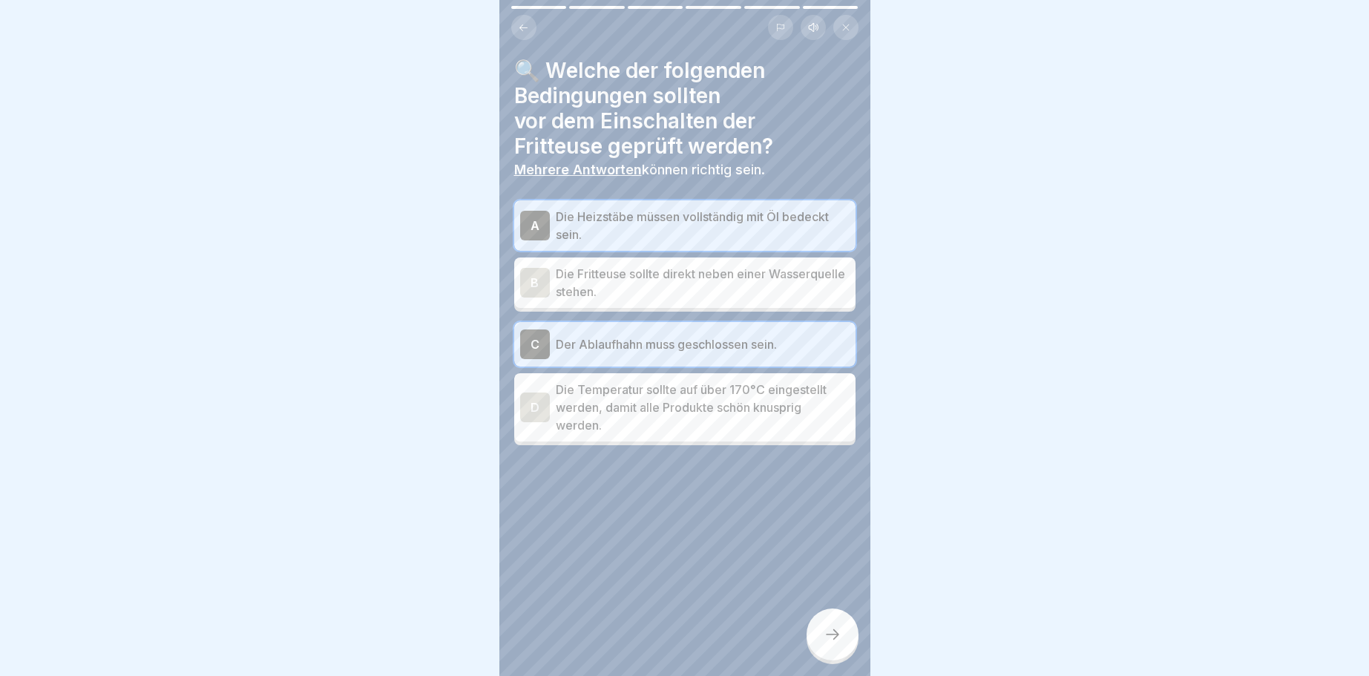
click at [831, 630] on icon at bounding box center [832, 634] width 18 height 18
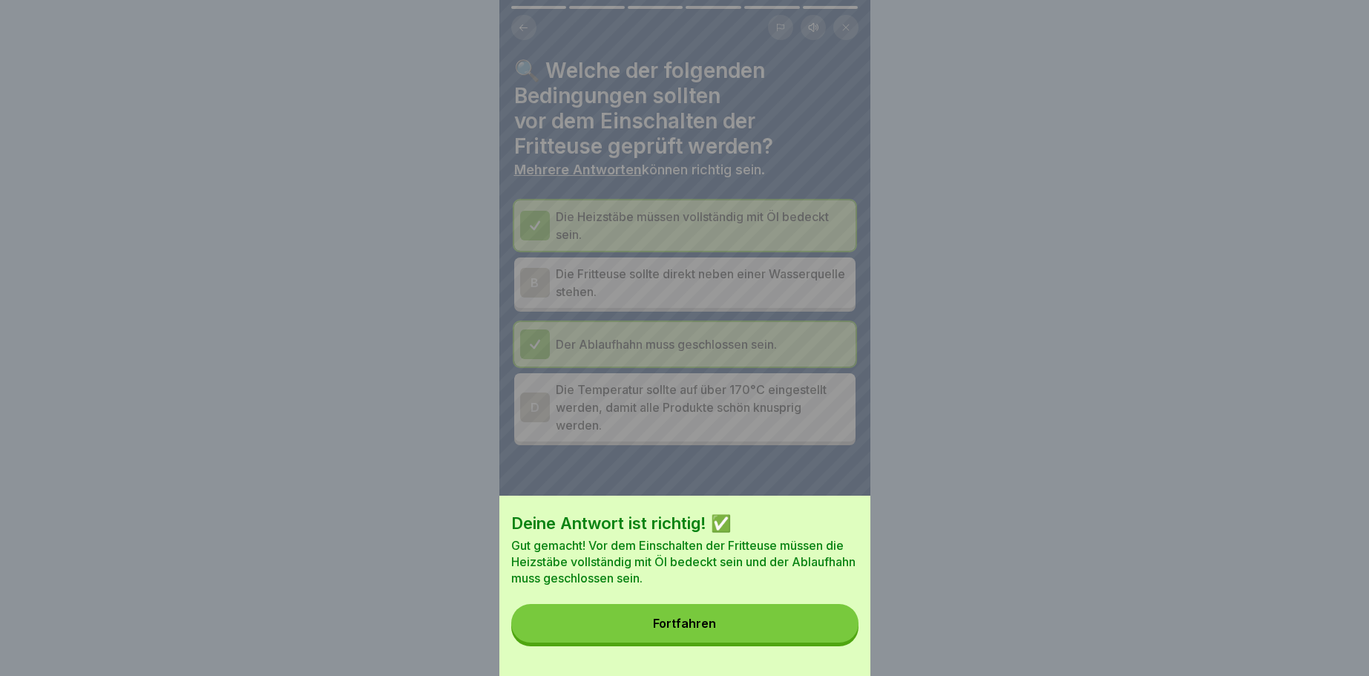
click at [716, 626] on button "Fortfahren" at bounding box center [684, 623] width 347 height 39
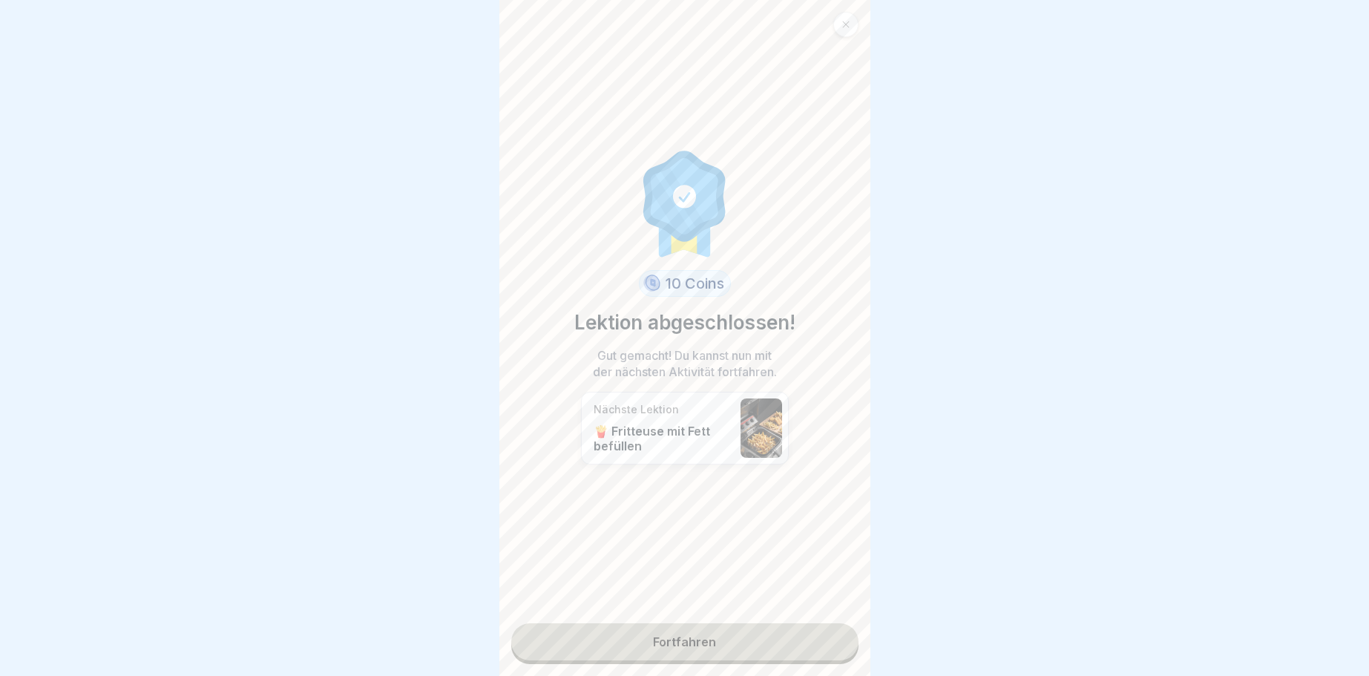
click at [659, 633] on link "Fortfahren" at bounding box center [684, 641] width 347 height 37
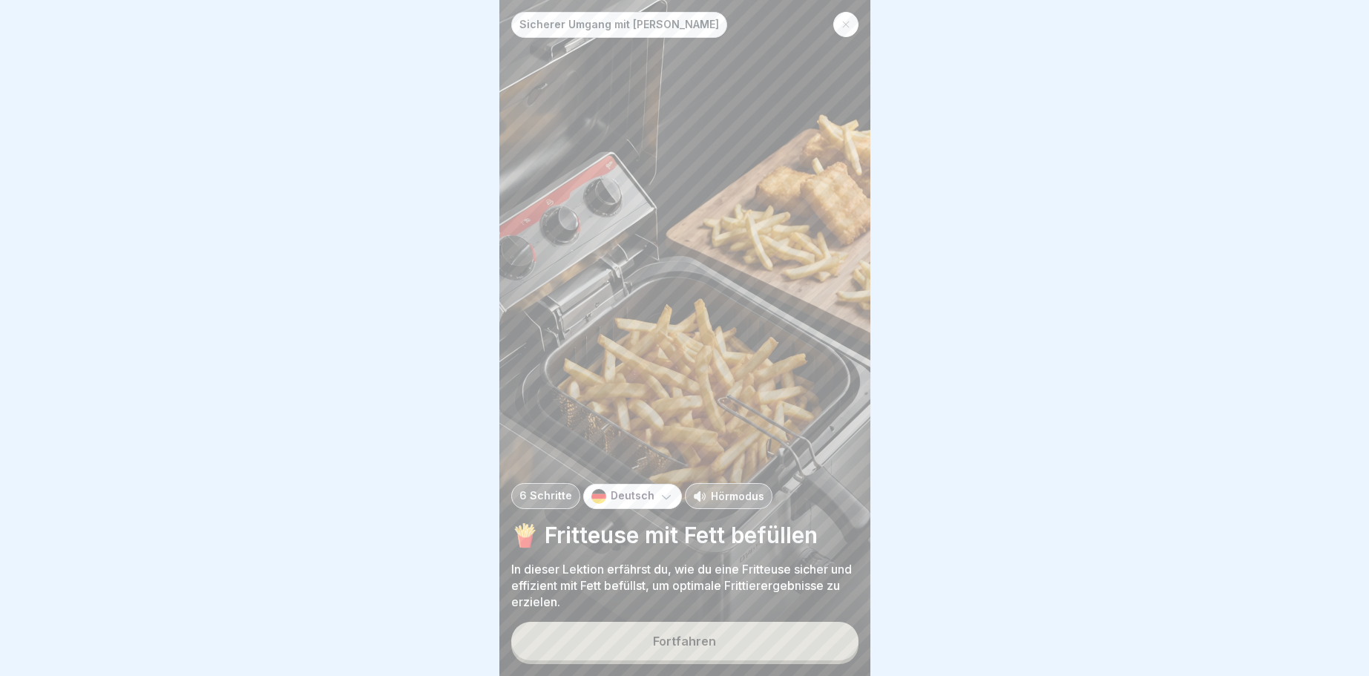
click at [687, 639] on div "Fortfahren" at bounding box center [684, 640] width 63 height 13
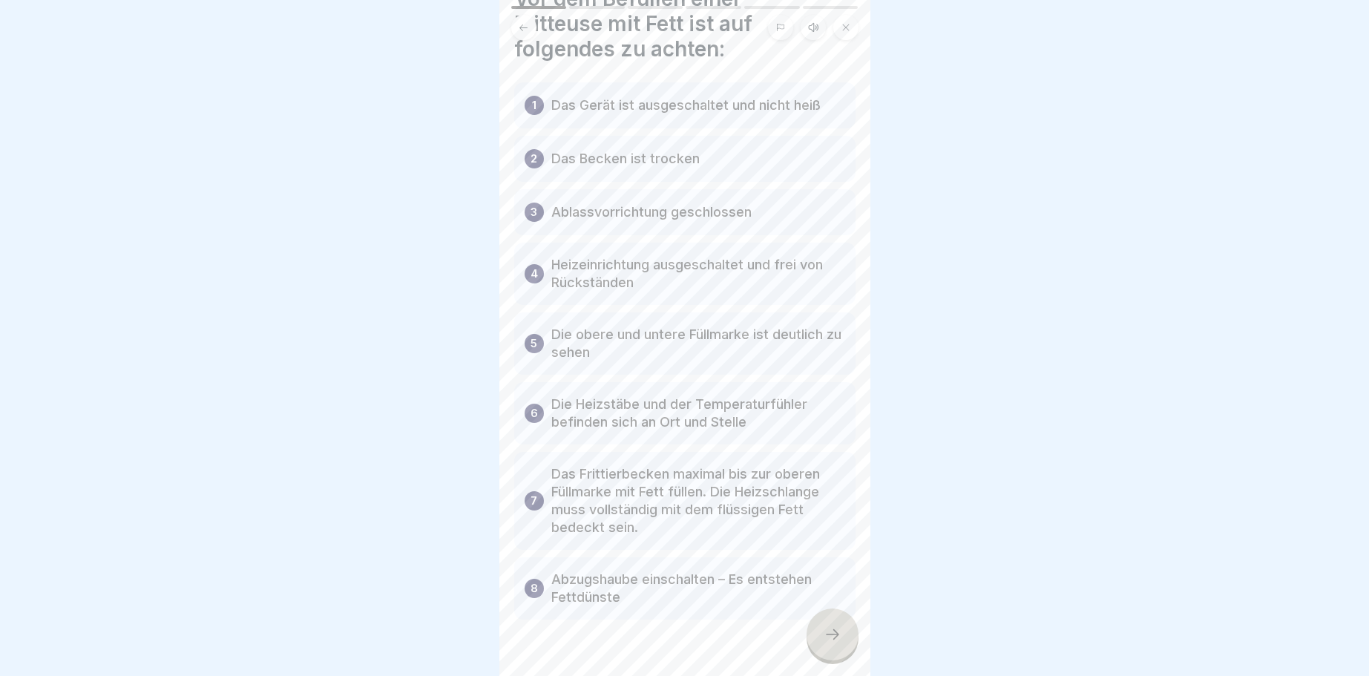
scroll to position [105, 0]
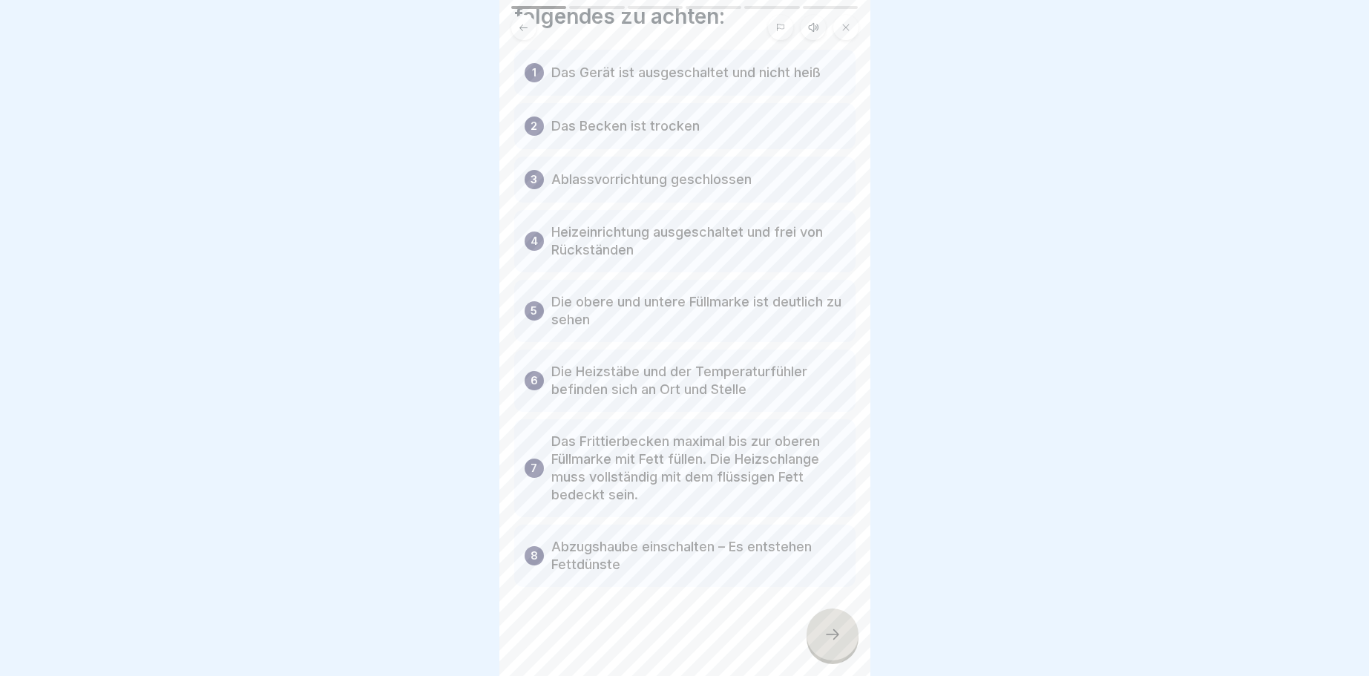
click at [841, 633] on div at bounding box center [832, 634] width 52 height 52
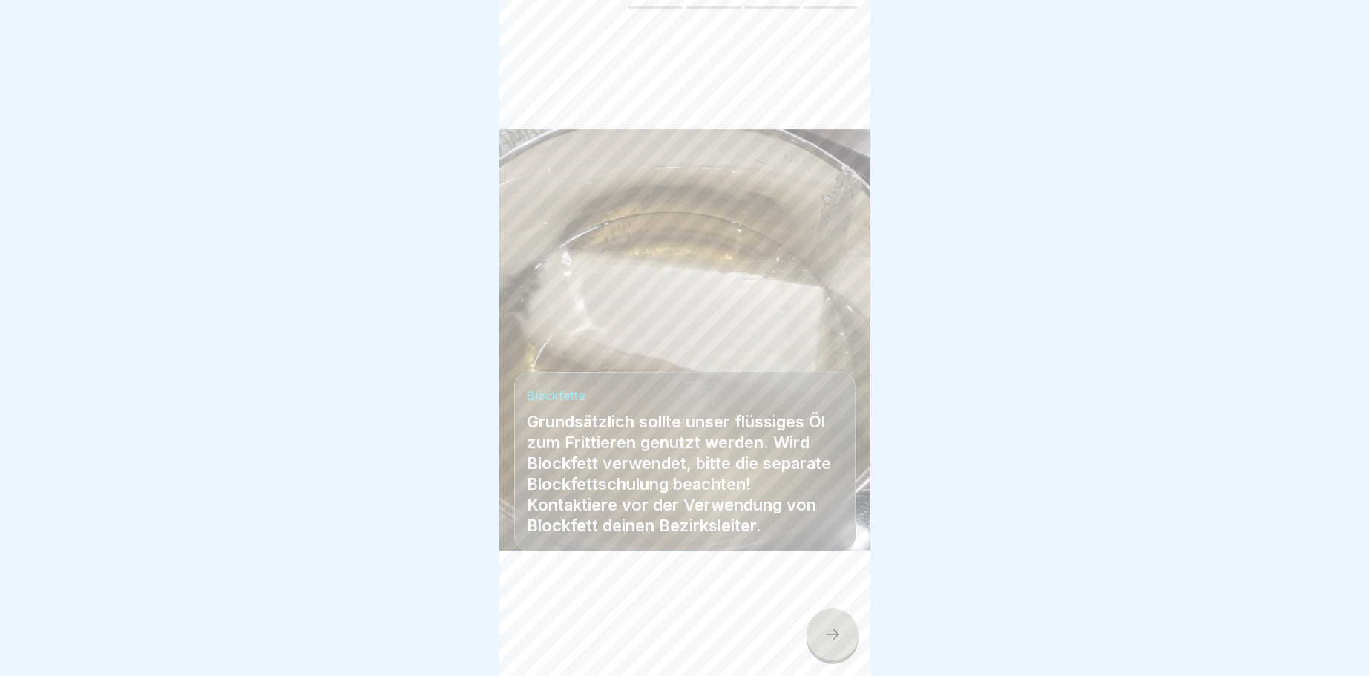
click at [835, 637] on icon at bounding box center [832, 634] width 13 height 10
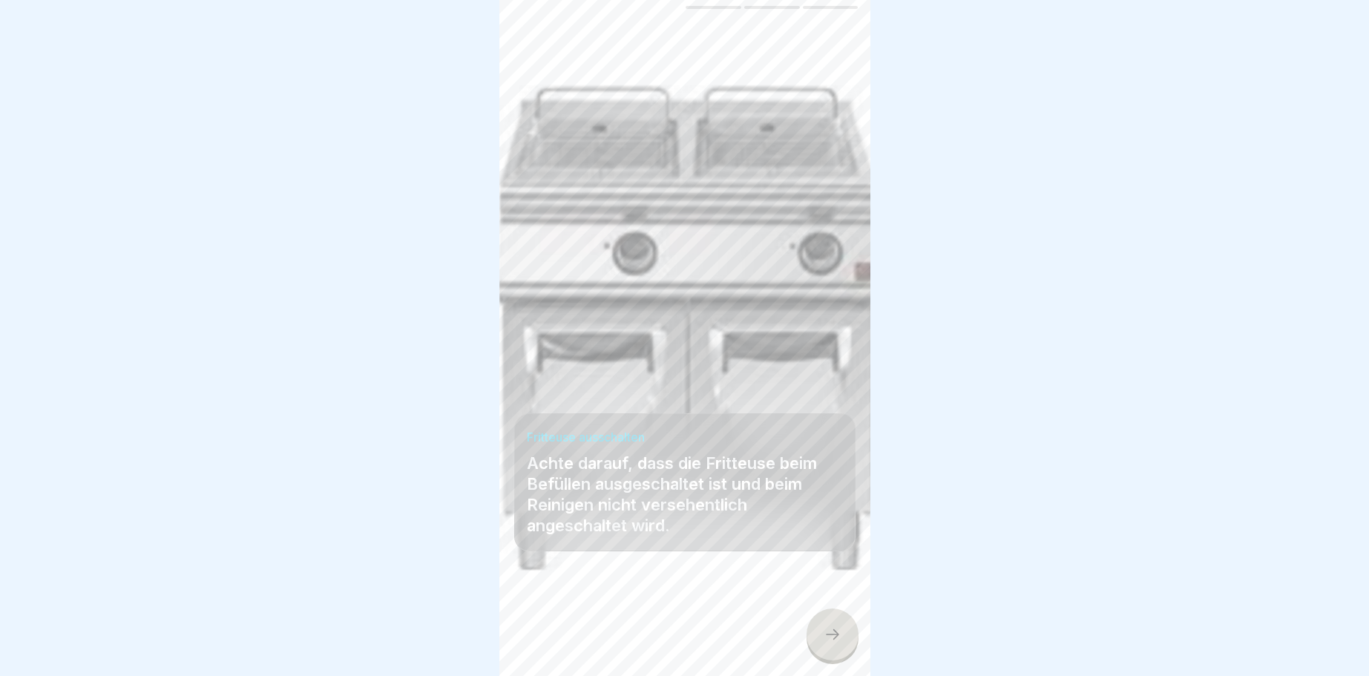
click at [832, 636] on icon at bounding box center [832, 634] width 18 height 18
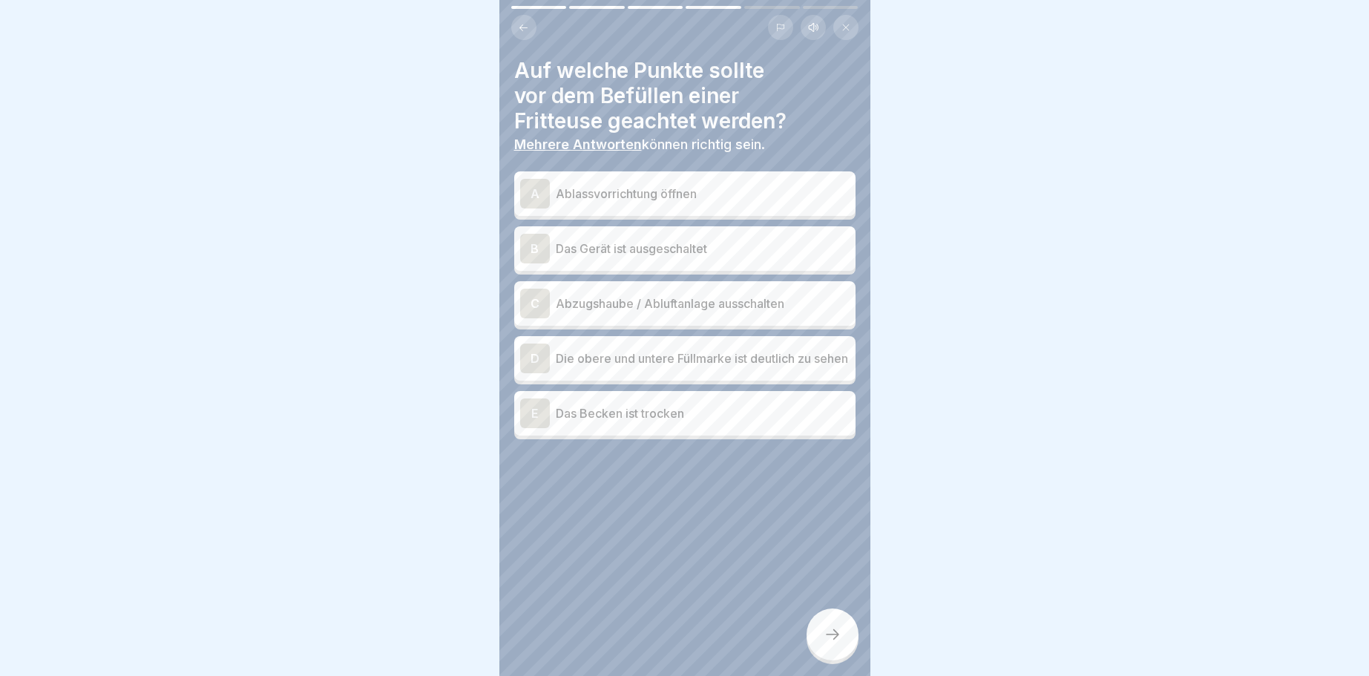
click at [527, 250] on div "B" at bounding box center [535, 249] width 30 height 30
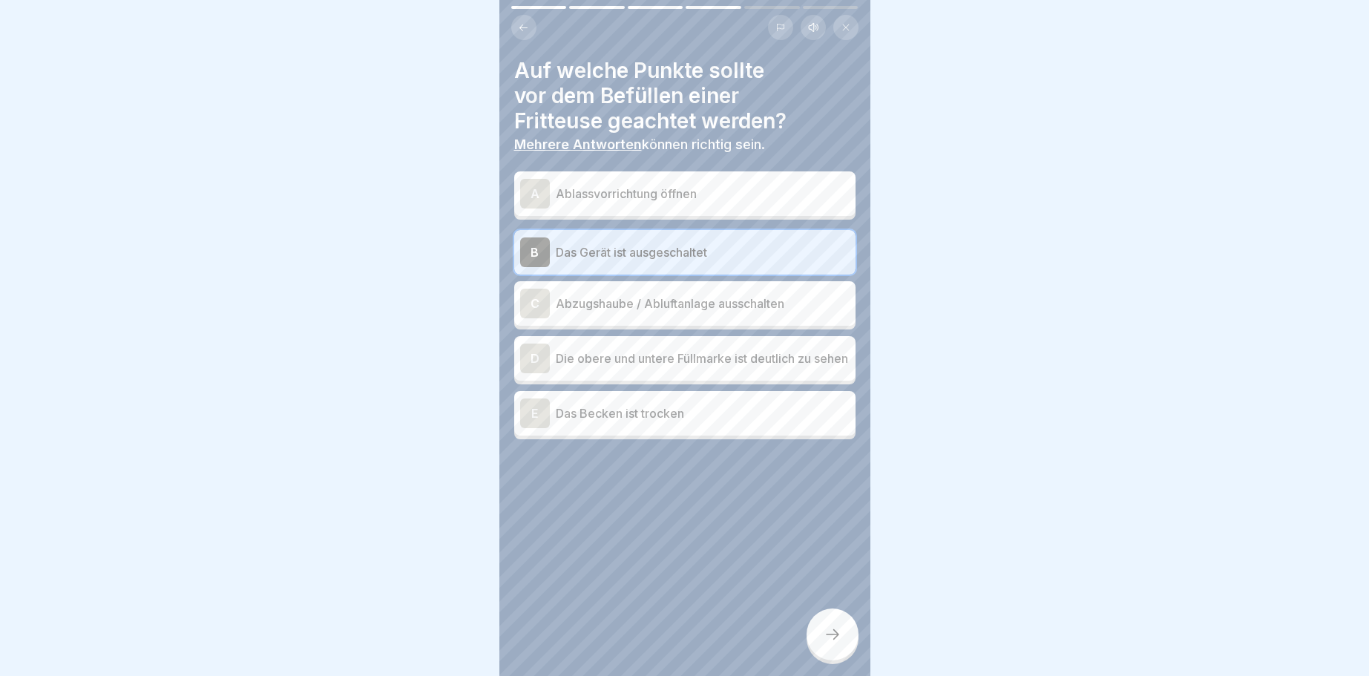
click at [537, 299] on div "C" at bounding box center [535, 304] width 30 height 30
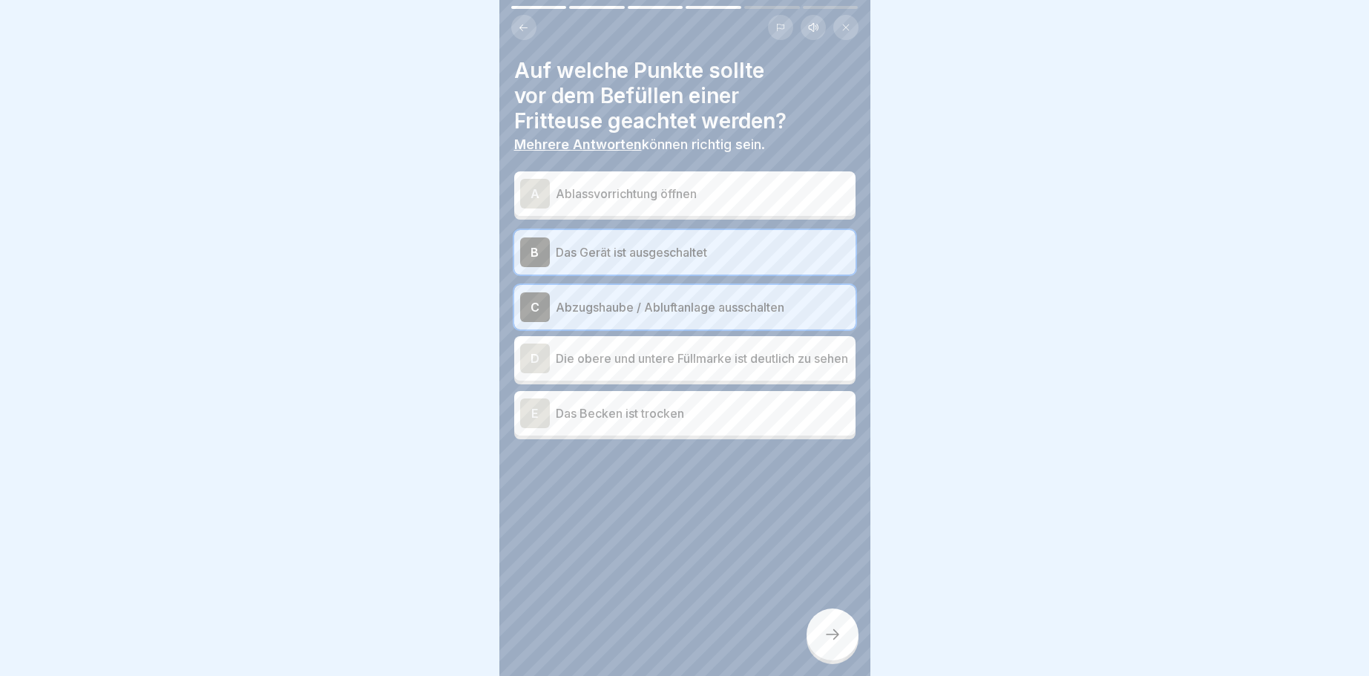
click at [536, 419] on div "E" at bounding box center [535, 413] width 30 height 30
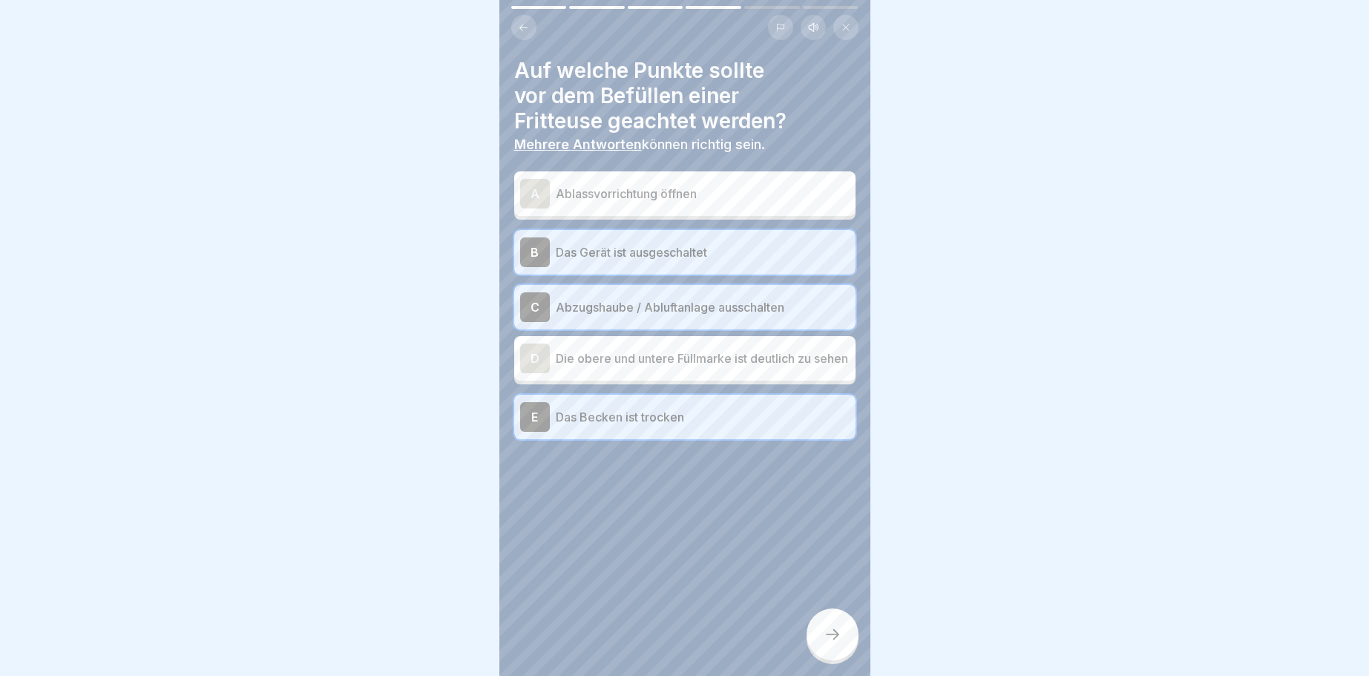
click at [527, 354] on div "D" at bounding box center [535, 358] width 30 height 30
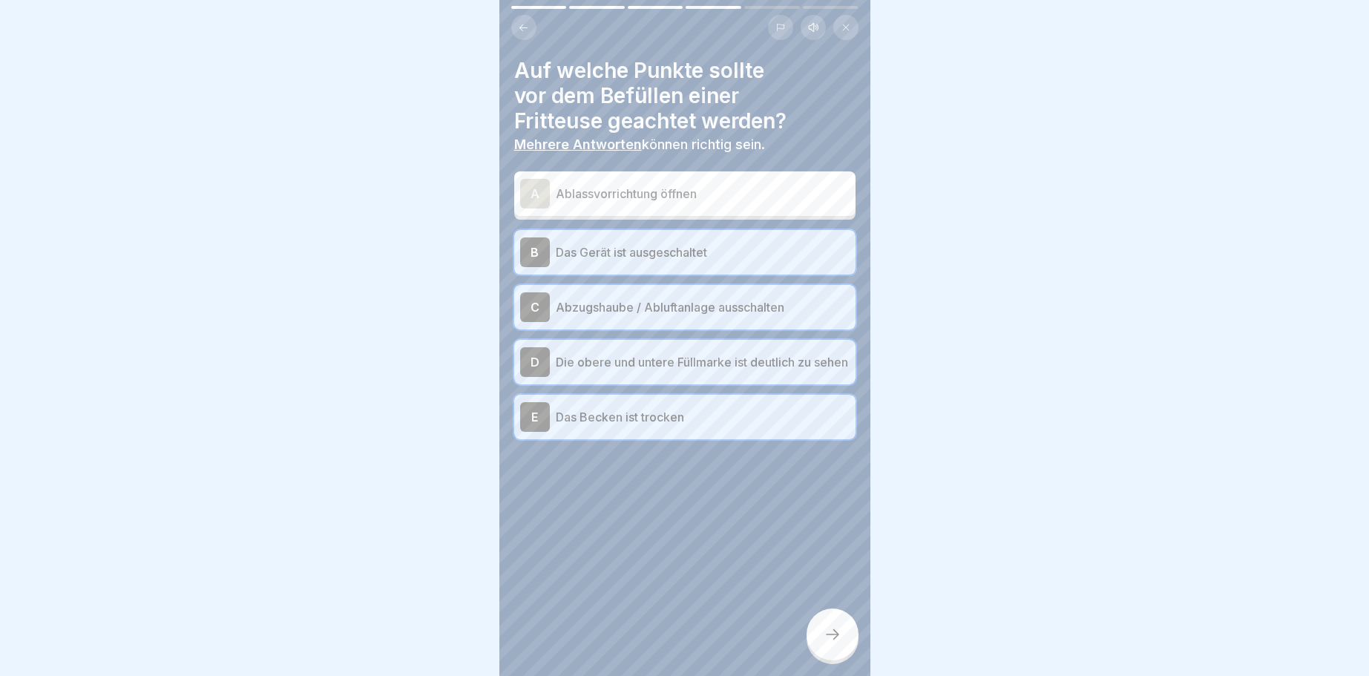
click at [838, 624] on div at bounding box center [832, 634] width 52 height 52
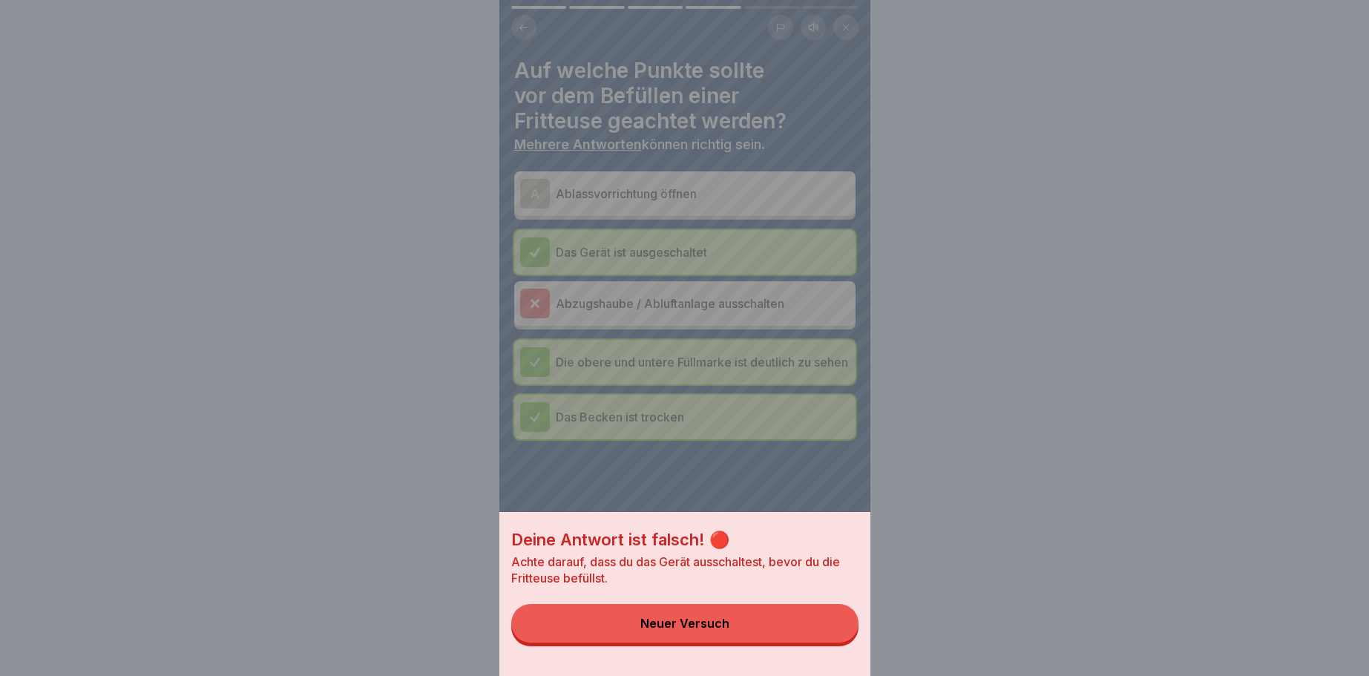
click at [727, 618] on div "Neuer Versuch" at bounding box center [684, 622] width 89 height 13
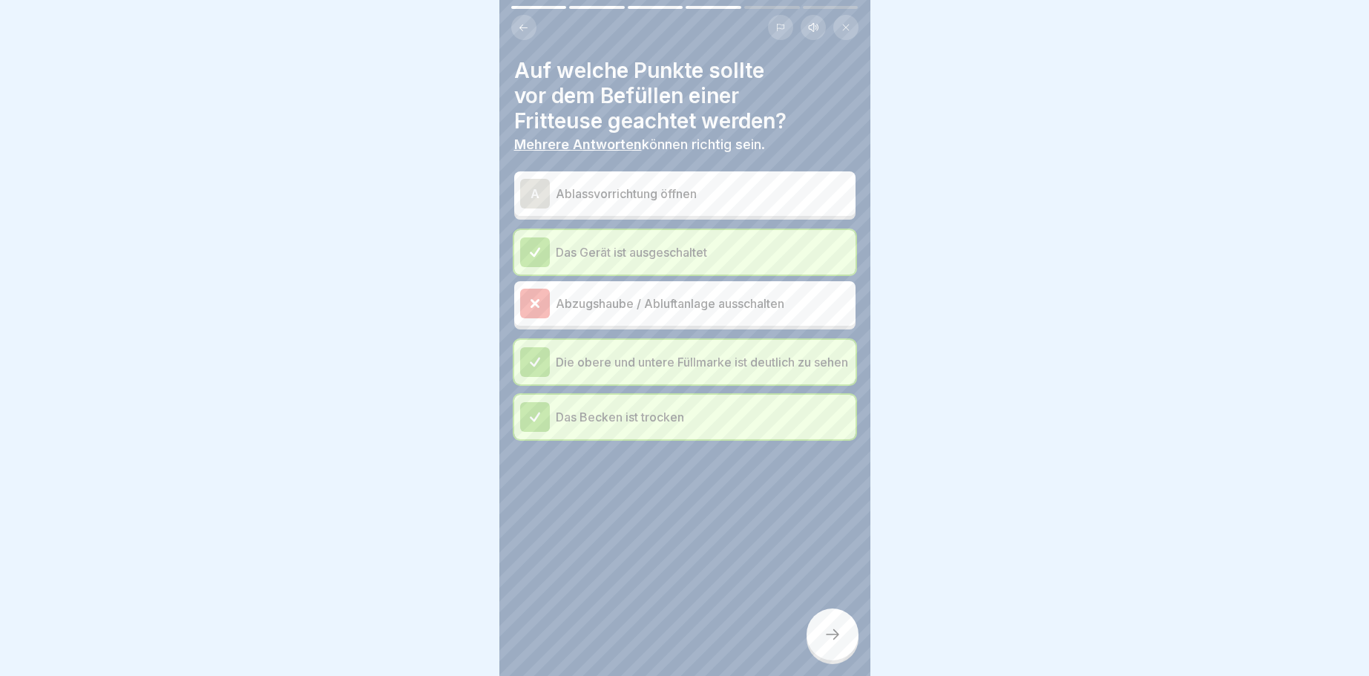
click at [543, 303] on div at bounding box center [535, 304] width 30 height 30
click at [820, 627] on div at bounding box center [832, 634] width 52 height 52
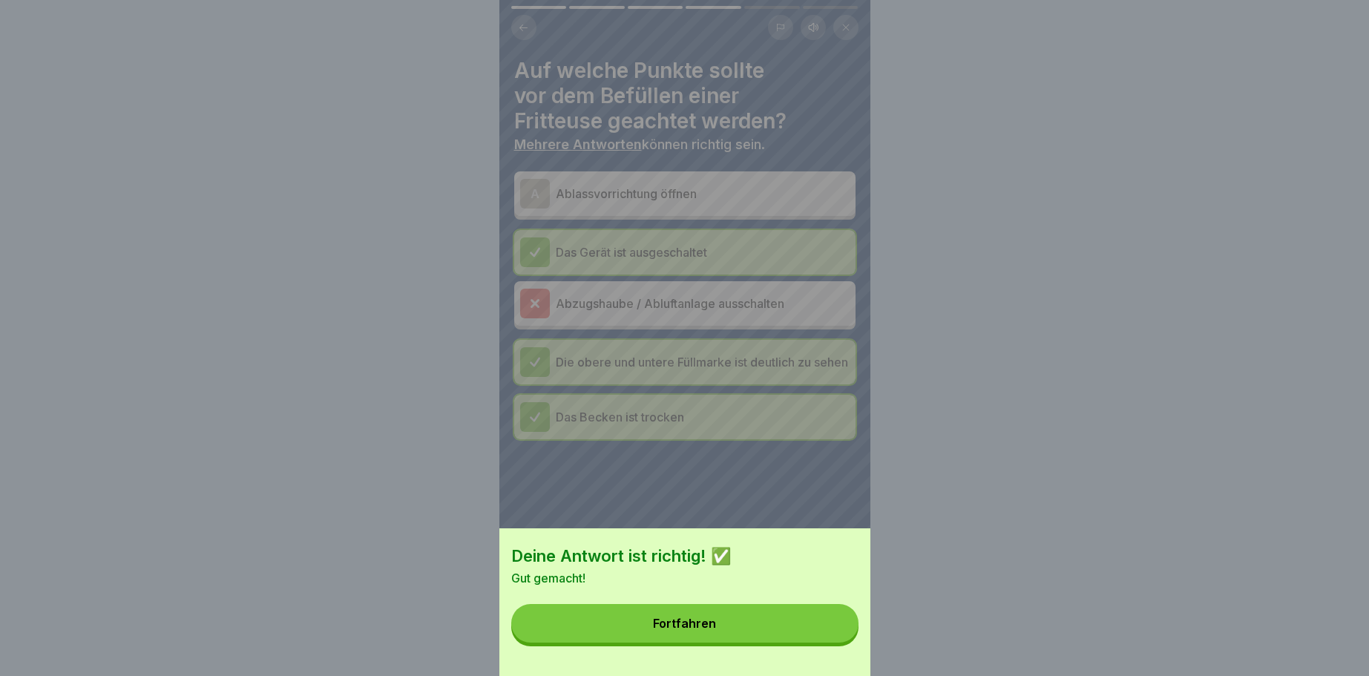
click at [691, 615] on button "Fortfahren" at bounding box center [684, 623] width 347 height 39
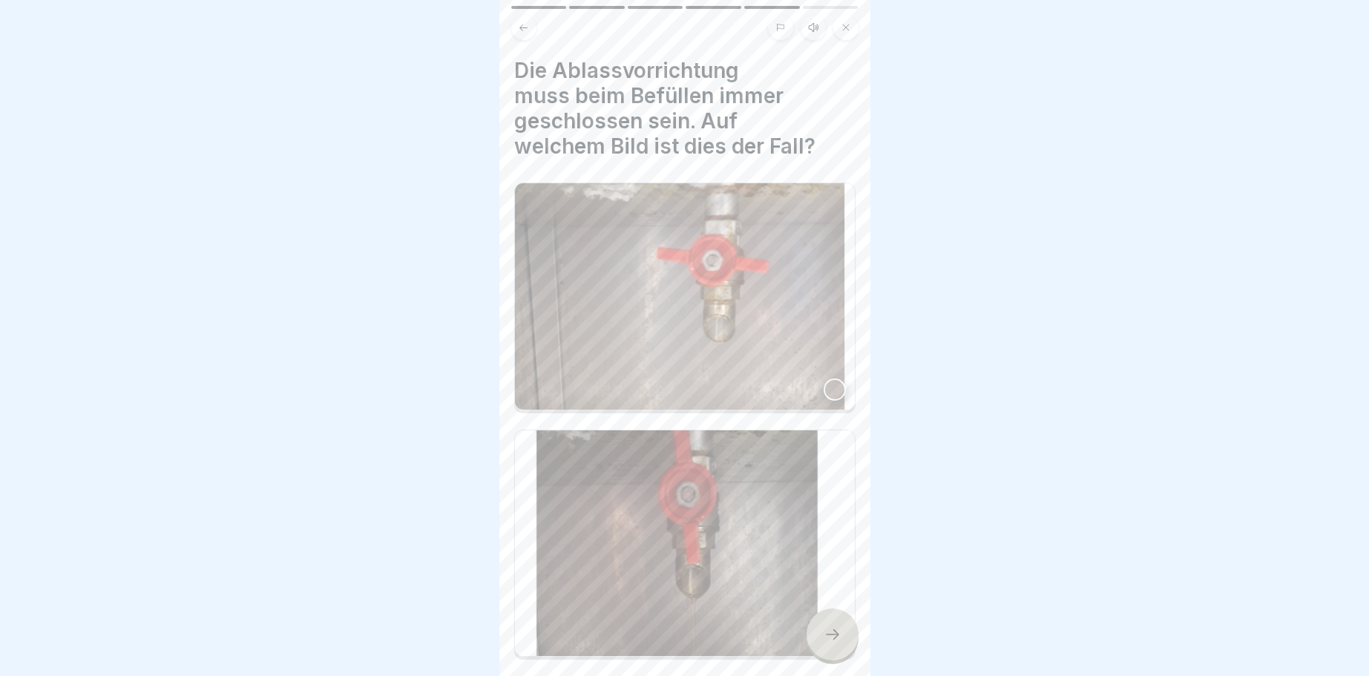
click at [832, 378] on div at bounding box center [834, 389] width 22 height 22
click at [828, 624] on div at bounding box center [832, 634] width 52 height 52
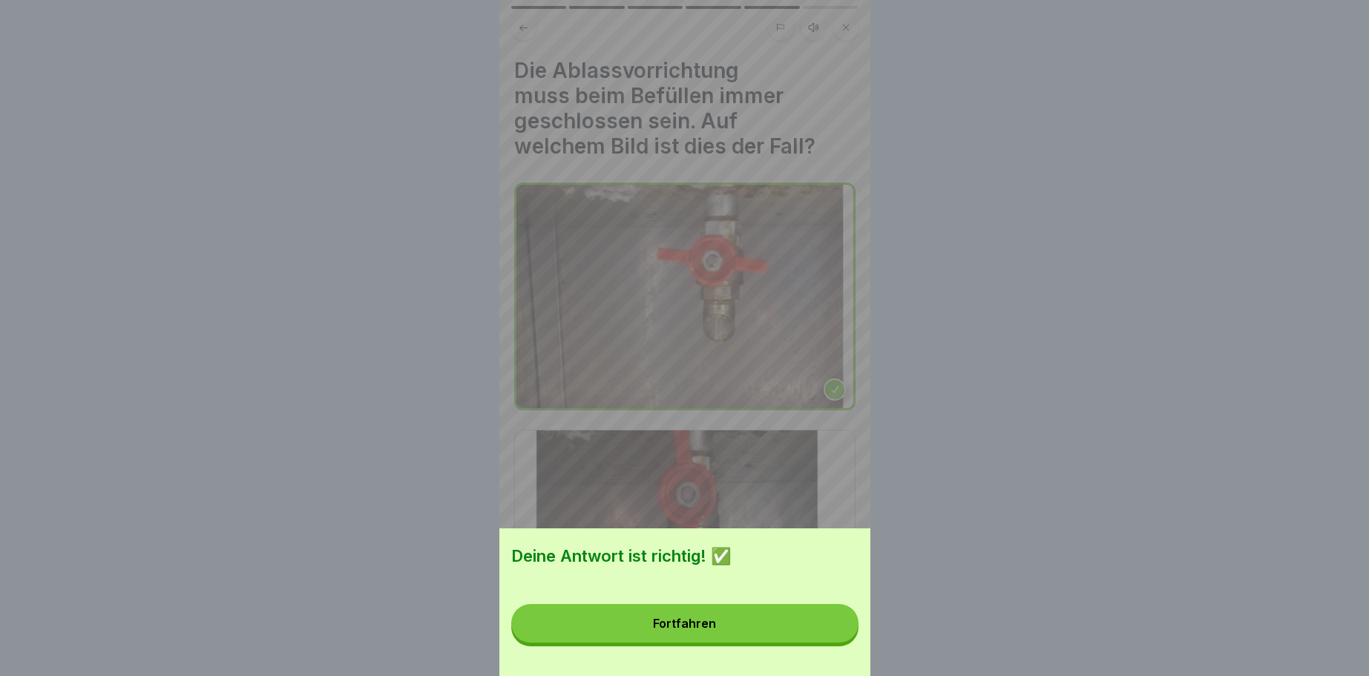
click at [697, 614] on button "Fortfahren" at bounding box center [684, 623] width 347 height 39
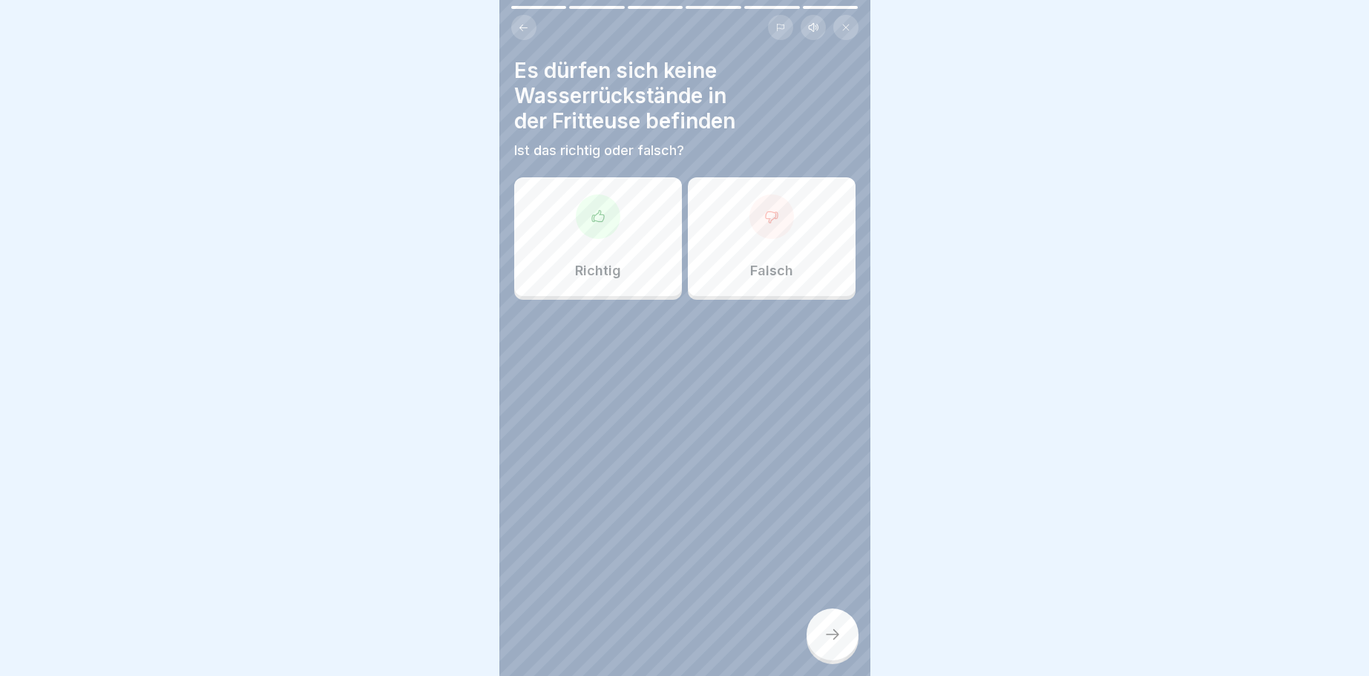
click at [769, 213] on icon at bounding box center [771, 216] width 15 height 15
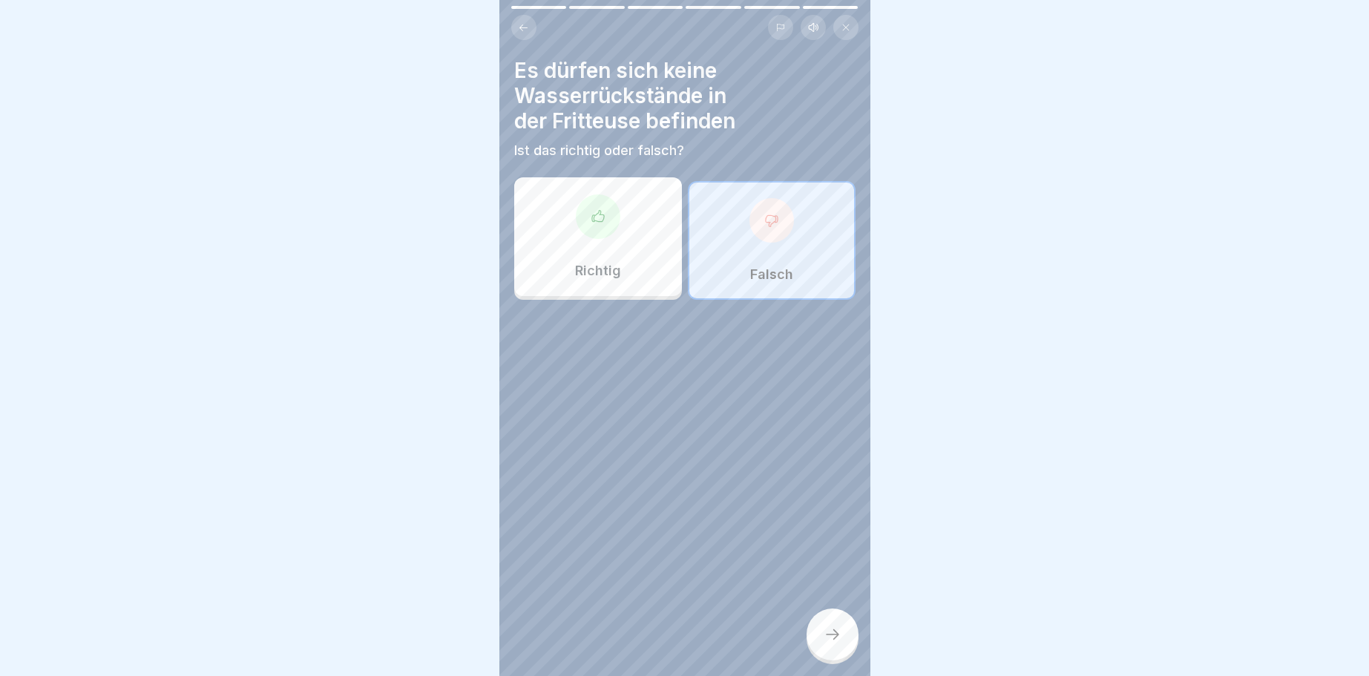
click at [837, 623] on div at bounding box center [832, 634] width 52 height 52
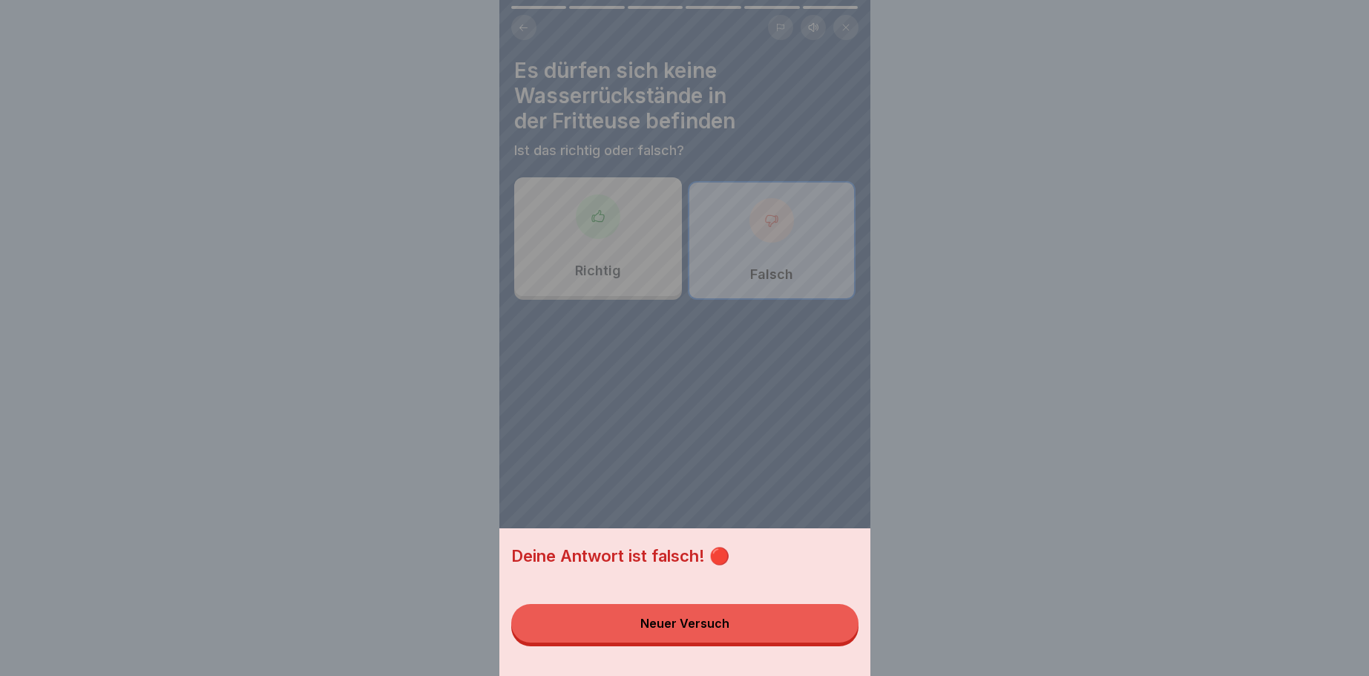
click at [675, 621] on div "Neuer Versuch" at bounding box center [684, 622] width 89 height 13
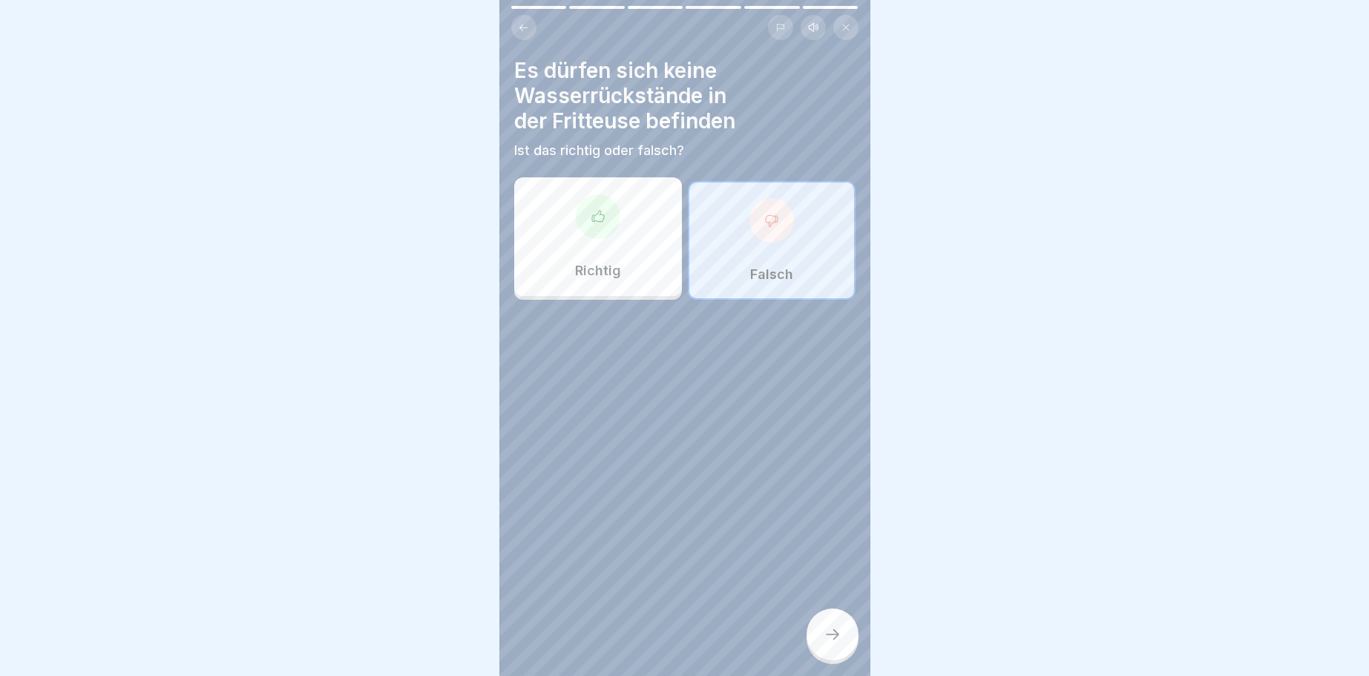
click at [602, 222] on div at bounding box center [598, 216] width 45 height 45
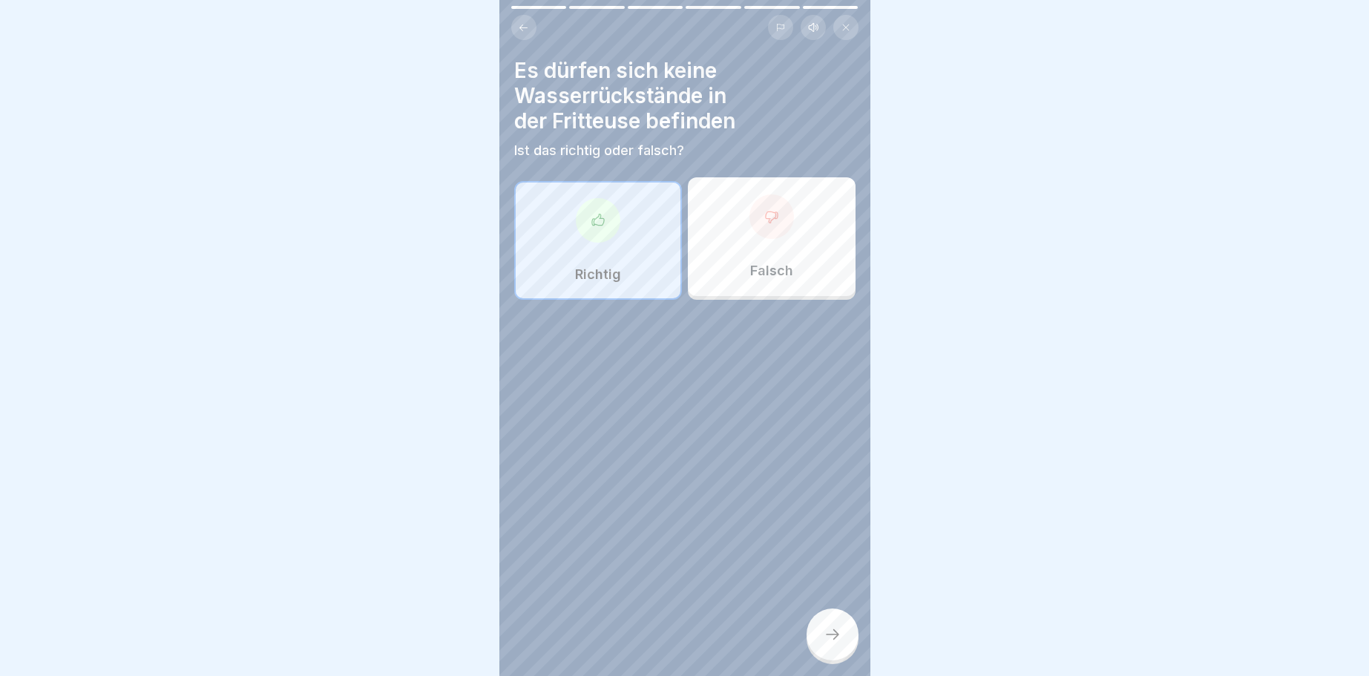
drag, startPoint x: 835, startPoint y: 630, endPoint x: 828, endPoint y: 632, distance: 7.7
click at [832, 631] on icon at bounding box center [832, 634] width 18 height 18
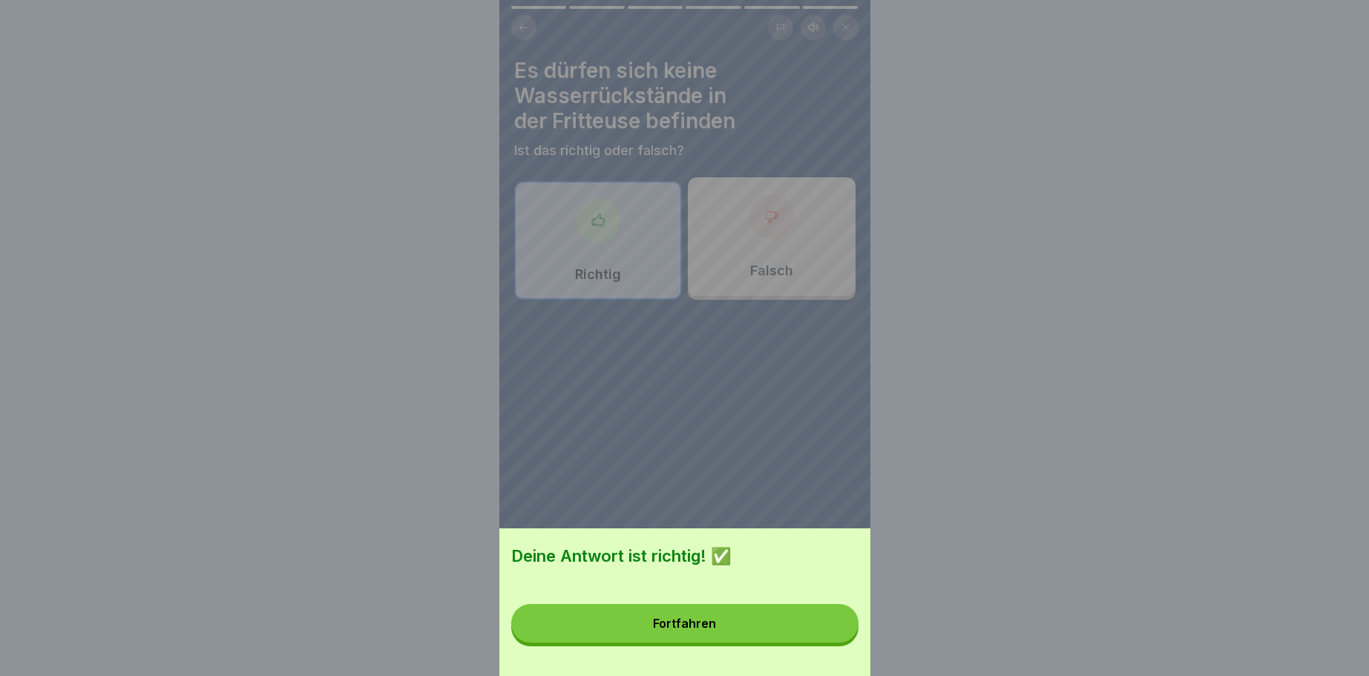
click at [668, 622] on div "Fortfahren" at bounding box center [684, 622] width 63 height 13
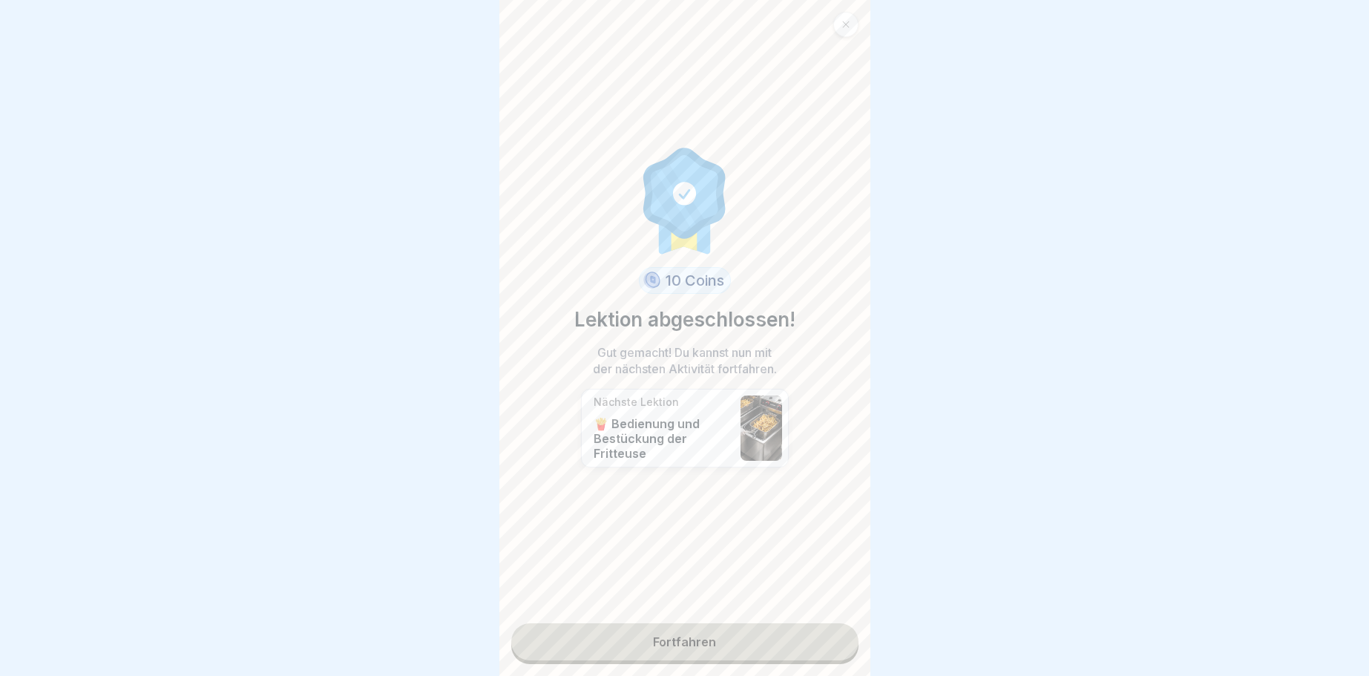
click at [683, 634] on link "Fortfahren" at bounding box center [684, 641] width 347 height 37
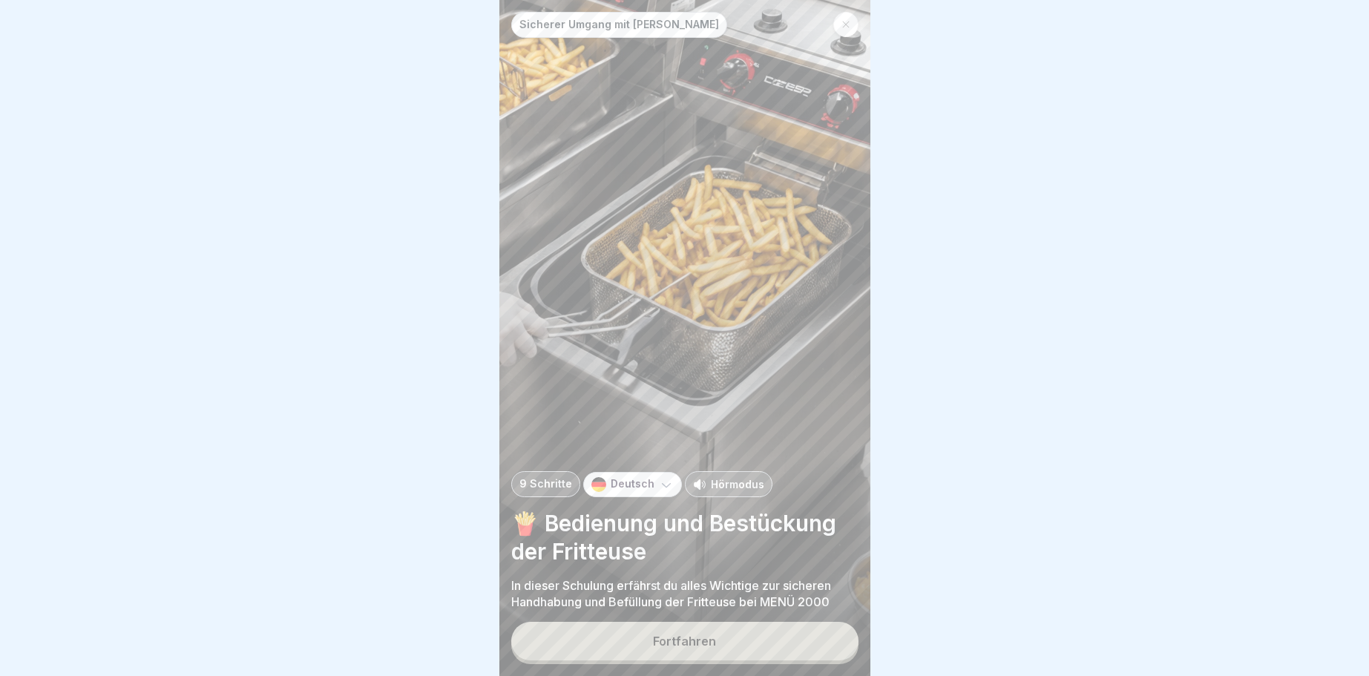
click at [682, 631] on button "Fortfahren" at bounding box center [684, 641] width 347 height 39
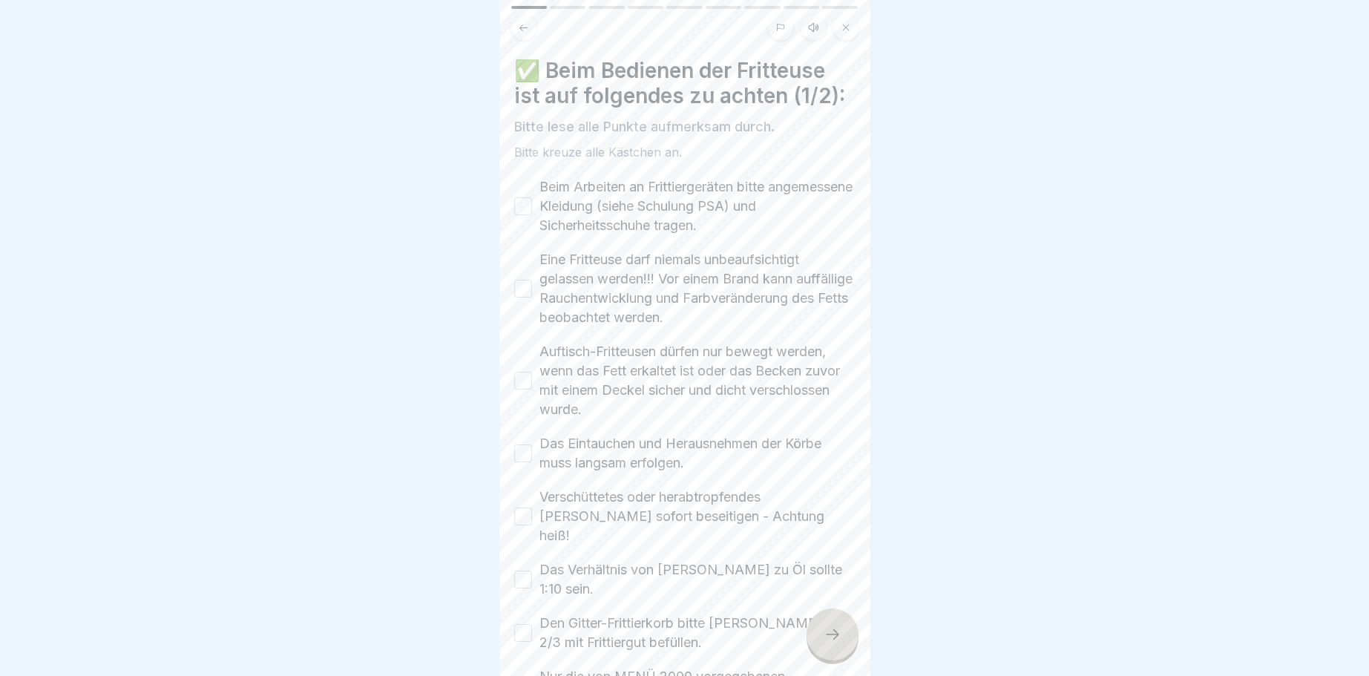
click at [530, 208] on button "Beim Arbeiten an Frittiergeräten bitte angemessene Kleidung (siehe Schulung PSA…" at bounding box center [523, 206] width 18 height 18
click at [527, 292] on button "Eine Fritteuse darf niemals unbeaufsichtigt gelassen werden!!! Vor einem Brand …" at bounding box center [523, 289] width 18 height 18
click at [520, 375] on button "Auftisch-Fritteusen dürfen nur bewegt werden, wenn das Fett erkaltet ist oder d…" at bounding box center [523, 381] width 18 height 18
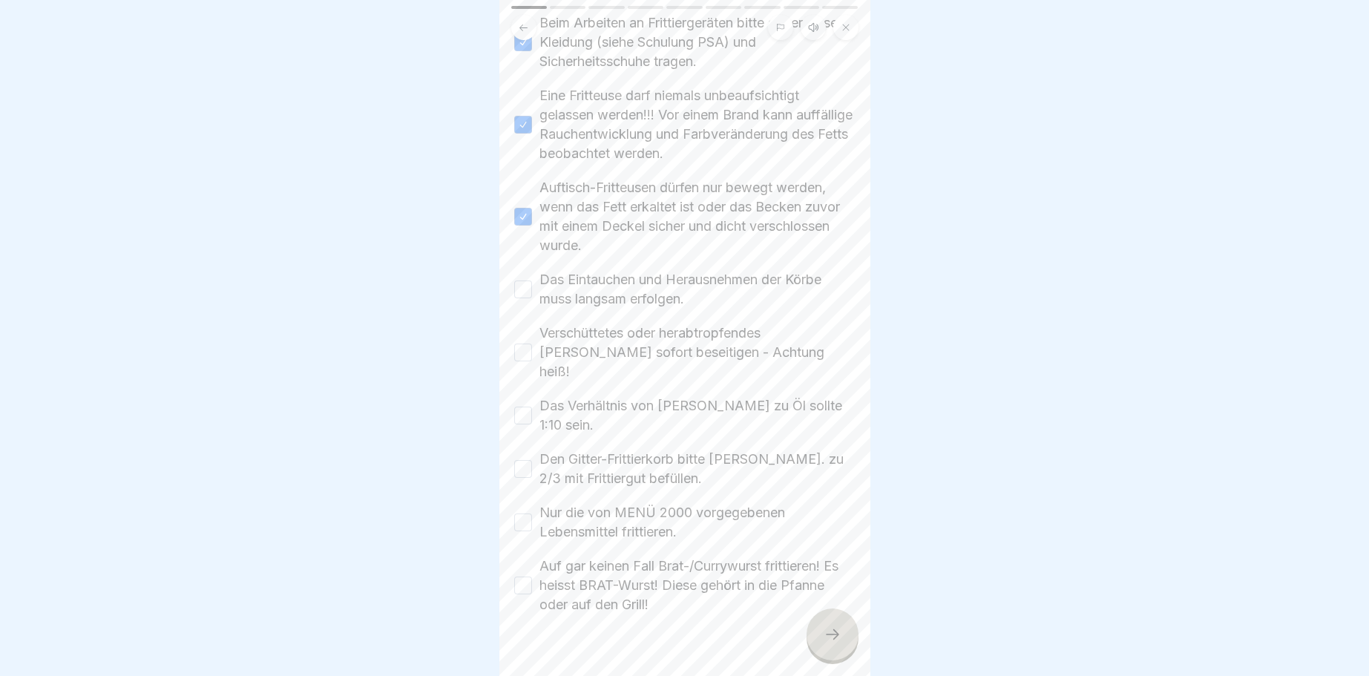
scroll to position [172, 0]
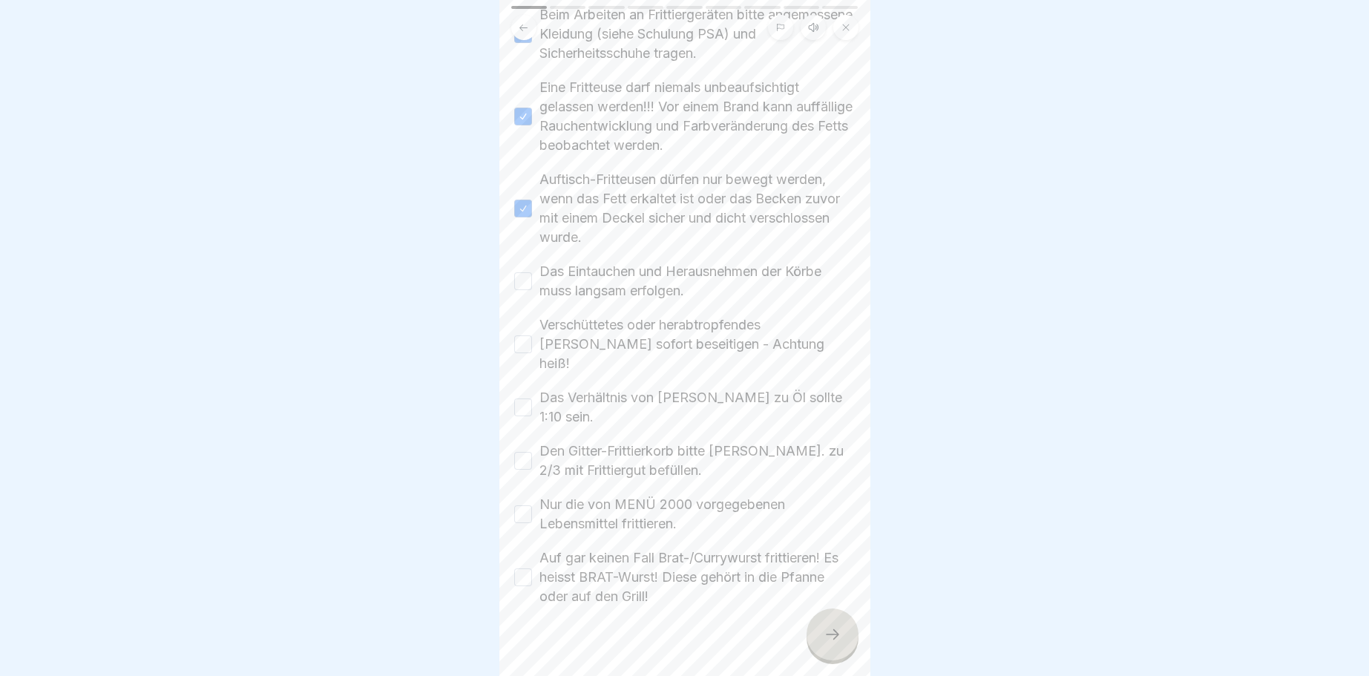
click at [521, 285] on button "Das Eintauchen und Herausnehmen der Körbe muss langsam erfolgen." at bounding box center [523, 281] width 18 height 18
click at [519, 335] on button "Verschüttetes oder herabtropfendes [PERSON_NAME] sofort beseitigen - Achtung he…" at bounding box center [523, 344] width 18 height 18
click at [527, 398] on button "Das Verhältnis von [PERSON_NAME] zu Öl sollte 1:10 sein." at bounding box center [523, 407] width 18 height 18
click at [522, 452] on button "Den Gitter-Frittierkorb bitte [PERSON_NAME]. zu 2/3 mit Frittiergut befüllen." at bounding box center [523, 461] width 18 height 18
click at [521, 505] on button "Nur die von MENÜ 2000 vorgegebenen Lebensmittel frittieren." at bounding box center [523, 514] width 18 height 18
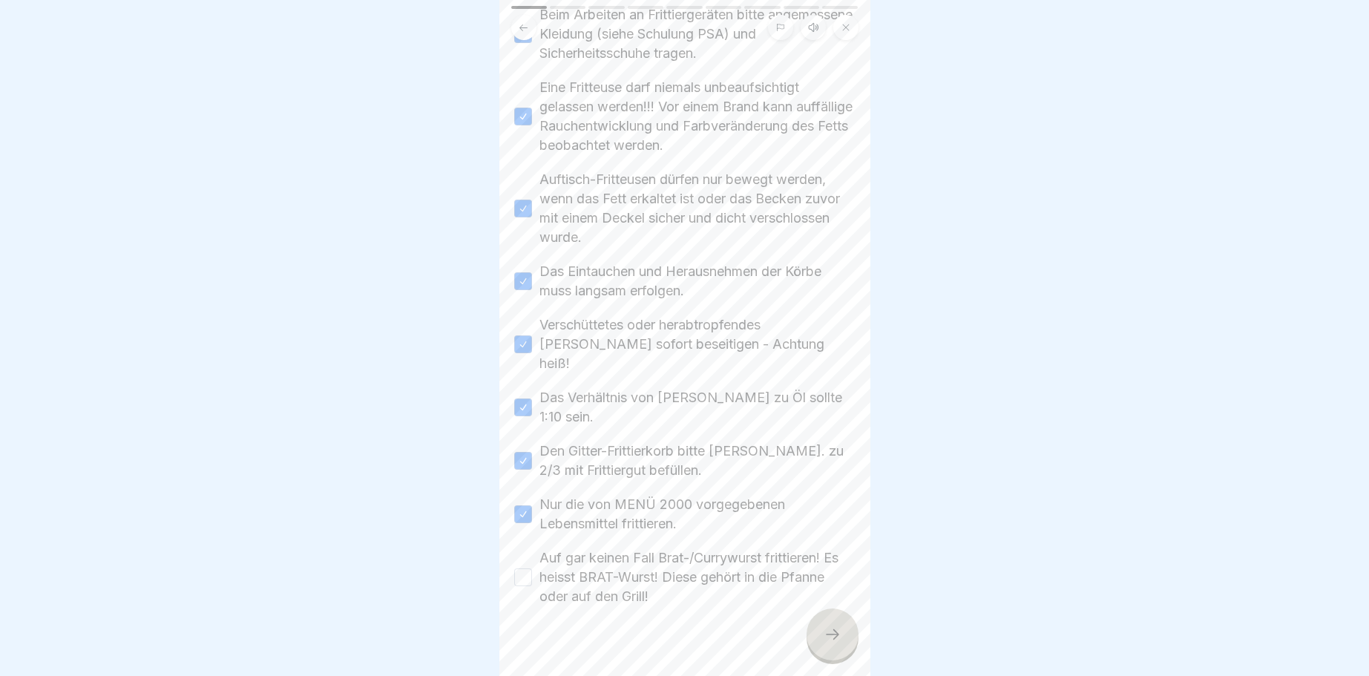
click at [530, 568] on button "Auf gar keinen Fall Brat-/Currywurst frittieren! Es heisst BRAT-Wurst! Diese ge…" at bounding box center [523, 577] width 18 height 18
click at [835, 635] on icon at bounding box center [832, 634] width 18 height 18
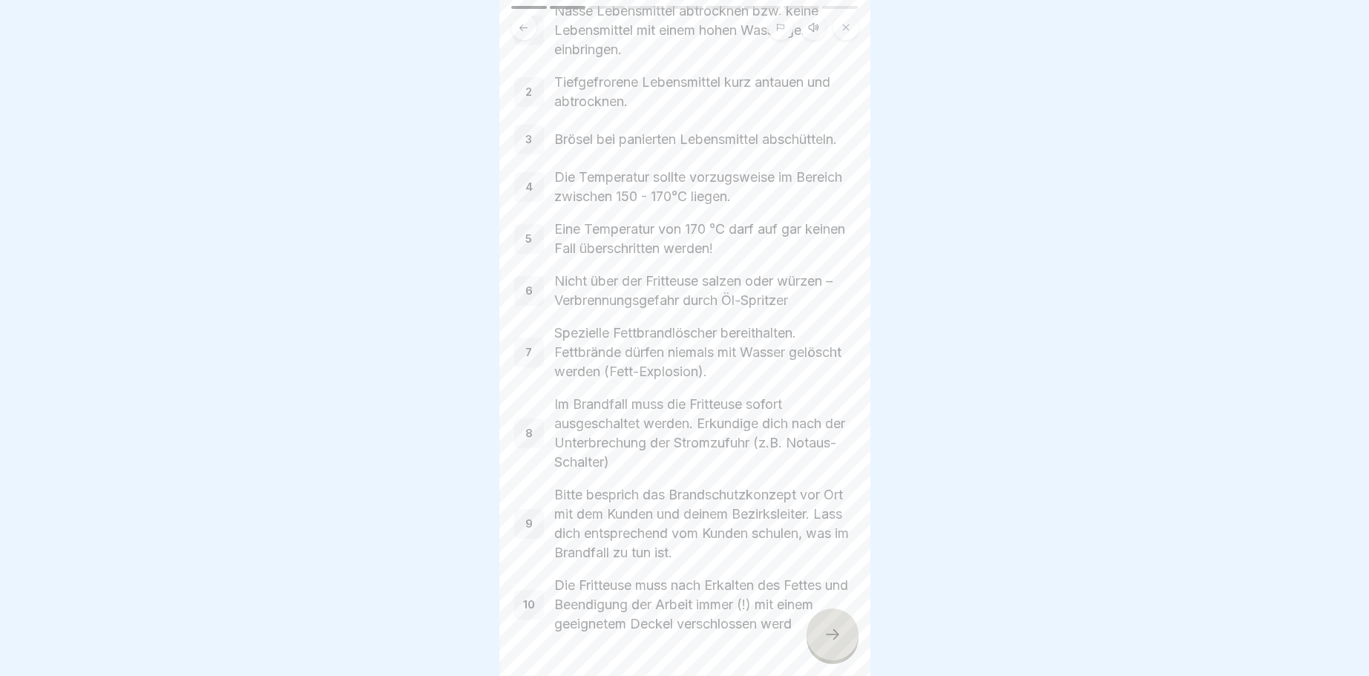
scroll to position [174, 0]
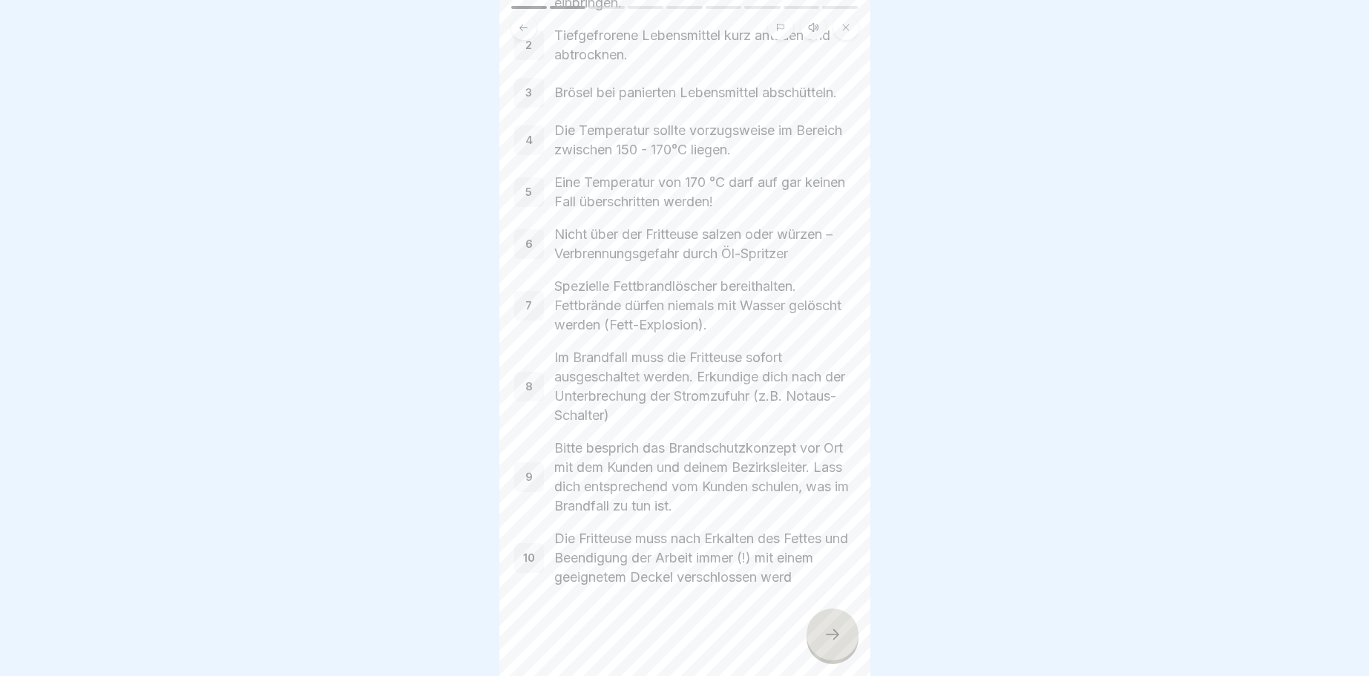
click at [832, 633] on icon at bounding box center [832, 634] width 18 height 18
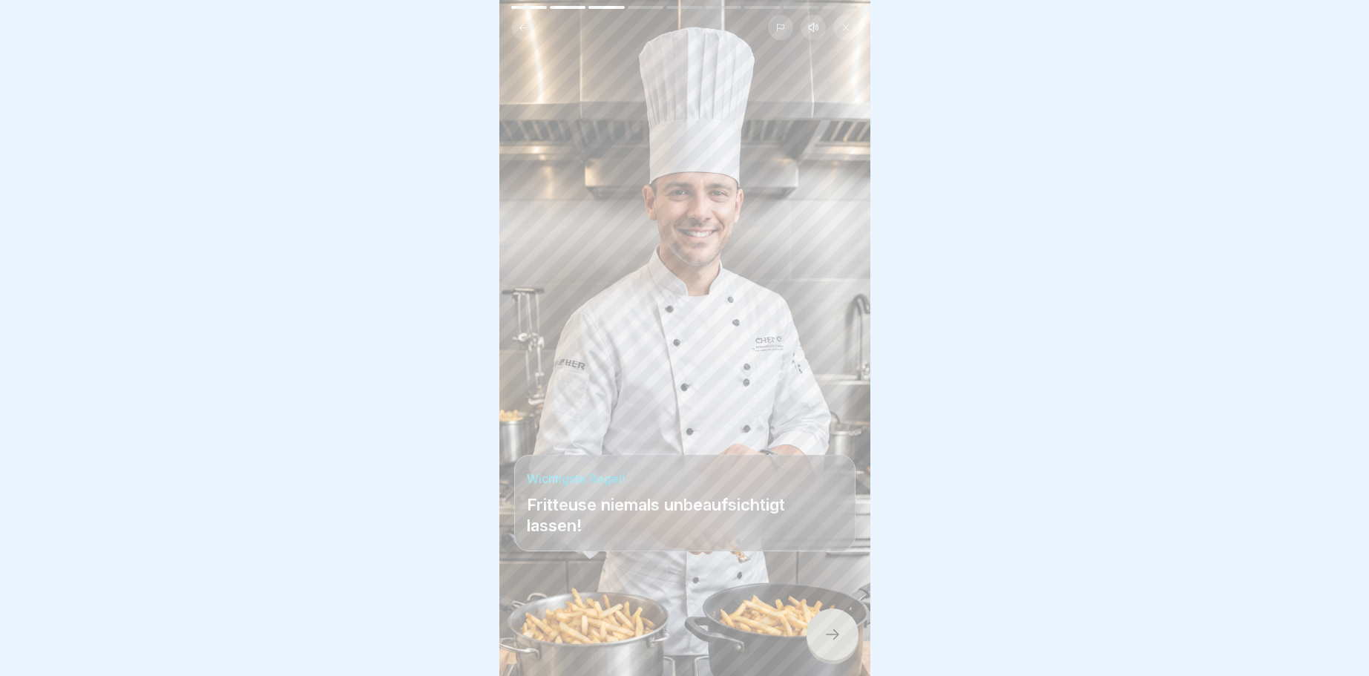
click at [818, 628] on div at bounding box center [832, 634] width 52 height 52
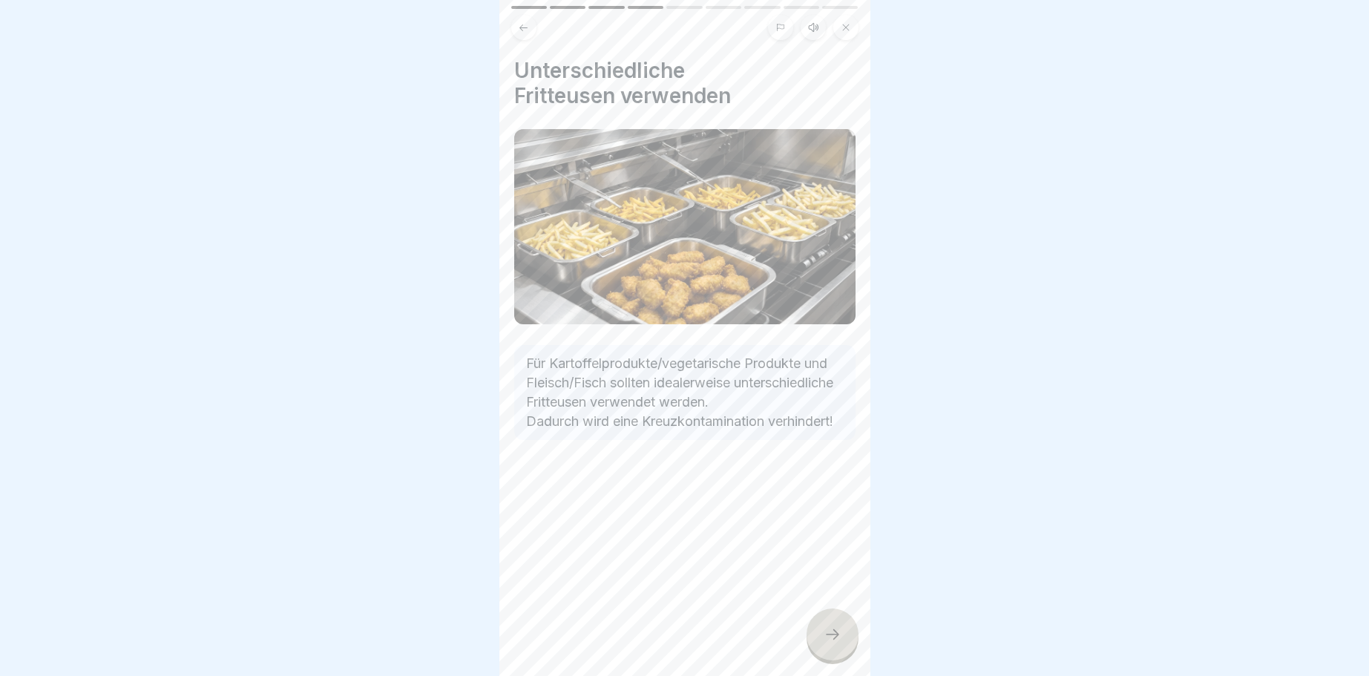
click at [838, 622] on div at bounding box center [832, 634] width 52 height 52
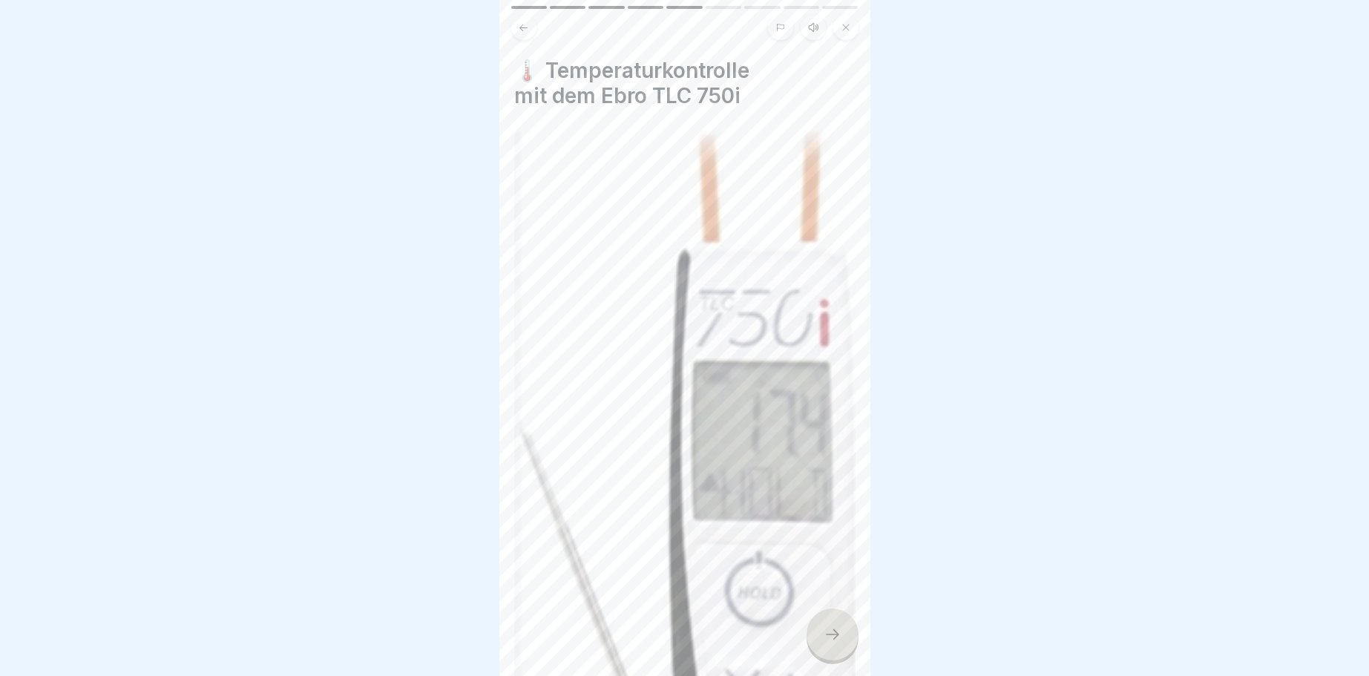
click at [829, 630] on icon at bounding box center [832, 634] width 18 height 18
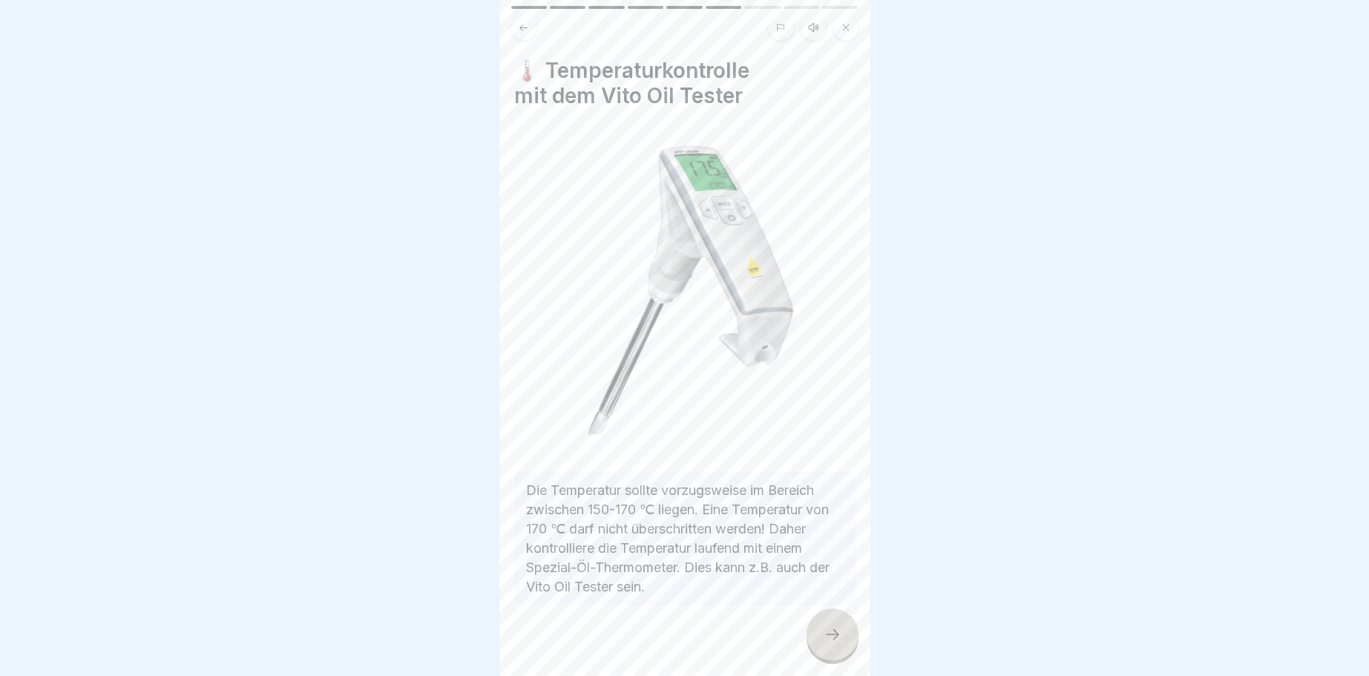
click at [842, 636] on div at bounding box center [832, 634] width 52 height 52
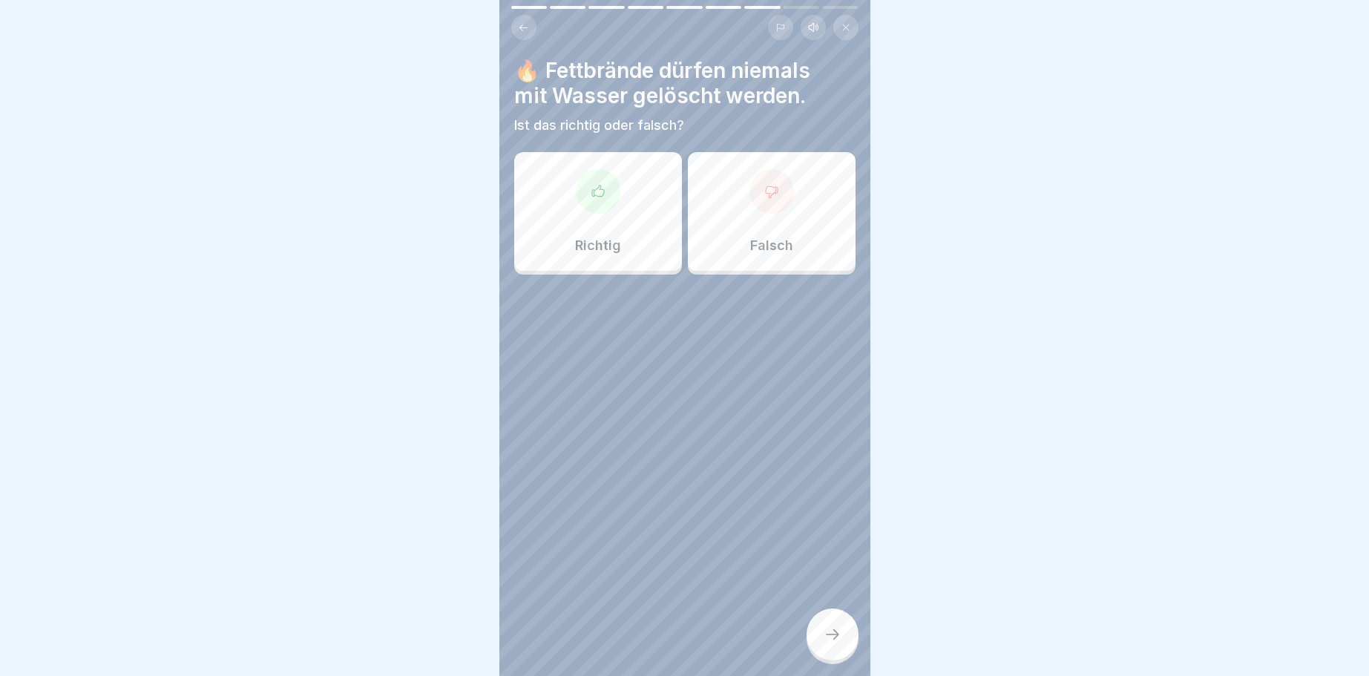
click at [593, 194] on icon at bounding box center [598, 191] width 15 height 15
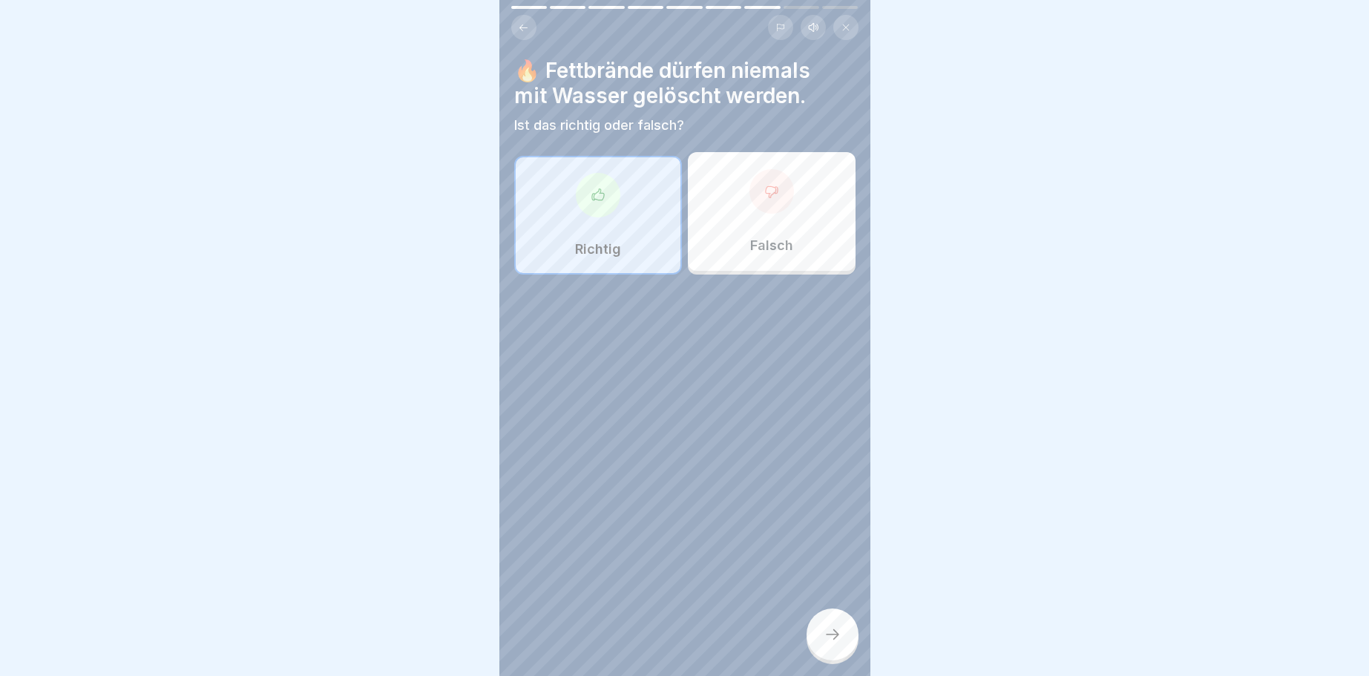
click at [835, 627] on div at bounding box center [832, 634] width 52 height 52
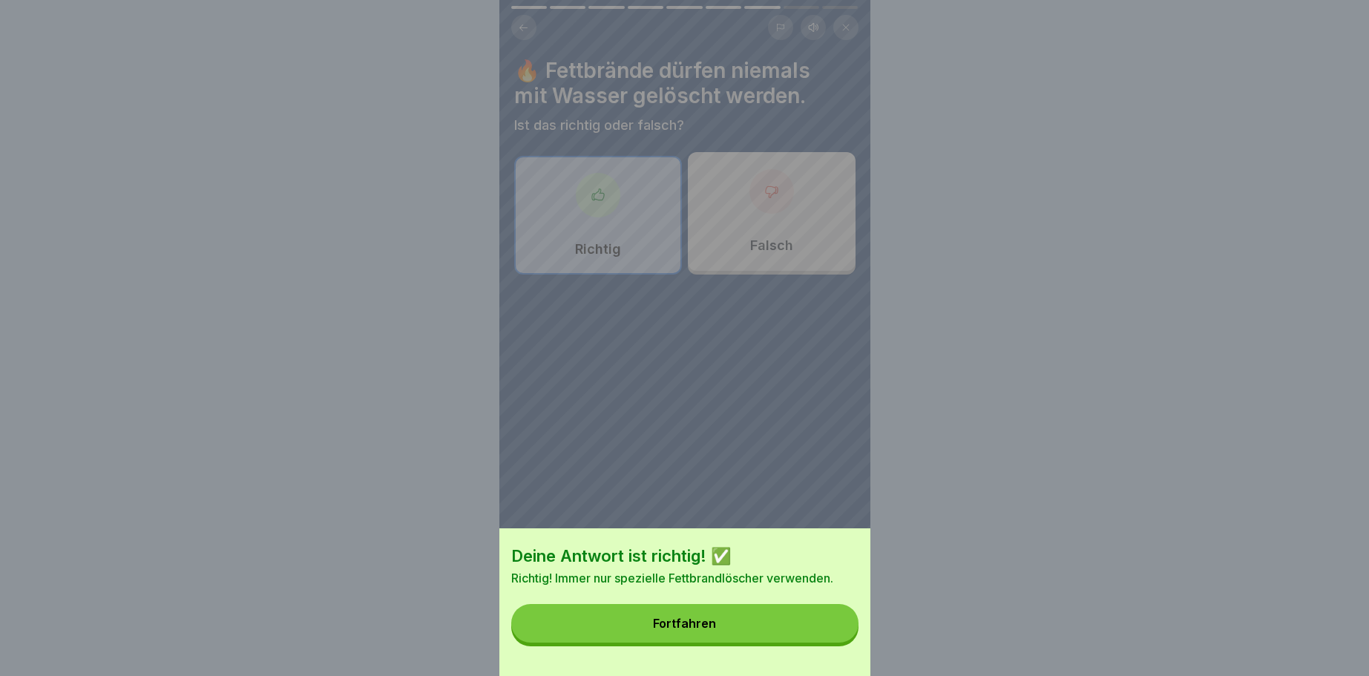
click at [710, 615] on button "Fortfahren" at bounding box center [684, 623] width 347 height 39
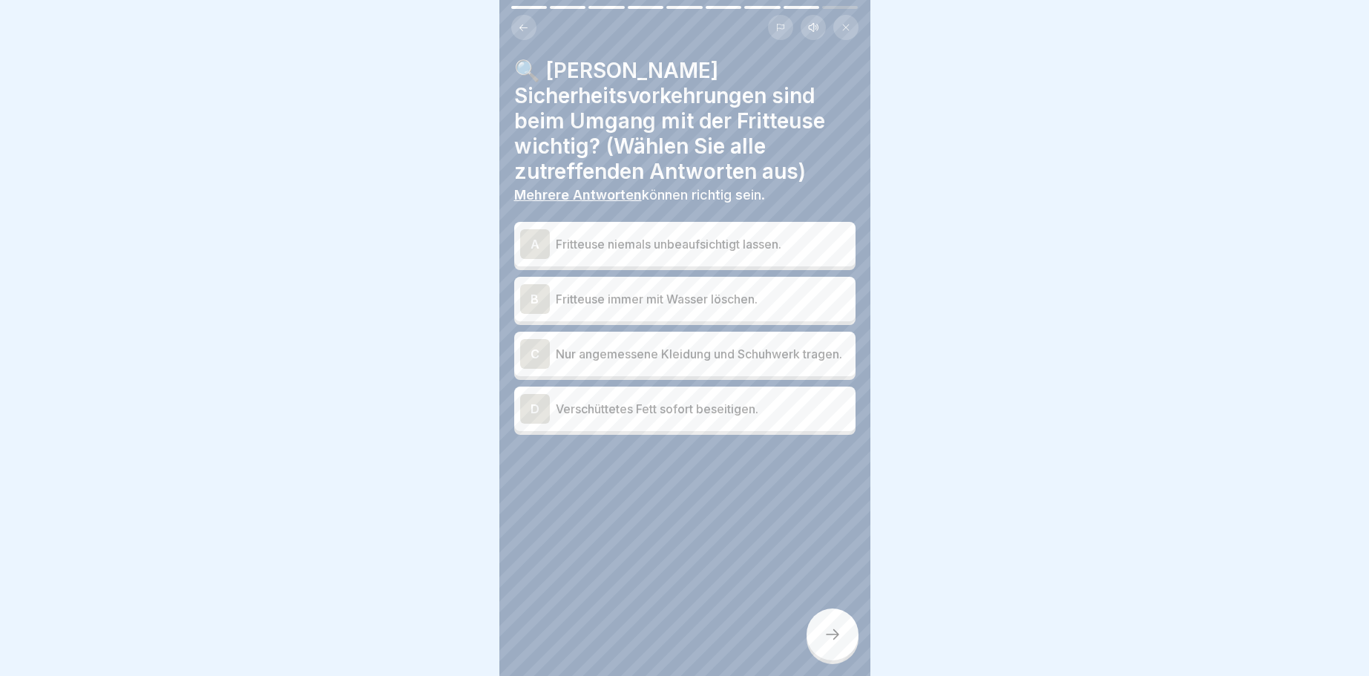
click at [543, 244] on div "A" at bounding box center [535, 244] width 30 height 30
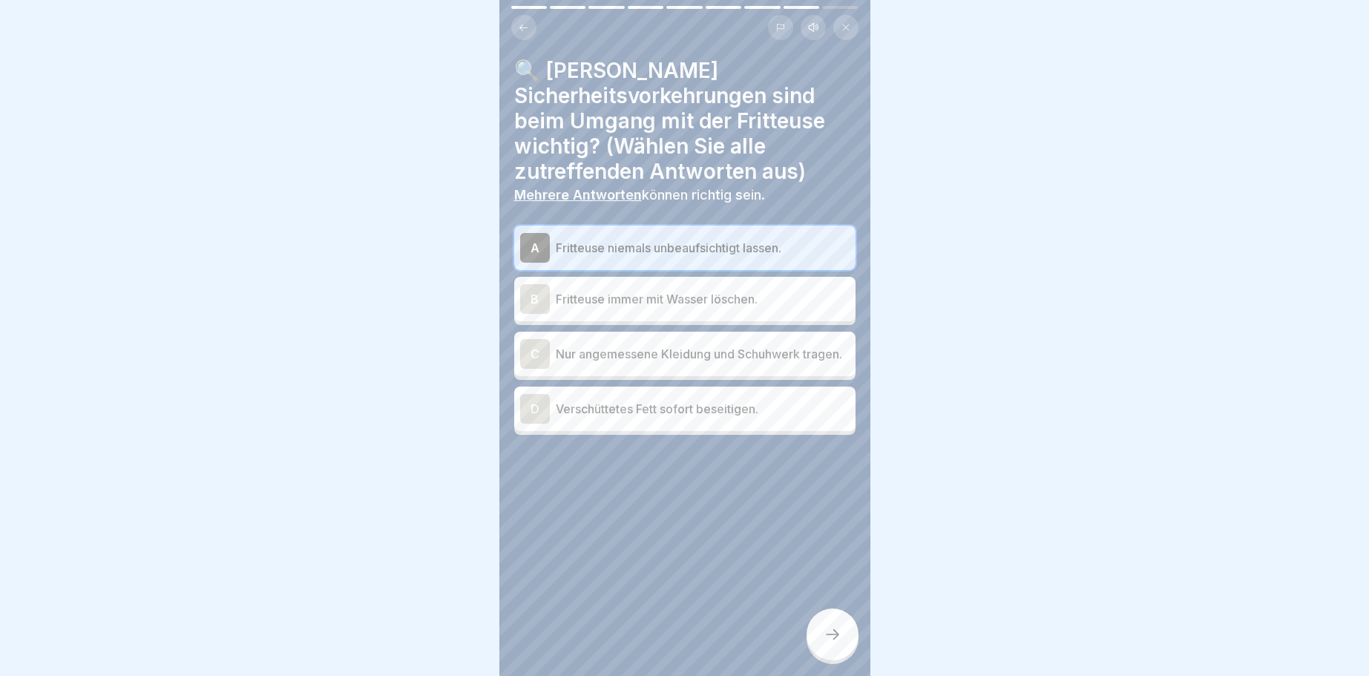
click at [533, 352] on div "C" at bounding box center [535, 354] width 30 height 30
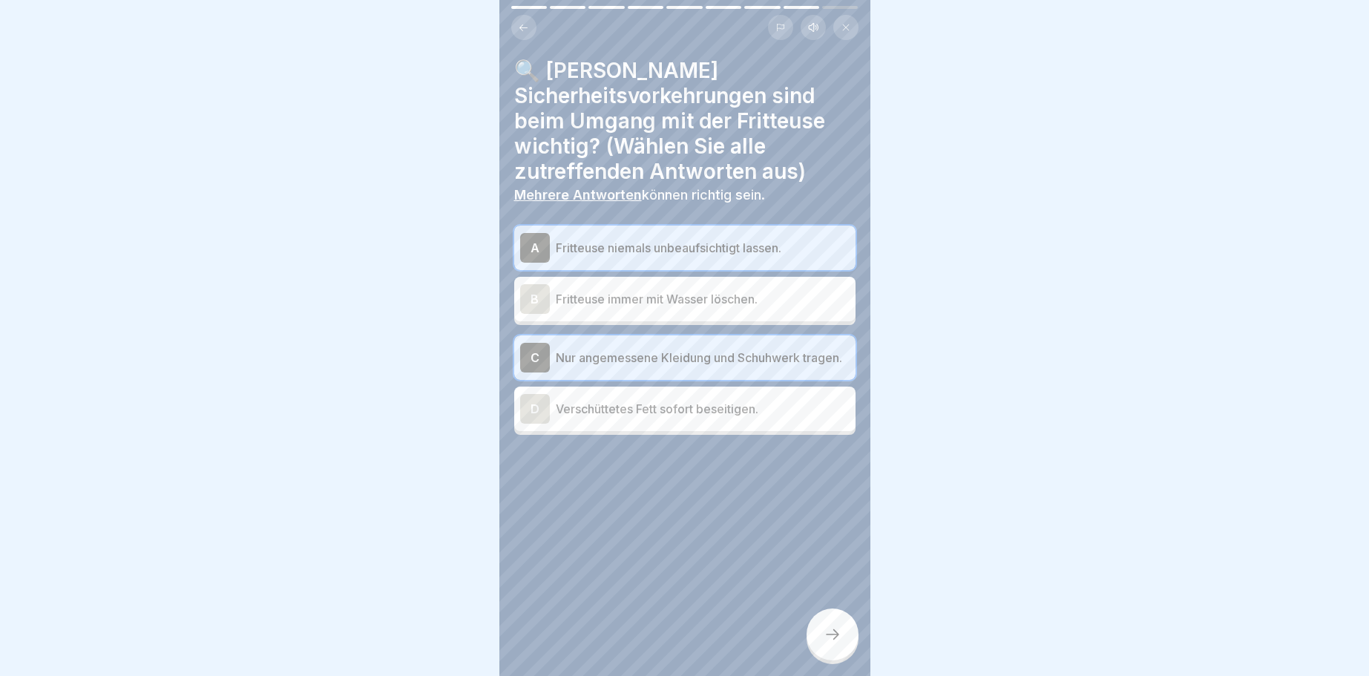
click at [530, 406] on div "D" at bounding box center [535, 409] width 30 height 30
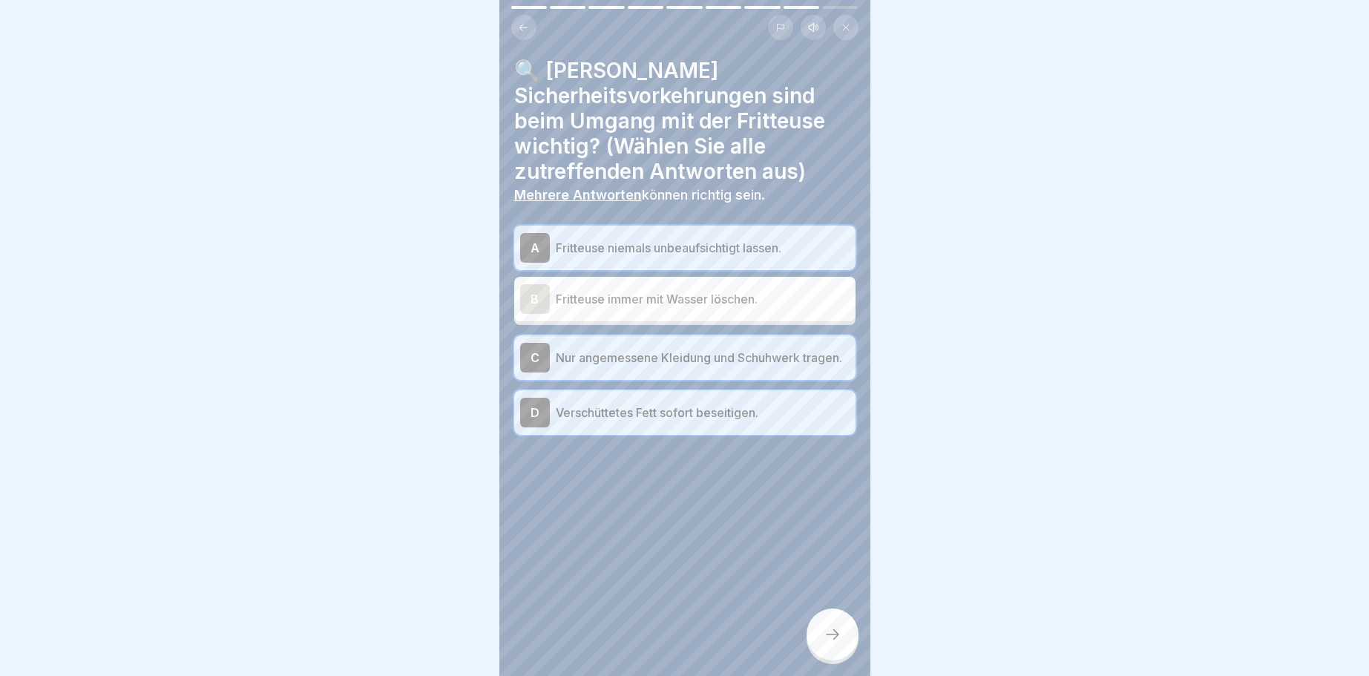
click at [839, 634] on icon at bounding box center [832, 634] width 18 height 18
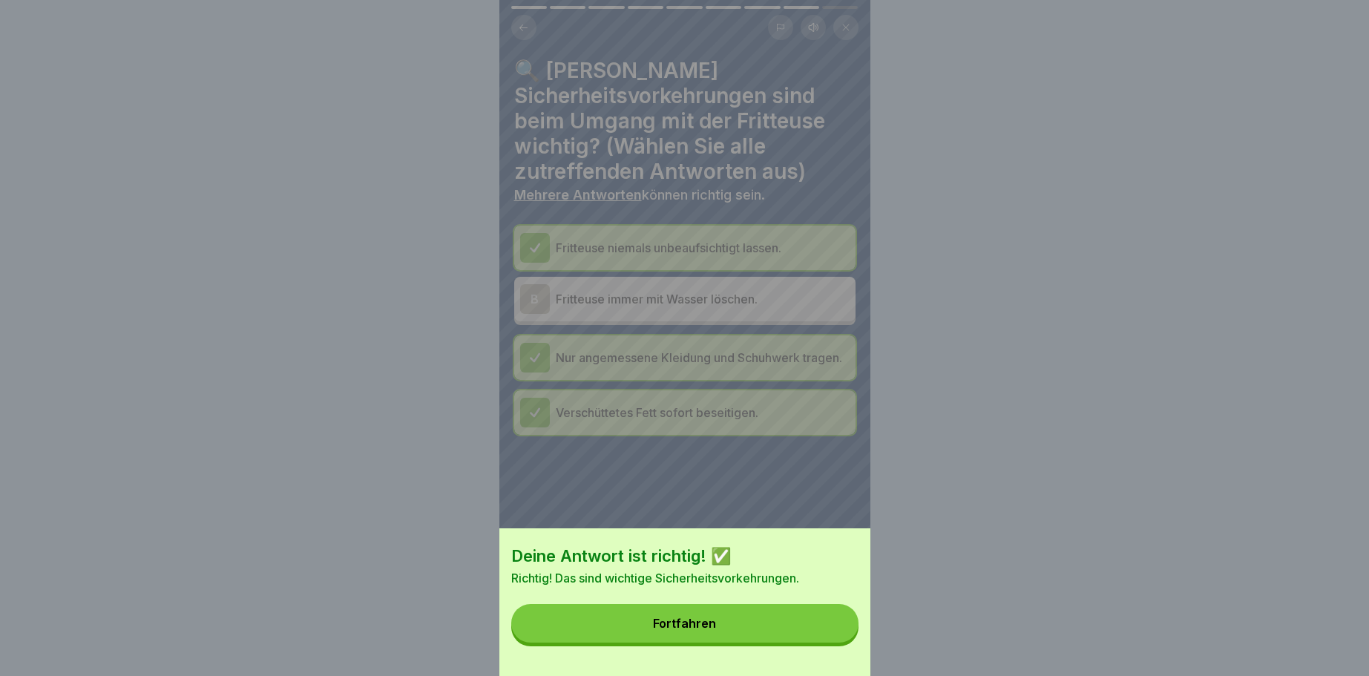
click at [745, 624] on button "Fortfahren" at bounding box center [684, 623] width 347 height 39
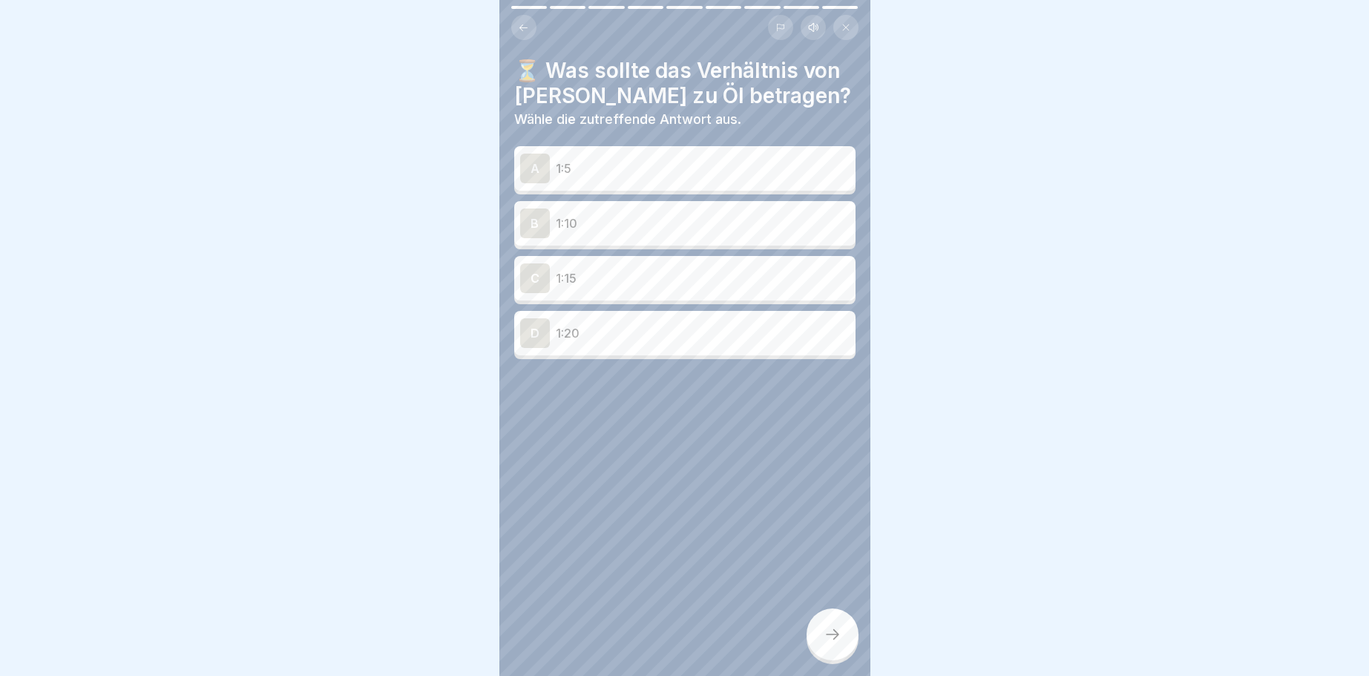
click at [531, 220] on div "B" at bounding box center [535, 223] width 30 height 30
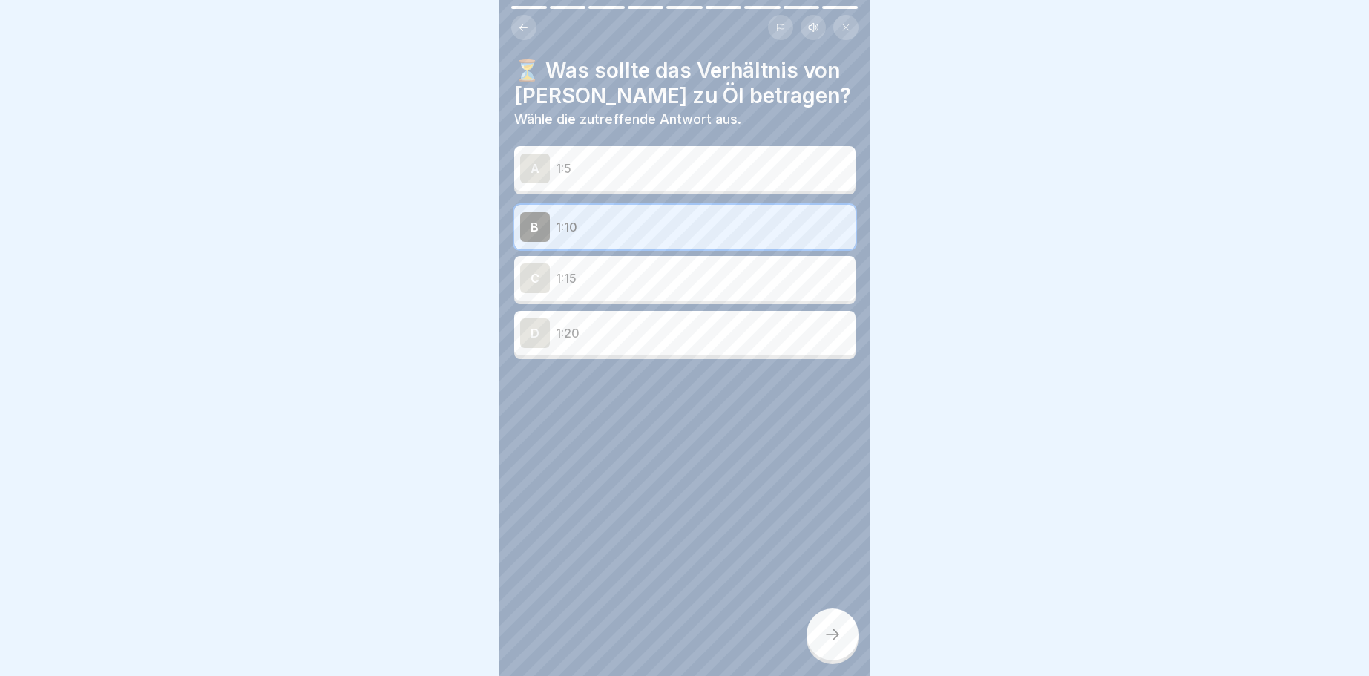
click at [838, 626] on div at bounding box center [832, 634] width 52 height 52
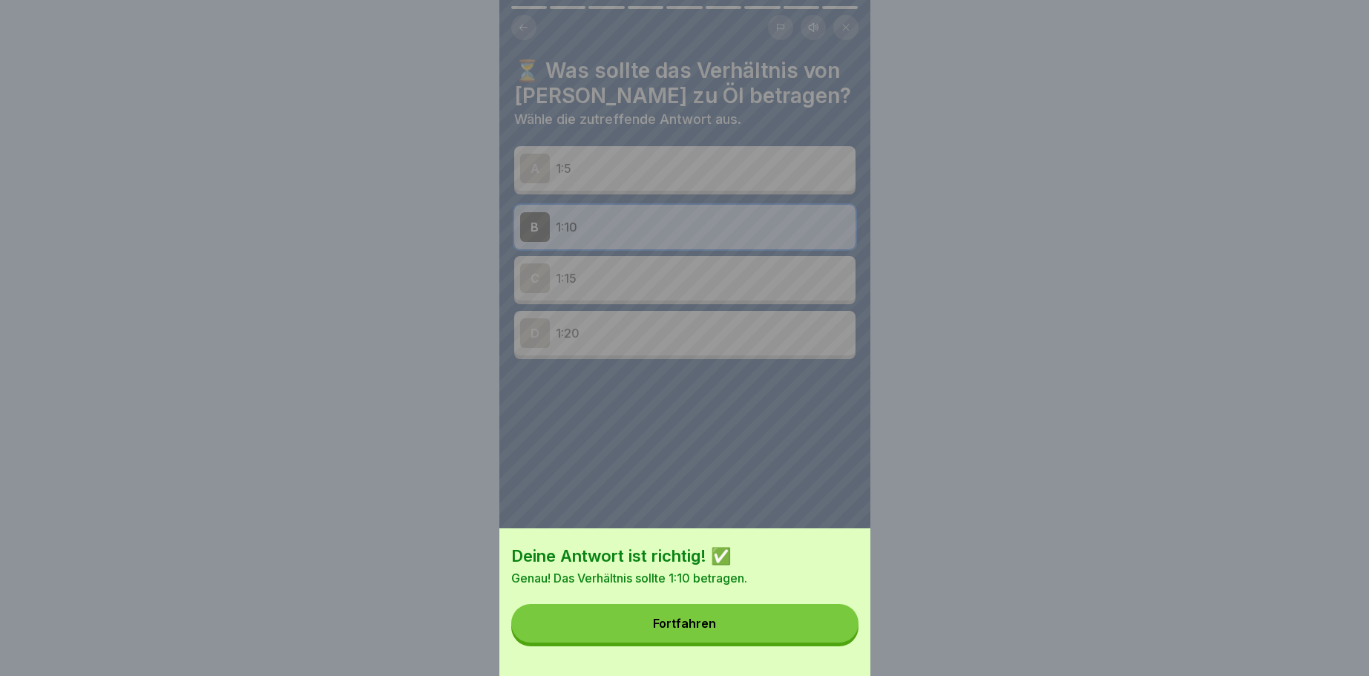
click at [714, 614] on button "Fortfahren" at bounding box center [684, 623] width 347 height 39
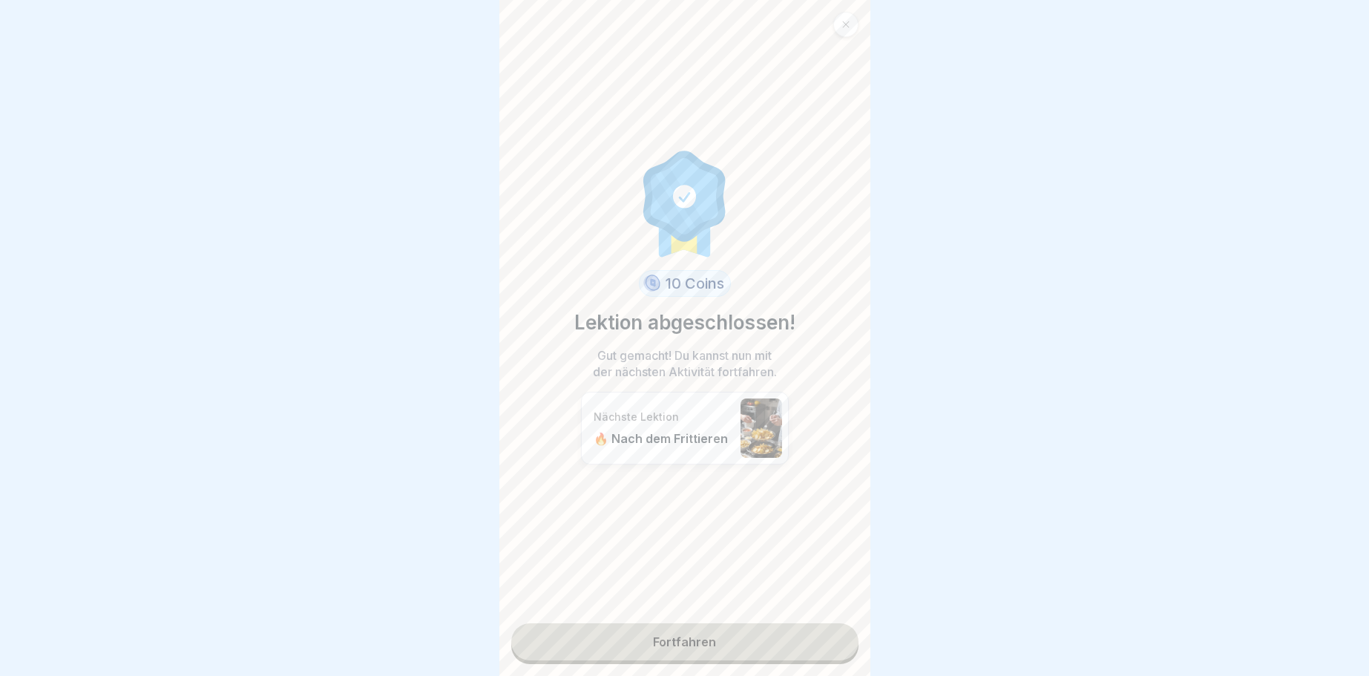
click at [684, 637] on link "Fortfahren" at bounding box center [684, 641] width 347 height 37
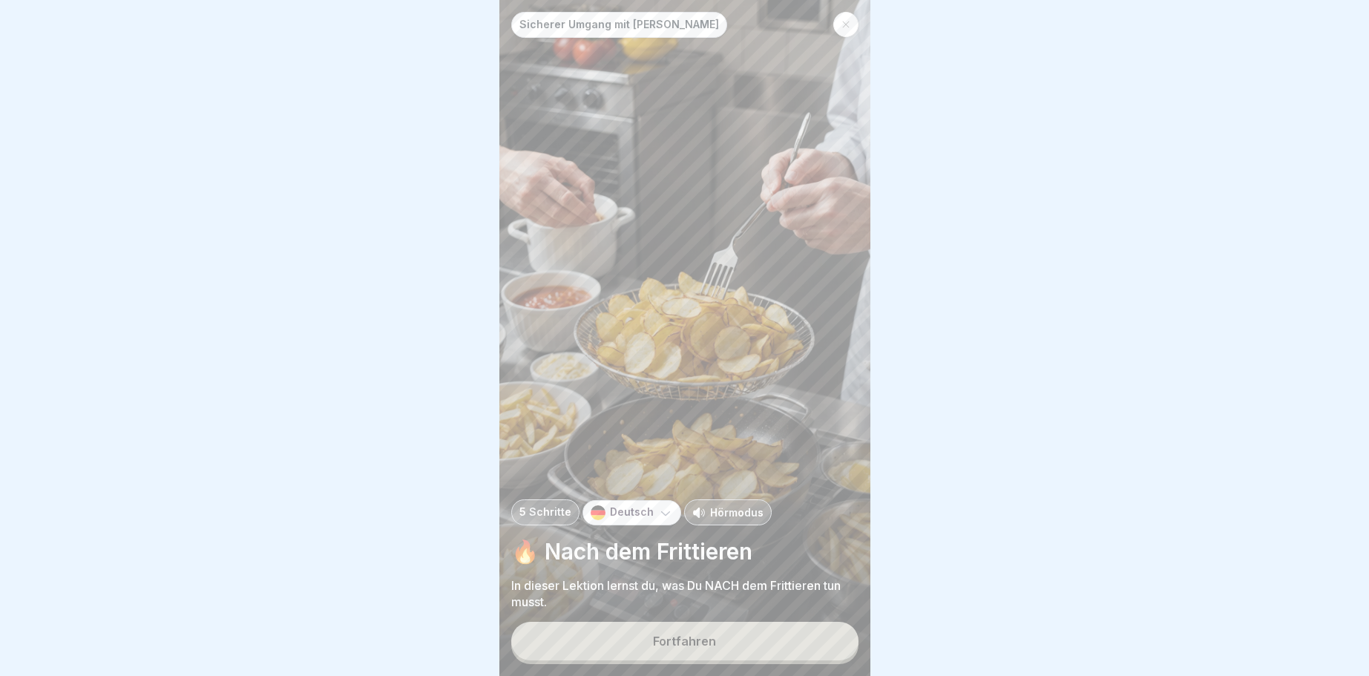
click at [684, 637] on div "Fortfahren" at bounding box center [684, 640] width 63 height 13
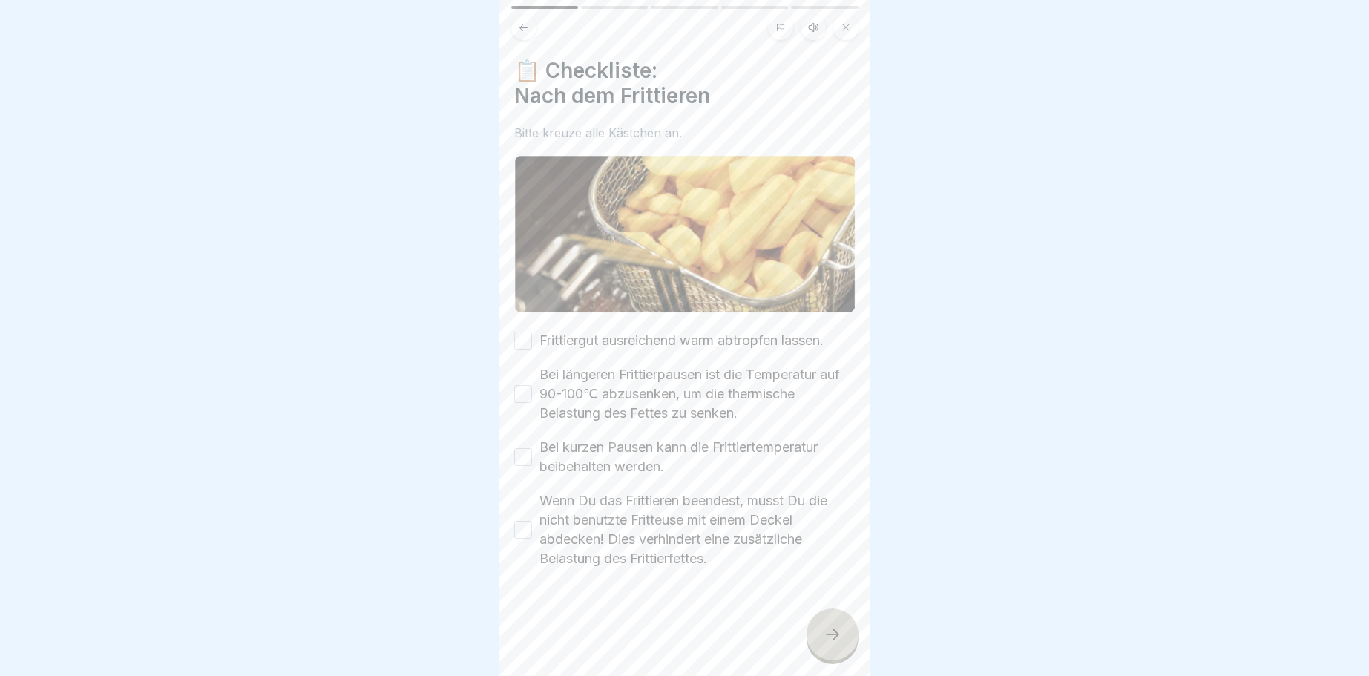
drag, startPoint x: 518, startPoint y: 342, endPoint x: 504, endPoint y: 379, distance: 39.4
click at [515, 352] on div "Frittiergut ausreichend warm abtropfen lassen. Bei längeren Frittierpausen ist …" at bounding box center [684, 449] width 341 height 237
click at [526, 392] on button "Bei längeren Frittierpausen ist die Temperatur auf 90-100℃ abzusenken, um die t…" at bounding box center [523, 394] width 18 height 18
click at [528, 341] on button "Frittiergut ausreichend warm abtropfen lassen." at bounding box center [523, 341] width 18 height 18
click at [522, 456] on button "Bei kurzen Pausen kann die Frittiertemperatur beibehalten werden." at bounding box center [523, 457] width 18 height 18
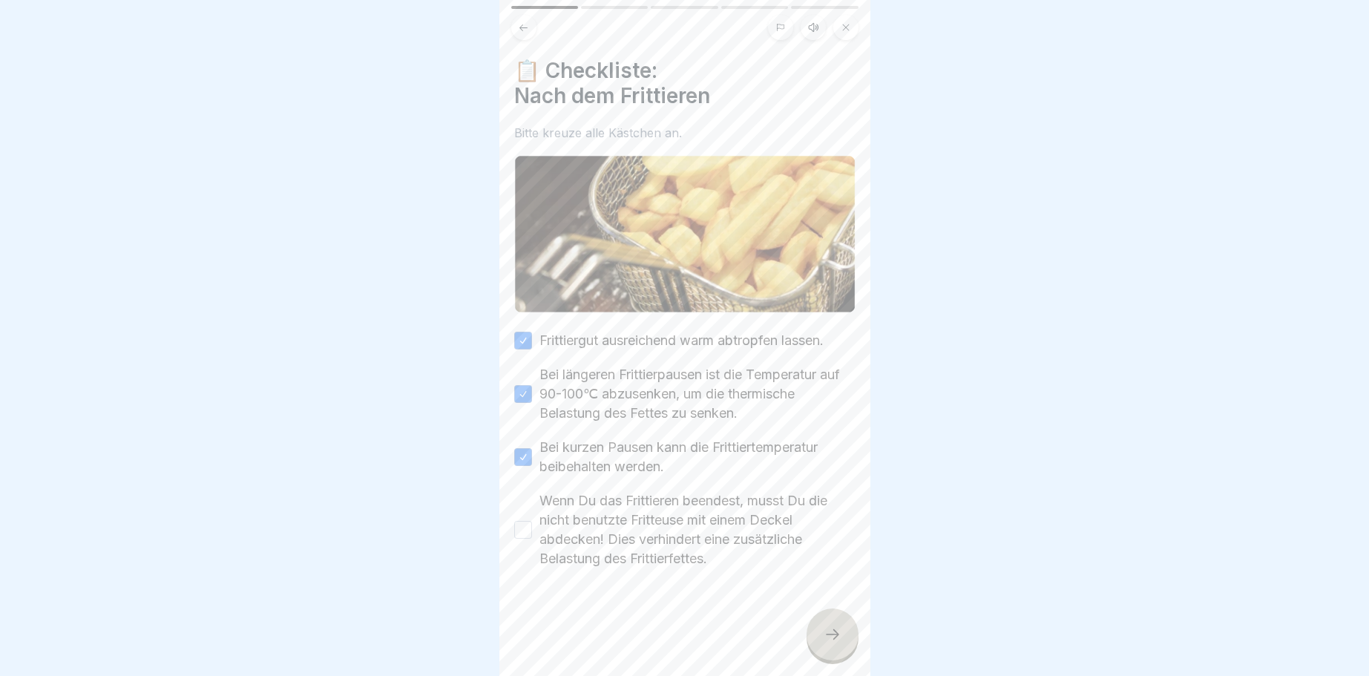
click at [519, 530] on button "Wenn Du das Frittieren beendest, musst Du die nicht benutzte Fritteuse mit eine…" at bounding box center [523, 530] width 18 height 18
click at [824, 630] on icon at bounding box center [832, 634] width 18 height 18
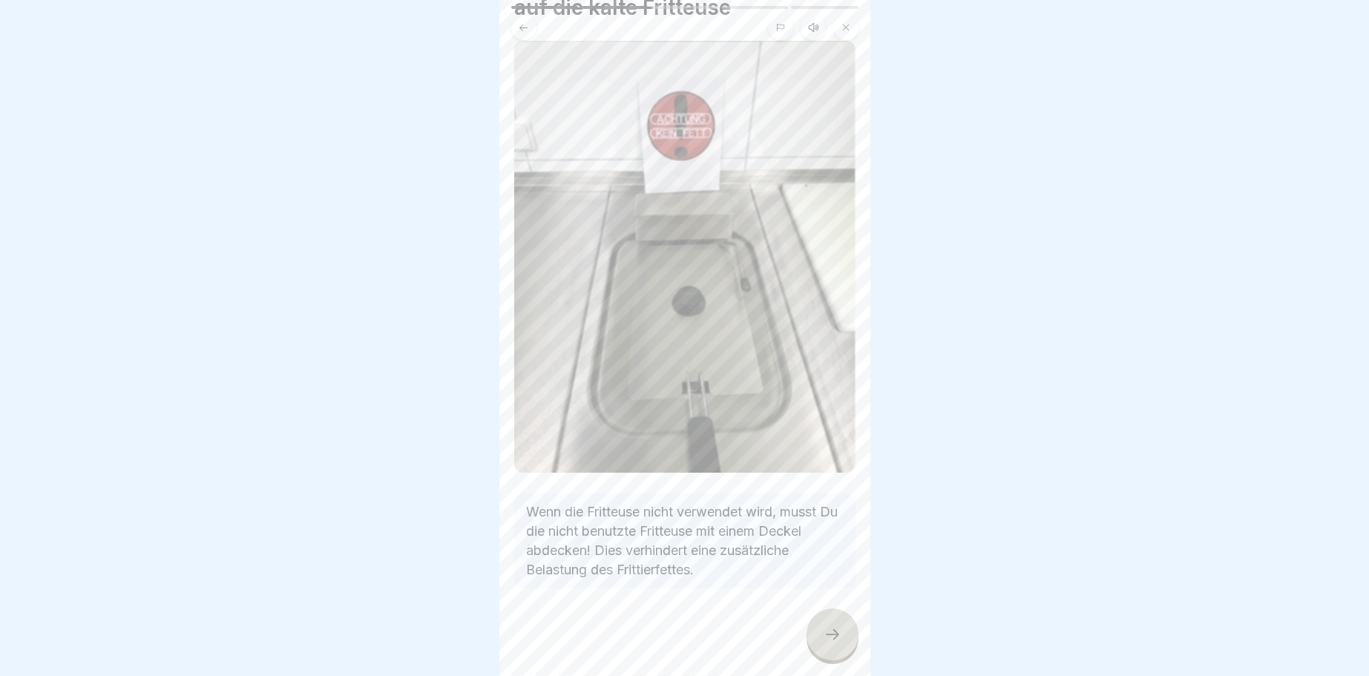
scroll to position [90, 0]
click at [821, 630] on div at bounding box center [832, 634] width 52 height 52
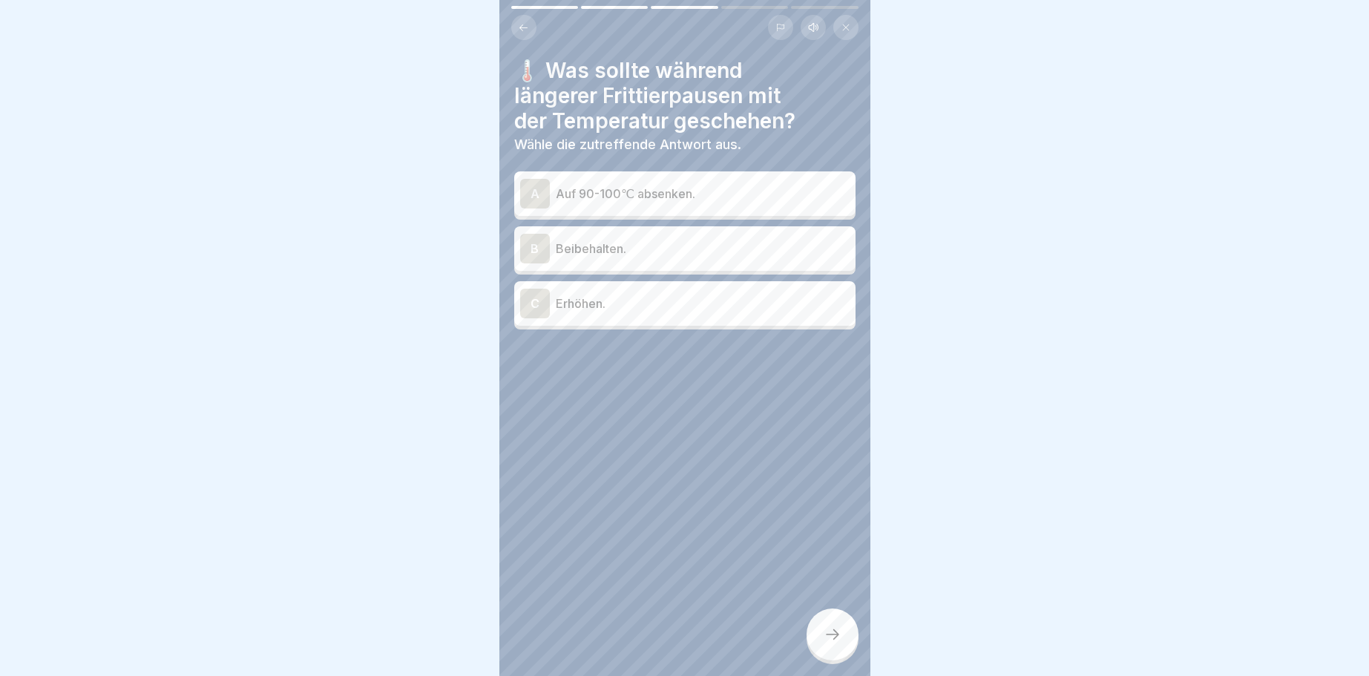
click at [533, 194] on div "A" at bounding box center [535, 194] width 30 height 30
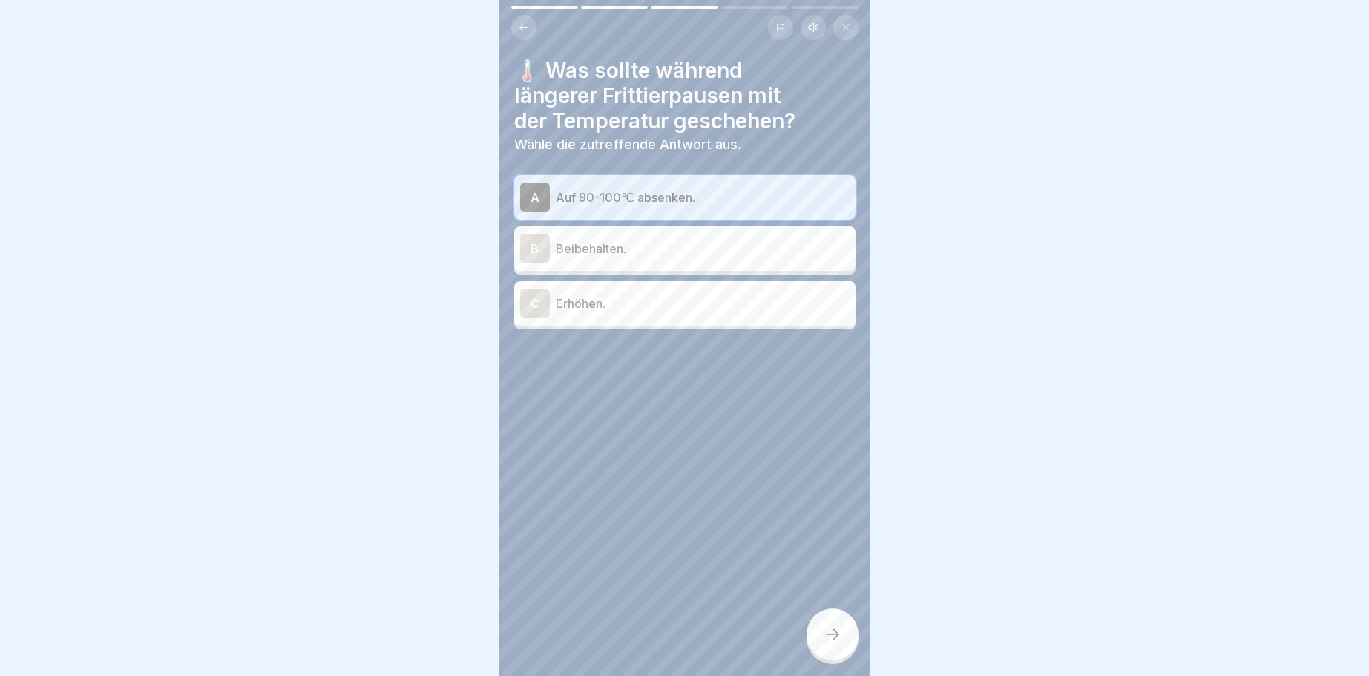
click at [832, 630] on icon at bounding box center [832, 634] width 18 height 18
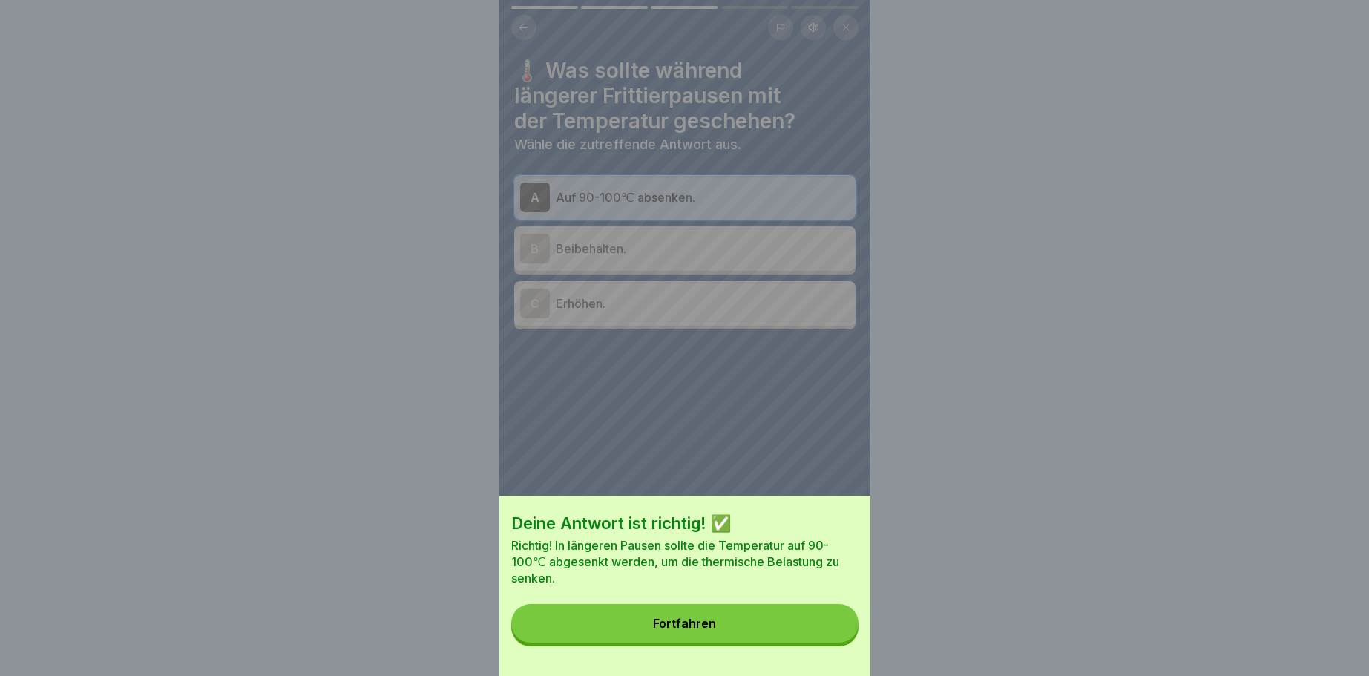
click at [715, 614] on button "Fortfahren" at bounding box center [684, 623] width 347 height 39
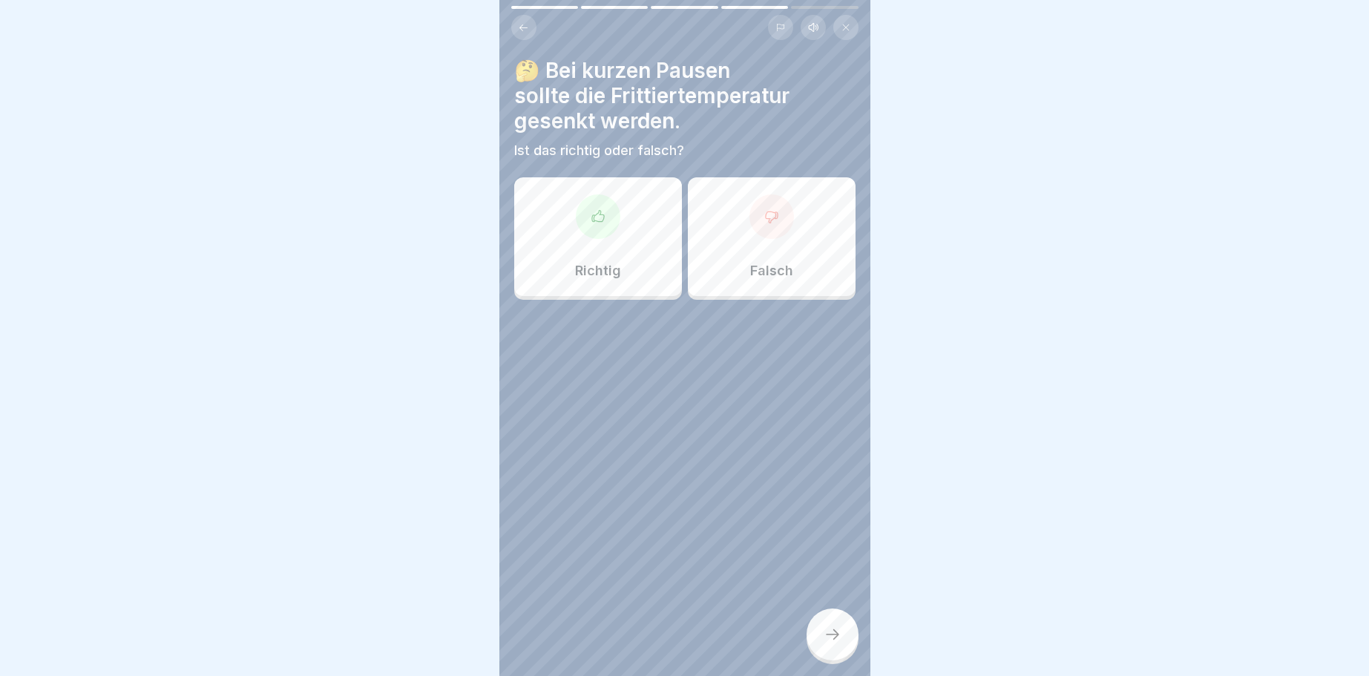
click at [593, 214] on icon at bounding box center [598, 216] width 15 height 15
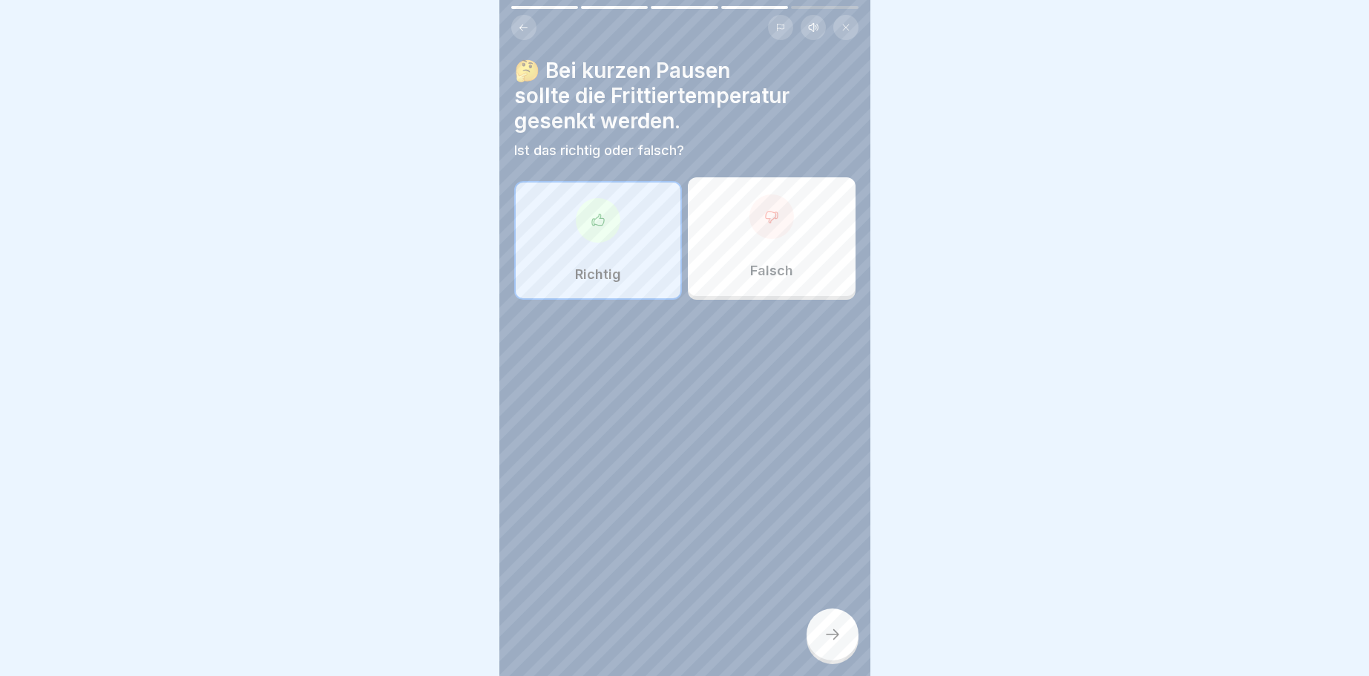
click at [830, 633] on icon at bounding box center [832, 634] width 18 height 18
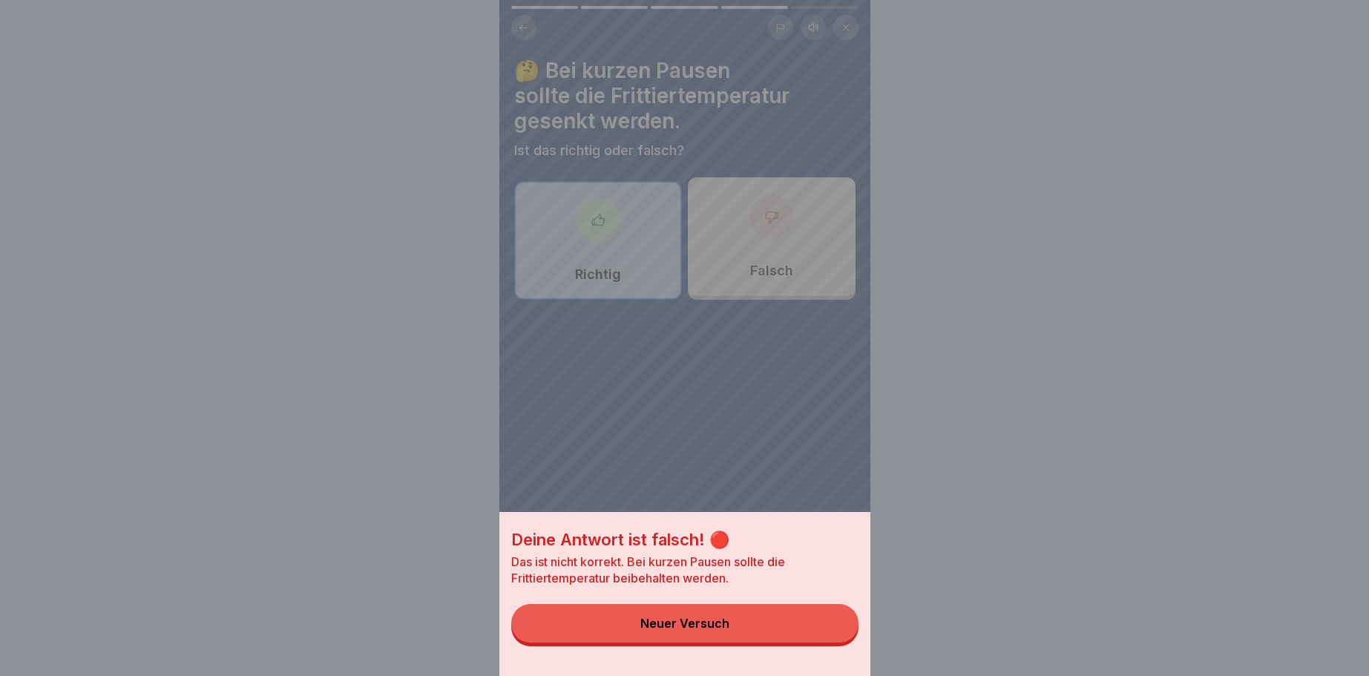
drag, startPoint x: 730, startPoint y: 622, endPoint x: 693, endPoint y: 619, distance: 37.2
click at [729, 622] on button "Neuer Versuch" at bounding box center [684, 623] width 347 height 39
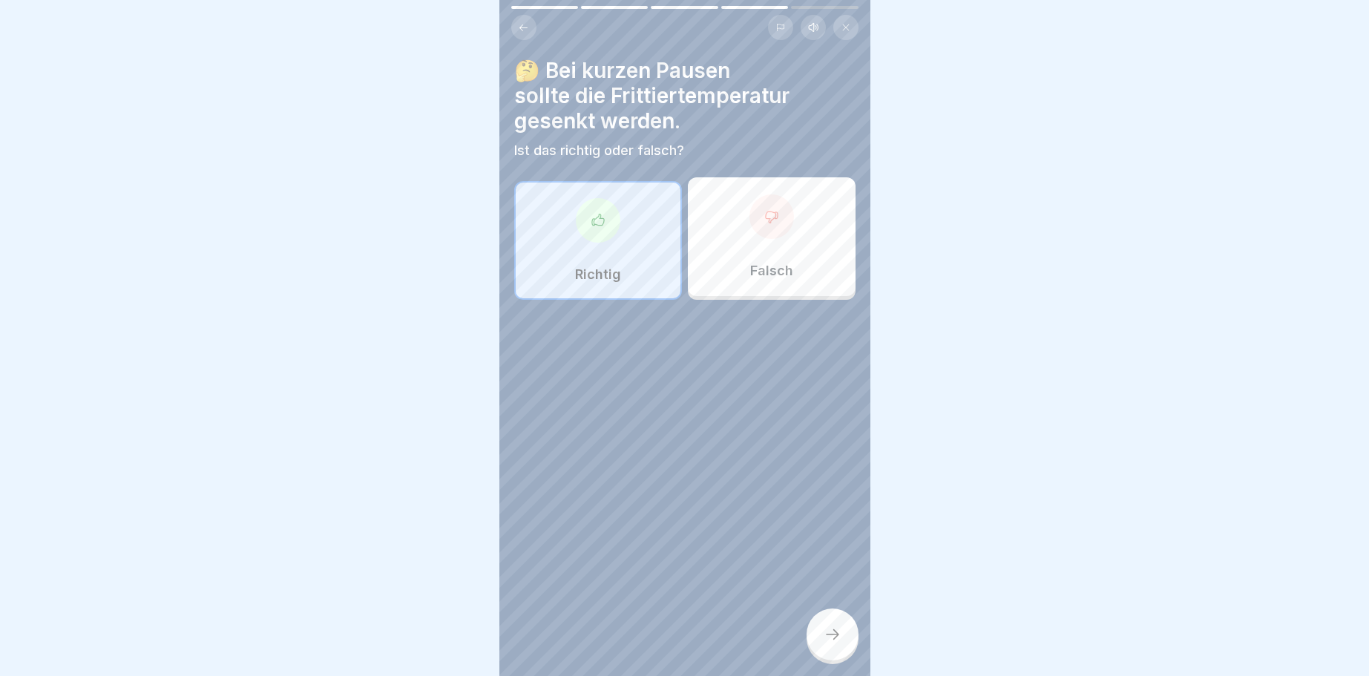
click at [775, 212] on icon at bounding box center [771, 216] width 12 height 11
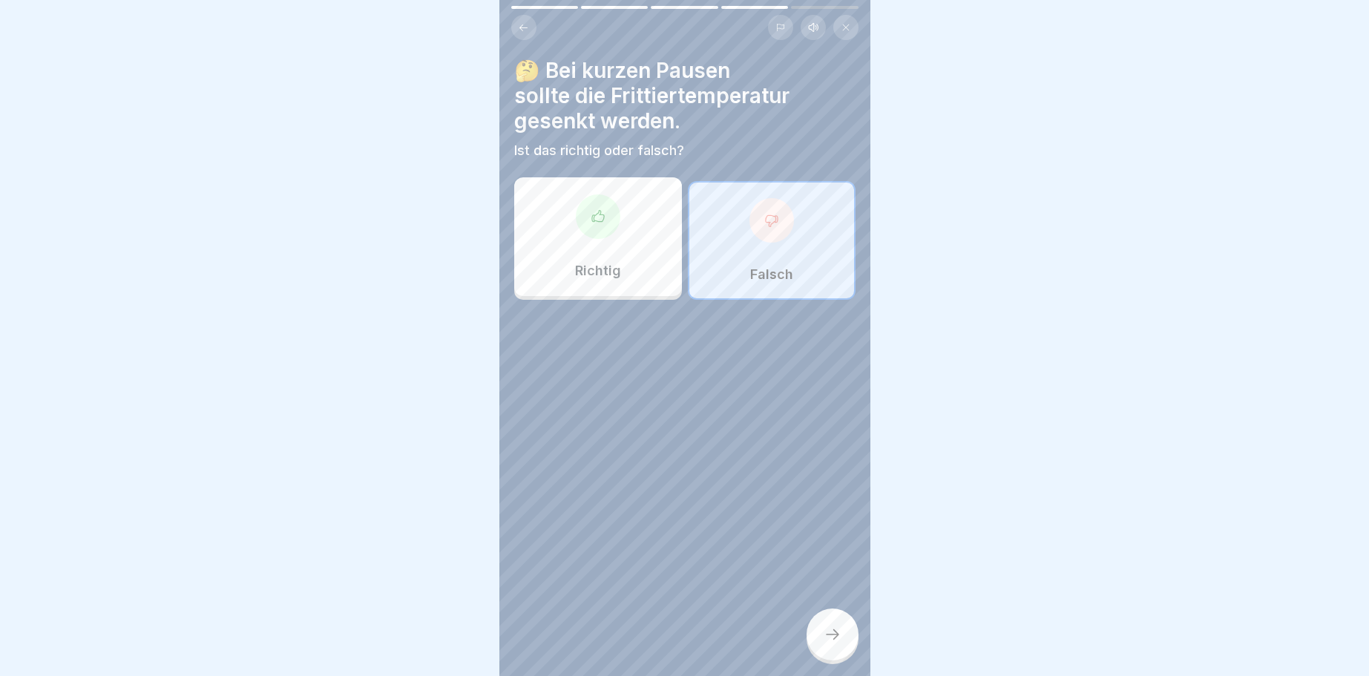
click at [841, 625] on div at bounding box center [832, 634] width 52 height 52
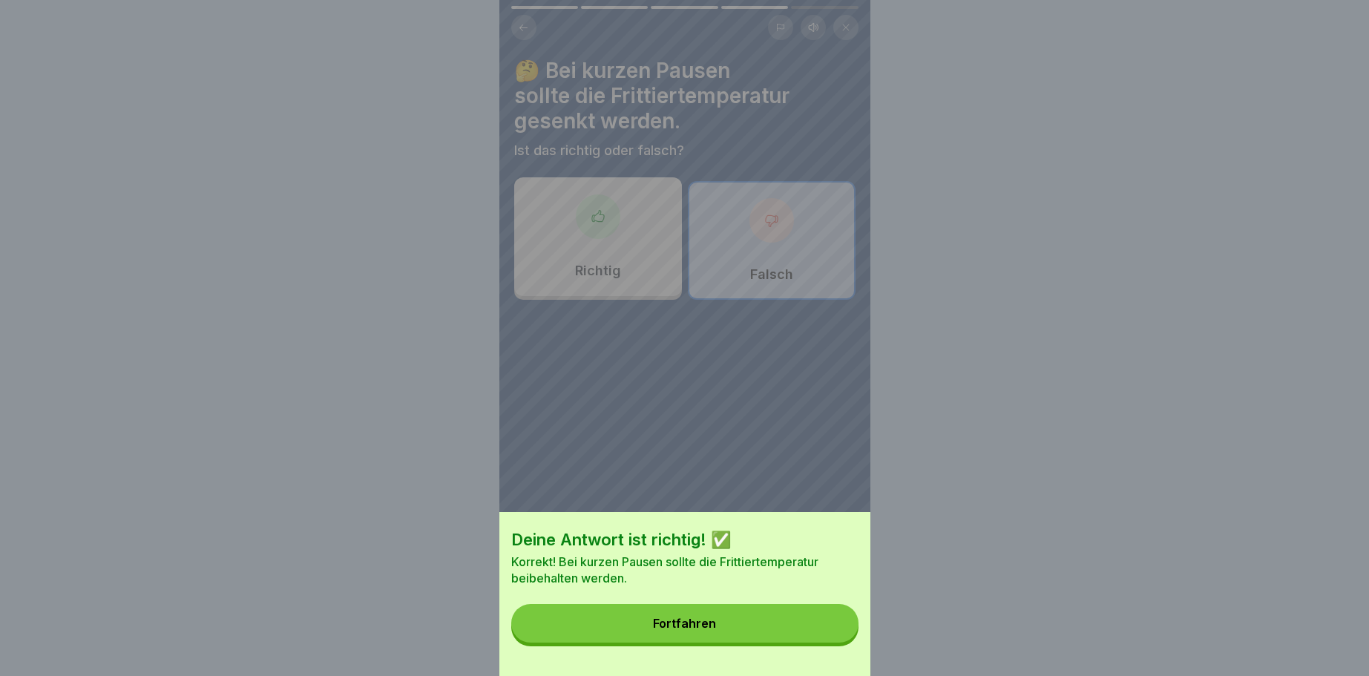
click at [709, 616] on button "Fortfahren" at bounding box center [684, 623] width 347 height 39
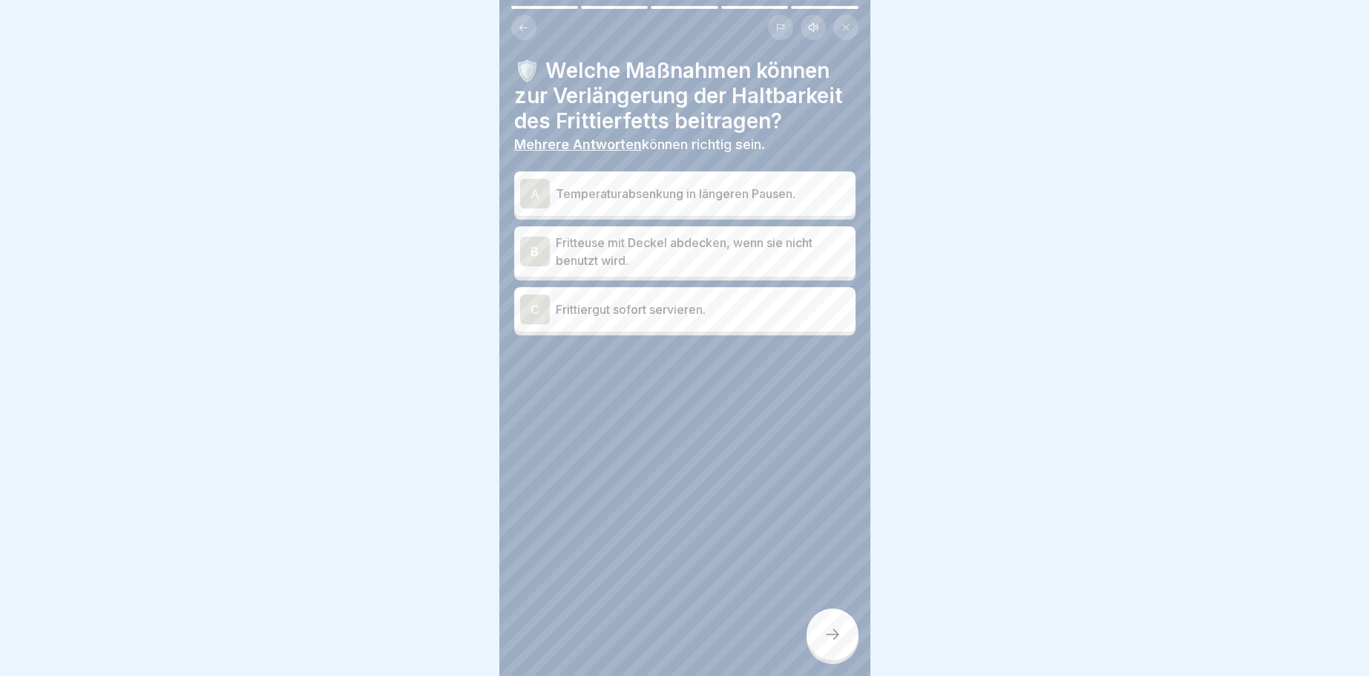
click at [540, 194] on div "A" at bounding box center [535, 194] width 30 height 30
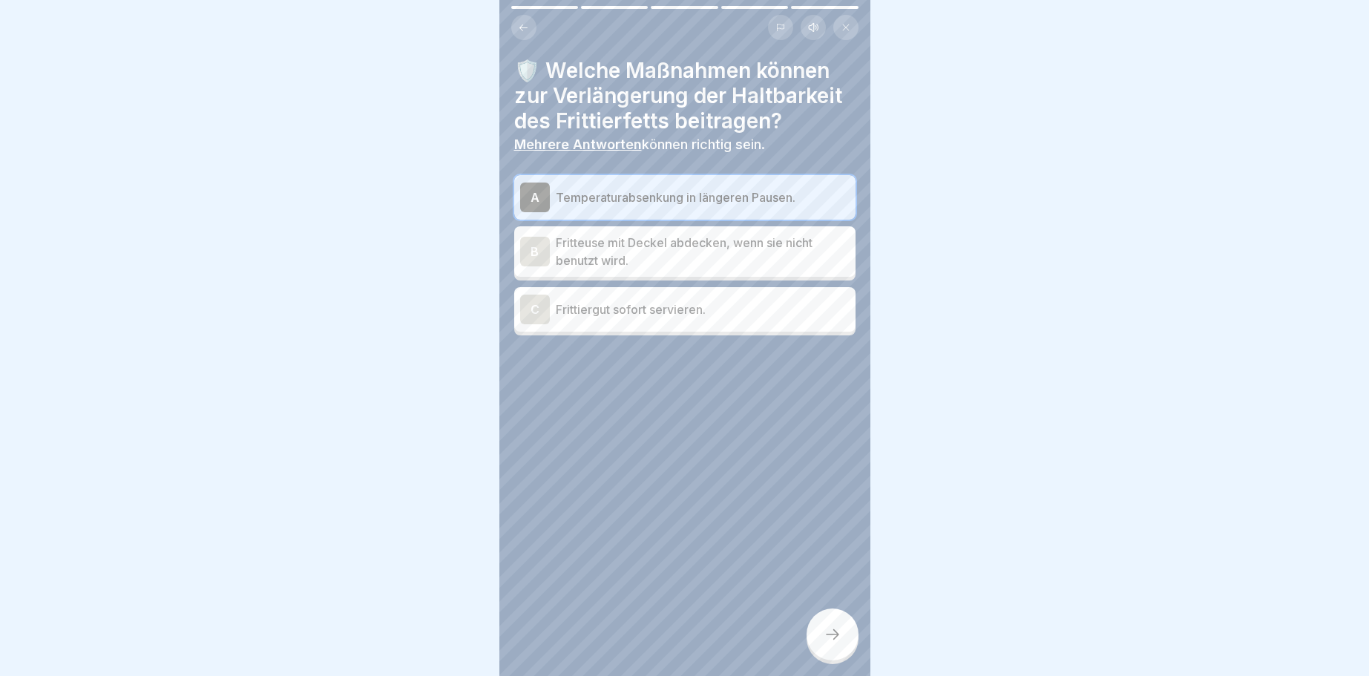
click at [539, 249] on div "B" at bounding box center [535, 252] width 30 height 30
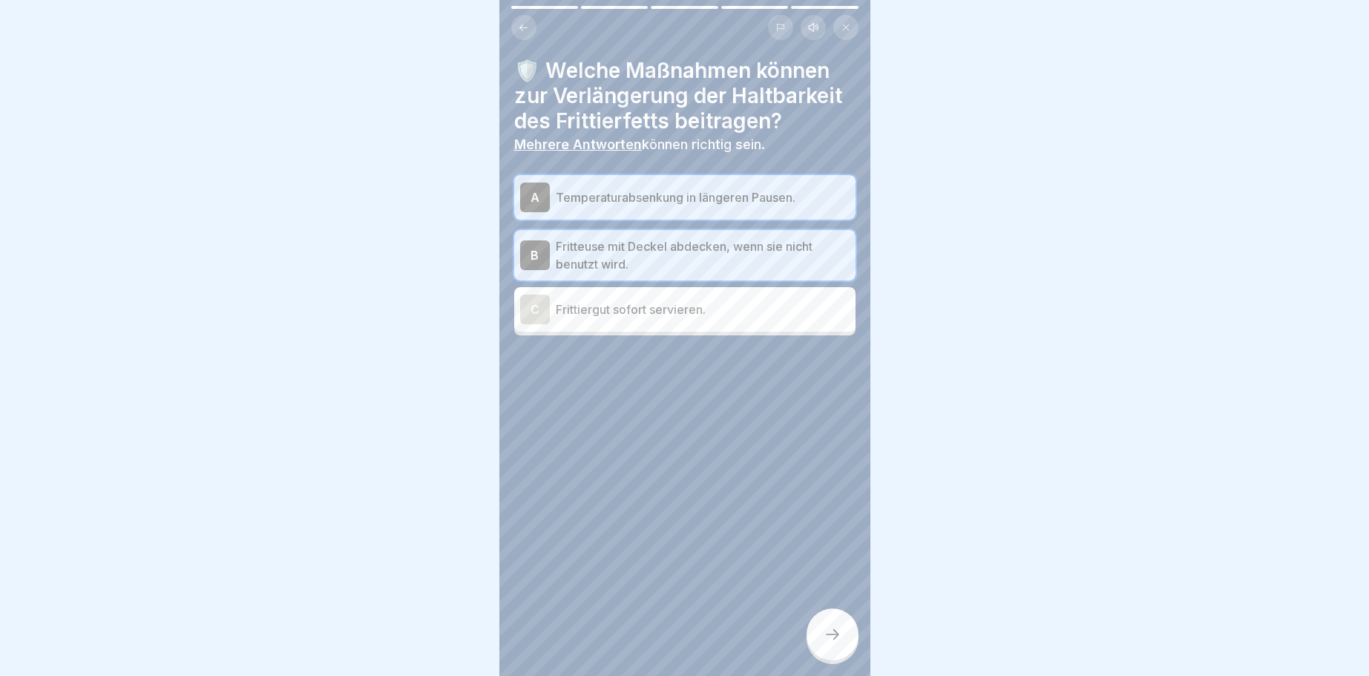
click at [830, 631] on icon at bounding box center [832, 634] width 18 height 18
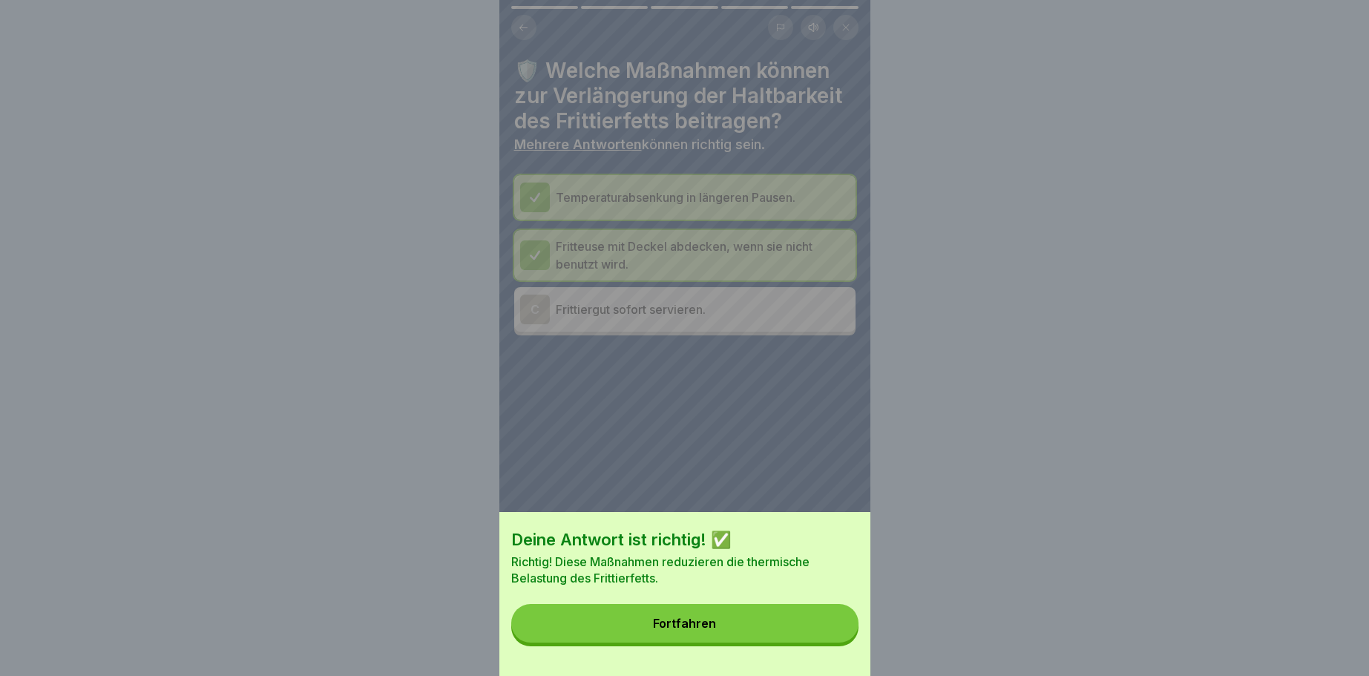
click at [706, 622] on div "Fortfahren" at bounding box center [684, 622] width 63 height 13
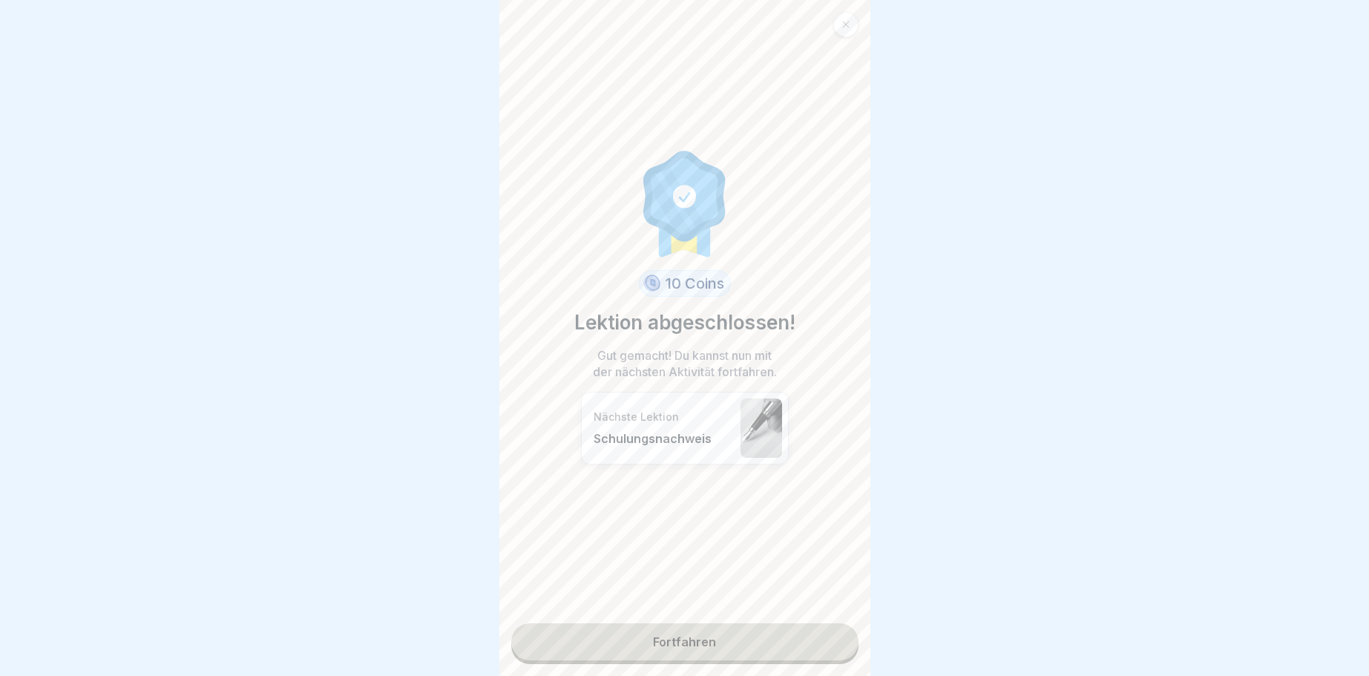
click at [700, 644] on link "Fortfahren" at bounding box center [684, 641] width 347 height 37
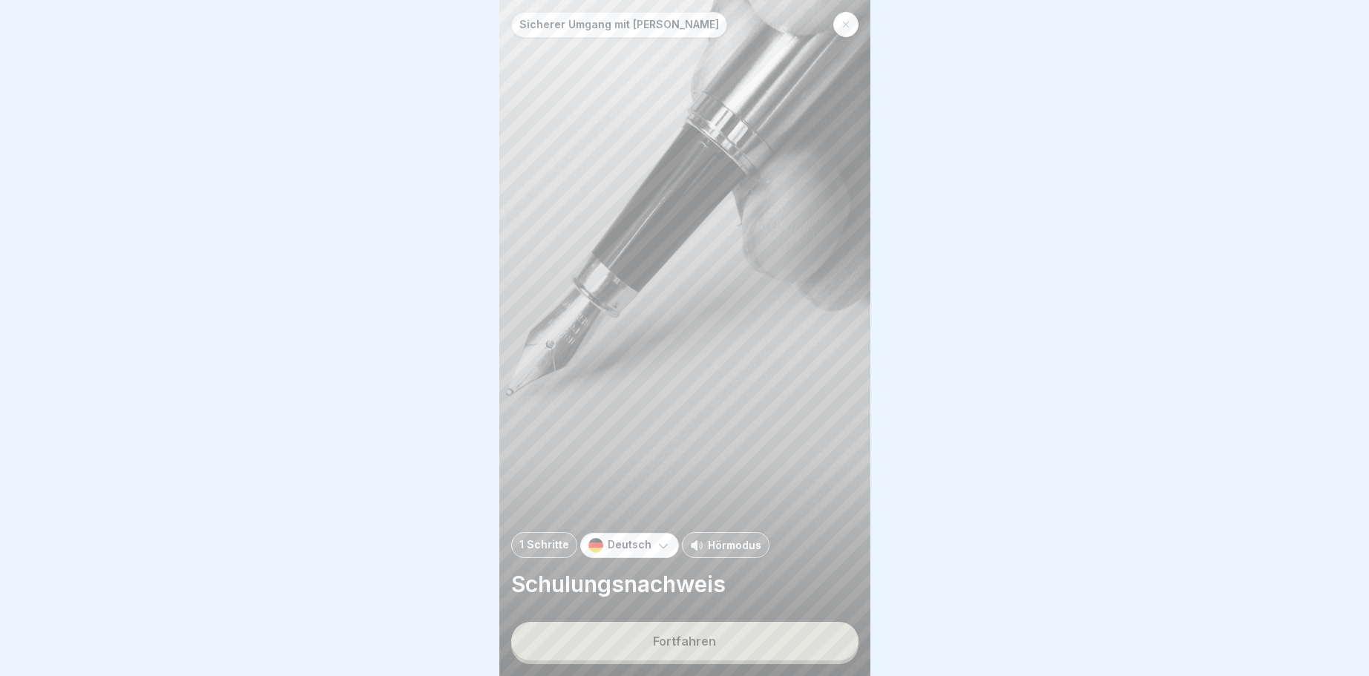
click at [691, 637] on div "Fortfahren" at bounding box center [684, 640] width 63 height 13
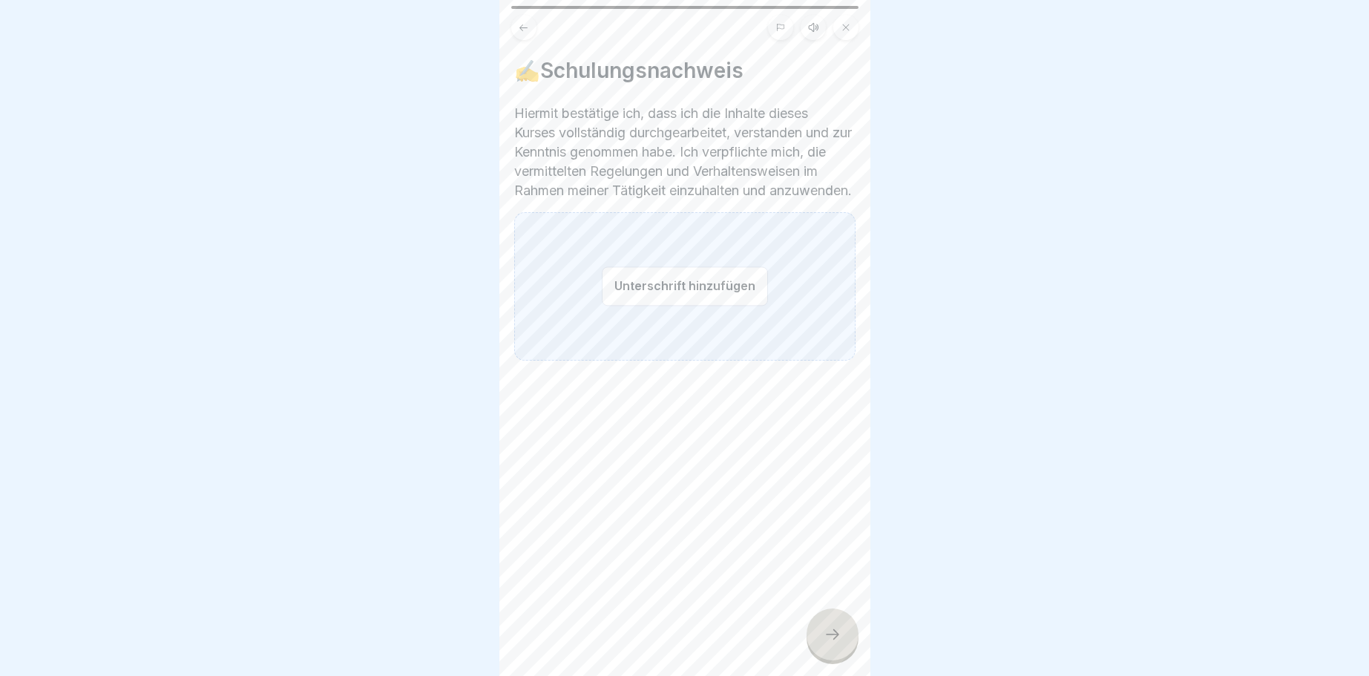
click at [672, 303] on button "Unterschrift hinzufügen" at bounding box center [685, 285] width 166 height 39
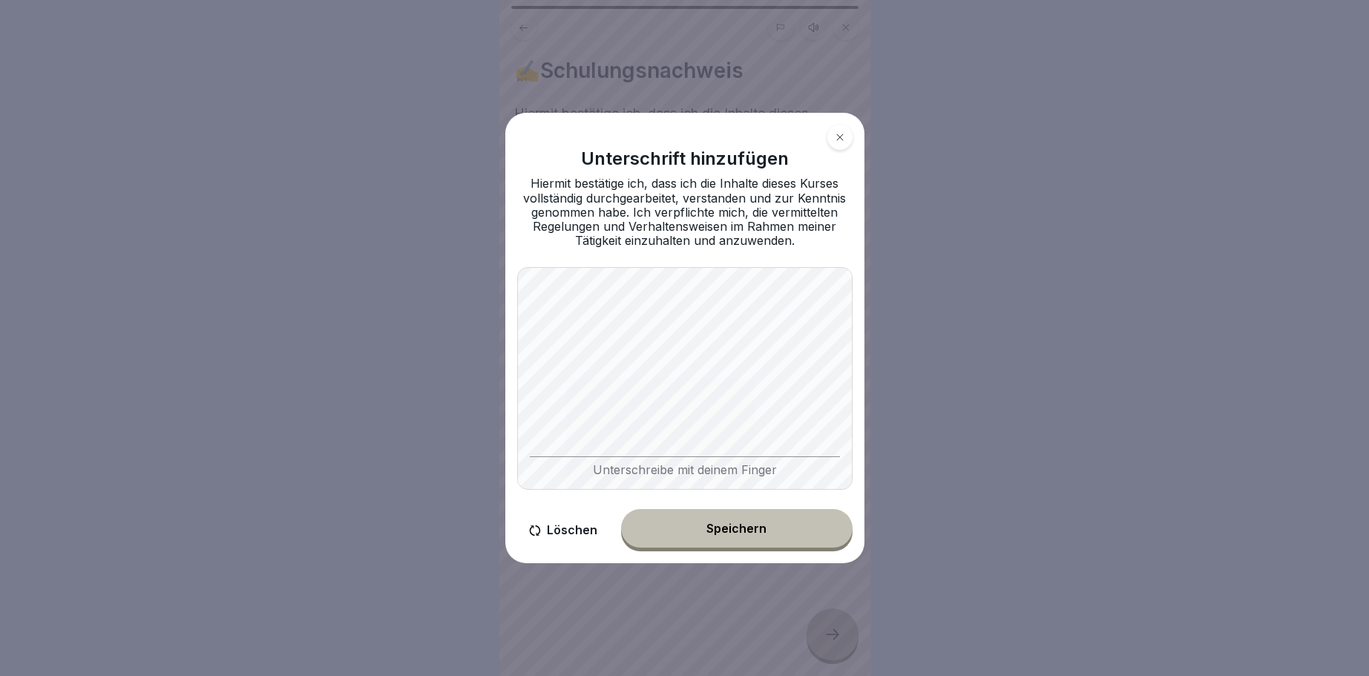
click at [723, 523] on button "Speichern" at bounding box center [736, 528] width 231 height 39
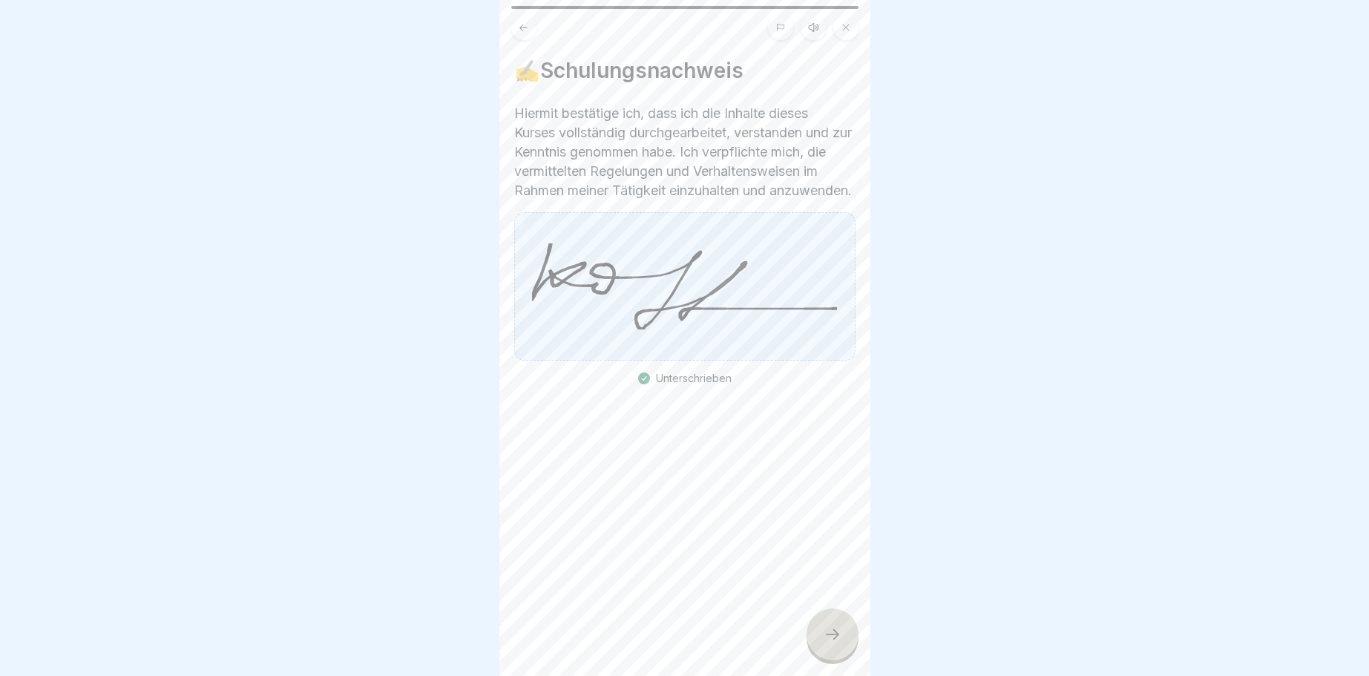
click at [829, 630] on icon at bounding box center [832, 634] width 18 height 18
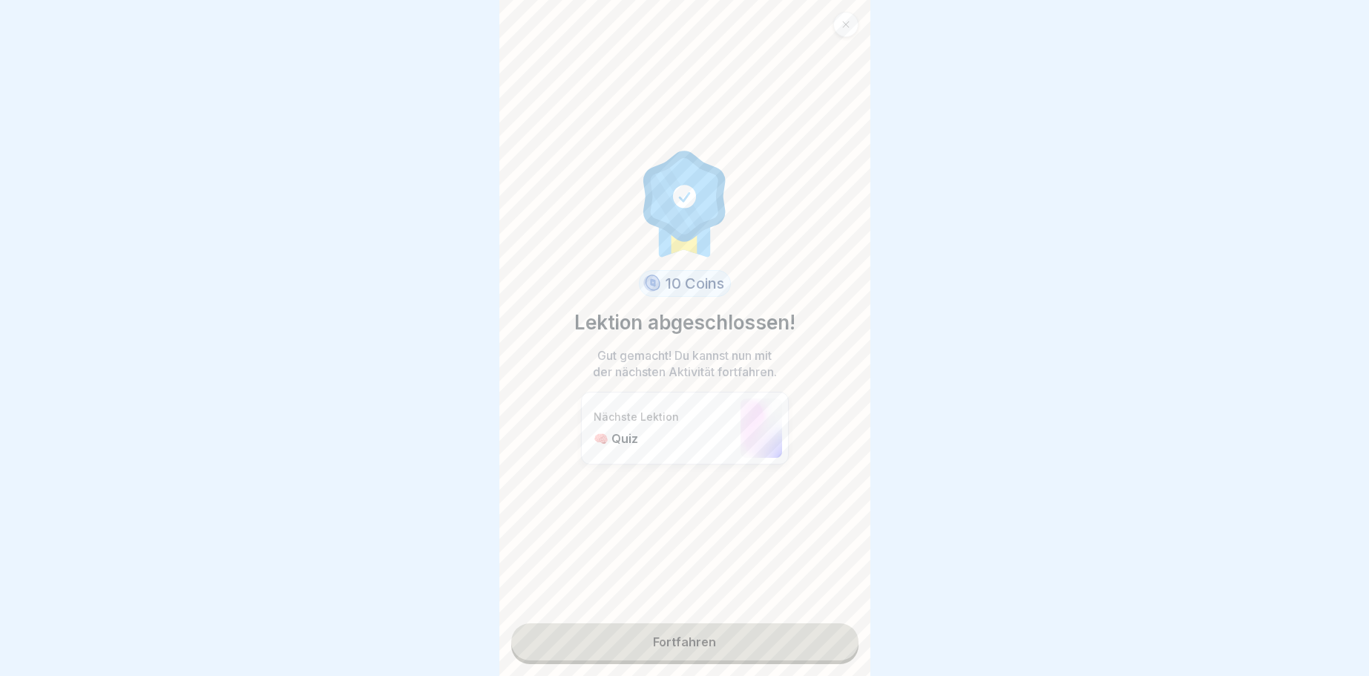
click at [685, 631] on link "Fortfahren" at bounding box center [684, 641] width 347 height 37
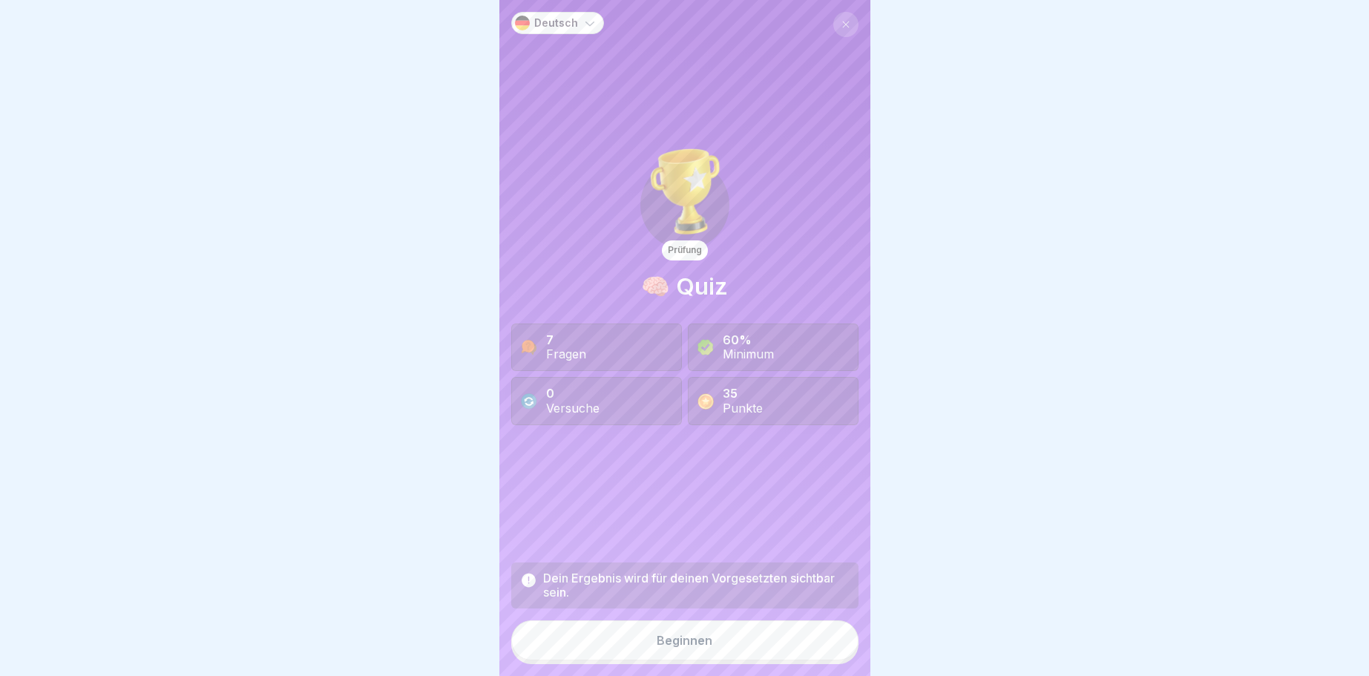
click at [674, 639] on div "Beginnen" at bounding box center [685, 640] width 56 height 13
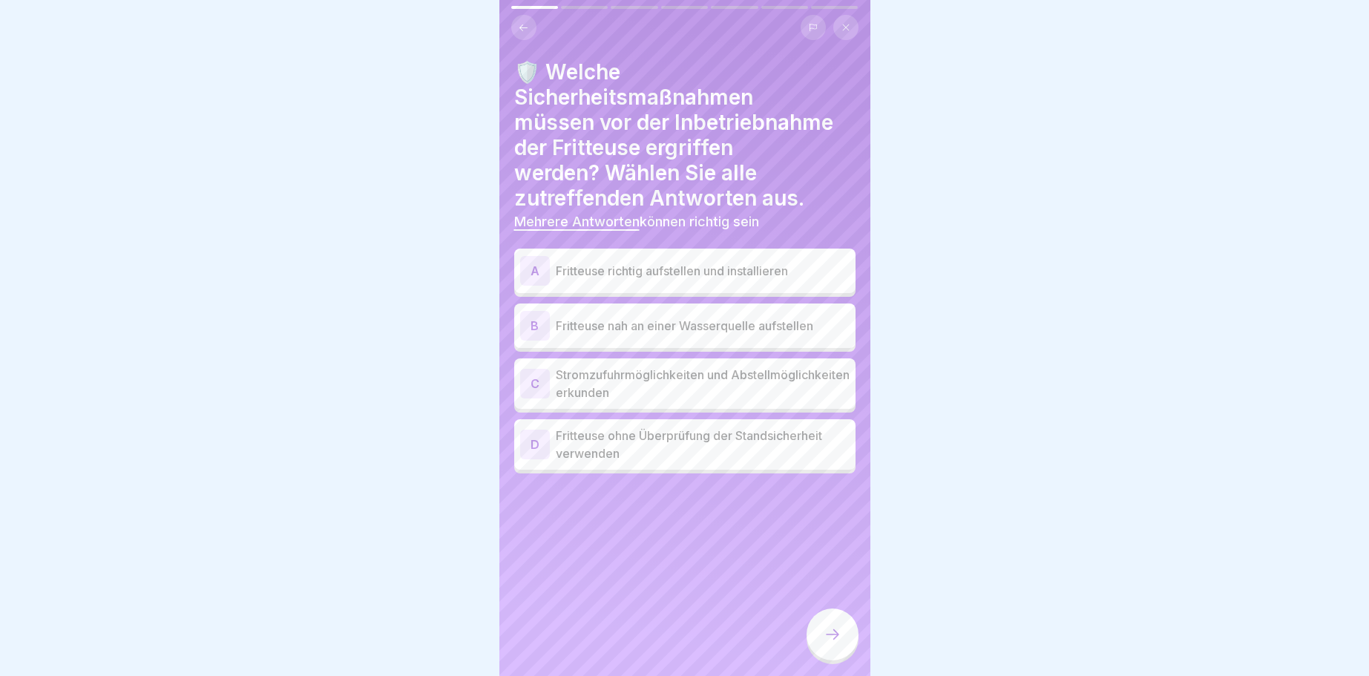
click at [533, 269] on div "A" at bounding box center [535, 271] width 30 height 30
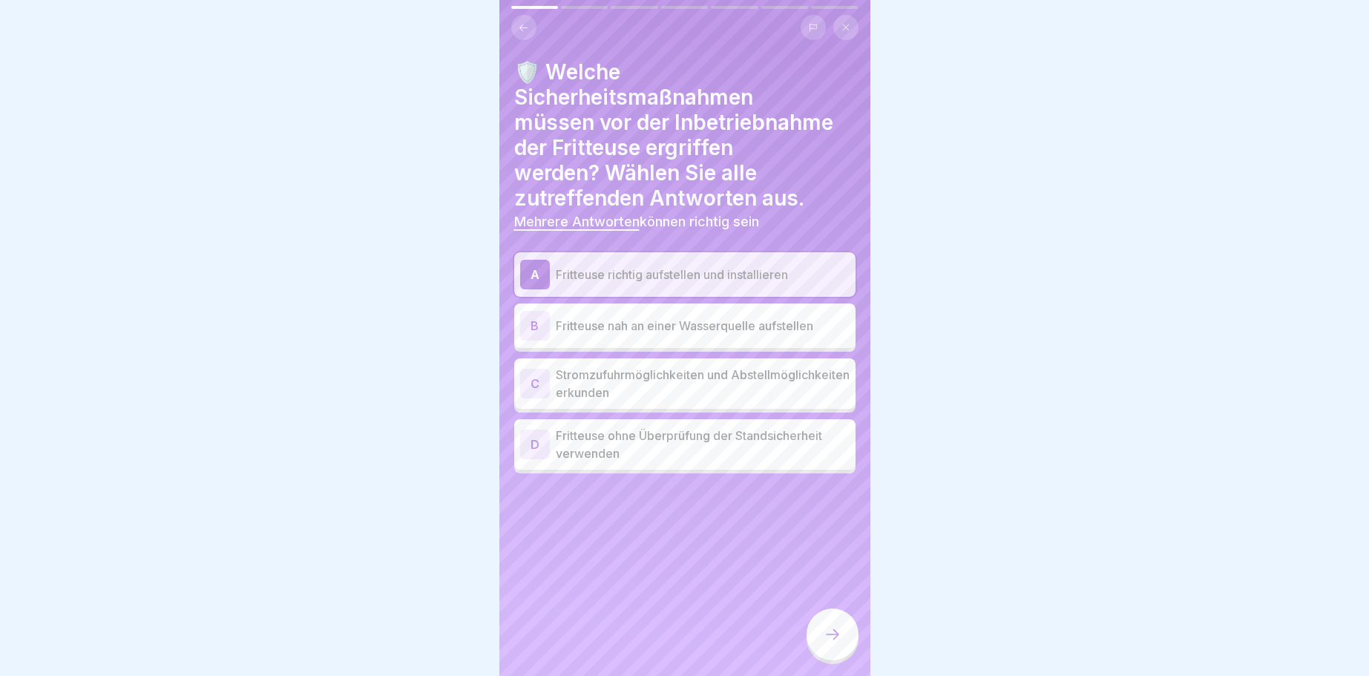
click at [532, 384] on div "C" at bounding box center [535, 384] width 30 height 30
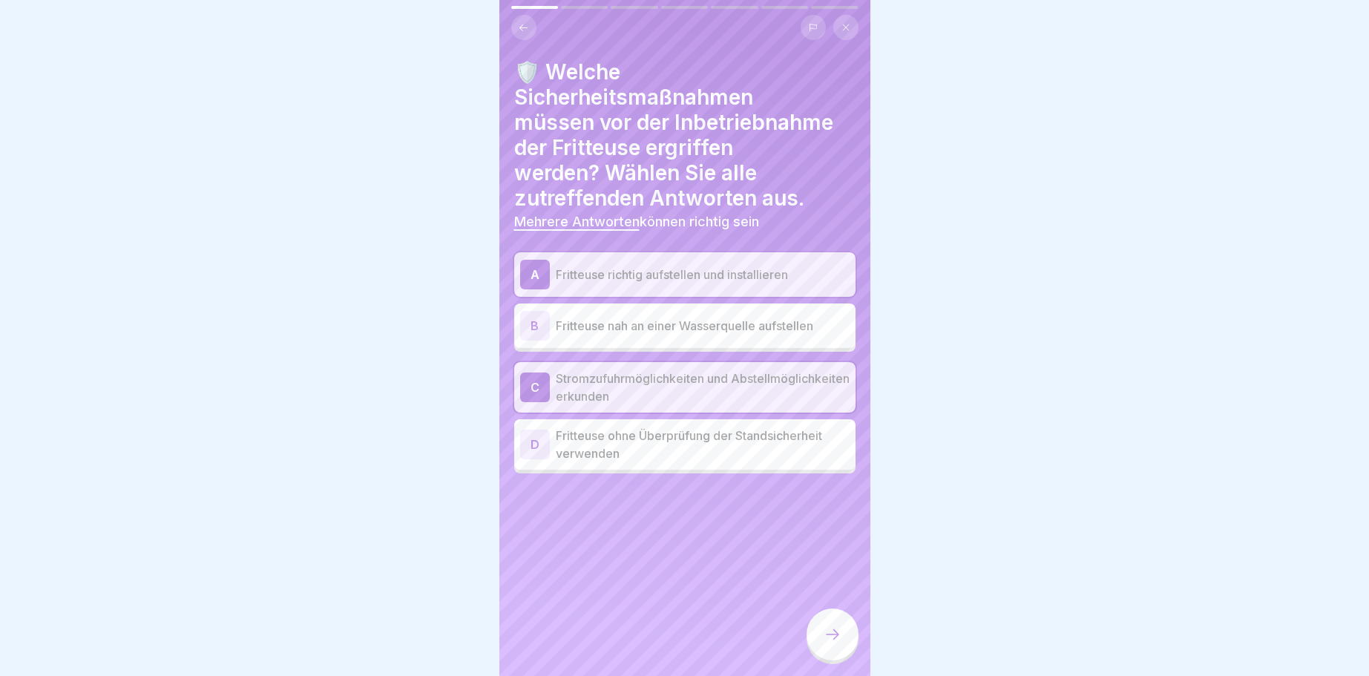
click at [839, 630] on icon at bounding box center [832, 634] width 18 height 18
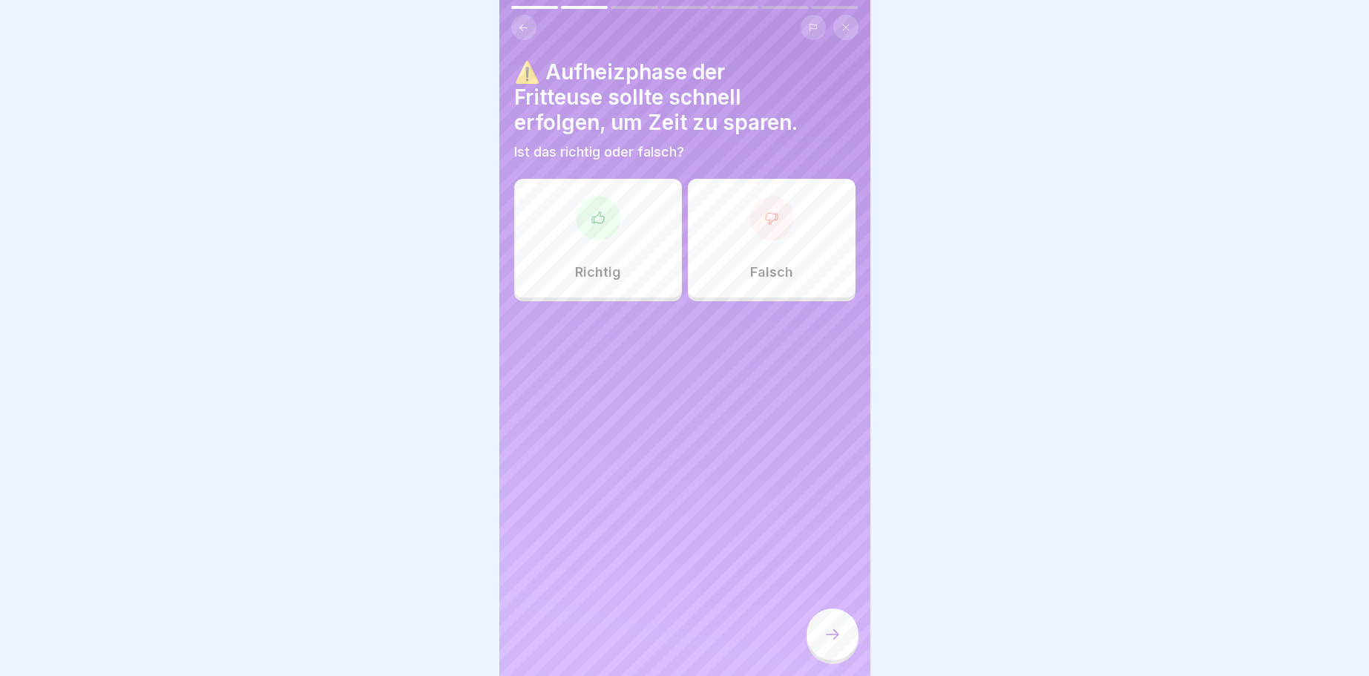
click at [586, 224] on div at bounding box center [598, 218] width 45 height 45
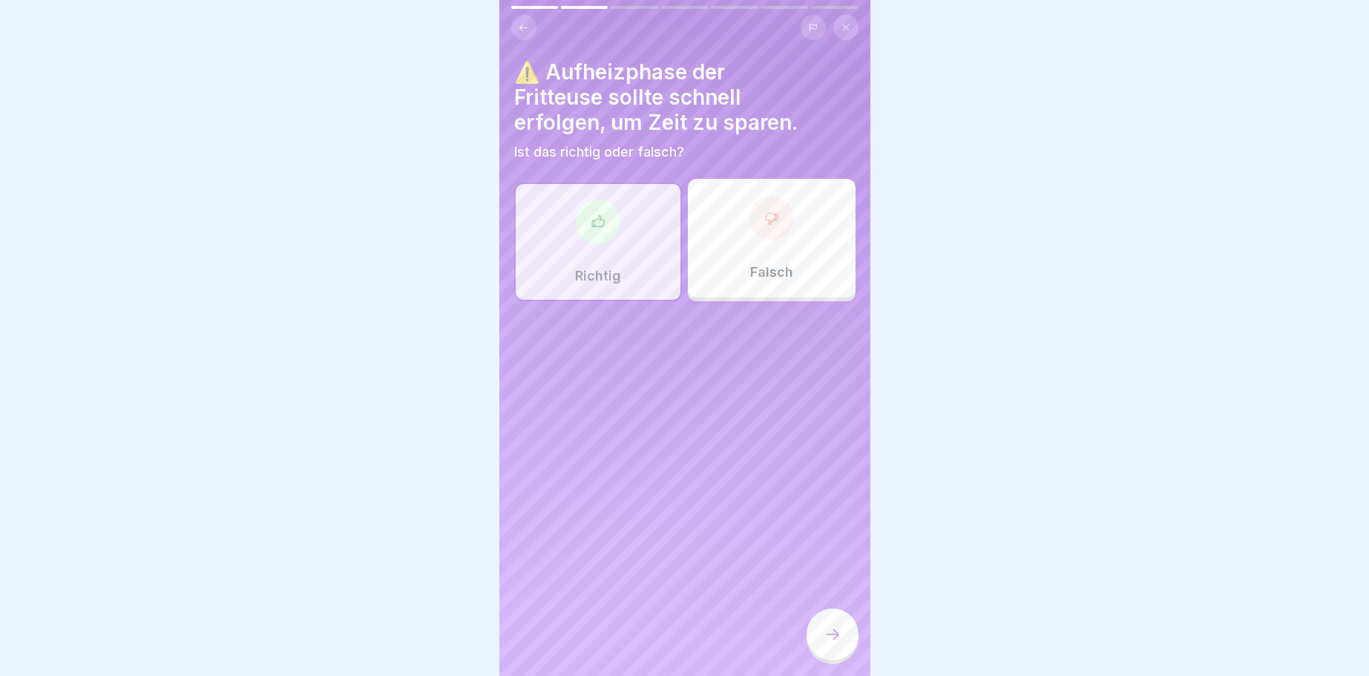
click at [833, 628] on icon at bounding box center [832, 634] width 18 height 18
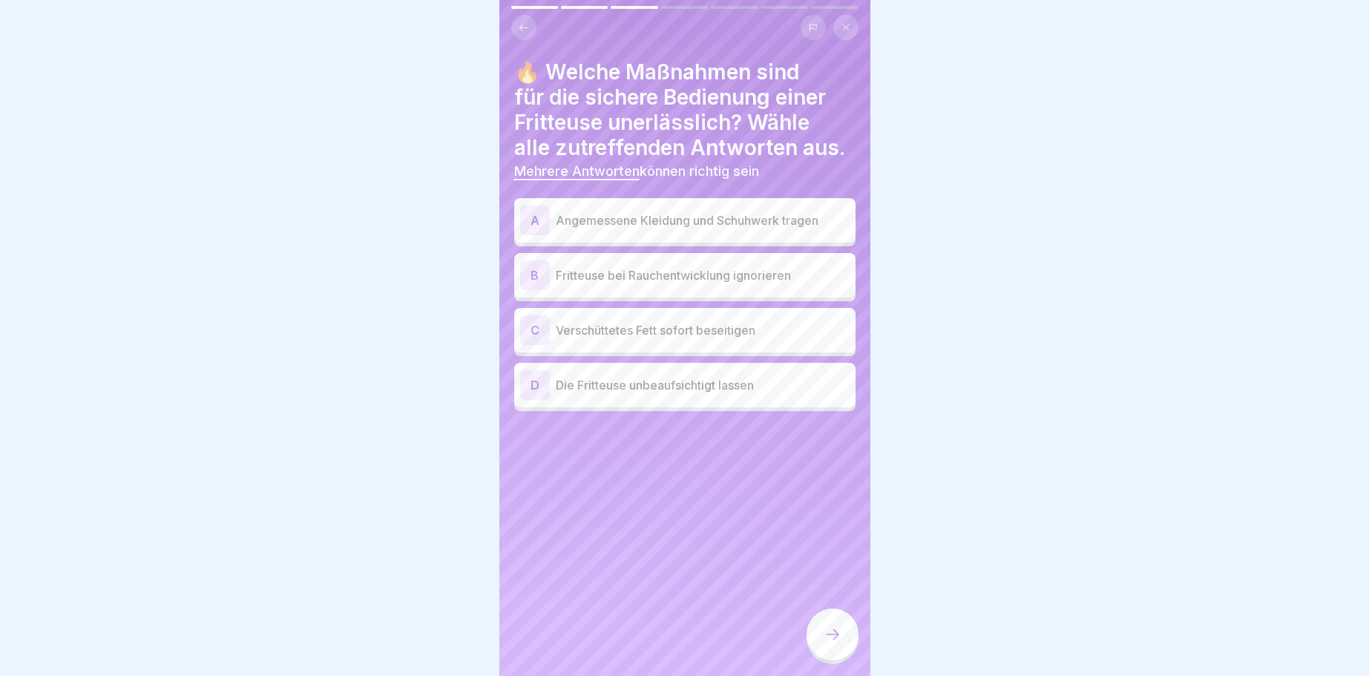
click at [532, 220] on div "A" at bounding box center [535, 220] width 30 height 30
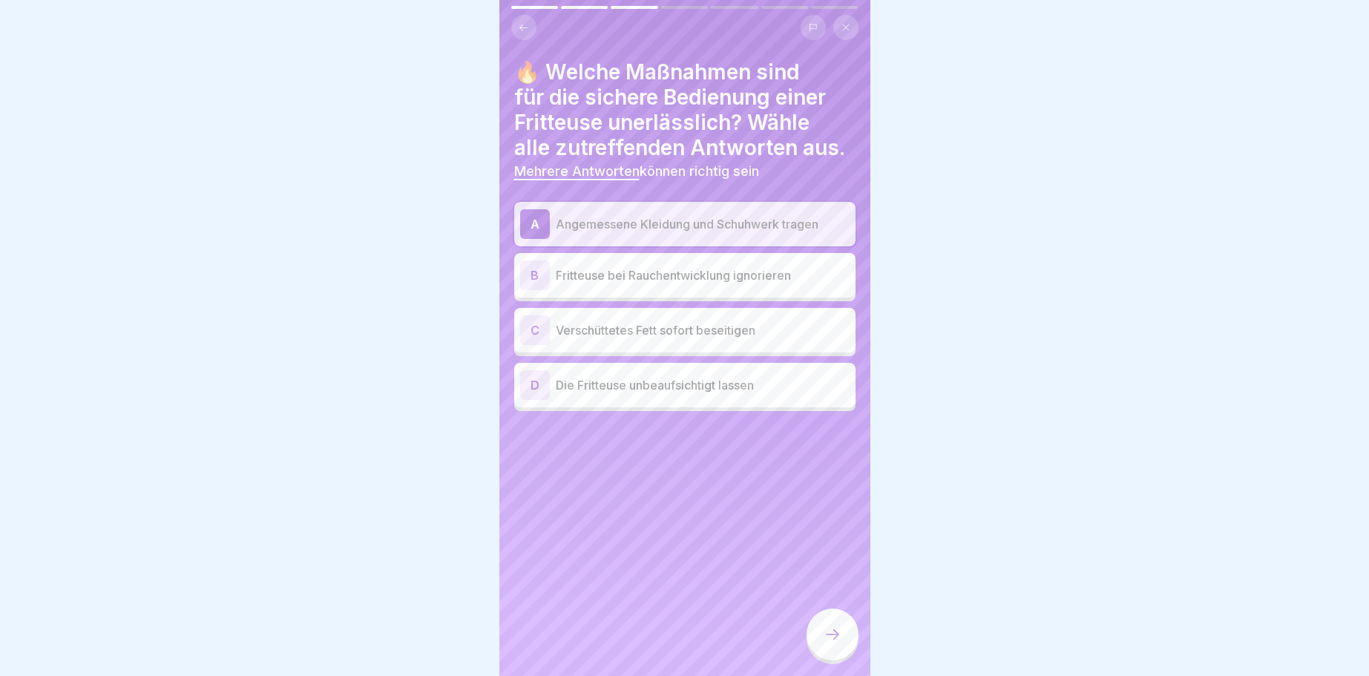
click at [531, 333] on div "C" at bounding box center [535, 330] width 30 height 30
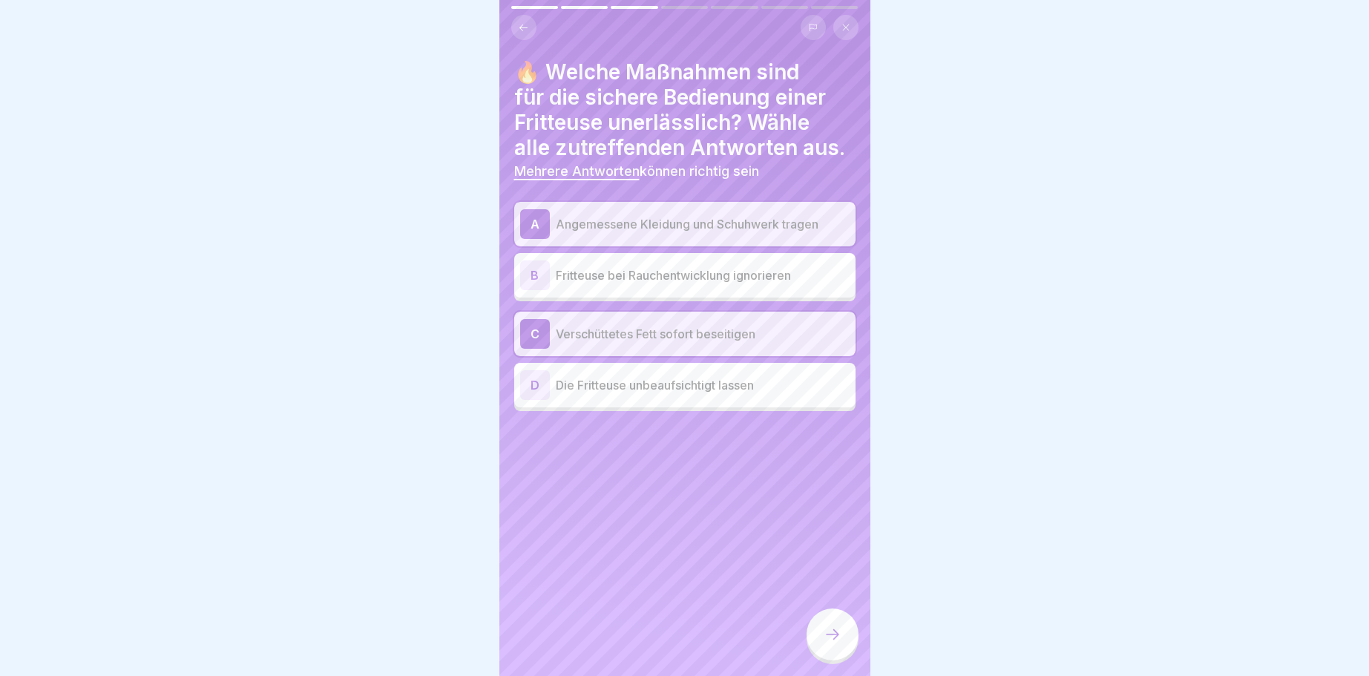
click at [833, 637] on icon at bounding box center [832, 634] width 18 height 18
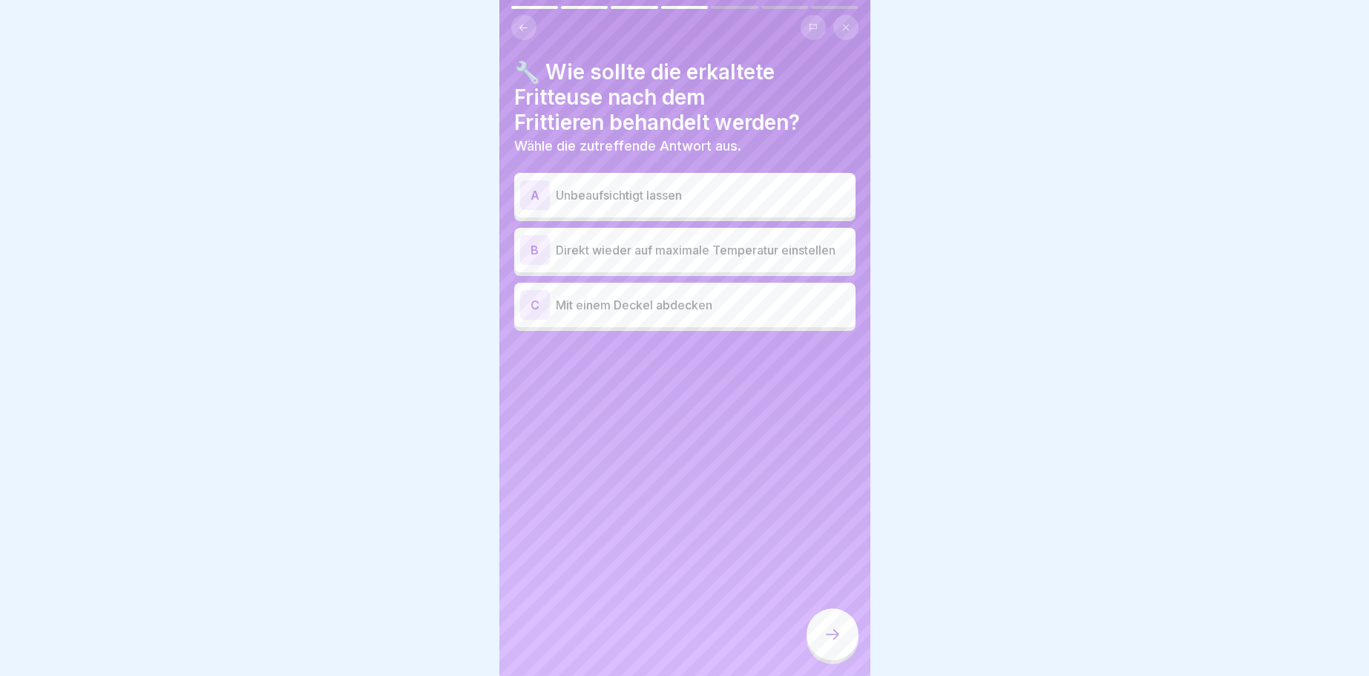
click at [533, 302] on div "C" at bounding box center [535, 305] width 30 height 30
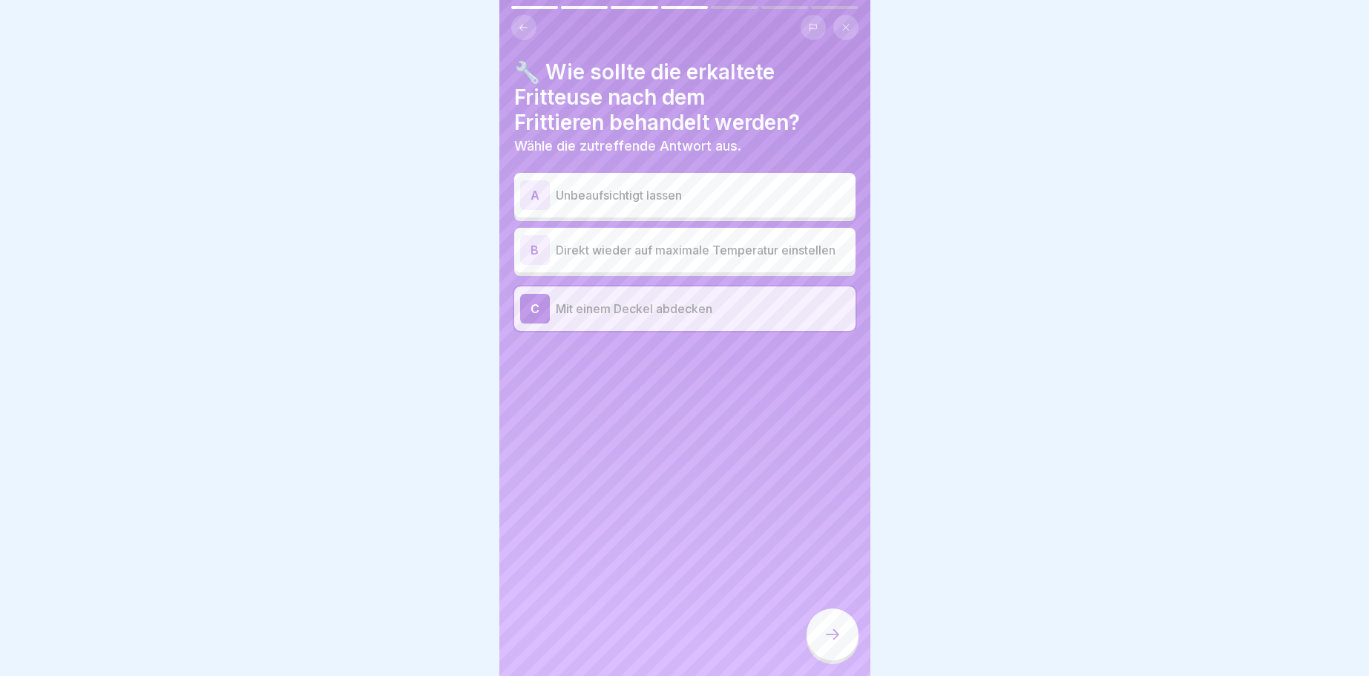
click at [832, 637] on icon at bounding box center [832, 634] width 18 height 18
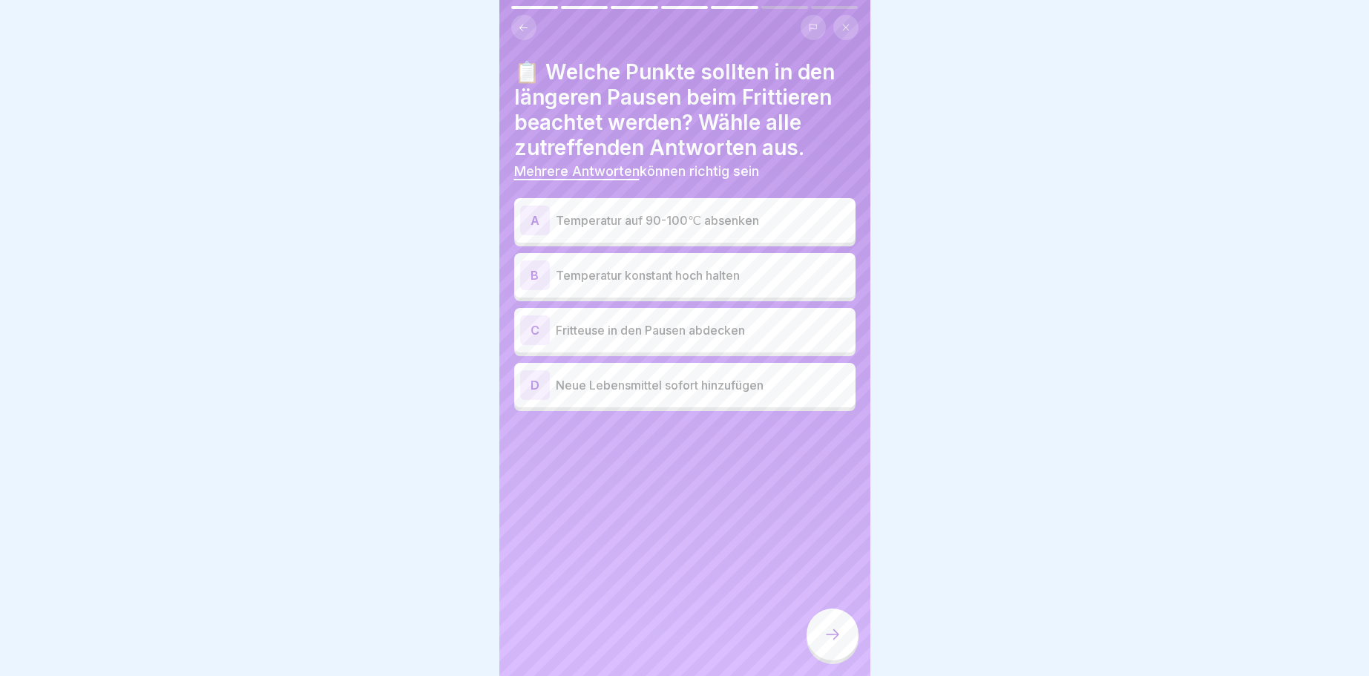
click at [539, 218] on div "A" at bounding box center [535, 220] width 30 height 30
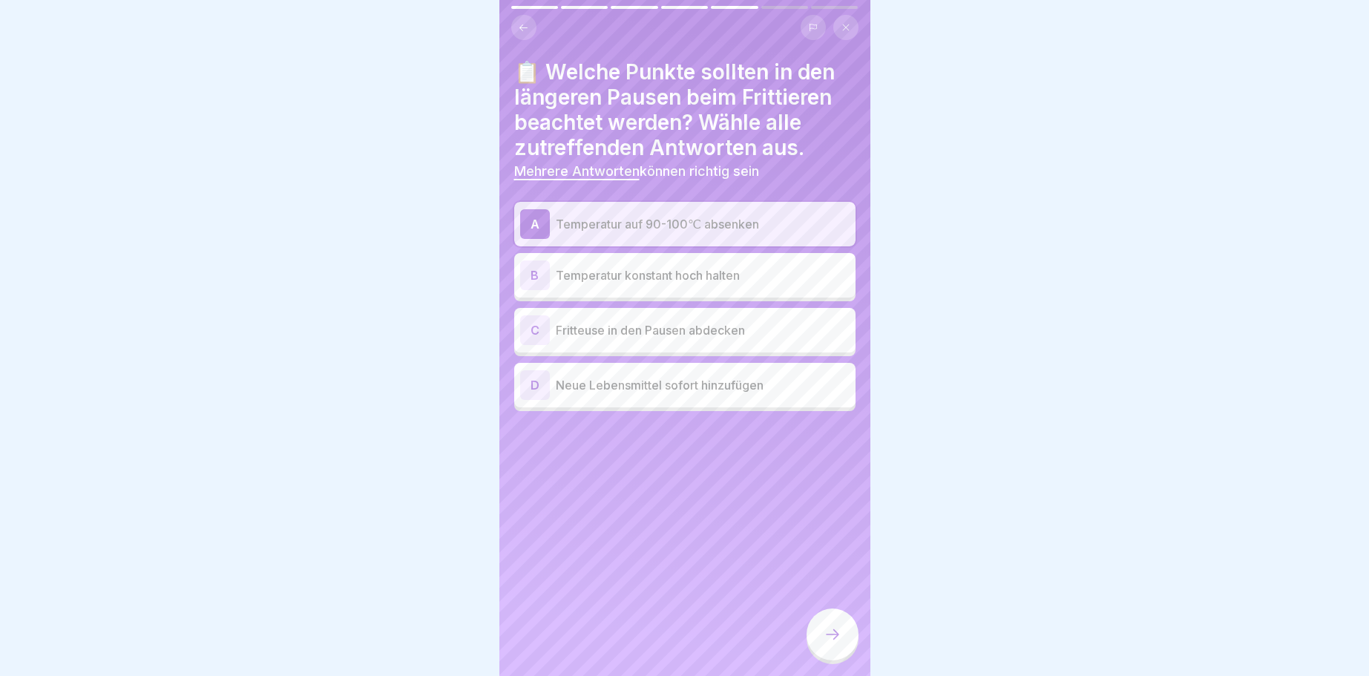
click at [542, 326] on div "C" at bounding box center [535, 330] width 30 height 30
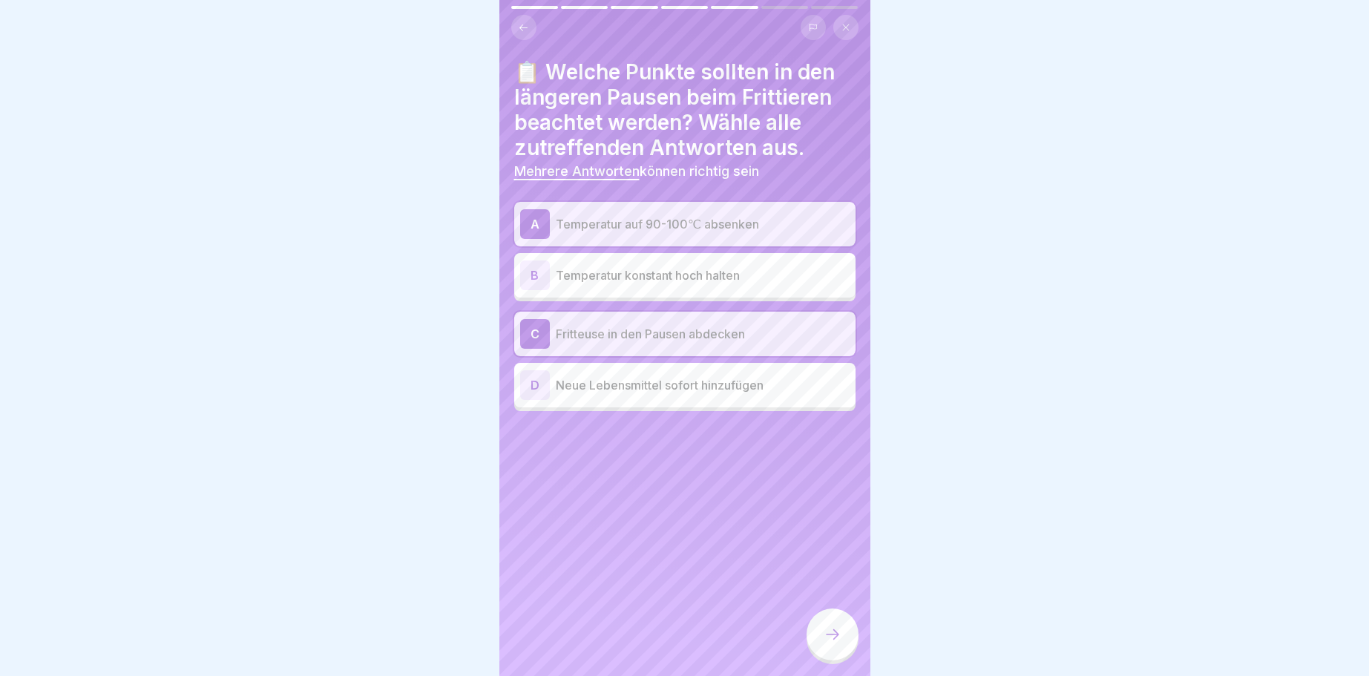
click at [820, 630] on div at bounding box center [832, 634] width 52 height 52
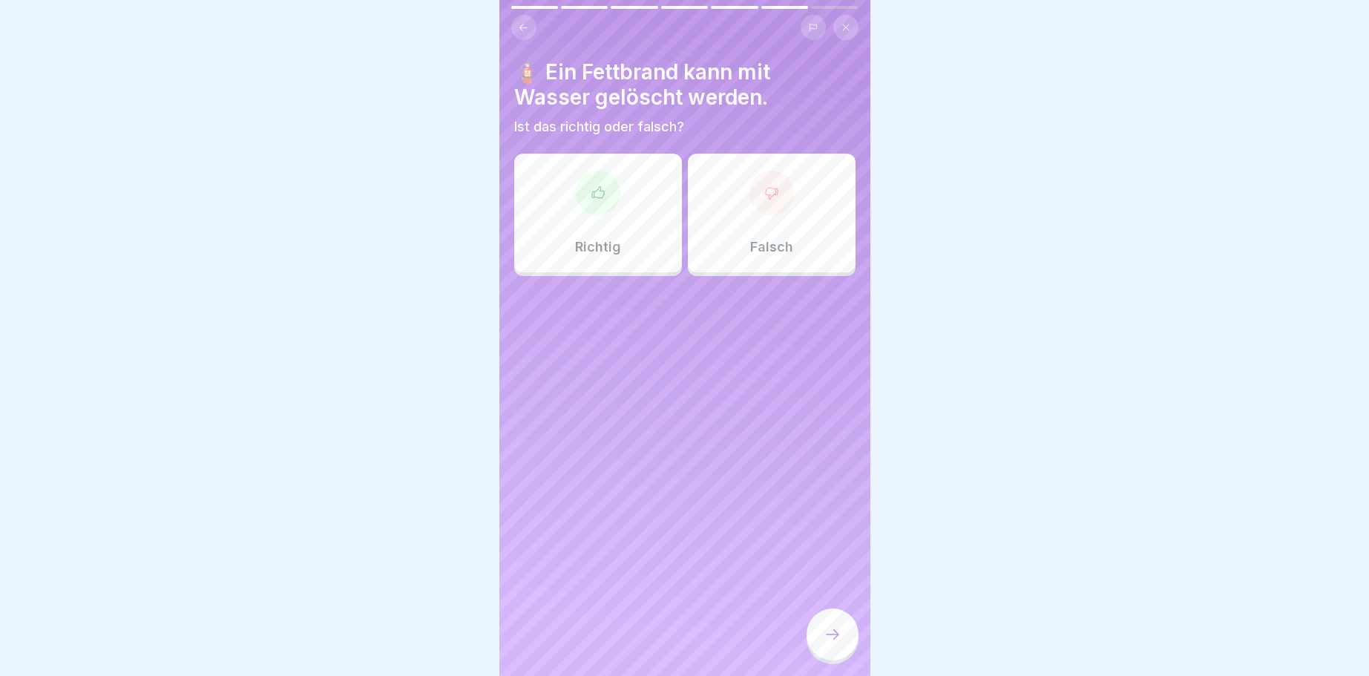
click at [781, 189] on div at bounding box center [771, 193] width 45 height 45
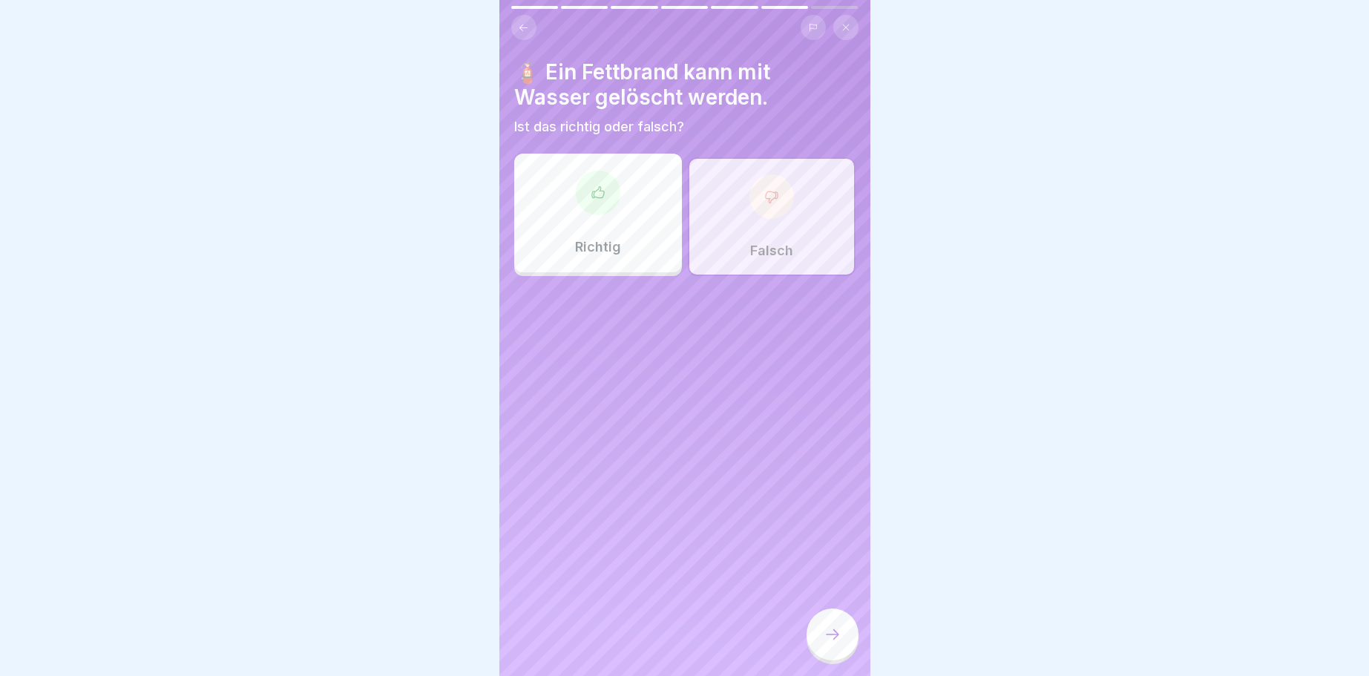
click at [828, 632] on icon at bounding box center [832, 634] width 18 height 18
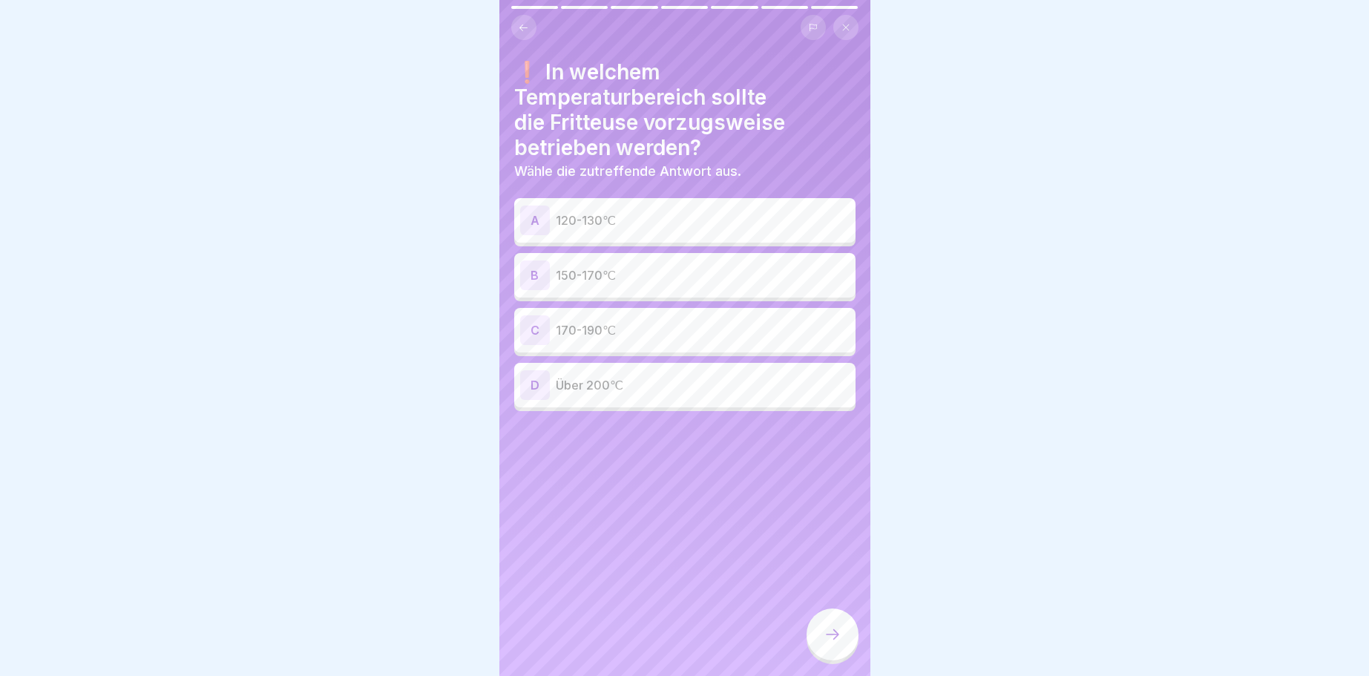
click at [537, 273] on div "B" at bounding box center [535, 275] width 30 height 30
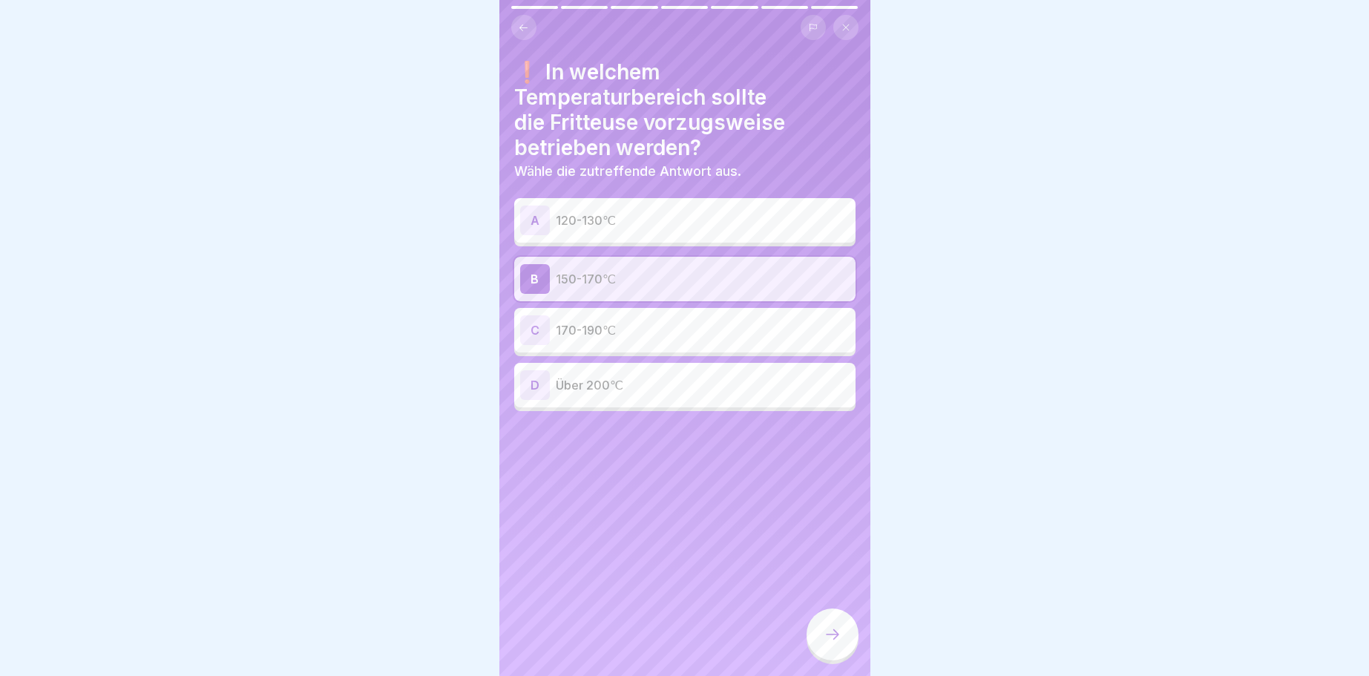
click at [829, 629] on icon at bounding box center [832, 634] width 18 height 18
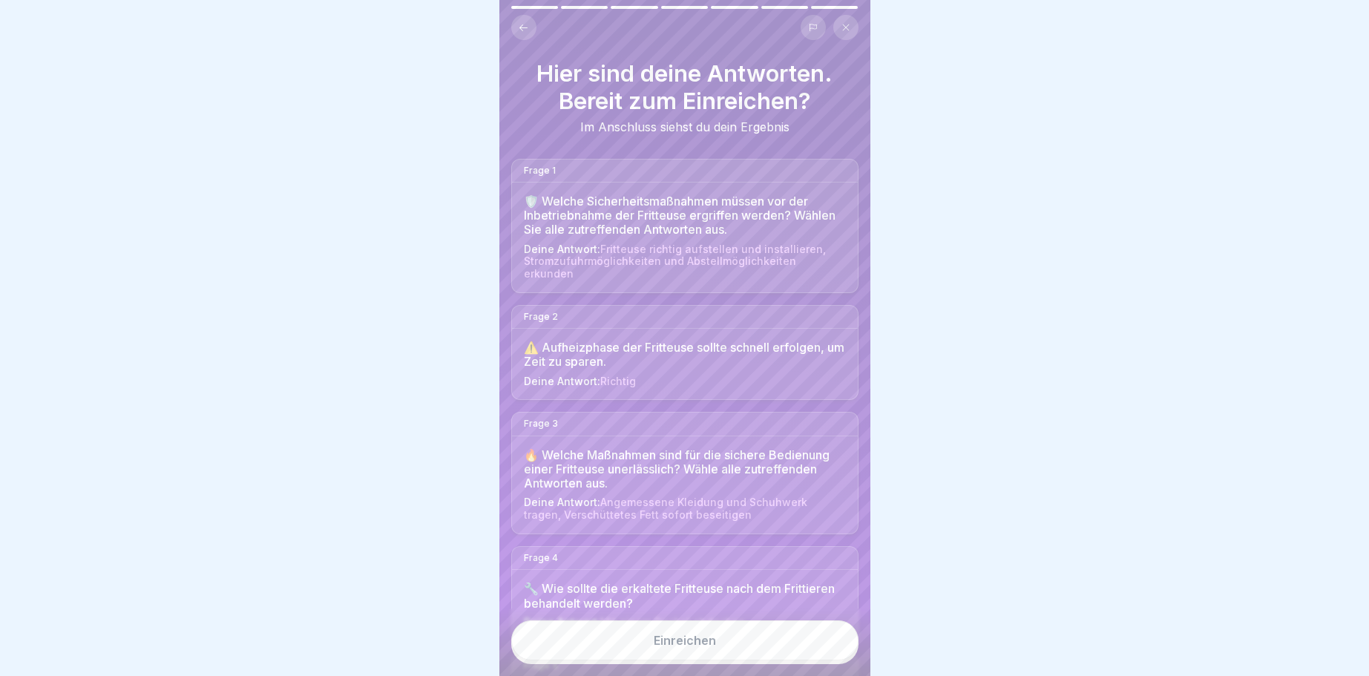
click at [703, 642] on div "Einreichen" at bounding box center [685, 640] width 62 height 13
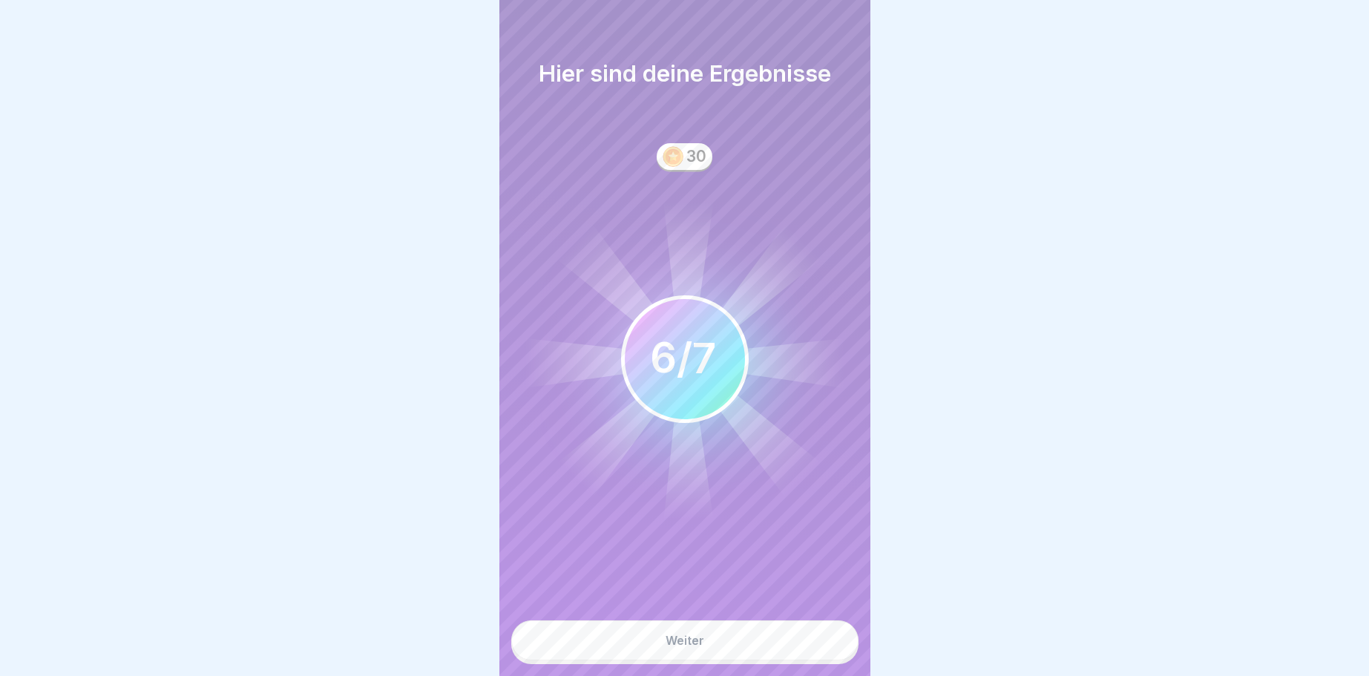
click at [683, 638] on div "Weiter" at bounding box center [684, 640] width 39 height 13
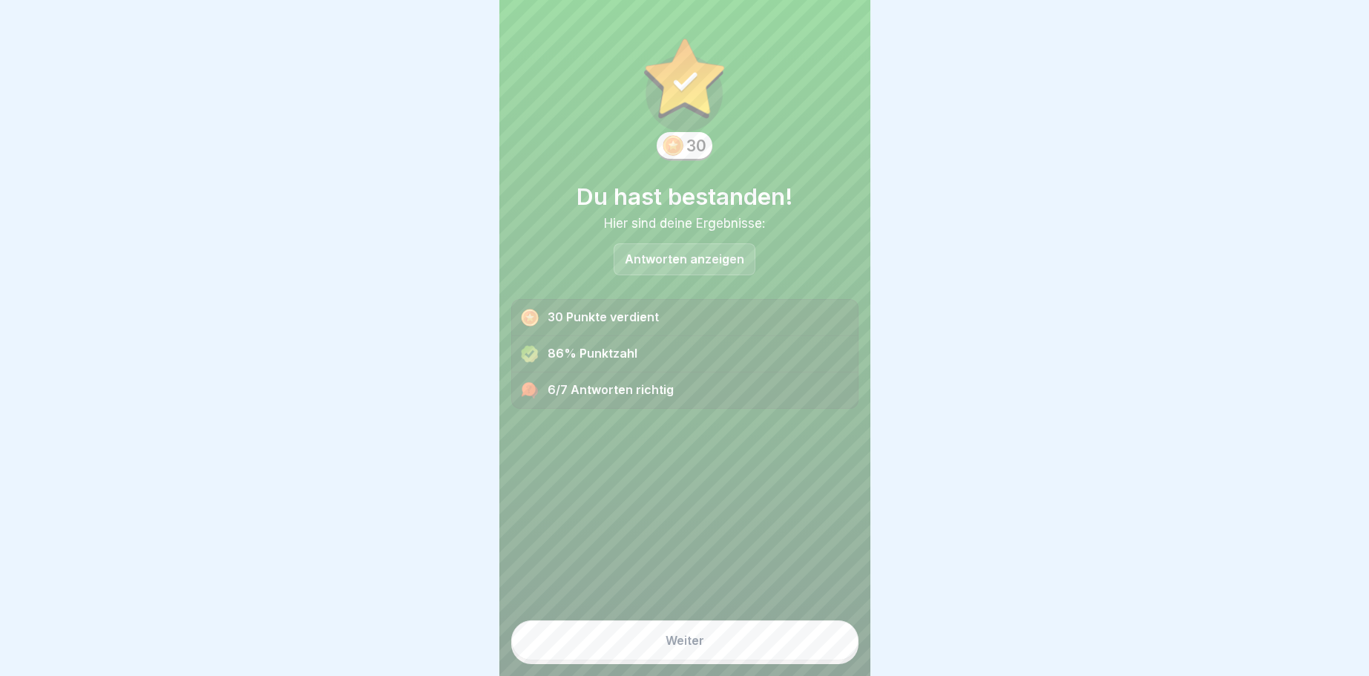
click at [690, 645] on div "Weiter" at bounding box center [684, 640] width 39 height 13
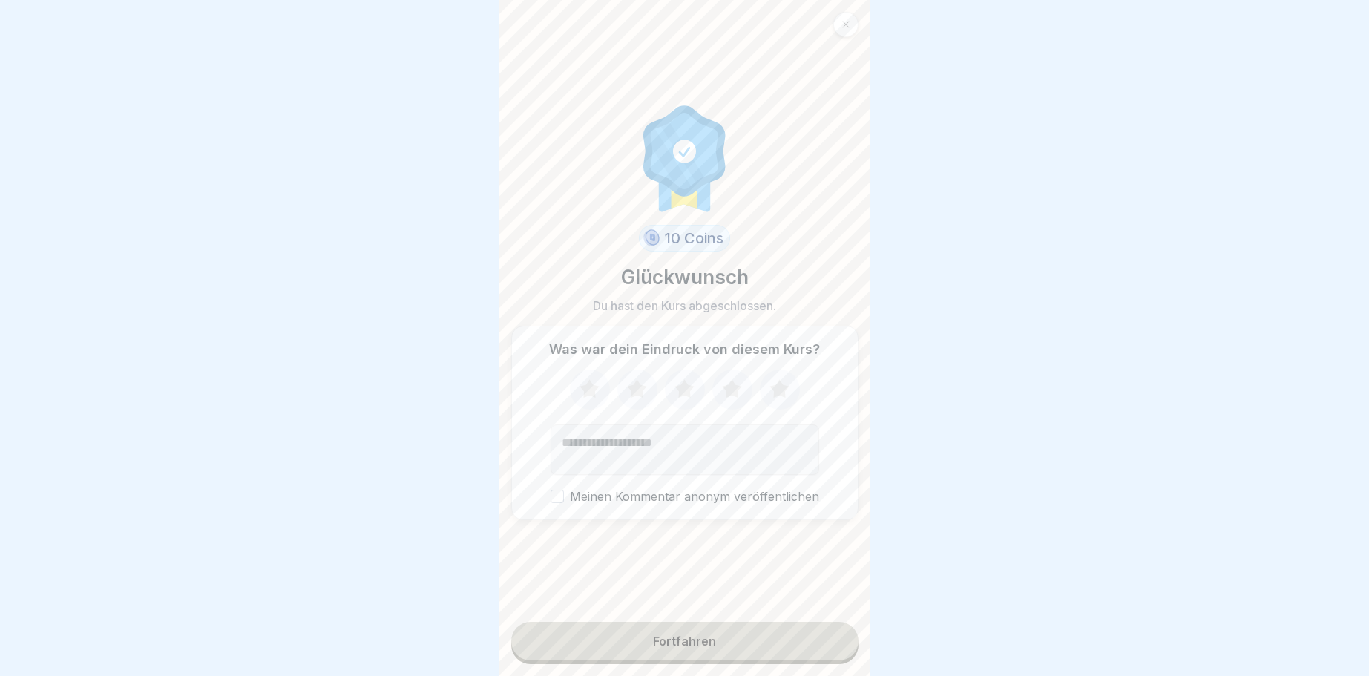
click at [684, 643] on div "Fortfahren" at bounding box center [684, 640] width 63 height 13
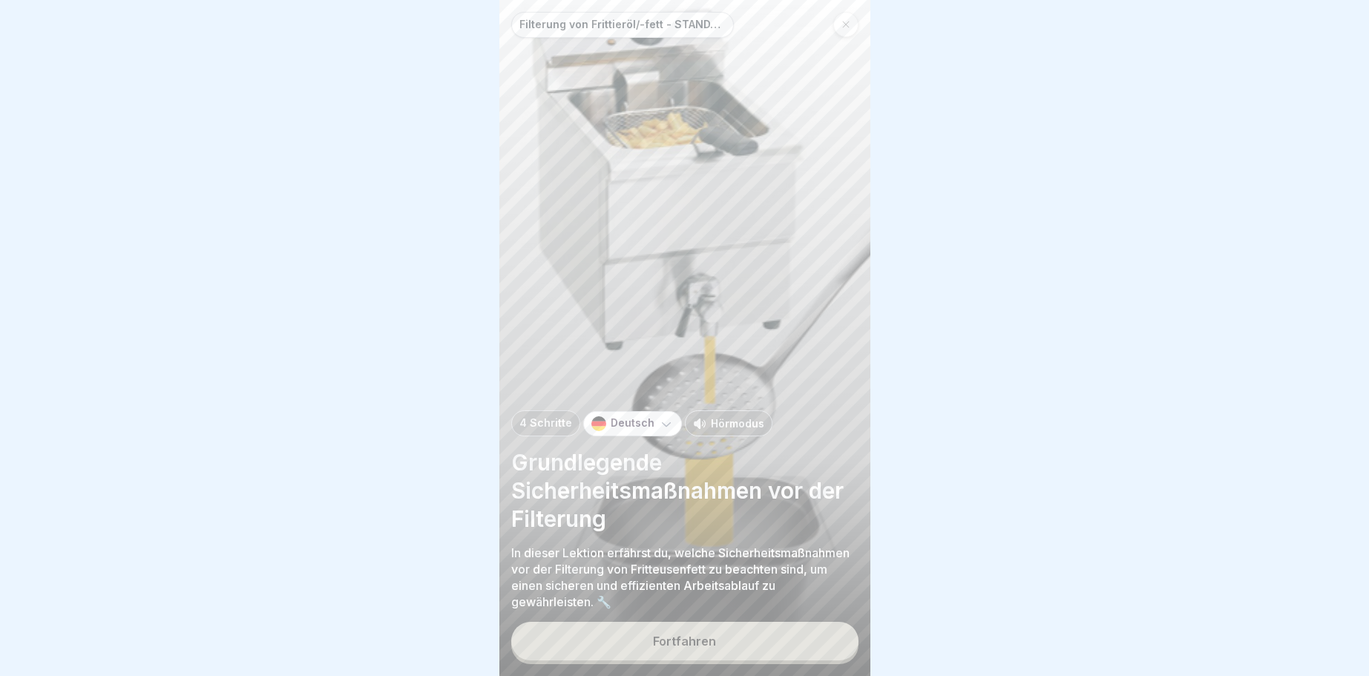
click at [683, 640] on div "Fortfahren" at bounding box center [684, 640] width 63 height 13
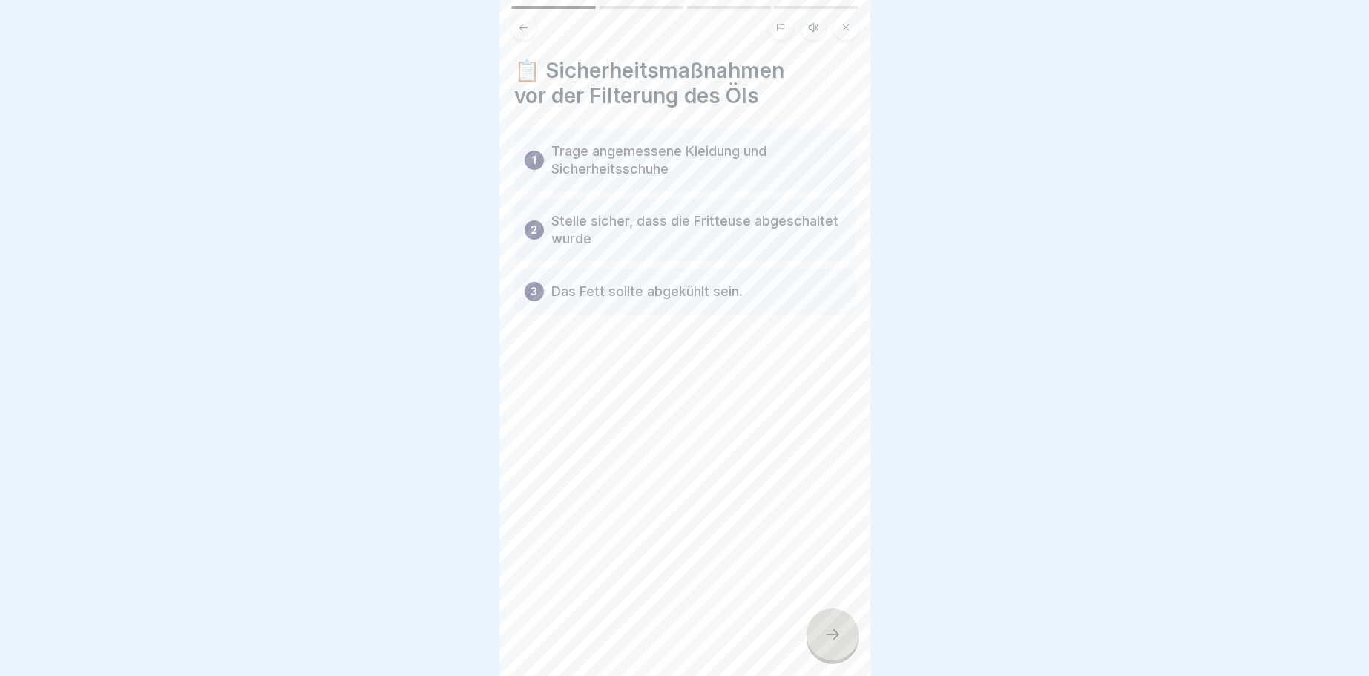
click at [829, 630] on icon at bounding box center [832, 634] width 18 height 18
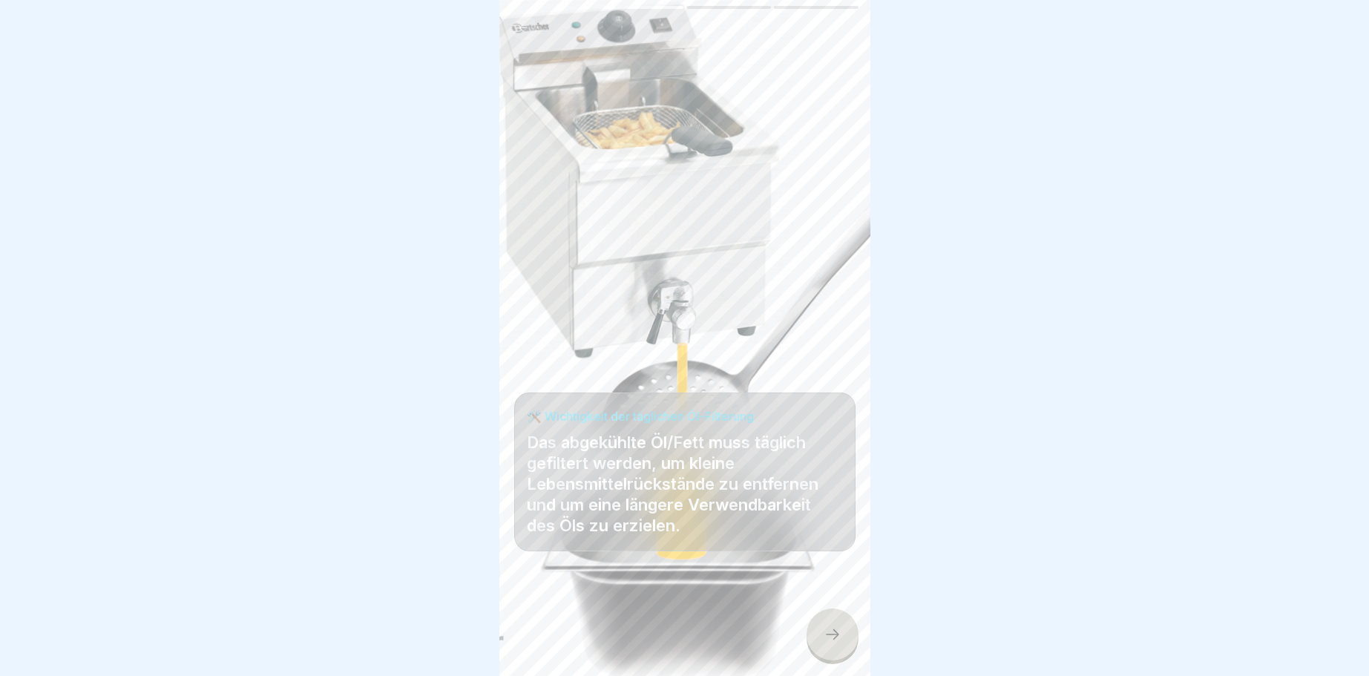
click at [827, 626] on div at bounding box center [832, 634] width 52 height 52
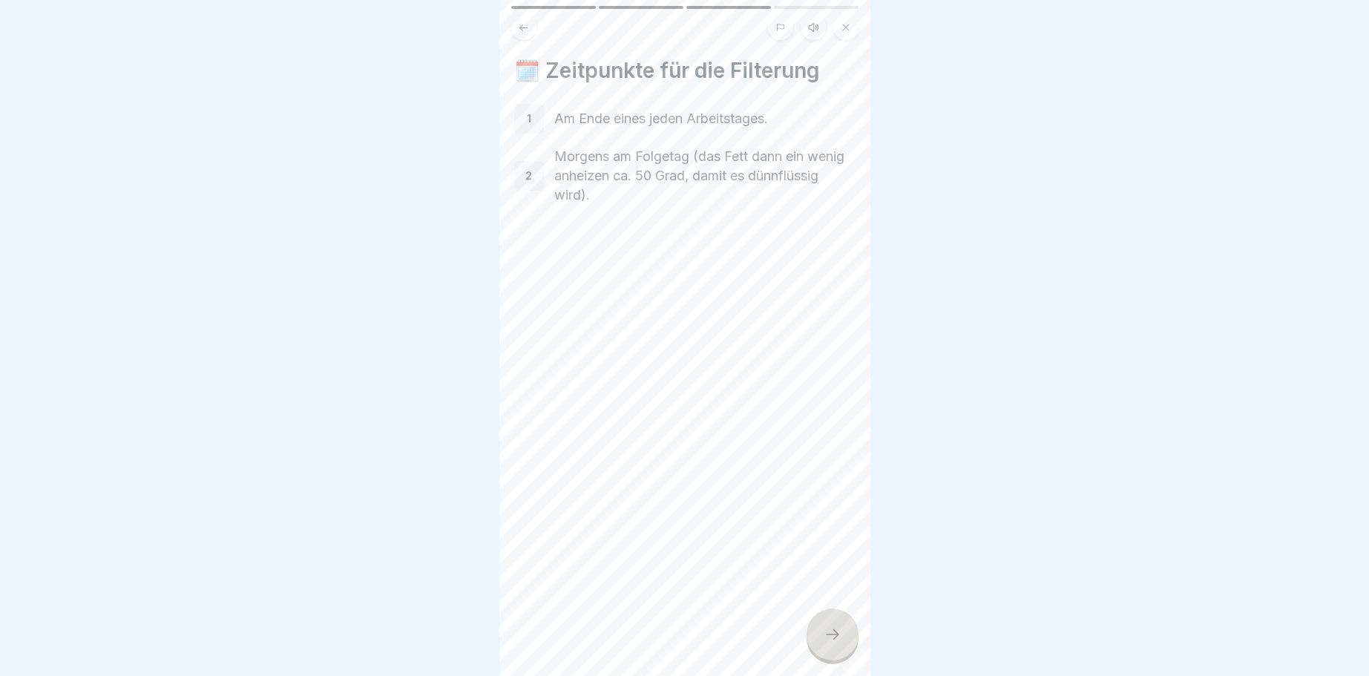
click at [839, 625] on div at bounding box center [832, 634] width 52 height 52
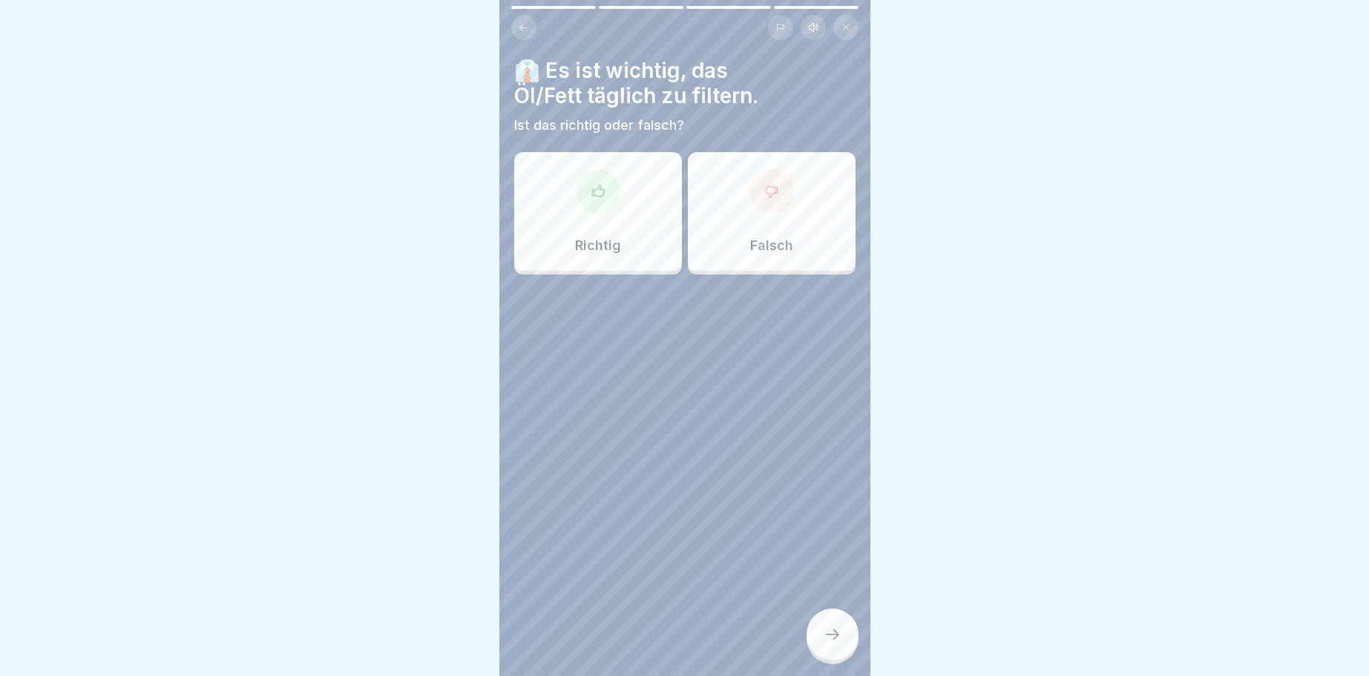
click at [526, 26] on icon at bounding box center [523, 27] width 11 height 11
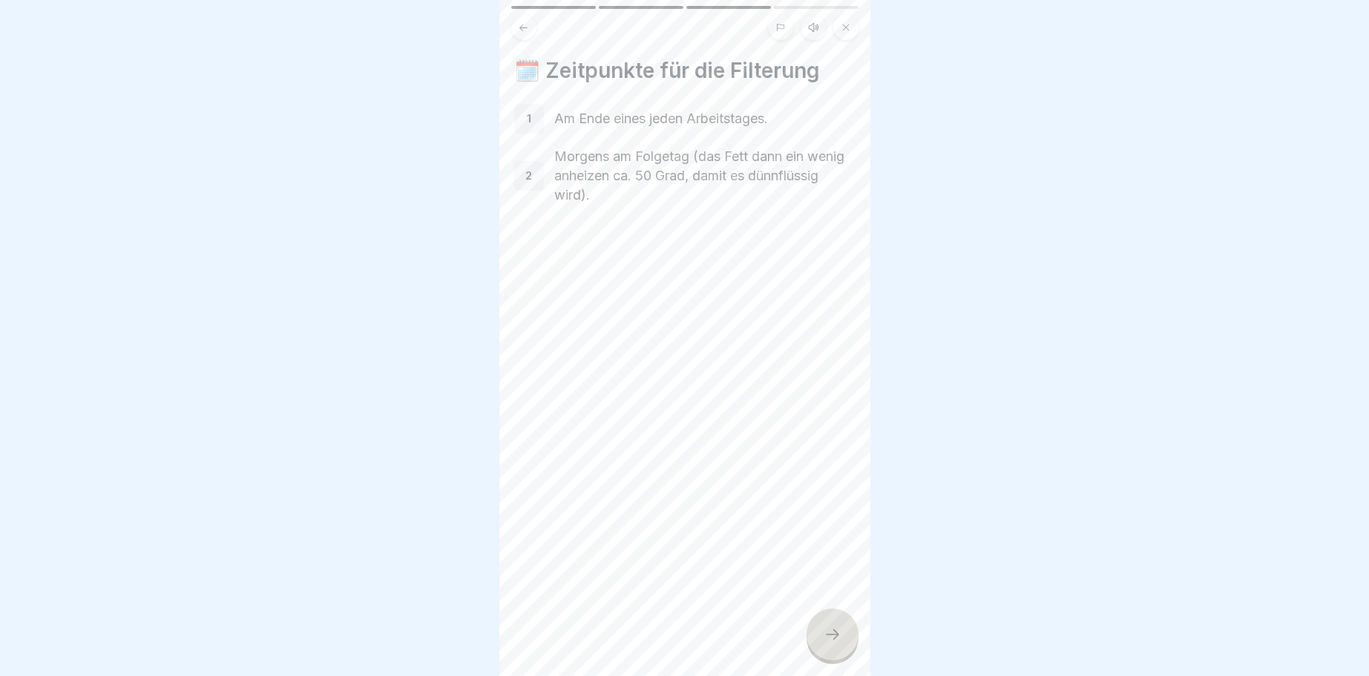
click at [838, 631] on icon at bounding box center [832, 634] width 18 height 18
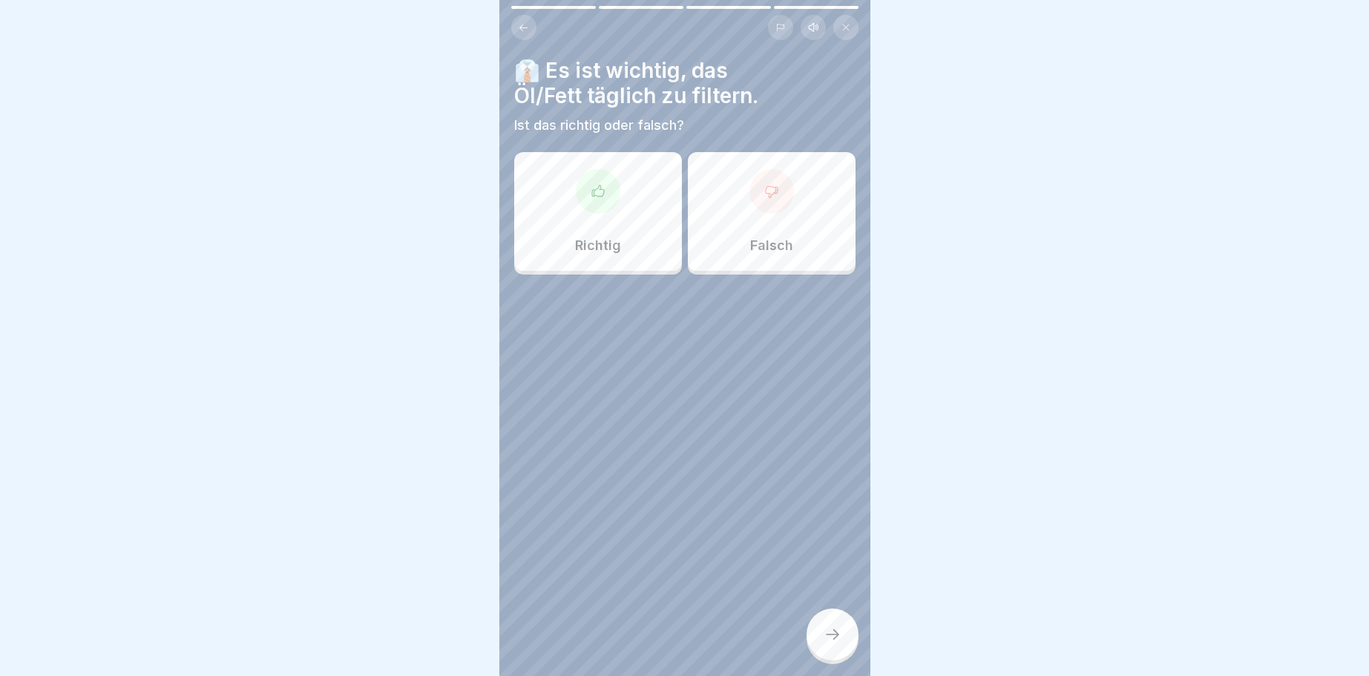
click at [603, 190] on icon at bounding box center [597, 190] width 12 height 11
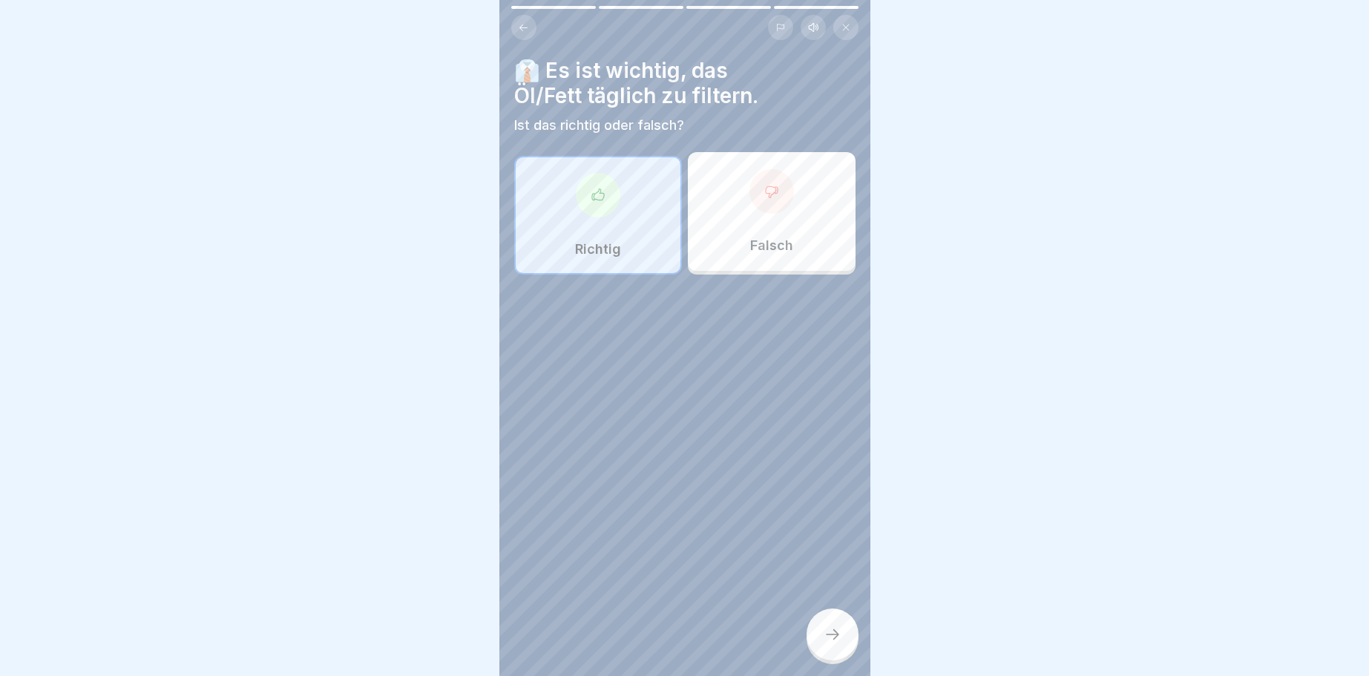
click at [835, 621] on div at bounding box center [832, 634] width 52 height 52
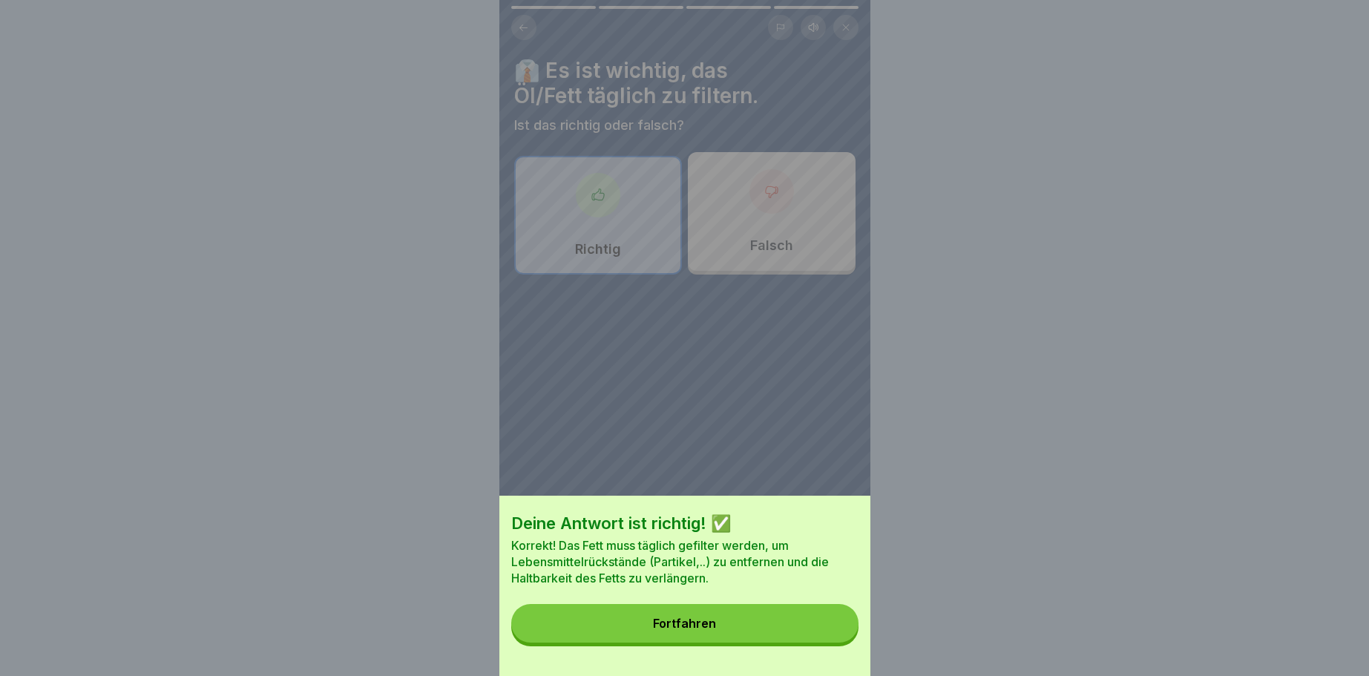
click at [677, 610] on button "Fortfahren" at bounding box center [684, 623] width 347 height 39
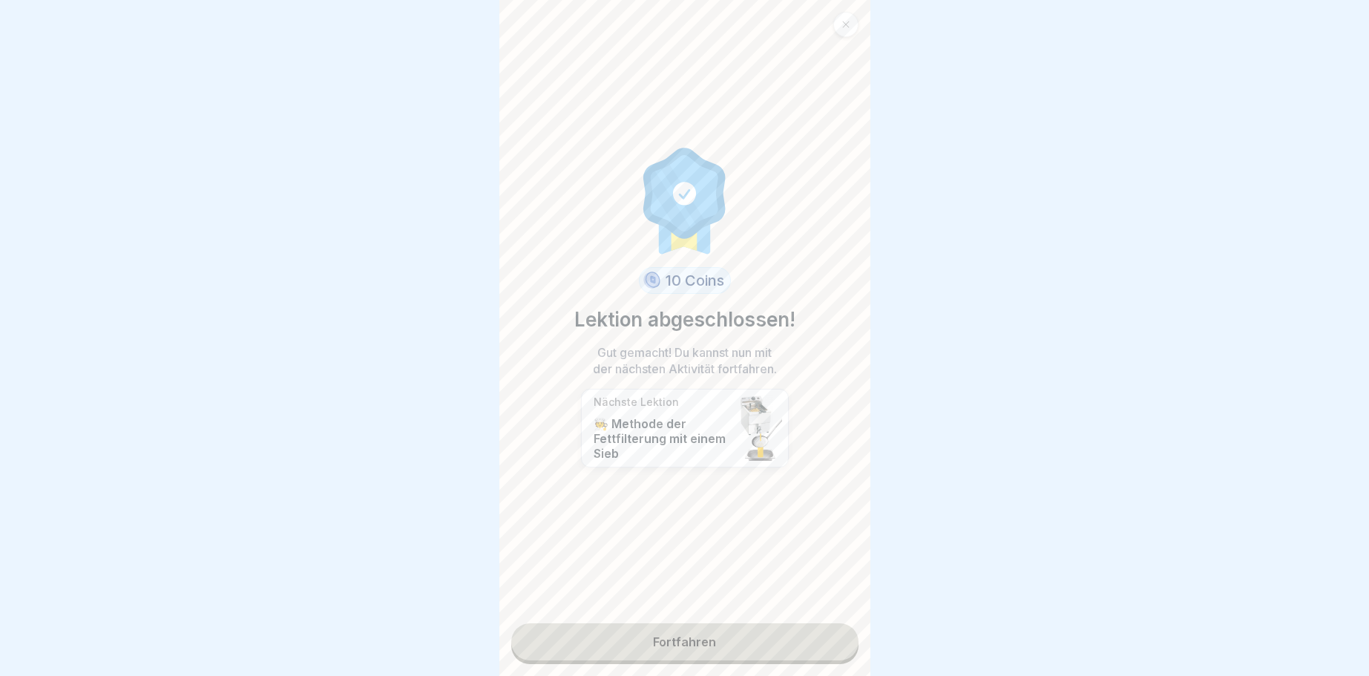
click at [676, 639] on link "Fortfahren" at bounding box center [684, 641] width 347 height 37
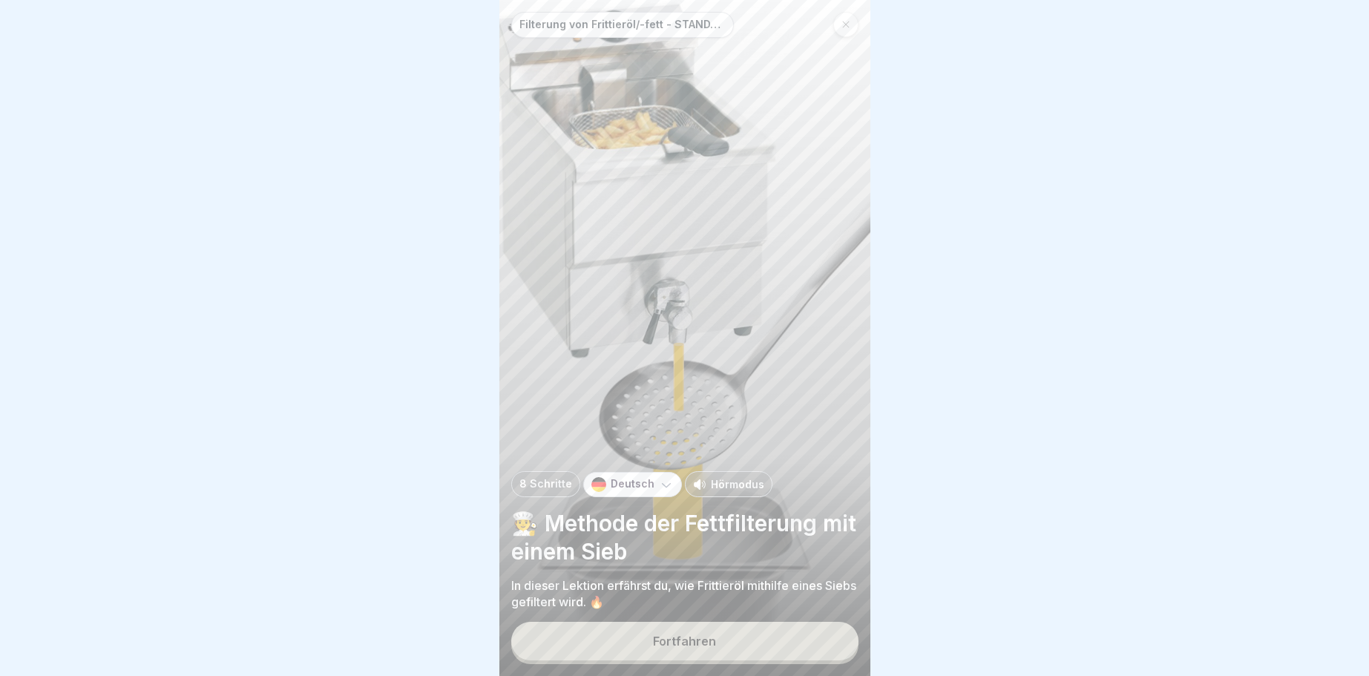
click at [696, 634] on div "Fortfahren" at bounding box center [684, 640] width 63 height 13
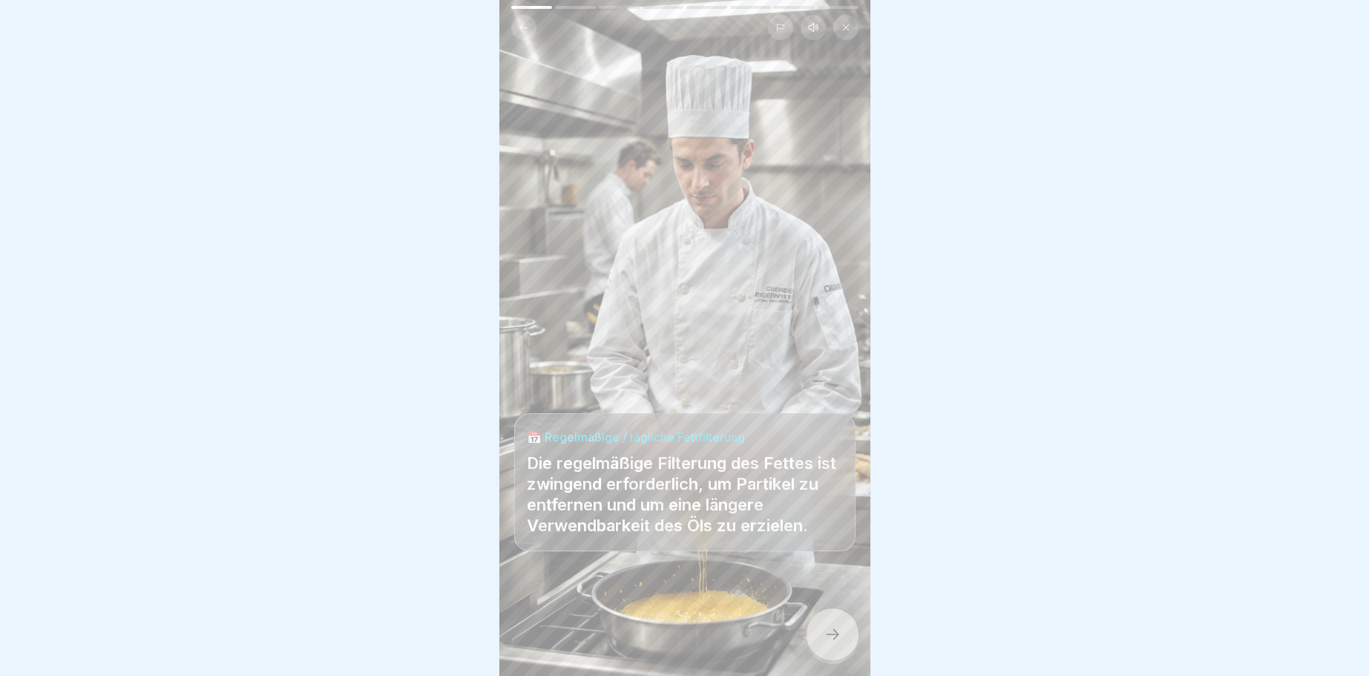
click at [838, 634] on icon at bounding box center [832, 634] width 18 height 18
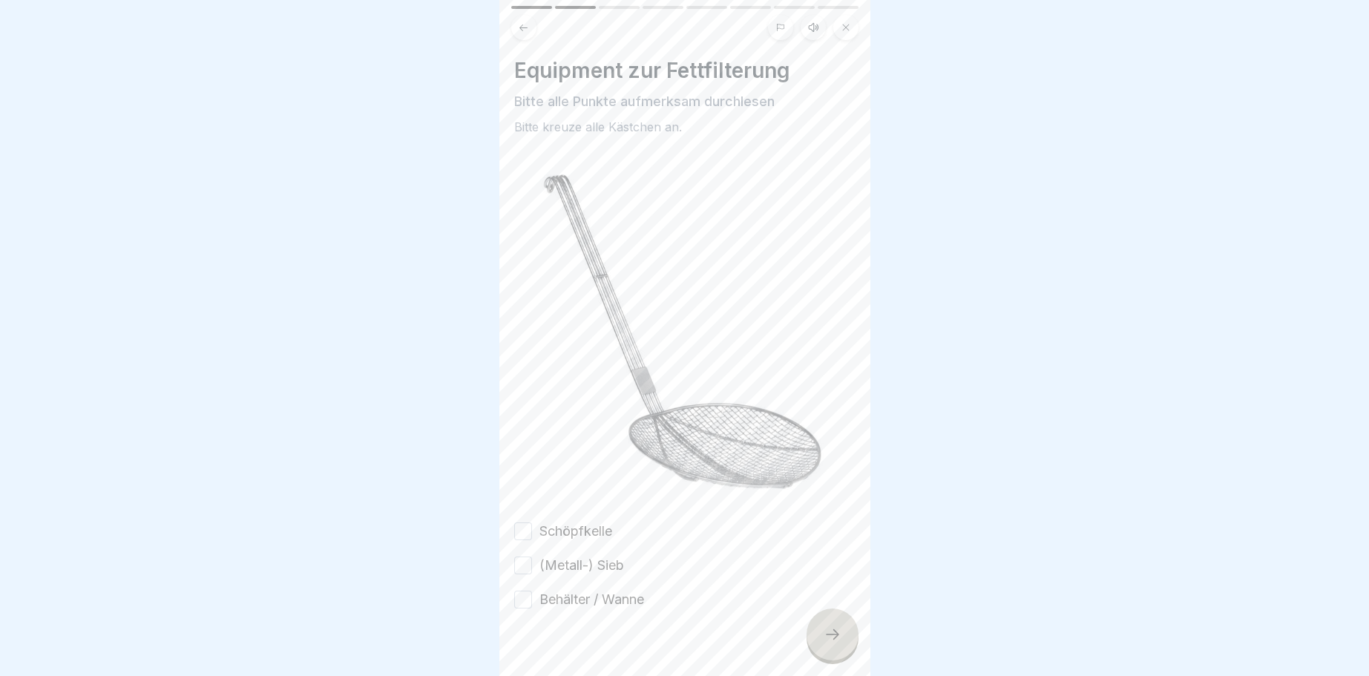
scroll to position [22, 0]
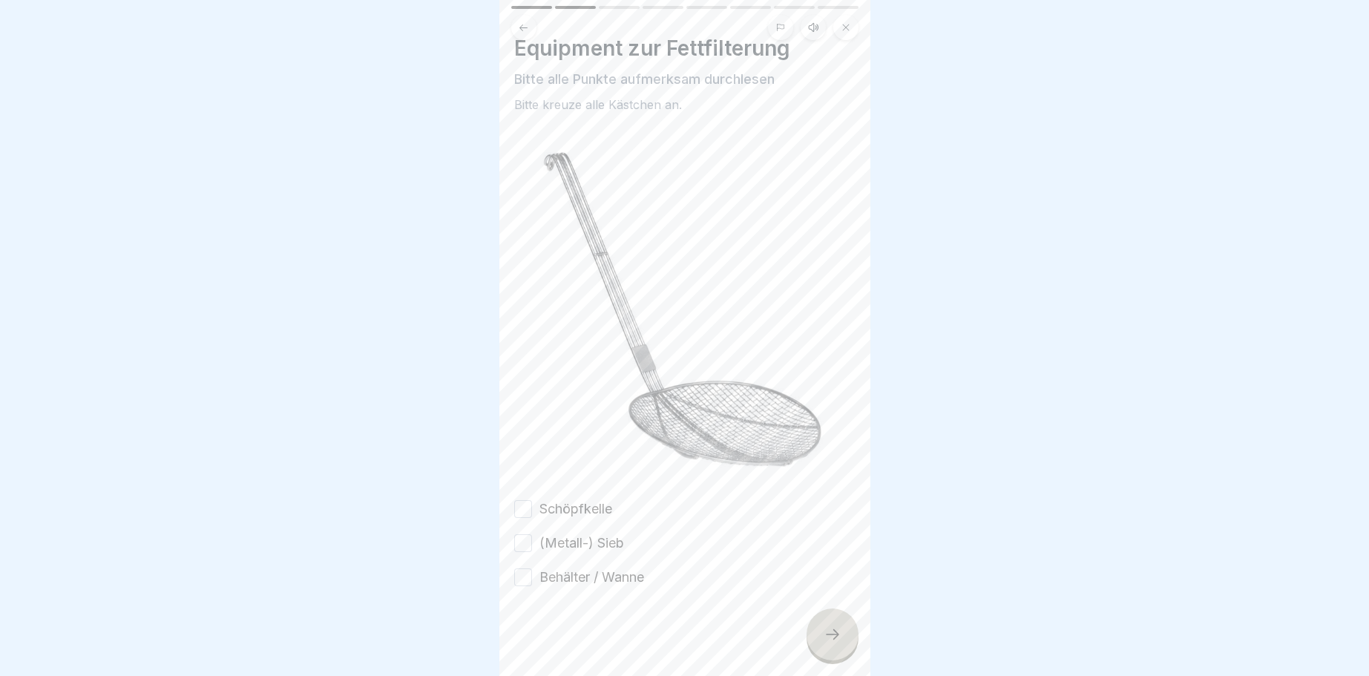
drag, startPoint x: 524, startPoint y: 504, endPoint x: 524, endPoint y: 532, distance: 27.5
click at [524, 515] on button "Schöpfkelle" at bounding box center [523, 509] width 18 height 18
click at [525, 539] on button "(Metall-) Sieb" at bounding box center [523, 543] width 18 height 18
click at [522, 580] on button "Behälter / Wanne" at bounding box center [523, 577] width 18 height 18
click at [841, 628] on div at bounding box center [832, 634] width 52 height 52
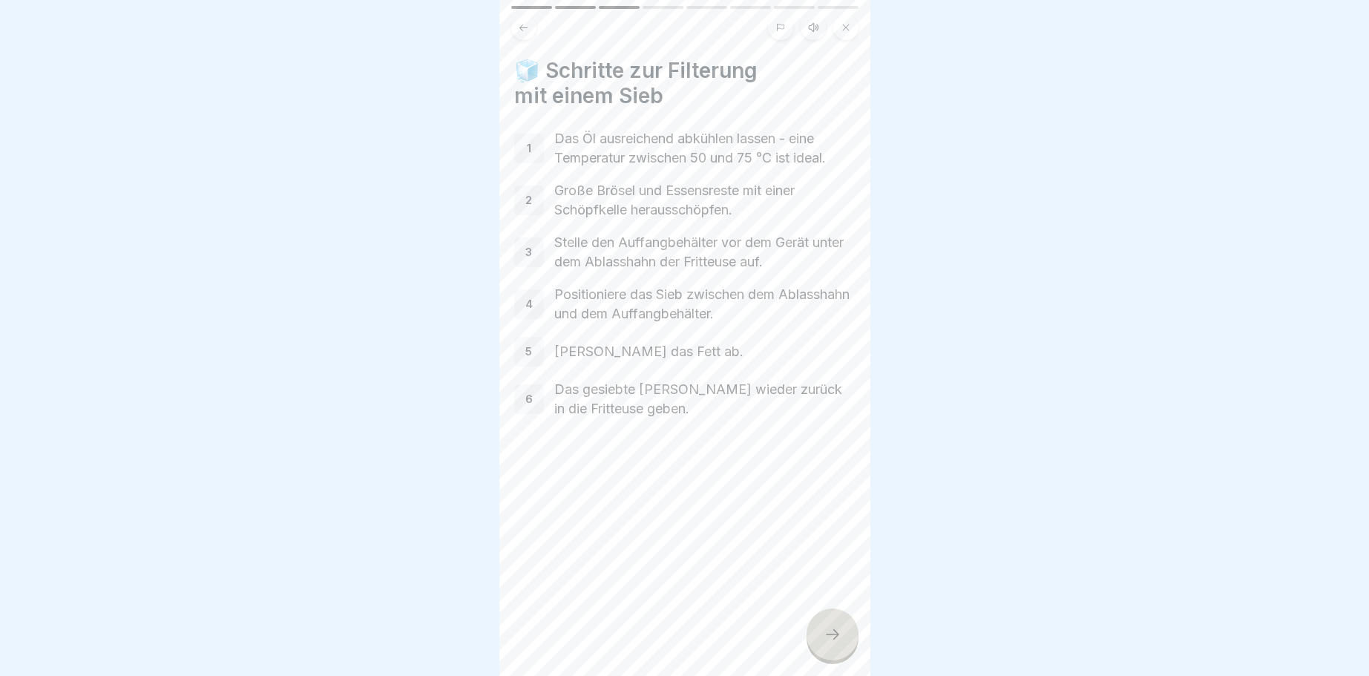
click at [854, 631] on div at bounding box center [832, 634] width 52 height 52
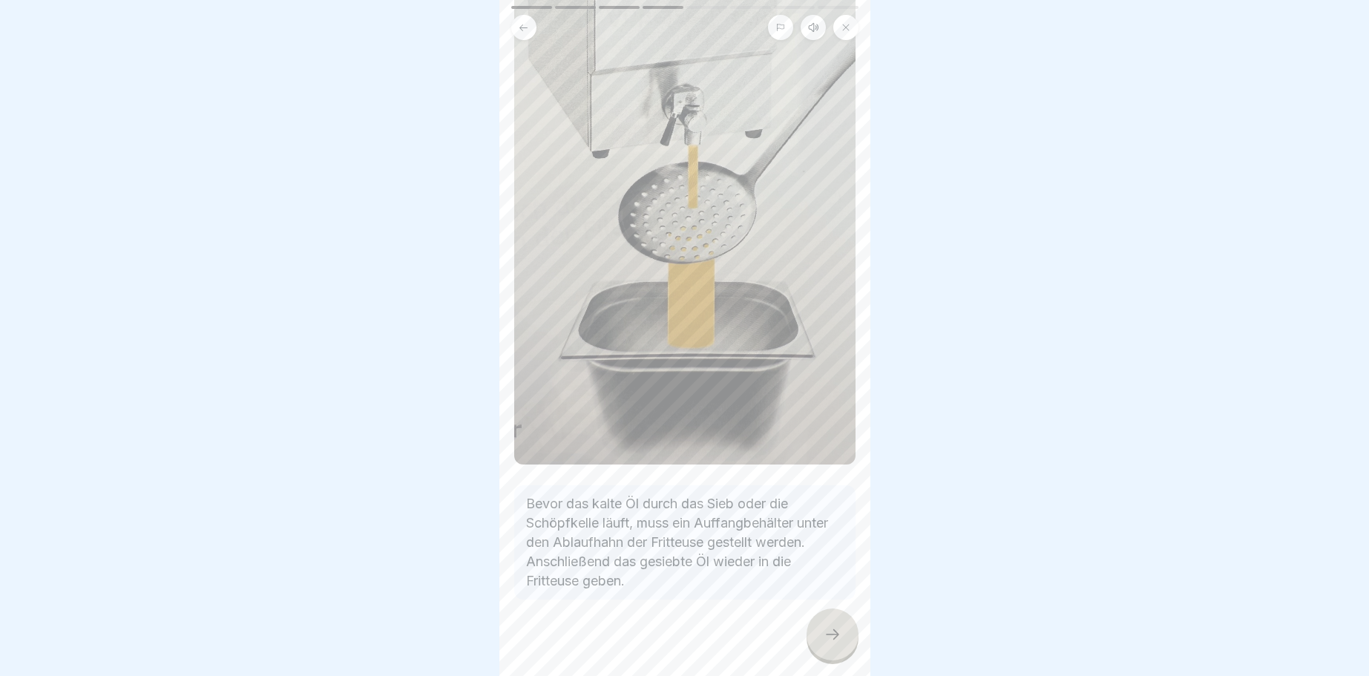
scroll to position [335, 0]
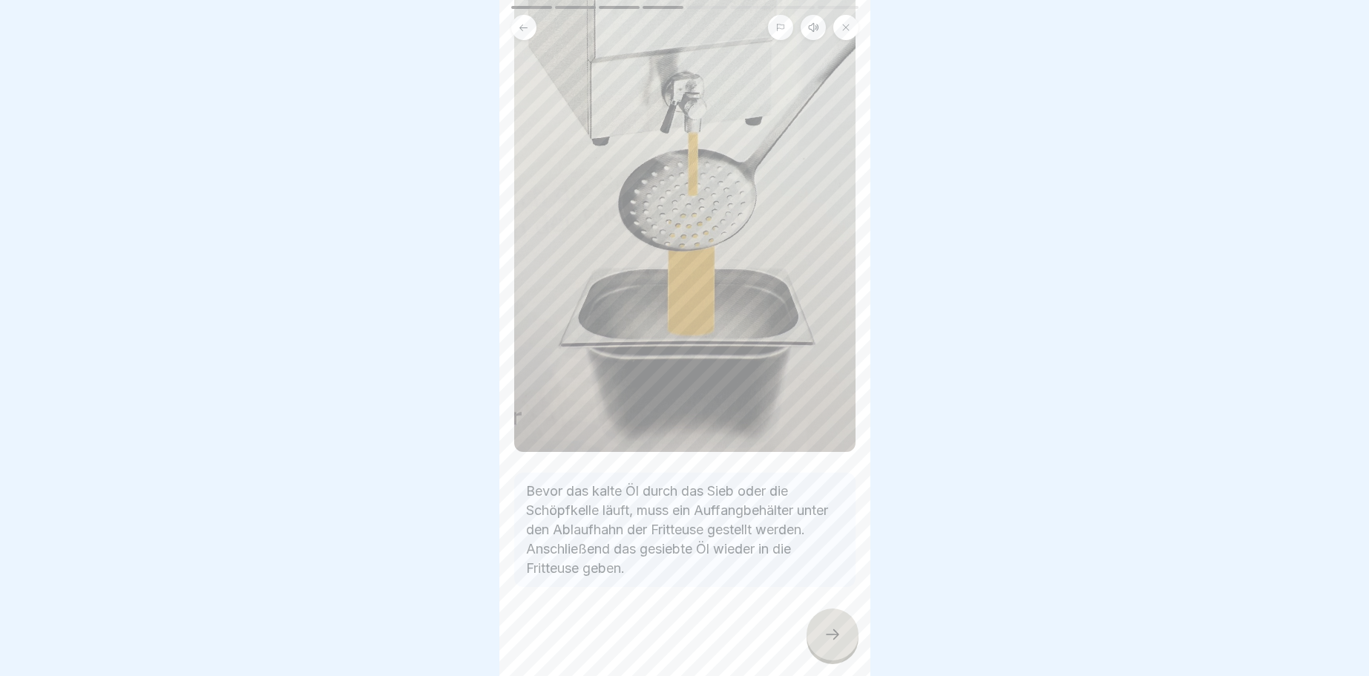
click at [823, 634] on icon at bounding box center [832, 634] width 18 height 18
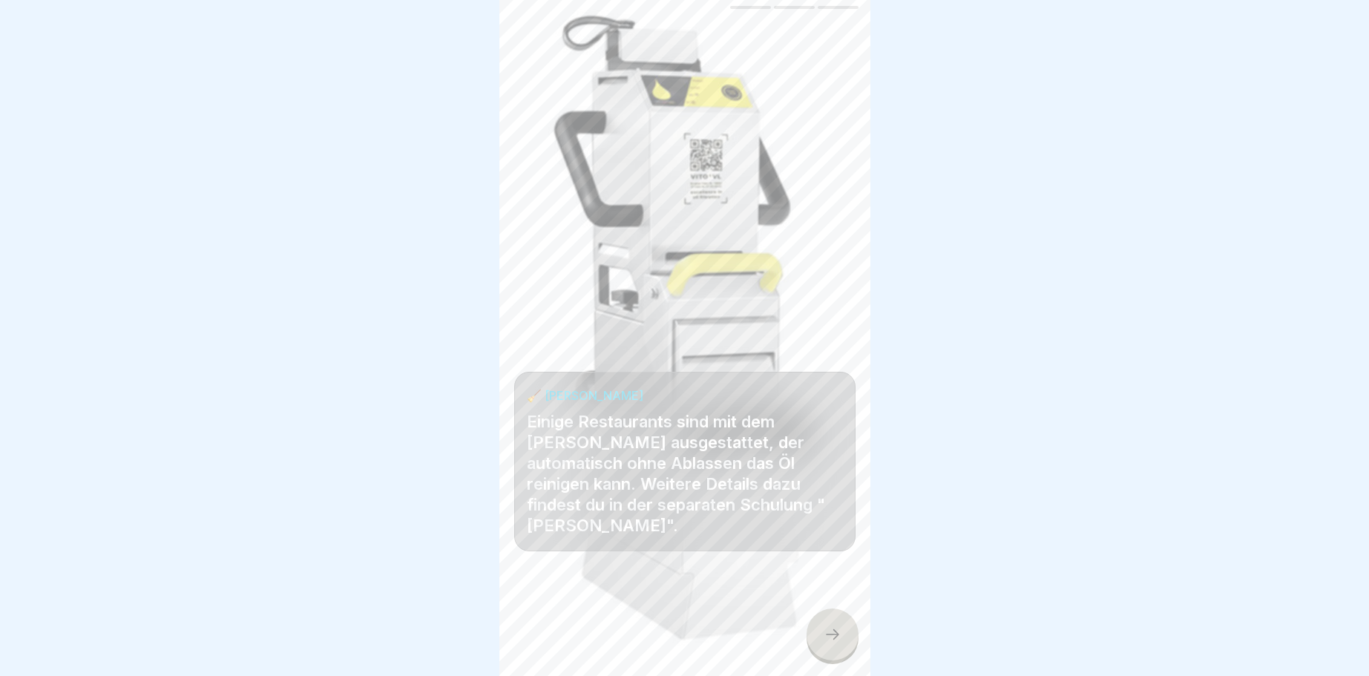
click at [835, 634] on icon at bounding box center [832, 634] width 18 height 18
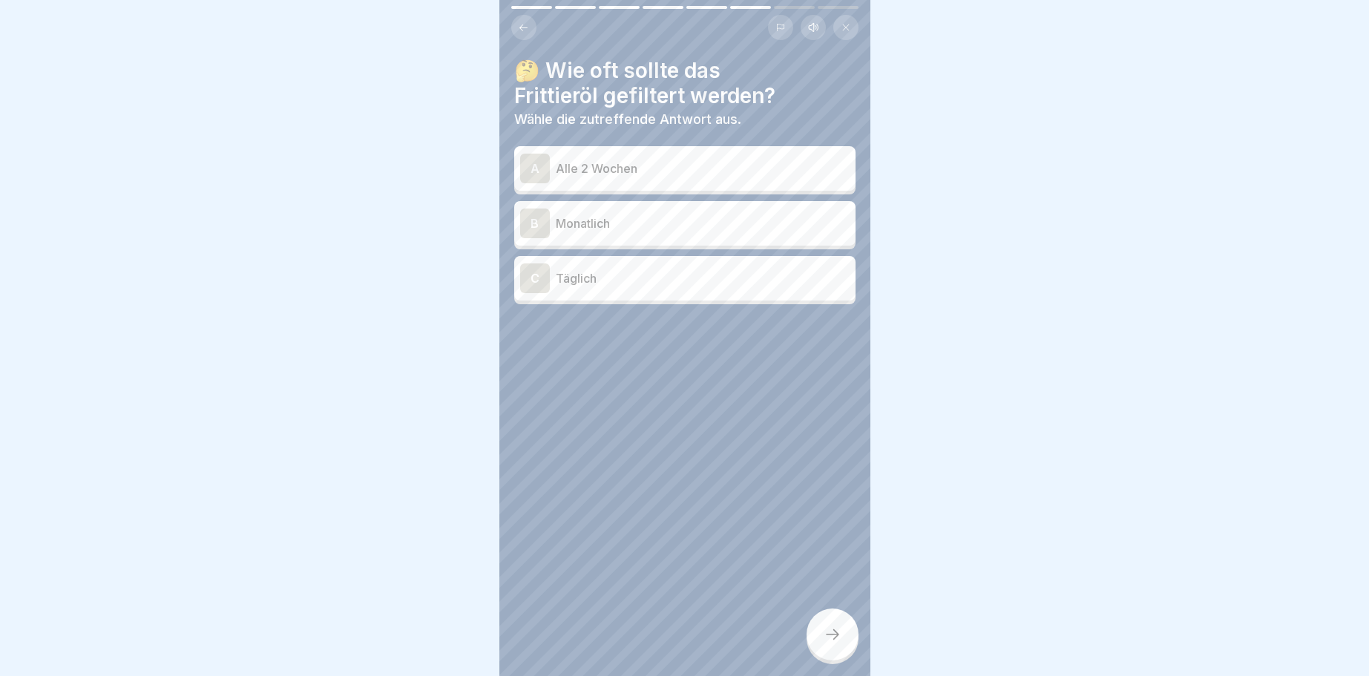
click at [533, 280] on div "C" at bounding box center [535, 278] width 30 height 30
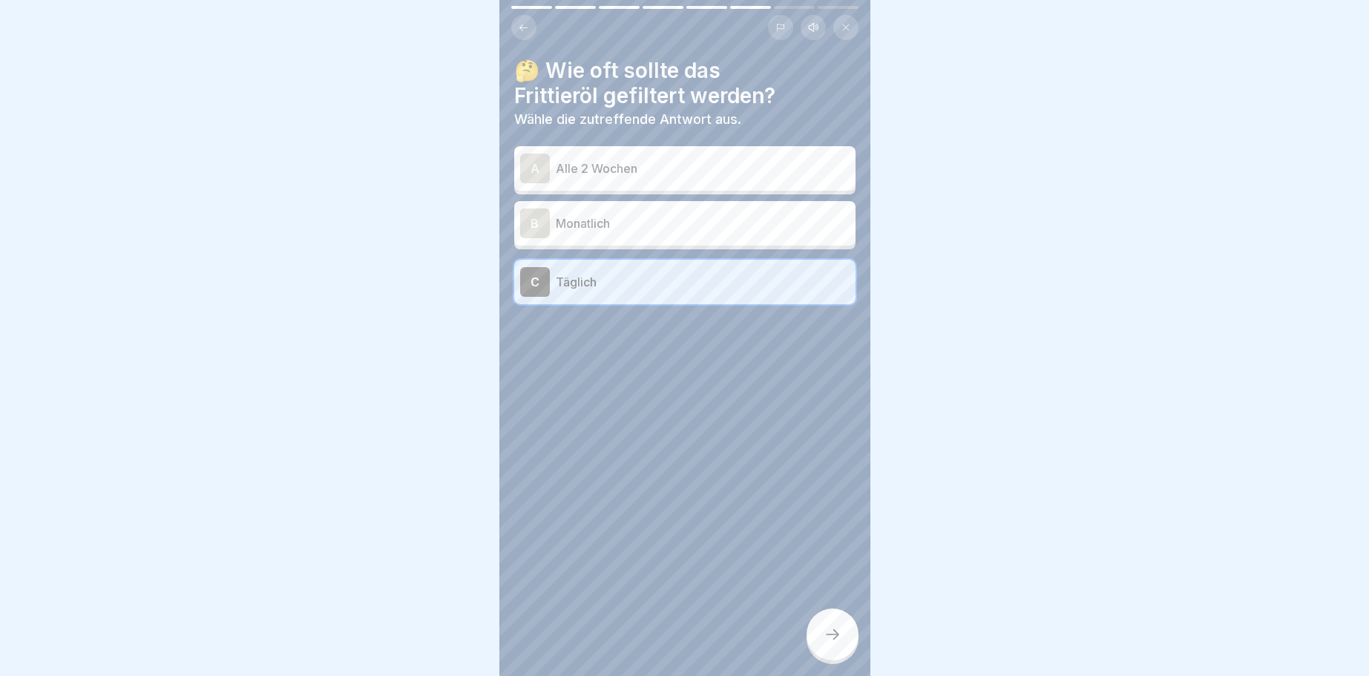
click at [835, 627] on div at bounding box center [832, 634] width 52 height 52
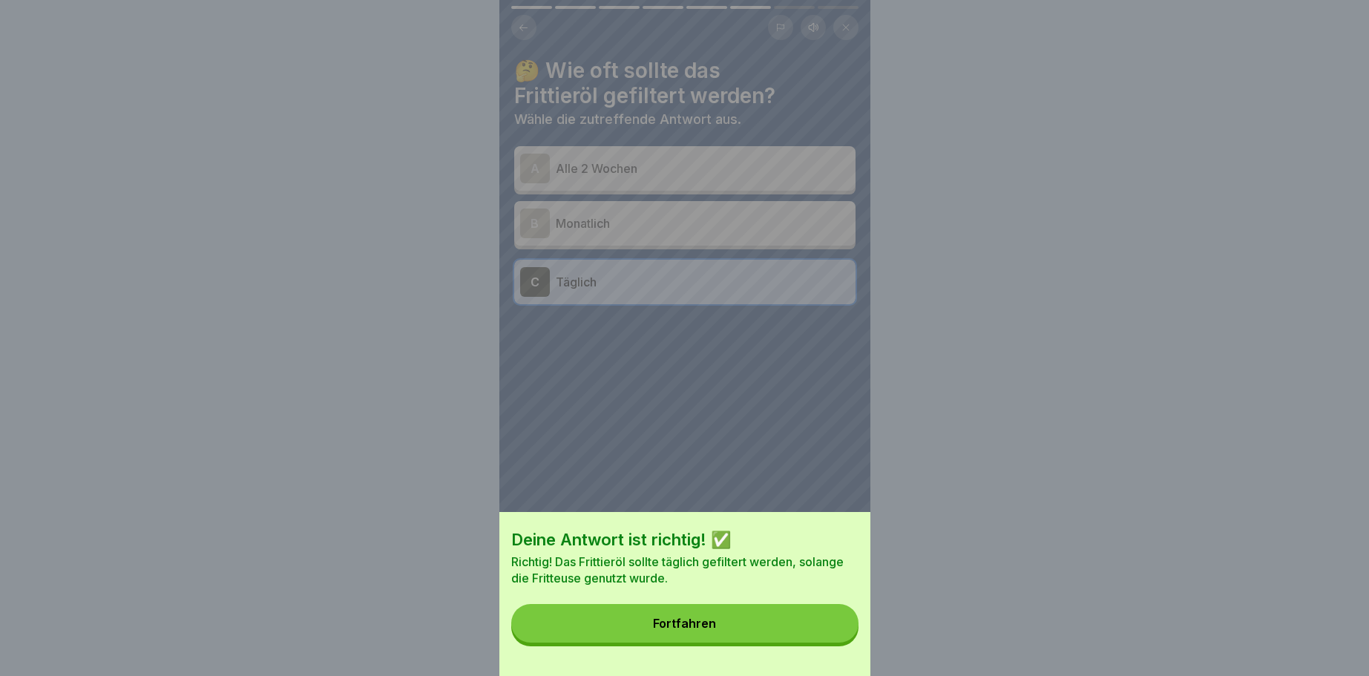
click at [690, 617] on button "Fortfahren" at bounding box center [684, 623] width 347 height 39
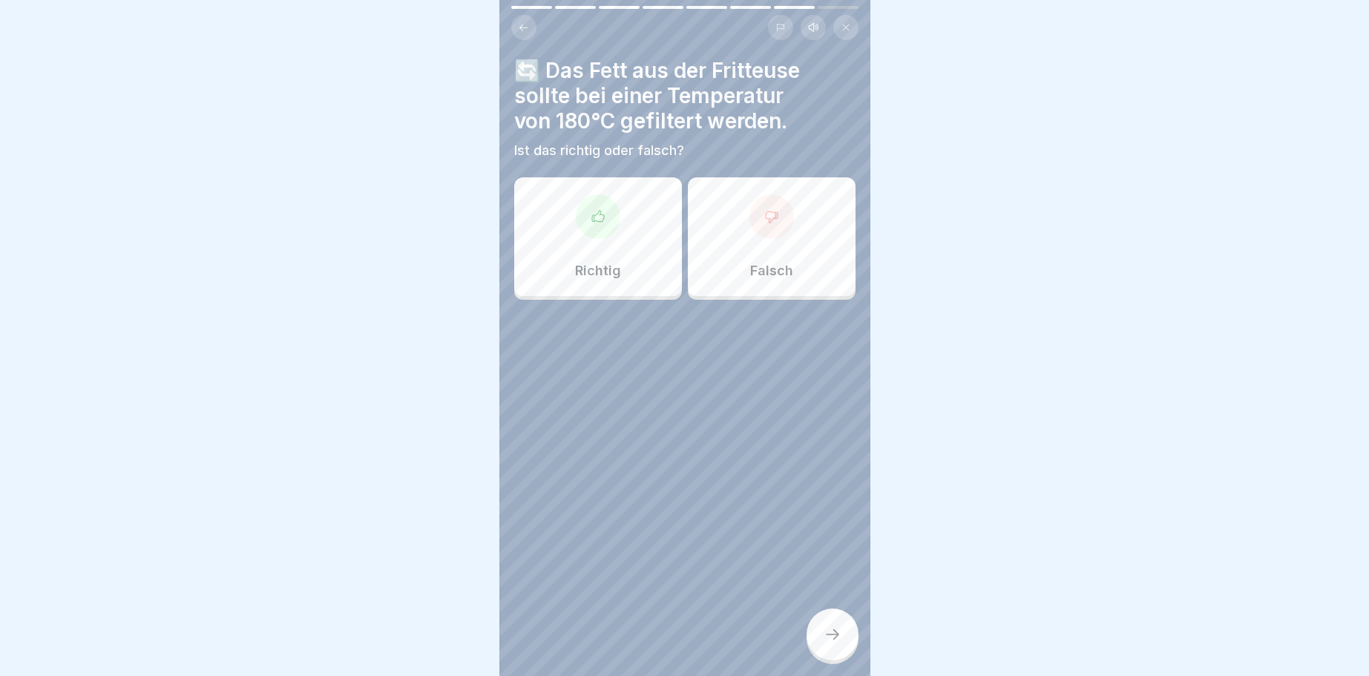
click at [777, 217] on icon at bounding box center [771, 216] width 15 height 15
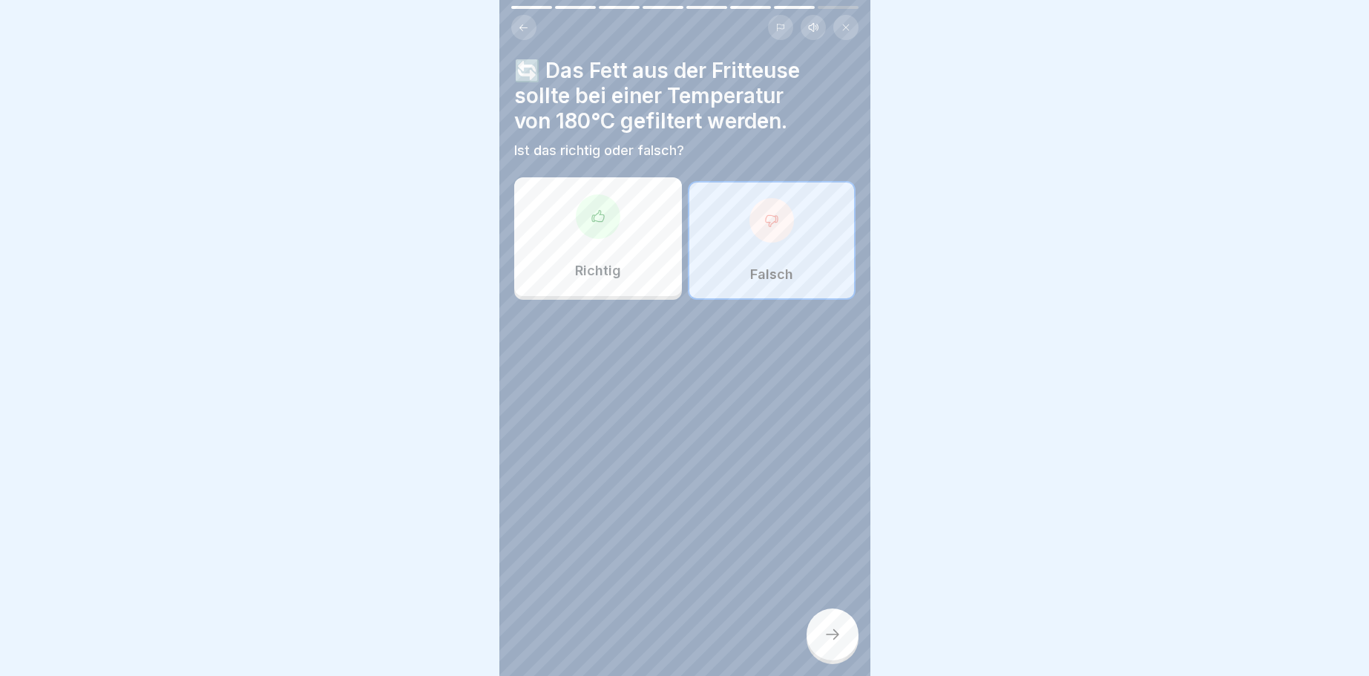
click at [829, 634] on icon at bounding box center [832, 634] width 18 height 18
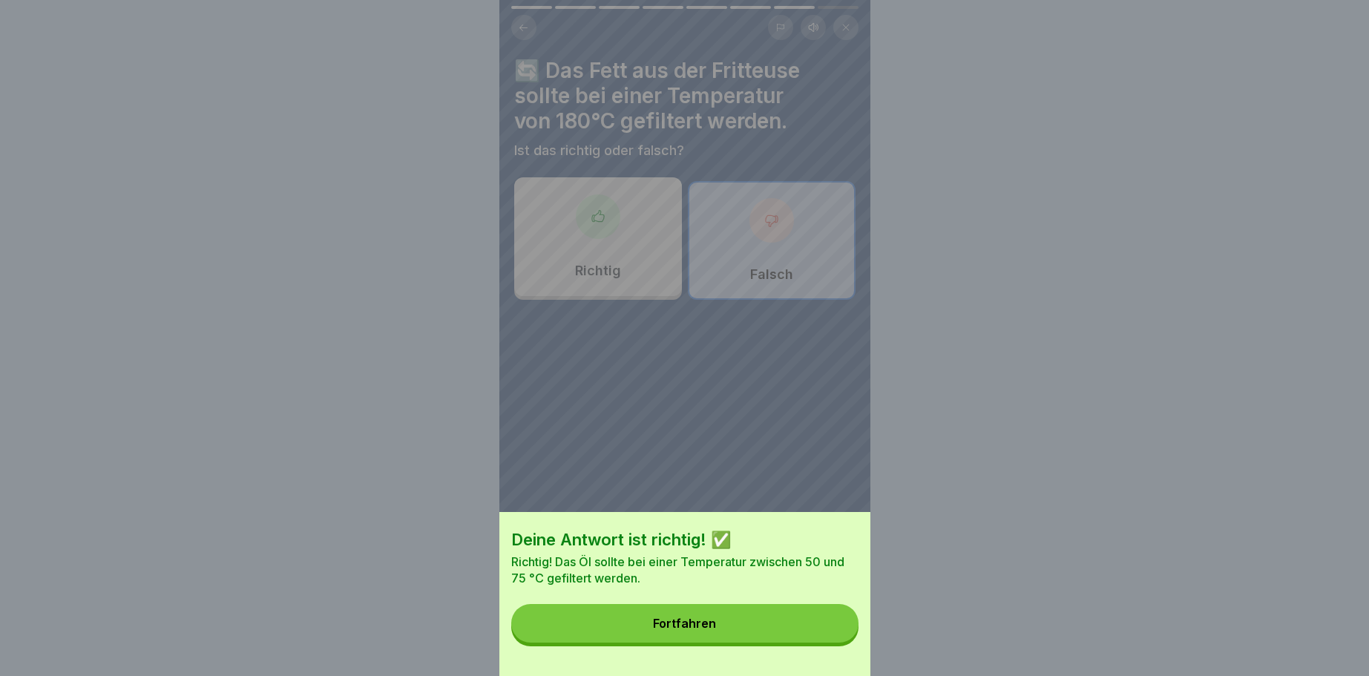
click at [691, 614] on button "Fortfahren" at bounding box center [684, 623] width 347 height 39
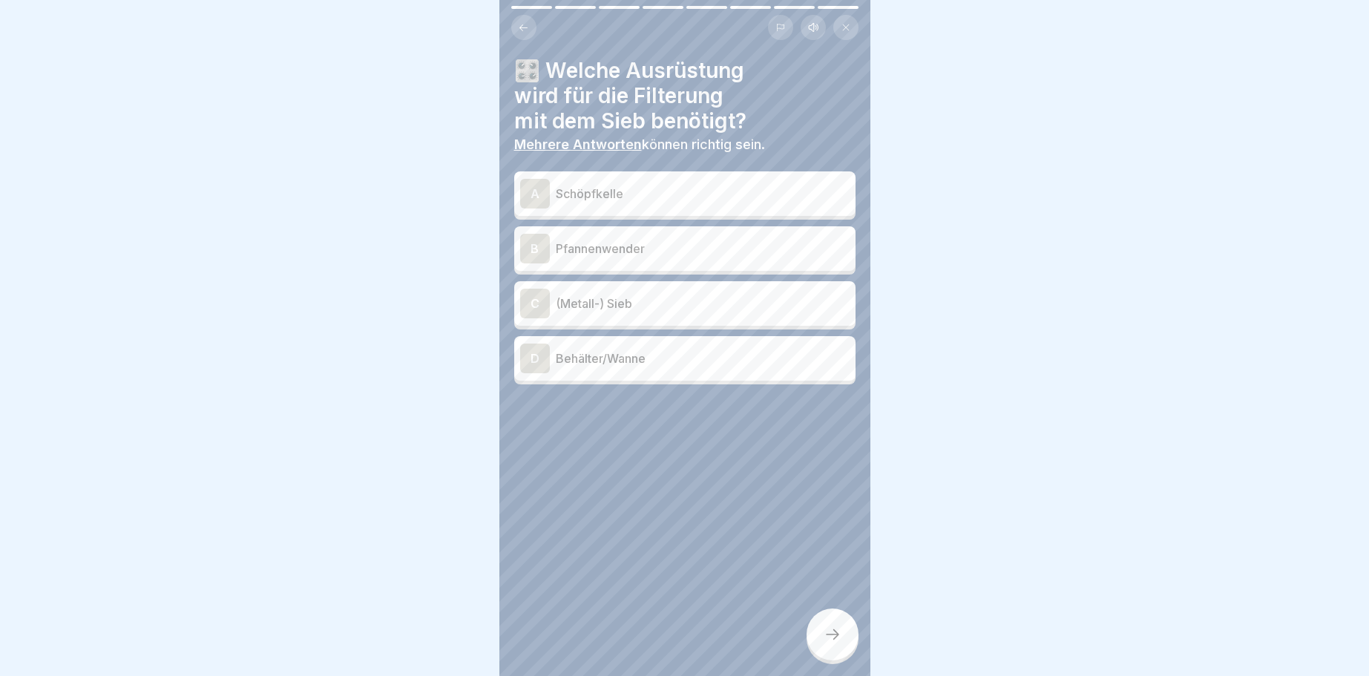
click at [535, 189] on div "A" at bounding box center [535, 194] width 30 height 30
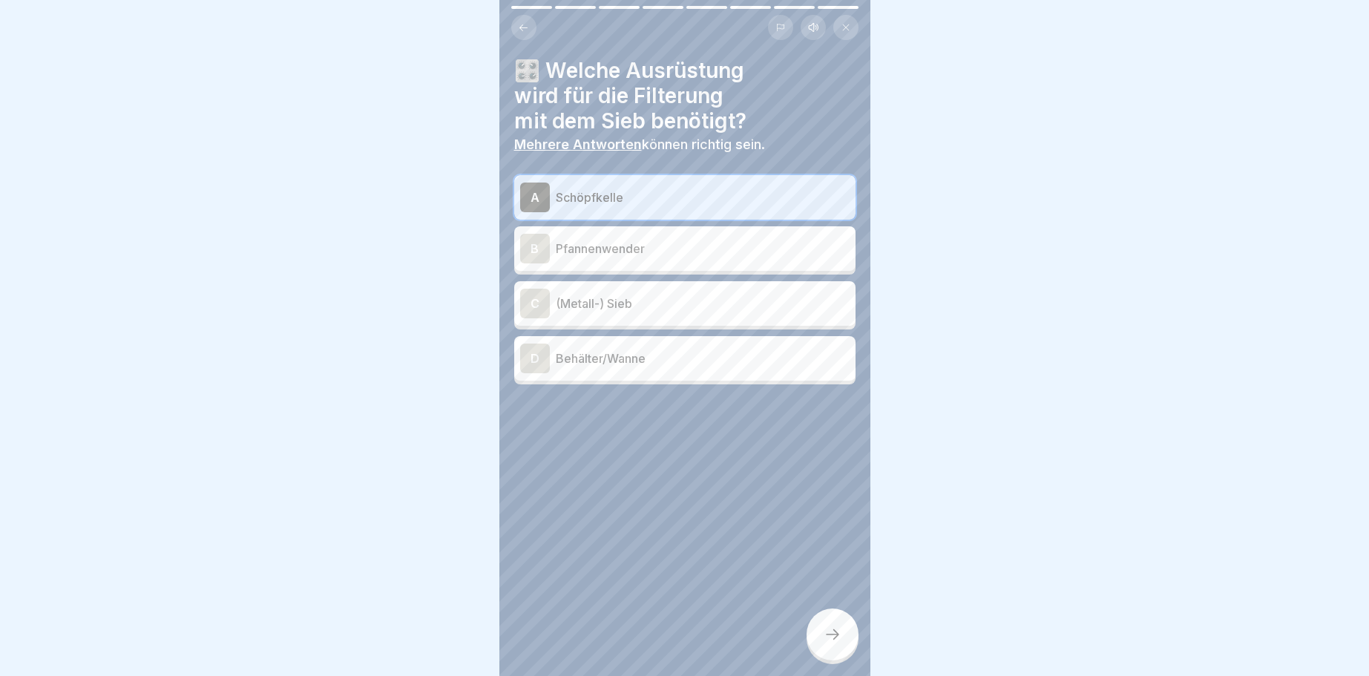
click at [533, 298] on div "C" at bounding box center [535, 304] width 30 height 30
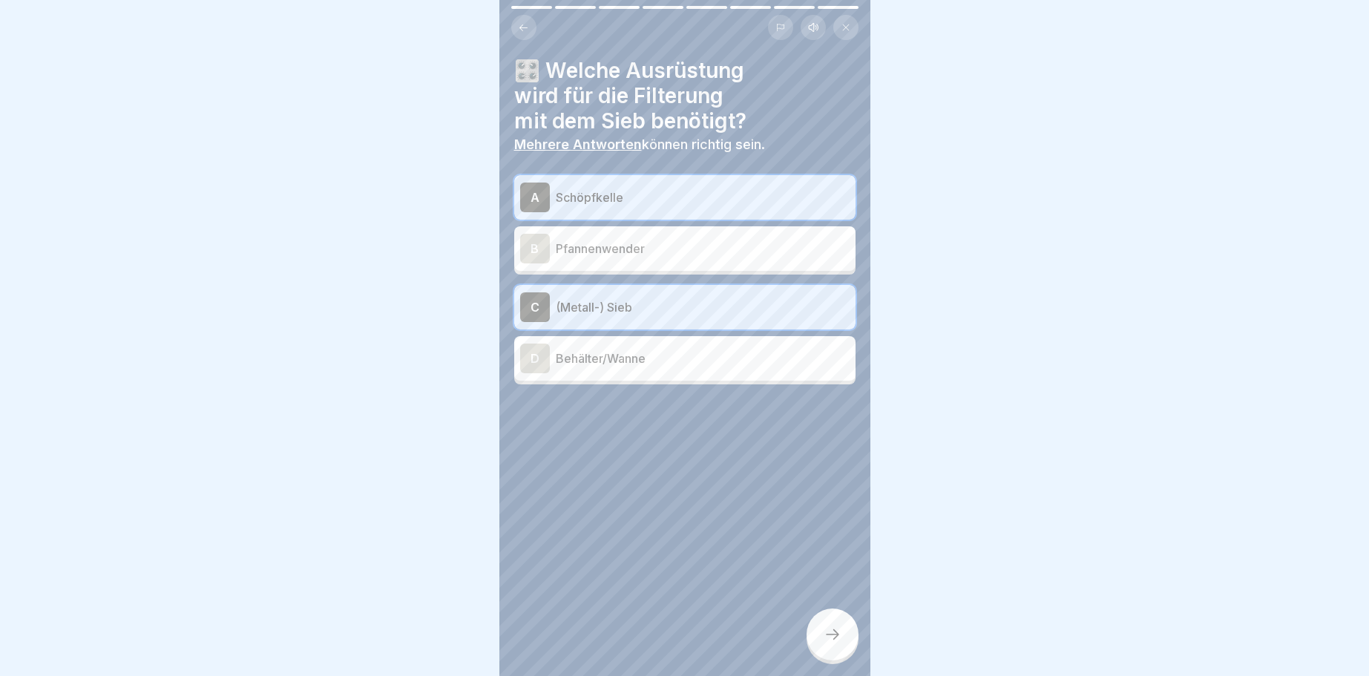
click at [533, 347] on div "D" at bounding box center [535, 358] width 30 height 30
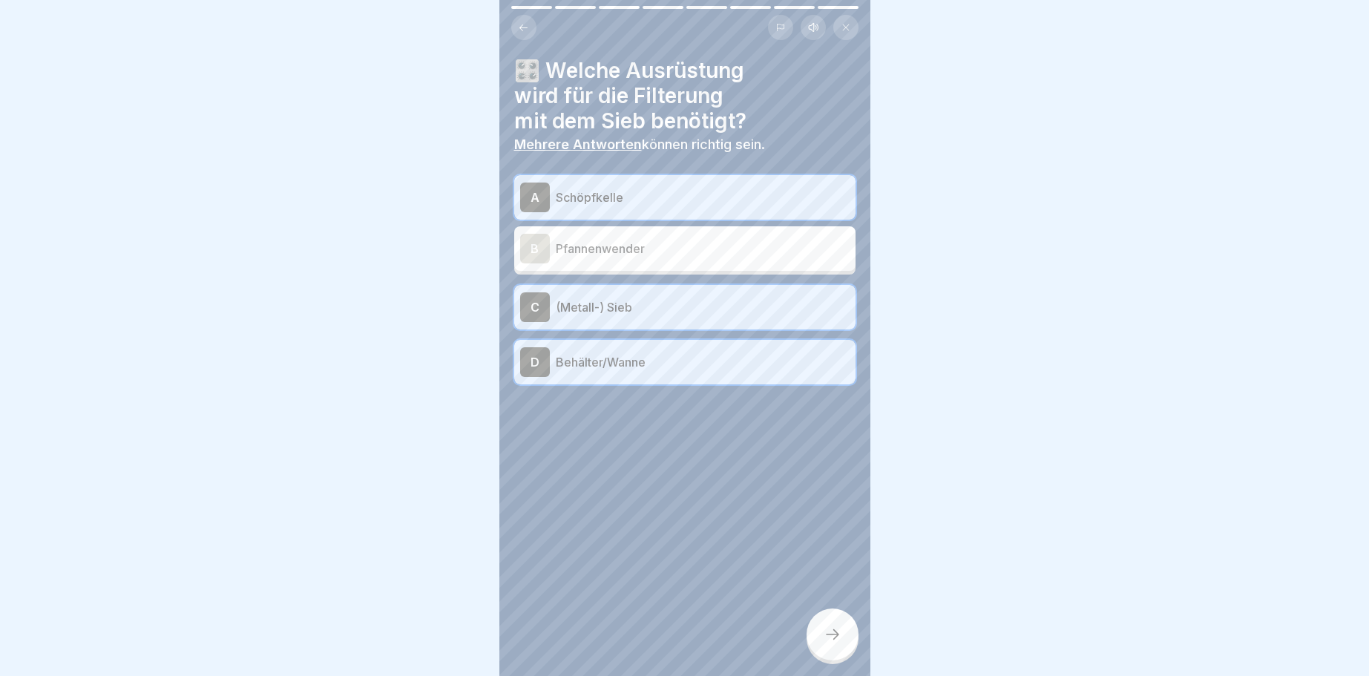
click at [845, 631] on div at bounding box center [832, 634] width 52 height 52
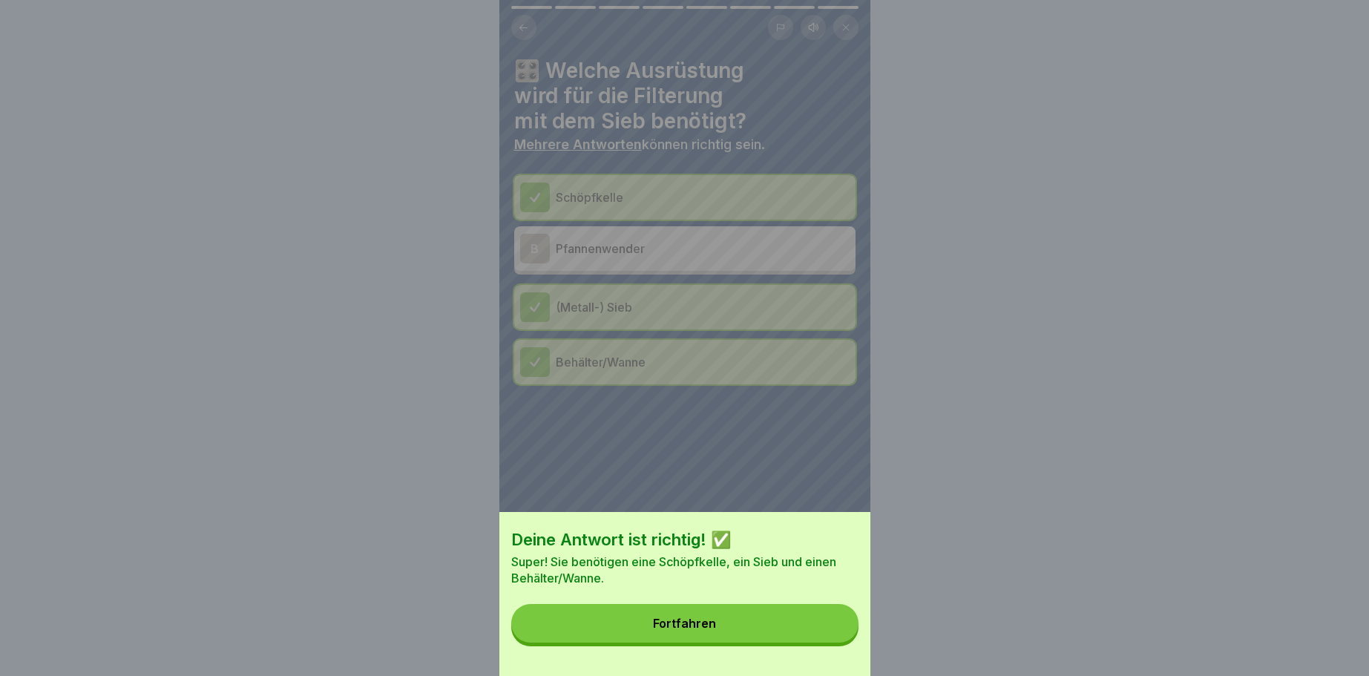
click at [705, 625] on div "Fortfahren" at bounding box center [684, 622] width 63 height 13
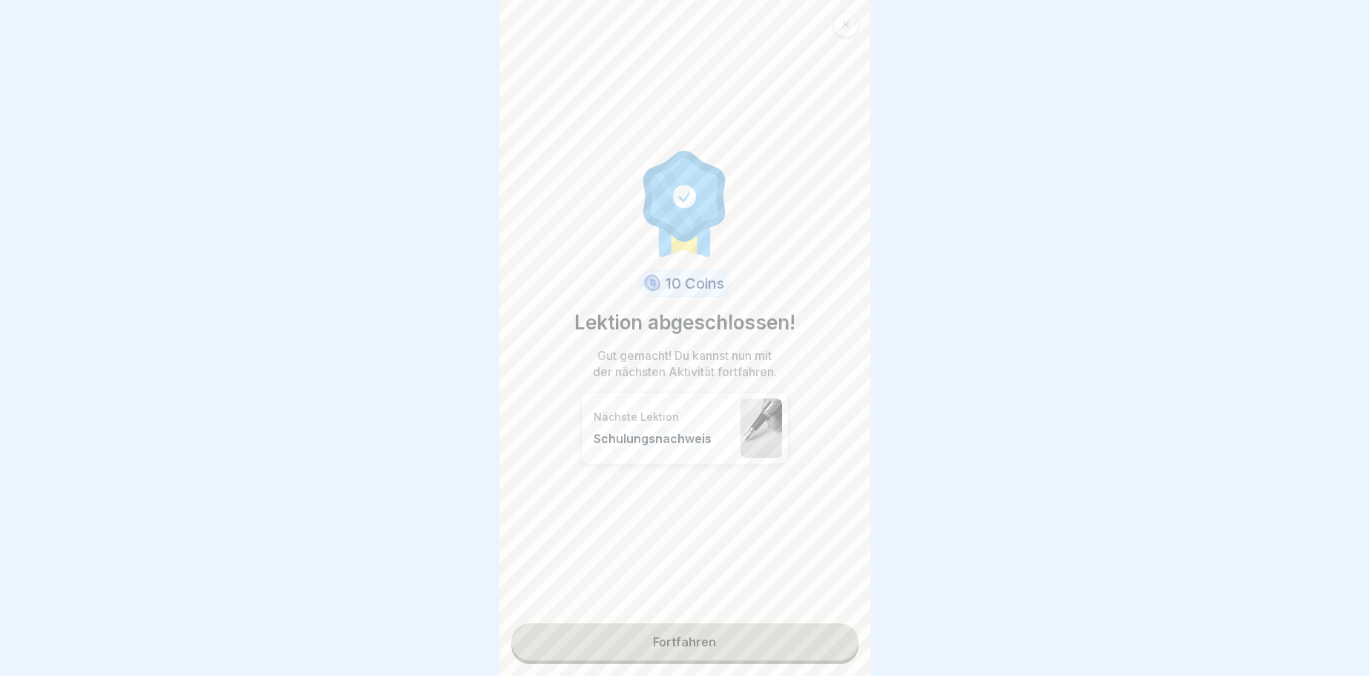
click at [671, 641] on link "Fortfahren" at bounding box center [684, 641] width 347 height 37
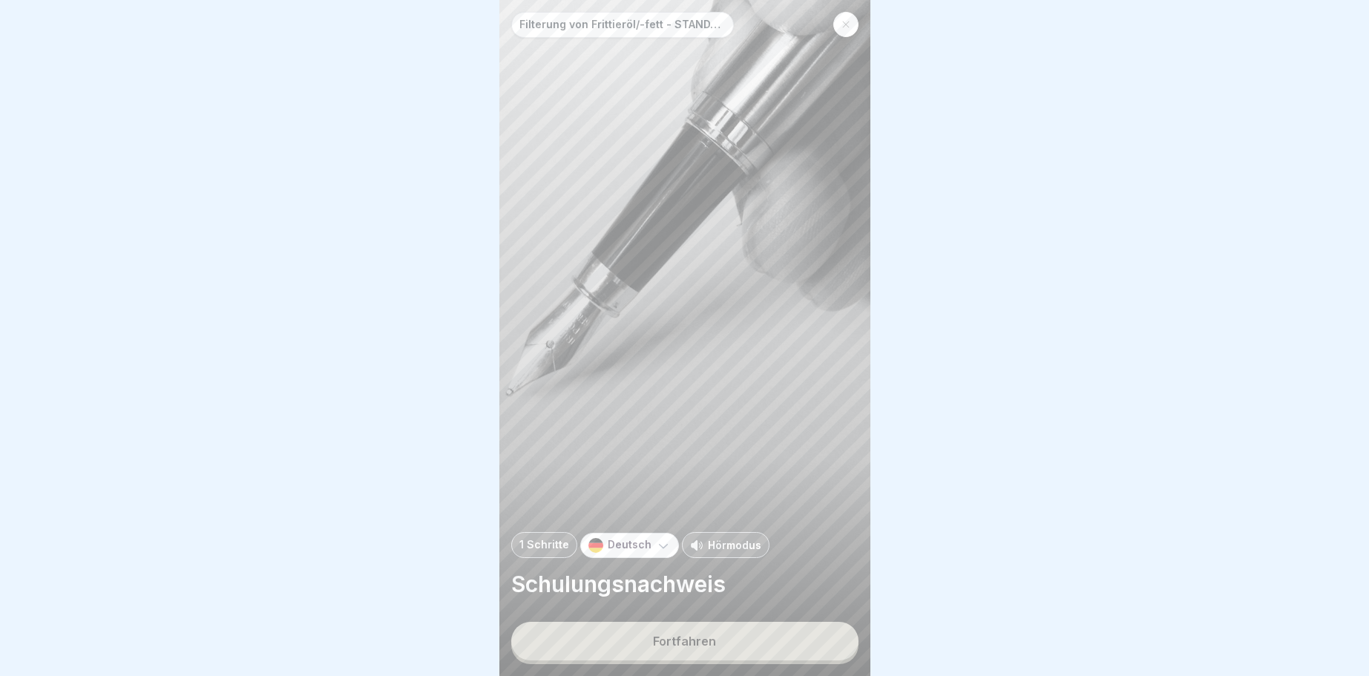
click at [695, 634] on div "Fortfahren" at bounding box center [684, 640] width 63 height 13
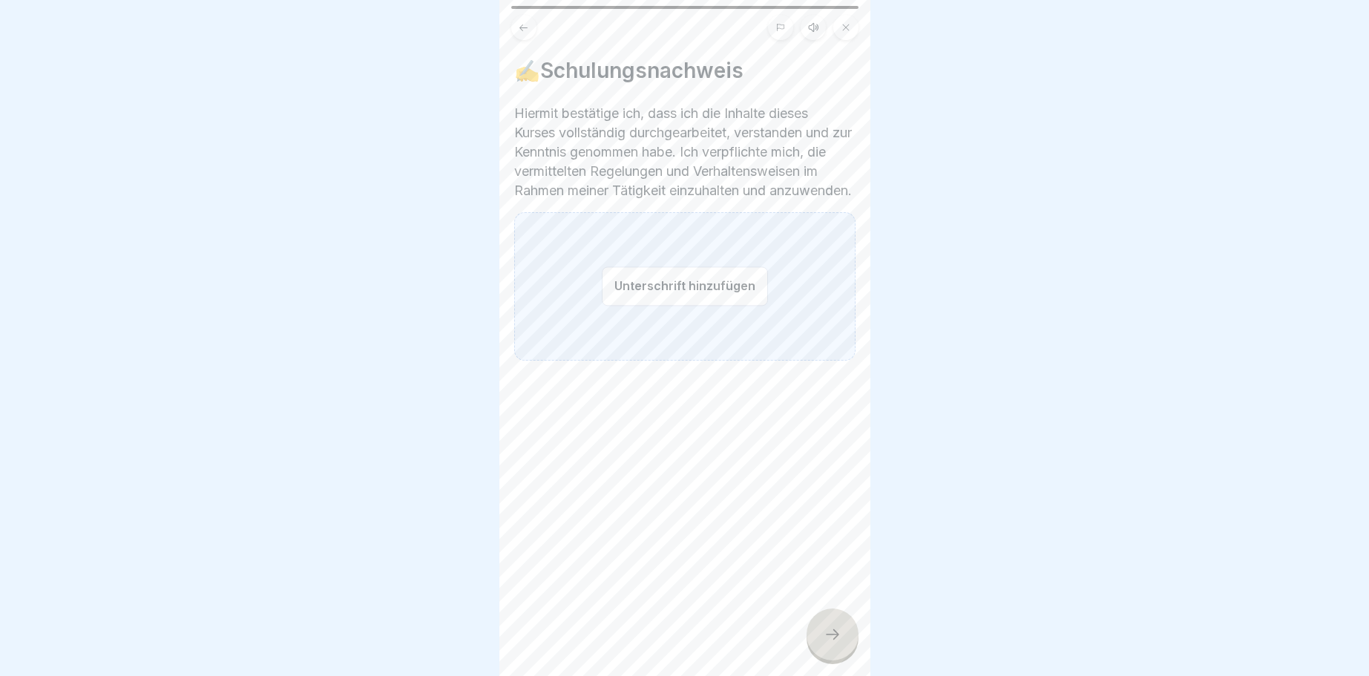
click at [644, 298] on button "Unterschrift hinzufügen" at bounding box center [685, 285] width 166 height 39
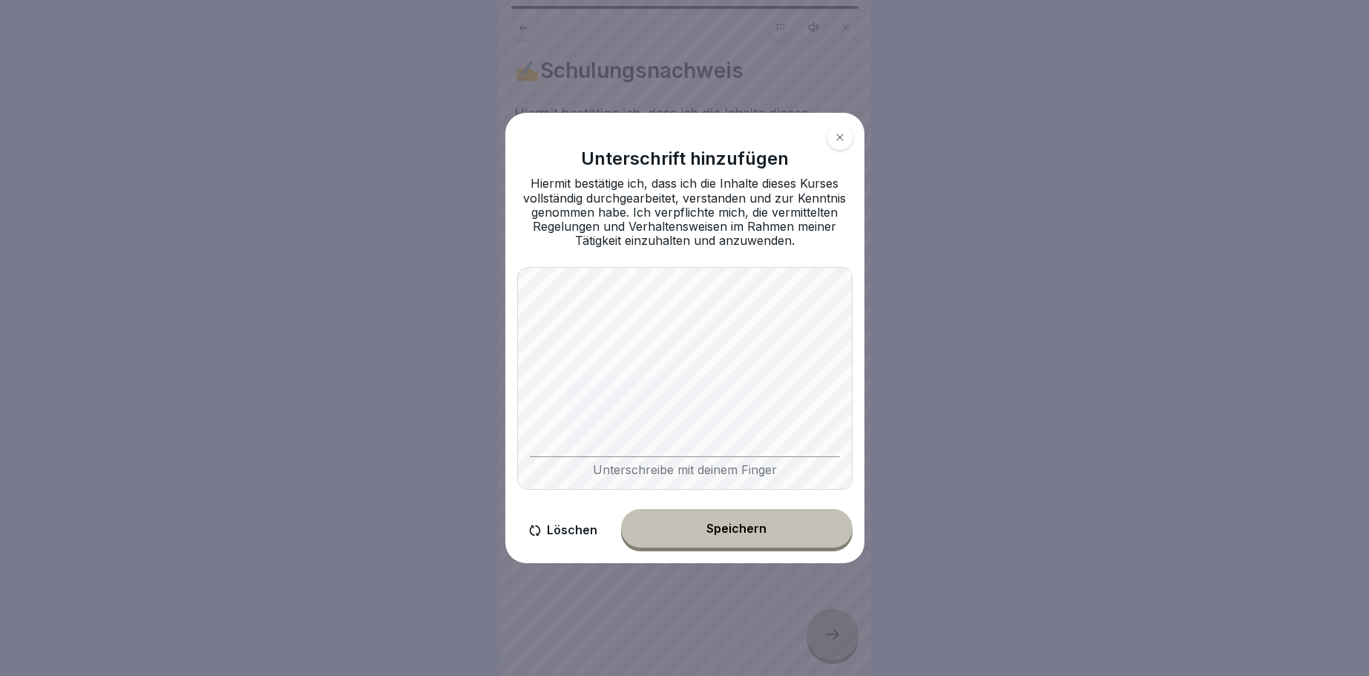
click at [792, 464] on div "Unterschreibe mit deinem Finger" at bounding box center [684, 378] width 335 height 223
click at [731, 530] on div "Speichern" at bounding box center [736, 528] width 60 height 13
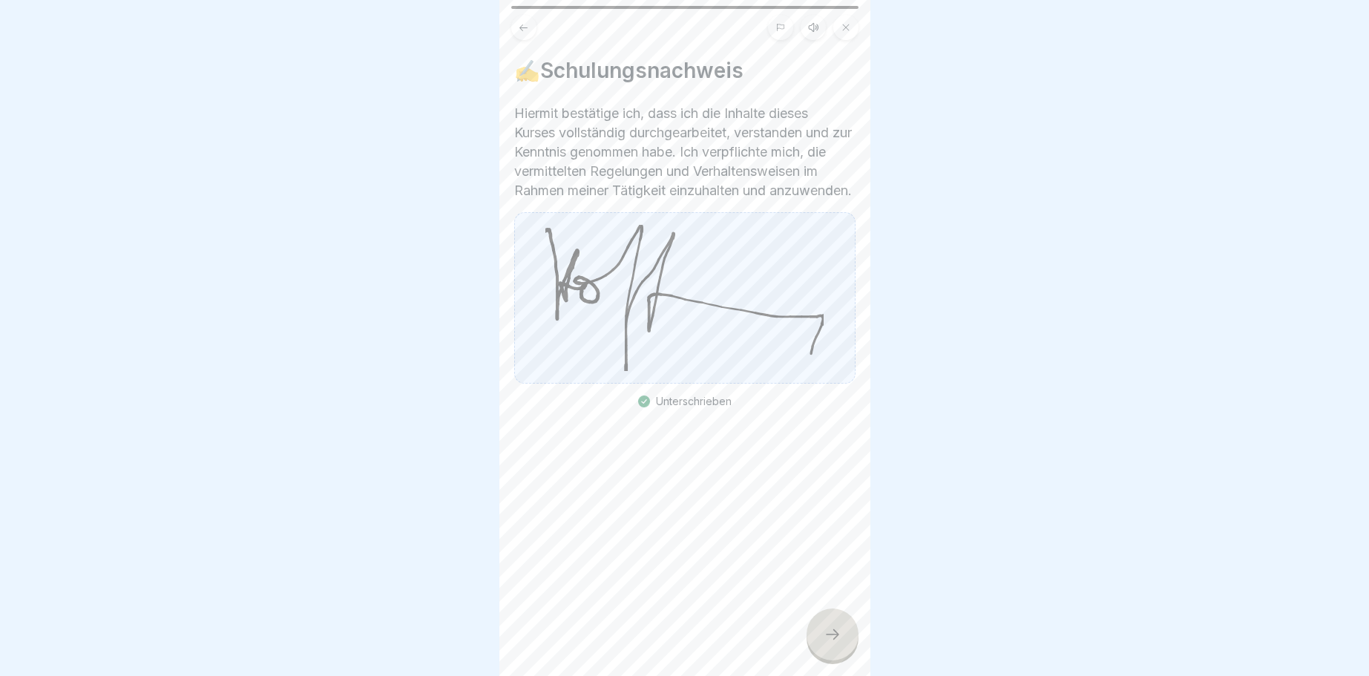
click at [835, 636] on icon at bounding box center [832, 634] width 18 height 18
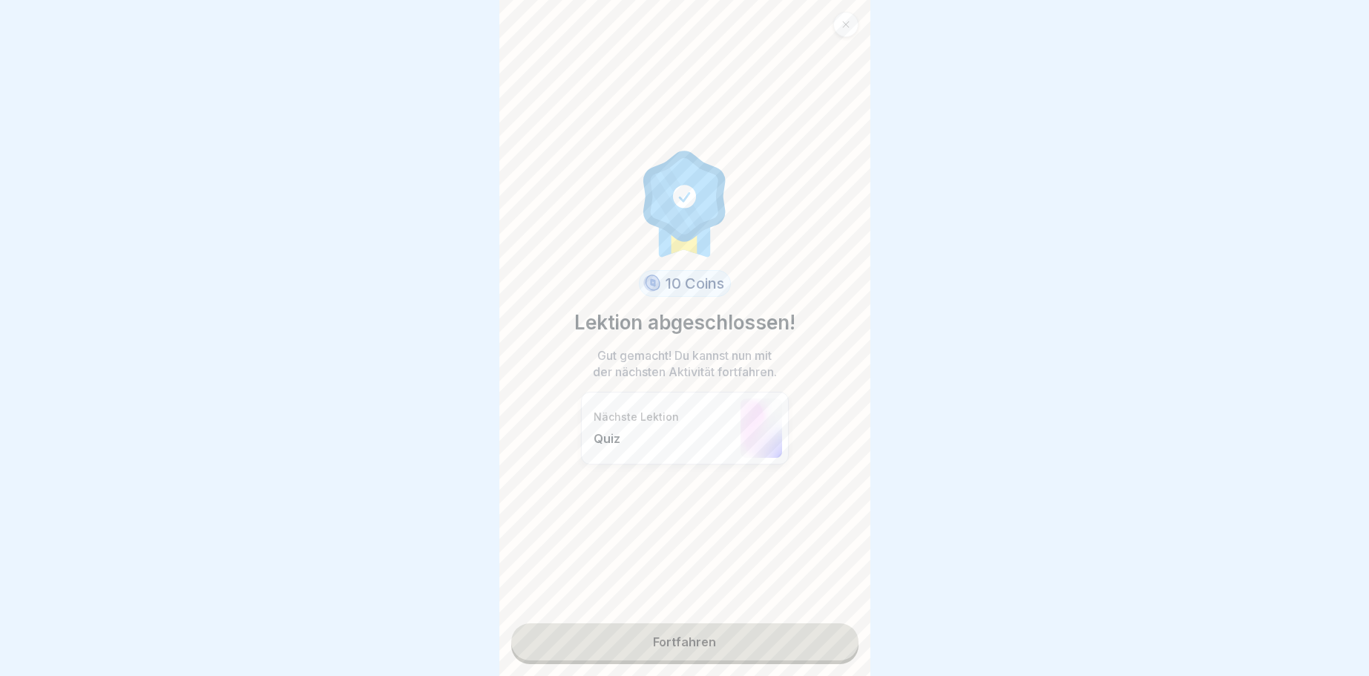
click at [686, 639] on link "Fortfahren" at bounding box center [684, 641] width 347 height 37
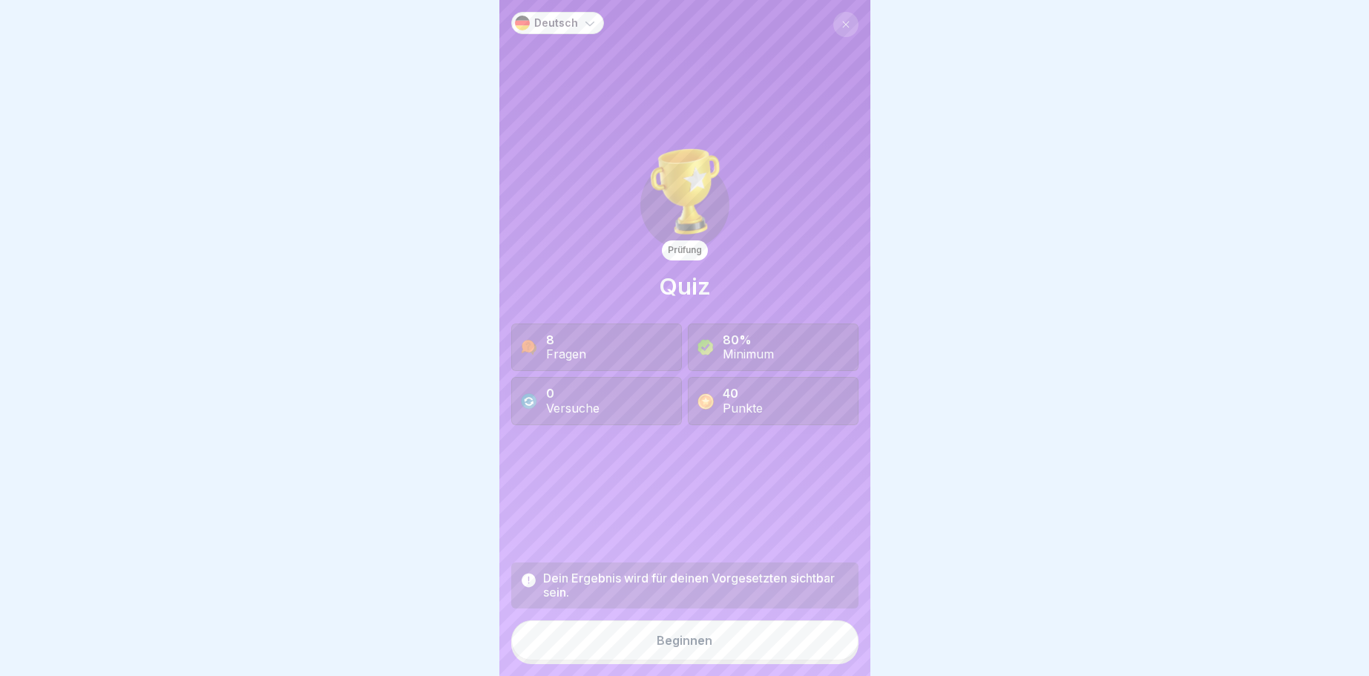
click at [684, 639] on div "Beginnen" at bounding box center [685, 640] width 56 height 13
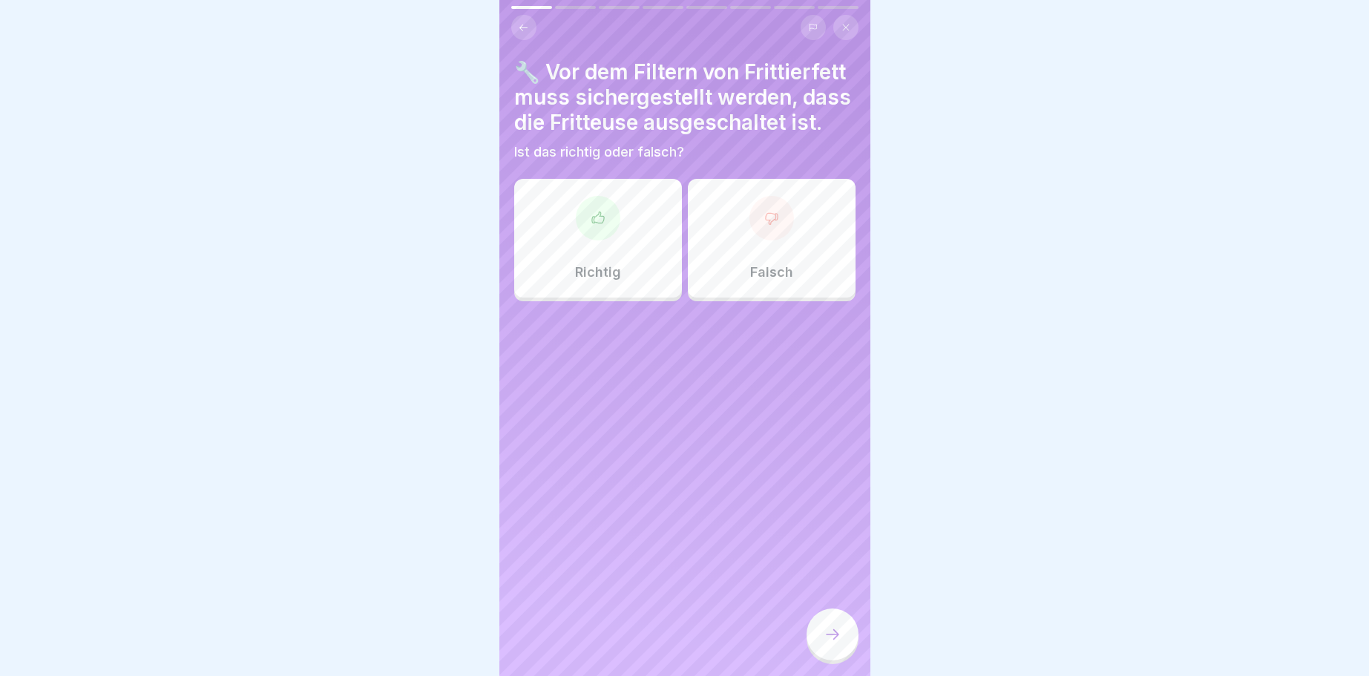
click at [593, 211] on icon at bounding box center [598, 218] width 15 height 15
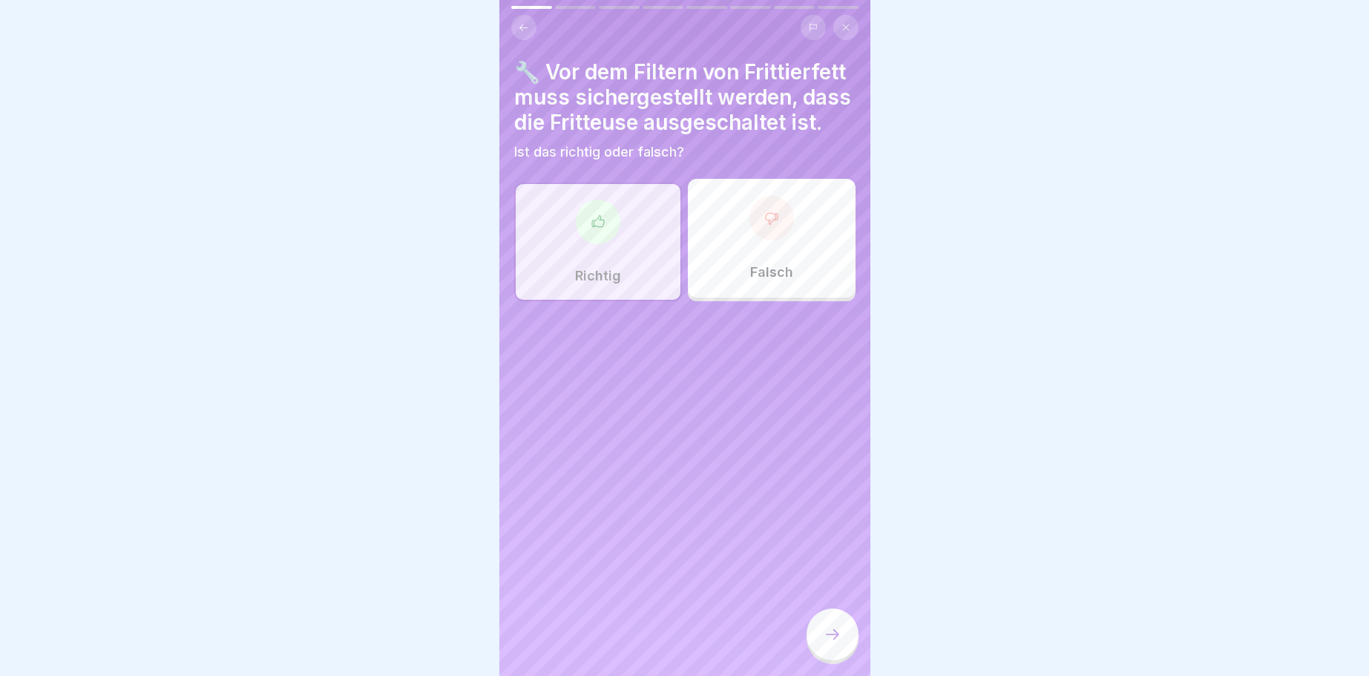
click at [836, 627] on div at bounding box center [832, 634] width 52 height 52
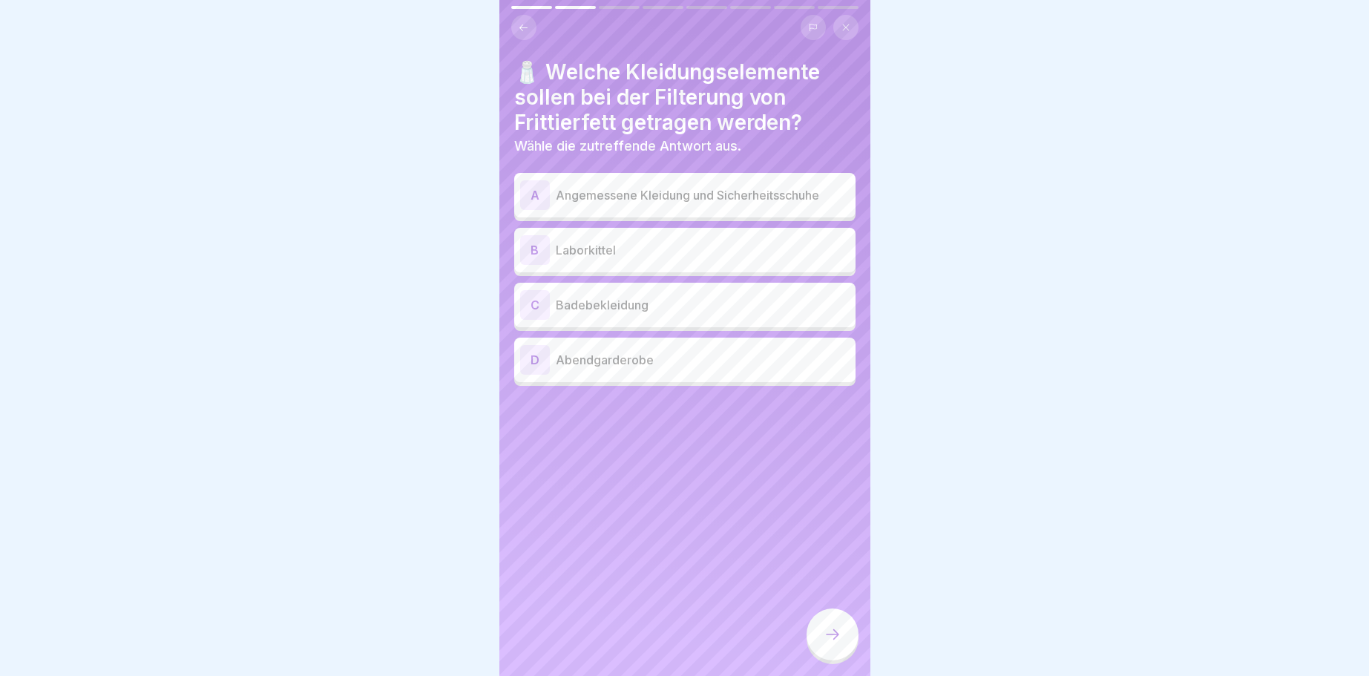
click at [533, 197] on div "A" at bounding box center [535, 195] width 30 height 30
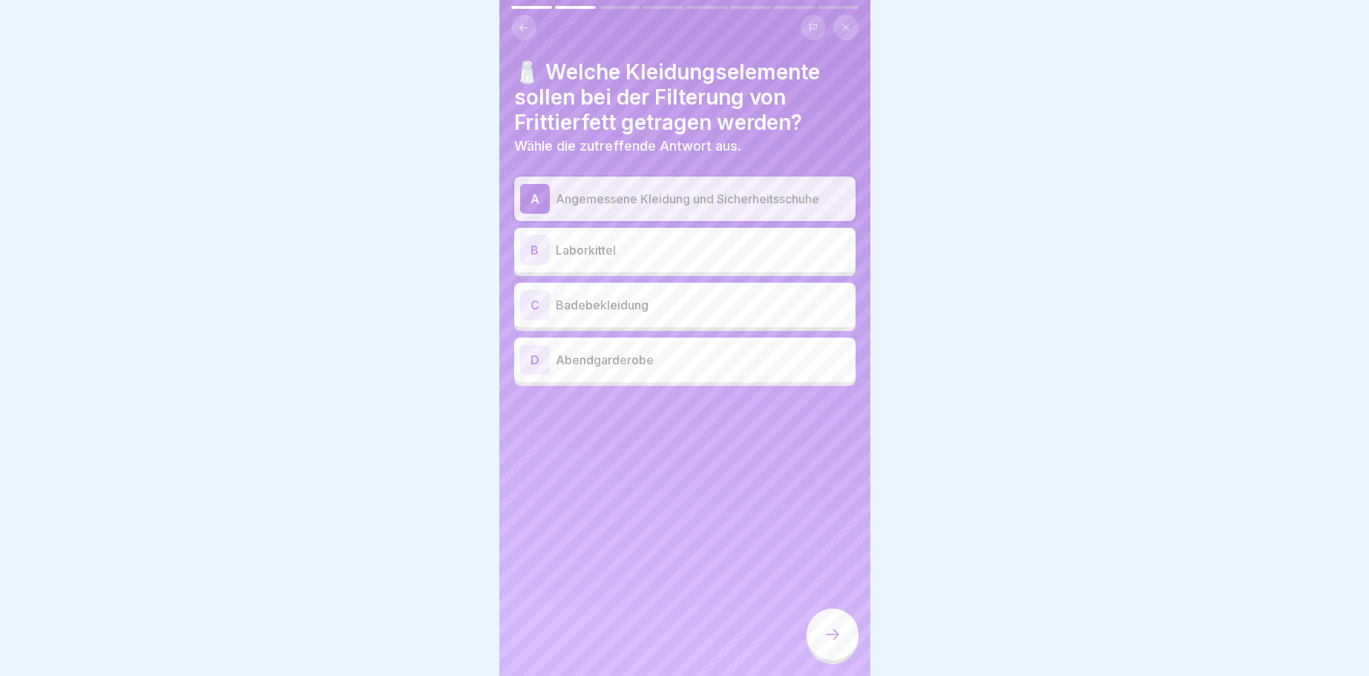
click at [826, 636] on icon at bounding box center [832, 634] width 18 height 18
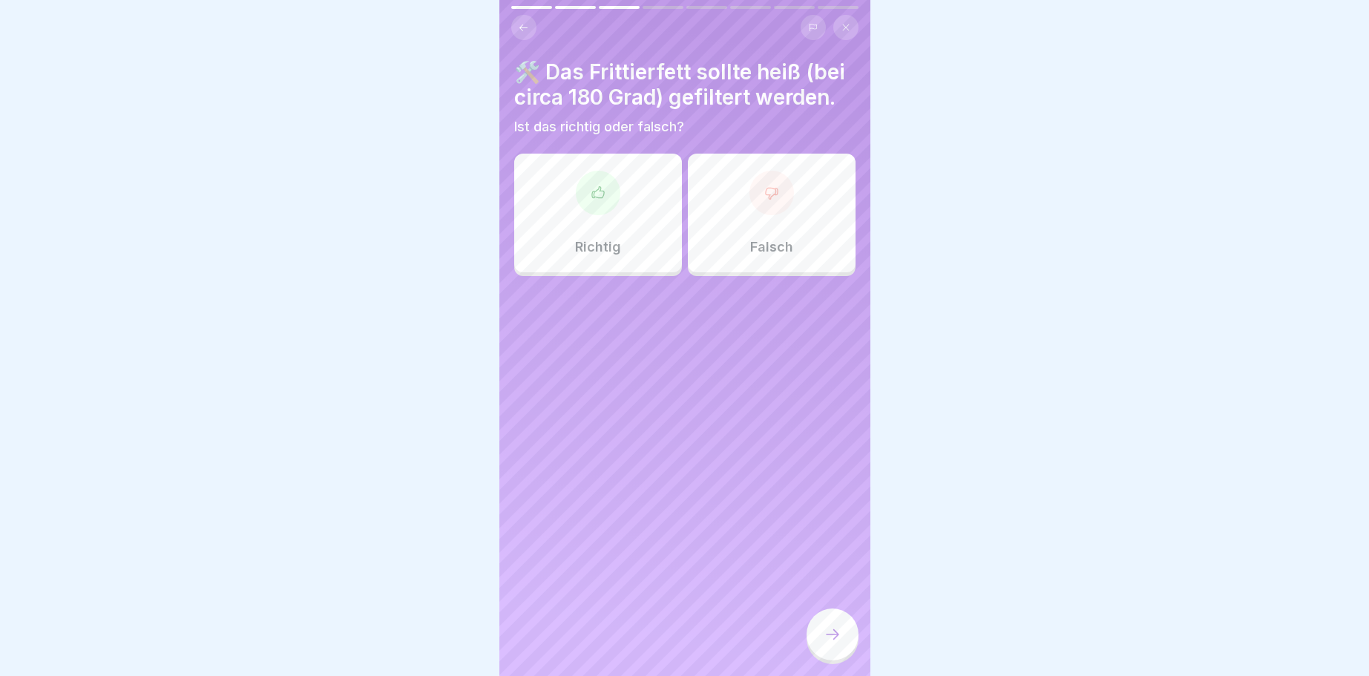
click at [763, 194] on div at bounding box center [771, 193] width 45 height 45
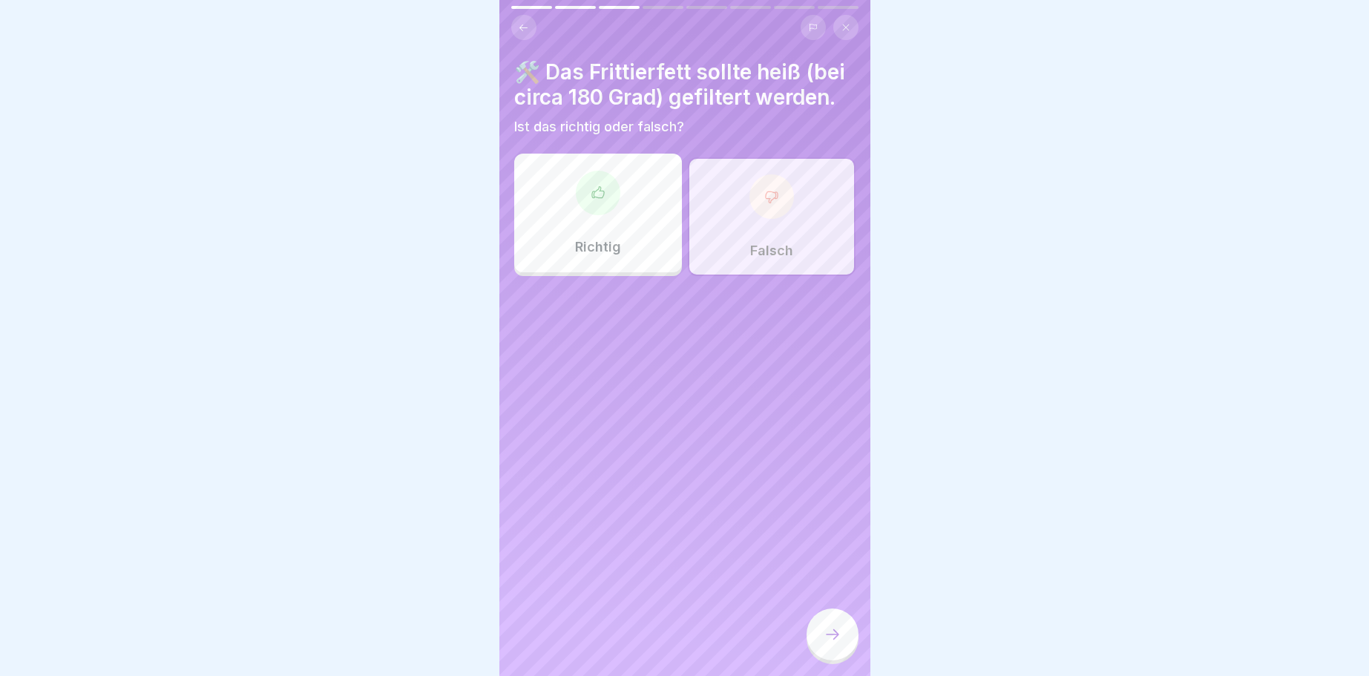
click at [844, 629] on div at bounding box center [832, 634] width 52 height 52
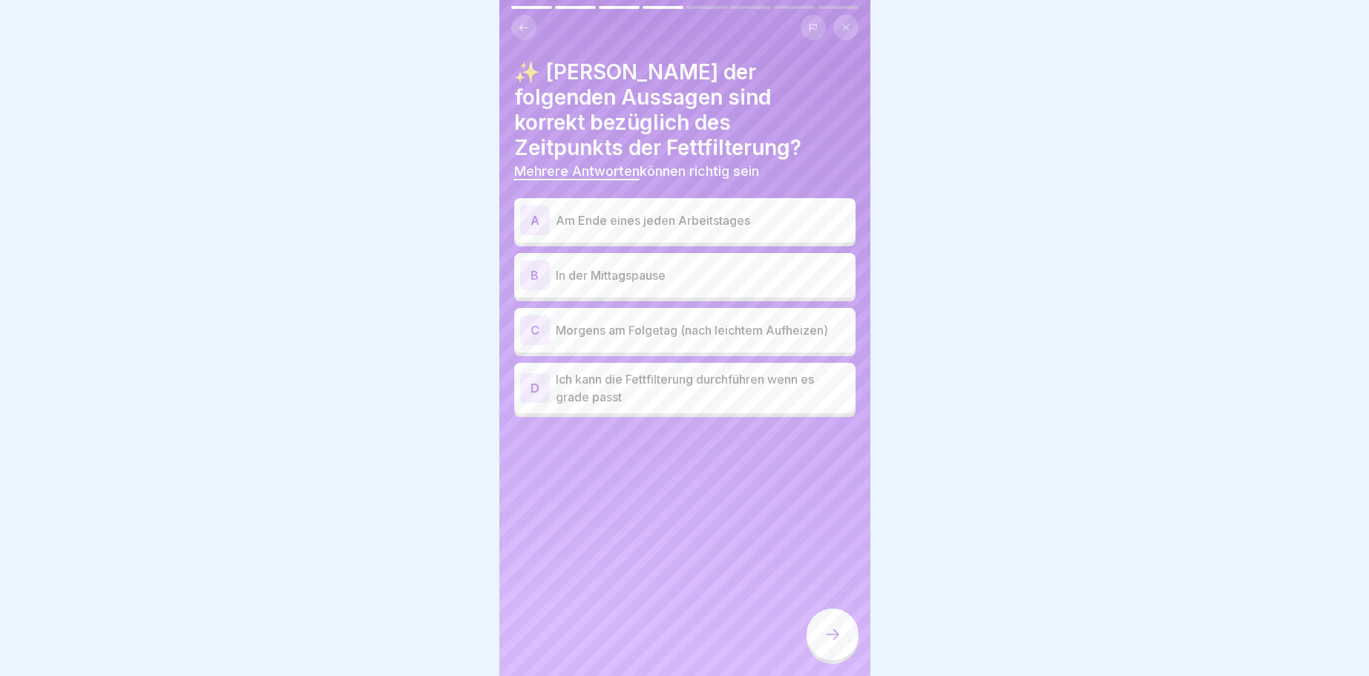
click at [530, 205] on div "A" at bounding box center [535, 220] width 30 height 30
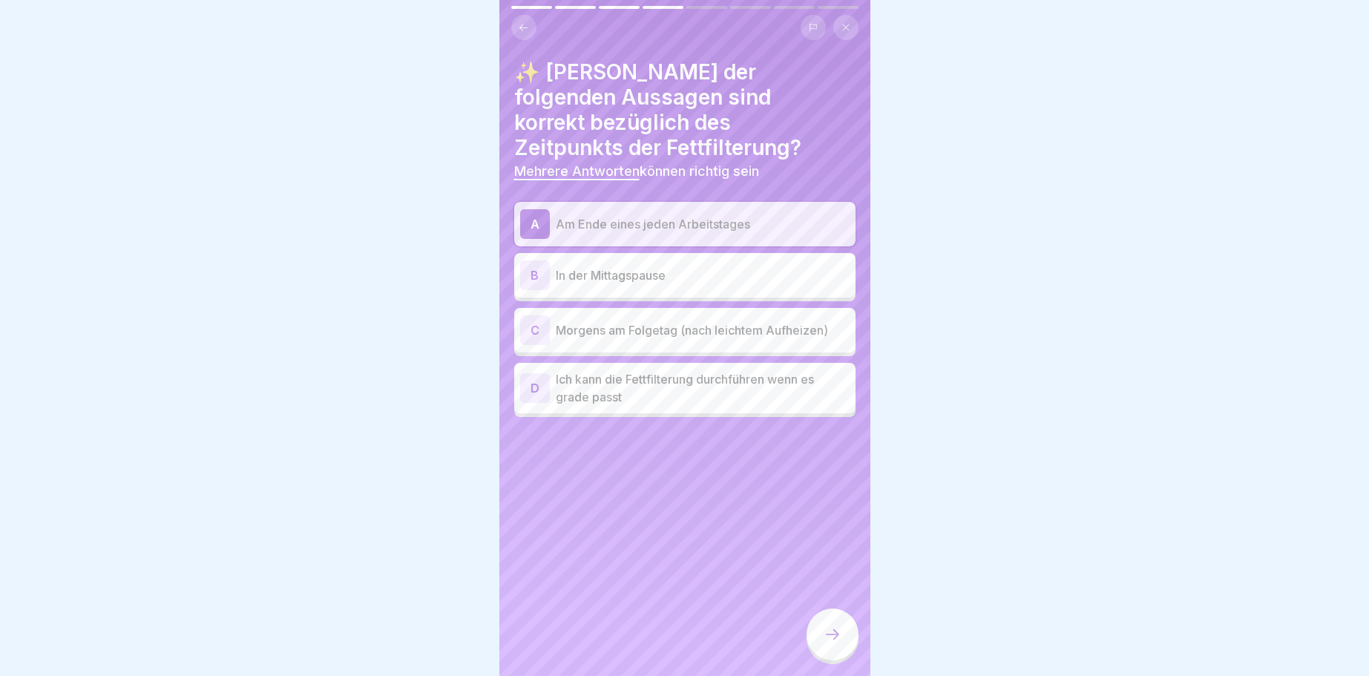
click at [536, 315] on div "C" at bounding box center [535, 330] width 30 height 30
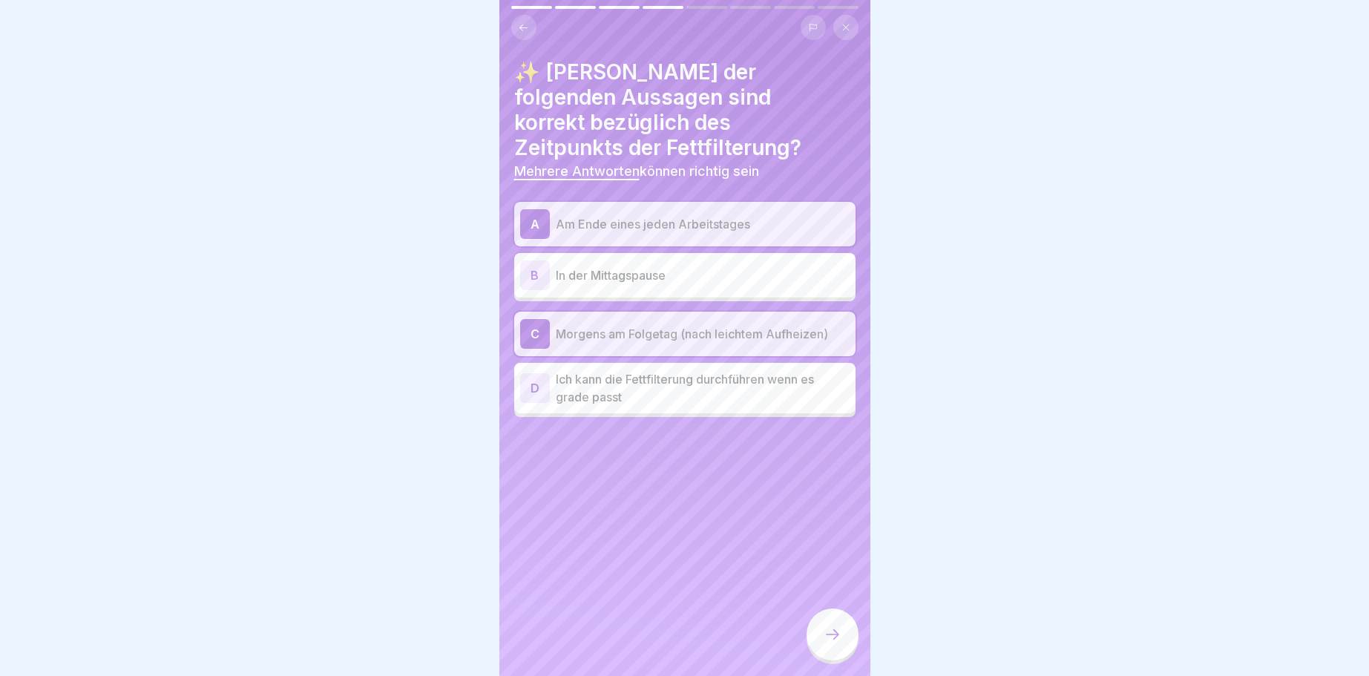
click at [835, 633] on icon at bounding box center [832, 634] width 18 height 18
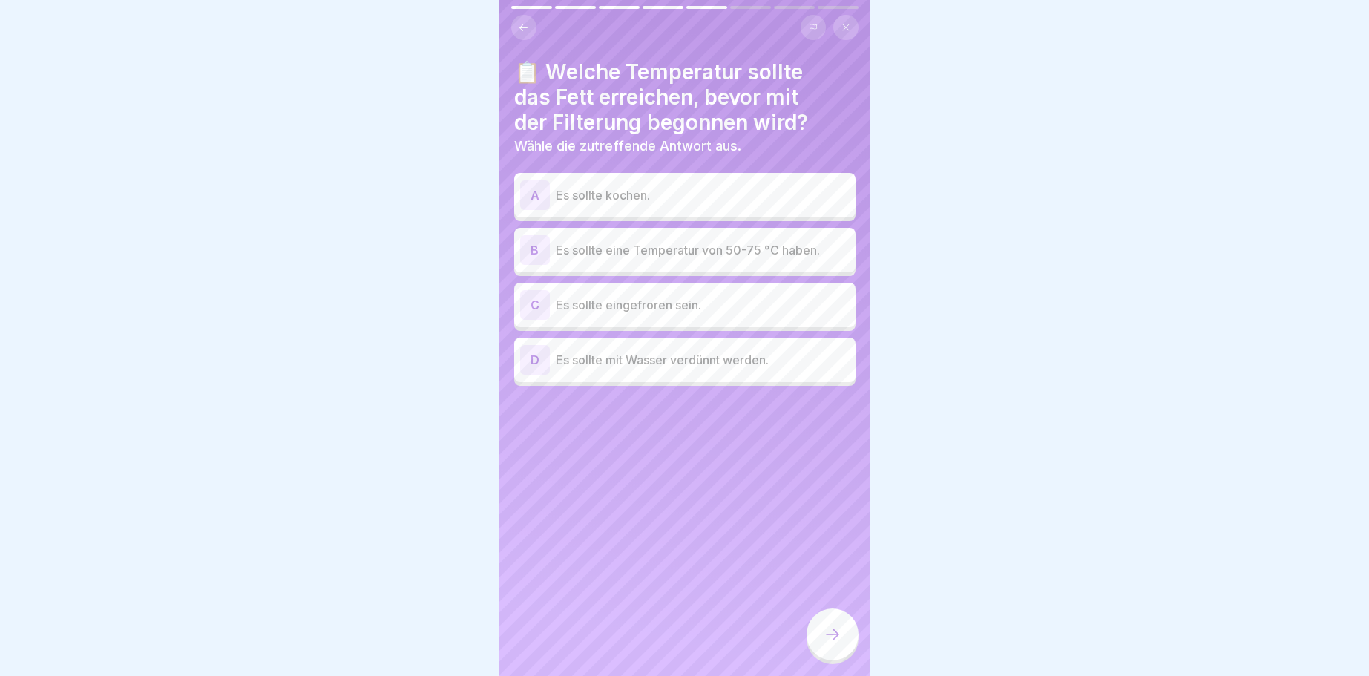
click at [533, 246] on div "B" at bounding box center [535, 250] width 30 height 30
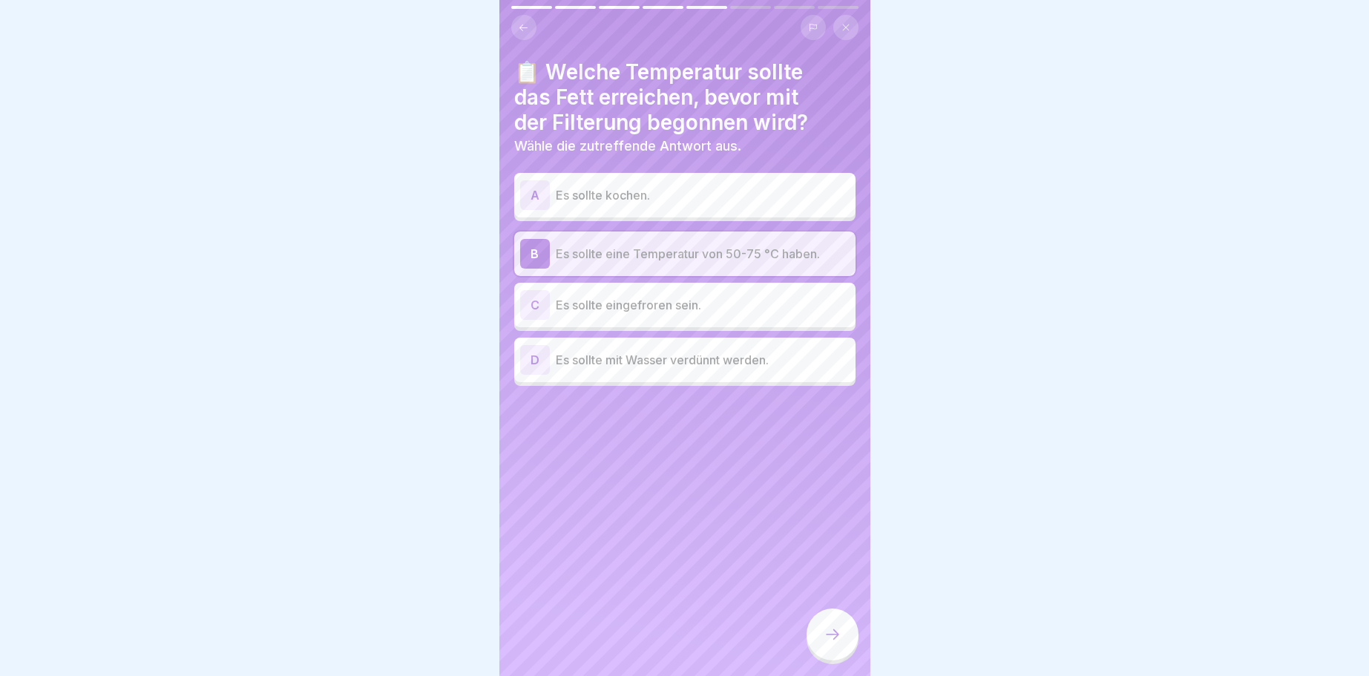
click at [836, 623] on div at bounding box center [832, 634] width 52 height 52
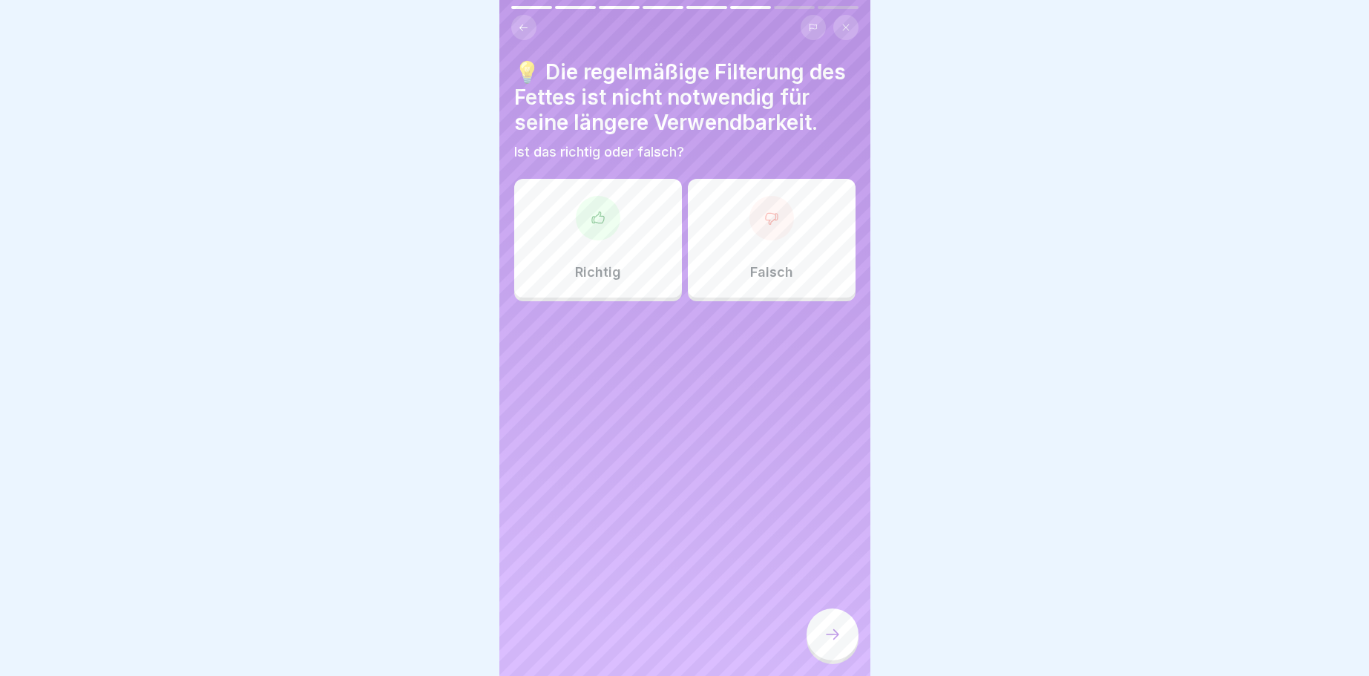
click at [775, 216] on icon at bounding box center [771, 218] width 15 height 15
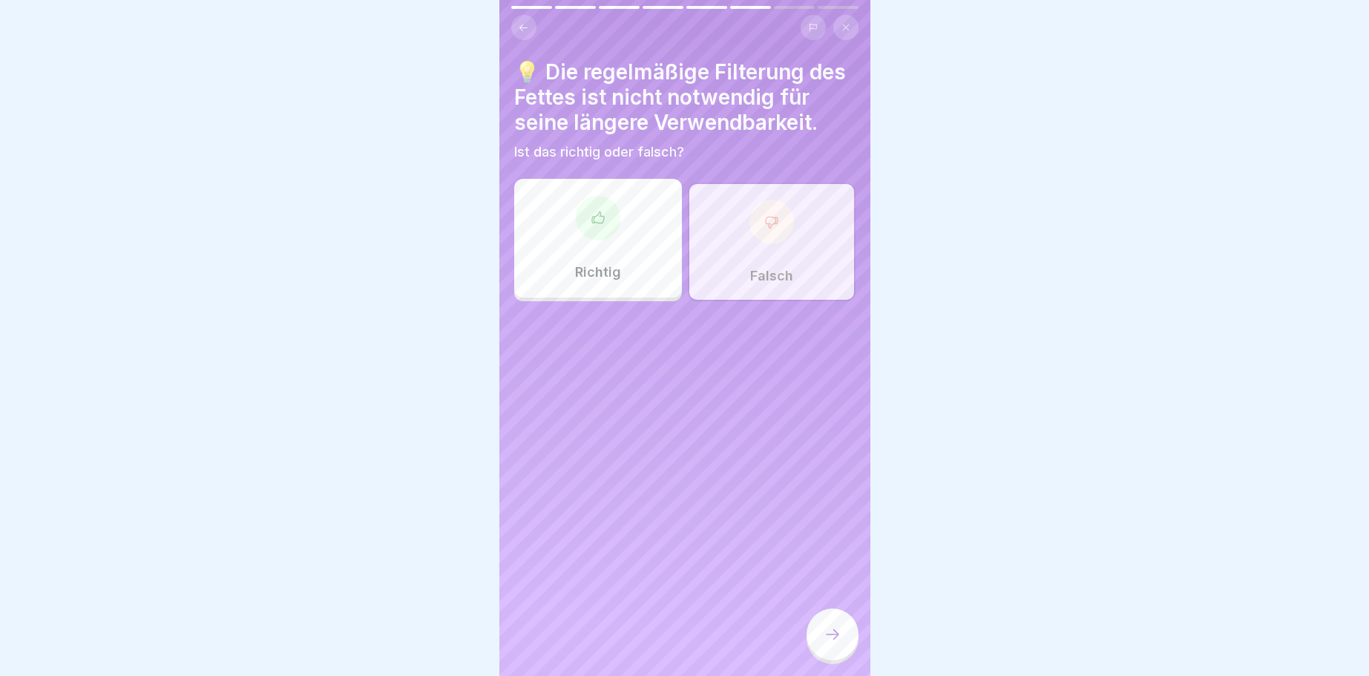
click at [836, 638] on icon at bounding box center [832, 634] width 13 height 10
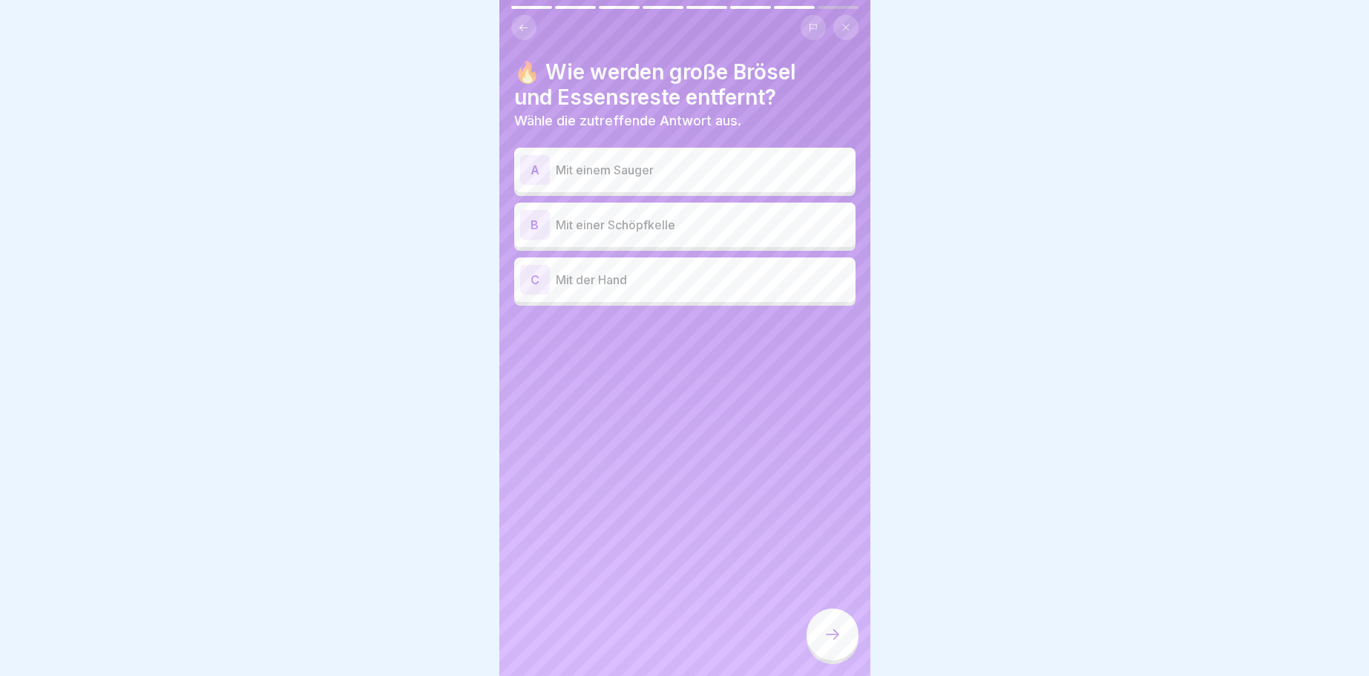
click at [530, 219] on div "B" at bounding box center [535, 225] width 30 height 30
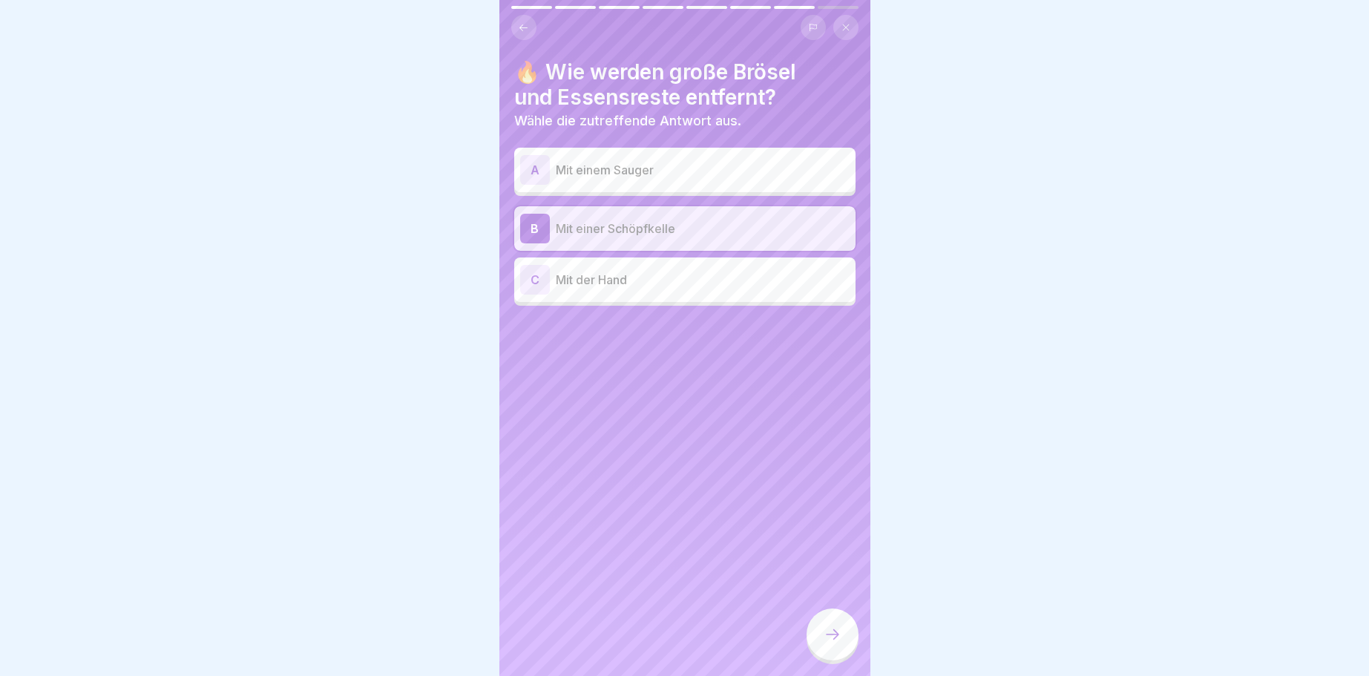
click at [828, 630] on icon at bounding box center [832, 634] width 18 height 18
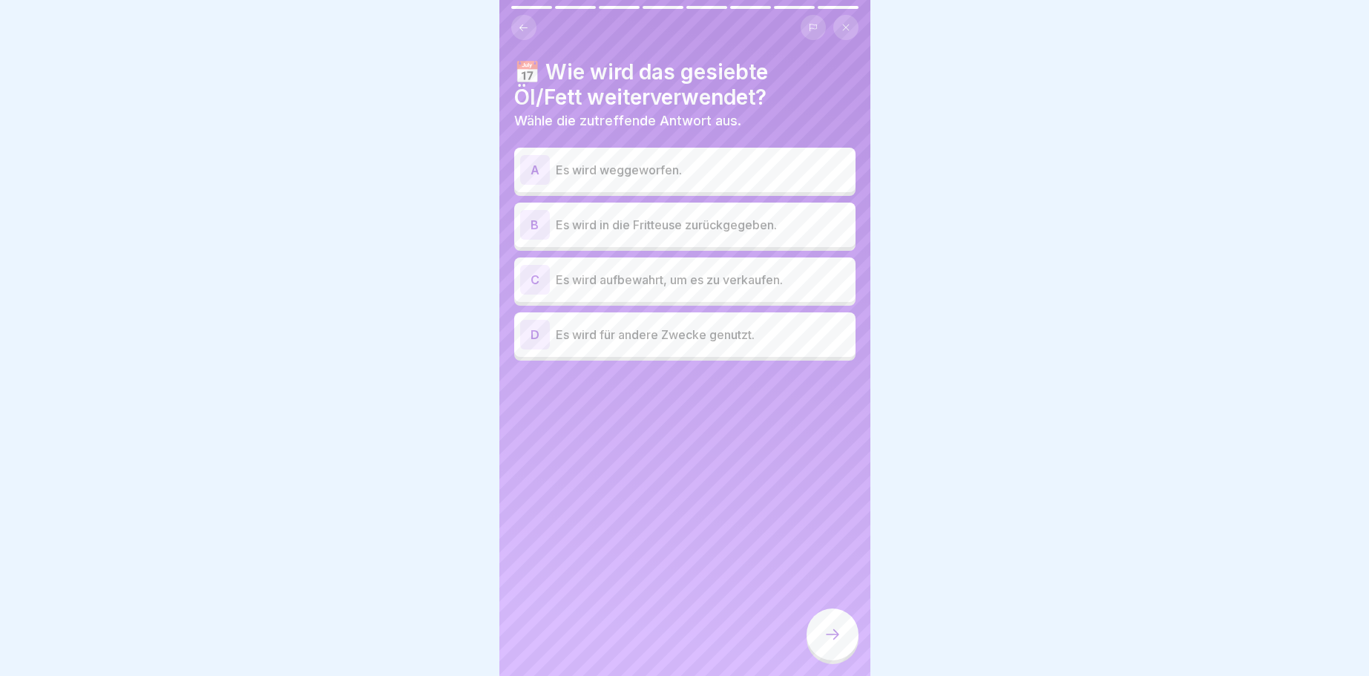
click at [534, 217] on div "B" at bounding box center [535, 225] width 30 height 30
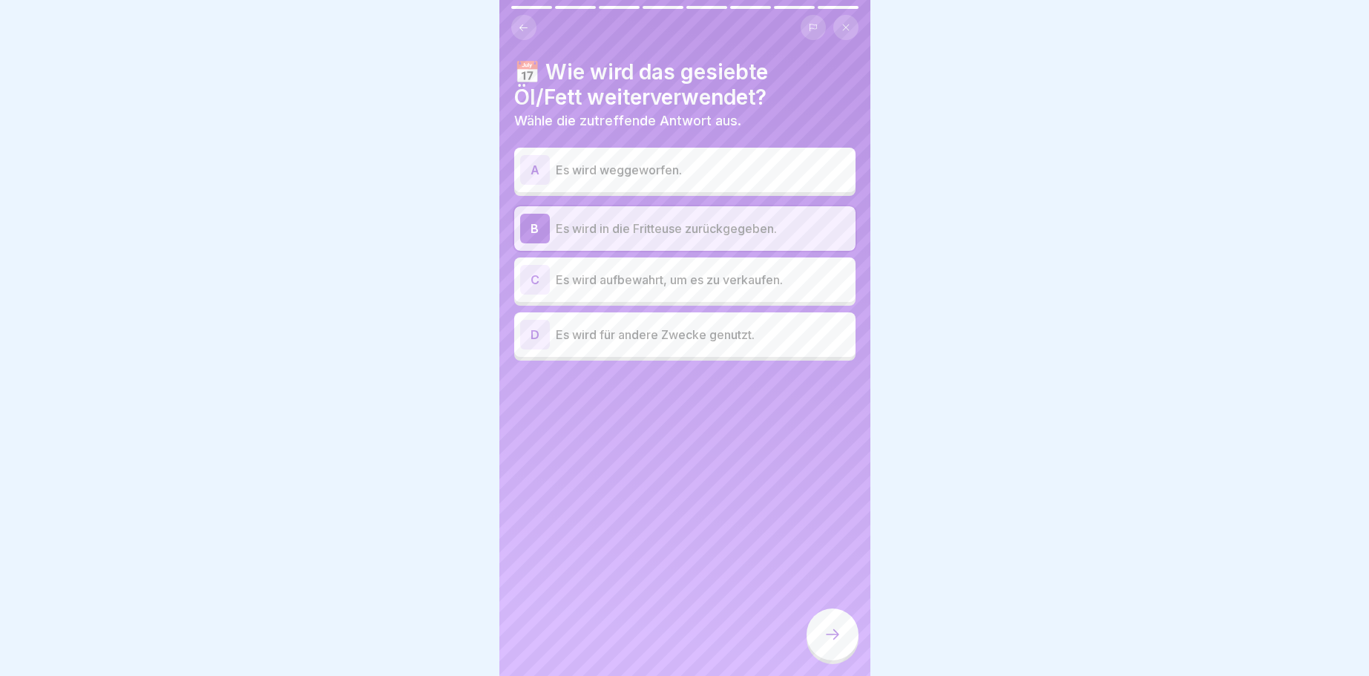
click at [835, 635] on icon at bounding box center [832, 634] width 18 height 18
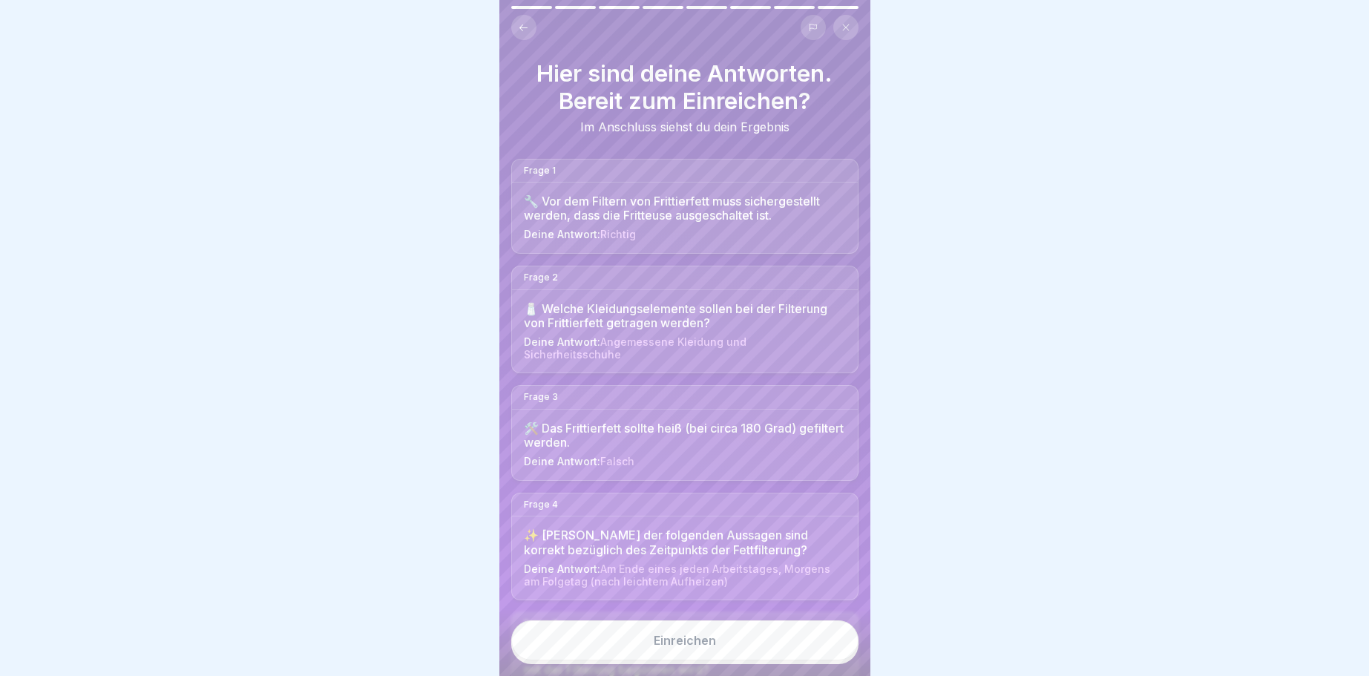
click at [694, 642] on div "Einreichen" at bounding box center [685, 640] width 62 height 13
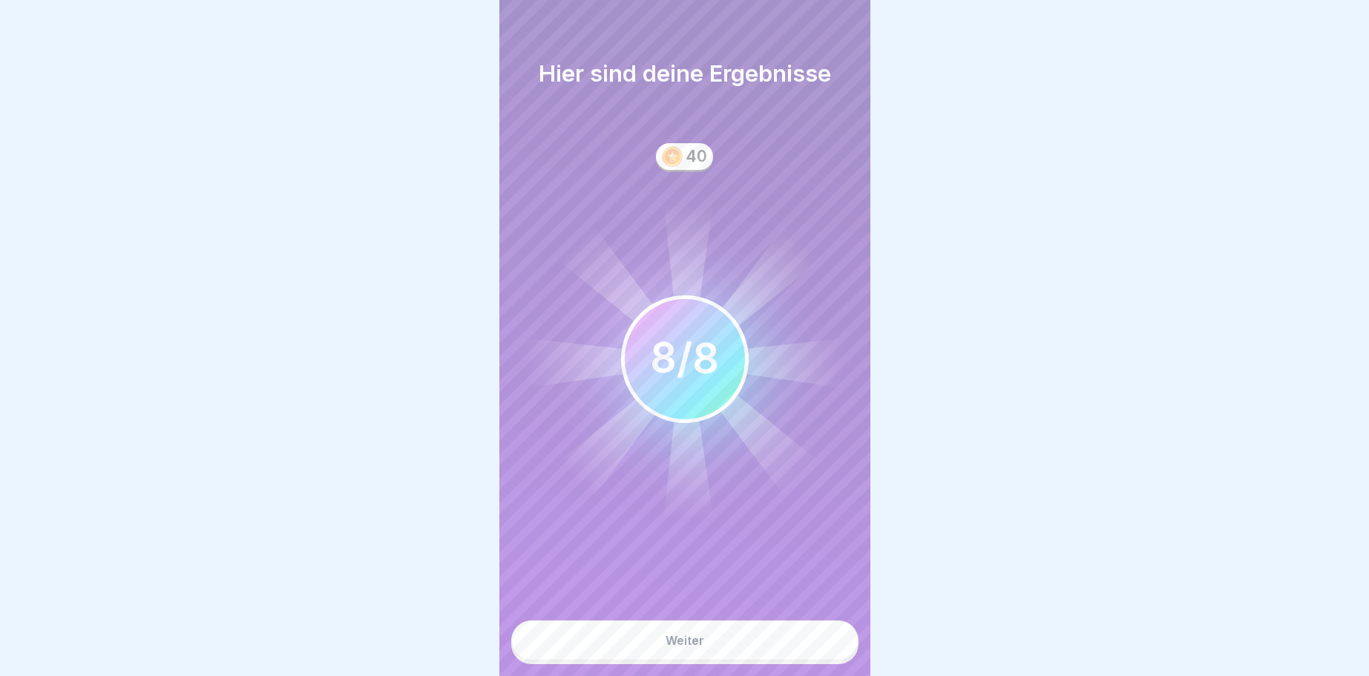
click at [681, 638] on div "Weiter" at bounding box center [684, 640] width 39 height 13
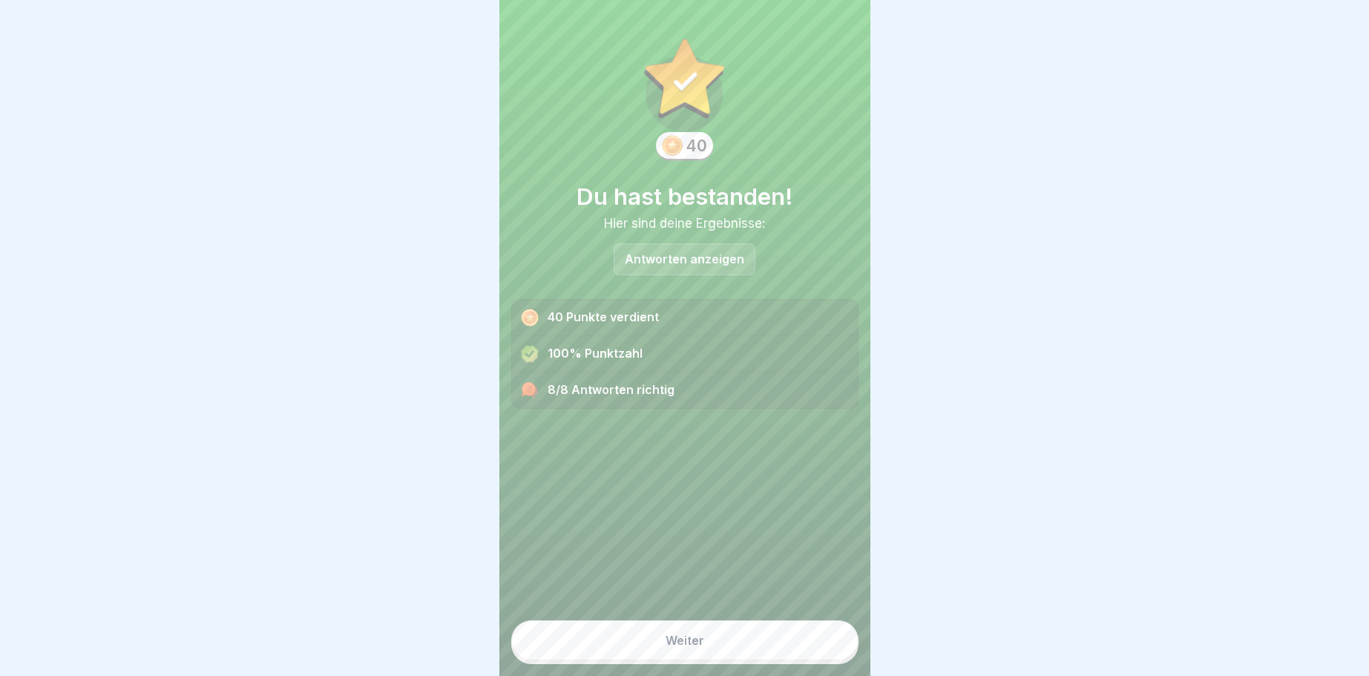
click at [700, 638] on div "Weiter" at bounding box center [684, 640] width 39 height 13
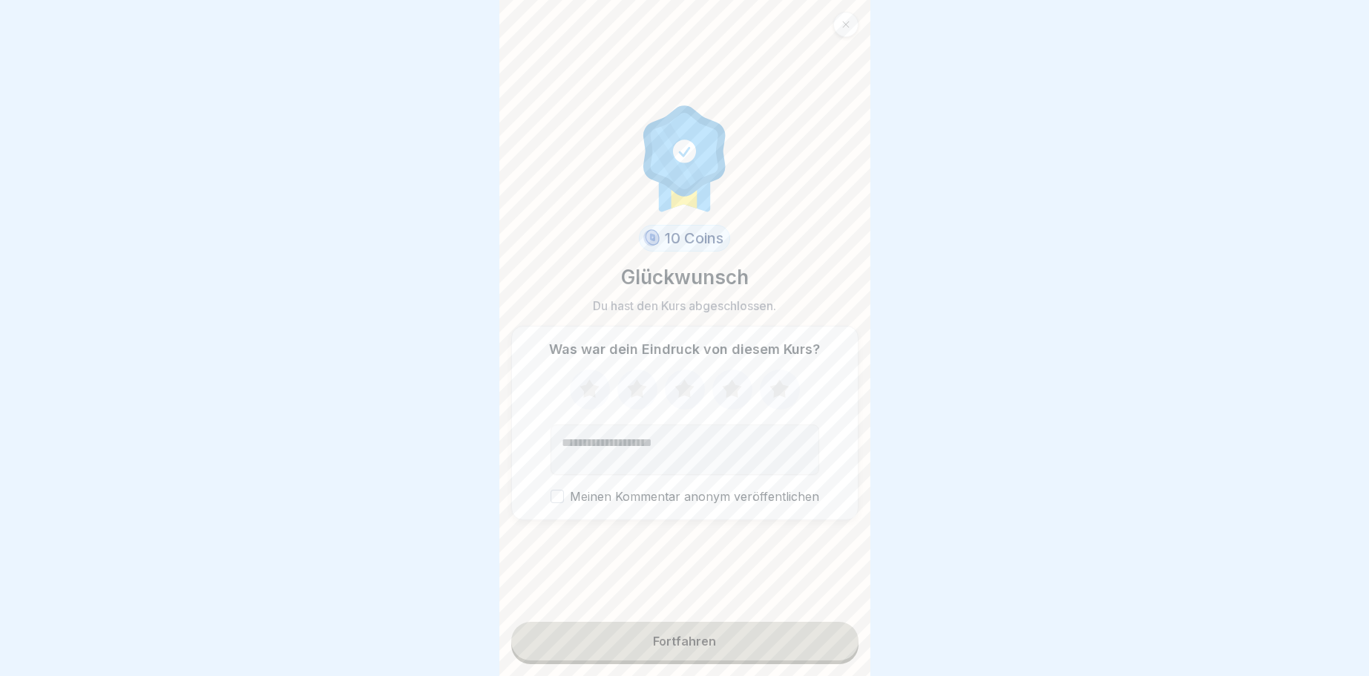
click at [680, 634] on div "Fortfahren" at bounding box center [684, 640] width 63 height 13
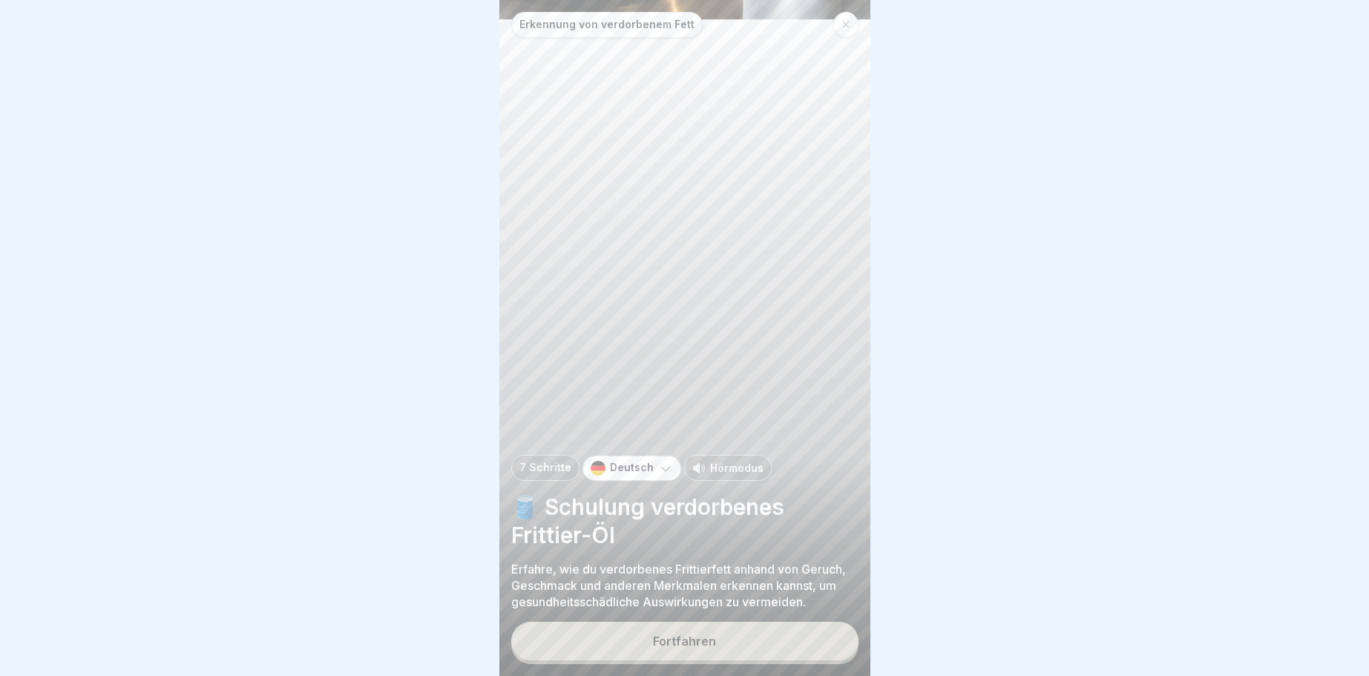
click at [694, 637] on div "Fortfahren" at bounding box center [684, 640] width 63 height 13
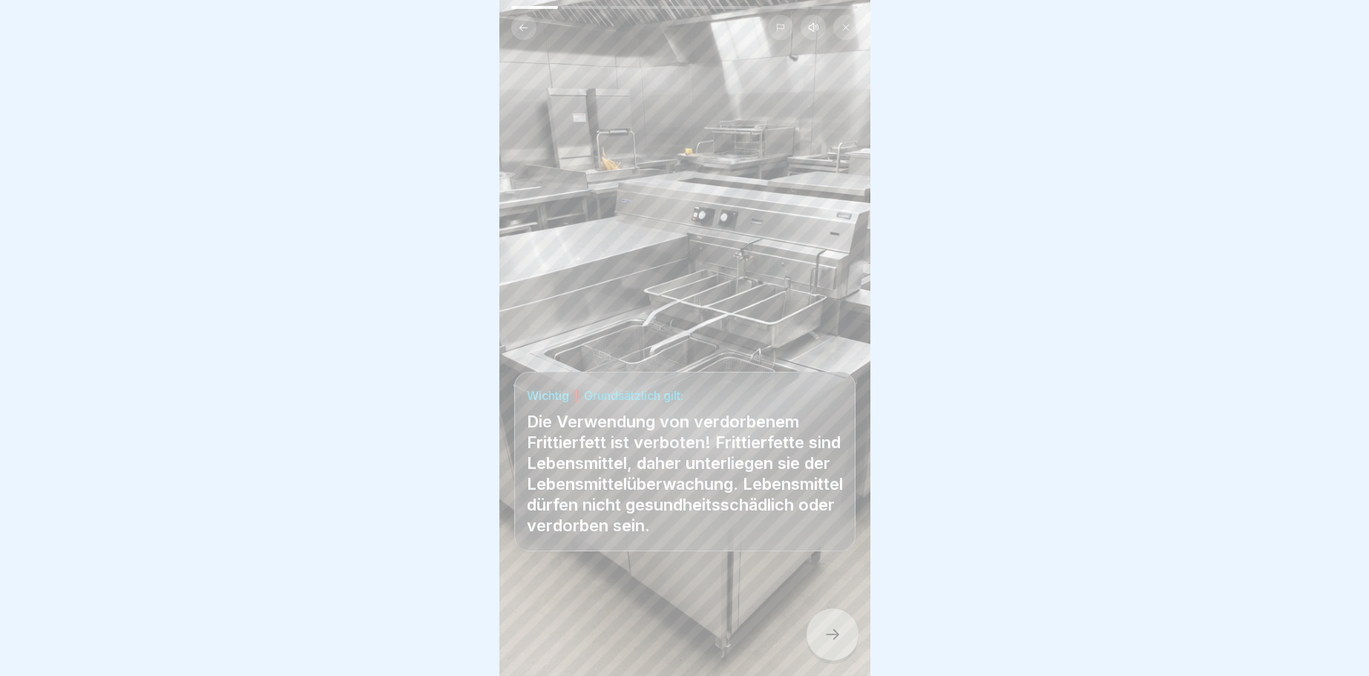
click at [840, 631] on icon at bounding box center [832, 634] width 18 height 18
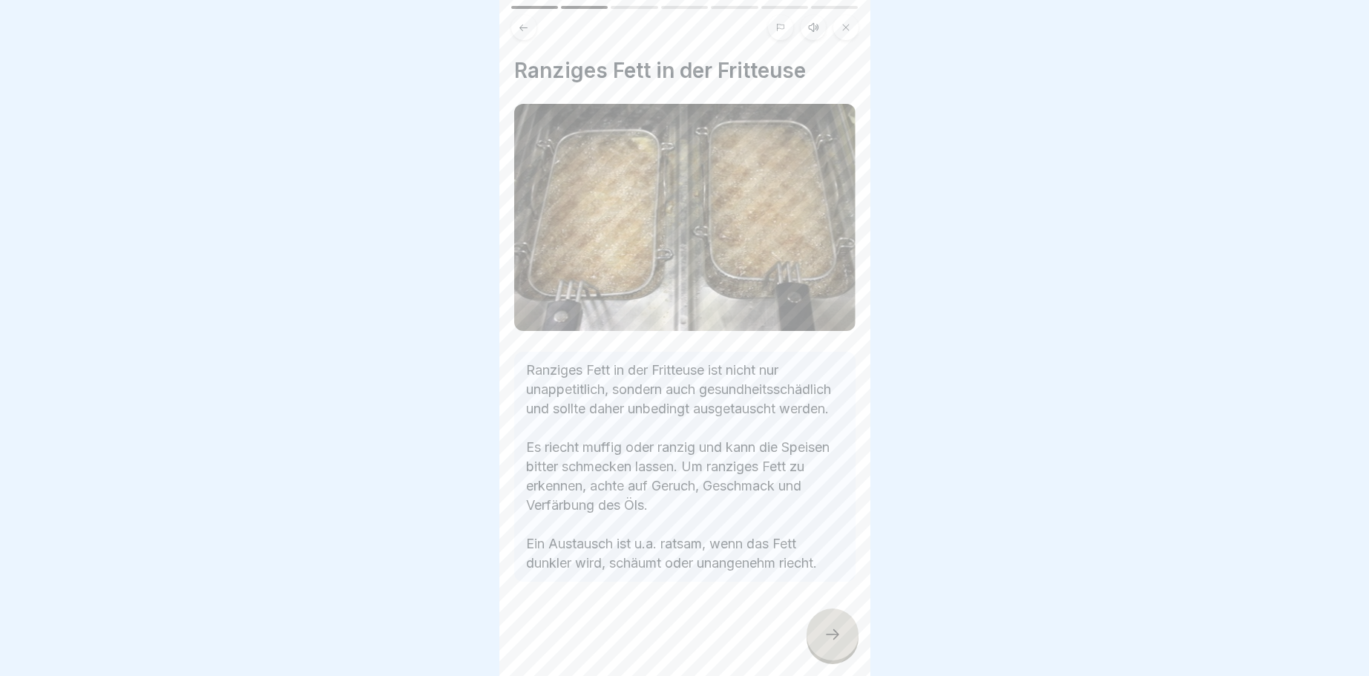
click at [839, 623] on div at bounding box center [832, 634] width 52 height 52
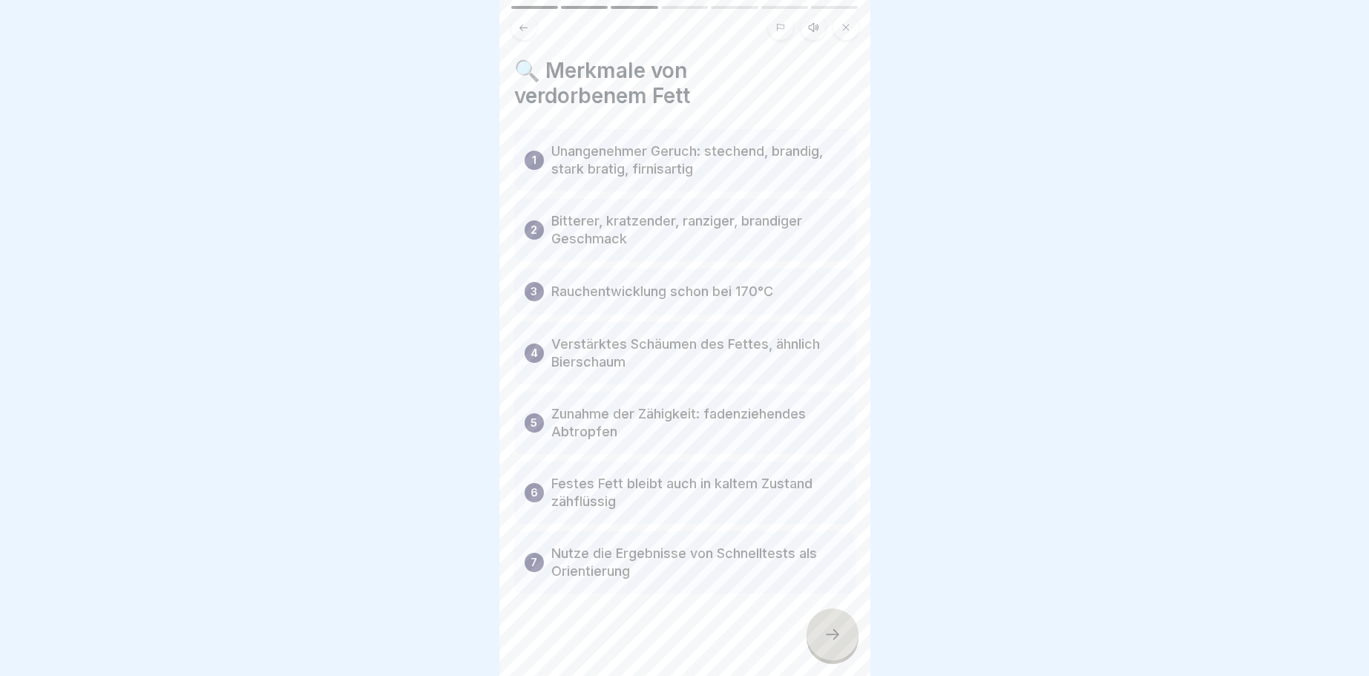
click at [823, 628] on div at bounding box center [832, 634] width 52 height 52
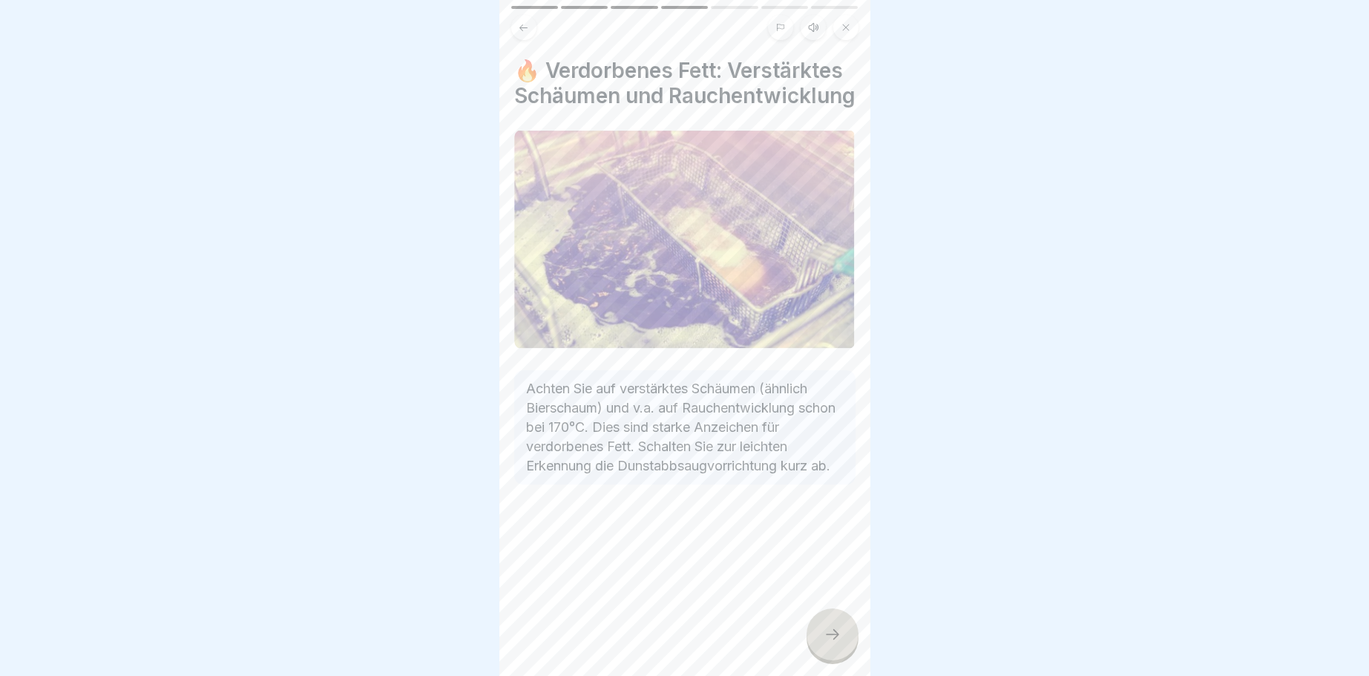
click at [839, 637] on icon at bounding box center [832, 634] width 18 height 18
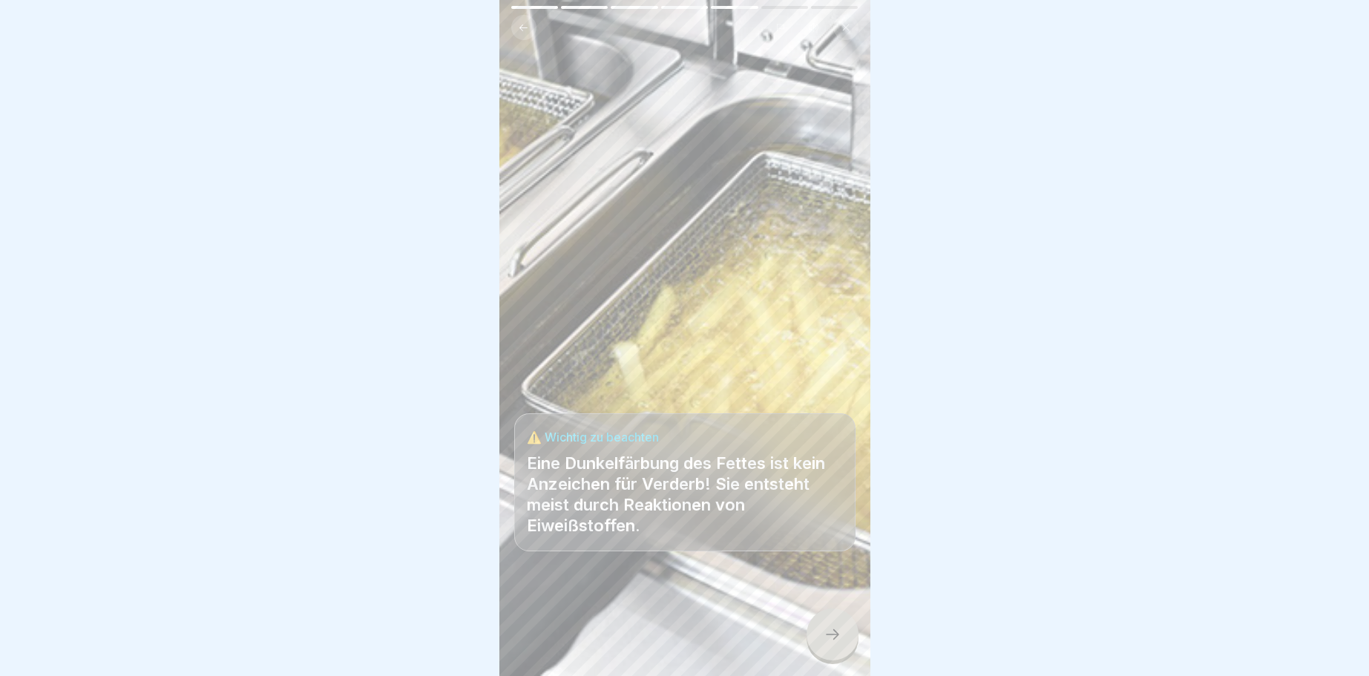
click at [836, 625] on div at bounding box center [832, 634] width 52 height 52
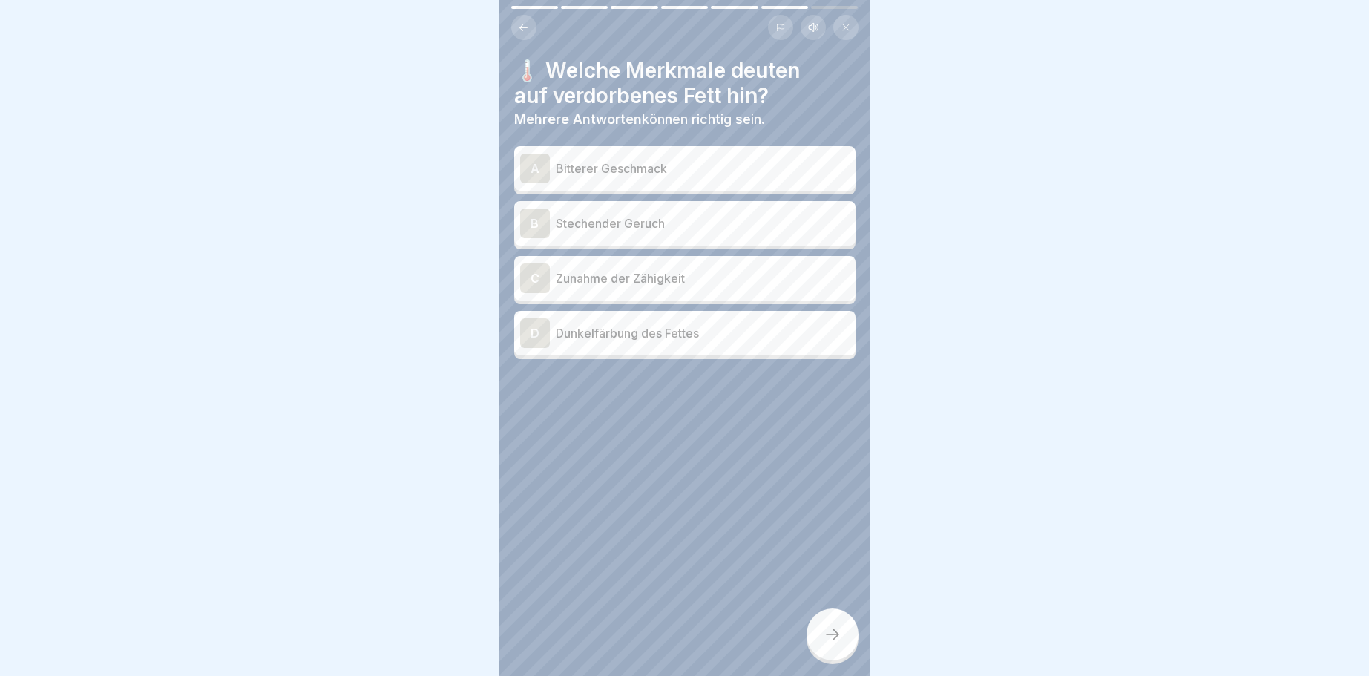
click at [536, 167] on div "A" at bounding box center [535, 169] width 30 height 30
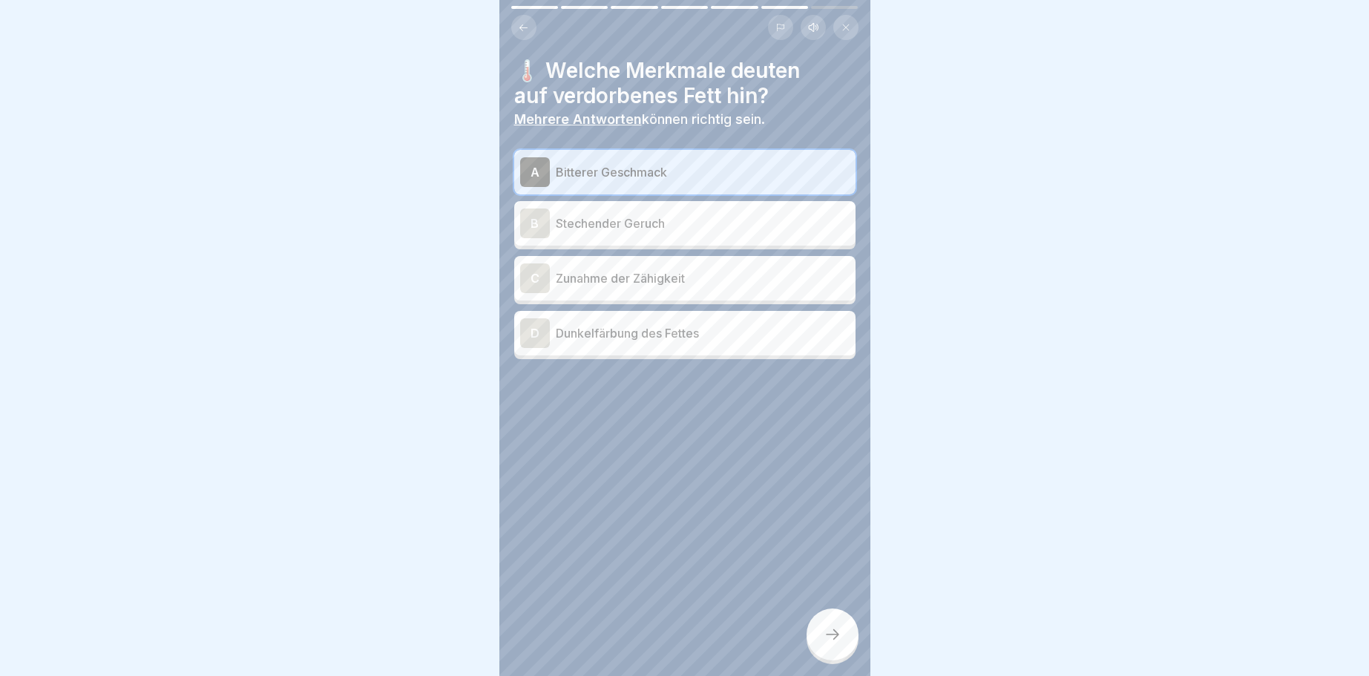
click at [536, 329] on div "D" at bounding box center [535, 333] width 30 height 30
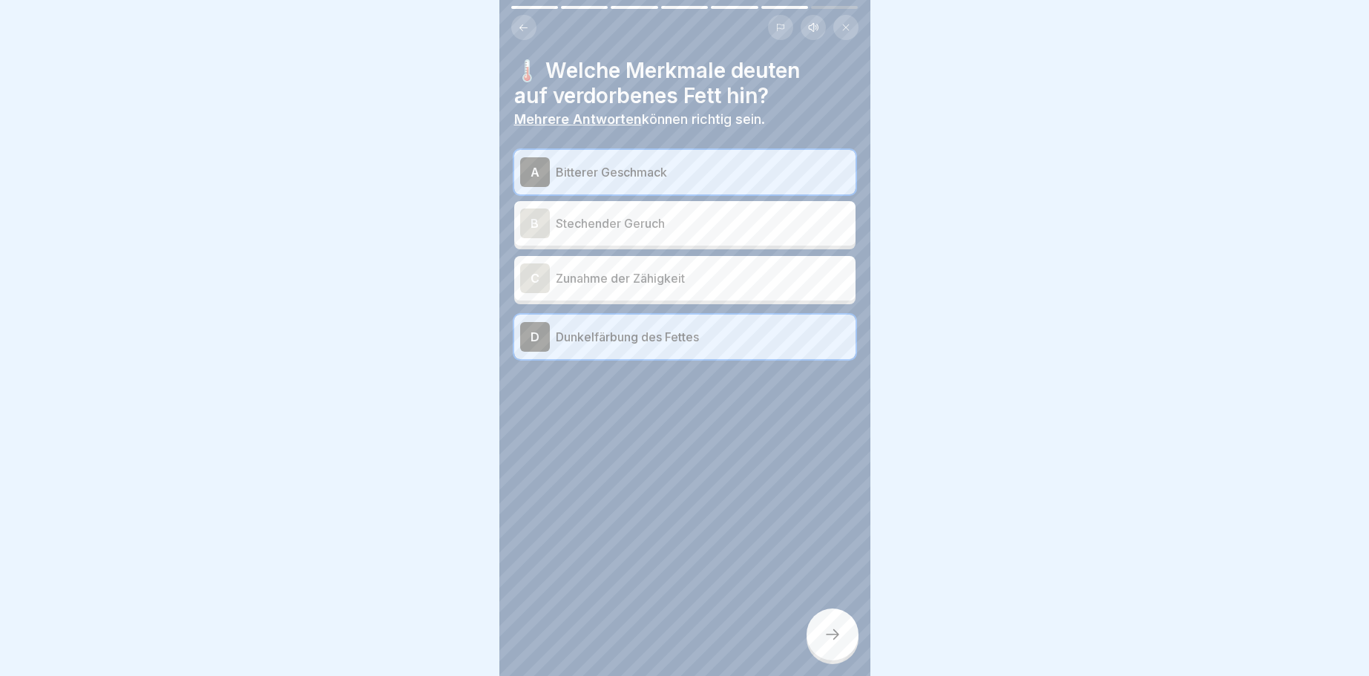
click at [529, 220] on div "B" at bounding box center [535, 223] width 30 height 30
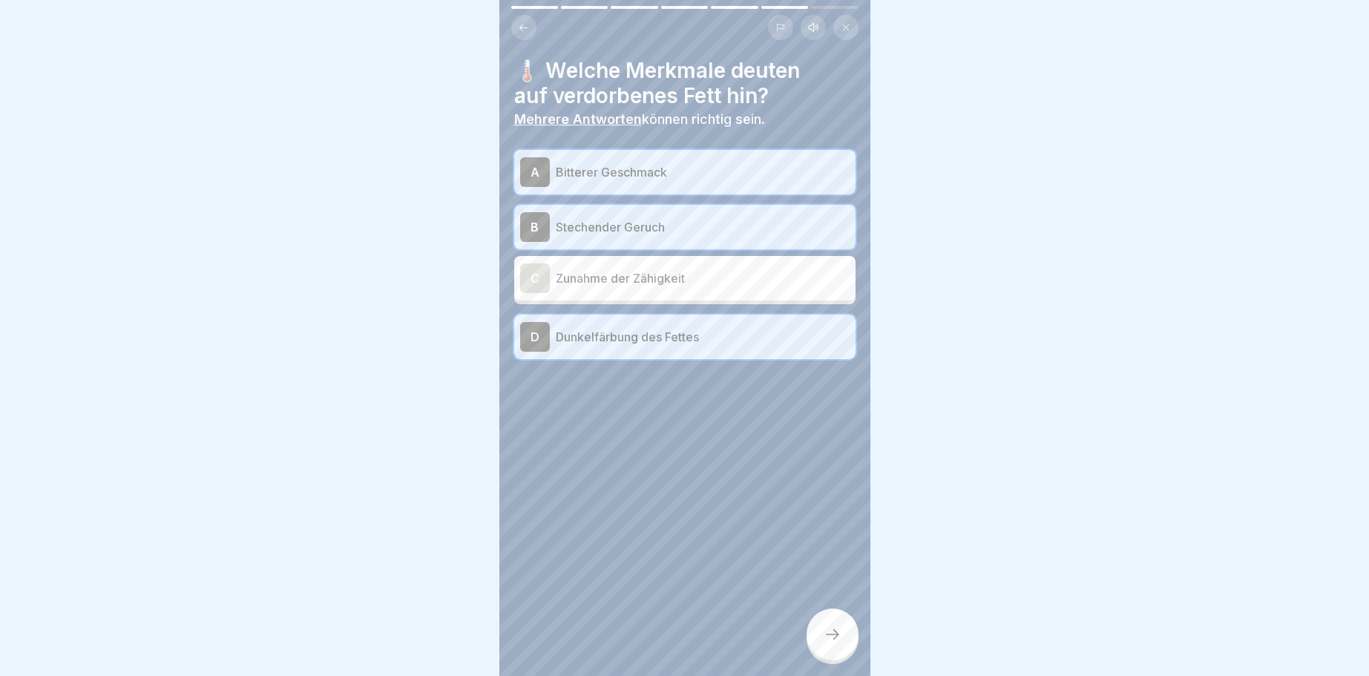
click at [834, 634] on icon at bounding box center [832, 634] width 18 height 18
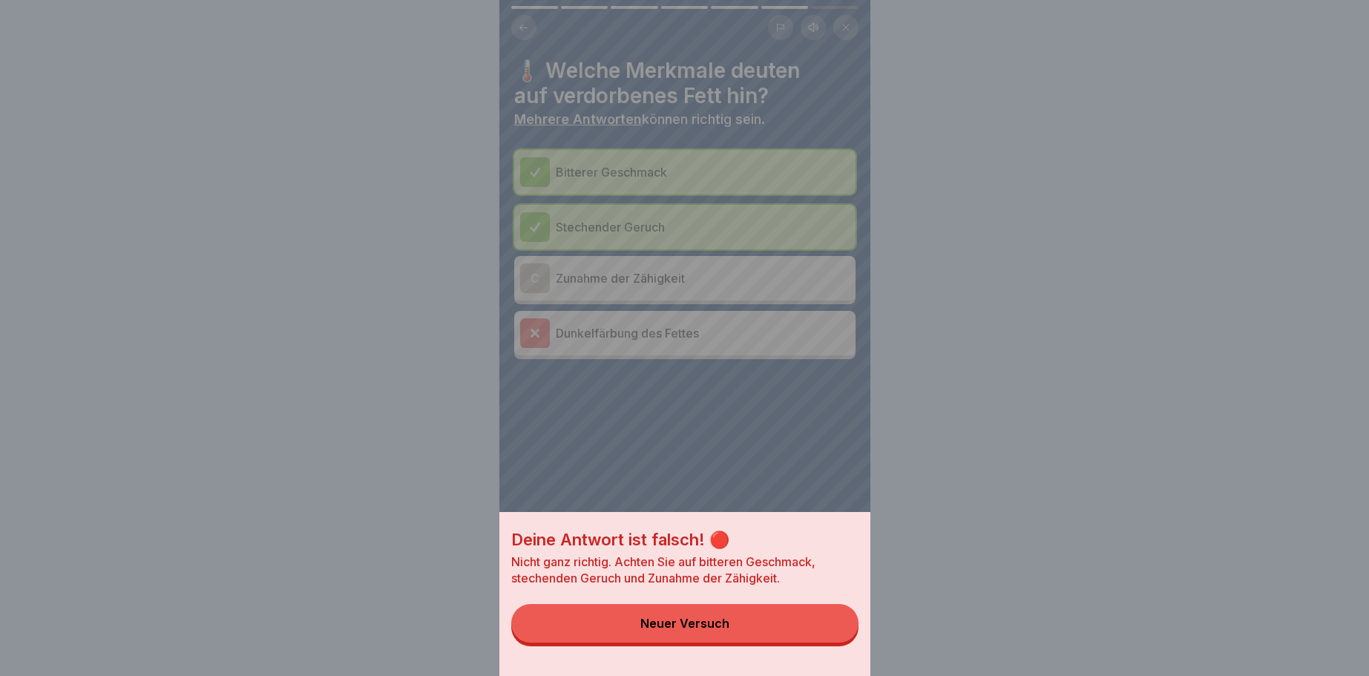
click at [688, 617] on button "Neuer Versuch" at bounding box center [684, 623] width 347 height 39
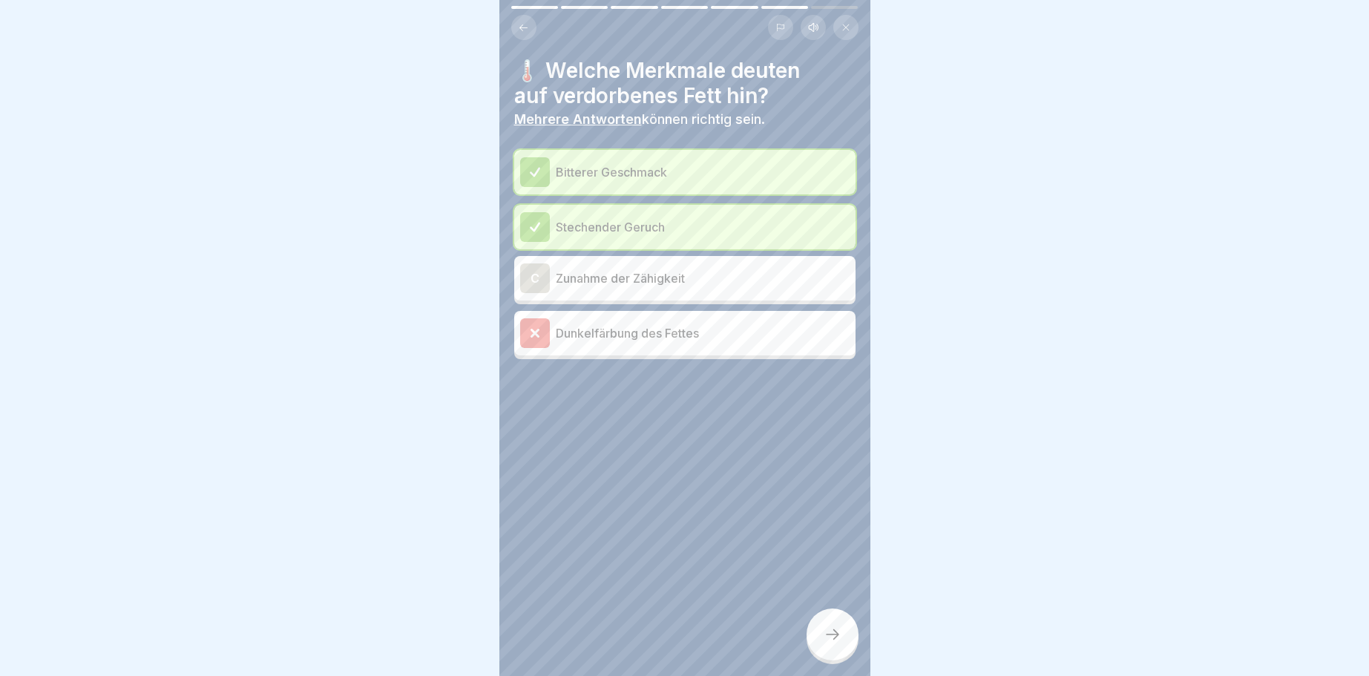
click at [533, 277] on div "C" at bounding box center [535, 278] width 30 height 30
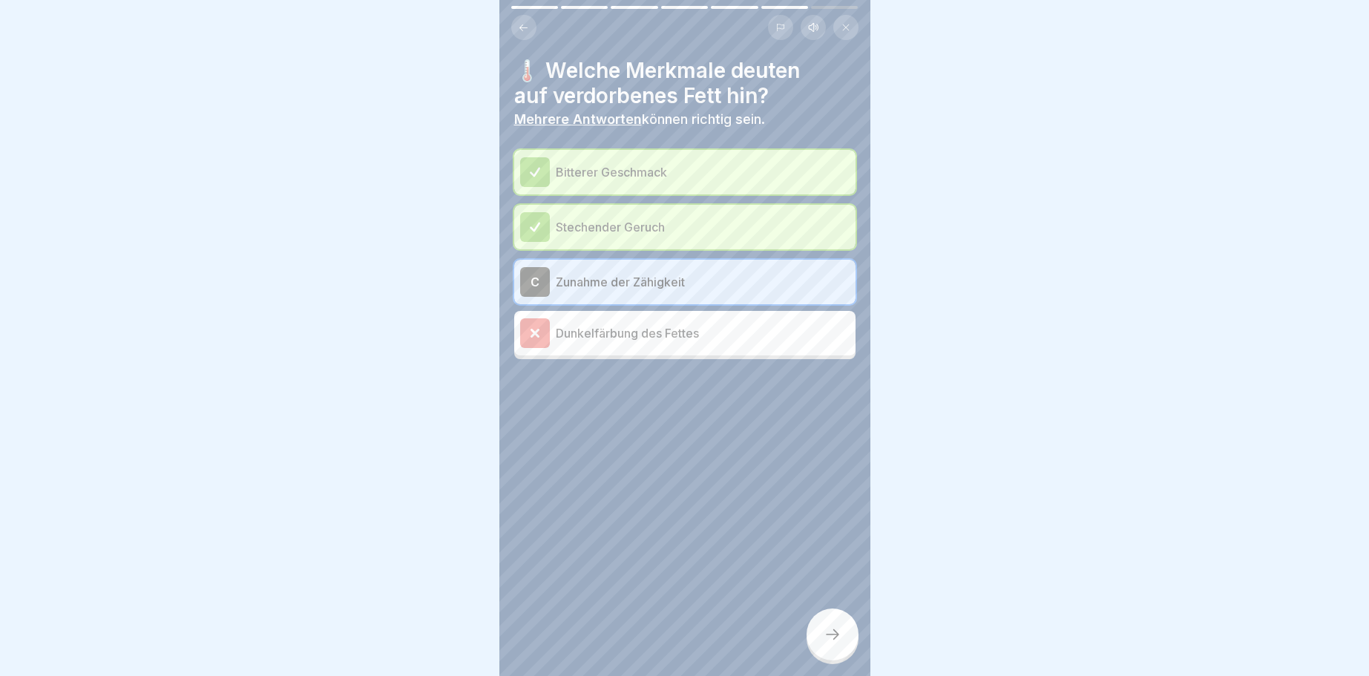
click at [835, 637] on icon at bounding box center [832, 634] width 13 height 10
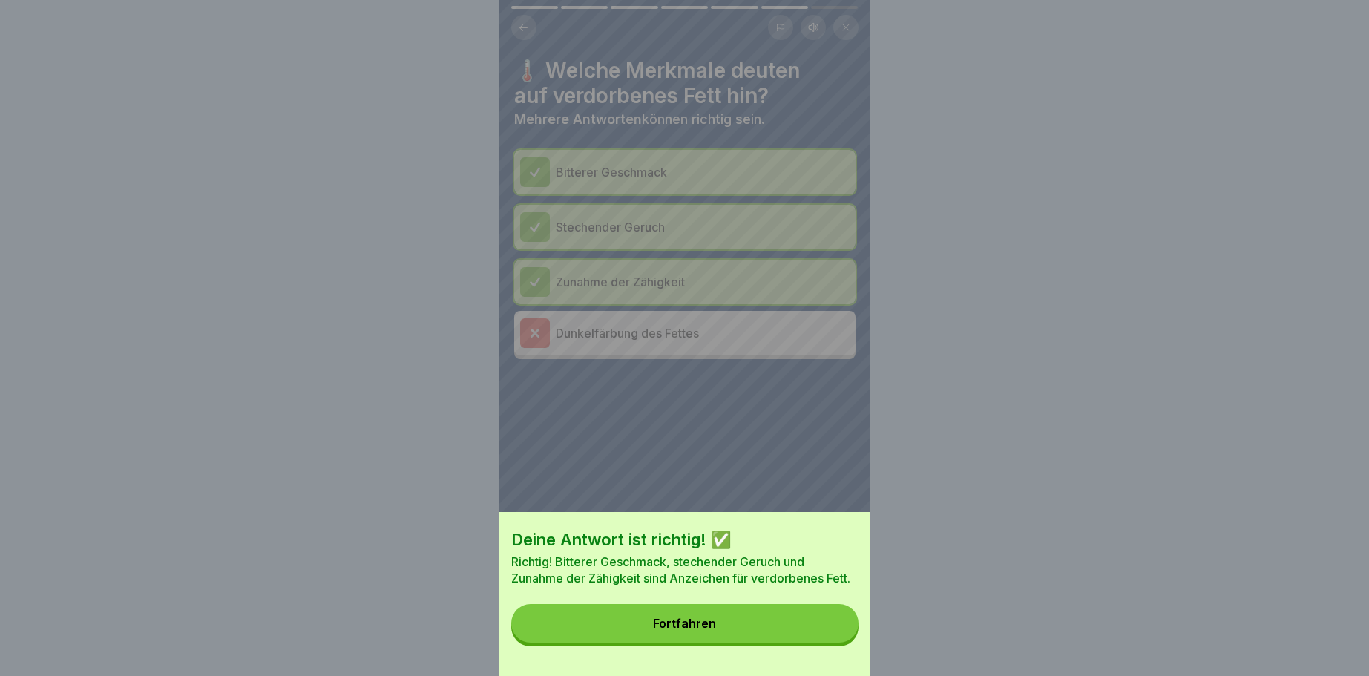
click at [712, 610] on button "Fortfahren" at bounding box center [684, 623] width 347 height 39
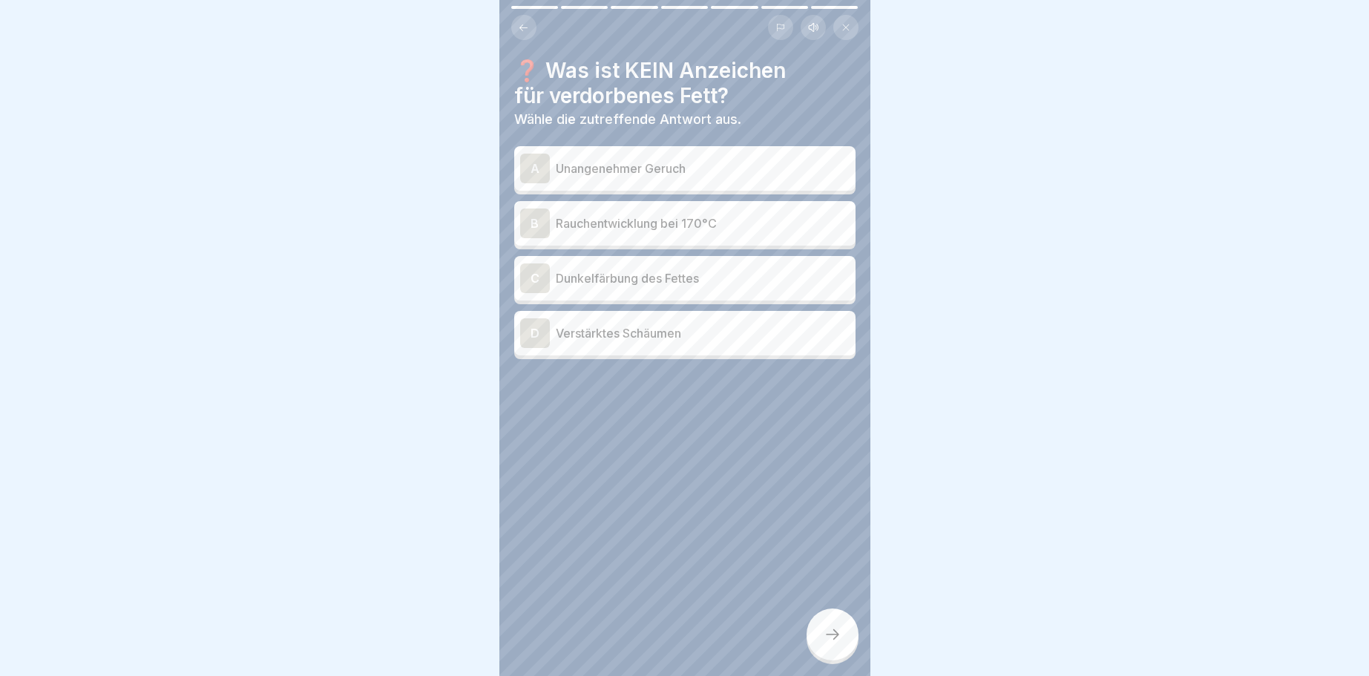
click at [533, 269] on div "C" at bounding box center [535, 278] width 30 height 30
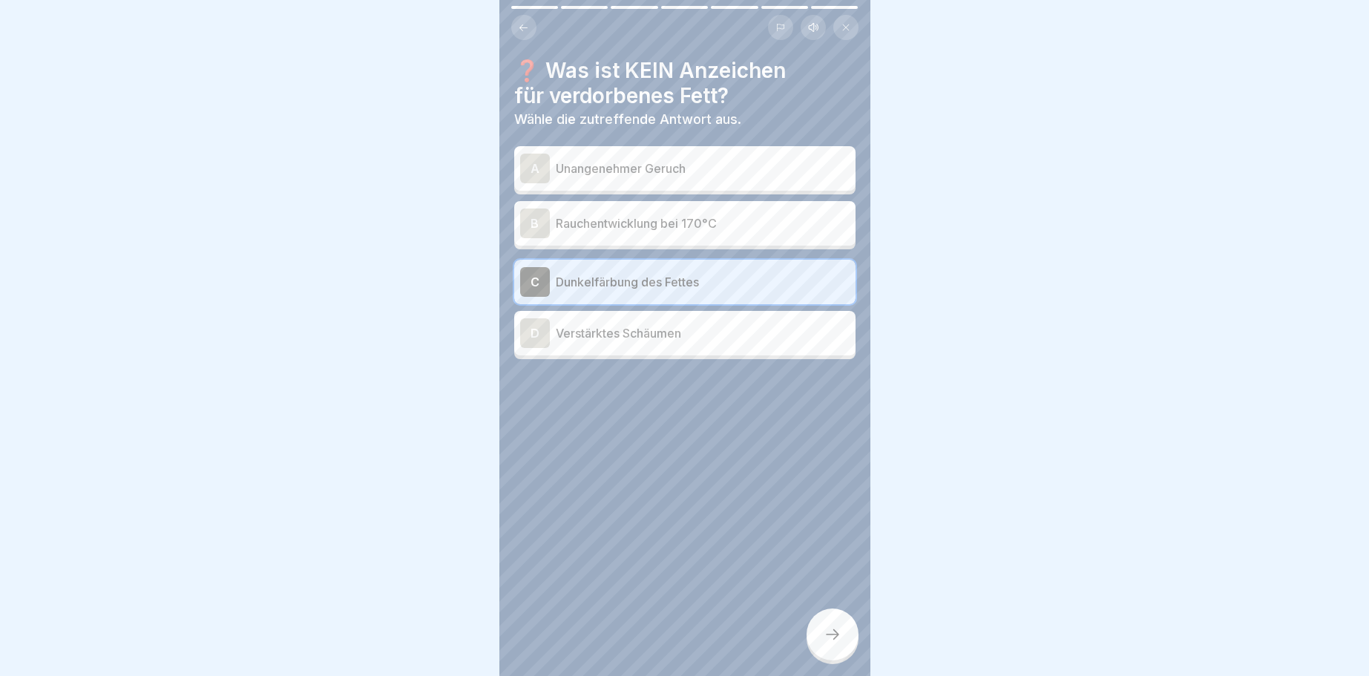
click at [838, 622] on div at bounding box center [832, 634] width 52 height 52
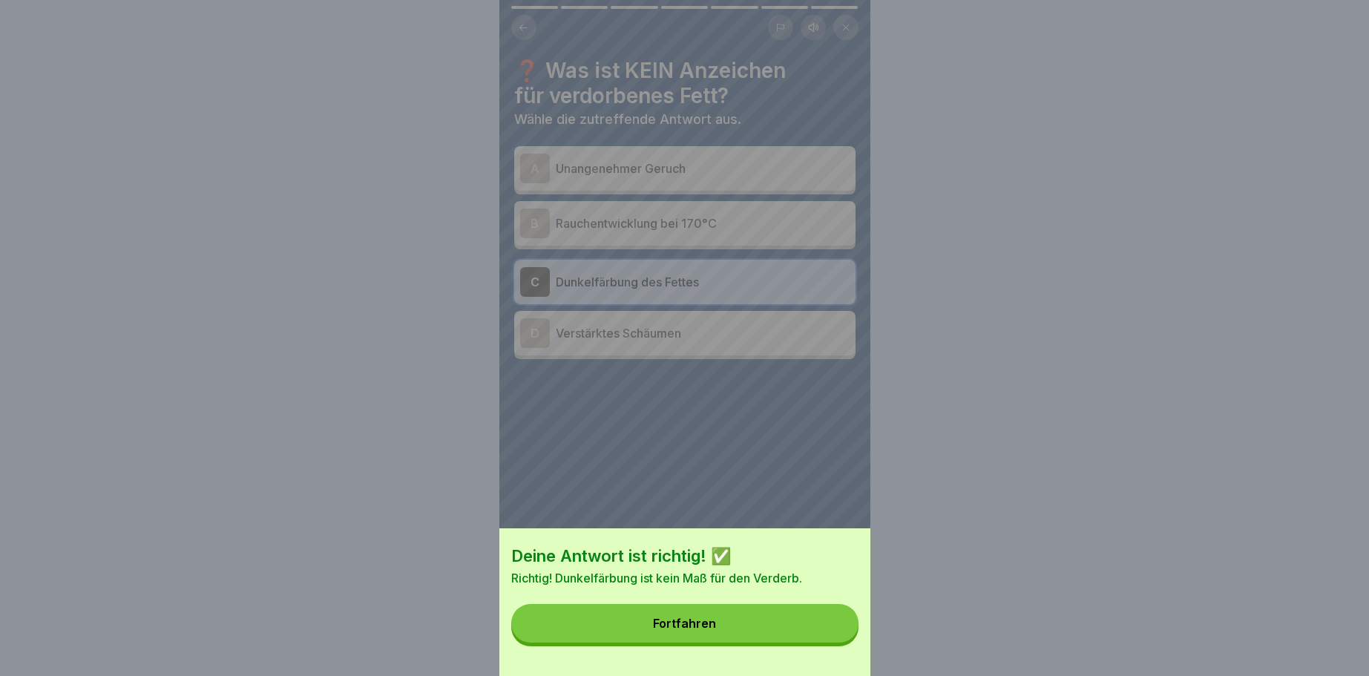
click at [684, 620] on div "Fortfahren" at bounding box center [684, 622] width 63 height 13
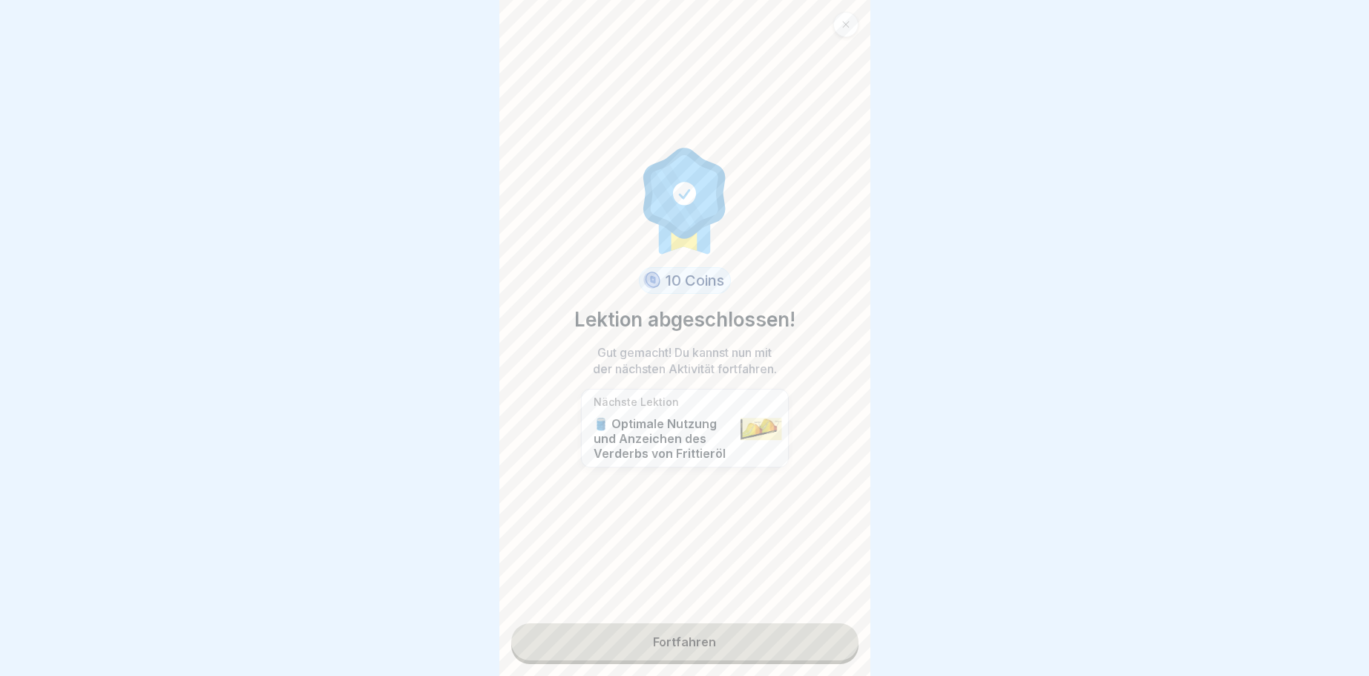
click at [687, 638] on link "Fortfahren" at bounding box center [684, 641] width 347 height 37
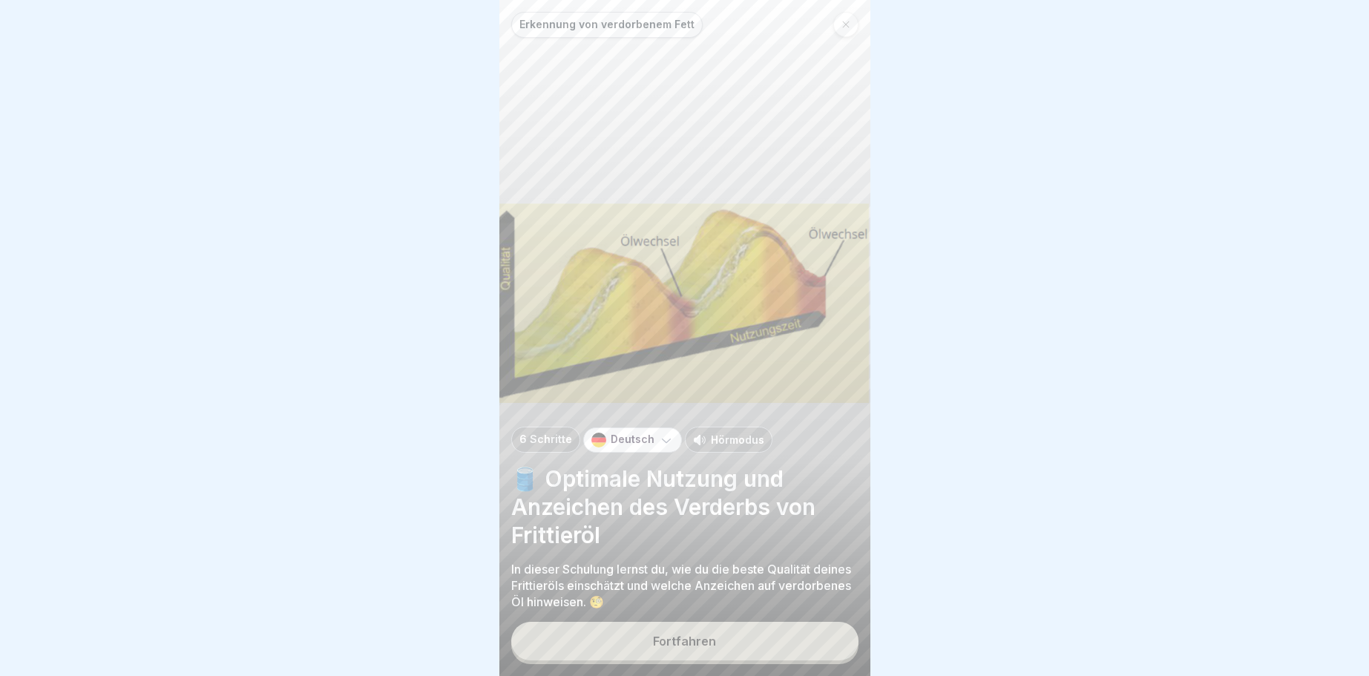
click at [677, 643] on div "Fortfahren" at bounding box center [684, 640] width 63 height 13
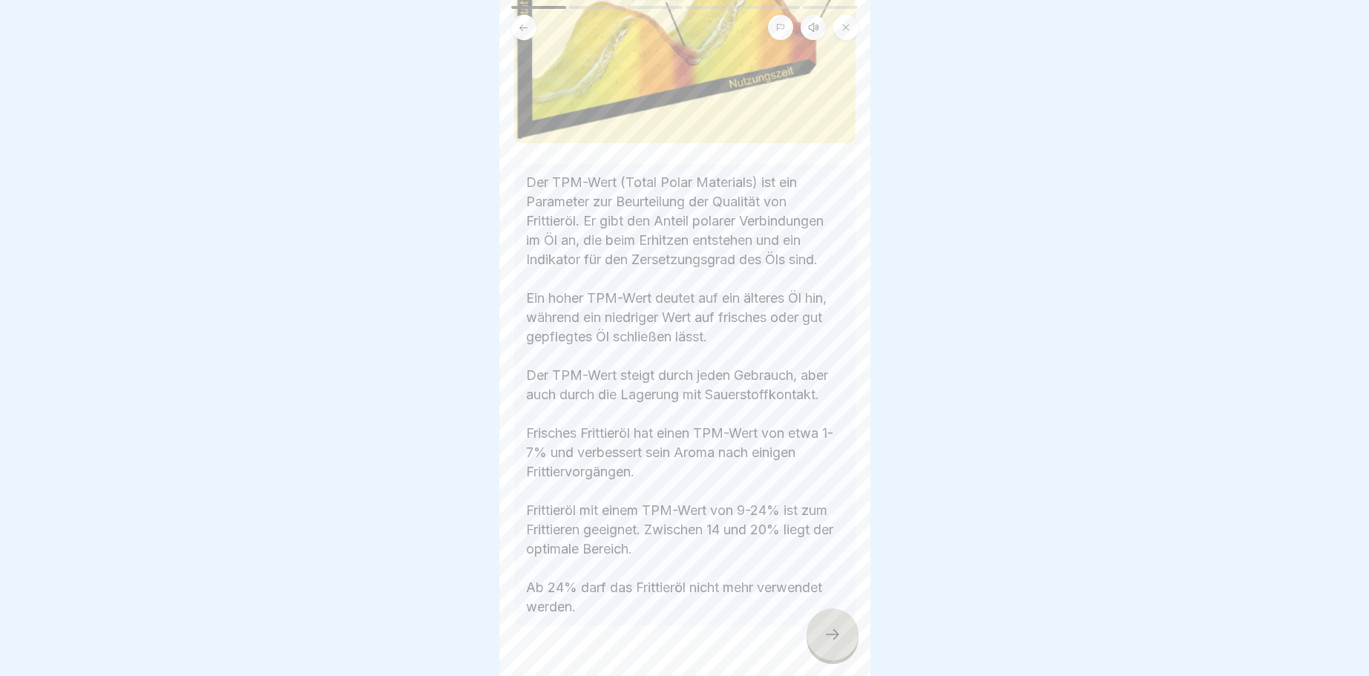
scroll to position [206, 0]
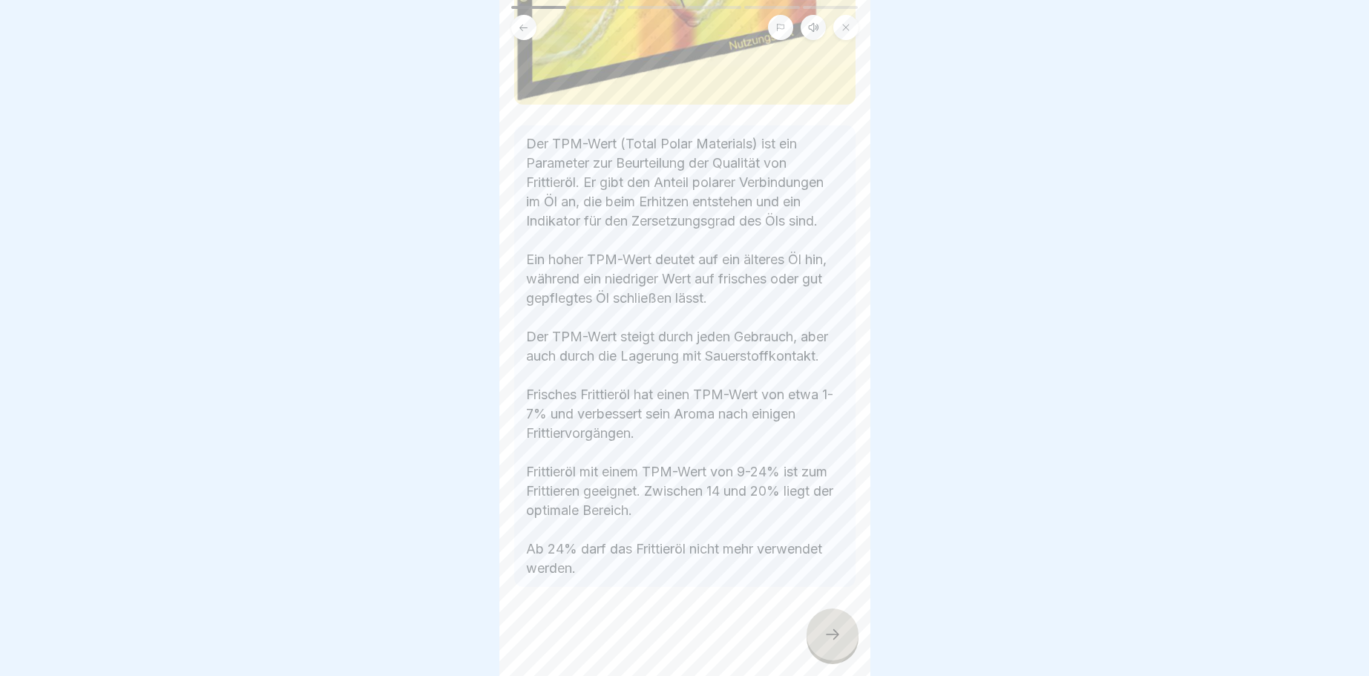
click at [828, 633] on icon at bounding box center [832, 634] width 18 height 18
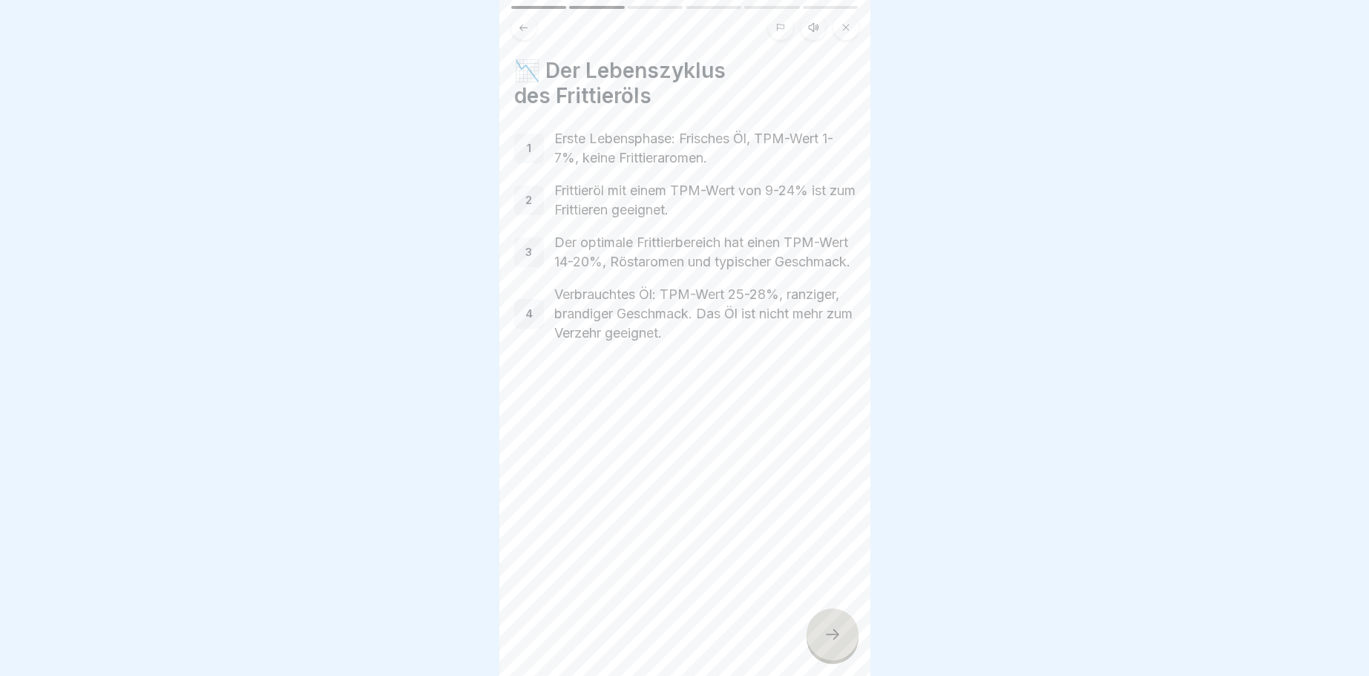
click at [823, 628] on div at bounding box center [832, 634] width 52 height 52
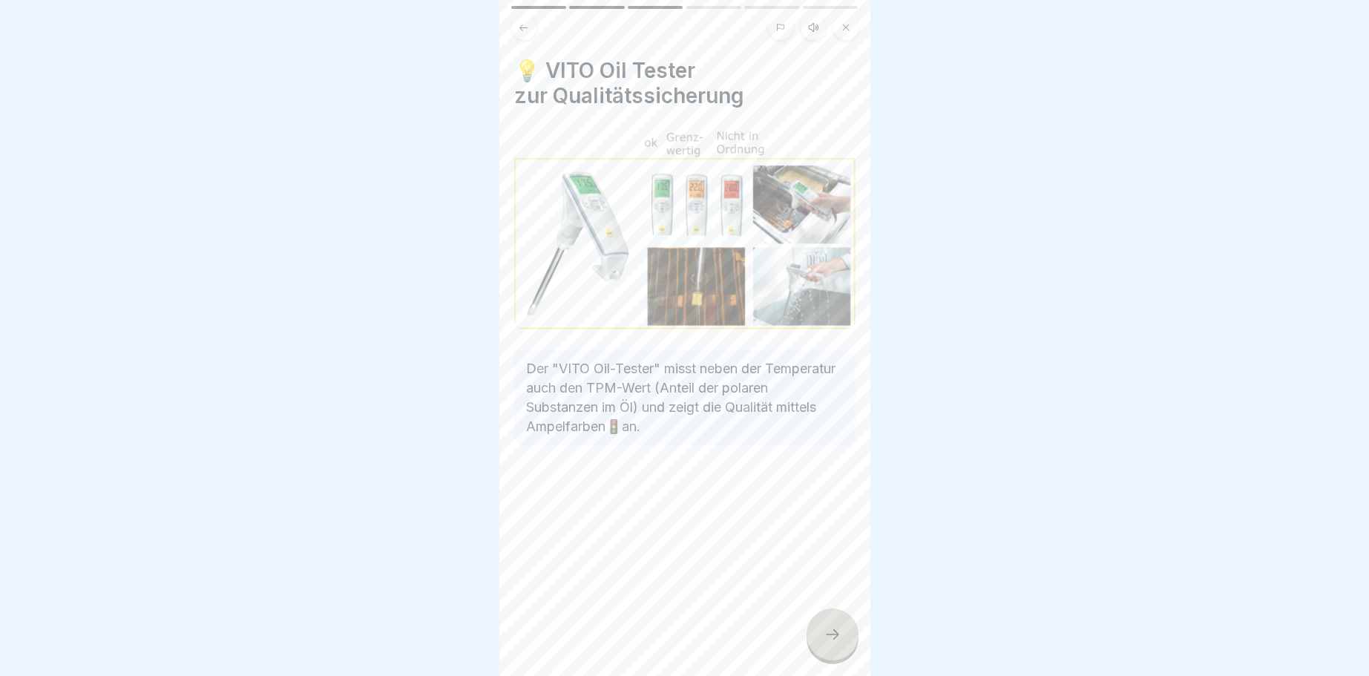
click at [829, 644] on div at bounding box center [832, 634] width 52 height 52
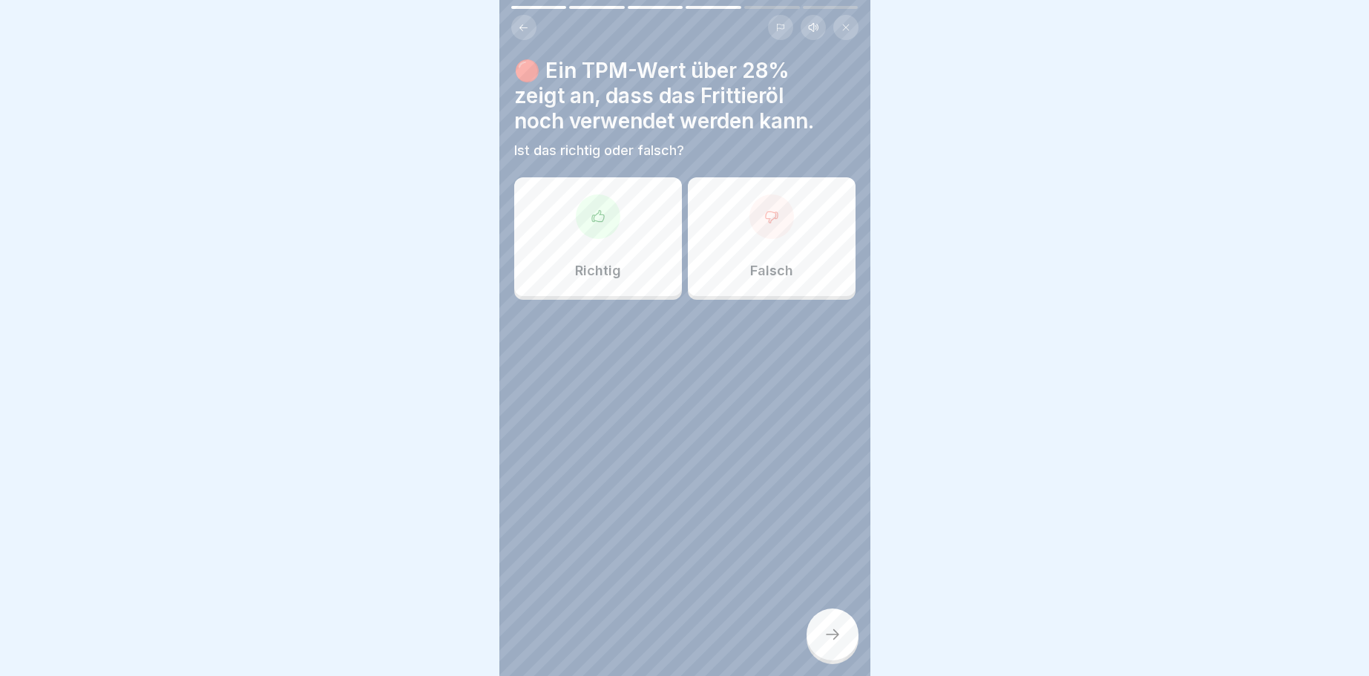
click at [766, 215] on icon at bounding box center [771, 216] width 15 height 15
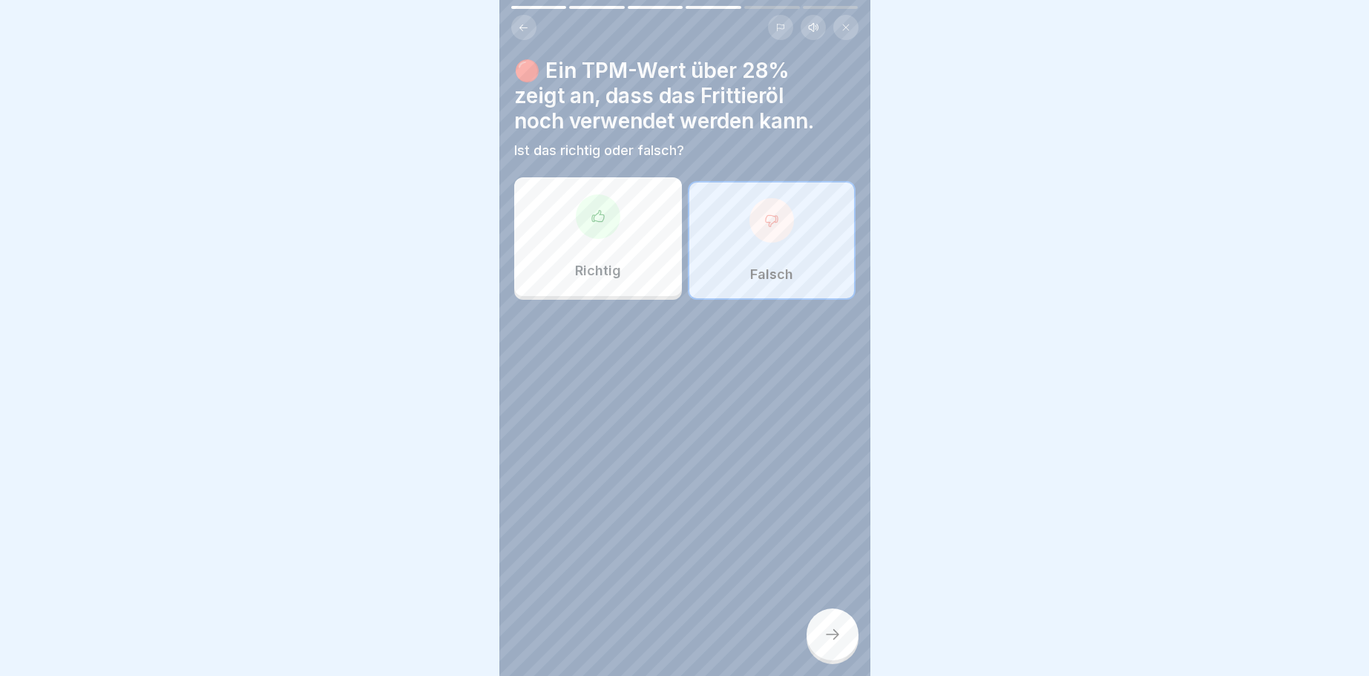
click at [832, 628] on icon at bounding box center [832, 634] width 18 height 18
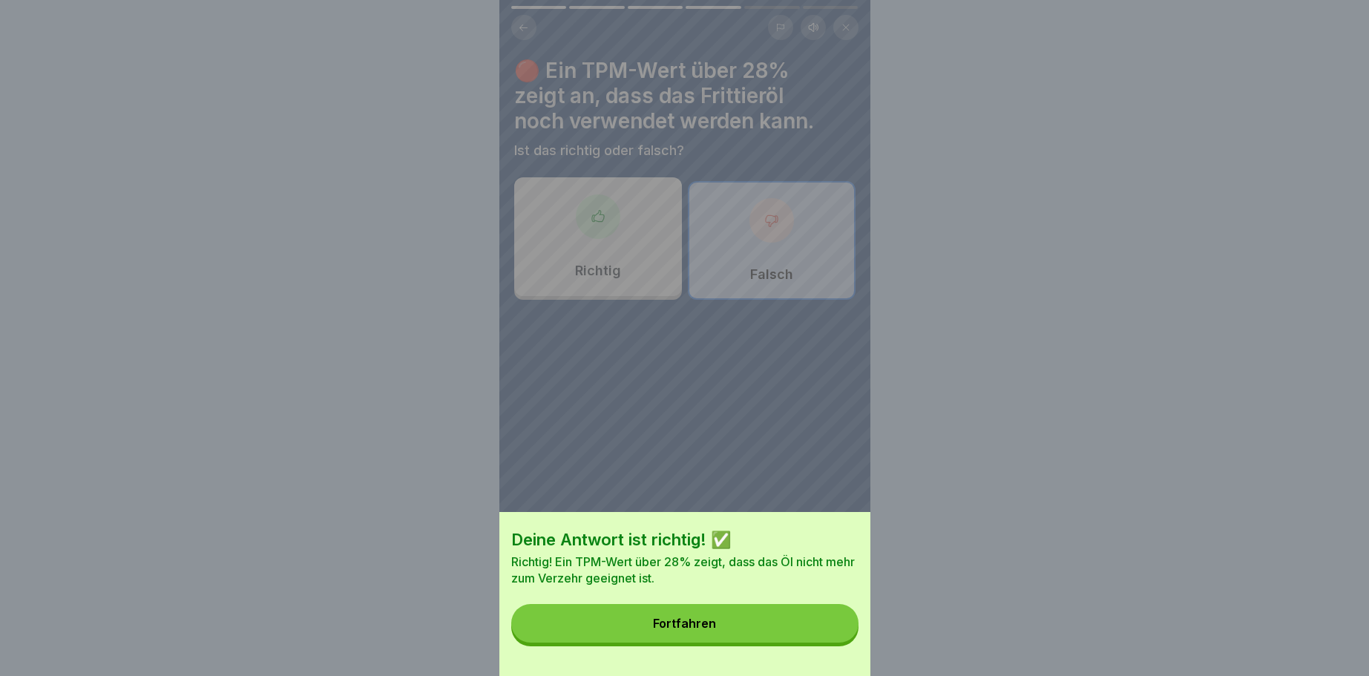
click at [712, 614] on button "Fortfahren" at bounding box center [684, 623] width 347 height 39
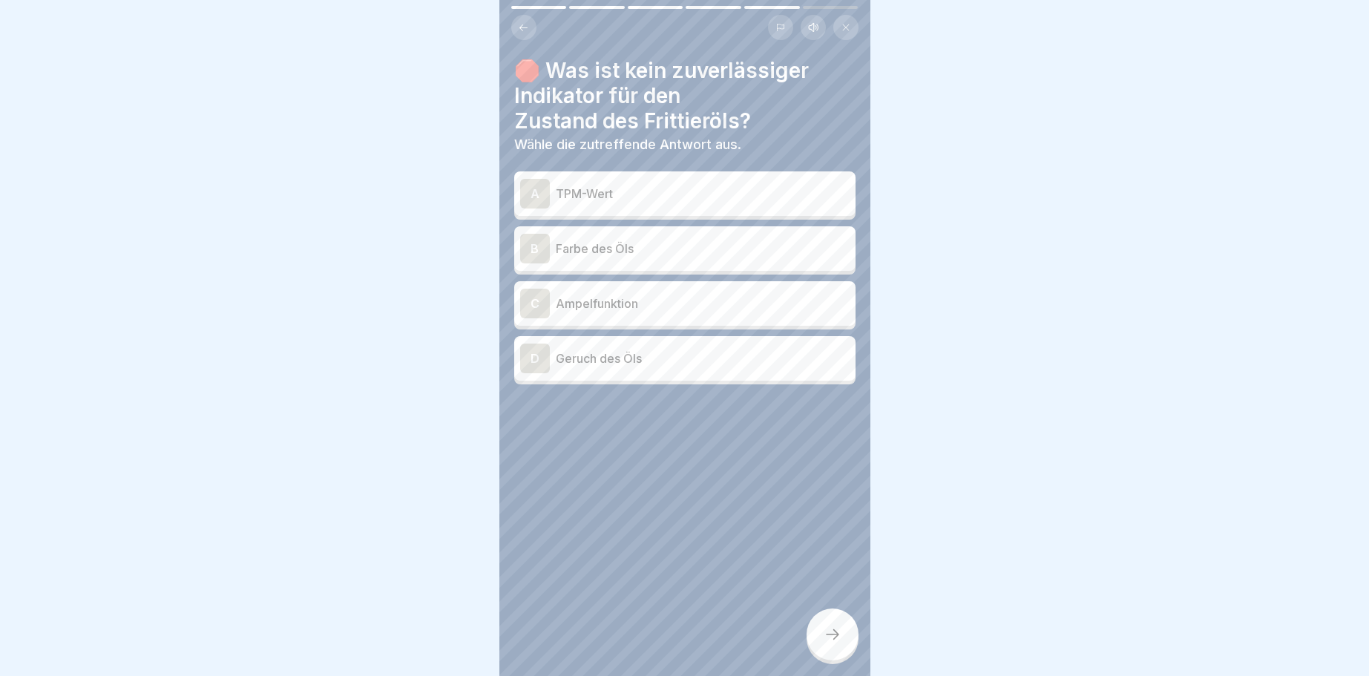
click at [533, 188] on div "A" at bounding box center [535, 194] width 30 height 30
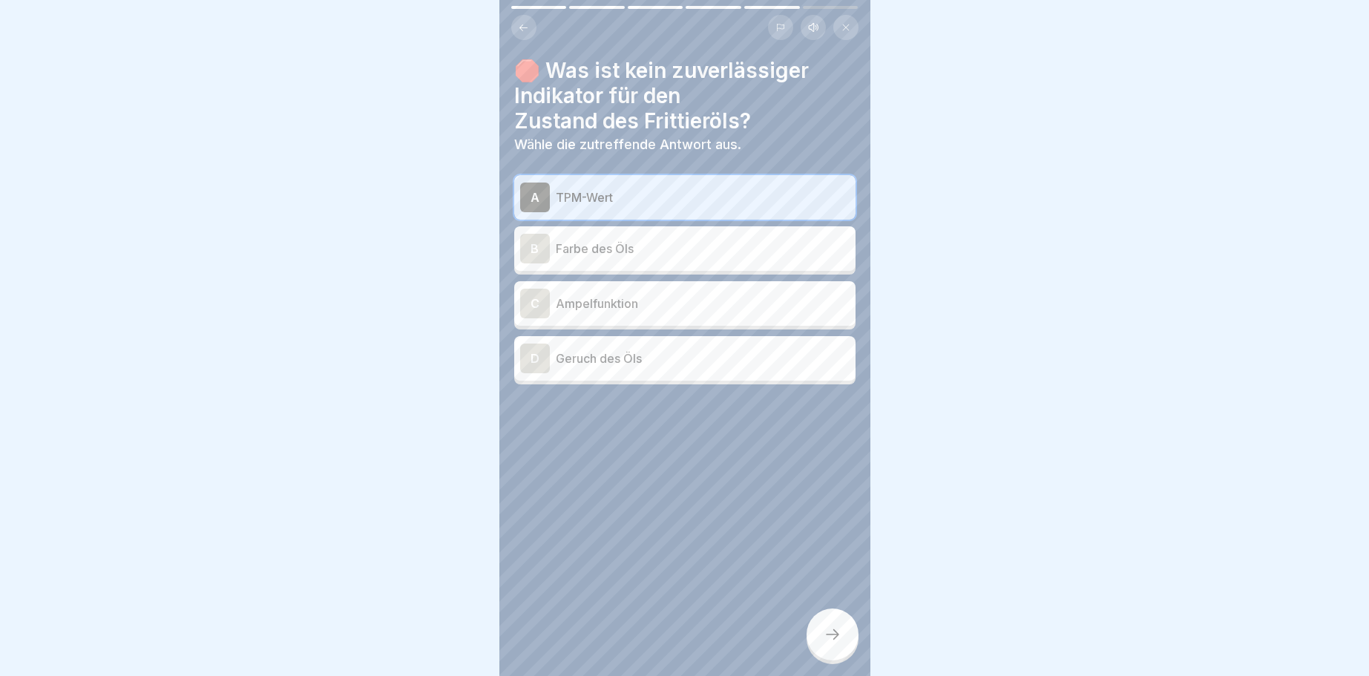
click at [833, 635] on icon at bounding box center [832, 634] width 18 height 18
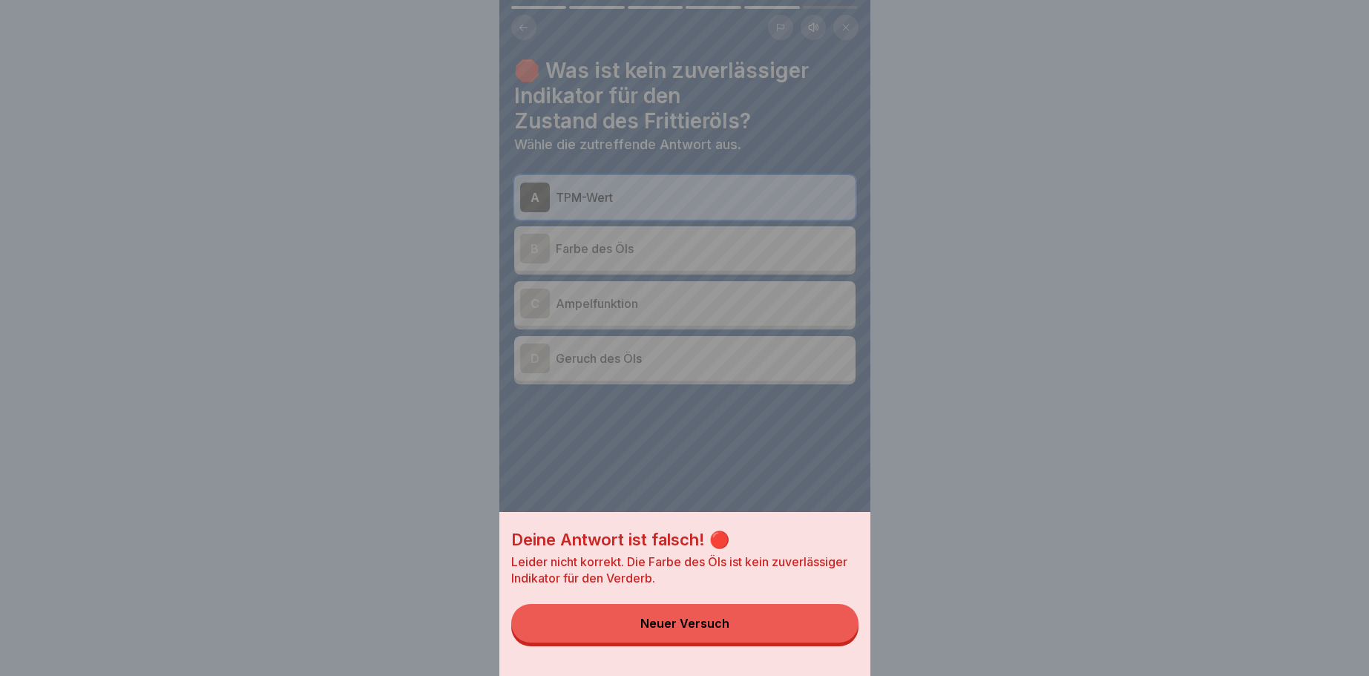
click at [686, 619] on div "Neuer Versuch" at bounding box center [684, 622] width 89 height 13
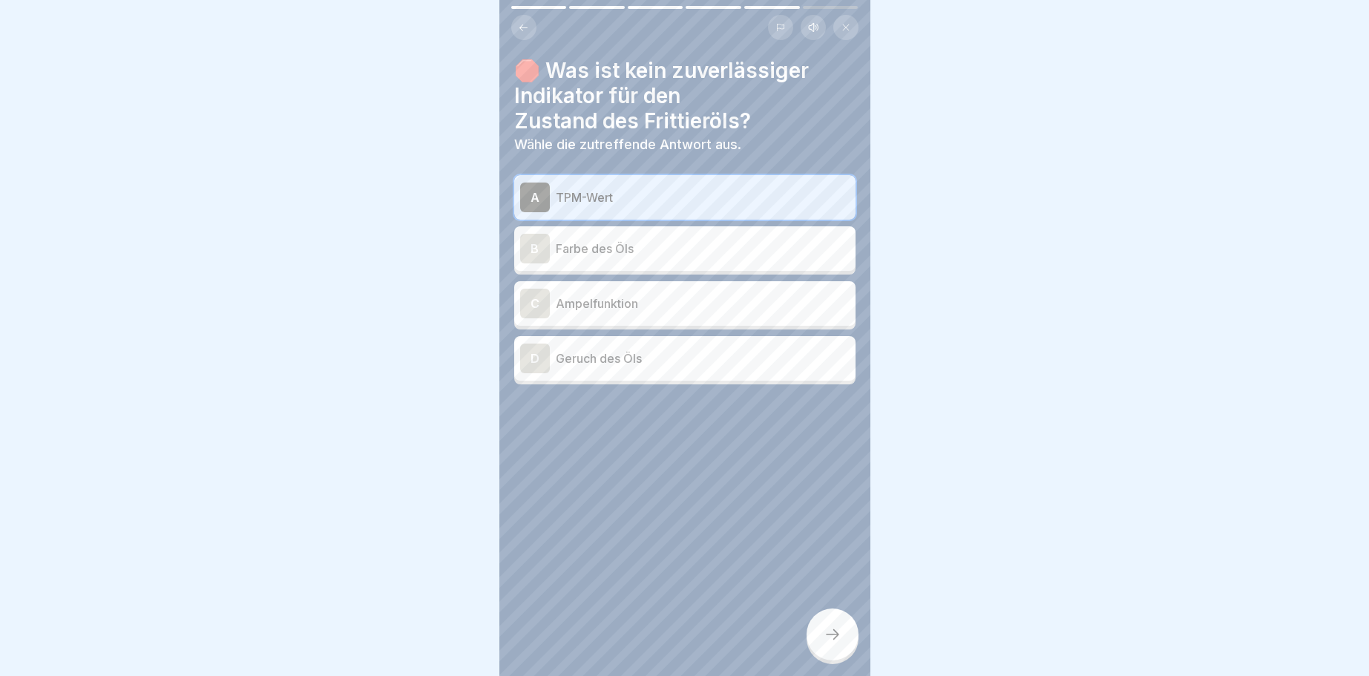
click at [532, 355] on div "D" at bounding box center [535, 358] width 30 height 30
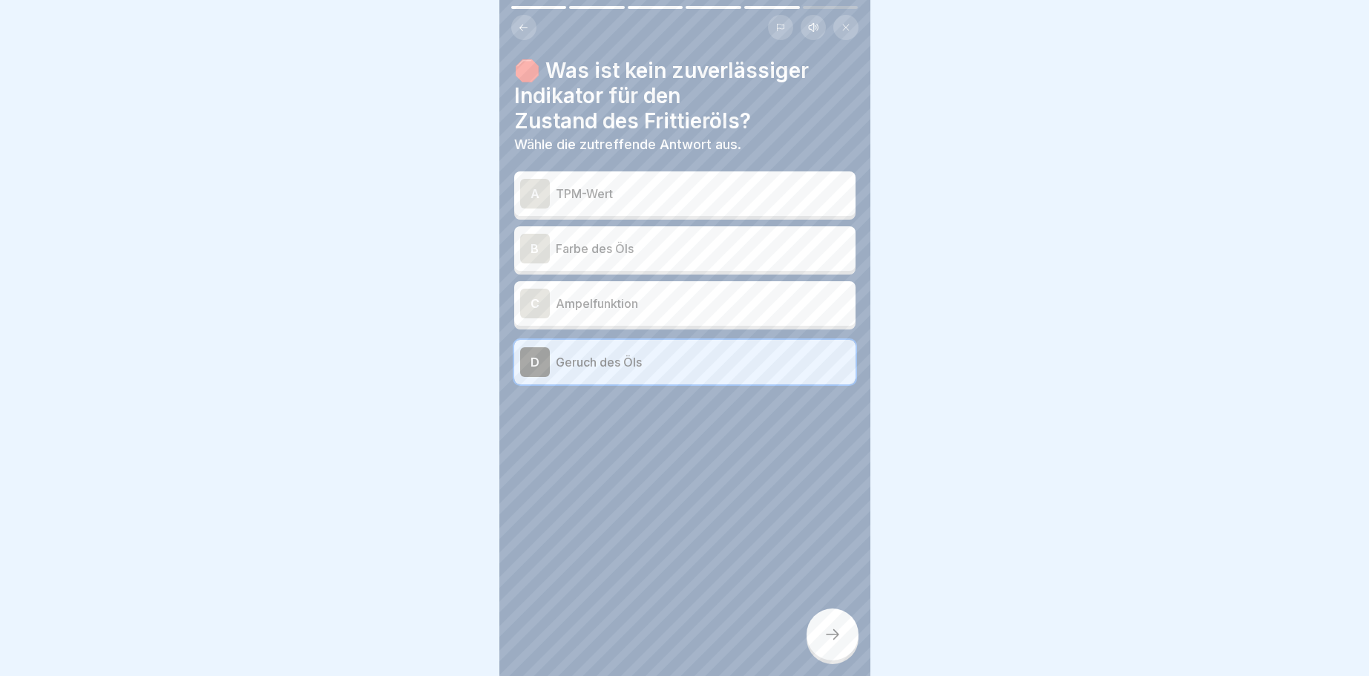
click at [837, 637] on icon at bounding box center [832, 634] width 18 height 18
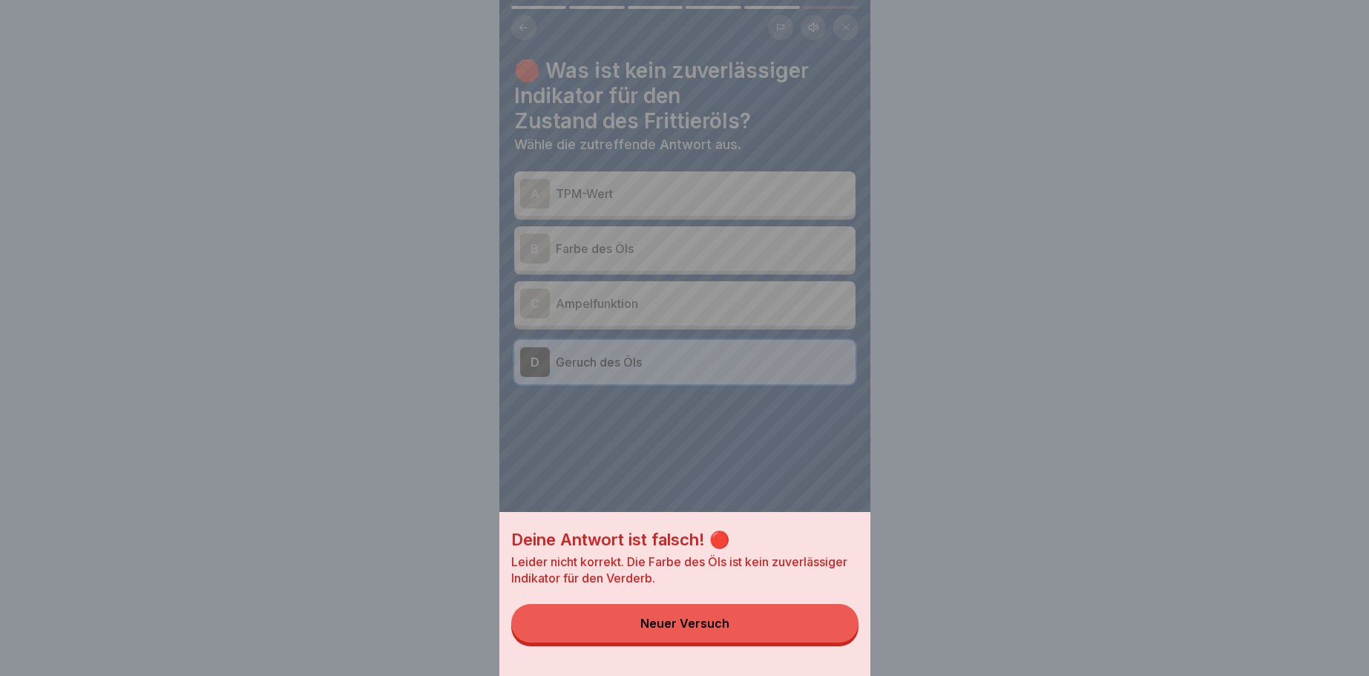
click at [683, 622] on div "Neuer Versuch" at bounding box center [684, 622] width 89 height 13
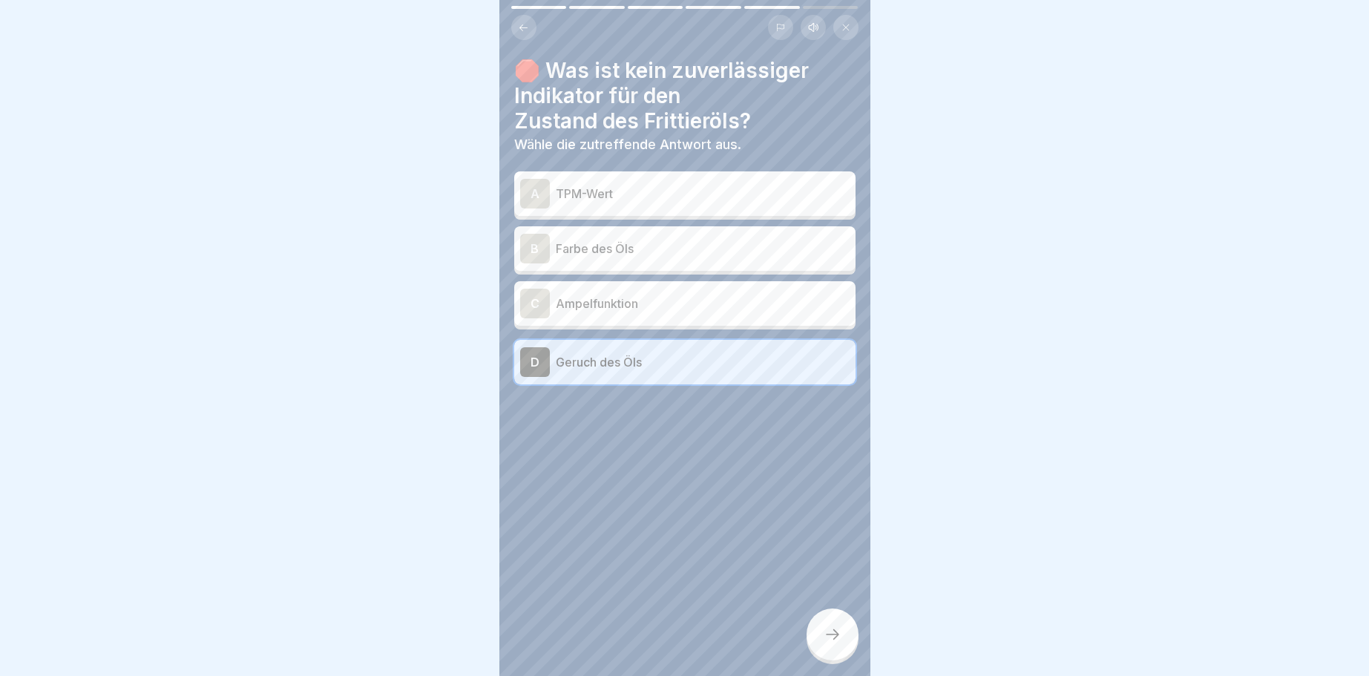
click at [537, 303] on div "C" at bounding box center [535, 304] width 30 height 30
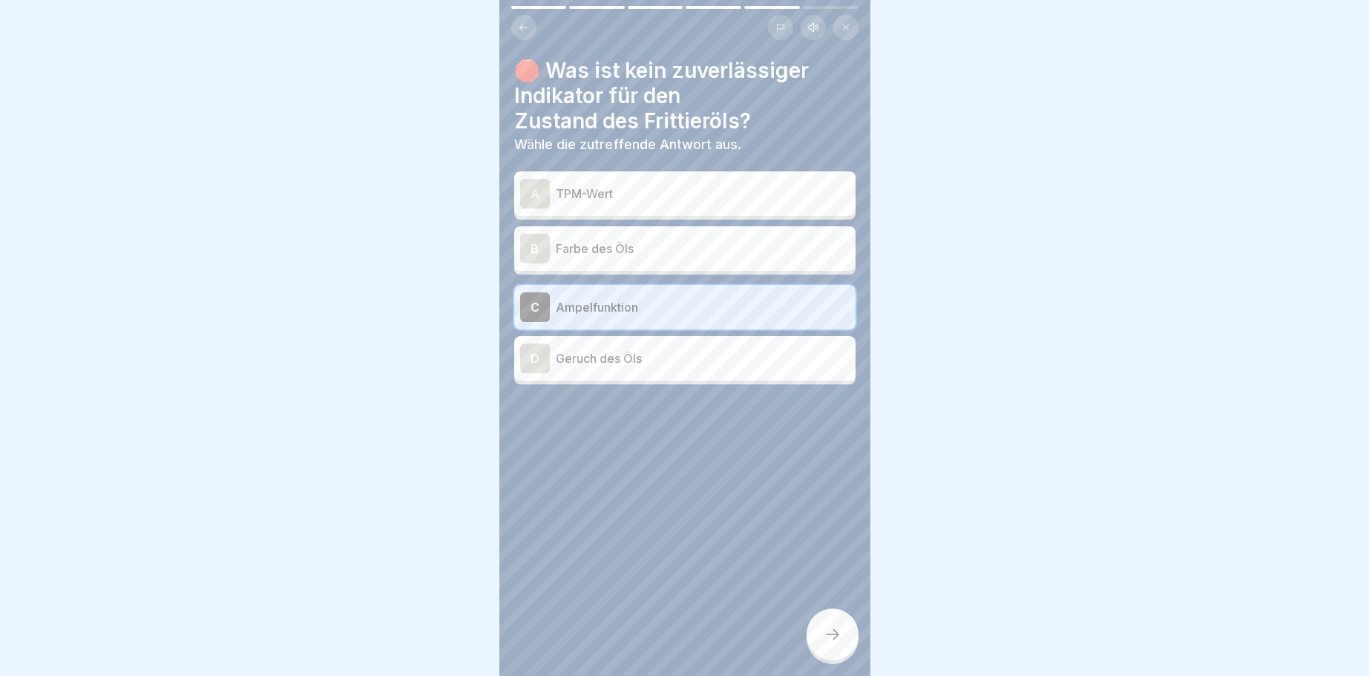
click at [835, 622] on div at bounding box center [832, 634] width 52 height 52
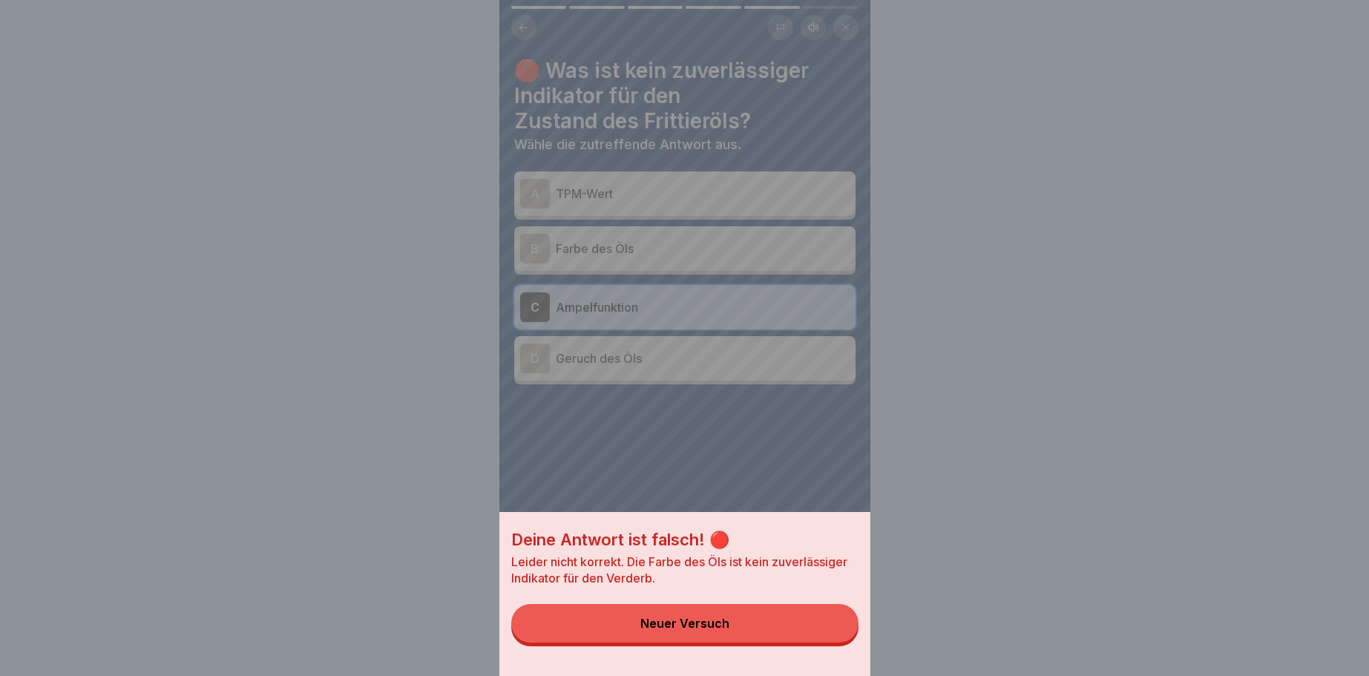
click at [695, 617] on button "Neuer Versuch" at bounding box center [684, 623] width 347 height 39
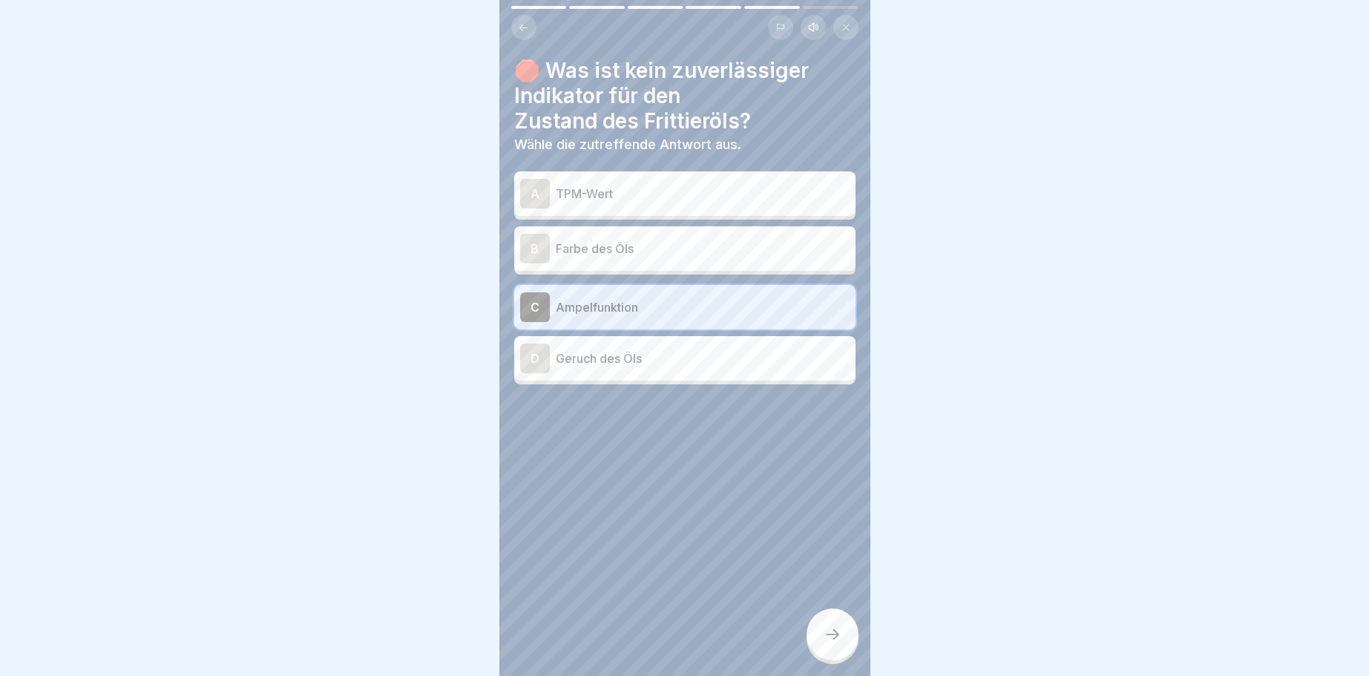
click at [530, 246] on div "B" at bounding box center [535, 249] width 30 height 30
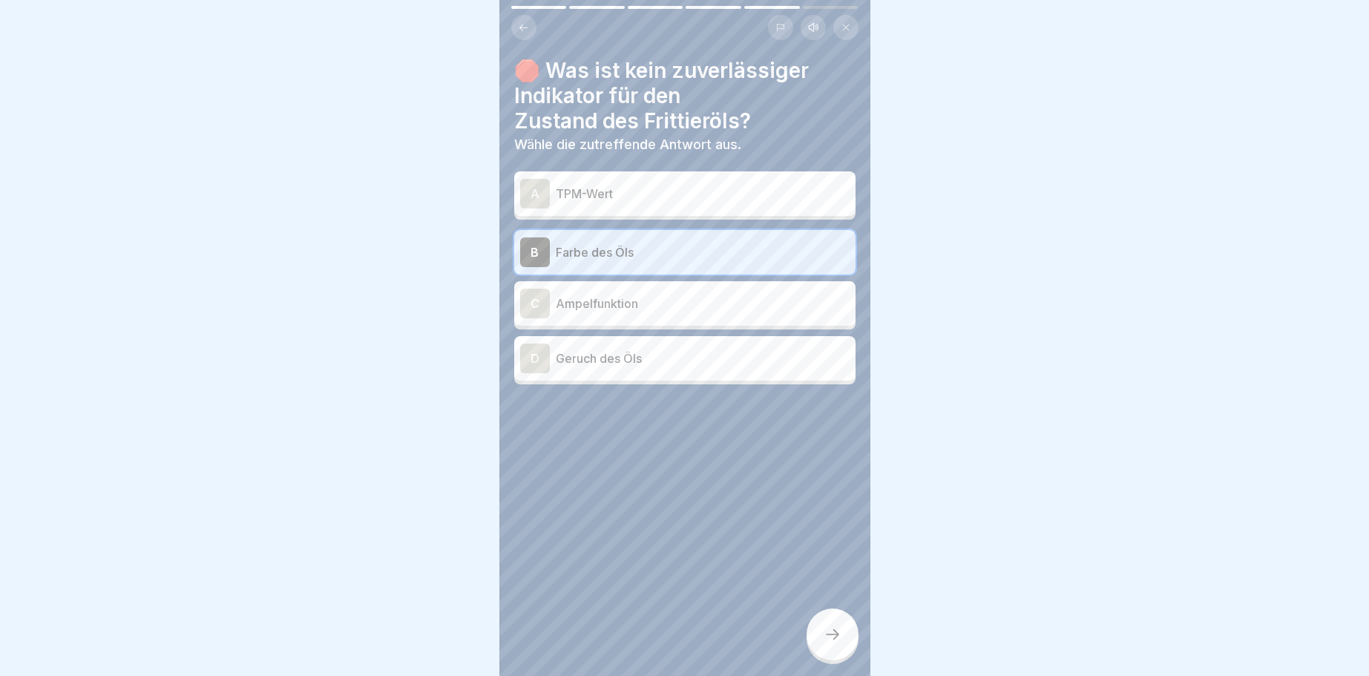
click at [847, 637] on div at bounding box center [832, 634] width 52 height 52
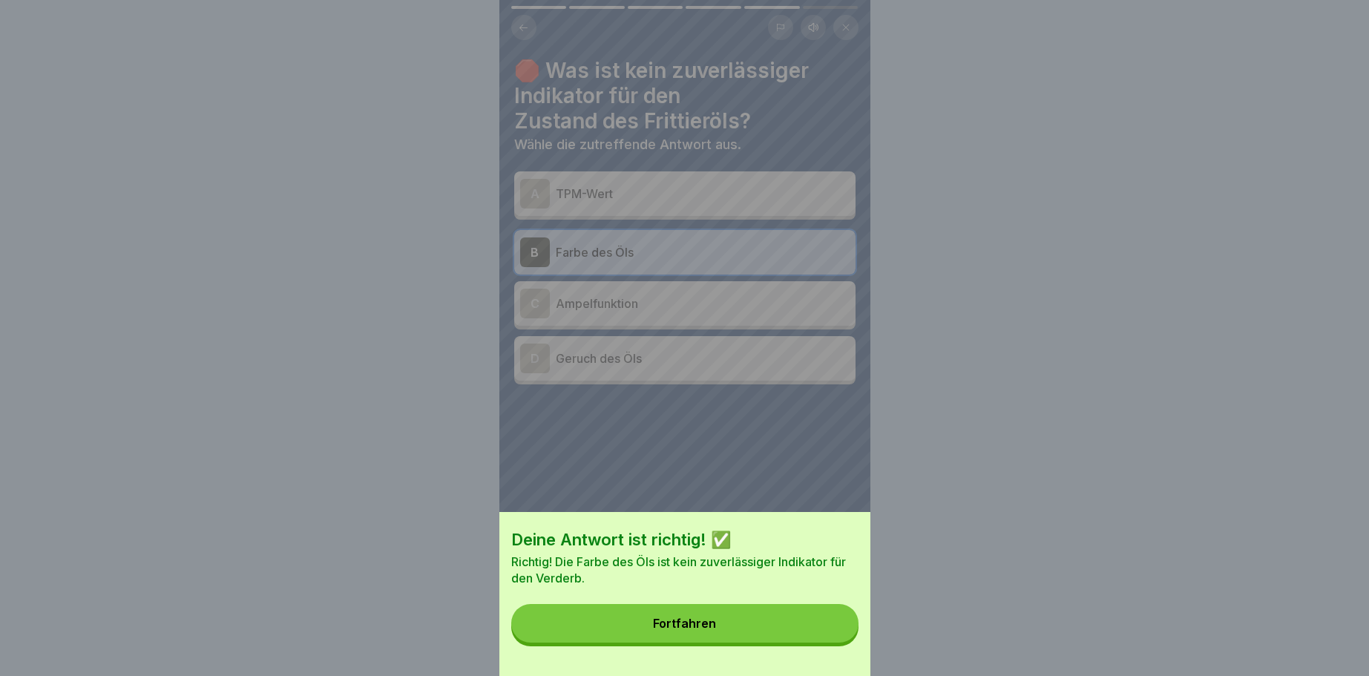
click at [680, 622] on div "Fortfahren" at bounding box center [684, 622] width 63 height 13
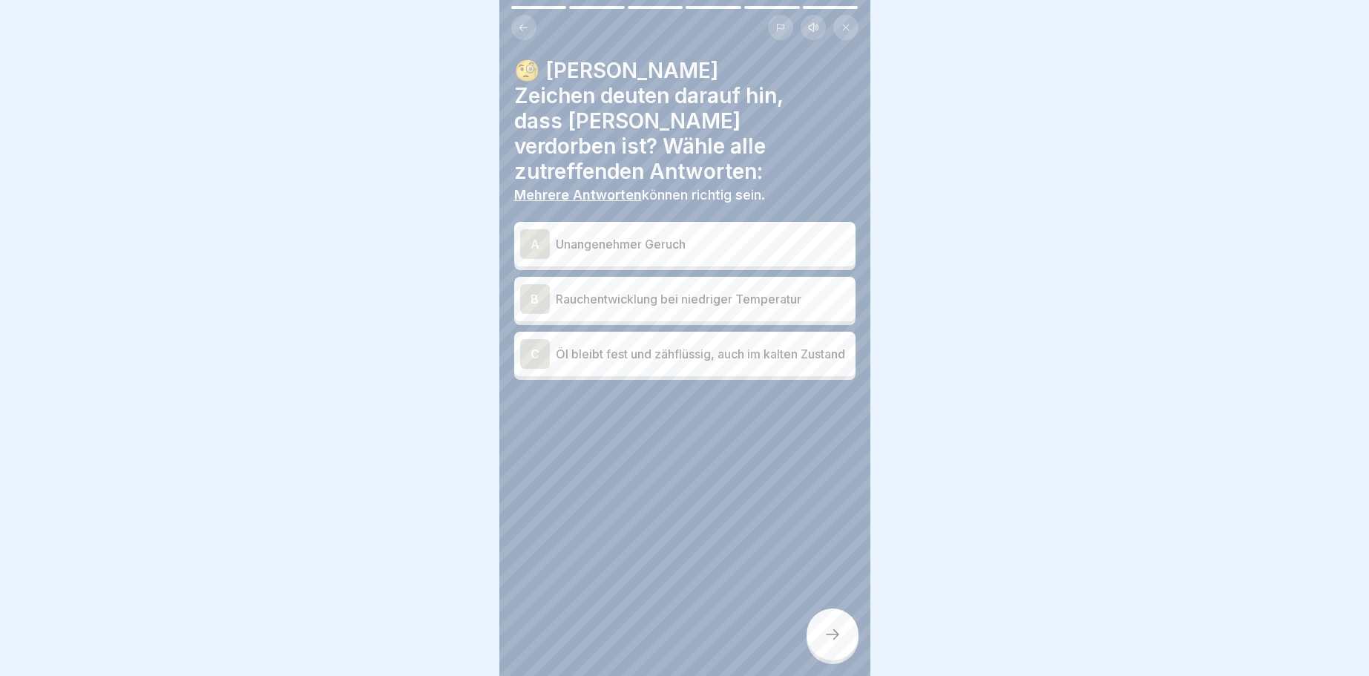
click at [527, 229] on div "A" at bounding box center [535, 244] width 30 height 30
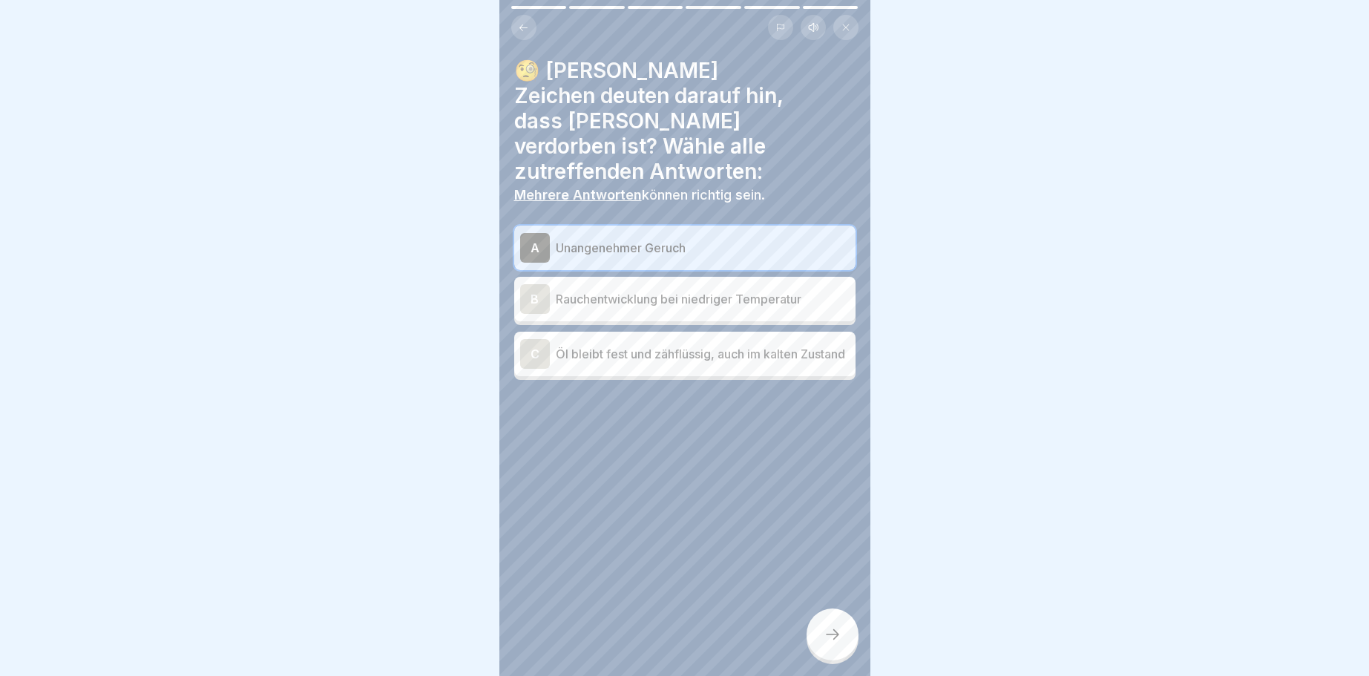
click at [532, 284] on div "B" at bounding box center [535, 299] width 30 height 30
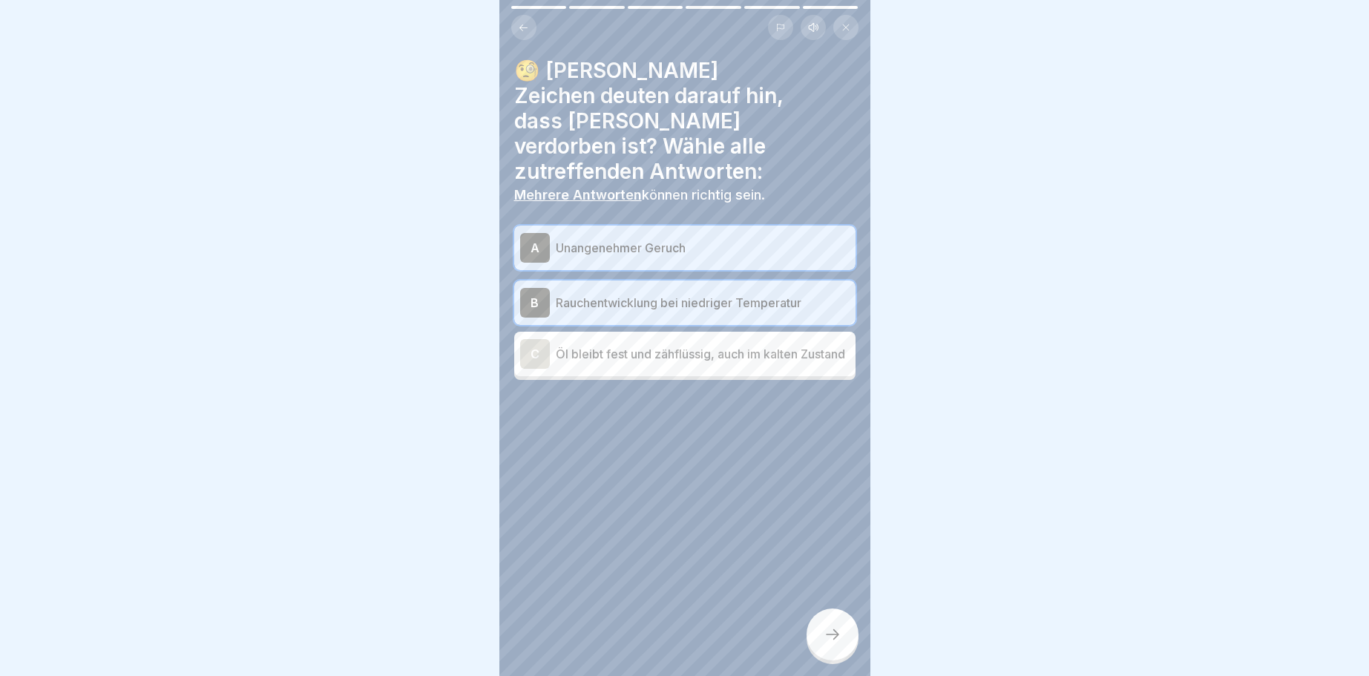
click at [832, 625] on div at bounding box center [832, 634] width 52 height 52
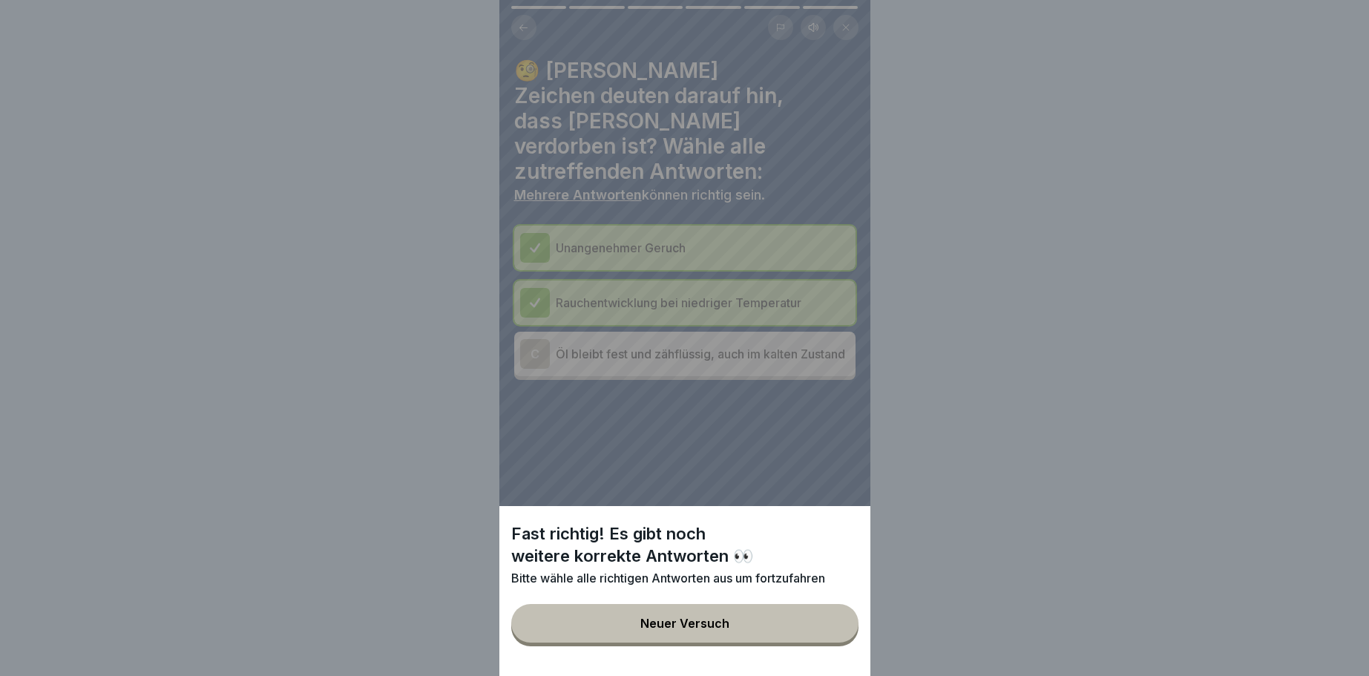
click at [527, 331] on div "Fast richtig! Es gibt noch weitere korrekte Antworten 👀 Bitte wähle alle richti…" at bounding box center [684, 338] width 371 height 676
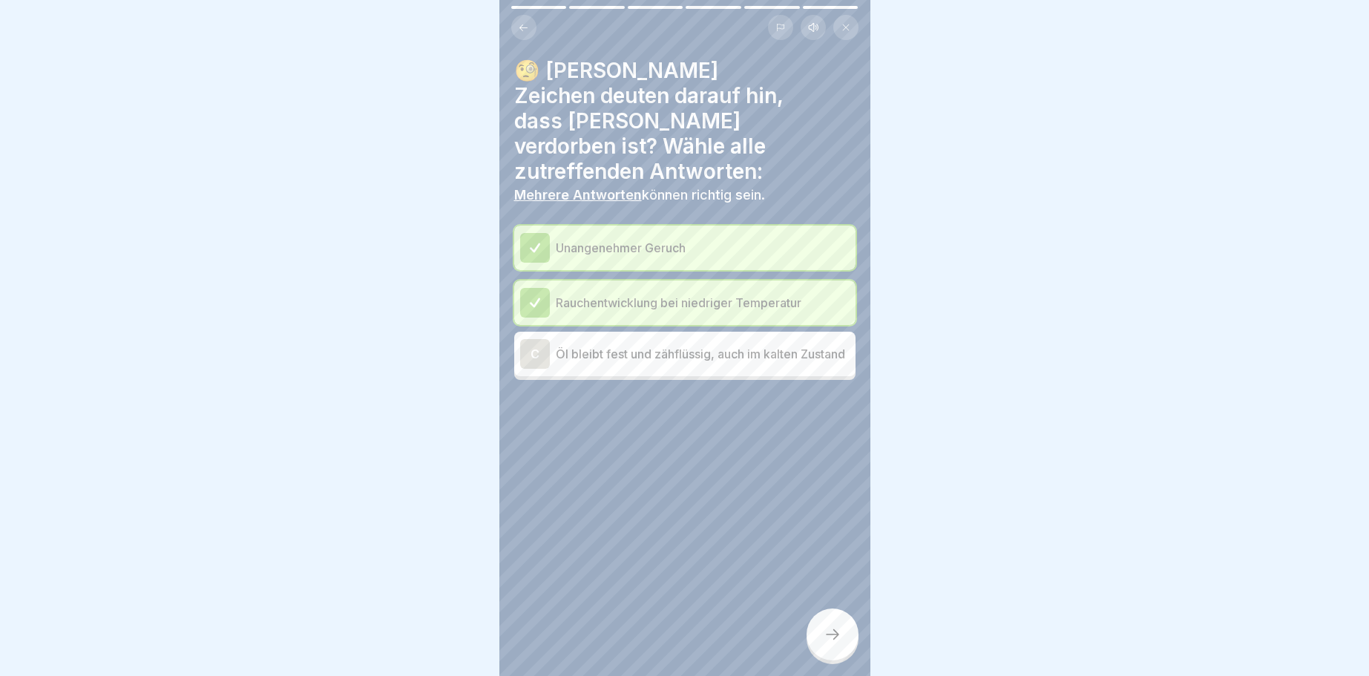
click at [545, 339] on div "C" at bounding box center [535, 354] width 30 height 30
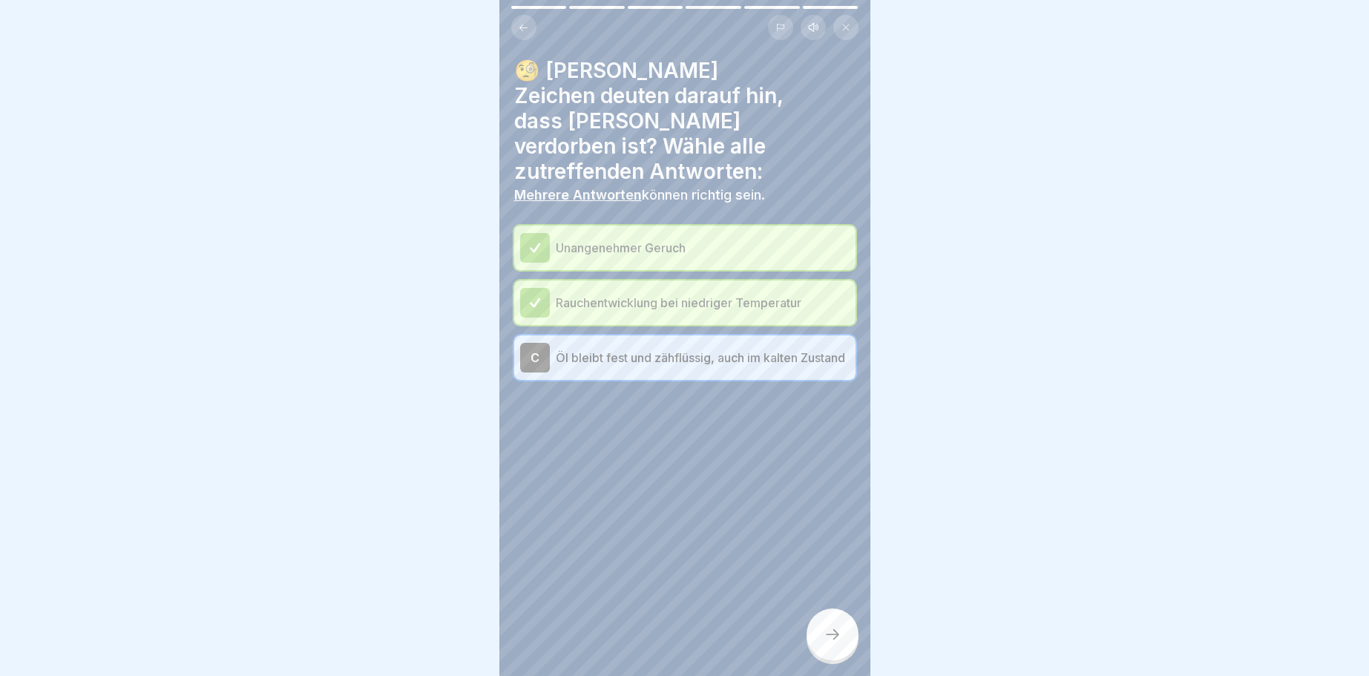
click at [826, 633] on icon at bounding box center [832, 634] width 18 height 18
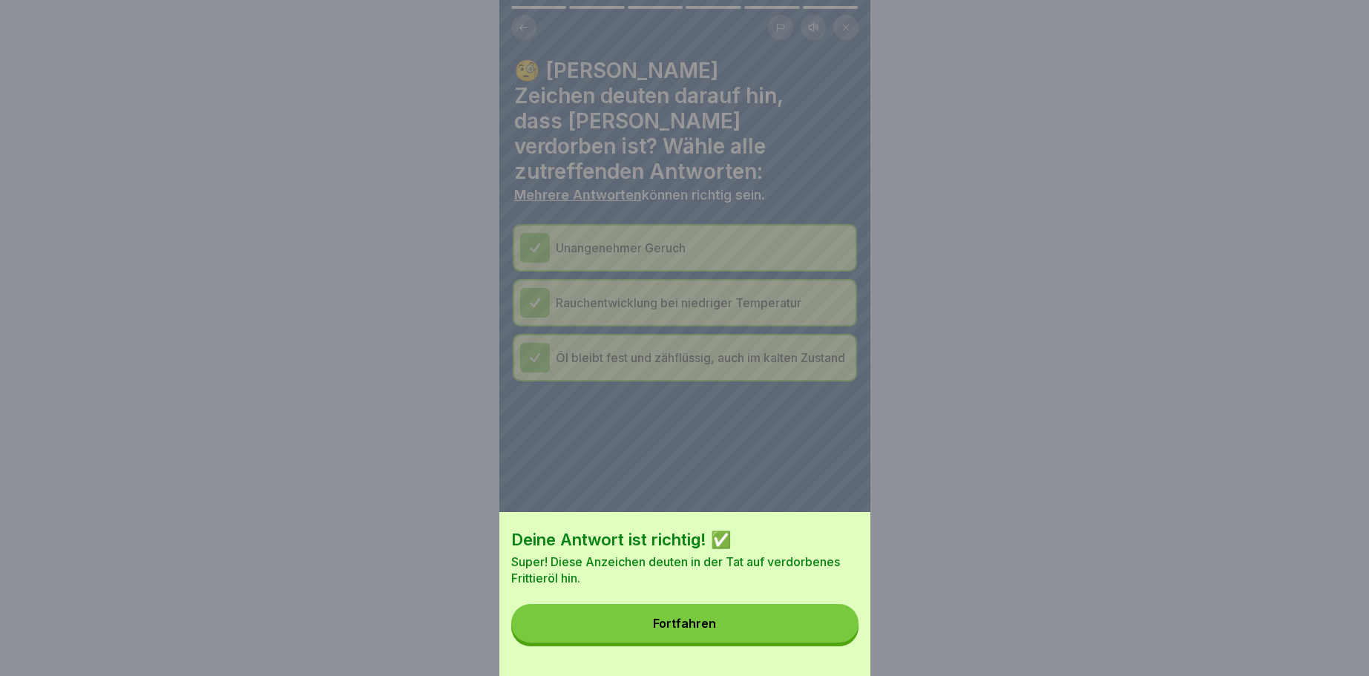
click at [737, 622] on button "Fortfahren" at bounding box center [684, 623] width 347 height 39
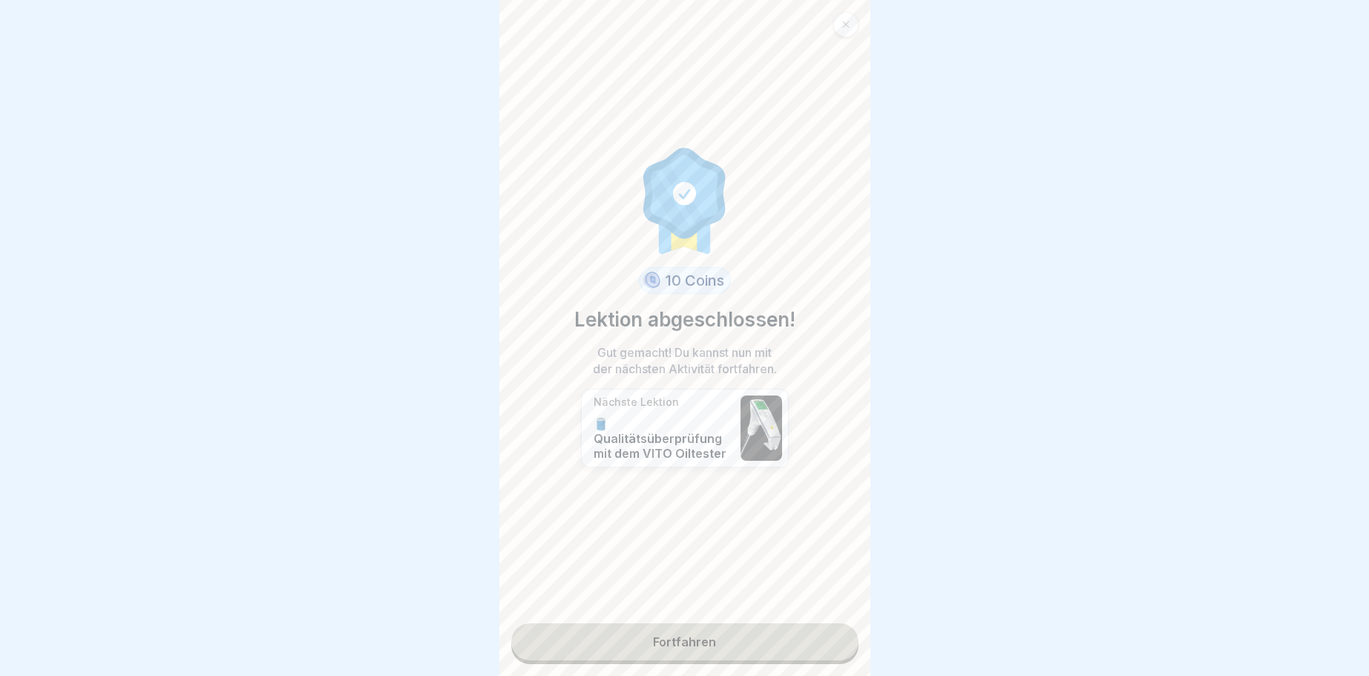
click at [698, 634] on link "Fortfahren" at bounding box center [684, 641] width 347 height 37
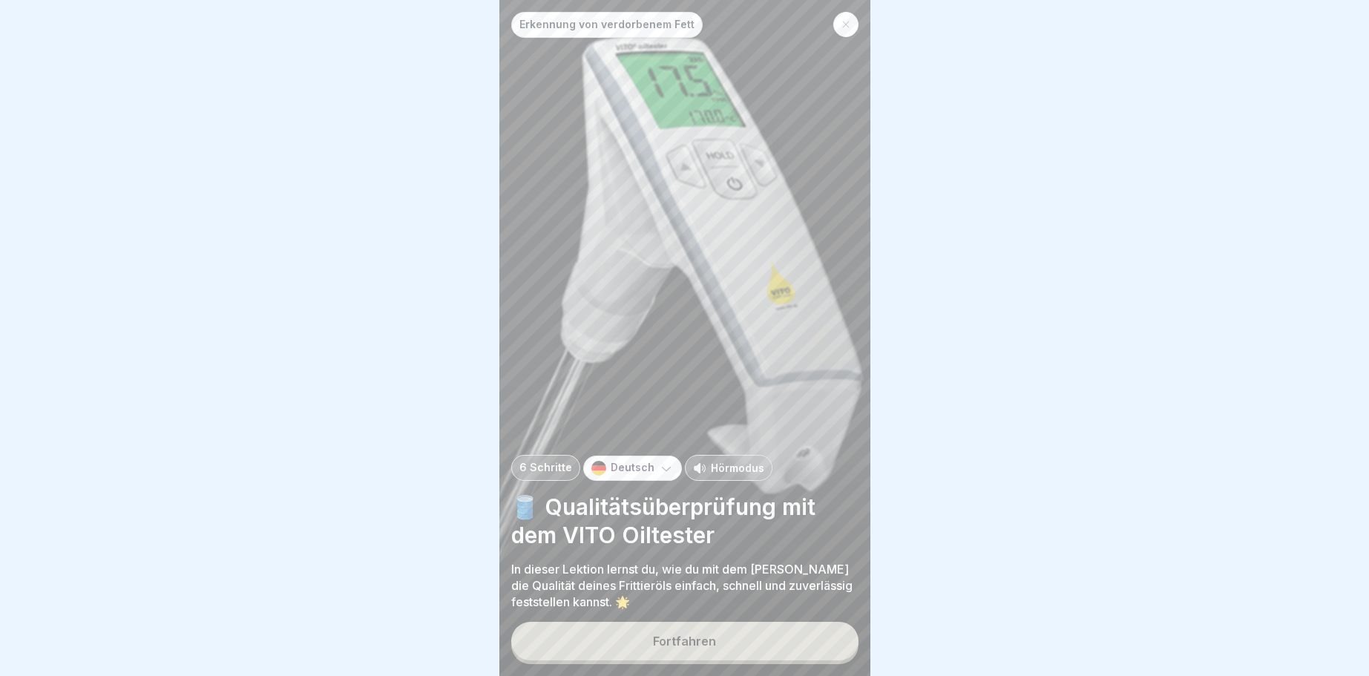
click at [697, 637] on div "Fortfahren" at bounding box center [684, 640] width 63 height 13
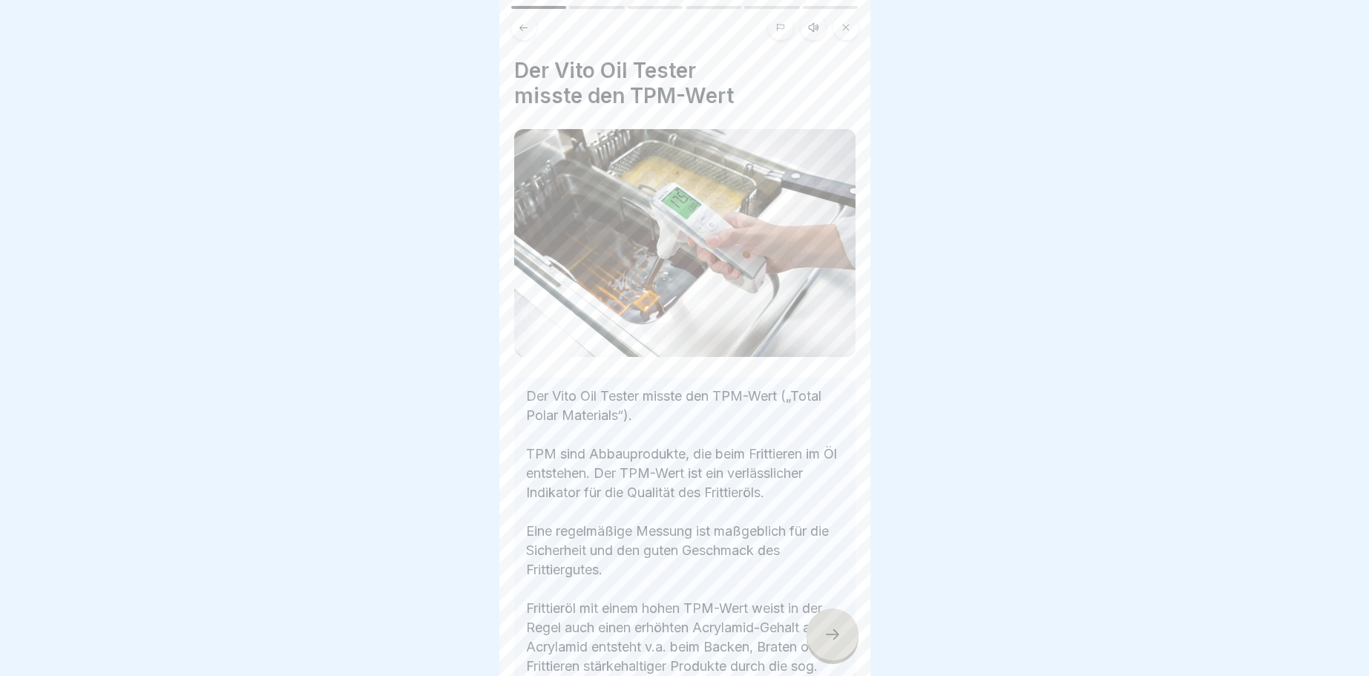
scroll to position [117, 0]
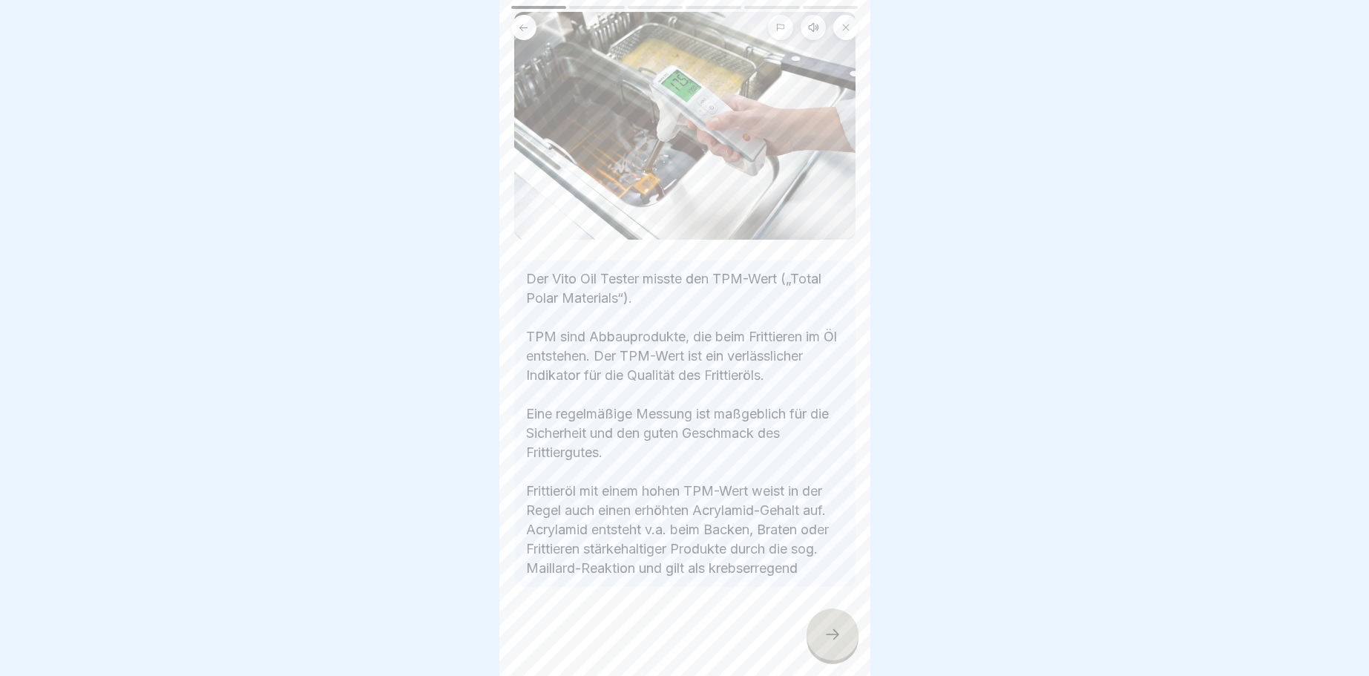
click at [823, 628] on div at bounding box center [832, 634] width 52 height 52
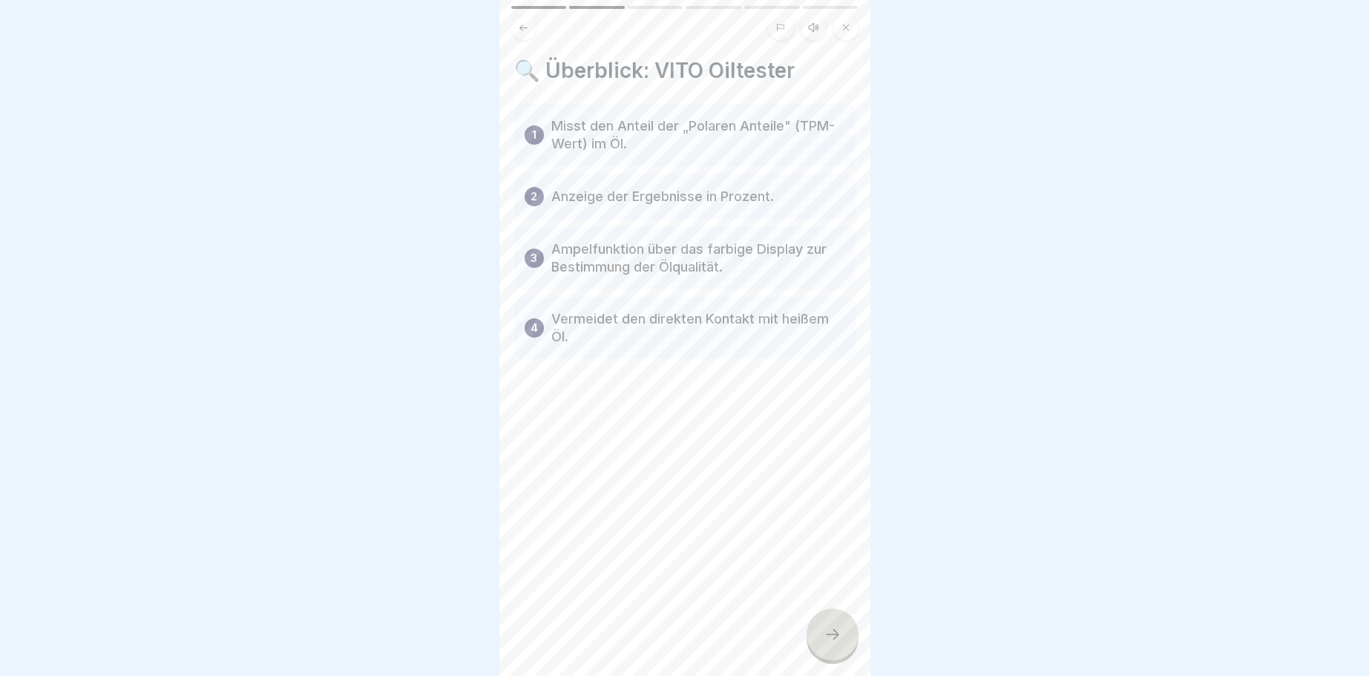
click at [849, 637] on div at bounding box center [832, 634] width 52 height 52
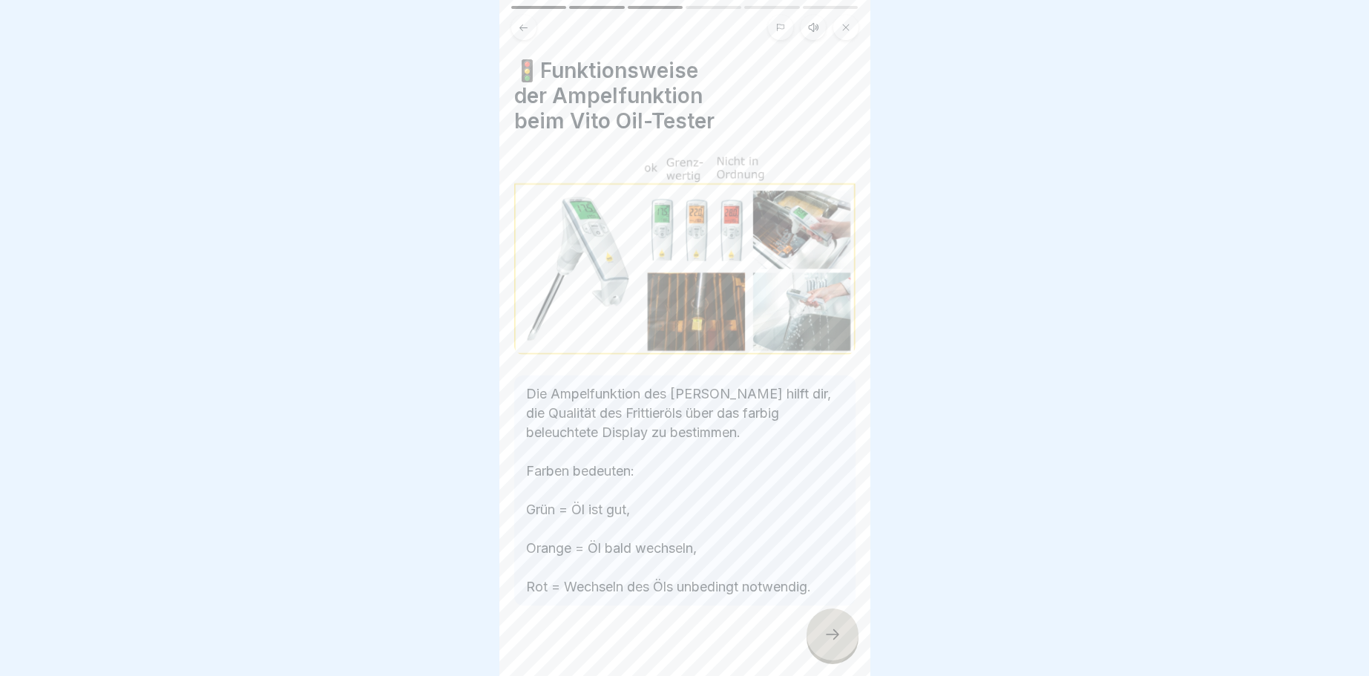
click at [821, 628] on div at bounding box center [832, 634] width 52 height 52
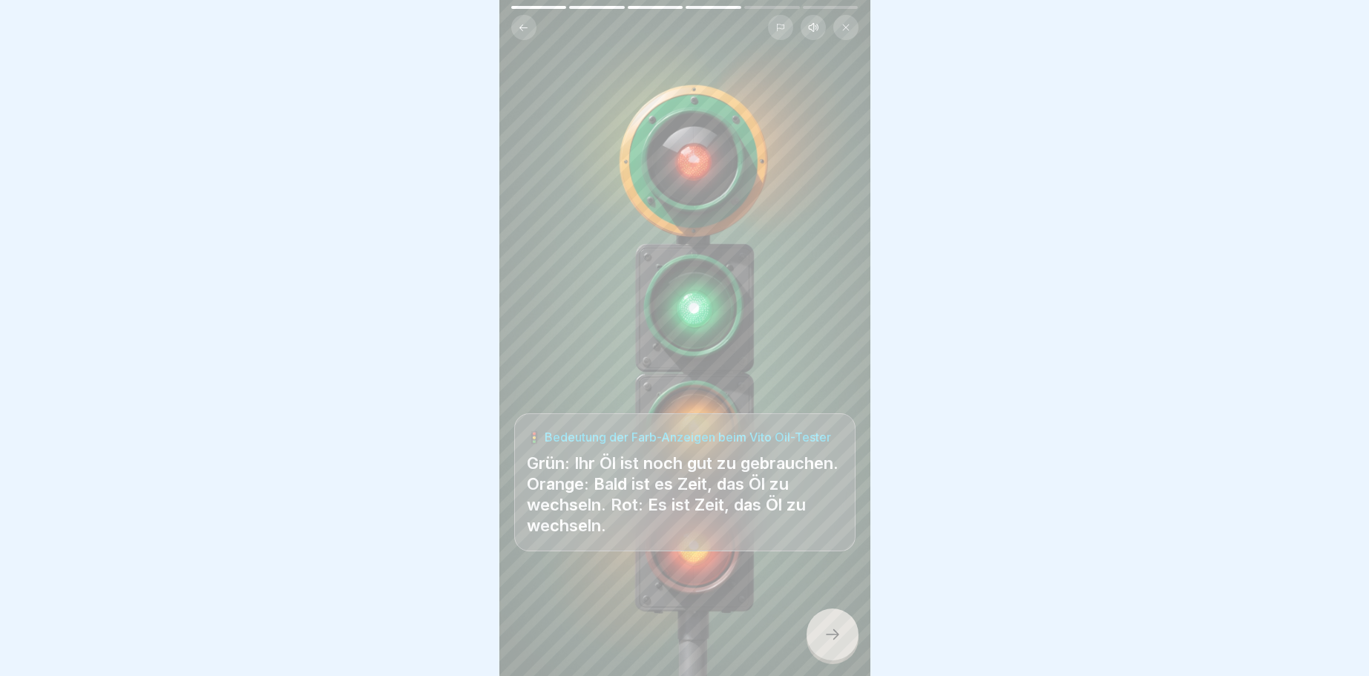
click at [838, 633] on icon at bounding box center [832, 634] width 18 height 18
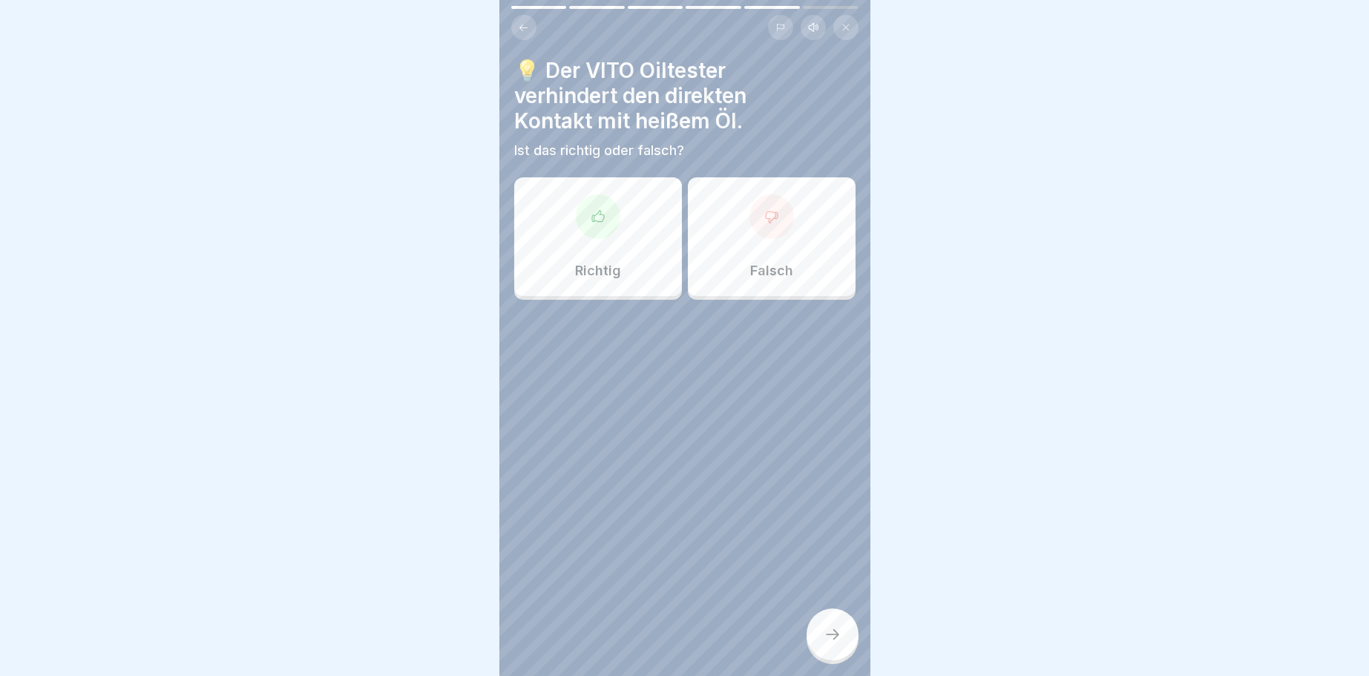
click at [778, 218] on icon at bounding box center [771, 216] width 15 height 15
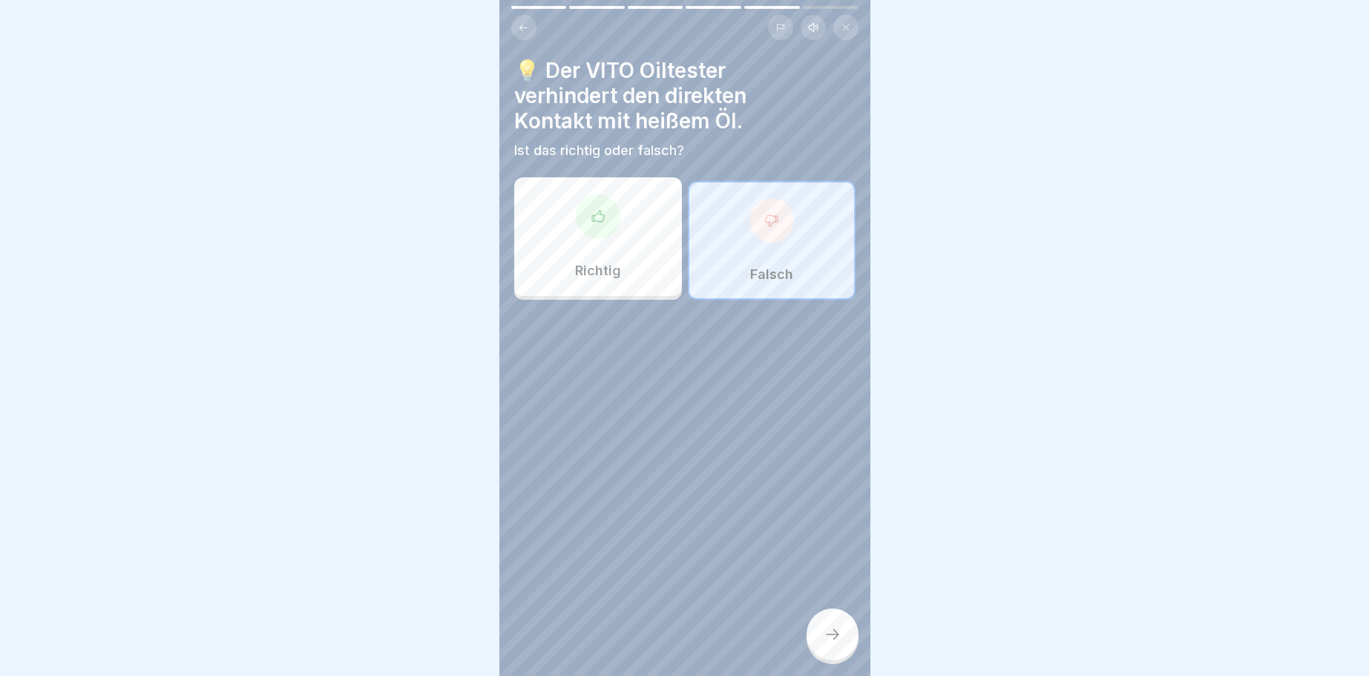
click at [836, 639] on icon at bounding box center [832, 634] width 18 height 18
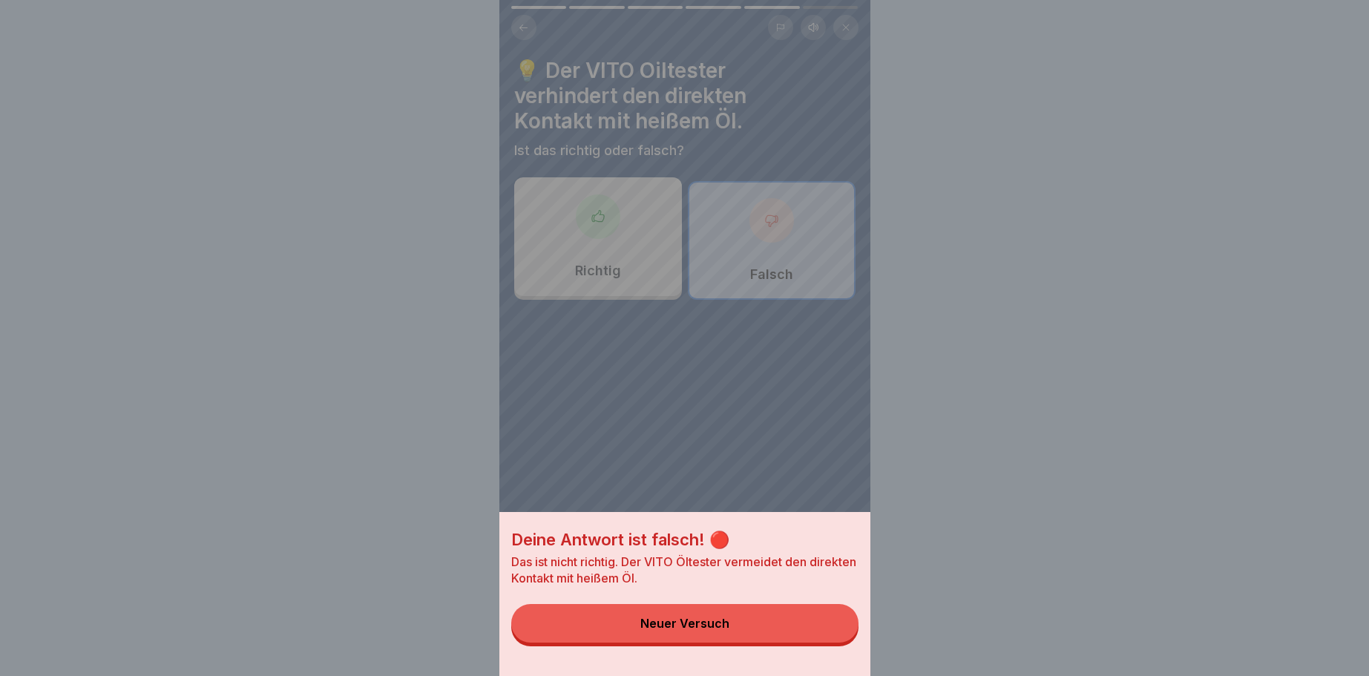
click at [687, 617] on button "Neuer Versuch" at bounding box center [684, 623] width 347 height 39
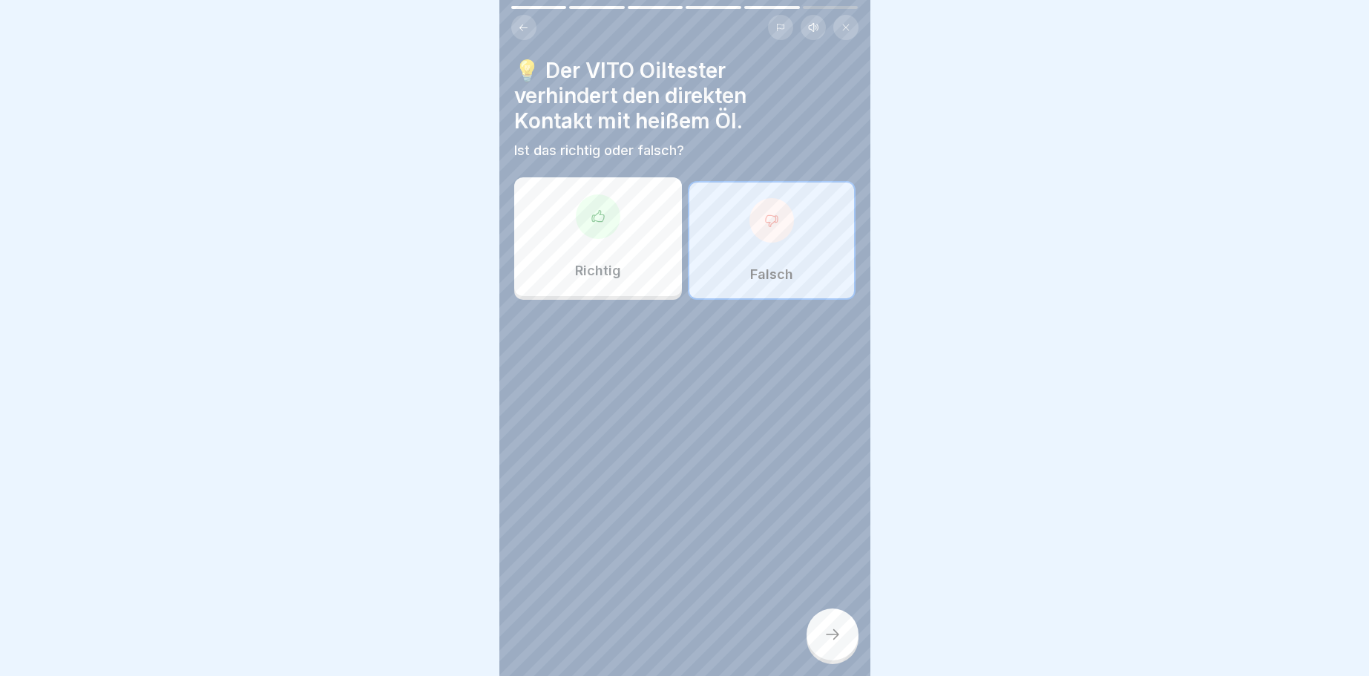
click at [596, 223] on div "Richtig" at bounding box center [598, 236] width 168 height 119
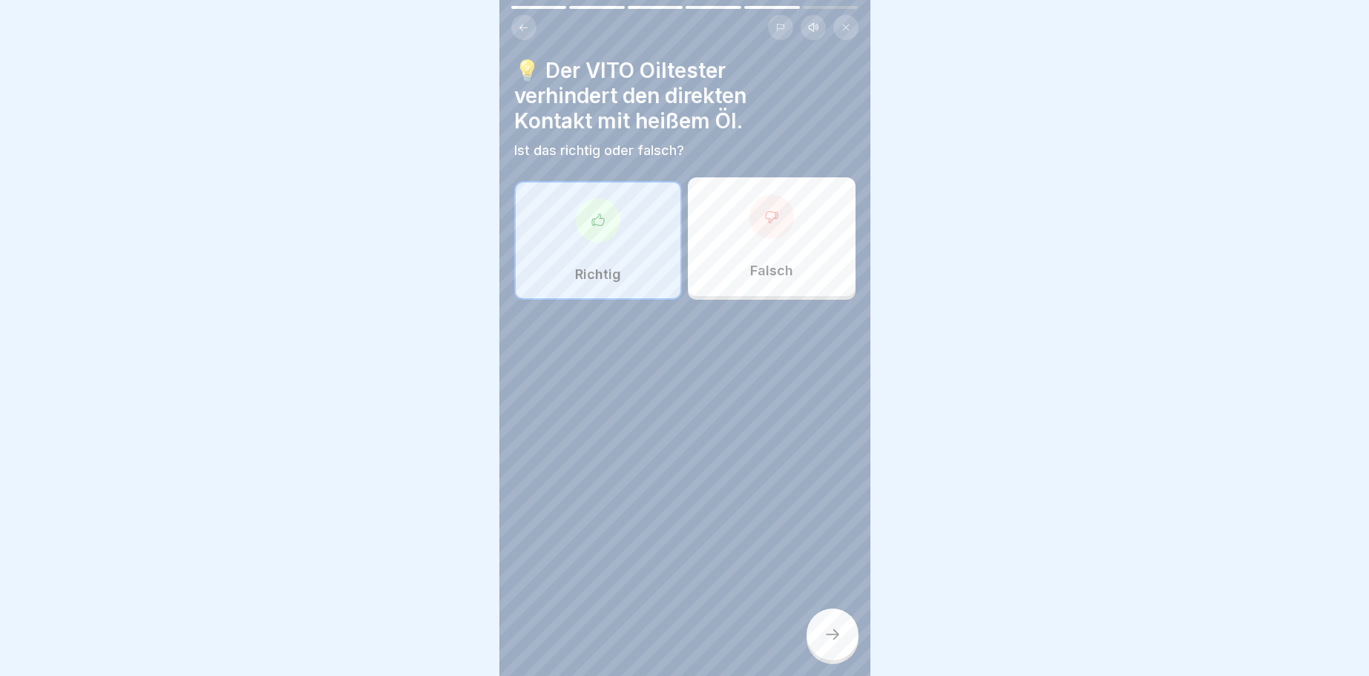
click at [830, 637] on icon at bounding box center [832, 634] width 18 height 18
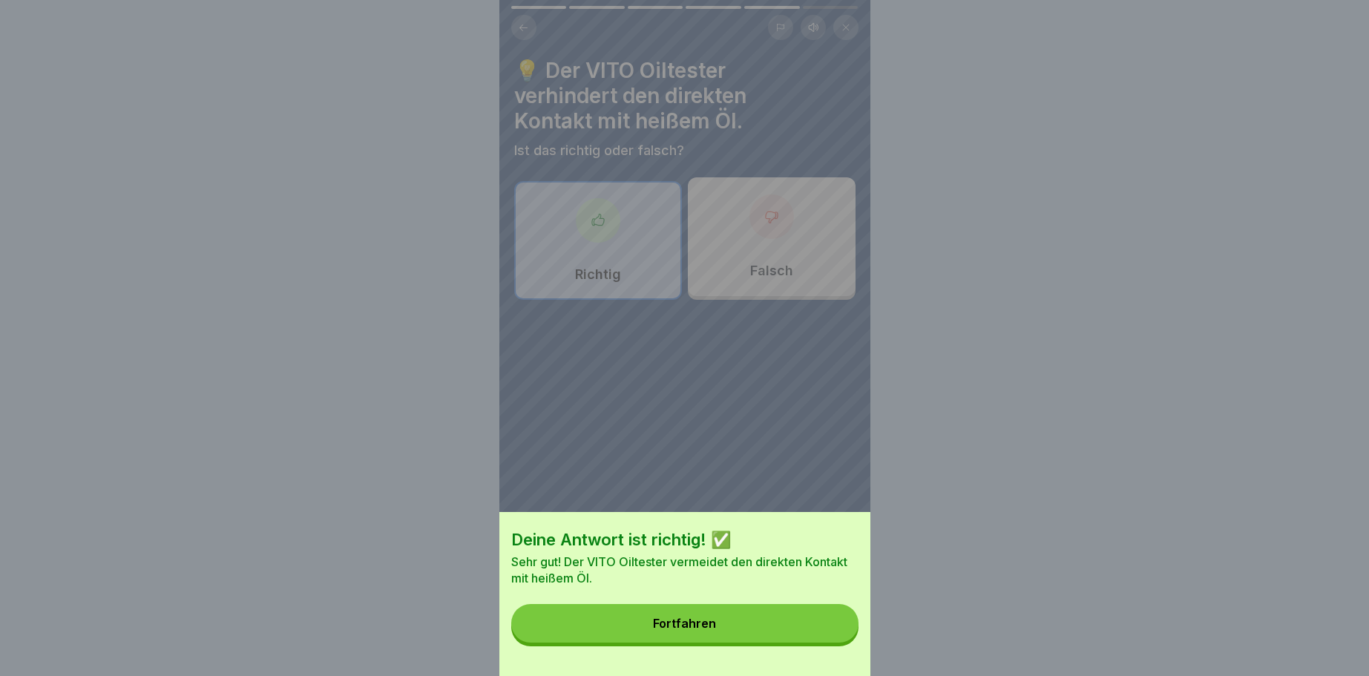
click at [688, 611] on button "Fortfahren" at bounding box center [684, 623] width 347 height 39
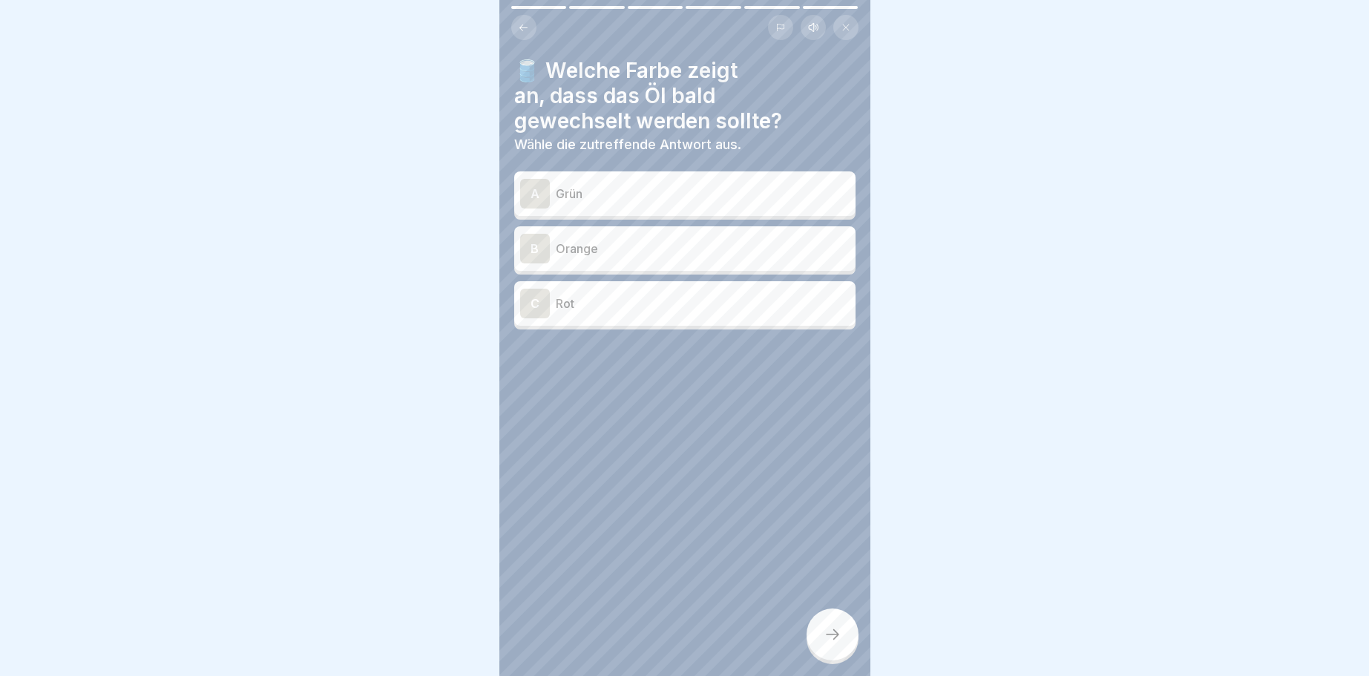
click at [533, 254] on div "B" at bounding box center [535, 249] width 30 height 30
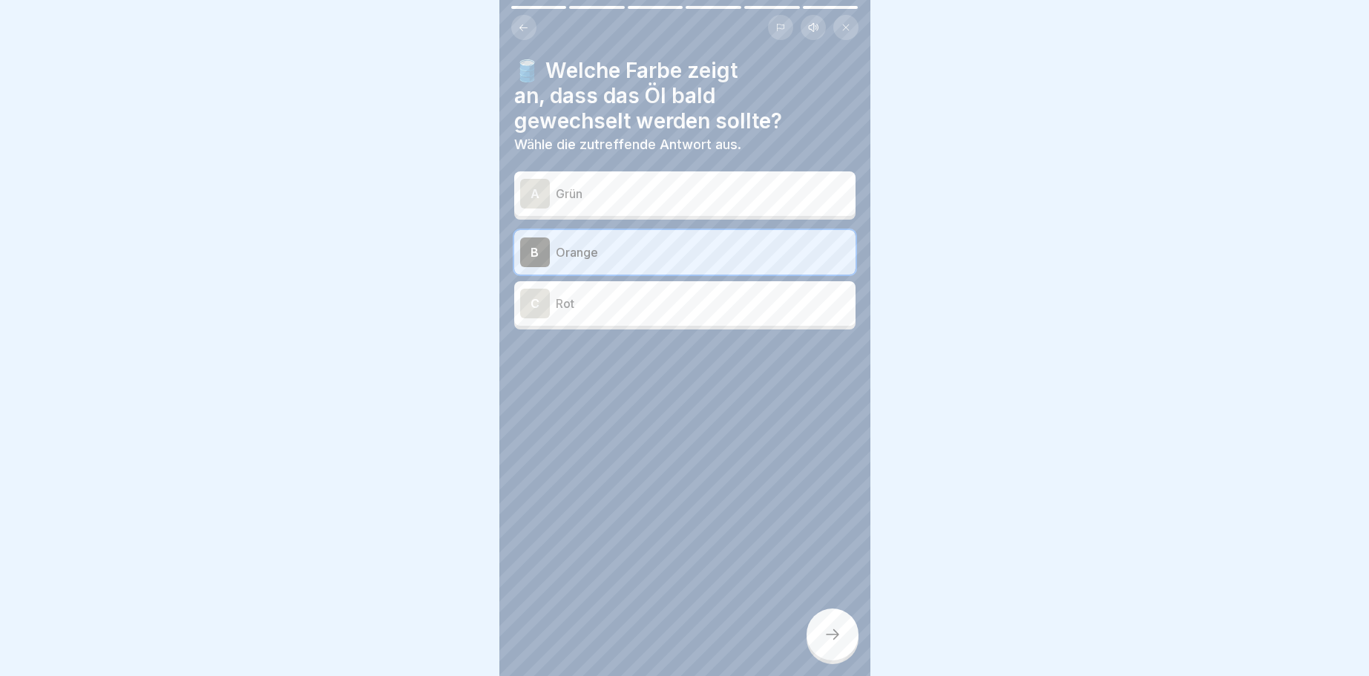
click at [829, 628] on icon at bounding box center [832, 634] width 18 height 18
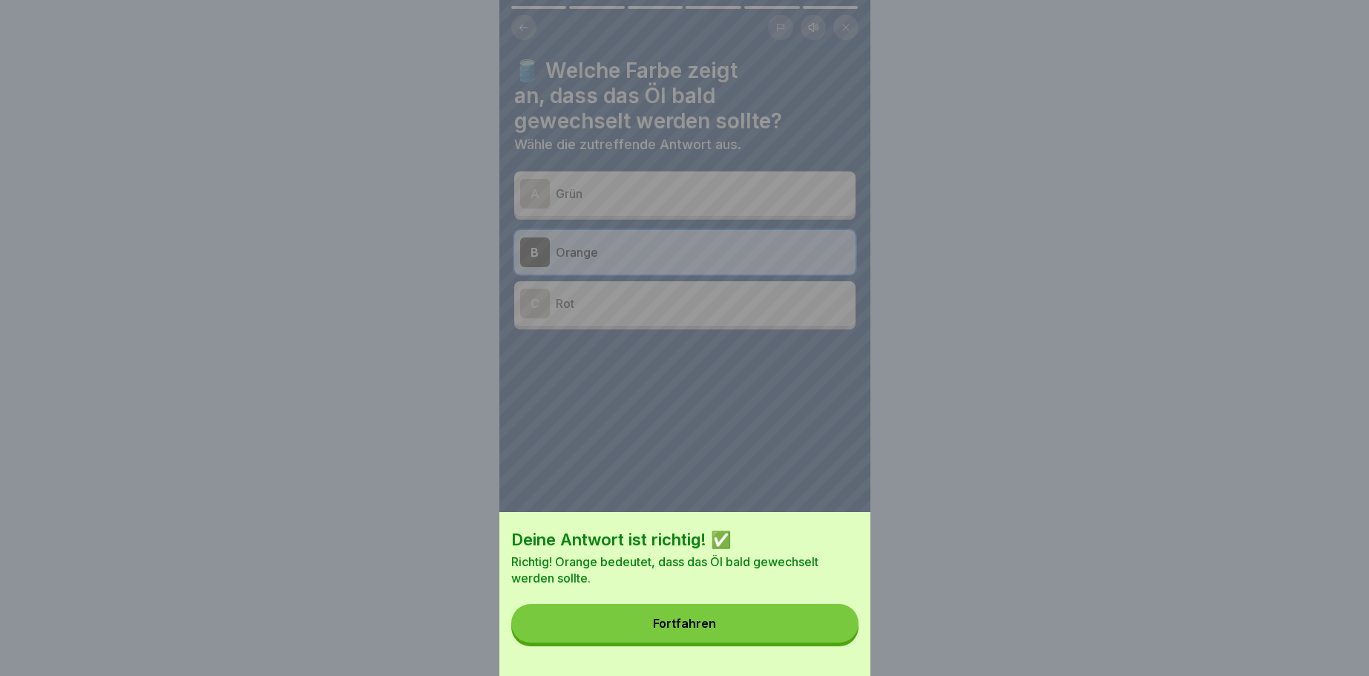
click at [686, 615] on button "Fortfahren" at bounding box center [684, 623] width 347 height 39
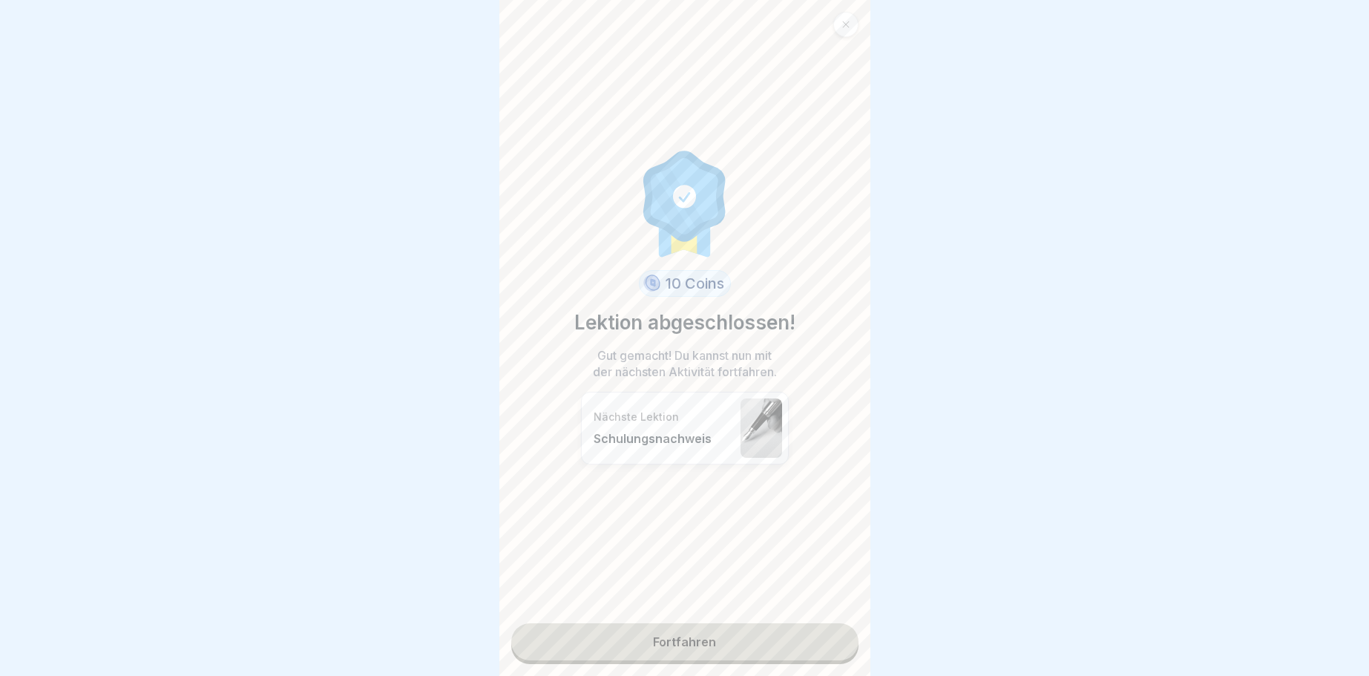
click at [690, 640] on link "Fortfahren" at bounding box center [684, 641] width 347 height 37
click at [674, 636] on link "Fortfahren" at bounding box center [684, 641] width 347 height 37
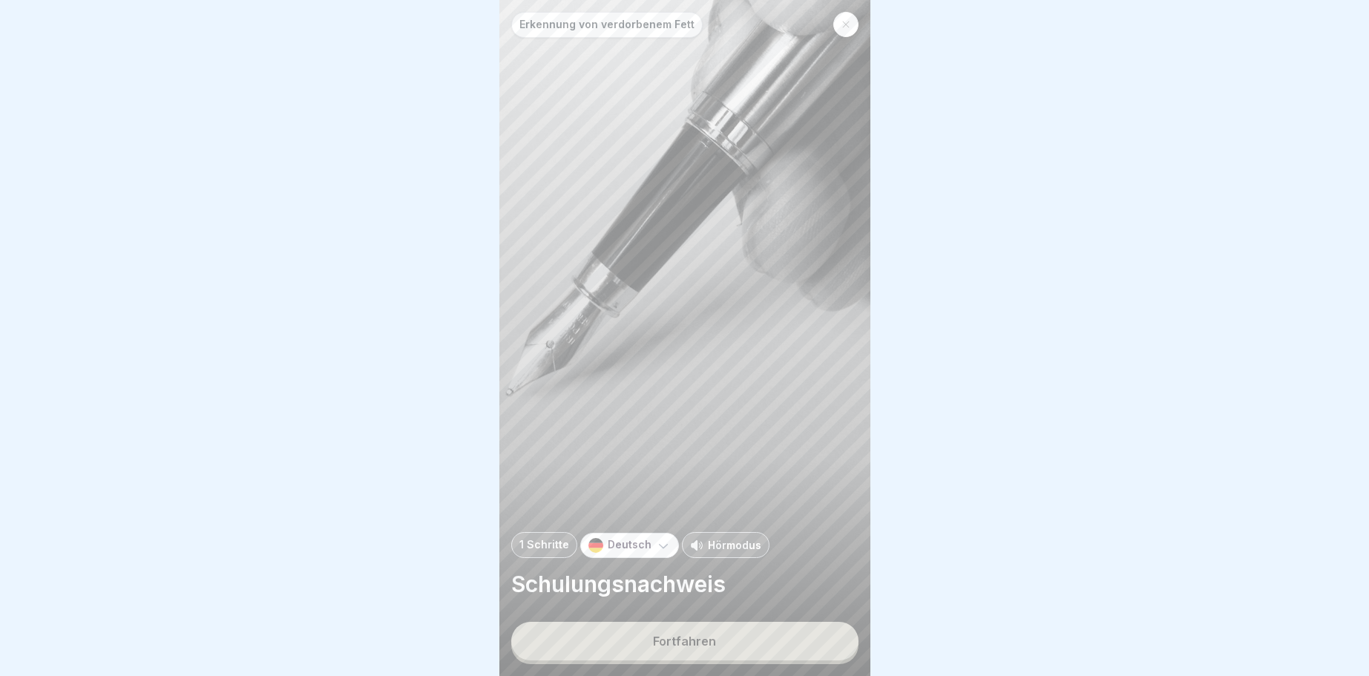
click at [680, 642] on div "Fortfahren" at bounding box center [684, 640] width 63 height 13
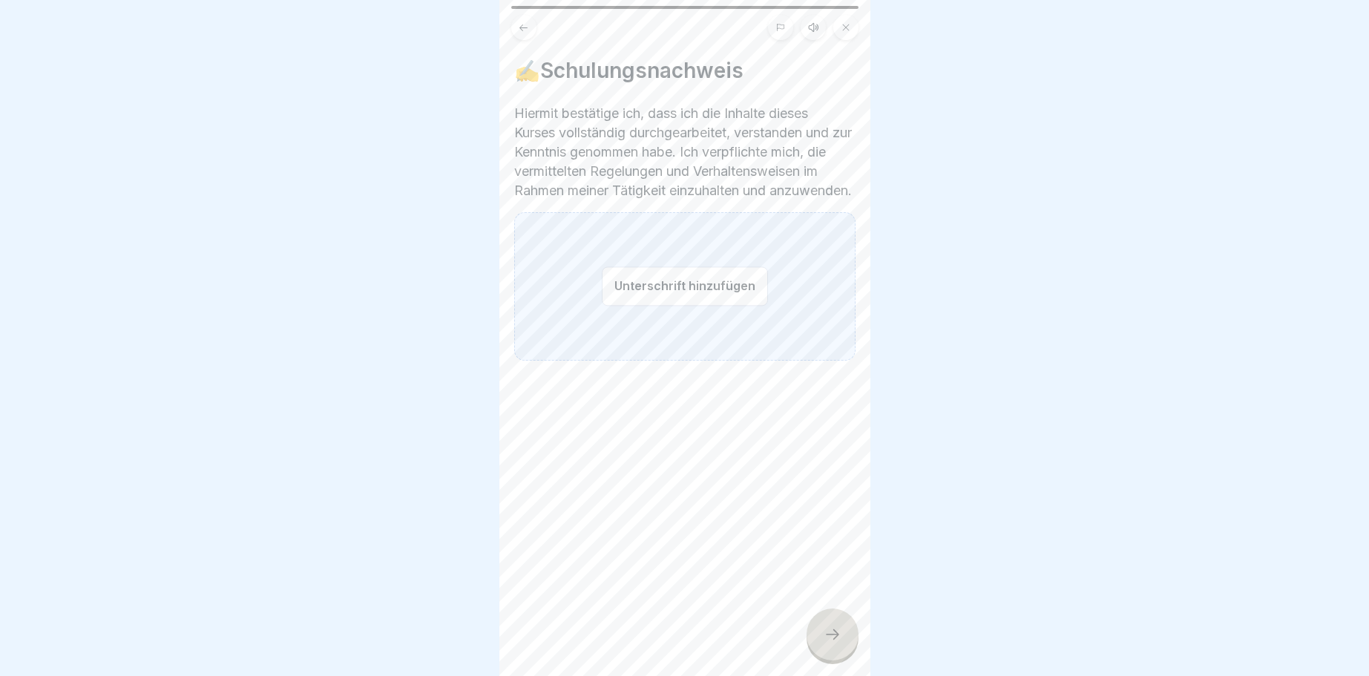
drag, startPoint x: 662, startPoint y: 289, endPoint x: 662, endPoint y: 305, distance: 15.6
click at [662, 303] on button "Unterschrift hinzufügen" at bounding box center [685, 285] width 166 height 39
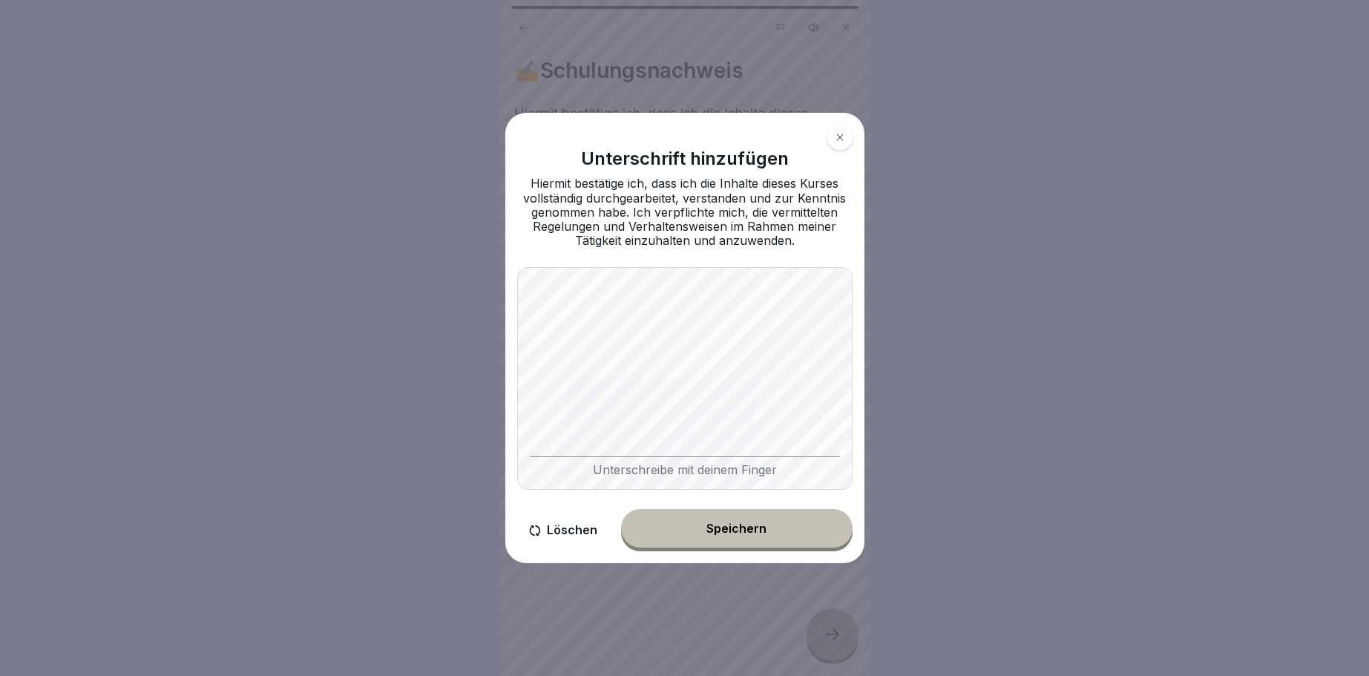
click at [778, 469] on div "Unterschreibe mit deinem Finger" at bounding box center [684, 378] width 335 height 223
click at [761, 527] on div "Speichern" at bounding box center [736, 528] width 60 height 13
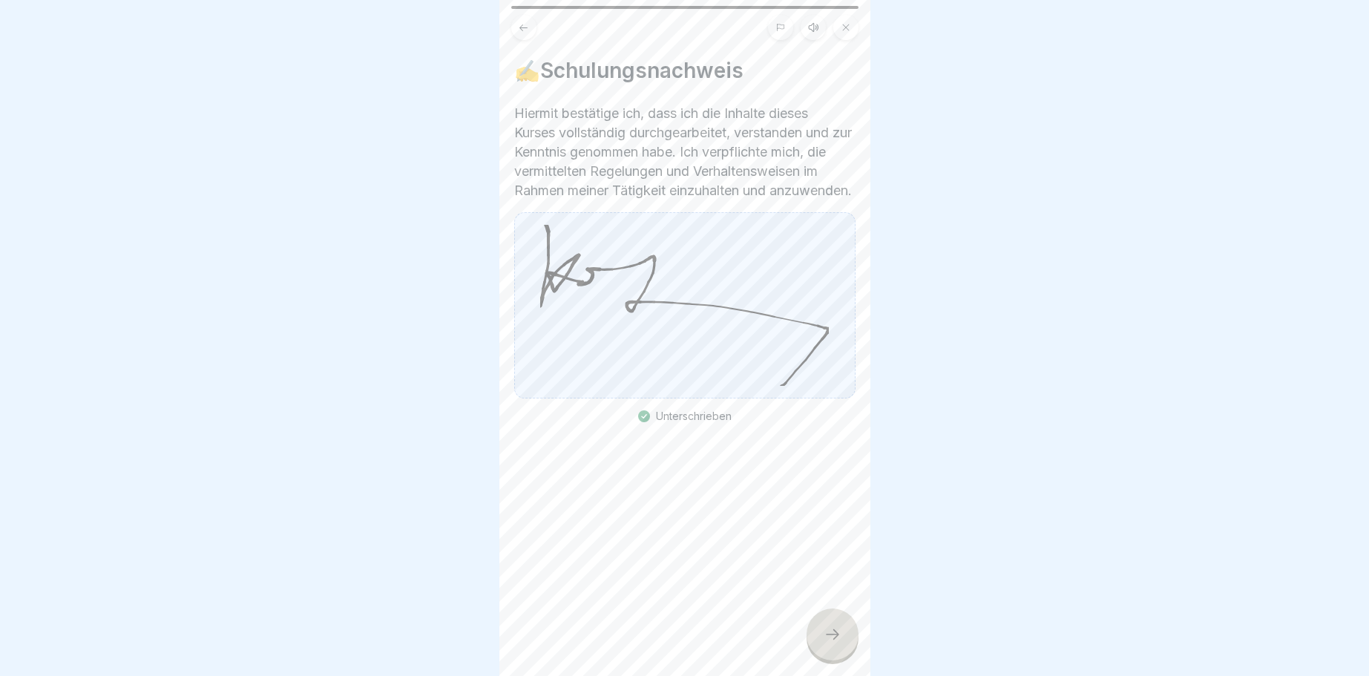
click at [830, 626] on div at bounding box center [832, 634] width 52 height 52
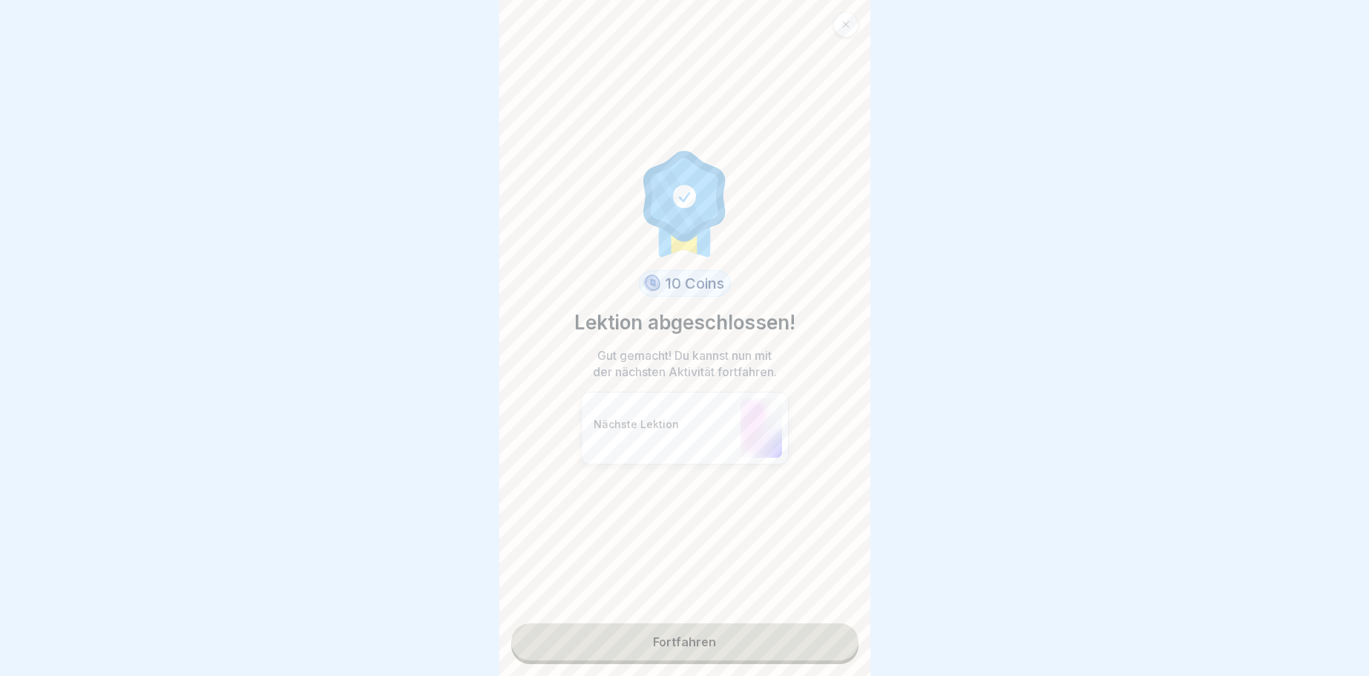
click at [686, 636] on link "Fortfahren" at bounding box center [684, 641] width 347 height 37
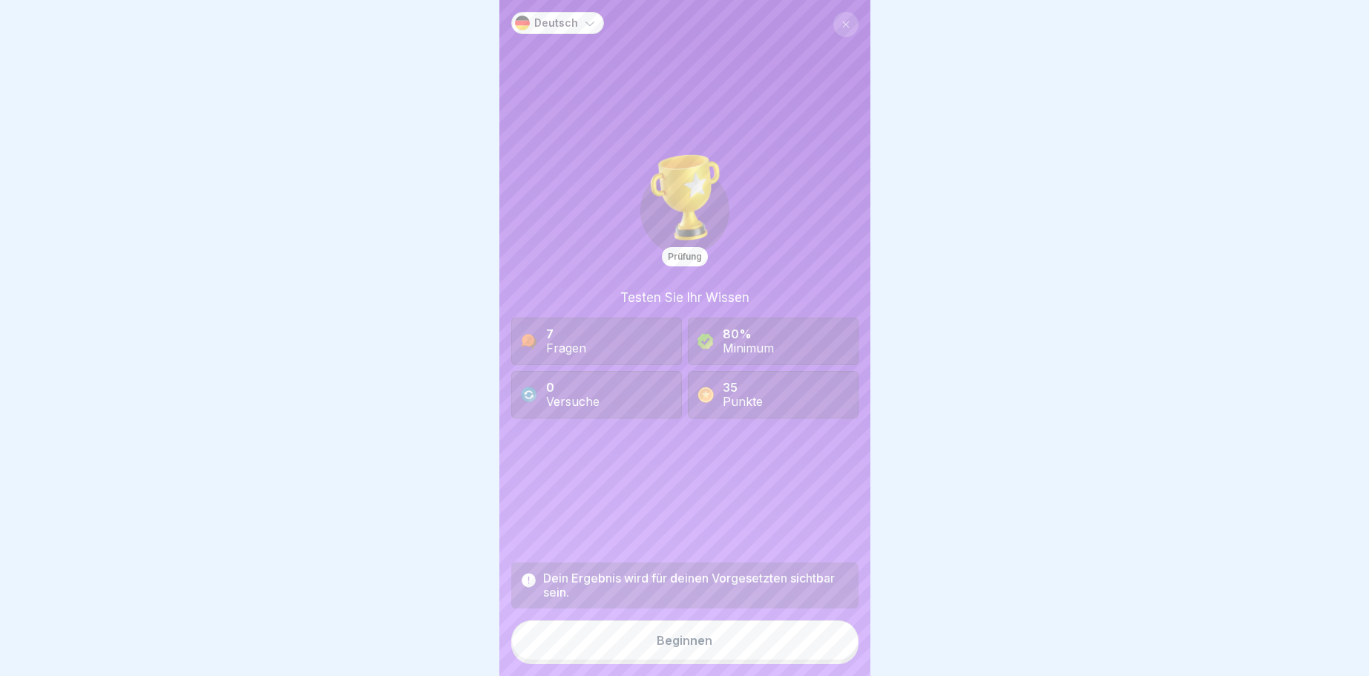
click at [662, 635] on div "Beginnen" at bounding box center [685, 640] width 56 height 13
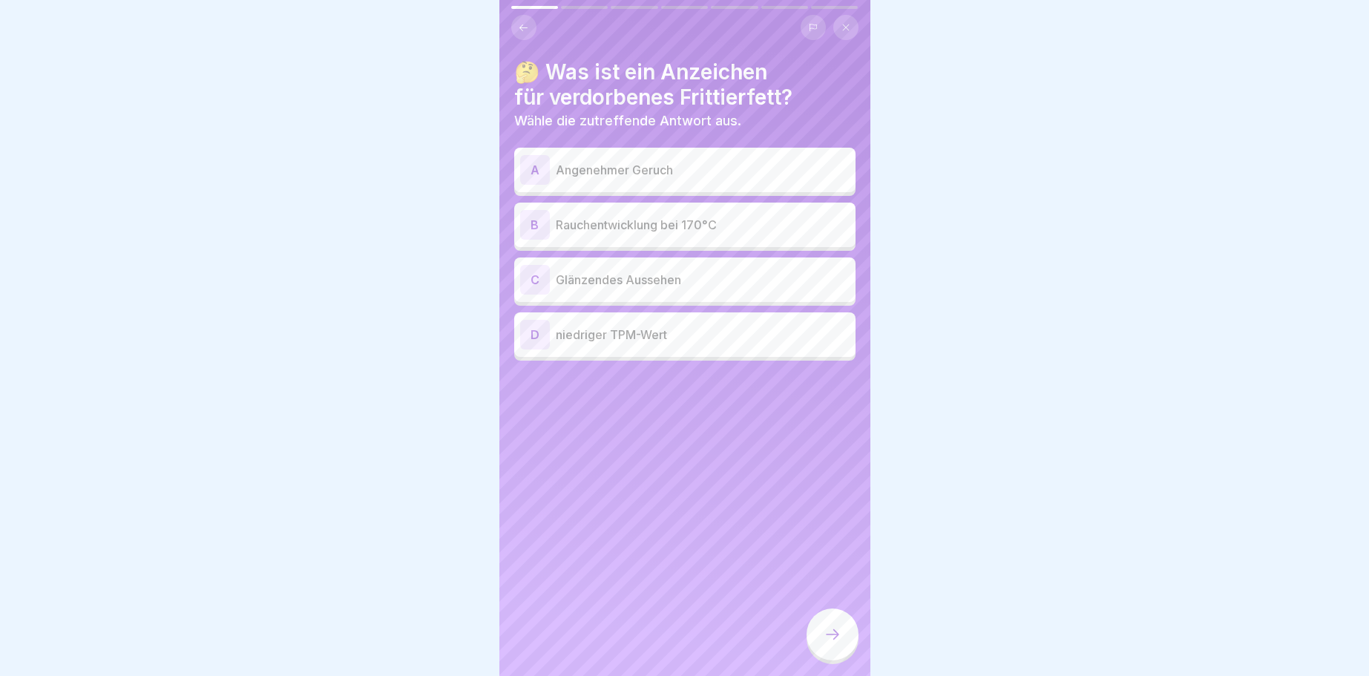
click at [533, 332] on div "D" at bounding box center [535, 335] width 30 height 30
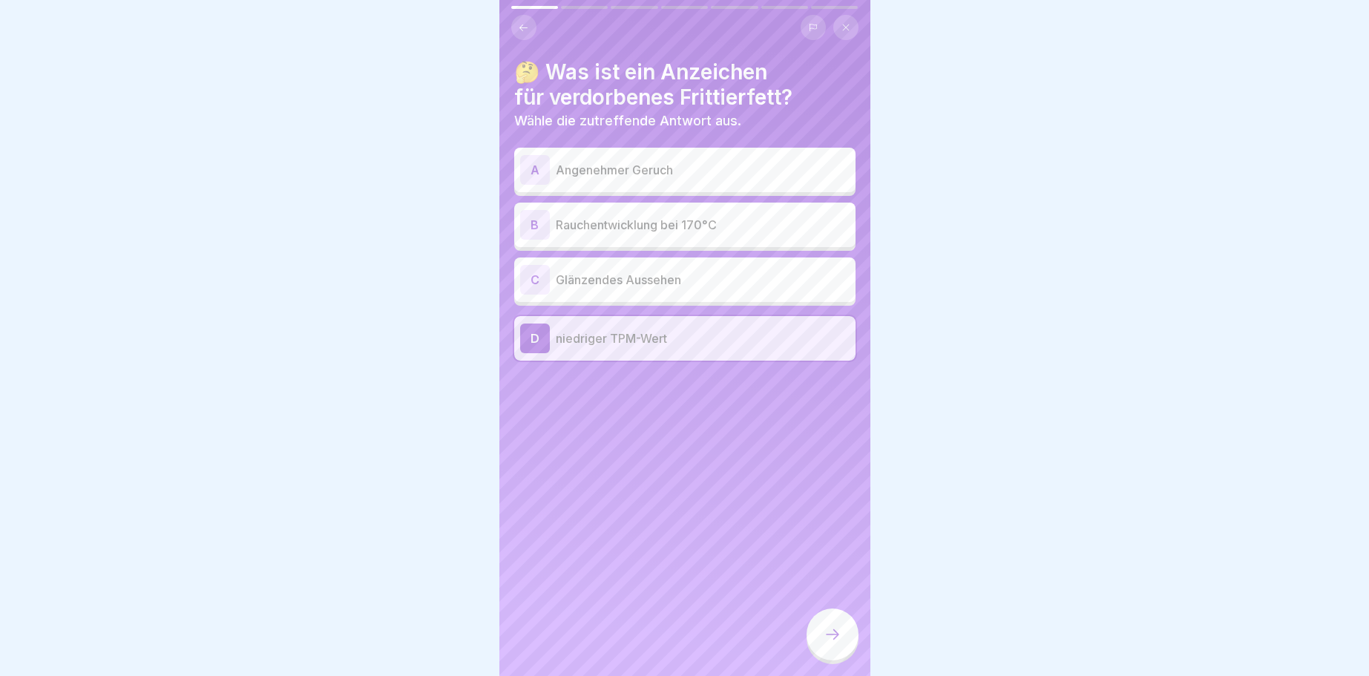
click at [837, 645] on div at bounding box center [832, 634] width 52 height 52
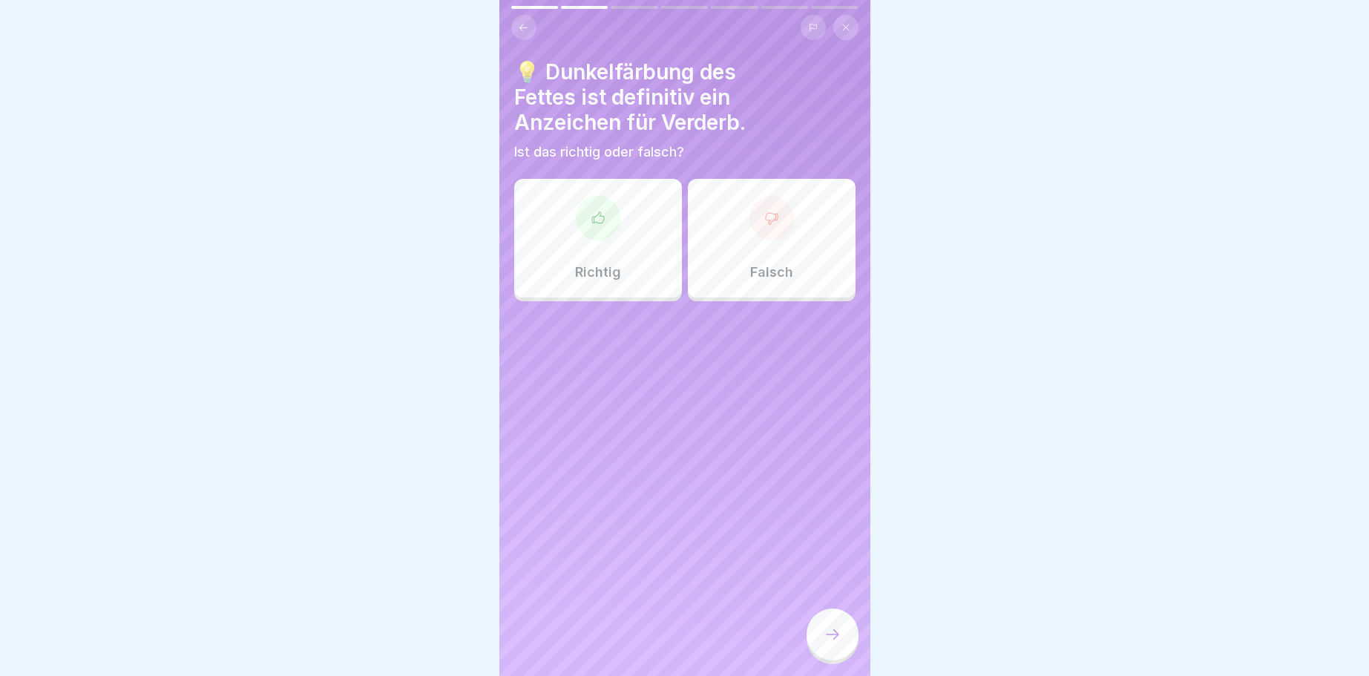
click at [601, 214] on icon at bounding box center [597, 216] width 12 height 11
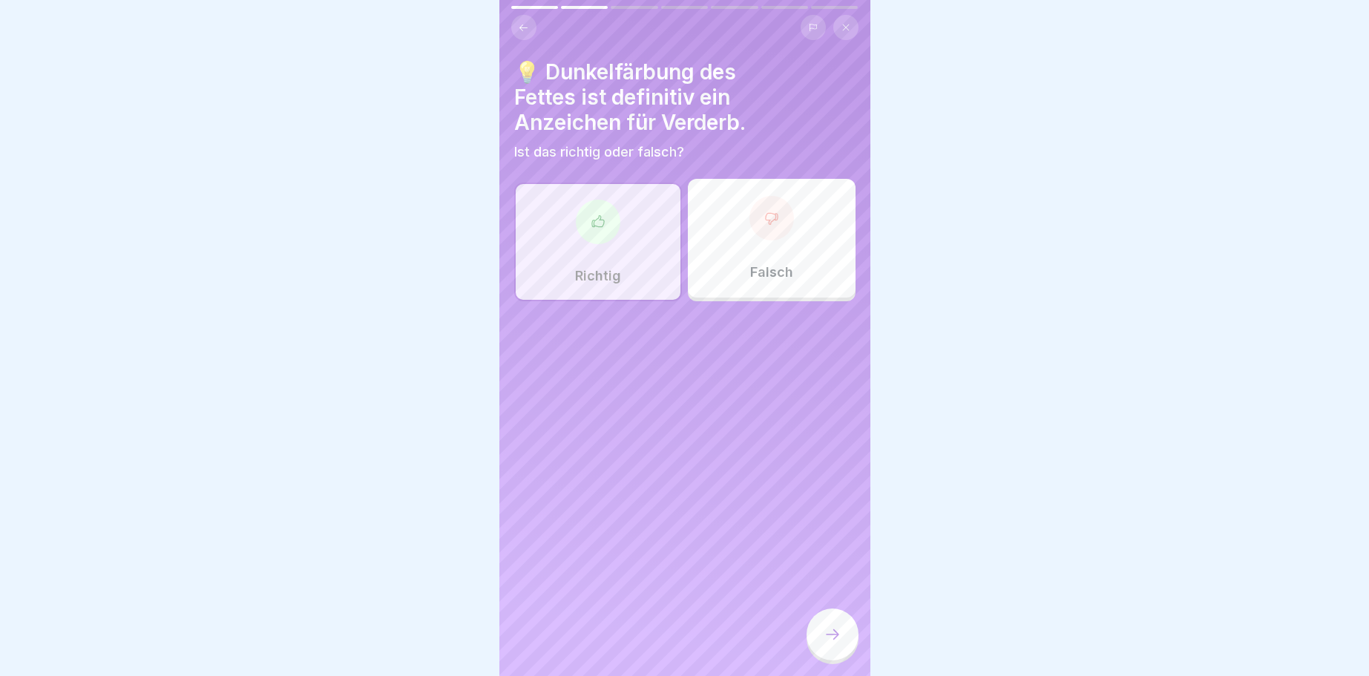
click at [835, 638] on icon at bounding box center [832, 634] width 18 height 18
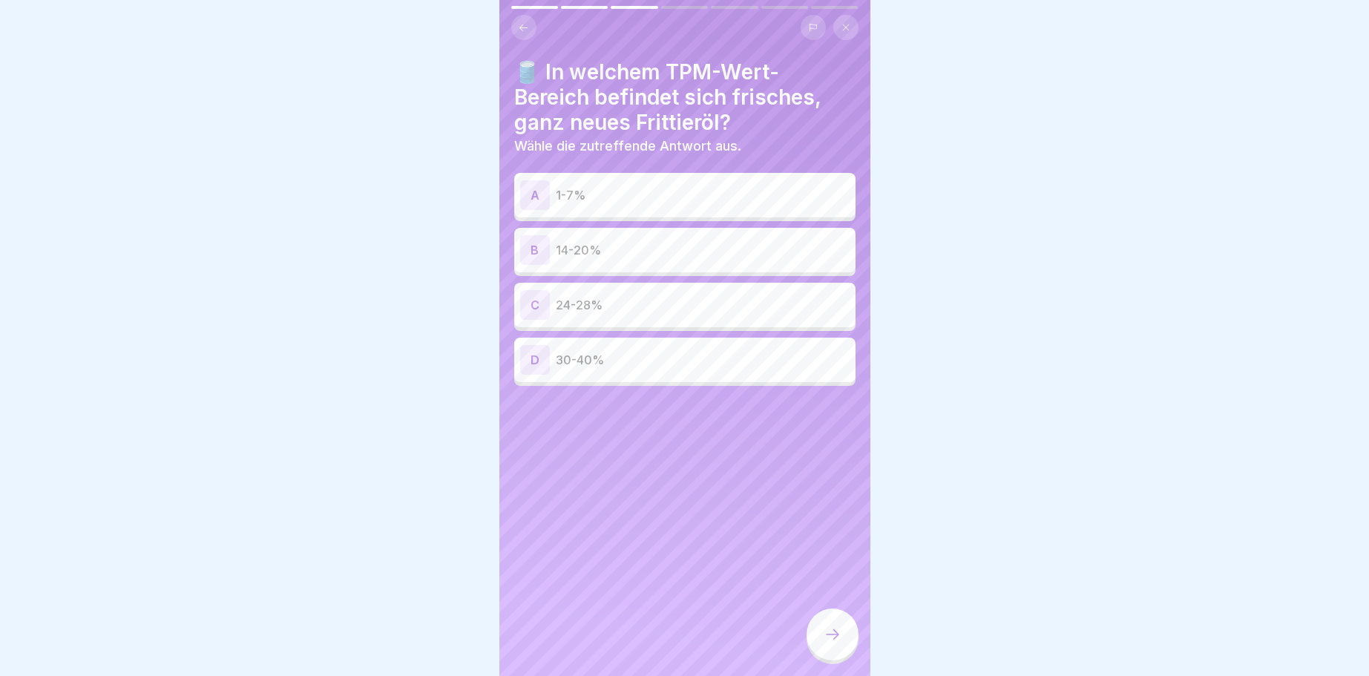
click at [534, 303] on div "C" at bounding box center [535, 305] width 30 height 30
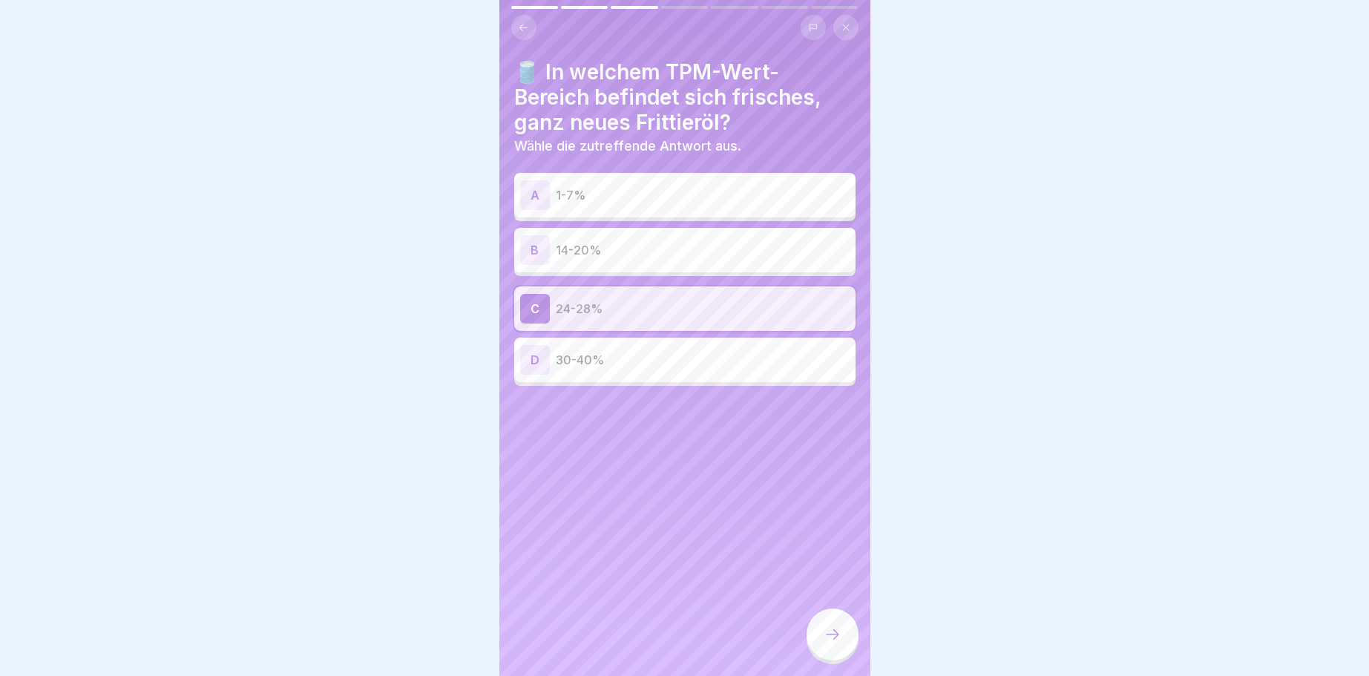
click at [836, 631] on icon at bounding box center [832, 634] width 18 height 18
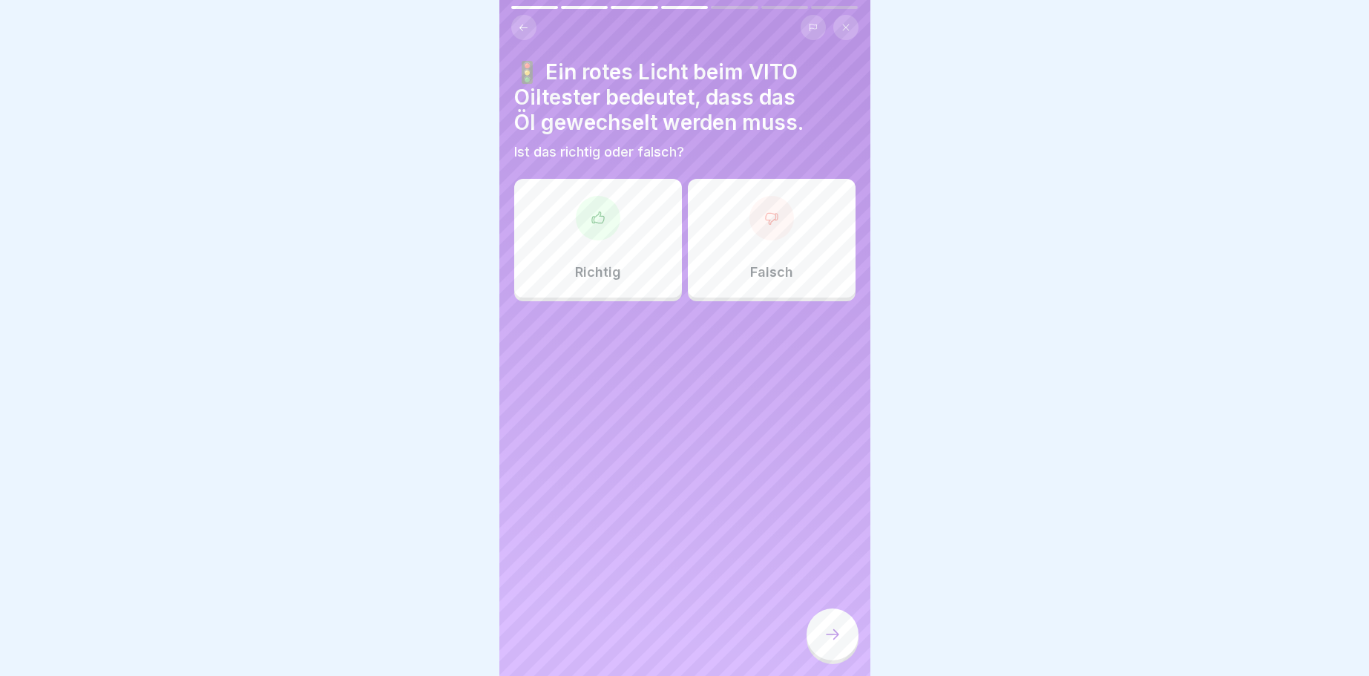
click at [589, 216] on div at bounding box center [598, 218] width 45 height 45
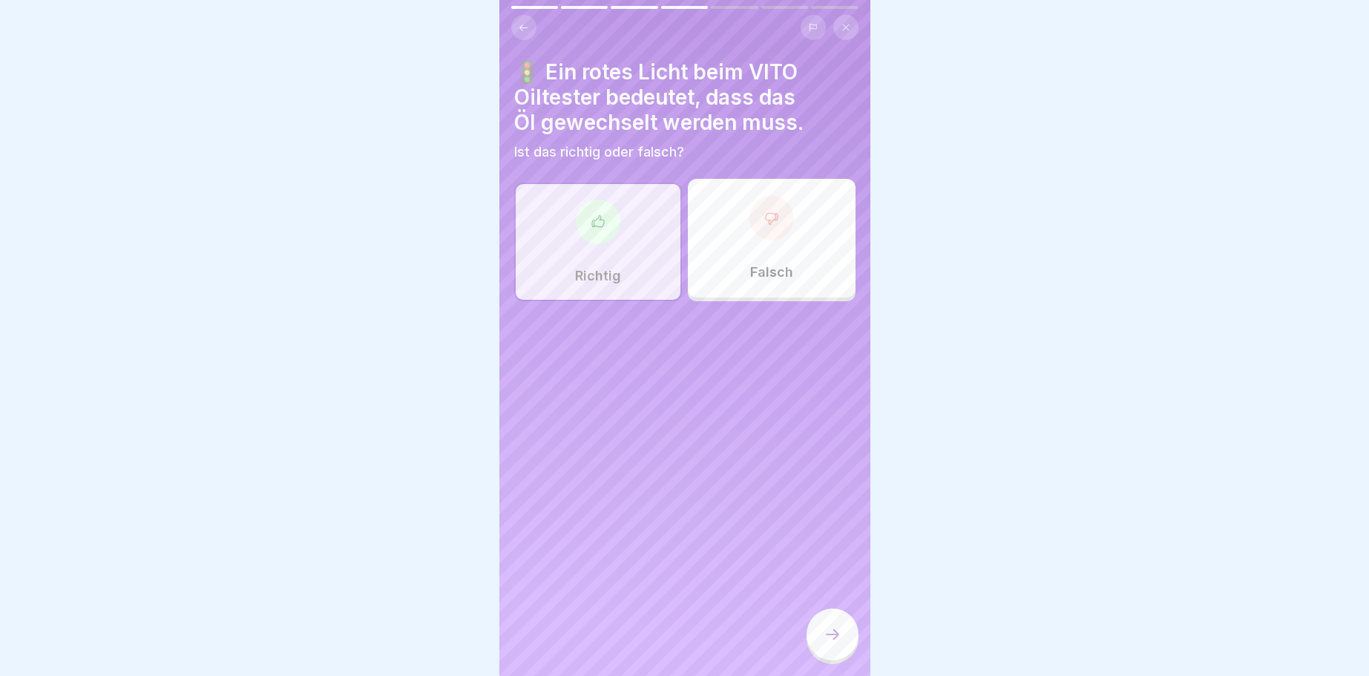
click at [832, 631] on icon at bounding box center [832, 634] width 18 height 18
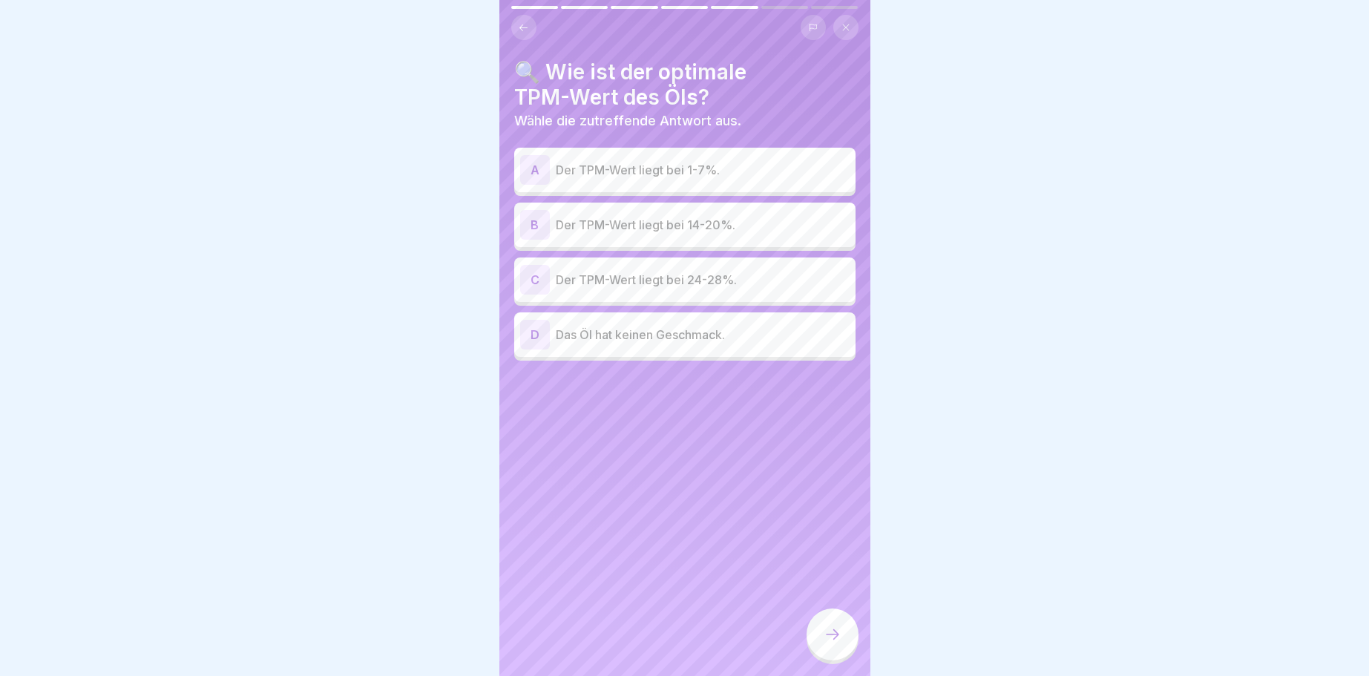
click at [528, 165] on div "A" at bounding box center [535, 170] width 30 height 30
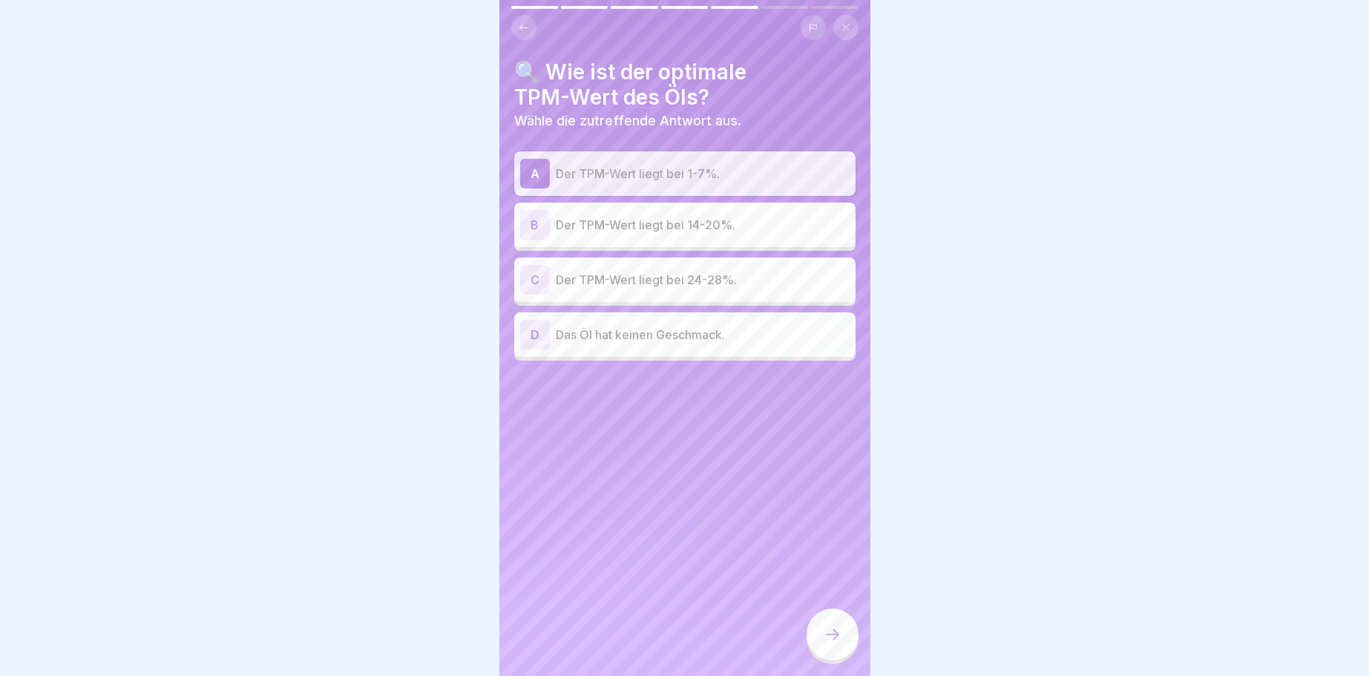
click at [834, 626] on div at bounding box center [832, 634] width 52 height 52
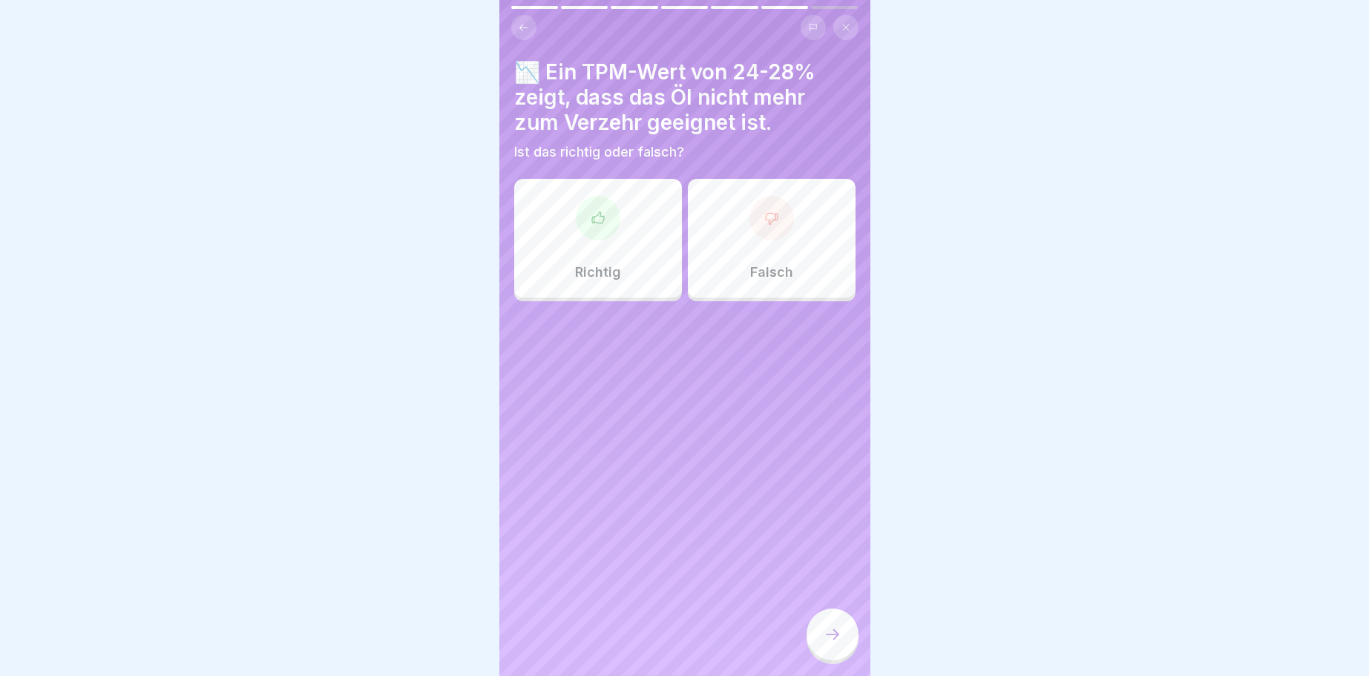
click at [594, 222] on icon at bounding box center [597, 216] width 12 height 11
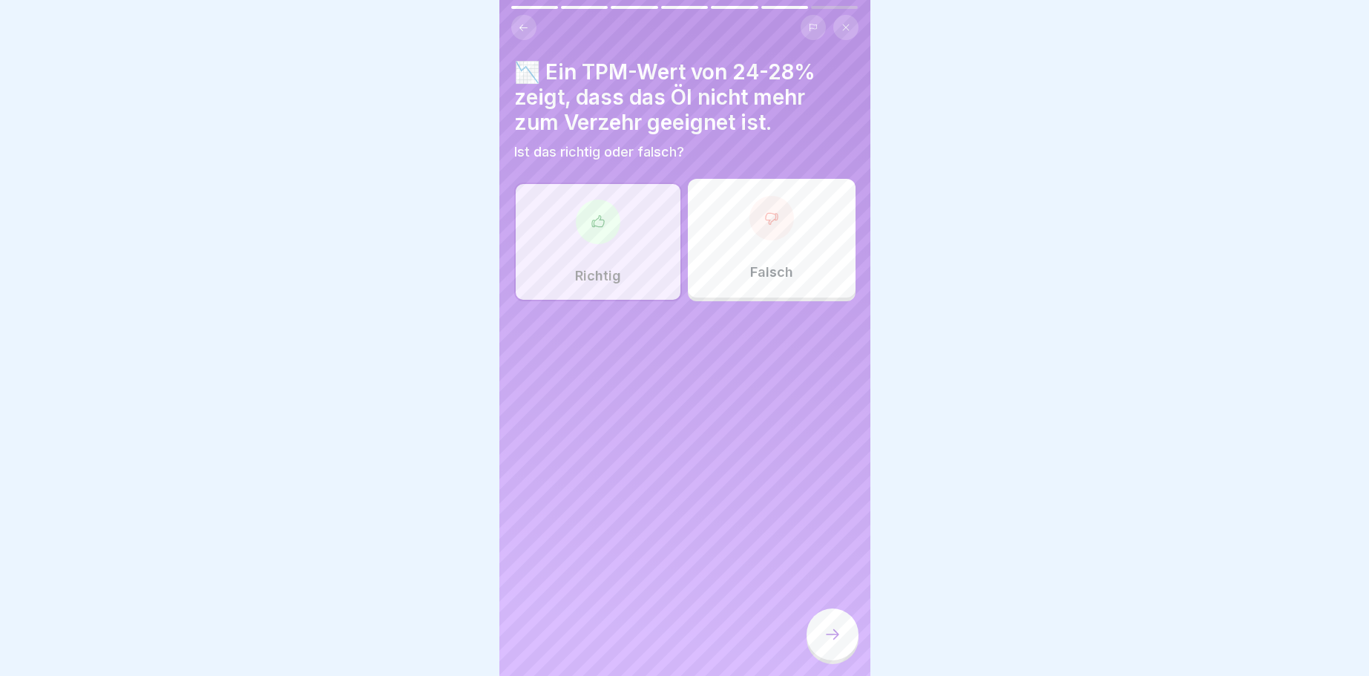
click at [835, 625] on div at bounding box center [832, 634] width 52 height 52
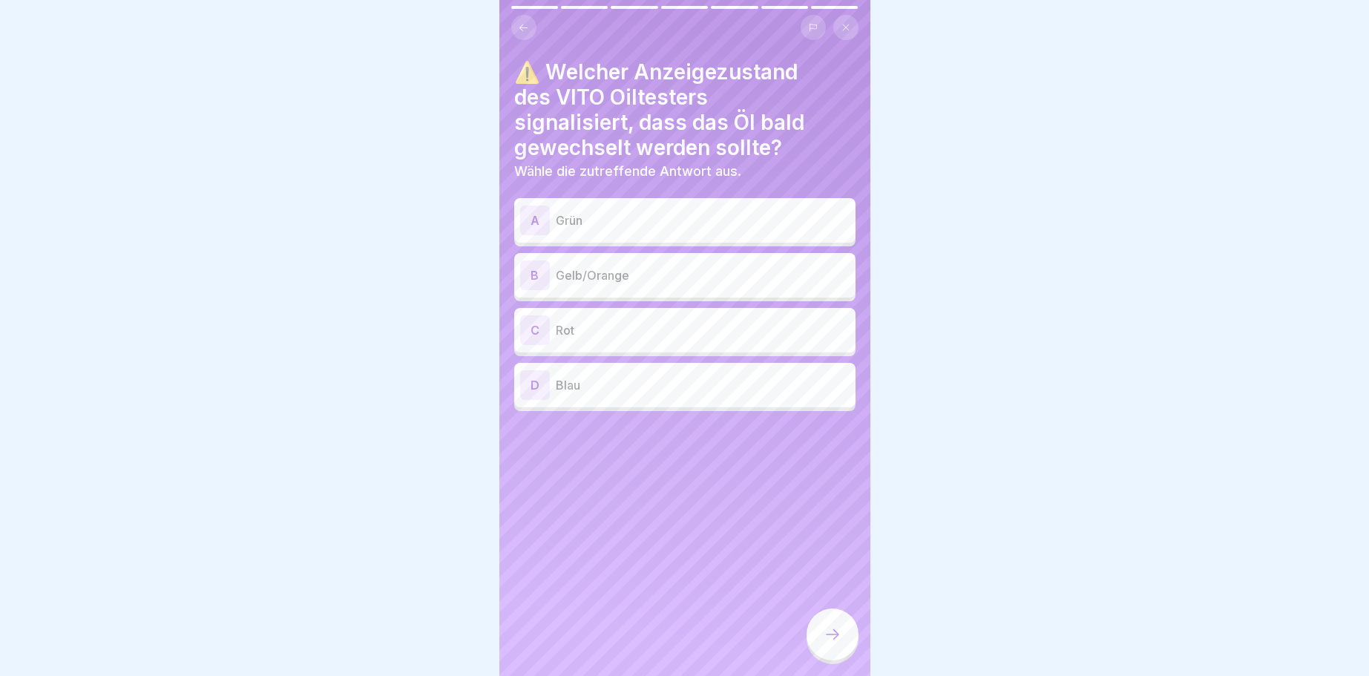
click at [530, 323] on div "C" at bounding box center [535, 330] width 30 height 30
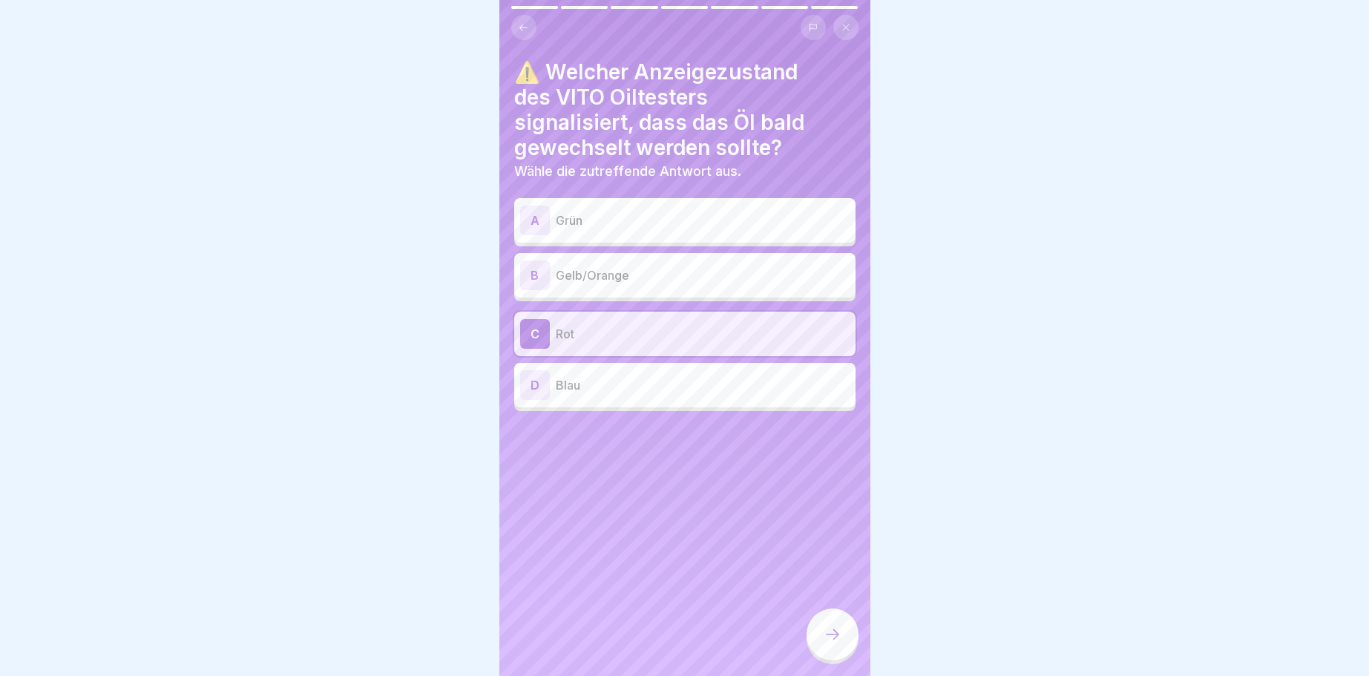
click at [816, 622] on div at bounding box center [832, 634] width 52 height 52
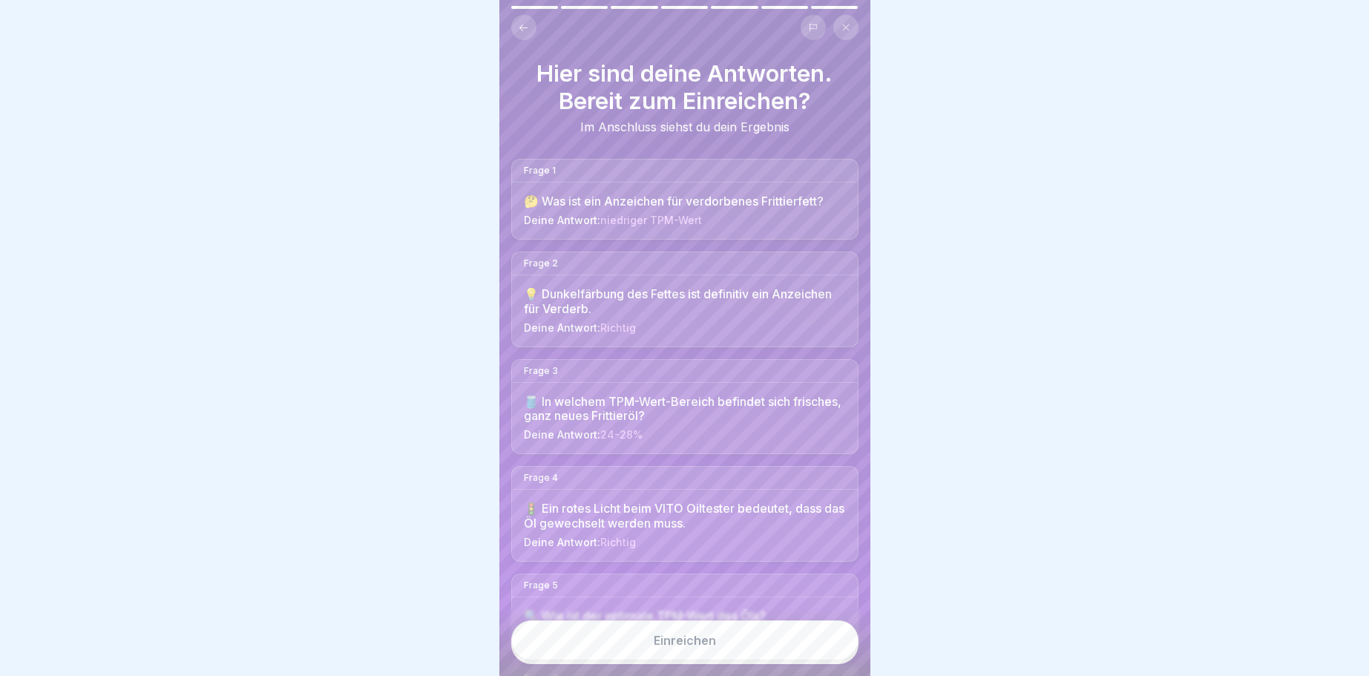
click at [703, 638] on div "Einreichen" at bounding box center [685, 640] width 62 height 13
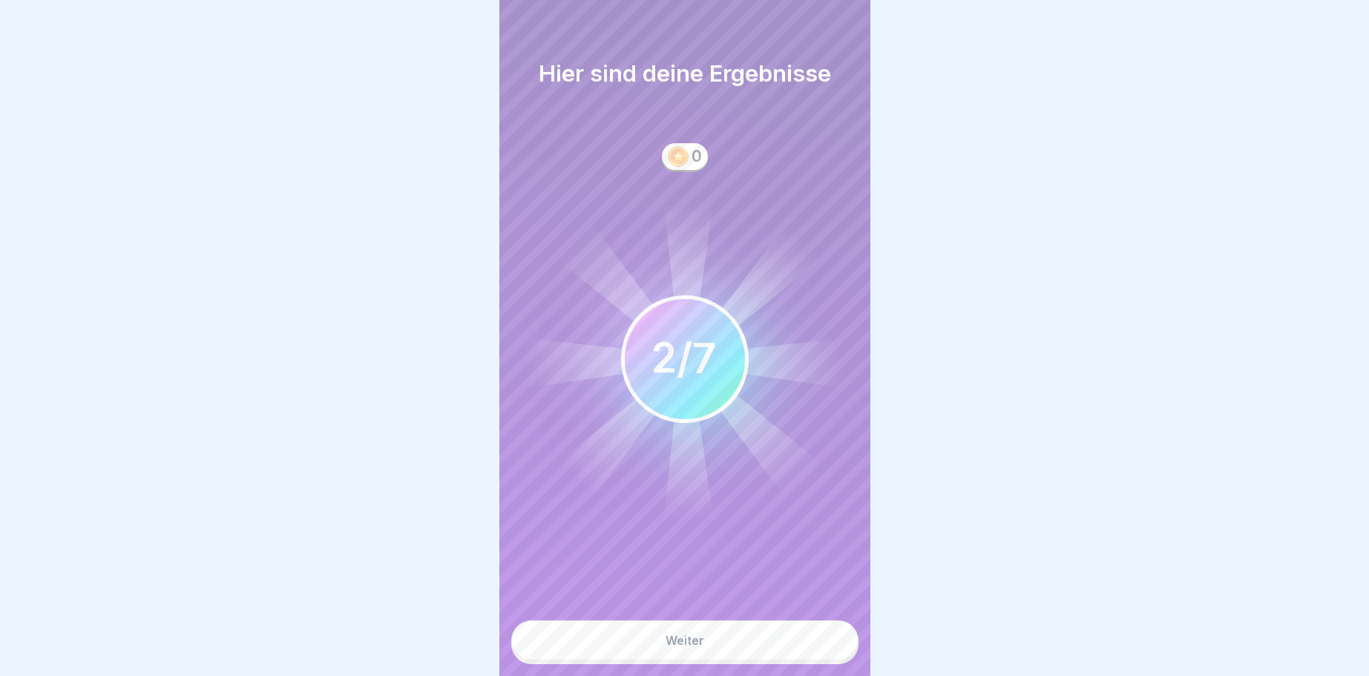
click at [689, 637] on div "Weiter" at bounding box center [684, 640] width 39 height 13
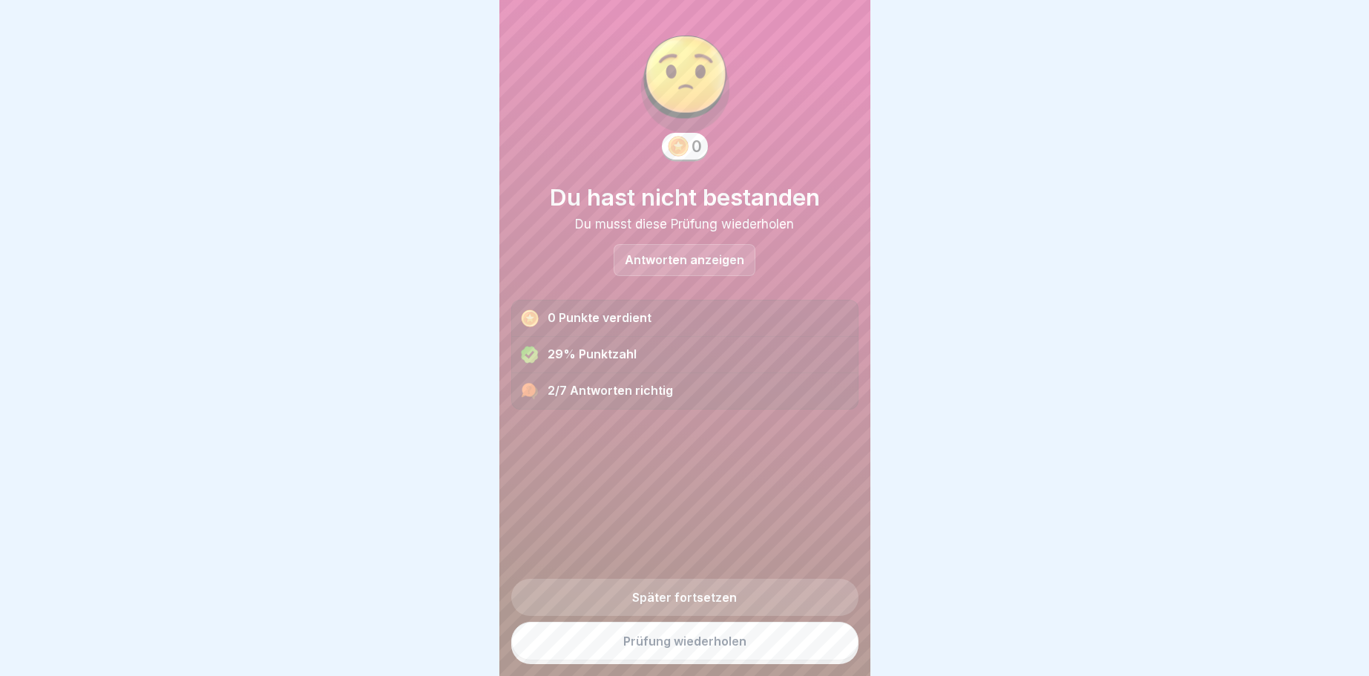
click at [679, 595] on link "Später fortsetzen" at bounding box center [684, 597] width 347 height 37
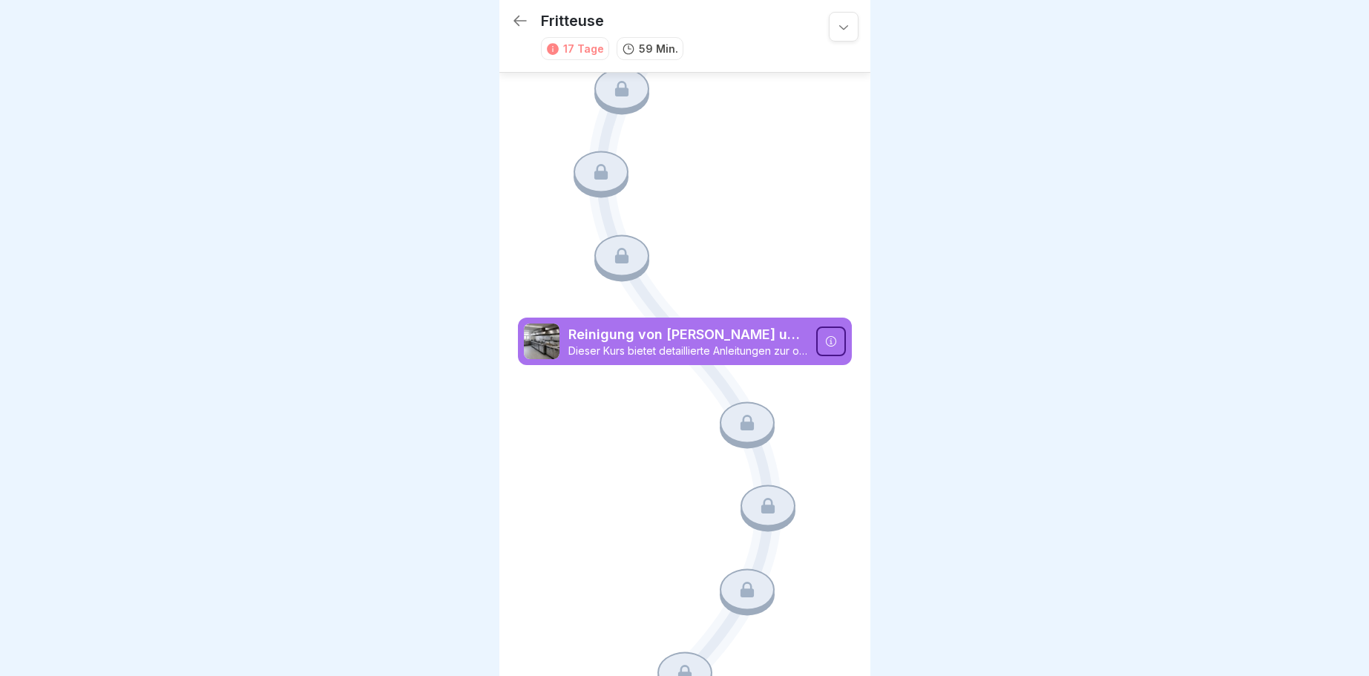
scroll to position [1883, 0]
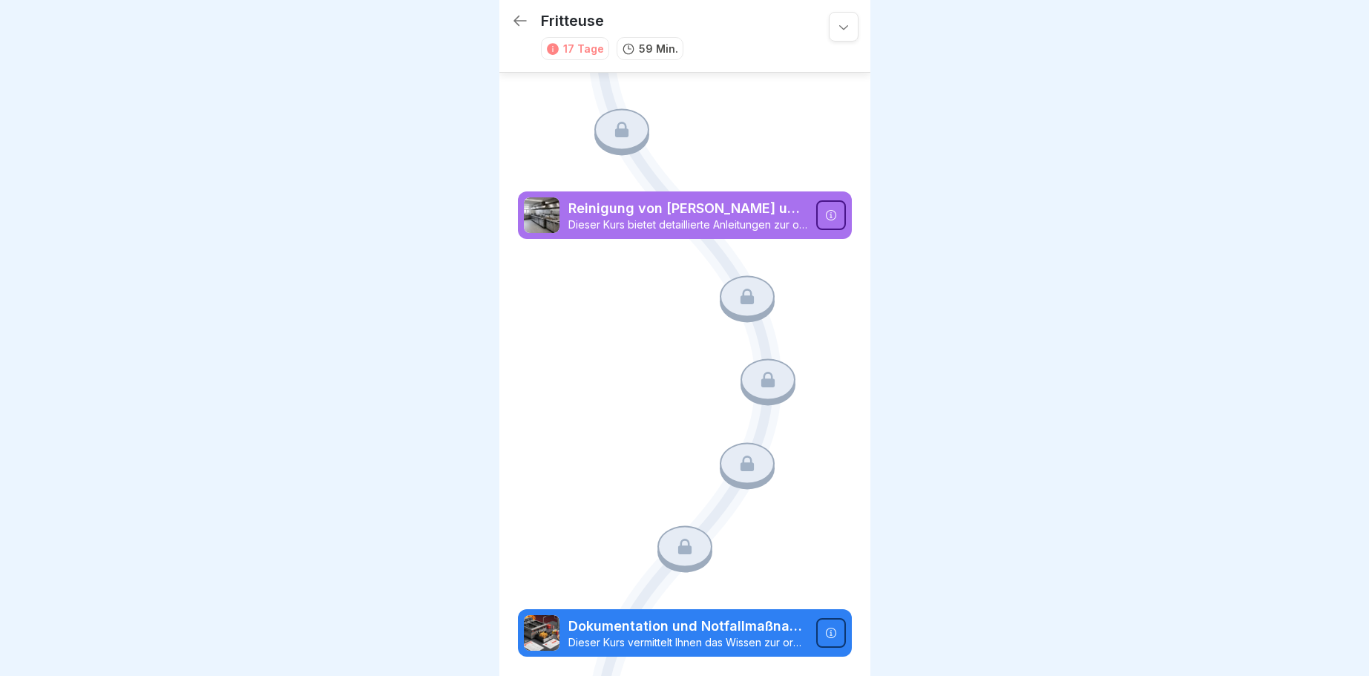
click at [844, 29] on icon at bounding box center [843, 26] width 15 height 15
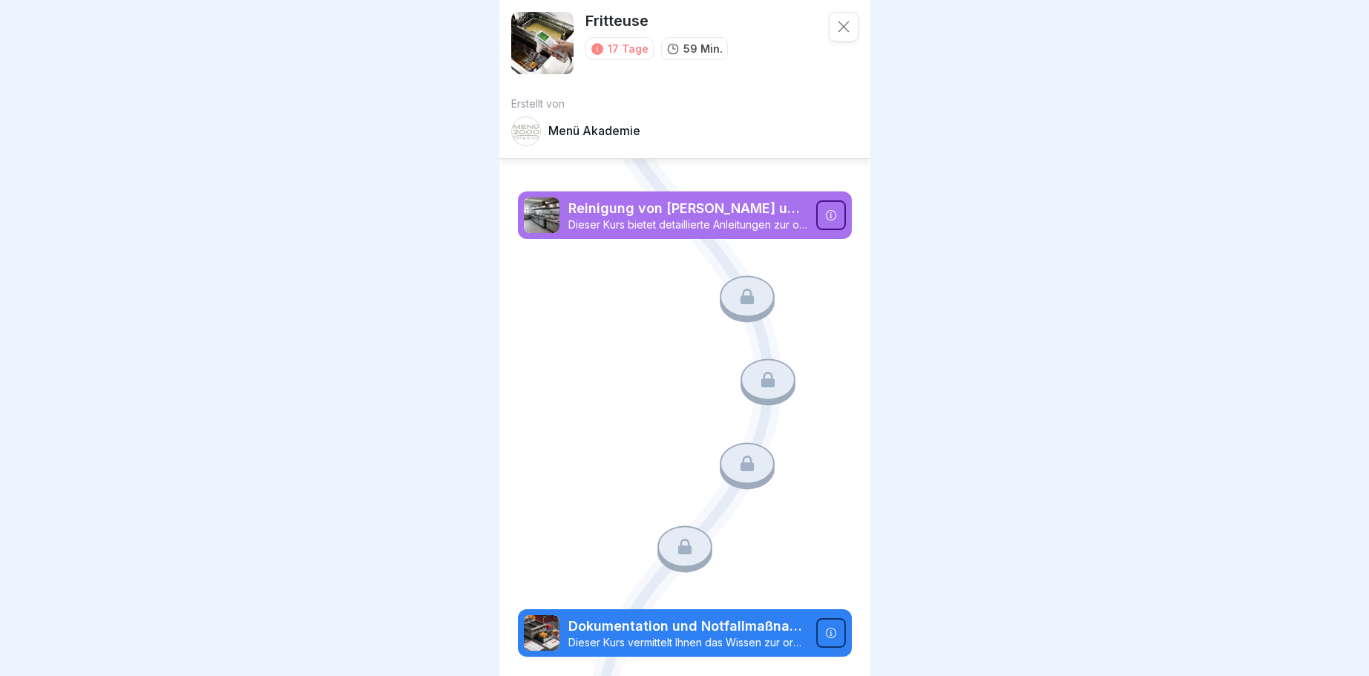
click at [840, 24] on icon at bounding box center [843, 27] width 11 height 11
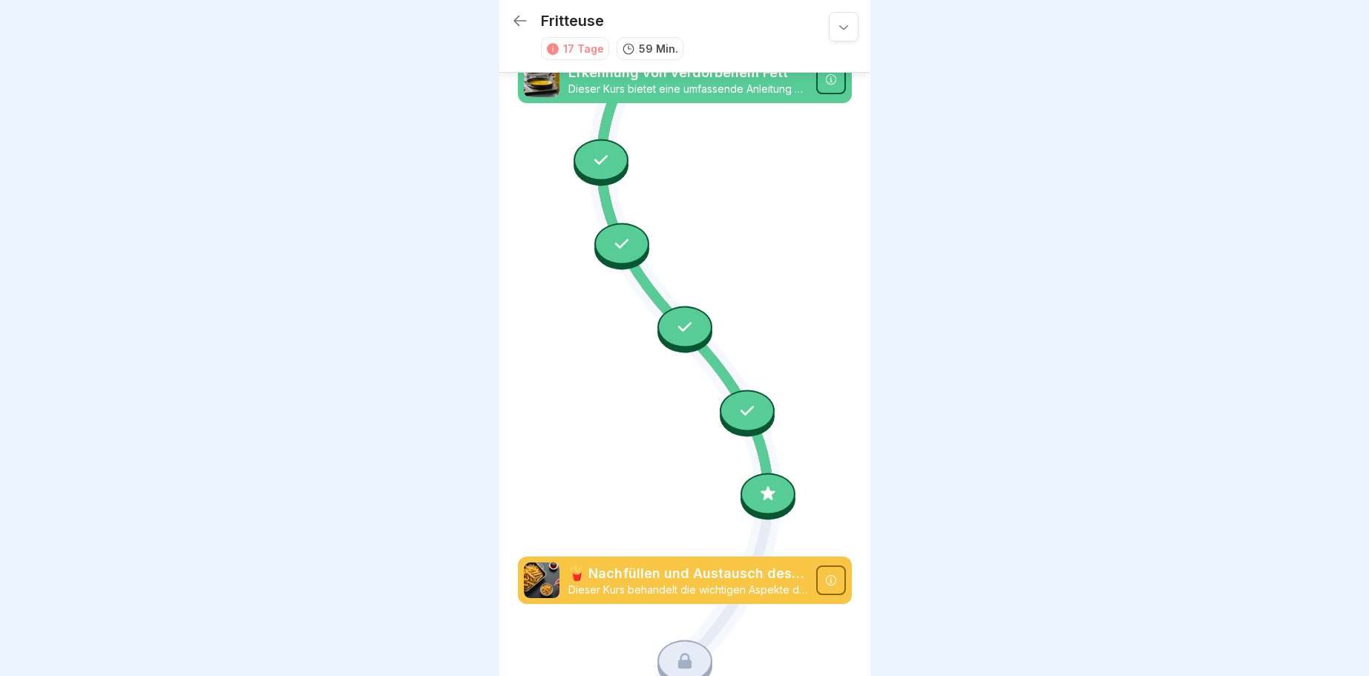
scroll to position [1349, 0]
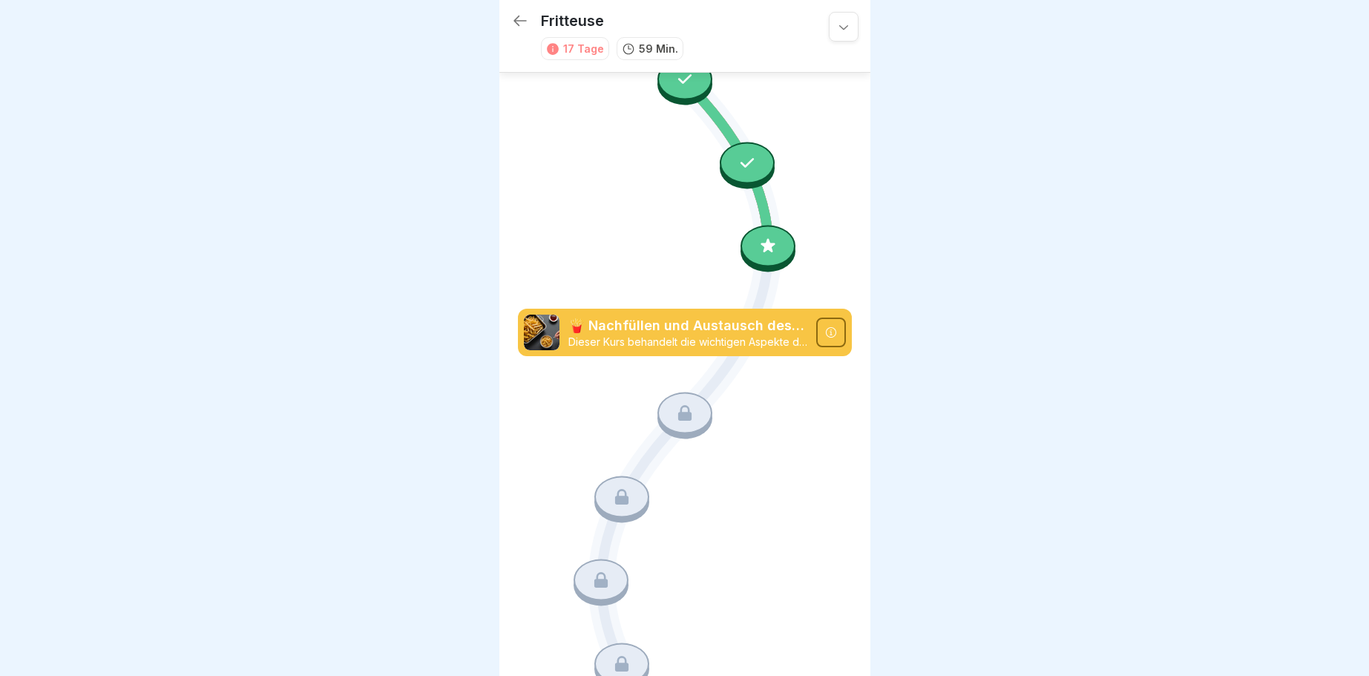
click at [836, 334] on icon at bounding box center [831, 332] width 12 height 12
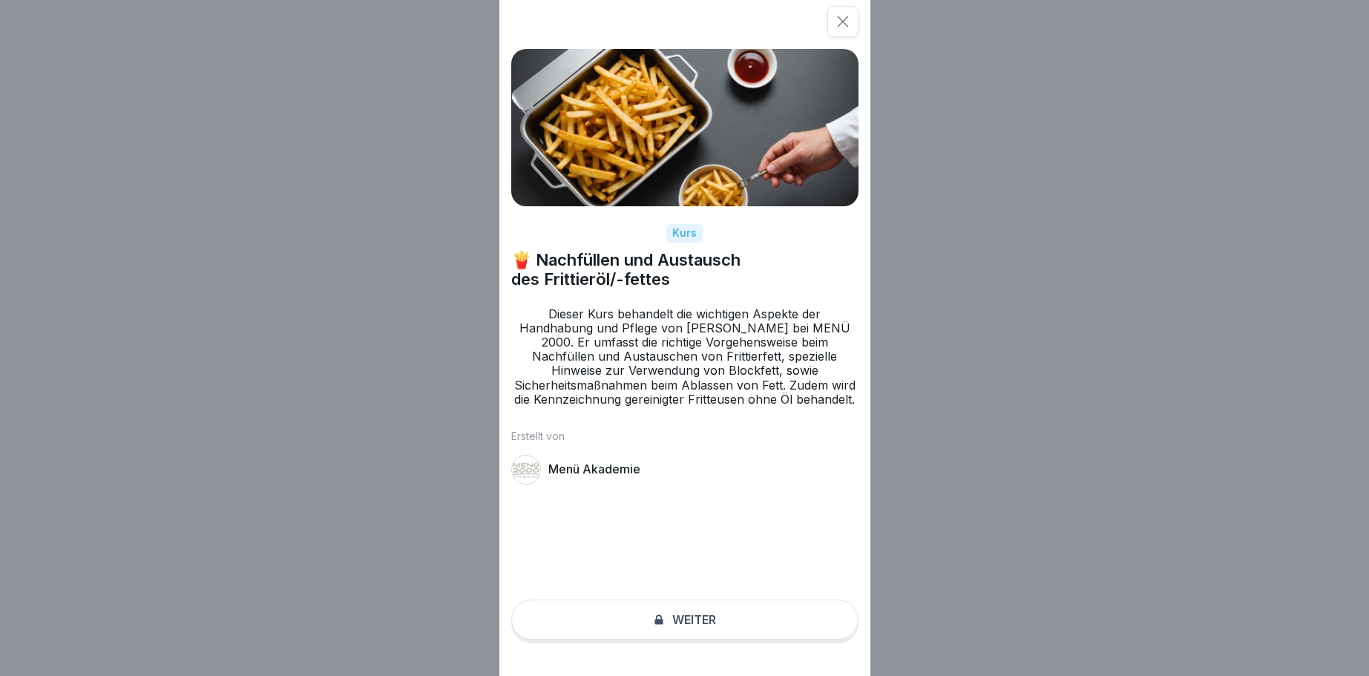
click at [690, 626] on div "Kurs 🍟 Nachfüllen und Austausch des Frittieröl/-fettes Dieser Kurs behandelt di…" at bounding box center [684, 338] width 371 height 676
click at [671, 618] on div "Kurs 🍟 Nachfüllen und Austausch des Frittieröl/-fettes Dieser Kurs behandelt di…" at bounding box center [684, 338] width 371 height 676
click at [700, 617] on div "Kurs 🍟 Nachfüllen und Austausch des Frittieröl/-fettes Dieser Kurs behandelt di…" at bounding box center [684, 338] width 371 height 676
click at [849, 20] on icon at bounding box center [842, 21] width 15 height 15
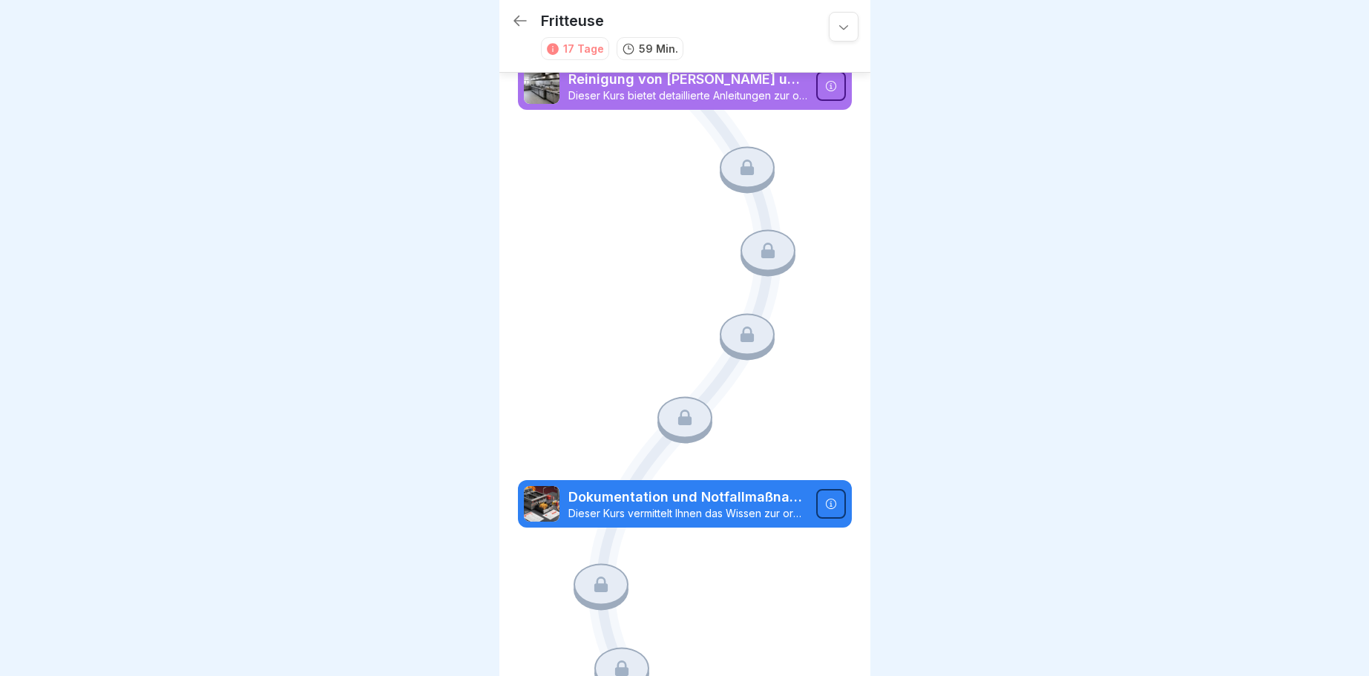
scroll to position [1865, 0]
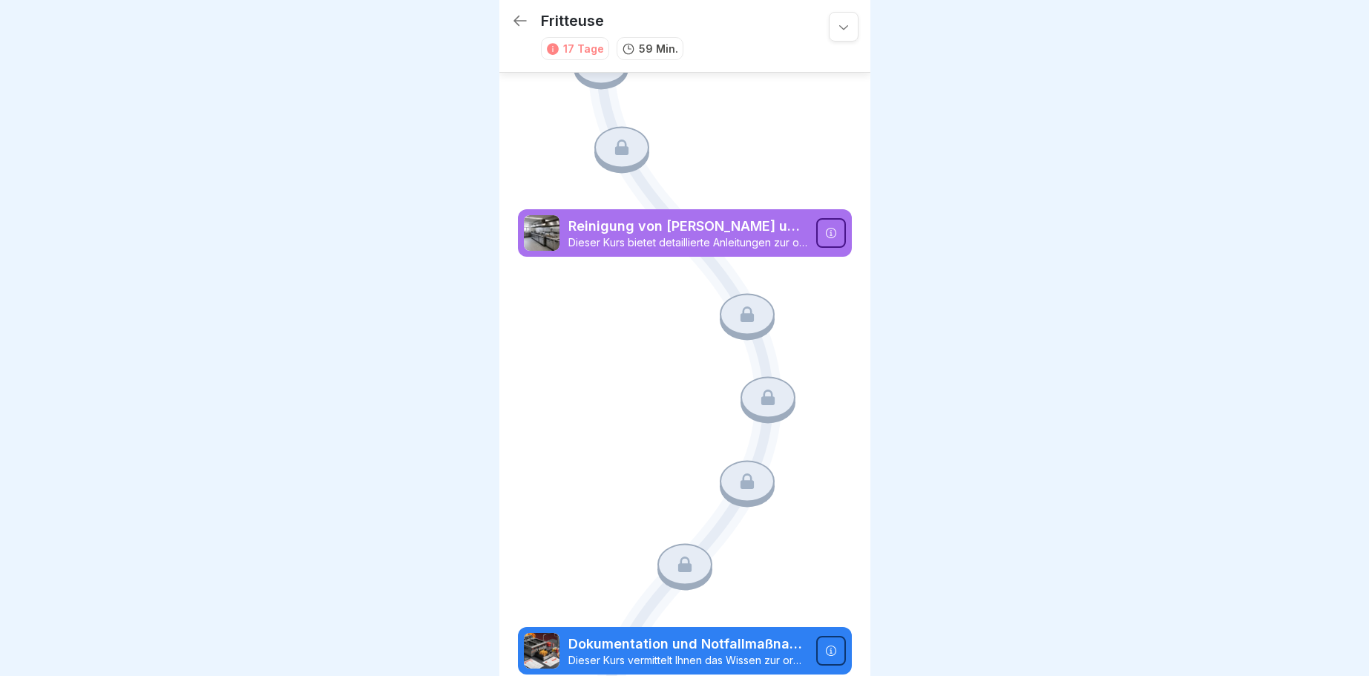
click at [524, 21] on icon at bounding box center [519, 21] width 13 height 10
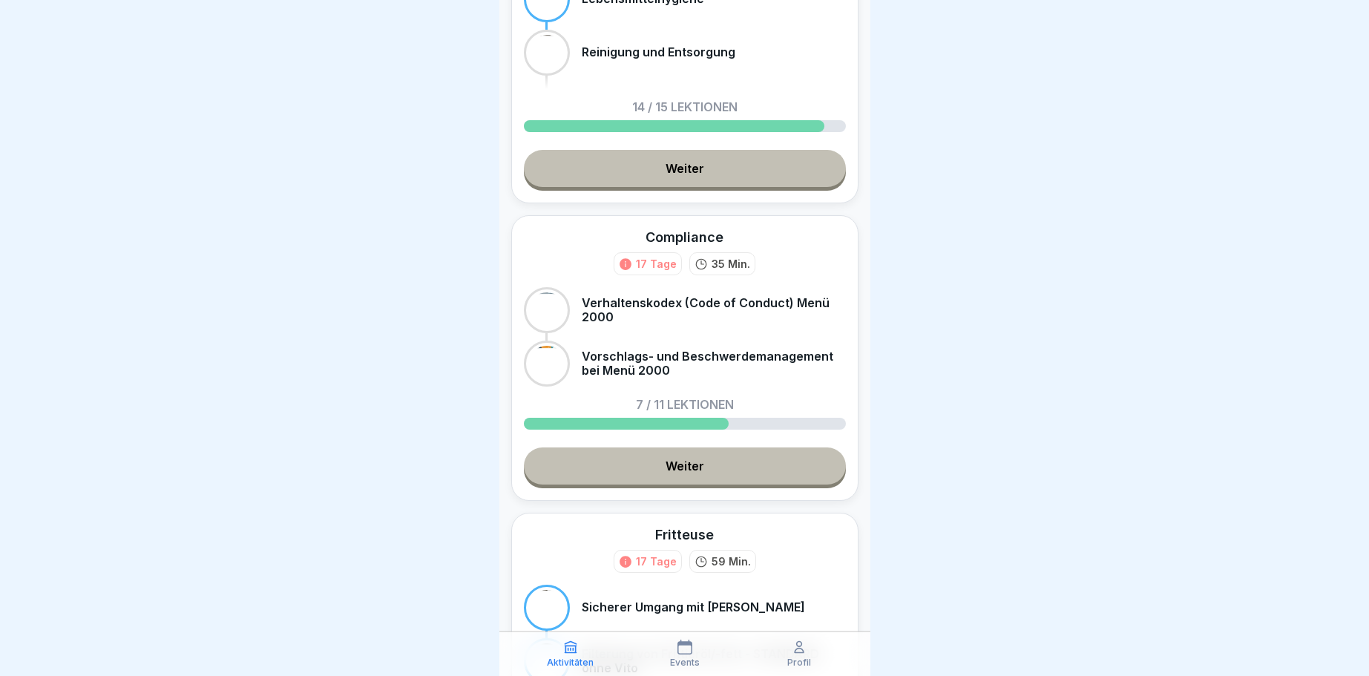
scroll to position [267, 0]
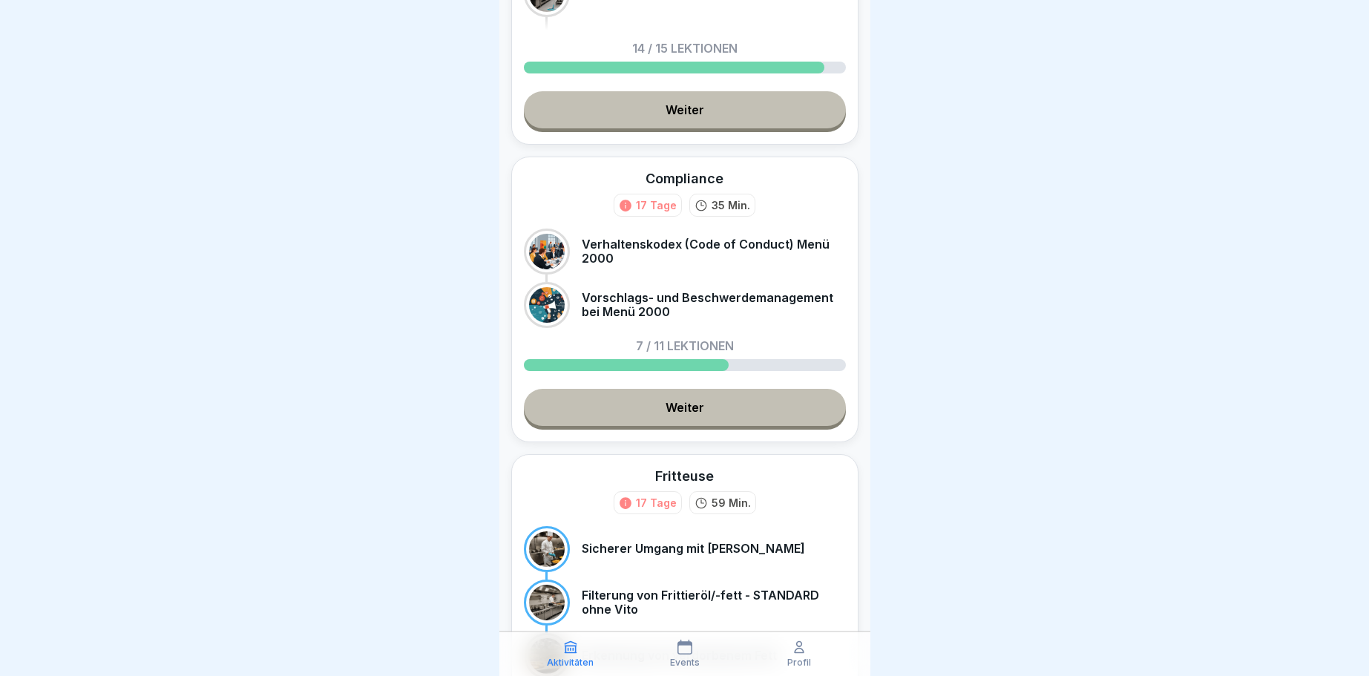
click at [677, 404] on link "Weiter" at bounding box center [685, 407] width 322 height 37
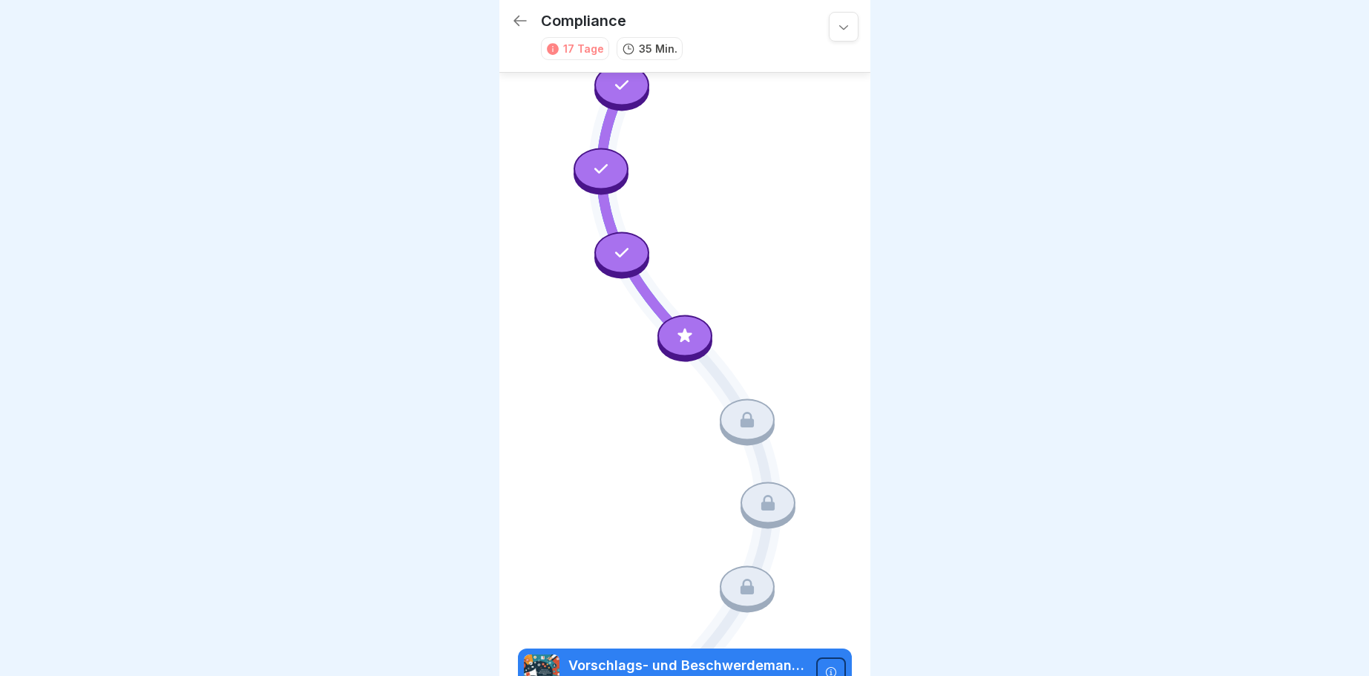
scroll to position [425, 0]
click at [745, 418] on icon at bounding box center [746, 418] width 19 height 19
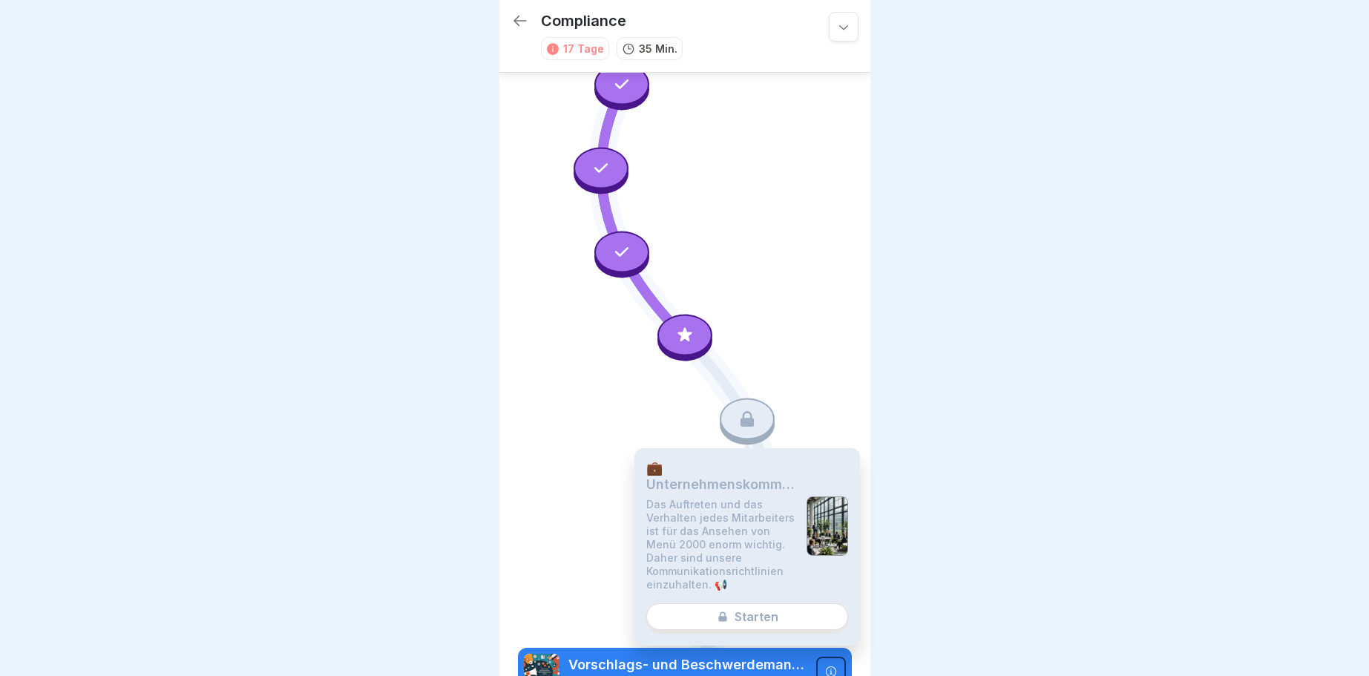
click at [726, 616] on div "💼 Unternehmenskommunikation Das Auftreten und das Verhalten jedes Mitarbeiters …" at bounding box center [747, 546] width 226 height 197
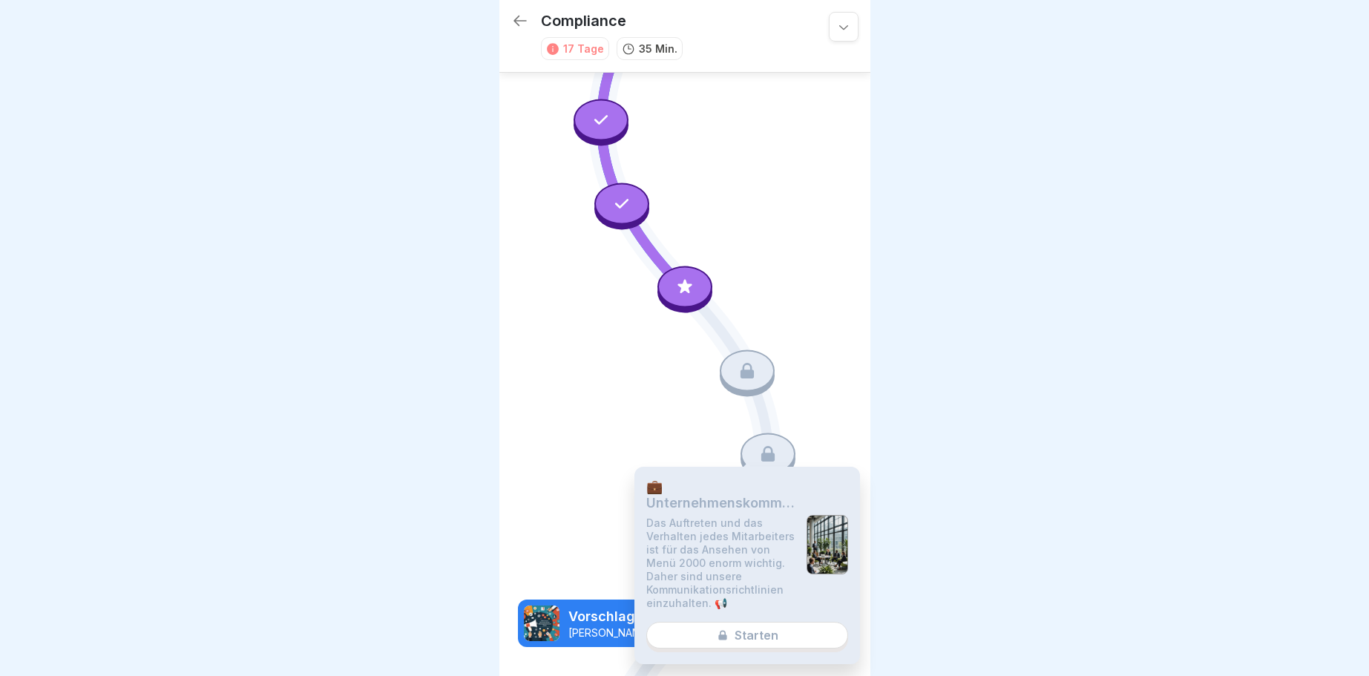
scroll to position [374, 0]
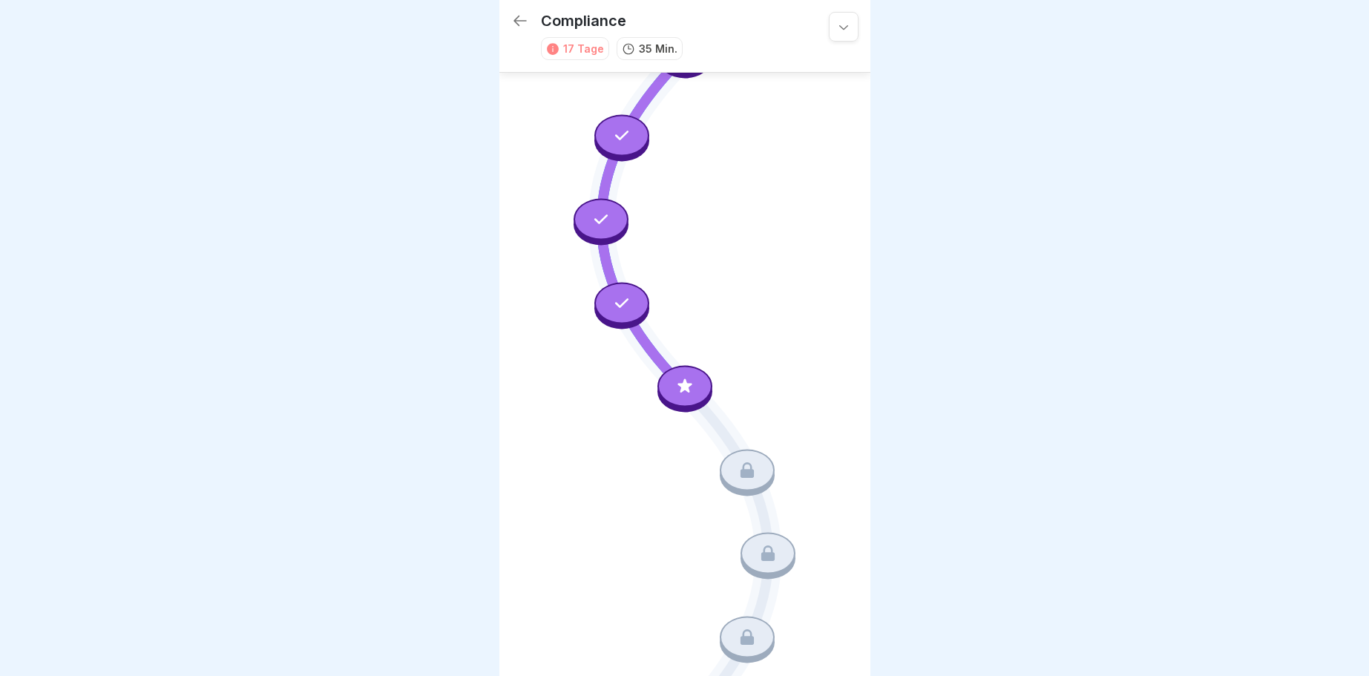
click at [840, 26] on icon at bounding box center [843, 26] width 15 height 15
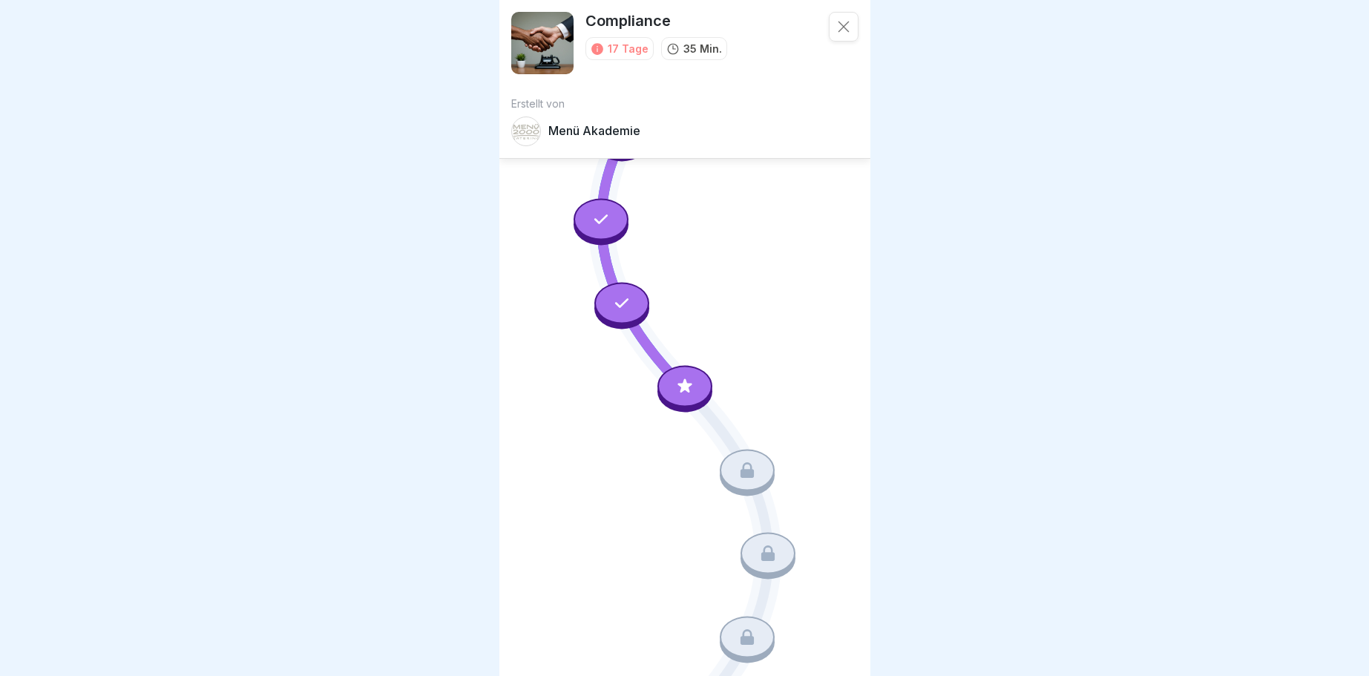
click at [747, 465] on div at bounding box center [747, 470] width 55 height 42
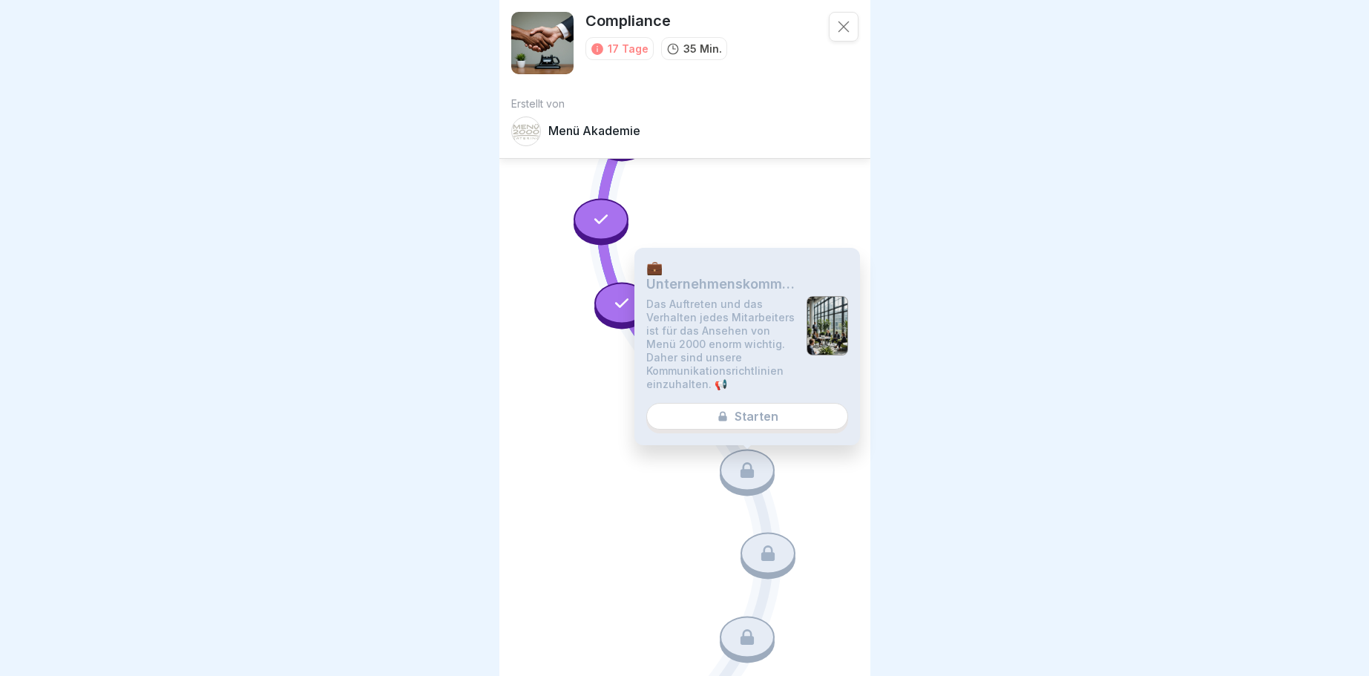
click at [749, 475] on icon at bounding box center [746, 470] width 13 height 16
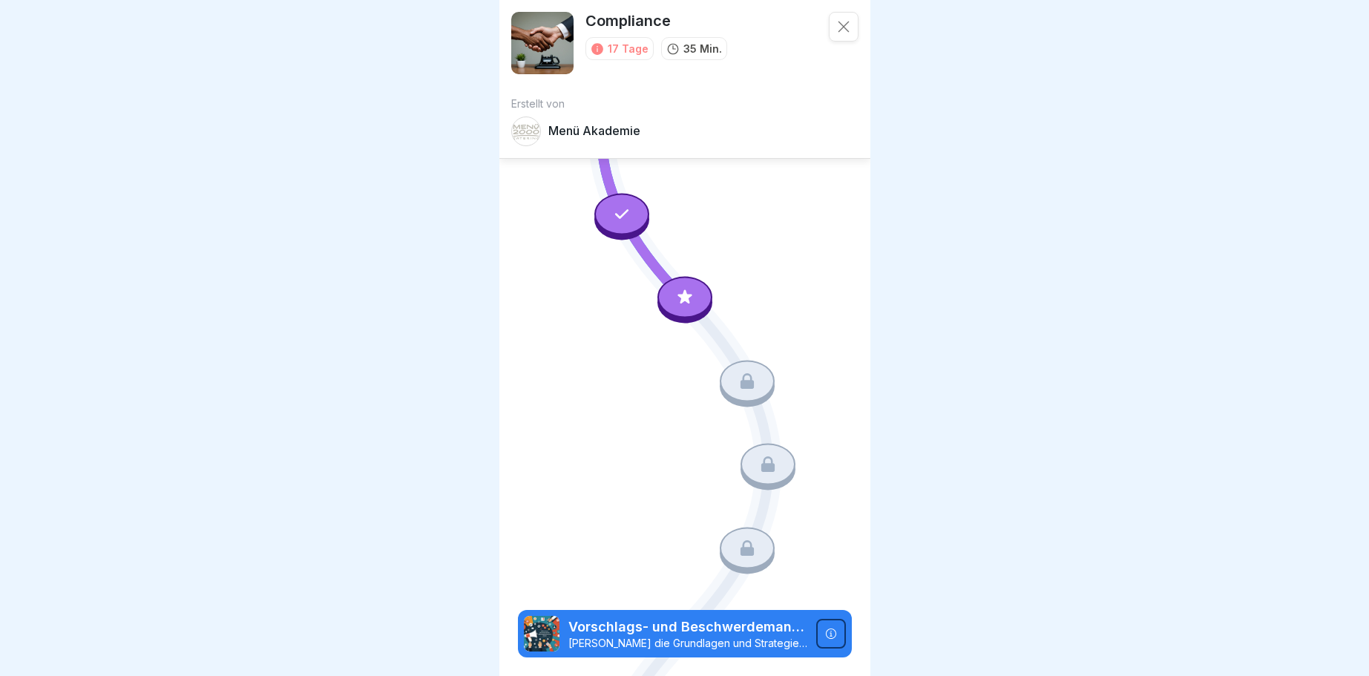
scroll to position [552, 0]
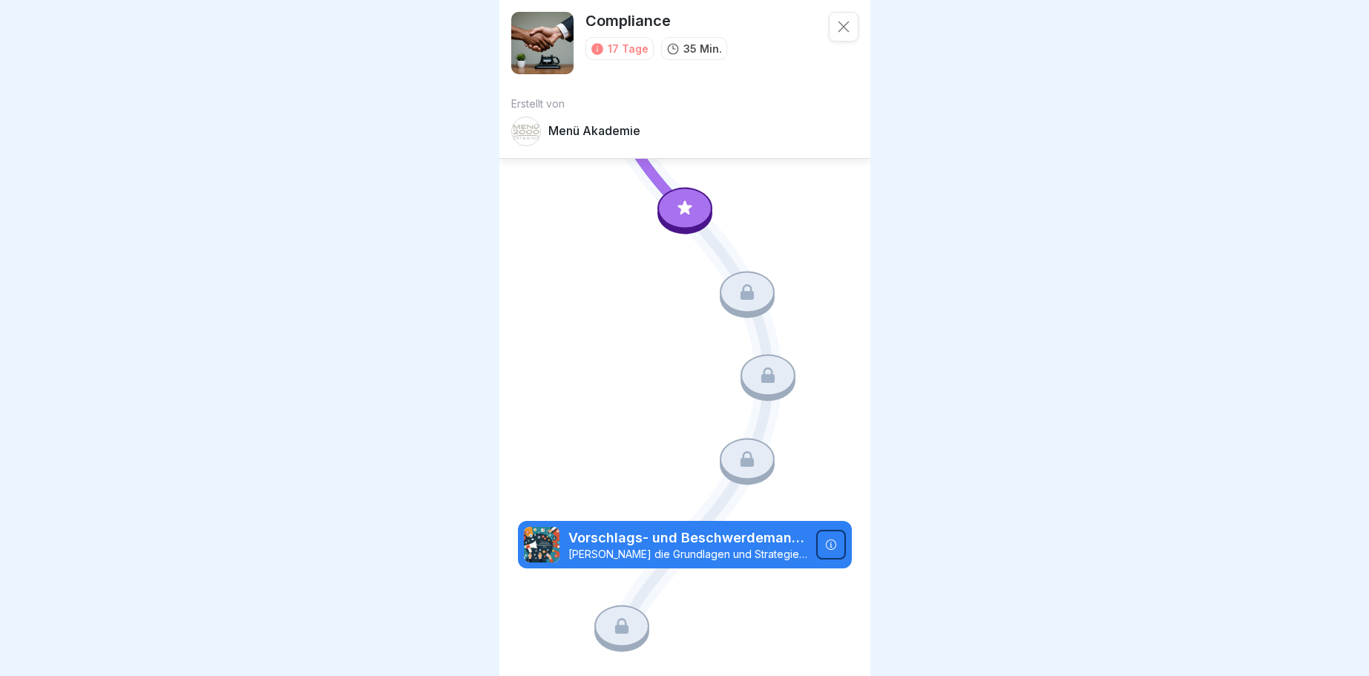
drag, startPoint x: 754, startPoint y: 269, endPoint x: 749, endPoint y: 277, distance: 8.7
click at [752, 274] on div "Verhaltenskodex (Code of Conduct) Menü 2000 Dieser Kurs bietet eine umfassende …" at bounding box center [685, 85] width 334 height 1085
drag, startPoint x: 738, startPoint y: 283, endPoint x: 730, endPoint y: 284, distance: 8.2
click at [737, 284] on div at bounding box center [747, 292] width 55 height 42
click at [850, 24] on icon at bounding box center [843, 26] width 15 height 15
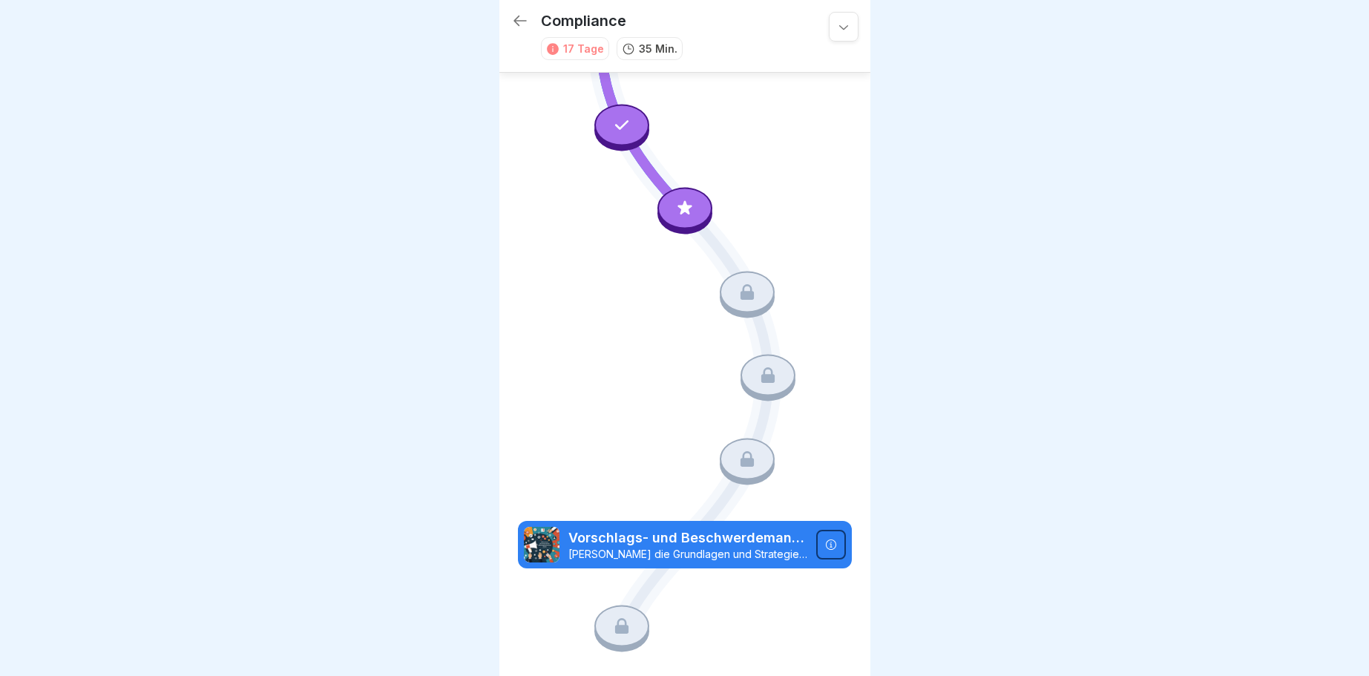
click at [732, 294] on div at bounding box center [747, 292] width 55 height 42
drag, startPoint x: 841, startPoint y: 25, endPoint x: 840, endPoint y: 36, distance: 10.4
click at [840, 25] on icon at bounding box center [843, 26] width 15 height 15
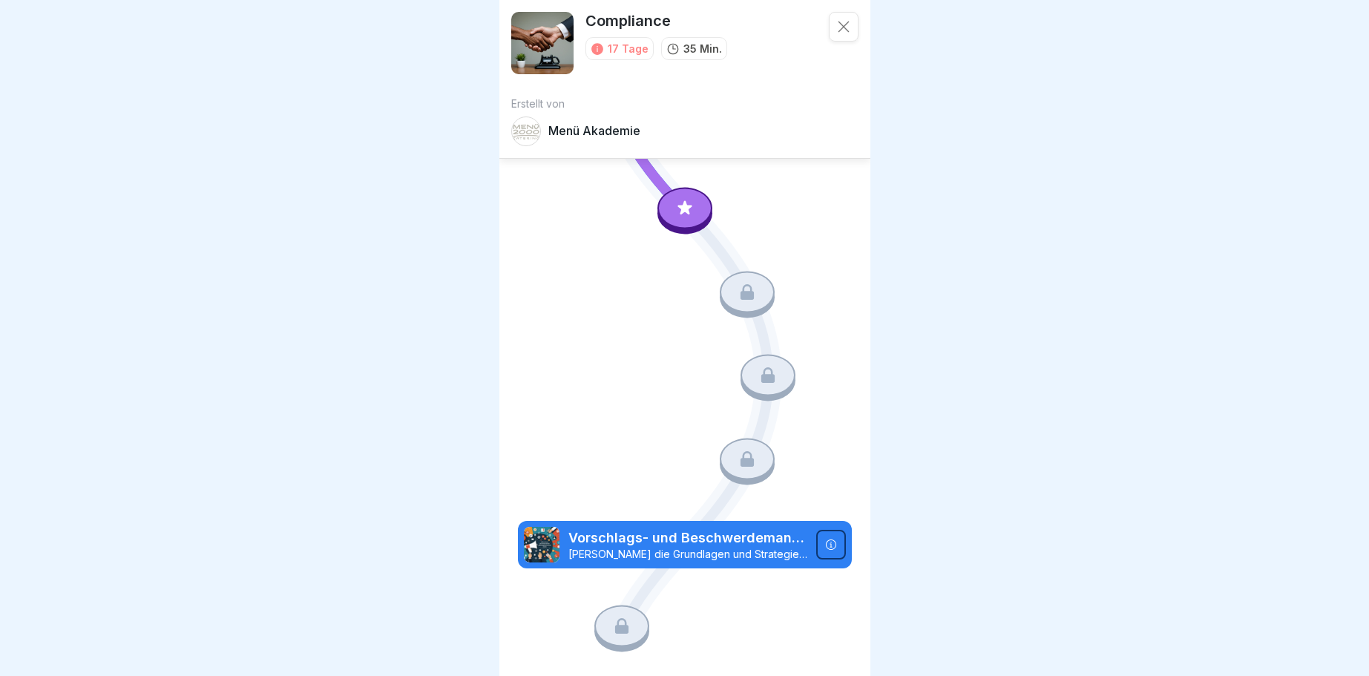
click at [845, 21] on icon at bounding box center [843, 26] width 15 height 15
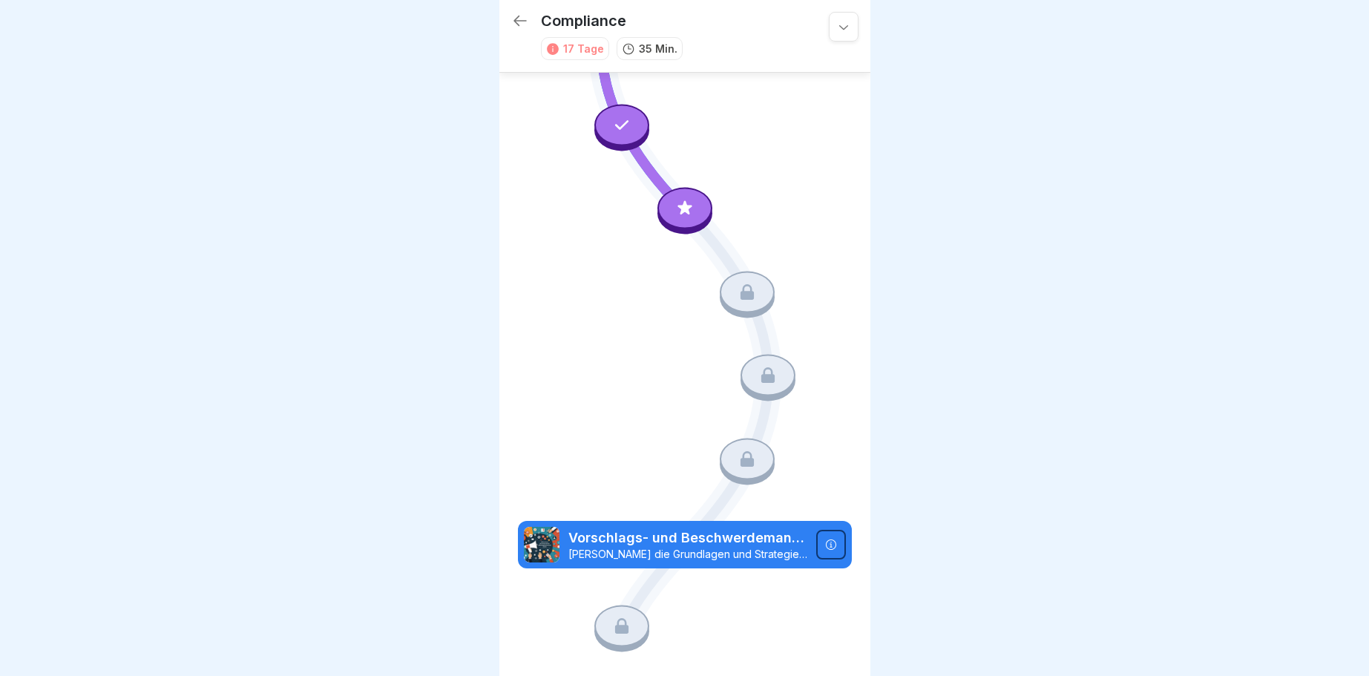
click at [516, 22] on icon at bounding box center [520, 21] width 18 height 18
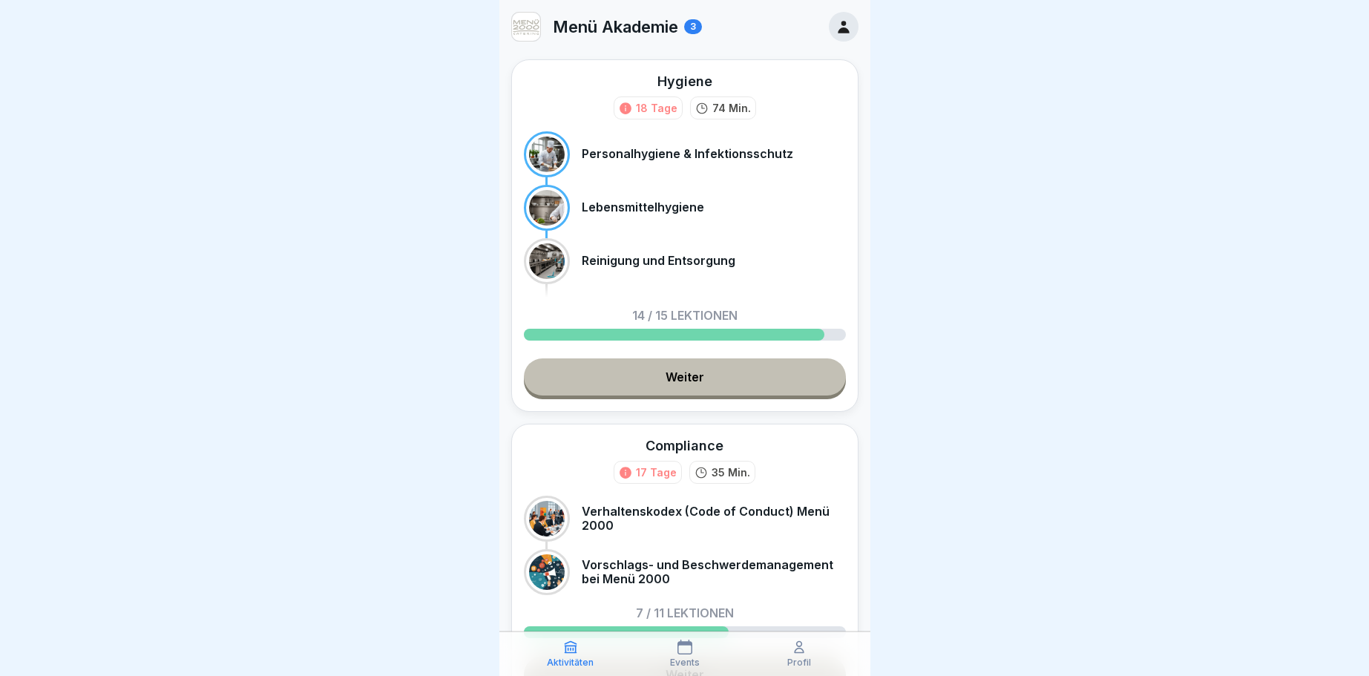
click at [695, 371] on link "Weiter" at bounding box center [685, 376] width 322 height 37
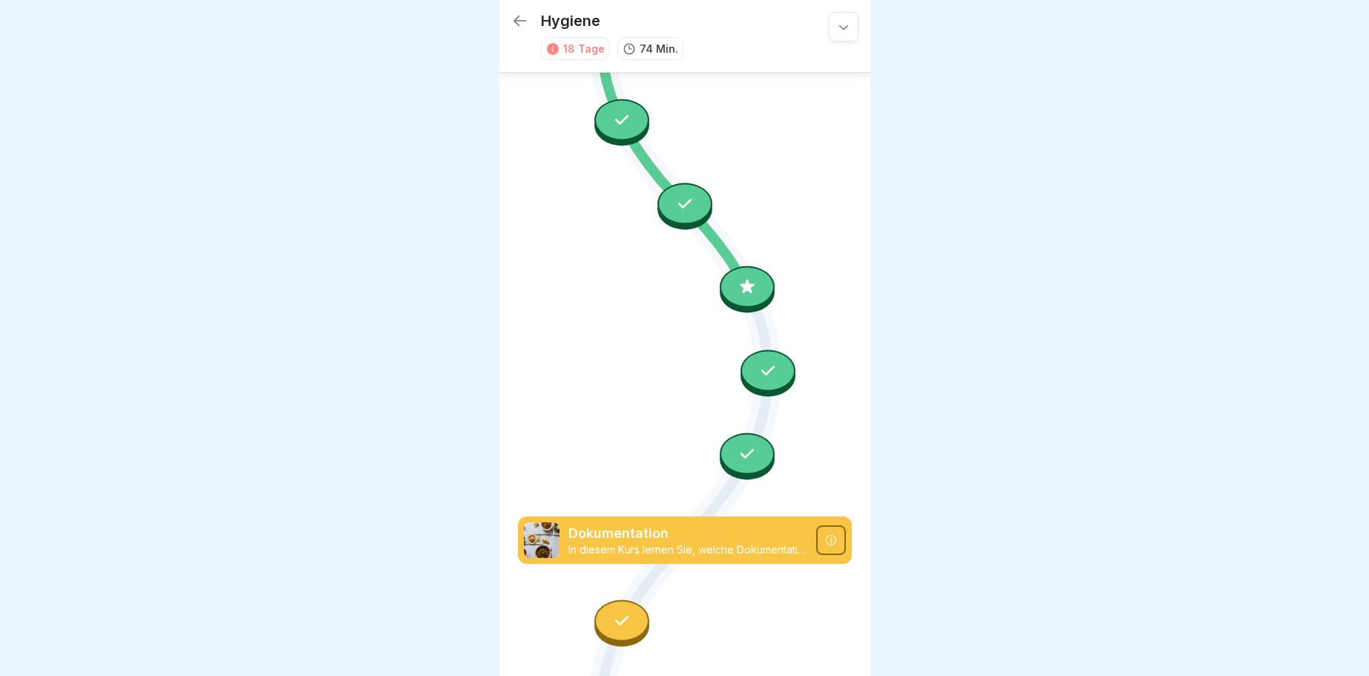
scroll to position [1303, 0]
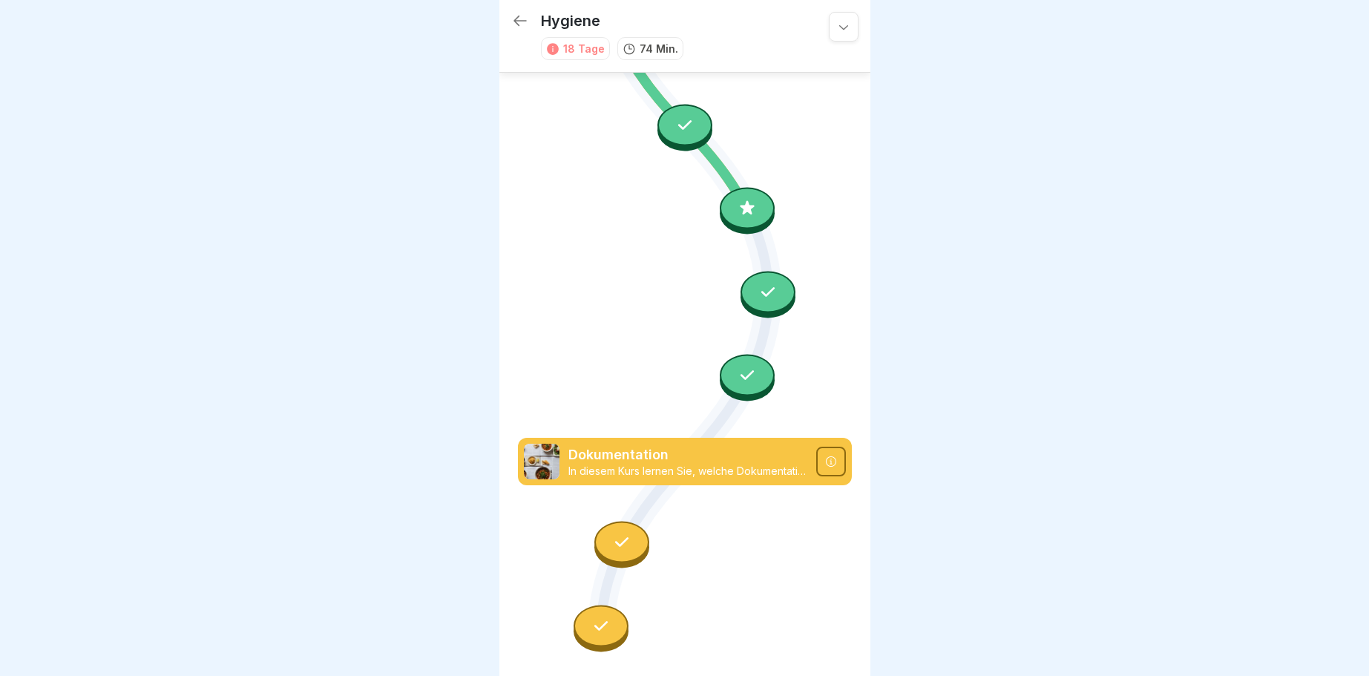
click at [518, 25] on icon at bounding box center [519, 21] width 13 height 10
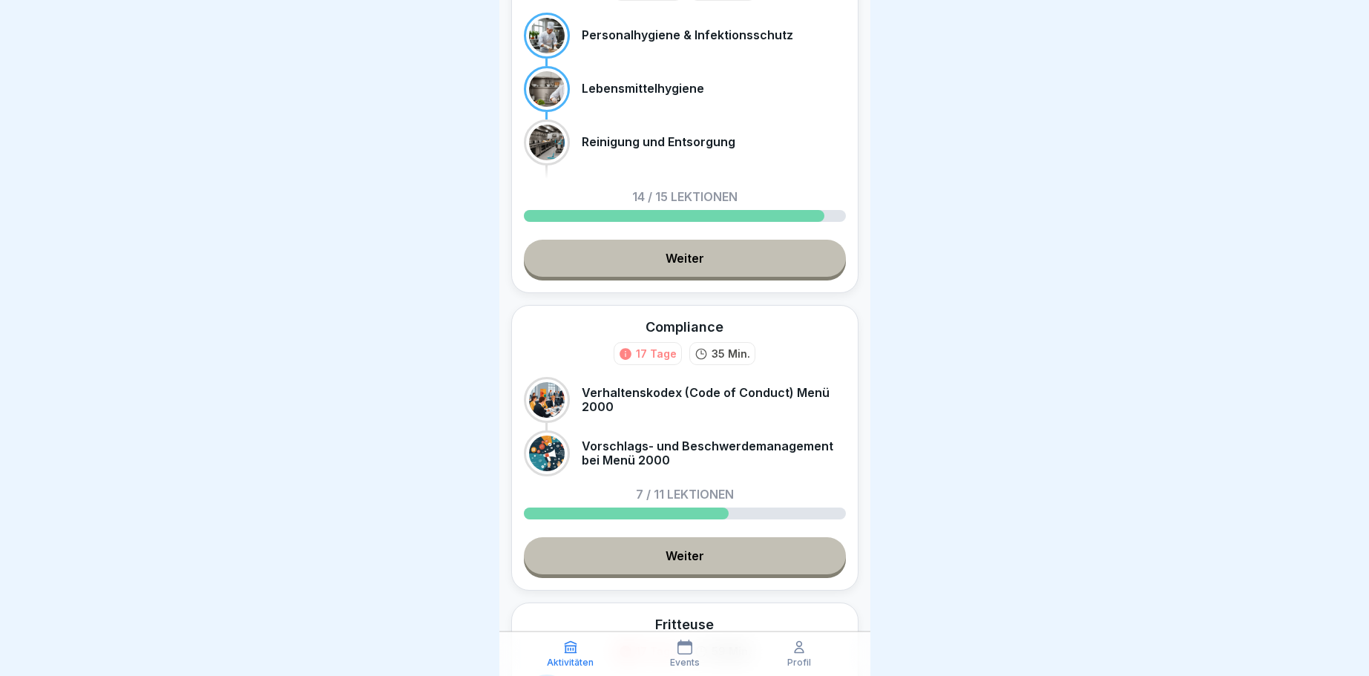
scroll to position [267, 0]
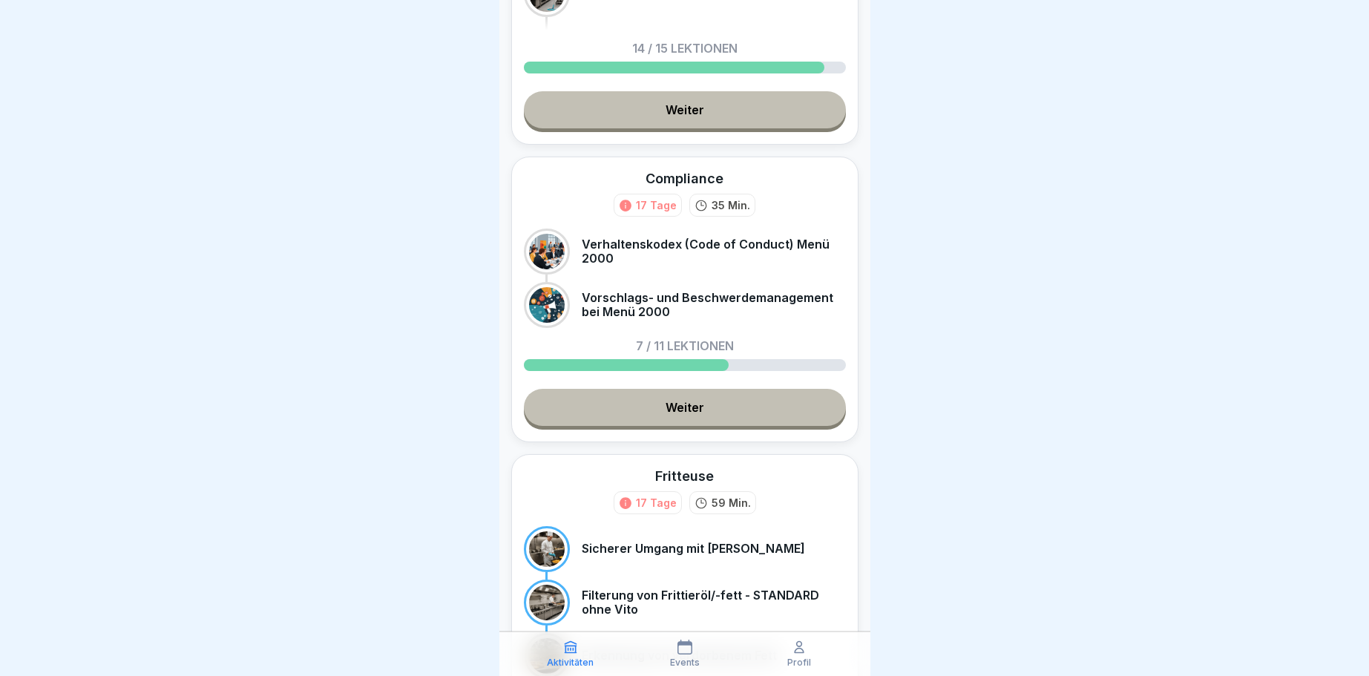
click at [678, 394] on link "Weiter" at bounding box center [685, 407] width 322 height 37
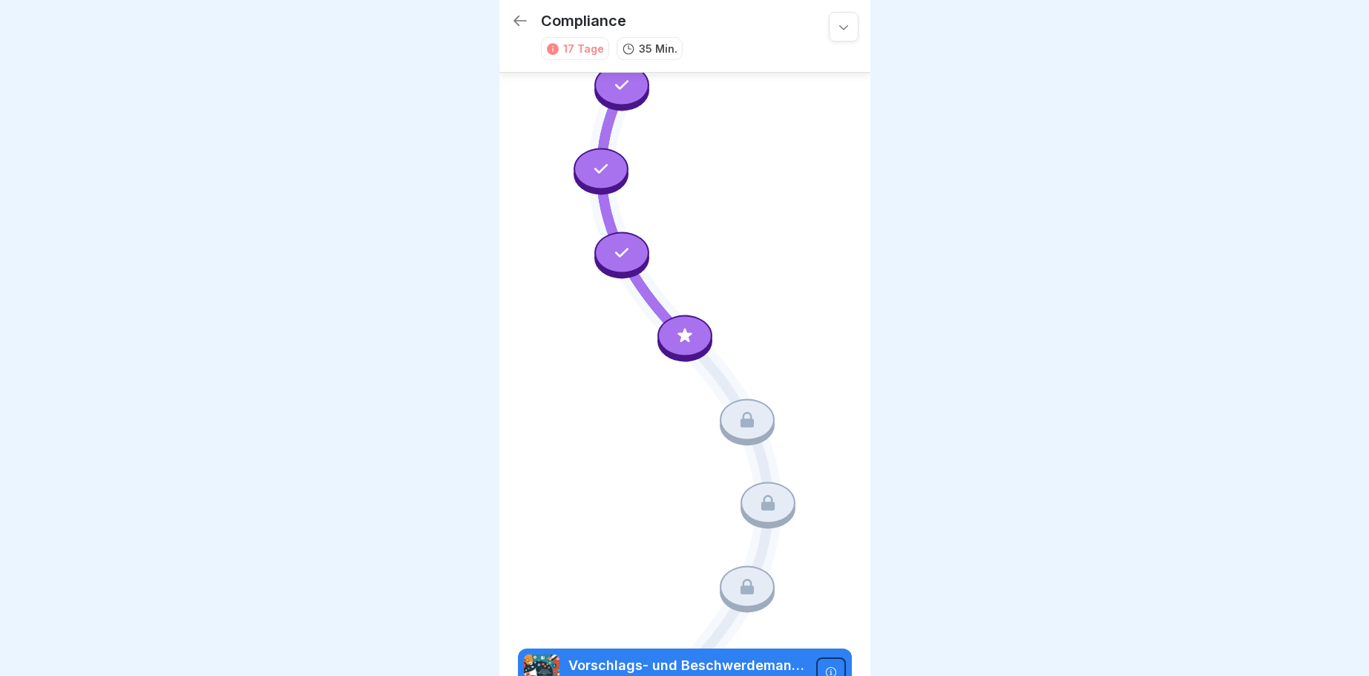
scroll to position [425, 0]
click at [691, 335] on icon at bounding box center [684, 335] width 19 height 19
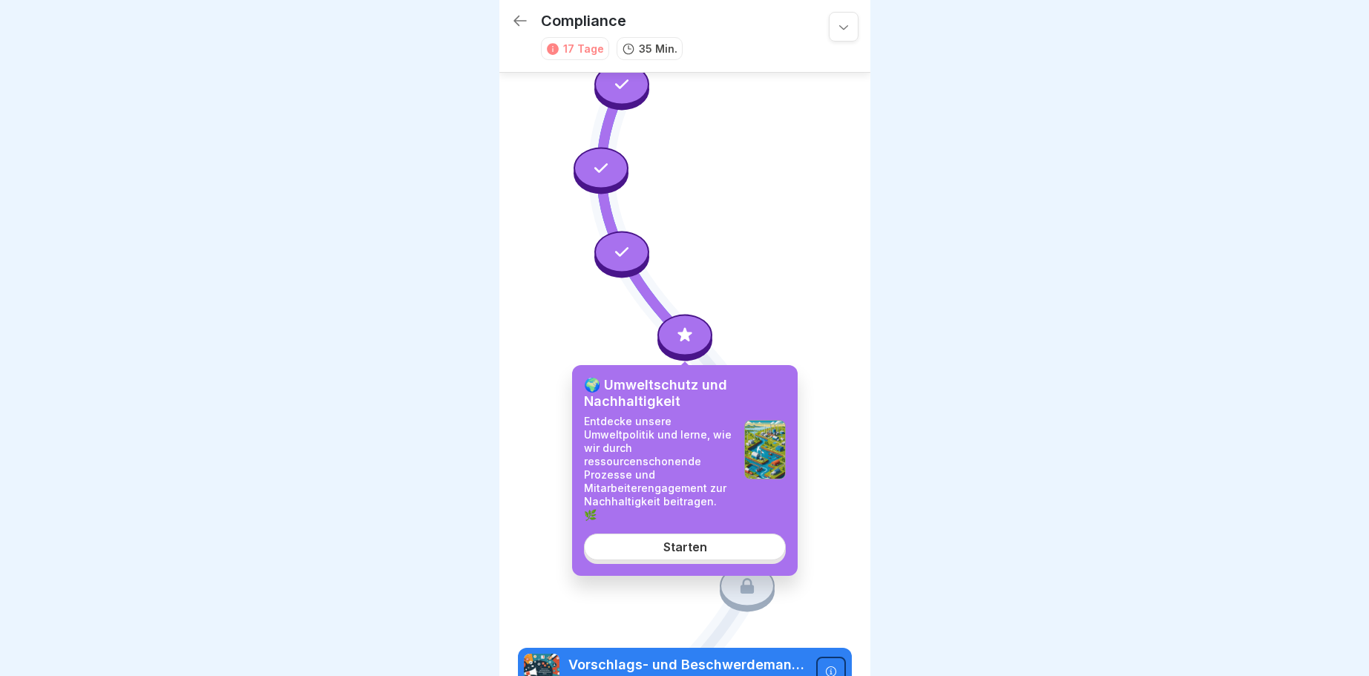
click at [670, 540] on div "Starten" at bounding box center [685, 546] width 44 height 13
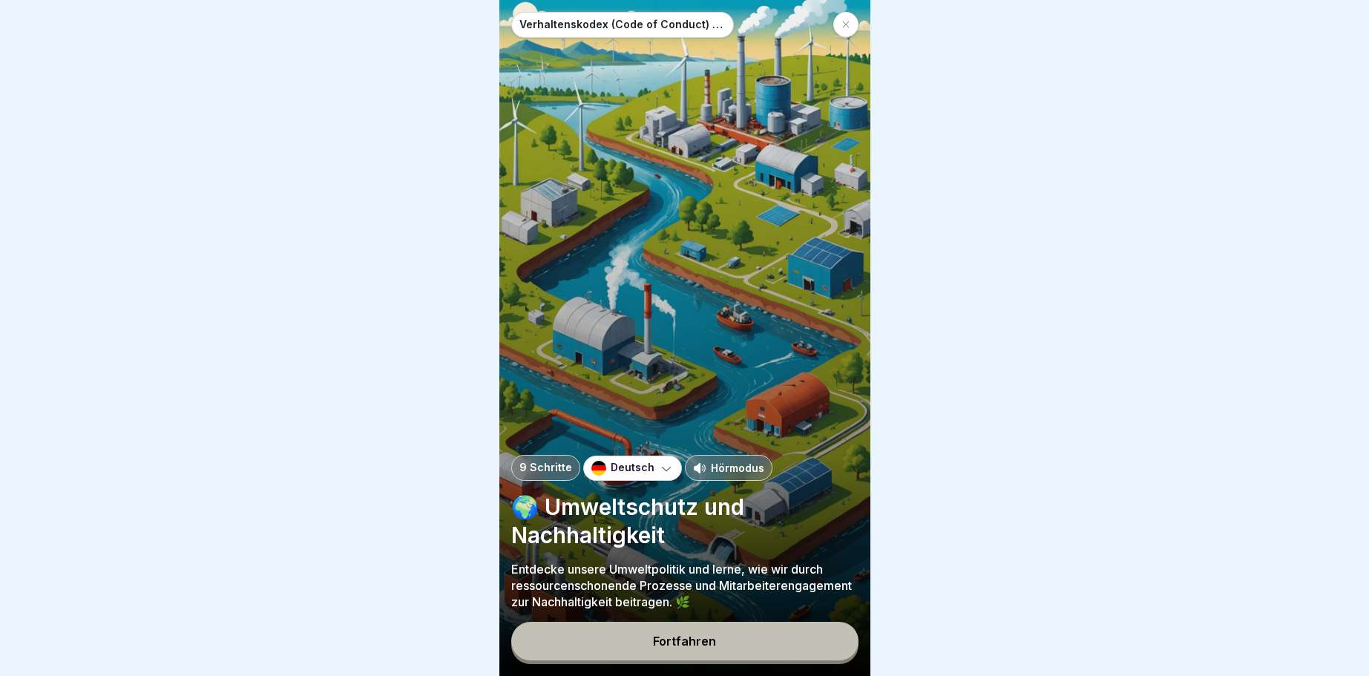
click at [698, 635] on div "Fortfahren" at bounding box center [684, 640] width 63 height 13
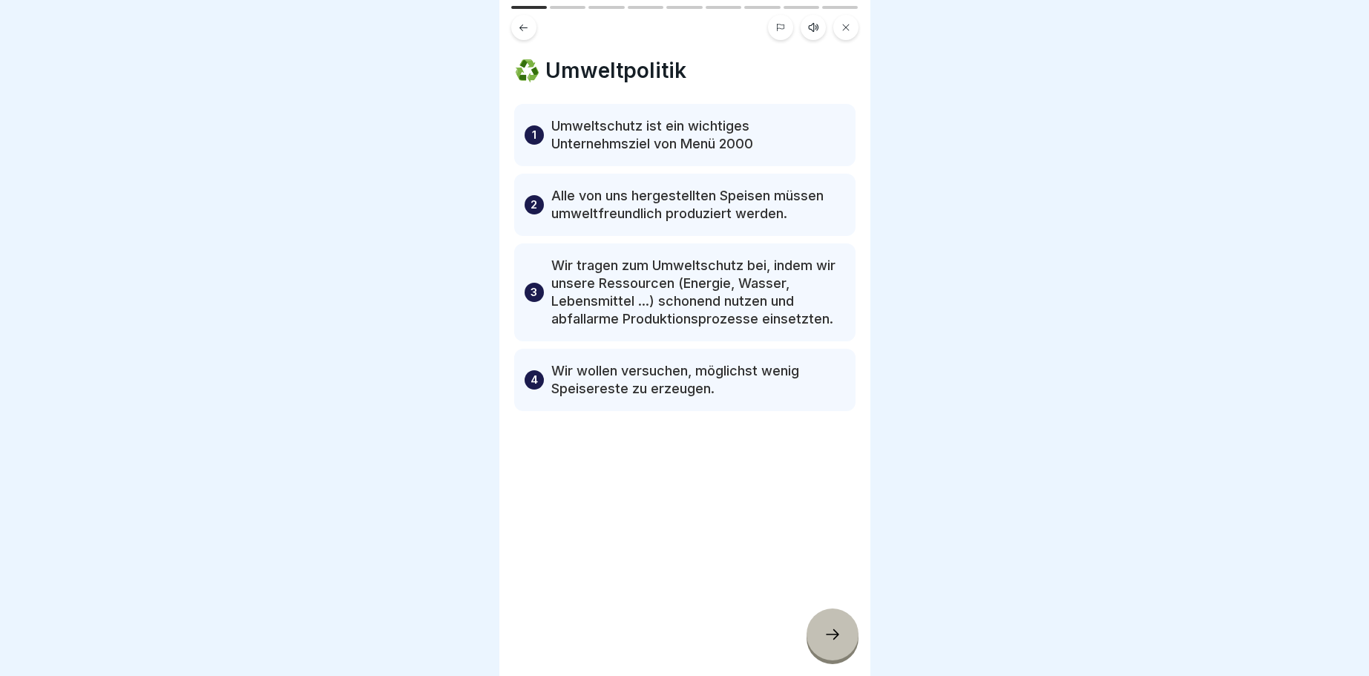
click at [835, 625] on div at bounding box center [832, 634] width 52 height 52
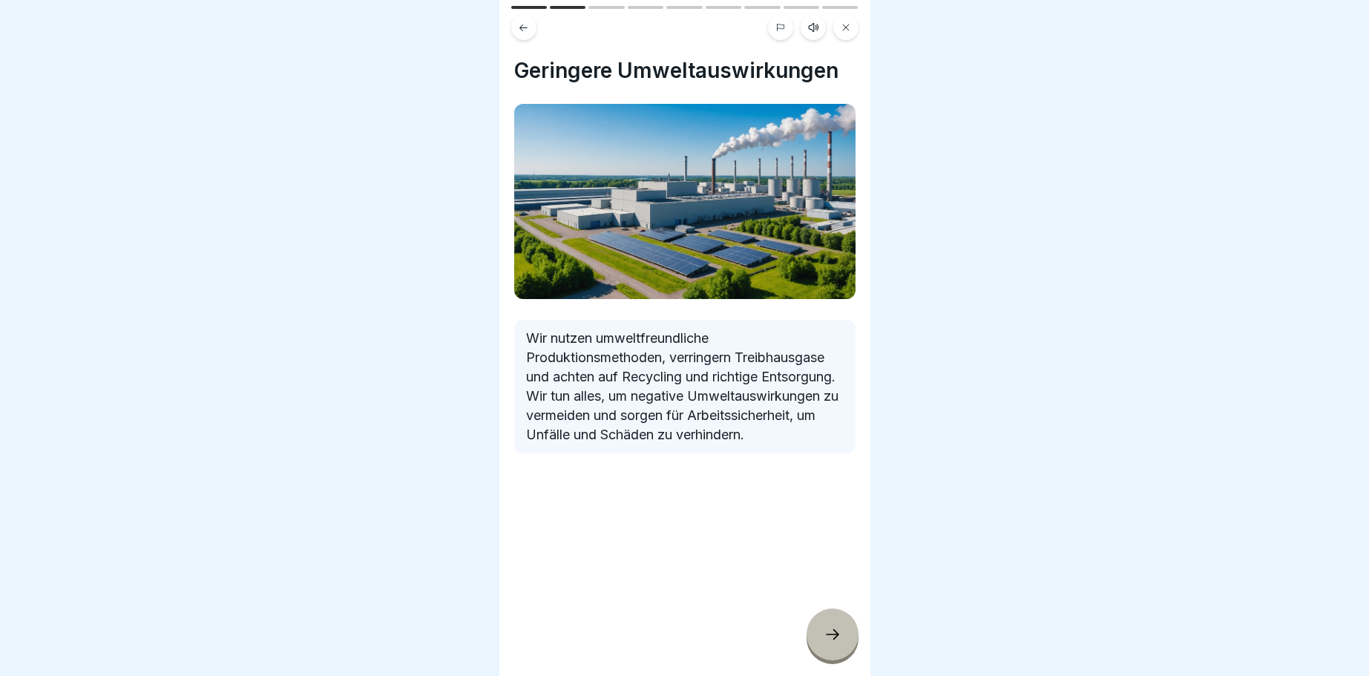
click at [837, 629] on icon at bounding box center [832, 634] width 18 height 18
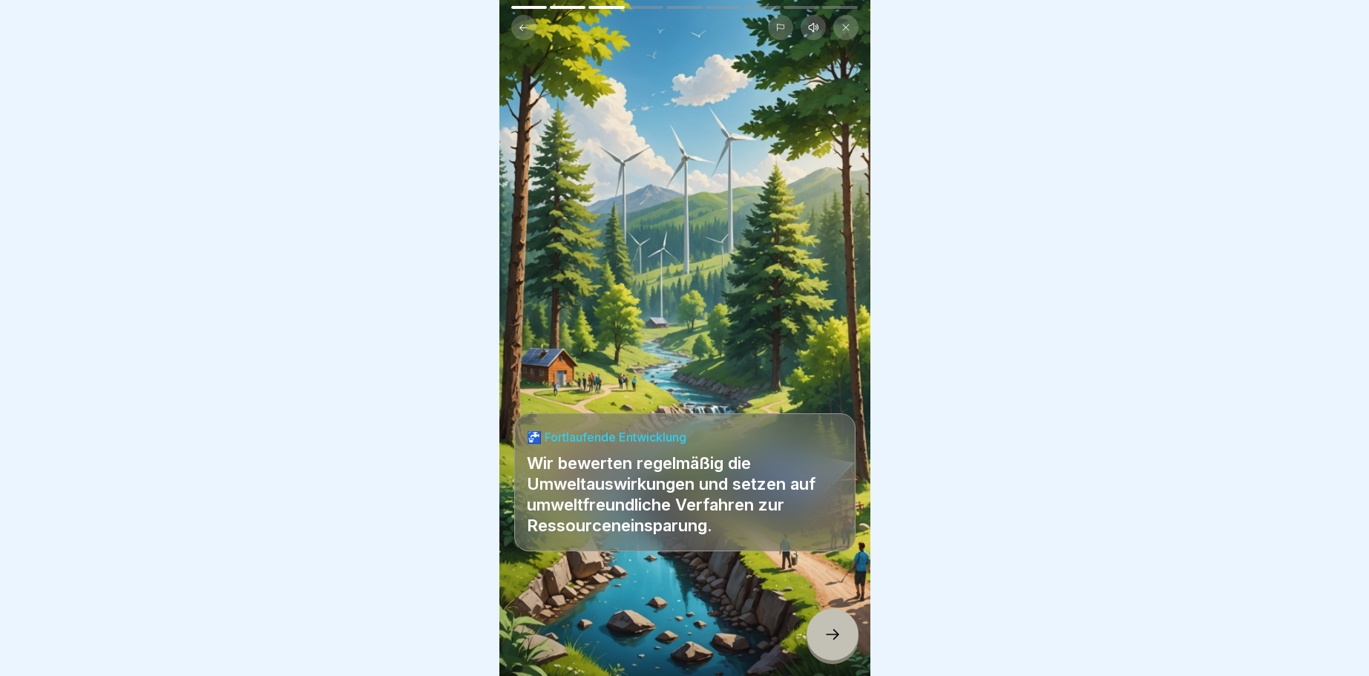
click at [827, 635] on icon at bounding box center [832, 634] width 18 height 18
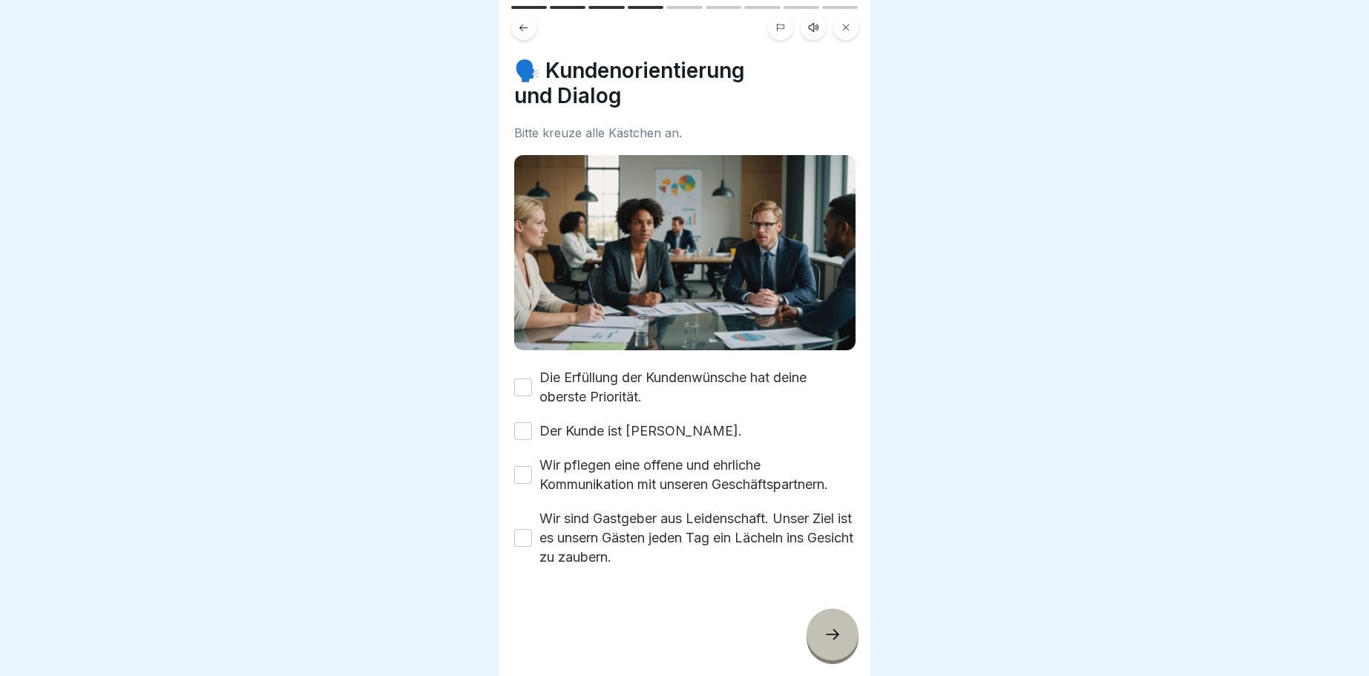
click at [530, 384] on button "Die Erfüllung der Kundenwünsche hat deine oberste Priorität." at bounding box center [523, 387] width 18 height 18
click at [536, 427] on div "Der Kunde ist [PERSON_NAME]." at bounding box center [628, 430] width 228 height 19
click at [524, 480] on button "Wir pflegen eine offene und ehrliche Kommunikation mit unseren Geschäftspartner…" at bounding box center [523, 475] width 18 height 18
click at [522, 533] on button "Wir sind Gastgeber aus Leidenschaft. Unser Ziel ist es unsern Gästen jeden Tag …" at bounding box center [523, 538] width 18 height 18
click at [525, 429] on button "Der Kunde ist [PERSON_NAME]." at bounding box center [523, 431] width 18 height 18
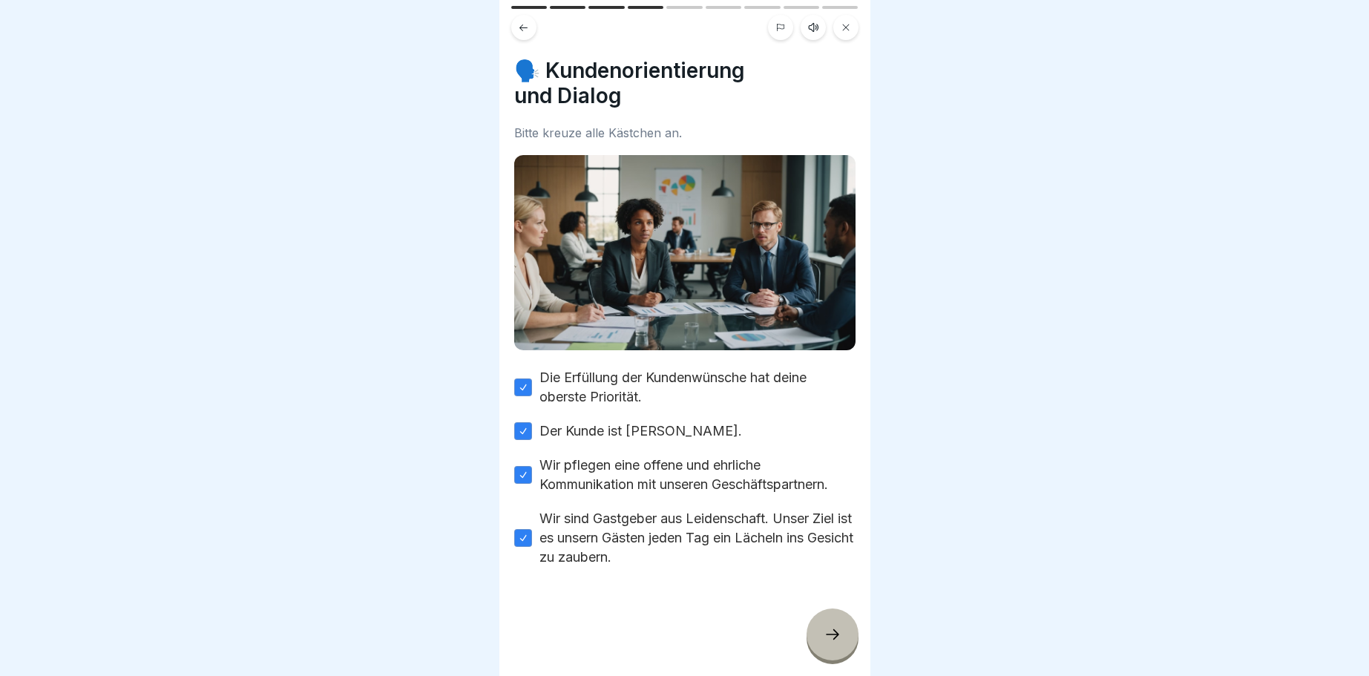
click at [838, 634] on icon at bounding box center [832, 634] width 18 height 18
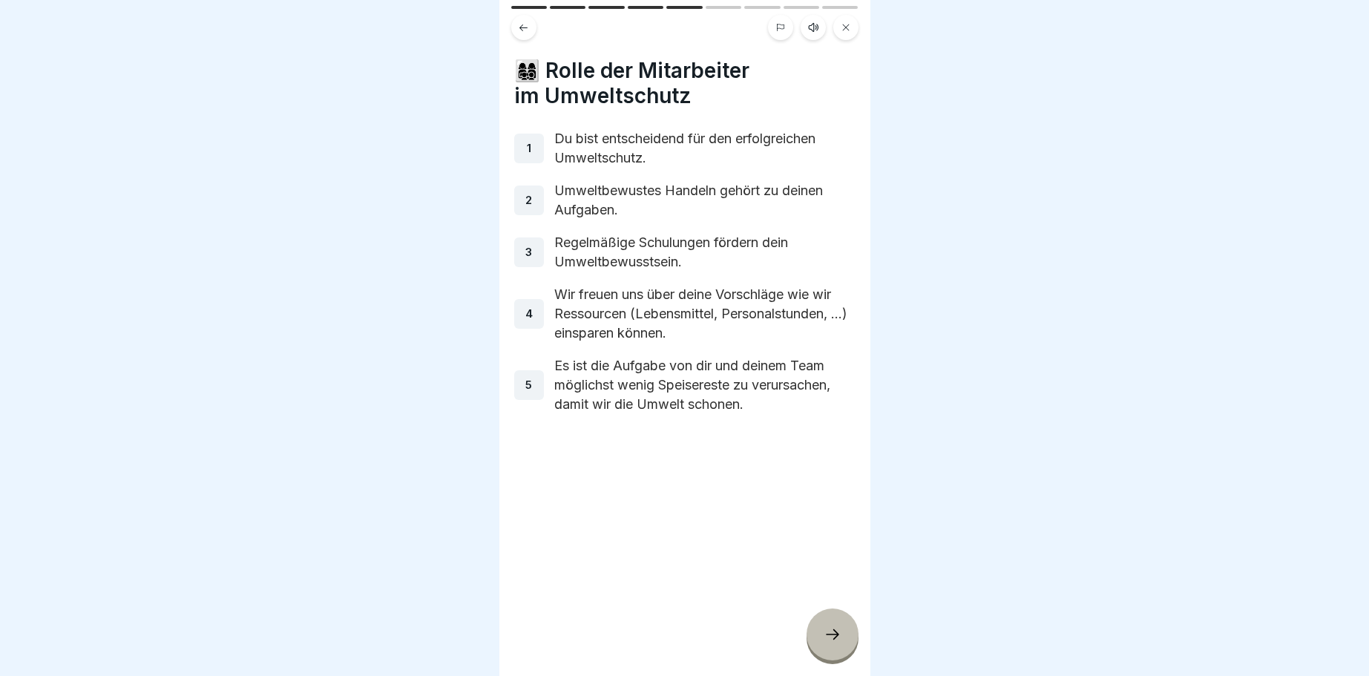
click at [826, 641] on div at bounding box center [832, 634] width 52 height 52
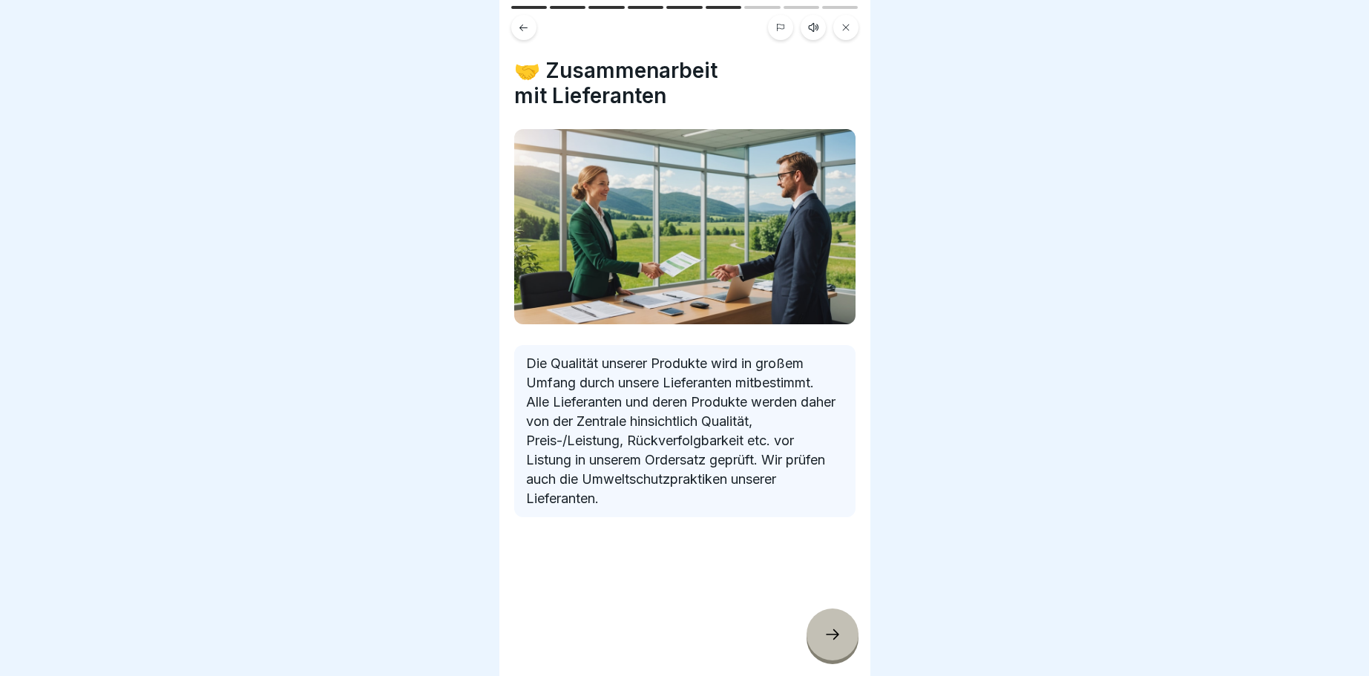
click at [841, 637] on div at bounding box center [832, 634] width 52 height 52
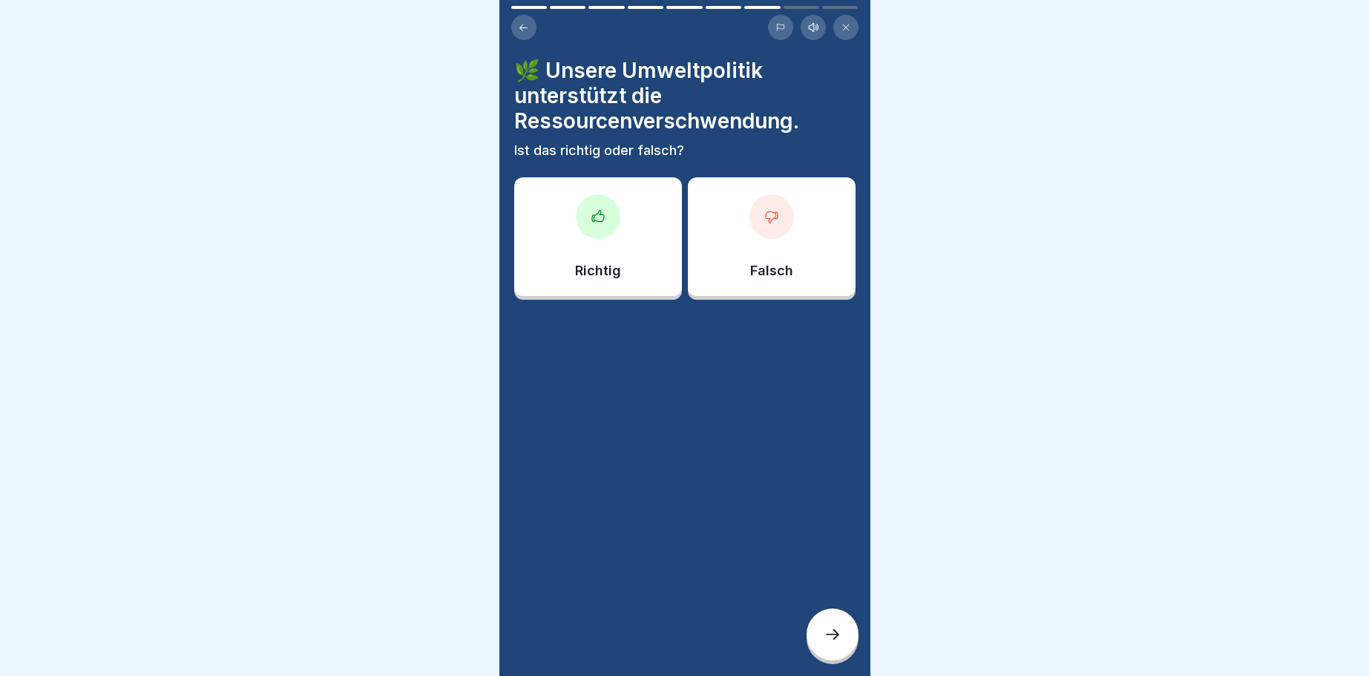
click at [778, 205] on div at bounding box center [771, 216] width 45 height 45
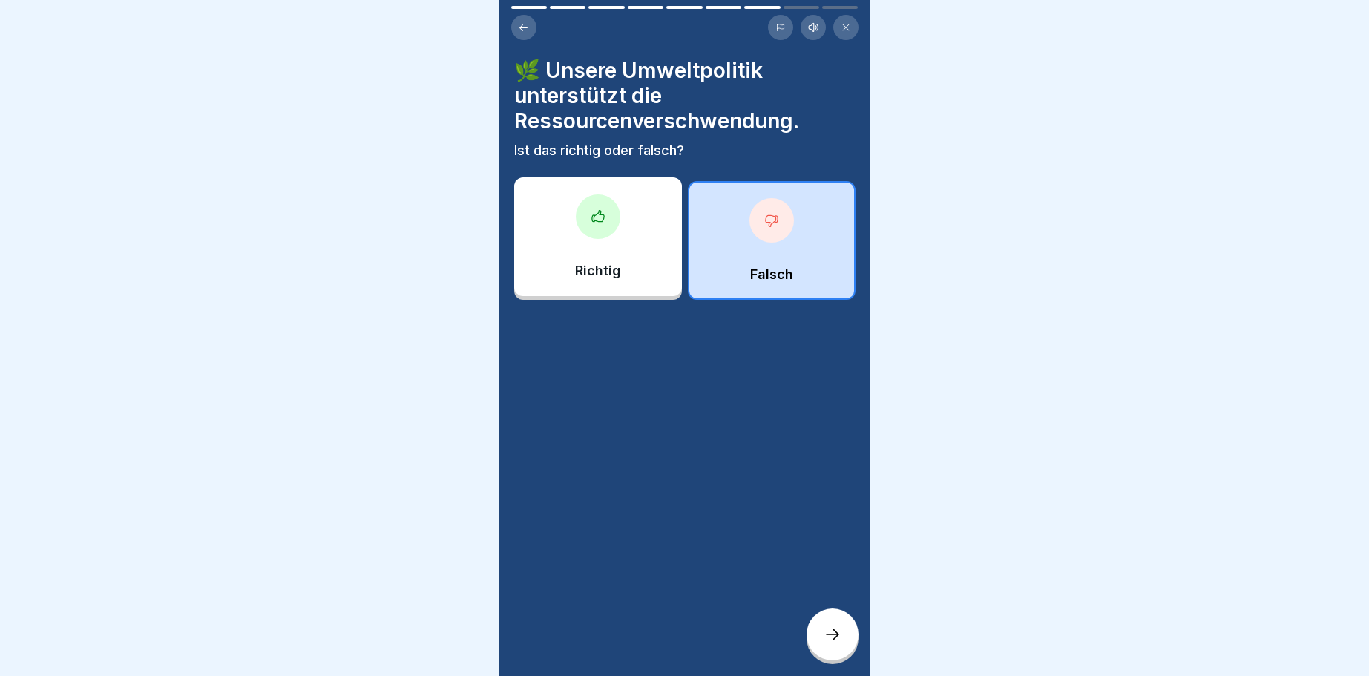
click at [843, 643] on div at bounding box center [832, 634] width 52 height 52
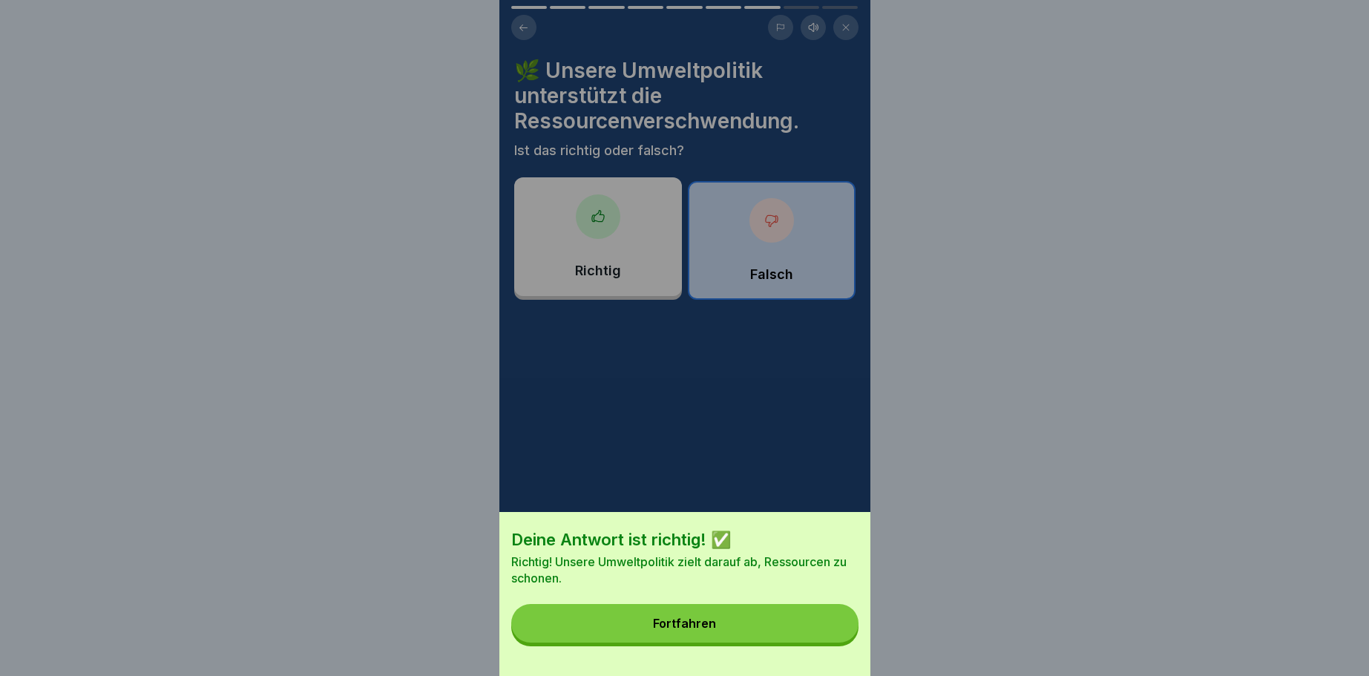
click at [712, 622] on div "Fortfahren" at bounding box center [684, 622] width 63 height 13
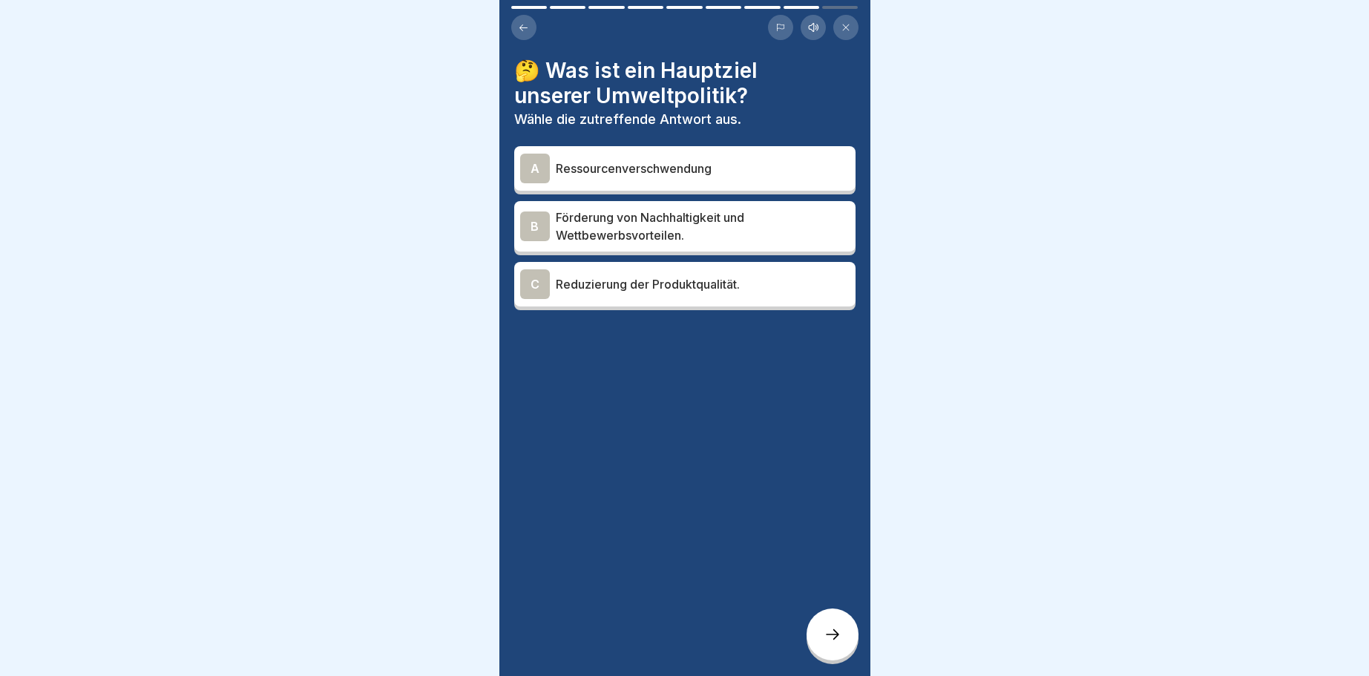
click at [539, 223] on div "B" at bounding box center [535, 226] width 30 height 30
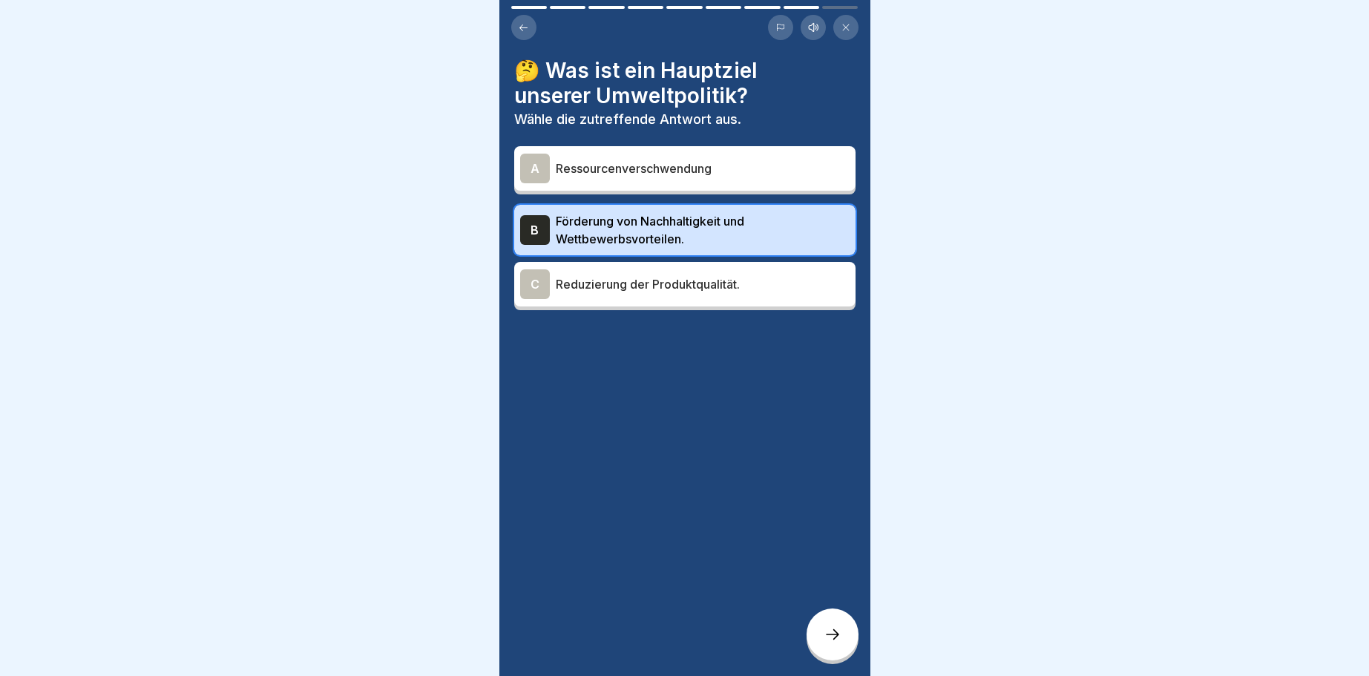
click at [844, 637] on div at bounding box center [832, 634] width 52 height 52
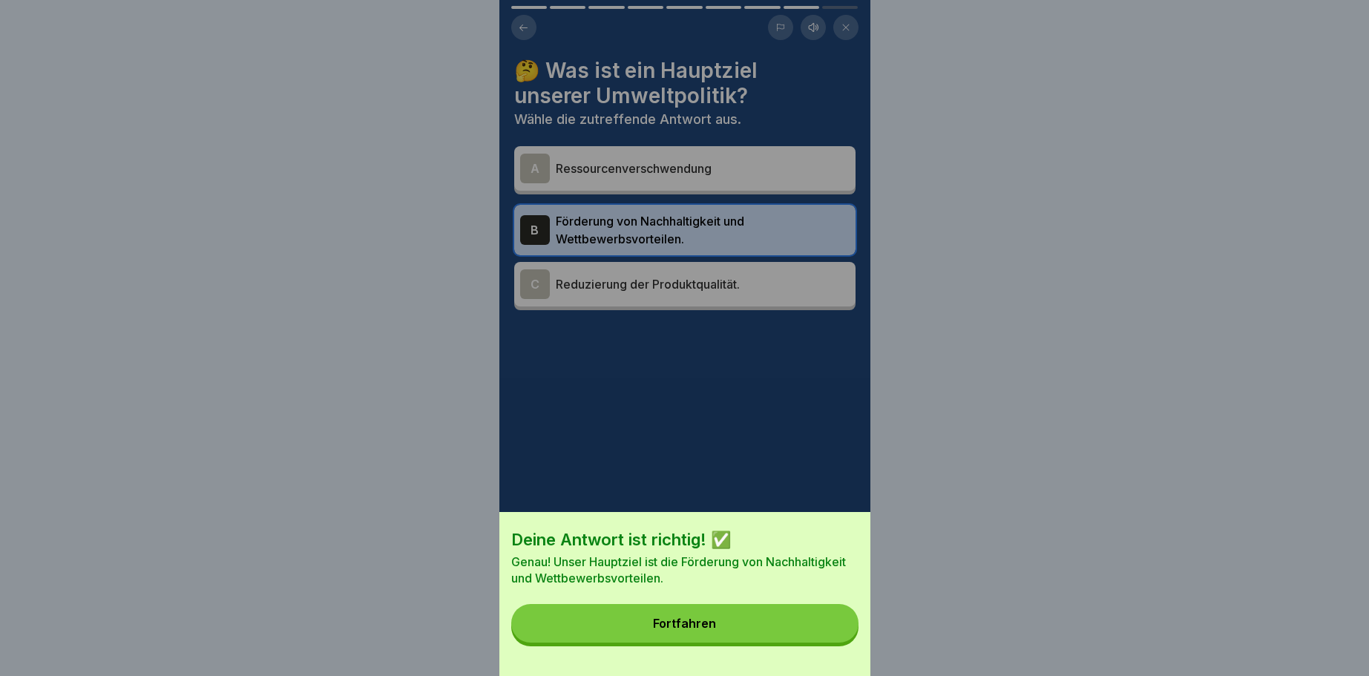
click at [697, 616] on button "Fortfahren" at bounding box center [684, 623] width 347 height 39
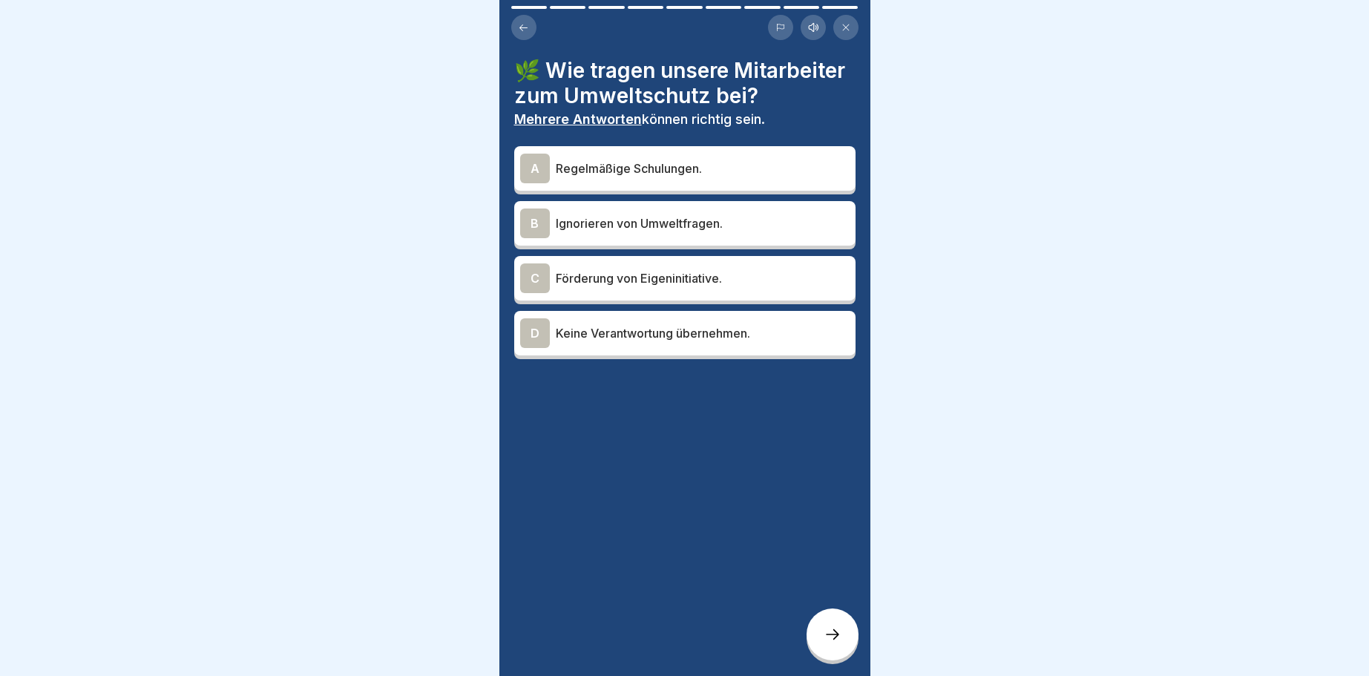
click at [532, 163] on div "A" at bounding box center [535, 169] width 30 height 30
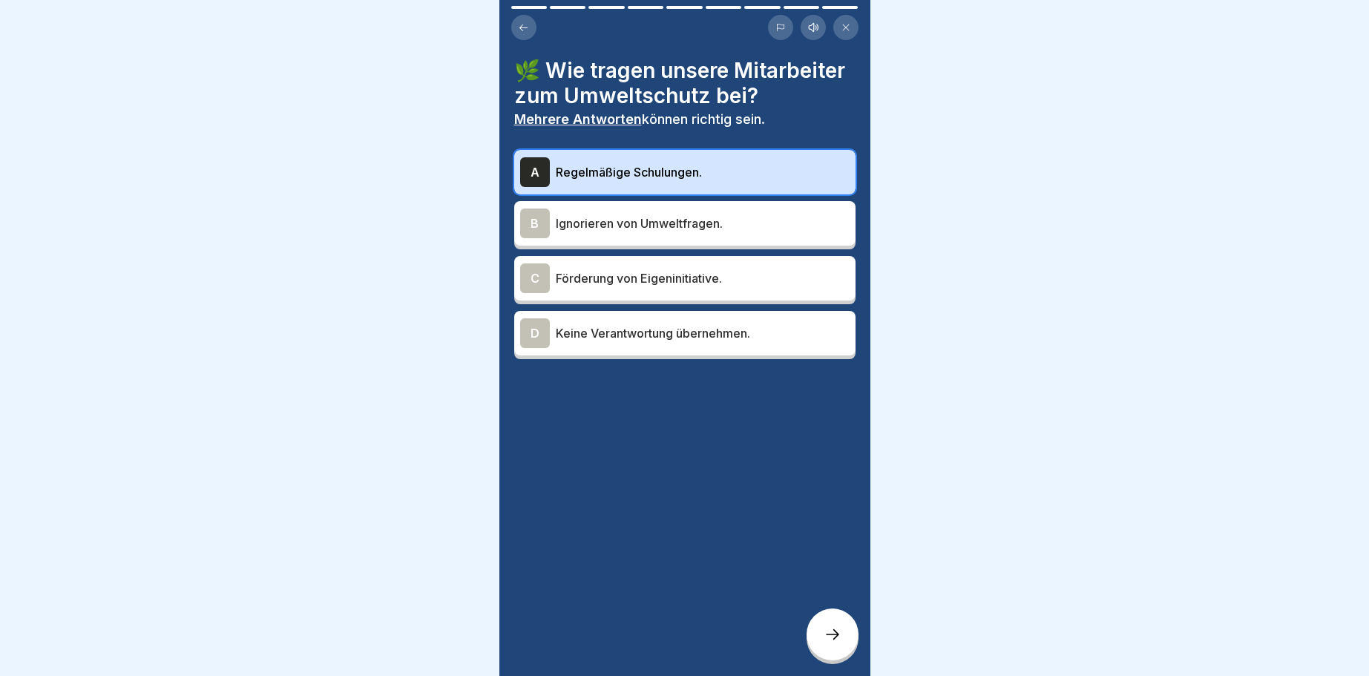
click at [537, 274] on div "C" at bounding box center [535, 278] width 30 height 30
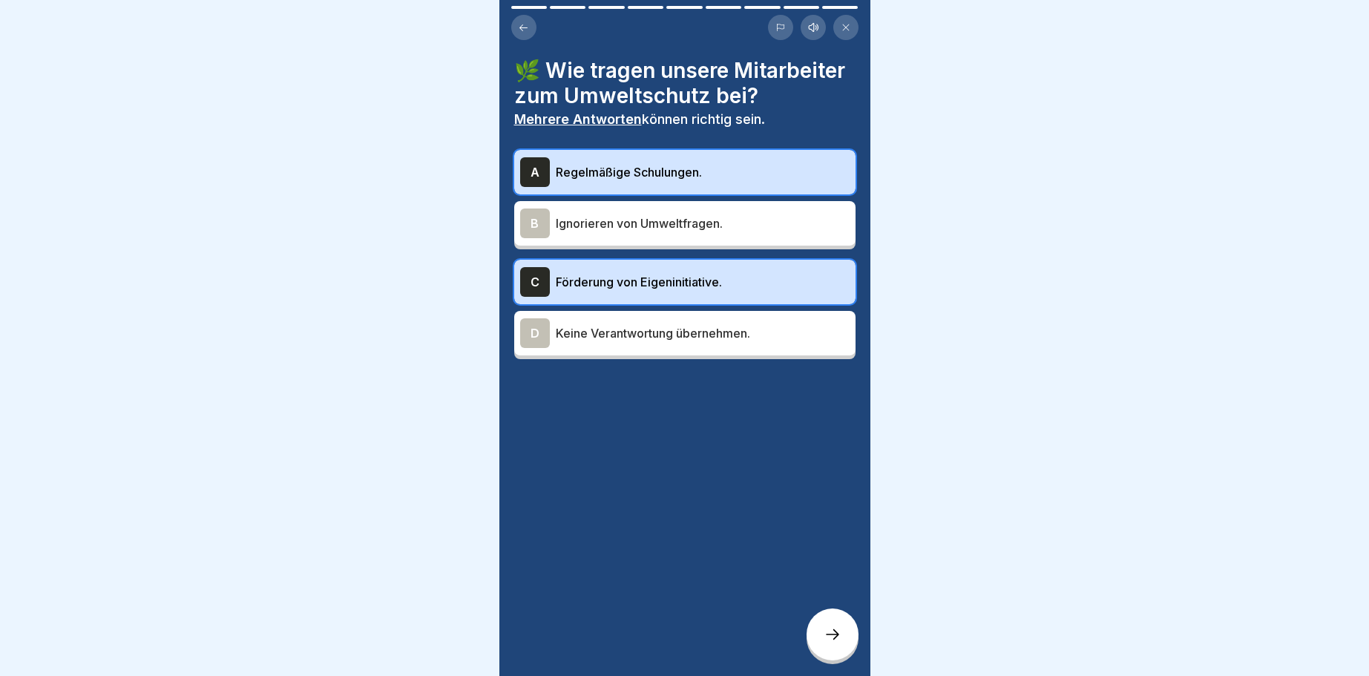
click at [835, 638] on icon at bounding box center [832, 634] width 18 height 18
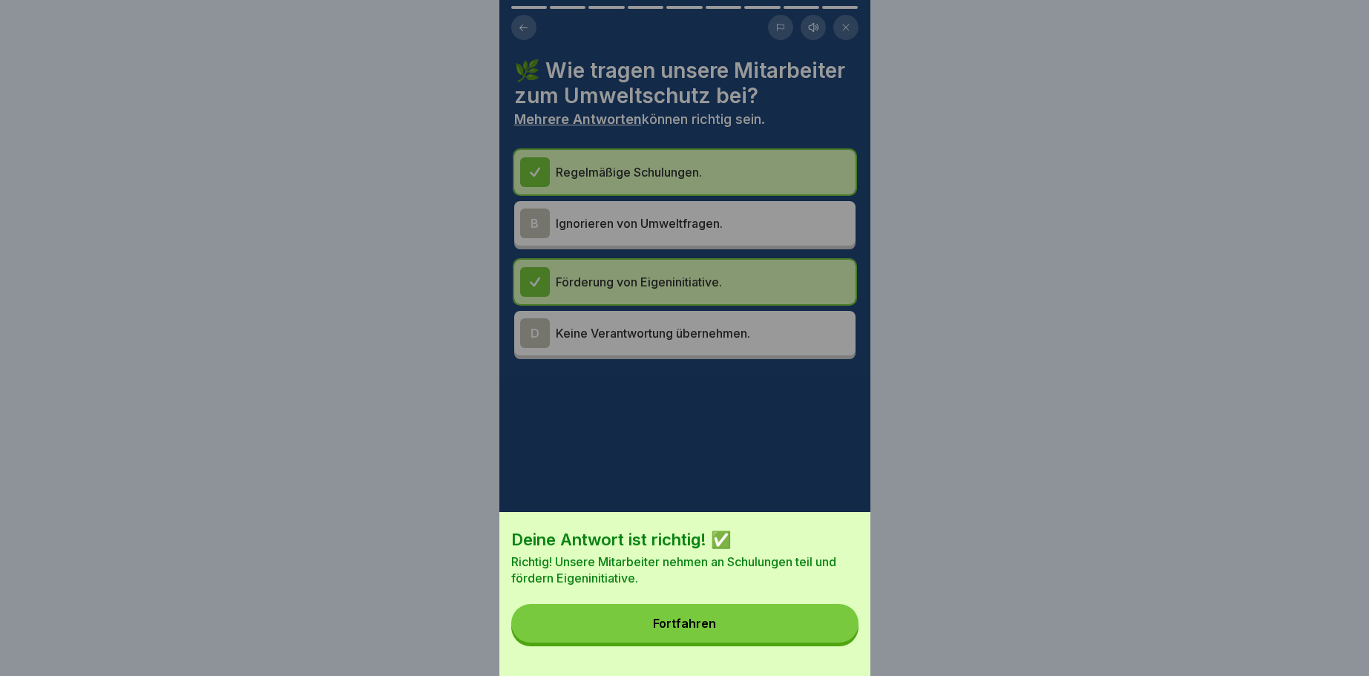
click at [681, 622] on div "Fortfahren" at bounding box center [684, 622] width 63 height 13
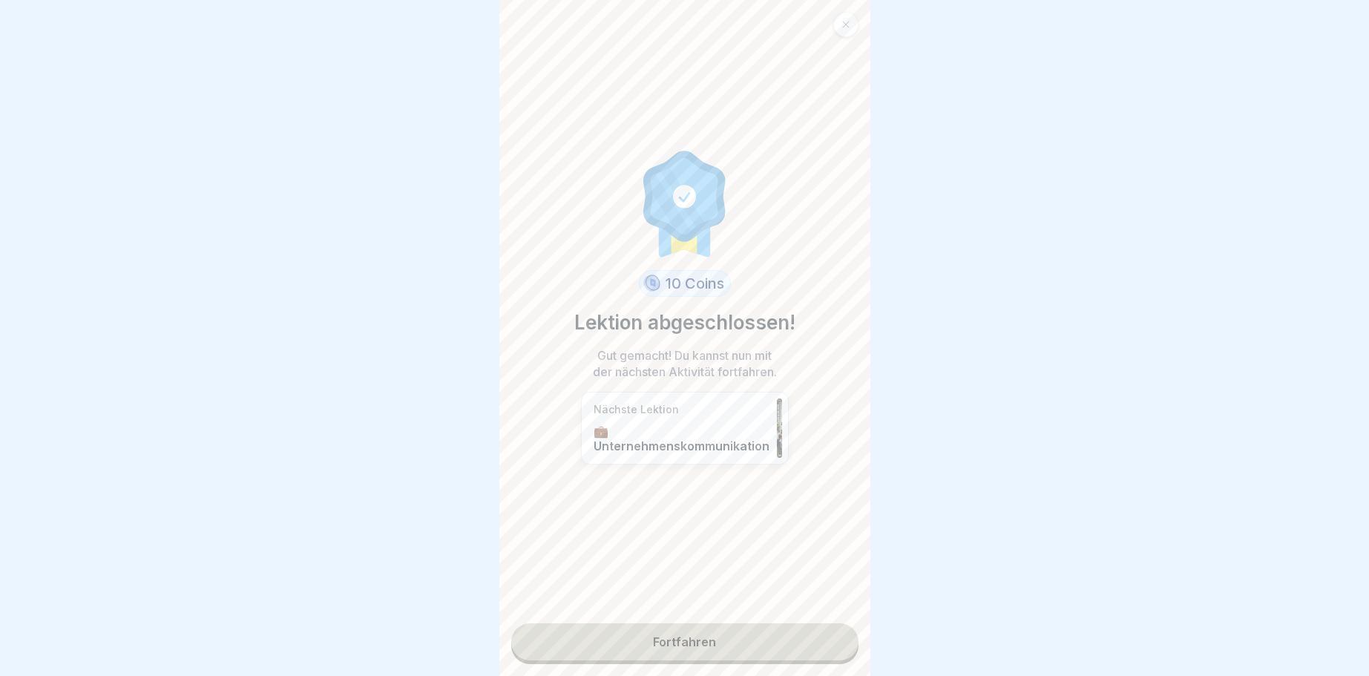
click at [687, 642] on link "Fortfahren" at bounding box center [684, 641] width 347 height 37
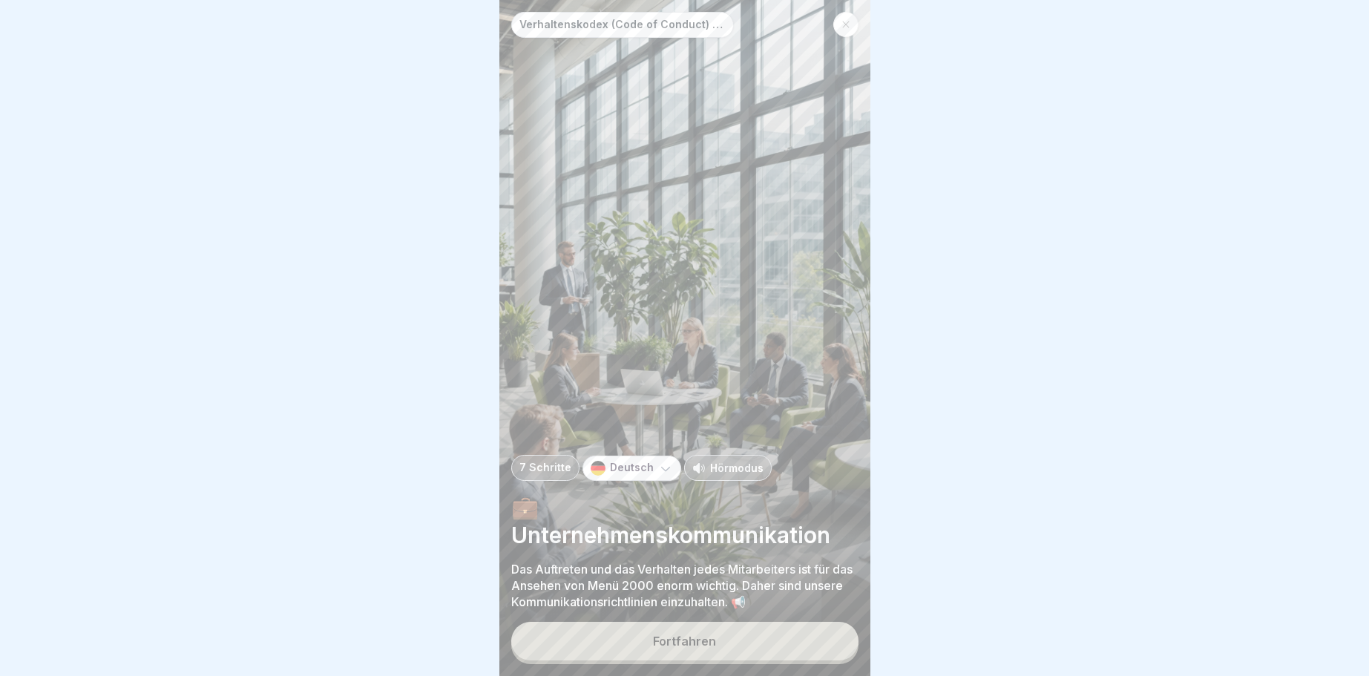
click at [675, 639] on div "Fortfahren" at bounding box center [684, 640] width 63 height 13
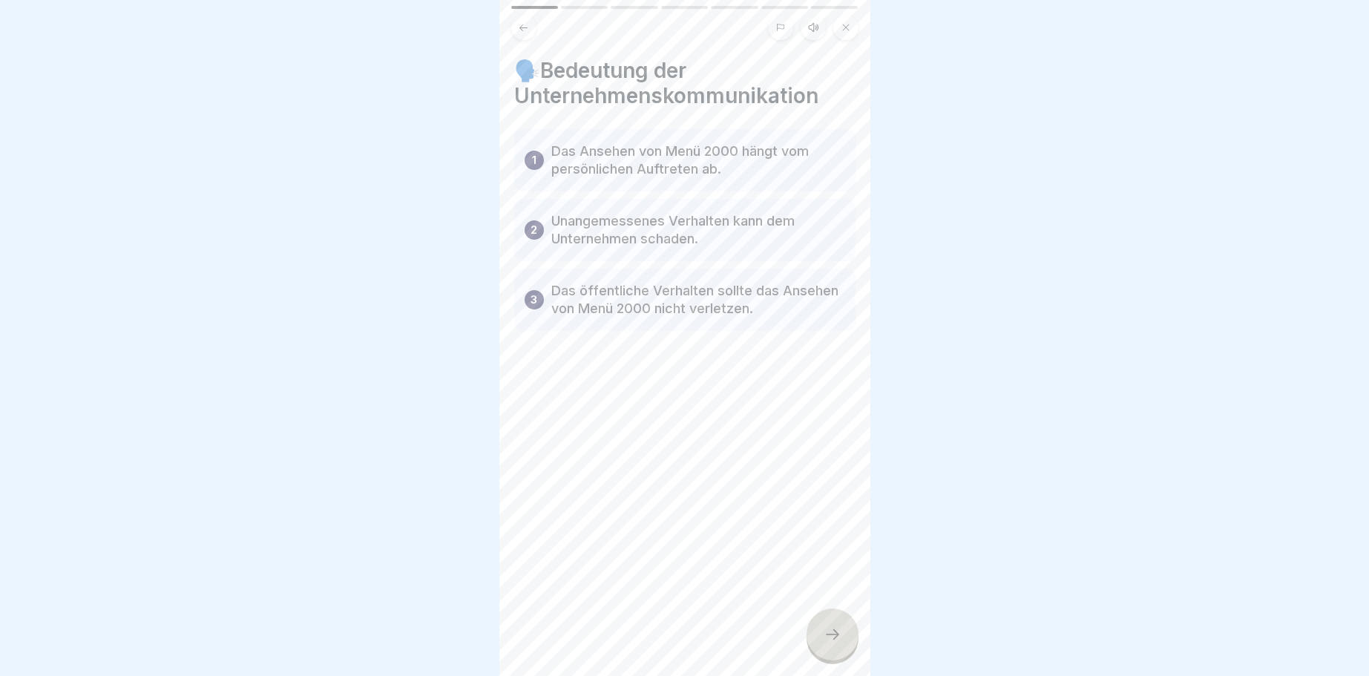
click at [835, 628] on icon at bounding box center [832, 634] width 18 height 18
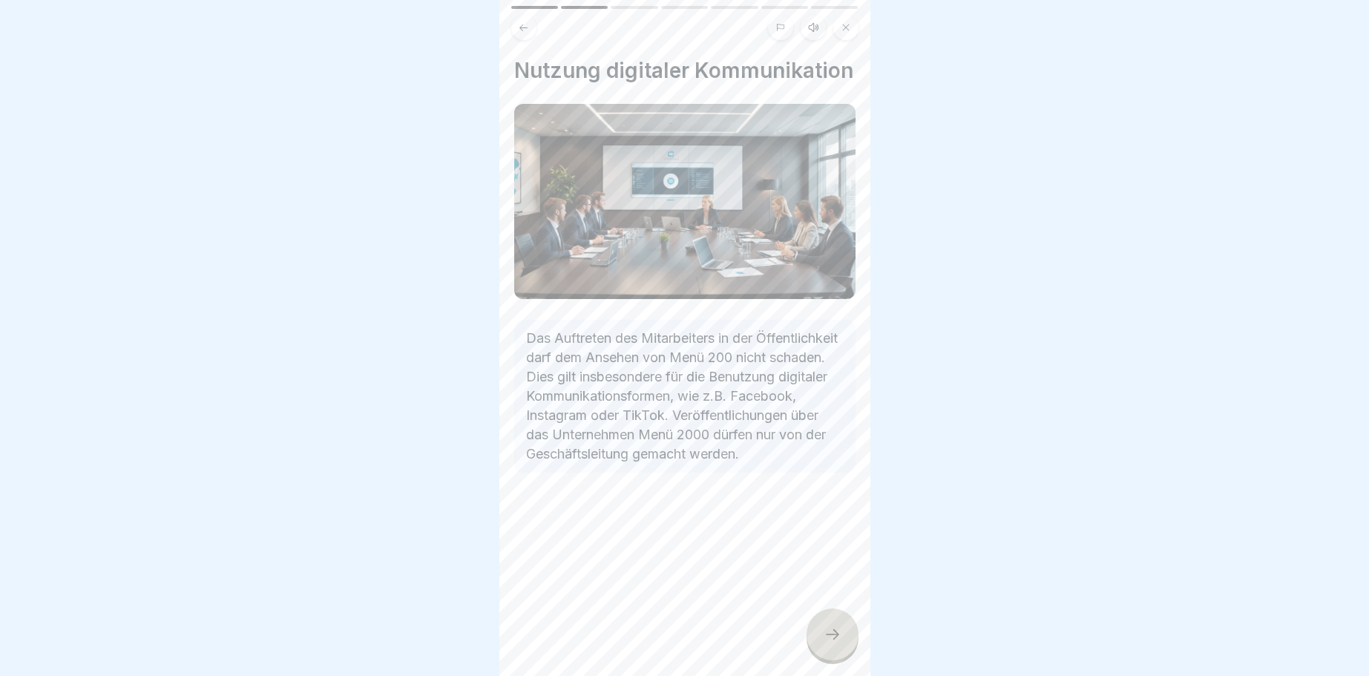
click at [832, 635] on icon at bounding box center [832, 634] width 18 height 18
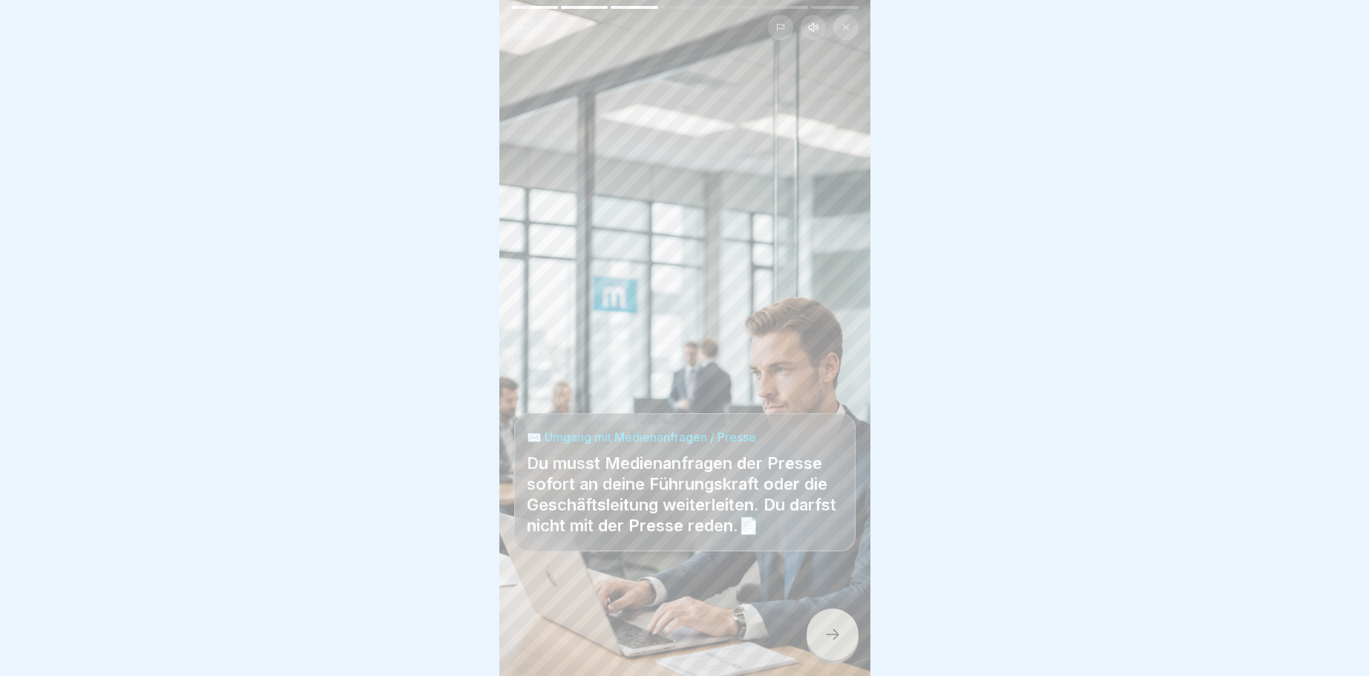
click at [832, 637] on icon at bounding box center [832, 634] width 18 height 18
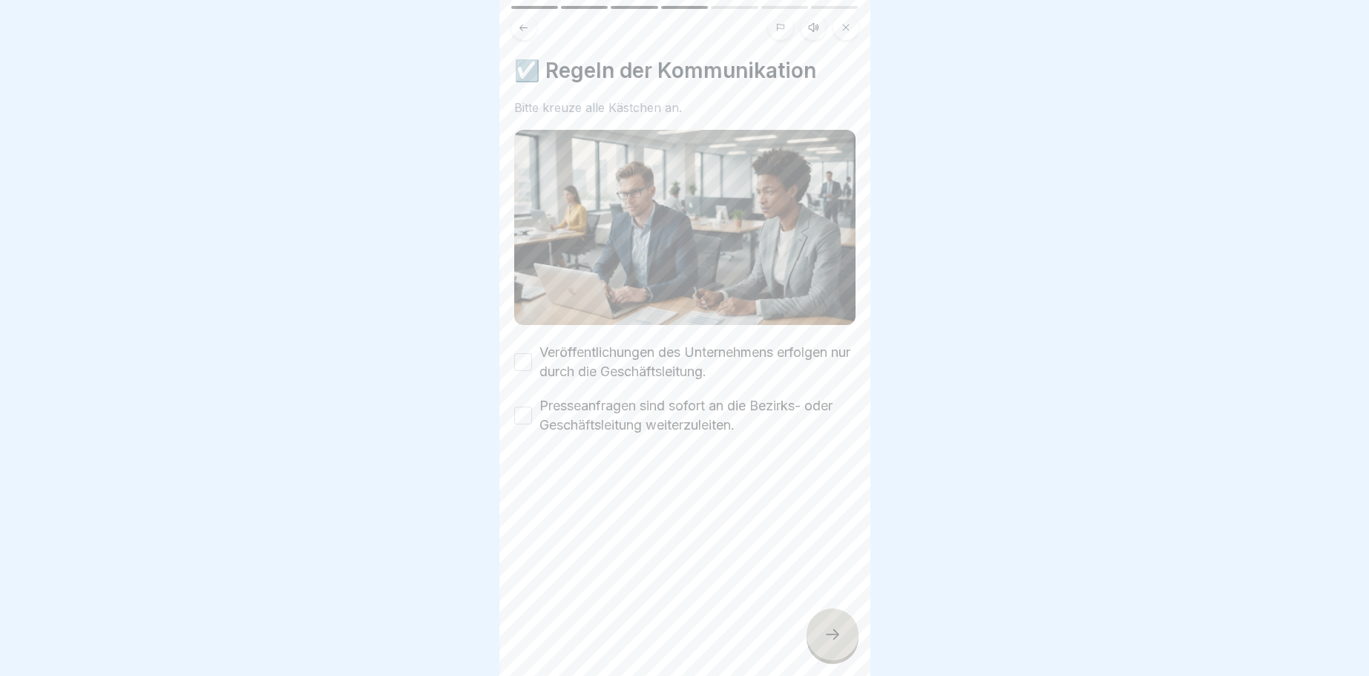
drag, startPoint x: 518, startPoint y: 366, endPoint x: 527, endPoint y: 412, distance: 47.7
click at [519, 375] on div "Veröffentlichungen des Unternehmens erfolgen nur durch die Geschäftsleitung." at bounding box center [684, 362] width 341 height 39
click at [521, 420] on button "Presseanfragen sind sofort an die Bezirks- oder Geschäftsleitung weiterzuleiten." at bounding box center [523, 416] width 18 height 18
click at [524, 367] on button "Veröffentlichungen des Unternehmens erfolgen nur durch die Geschäftsleitung." at bounding box center [523, 362] width 18 height 18
click at [830, 632] on icon at bounding box center [832, 634] width 18 height 18
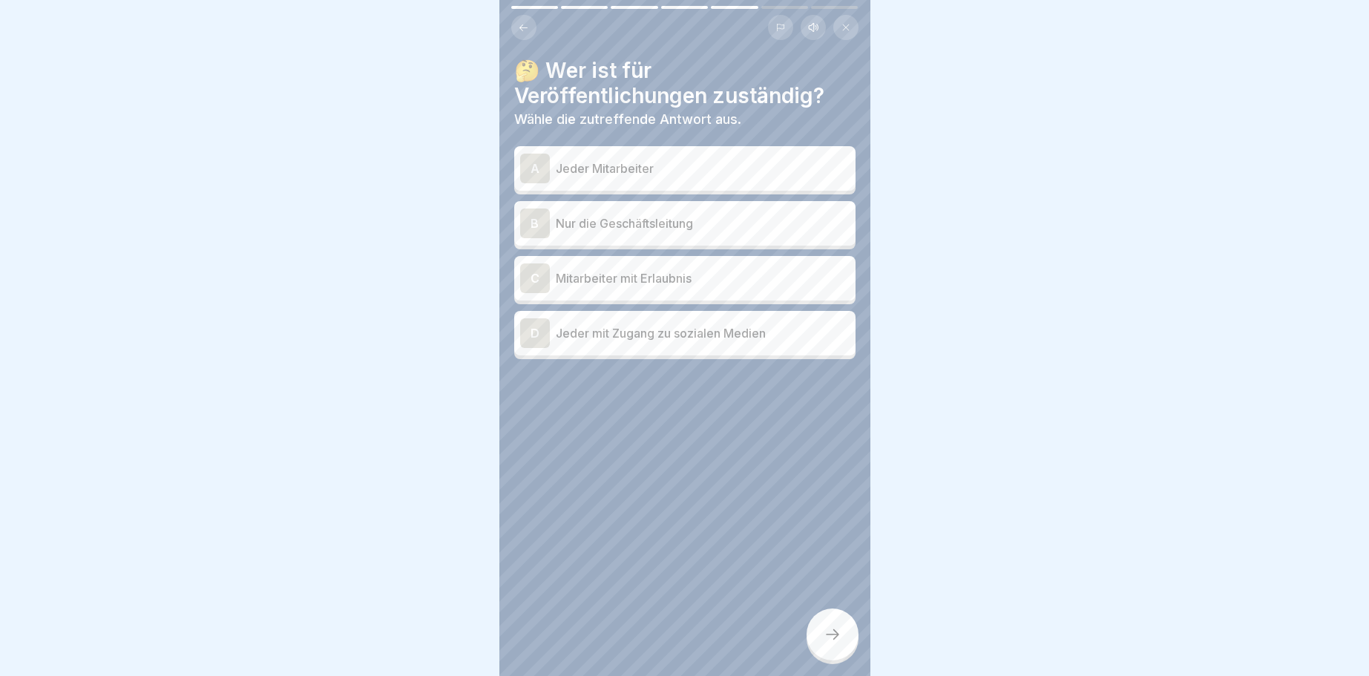
click at [533, 226] on div "B" at bounding box center [535, 223] width 30 height 30
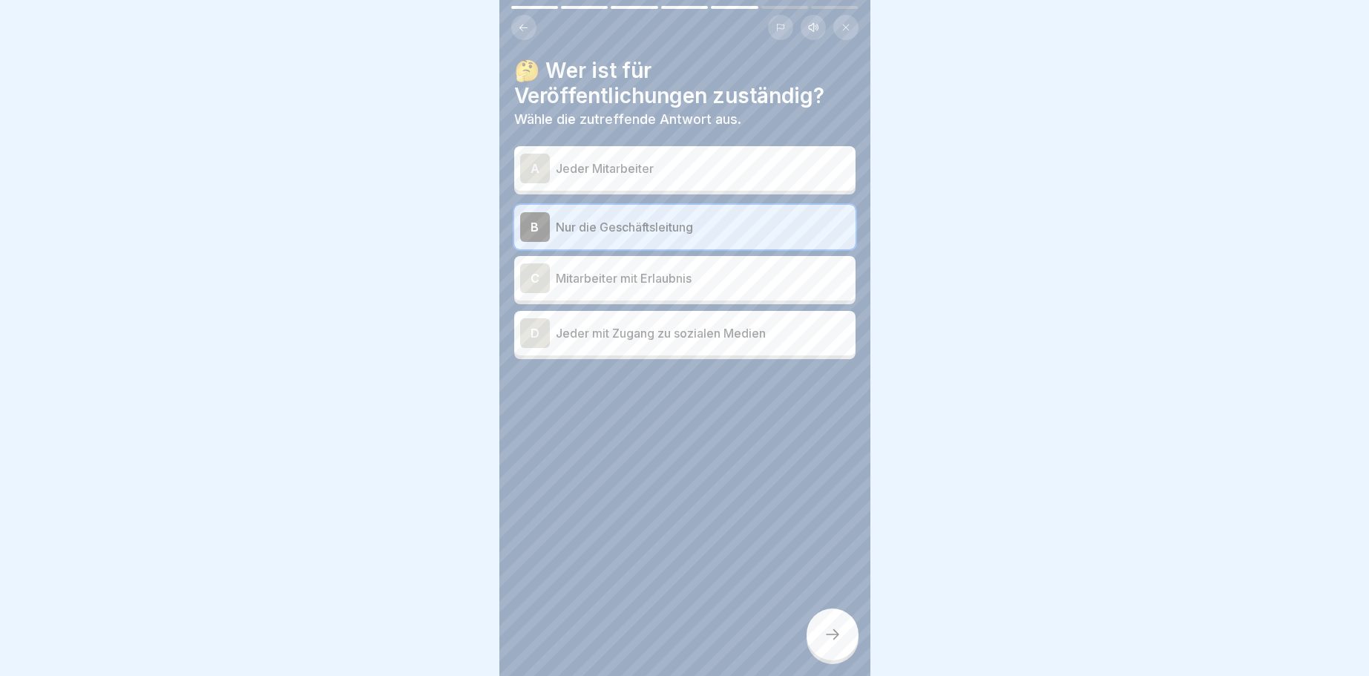
click at [841, 636] on icon at bounding box center [832, 634] width 18 height 18
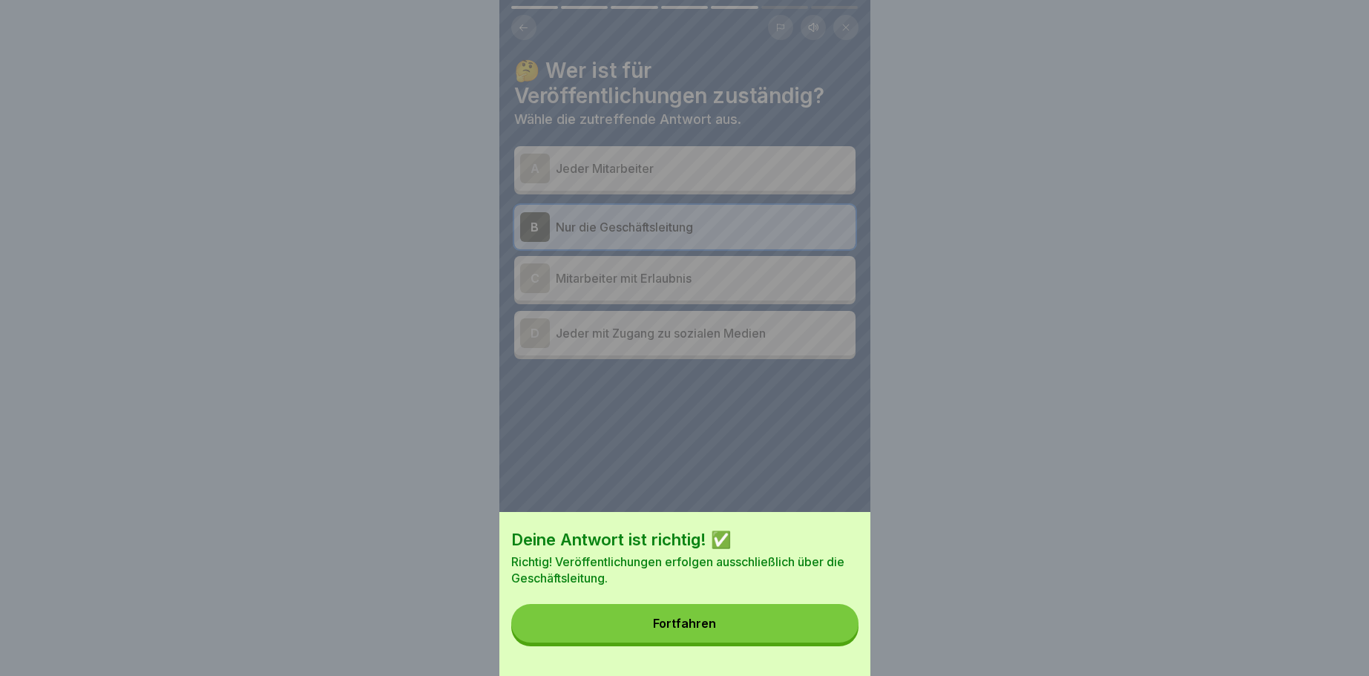
click at [691, 612] on button "Fortfahren" at bounding box center [684, 623] width 347 height 39
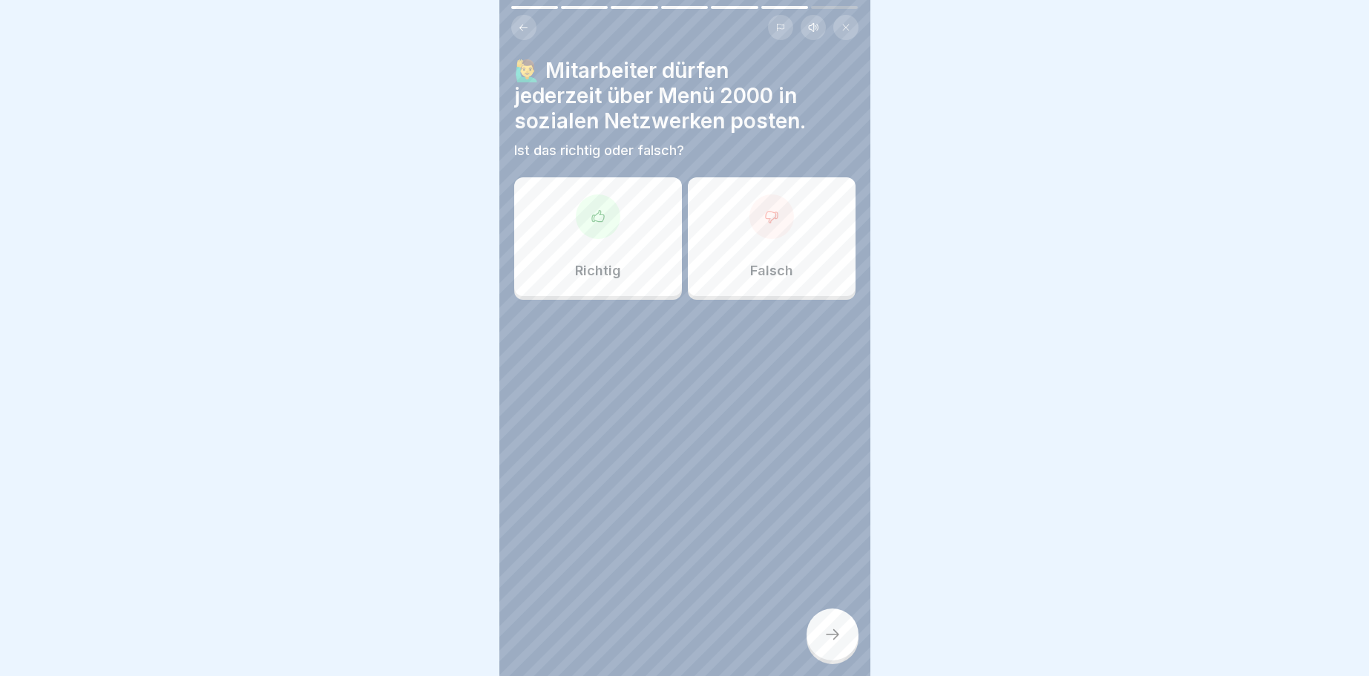
click at [773, 217] on icon at bounding box center [771, 216] width 15 height 15
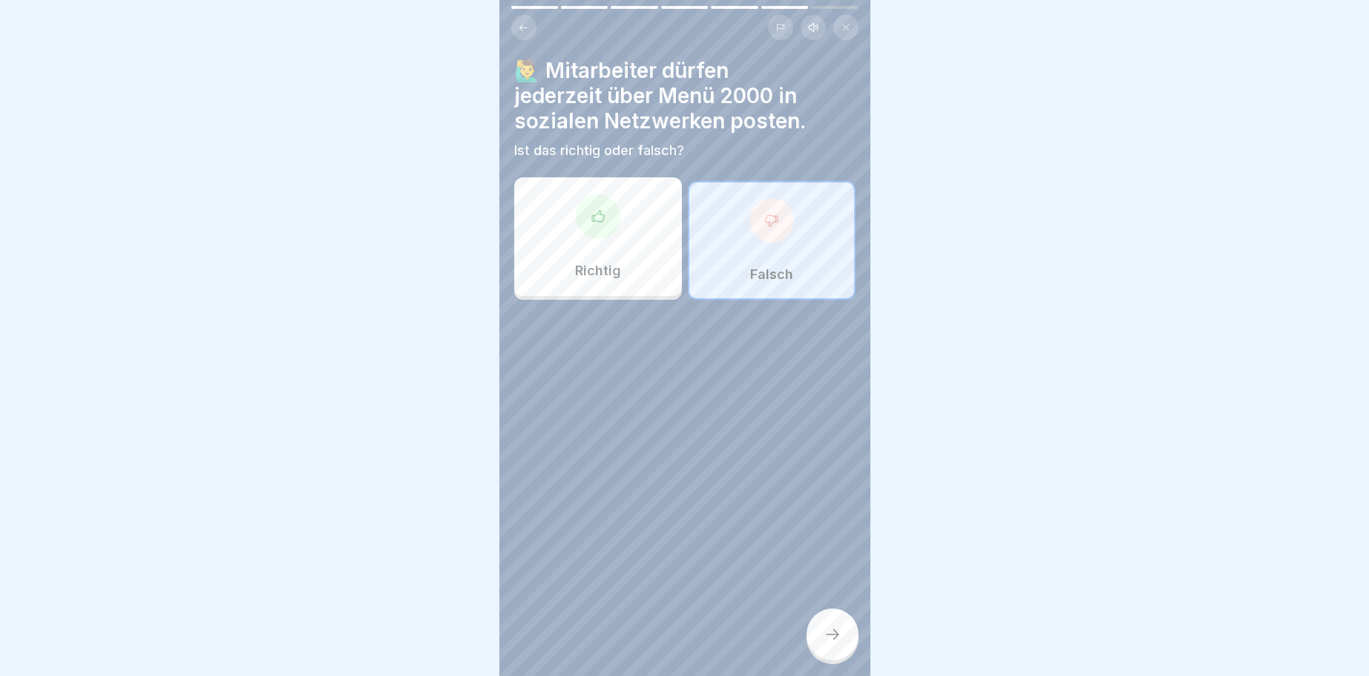
click at [832, 640] on icon at bounding box center [832, 634] width 18 height 18
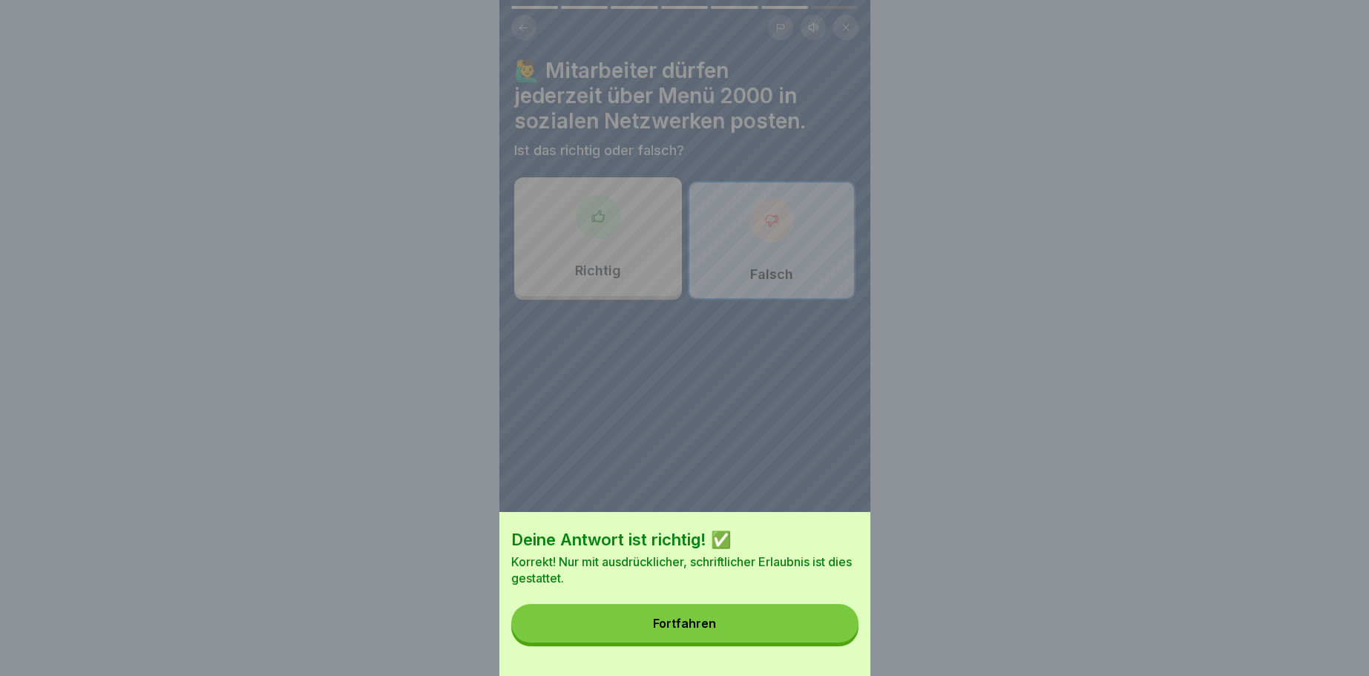
click at [685, 623] on div "Fortfahren" at bounding box center [684, 622] width 63 height 13
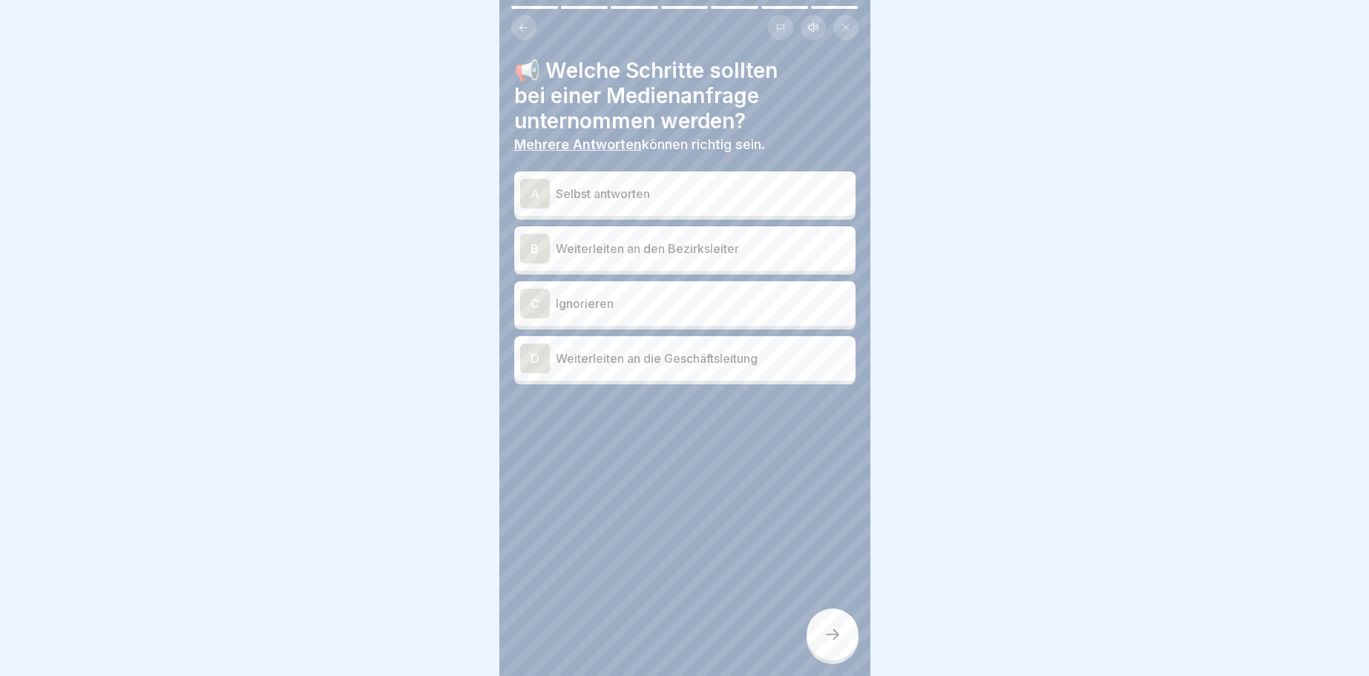
click at [530, 245] on div "B" at bounding box center [535, 249] width 30 height 30
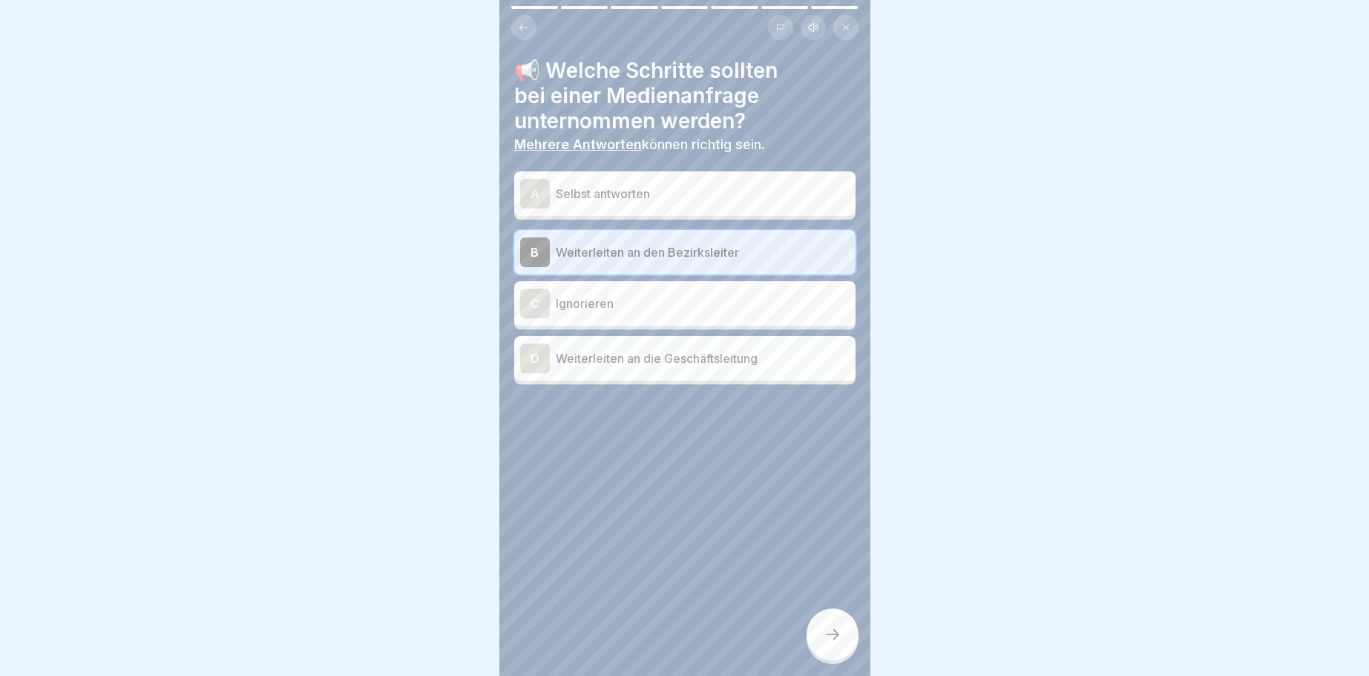
click at [532, 356] on div "D" at bounding box center [535, 358] width 30 height 30
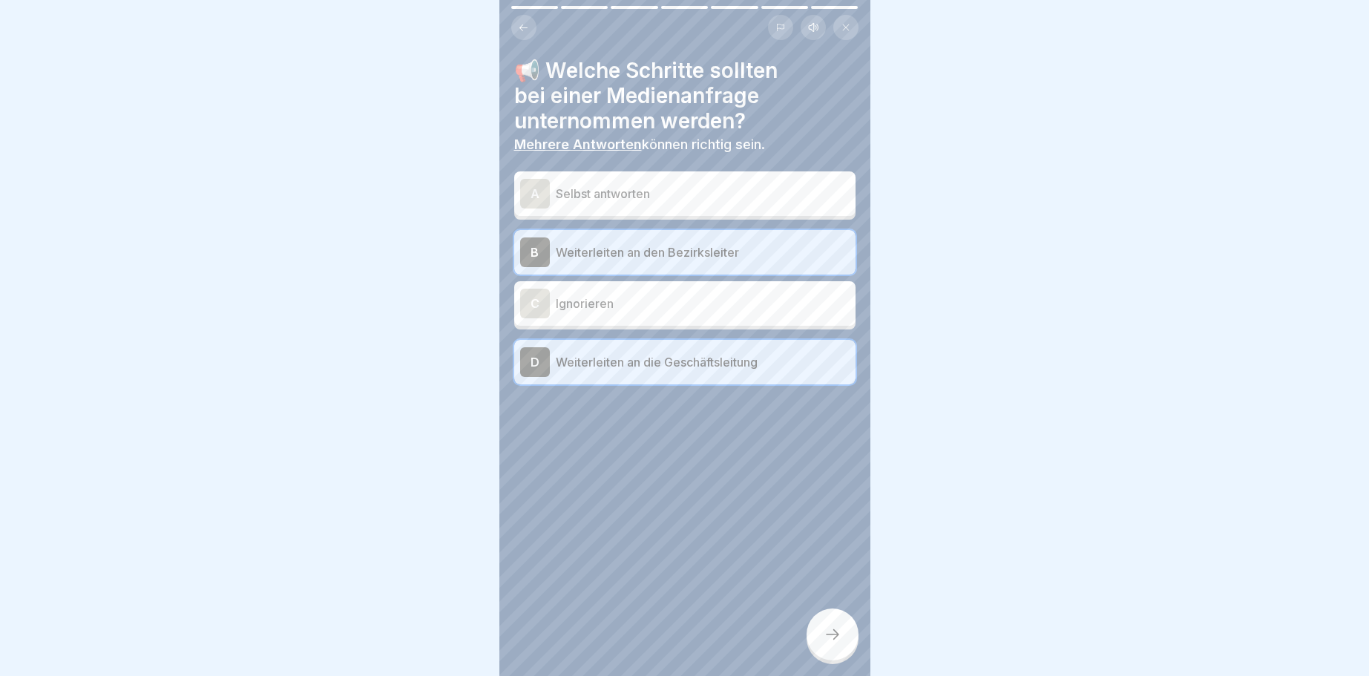
click at [833, 631] on icon at bounding box center [832, 634] width 18 height 18
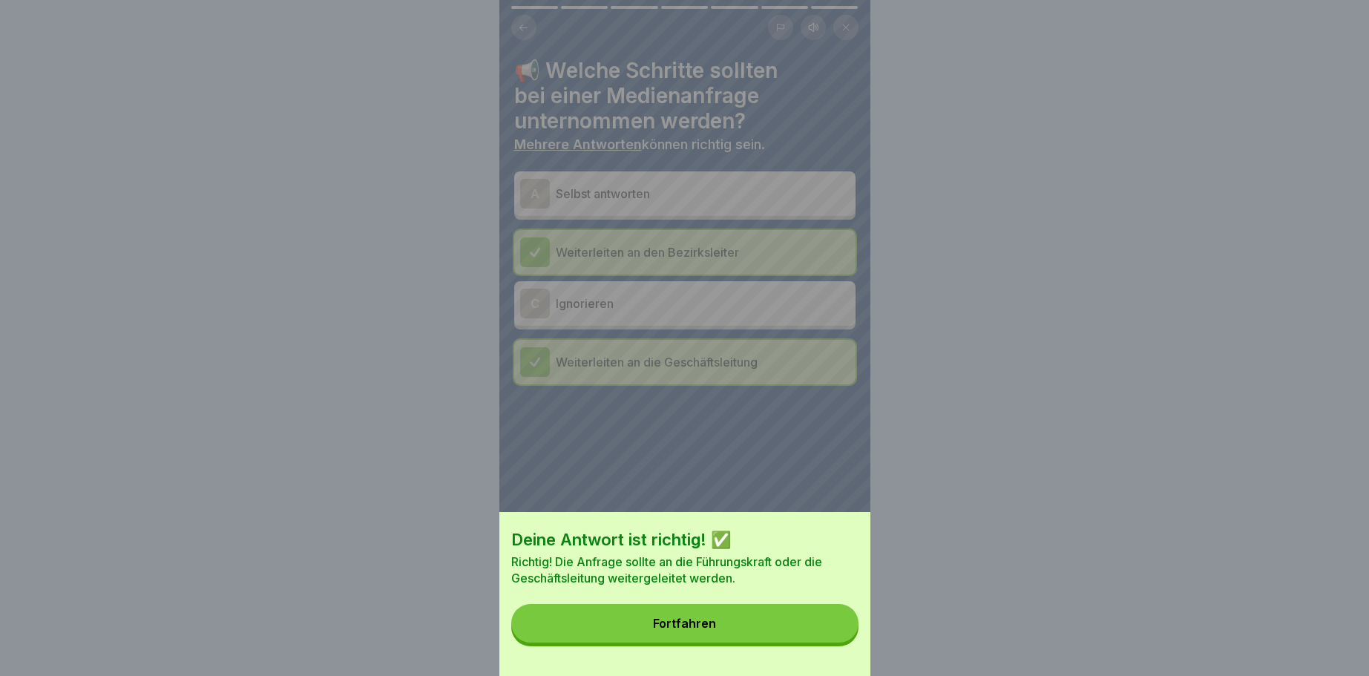
click at [695, 612] on button "Fortfahren" at bounding box center [684, 623] width 347 height 39
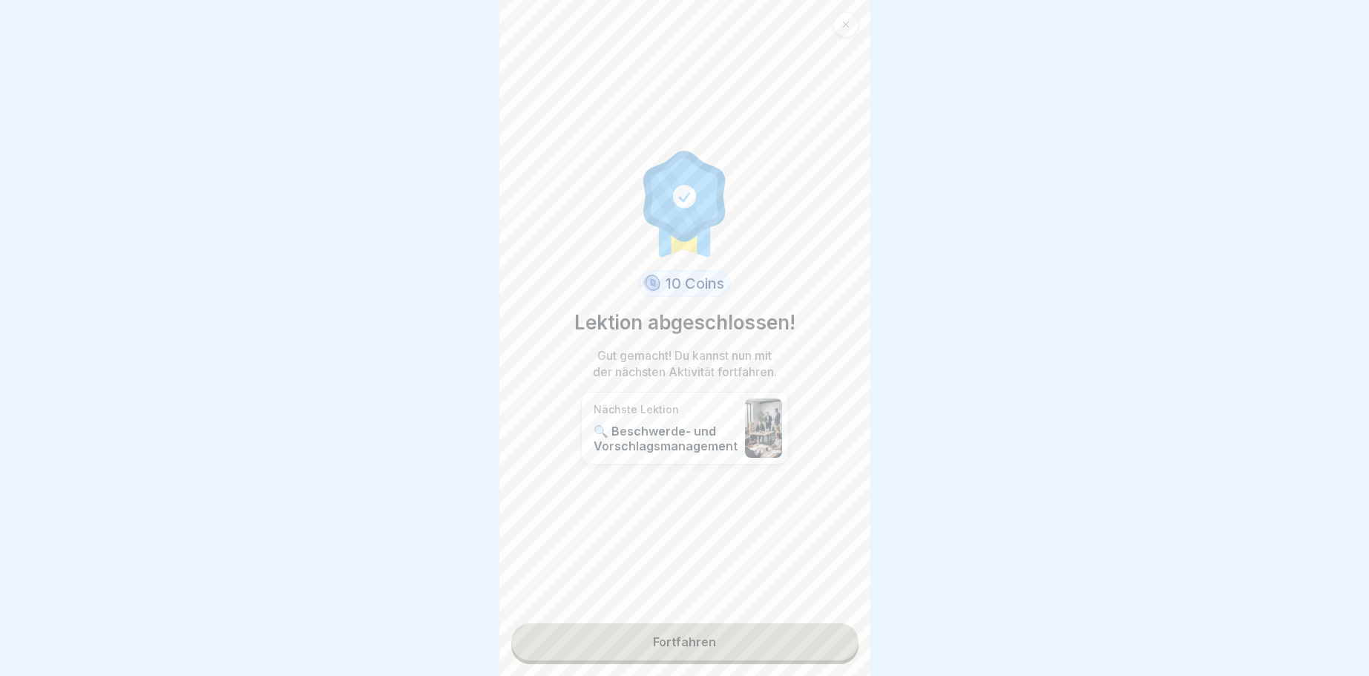
click at [691, 637] on link "Fortfahren" at bounding box center [684, 641] width 347 height 37
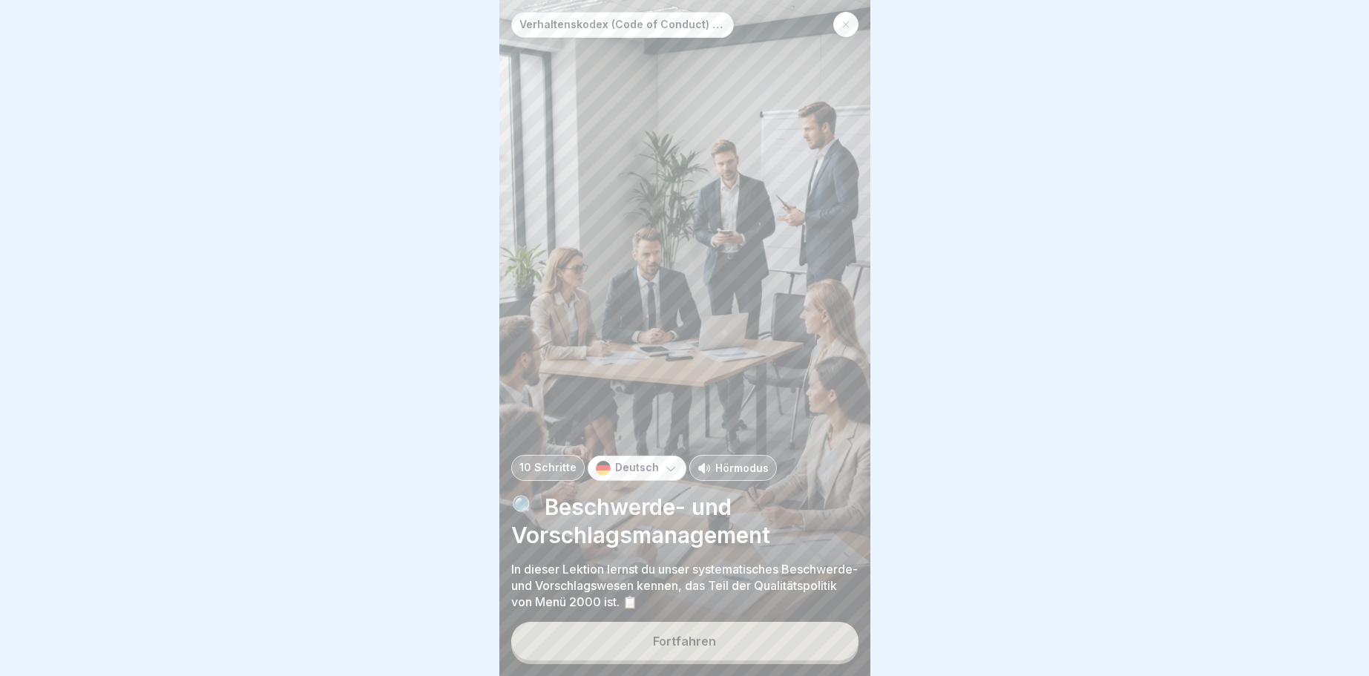
click at [677, 640] on div "Fortfahren" at bounding box center [684, 640] width 63 height 13
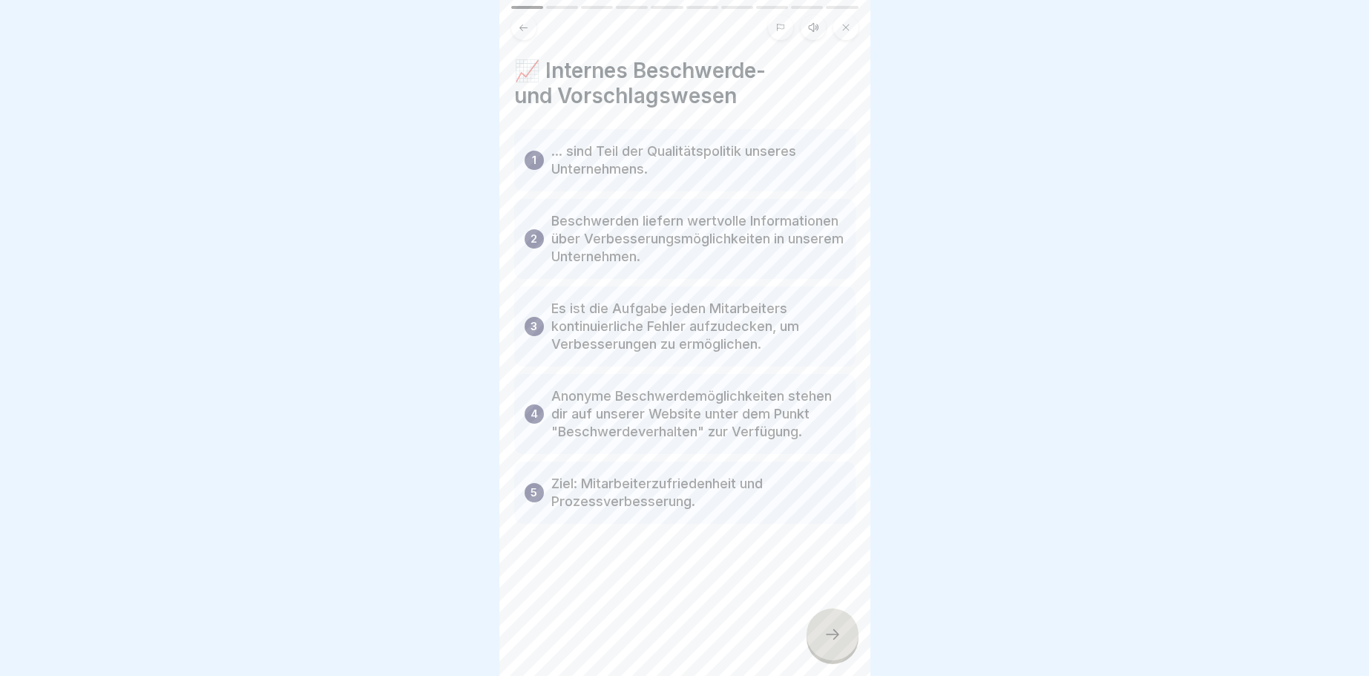
click at [833, 625] on div at bounding box center [832, 634] width 52 height 52
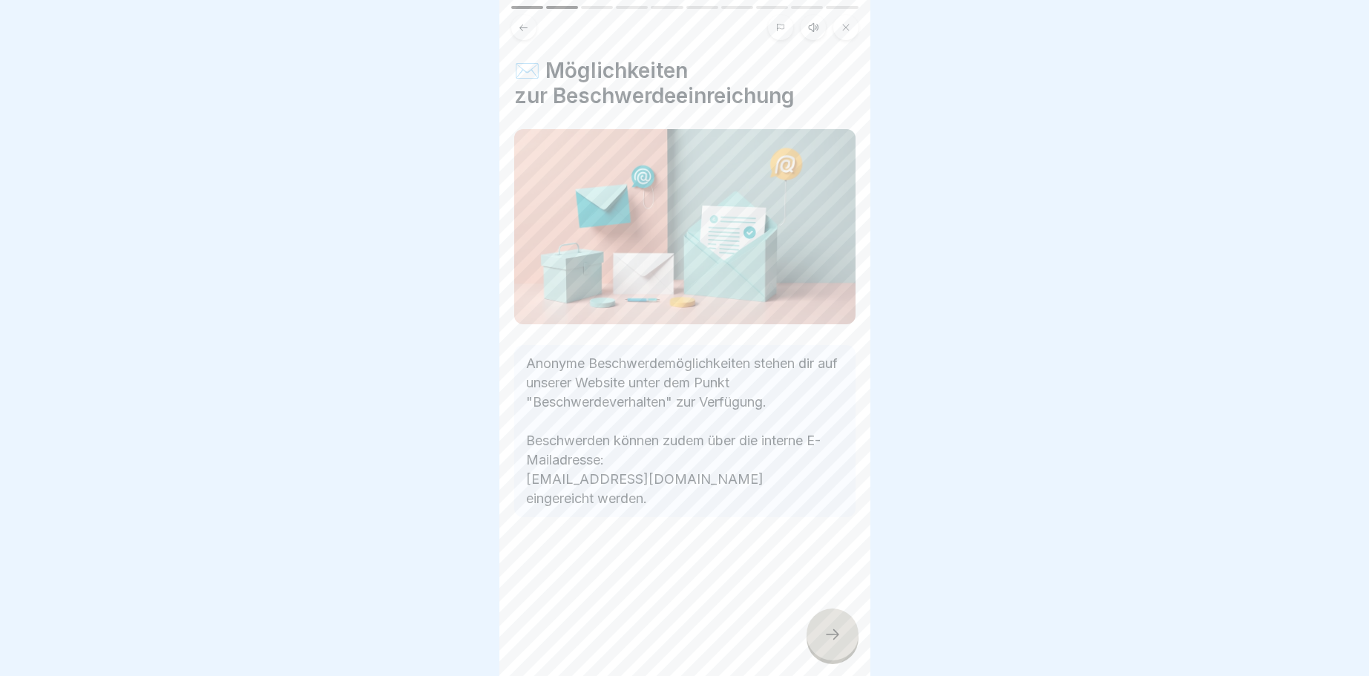
click at [835, 634] on icon at bounding box center [832, 634] width 13 height 10
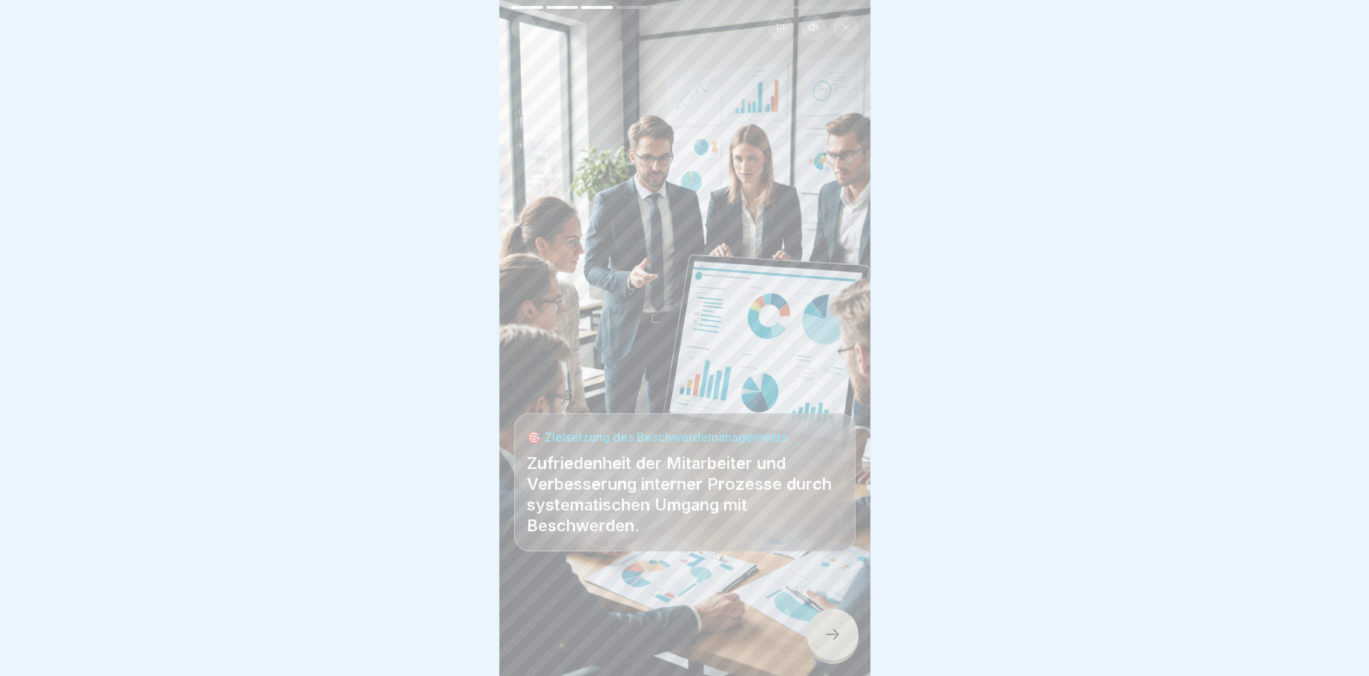
click at [832, 634] on icon at bounding box center [832, 634] width 18 height 18
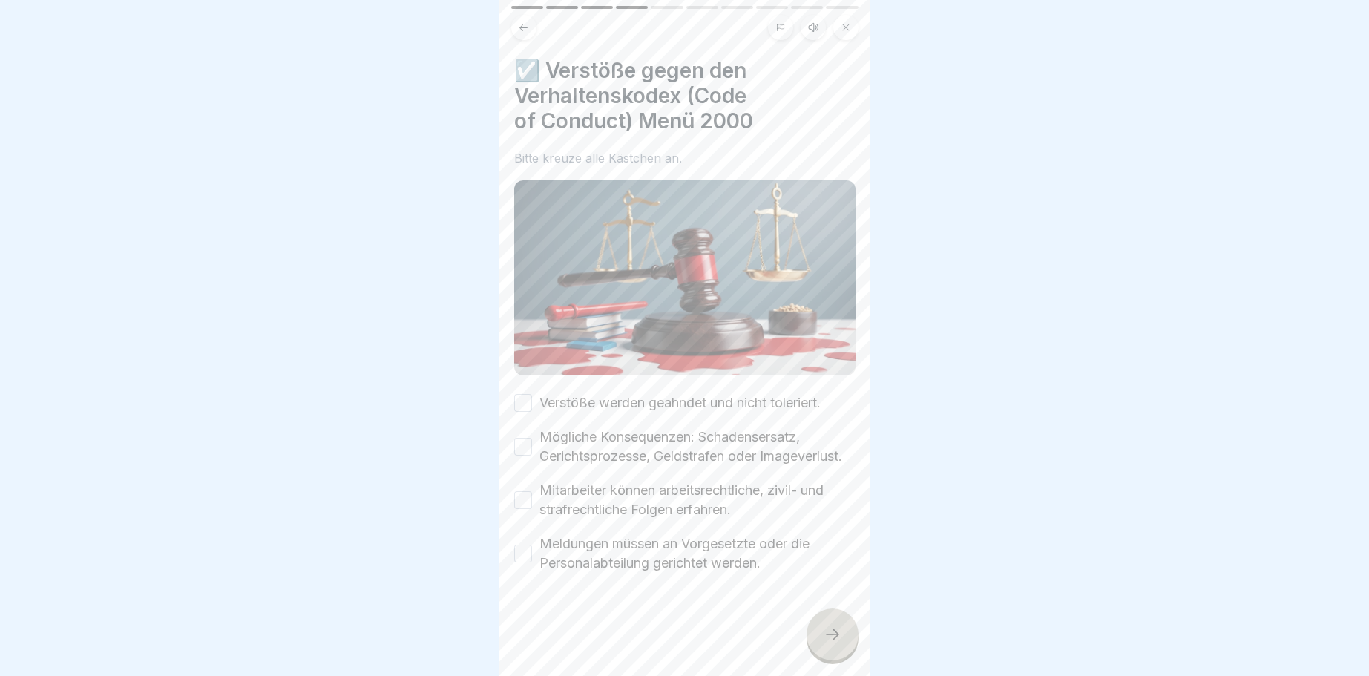
click at [525, 400] on button "Verstöße werden geahndet und nicht toleriert." at bounding box center [523, 403] width 18 height 18
click at [525, 444] on button "Mögliche Konsequenzen: Schadensersatz, Gerichtsprozesse, Geldstrafen oder Image…" at bounding box center [523, 447] width 18 height 18
click at [520, 496] on button "Mitarbeiter können arbeitsrechtliche, zivil- und strafrechtliche Folgen erfahre…" at bounding box center [523, 500] width 18 height 18
click at [521, 547] on button "Meldungen müssen an Vorgesetzte oder die Personalabteilung gerichtet werden." at bounding box center [523, 554] width 18 height 18
click at [836, 637] on icon at bounding box center [832, 634] width 18 height 18
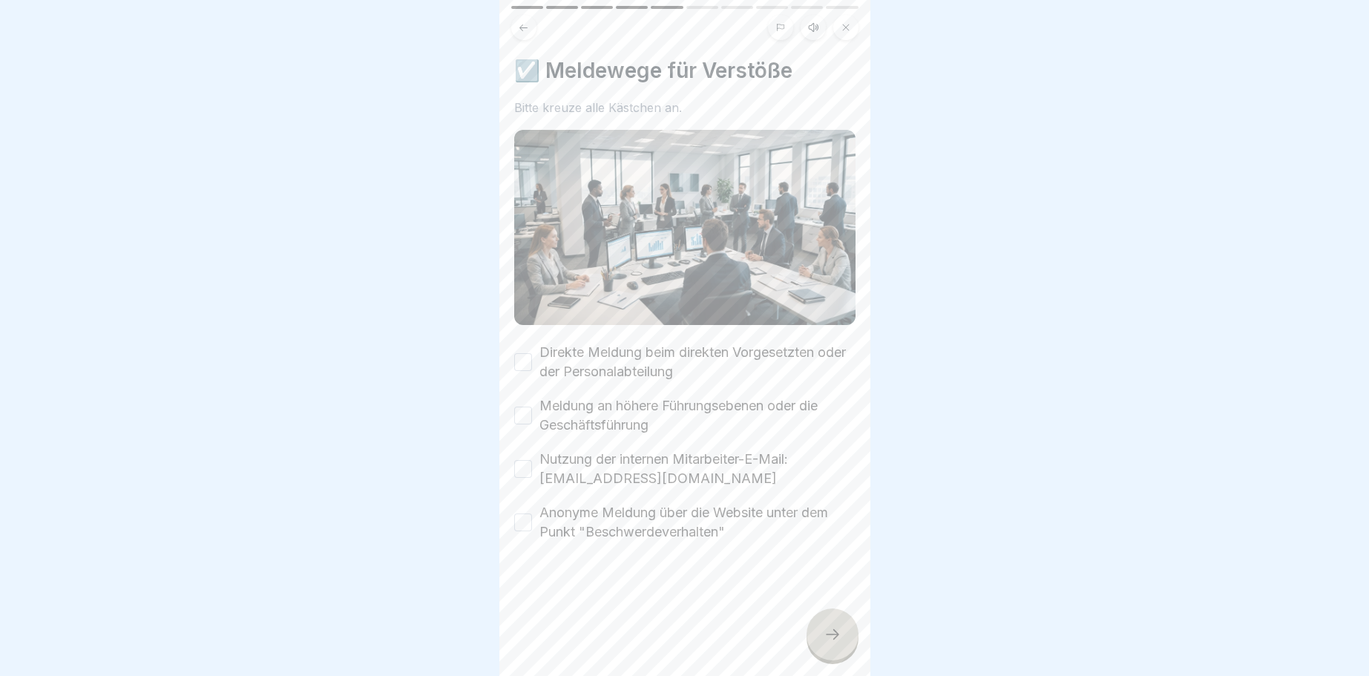
click at [524, 358] on button "Direkte Meldung beim direkten Vorgesetzten oder der Personalabteilung" at bounding box center [523, 362] width 18 height 18
click at [524, 416] on button "Meldung an höhere Führungsebenen oder die Geschäftsführung" at bounding box center [523, 416] width 18 height 18
click at [531, 469] on button "Nutzung der internen Mitarbeiter-E-Mail: [EMAIL_ADDRESS][DOMAIN_NAME]" at bounding box center [523, 469] width 18 height 18
click at [520, 519] on button "Anonyme Meldung über die Website unter dem Punkt "Beschwerdeverhalten"" at bounding box center [523, 522] width 18 height 18
click at [820, 618] on div at bounding box center [832, 634] width 52 height 52
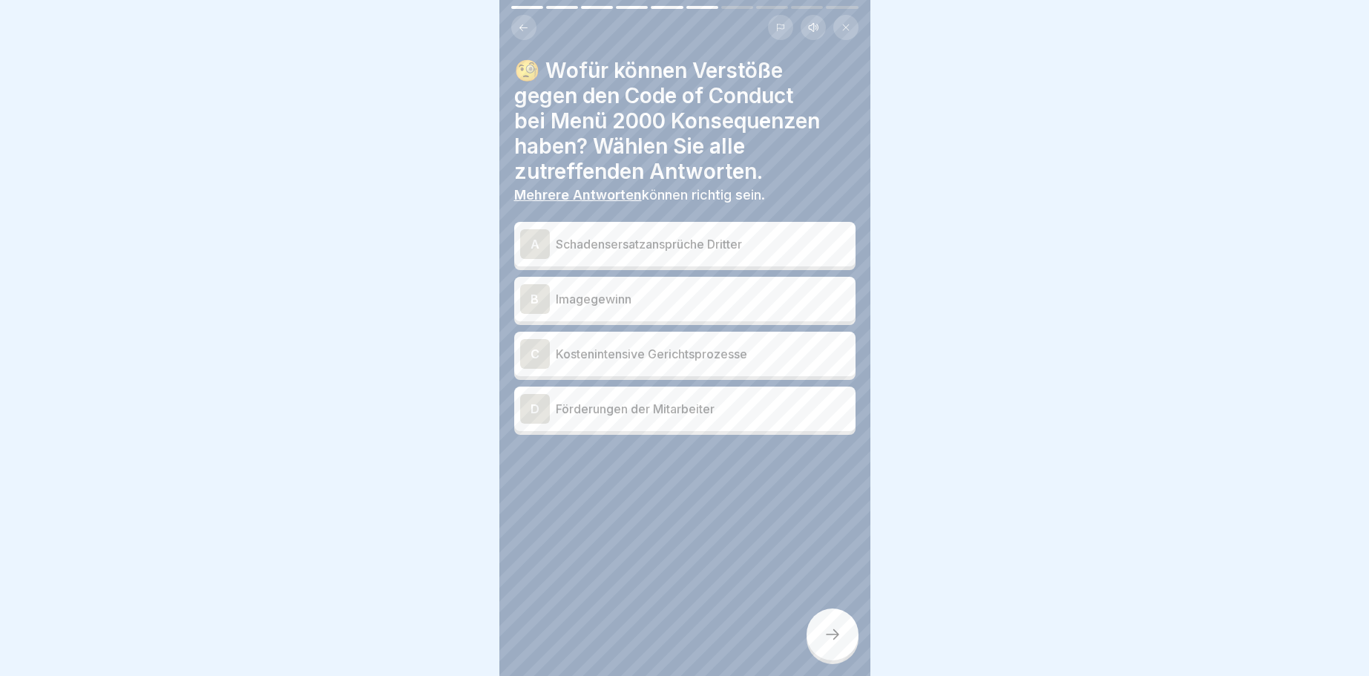
click at [530, 245] on div "A" at bounding box center [535, 244] width 30 height 30
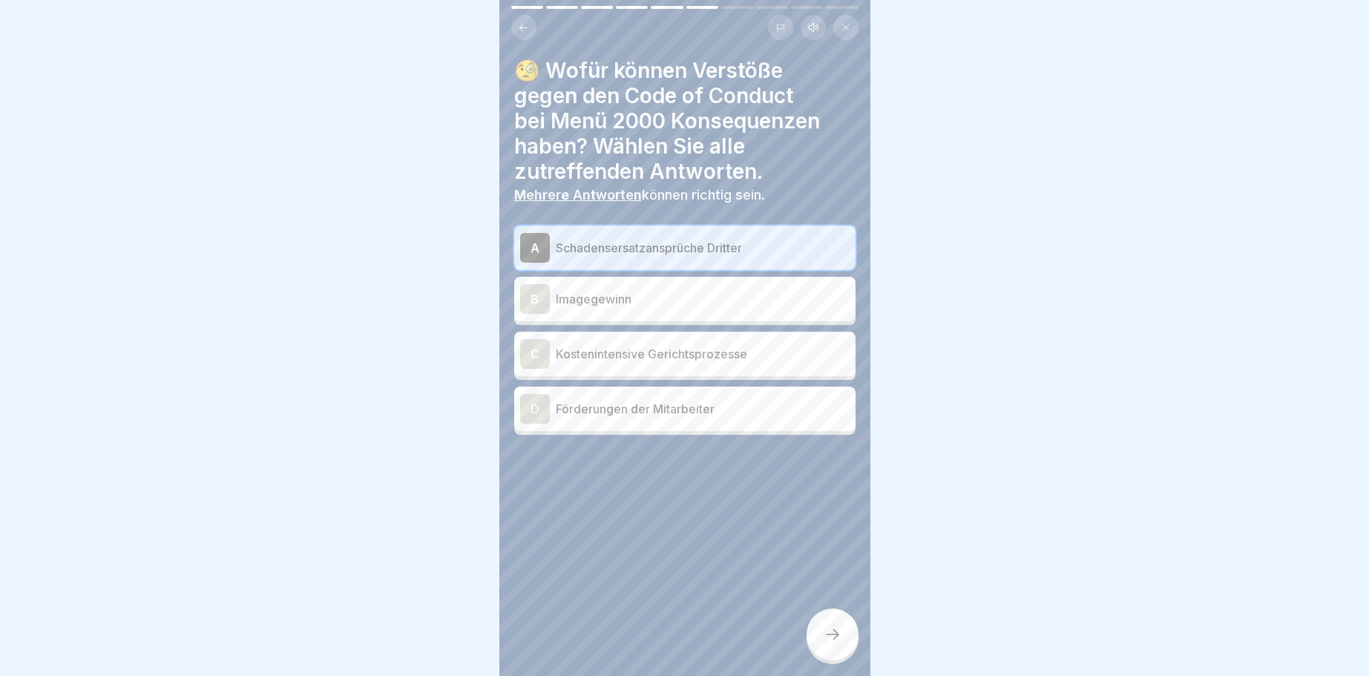
click at [832, 638] on icon at bounding box center [832, 634] width 18 height 18
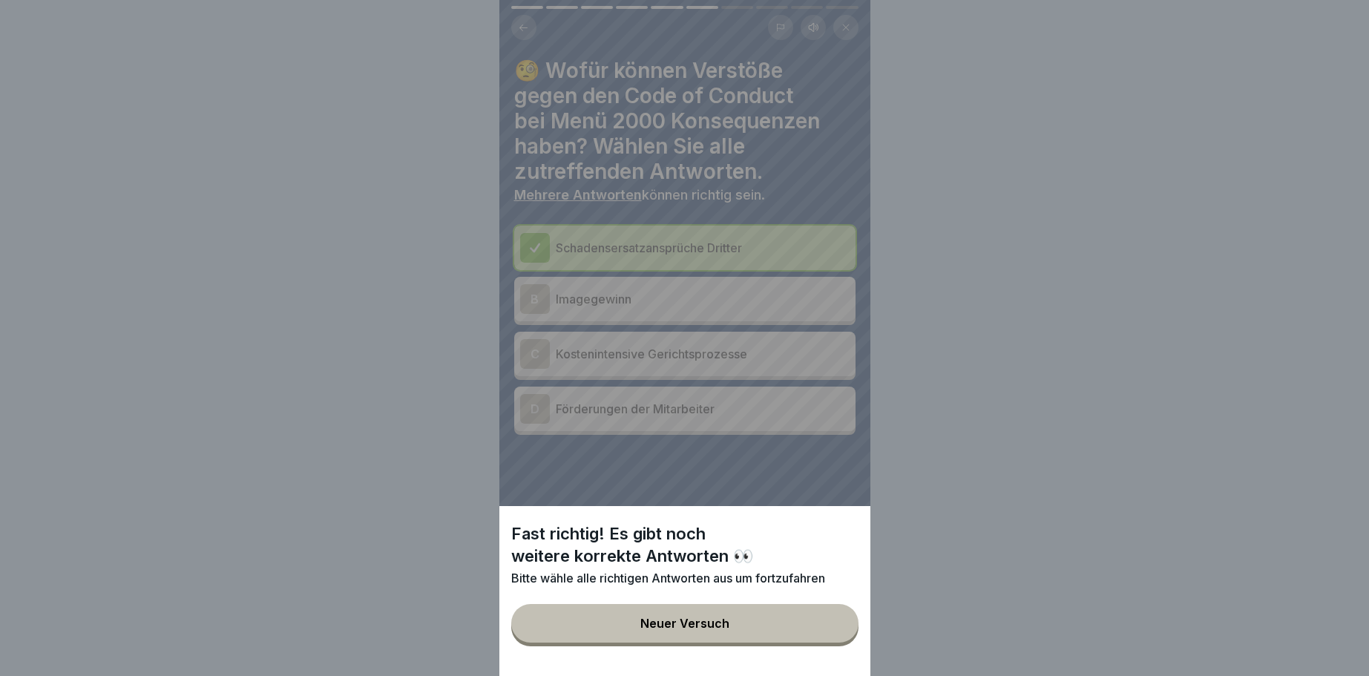
click at [704, 622] on div "Neuer Versuch" at bounding box center [684, 622] width 89 height 13
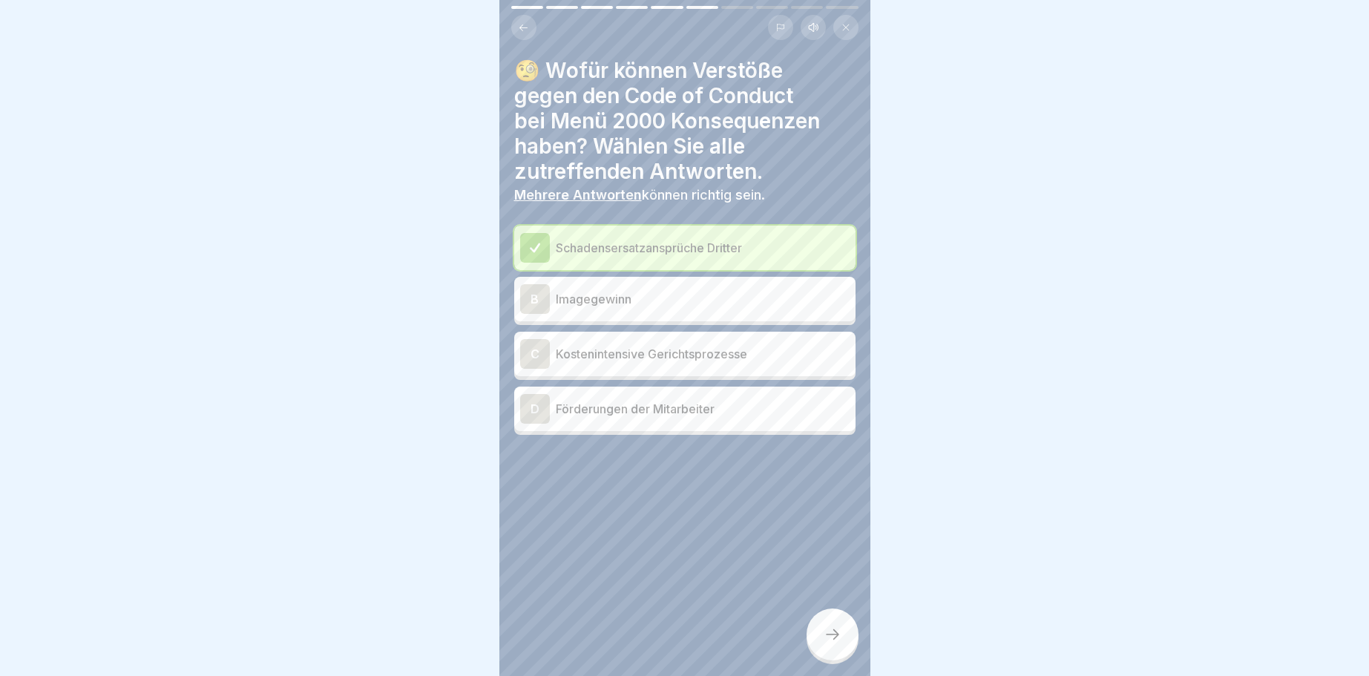
click at [535, 348] on div "C" at bounding box center [535, 354] width 30 height 30
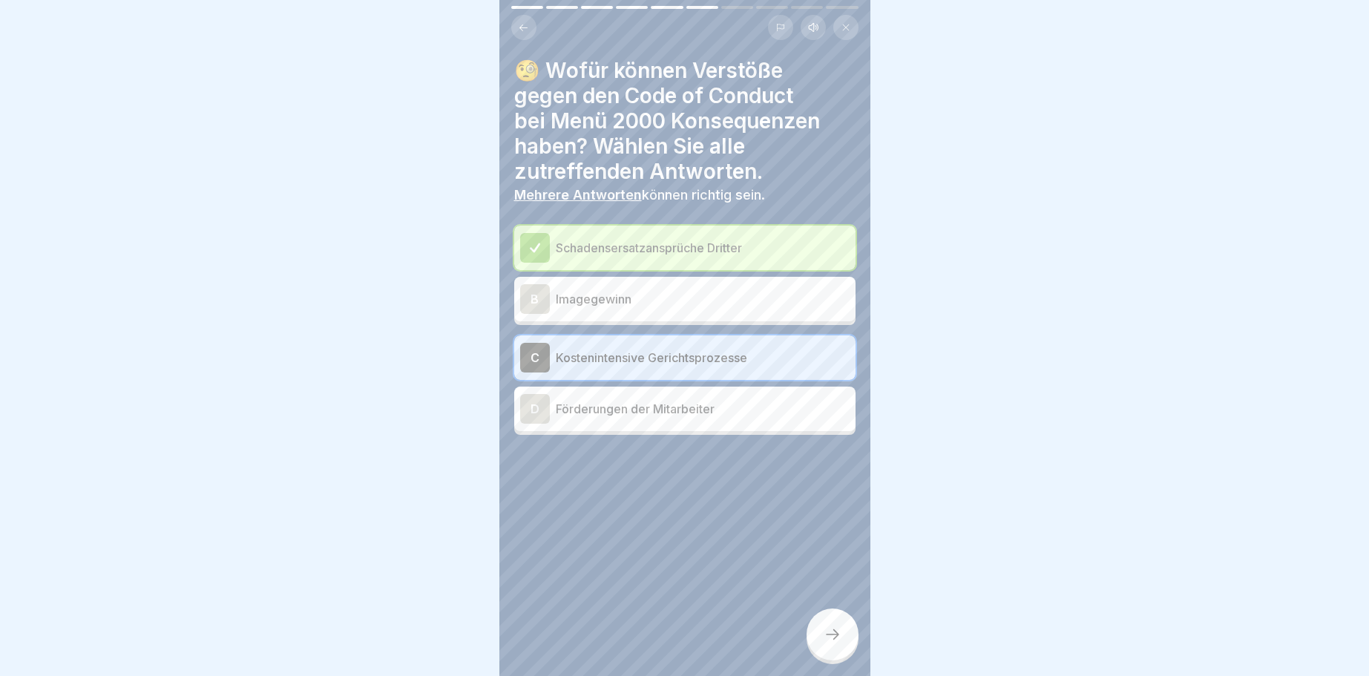
click at [848, 642] on div at bounding box center [832, 634] width 52 height 52
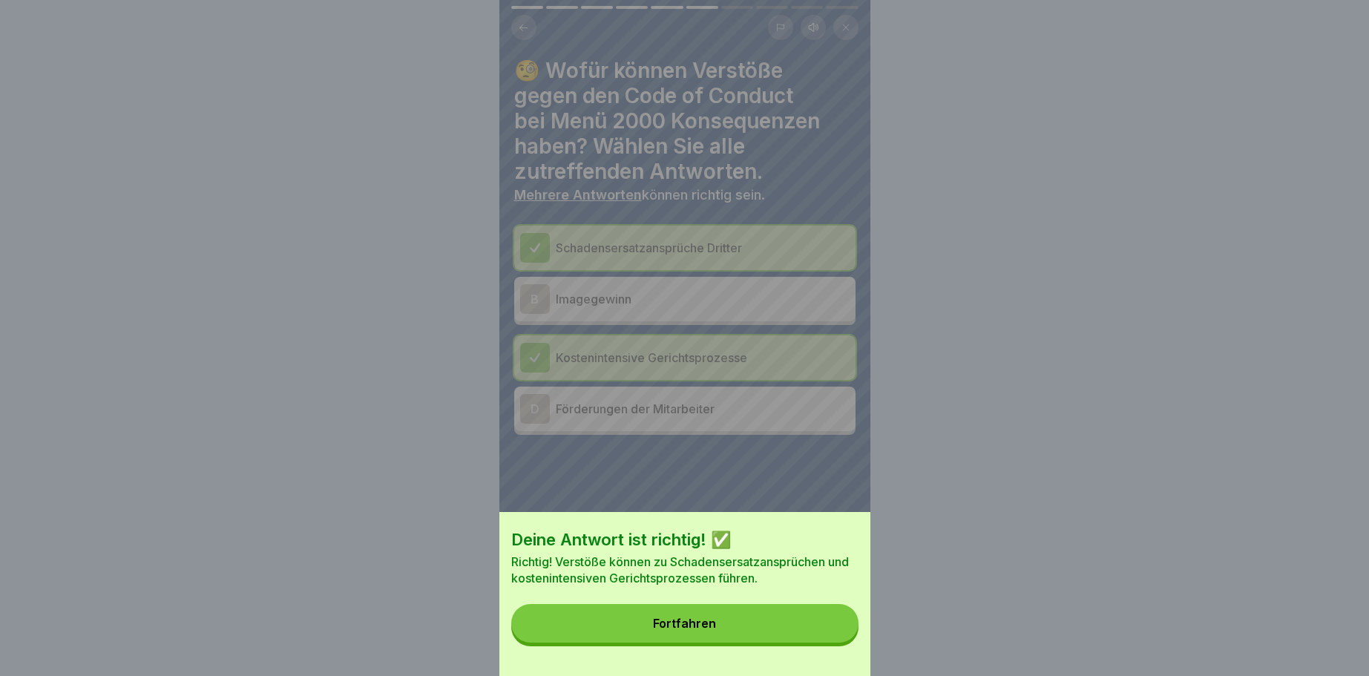
click at [726, 612] on button "Fortfahren" at bounding box center [684, 623] width 347 height 39
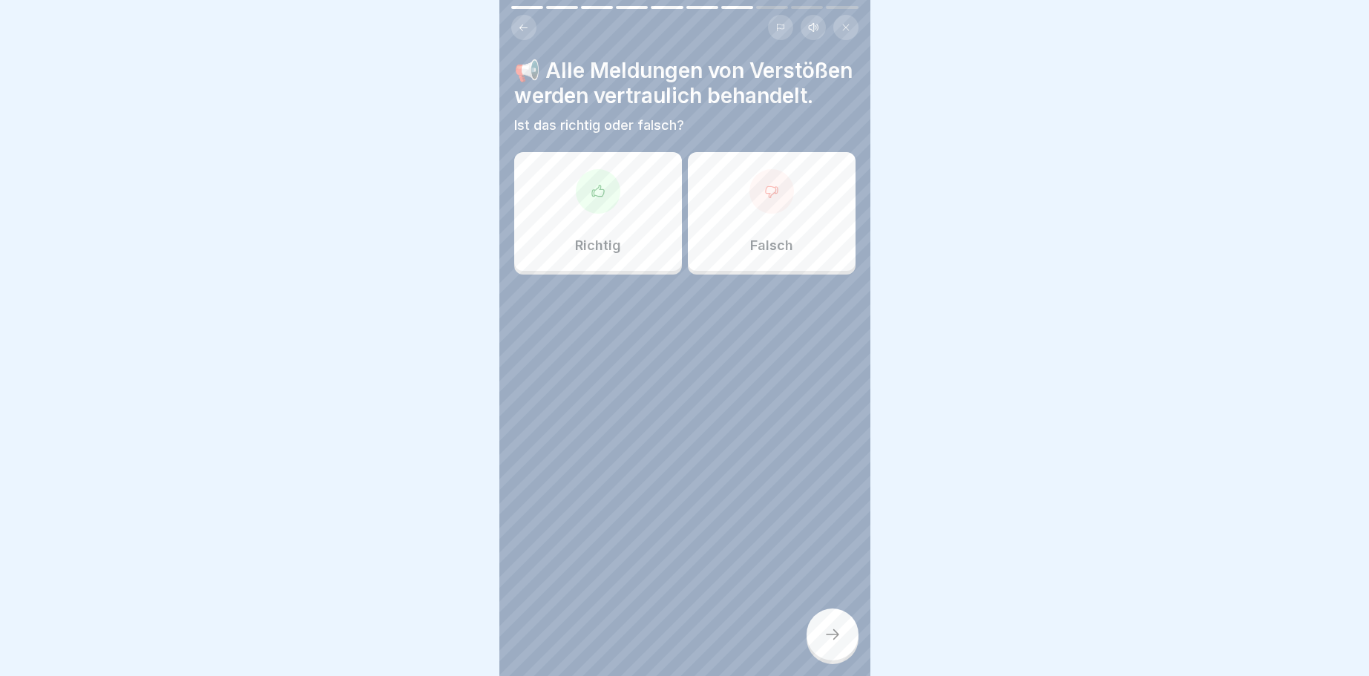
click at [602, 199] on icon at bounding box center [598, 191] width 15 height 15
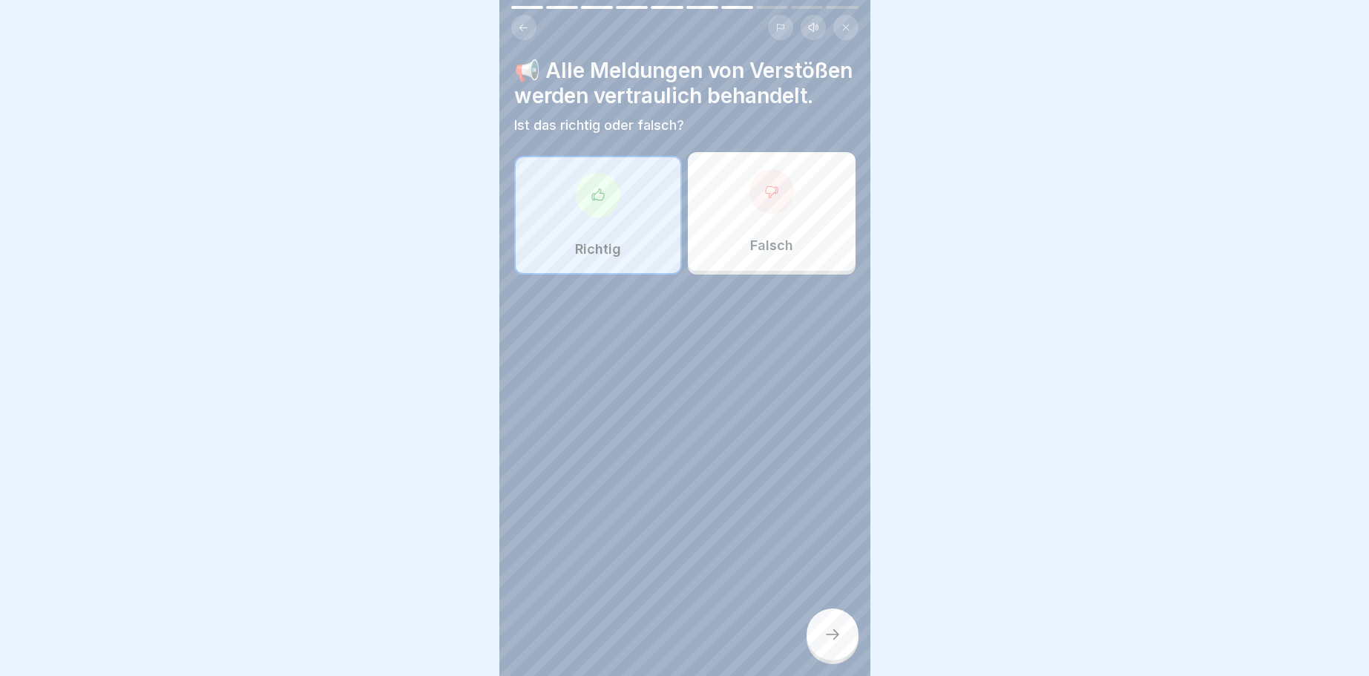
click at [842, 630] on div at bounding box center [832, 634] width 52 height 52
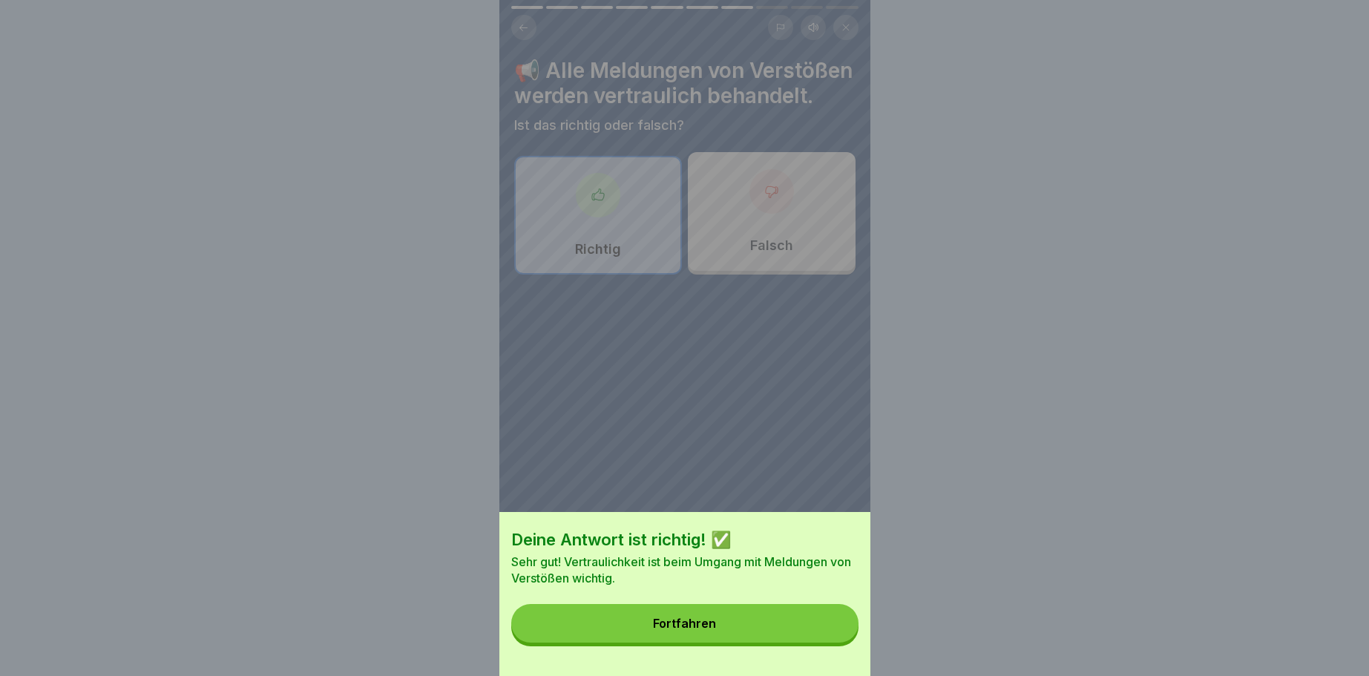
click at [683, 608] on button "Fortfahren" at bounding box center [684, 623] width 347 height 39
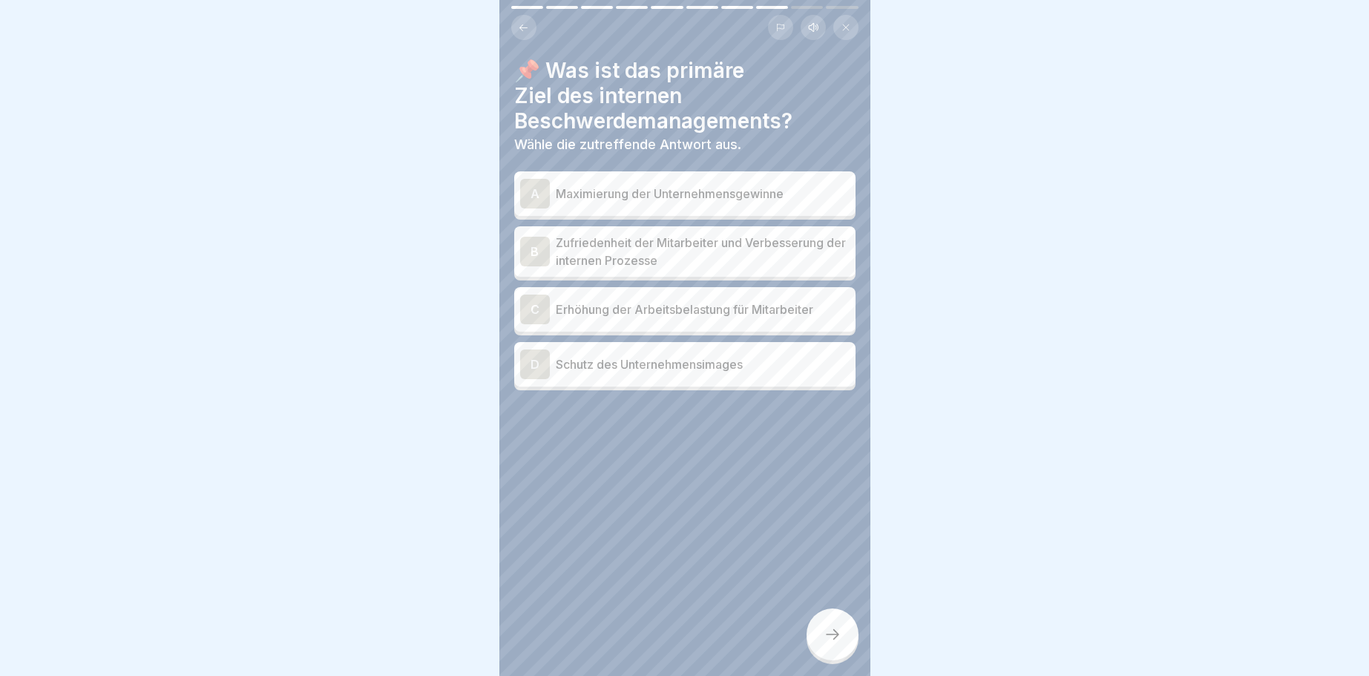
click at [533, 248] on div "B" at bounding box center [535, 252] width 30 height 30
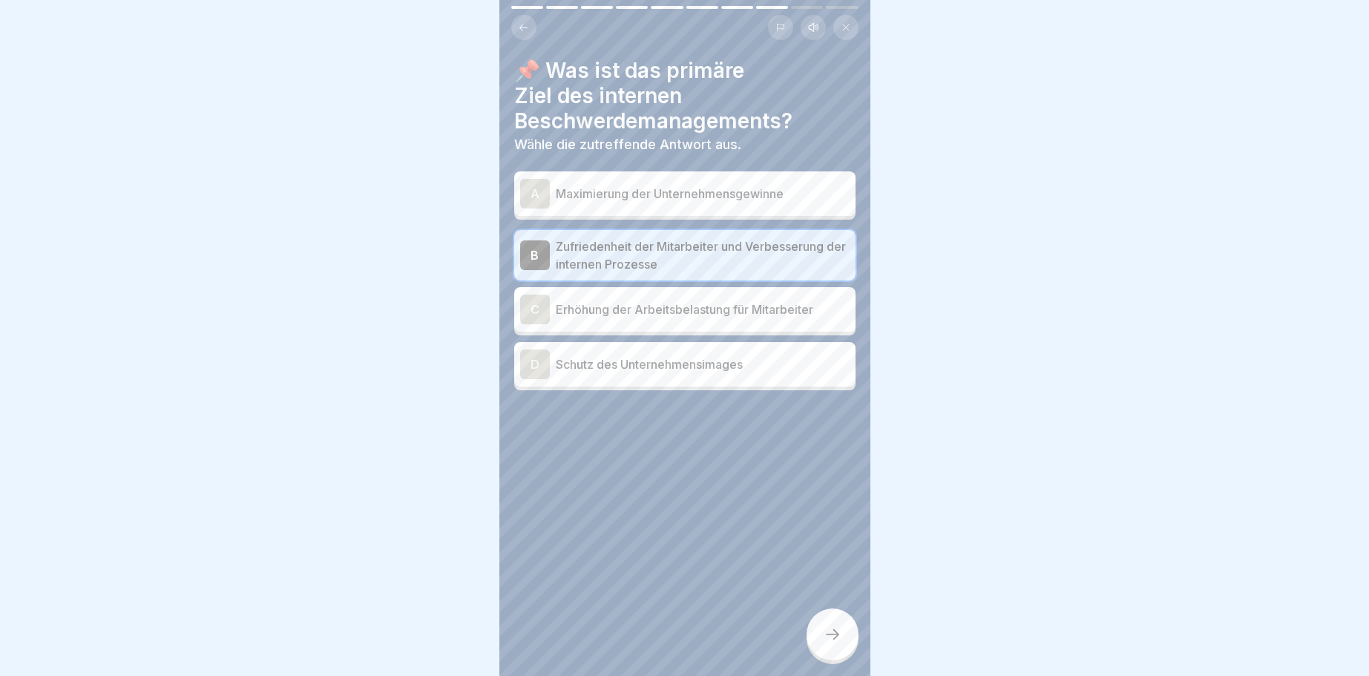
click at [527, 190] on div "A" at bounding box center [535, 194] width 30 height 30
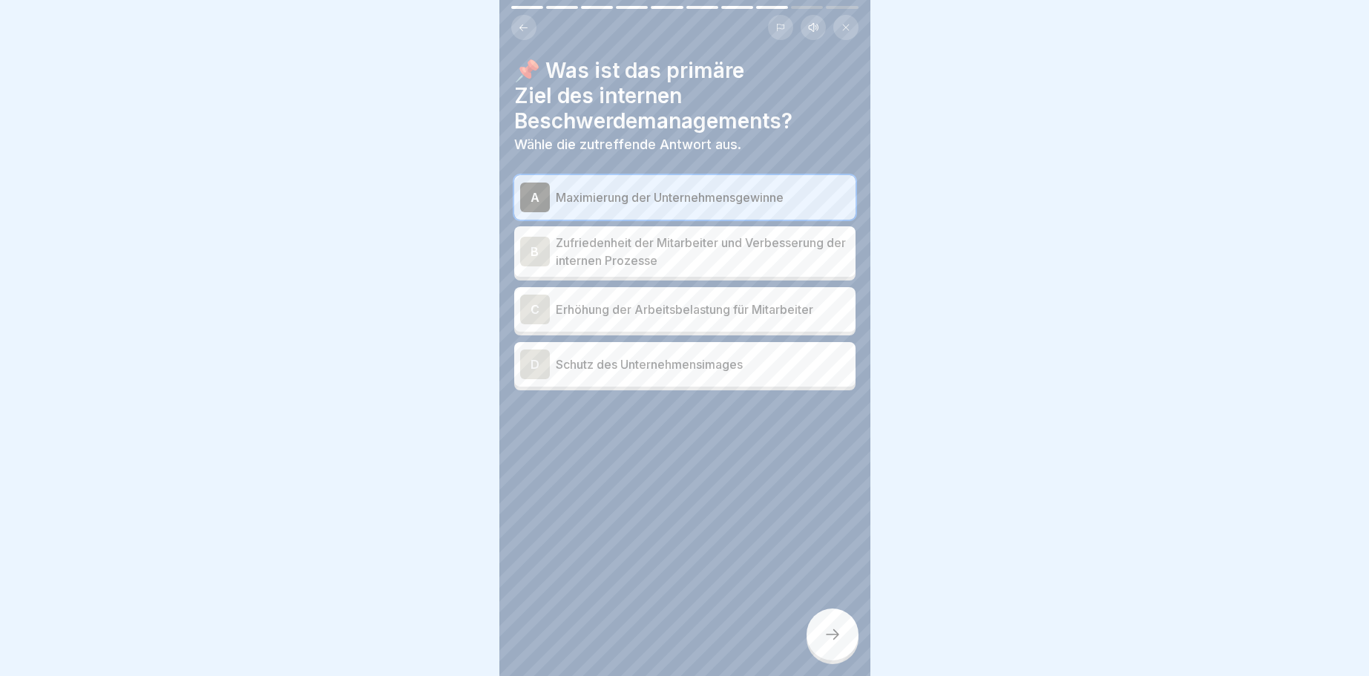
click at [844, 629] on div at bounding box center [832, 634] width 52 height 52
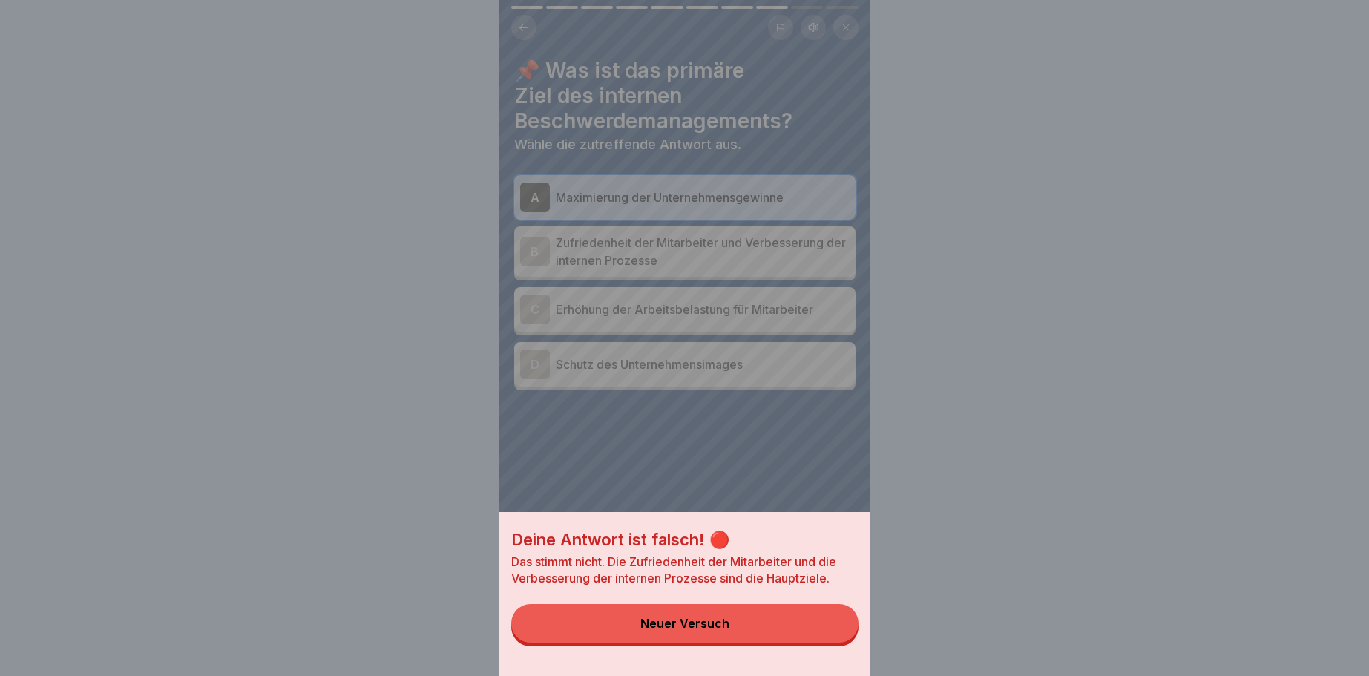
click at [708, 622] on div "Neuer Versuch" at bounding box center [684, 622] width 89 height 13
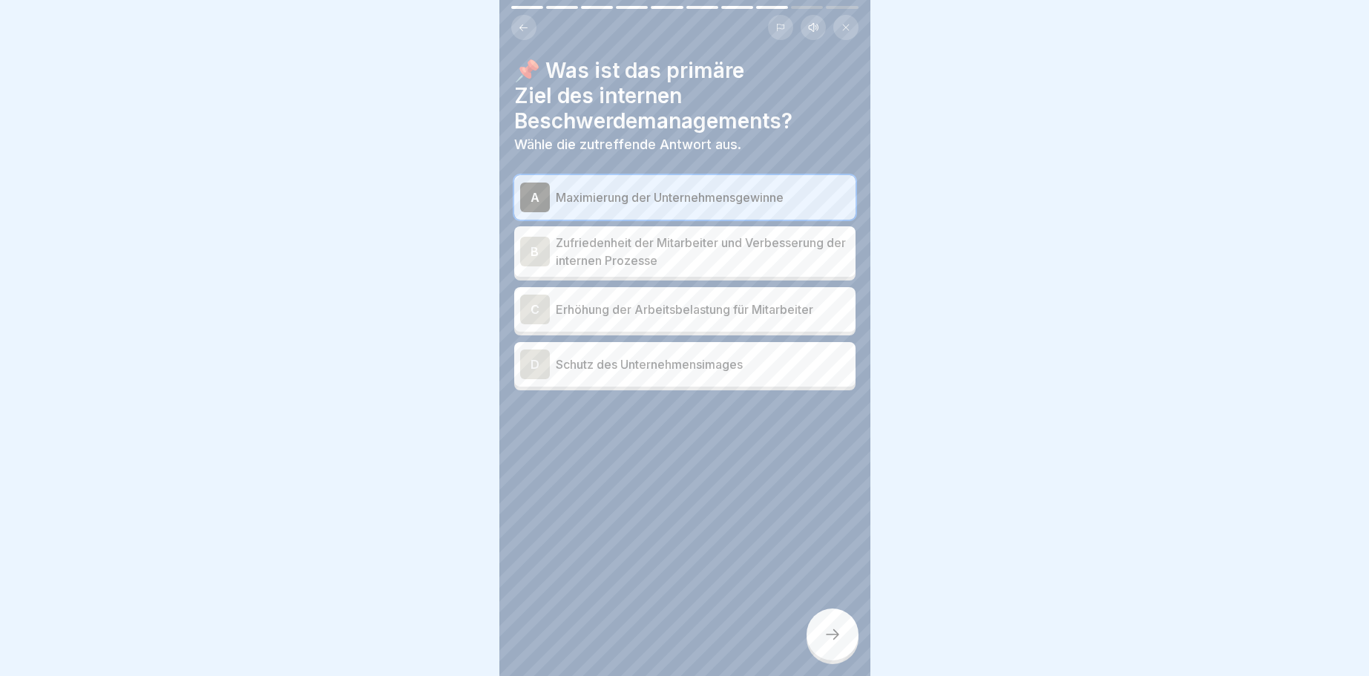
click at [538, 245] on div "B" at bounding box center [535, 252] width 30 height 30
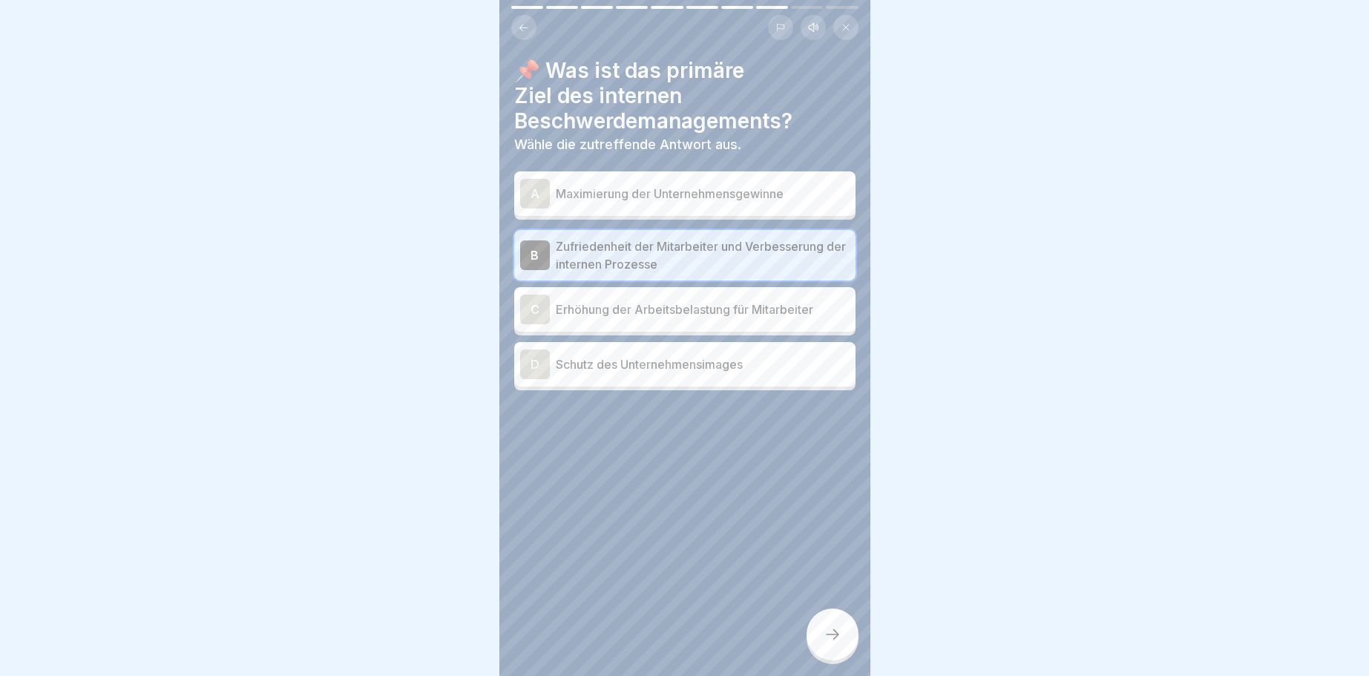
click at [821, 628] on div at bounding box center [832, 634] width 52 height 52
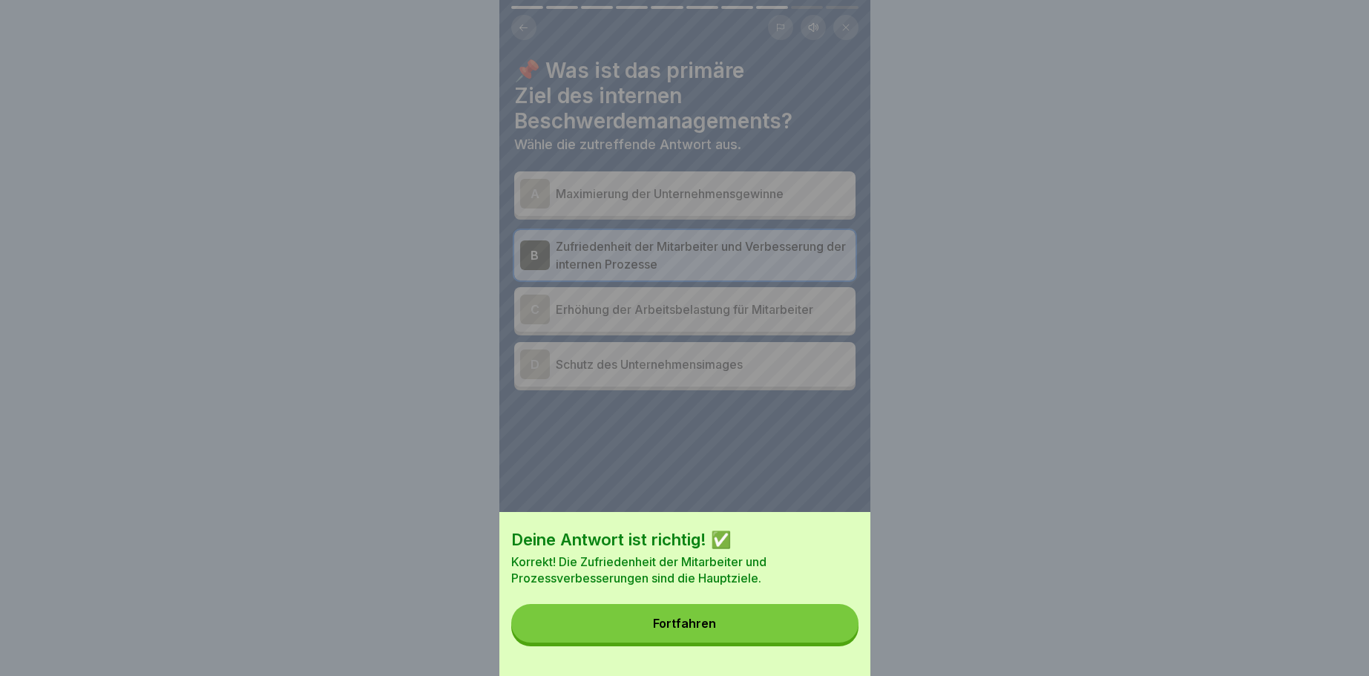
click at [714, 608] on button "Fortfahren" at bounding box center [684, 623] width 347 height 39
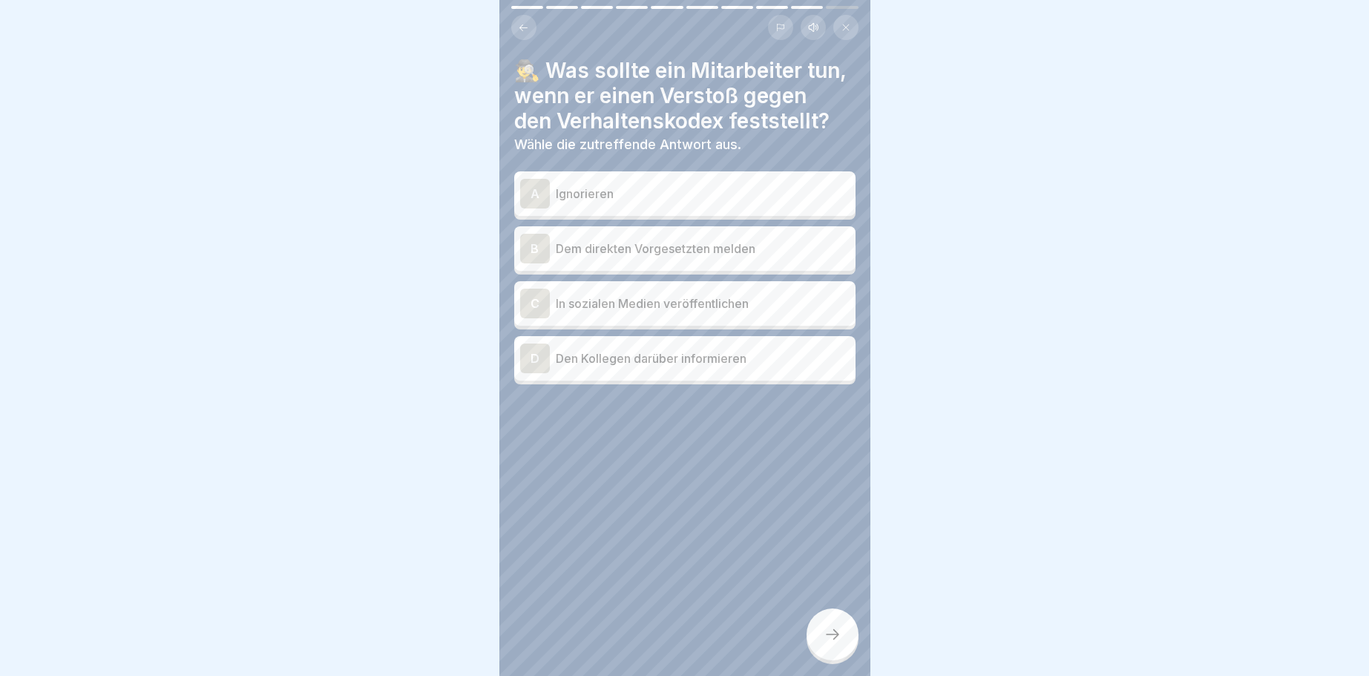
click at [532, 244] on div "B" at bounding box center [535, 249] width 30 height 30
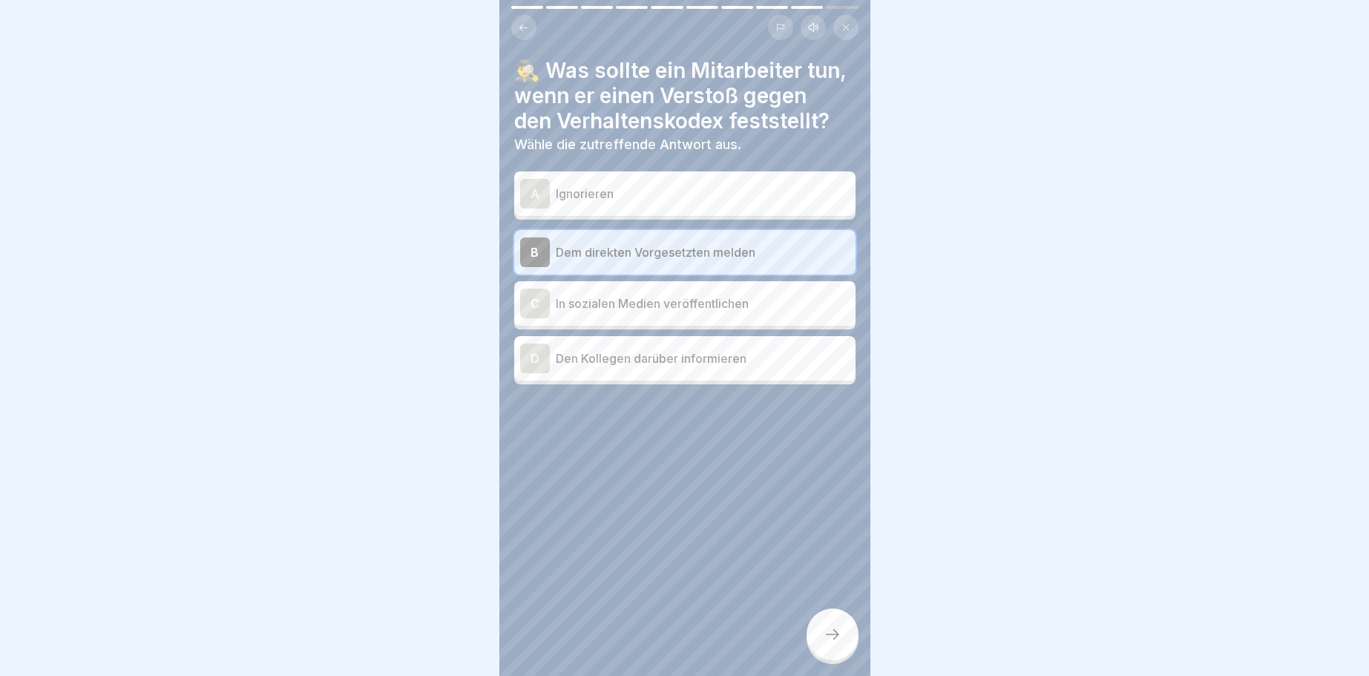
click at [832, 634] on icon at bounding box center [832, 634] width 18 height 18
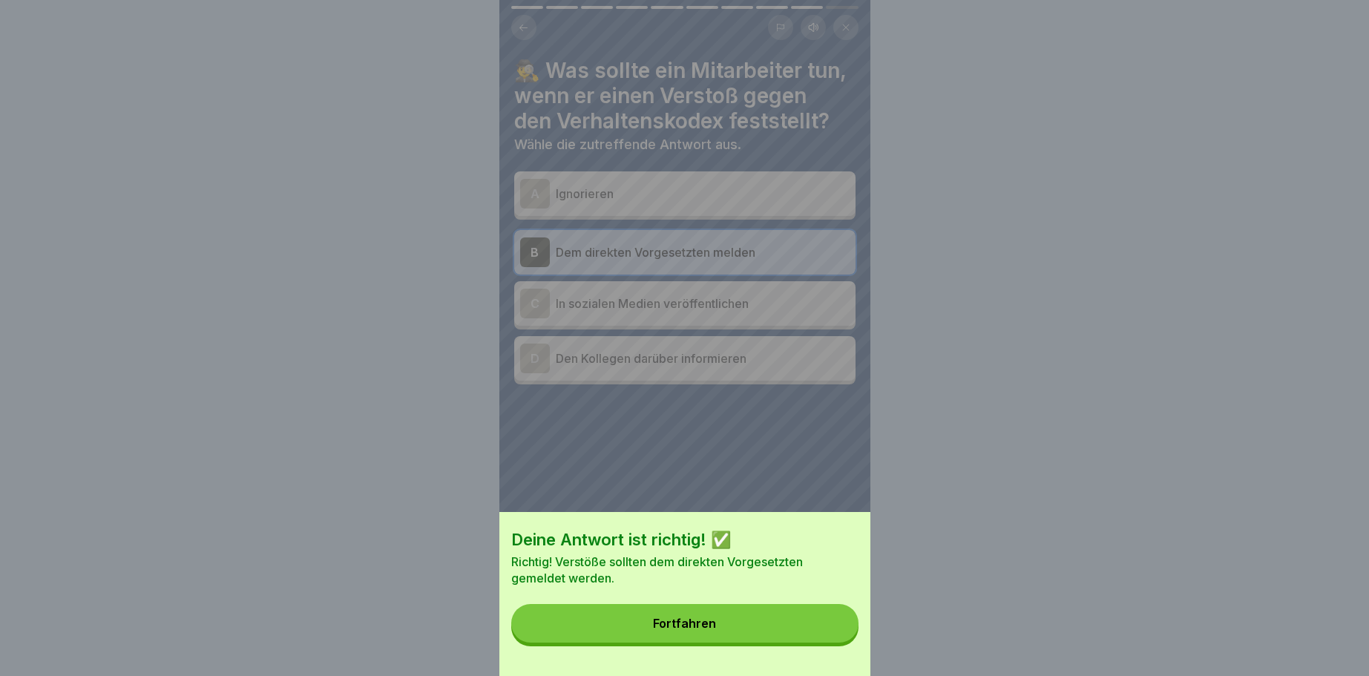
click at [717, 616] on button "Fortfahren" at bounding box center [684, 623] width 347 height 39
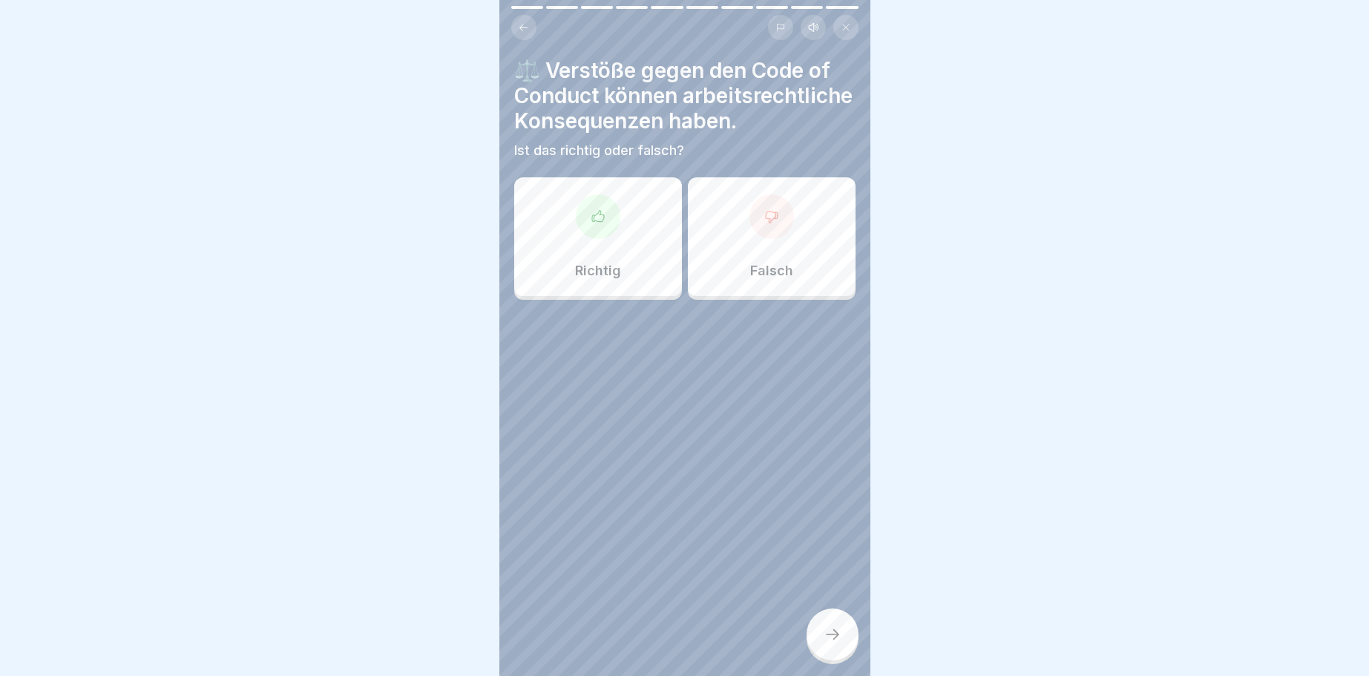
click at [591, 212] on icon at bounding box center [598, 216] width 15 height 15
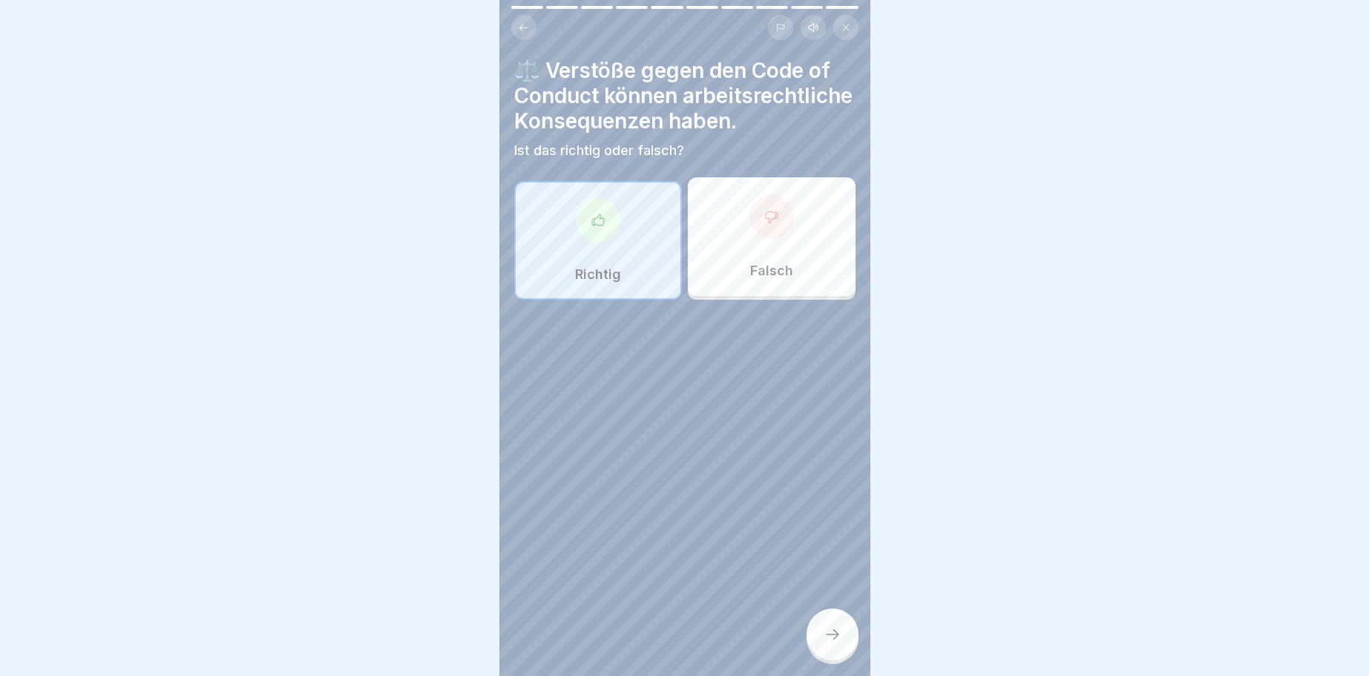
click at [823, 633] on icon at bounding box center [832, 634] width 18 height 18
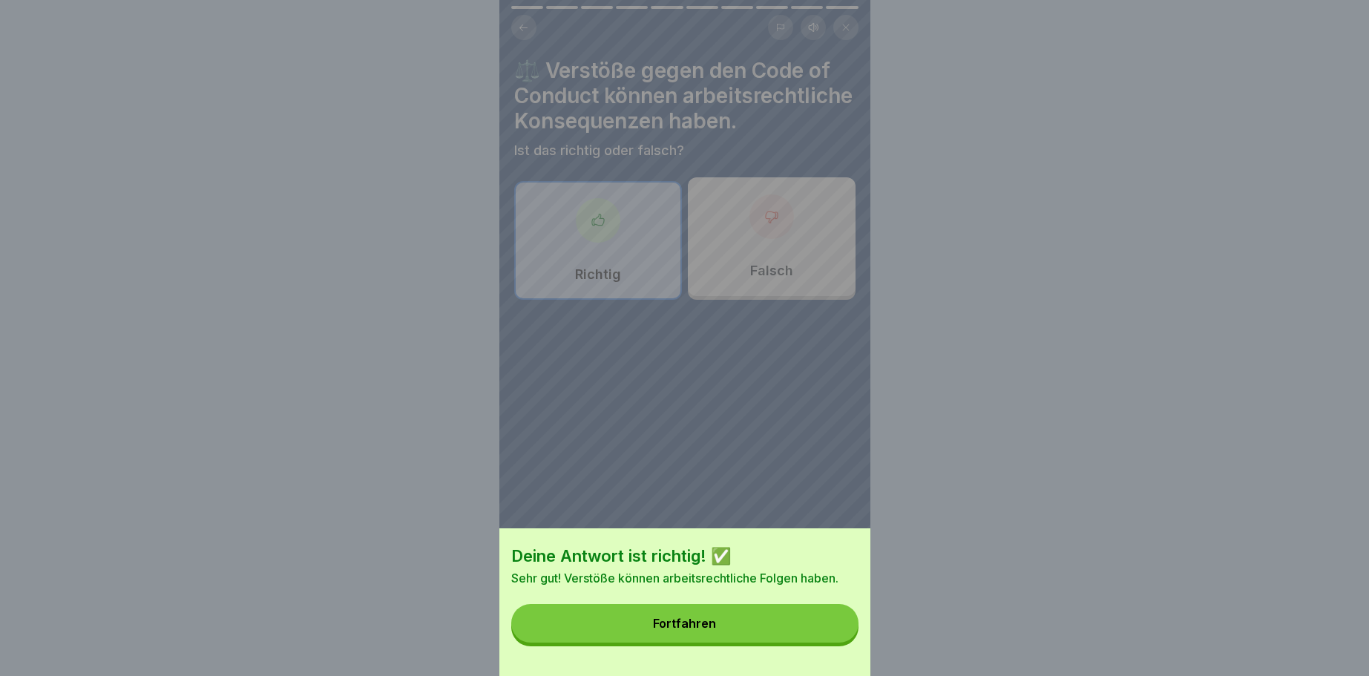
click at [720, 622] on button "Fortfahren" at bounding box center [684, 623] width 347 height 39
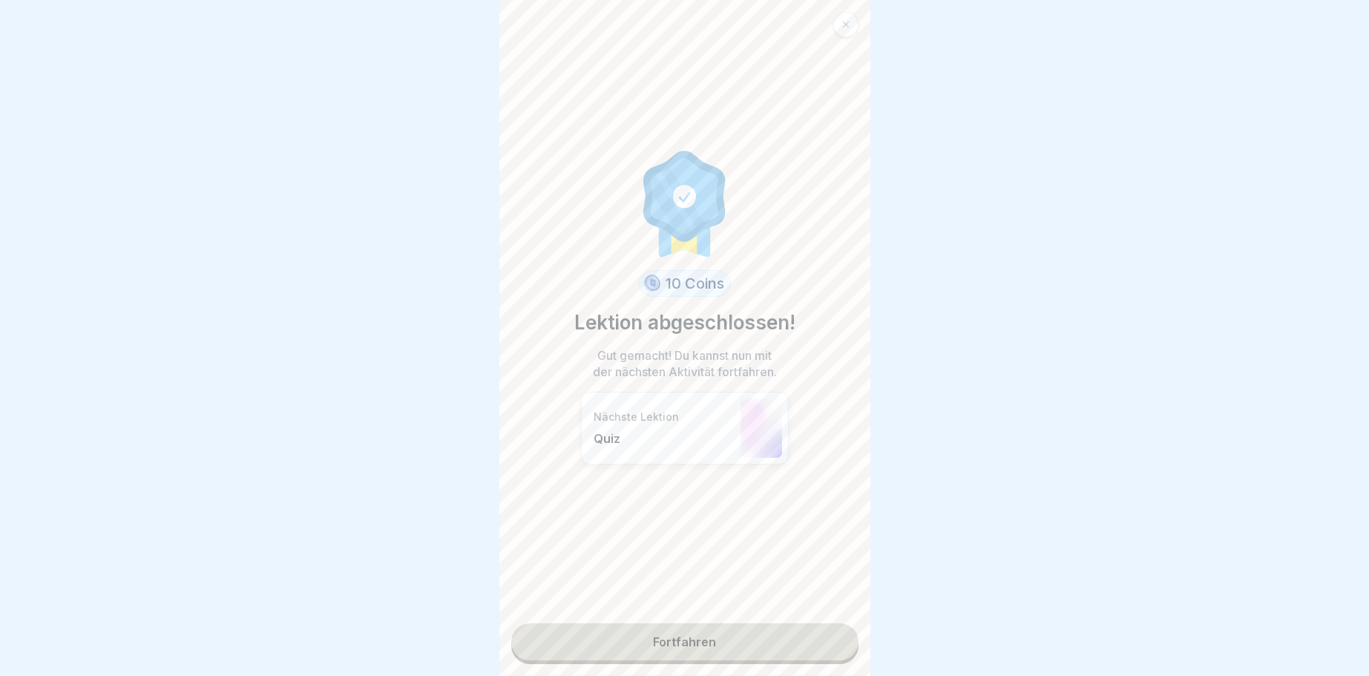
click at [686, 642] on link "Fortfahren" at bounding box center [684, 641] width 347 height 37
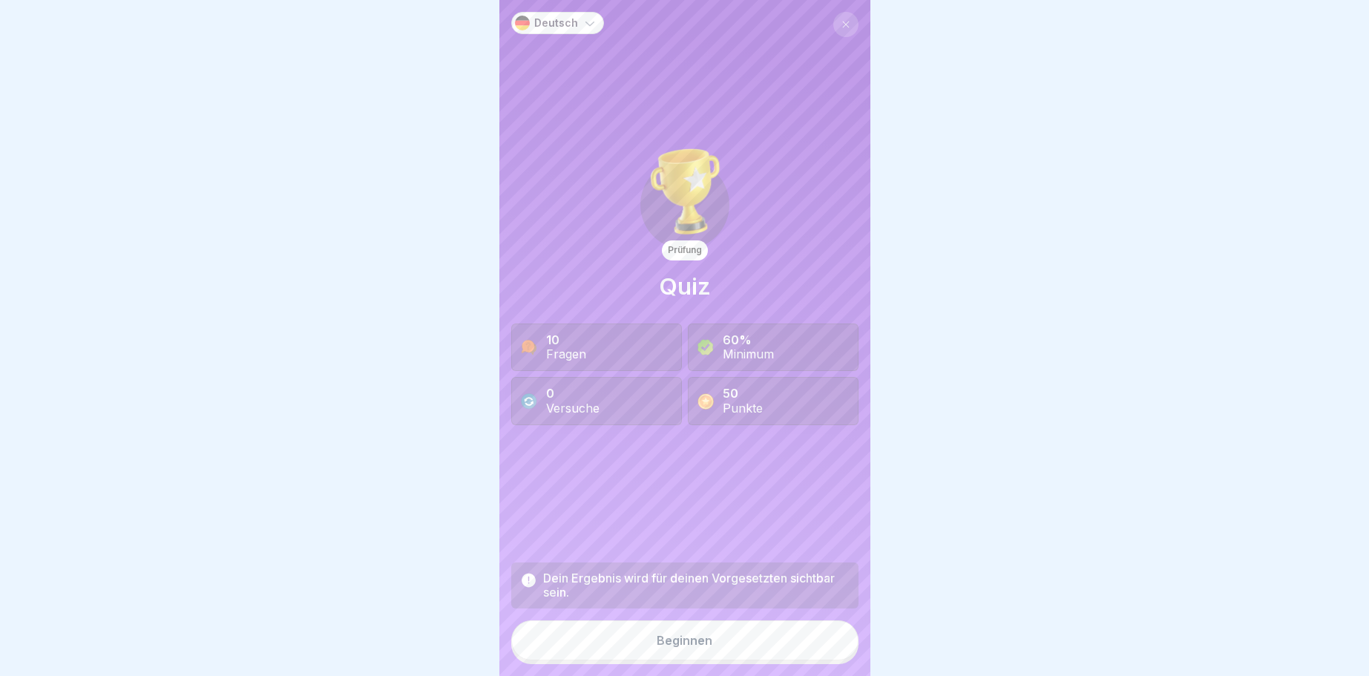
click at [679, 637] on div "Beginnen" at bounding box center [685, 640] width 56 height 13
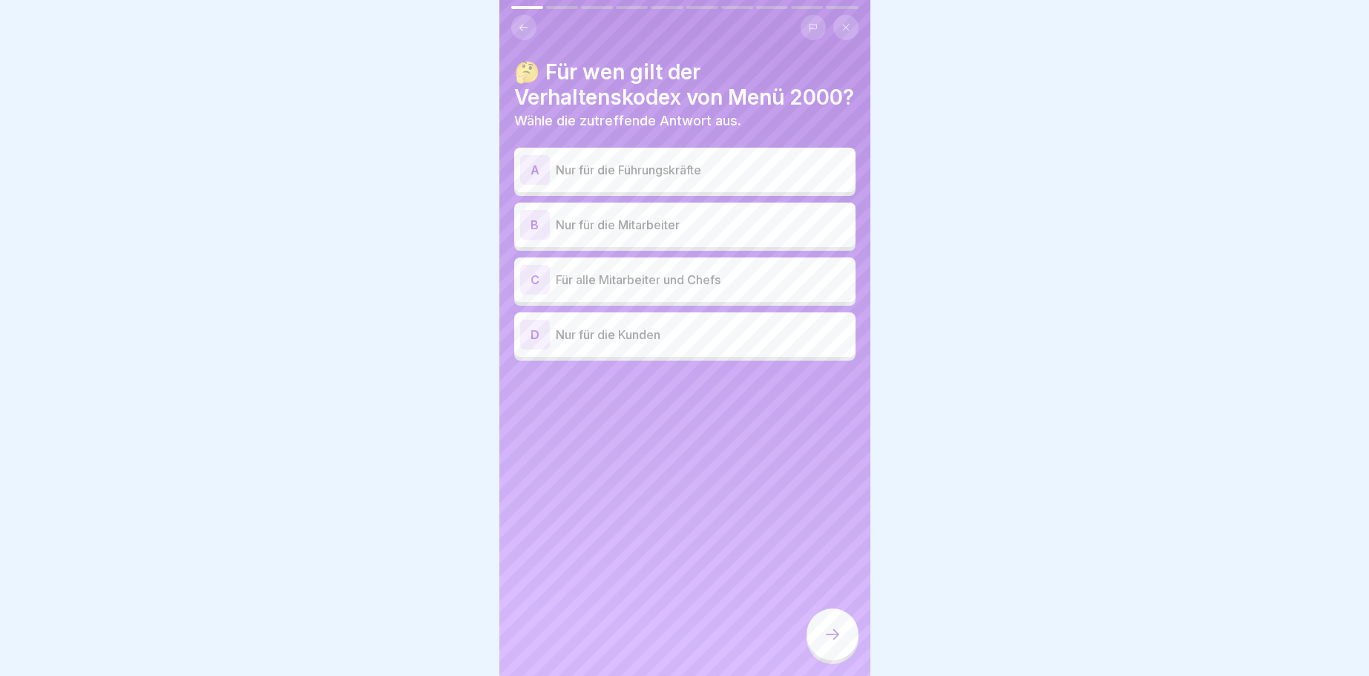
click at [536, 295] on div "C" at bounding box center [535, 280] width 30 height 30
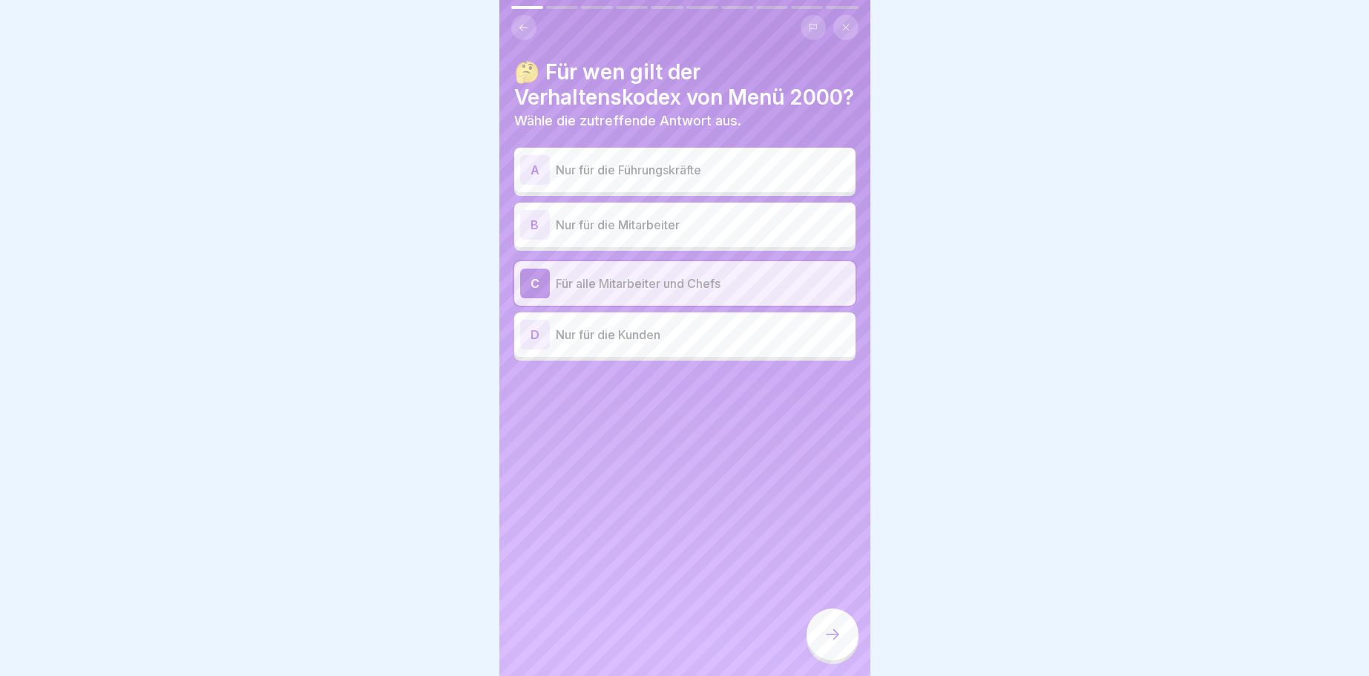
click at [835, 634] on icon at bounding box center [832, 634] width 18 height 18
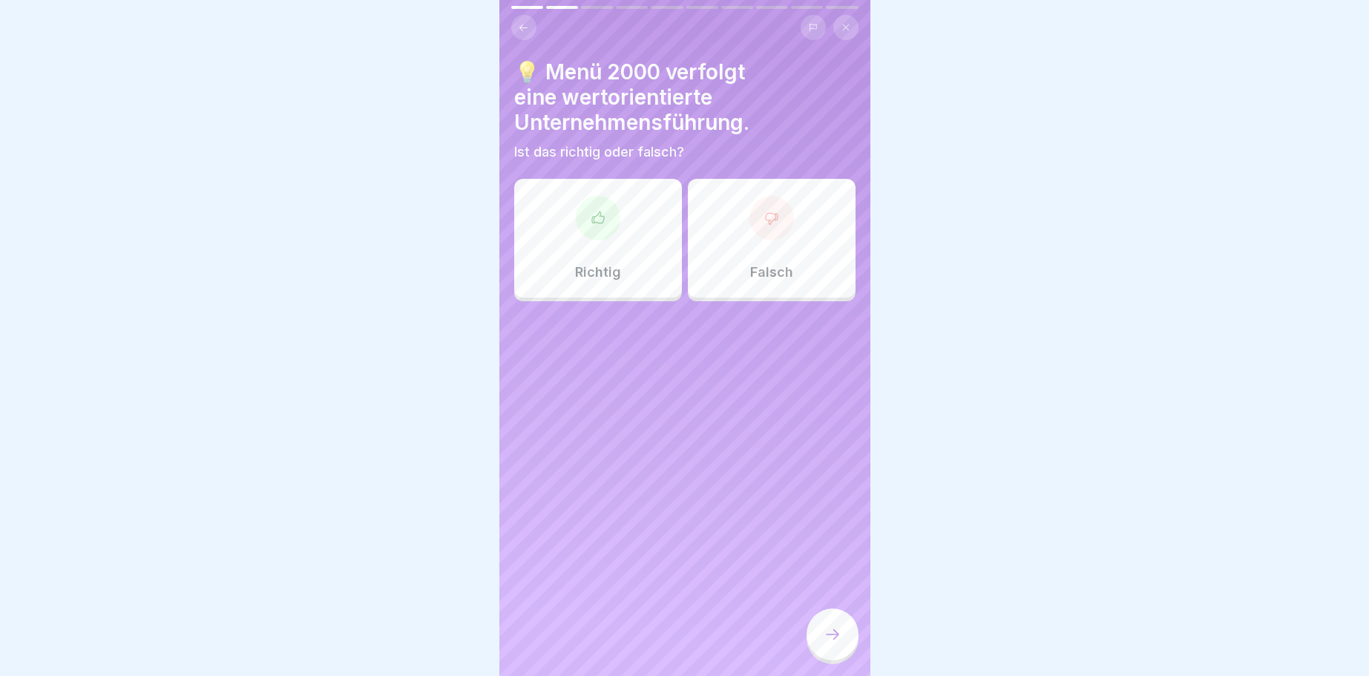
click at [599, 208] on div at bounding box center [598, 218] width 45 height 45
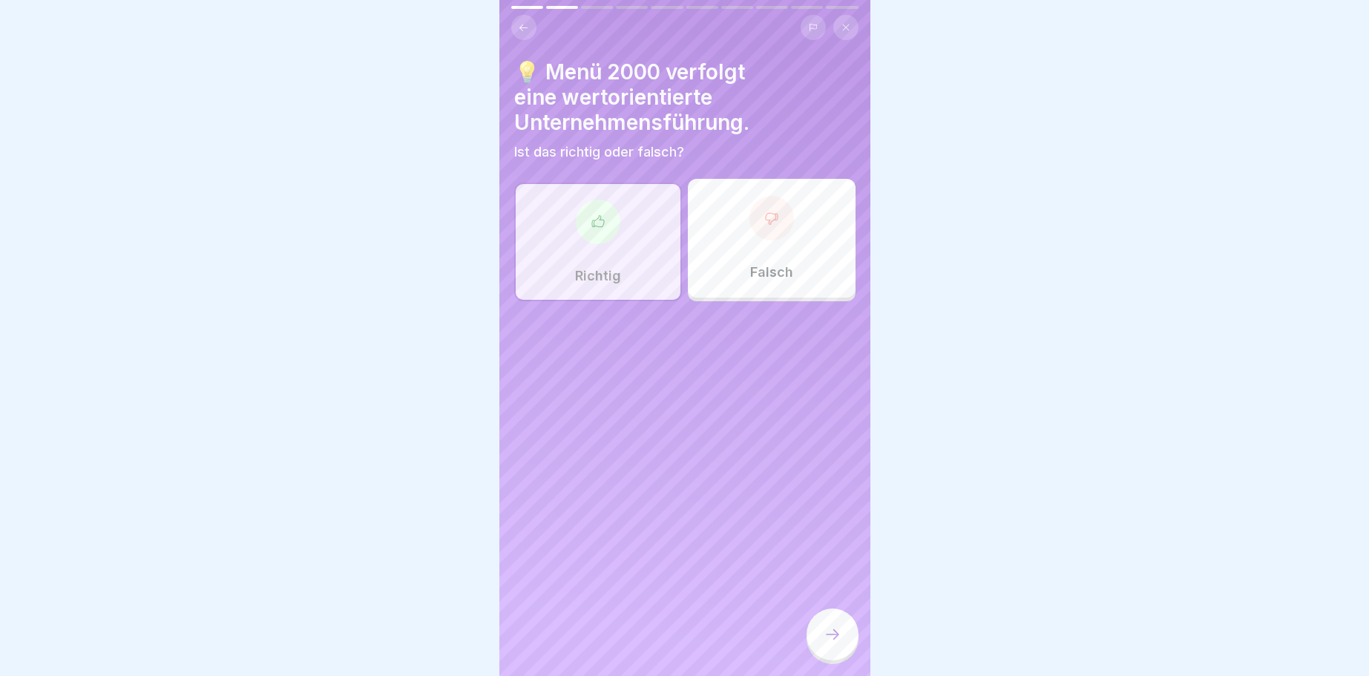
click at [840, 626] on div at bounding box center [832, 634] width 52 height 52
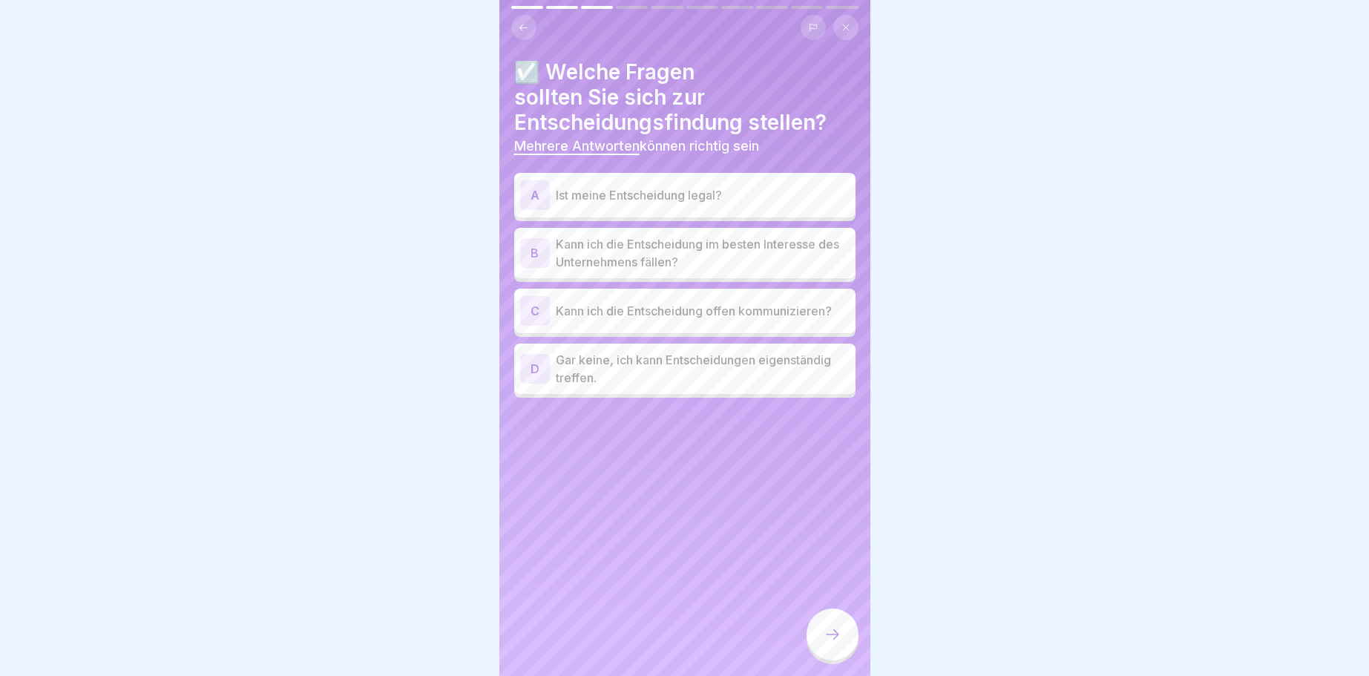
click at [535, 253] on div "B" at bounding box center [535, 253] width 30 height 30
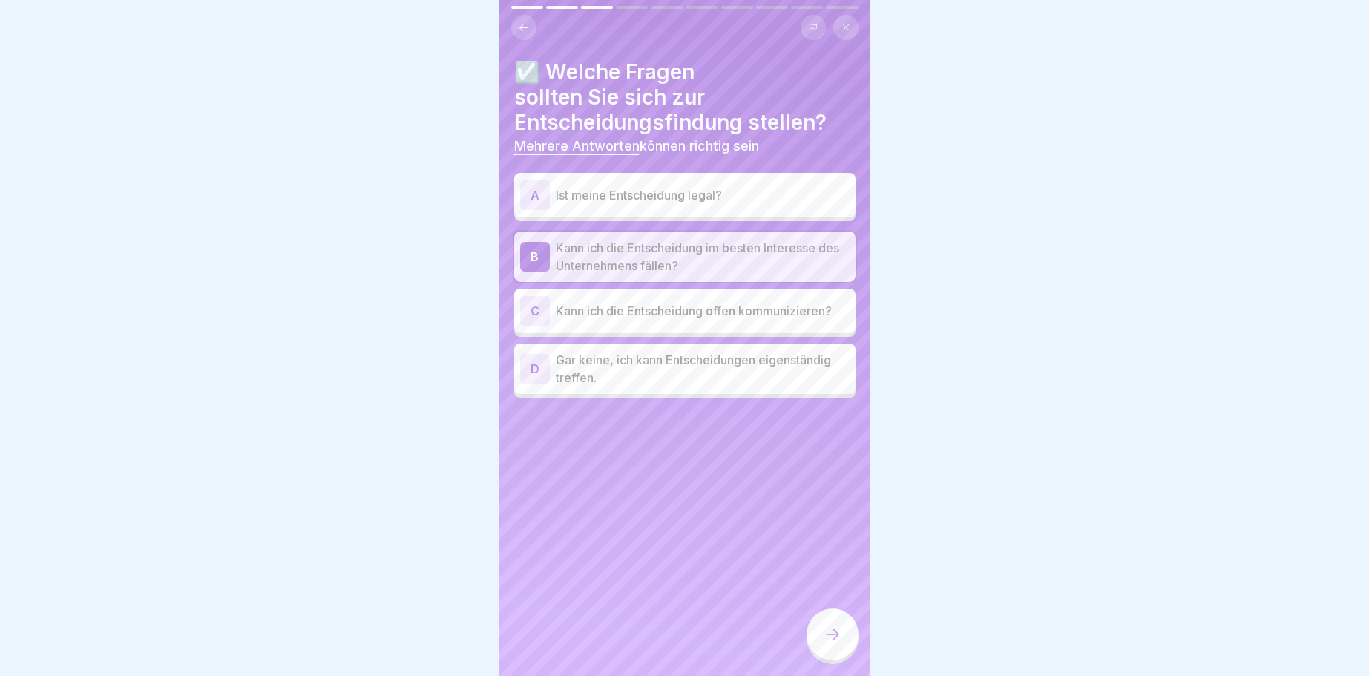
click at [821, 625] on div at bounding box center [832, 634] width 52 height 52
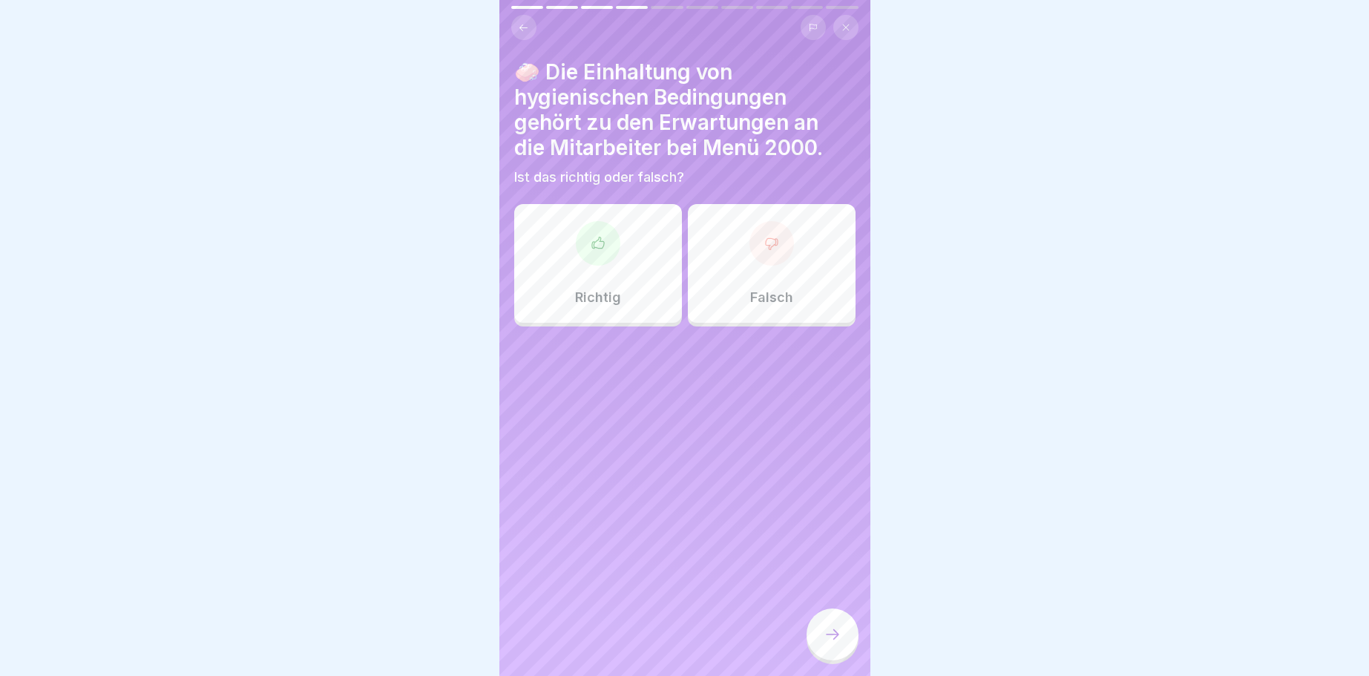
click at [603, 233] on div at bounding box center [598, 243] width 45 height 45
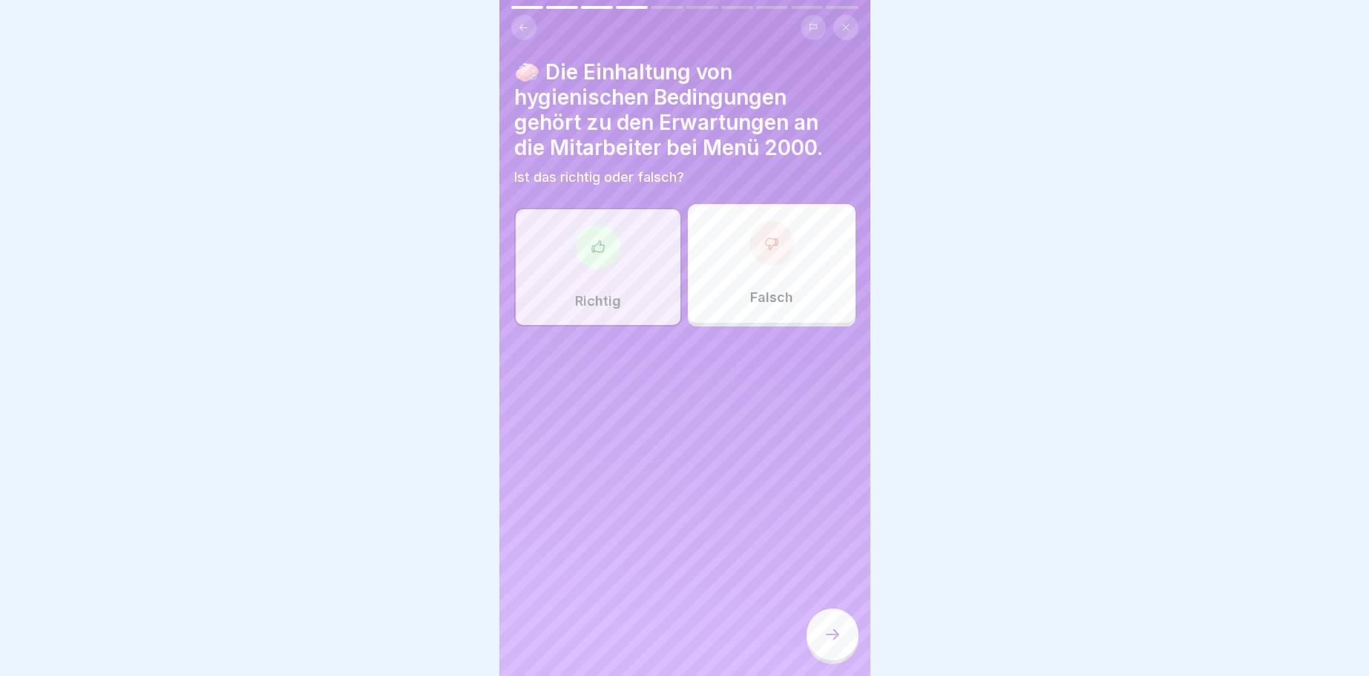
click at [847, 628] on div at bounding box center [832, 634] width 52 height 52
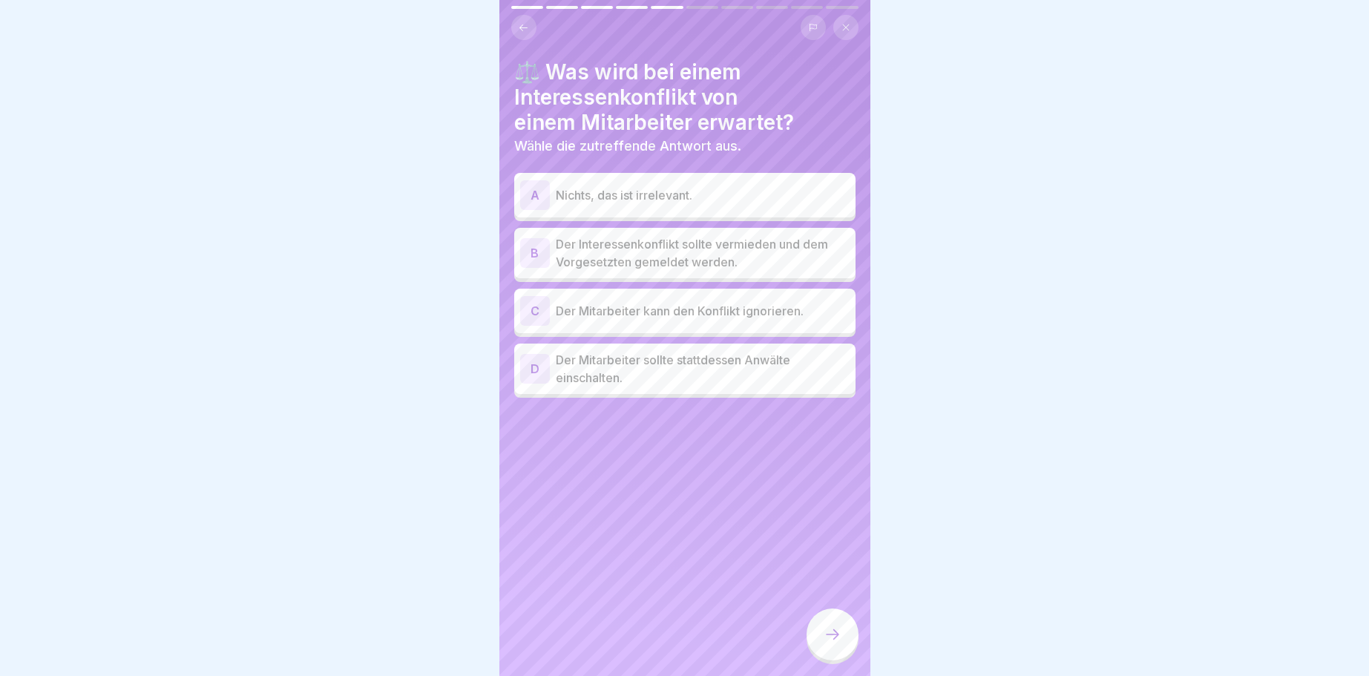
click at [539, 252] on div "B" at bounding box center [535, 253] width 30 height 30
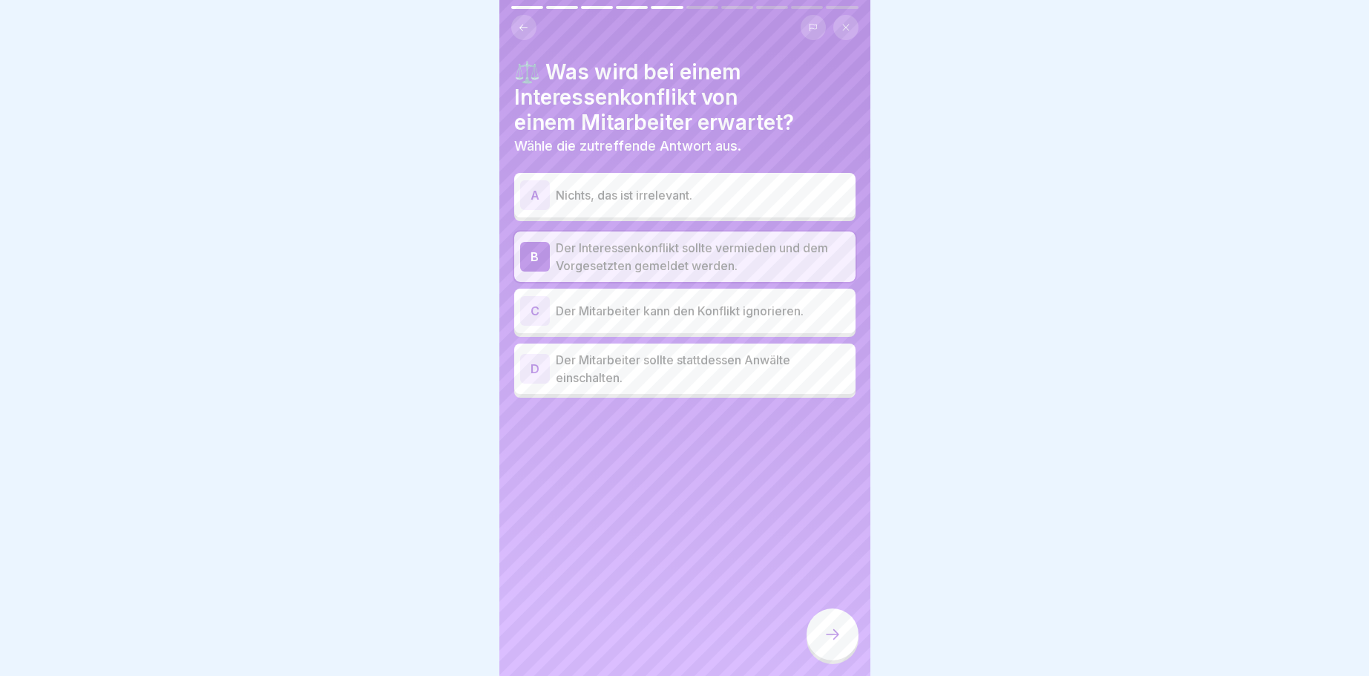
click at [834, 626] on div at bounding box center [832, 634] width 52 height 52
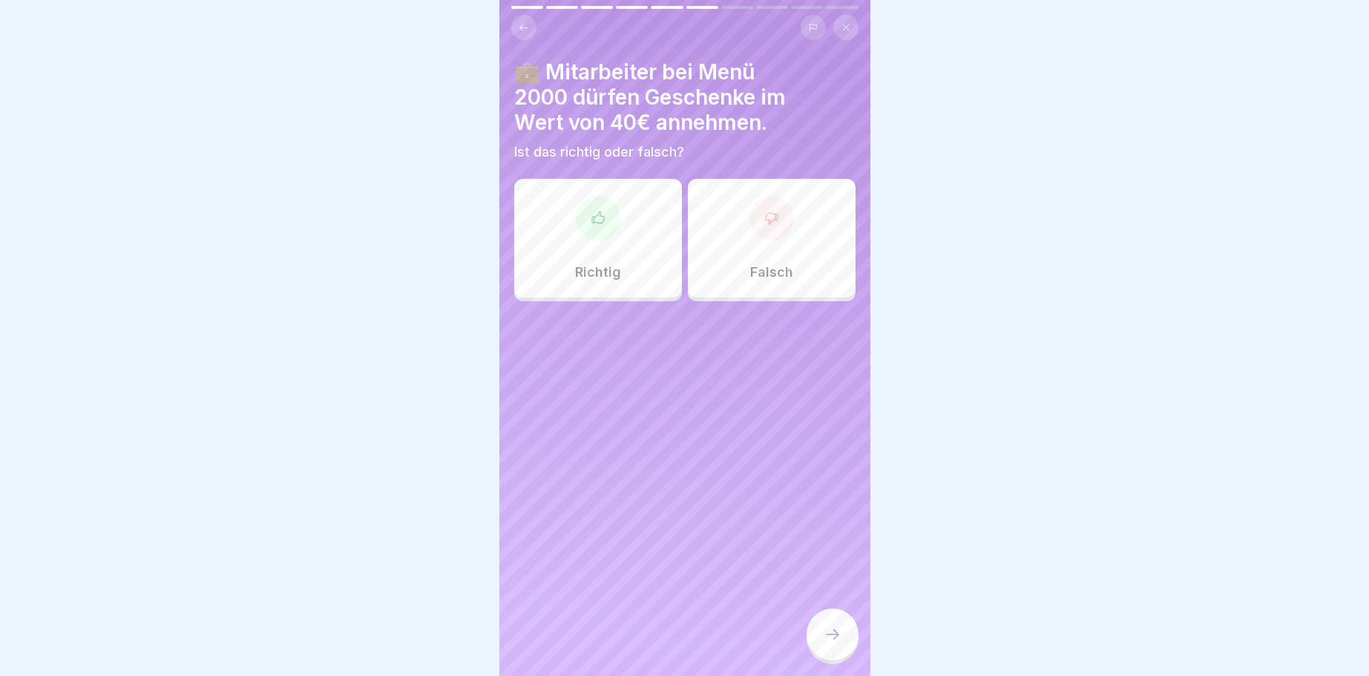
click at [780, 213] on div at bounding box center [771, 218] width 45 height 45
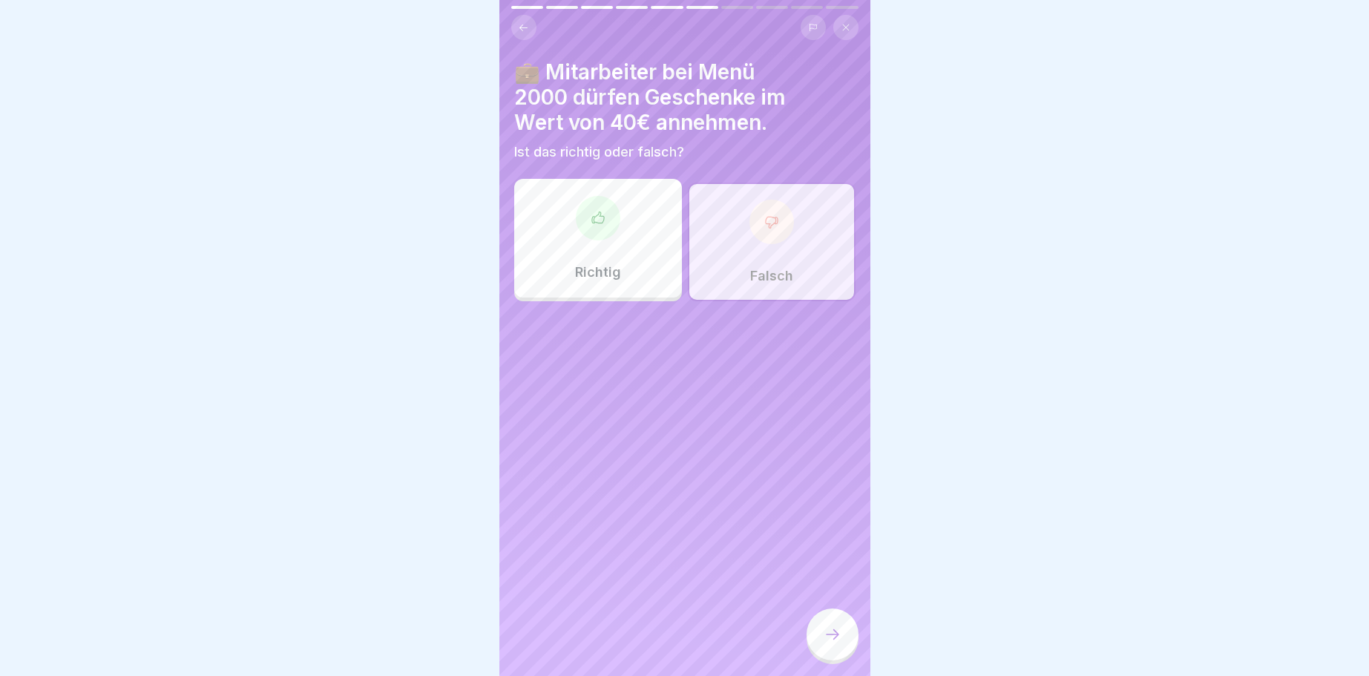
click at [846, 631] on div at bounding box center [832, 634] width 52 height 52
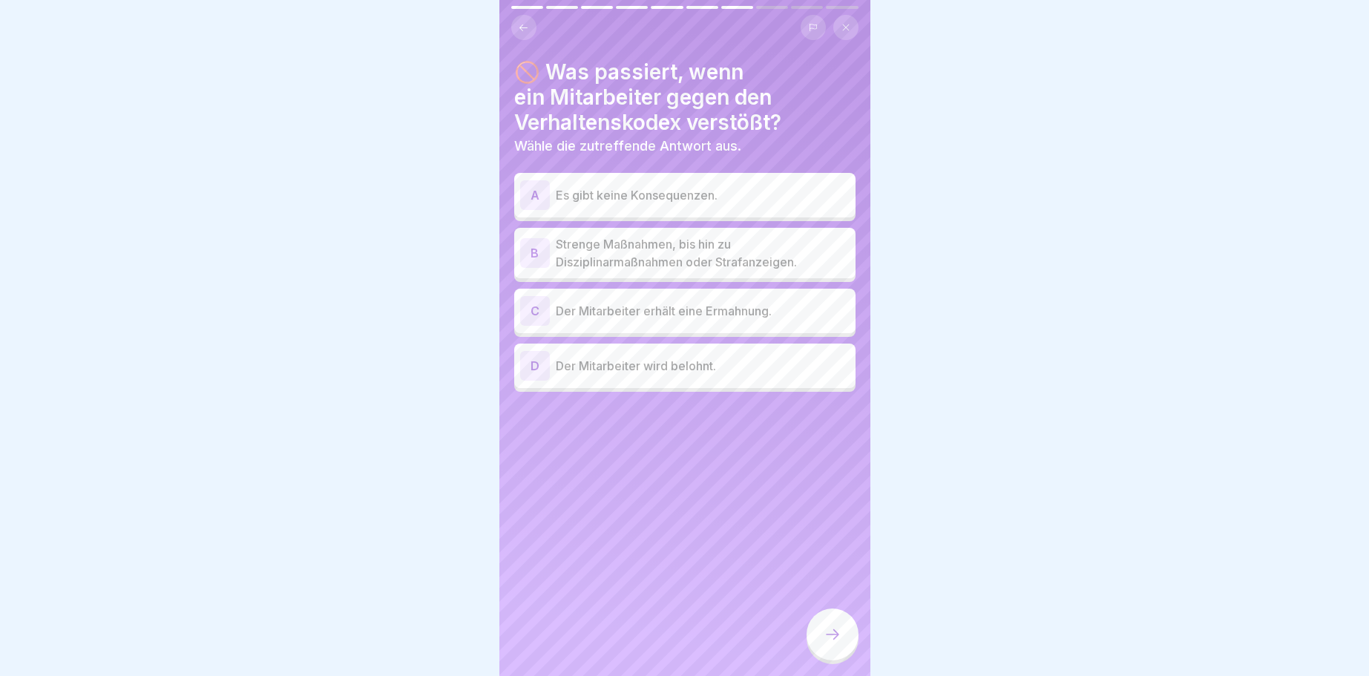
click at [533, 251] on div "B" at bounding box center [535, 253] width 30 height 30
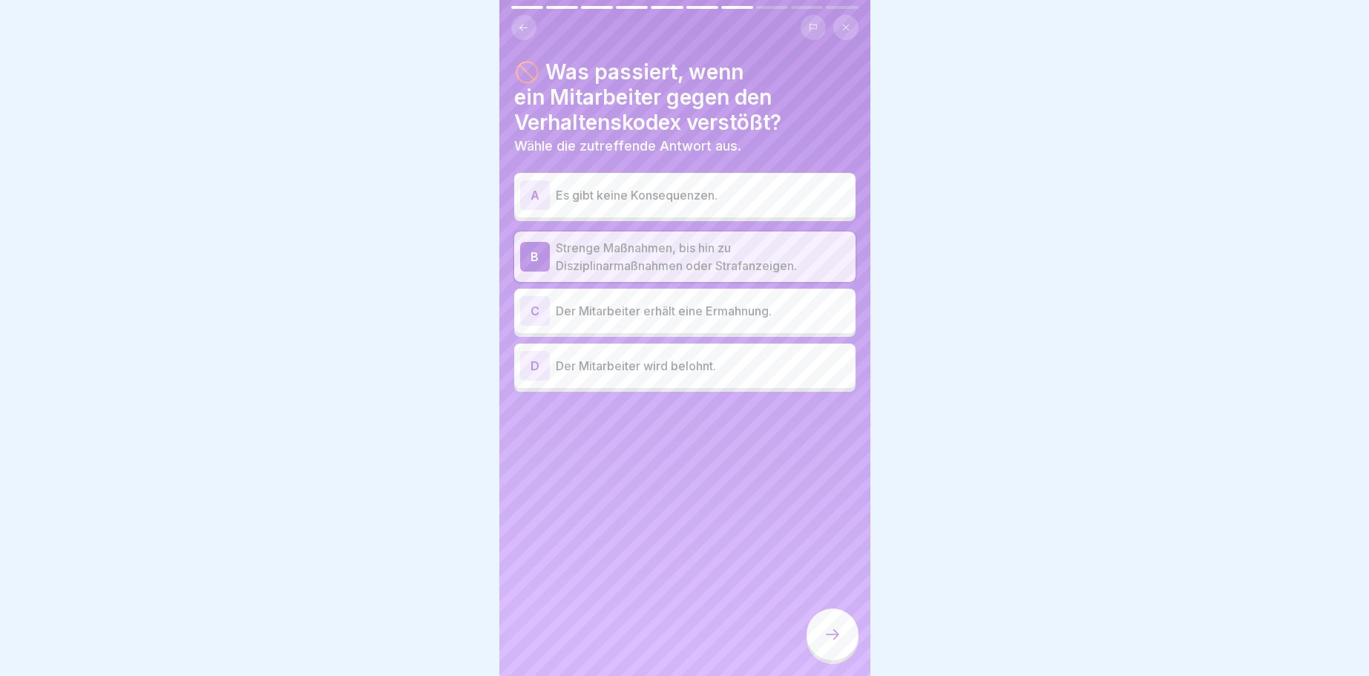
click at [835, 632] on icon at bounding box center [832, 634] width 18 height 18
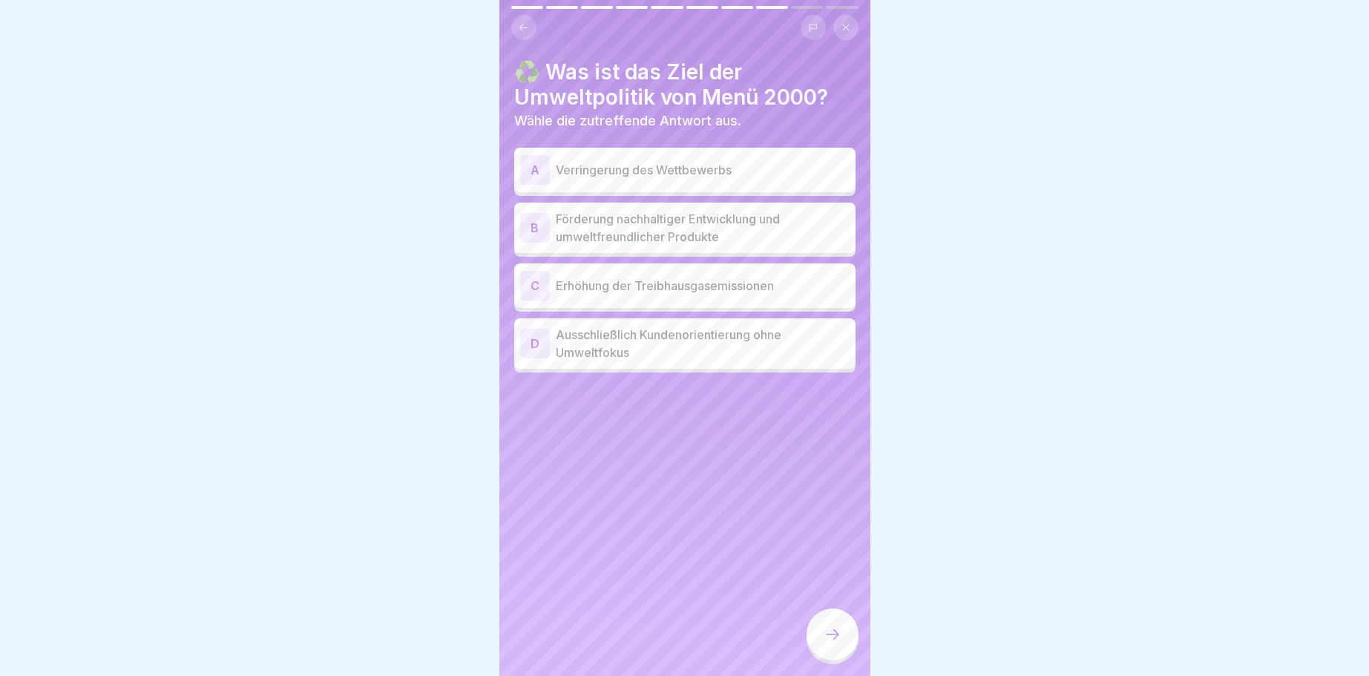
click at [533, 226] on div "B" at bounding box center [535, 228] width 30 height 30
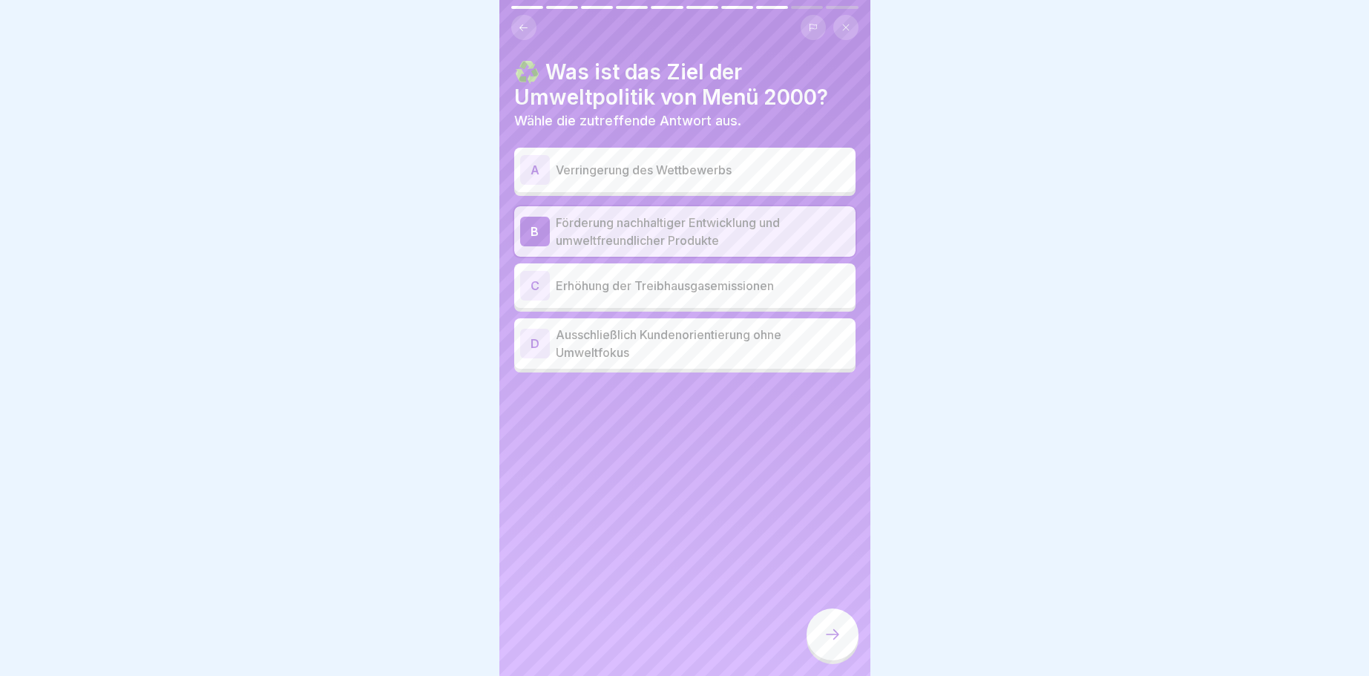
click at [846, 631] on div at bounding box center [832, 634] width 52 height 52
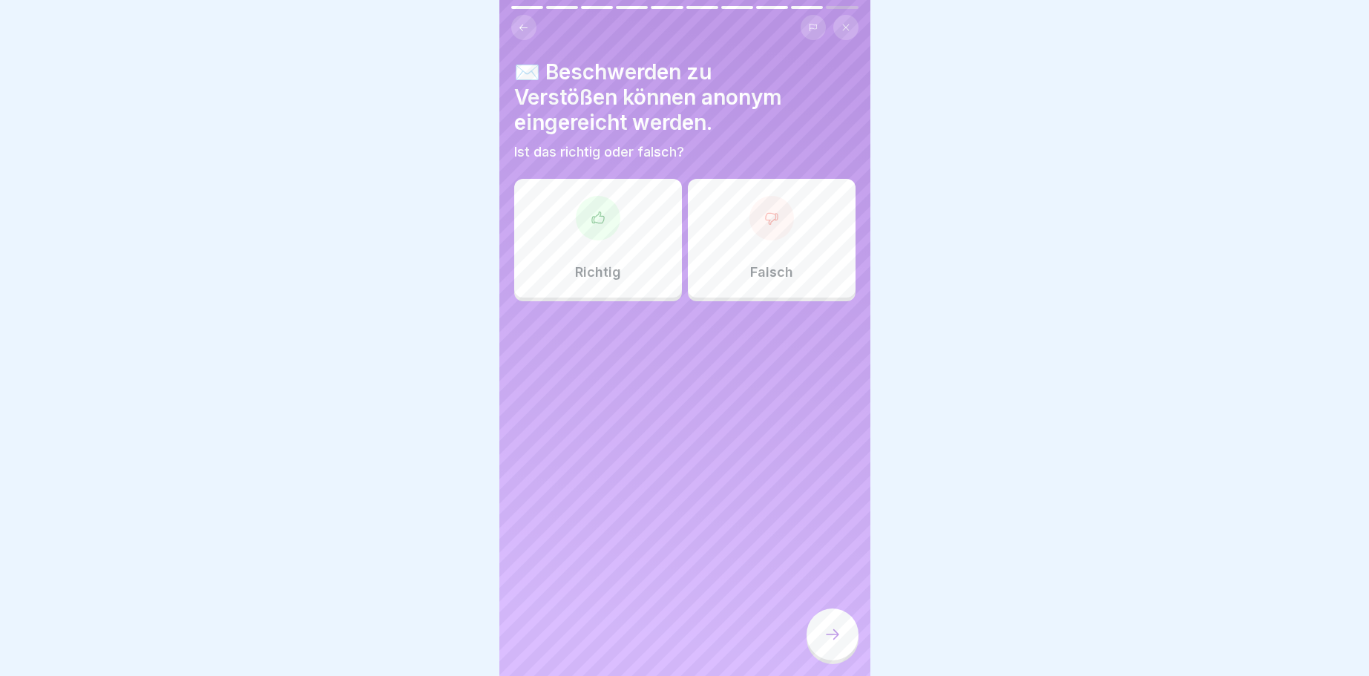
click at [772, 213] on icon at bounding box center [771, 218] width 12 height 11
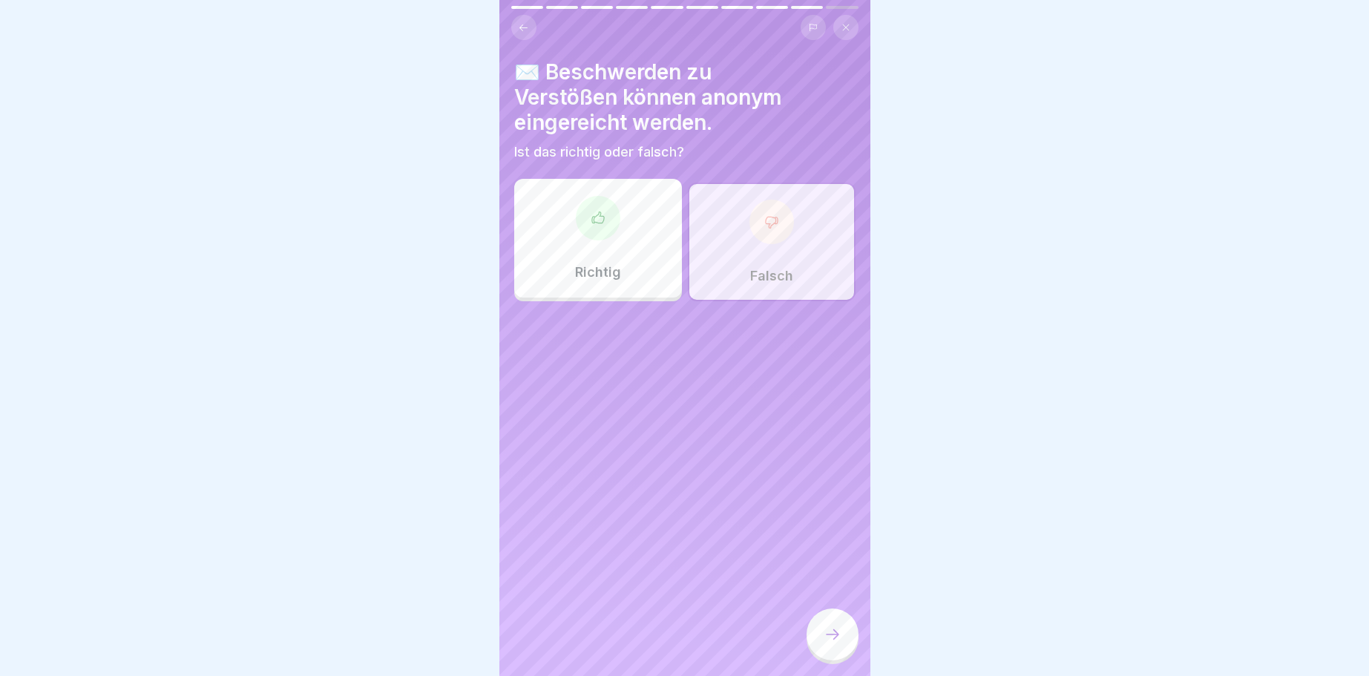
click at [841, 634] on div at bounding box center [832, 634] width 52 height 52
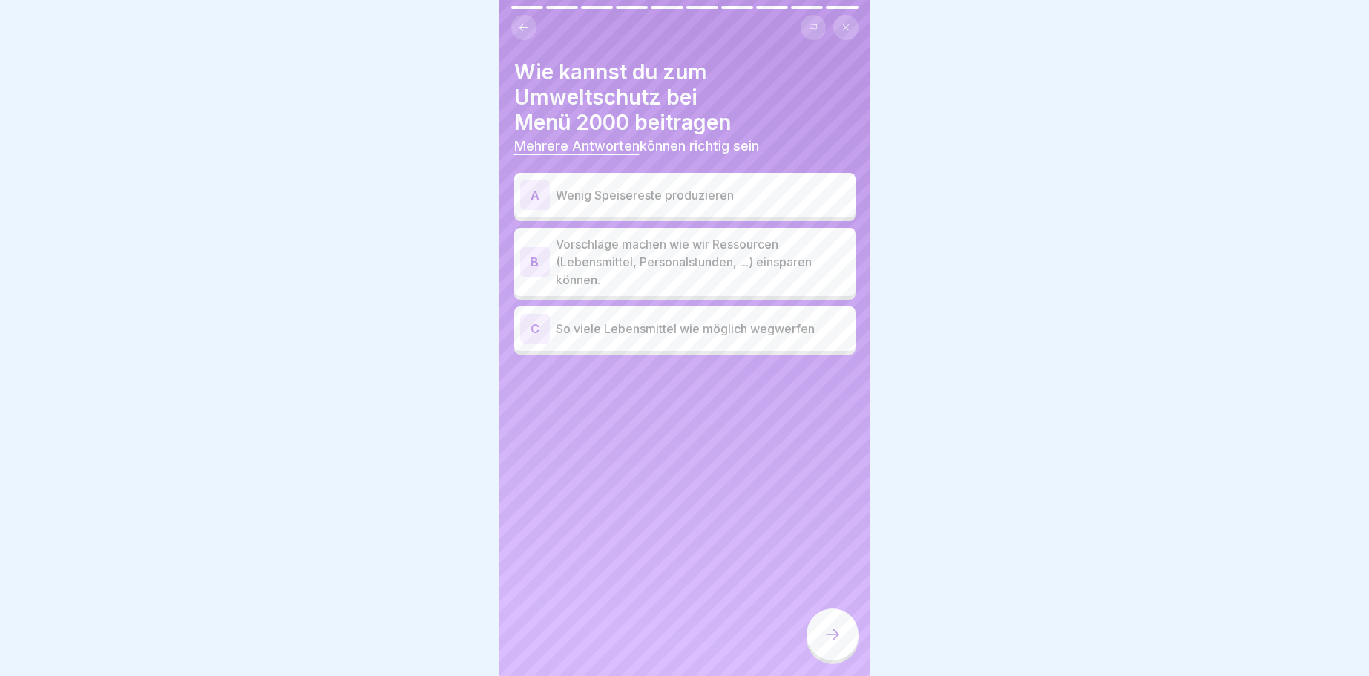
click at [538, 180] on div "A" at bounding box center [535, 195] width 30 height 30
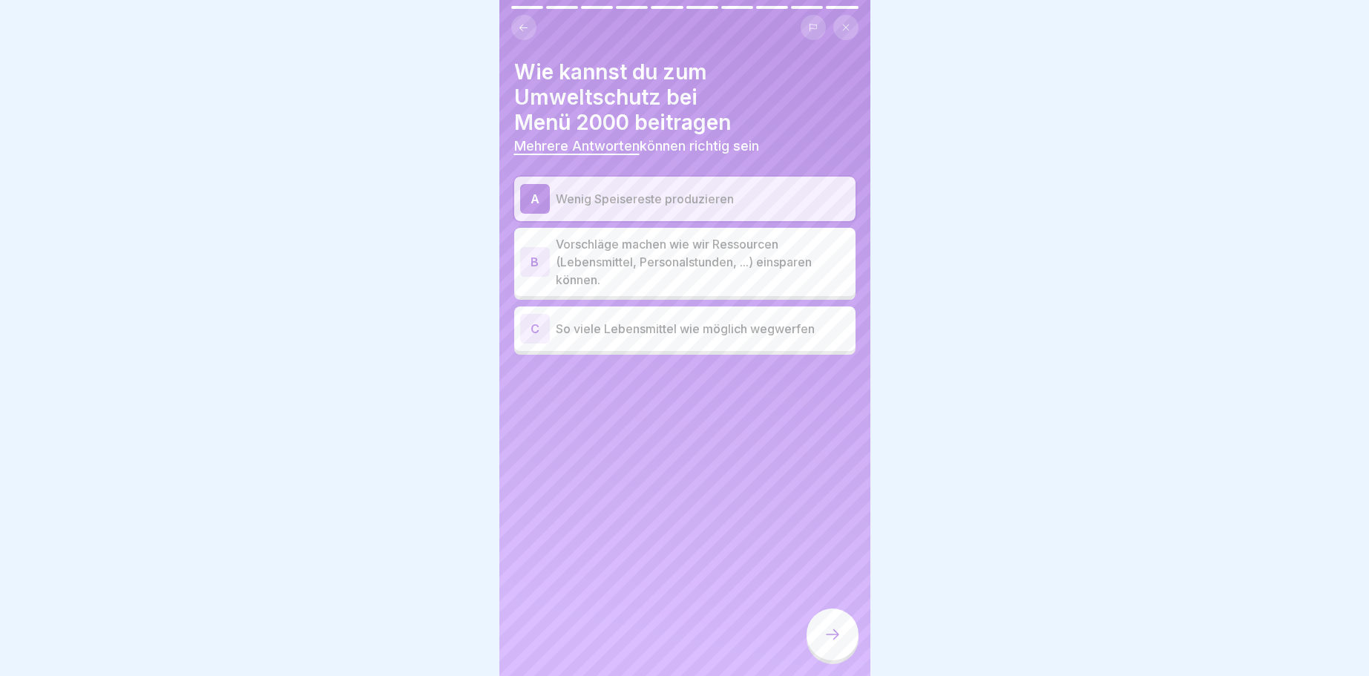
click at [833, 633] on icon at bounding box center [832, 634] width 18 height 18
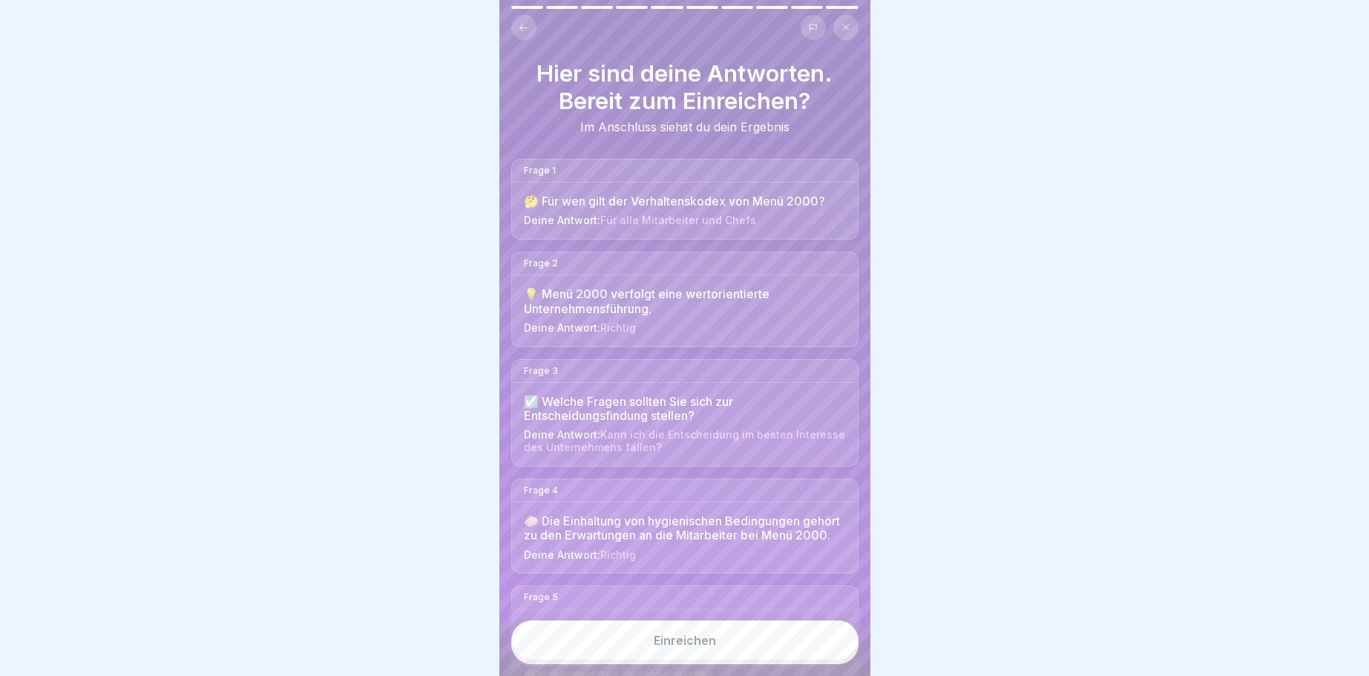
click at [684, 628] on button "Einreichen" at bounding box center [684, 640] width 347 height 40
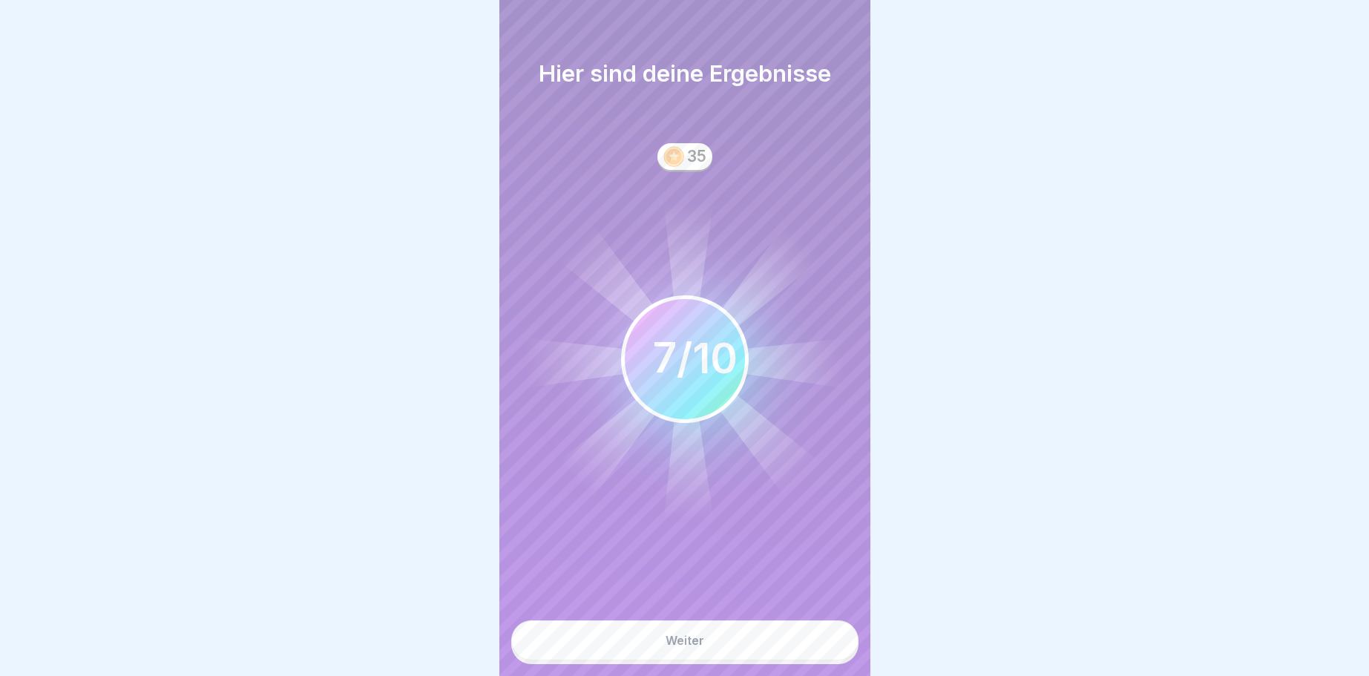
click at [695, 637] on div "Weiter" at bounding box center [684, 640] width 39 height 13
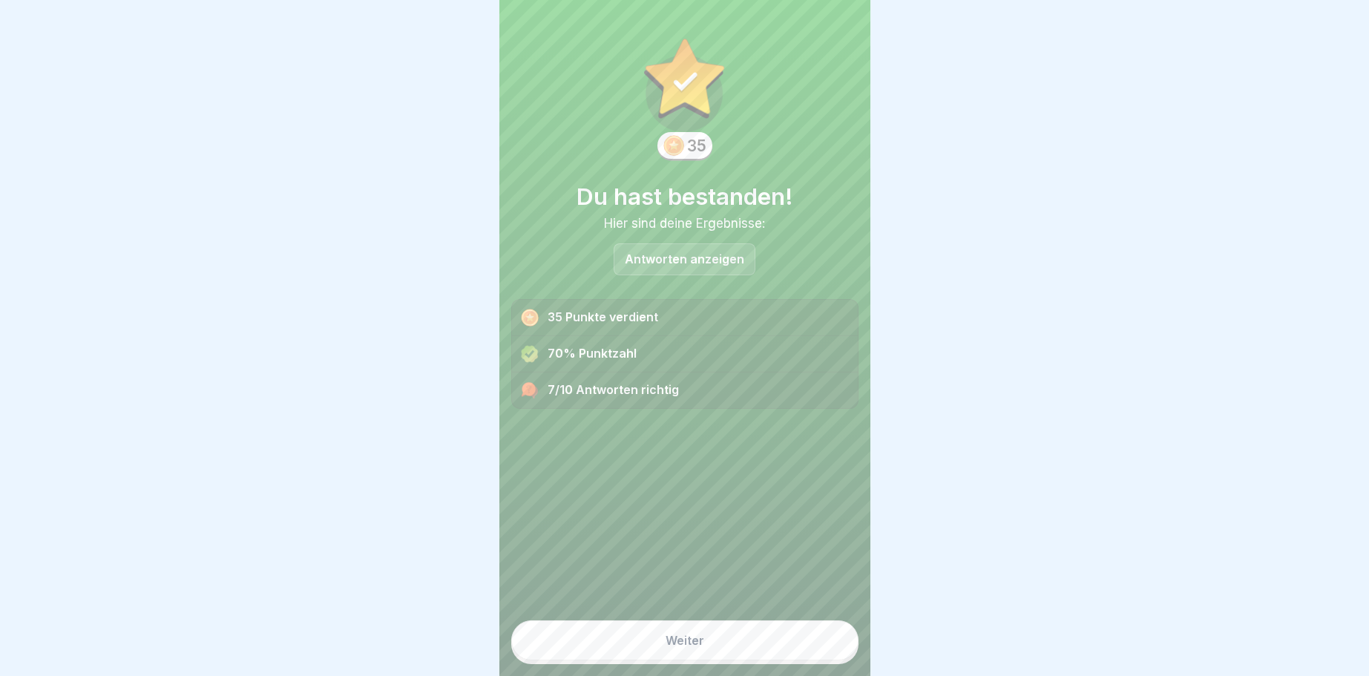
click at [694, 625] on button "Weiter" at bounding box center [684, 640] width 347 height 40
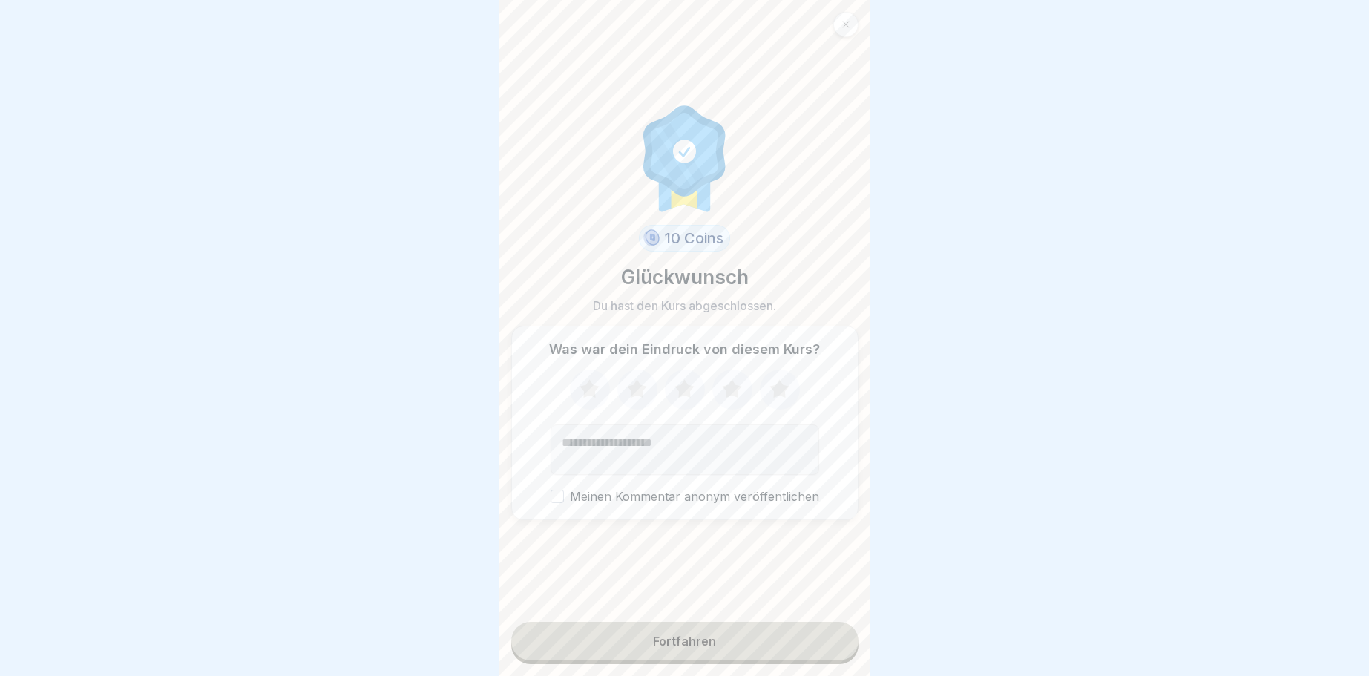
click at [686, 637] on div "Fortfahren" at bounding box center [684, 640] width 63 height 13
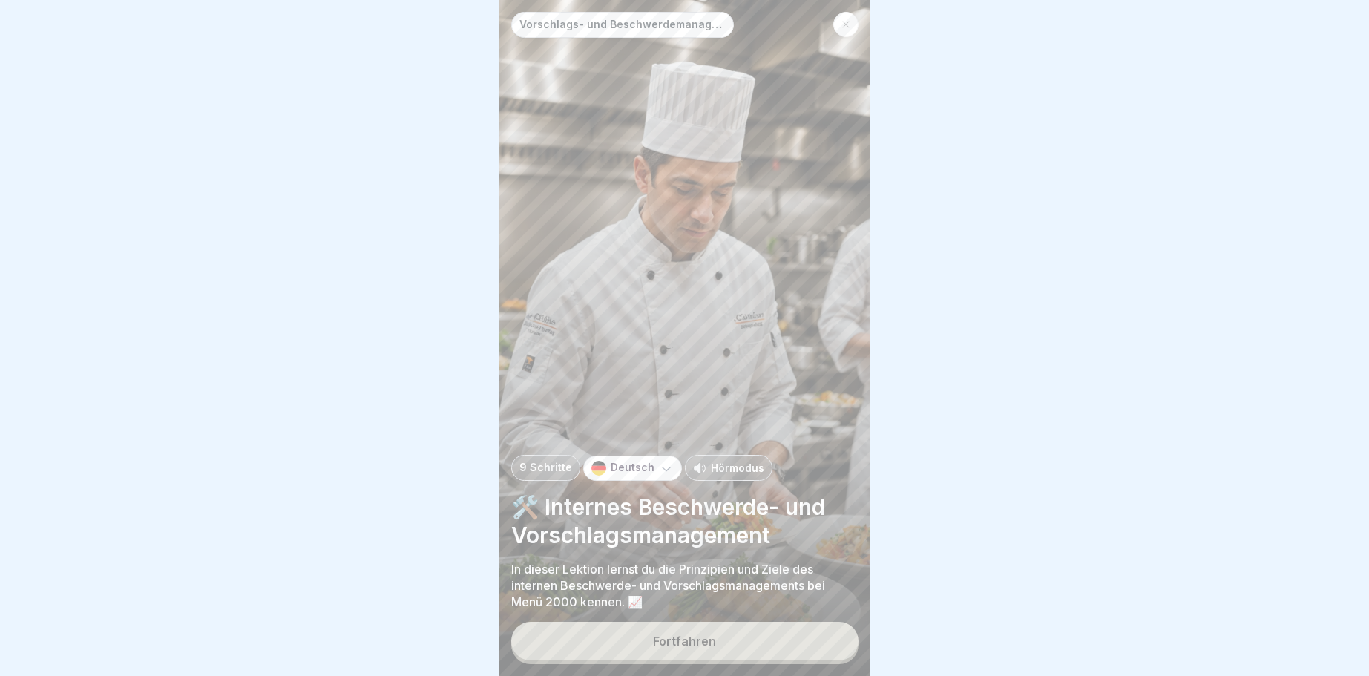
click at [648, 631] on button "Fortfahren" at bounding box center [684, 641] width 347 height 39
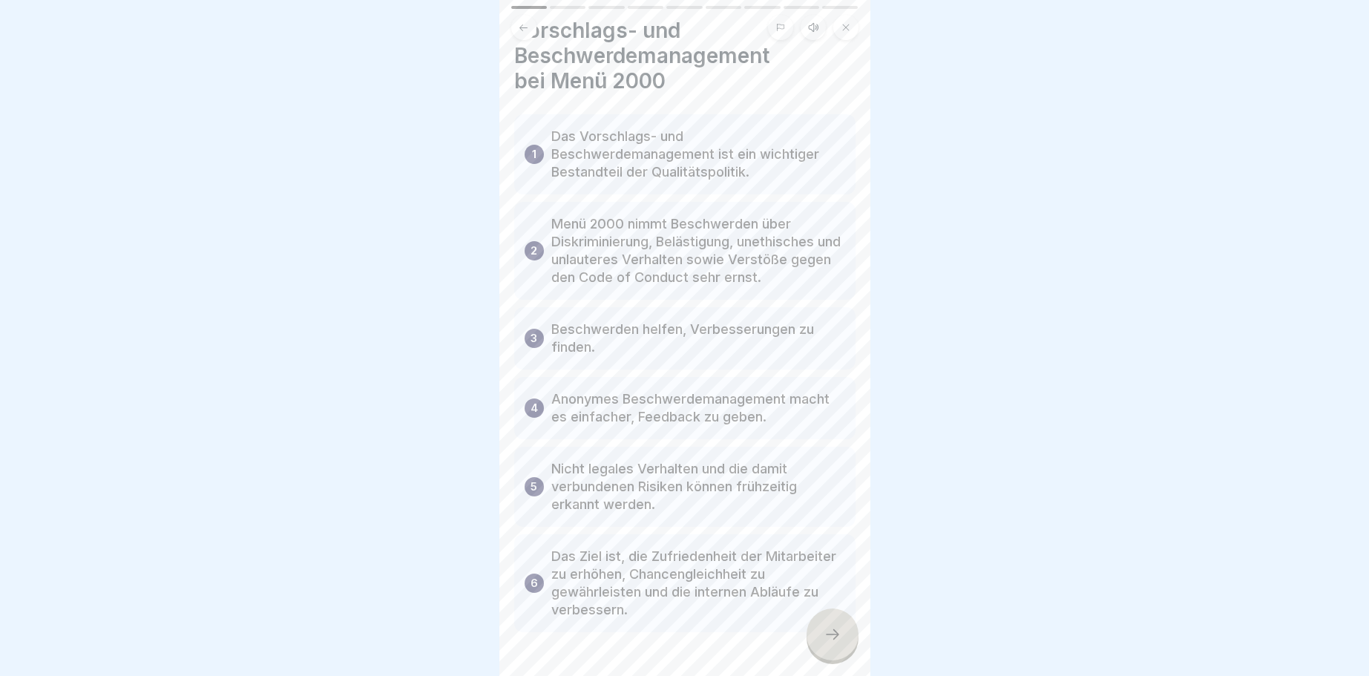
scroll to position [85, 0]
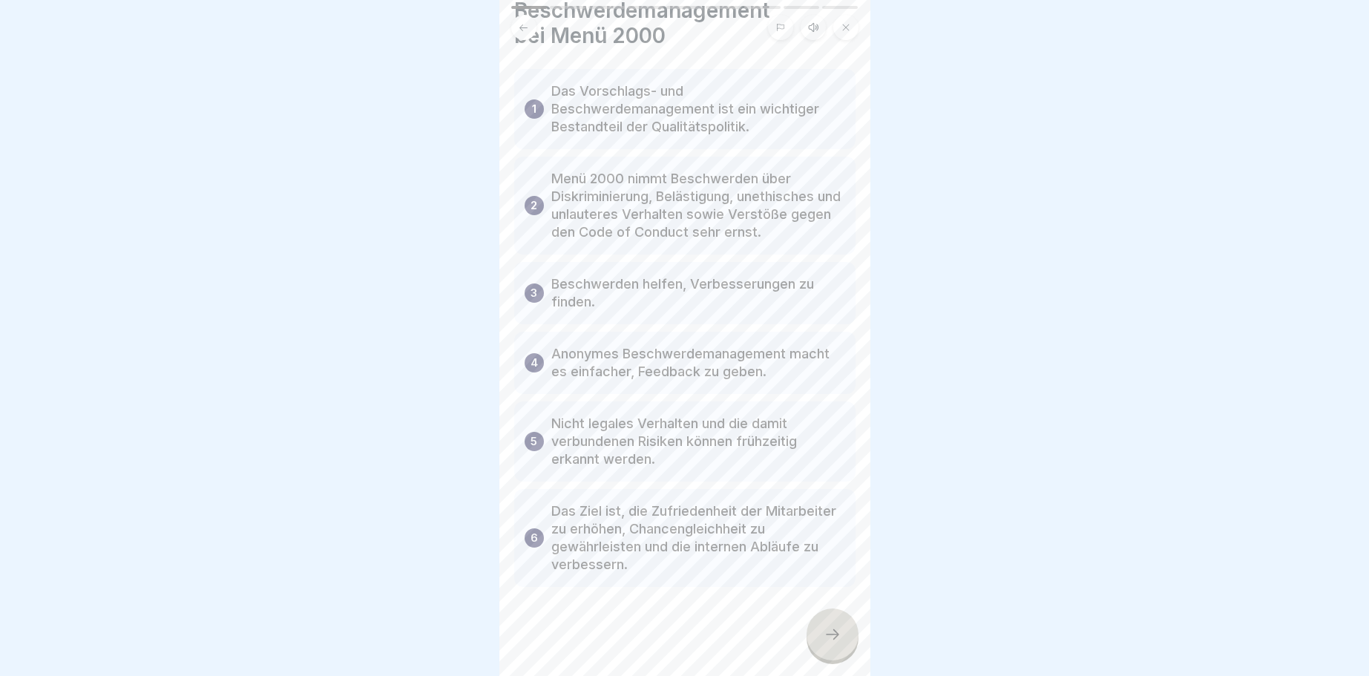
click at [832, 626] on div at bounding box center [832, 634] width 52 height 52
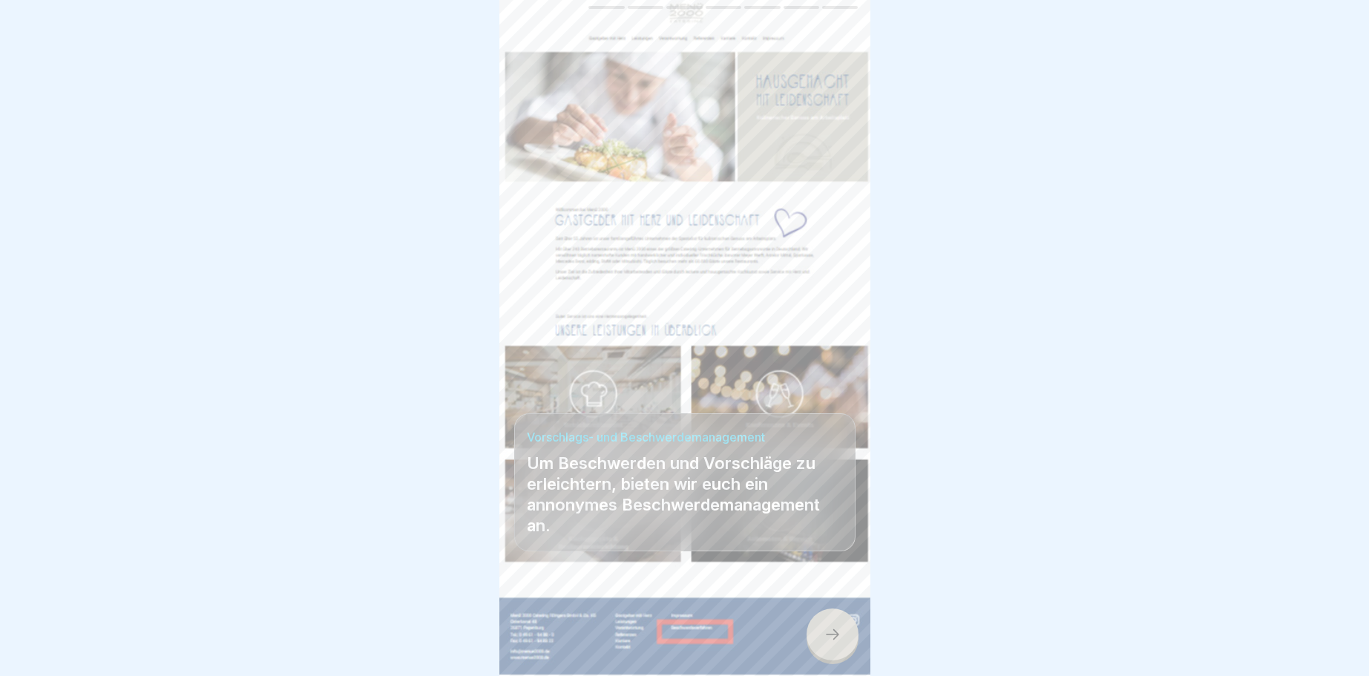
click at [829, 624] on div at bounding box center [832, 634] width 52 height 52
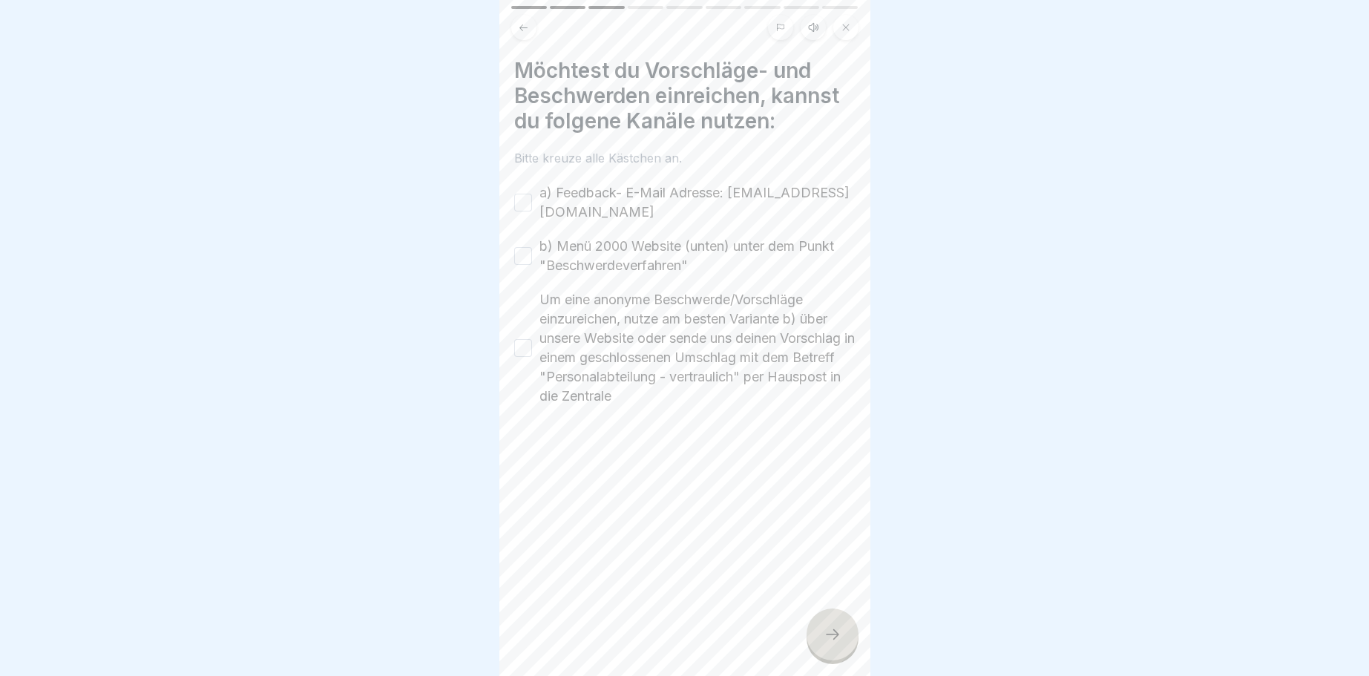
drag, startPoint x: 519, startPoint y: 206, endPoint x: 512, endPoint y: 234, distance: 28.4
click at [519, 207] on button "a) Feedback- E-Mail Adresse: [EMAIL_ADDRESS][DOMAIN_NAME]" at bounding box center [523, 203] width 18 height 18
drag, startPoint x: 524, startPoint y: 262, endPoint x: 504, endPoint y: 318, distance: 59.6
click at [523, 265] on button "b) Menü 2000 Website (unten) unter dem Punkt "Beschwerdeverfahren"" at bounding box center [523, 256] width 18 height 18
click at [519, 348] on button "Um eine anonyme Beschwerde/Vorschläge einzureichen, nutze am besten Variante b)…" at bounding box center [523, 348] width 18 height 18
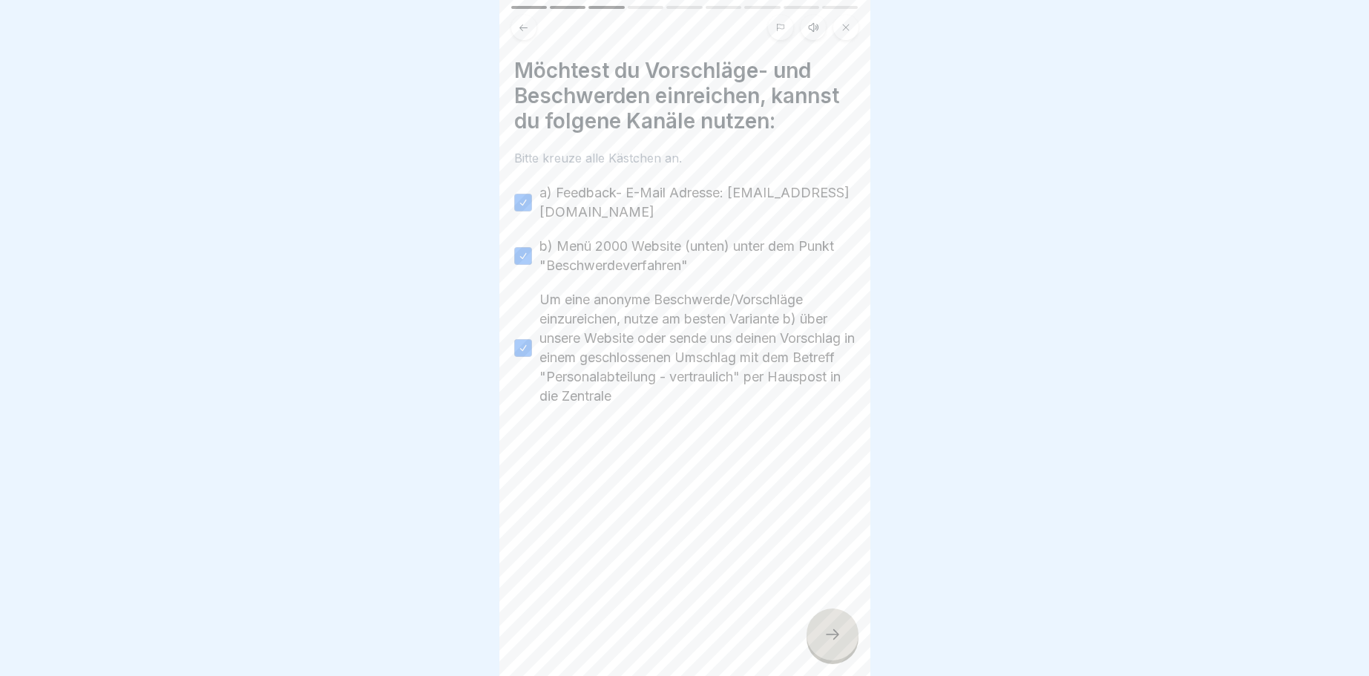
click at [835, 628] on icon at bounding box center [832, 634] width 18 height 18
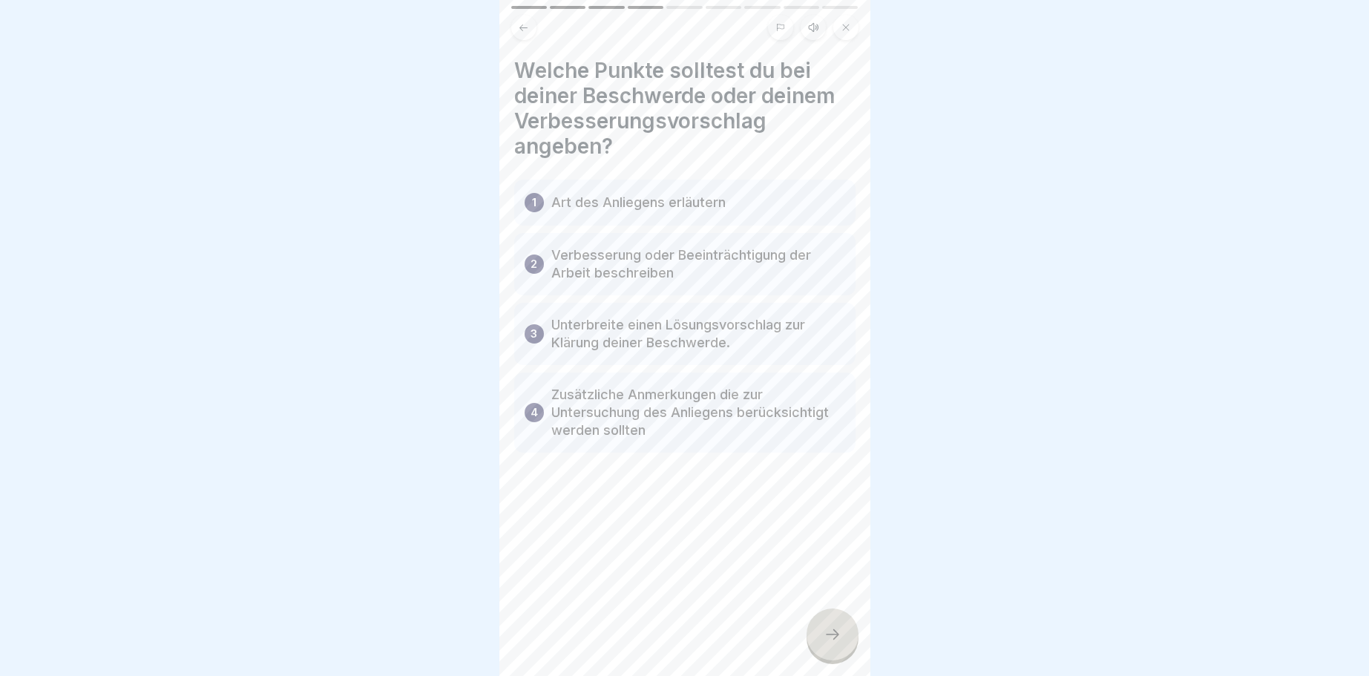
click at [838, 629] on icon at bounding box center [832, 634] width 18 height 18
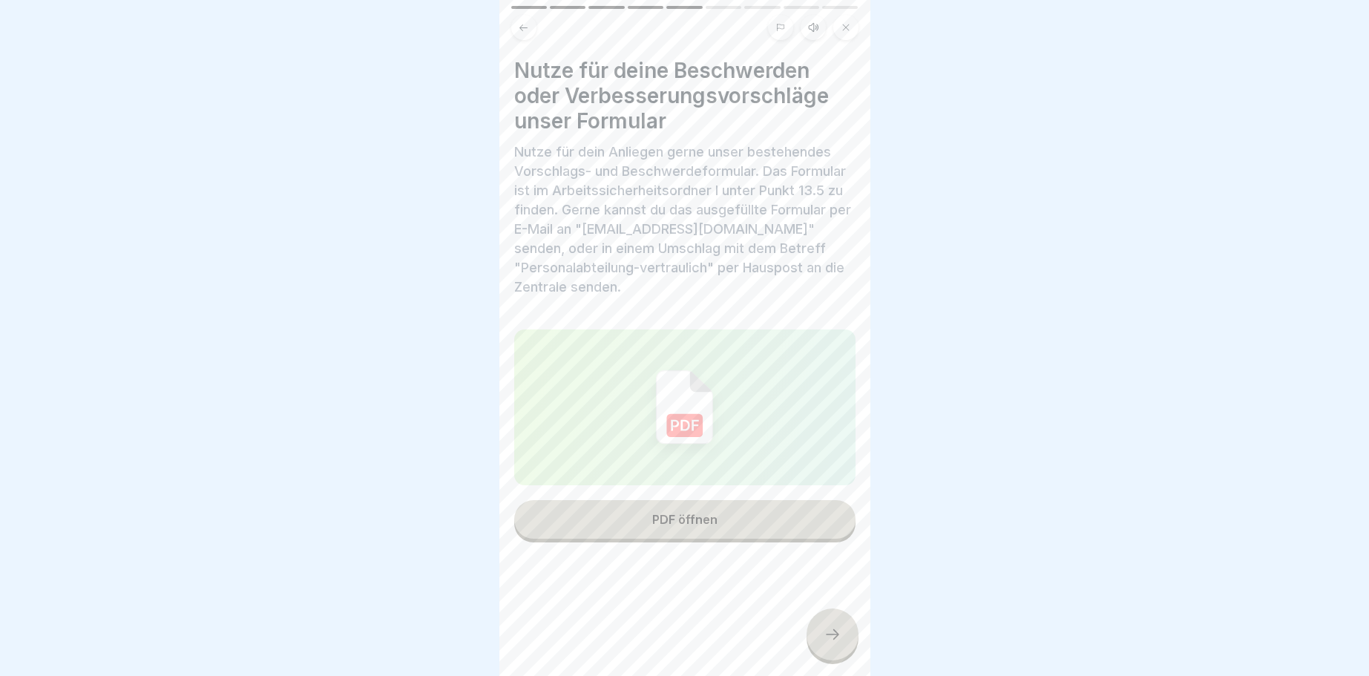
click at [832, 628] on icon at bounding box center [832, 634] width 18 height 18
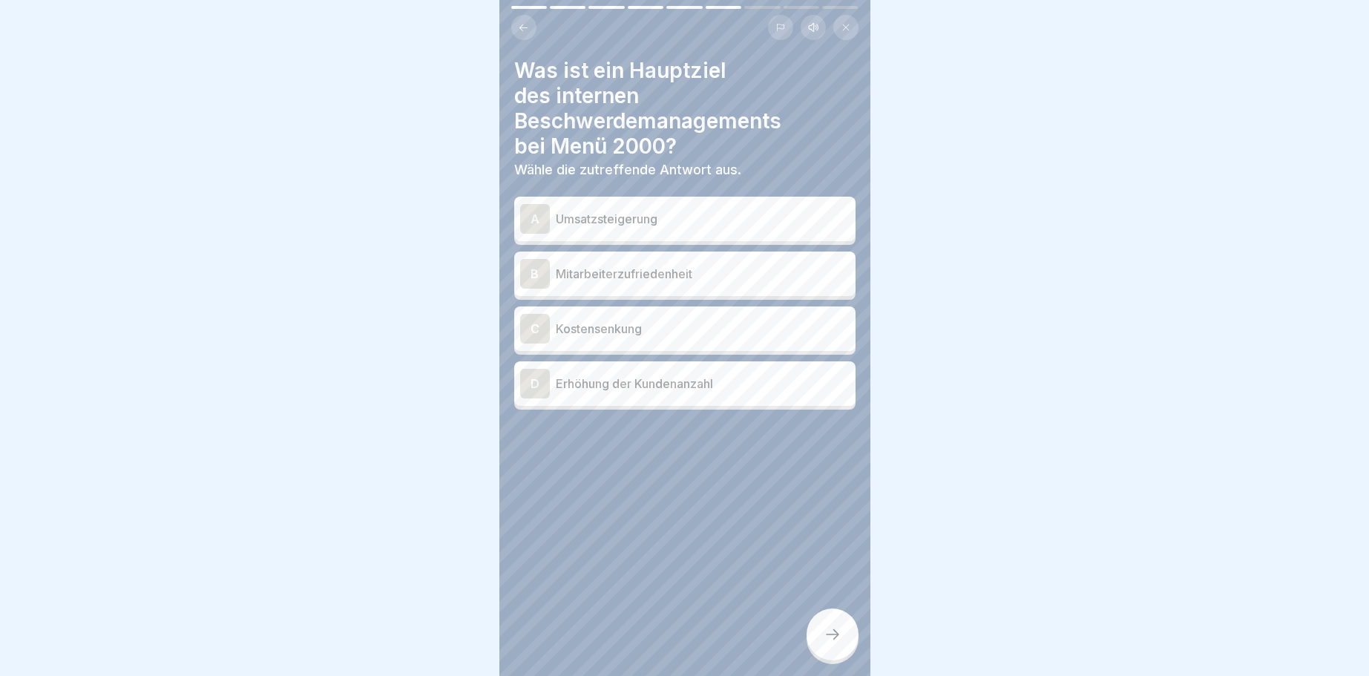
click at [539, 259] on div "B" at bounding box center [535, 274] width 30 height 30
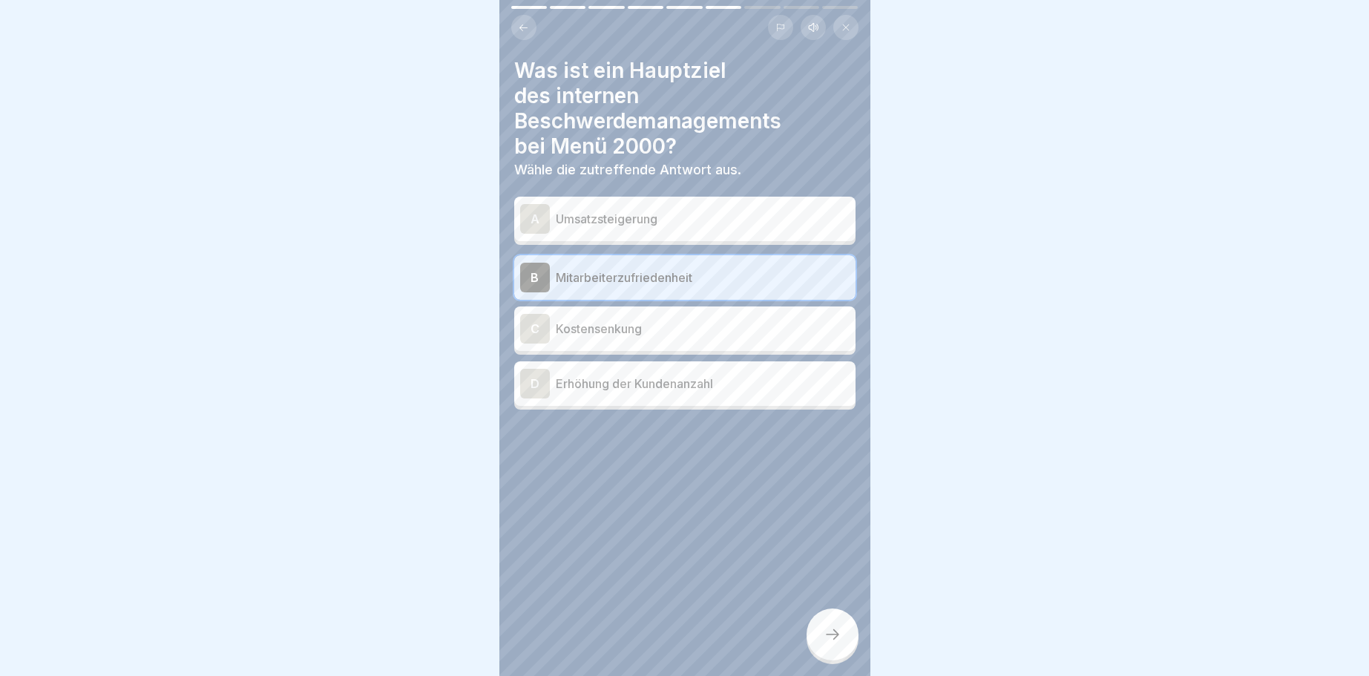
click at [823, 630] on icon at bounding box center [832, 634] width 18 height 18
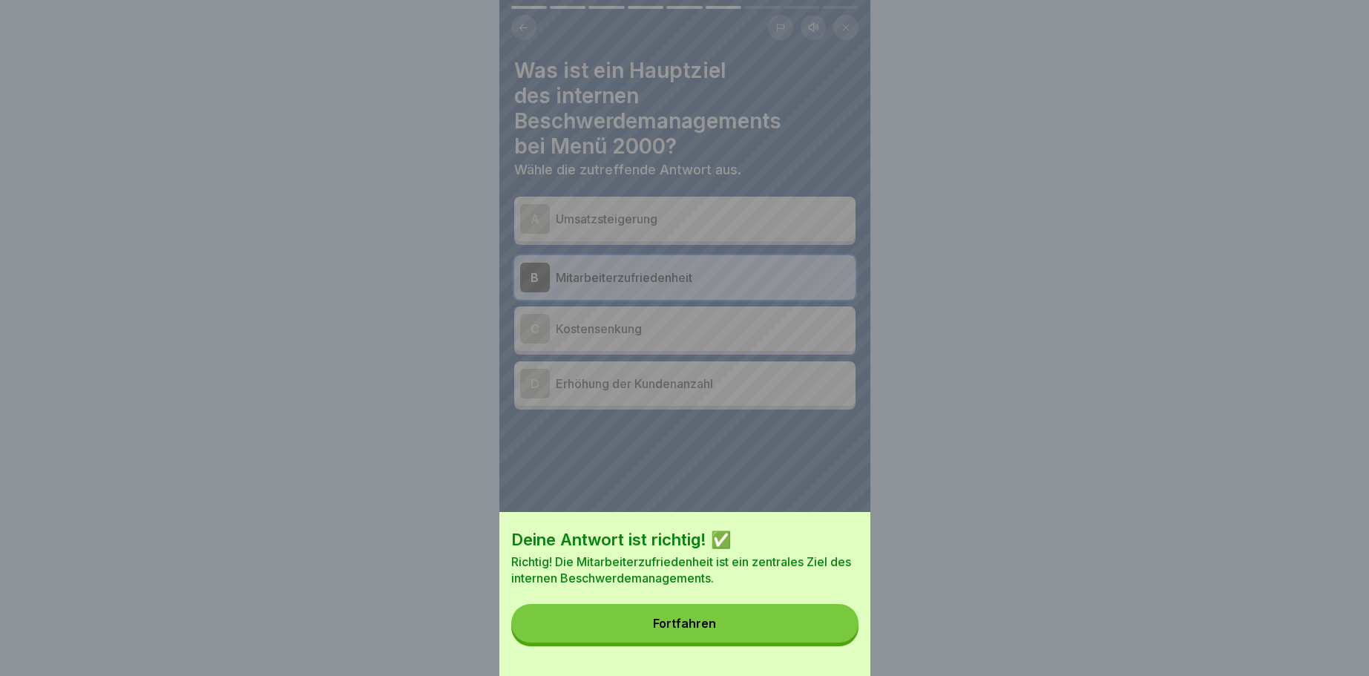
click at [648, 620] on button "Fortfahren" at bounding box center [684, 623] width 347 height 39
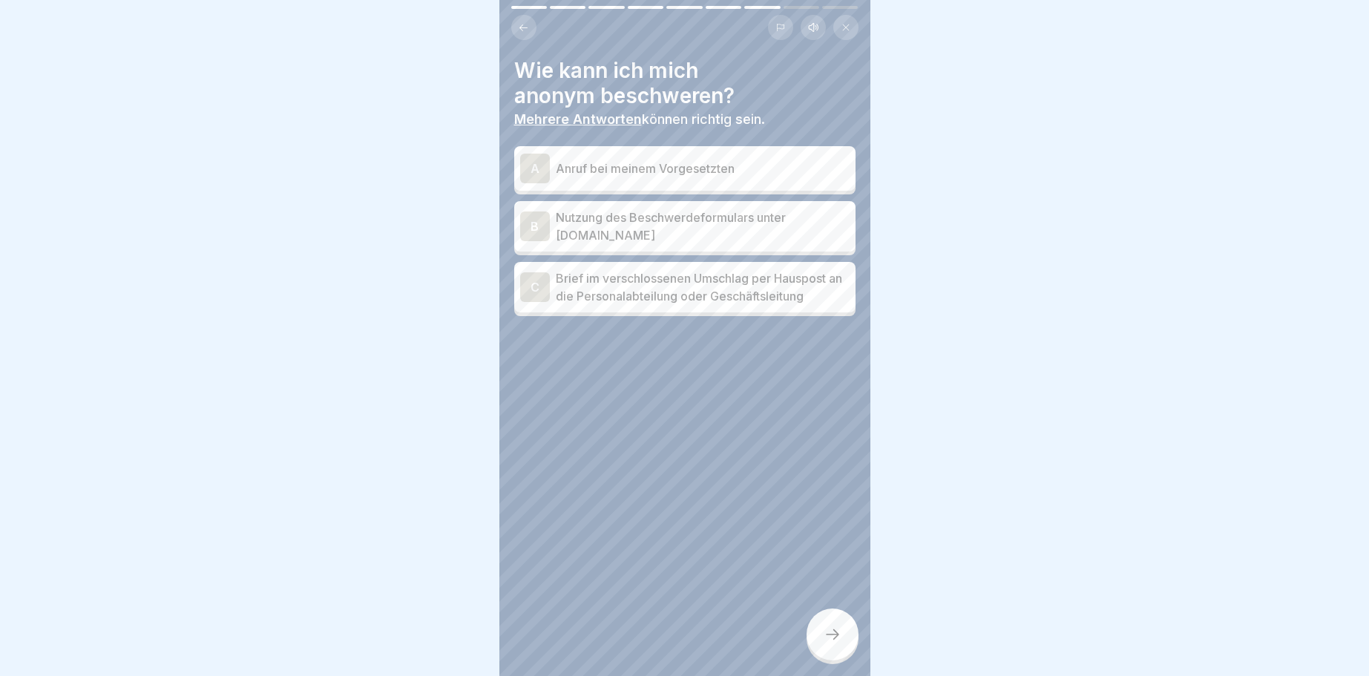
click at [534, 220] on div "B" at bounding box center [535, 226] width 30 height 30
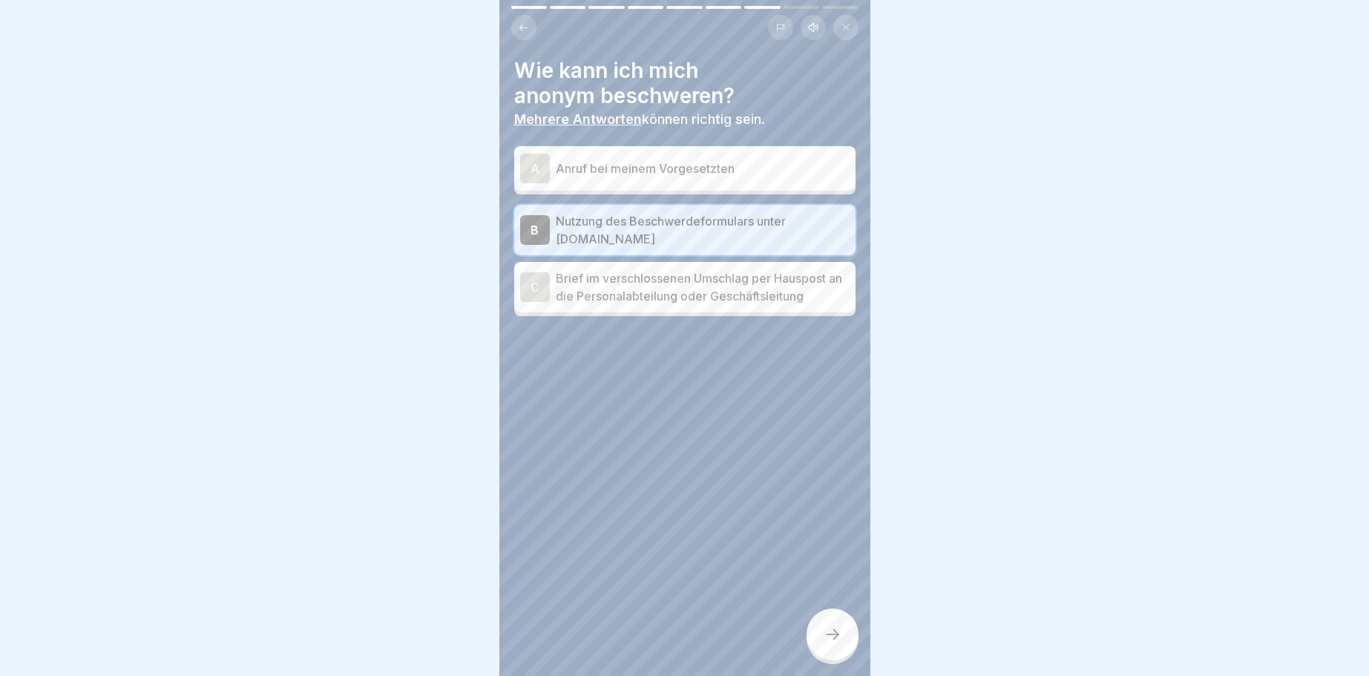
click at [829, 631] on icon at bounding box center [832, 634] width 18 height 18
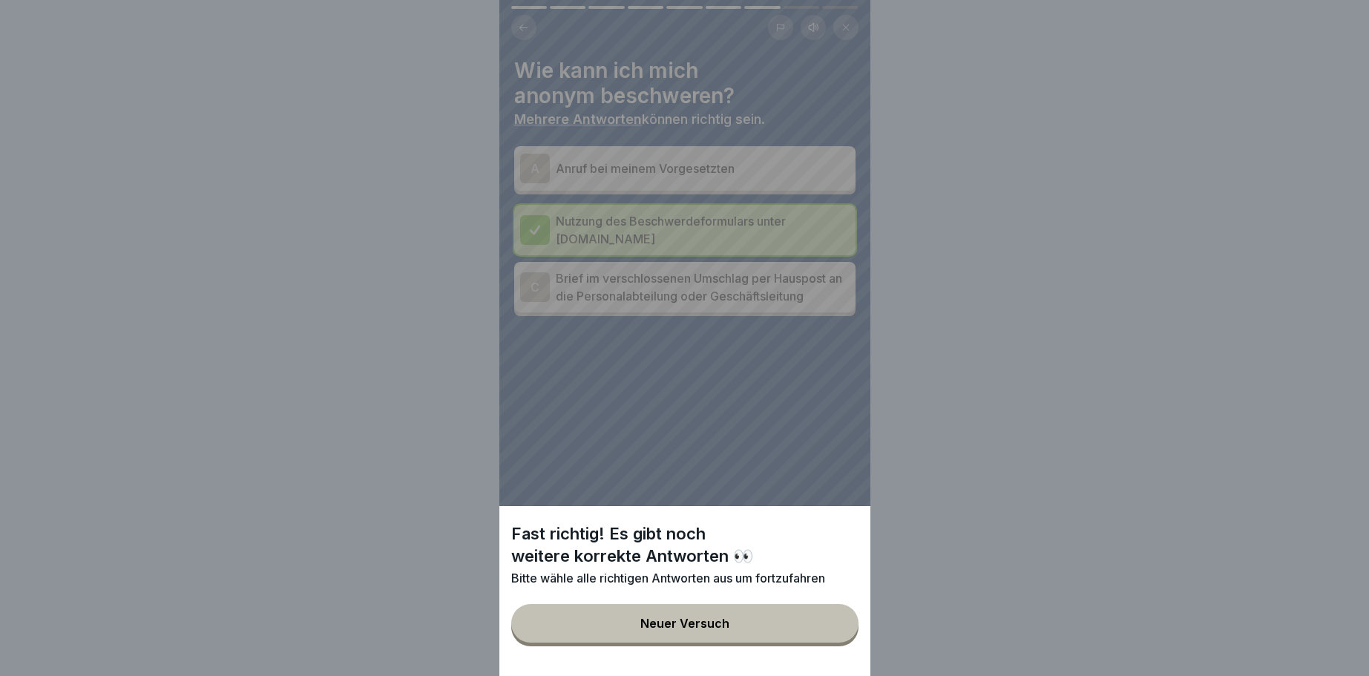
click at [714, 619] on div "Neuer Versuch" at bounding box center [684, 622] width 89 height 13
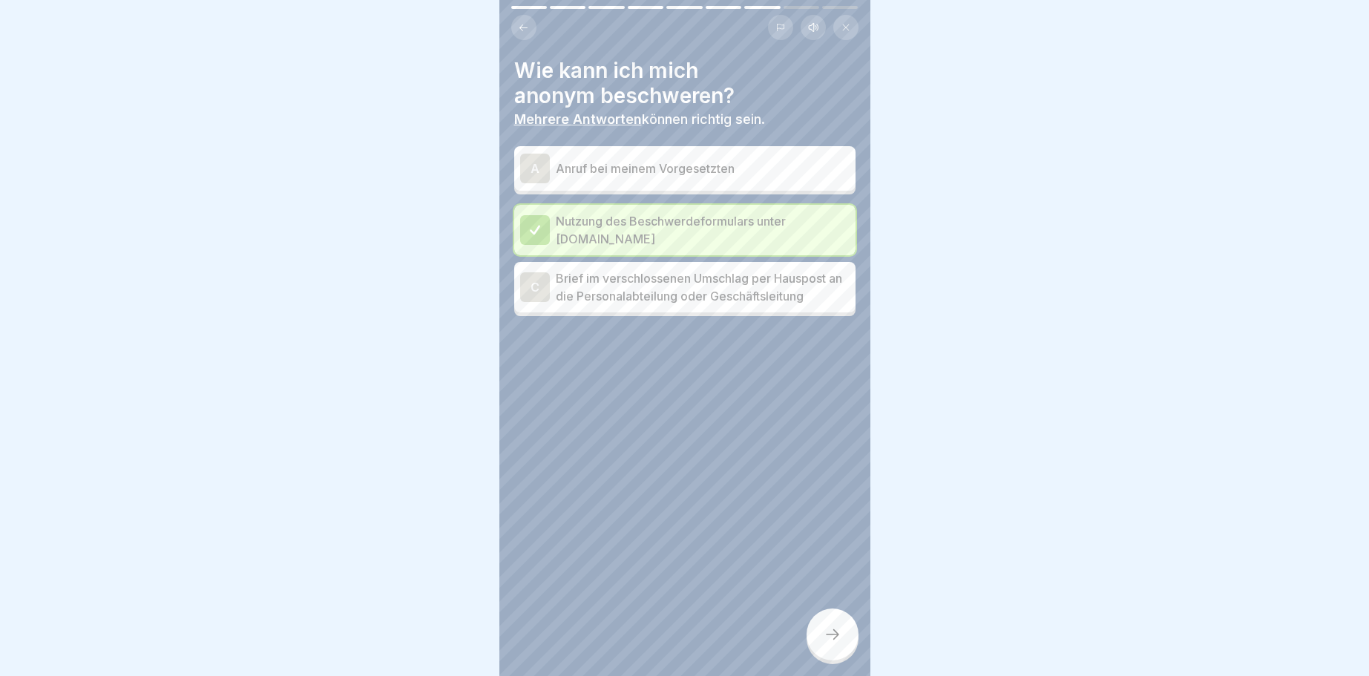
click at [533, 285] on div "C" at bounding box center [535, 287] width 30 height 30
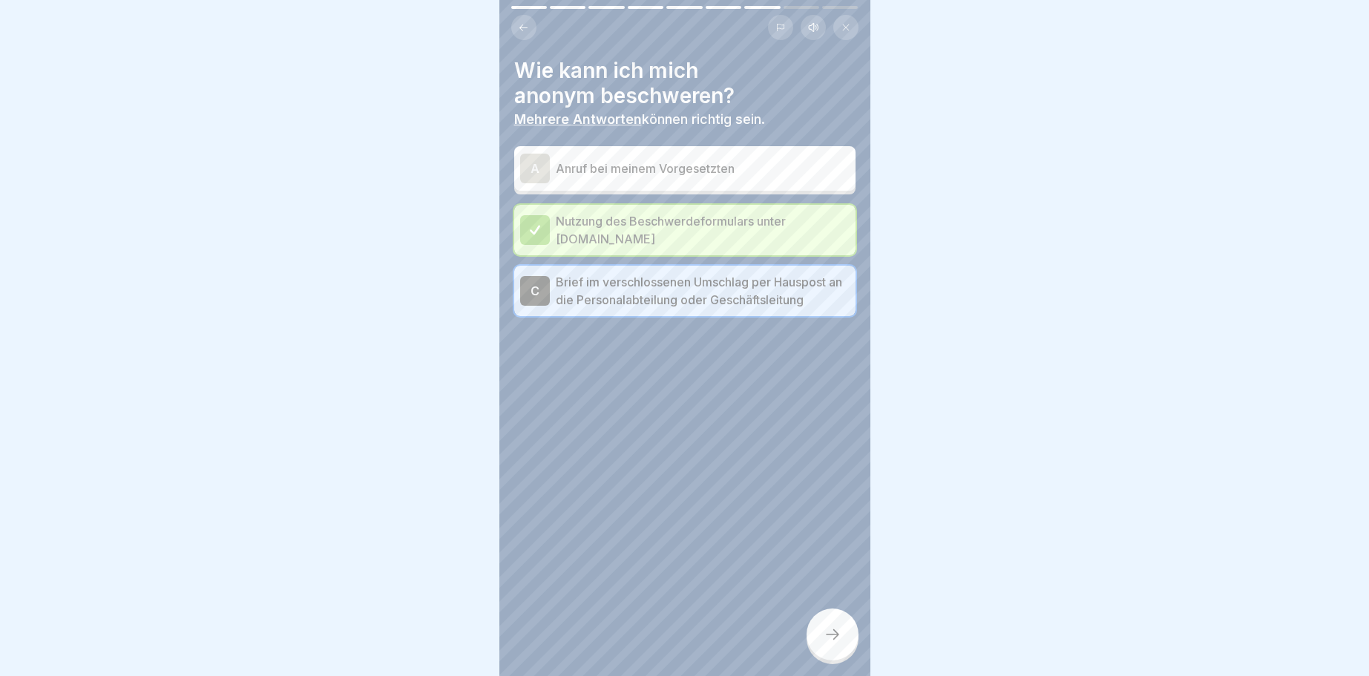
click at [835, 634] on icon at bounding box center [832, 634] width 13 height 10
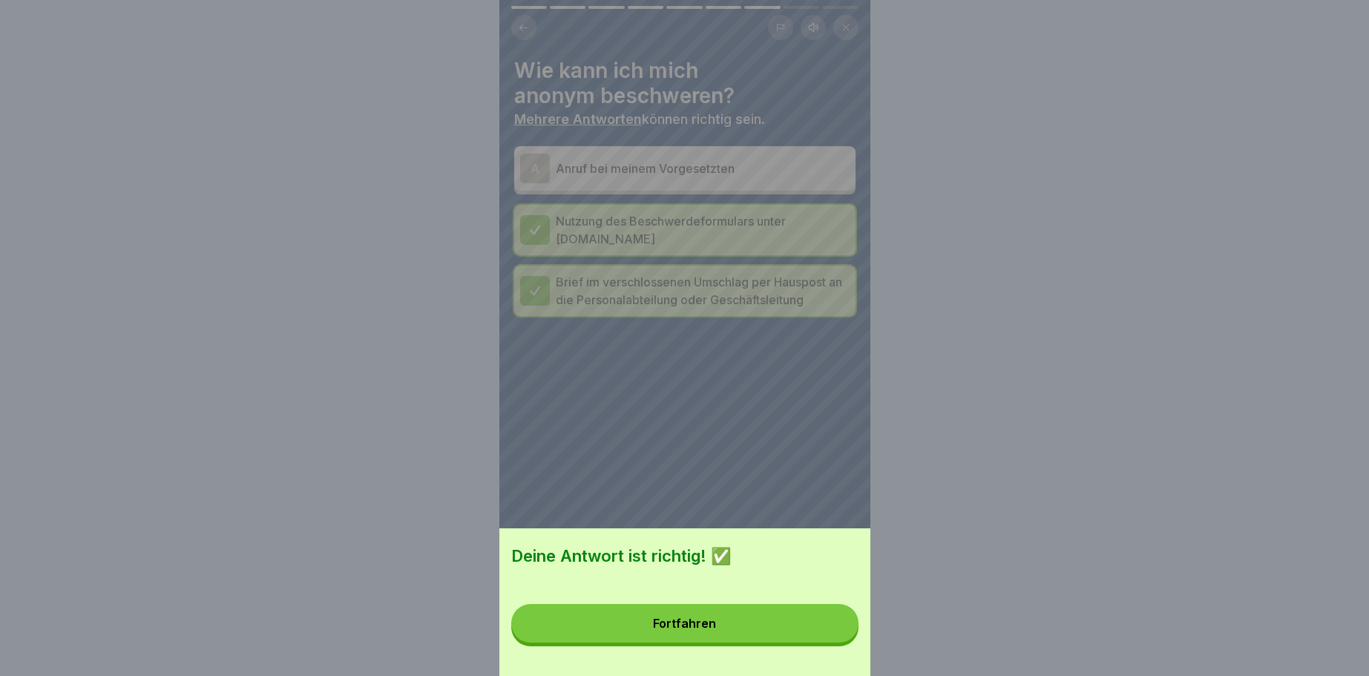
drag, startPoint x: 714, startPoint y: 605, endPoint x: 717, endPoint y: 612, distance: 8.0
click at [717, 612] on button "Fortfahren" at bounding box center [684, 623] width 347 height 39
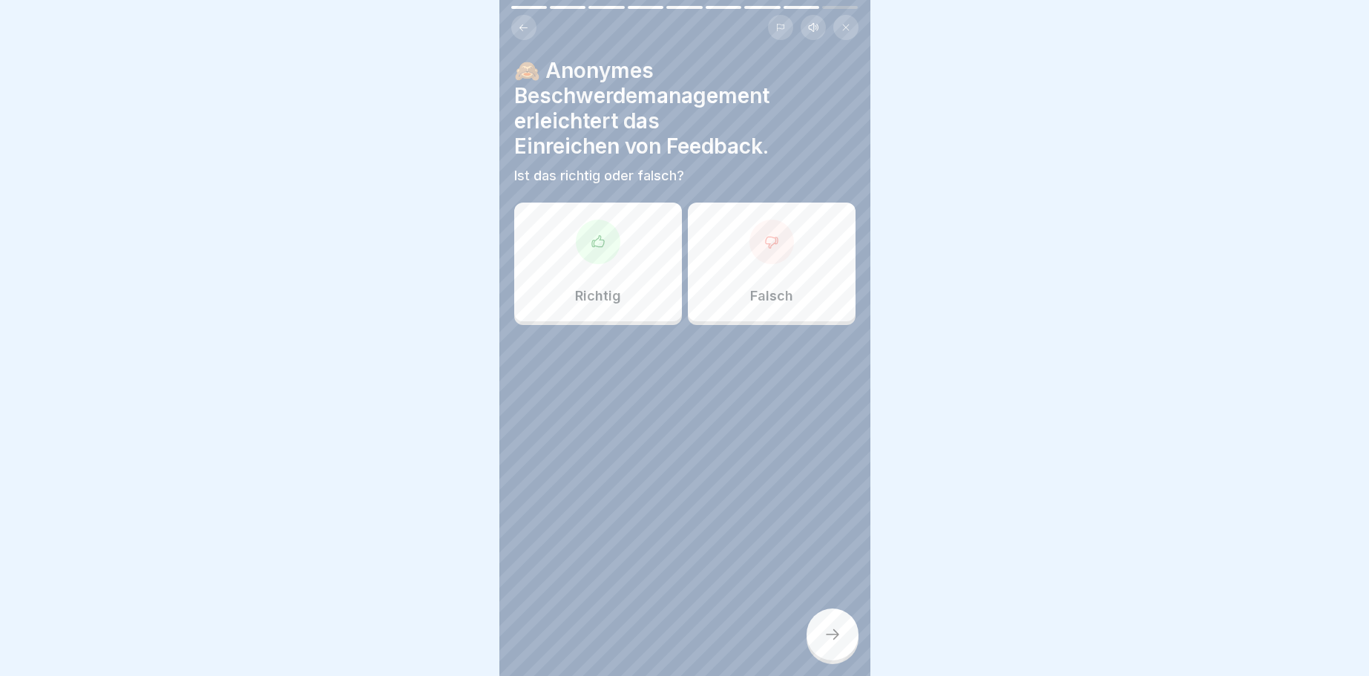
click at [765, 236] on icon at bounding box center [771, 241] width 15 height 15
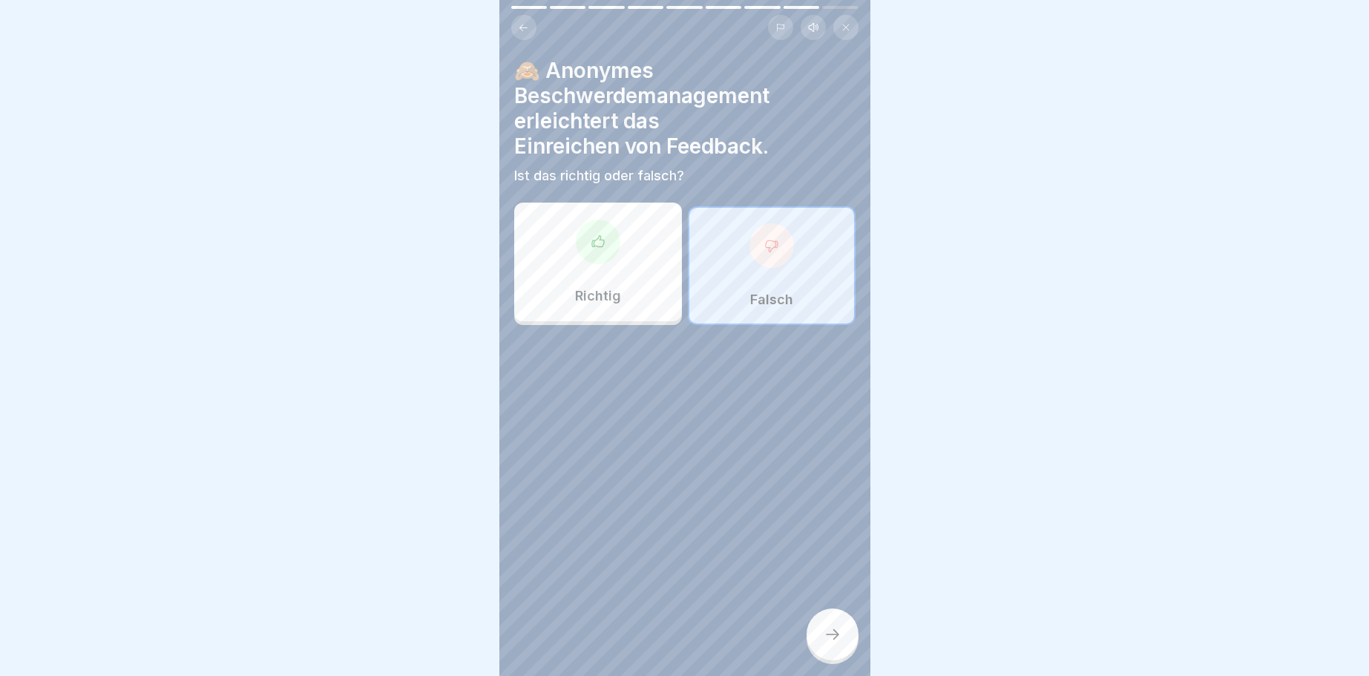
click at [845, 633] on div at bounding box center [832, 634] width 52 height 52
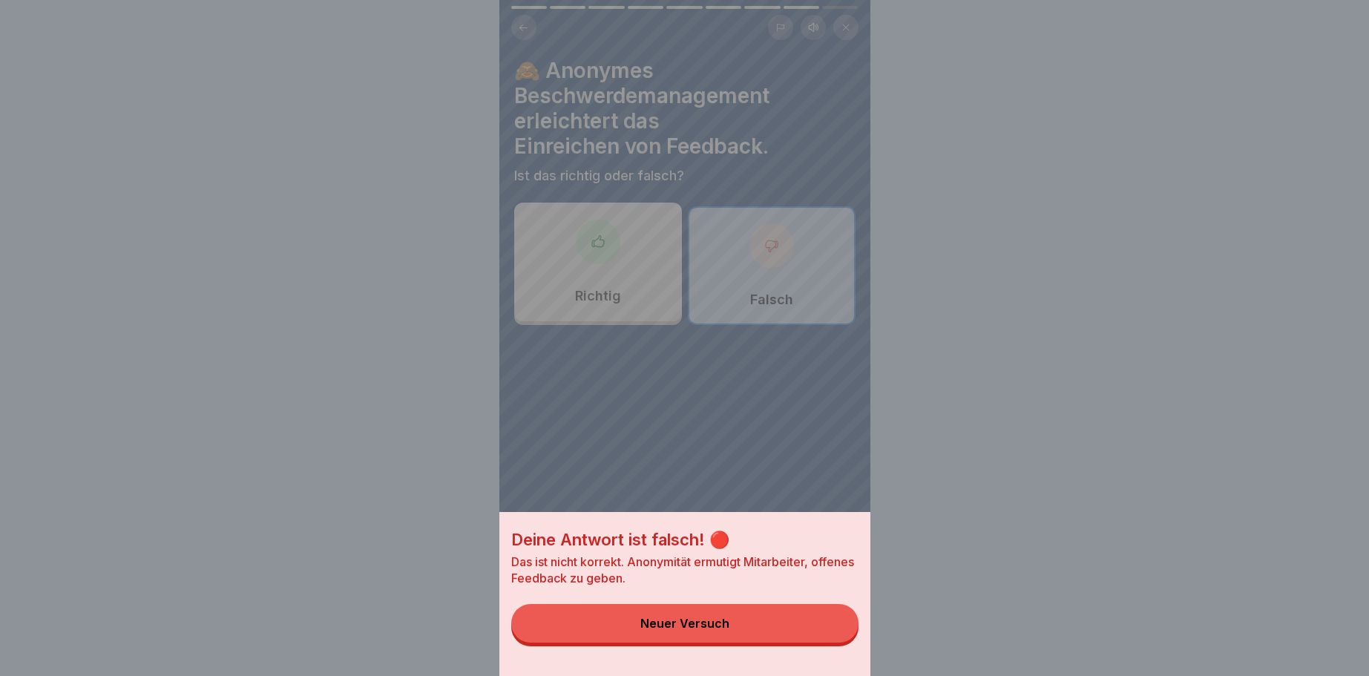
drag, startPoint x: 675, startPoint y: 618, endPoint x: 665, endPoint y: 544, distance: 74.8
click at [662, 612] on button "Neuer Versuch" at bounding box center [684, 623] width 347 height 39
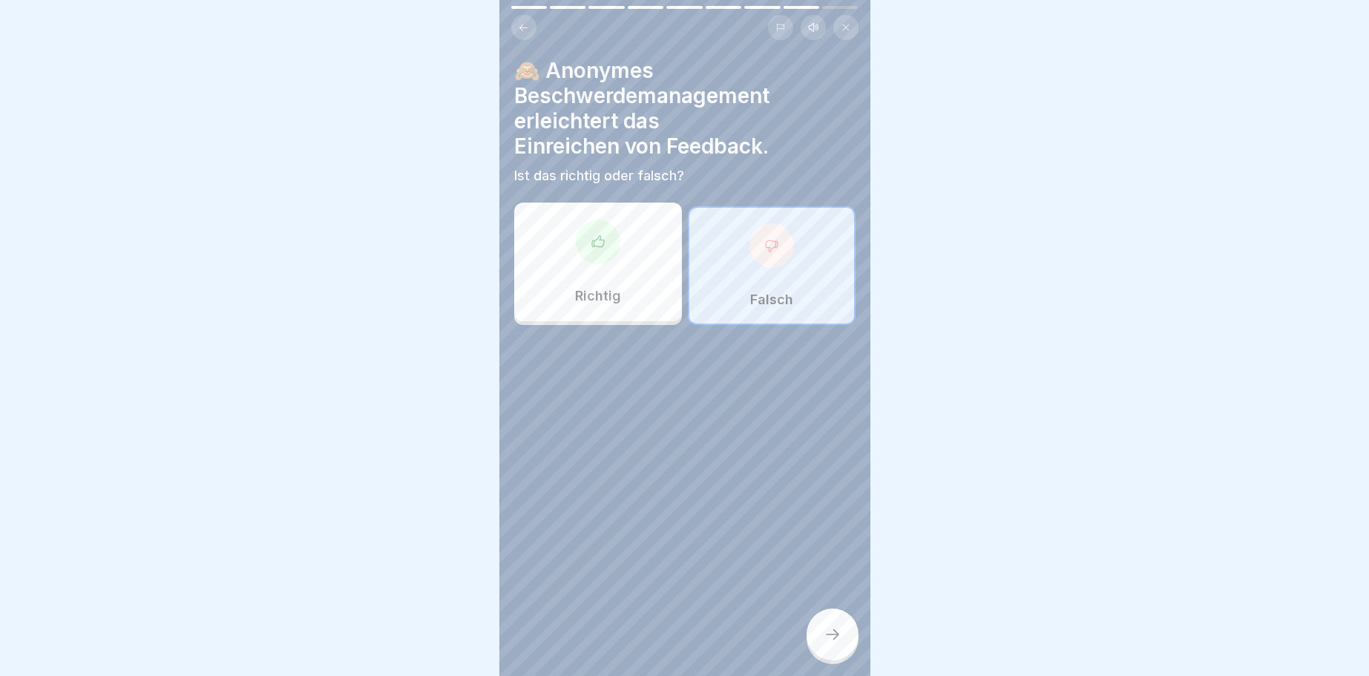
click at [598, 240] on icon at bounding box center [598, 241] width 15 height 15
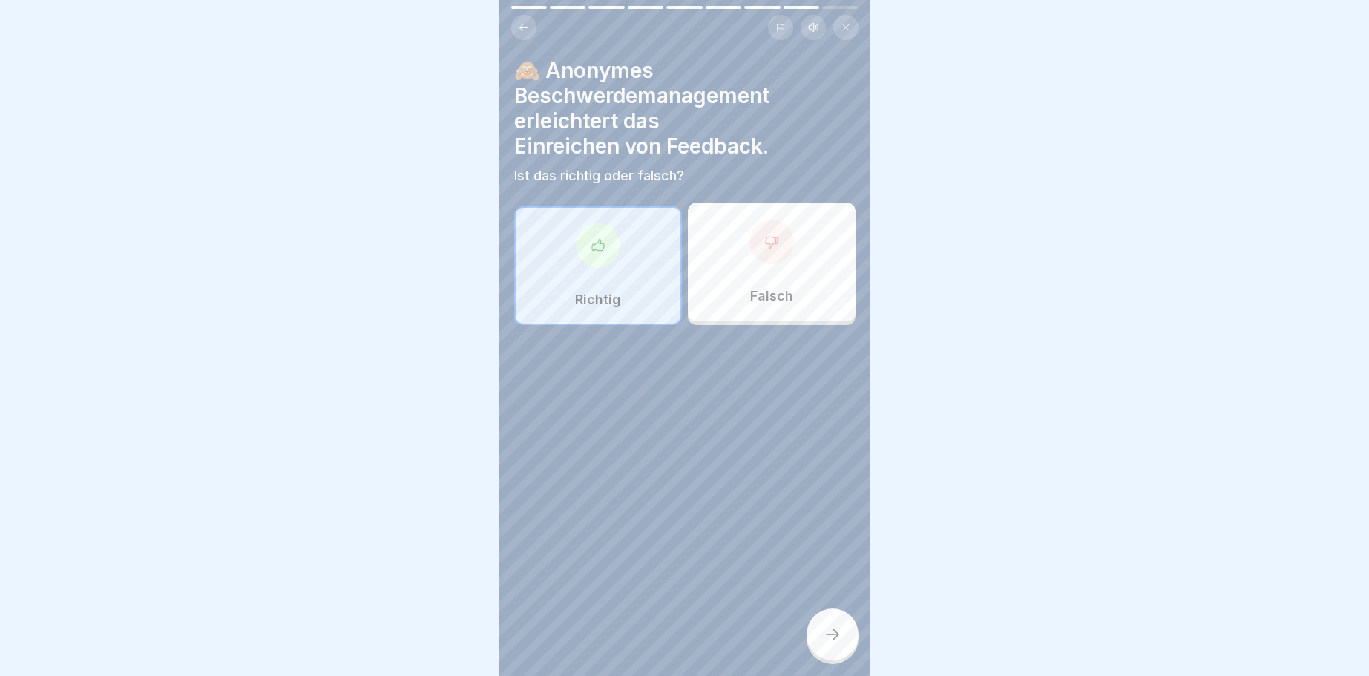
click at [825, 634] on icon at bounding box center [832, 634] width 18 height 18
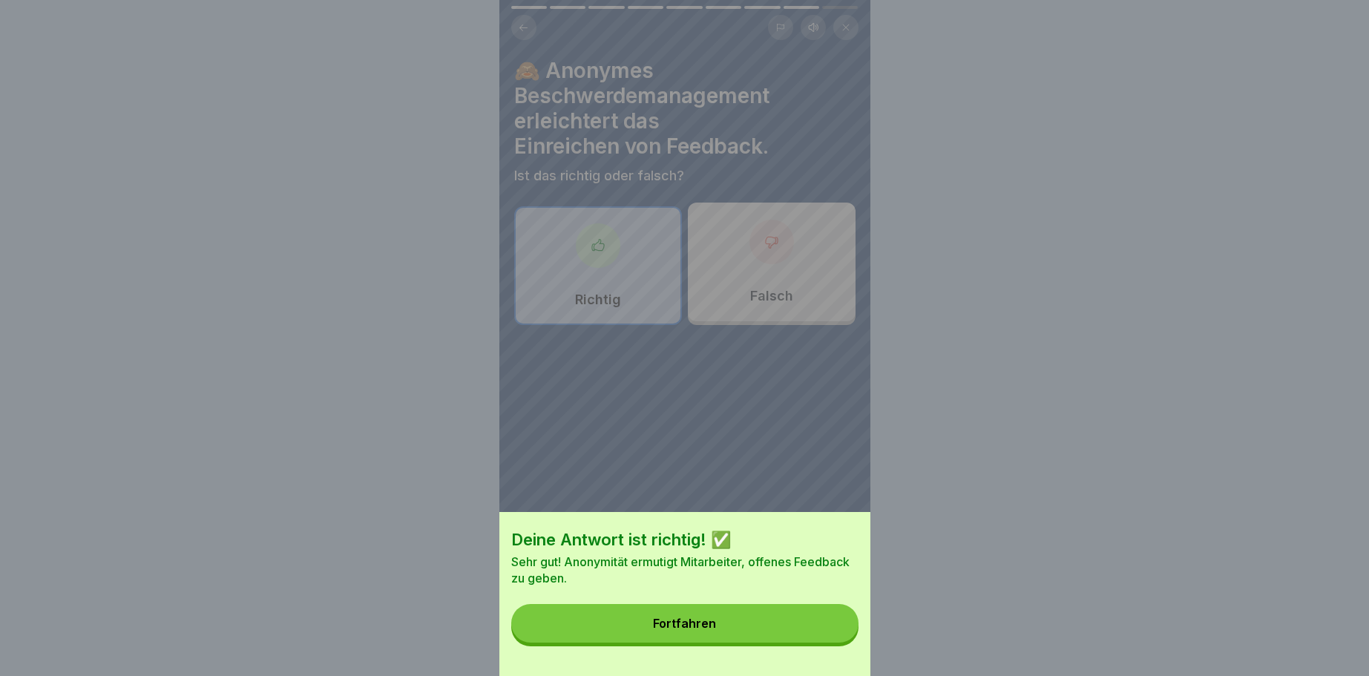
click at [700, 626] on div "Fortfahren" at bounding box center [684, 622] width 63 height 13
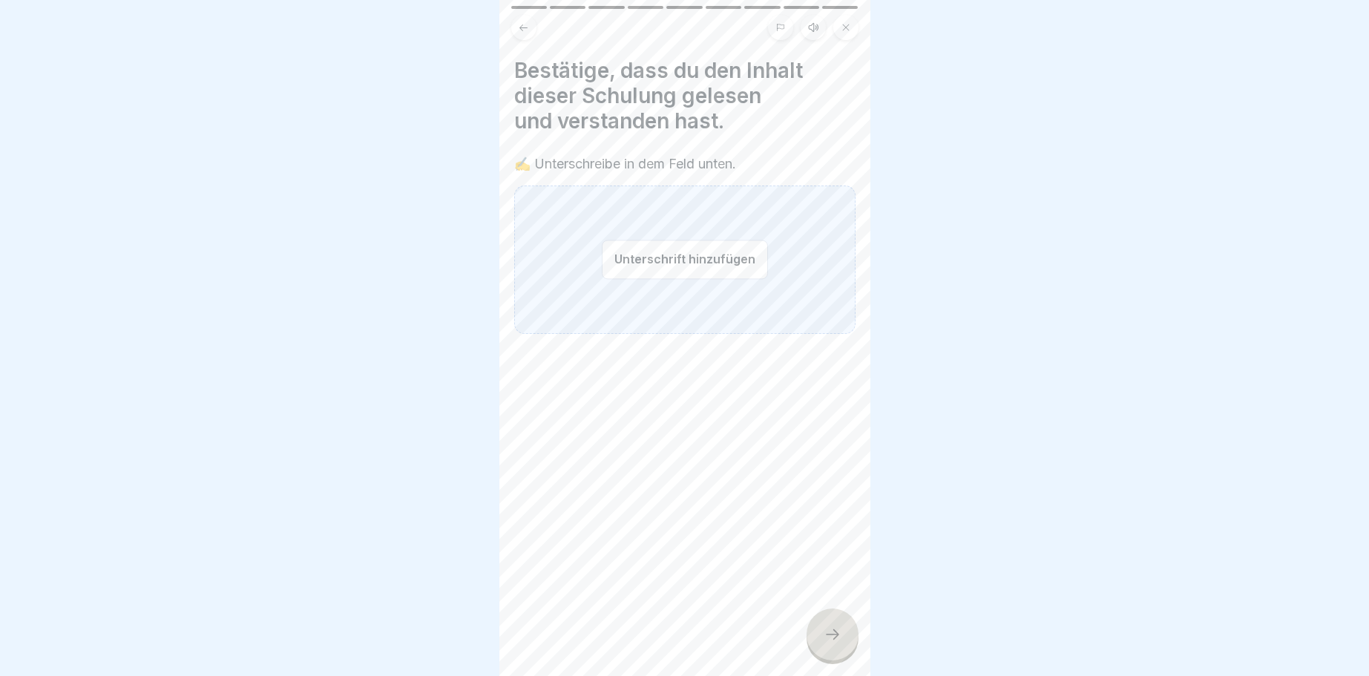
click at [654, 258] on button "Unterschrift hinzufügen" at bounding box center [685, 259] width 166 height 39
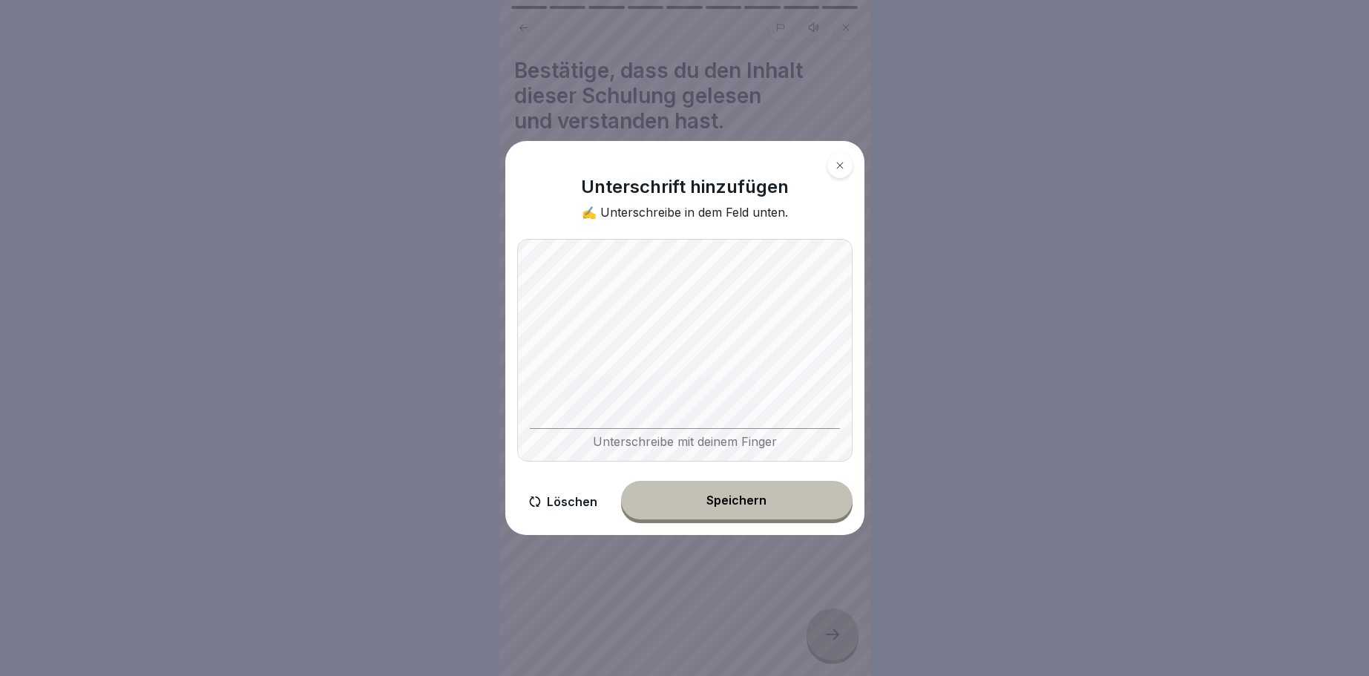
click at [734, 497] on div "Speichern" at bounding box center [736, 499] width 60 height 13
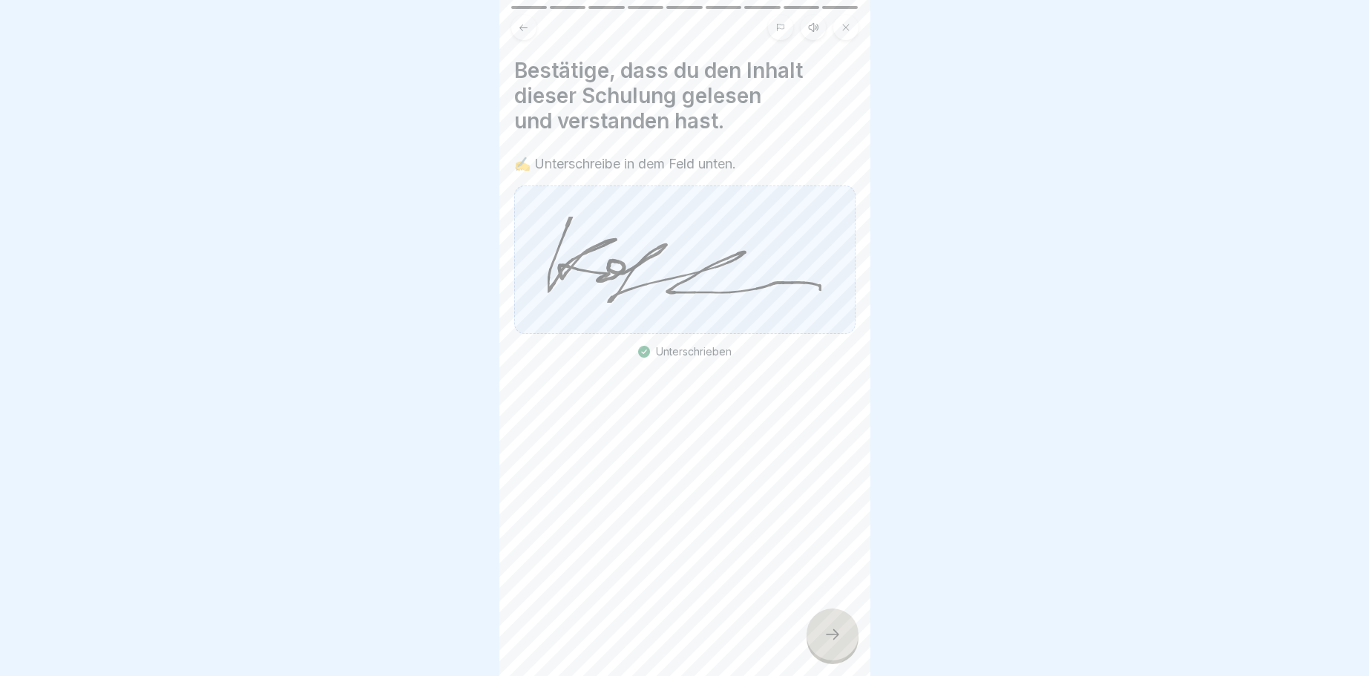
click at [835, 631] on icon at bounding box center [832, 634] width 18 height 18
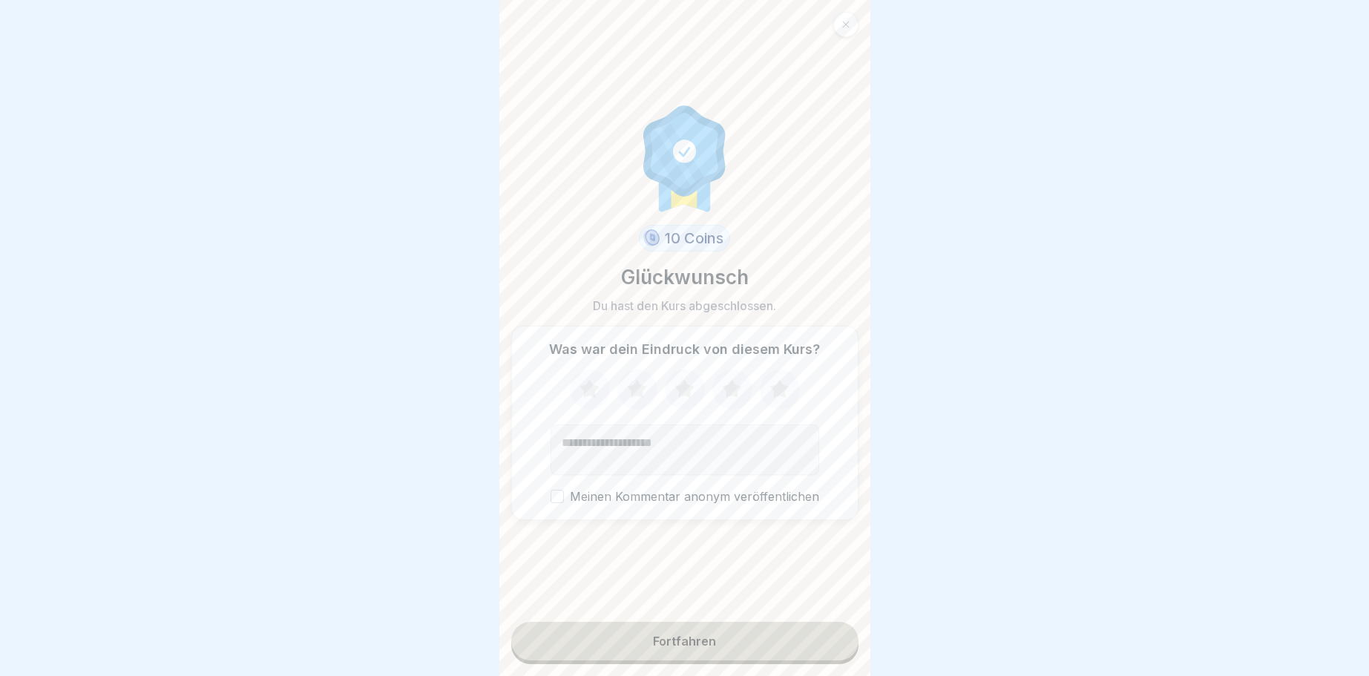
click at [681, 633] on button "Fortfahren" at bounding box center [684, 641] width 347 height 39
click at [680, 632] on button "Fortfahren" at bounding box center [684, 641] width 347 height 39
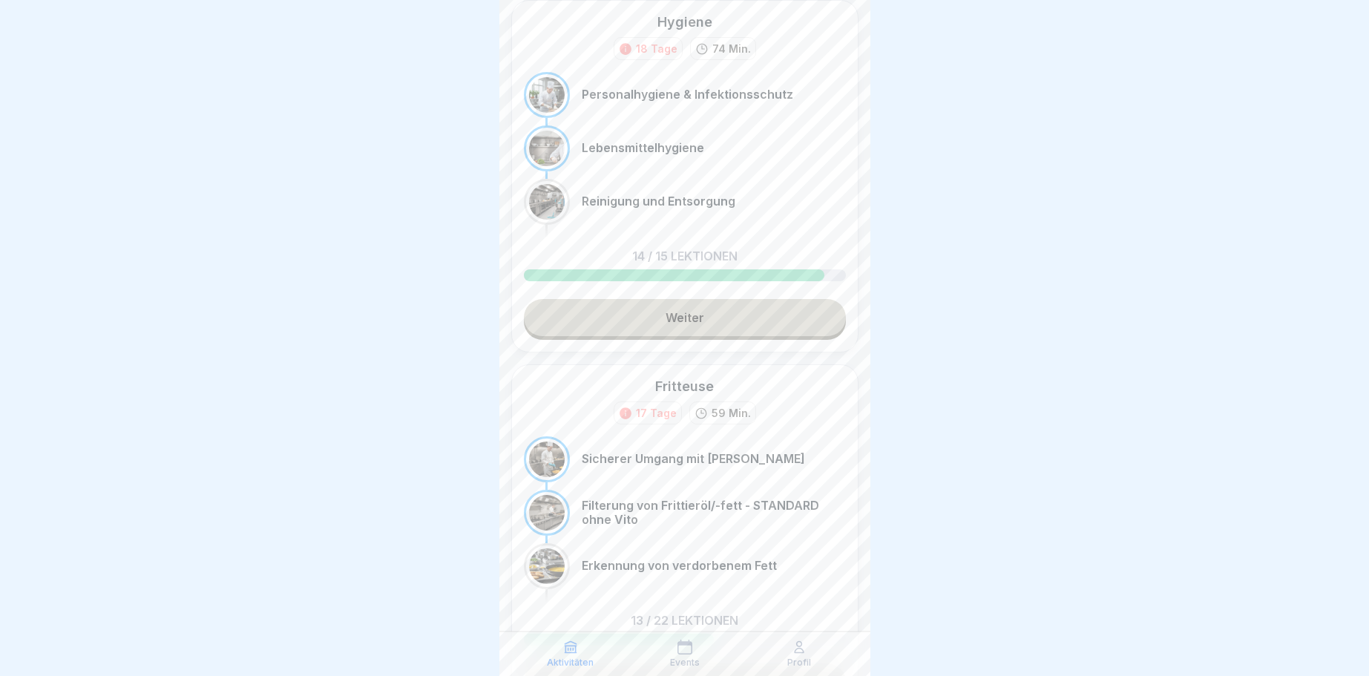
scroll to position [89, 0]
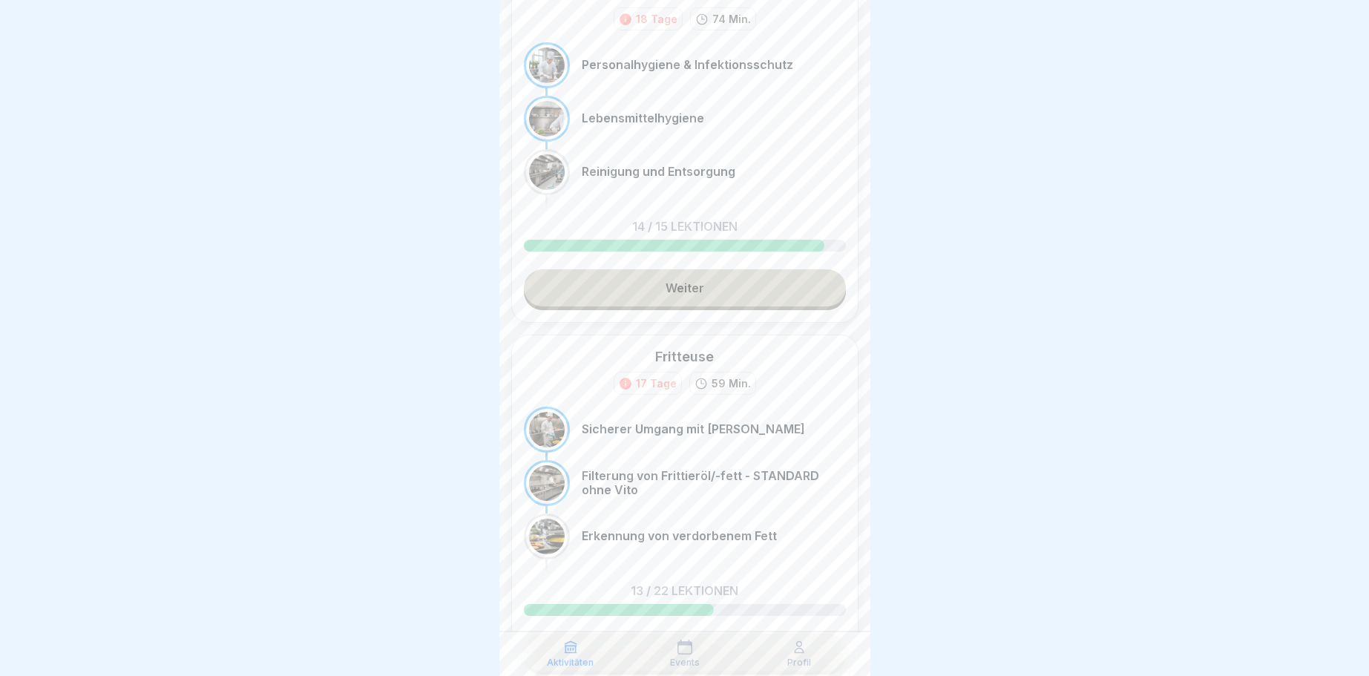
click at [668, 278] on link "Weiter" at bounding box center [685, 287] width 322 height 37
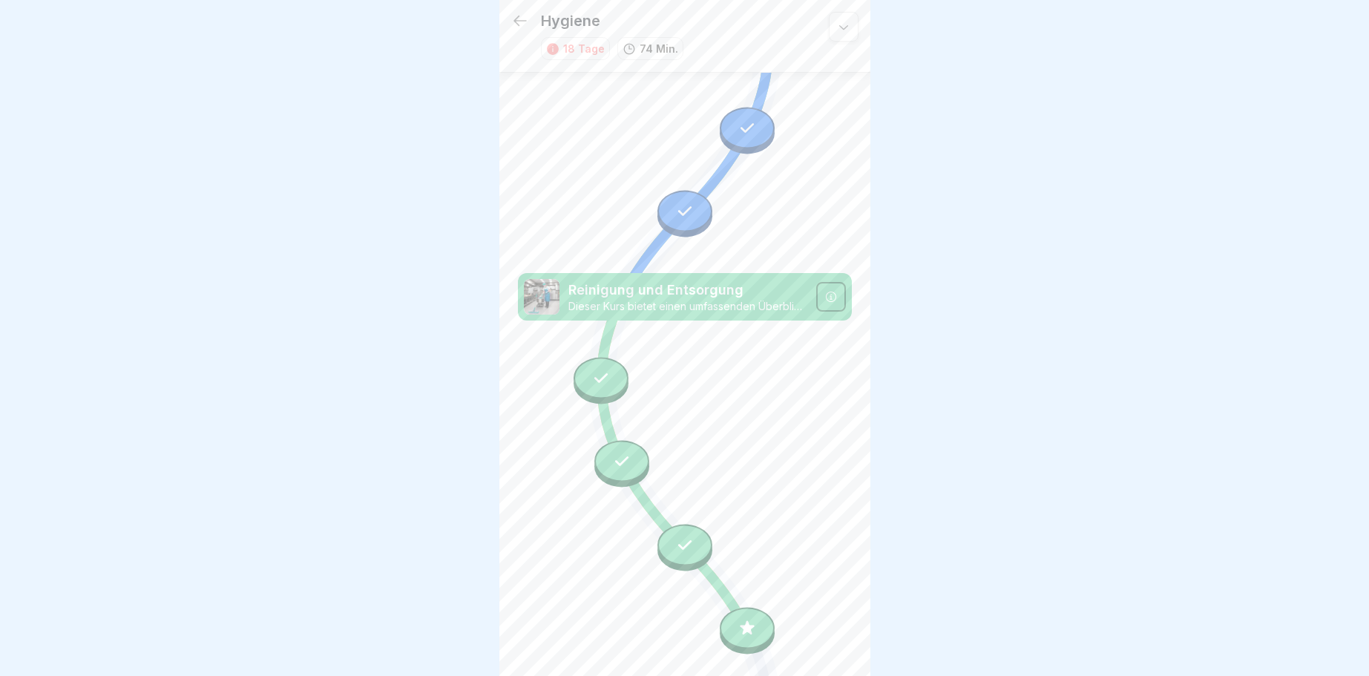
scroll to position [769, 0]
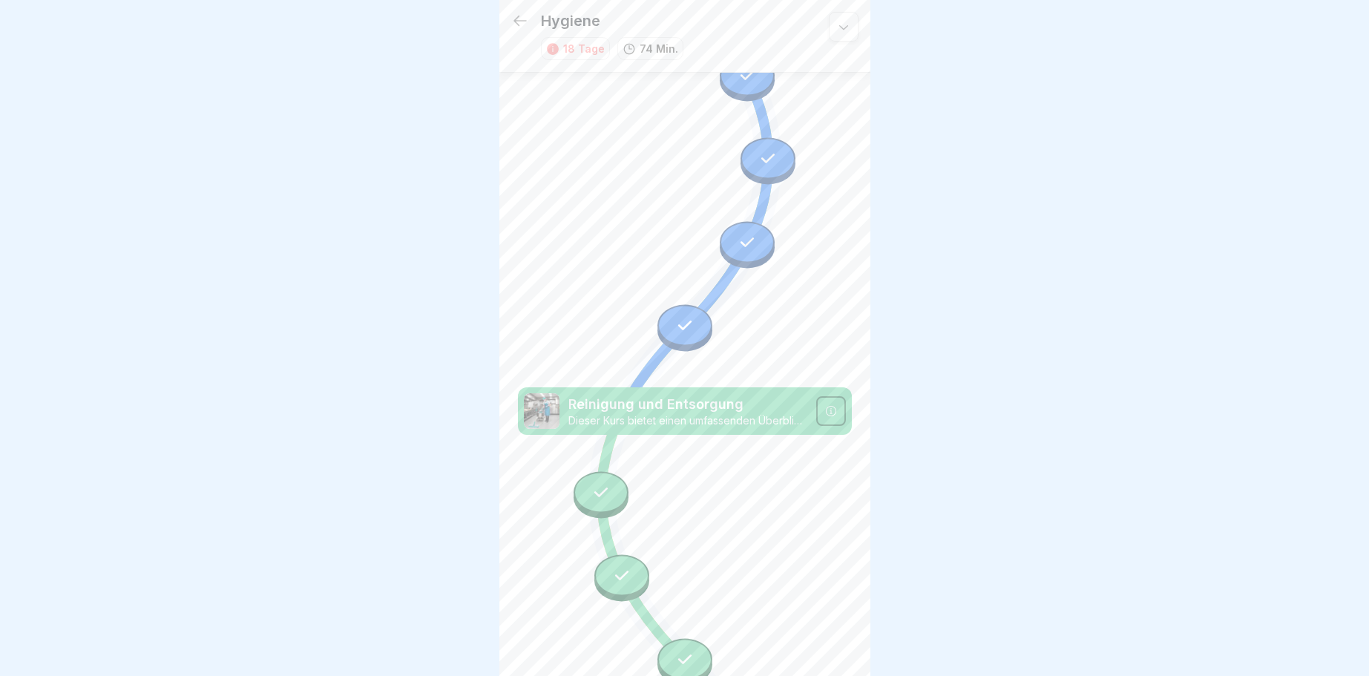
click at [836, 29] on icon at bounding box center [843, 26] width 15 height 15
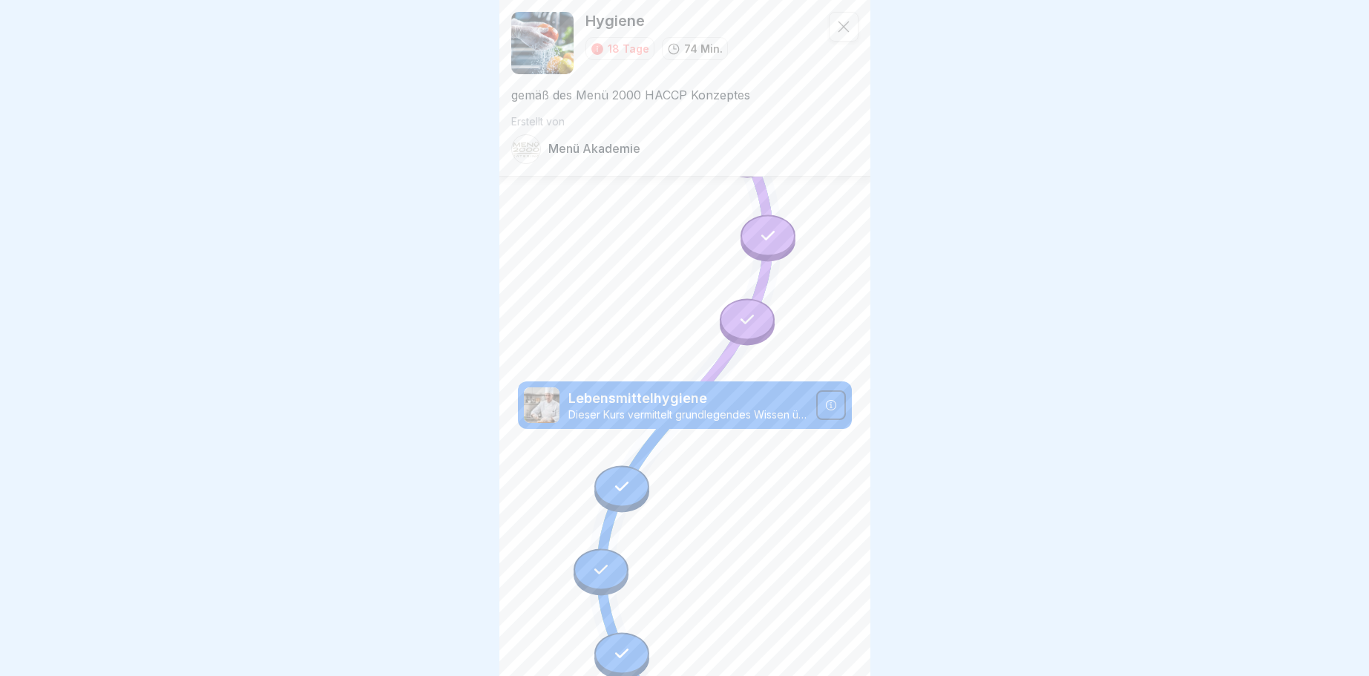
scroll to position [0, 0]
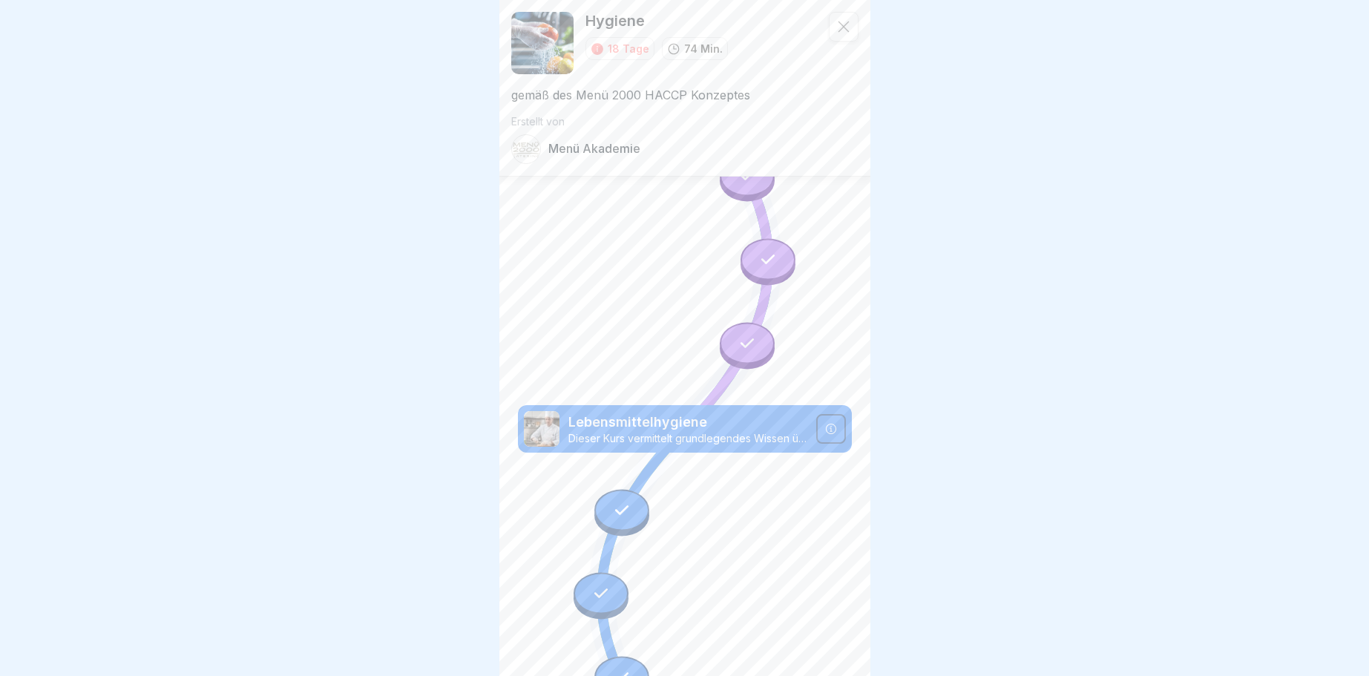
click at [844, 22] on icon at bounding box center [843, 26] width 15 height 15
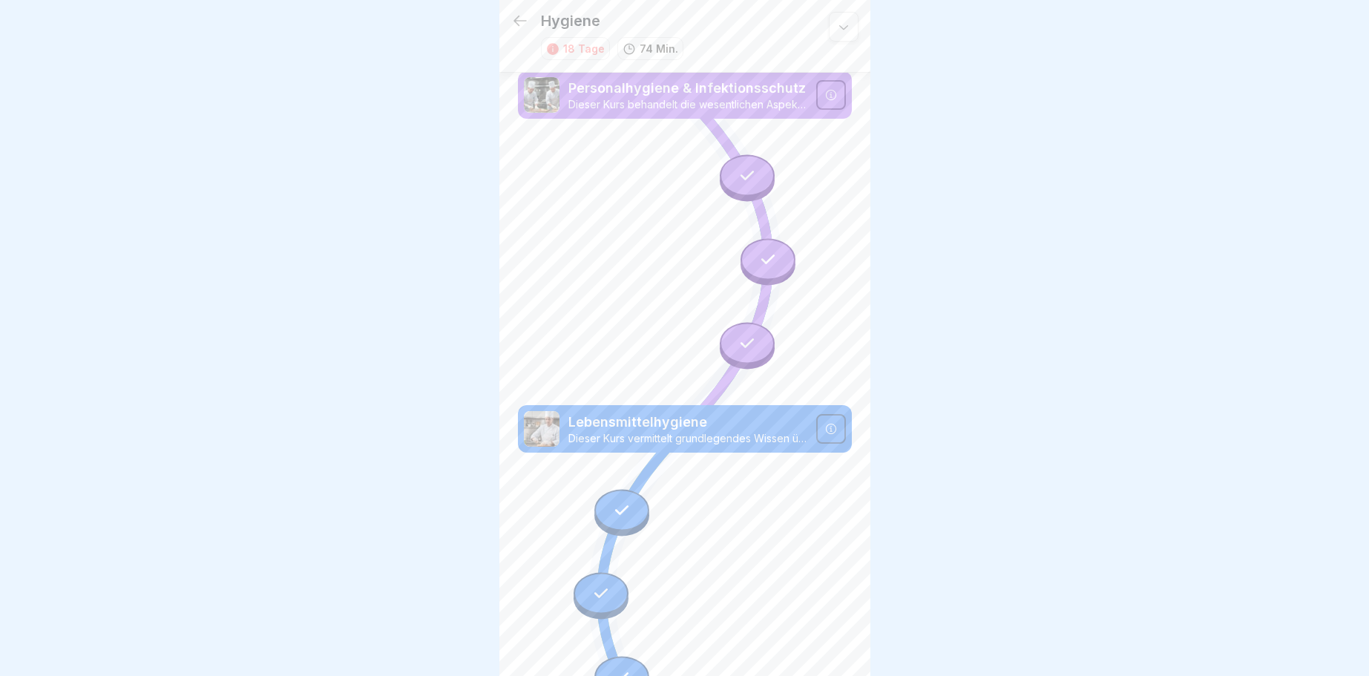
click at [516, 15] on icon at bounding box center [520, 21] width 18 height 18
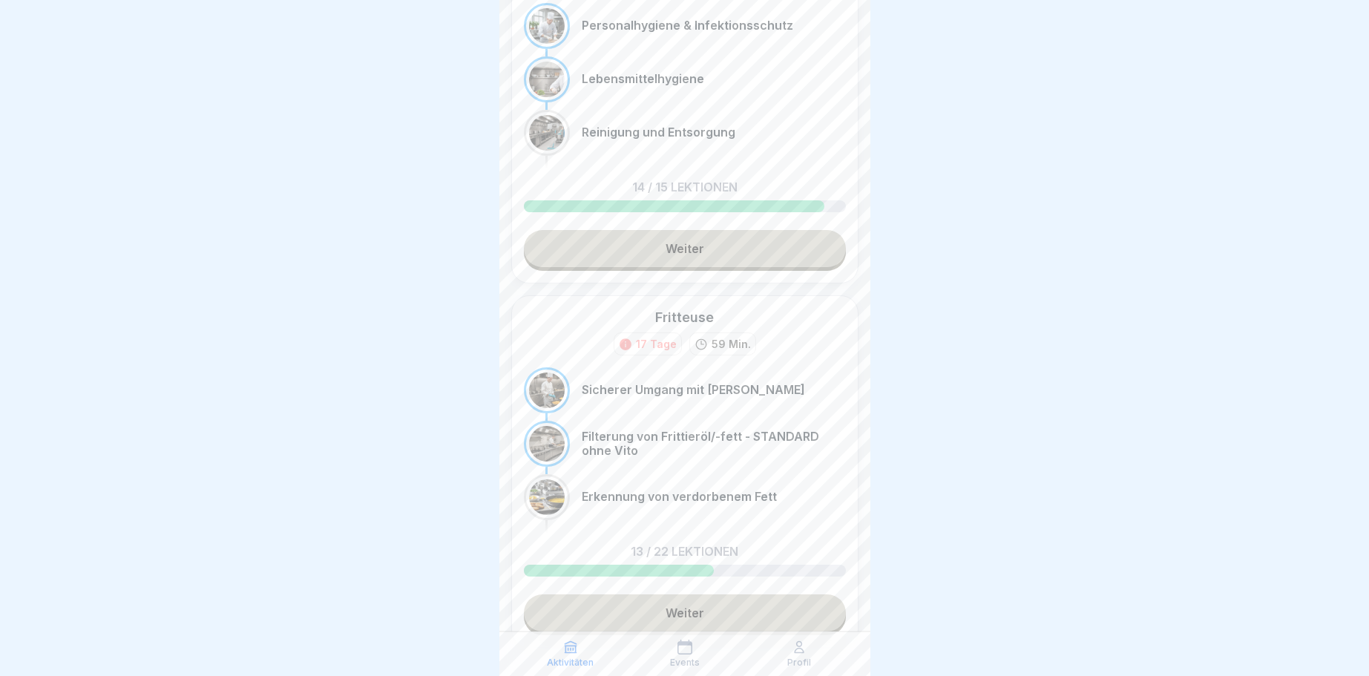
scroll to position [201, 0]
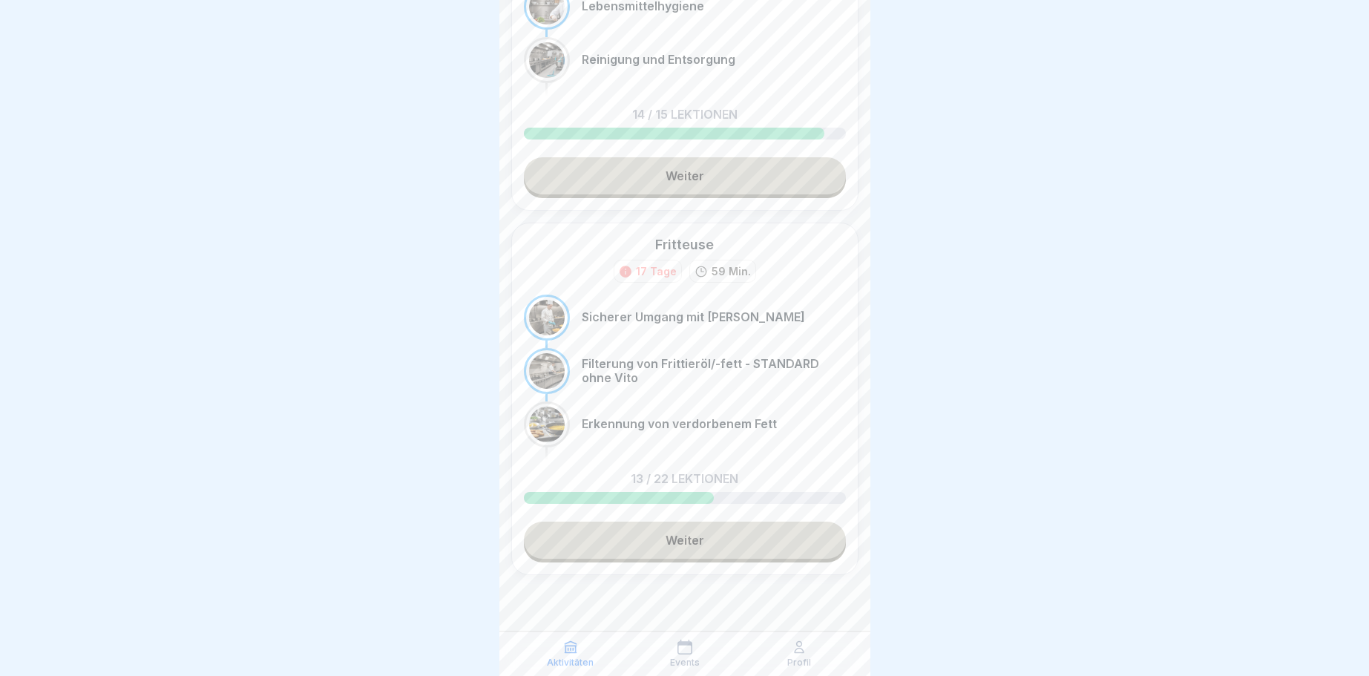
click at [673, 536] on link "Weiter" at bounding box center [685, 540] width 322 height 37
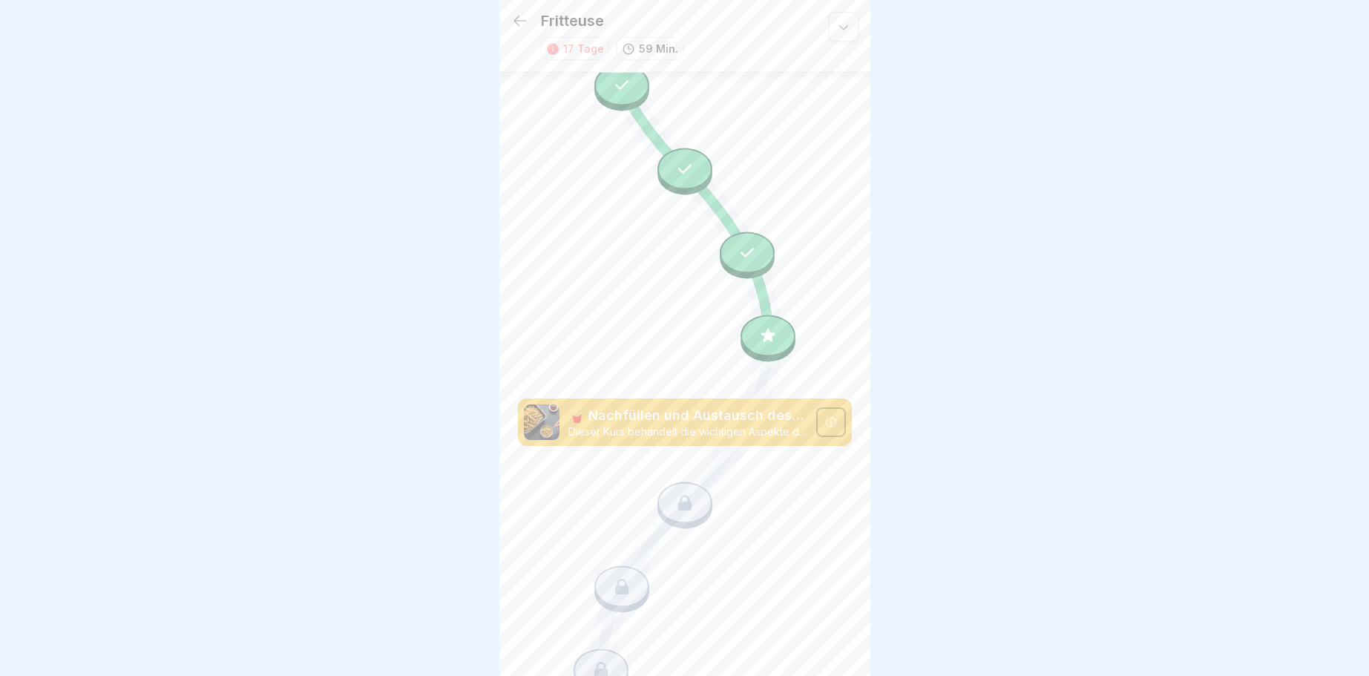
scroll to position [1260, 0]
click at [691, 508] on icon at bounding box center [684, 502] width 19 height 19
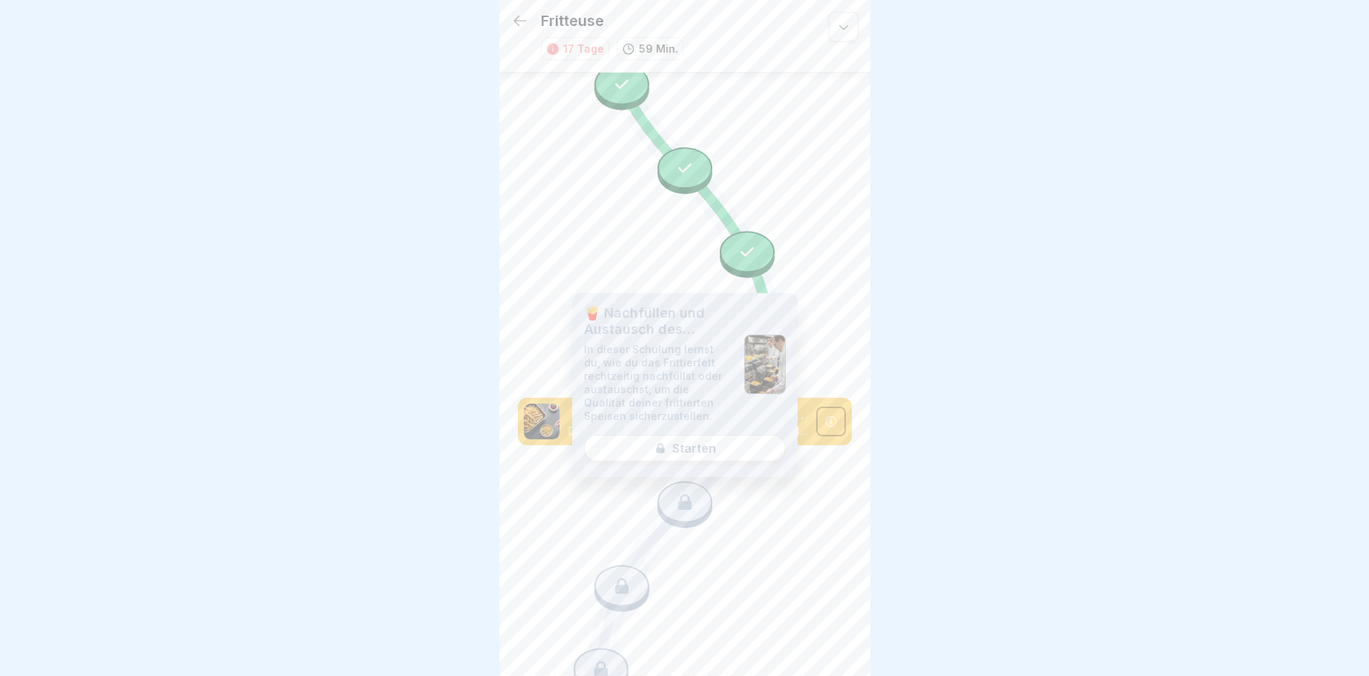
drag, startPoint x: 673, startPoint y: 503, endPoint x: 680, endPoint y: 499, distance: 8.0
click at [678, 500] on div at bounding box center [684, 502] width 55 height 42
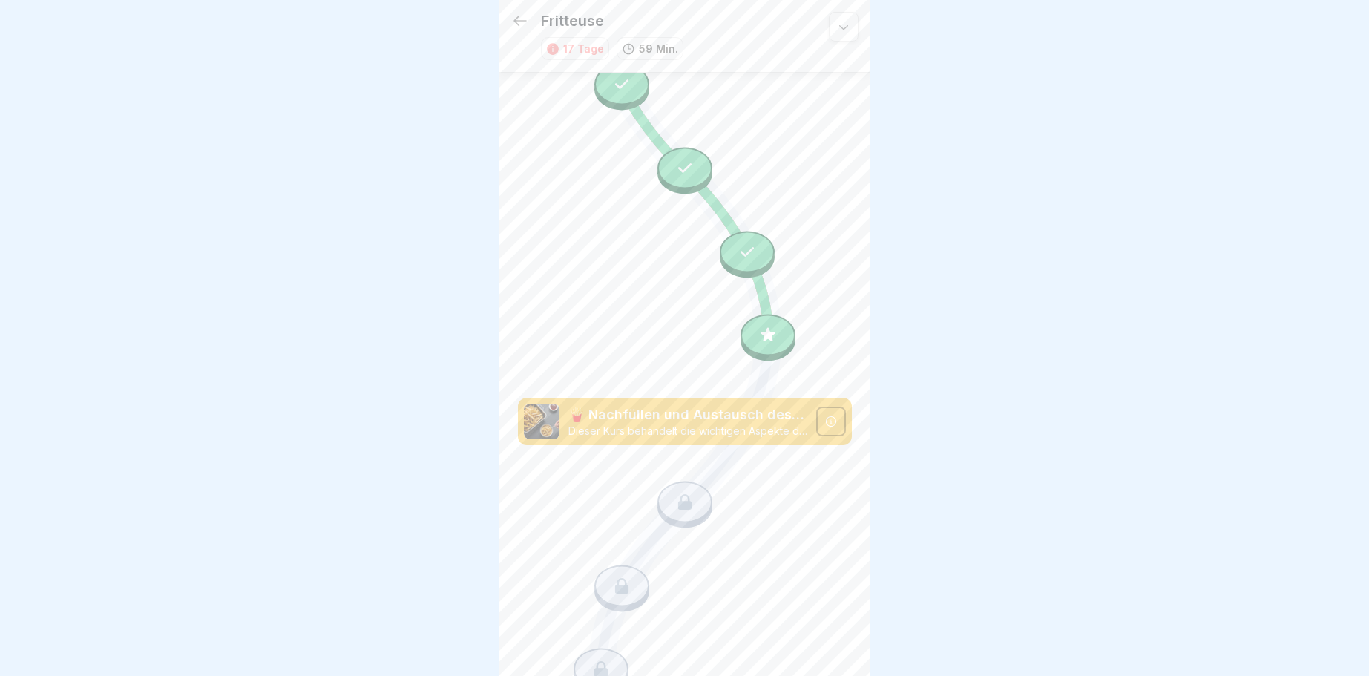
click at [750, 334] on div at bounding box center [767, 336] width 55 height 42
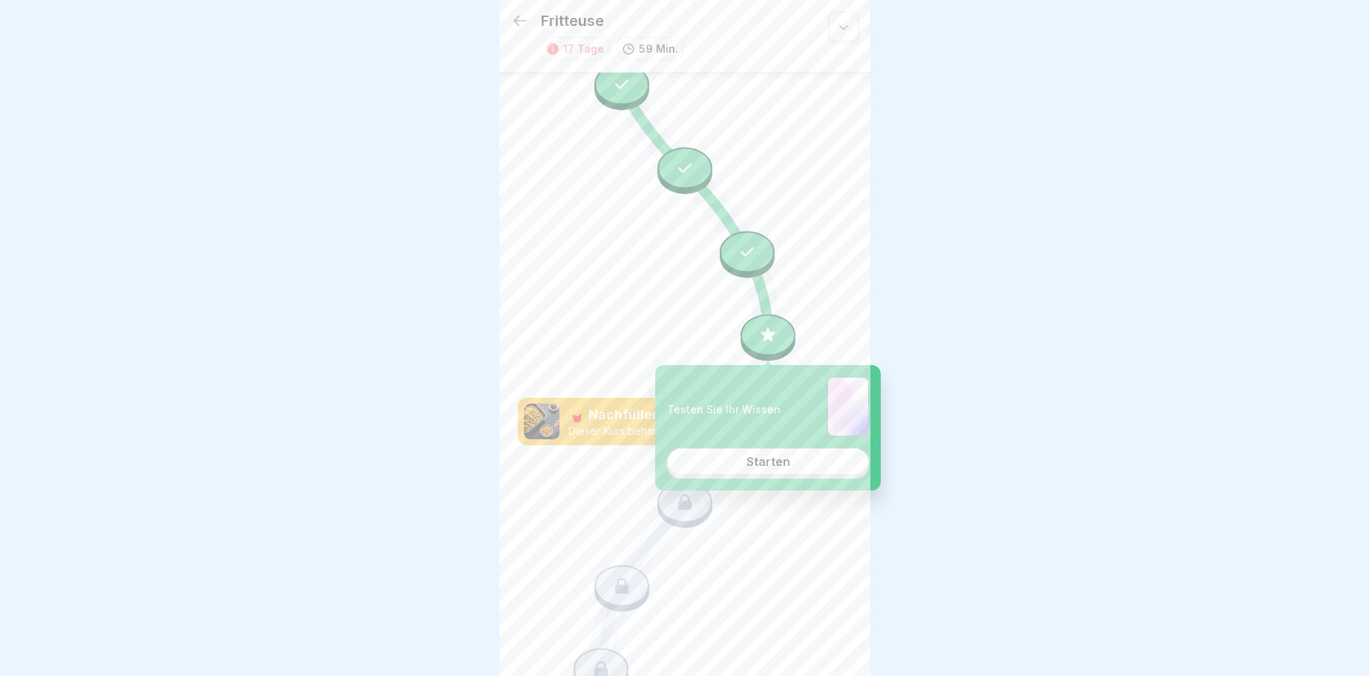
click at [734, 463] on link "Starten" at bounding box center [768, 461] width 202 height 27
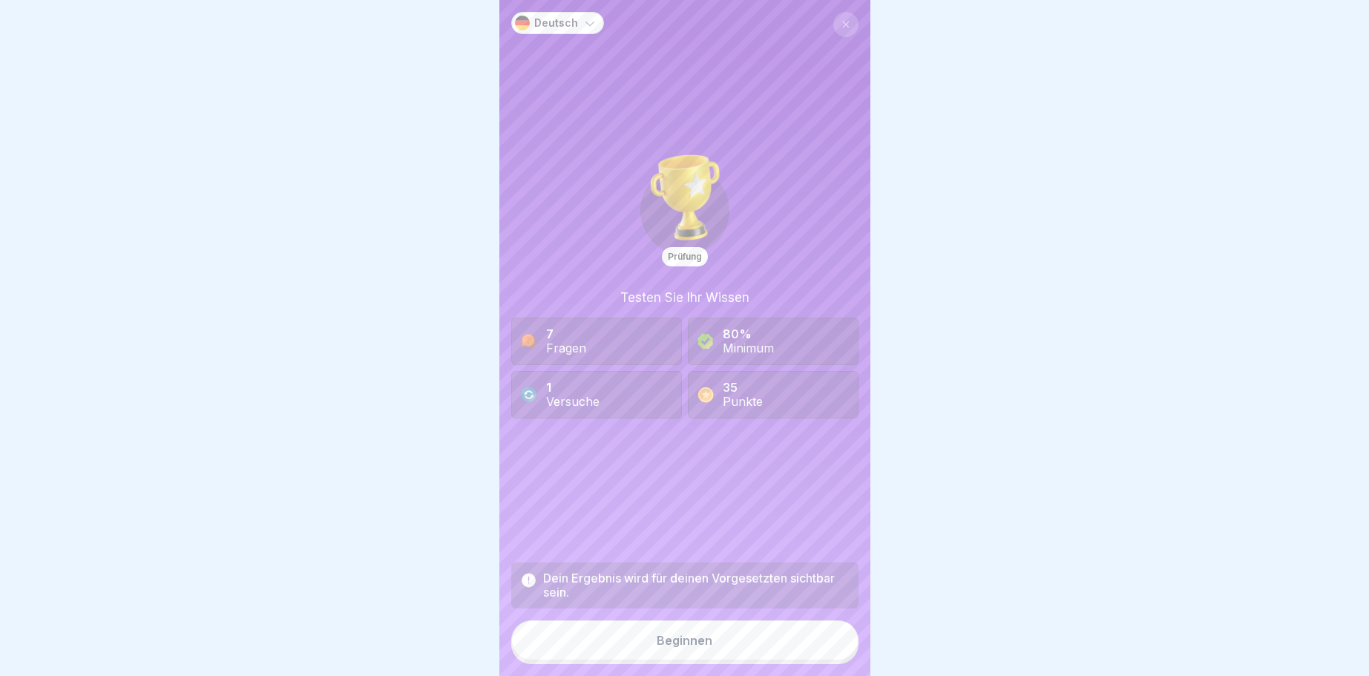
click at [702, 639] on div "Beginnen" at bounding box center [685, 640] width 56 height 13
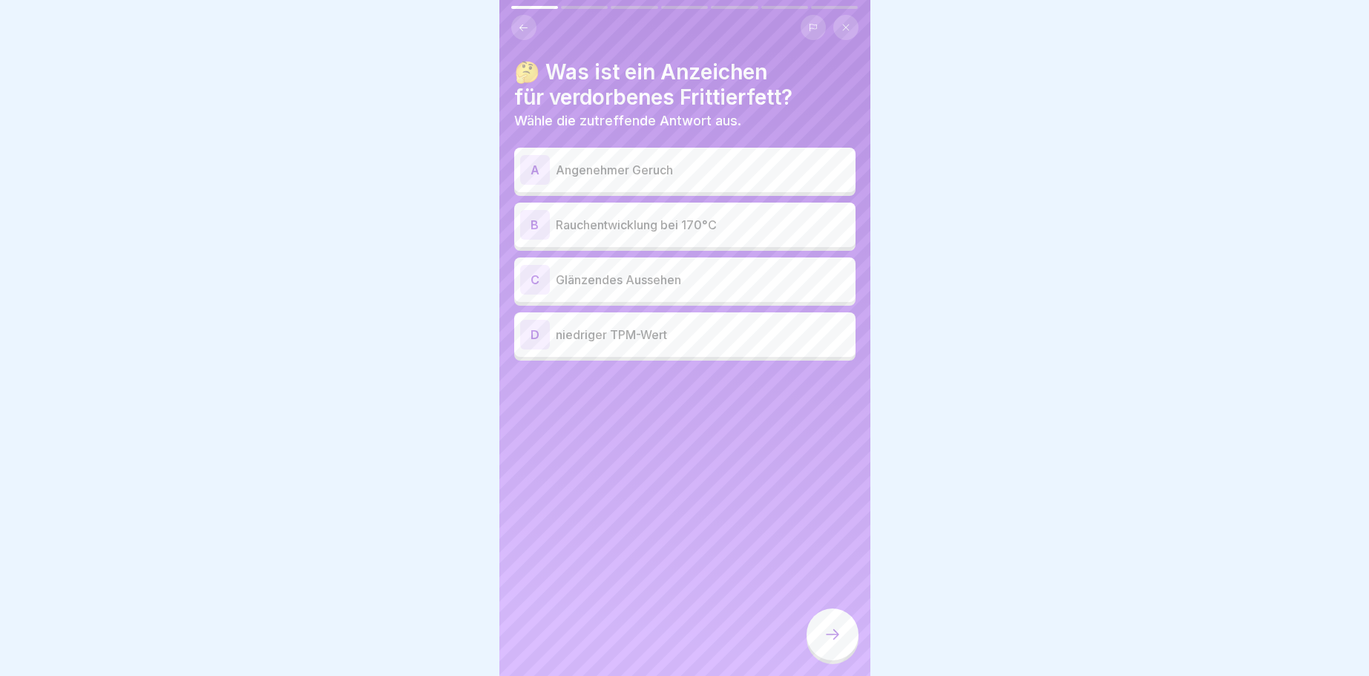
click at [535, 281] on div "C" at bounding box center [535, 280] width 30 height 30
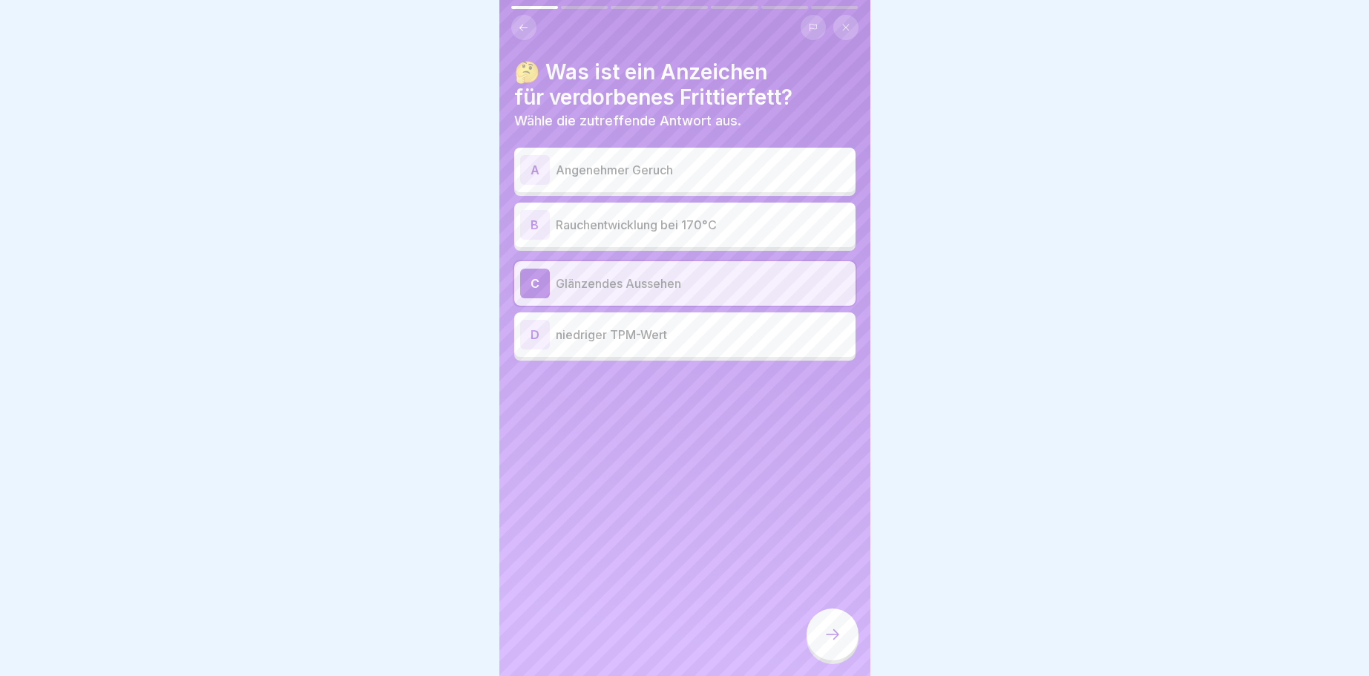
click at [535, 281] on div "C" at bounding box center [535, 284] width 30 height 30
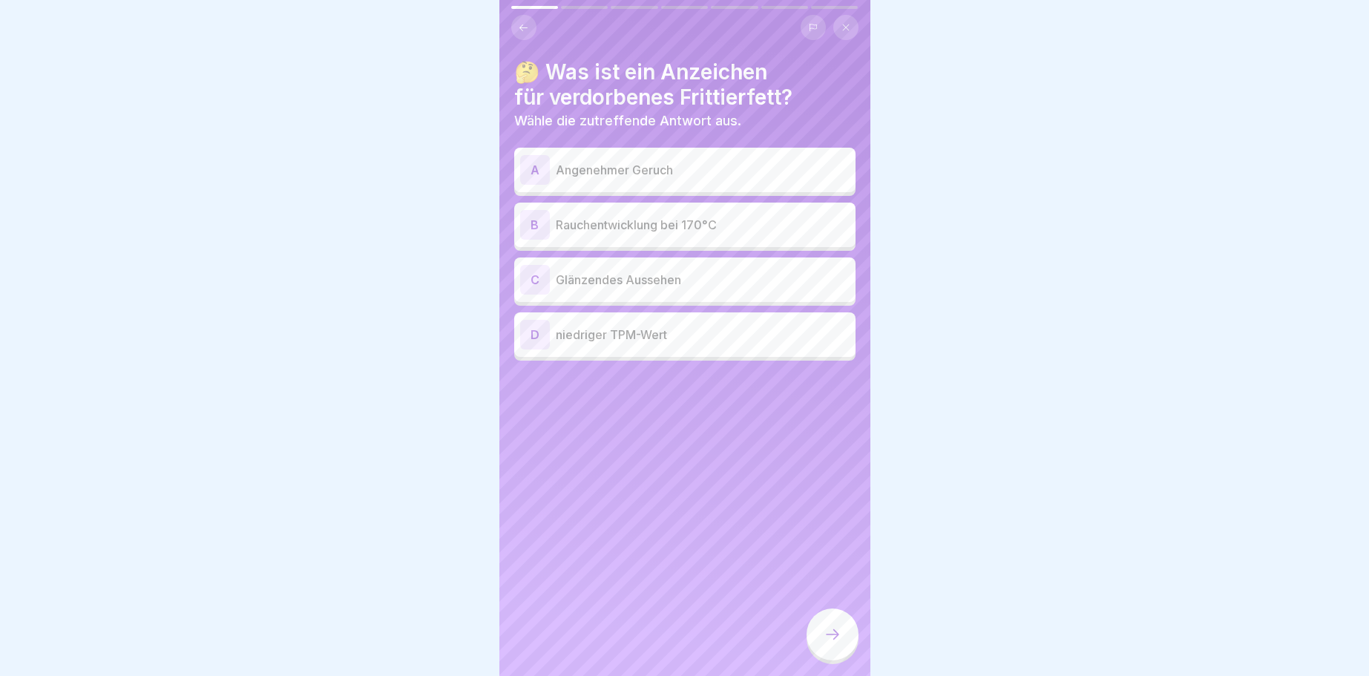
click at [529, 330] on div "D" at bounding box center [535, 335] width 30 height 30
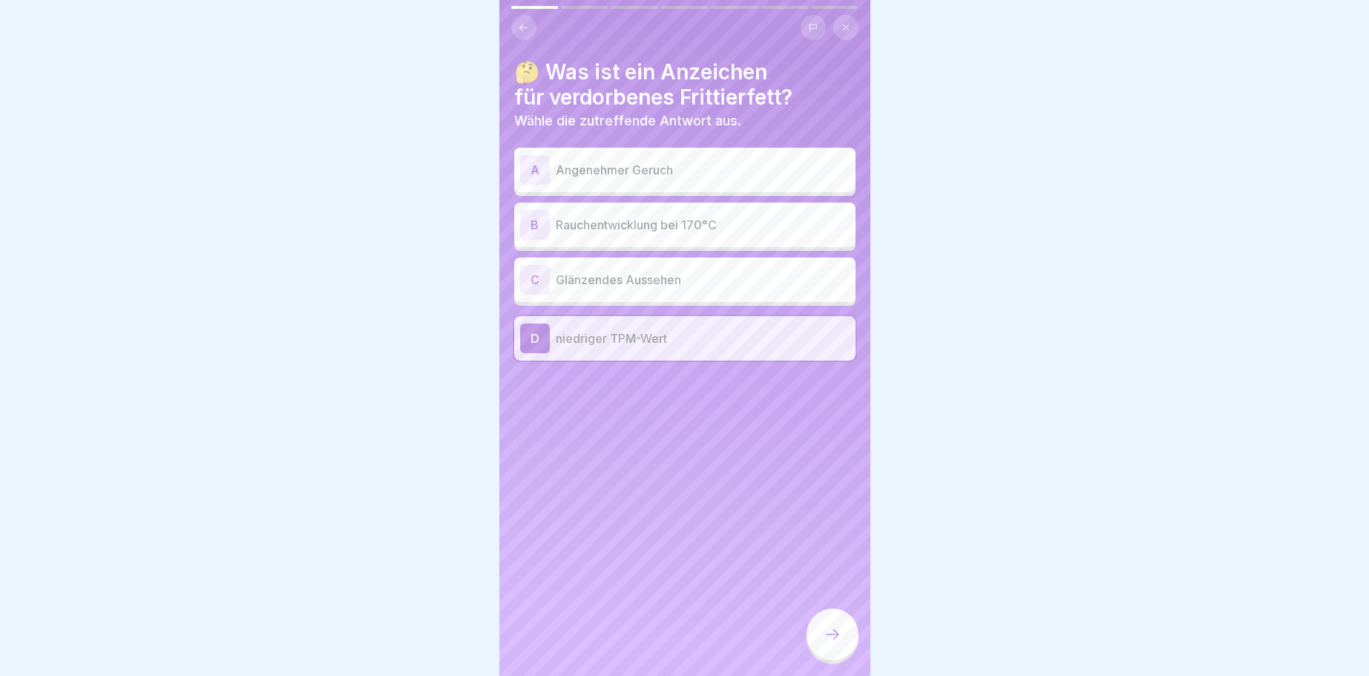
click at [841, 633] on icon at bounding box center [832, 634] width 18 height 18
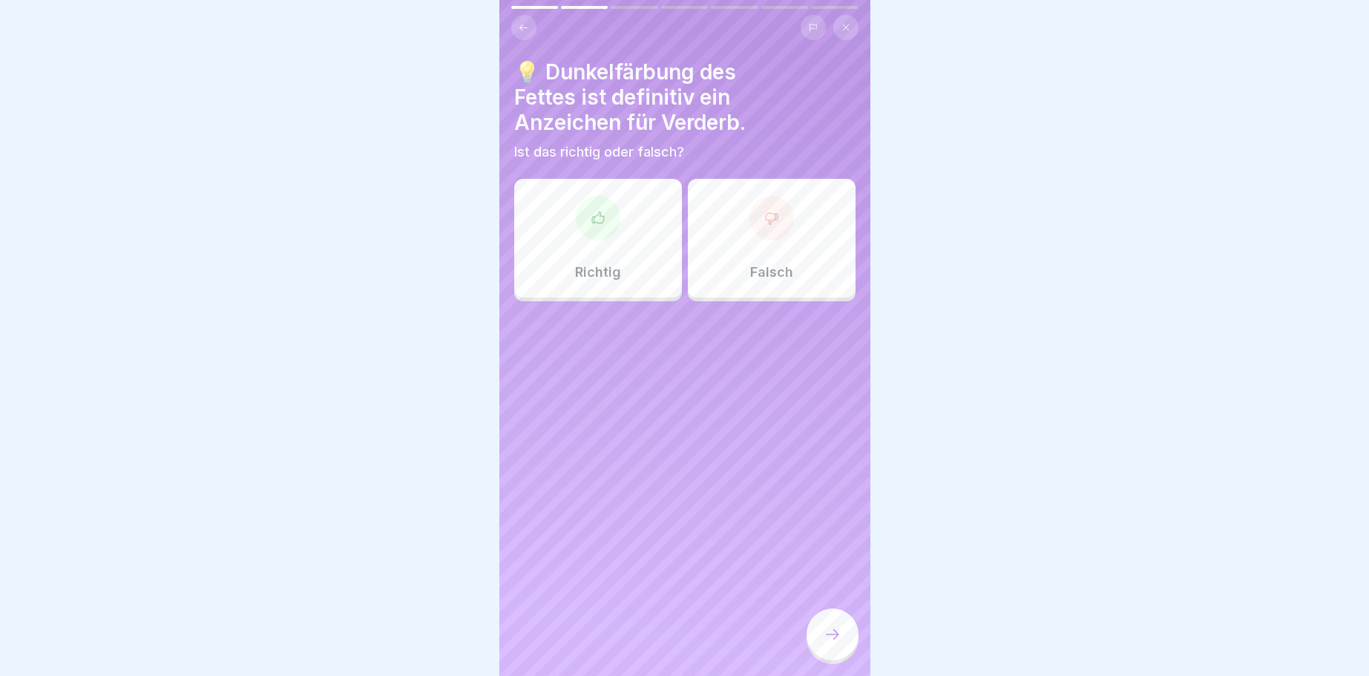
click at [772, 223] on icon at bounding box center [771, 218] width 15 height 15
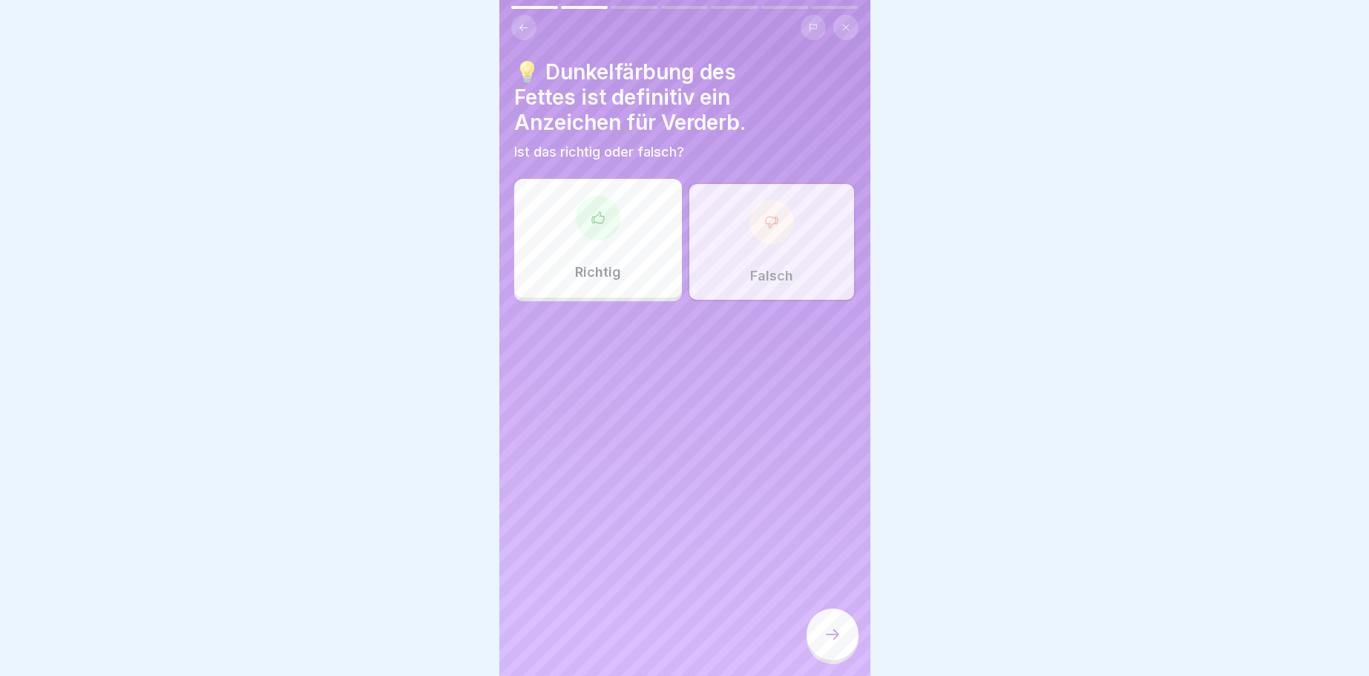
click at [588, 217] on div at bounding box center [598, 218] width 45 height 45
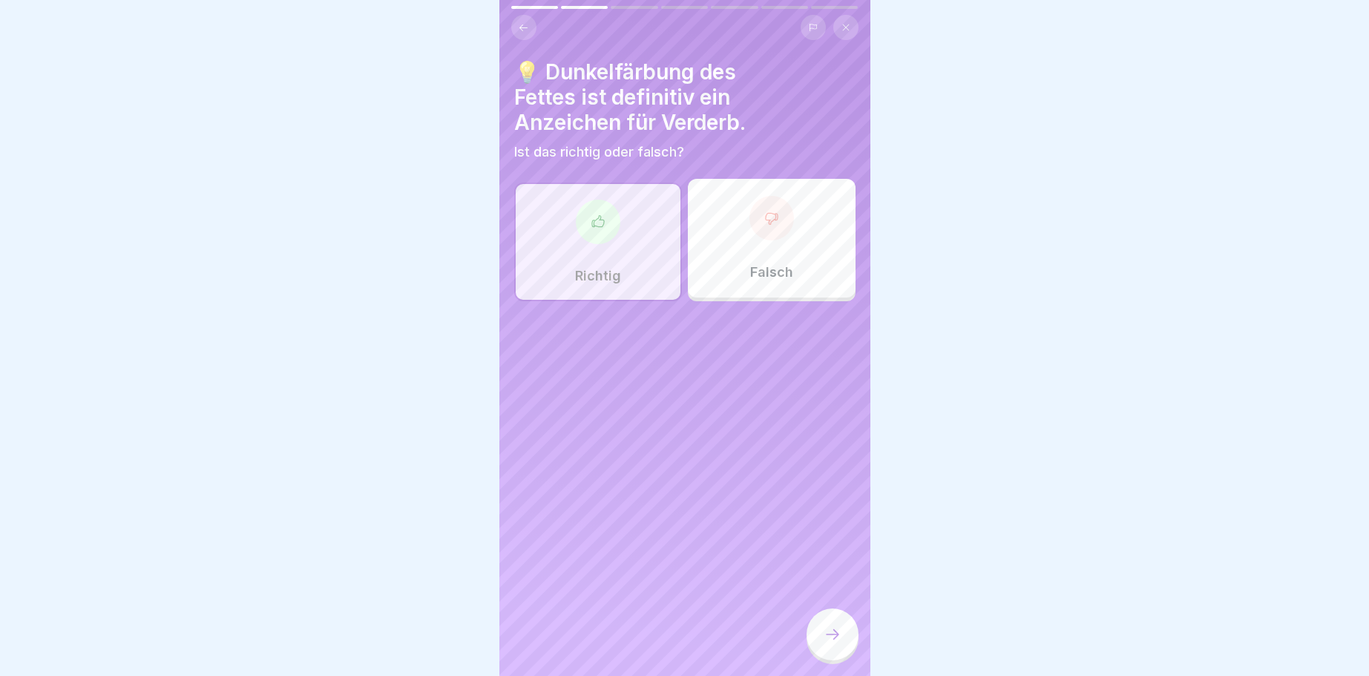
click at [824, 631] on icon at bounding box center [832, 634] width 18 height 18
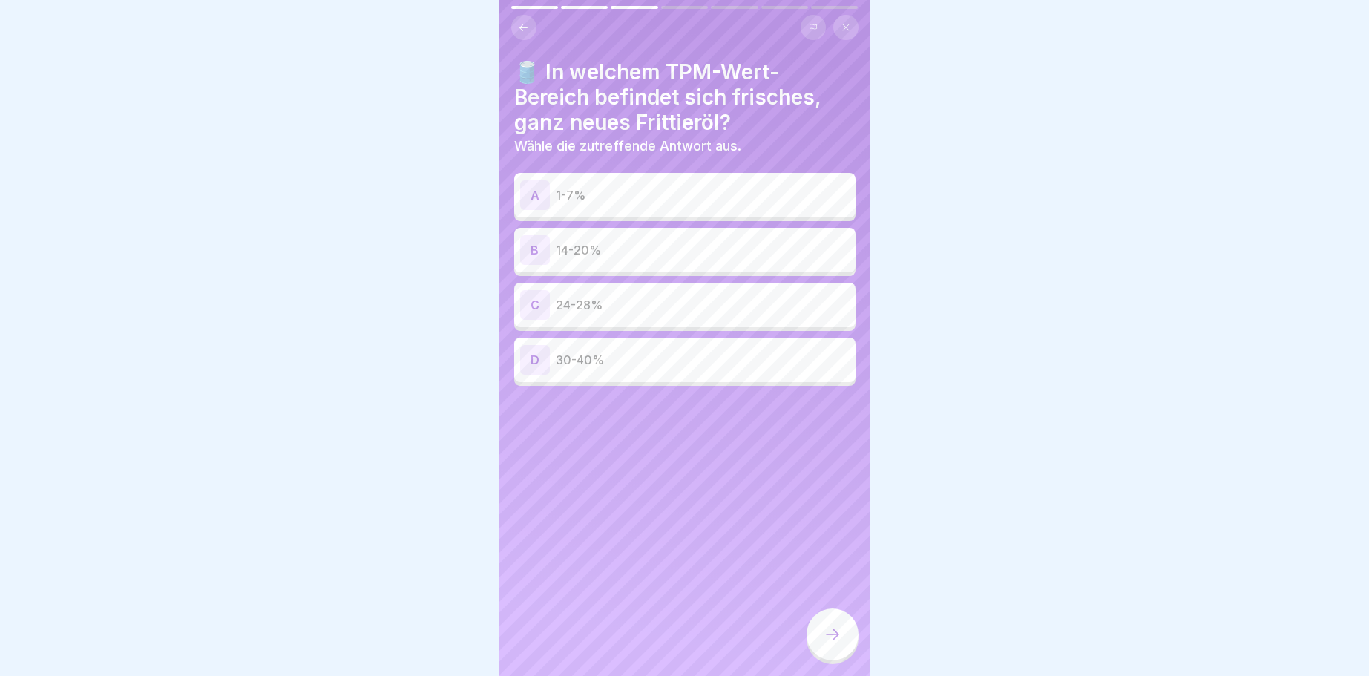
click at [532, 302] on div "C" at bounding box center [535, 305] width 30 height 30
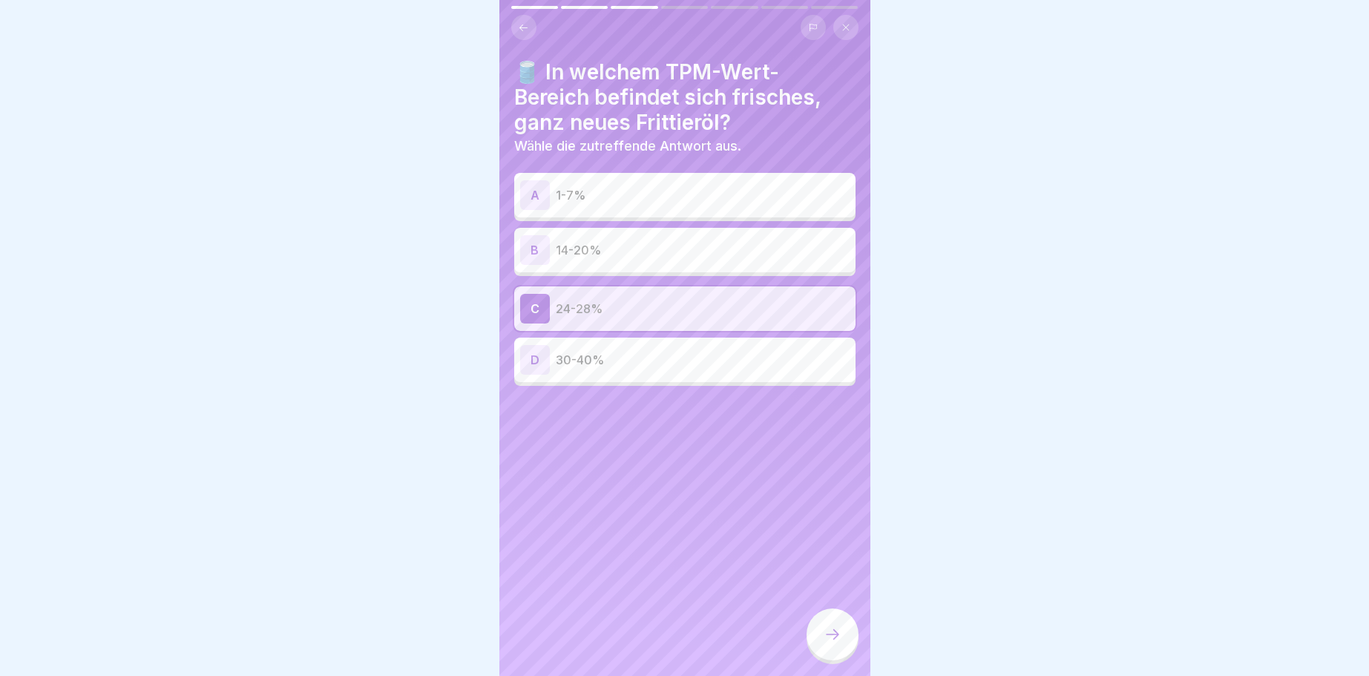
click at [841, 625] on div at bounding box center [832, 634] width 52 height 52
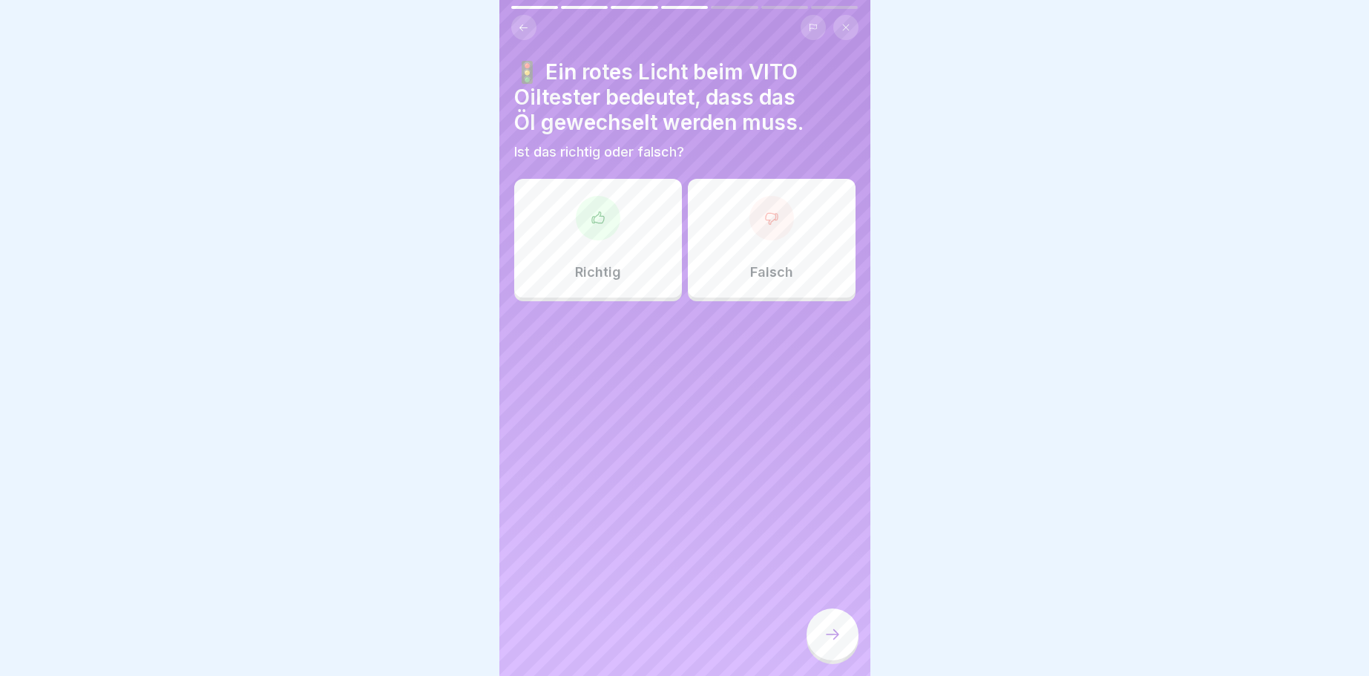
click at [601, 210] on div at bounding box center [598, 218] width 45 height 45
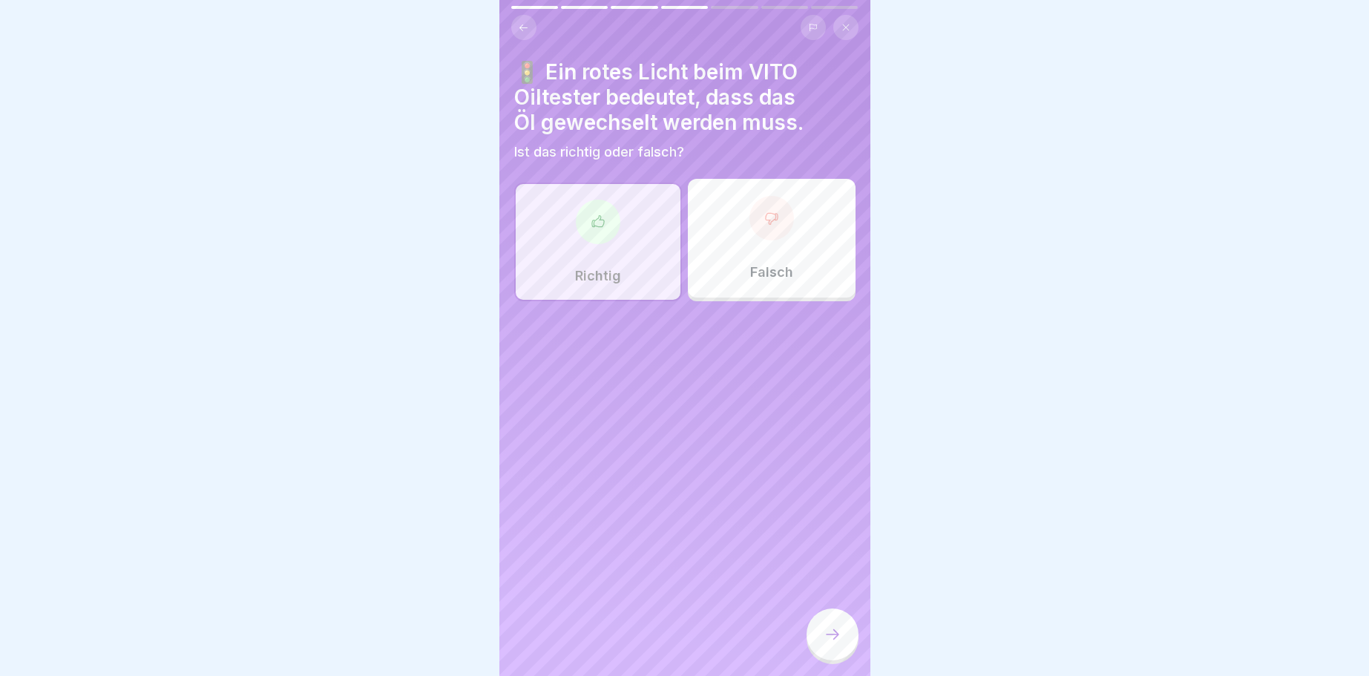
click at [837, 634] on icon at bounding box center [832, 634] width 18 height 18
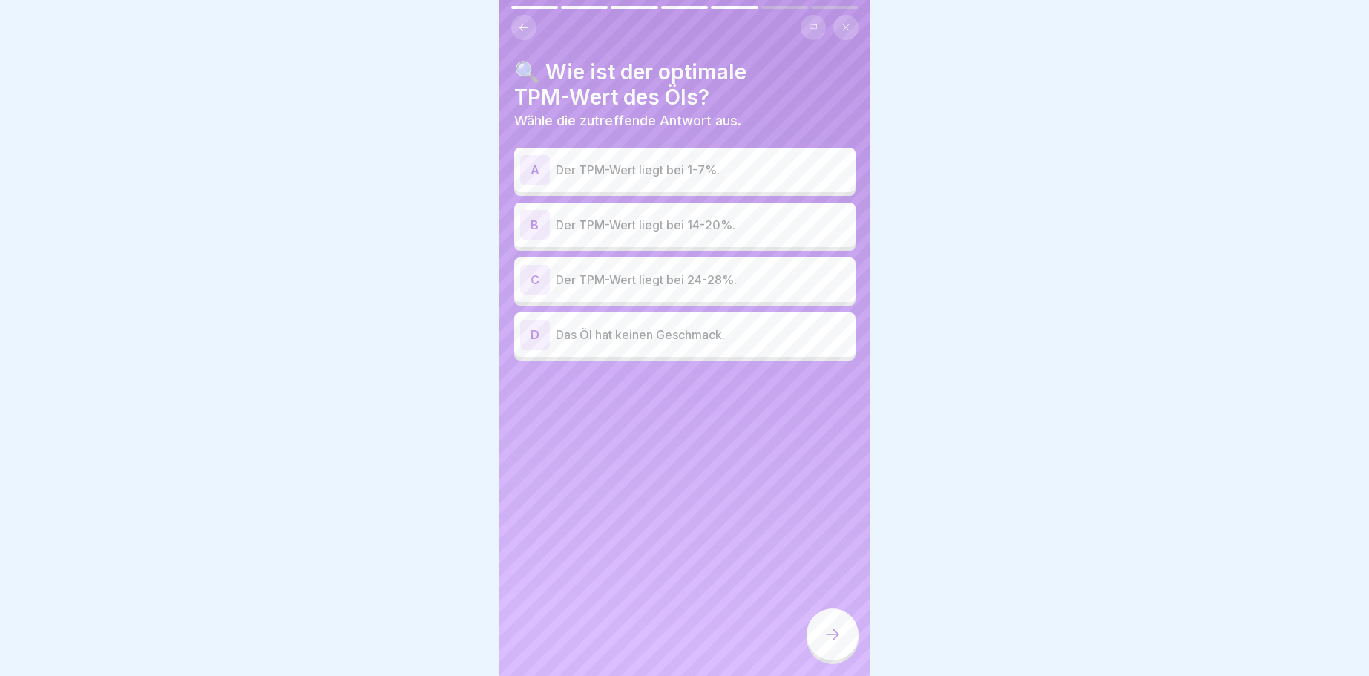
click at [533, 225] on div "B" at bounding box center [535, 225] width 30 height 30
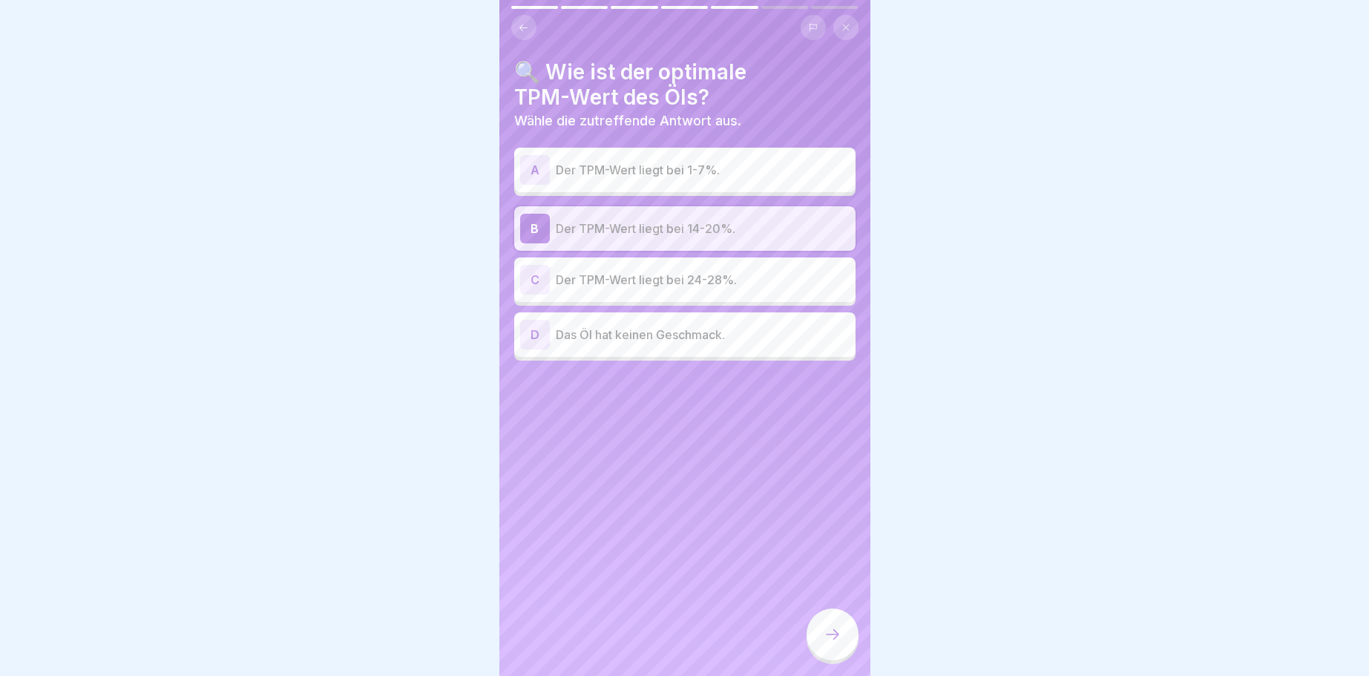
click at [835, 633] on icon at bounding box center [832, 634] width 18 height 18
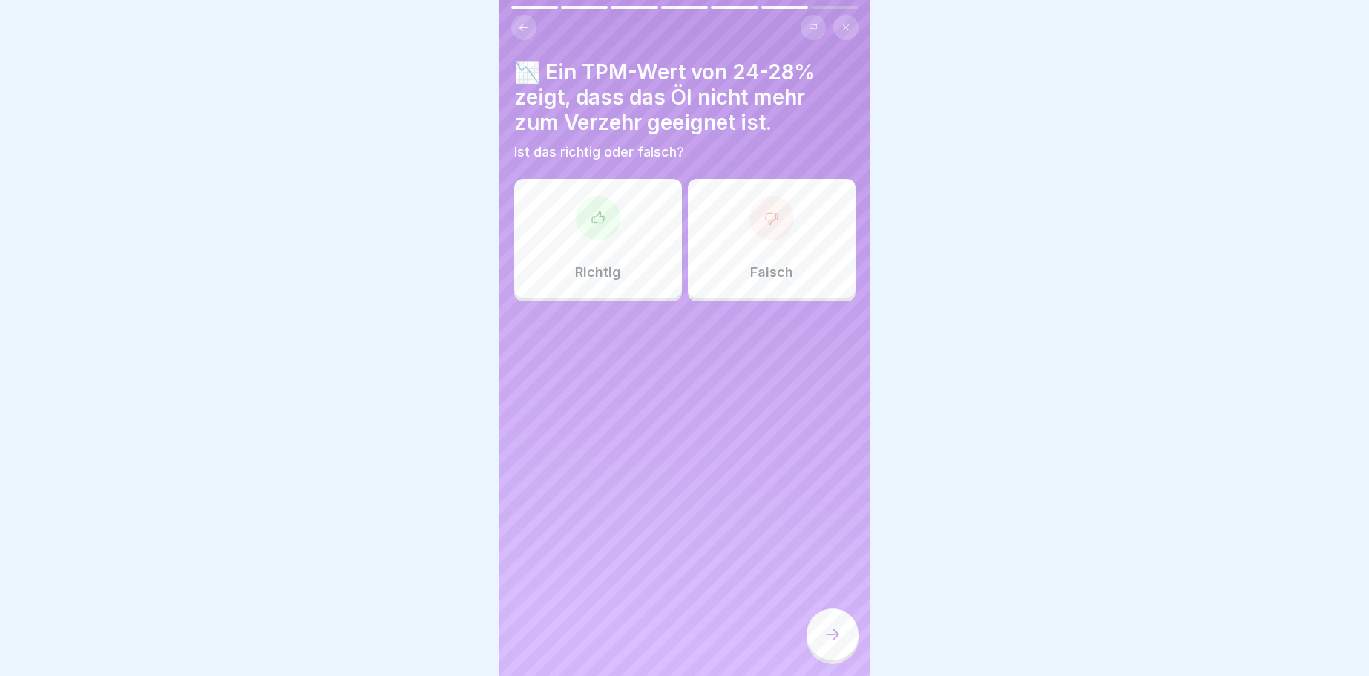
click at [585, 220] on div at bounding box center [598, 218] width 45 height 45
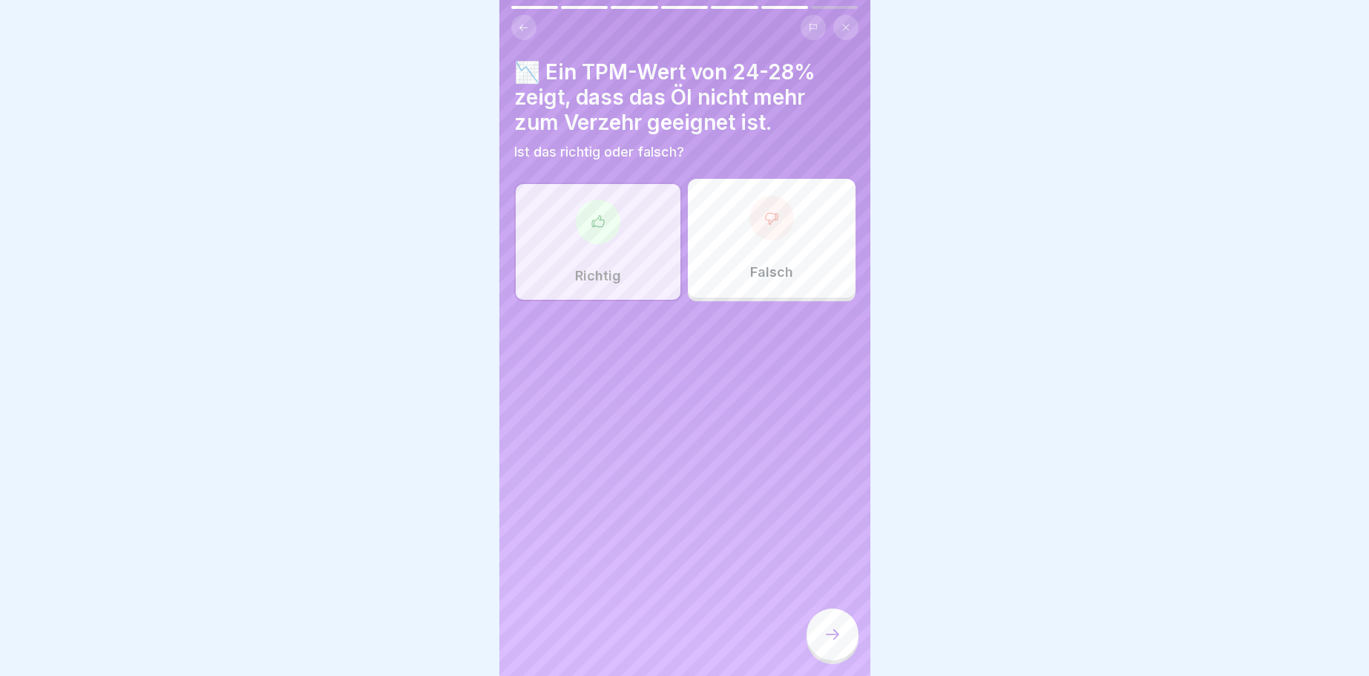
click at [824, 624] on div at bounding box center [832, 634] width 52 height 52
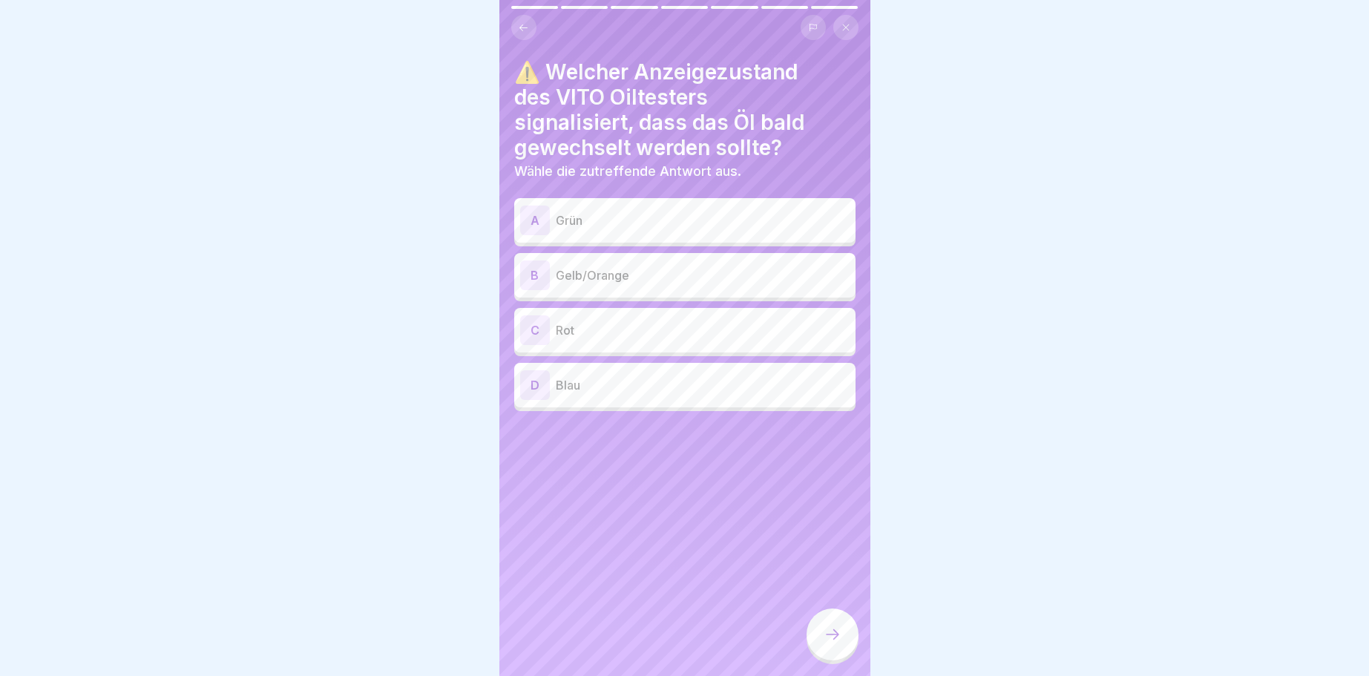
click at [536, 324] on div "C" at bounding box center [535, 330] width 30 height 30
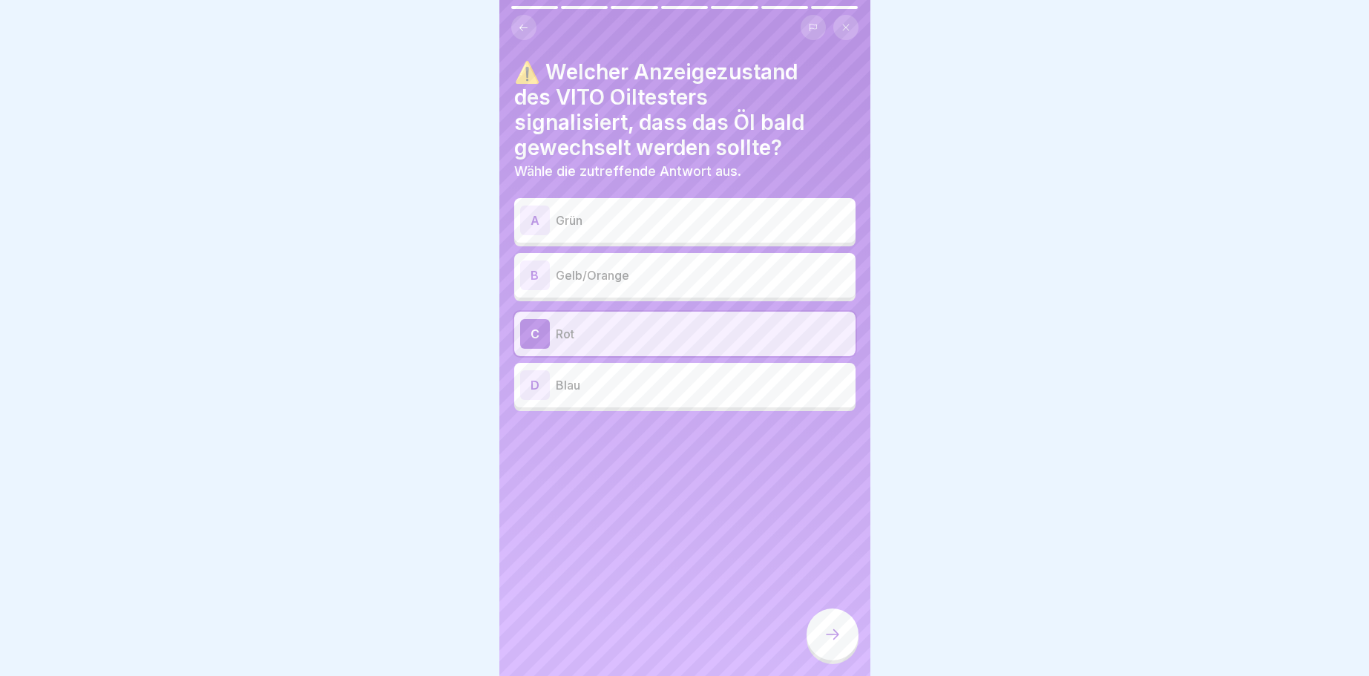
click at [821, 635] on div at bounding box center [832, 634] width 52 height 52
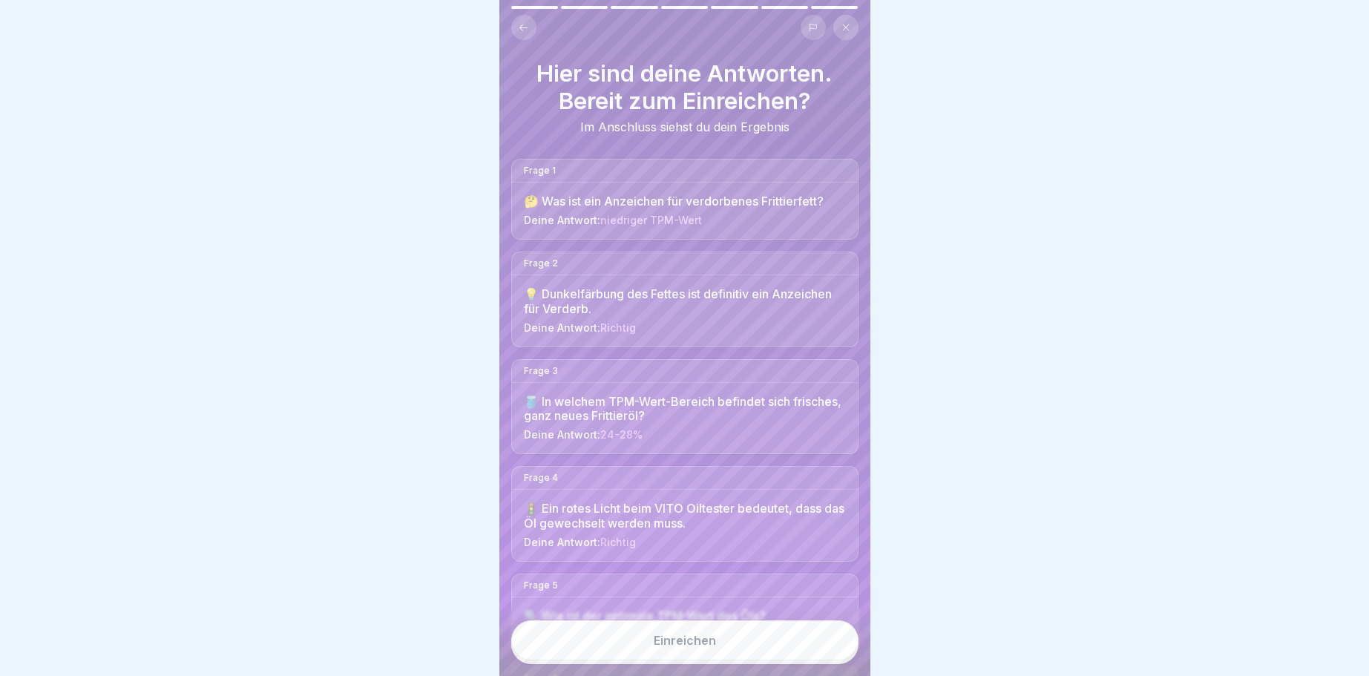
click at [699, 639] on div "Einreichen" at bounding box center [685, 640] width 62 height 13
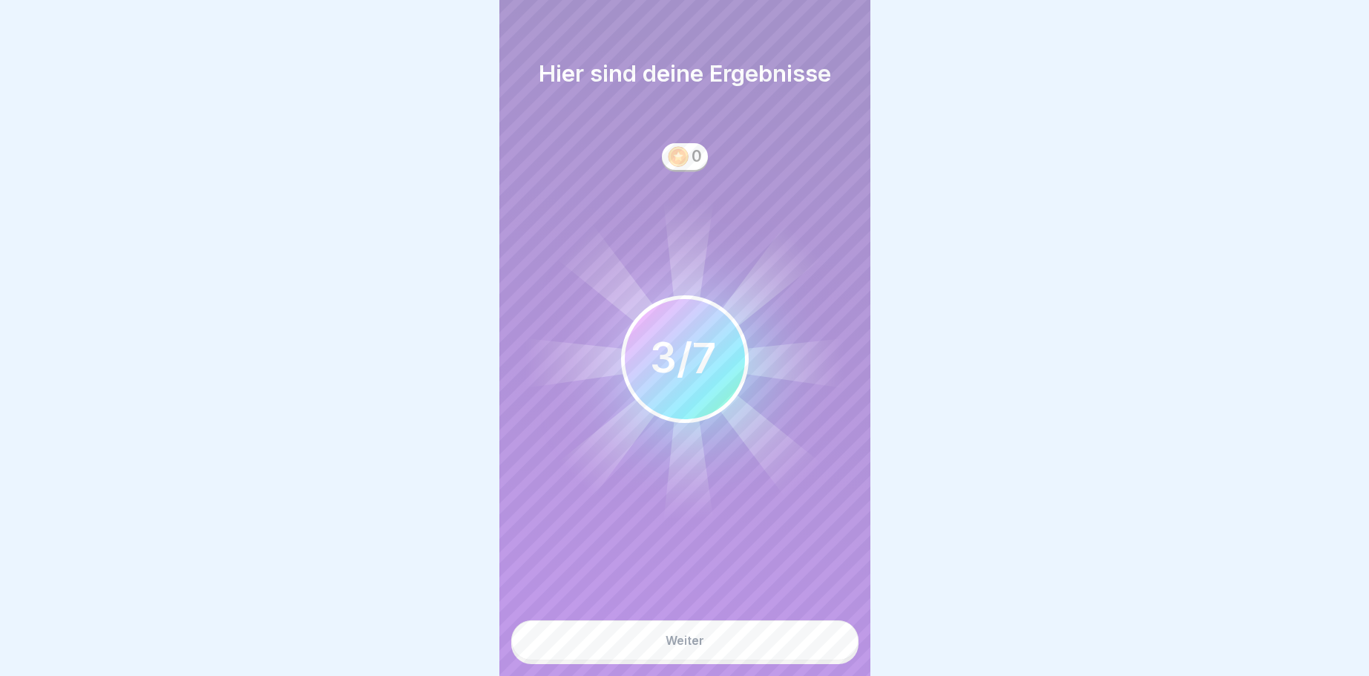
click at [685, 637] on div "Weiter" at bounding box center [684, 640] width 39 height 13
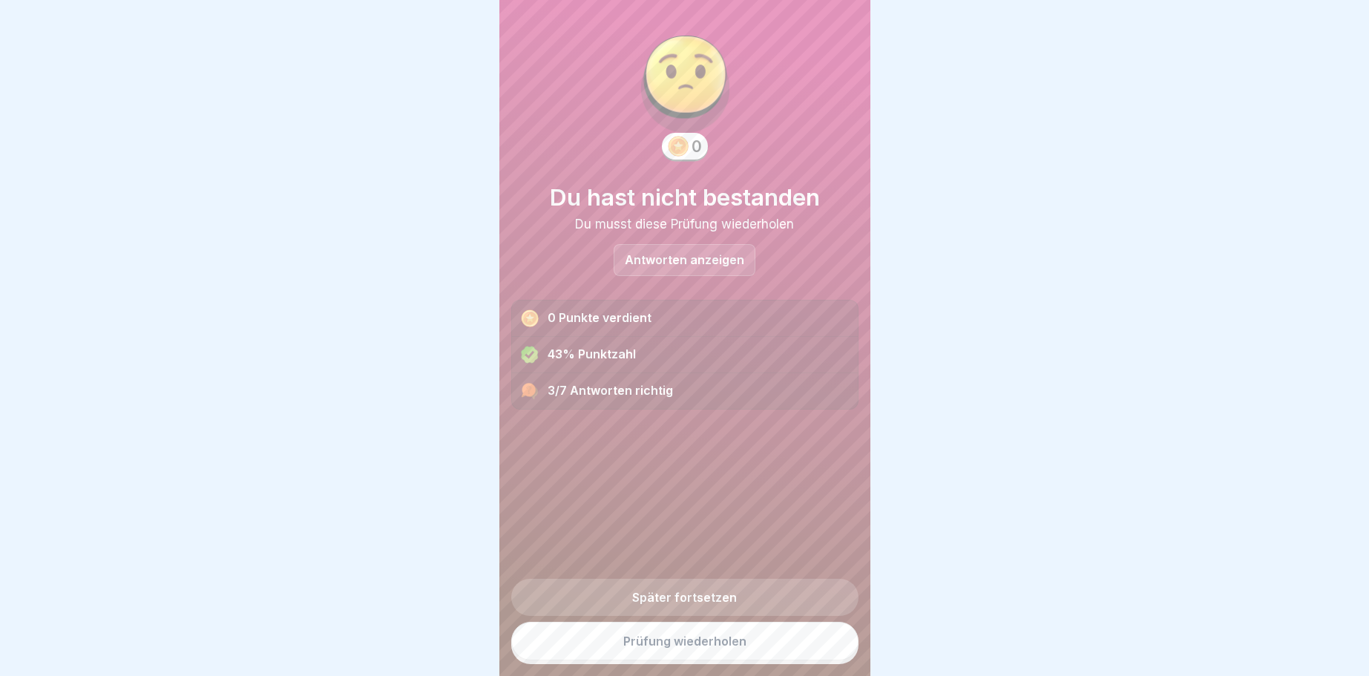
click at [711, 591] on link "Später fortsetzen" at bounding box center [684, 597] width 347 height 37
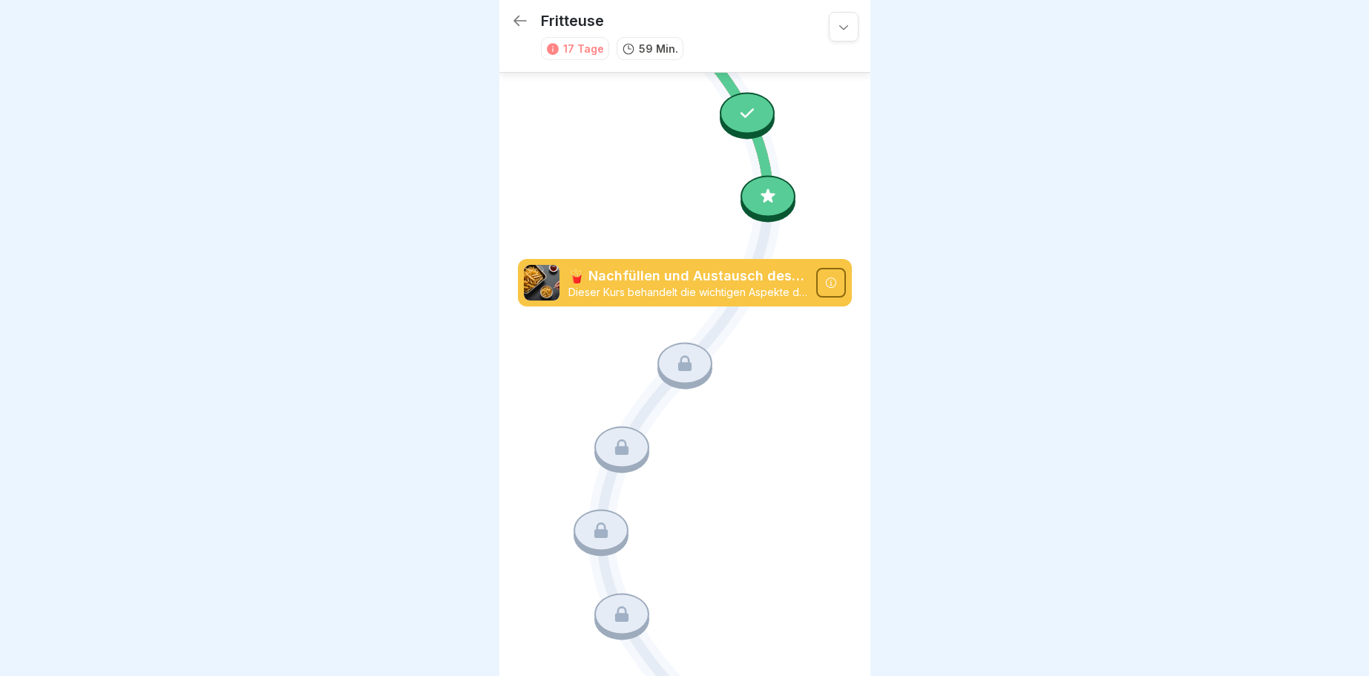
scroll to position [1428, 0]
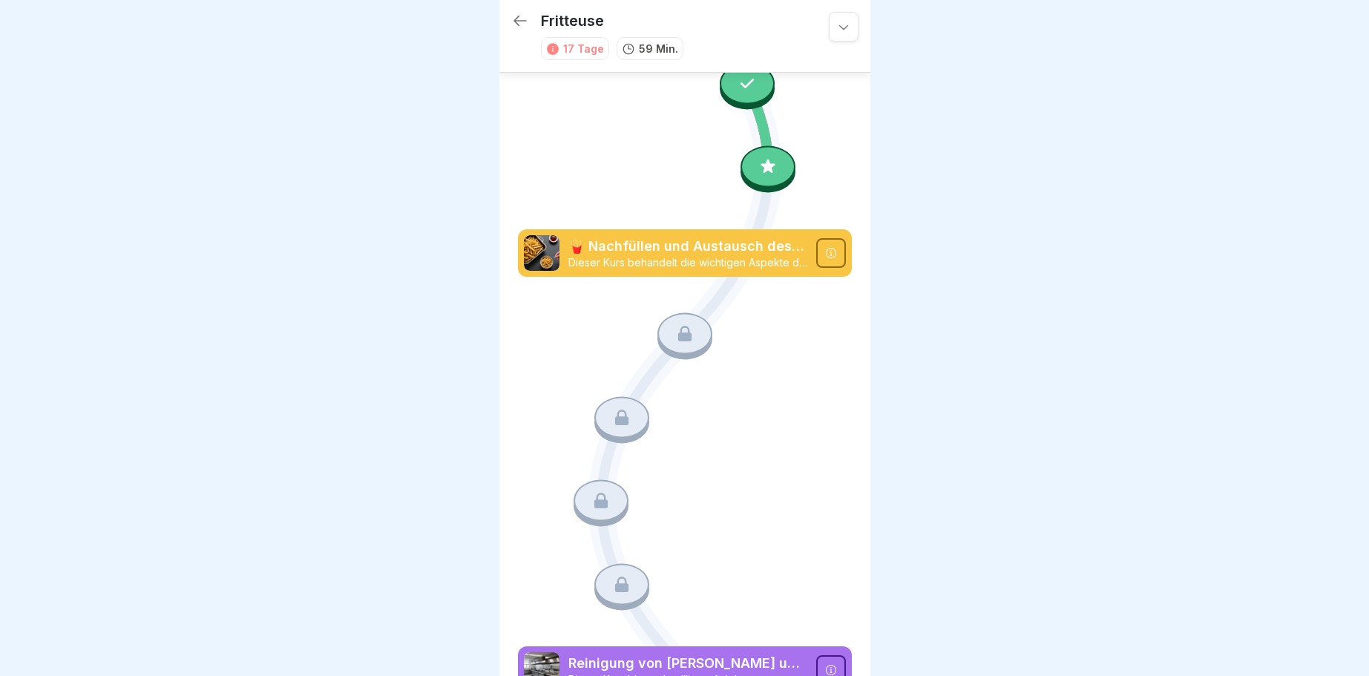
click at [517, 18] on icon at bounding box center [519, 21] width 13 height 10
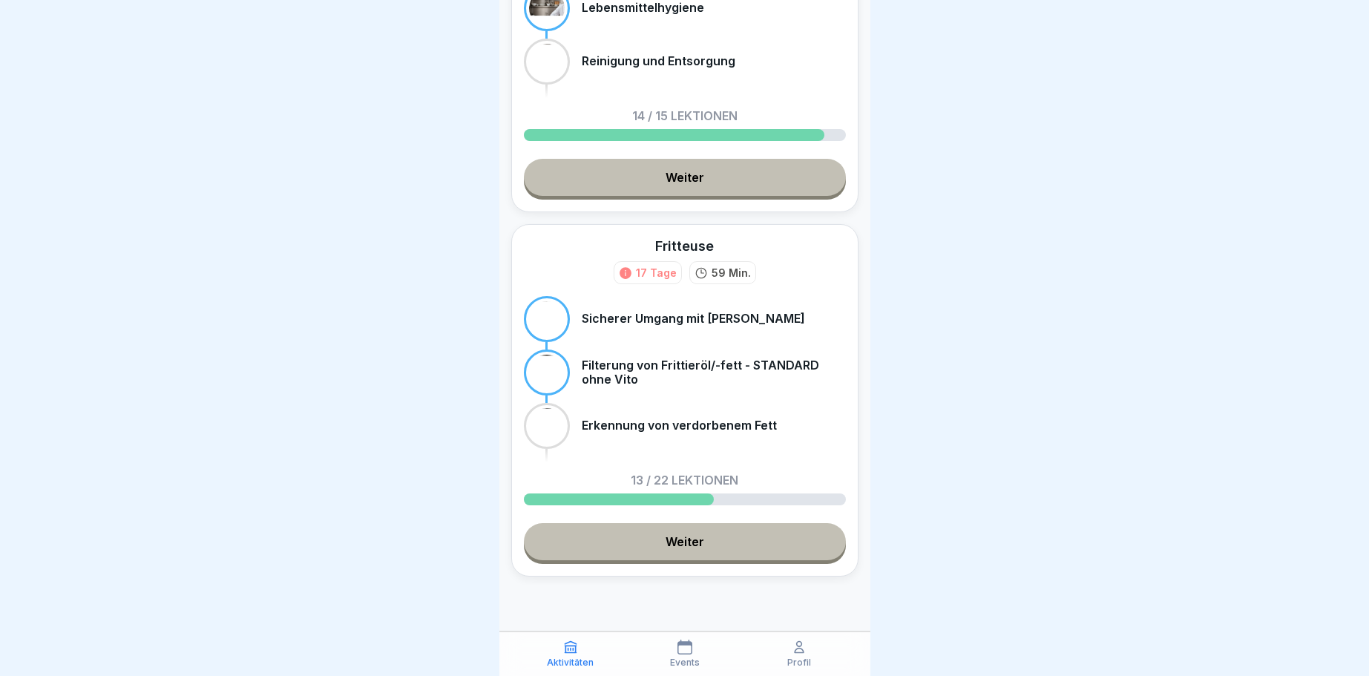
scroll to position [201, 0]
